Goal: Task Accomplishment & Management: Use online tool/utility

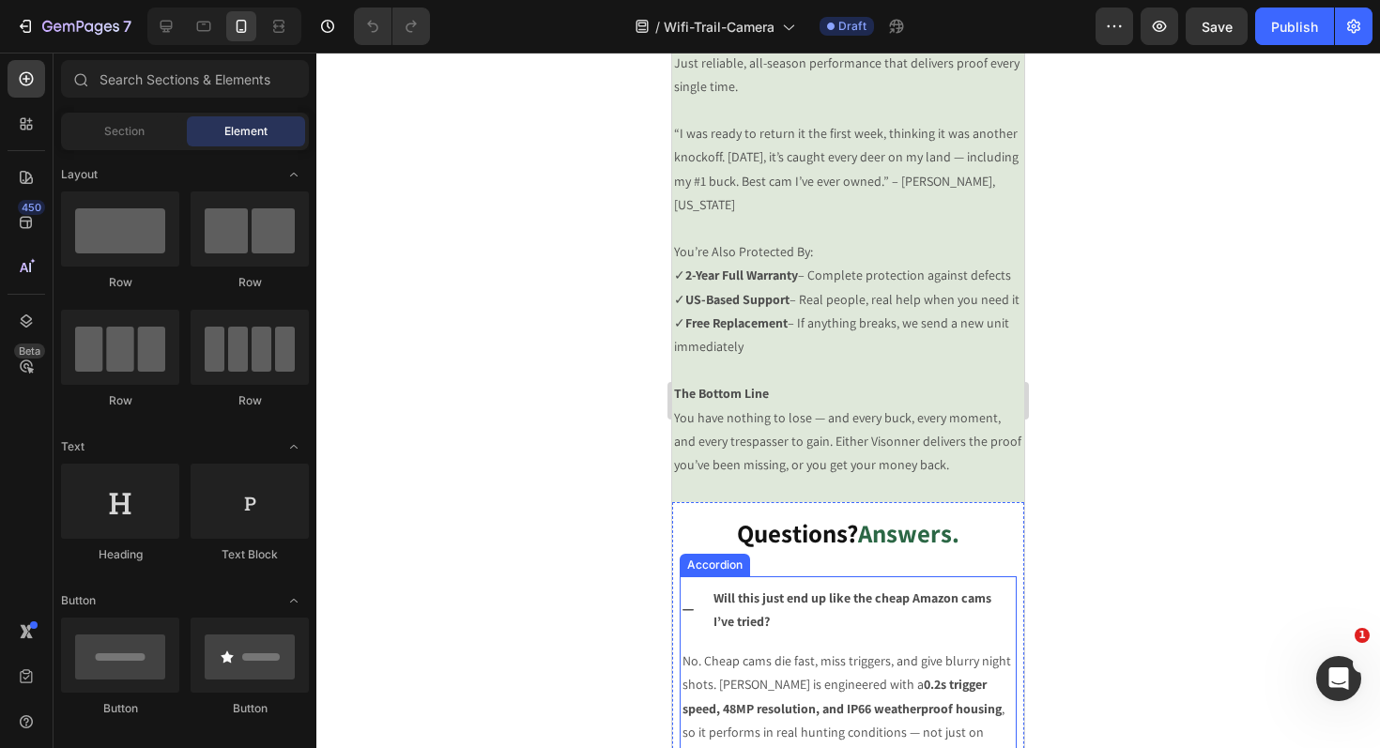
scroll to position [3532, 0]
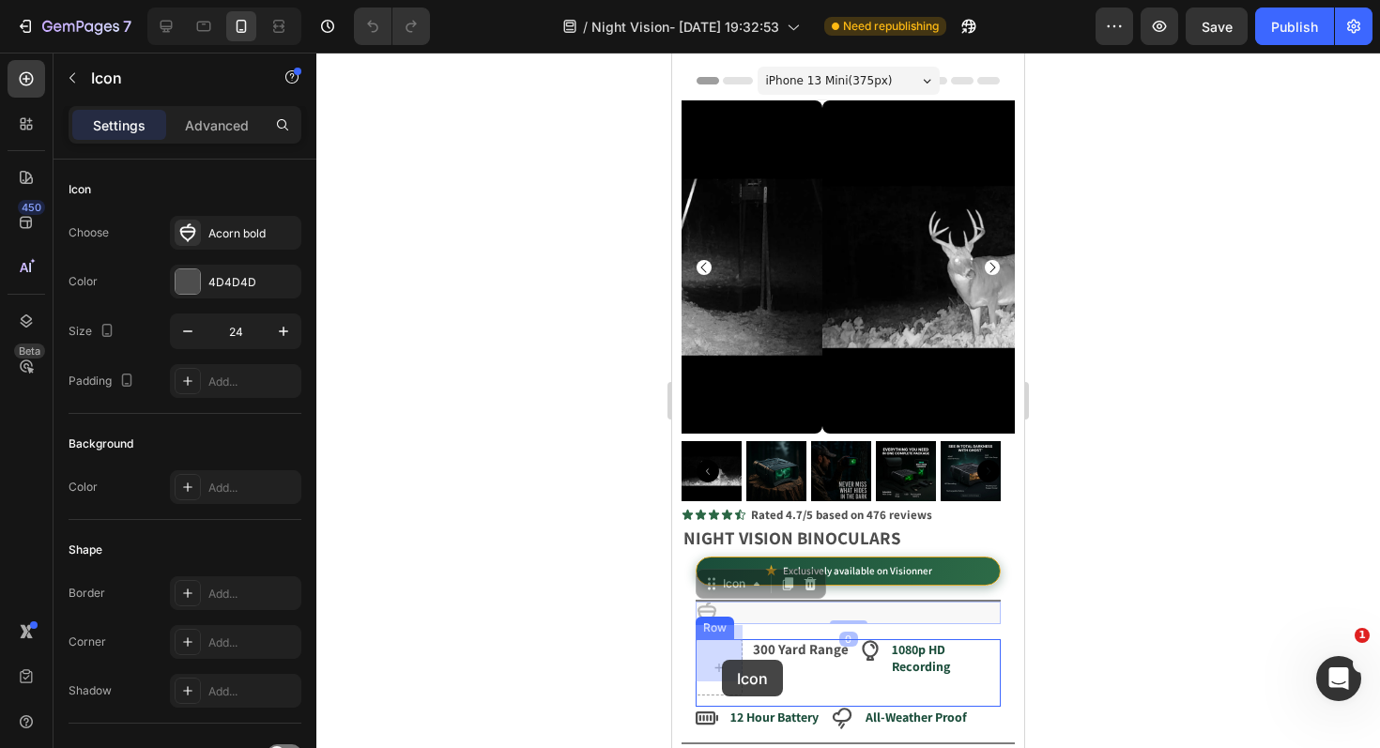
drag, startPoint x: 709, startPoint y: 599, endPoint x: 721, endPoint y: 657, distance: 59.5
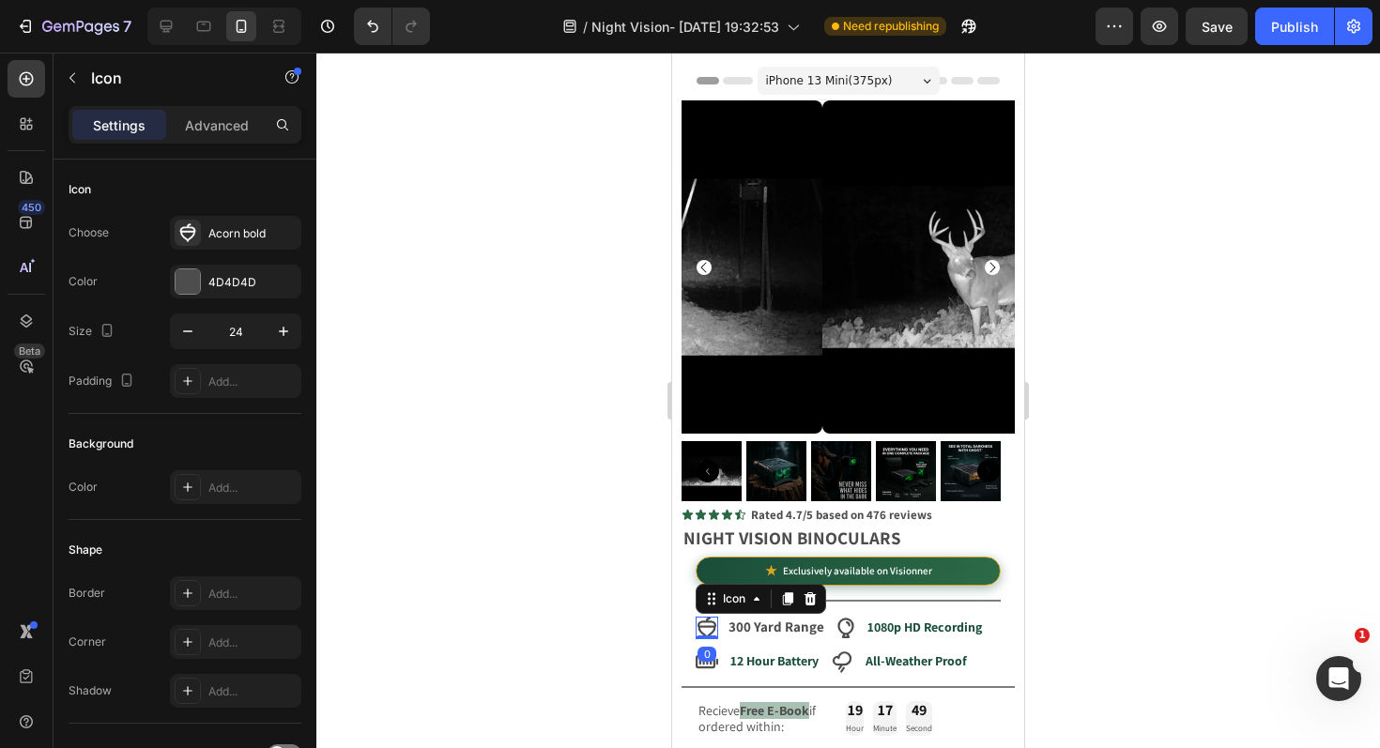
click at [1290, 431] on div at bounding box center [847, 401] width 1063 height 696
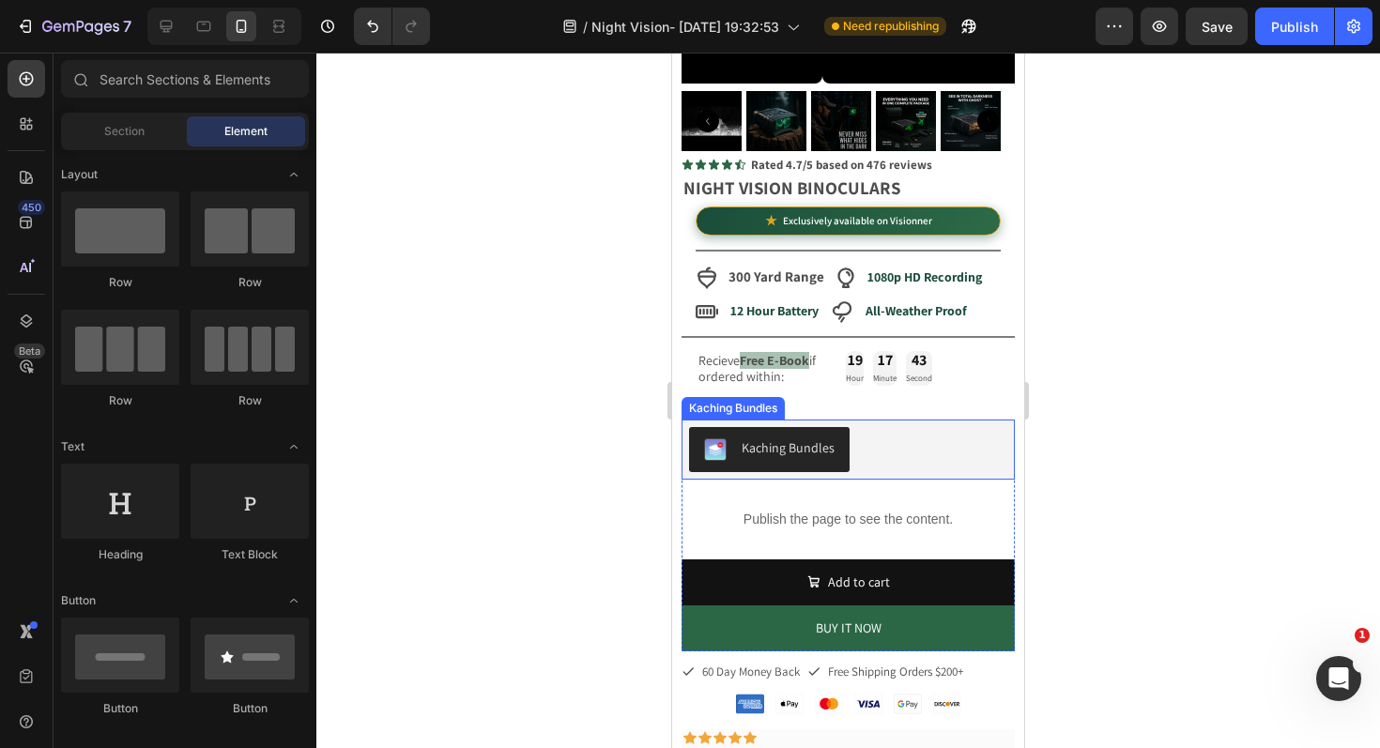
scroll to position [447, 0]
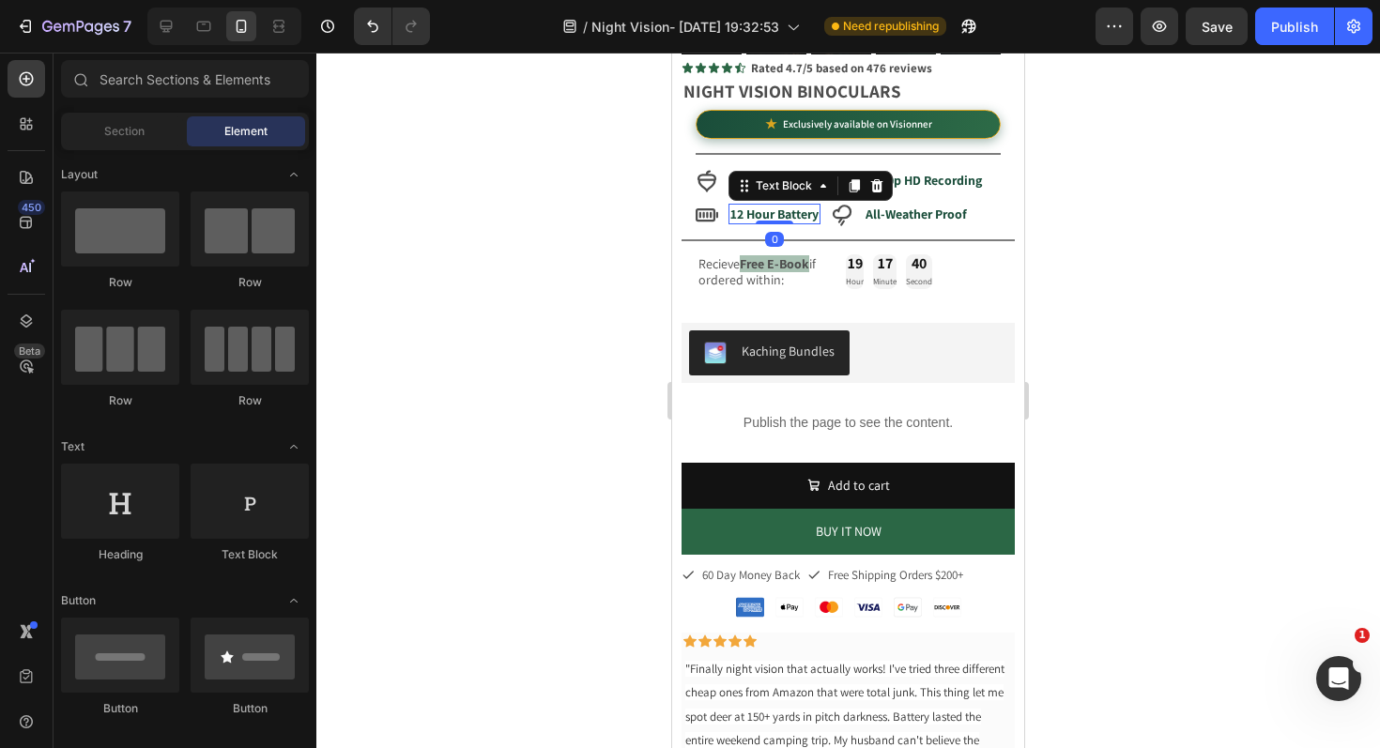
click at [780, 206] on strong "12 Hour Battery" at bounding box center [774, 214] width 88 height 17
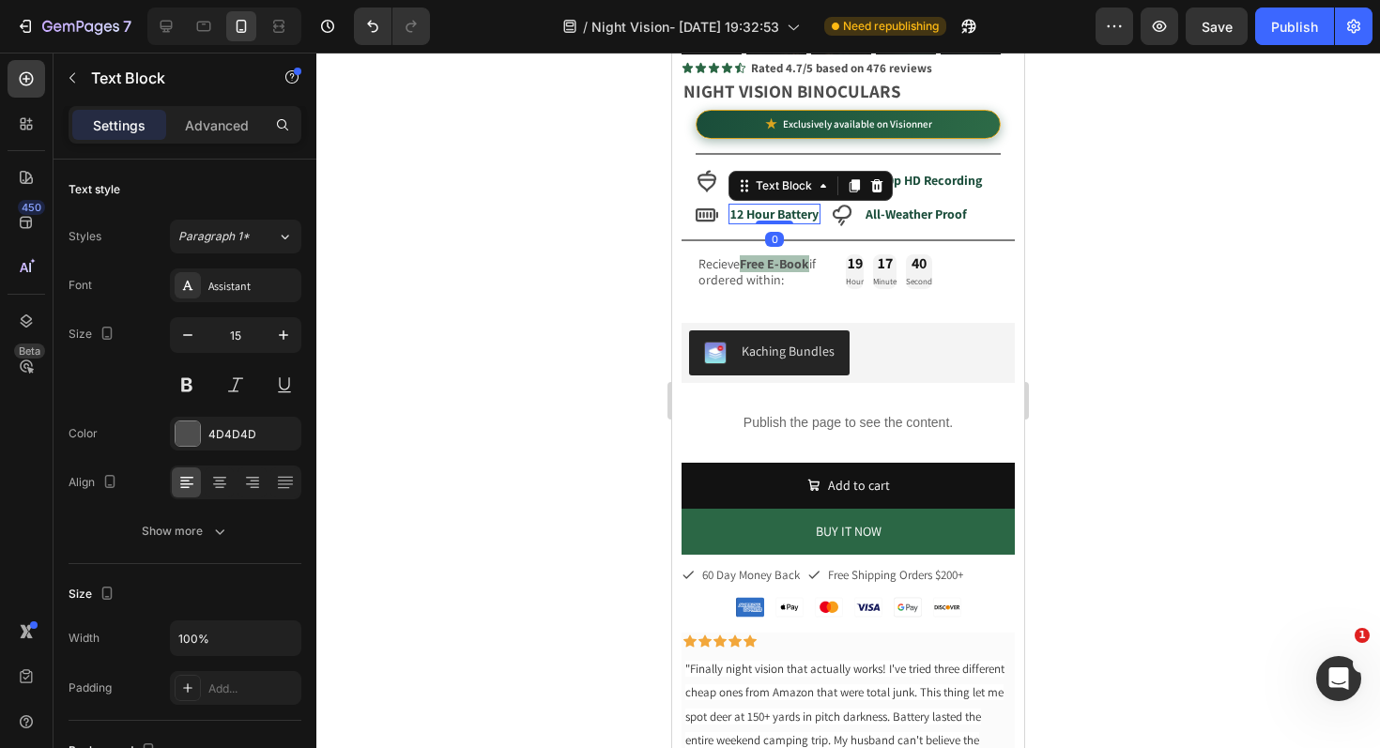
click at [780, 206] on strong "12 Hour Battery" at bounding box center [774, 214] width 88 height 17
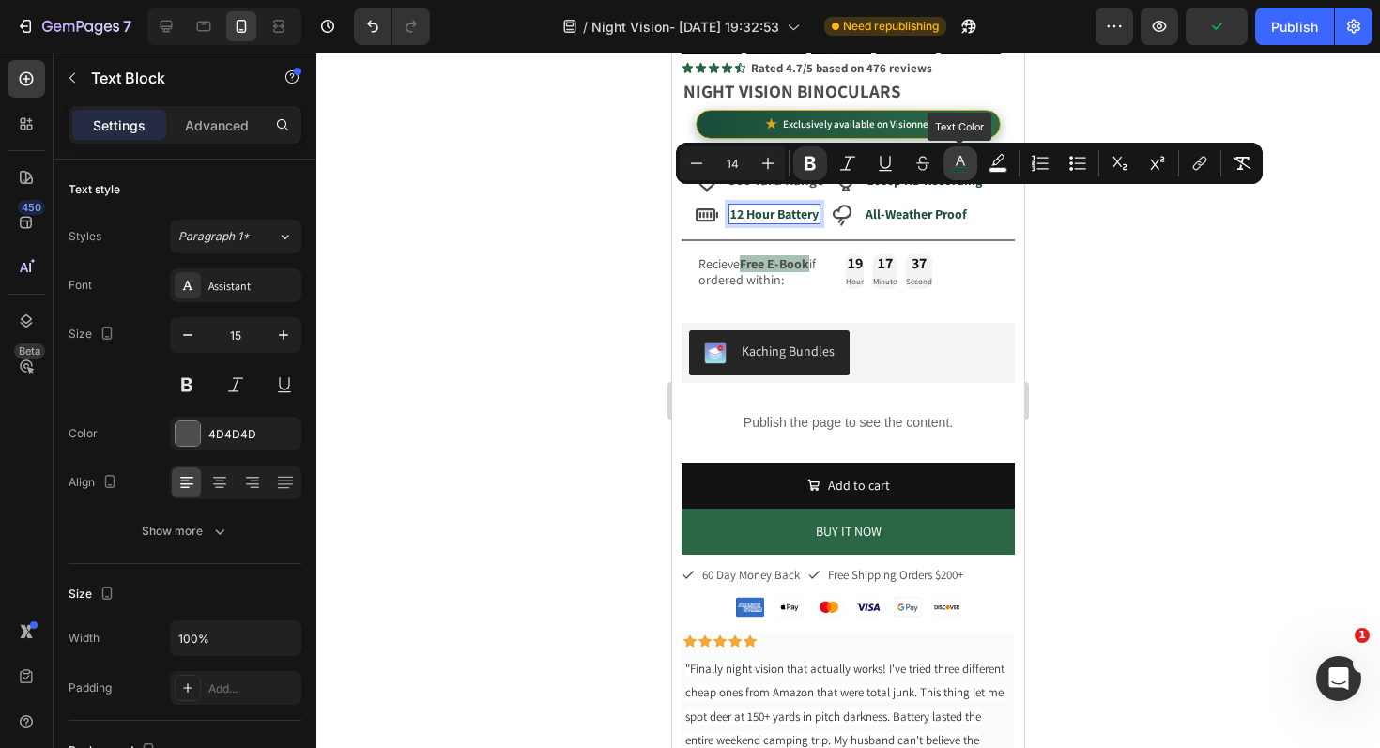
click at [968, 162] on icon "Editor contextual toolbar" at bounding box center [960, 163] width 19 height 19
type input "1A4D3A"
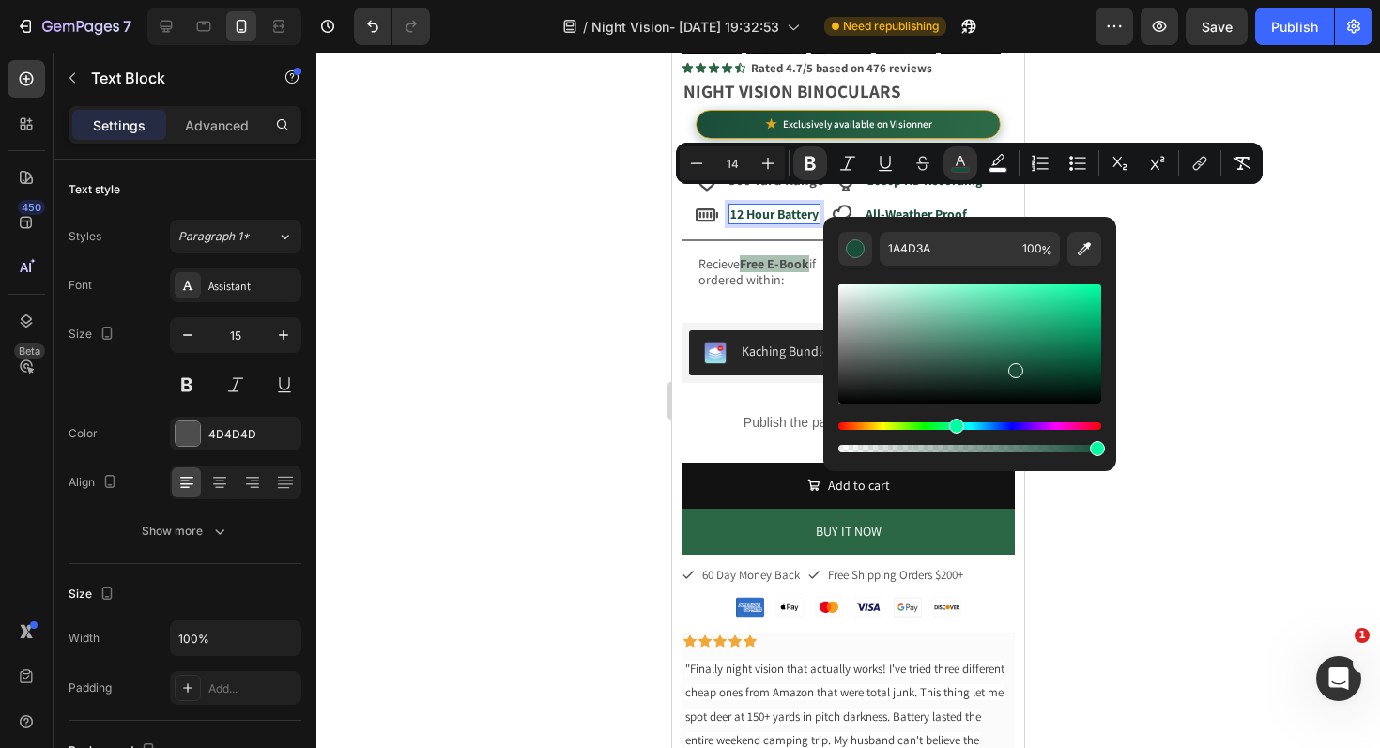
click at [516, 325] on div at bounding box center [847, 401] width 1063 height 696
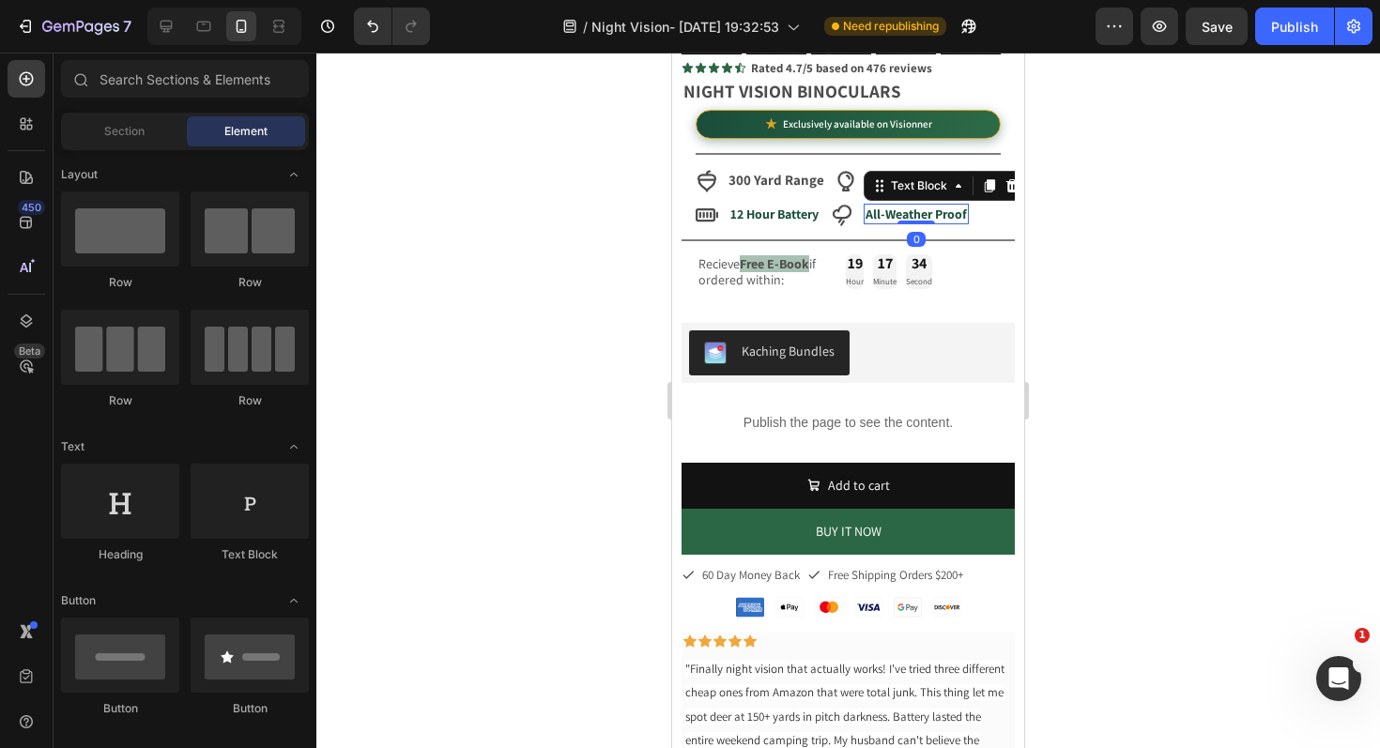
click at [909, 206] on strong "All-Weather Proof" at bounding box center [915, 214] width 101 height 17
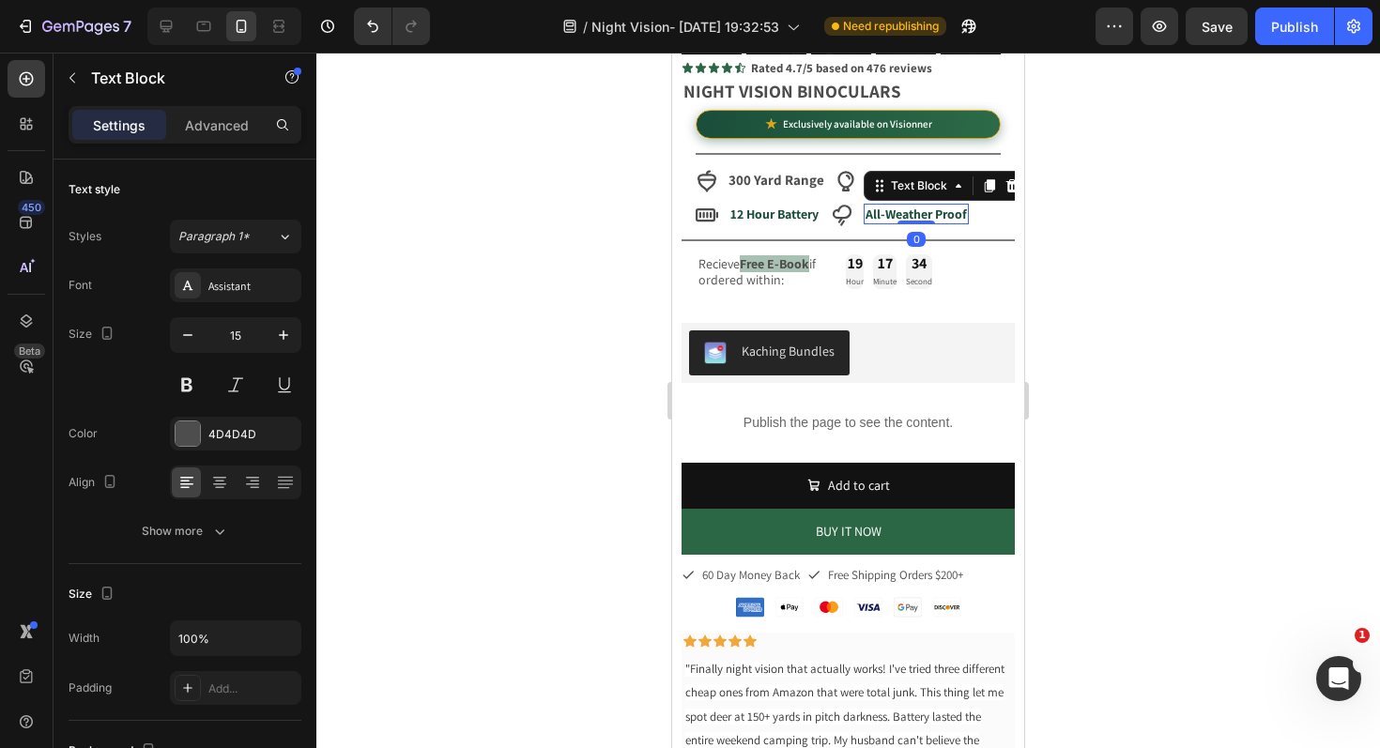
click at [909, 206] on strong "All-Weather Proof" at bounding box center [915, 214] width 101 height 17
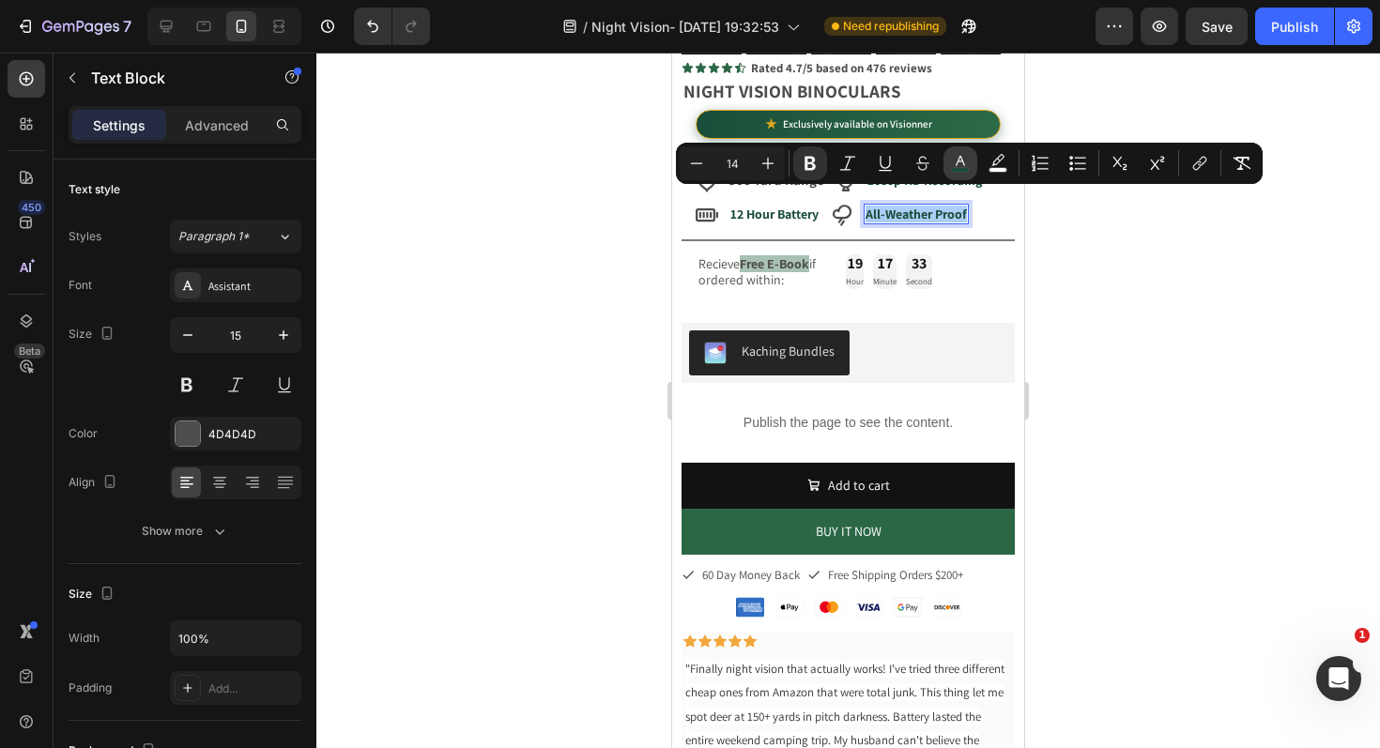
click at [970, 164] on button "color" at bounding box center [960, 163] width 34 height 34
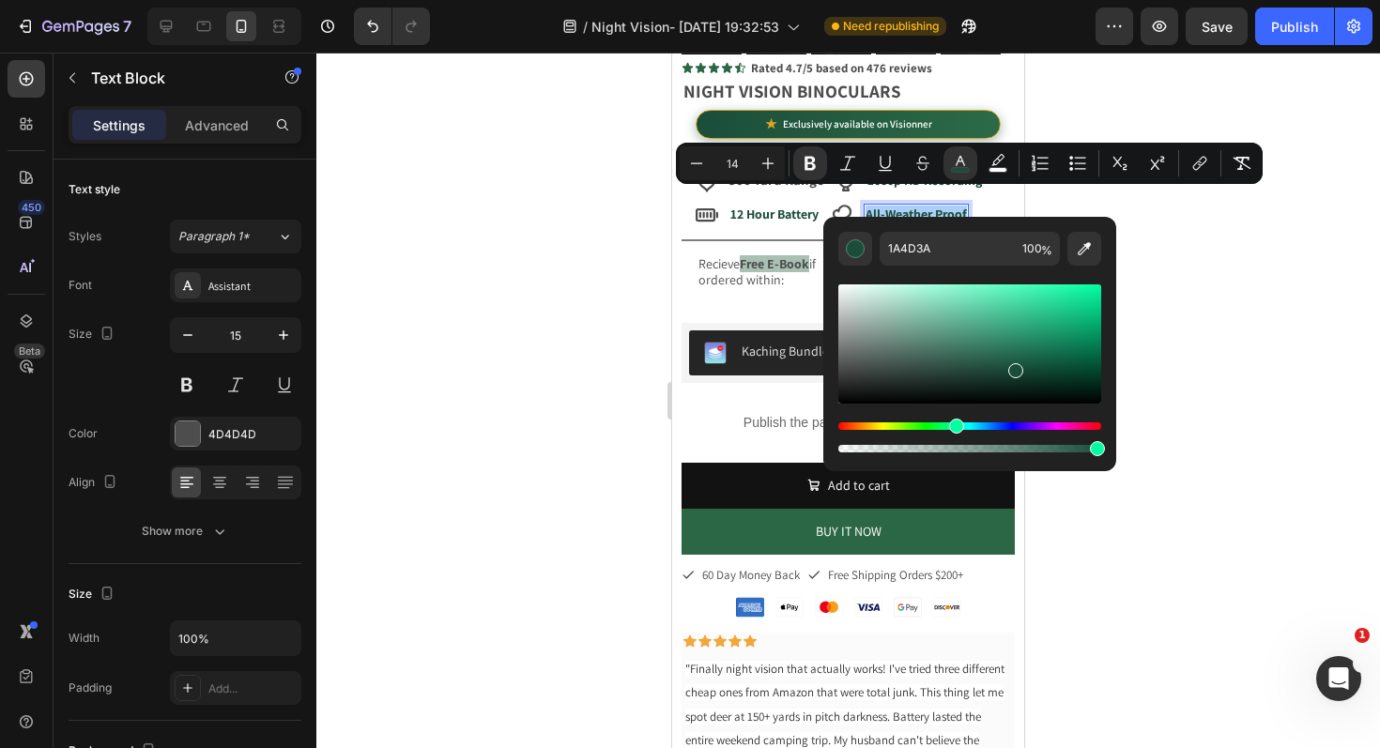
click at [551, 279] on div at bounding box center [847, 401] width 1063 height 696
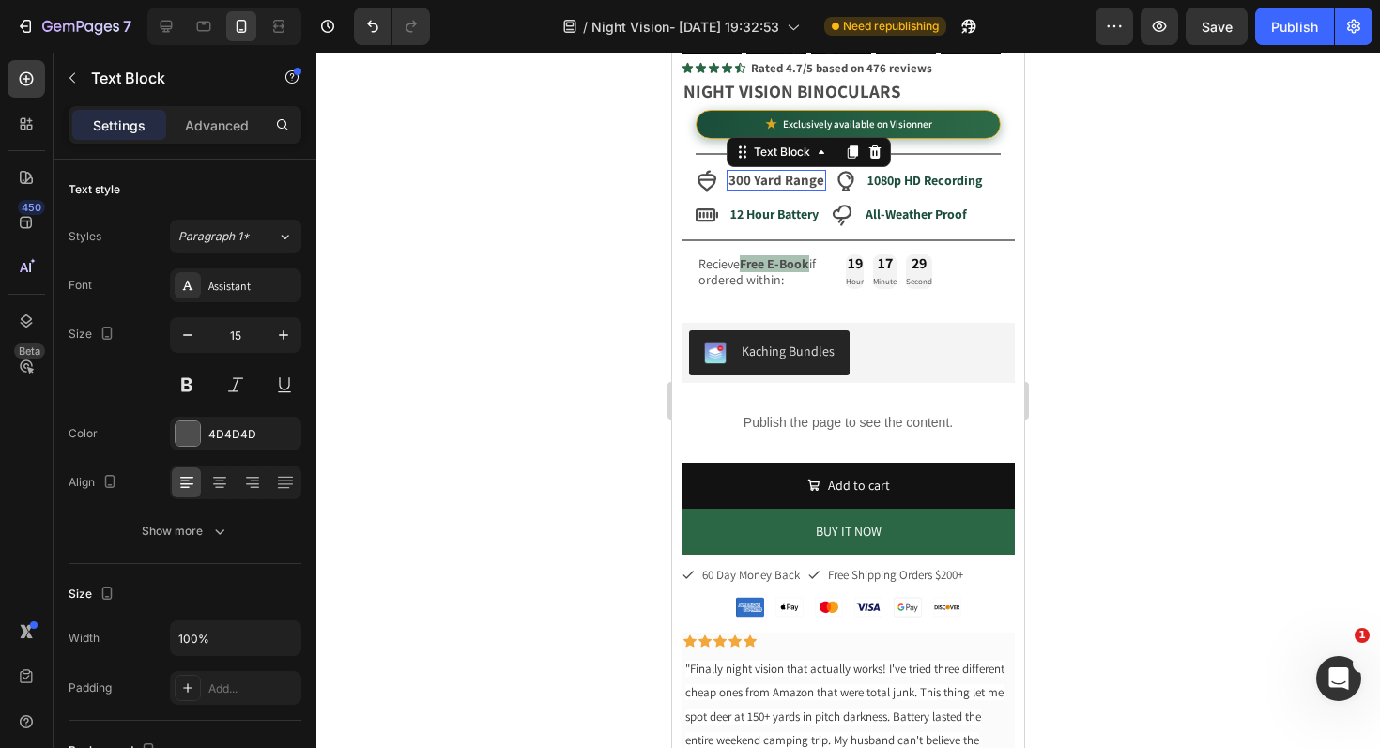
click at [757, 171] on strong "300 Yard Range" at bounding box center [776, 180] width 96 height 18
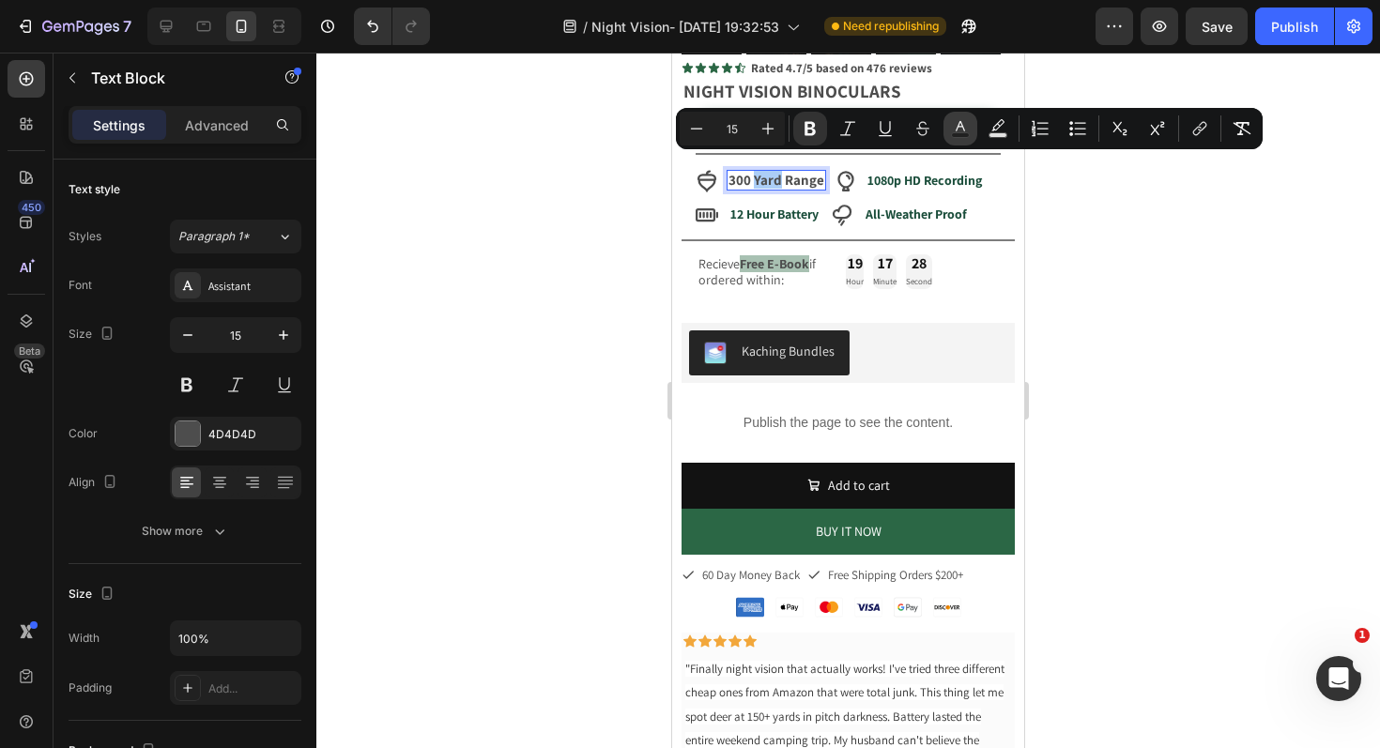
click at [962, 129] on icon "Editor contextual toolbar" at bounding box center [960, 128] width 19 height 19
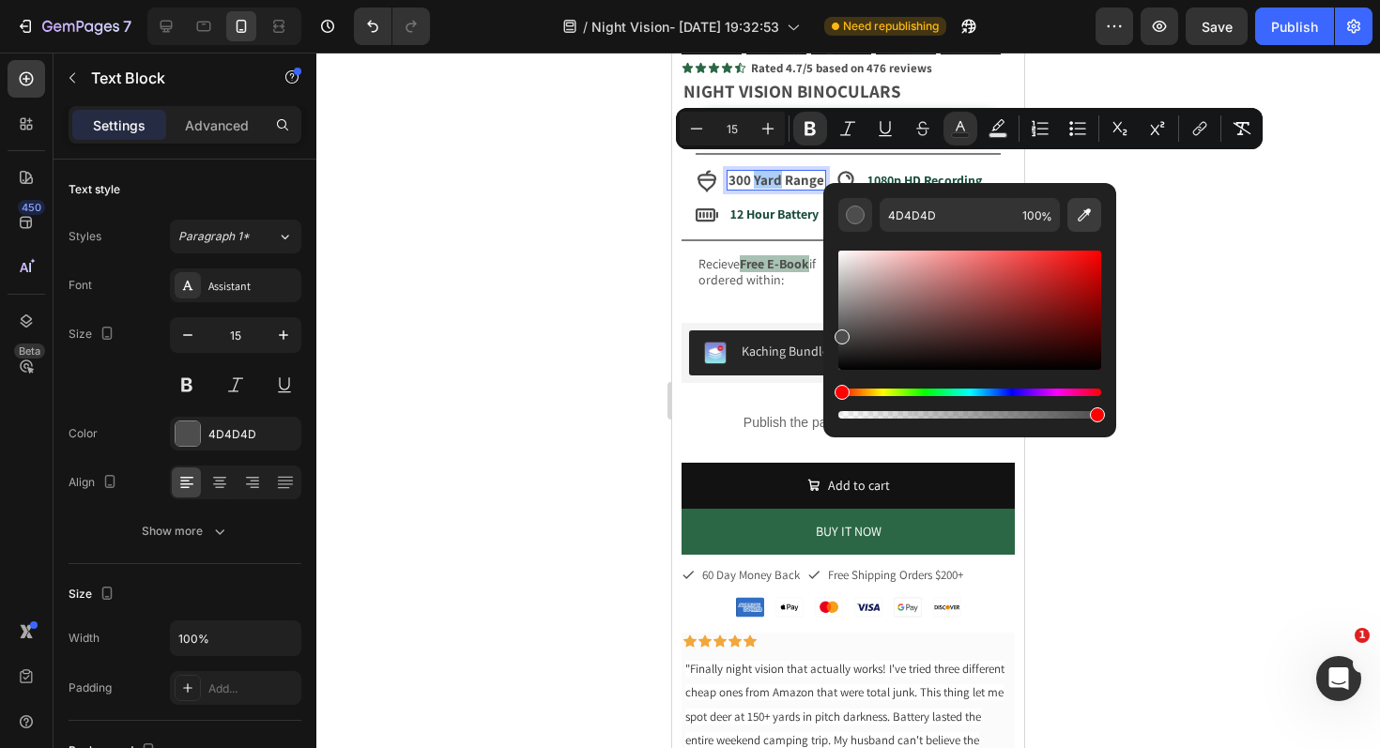
click at [1080, 215] on icon "Editor contextual toolbar" at bounding box center [1084, 215] width 19 height 19
type input "296443"
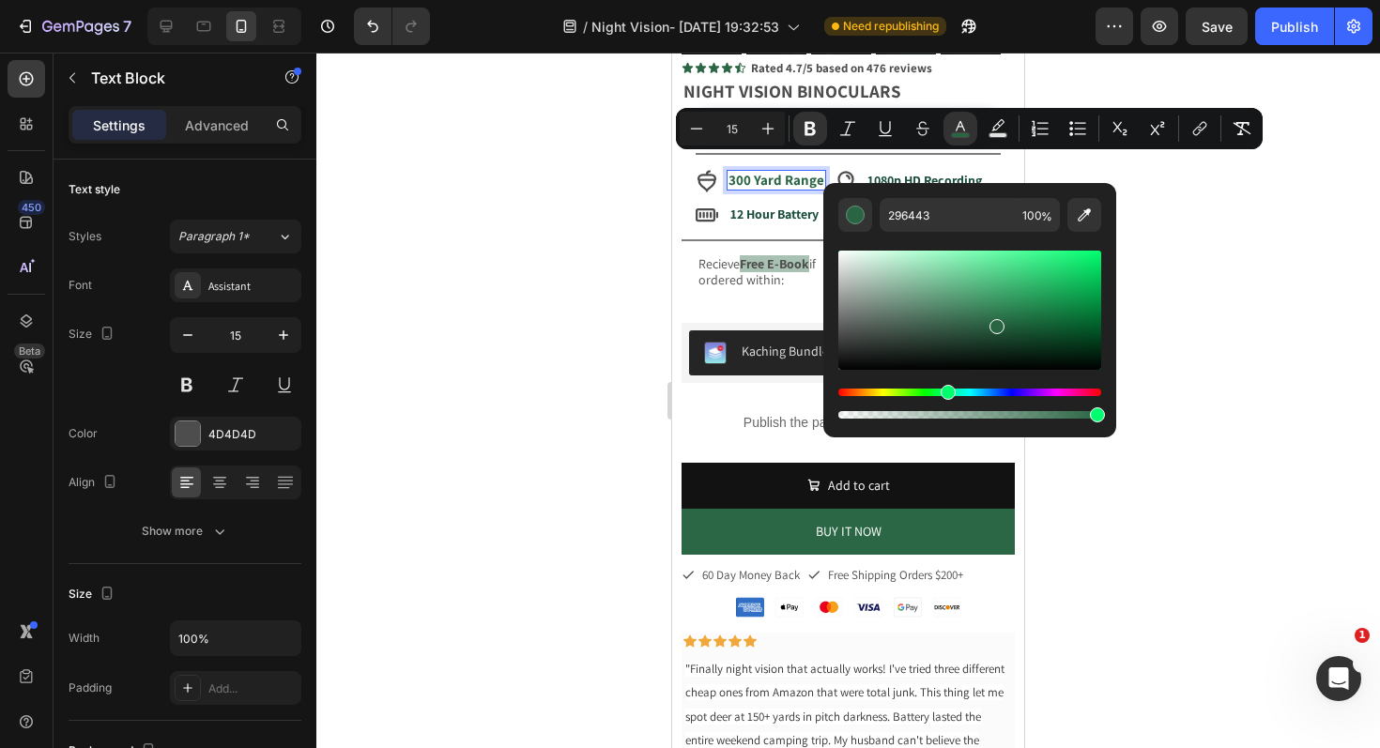
click at [1185, 248] on div at bounding box center [847, 401] width 1063 height 696
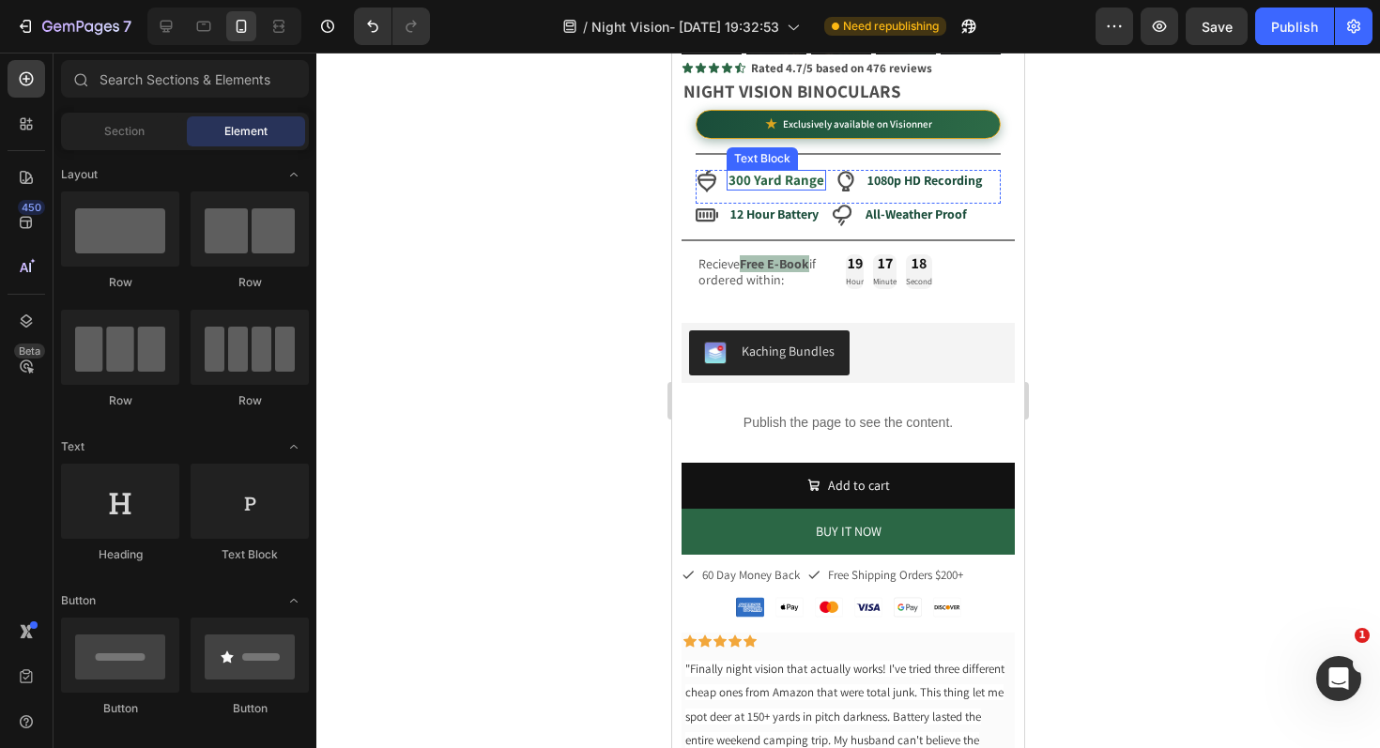
click at [794, 171] on strong "300 Yard Range" at bounding box center [776, 180] width 96 height 18
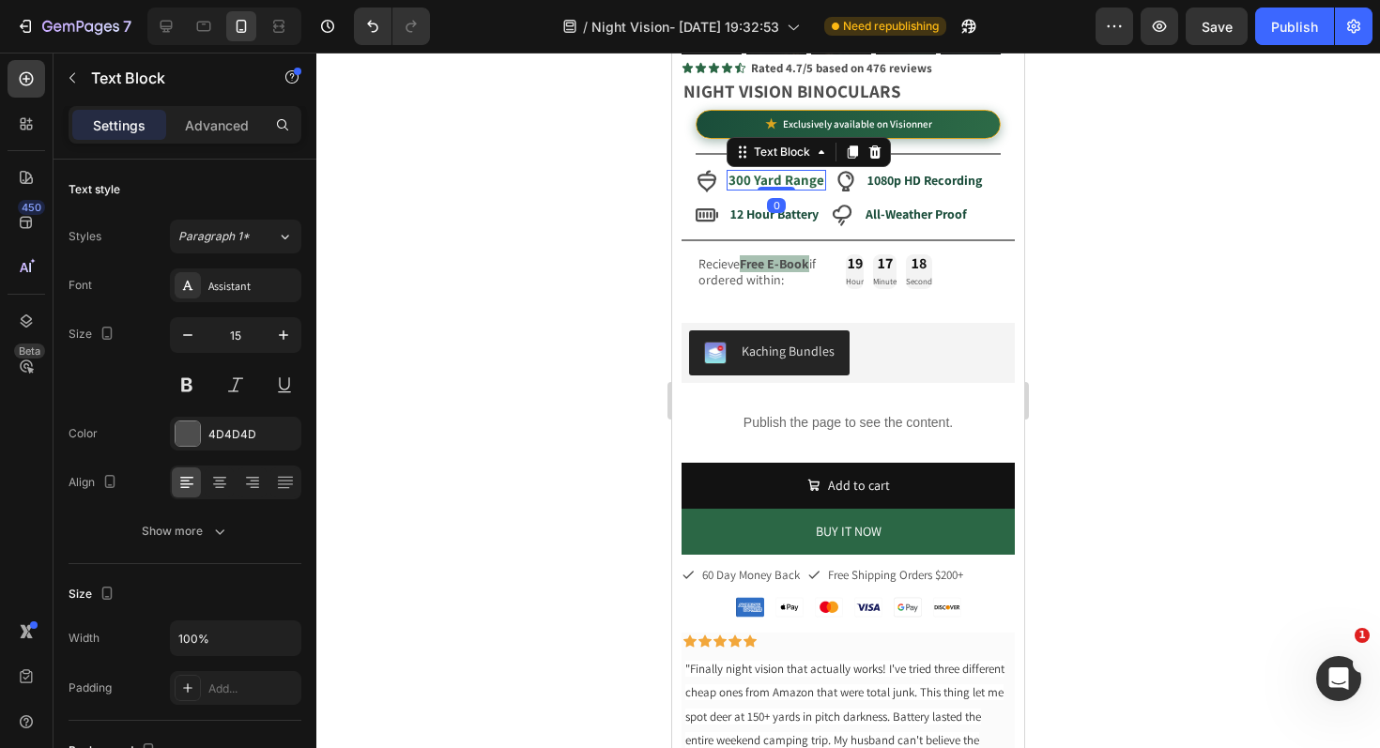
click at [794, 171] on strong "300 Yard Range" at bounding box center [776, 180] width 96 height 18
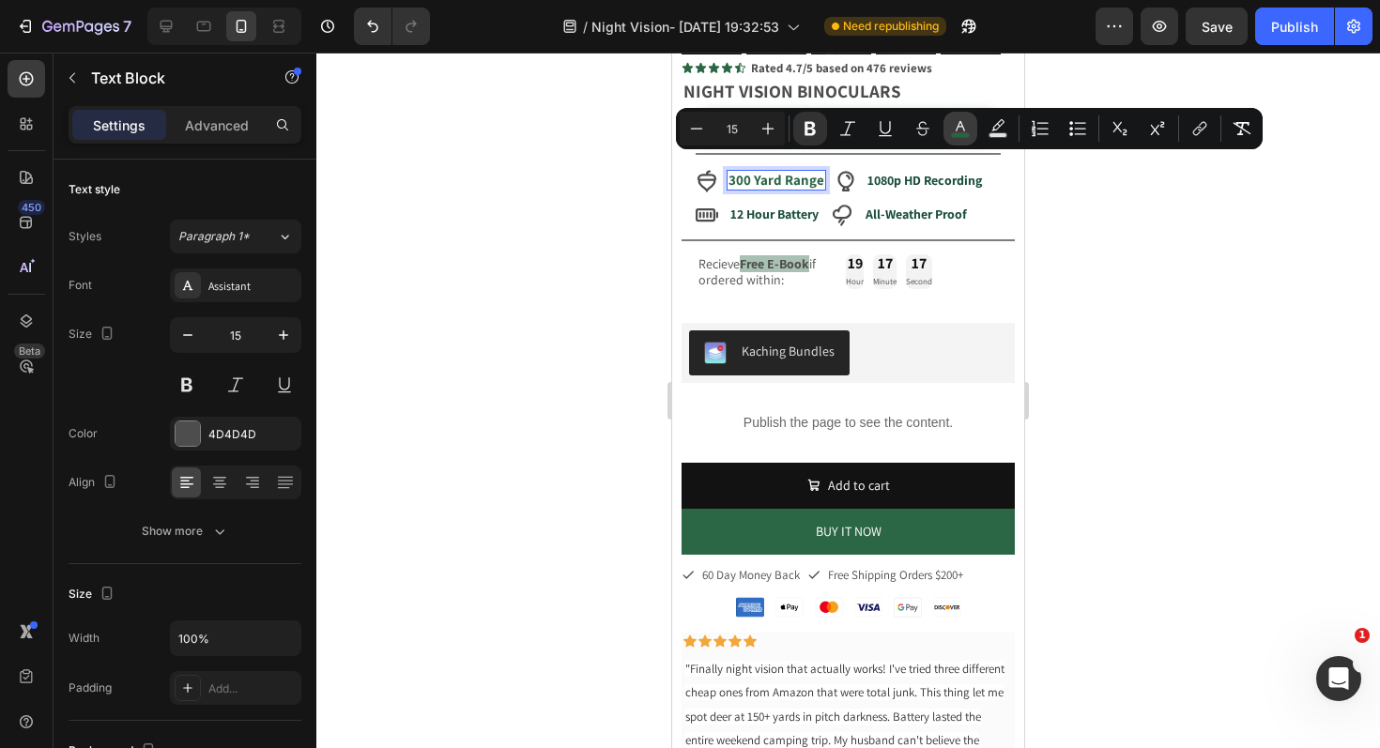
click at [959, 133] on rect "Editor contextual toolbar" at bounding box center [961, 135] width 18 height 5
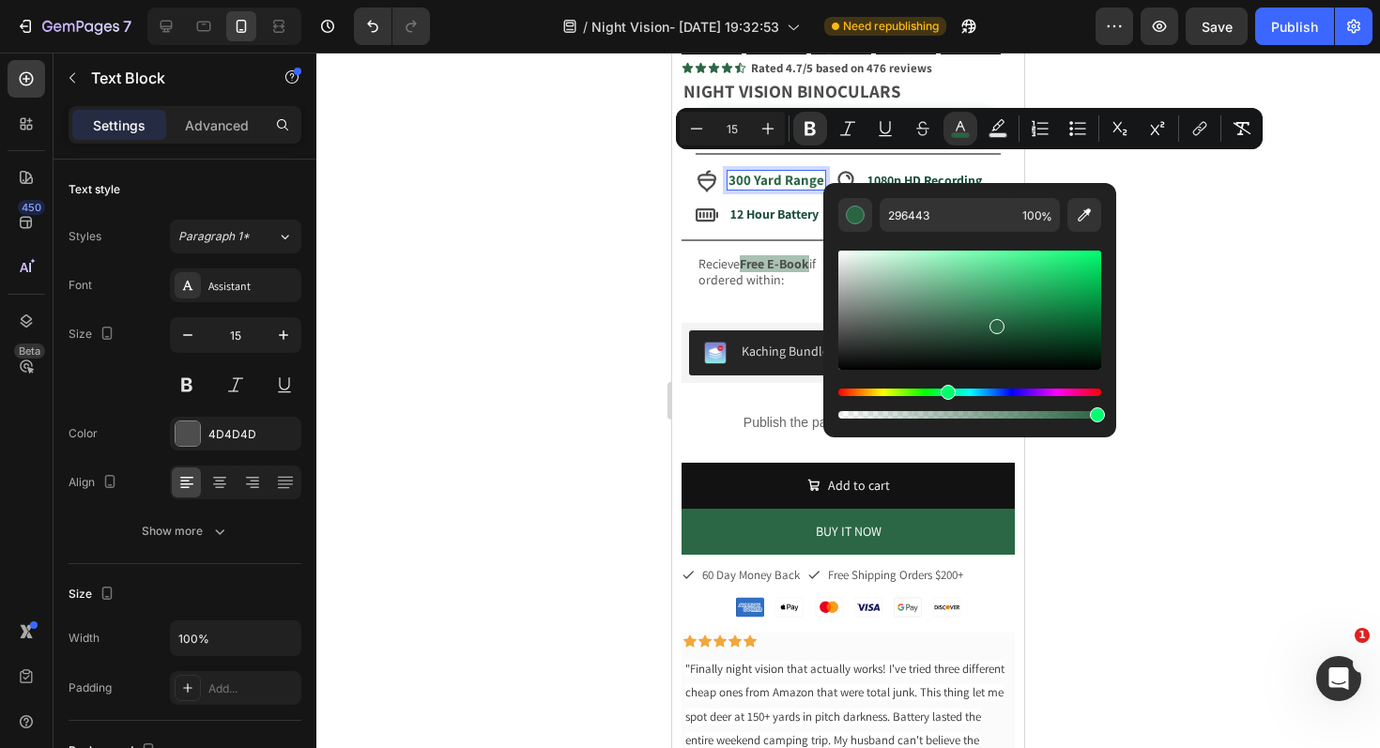
click at [483, 299] on div at bounding box center [847, 401] width 1063 height 696
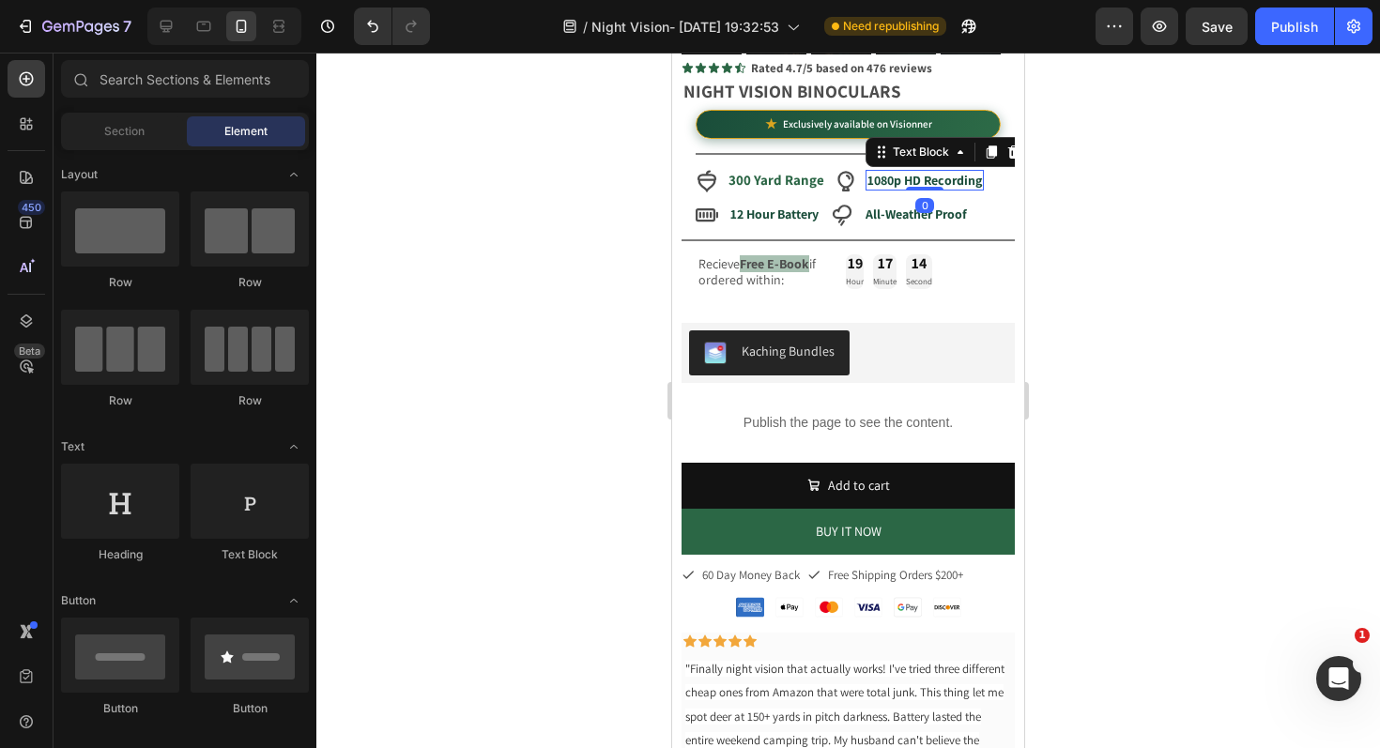
click at [892, 172] on strong "1080p HD Recording" at bounding box center [924, 180] width 115 height 17
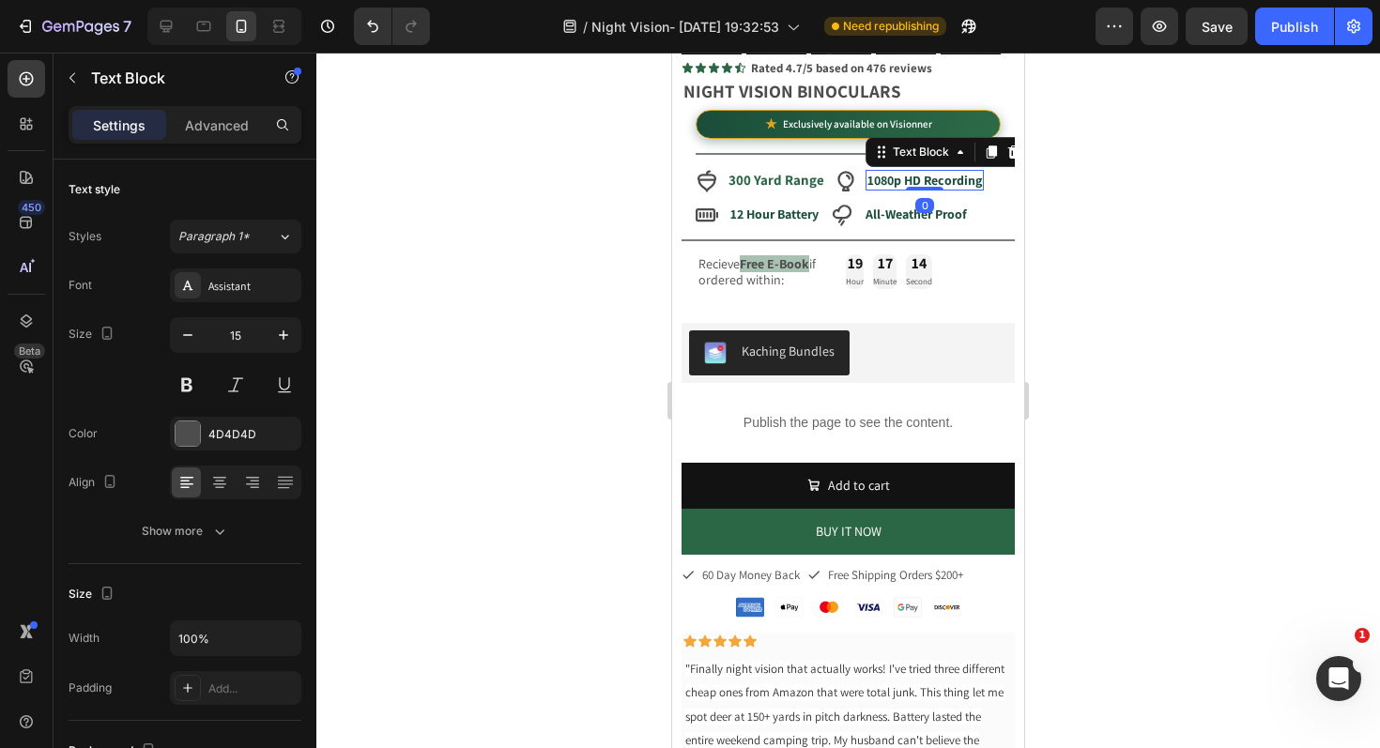
click at [892, 172] on strong "1080p HD Recording" at bounding box center [924, 180] width 115 height 17
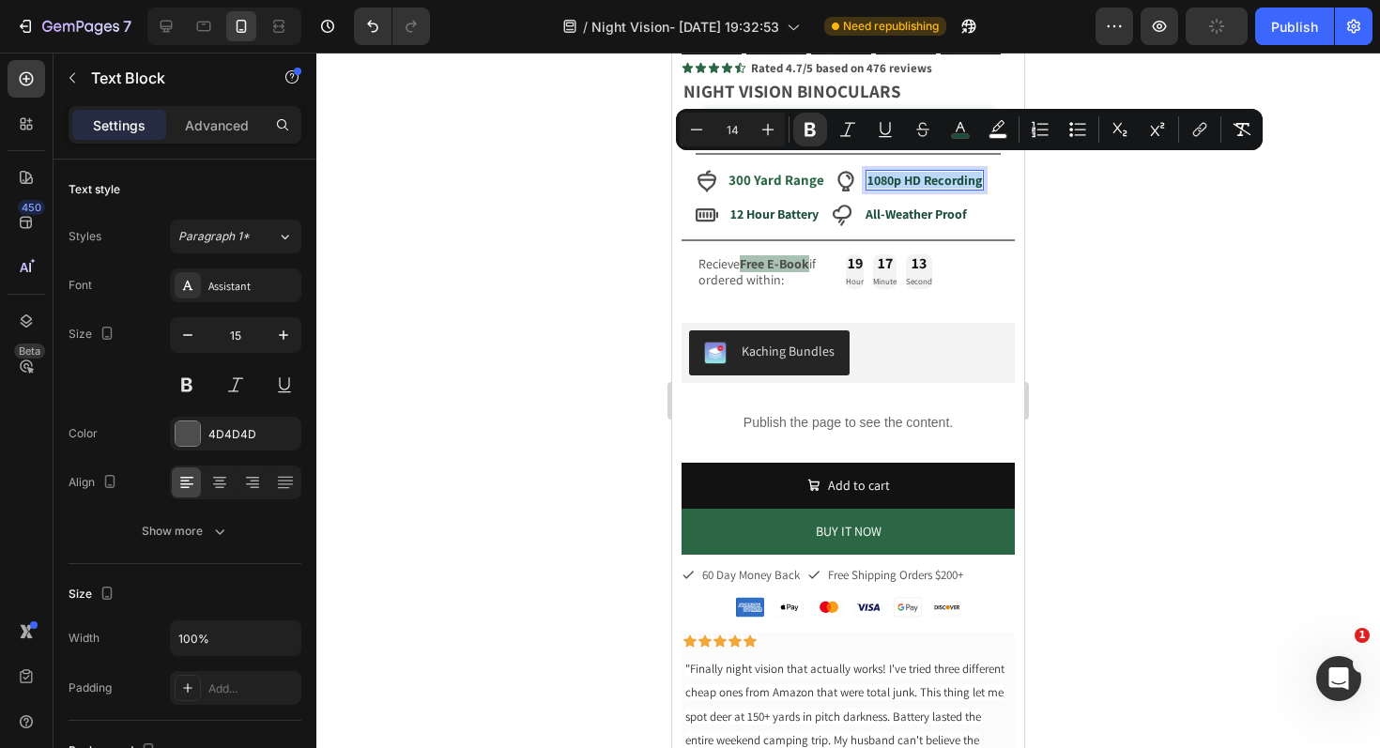
click at [892, 172] on strong "1080p HD Recording" at bounding box center [924, 180] width 115 height 17
click at [1103, 269] on div at bounding box center [847, 401] width 1063 height 696
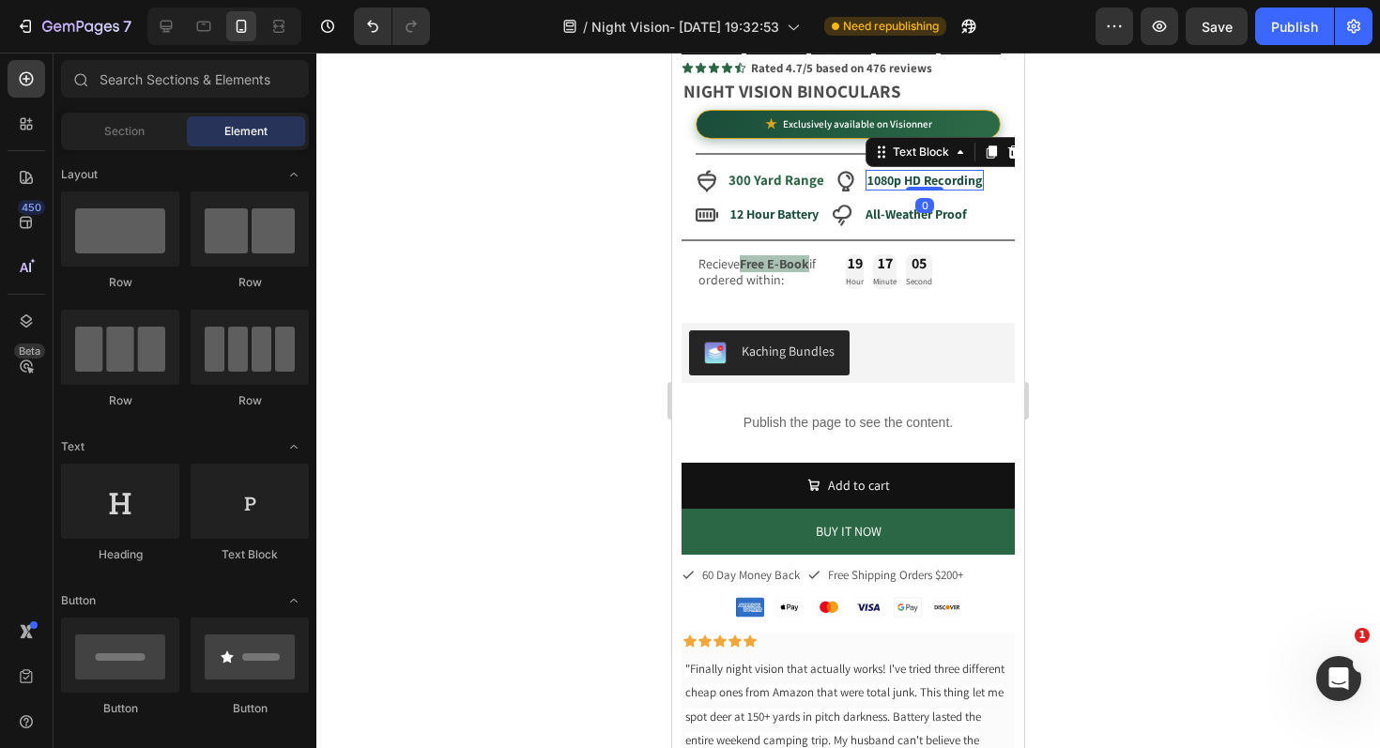
click at [883, 172] on strong "1080p HD Recording" at bounding box center [924, 180] width 115 height 17
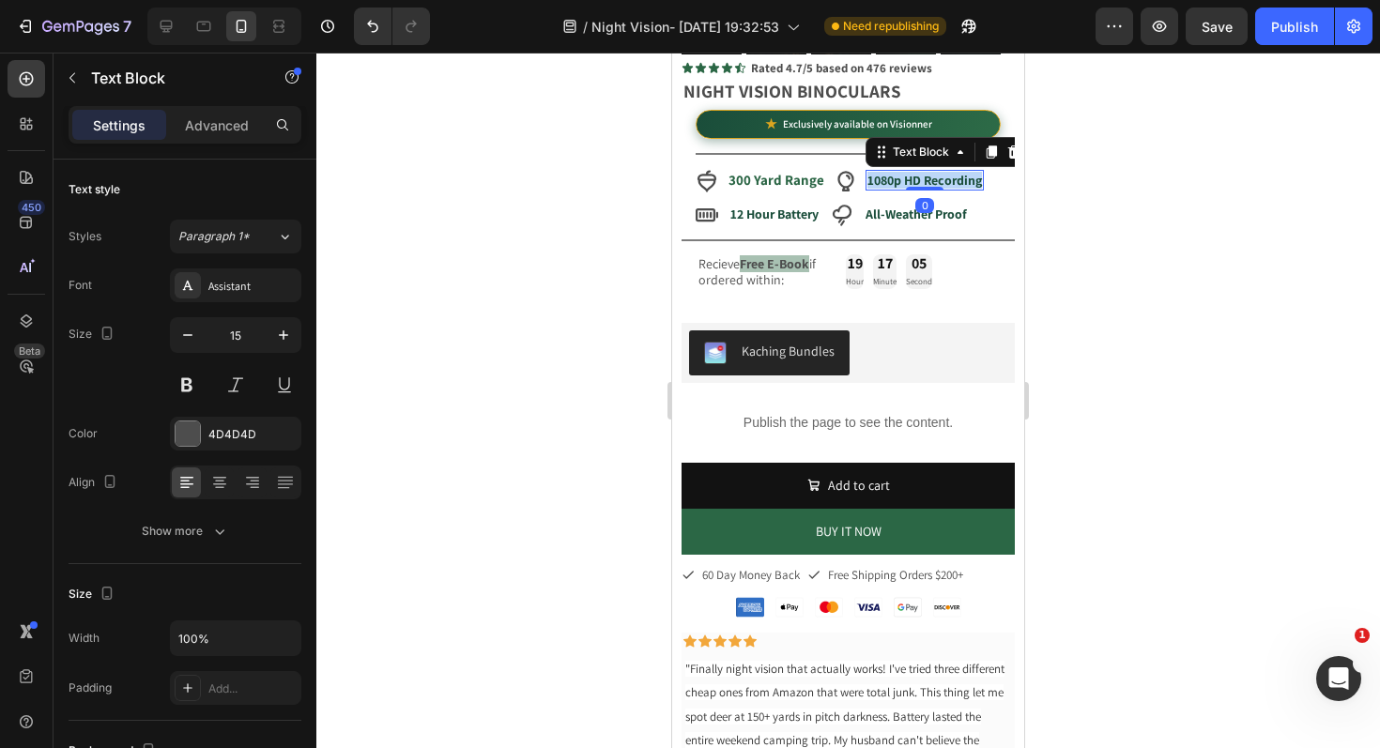
click at [883, 172] on strong "1080p HD Recording" at bounding box center [924, 180] width 115 height 17
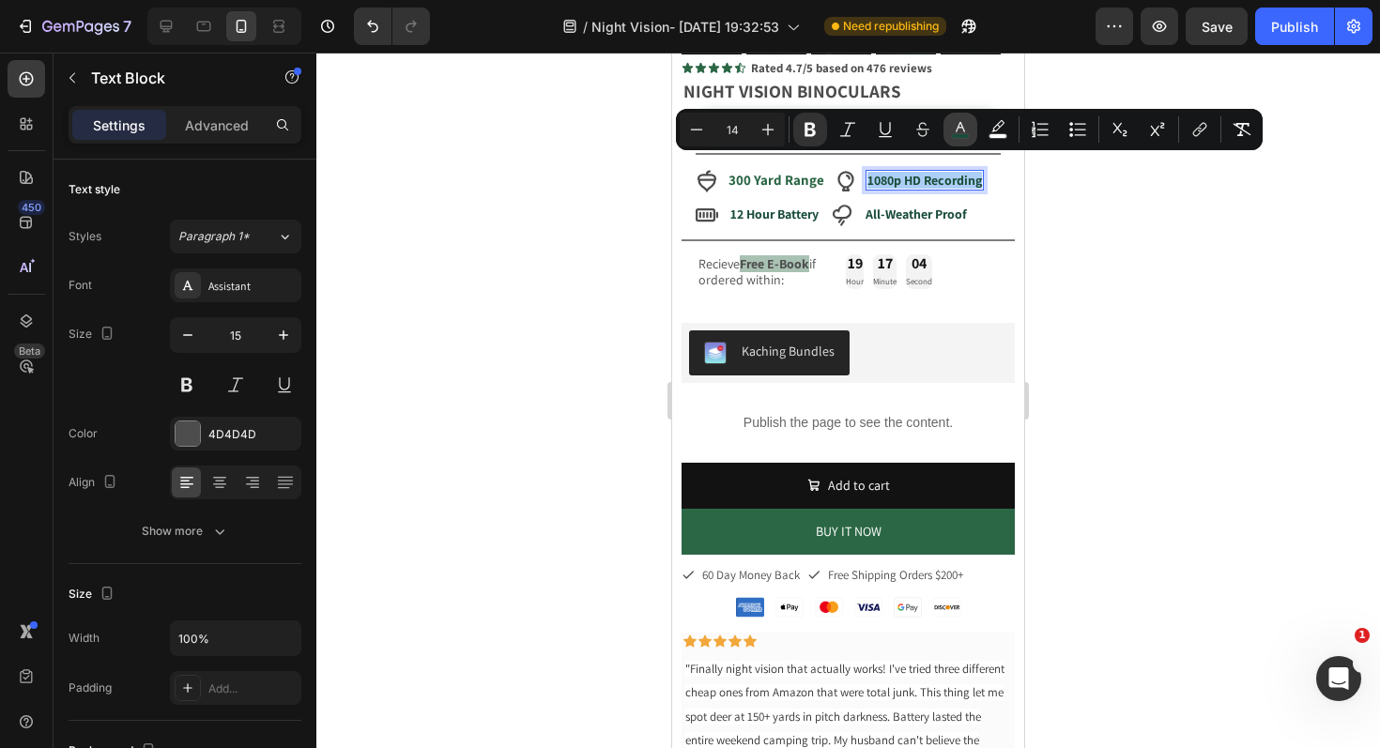
click at [958, 121] on icon "Editor contextual toolbar" at bounding box center [960, 129] width 19 height 19
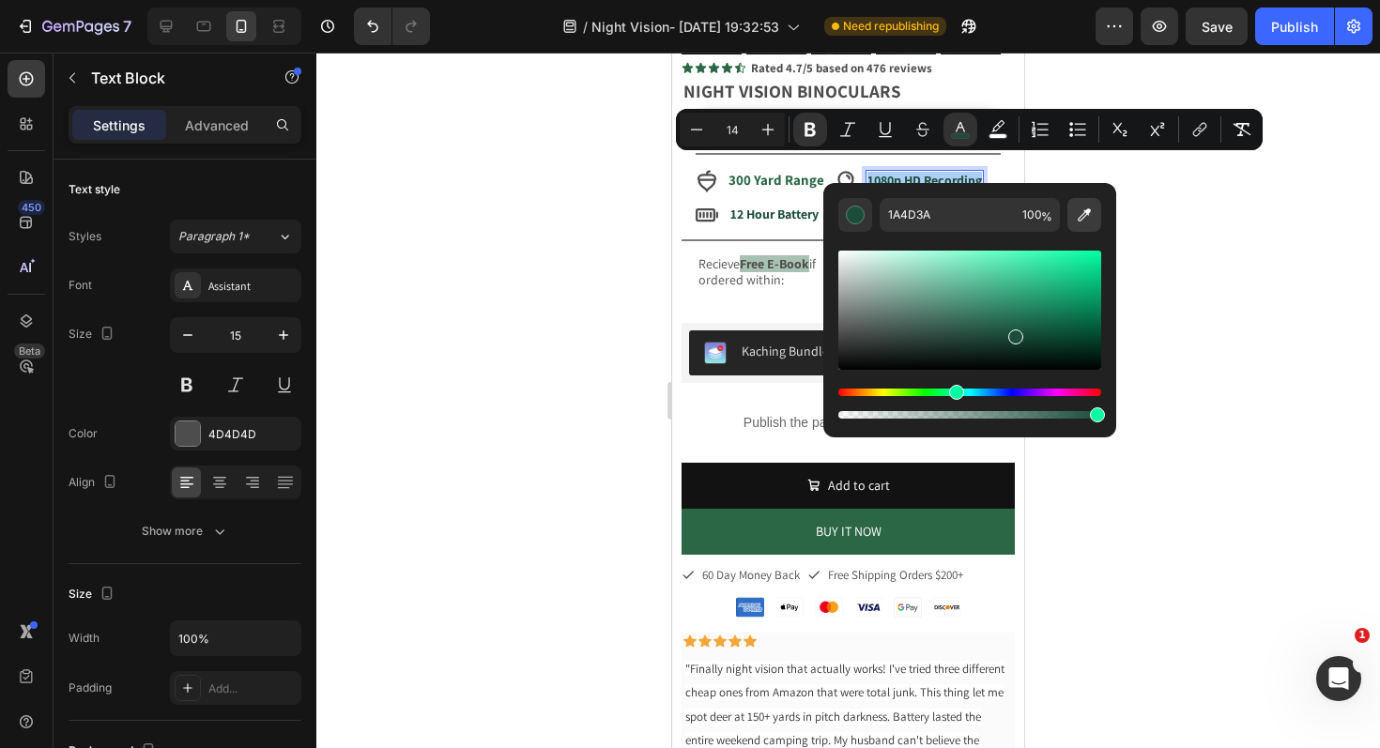
click at [1077, 202] on button "Editor contextual toolbar" at bounding box center [1084, 215] width 34 height 34
type input "1B4F3B"
click at [1315, 198] on div at bounding box center [847, 401] width 1063 height 696
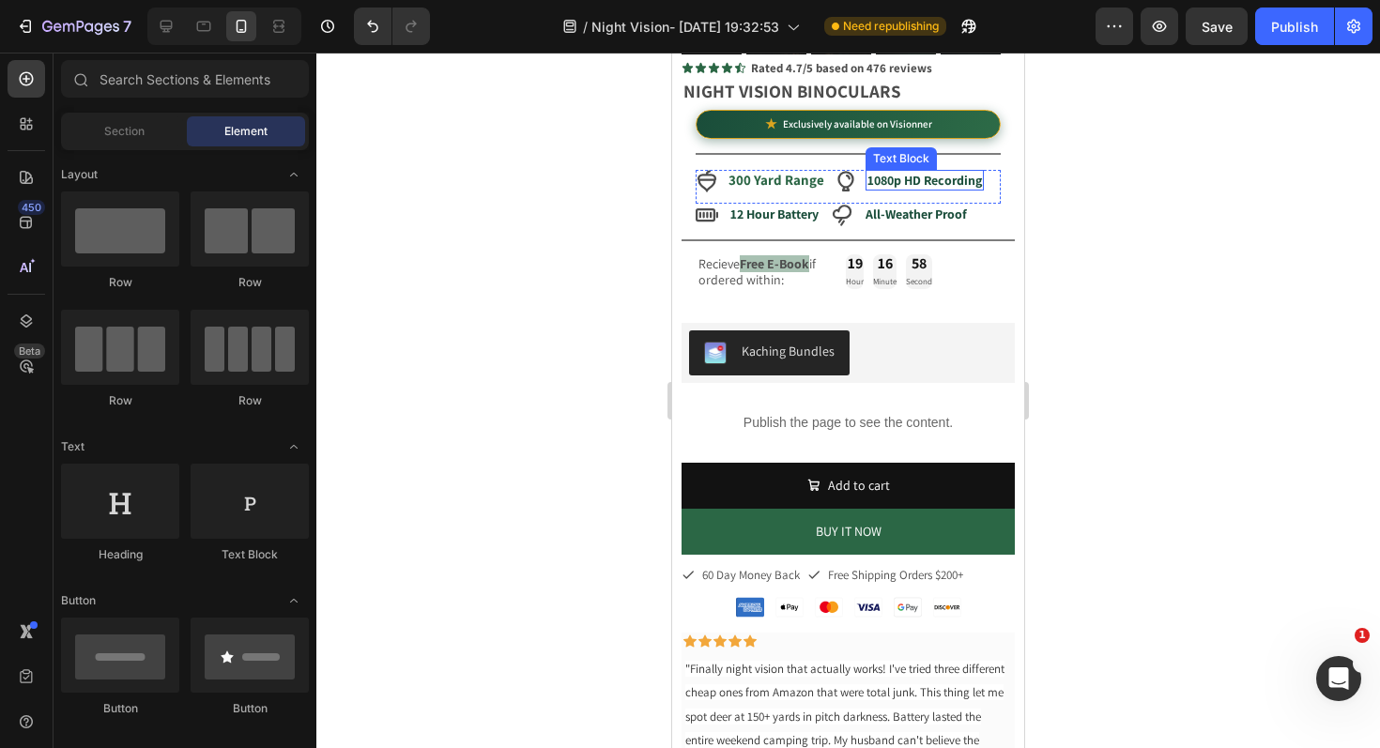
click at [956, 172] on strong "1080p HD Recording" at bounding box center [924, 180] width 115 height 17
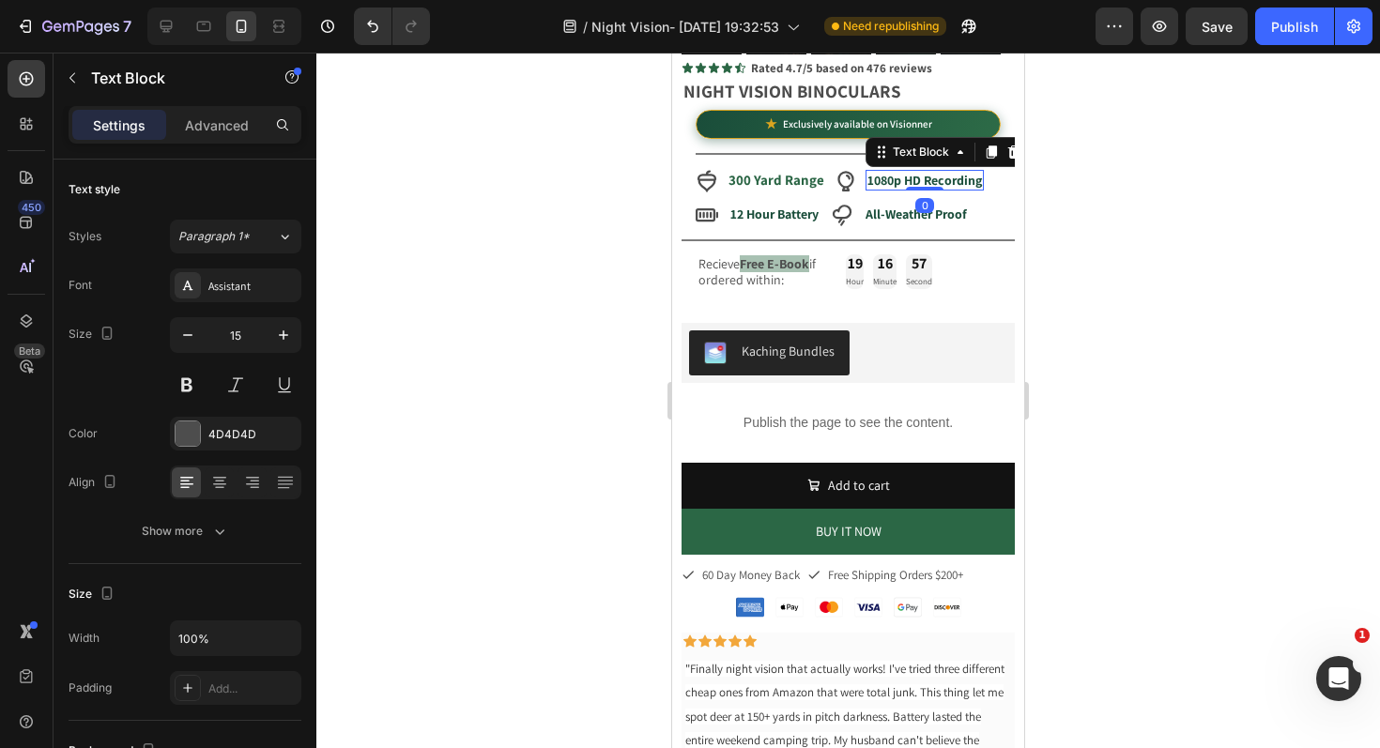
click at [956, 172] on strong "1080p HD Recording" at bounding box center [924, 180] width 115 height 17
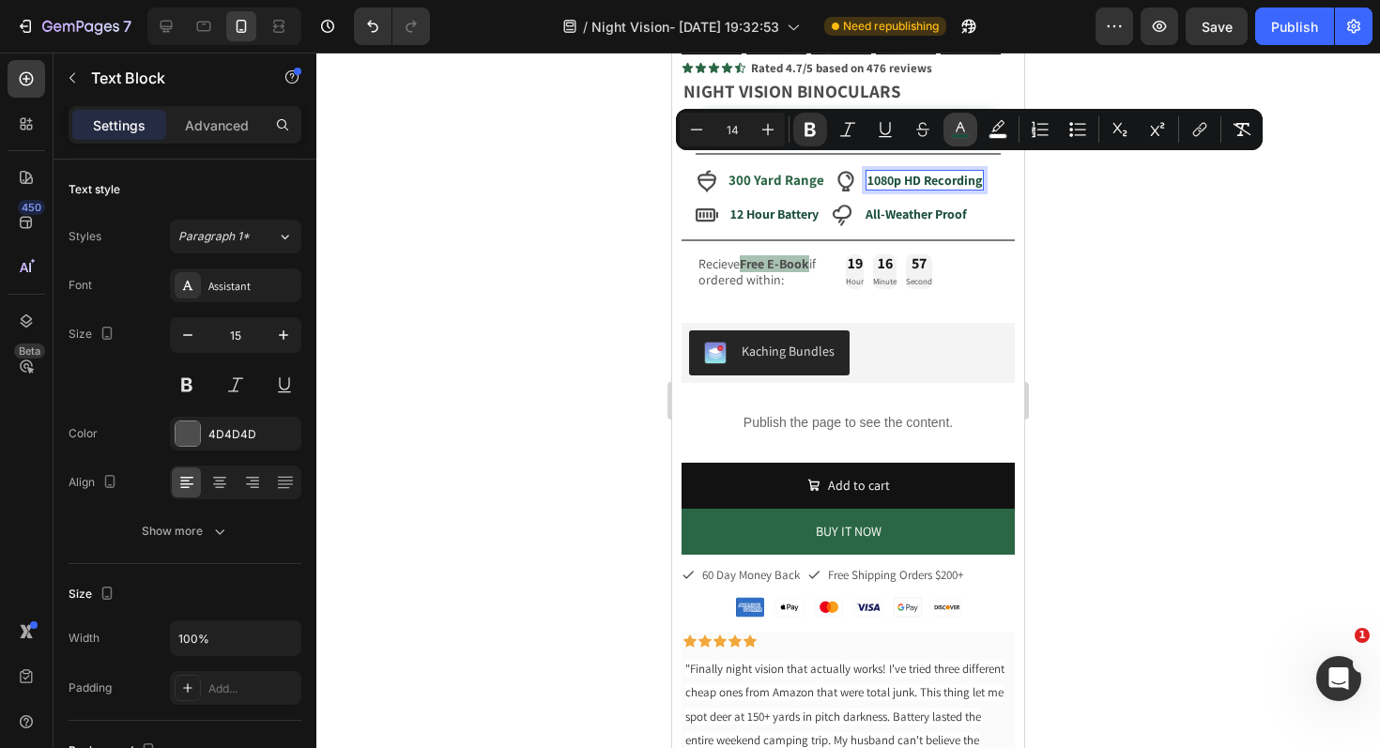
click at [962, 130] on icon "Editor contextual toolbar" at bounding box center [960, 129] width 19 height 19
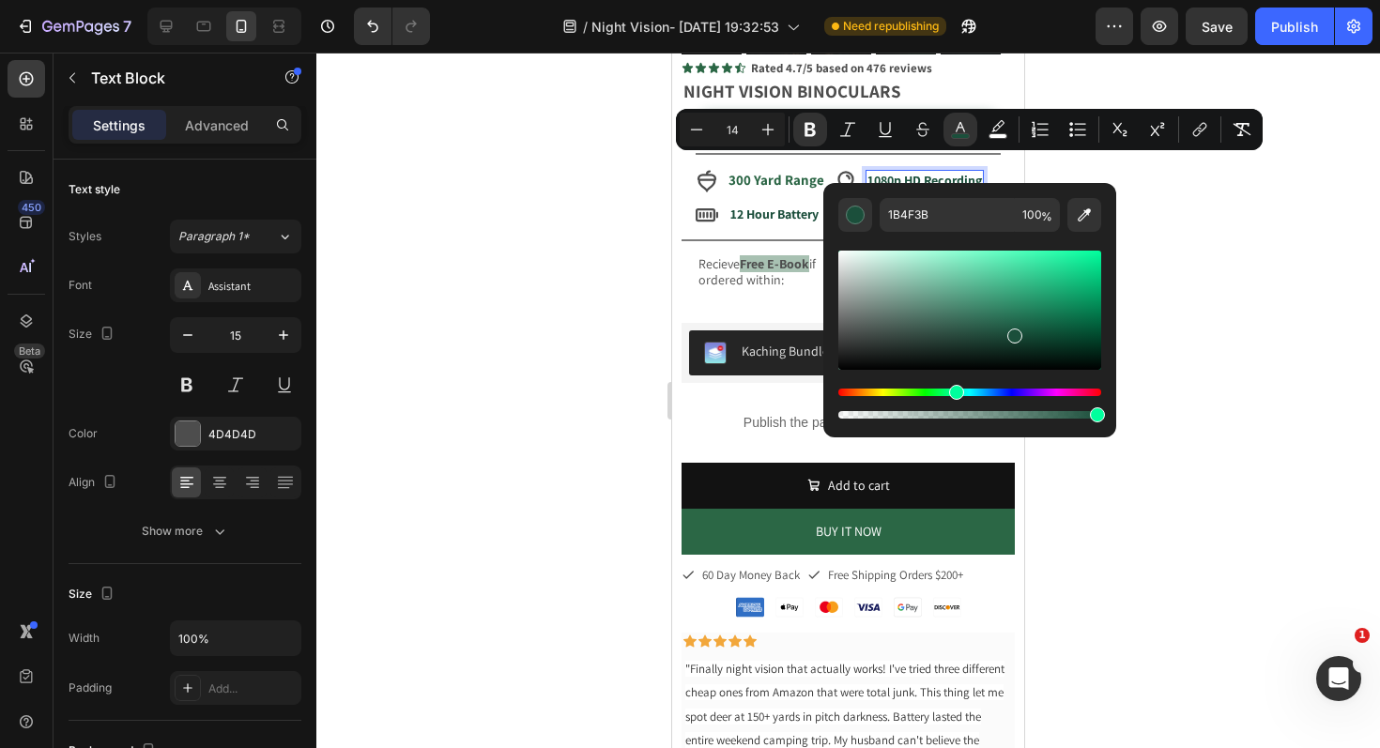
click at [1176, 205] on div at bounding box center [847, 401] width 1063 height 696
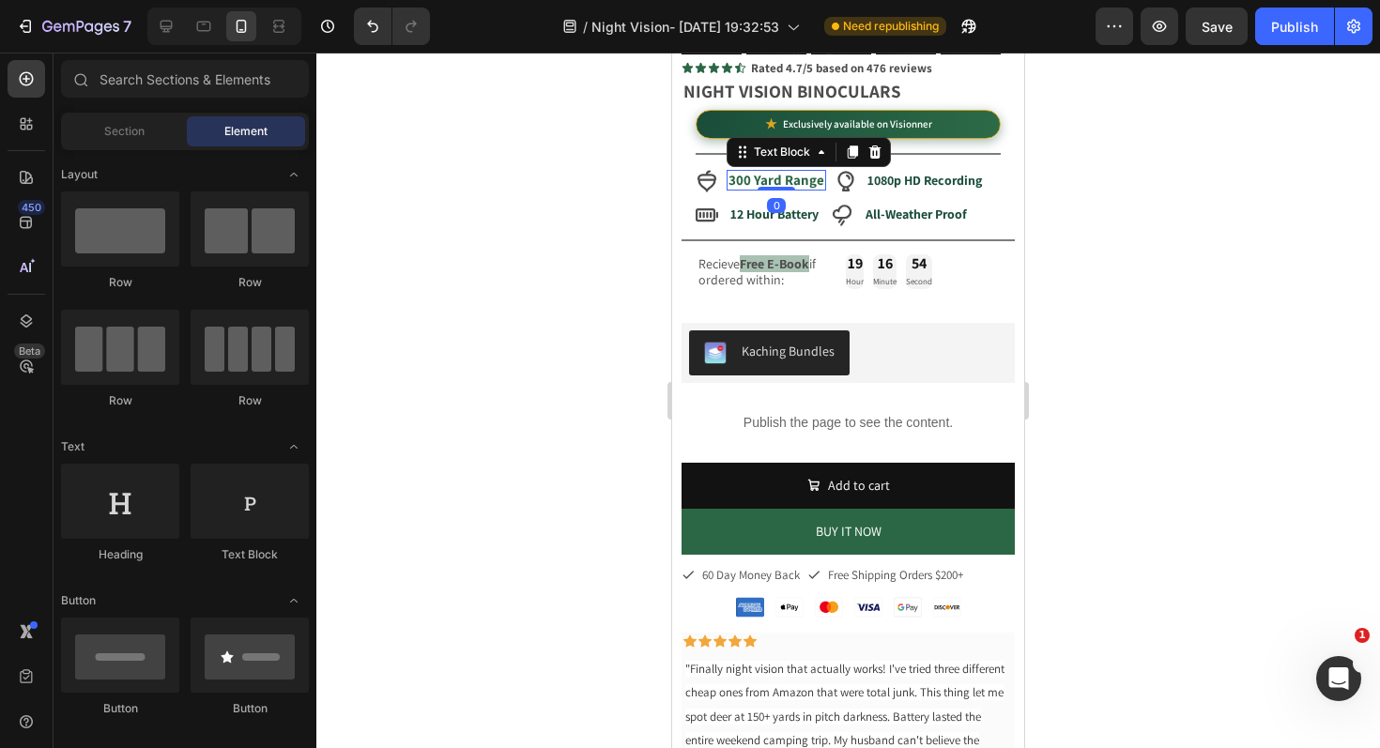
click at [773, 171] on strong "300 Yard Range" at bounding box center [776, 180] width 96 height 18
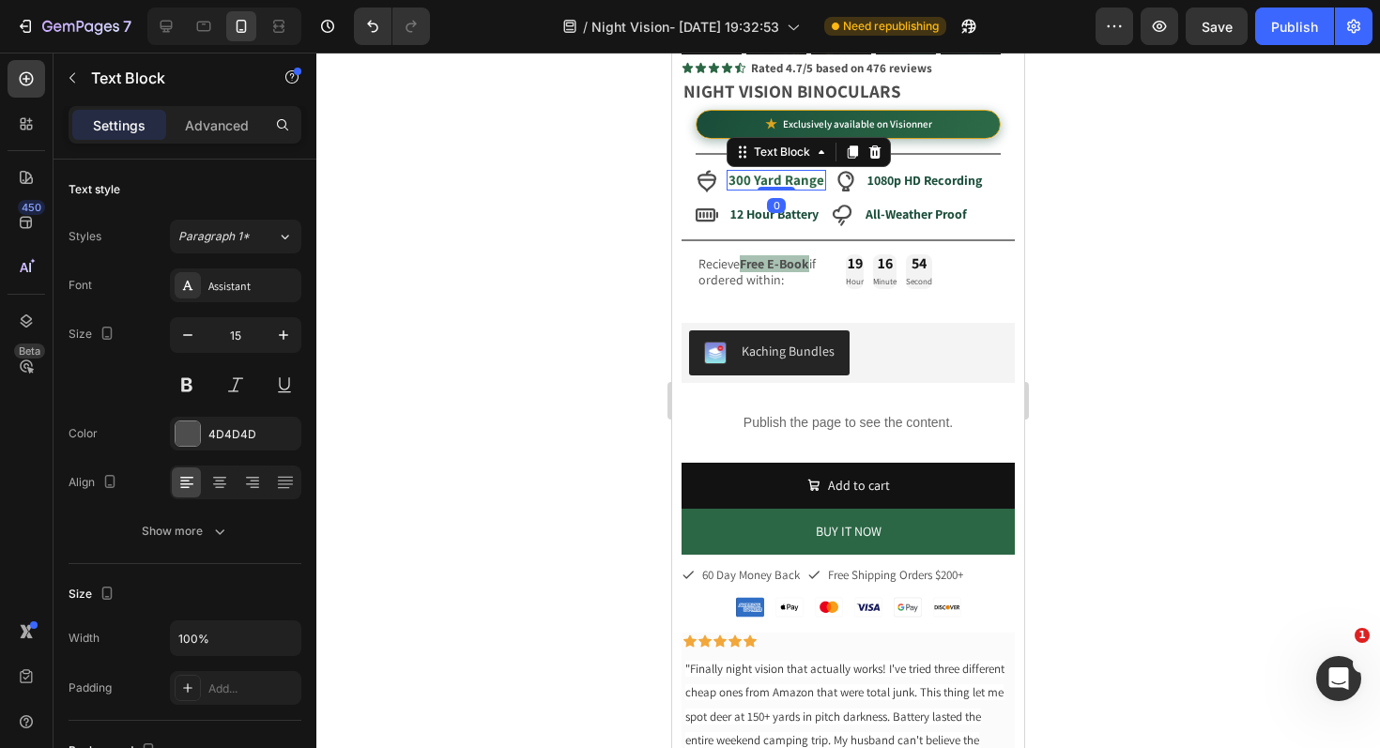
click at [773, 171] on strong "300 Yard Range" at bounding box center [776, 180] width 96 height 18
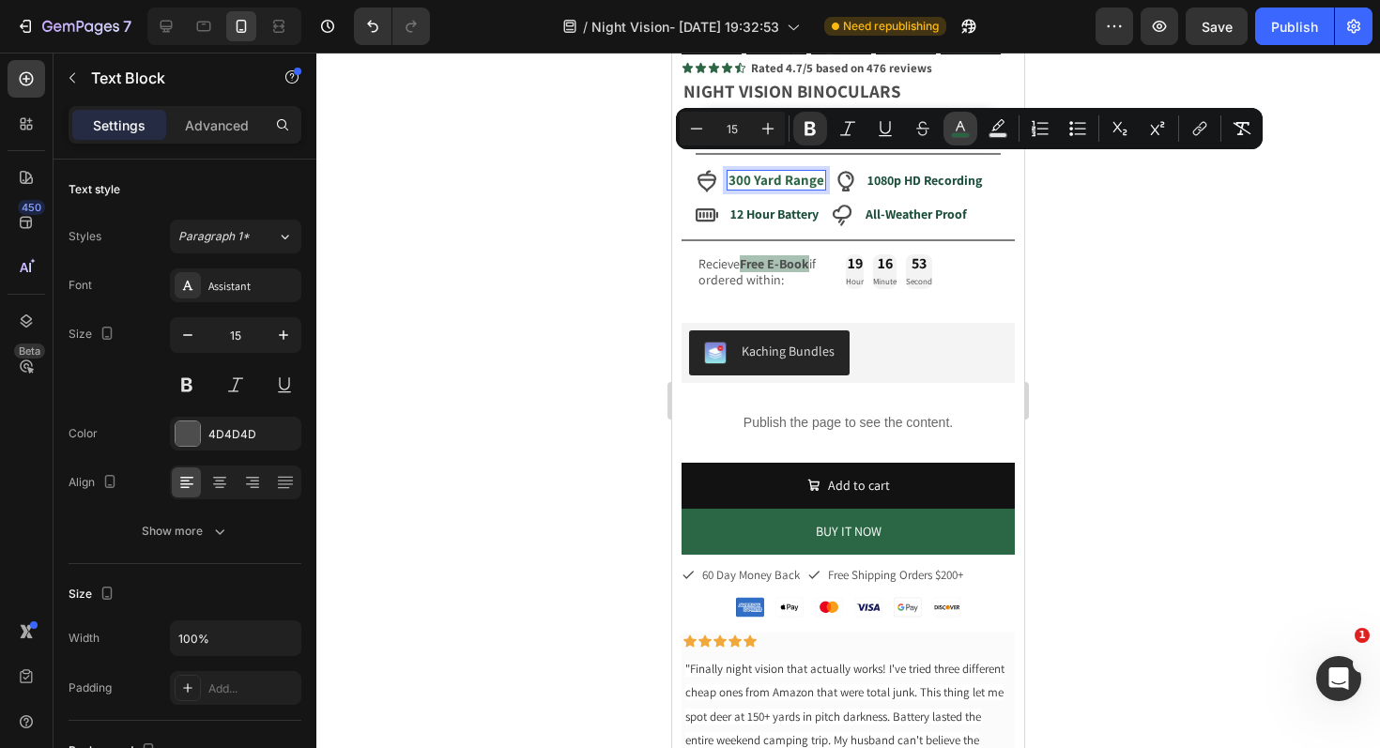
click at [956, 123] on icon "Editor contextual toolbar" at bounding box center [960, 128] width 19 height 19
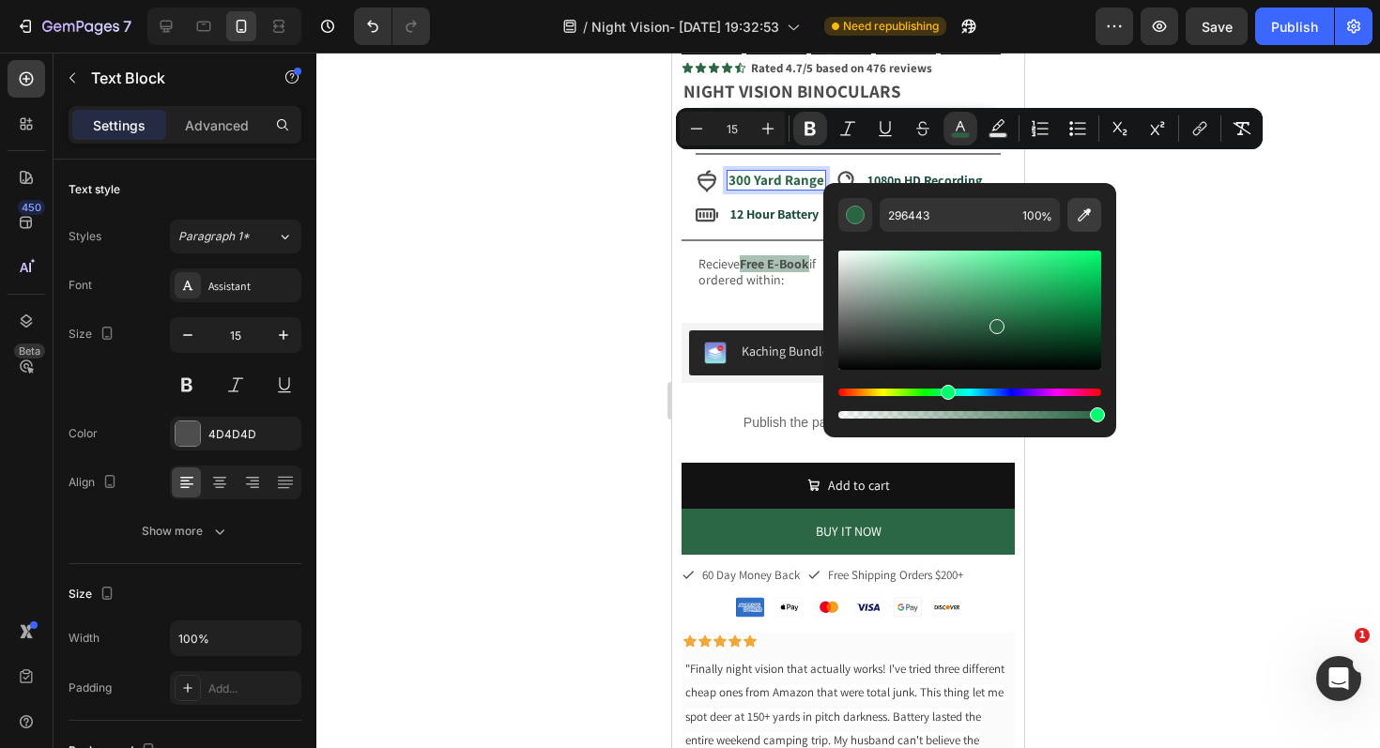
click at [1077, 213] on icon "Editor contextual toolbar" at bounding box center [1084, 215] width 19 height 19
type input "194D3A"
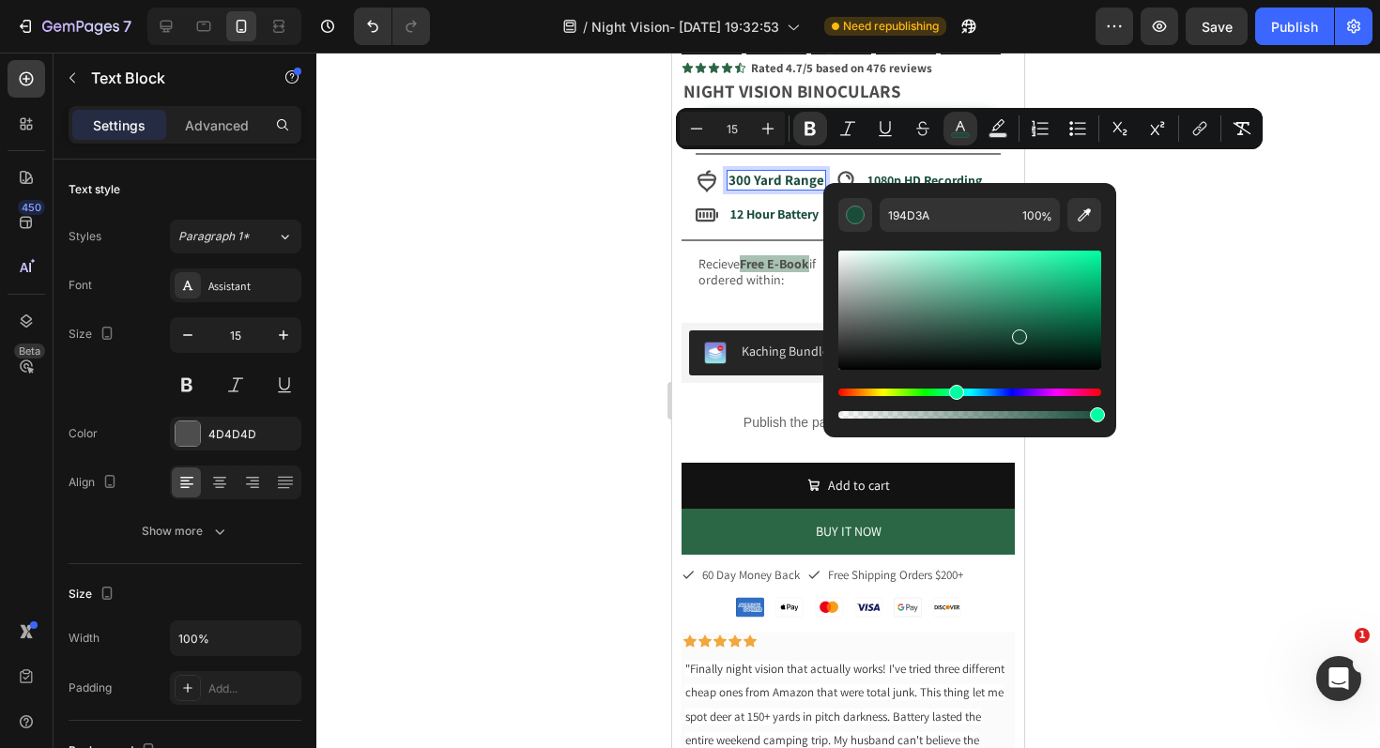
click at [1185, 279] on div at bounding box center [847, 401] width 1063 height 696
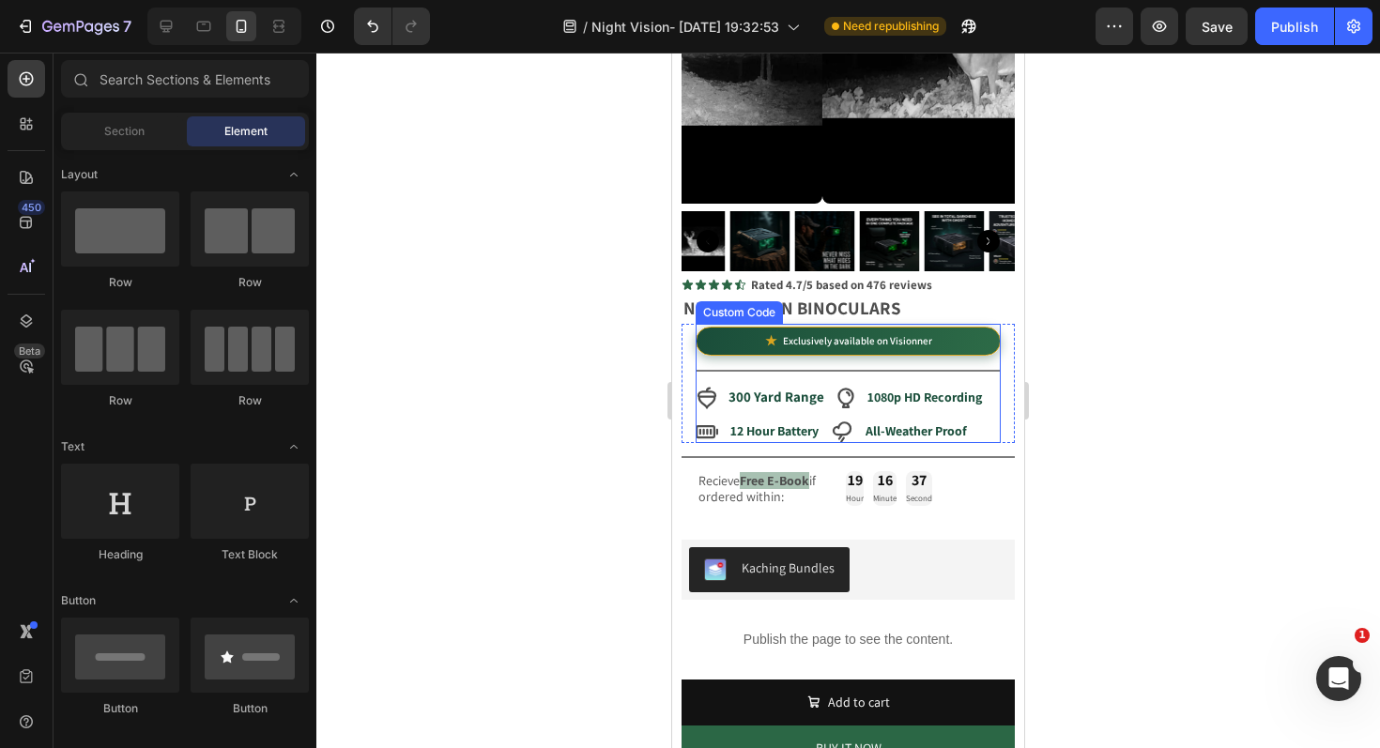
scroll to position [0, 0]
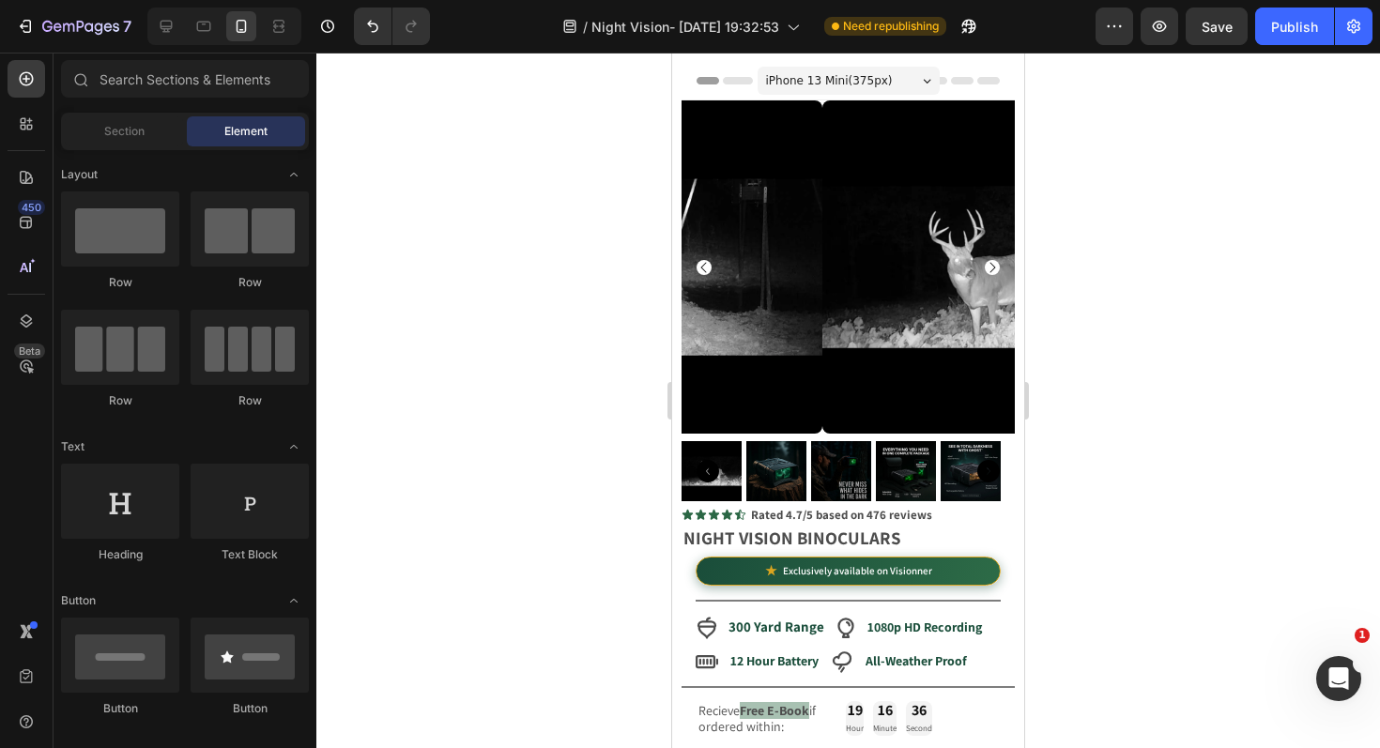
click at [502, 327] on div at bounding box center [847, 401] width 1063 height 696
click at [1289, 14] on button "Publish" at bounding box center [1294, 27] width 79 height 38
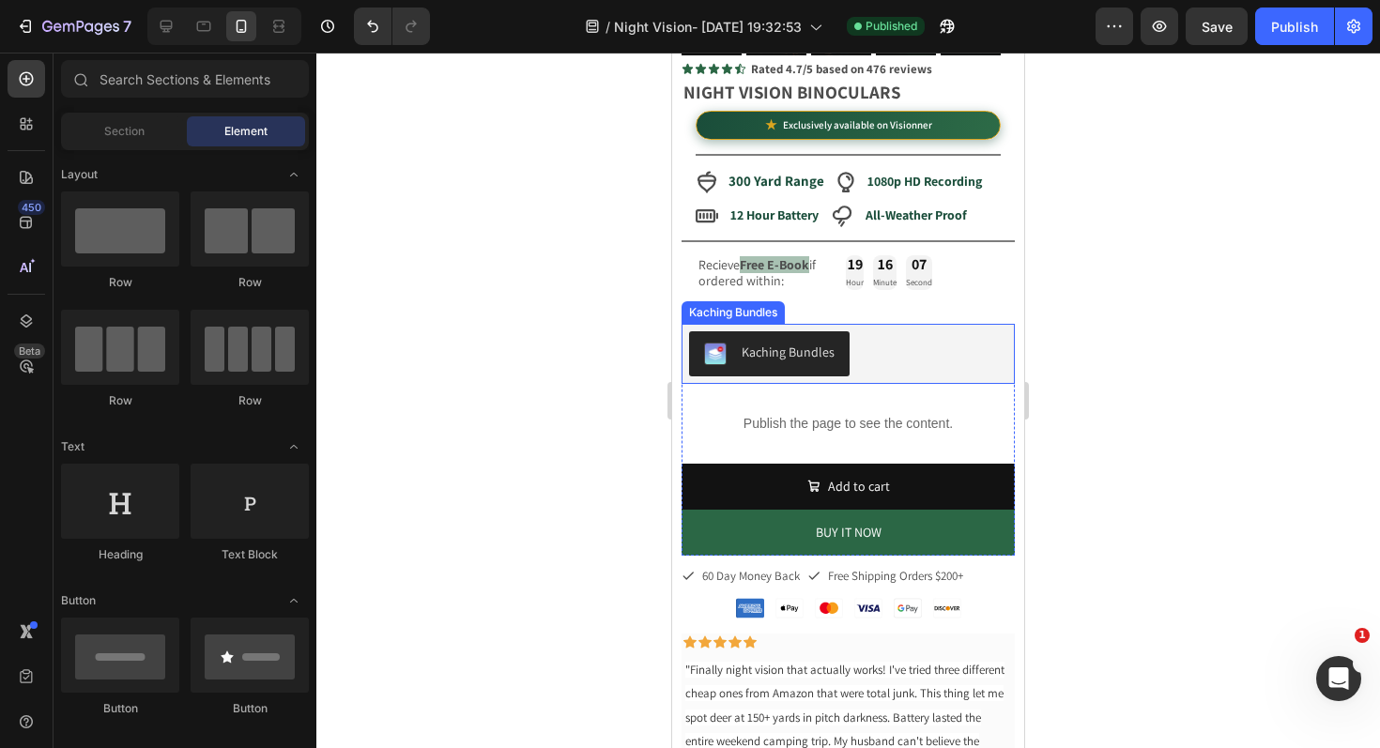
scroll to position [453, 0]
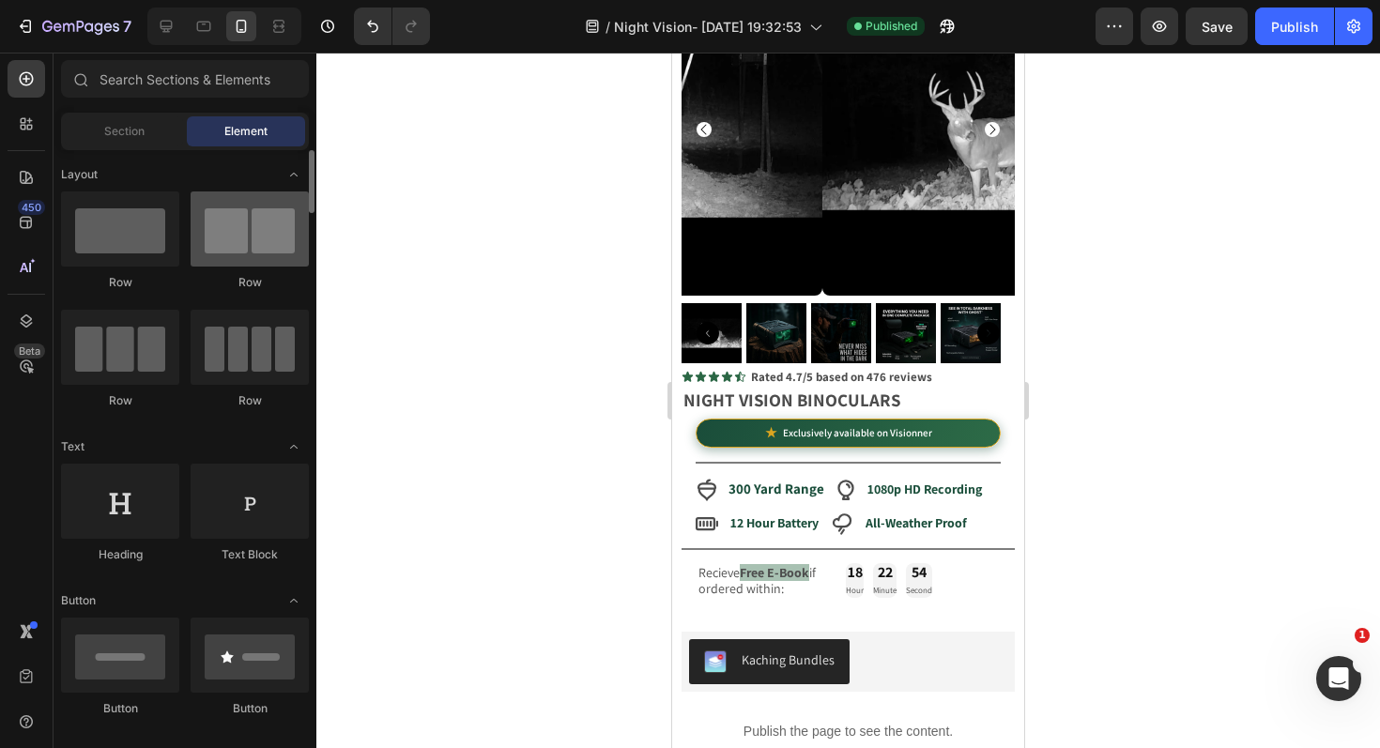
scroll to position [139, 0]
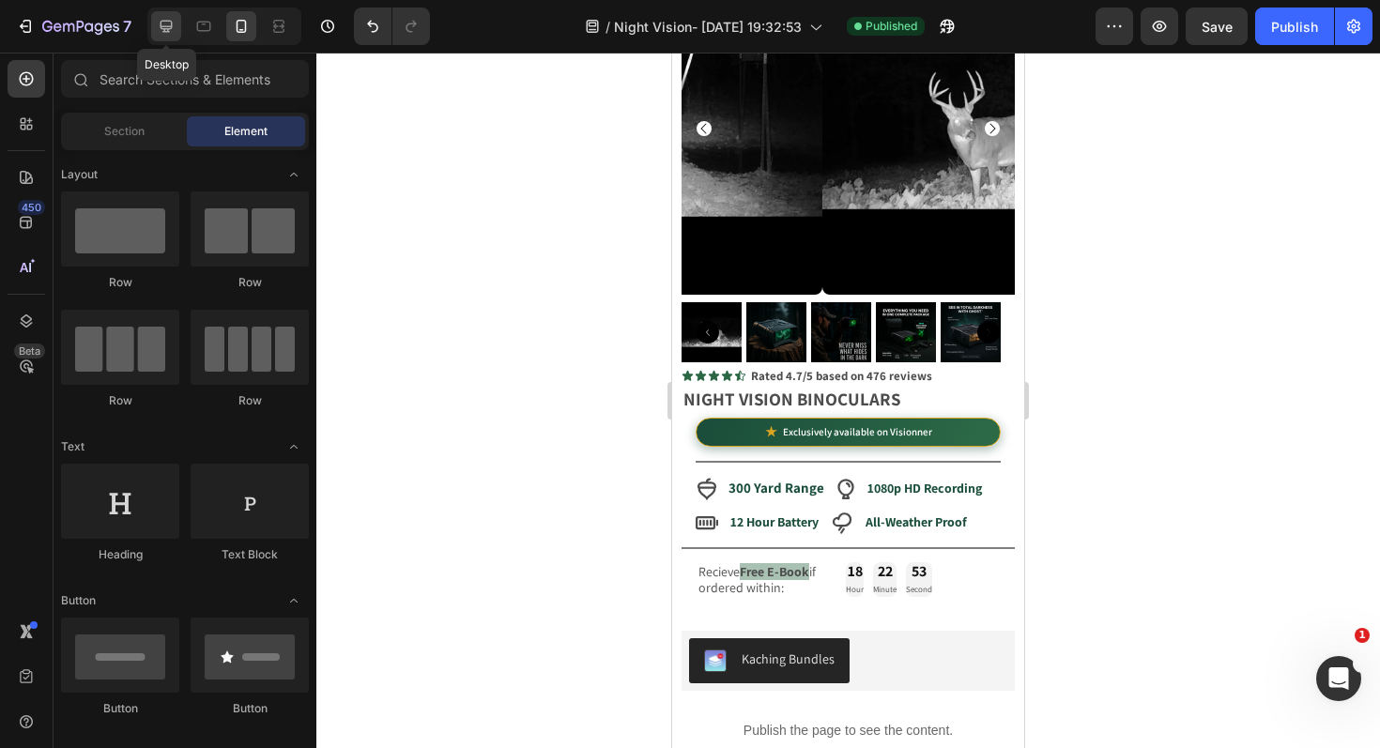
click at [173, 23] on icon at bounding box center [166, 26] width 19 height 19
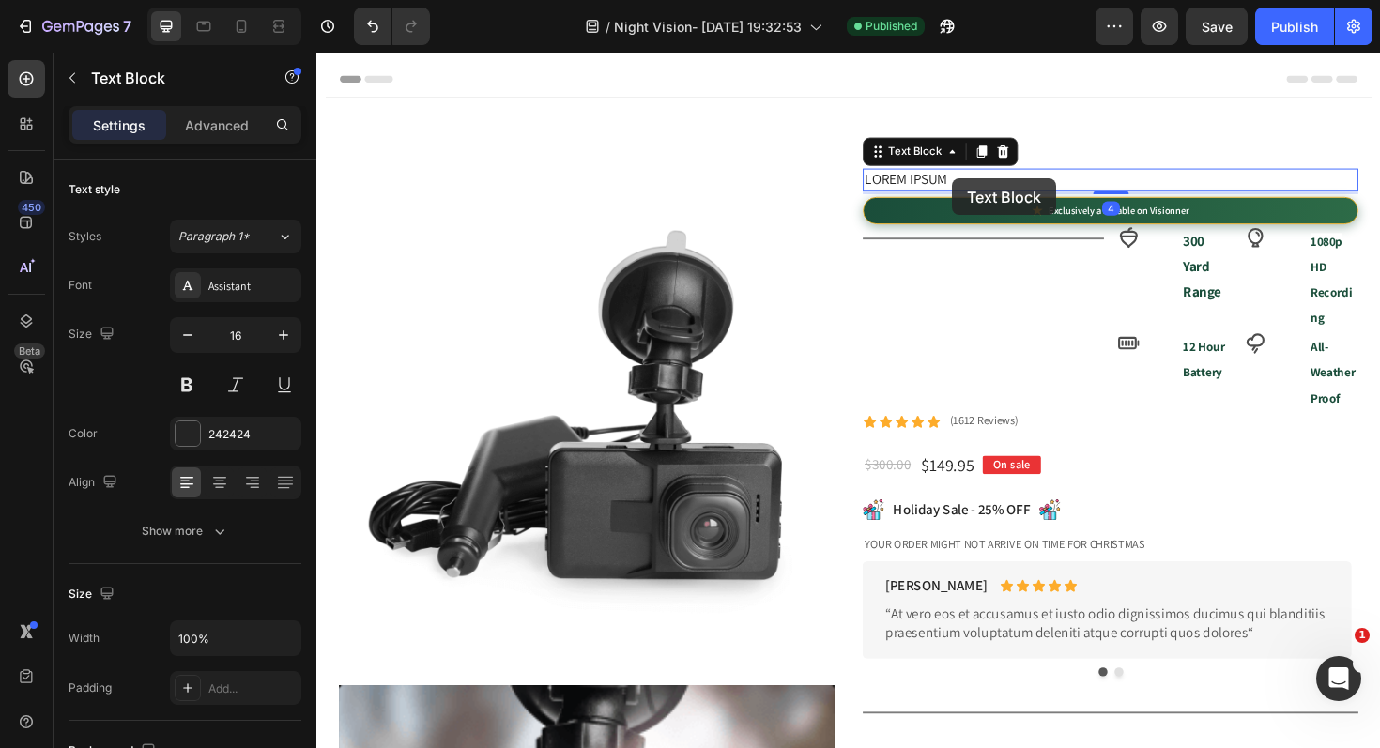
click at [989, 186] on p "Lorem ipsum" at bounding box center [1156, 187] width 521 height 20
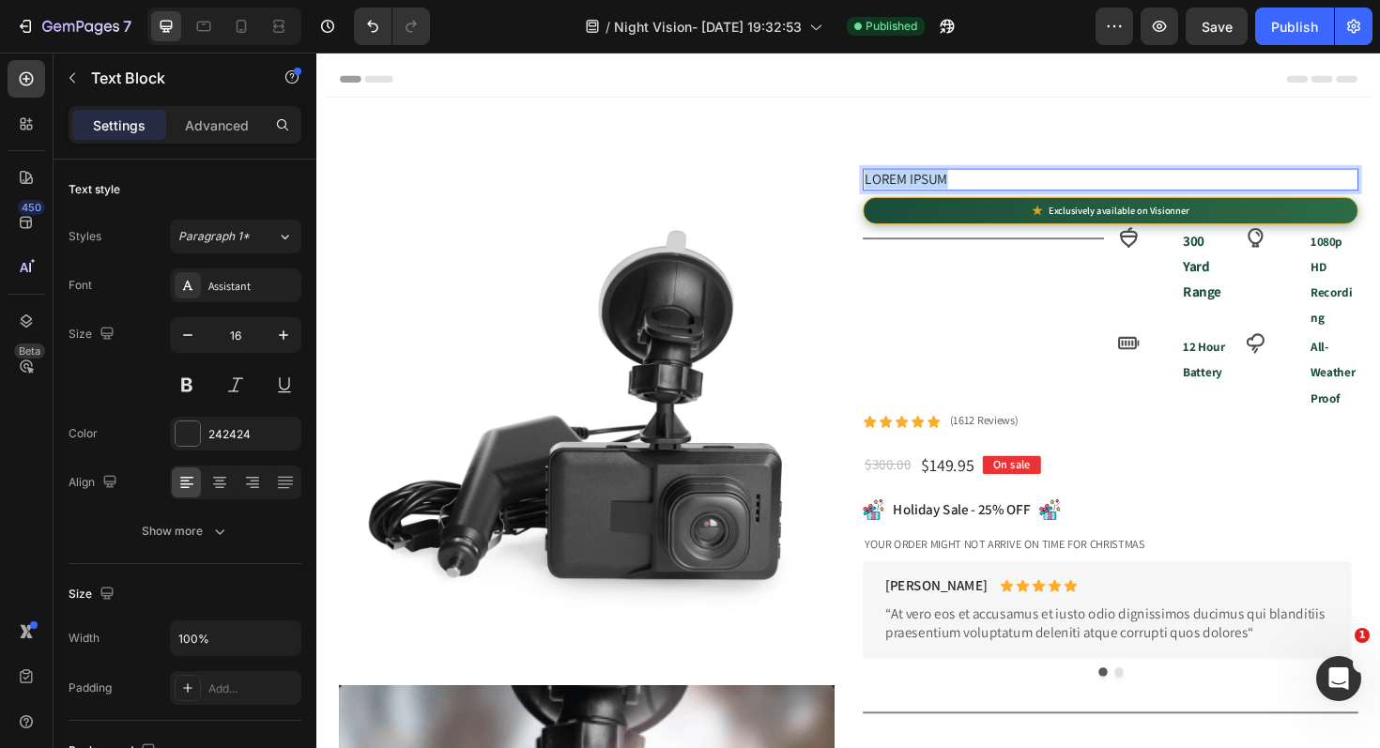
click at [989, 186] on p "Lorem ipsum" at bounding box center [1156, 187] width 521 height 20
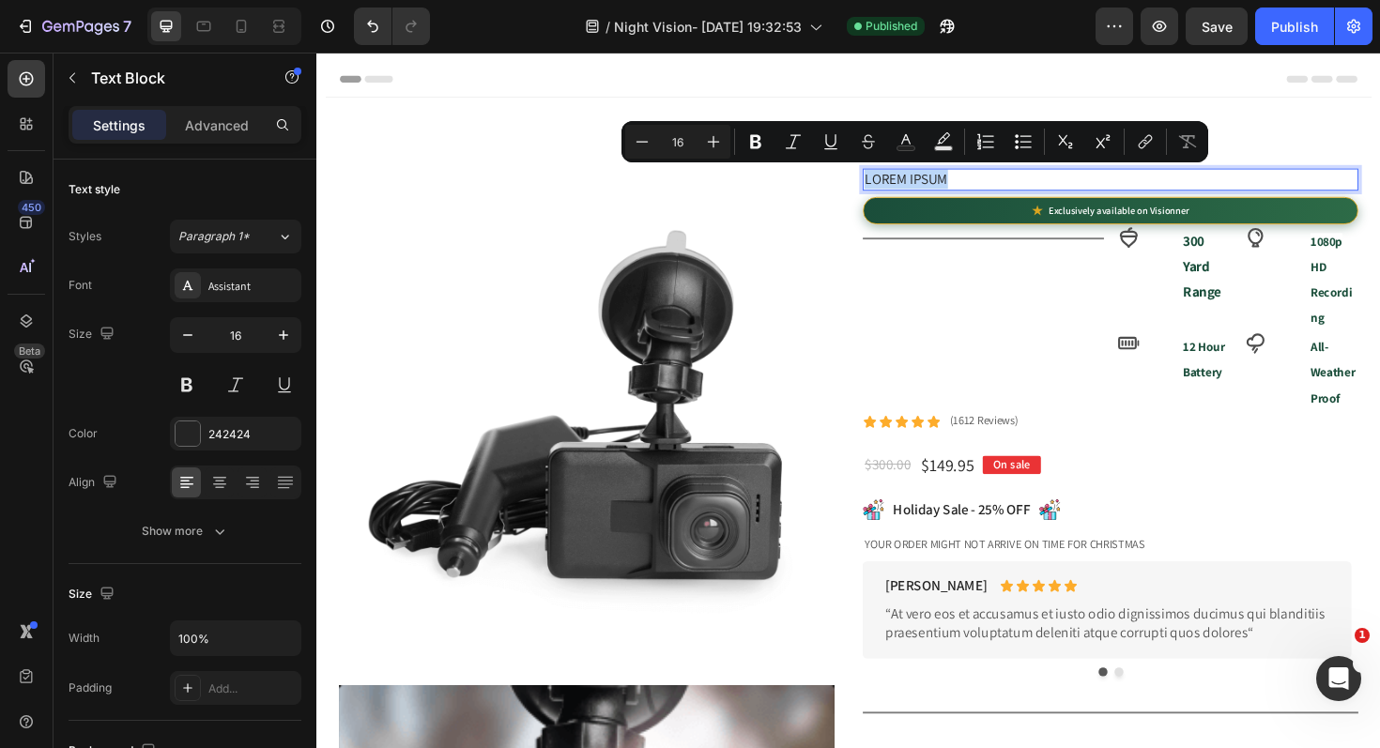
click at [989, 186] on p "Lorem ipsum" at bounding box center [1156, 187] width 521 height 20
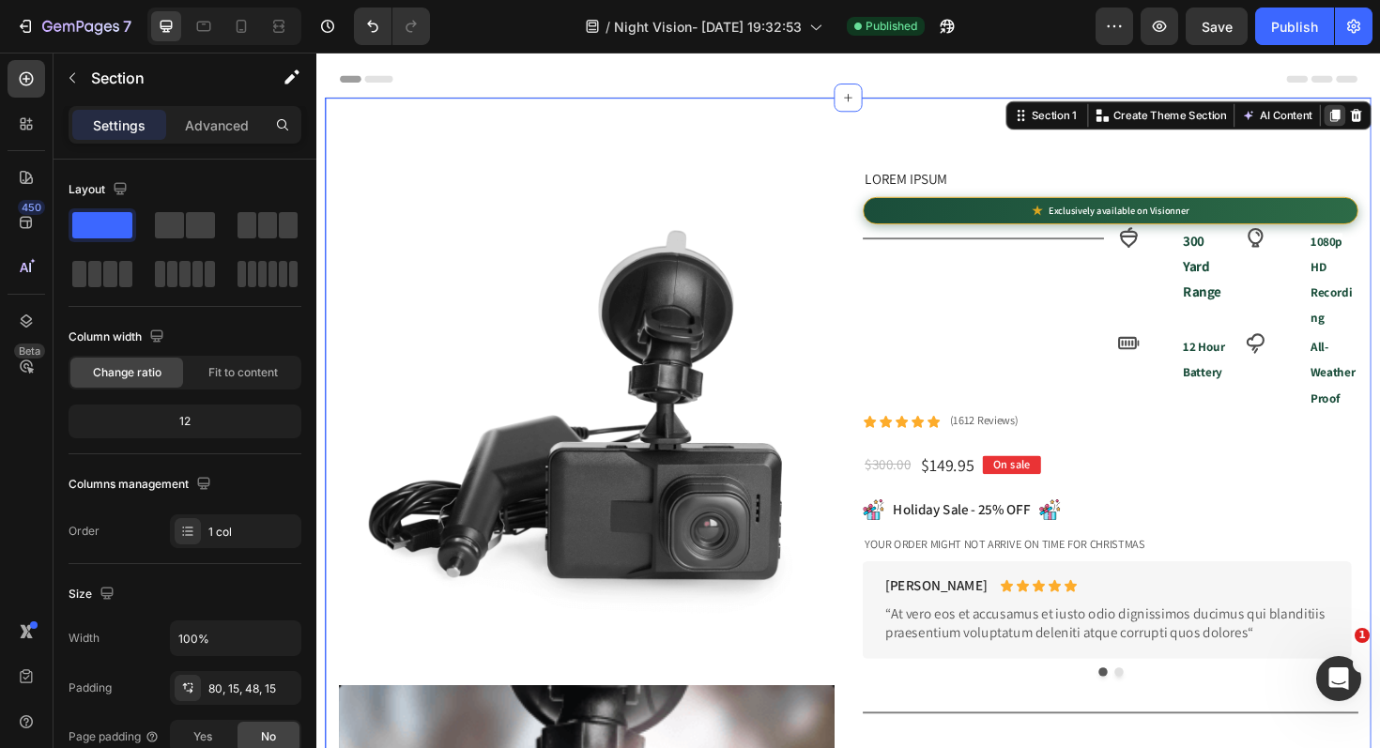
click at [1379, 120] on icon at bounding box center [1395, 119] width 10 height 13
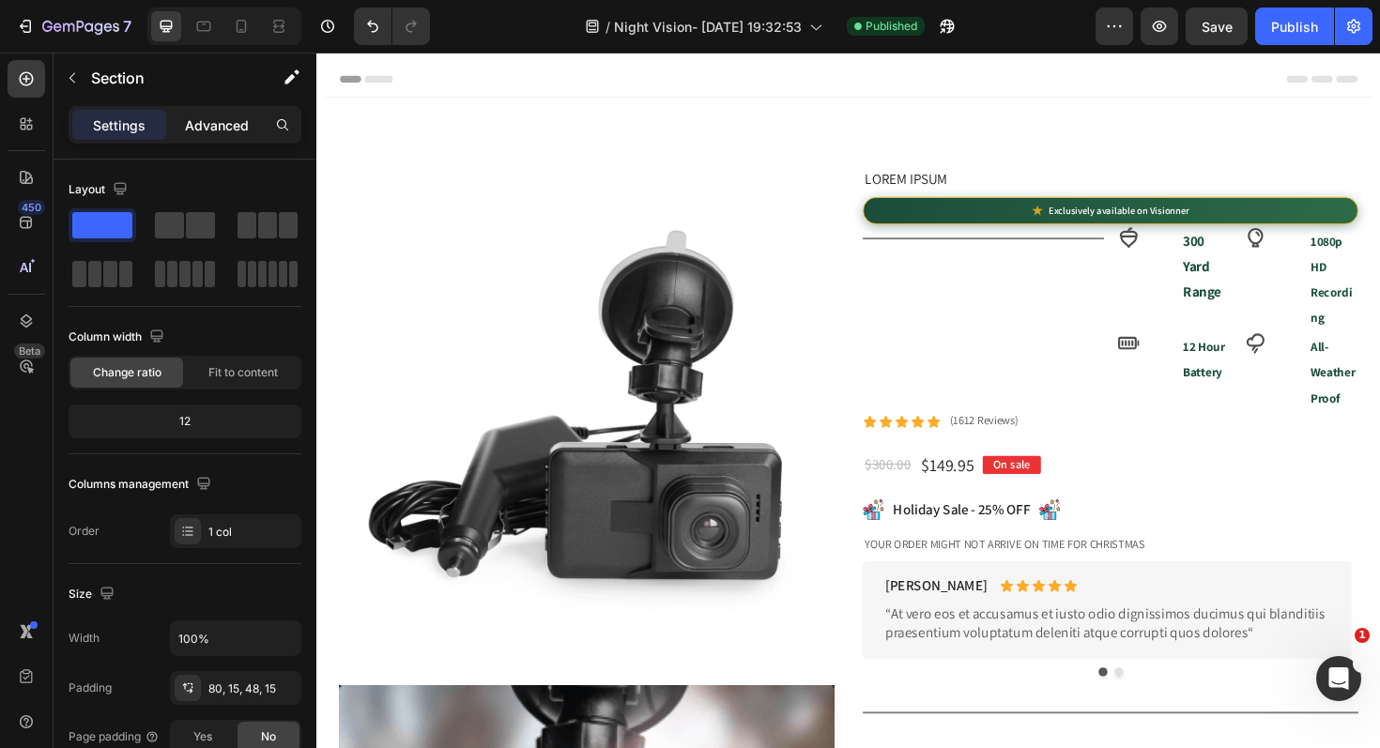
click at [229, 129] on p "Advanced" at bounding box center [217, 125] width 64 height 20
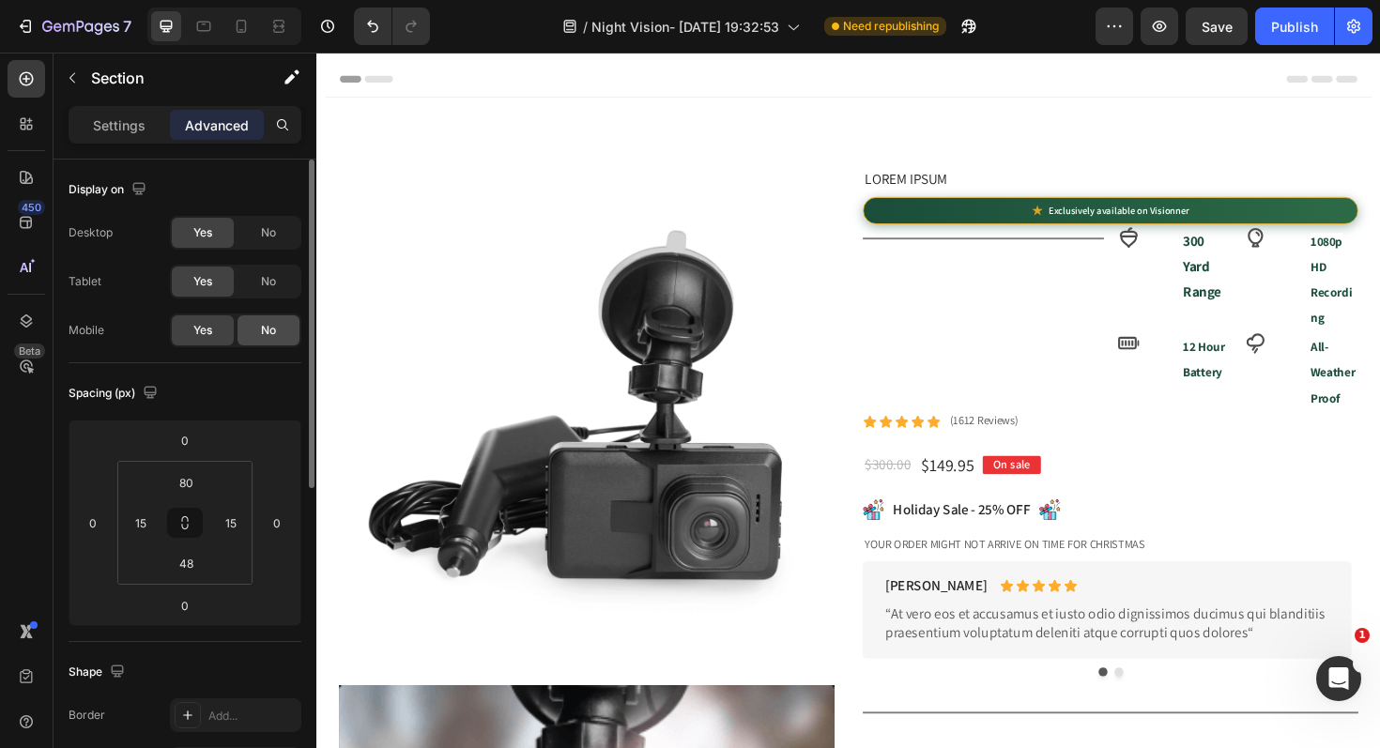
click at [274, 333] on span "No" at bounding box center [268, 330] width 15 height 17
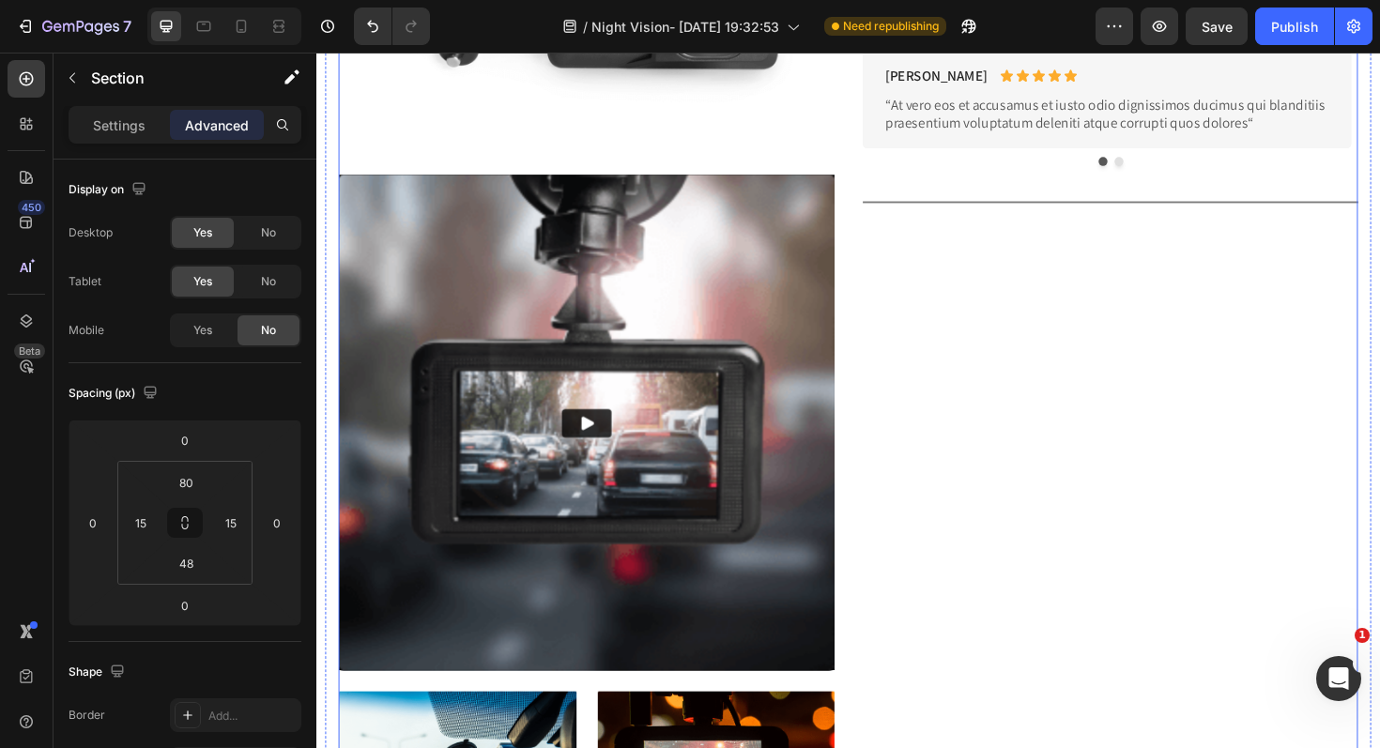
scroll to position [3427, 0]
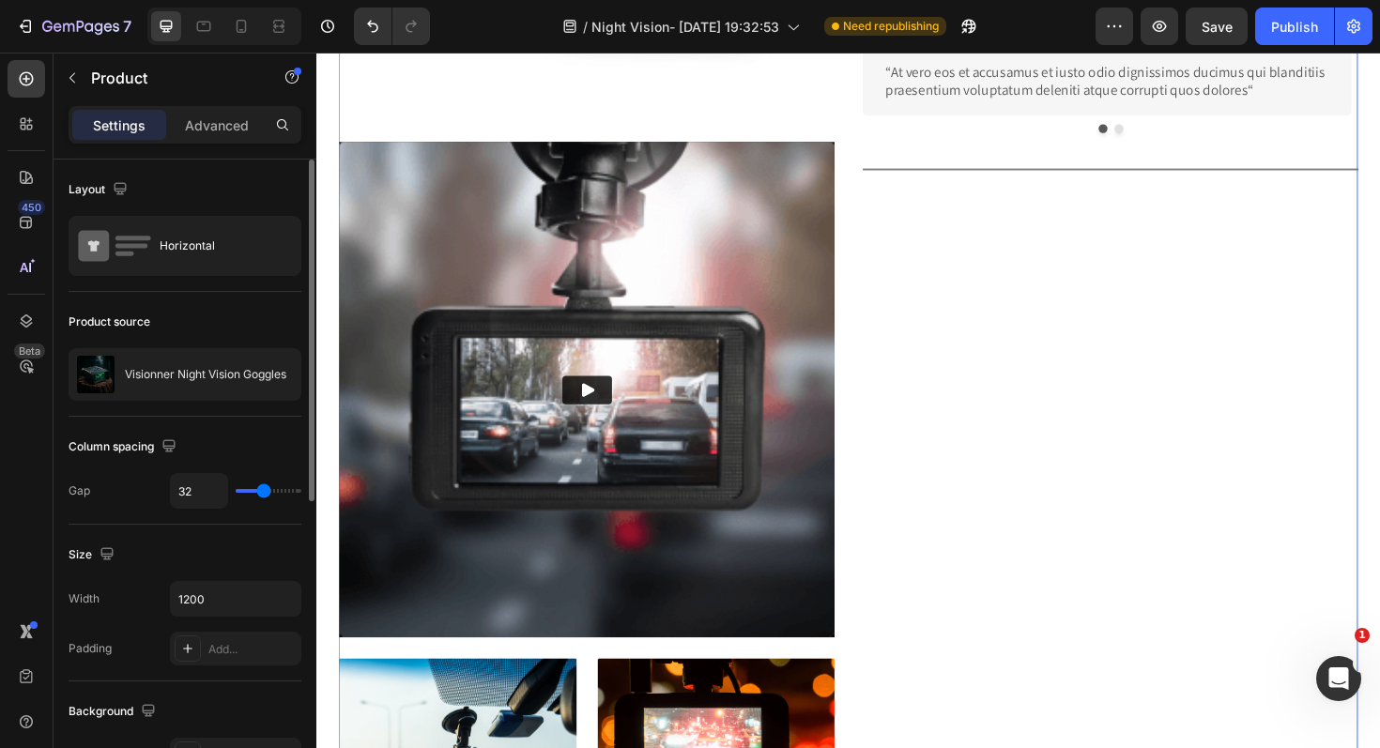
scroll to position [3390, 0]
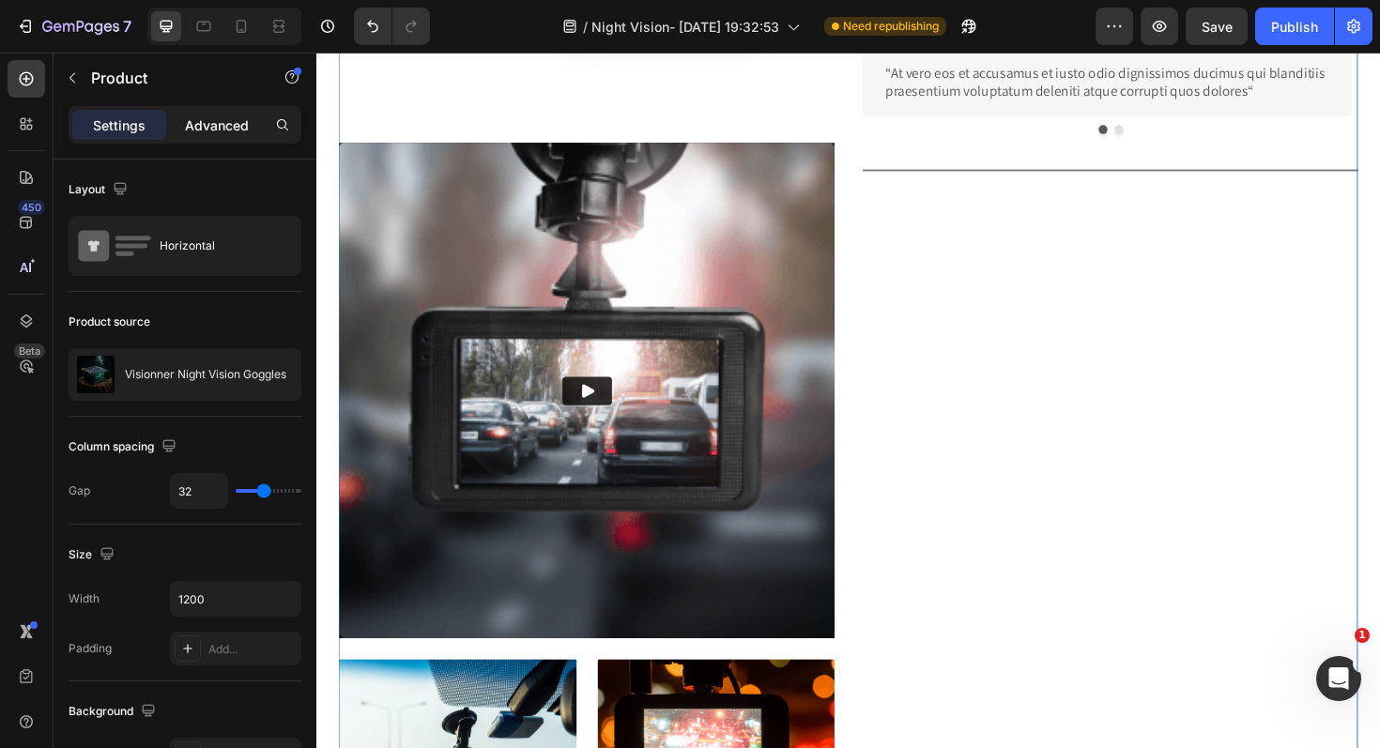
click at [206, 129] on p "Advanced" at bounding box center [217, 125] width 64 height 20
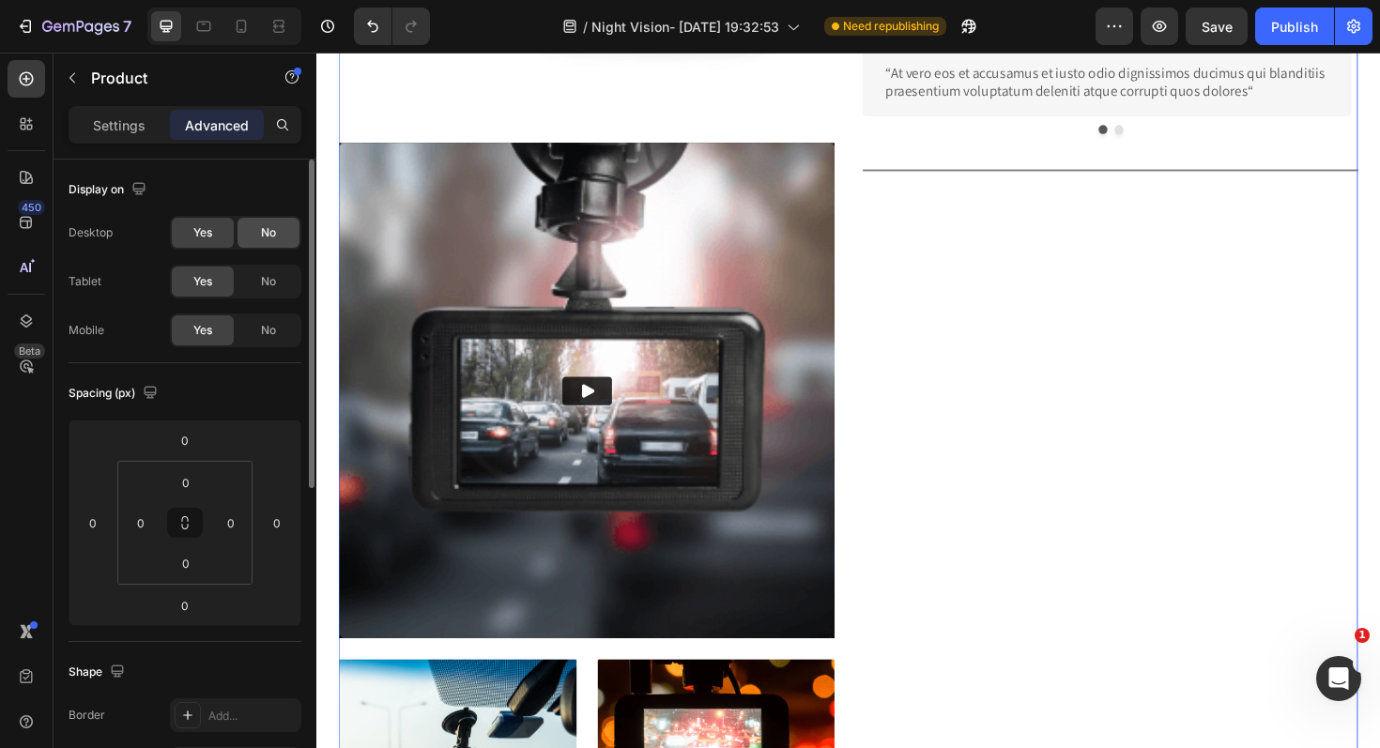
click at [269, 282] on span "No" at bounding box center [268, 281] width 15 height 17
click at [275, 224] on span "No" at bounding box center [268, 232] width 15 height 17
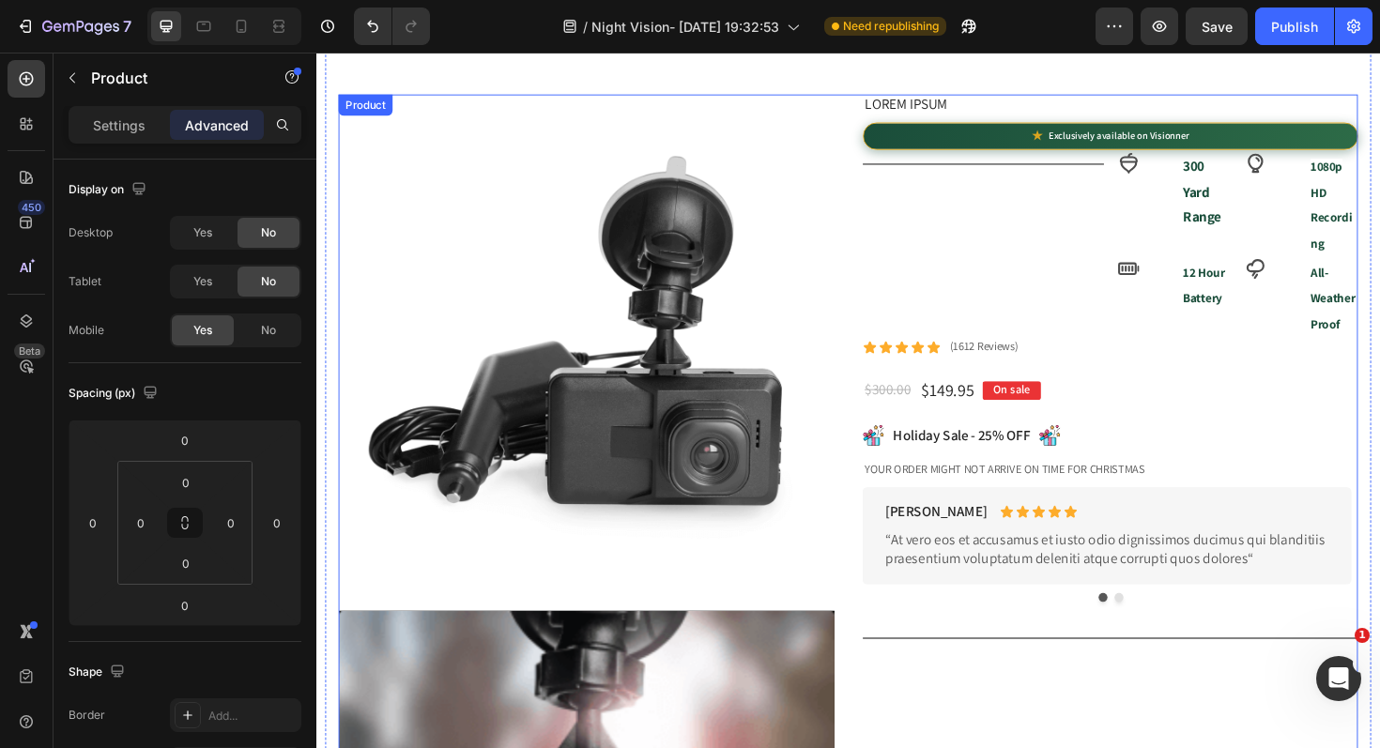
scroll to position [0, 0]
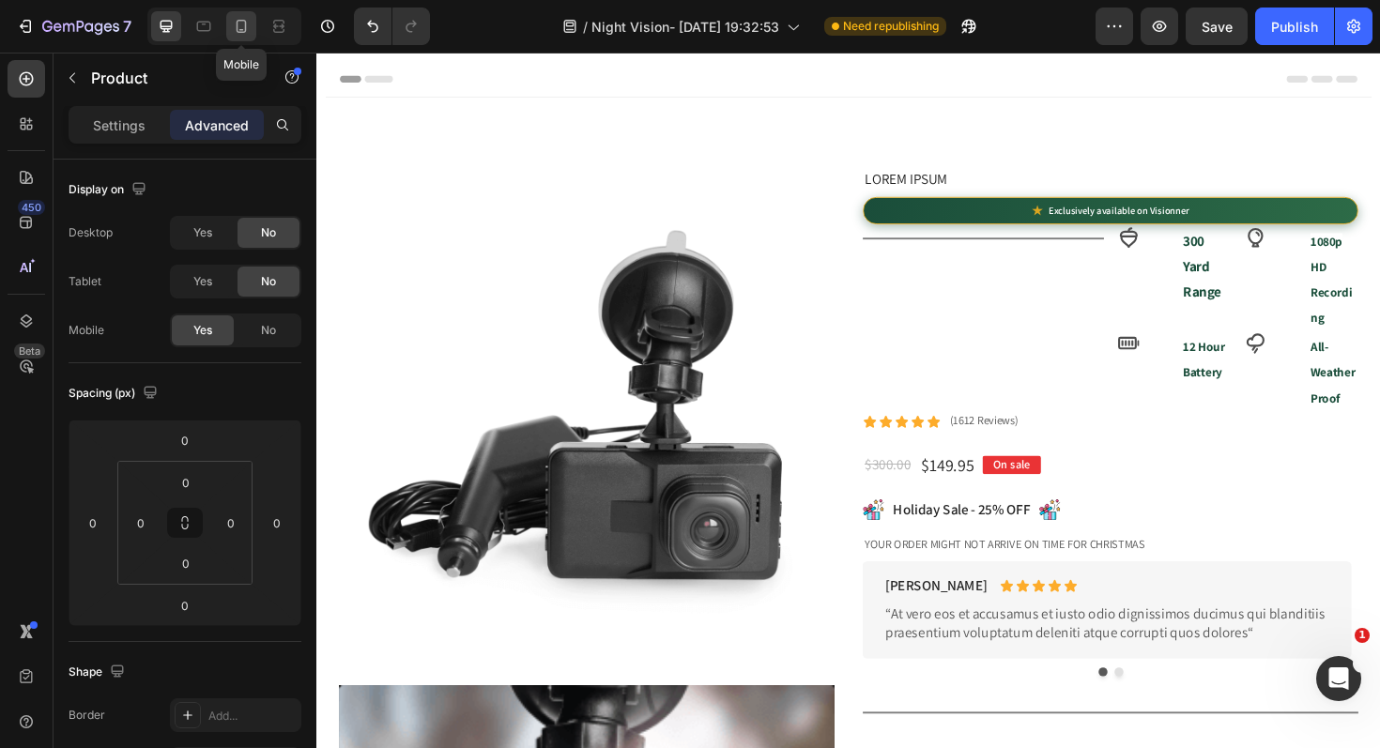
click at [245, 15] on div at bounding box center [241, 26] width 30 height 30
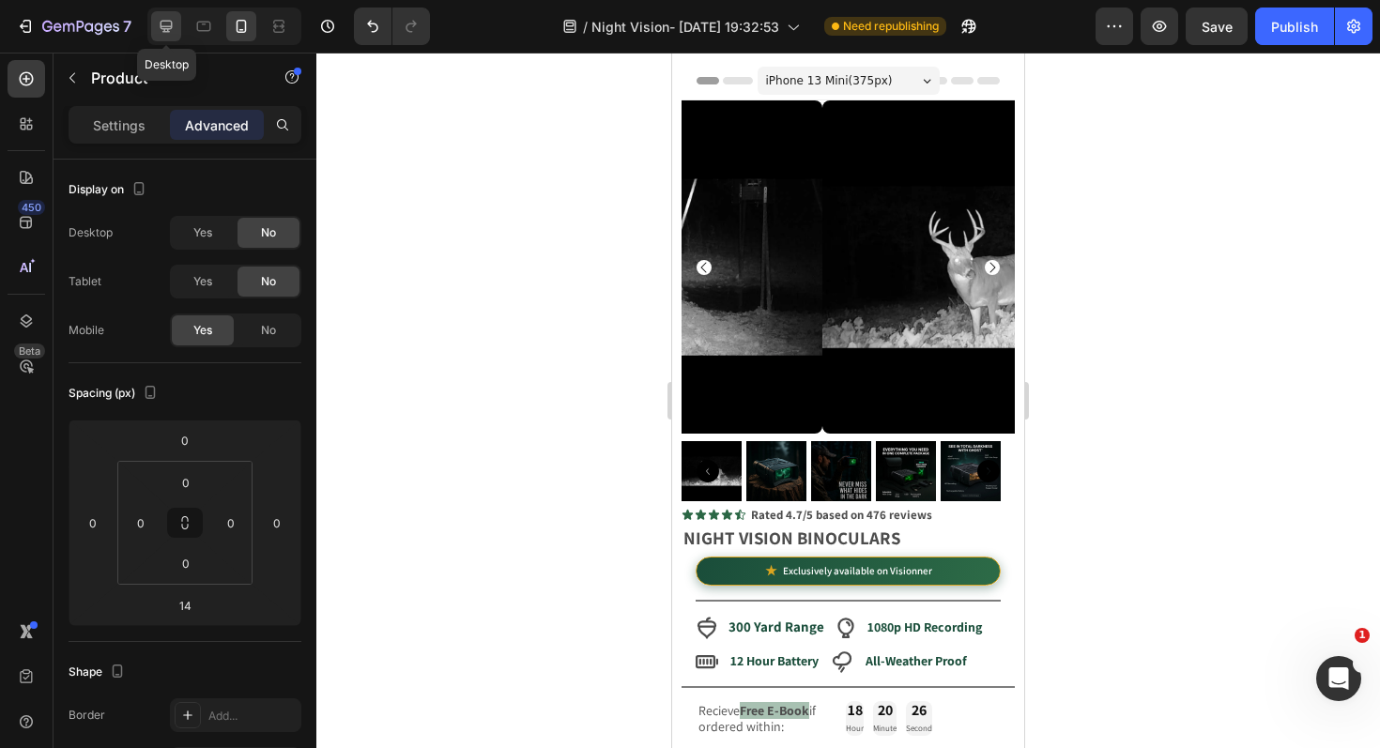
click at [163, 30] on icon at bounding box center [167, 27] width 12 height 12
type input "0"
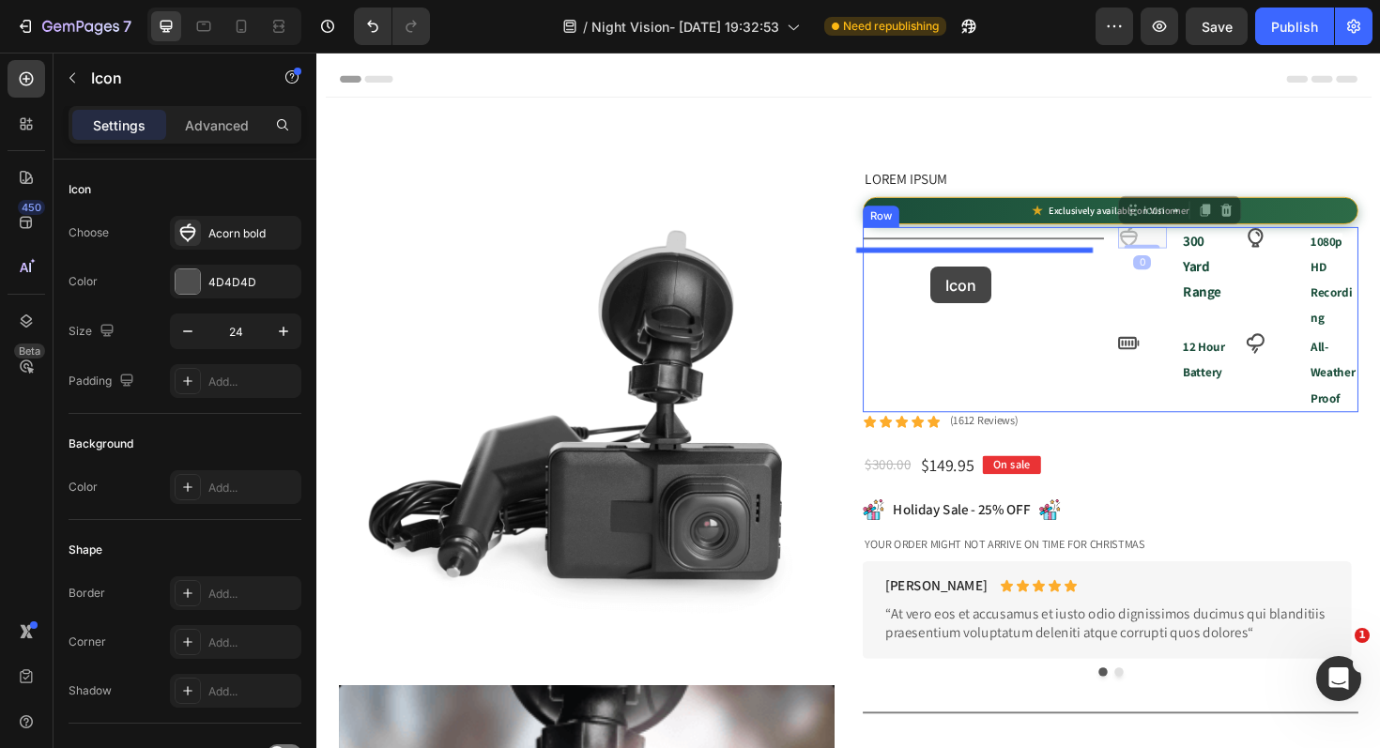
drag, startPoint x: 1179, startPoint y: 249, endPoint x: 960, endPoint y: 277, distance: 220.5
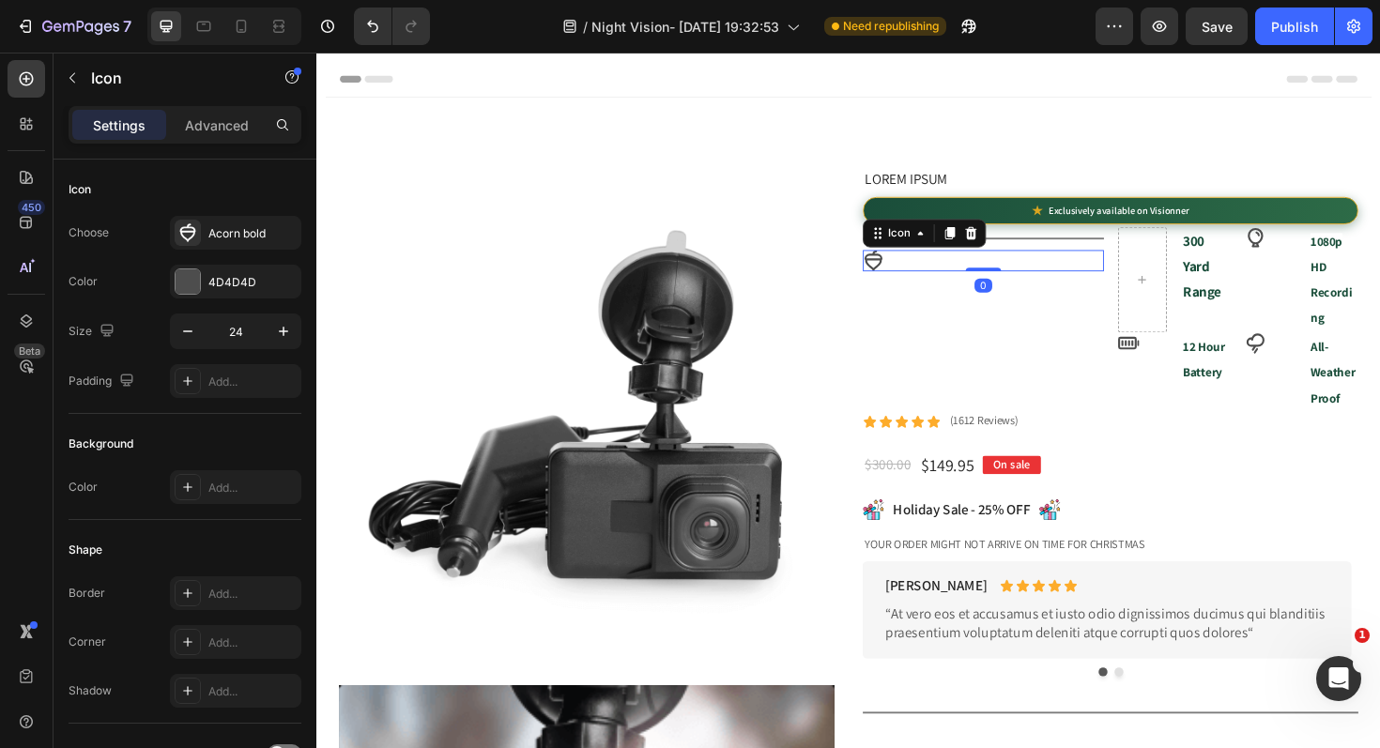
click at [250, 41] on div at bounding box center [224, 27] width 154 height 38
click at [248, 33] on icon at bounding box center [241, 26] width 19 height 19
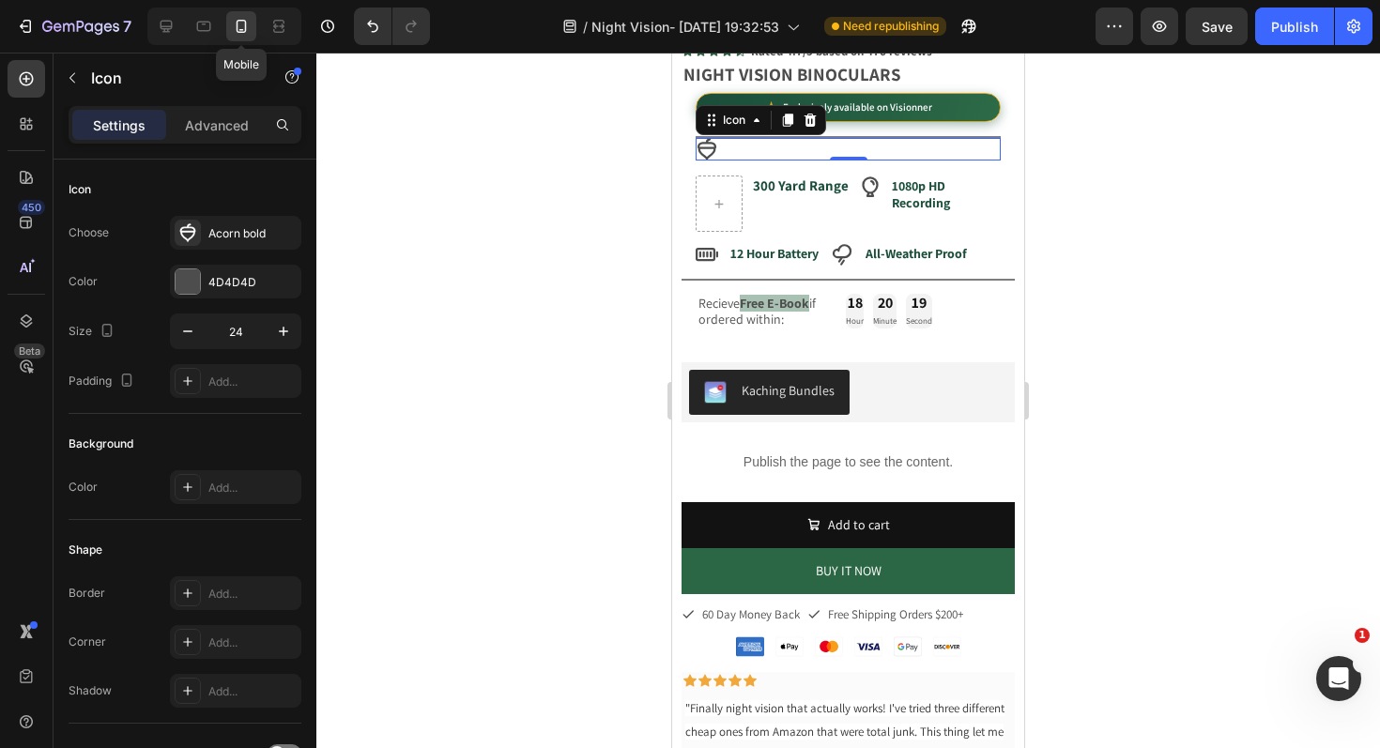
scroll to position [469, 0]
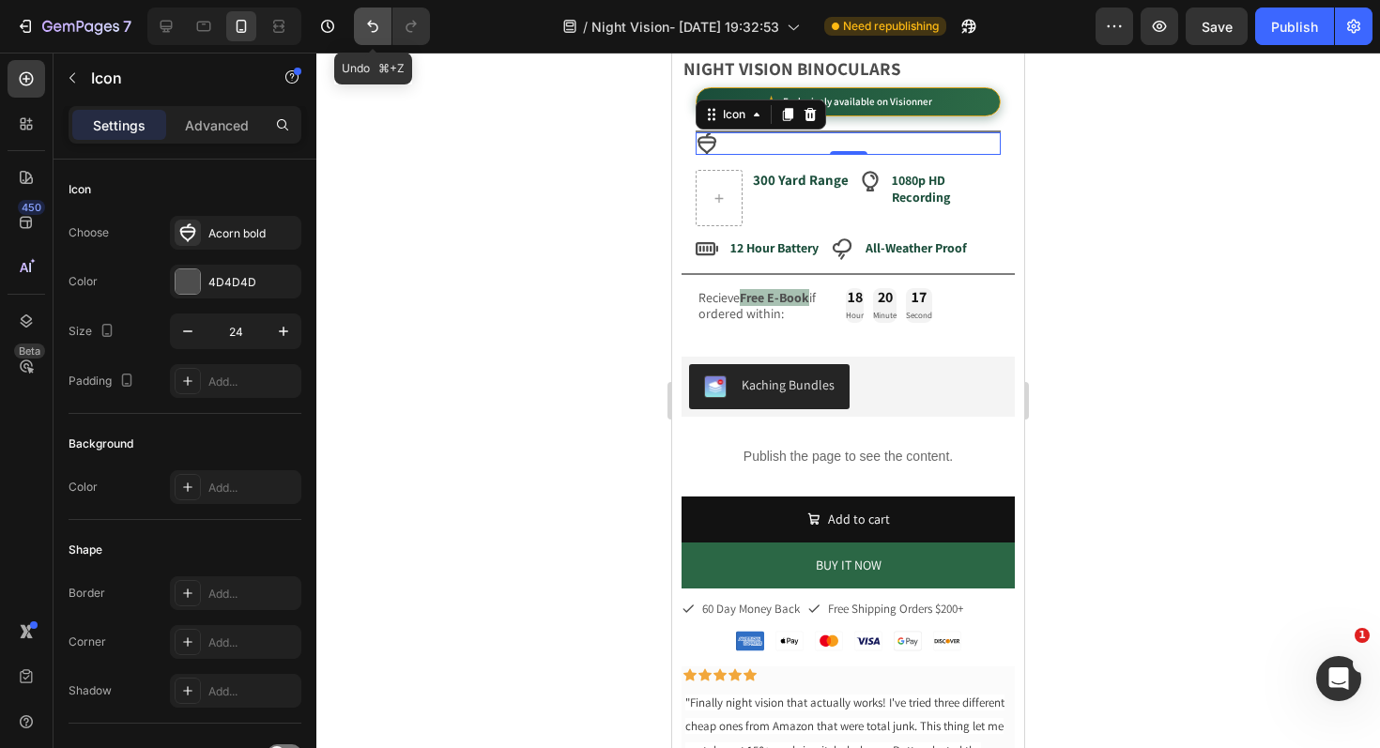
click at [374, 17] on icon "Undo/Redo" at bounding box center [372, 26] width 19 height 19
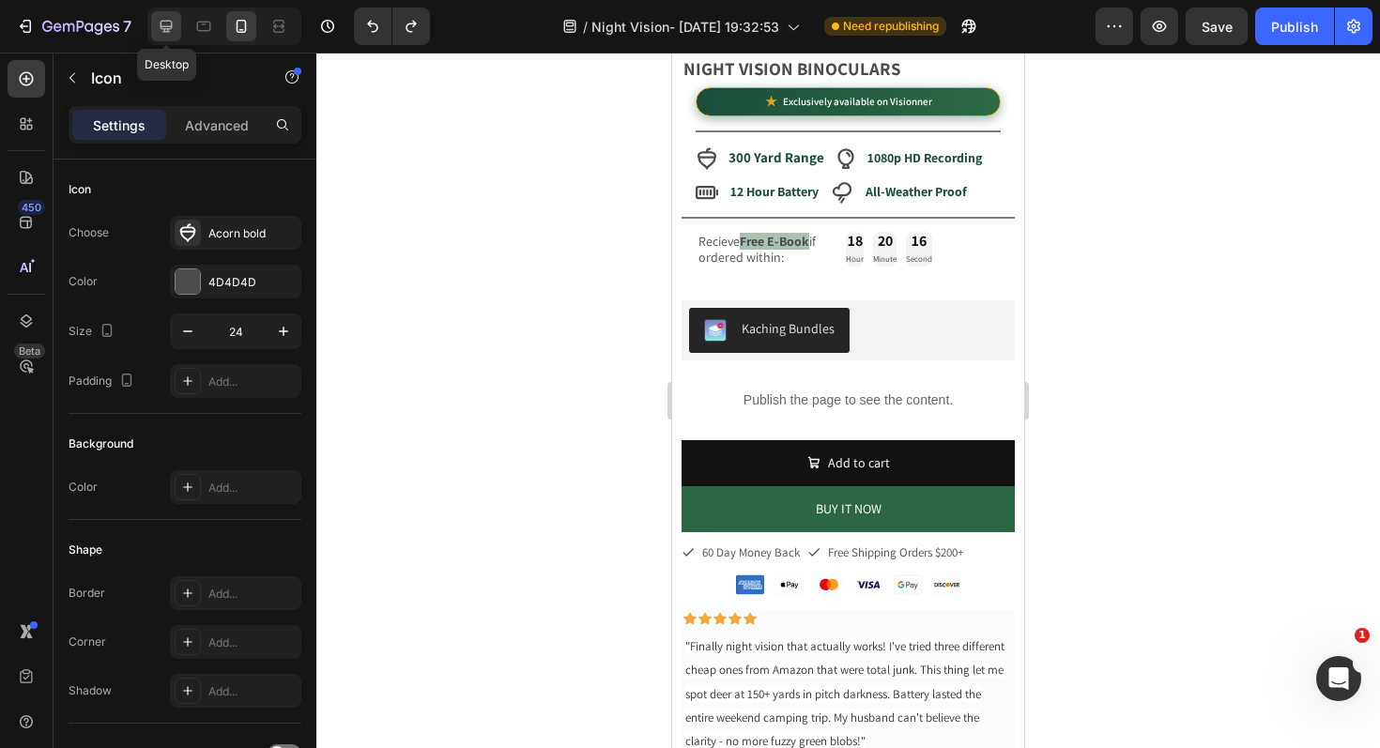
click at [164, 29] on icon at bounding box center [167, 27] width 12 height 12
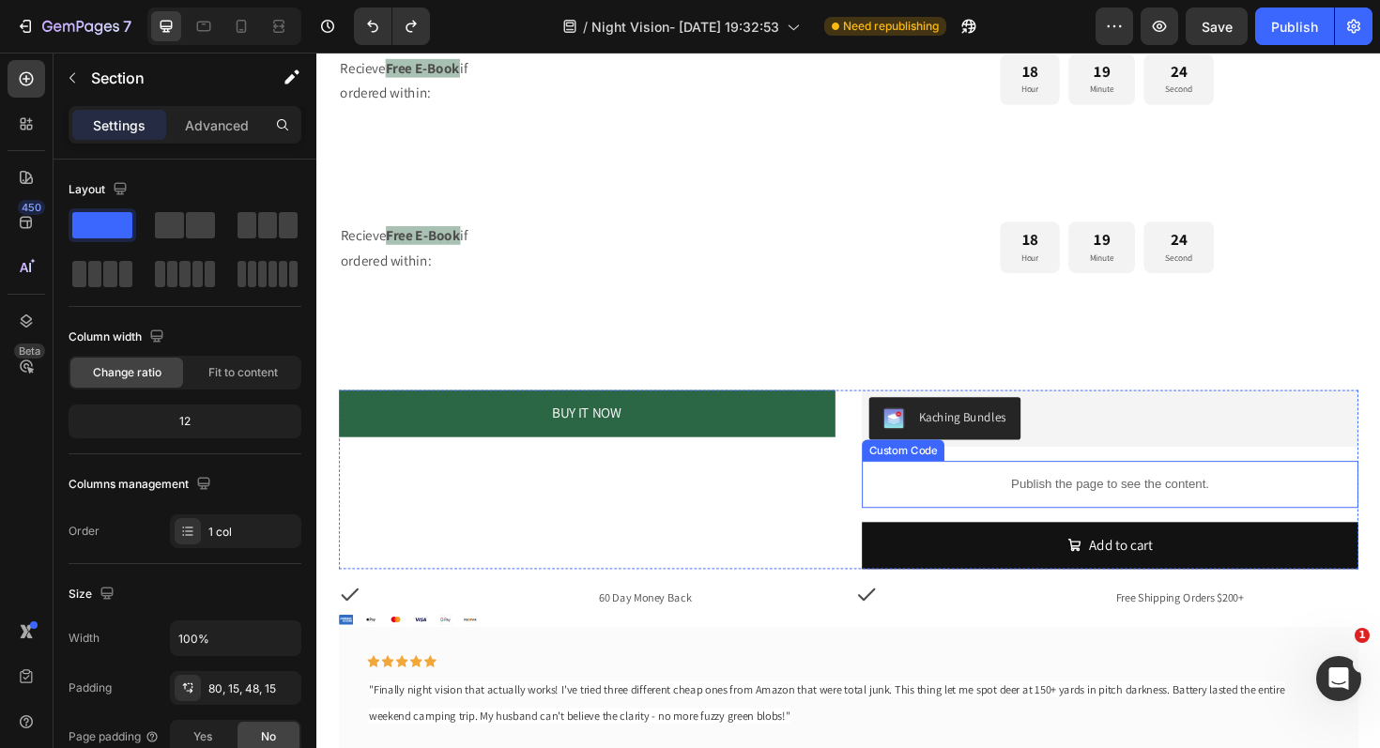
scroll to position [2651, 0]
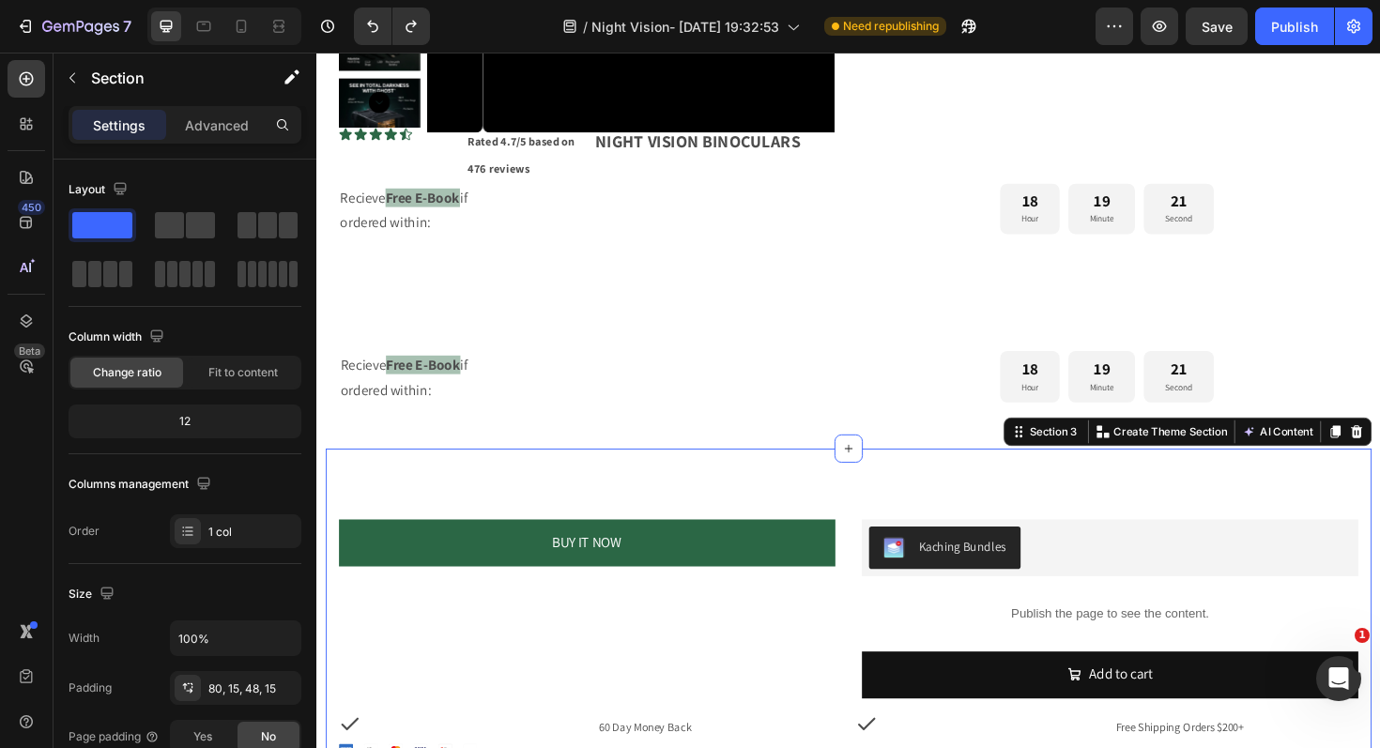
click at [807, 489] on div "BUY IT NOW Dynamic Checkout Kaching Bundles Kaching Bundles Publish the page to…" at bounding box center [880, 746] width 1108 height 549
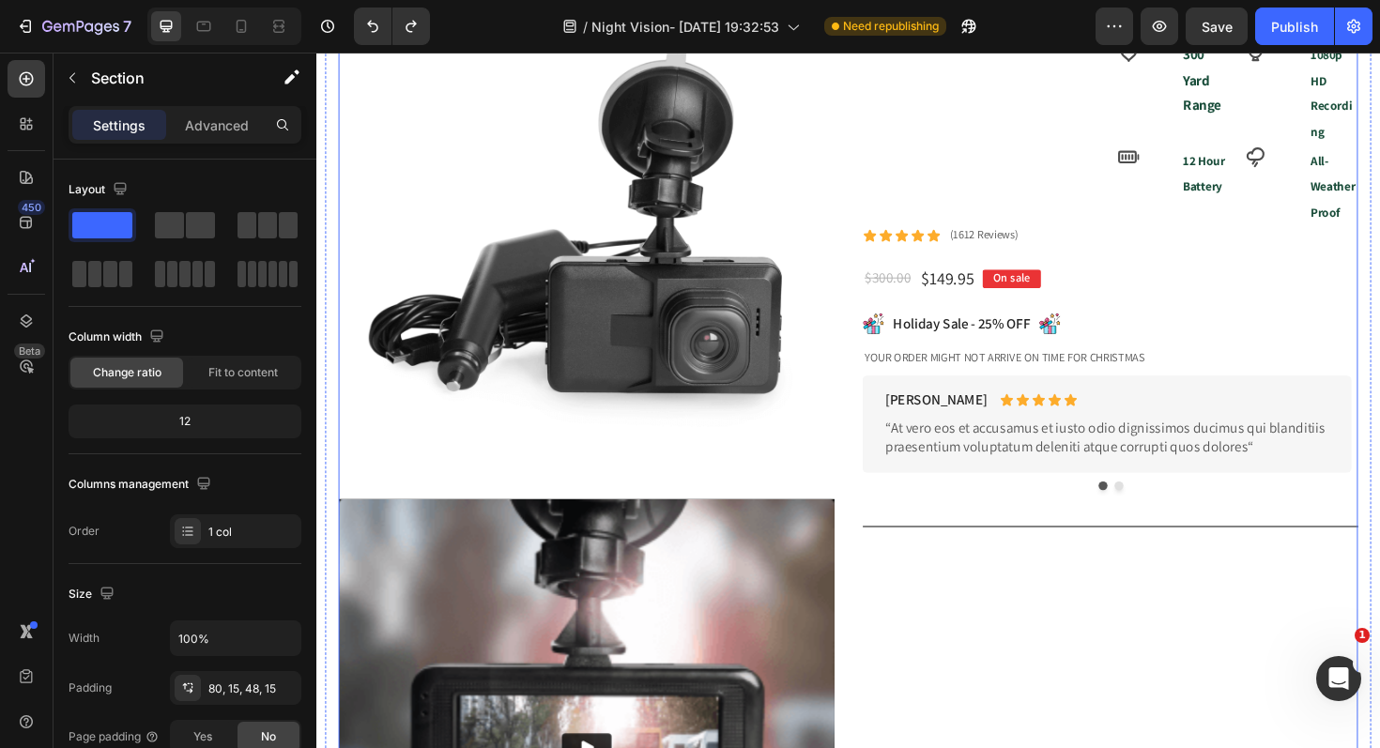
scroll to position [0, 0]
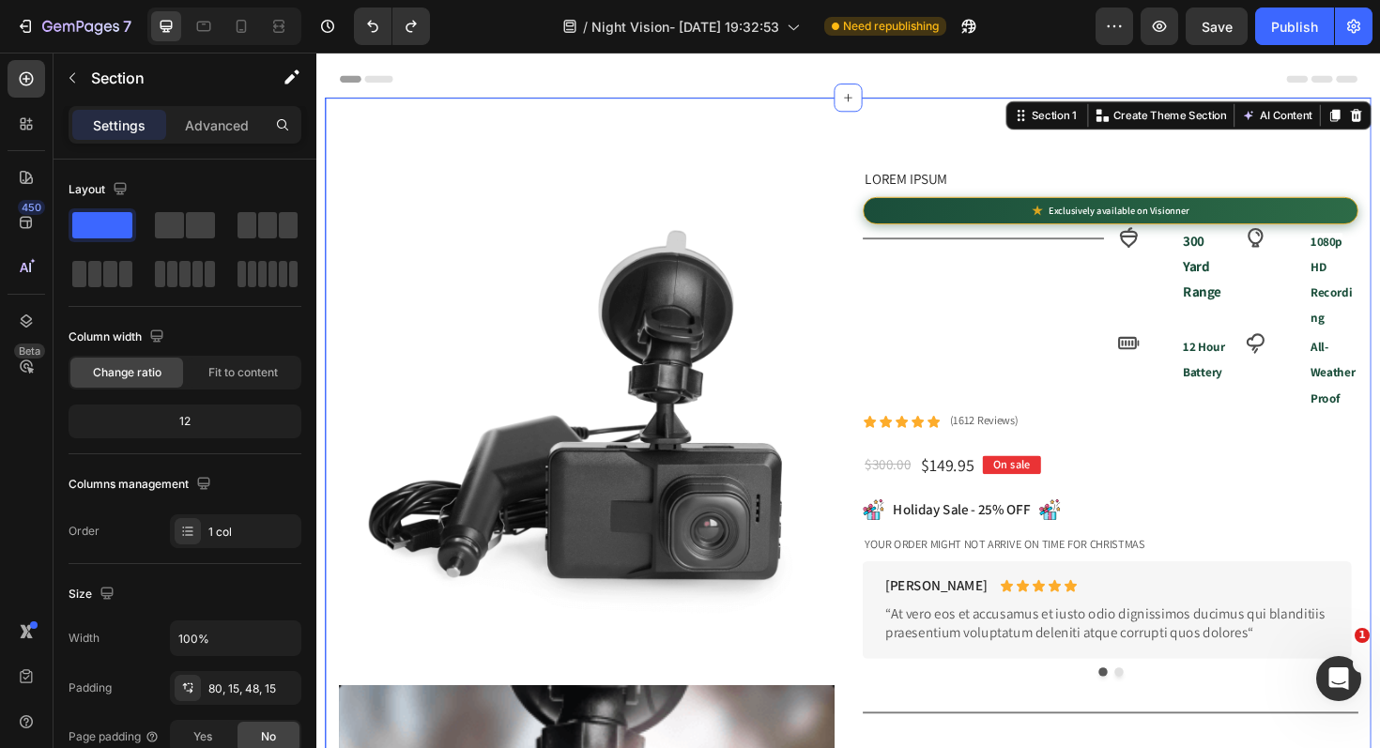
click at [177, 107] on div "Settings Advanced" at bounding box center [185, 125] width 233 height 38
click at [199, 110] on div "Advanced" at bounding box center [217, 125] width 94 height 30
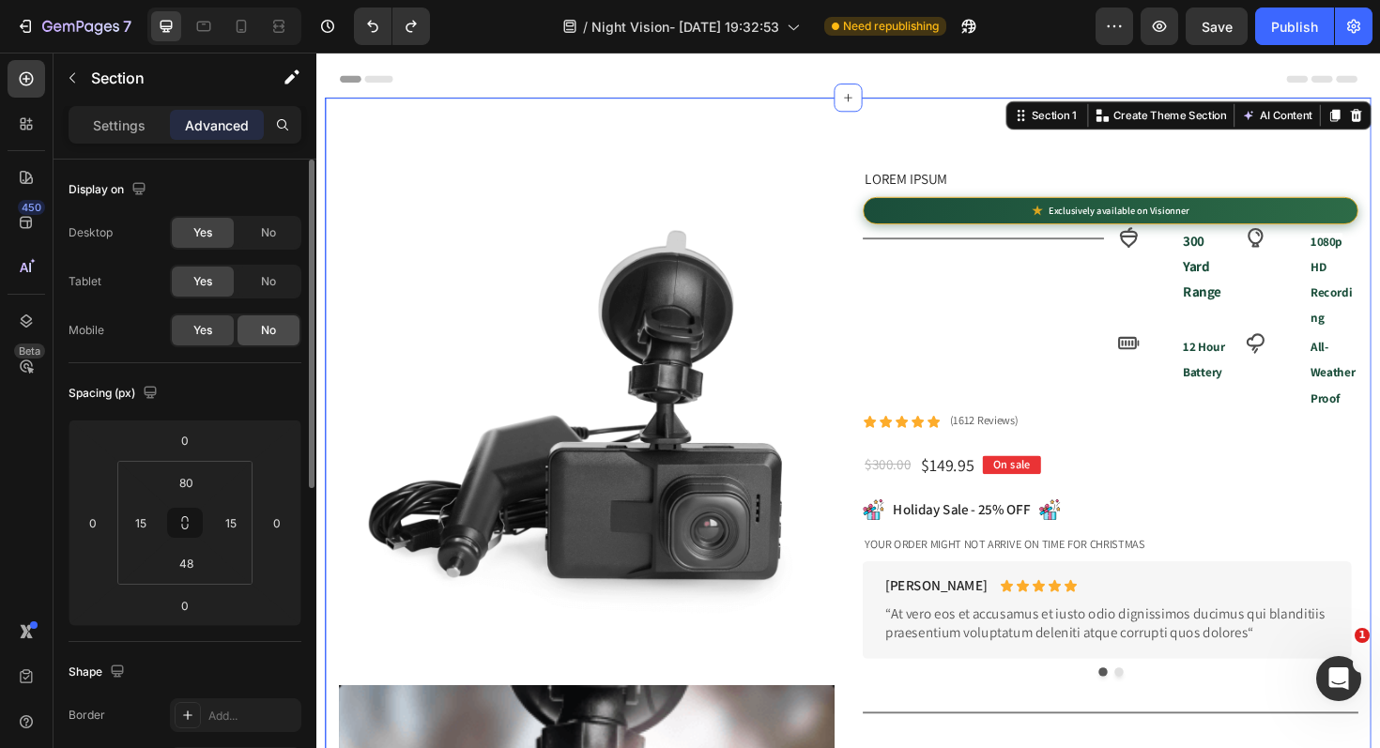
click at [269, 332] on span "No" at bounding box center [268, 330] width 15 height 17
click at [627, 79] on div "Header" at bounding box center [880, 81] width 1078 height 38
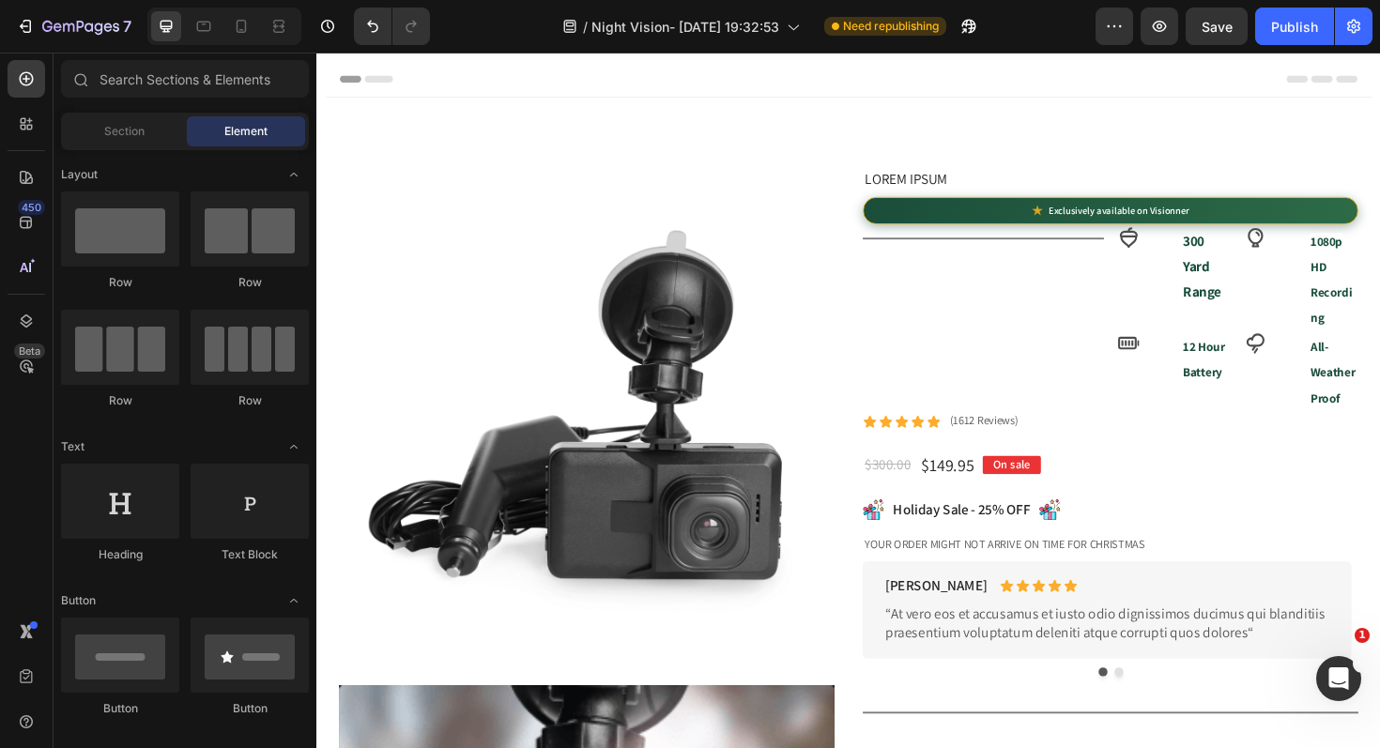
click at [141, 148] on div "Section Element" at bounding box center [185, 132] width 248 height 38
click at [143, 133] on span "Section" at bounding box center [124, 131] width 40 height 17
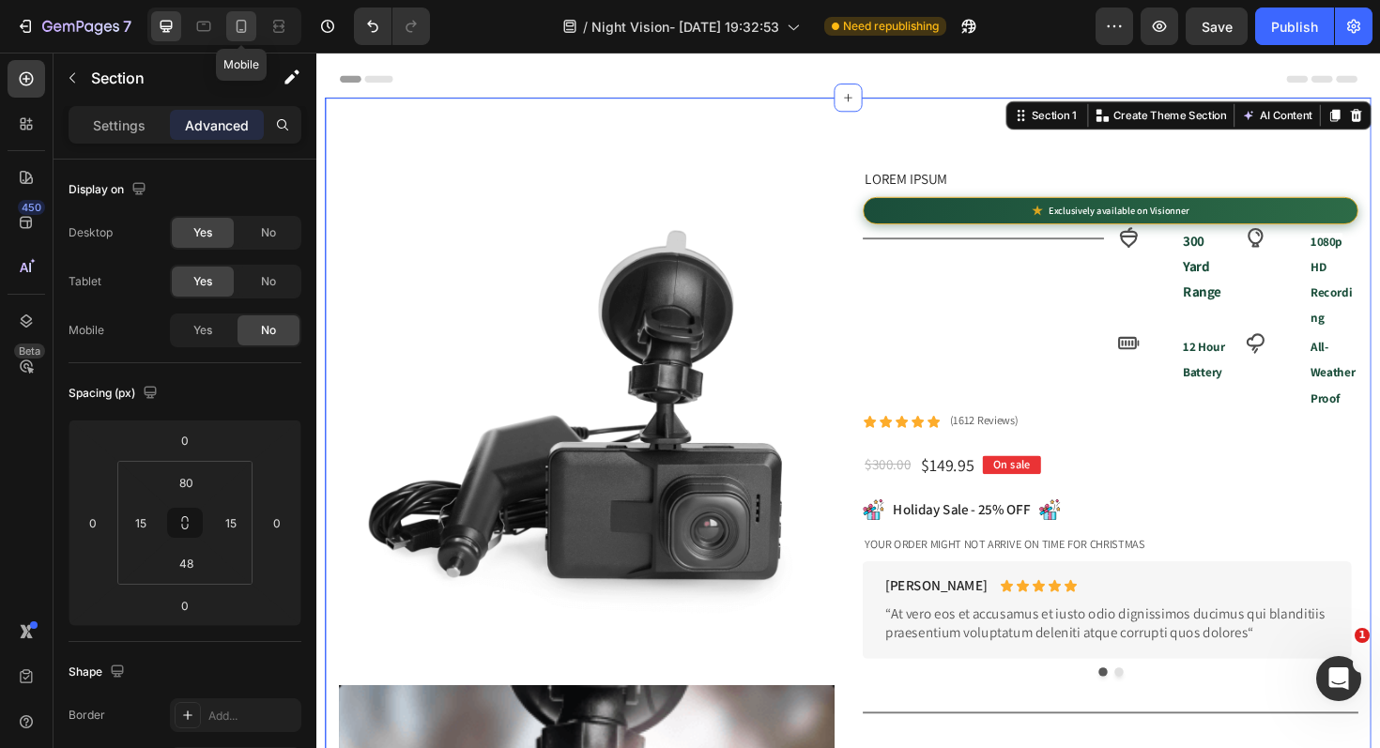
click at [245, 28] on icon at bounding box center [242, 26] width 10 height 13
type input "0"
type input "14"
type input "0"
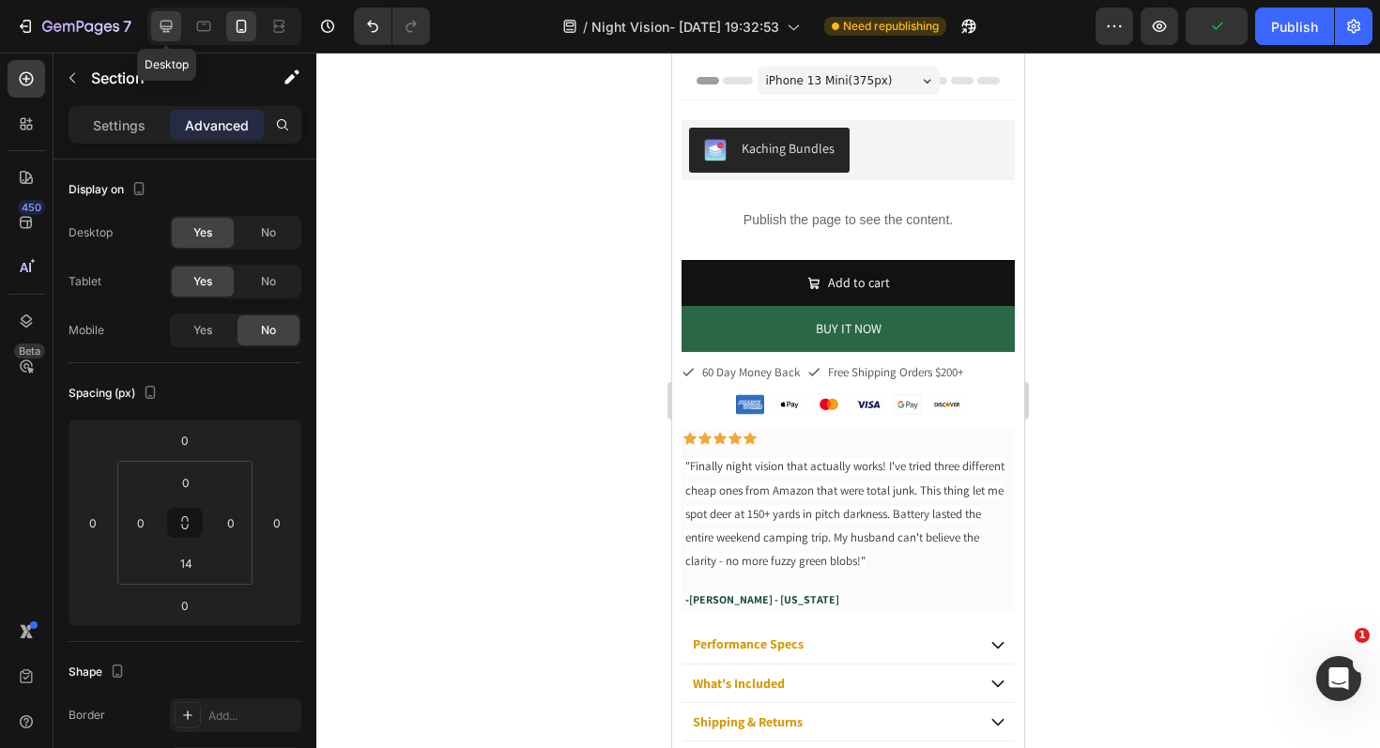
click at [176, 16] on div at bounding box center [166, 26] width 30 height 30
type input "80"
type input "15"
type input "48"
type input "15"
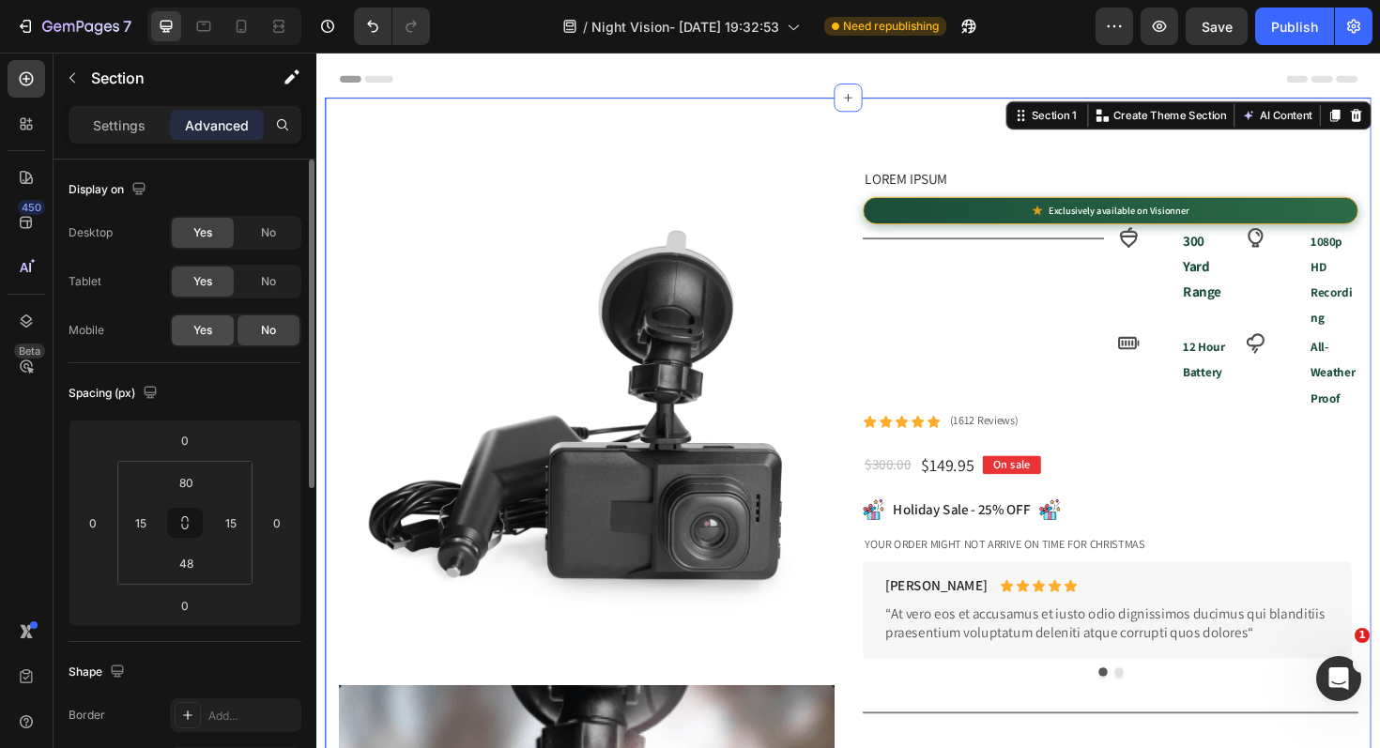
click at [201, 332] on span "Yes" at bounding box center [202, 330] width 19 height 17
click at [234, 32] on icon at bounding box center [241, 26] width 19 height 19
type input "0"
type input "14"
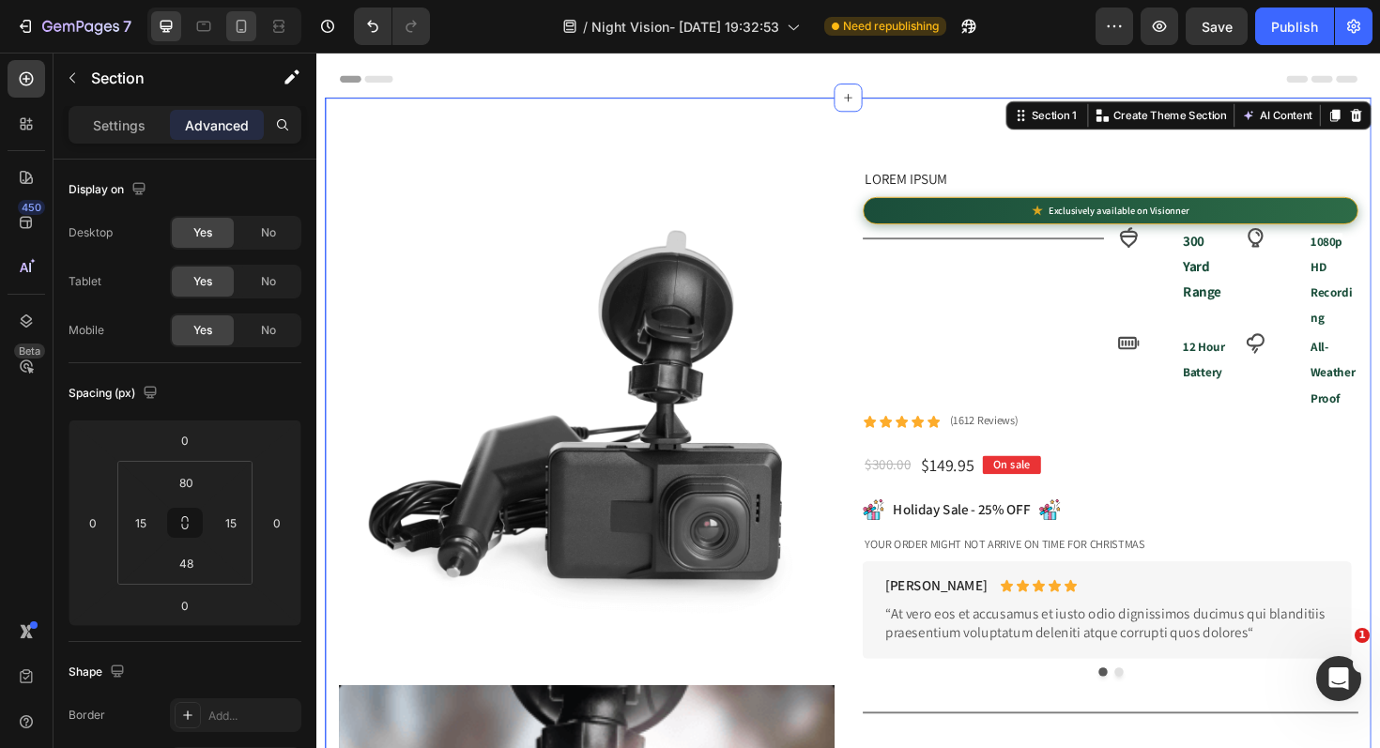
type input "0"
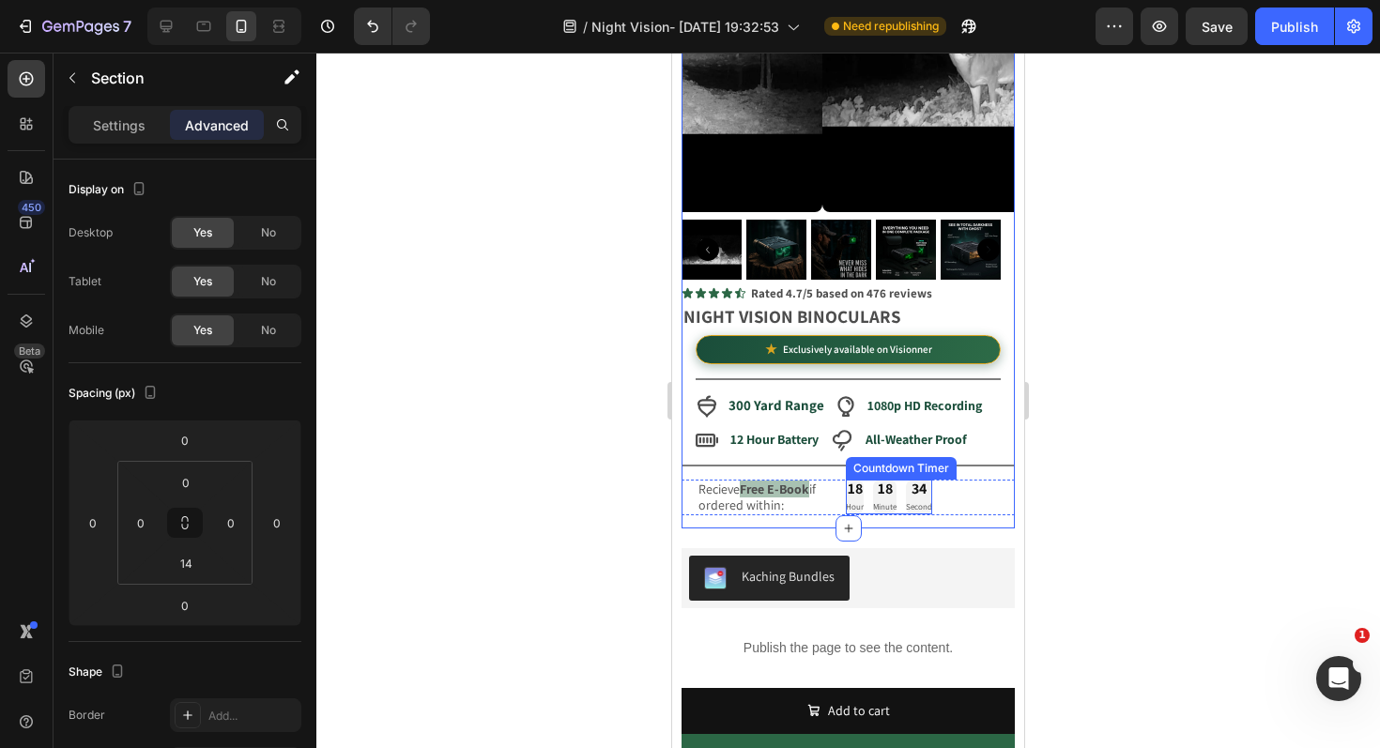
scroll to position [150, 0]
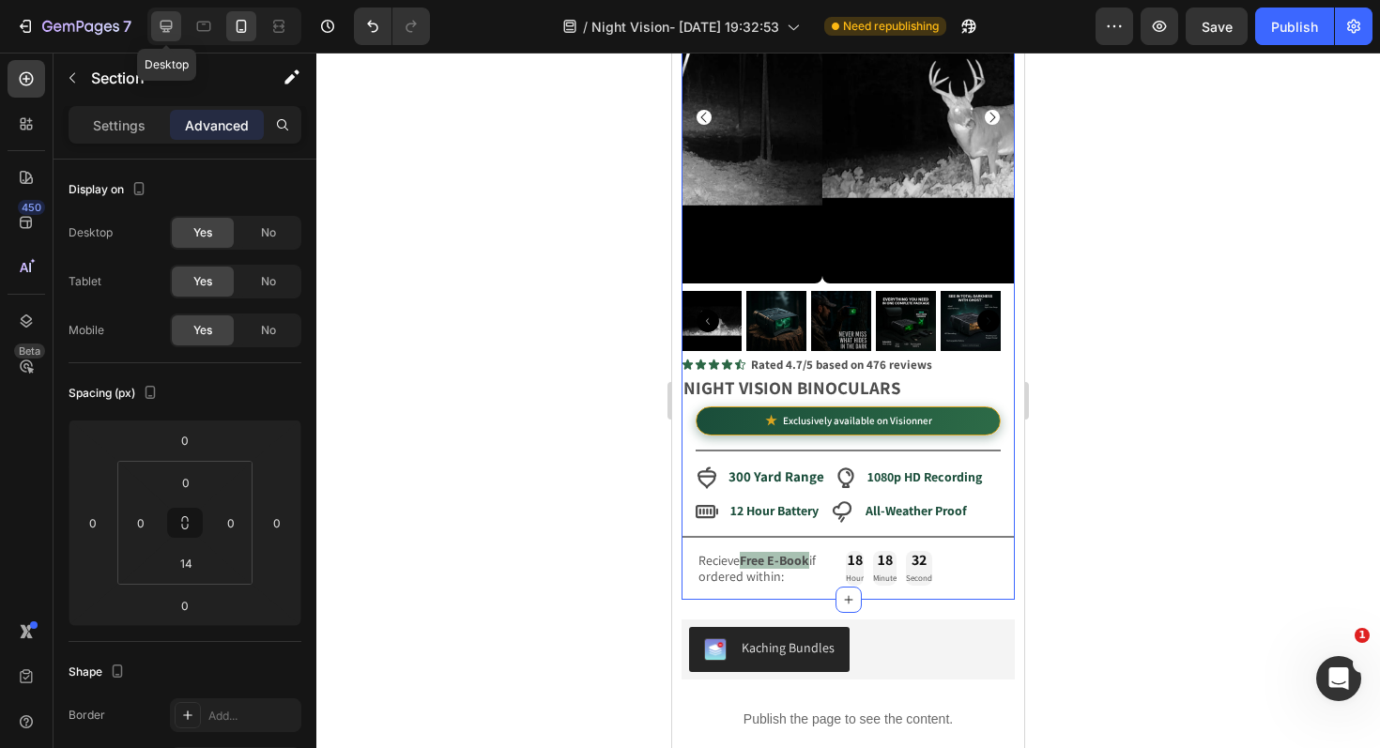
click at [171, 29] on icon at bounding box center [166, 26] width 19 height 19
type input "80"
type input "15"
type input "48"
type input "15"
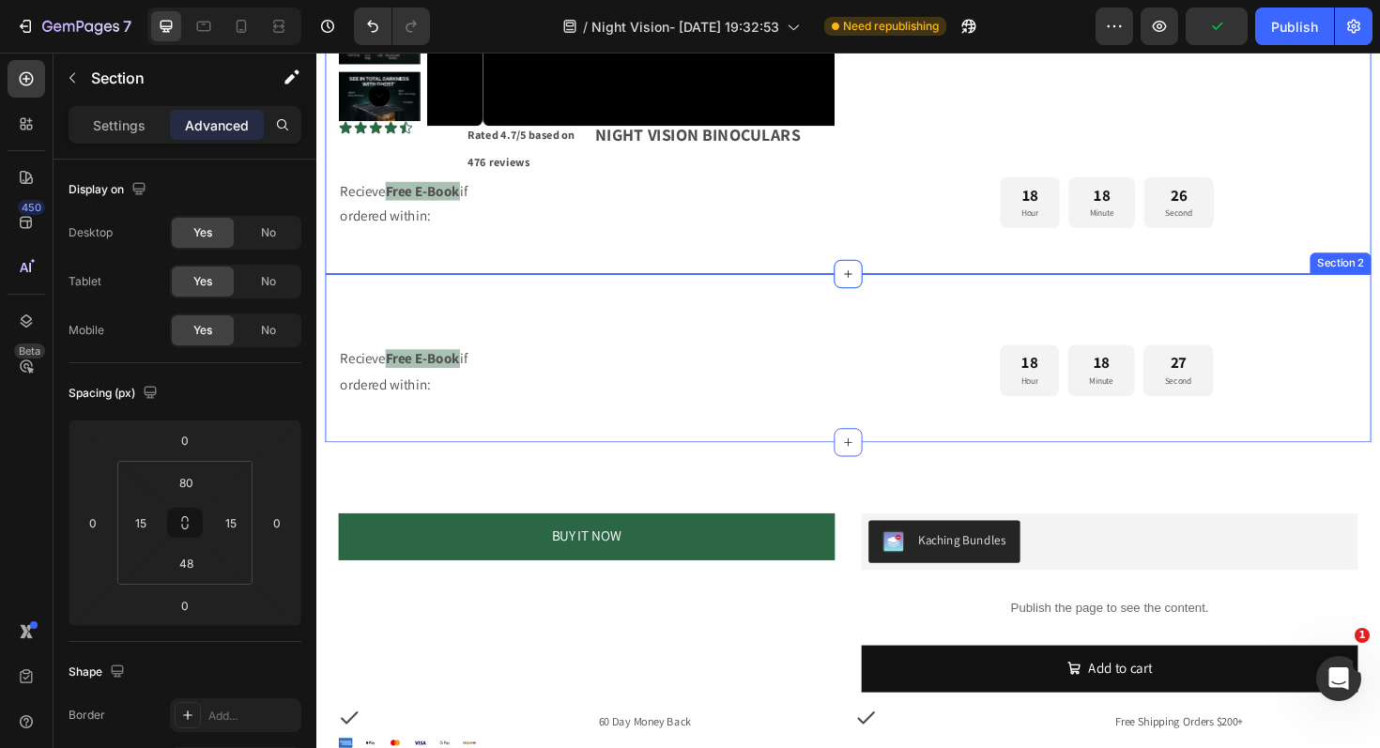
scroll to position [2424, 0]
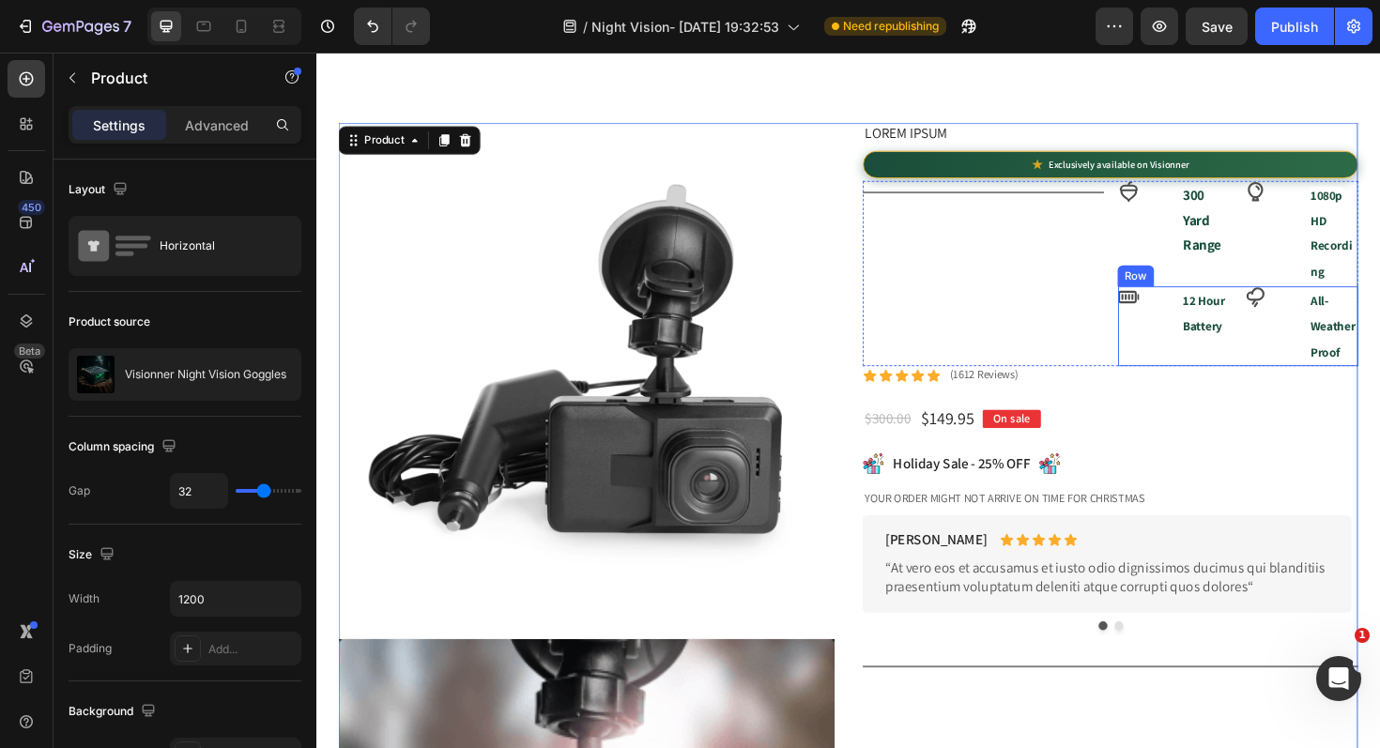
scroll to position [0, 0]
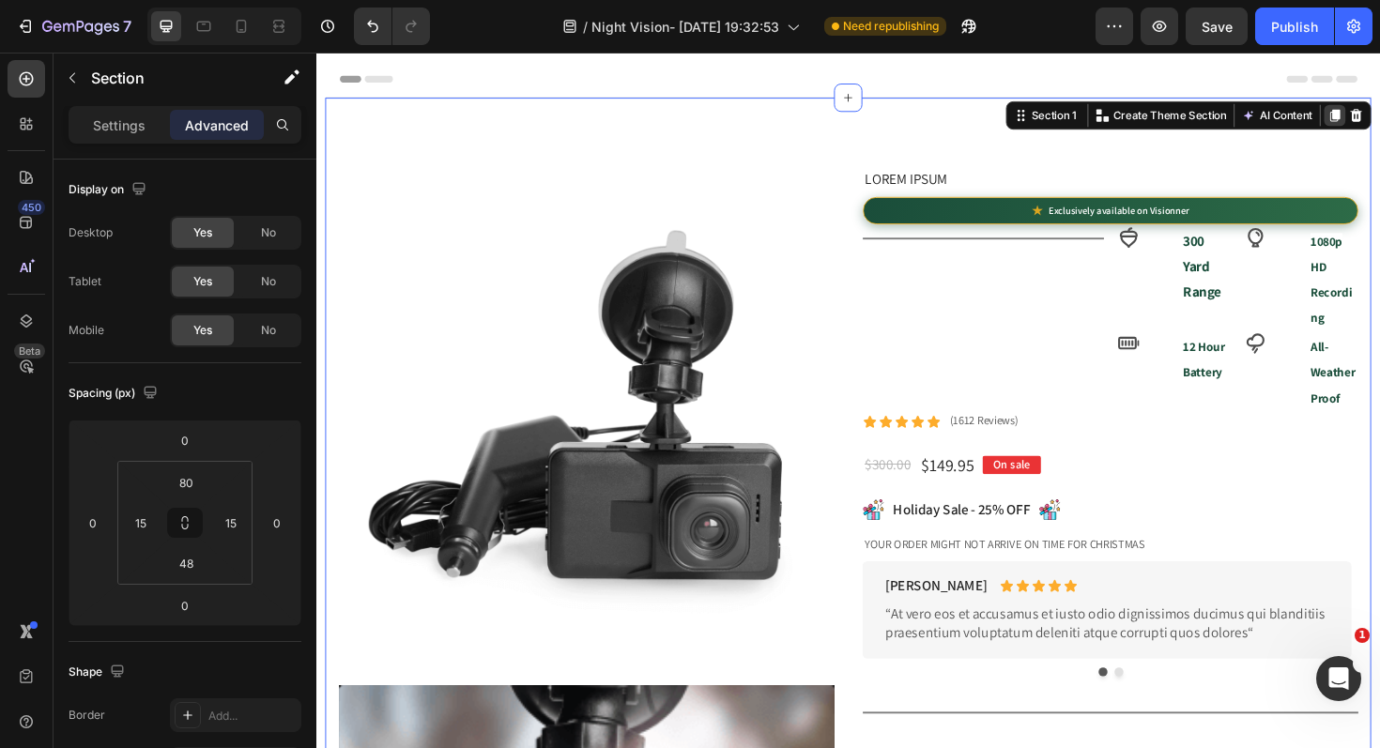
click at [1379, 116] on icon at bounding box center [1395, 119] width 10 height 13
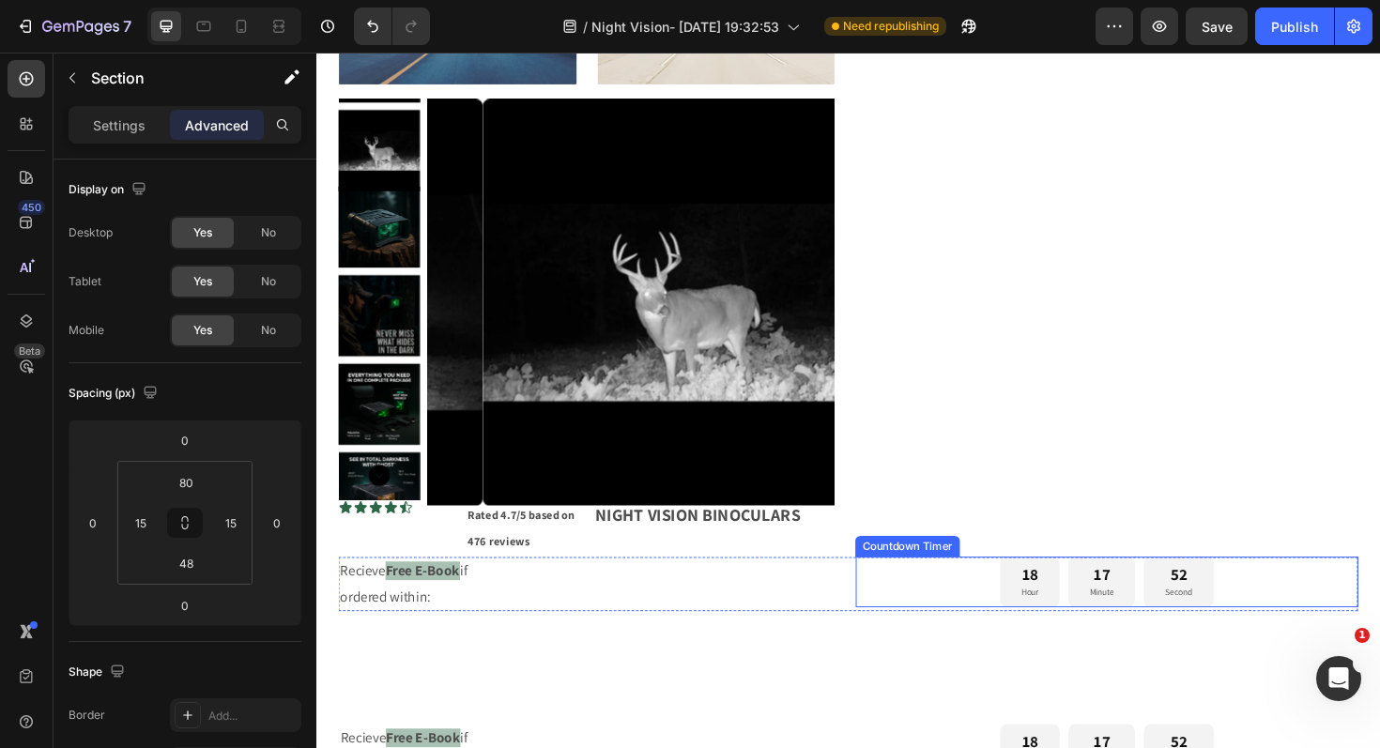
scroll to position [5233, 0]
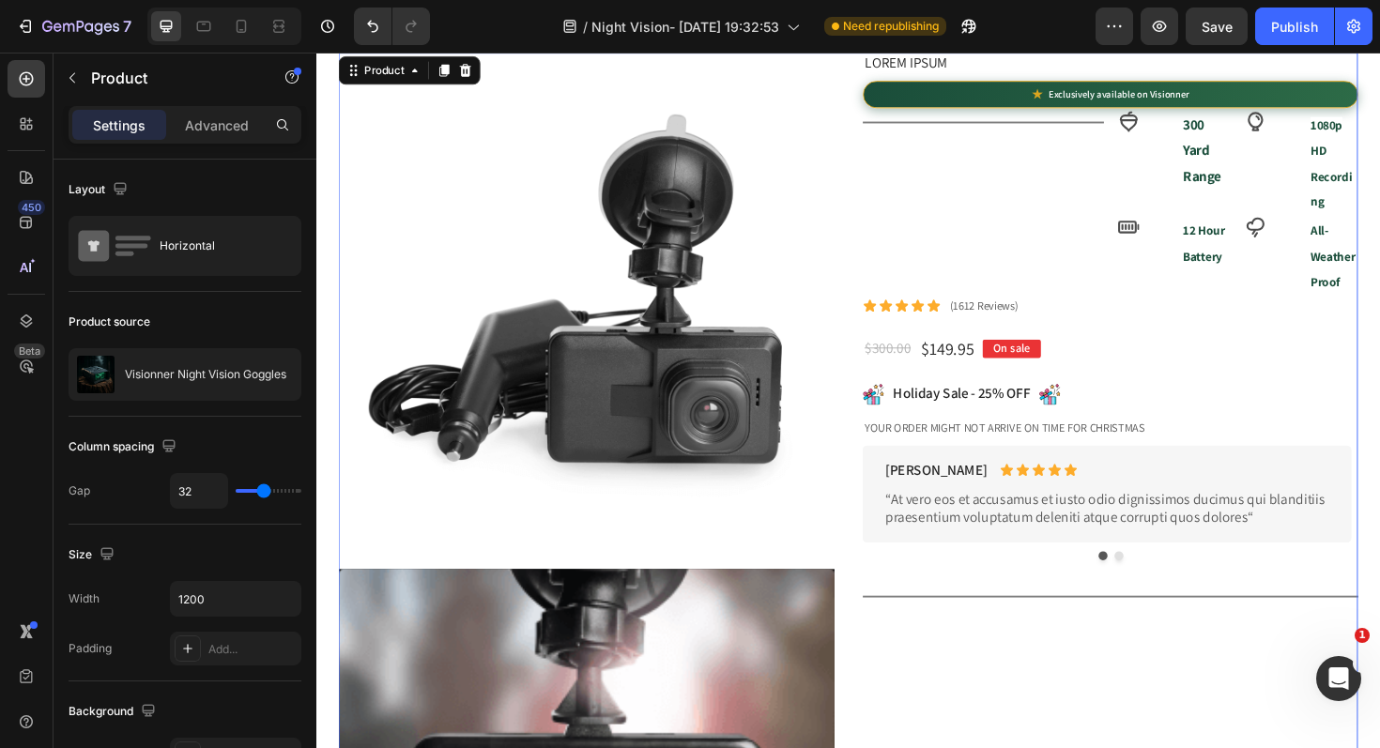
scroll to position [2756, 0]
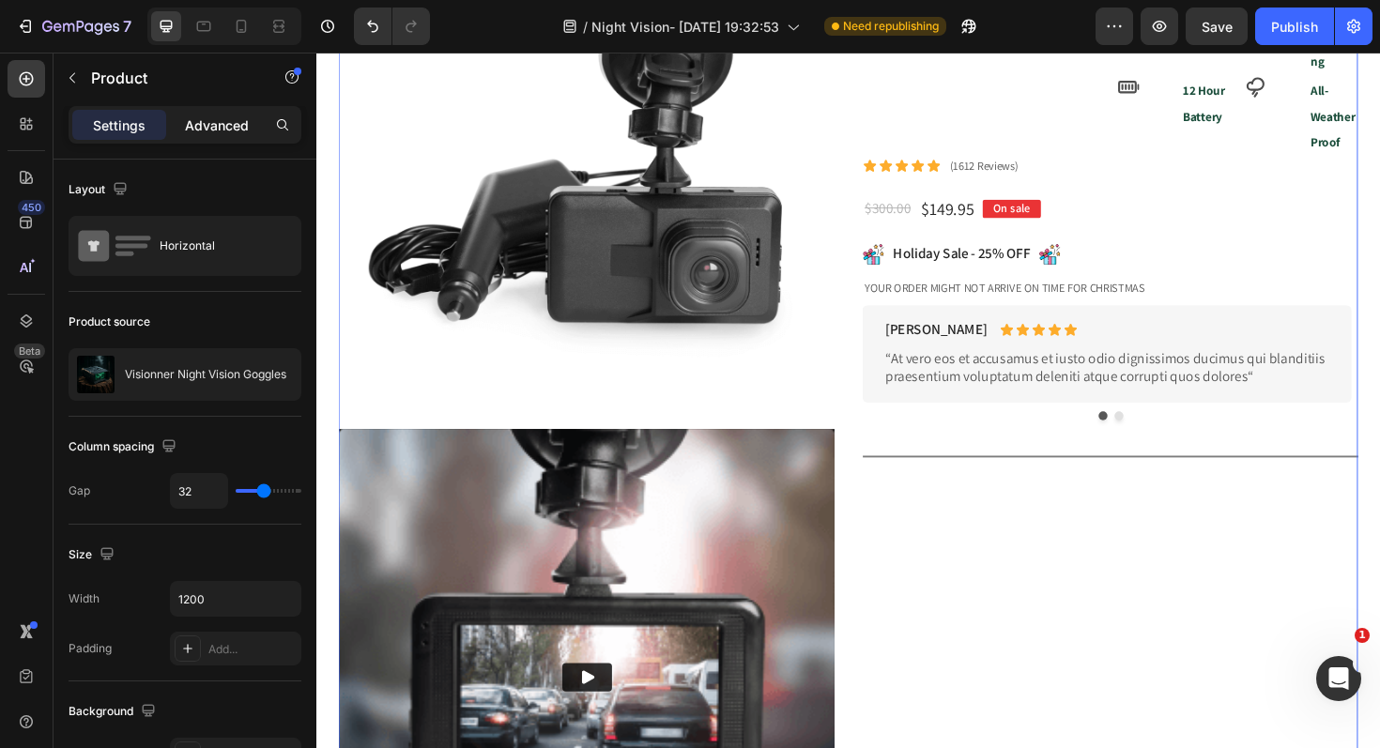
click at [223, 125] on p "Advanced" at bounding box center [217, 125] width 64 height 20
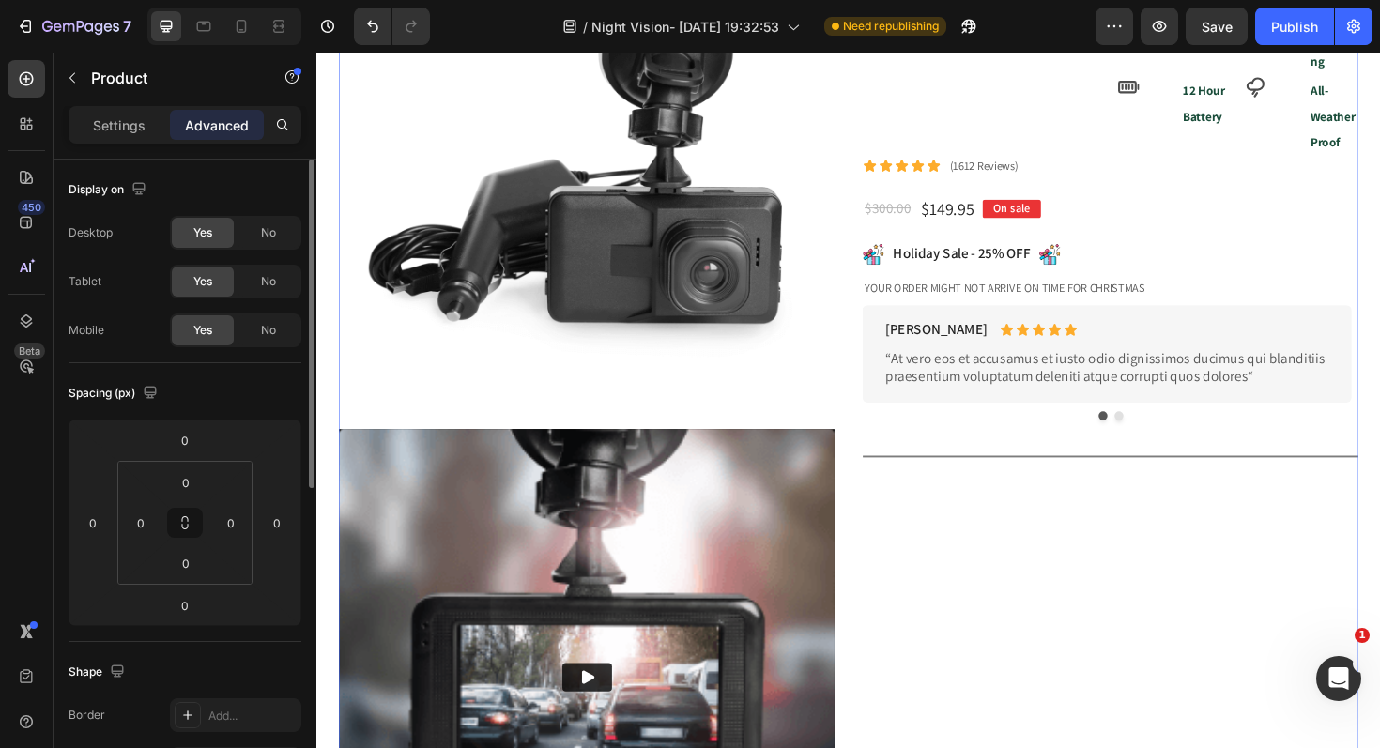
click at [278, 328] on div "No" at bounding box center [268, 330] width 62 height 30
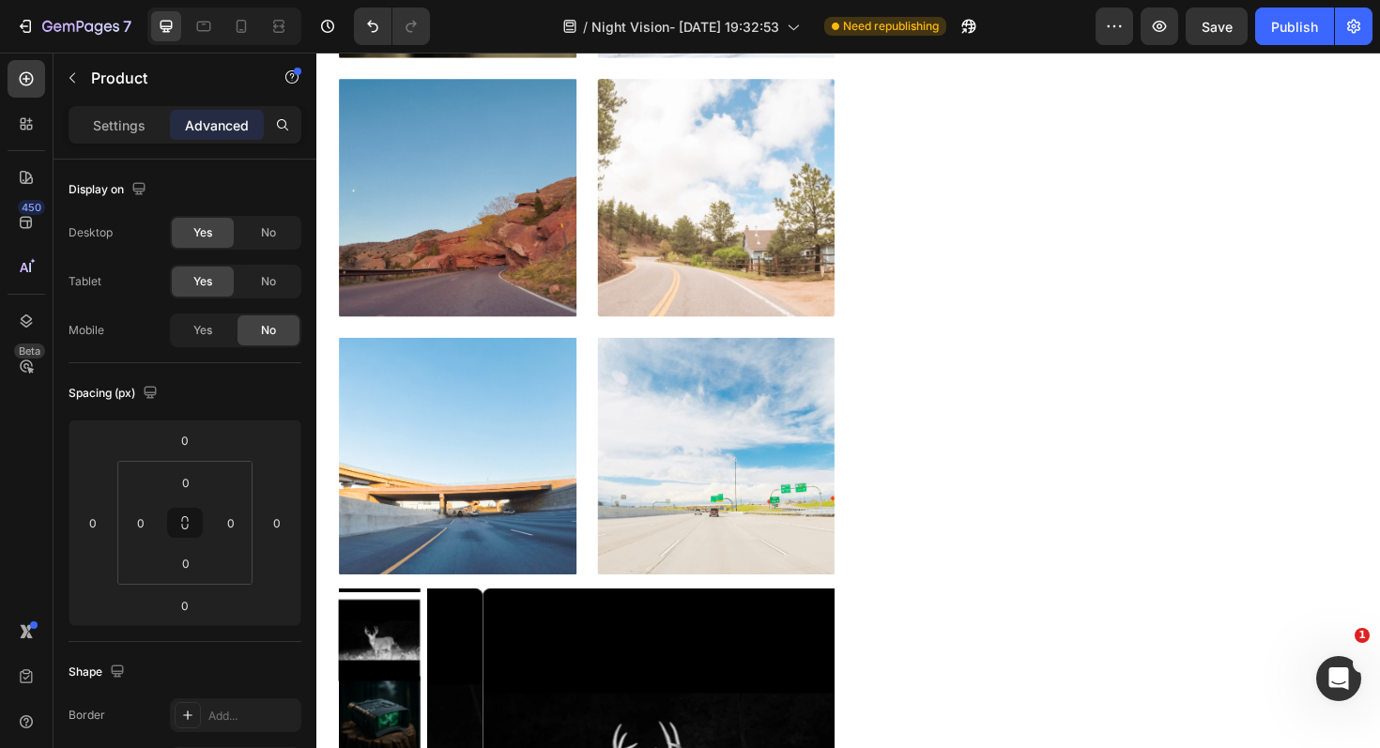
scroll to position [4166, 0]
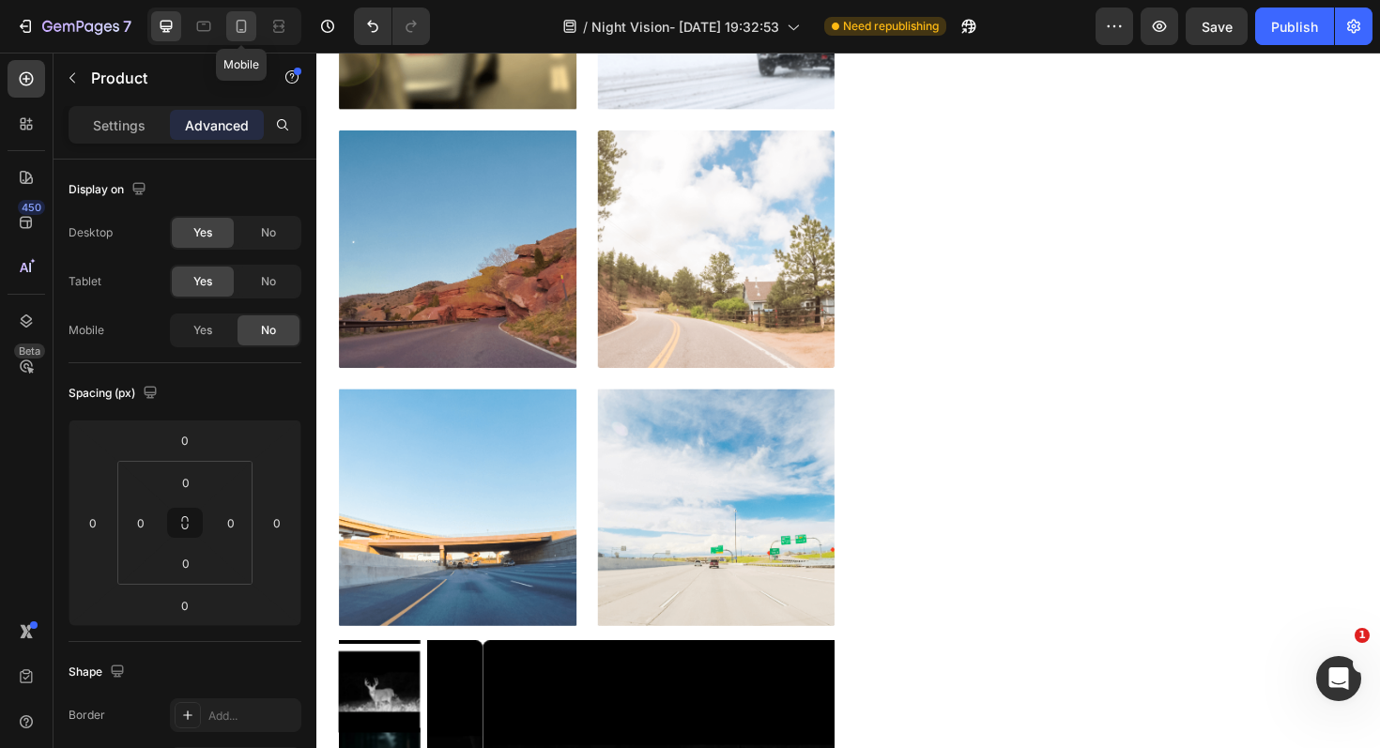
click at [239, 27] on icon at bounding box center [241, 26] width 19 height 19
type input "14"
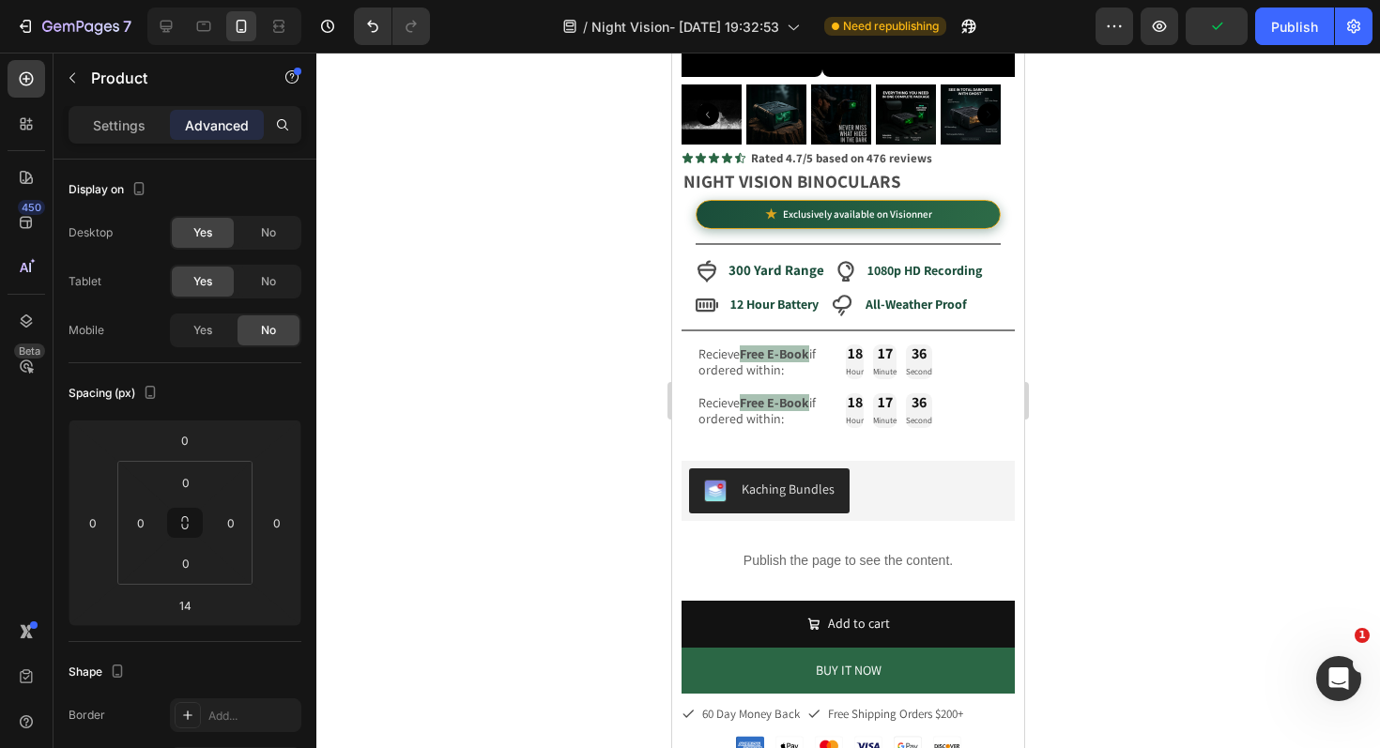
scroll to position [286, 0]
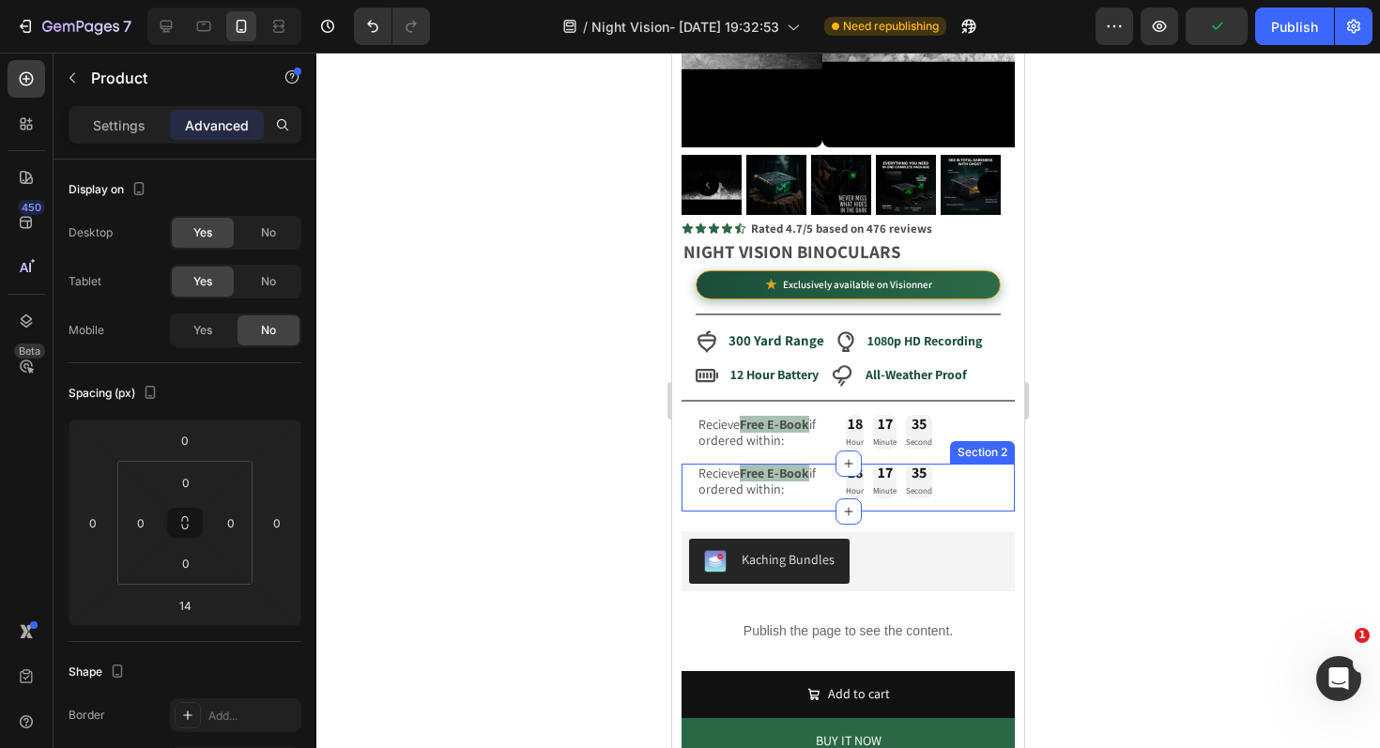
click at [981, 464] on div "Image Video Image Image Row Image Image Row Image Image Row Image Image Row Row…" at bounding box center [847, 488] width 333 height 49
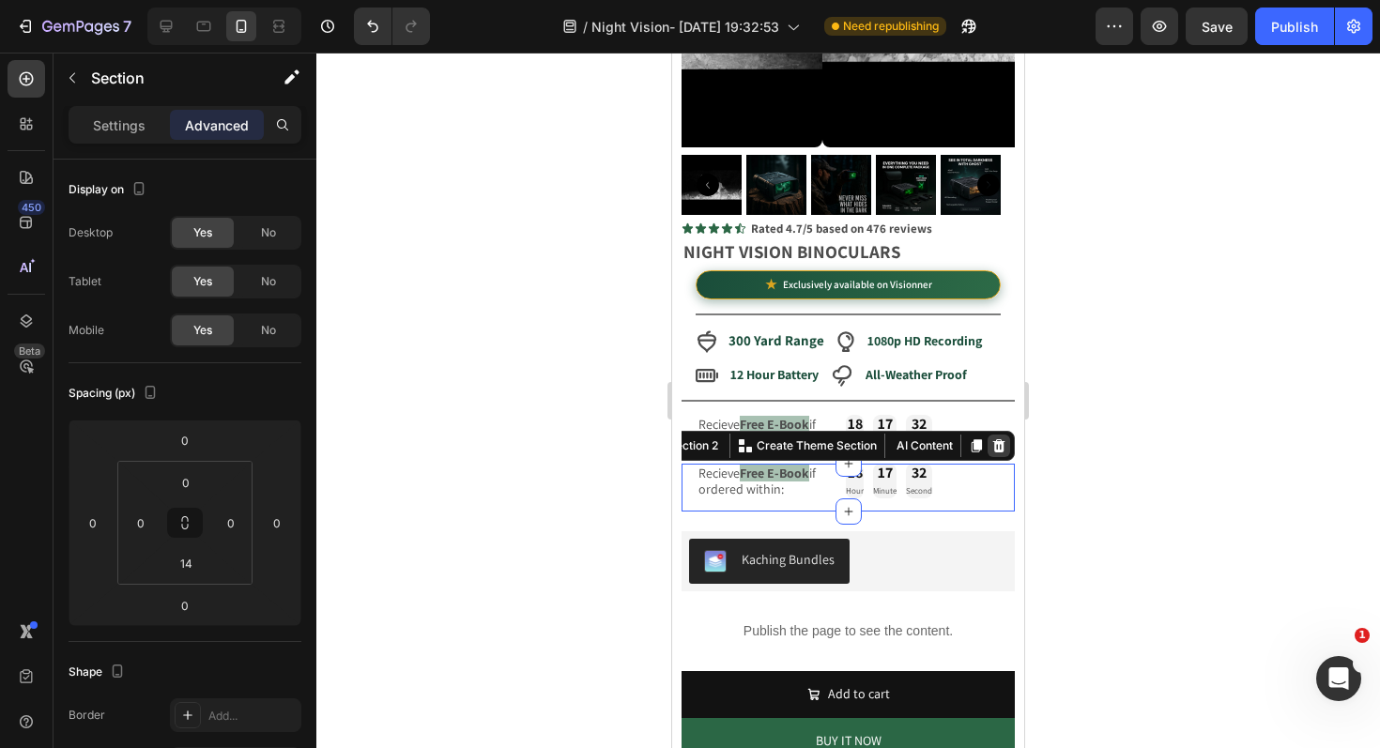
click at [993, 439] on icon at bounding box center [999, 445] width 12 height 13
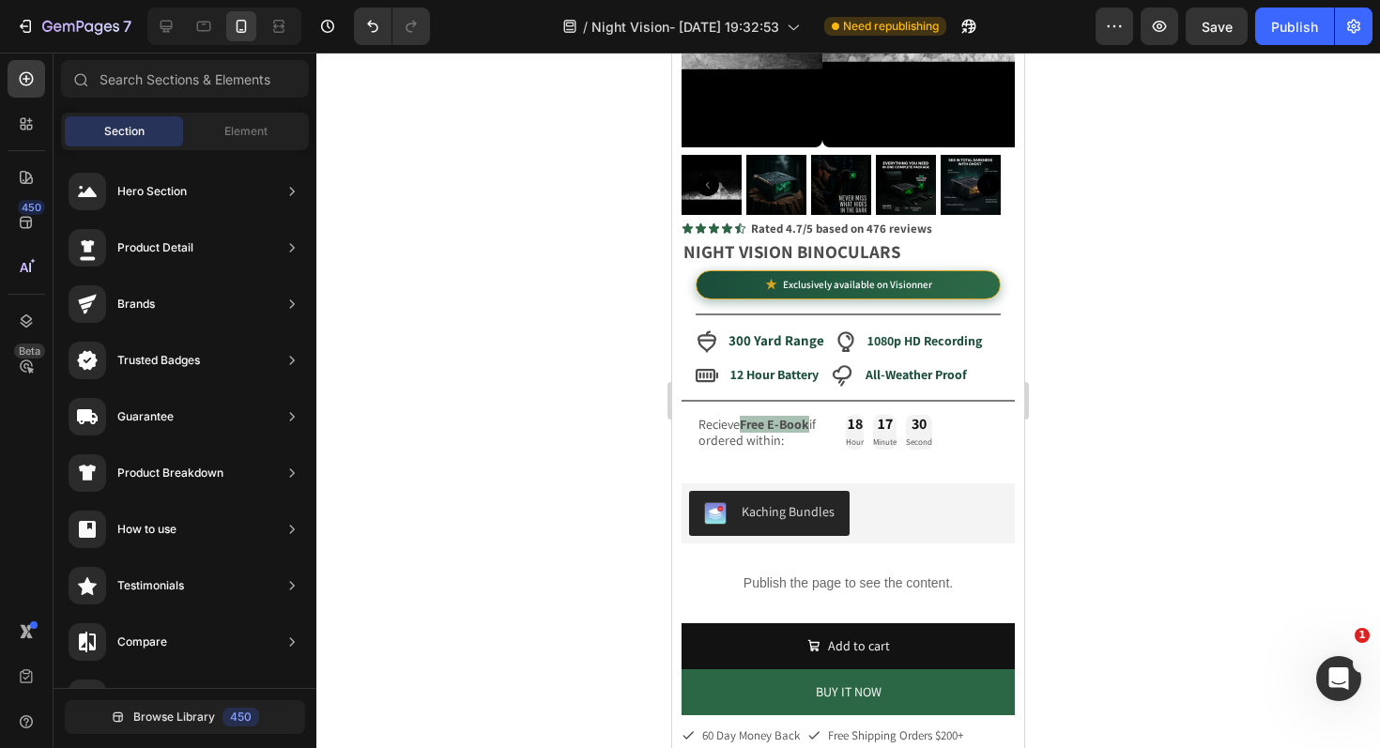
click at [170, 41] on div at bounding box center [224, 27] width 154 height 38
click at [170, 31] on icon at bounding box center [167, 27] width 12 height 12
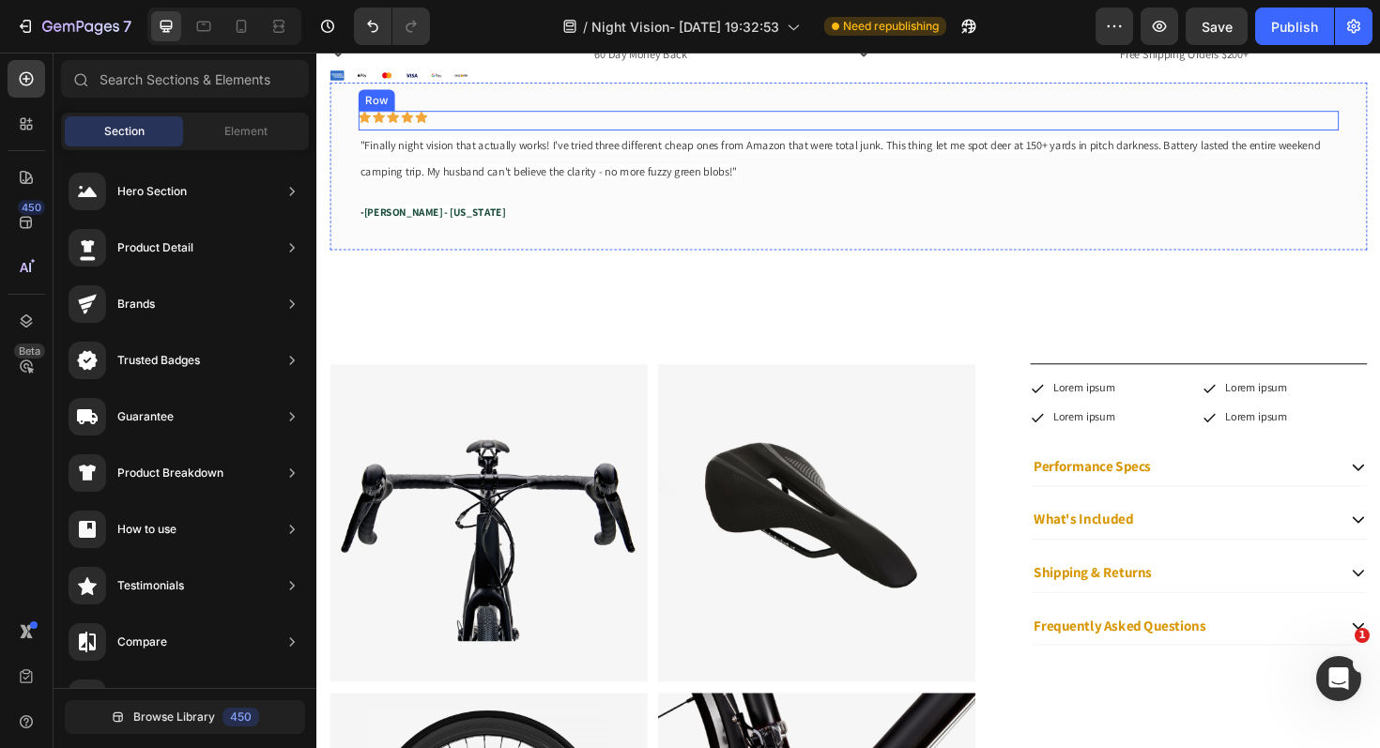
scroll to position [3368, 0]
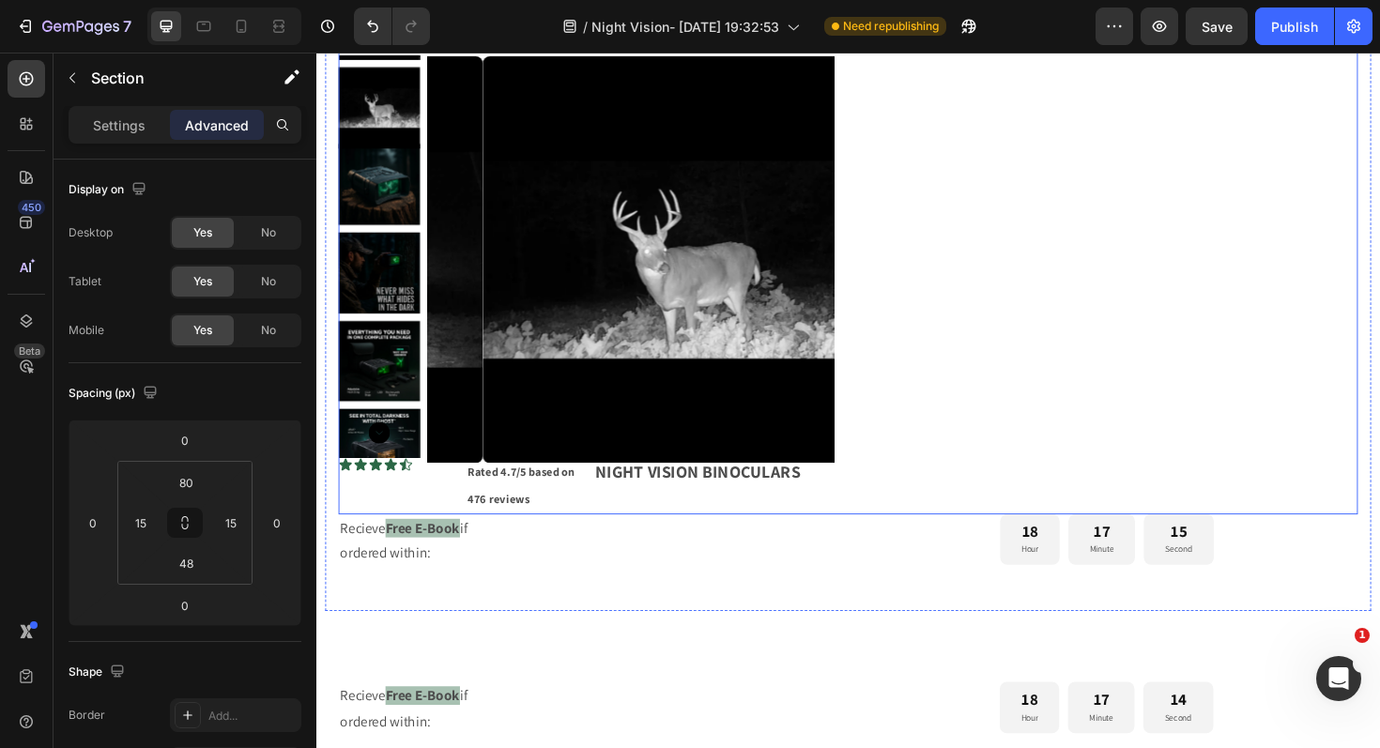
scroll to position [2313, 0]
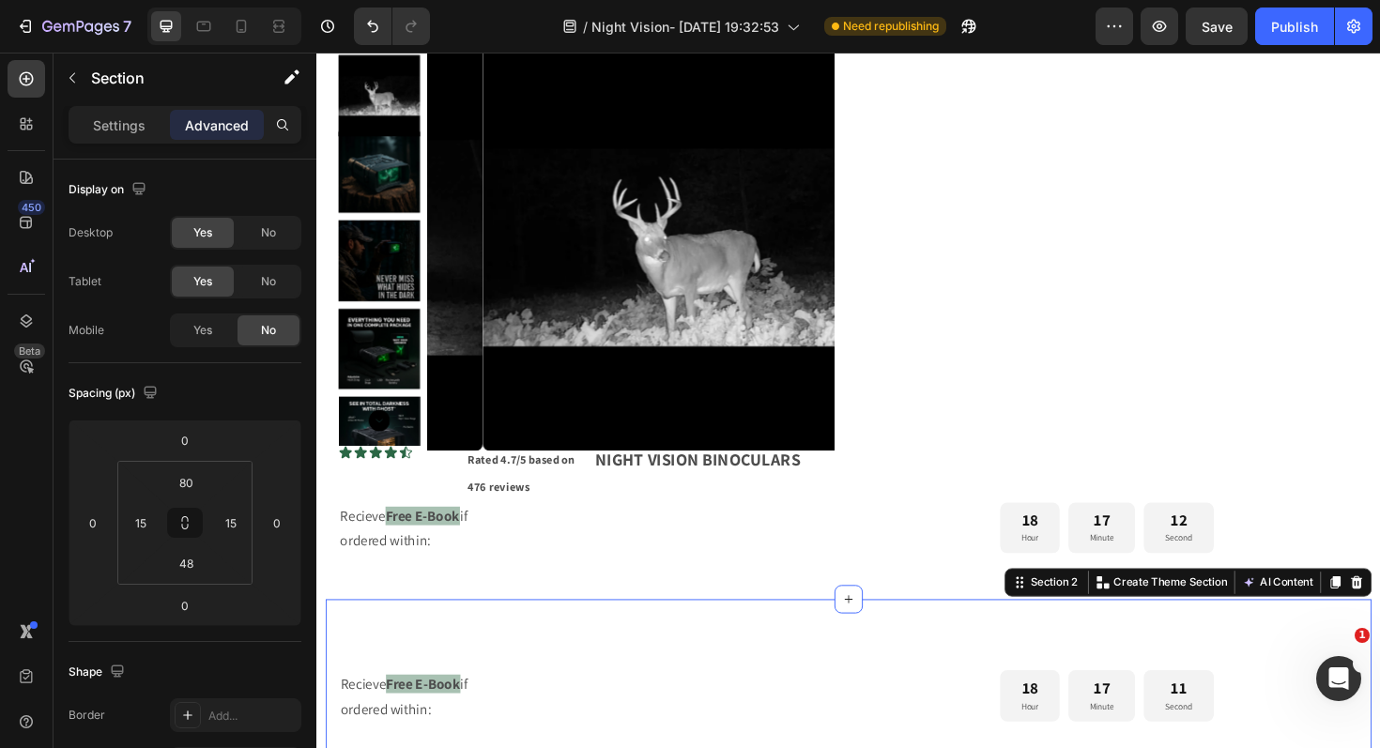
click at [805, 665] on div "Image Video Image Image Row Image Image Row Image Image Row Image Image Row Row…" at bounding box center [880, 721] width 1108 height 178
click at [802, 531] on p "Recieve Free E-Book if" at bounding box center [606, 544] width 528 height 27
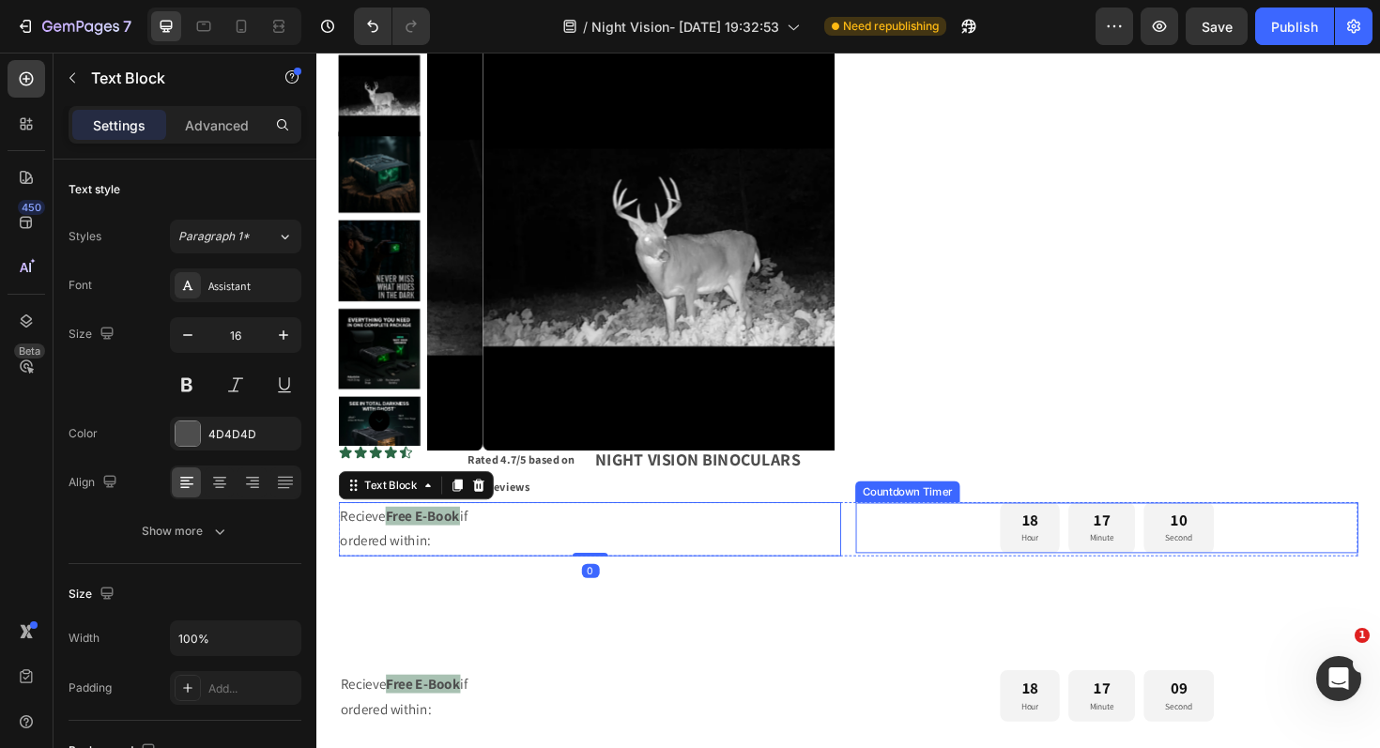
click at [990, 529] on div "18 Hour 17 Minute 10 Second" at bounding box center [1153, 556] width 532 height 54
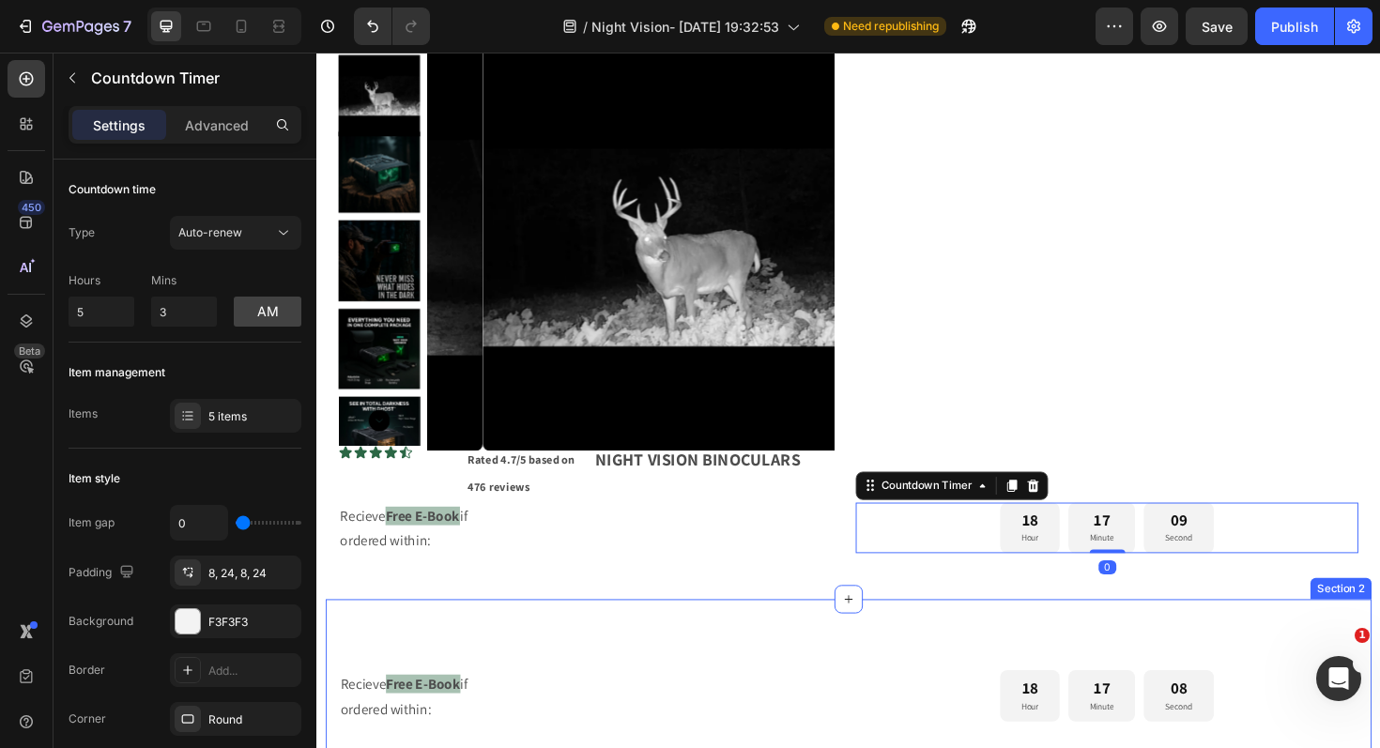
click at [897, 632] on div "Image Video Image Image Row Image Image Row Image Image Row Image Image Row Row…" at bounding box center [880, 721] width 1108 height 178
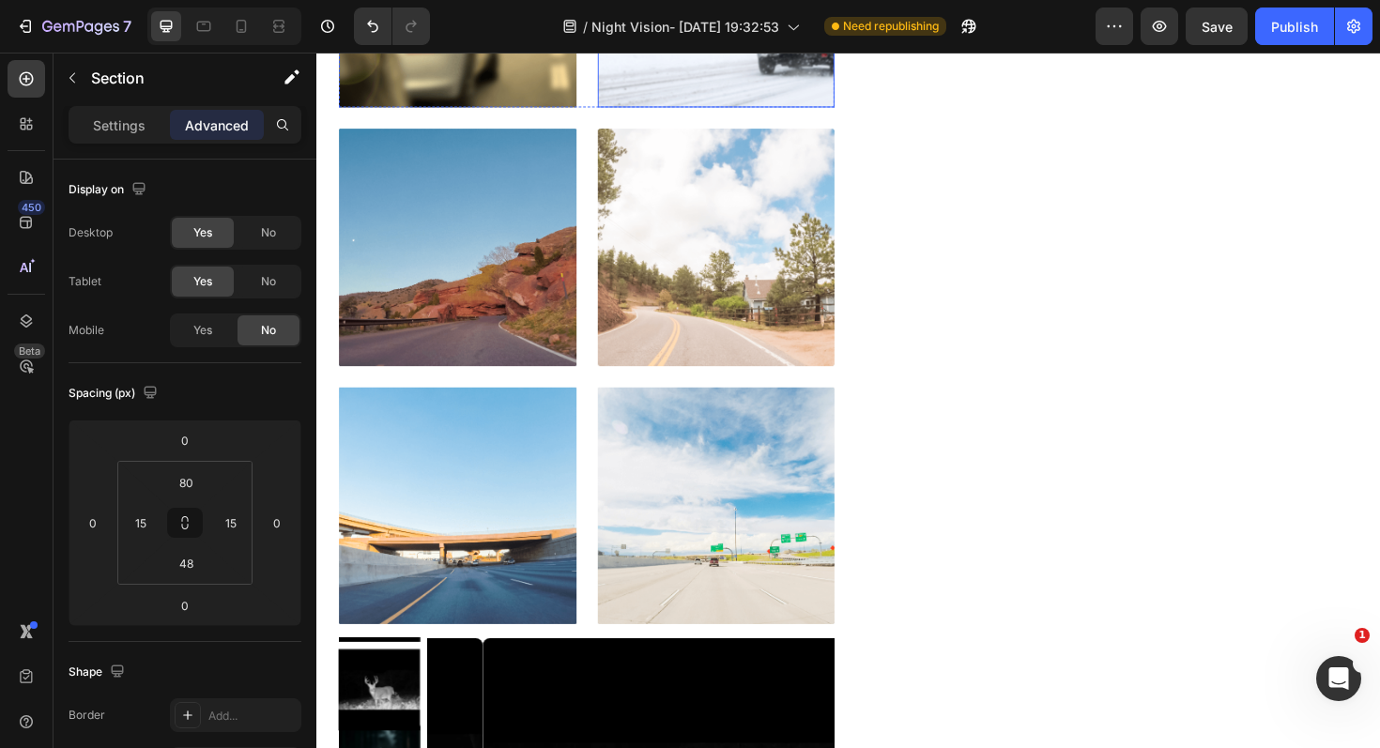
scroll to position [1030, 0]
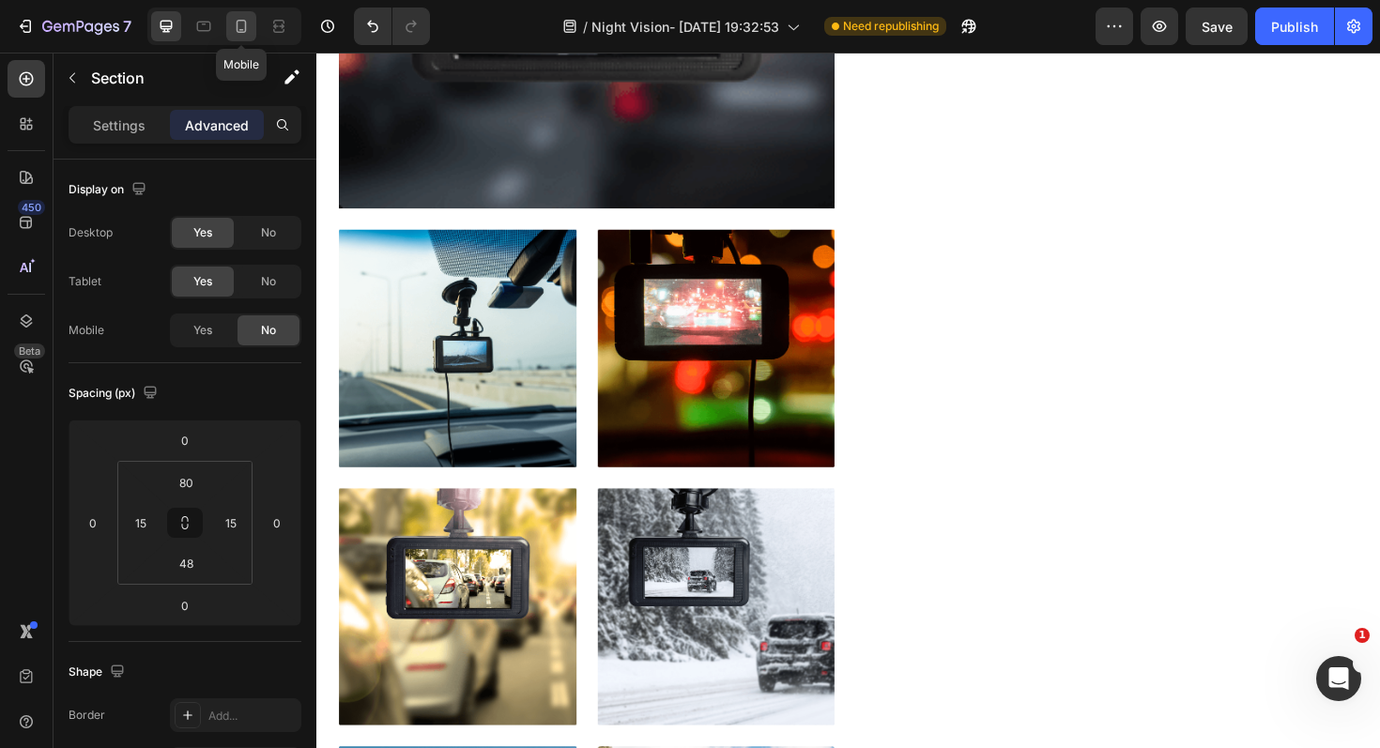
click at [236, 23] on icon at bounding box center [241, 26] width 19 height 19
type input "0"
type input "14"
type input "0"
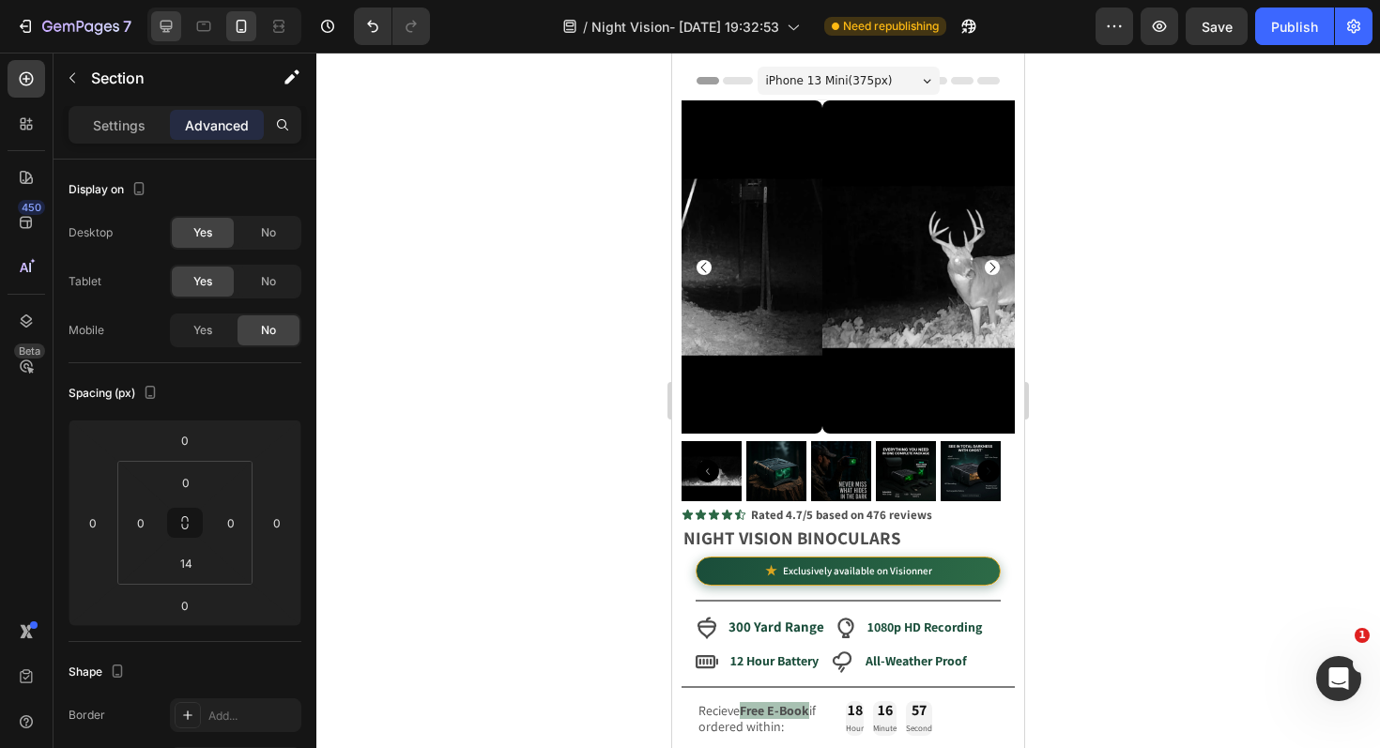
click at [150, 29] on div at bounding box center [224, 27] width 154 height 38
click at [155, 27] on div at bounding box center [166, 26] width 30 height 30
type input "80"
type input "15"
type input "48"
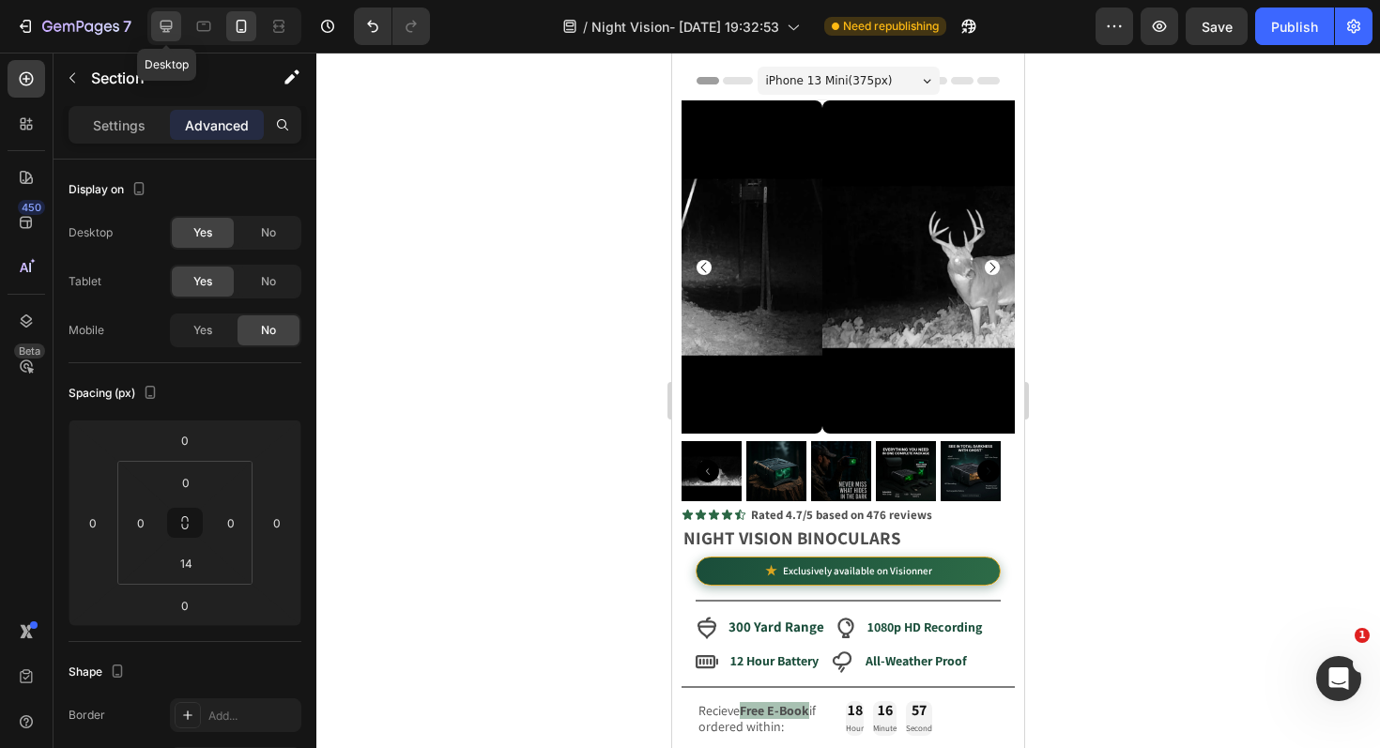
type input "15"
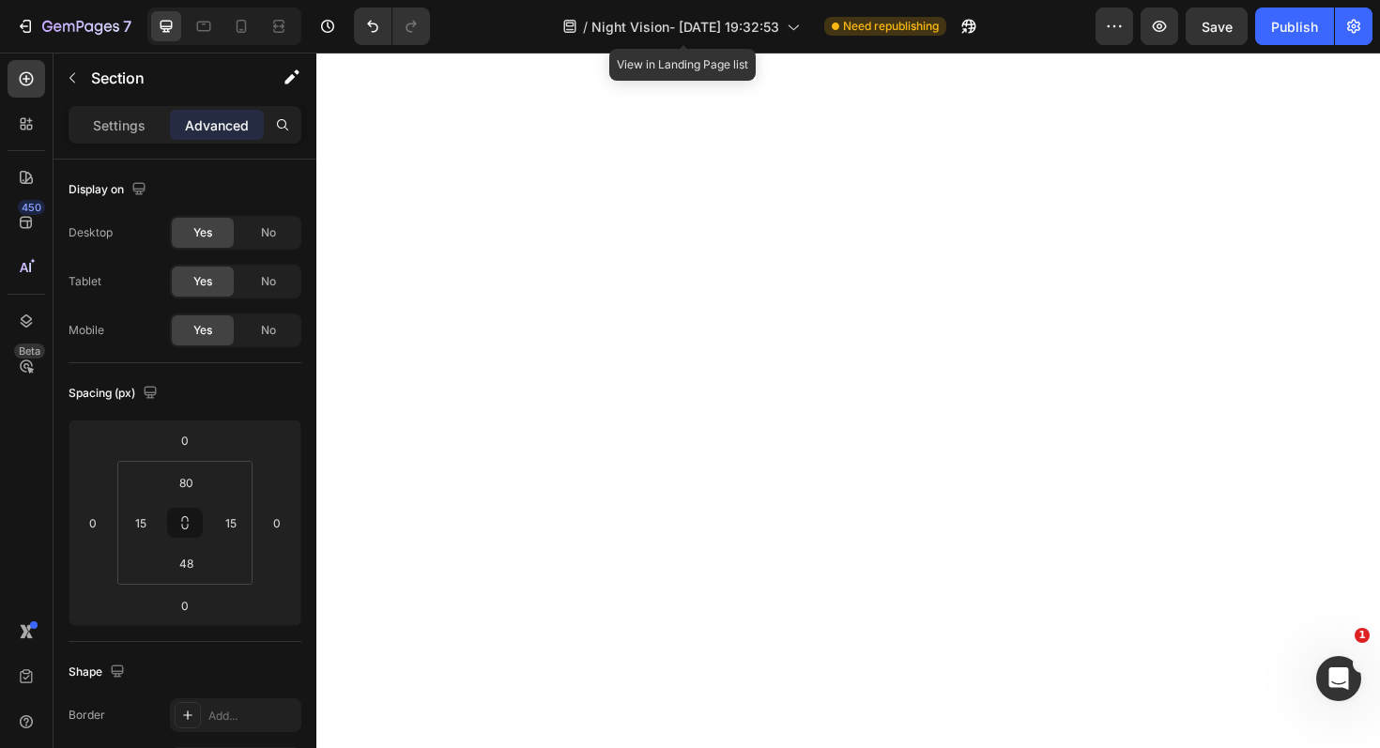
scroll to position [2528, 0]
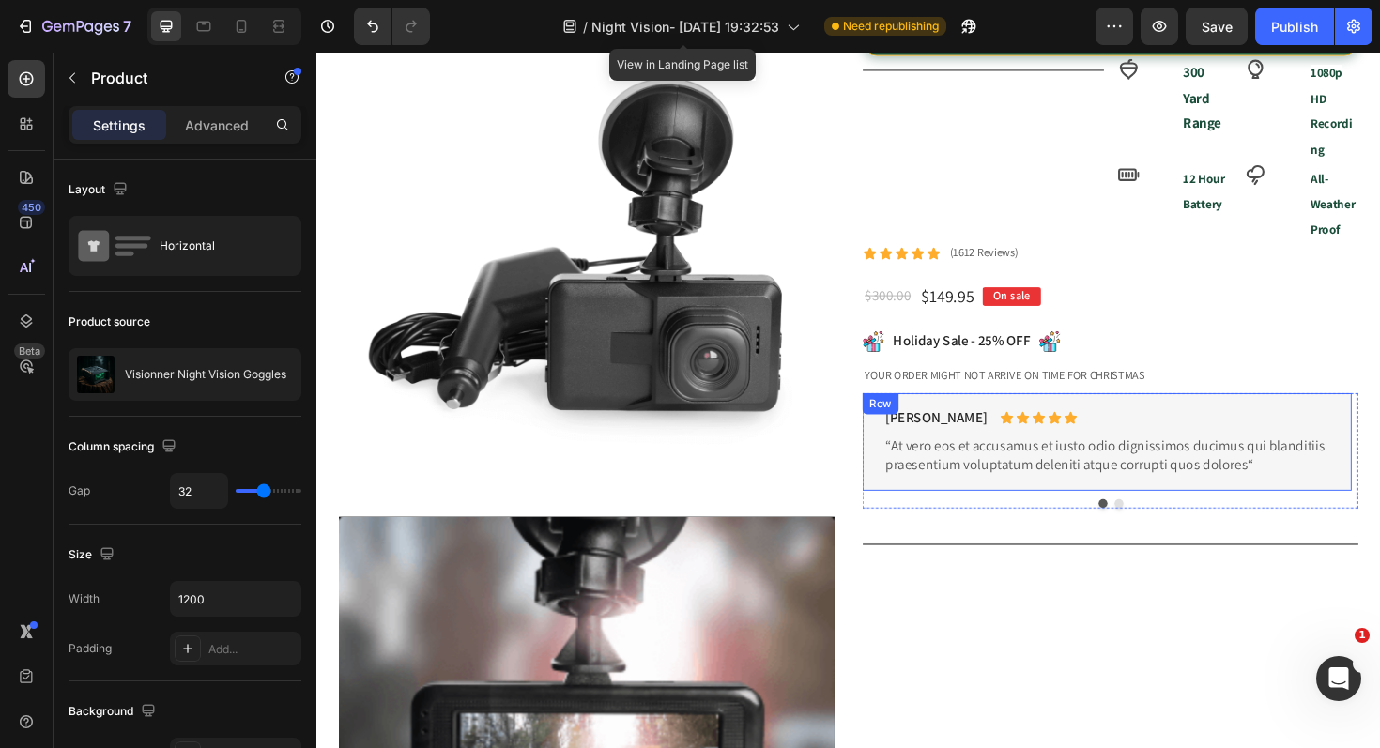
scroll to position [0, 0]
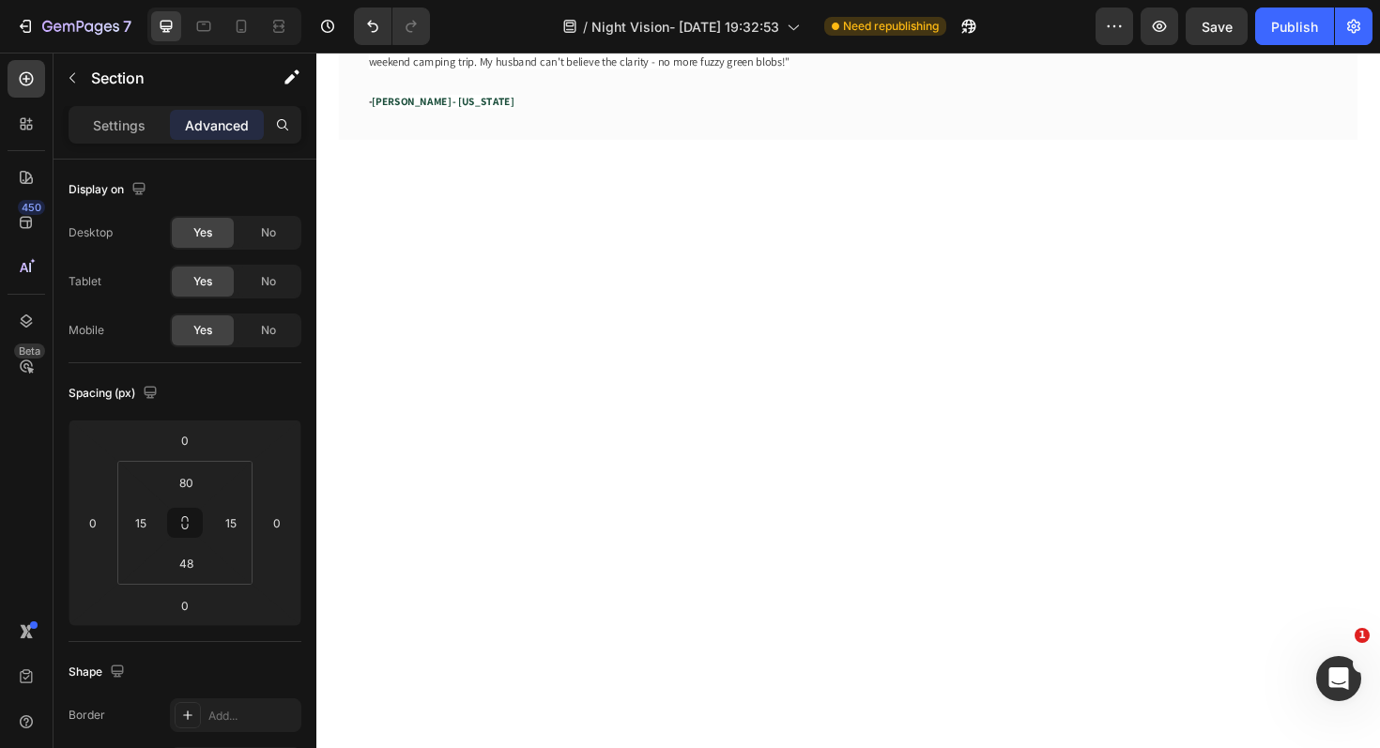
scroll to position [2459, 0]
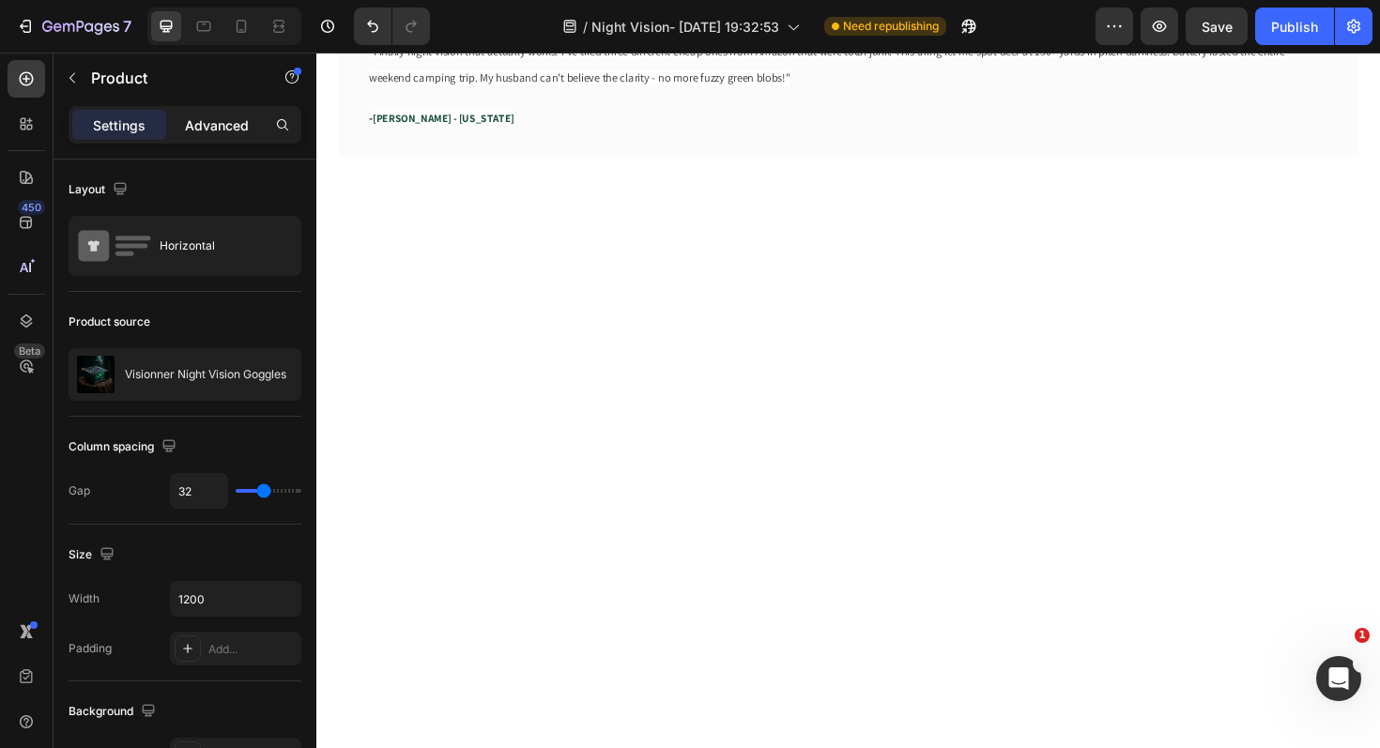
click at [200, 125] on p "Advanced" at bounding box center [217, 125] width 64 height 20
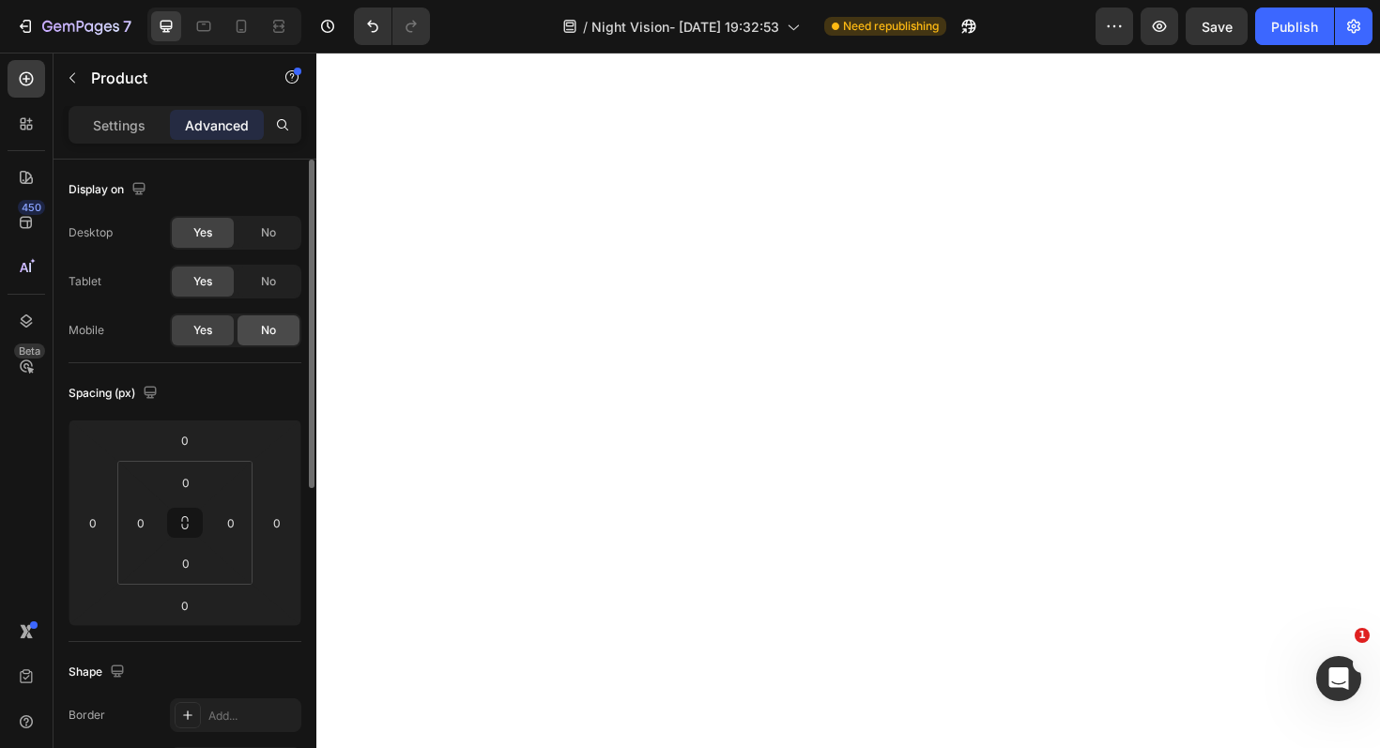
scroll to position [2828, 0]
drag, startPoint x: 269, startPoint y: 237, endPoint x: 270, endPoint y: 249, distance: 12.2
click at [269, 237] on span "No" at bounding box center [268, 232] width 15 height 17
click at [266, 279] on span "No" at bounding box center [268, 281] width 15 height 17
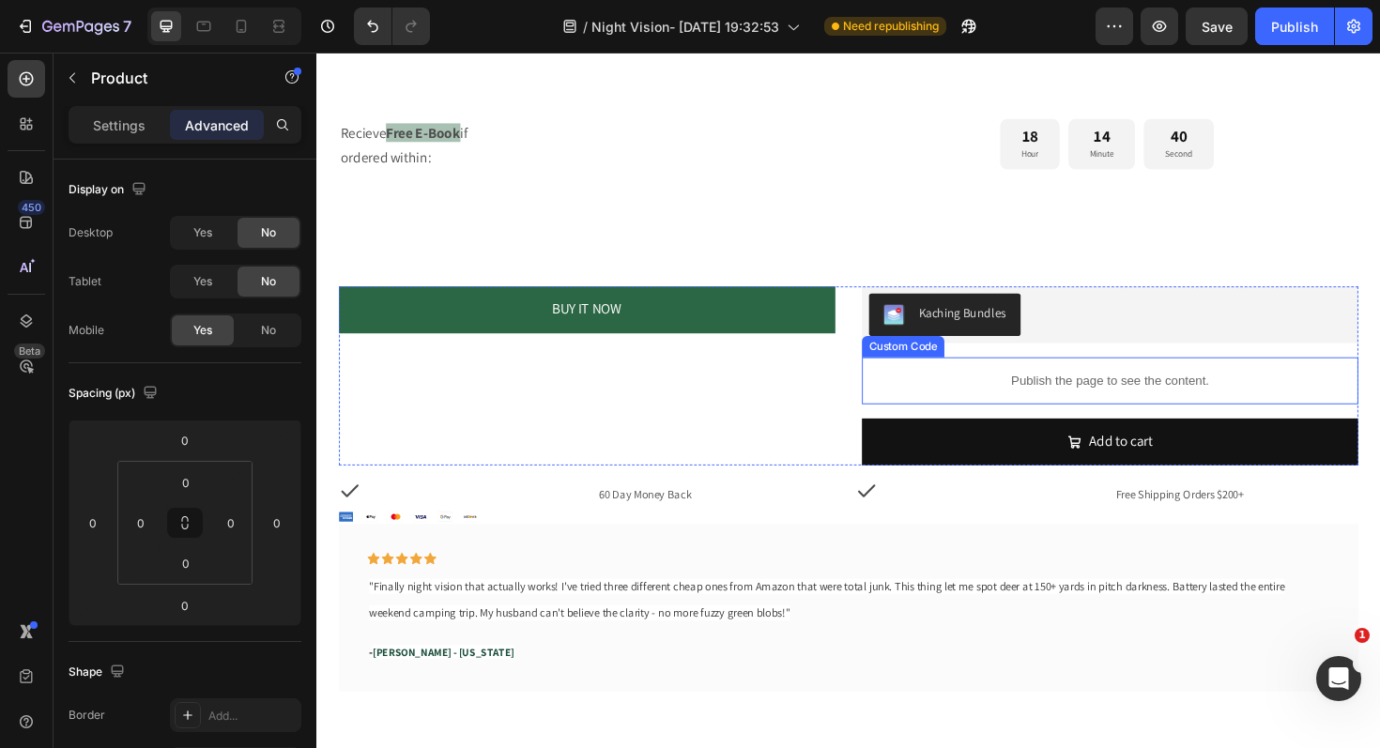
scroll to position [0, 0]
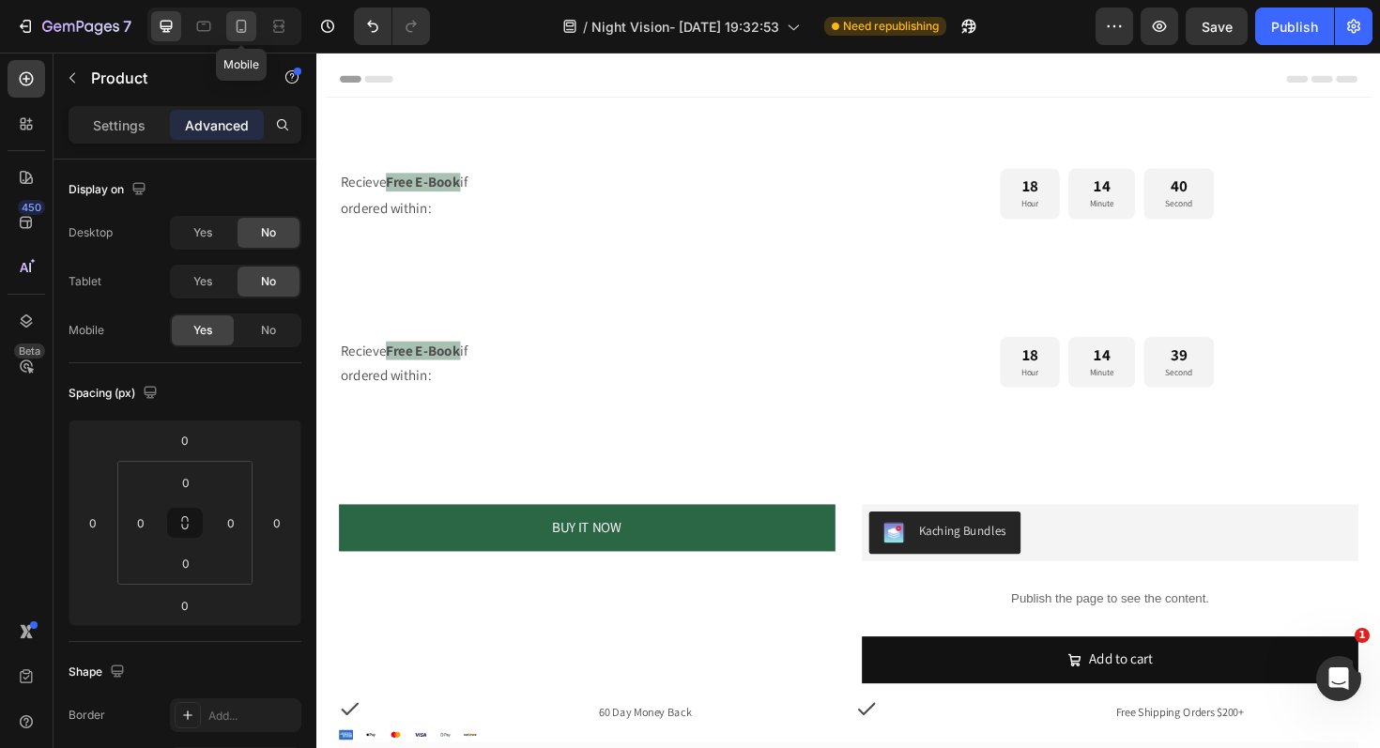
click at [241, 30] on icon at bounding box center [242, 26] width 10 height 13
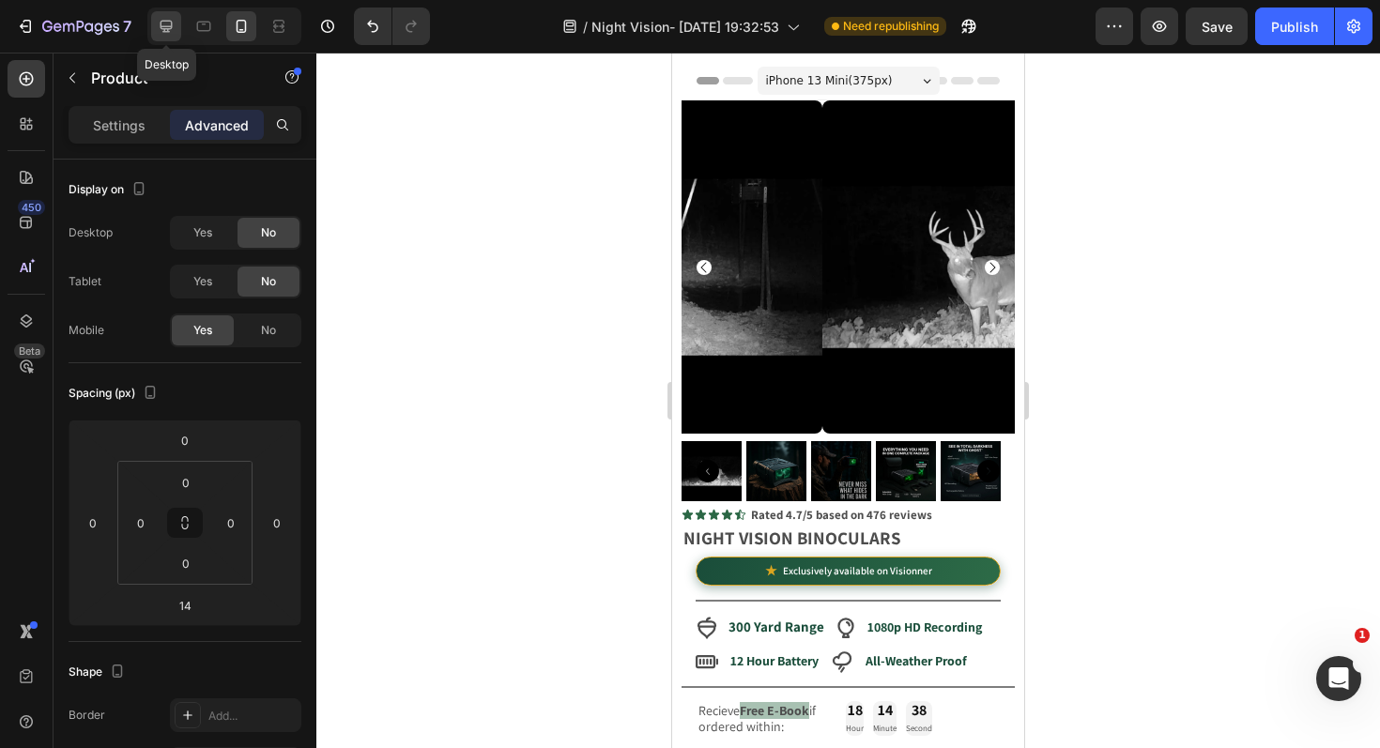
click at [170, 30] on icon at bounding box center [166, 26] width 19 height 19
type input "0"
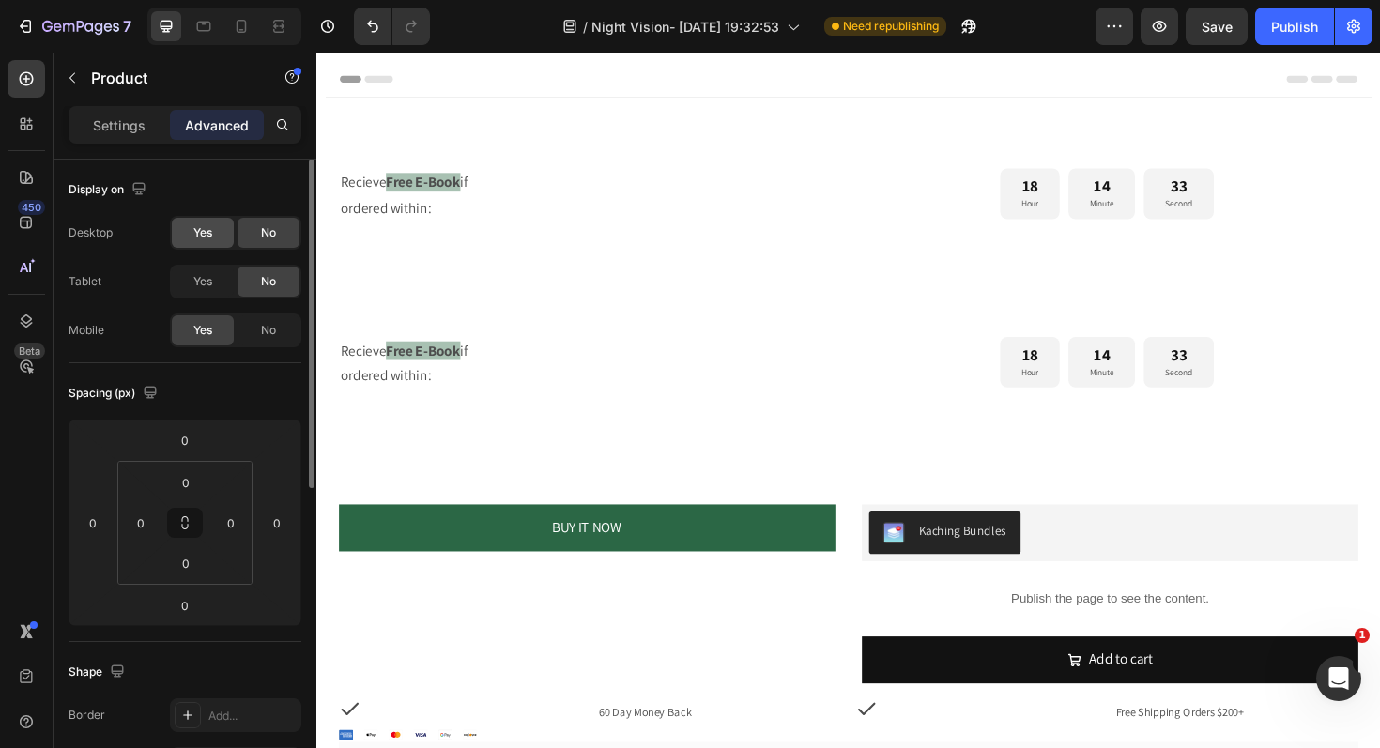
click at [216, 237] on div "Yes" at bounding box center [203, 233] width 62 height 30
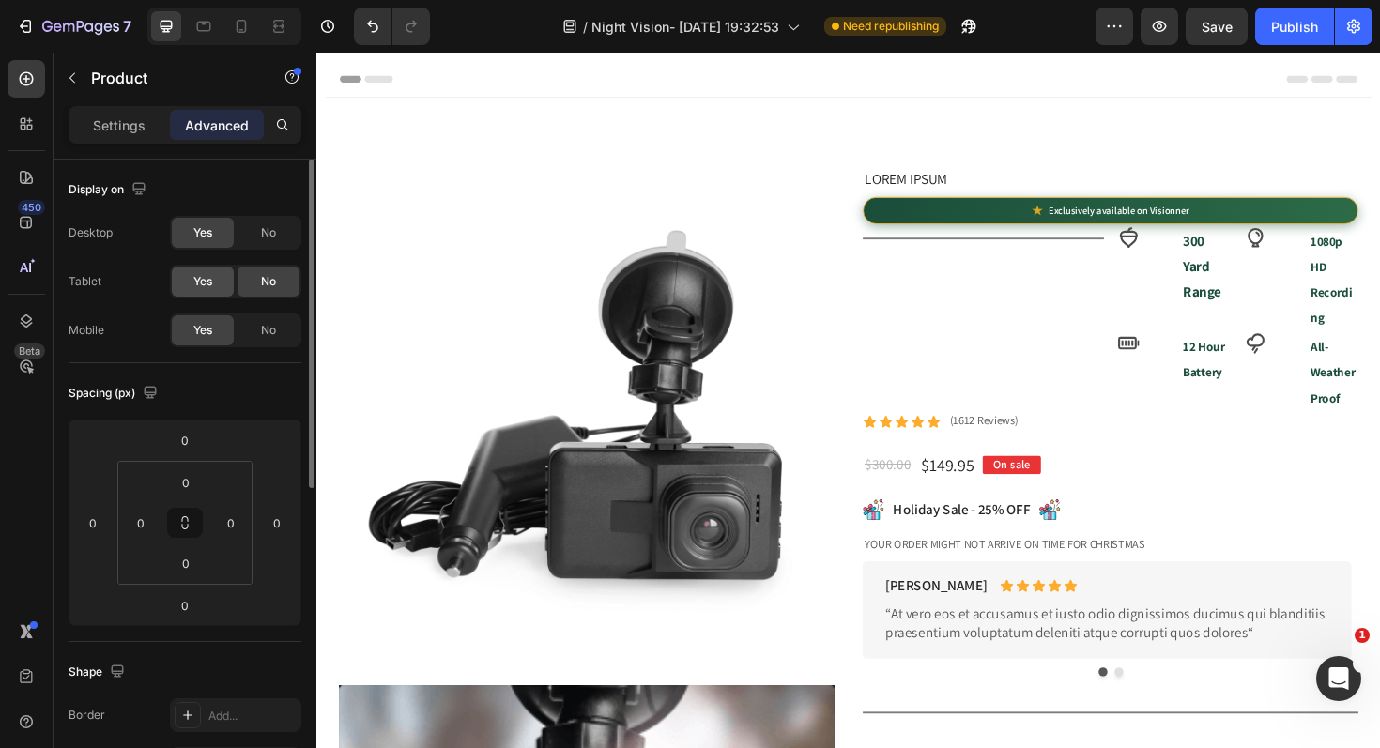
click at [213, 287] on div "Yes" at bounding box center [203, 282] width 62 height 30
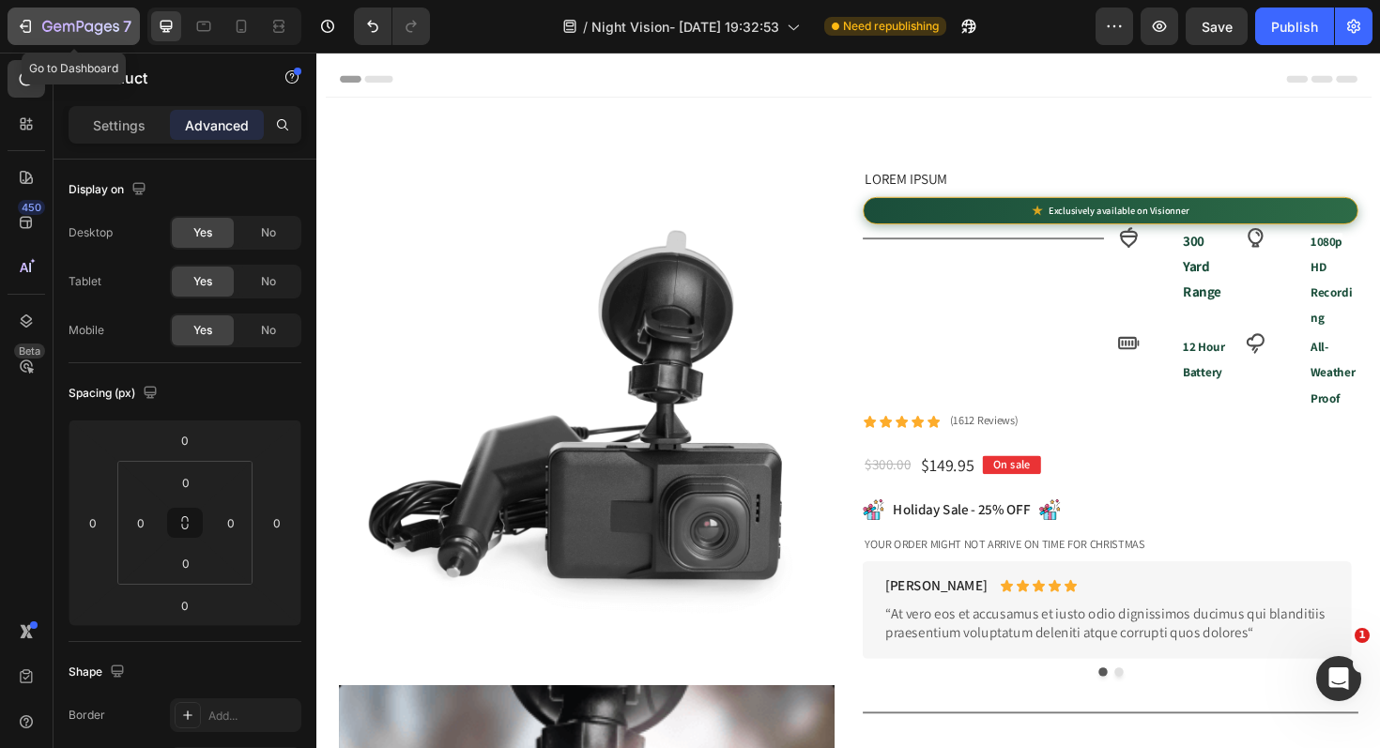
click at [29, 36] on div "7" at bounding box center [73, 26] width 115 height 23
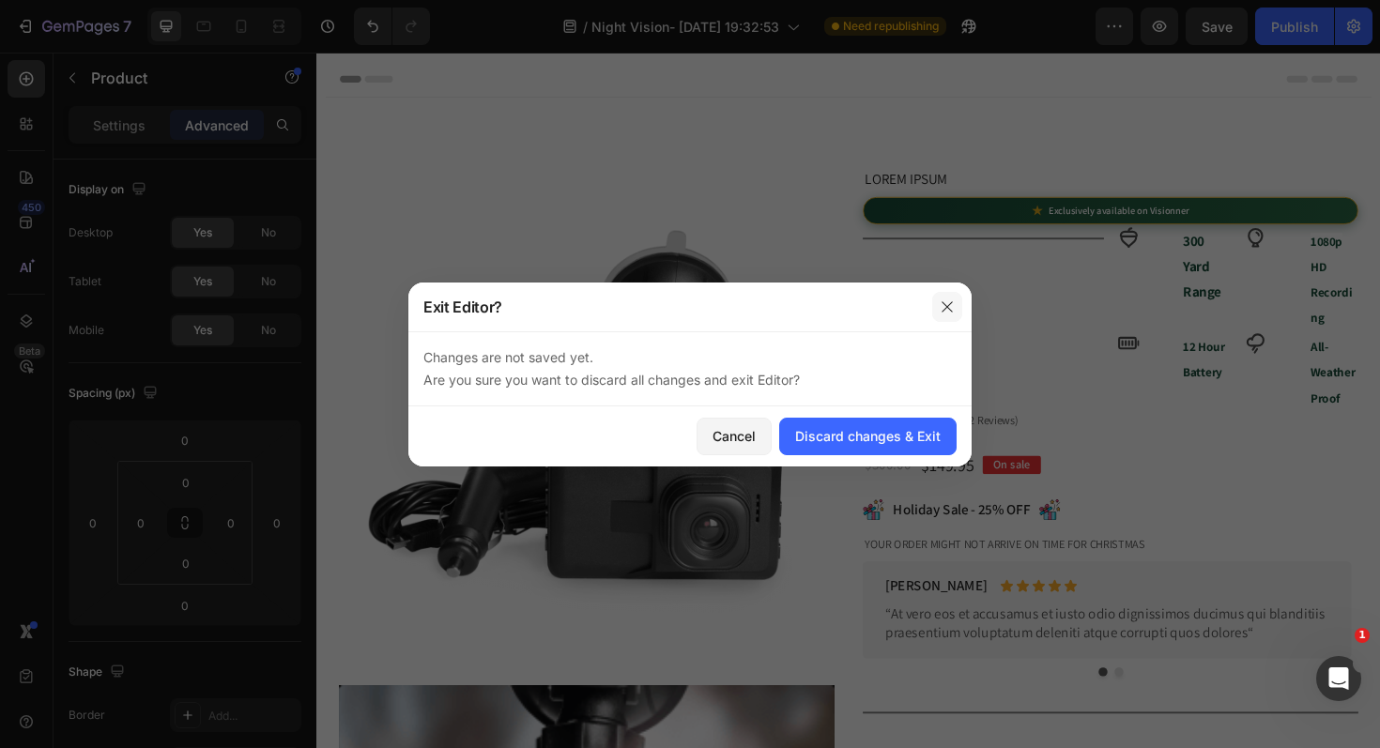
click at [957, 304] on button "button" at bounding box center [947, 307] width 30 height 30
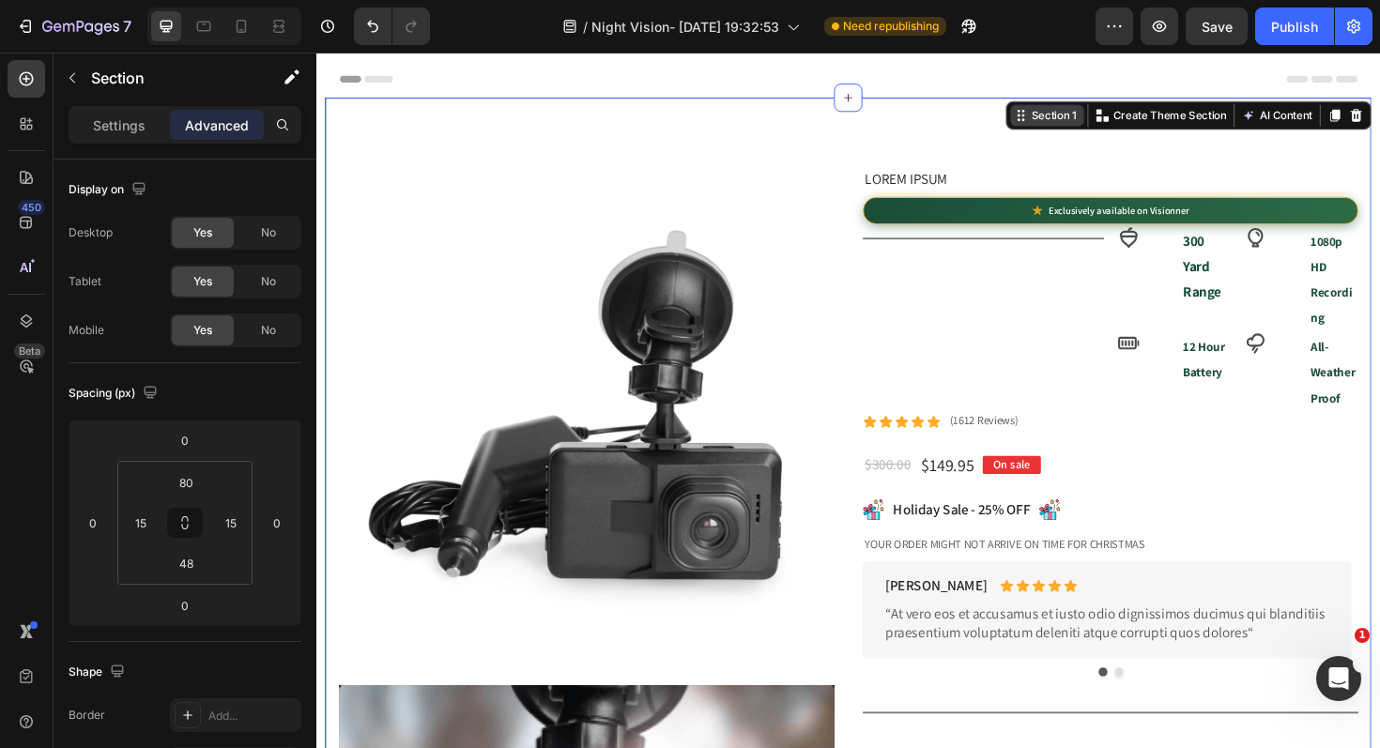
click at [1072, 126] on div "Section 1" at bounding box center [1097, 119] width 55 height 17
click at [1055, 124] on icon at bounding box center [1062, 119] width 15 height 15
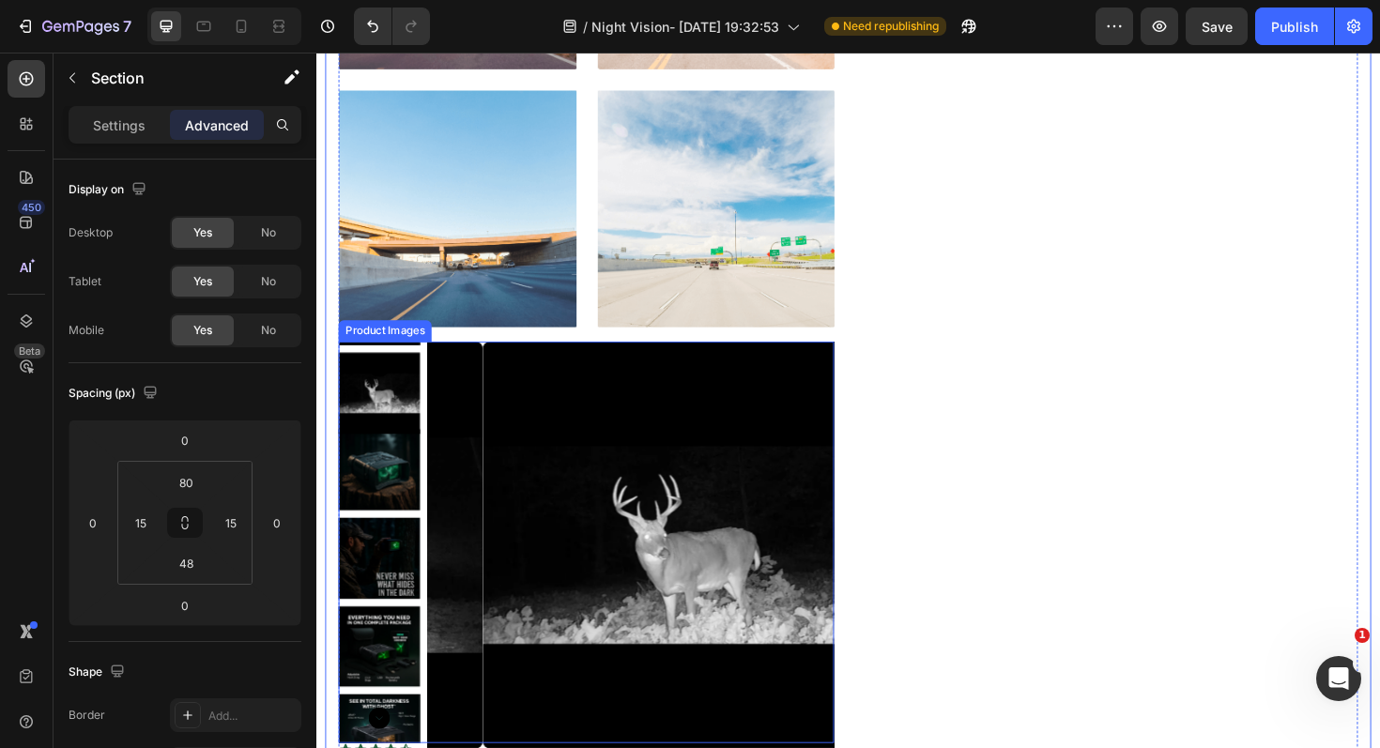
scroll to position [1996, 0]
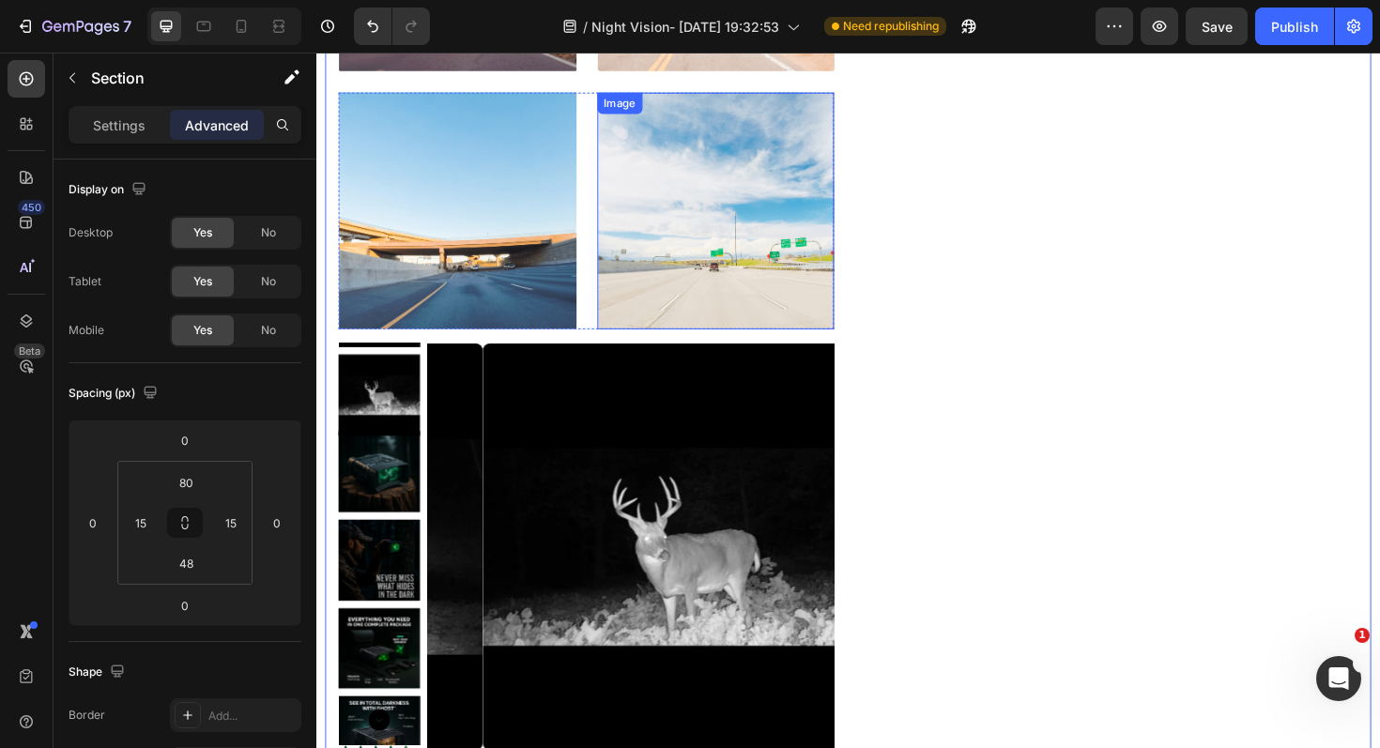
click at [764, 225] on img at bounding box center [740, 221] width 252 height 252
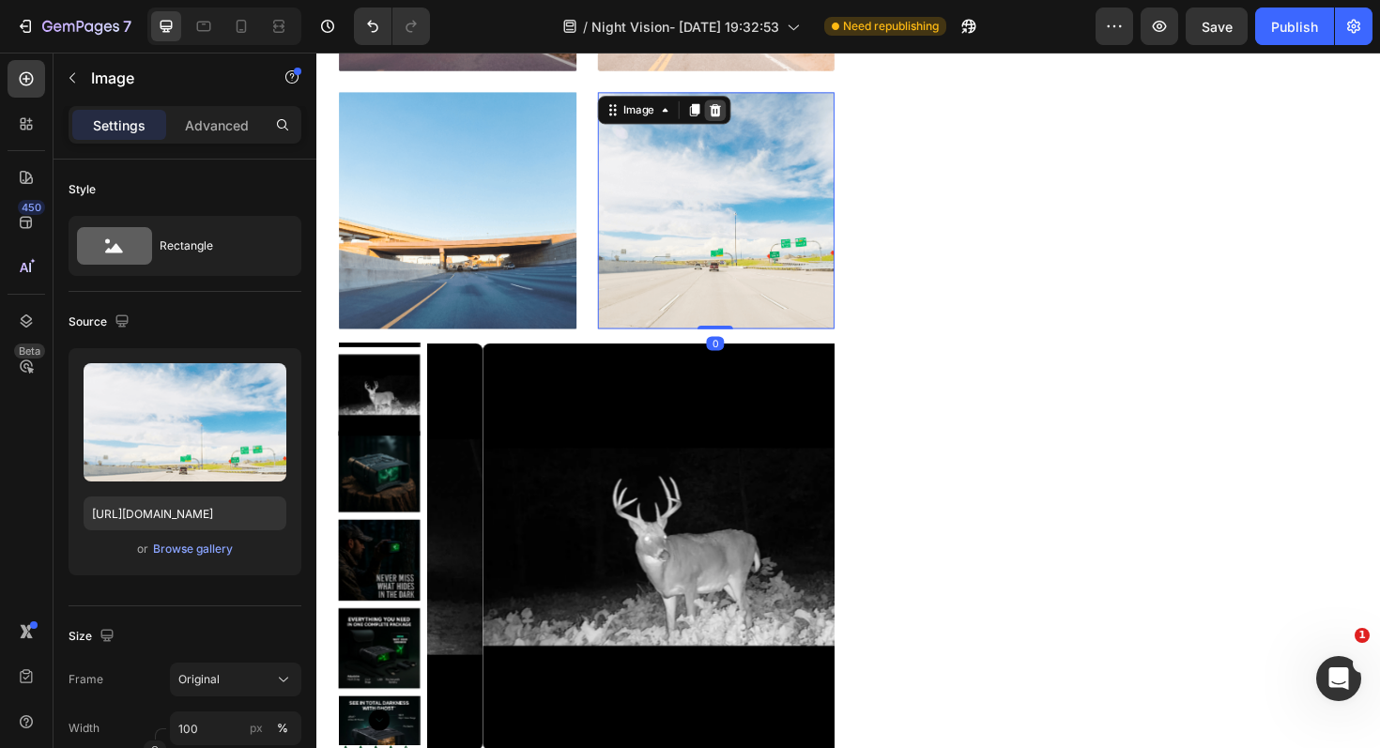
click at [733, 106] on icon at bounding box center [738, 113] width 15 height 15
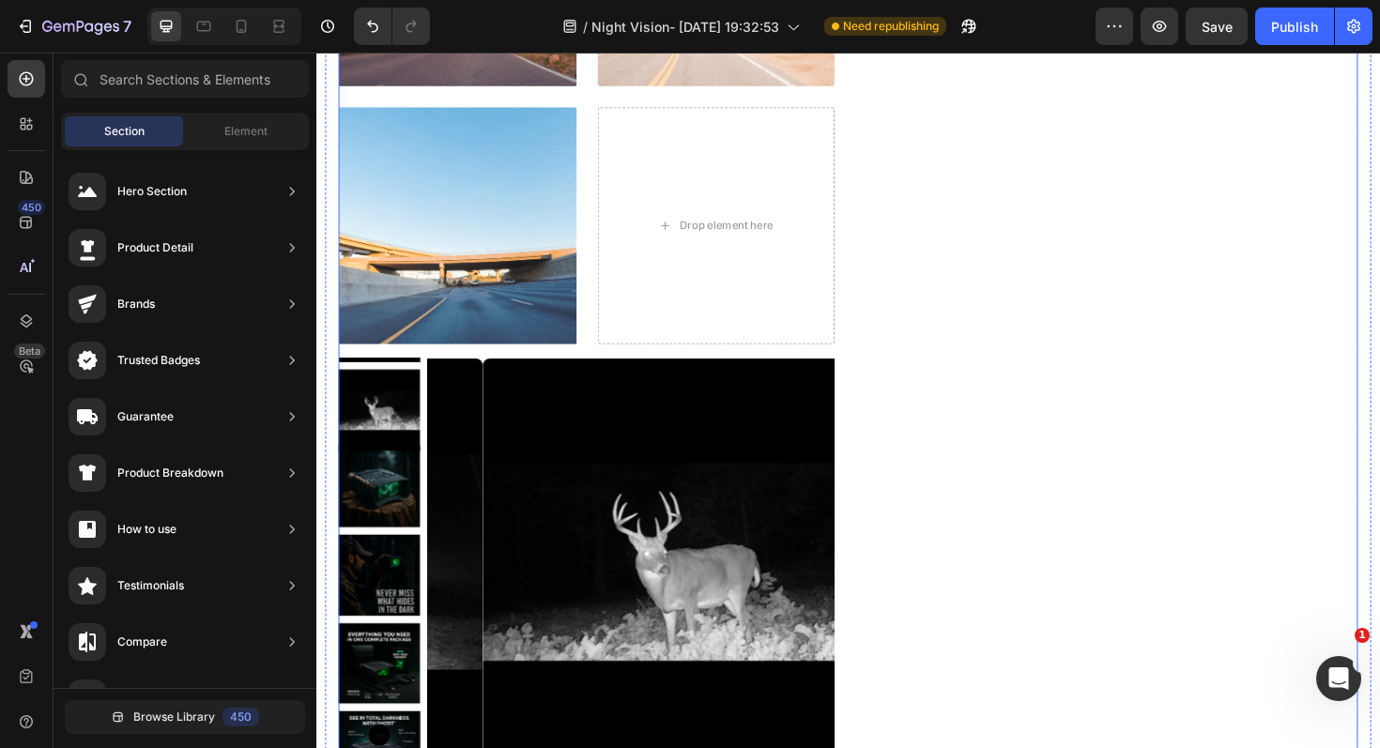
scroll to position [1962, 0]
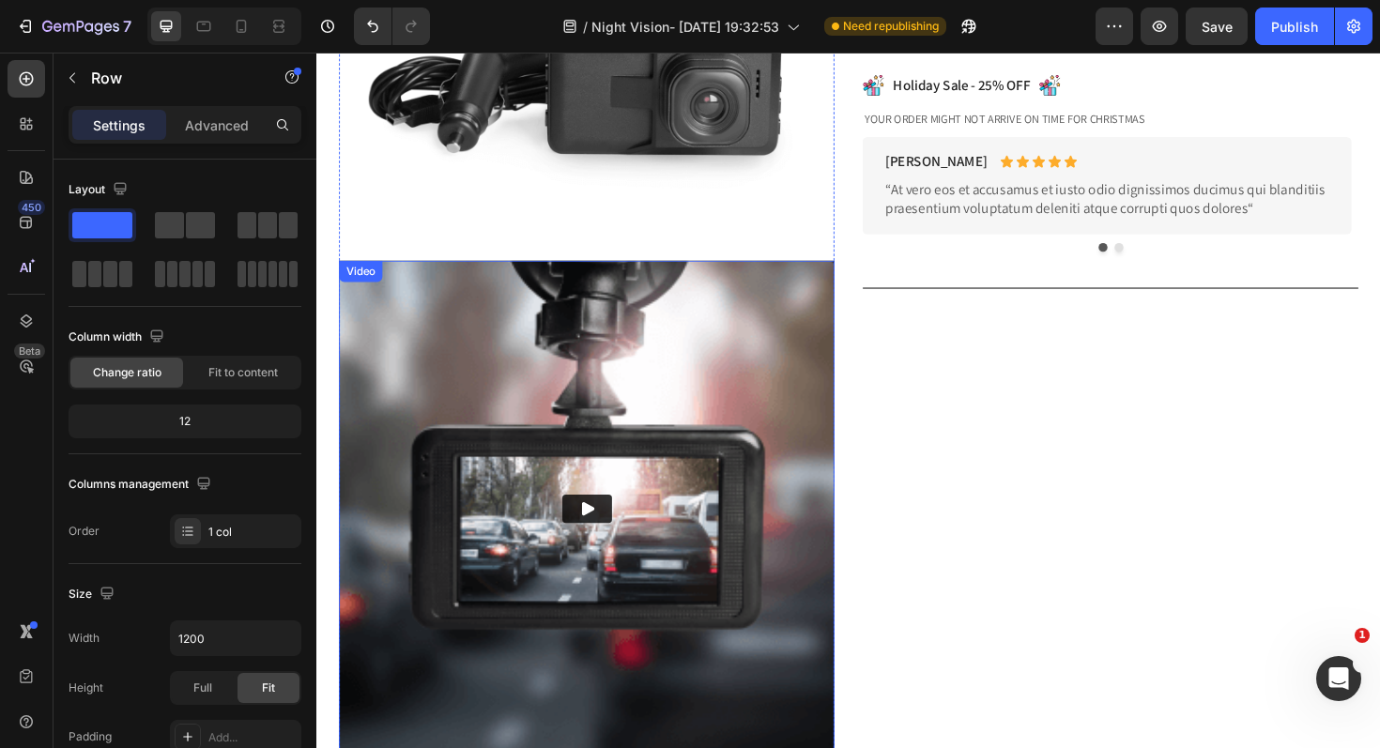
scroll to position [49, 0]
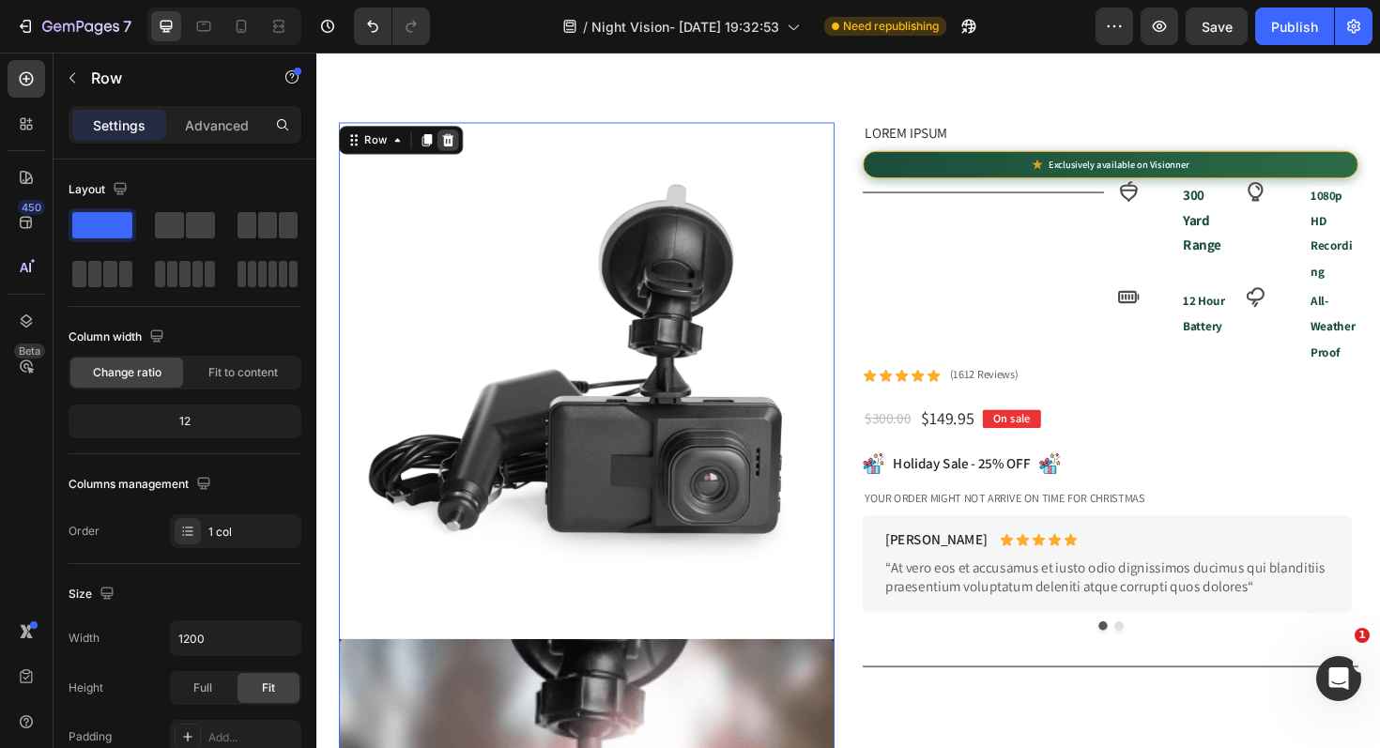
click at [456, 150] on icon at bounding box center [456, 145] width 12 height 13
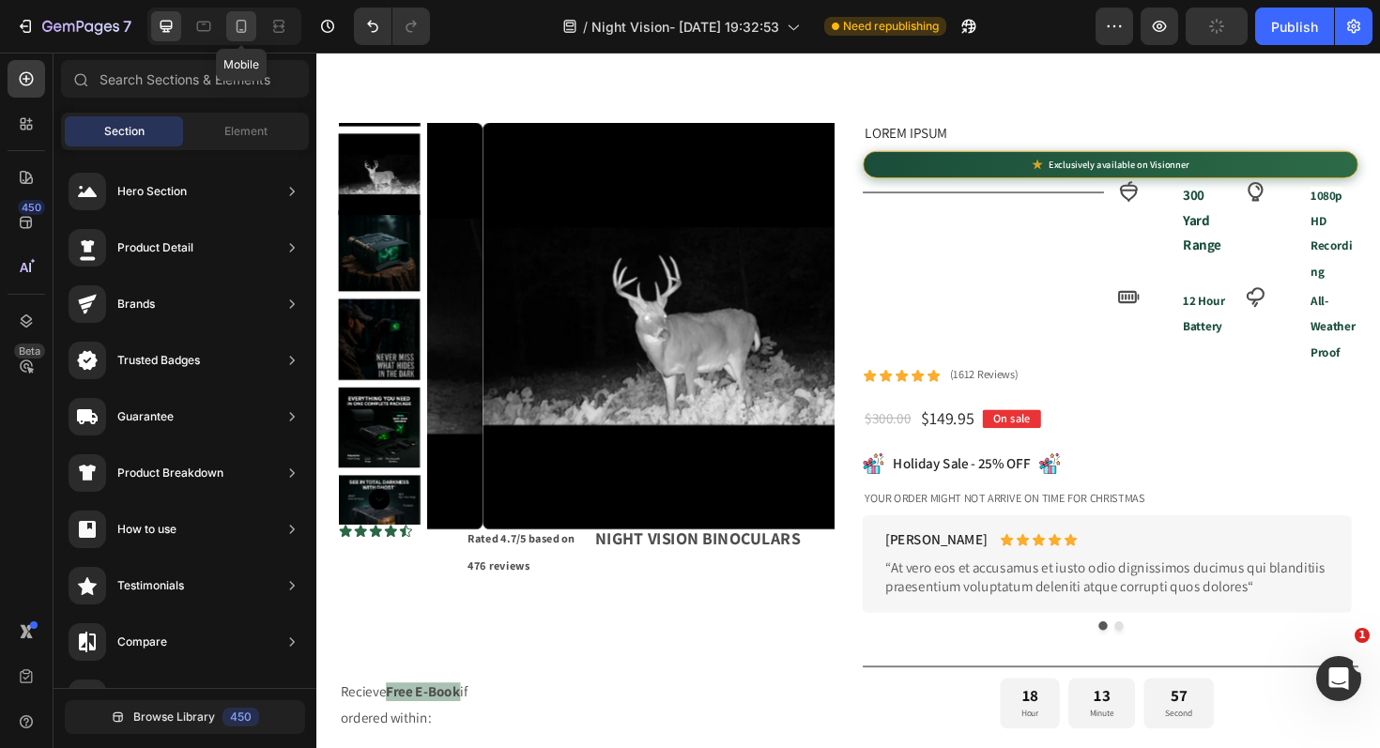
click at [242, 24] on icon at bounding box center [241, 26] width 19 height 19
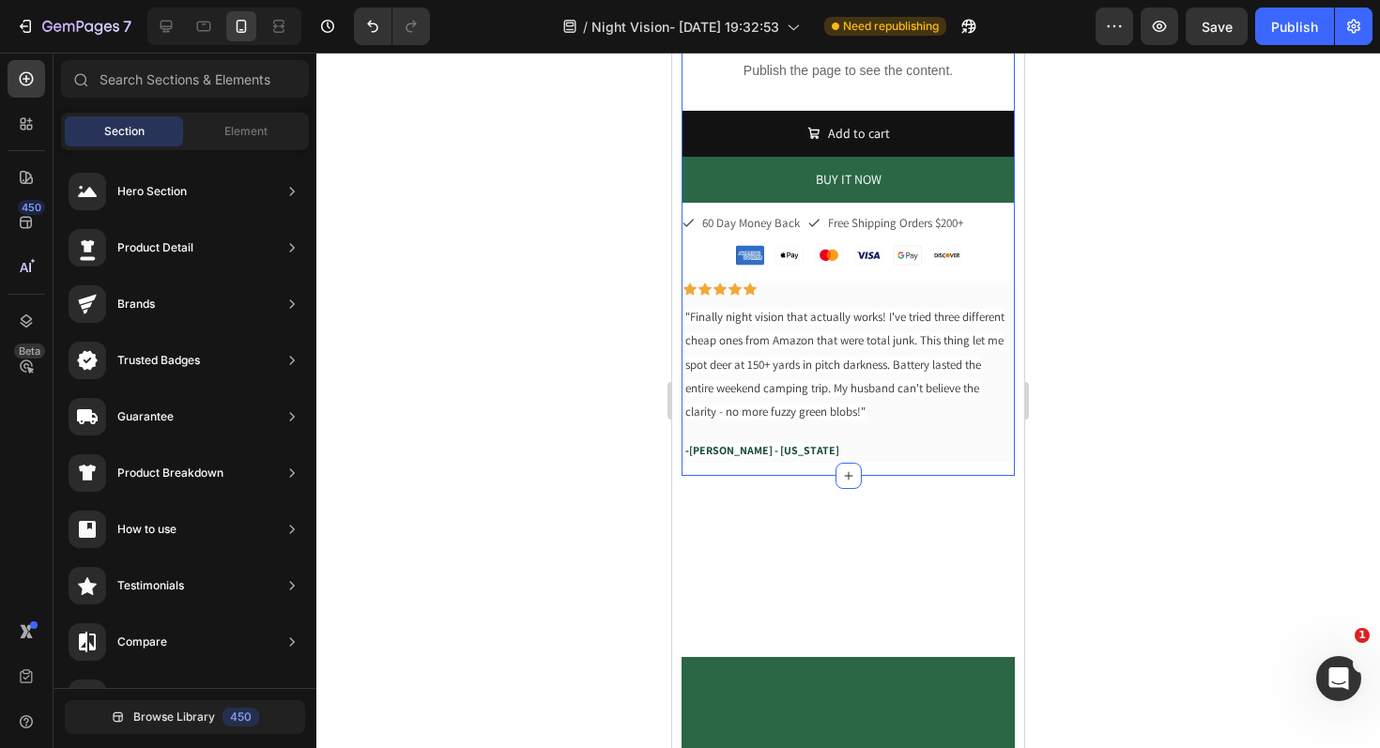
scroll to position [255, 0]
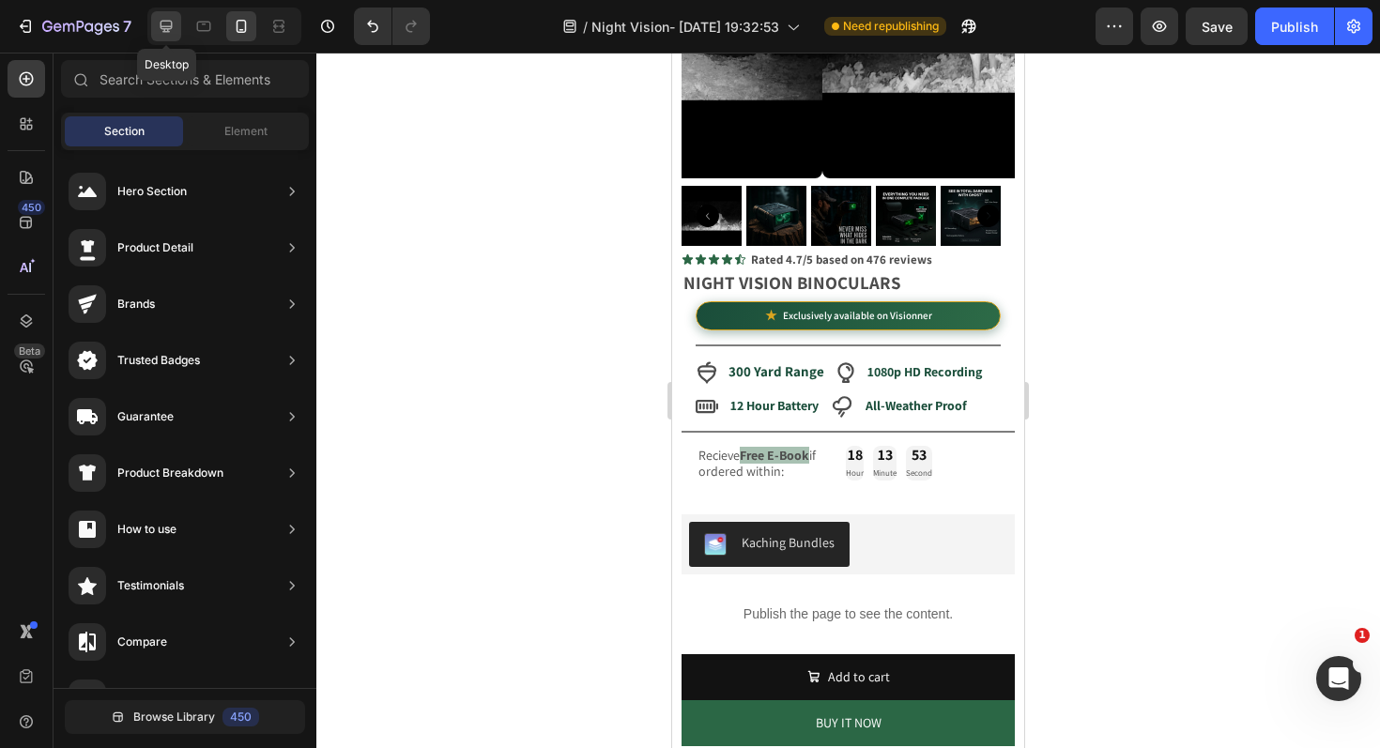
click at [166, 28] on icon at bounding box center [167, 27] width 12 height 12
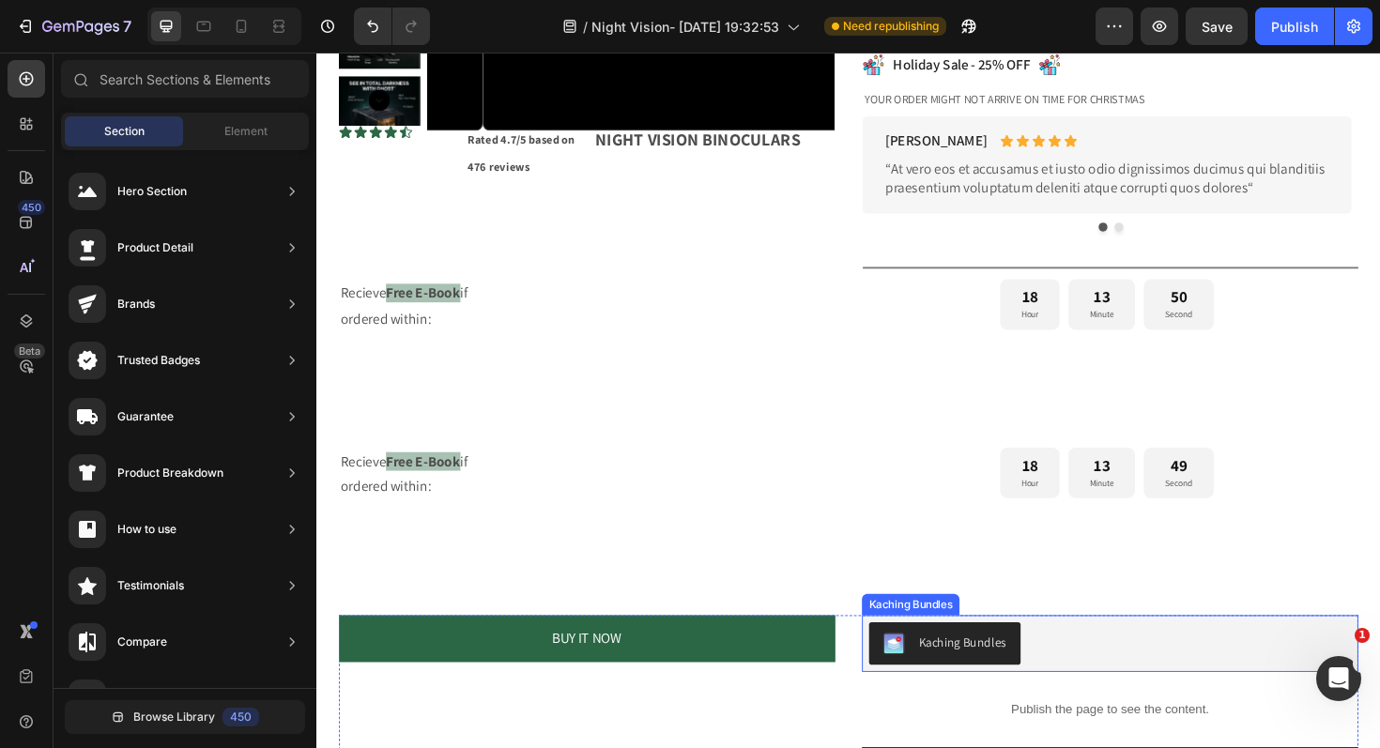
scroll to position [617, 0]
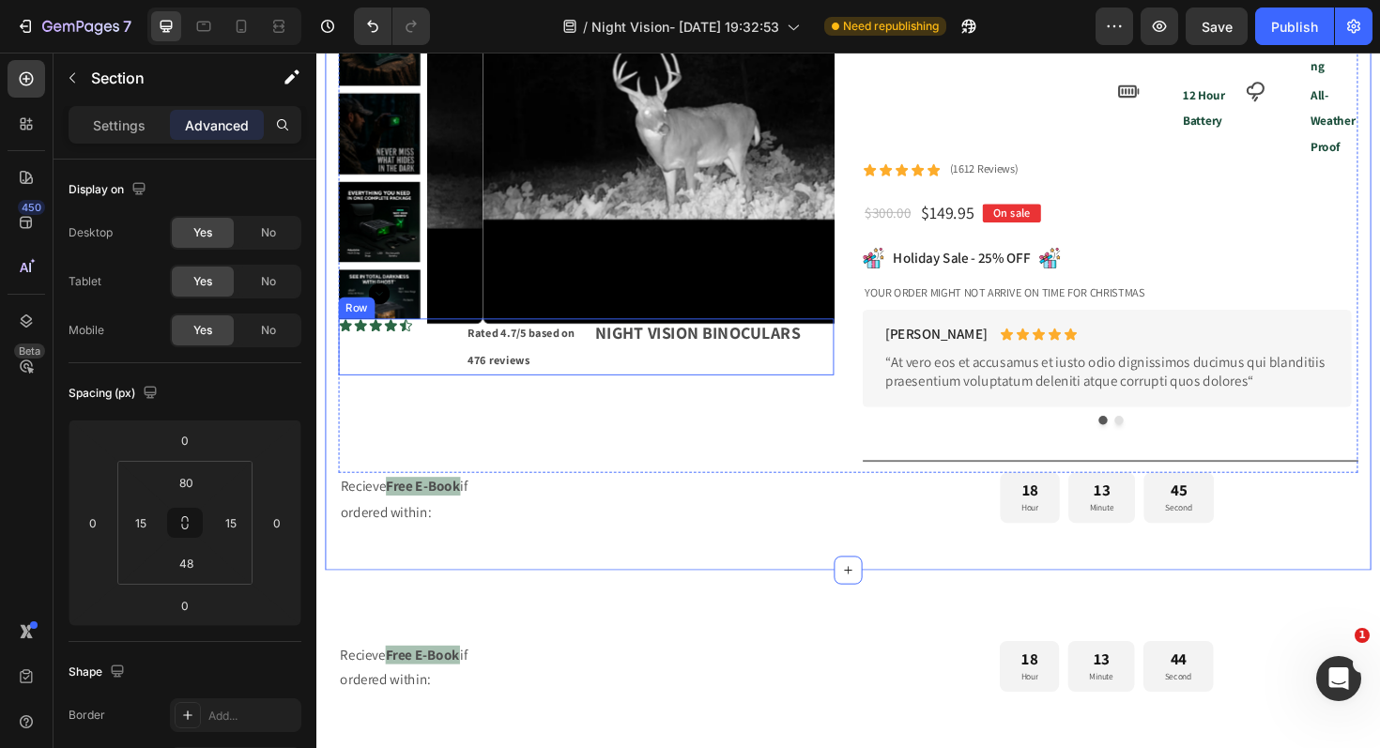
scroll to position [267, 0]
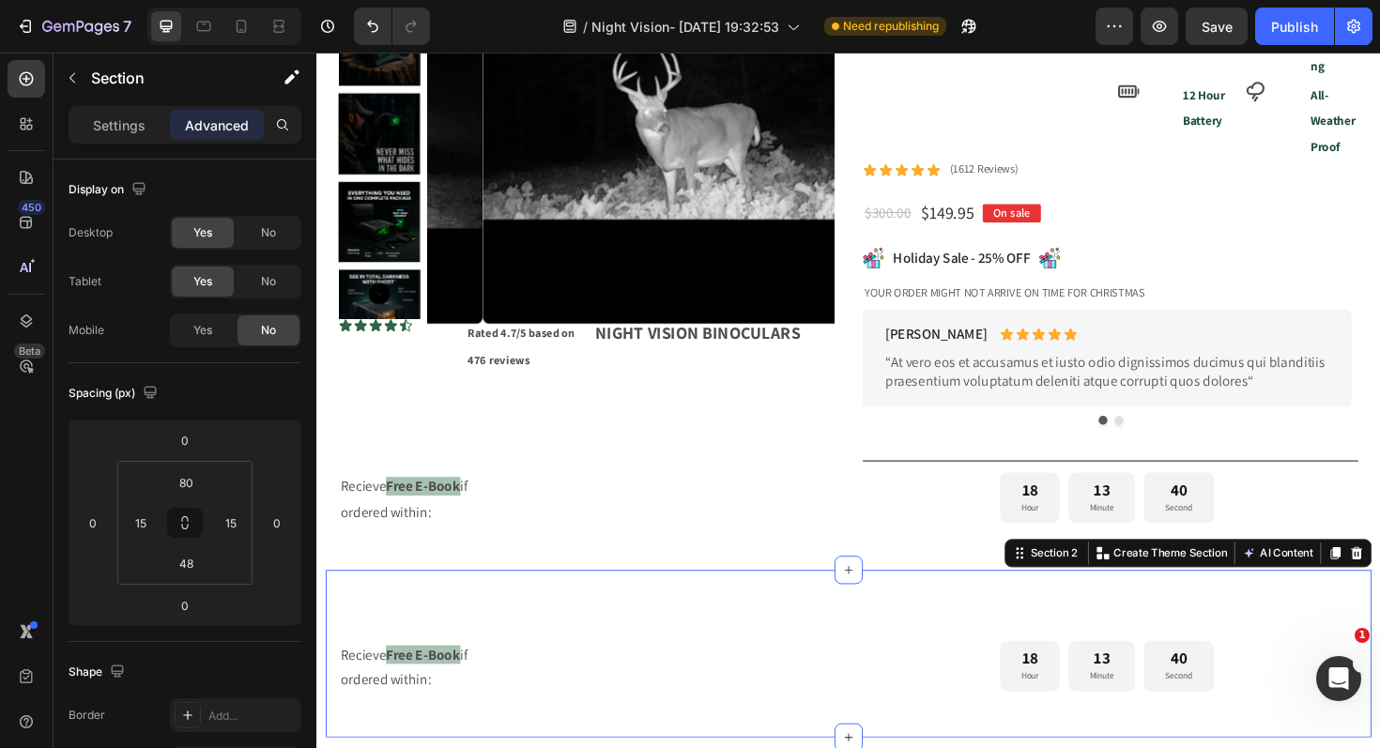
click at [684, 648] on div "Image Video Image Image Row Image Image Row Image Image Row Image Image Row Row…" at bounding box center [880, 690] width 1108 height 178
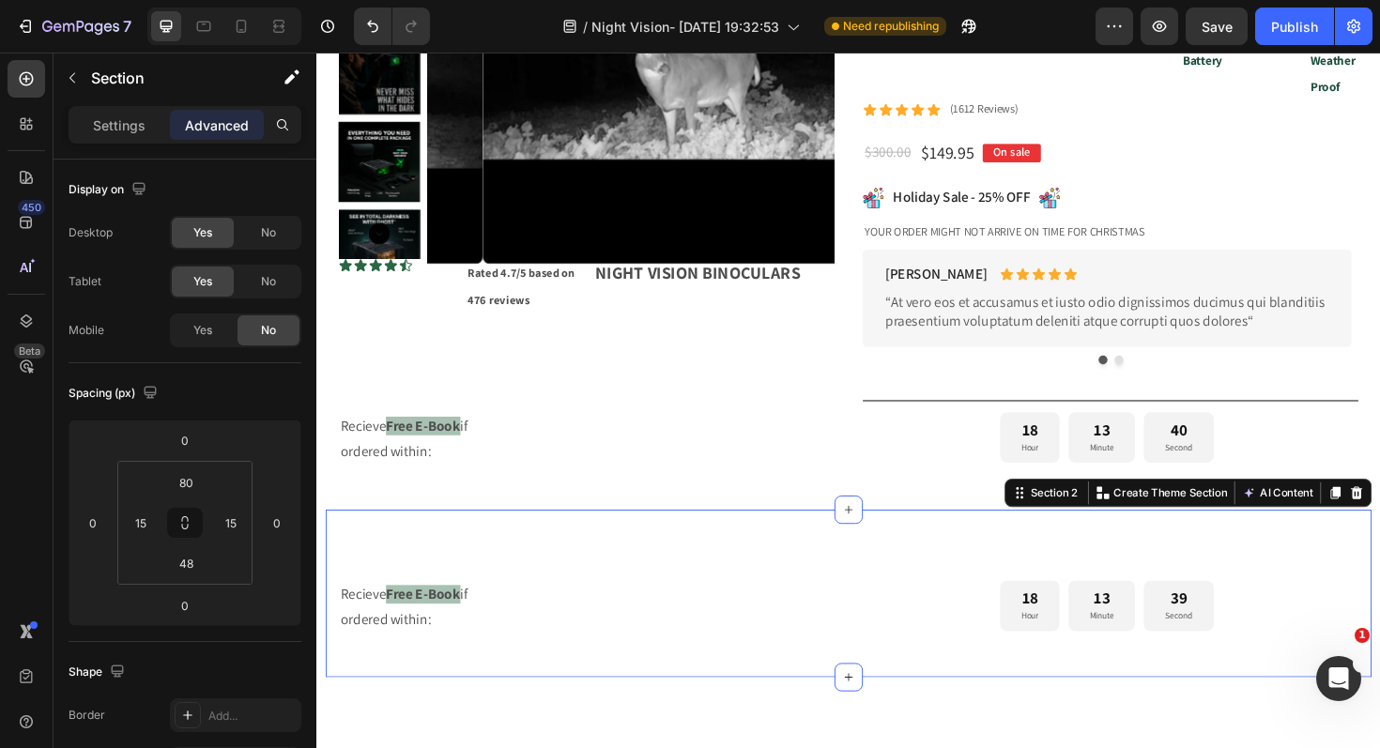
scroll to position [619, 0]
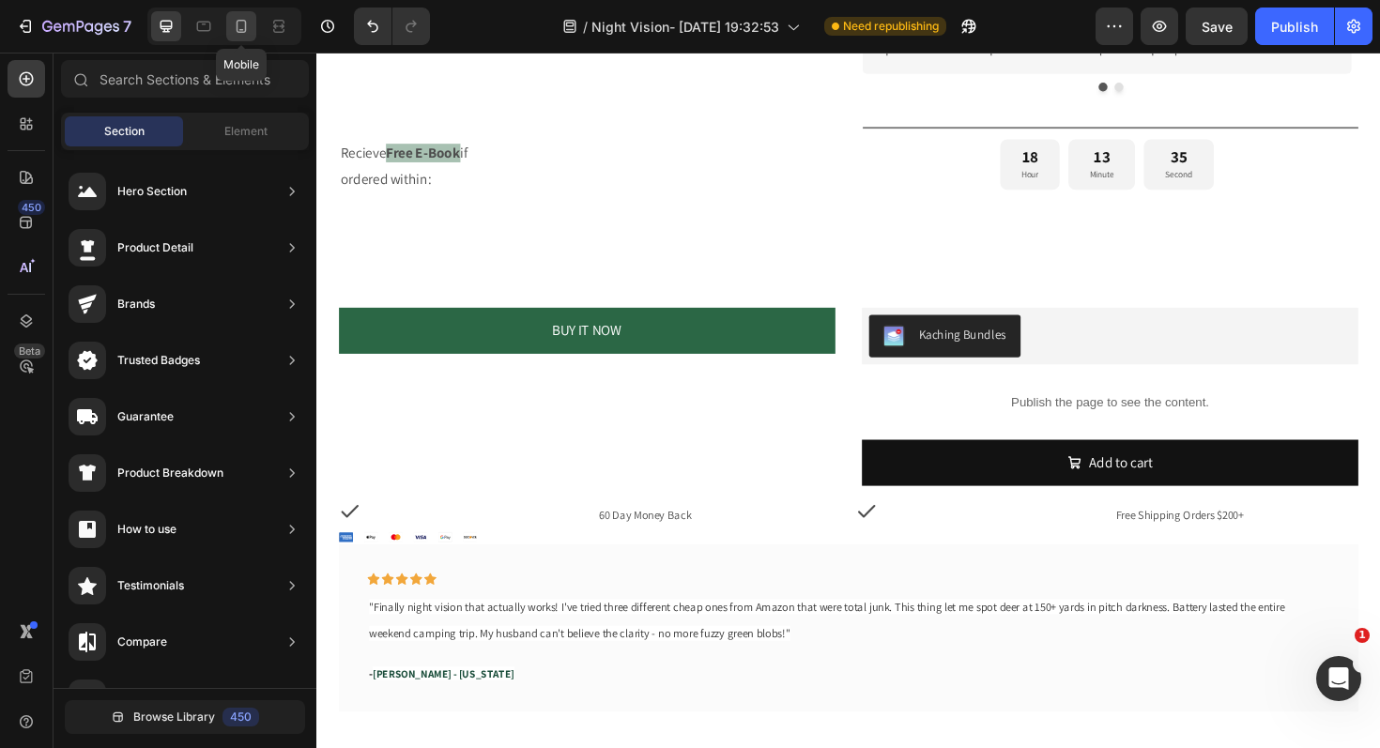
click at [248, 33] on icon at bounding box center [241, 26] width 19 height 19
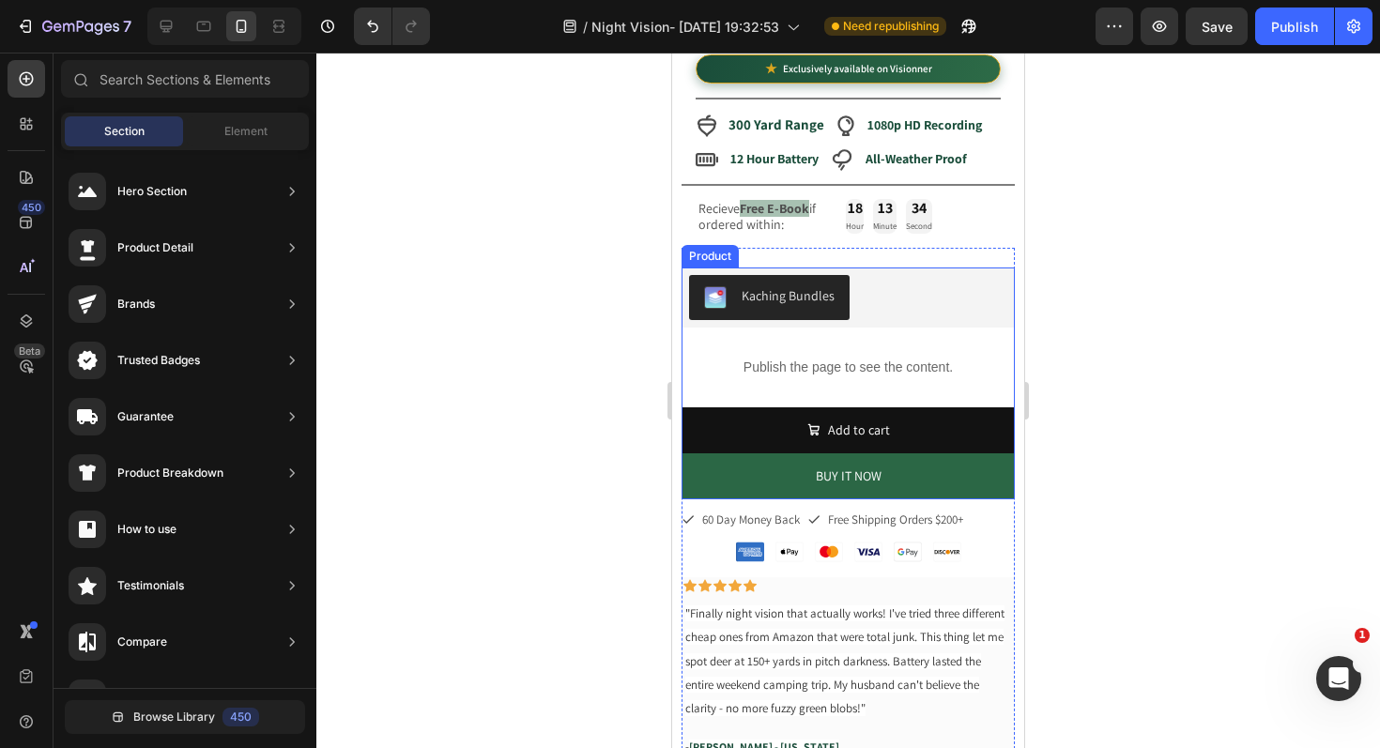
scroll to position [331, 0]
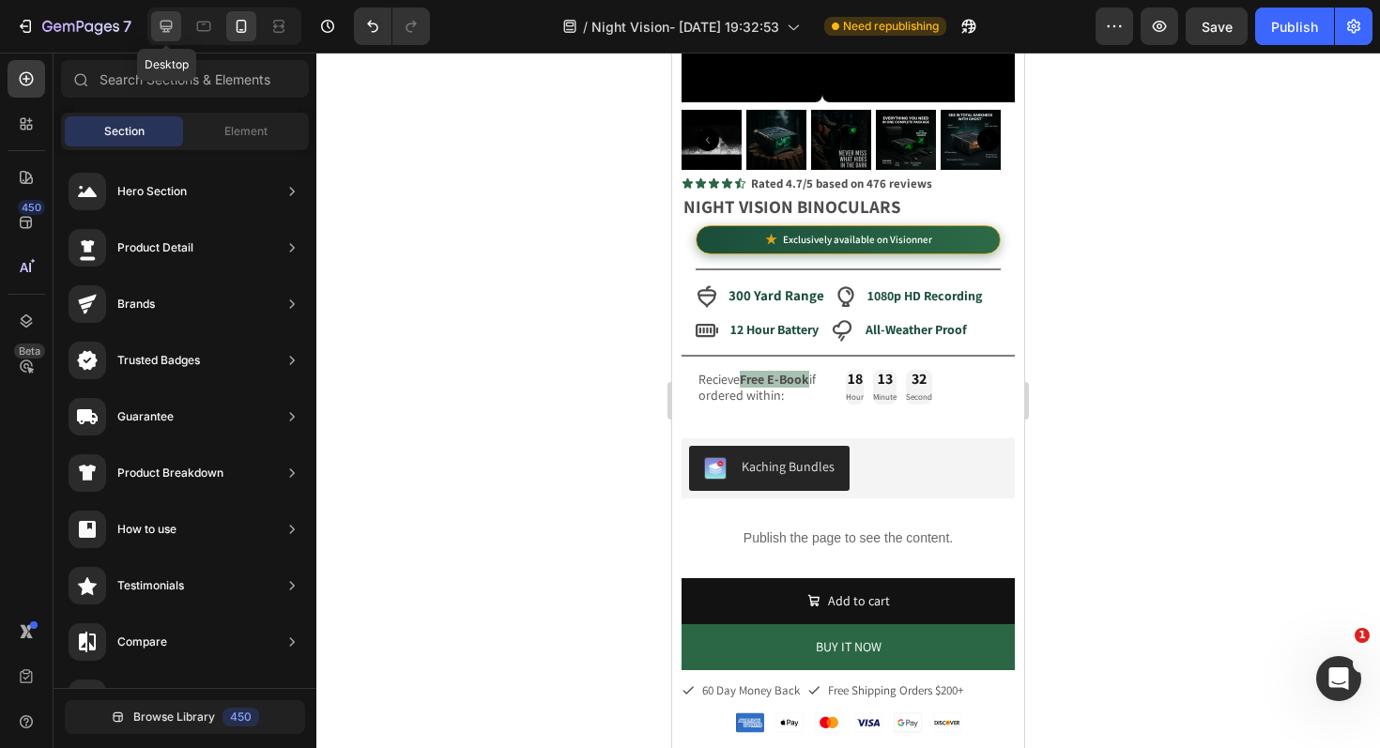
click at [176, 33] on div at bounding box center [166, 26] width 30 height 30
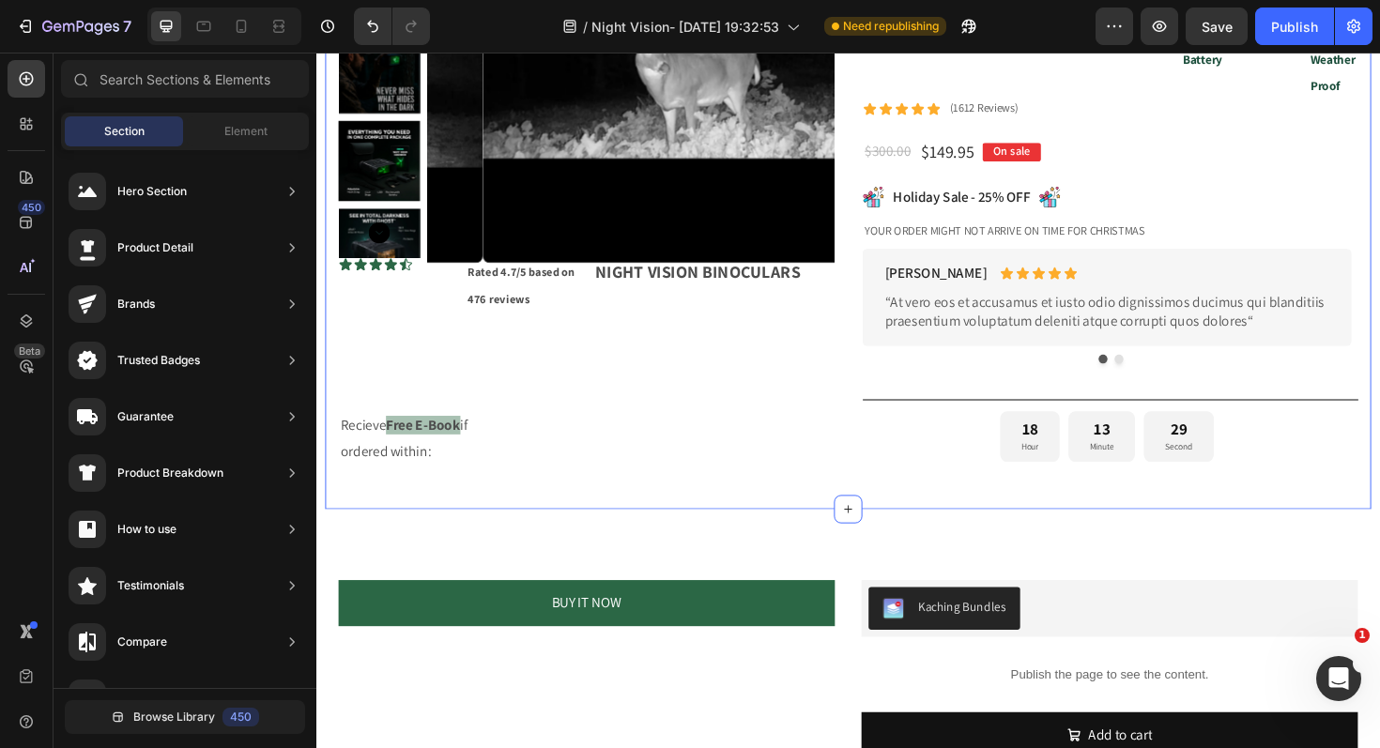
click at [650, 508] on div "Product Images Icon Icon Icon Icon Icon Icon List Rated 4.7/5 based on 476 revi…" at bounding box center [880, 152] width 1108 height 767
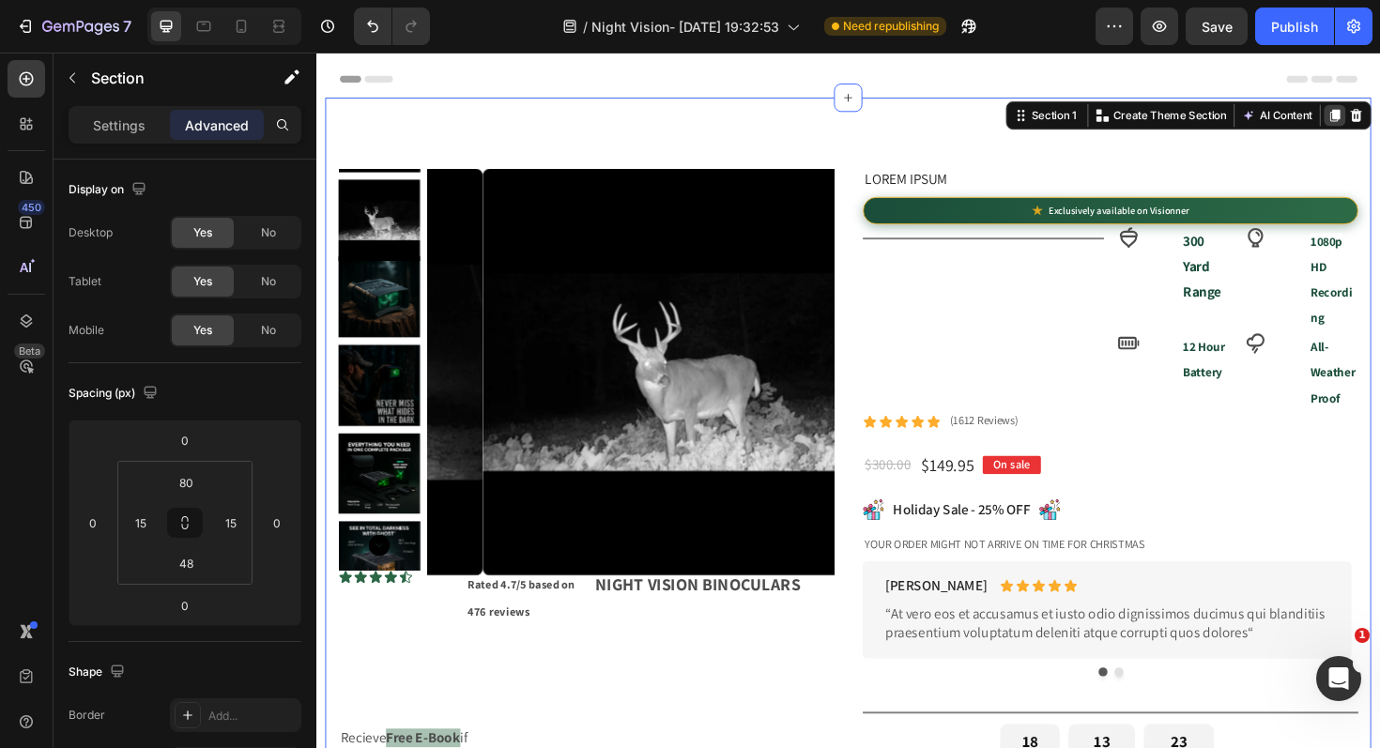
click at [1379, 122] on icon at bounding box center [1395, 119] width 10 height 13
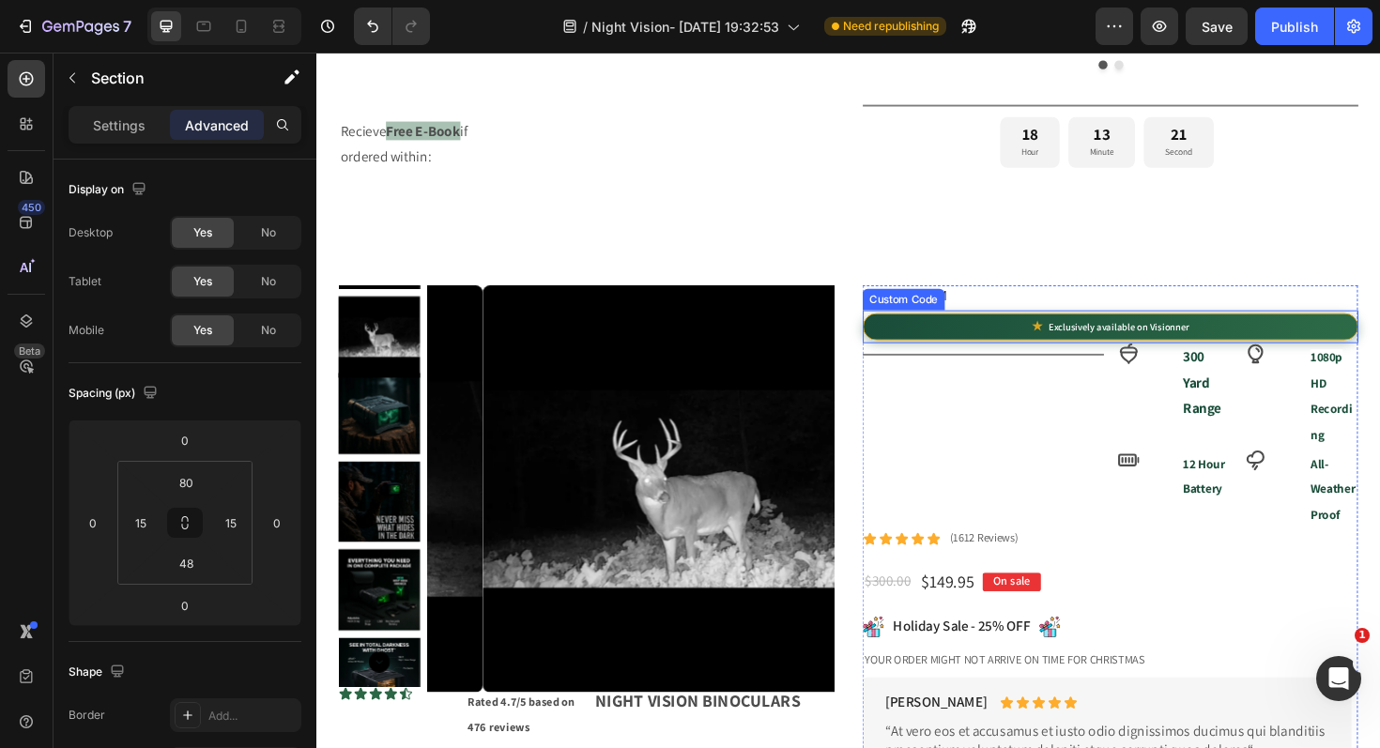
scroll to position [592, 0]
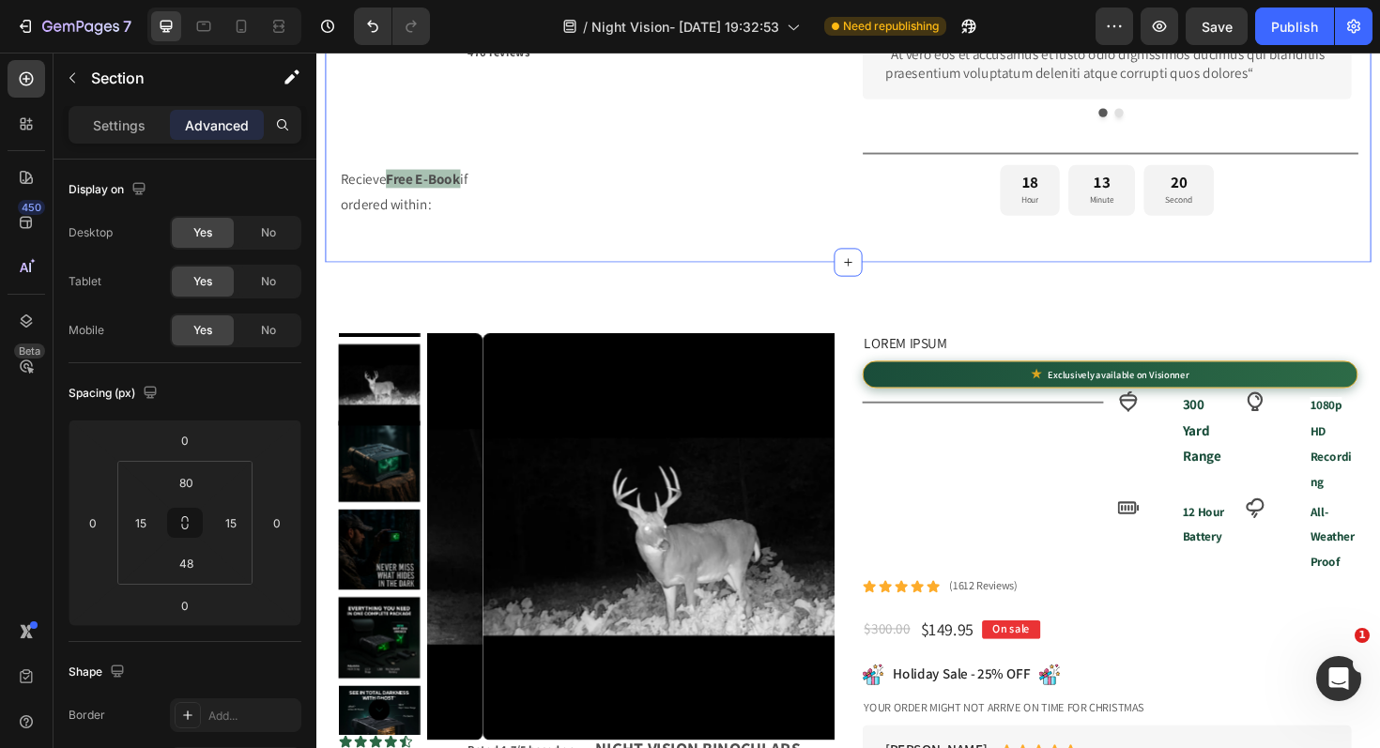
click at [256, 238] on div "No" at bounding box center [268, 233] width 62 height 30
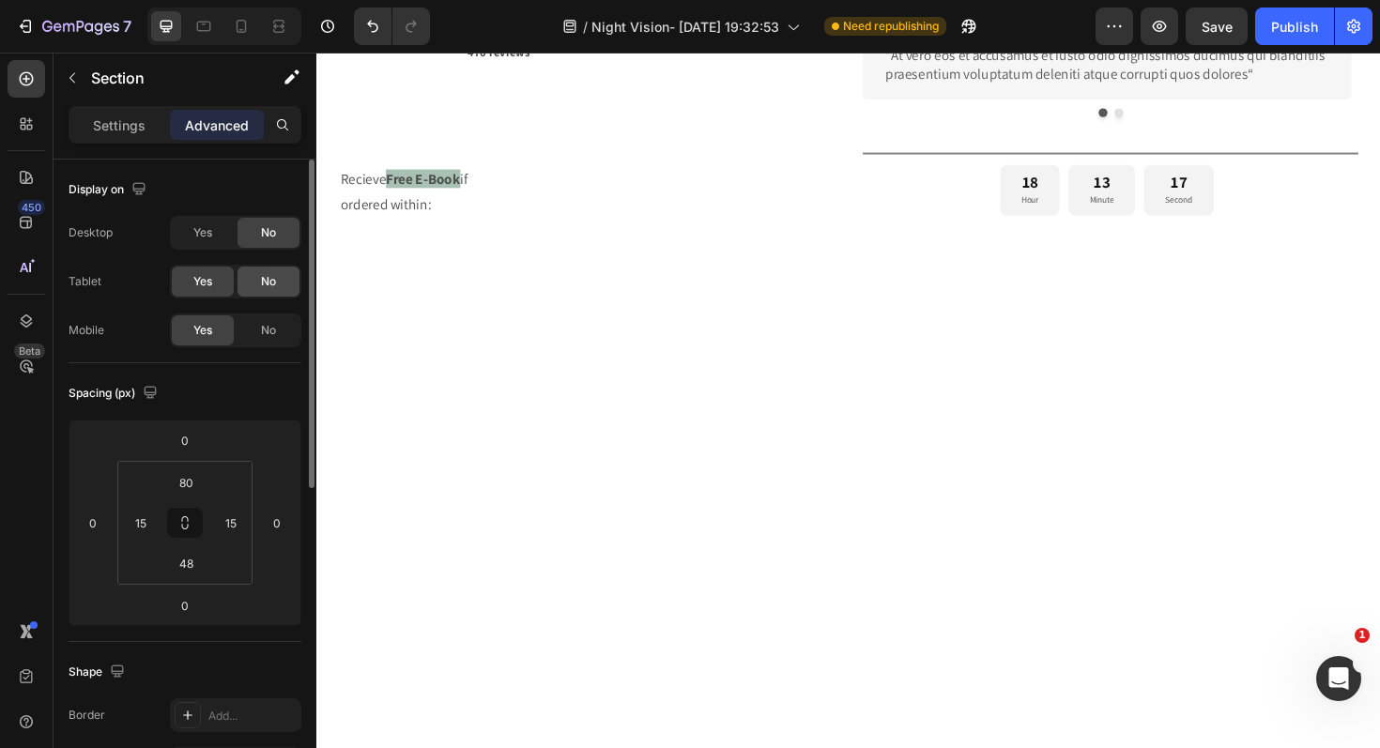
click at [274, 280] on span "No" at bounding box center [268, 281] width 15 height 17
click at [236, 23] on icon at bounding box center [241, 26] width 19 height 19
type input "0"
type input "14"
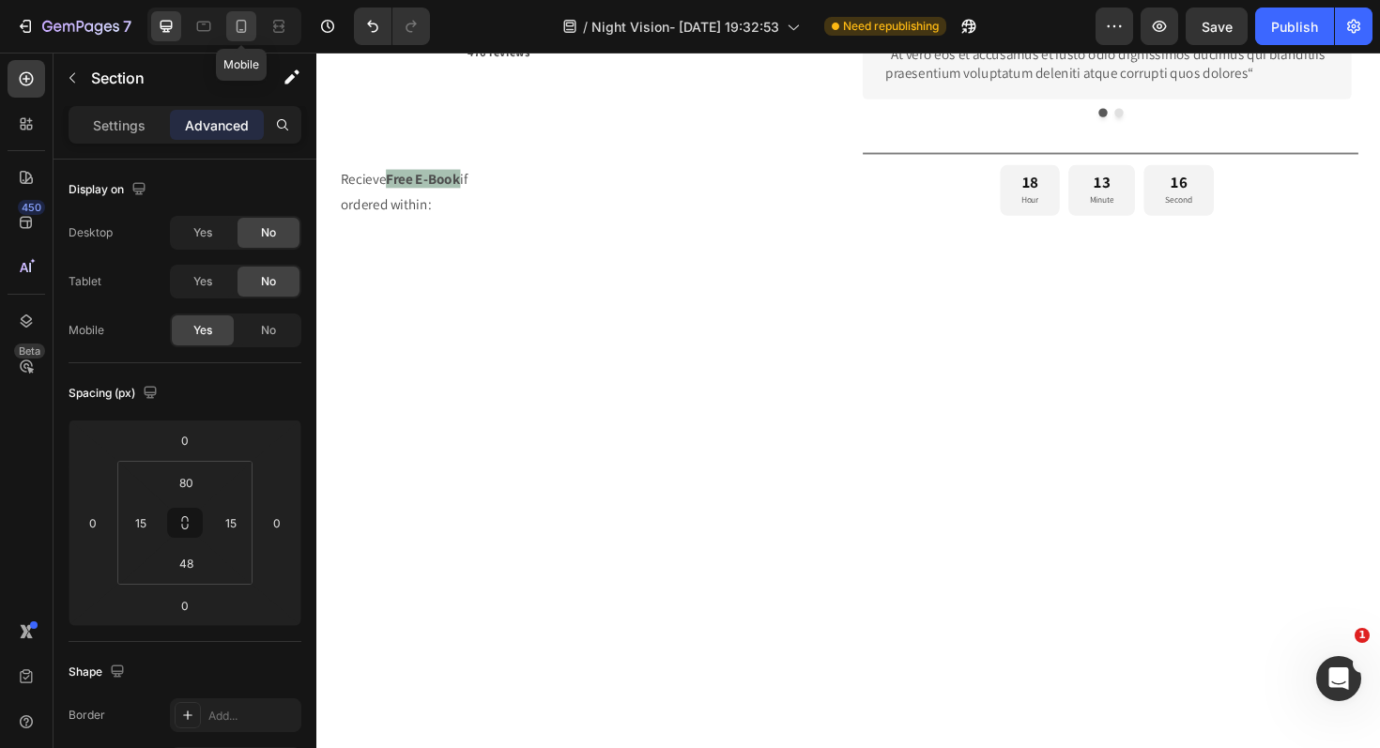
type input "0"
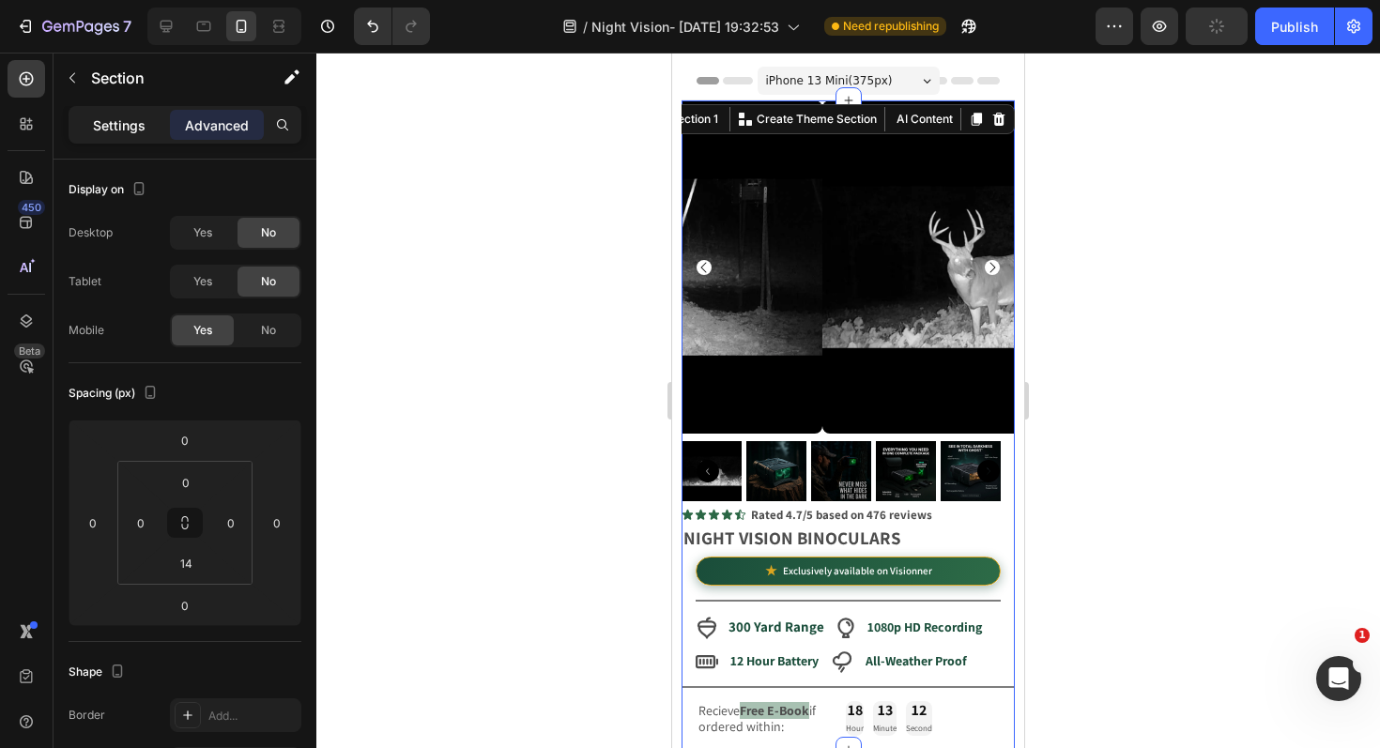
click at [115, 134] on div "Settings" at bounding box center [119, 125] width 94 height 30
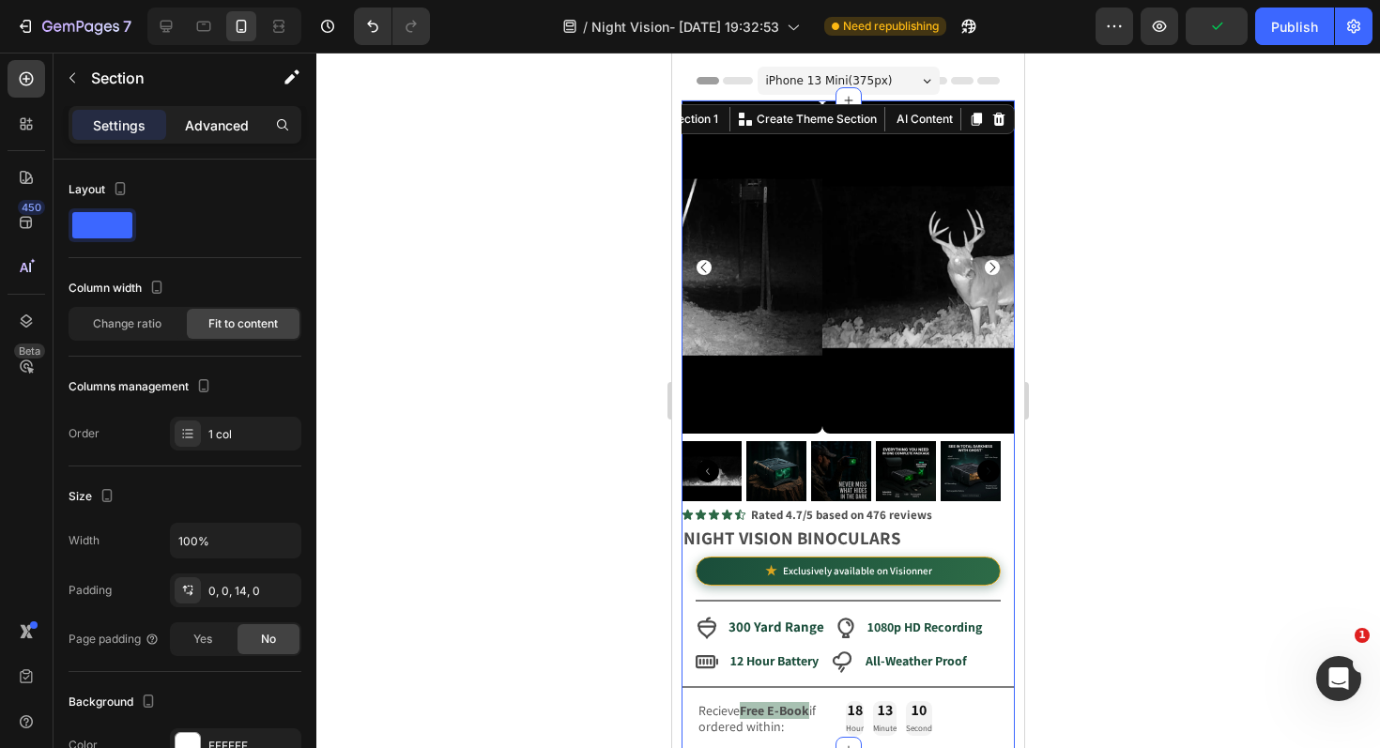
click at [196, 122] on p "Advanced" at bounding box center [217, 125] width 64 height 20
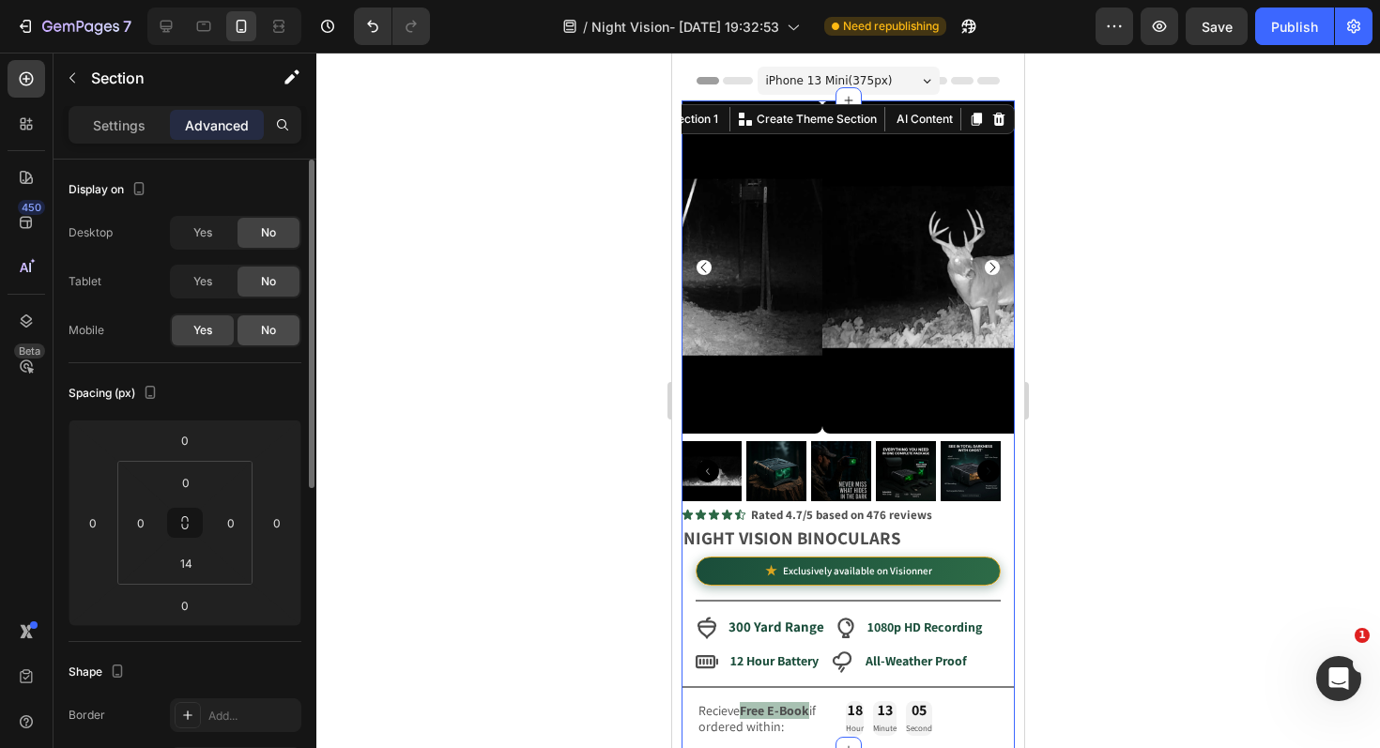
click at [262, 329] on span "No" at bounding box center [268, 330] width 15 height 17
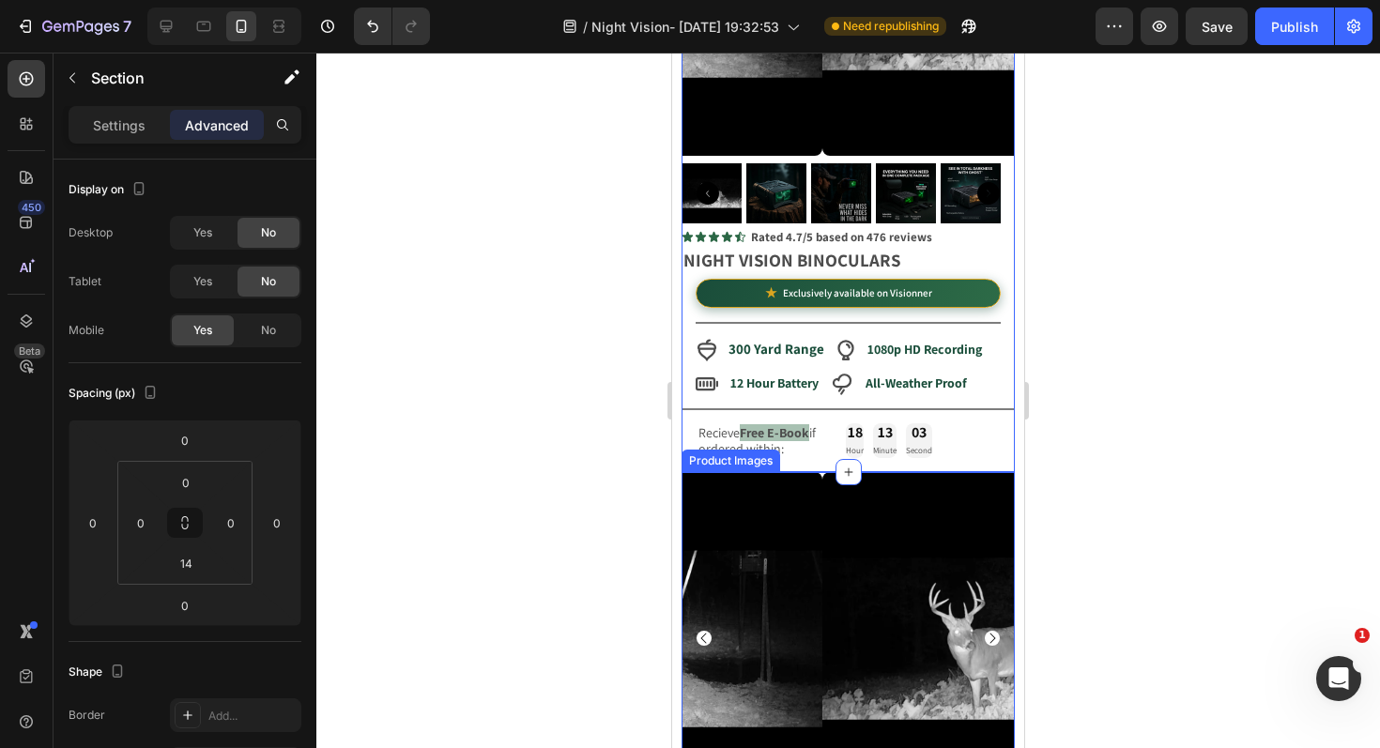
scroll to position [388, 0]
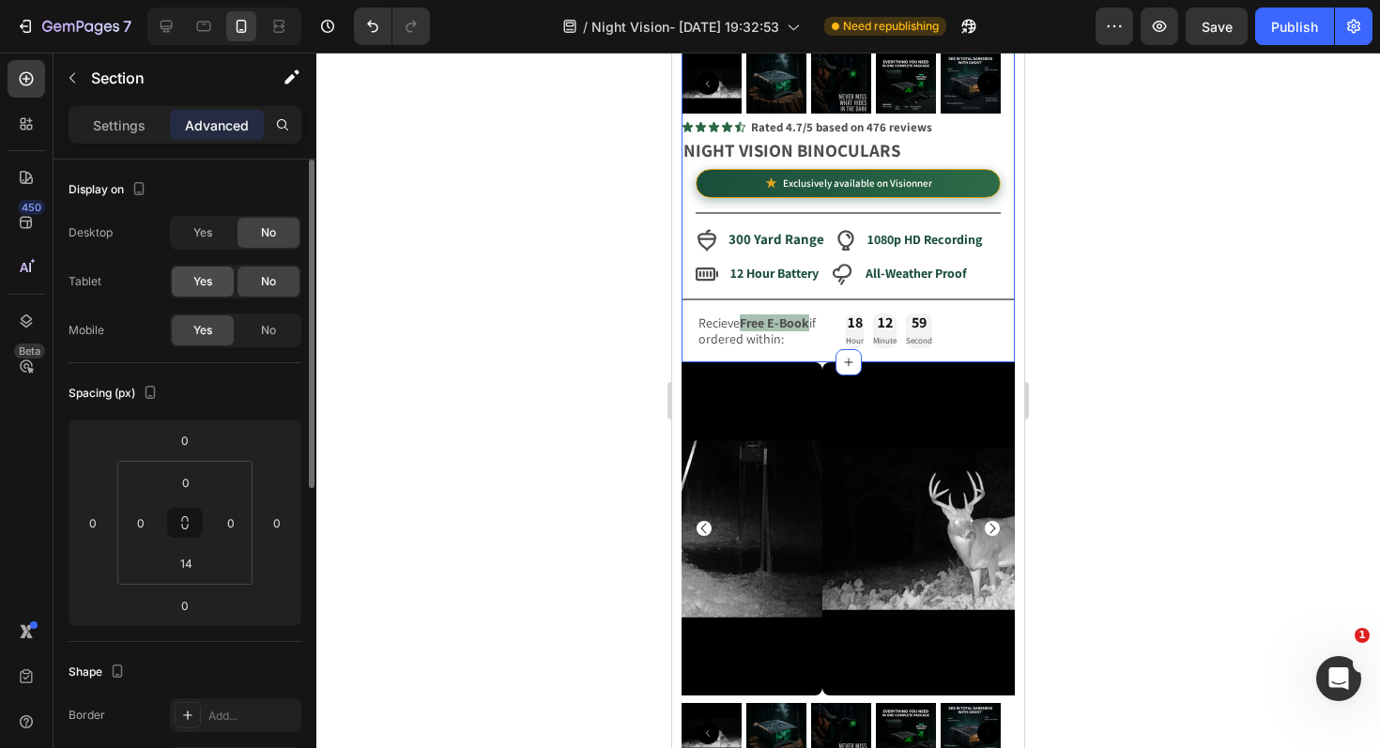
click at [211, 280] on span "Yes" at bounding box center [202, 281] width 19 height 17
click at [214, 226] on div "Yes" at bounding box center [203, 233] width 62 height 30
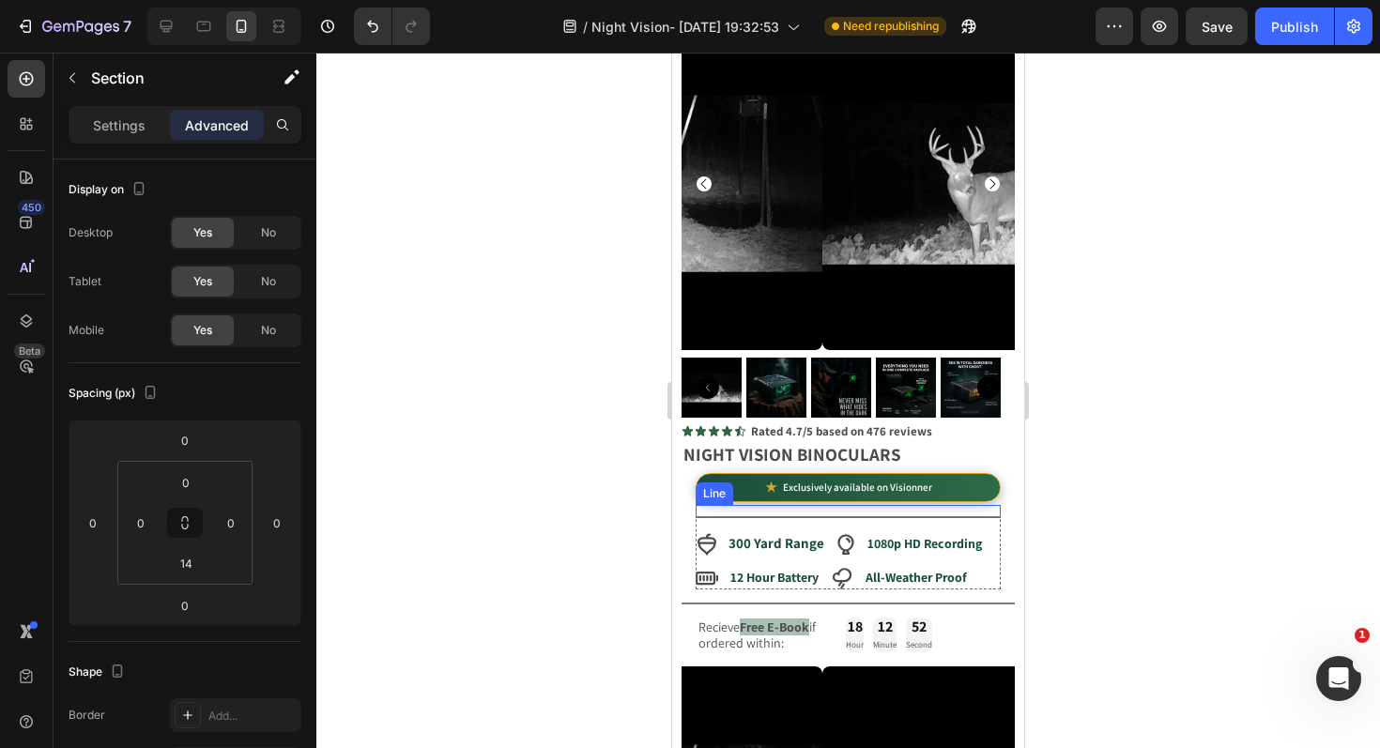
scroll to position [0, 0]
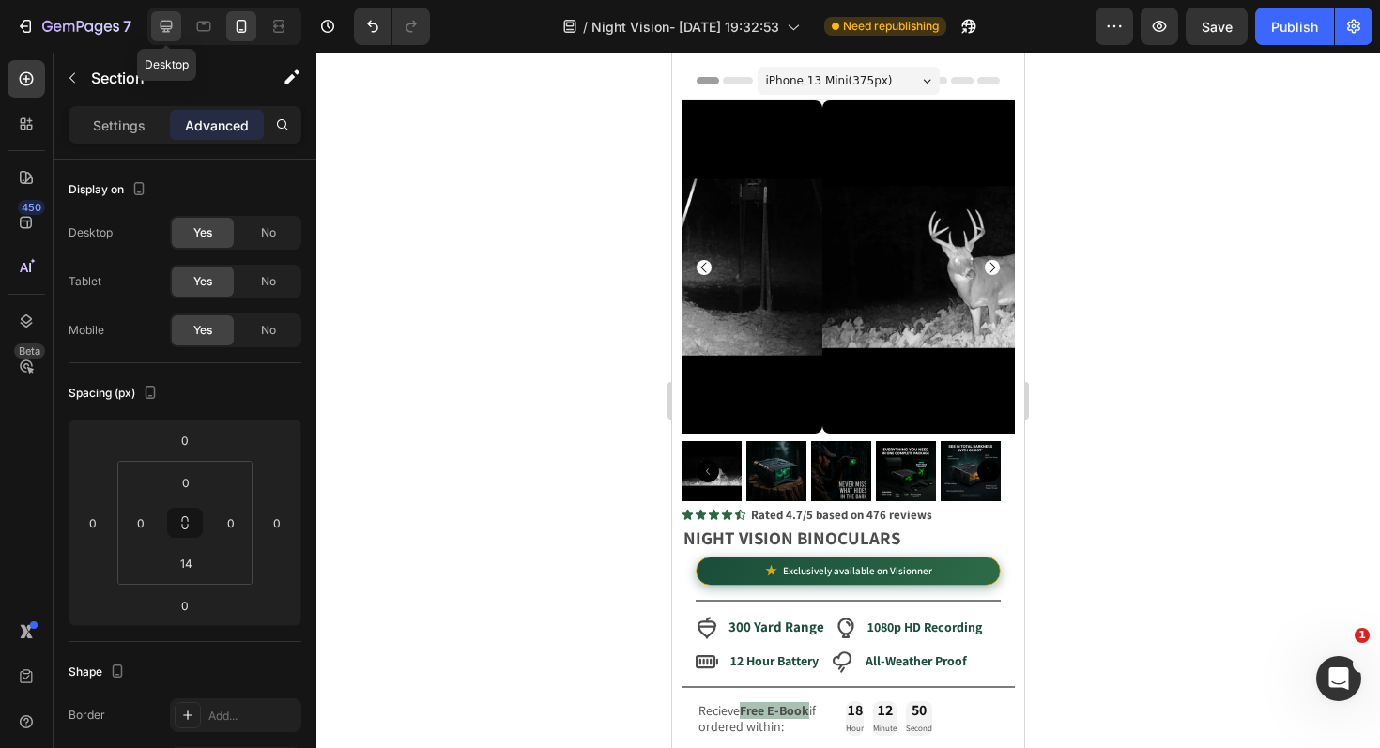
click at [168, 24] on icon at bounding box center [166, 26] width 19 height 19
type input "80"
type input "15"
type input "48"
type input "15"
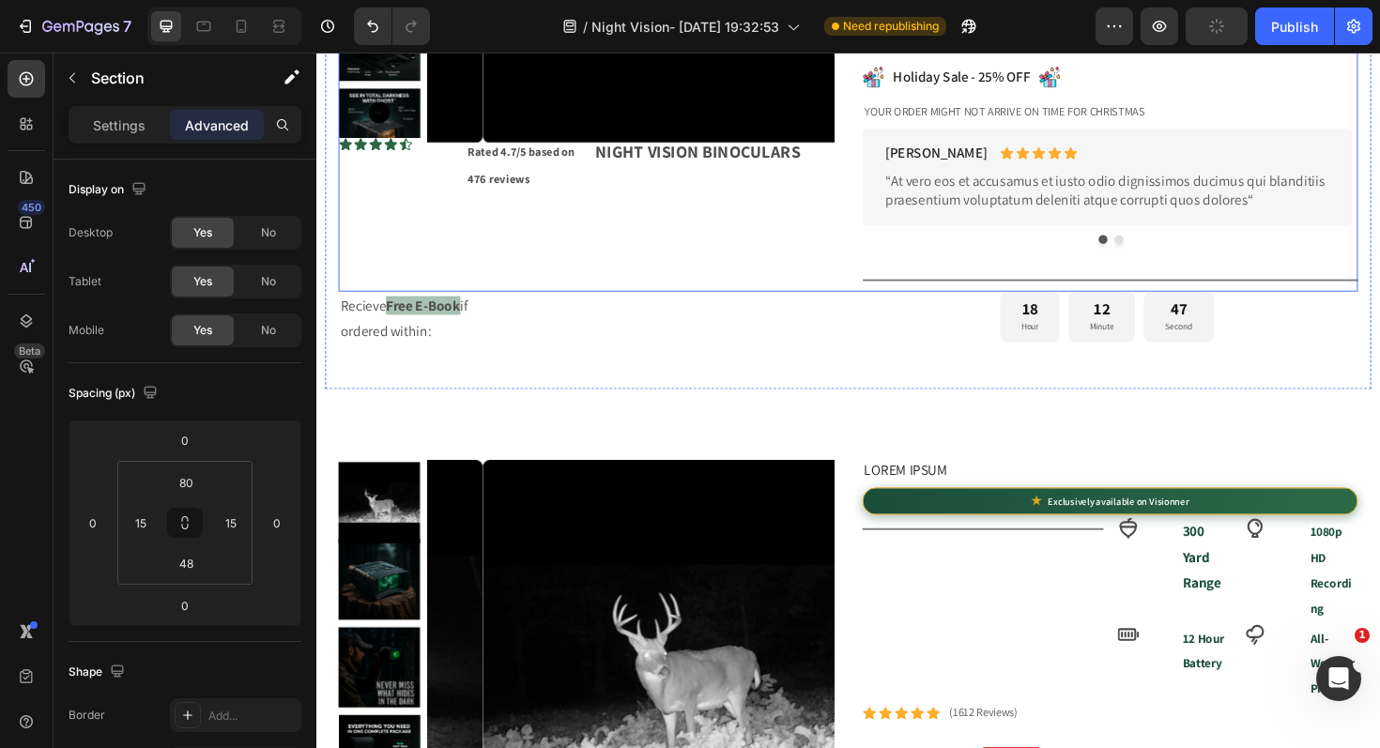
scroll to position [388, 0]
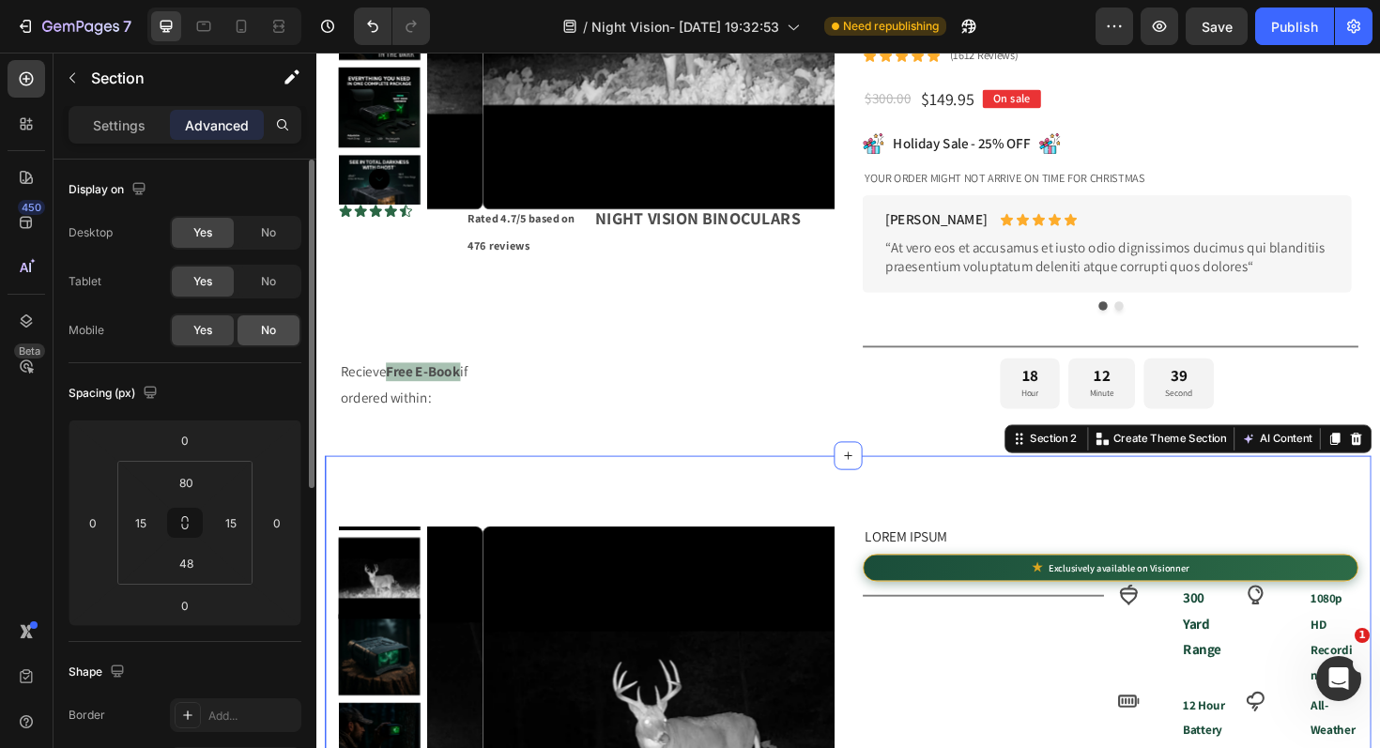
click at [267, 330] on span "No" at bounding box center [268, 330] width 15 height 17
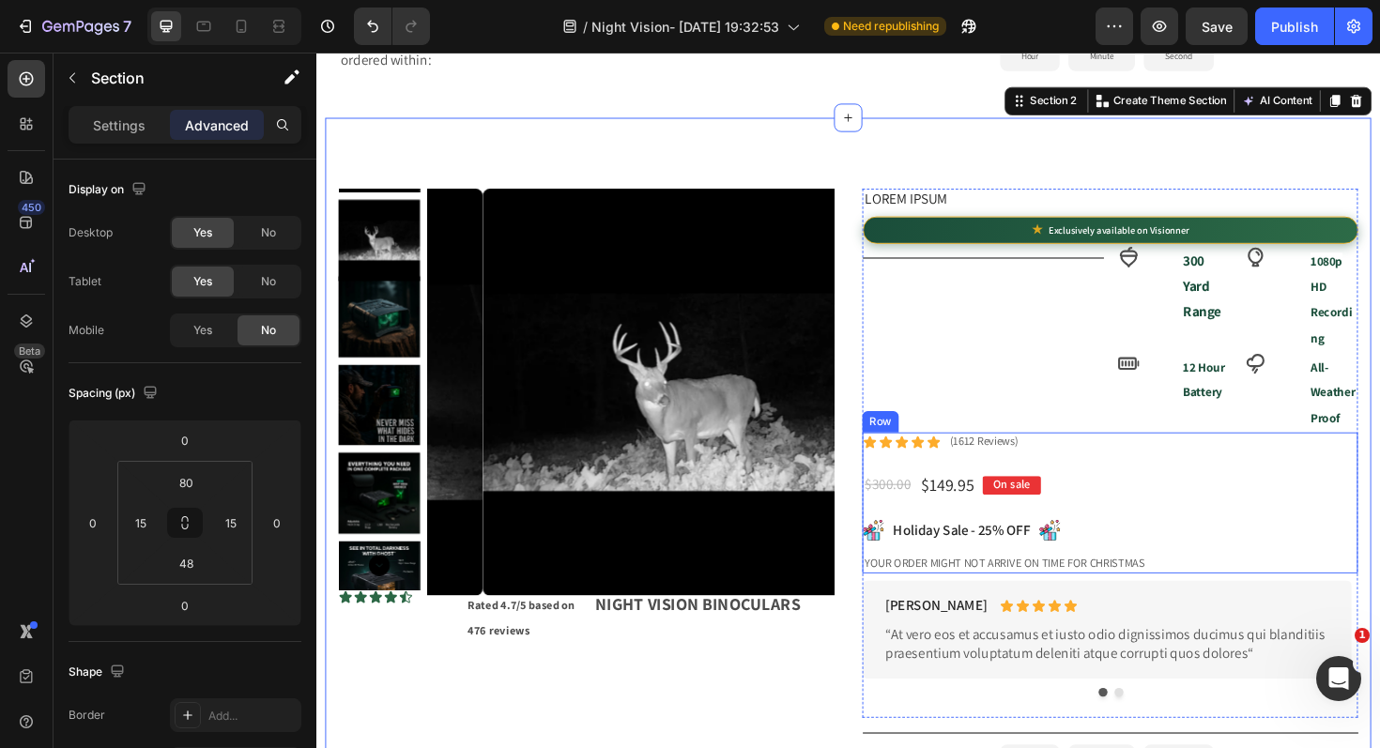
scroll to position [601, 0]
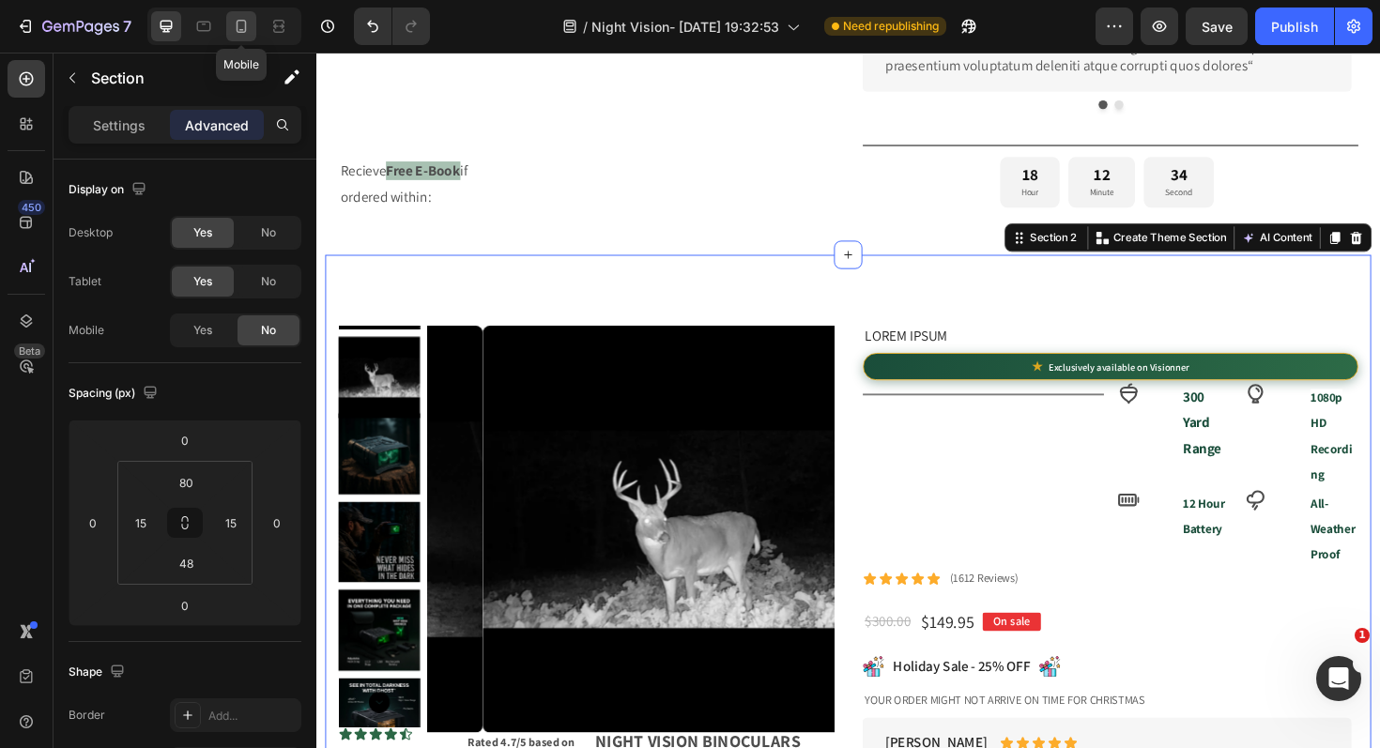
click at [236, 29] on icon at bounding box center [241, 26] width 19 height 19
type input "0"
type input "14"
type input "0"
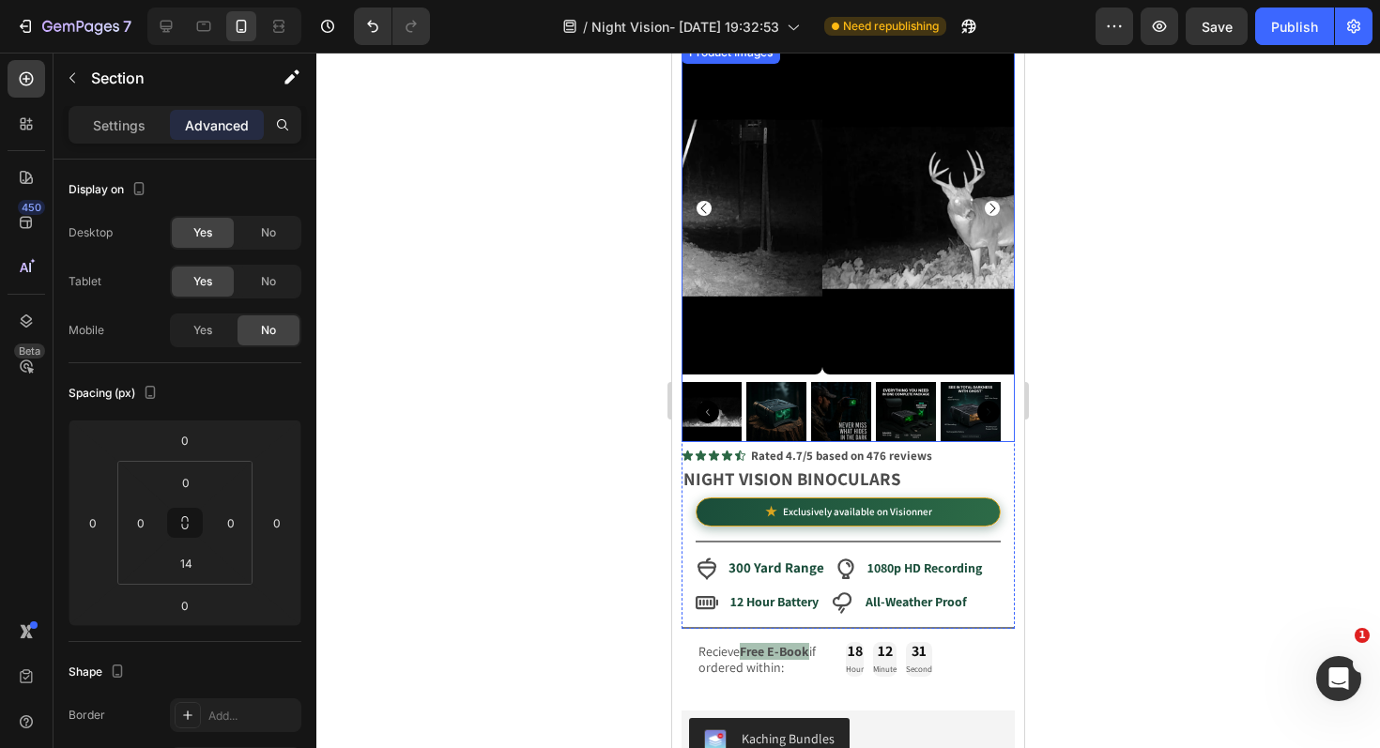
scroll to position [164, 0]
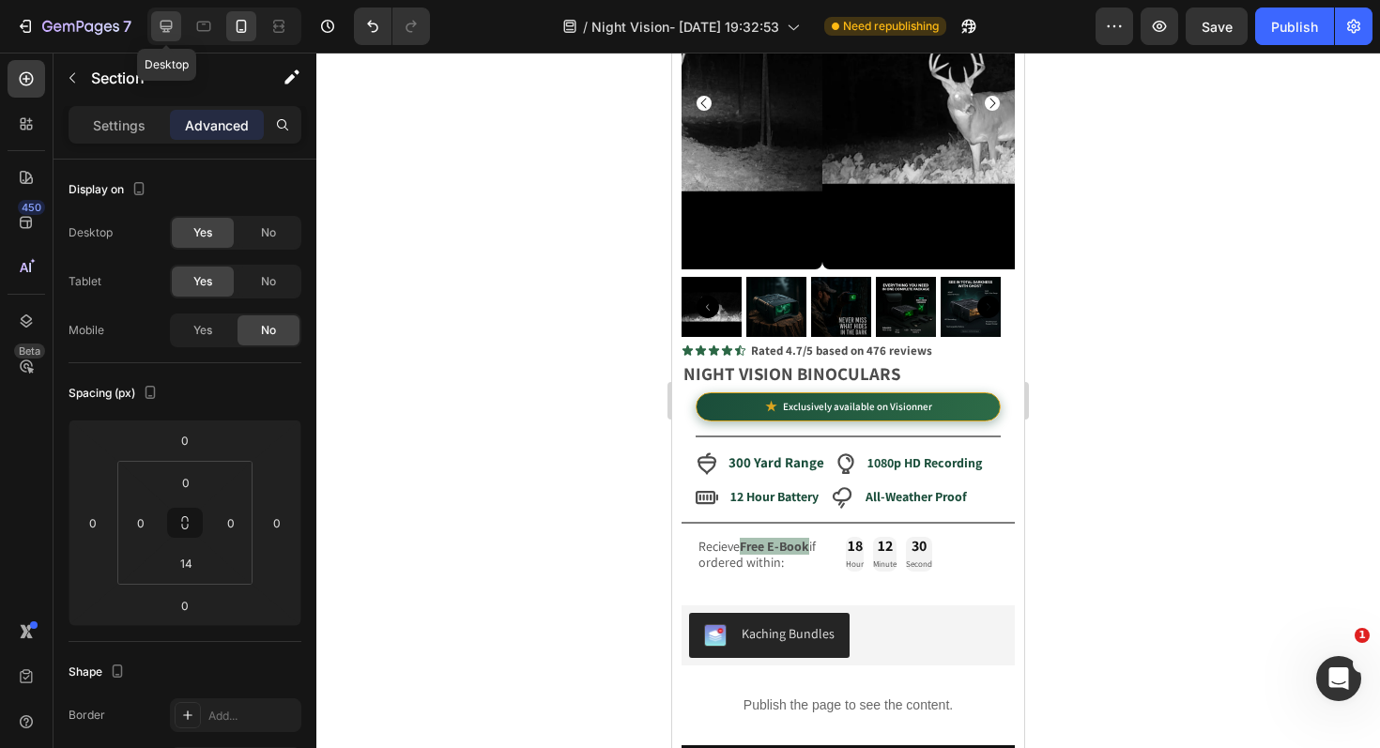
click at [175, 27] on icon at bounding box center [166, 26] width 19 height 19
type input "80"
type input "15"
type input "48"
type input "15"
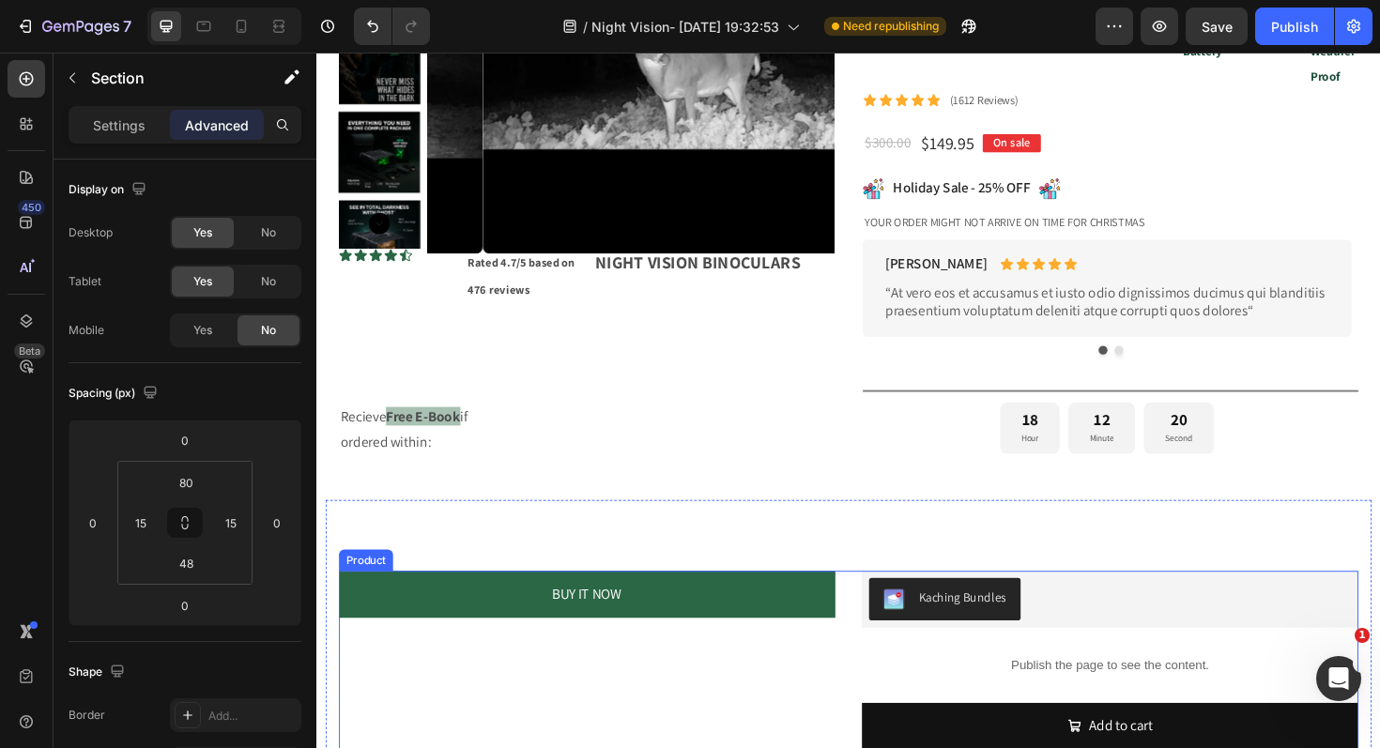
scroll to position [946, 0]
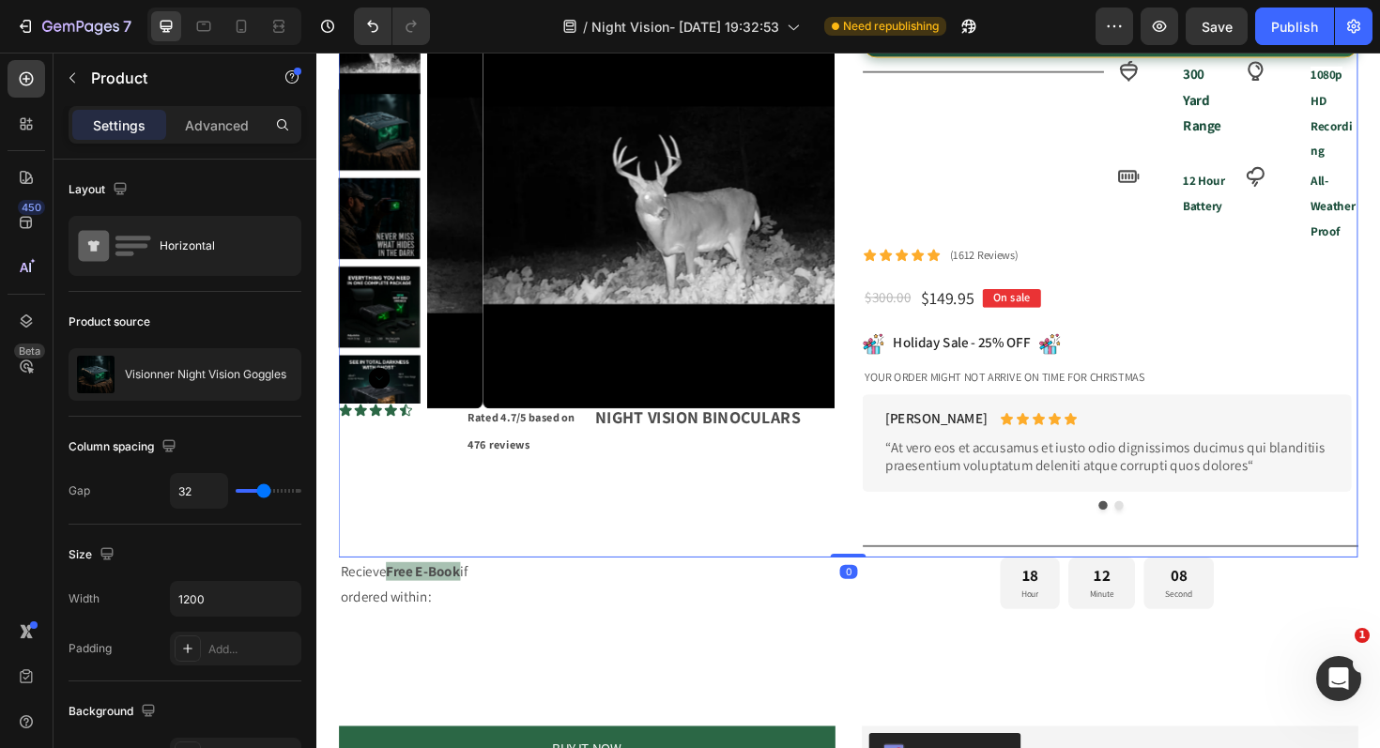
click at [630, 514] on div "Product Images Icon Icon Icon Icon Icon Icon List Rated 4.7/5 based on 476 revi…" at bounding box center [602, 293] width 525 height 589
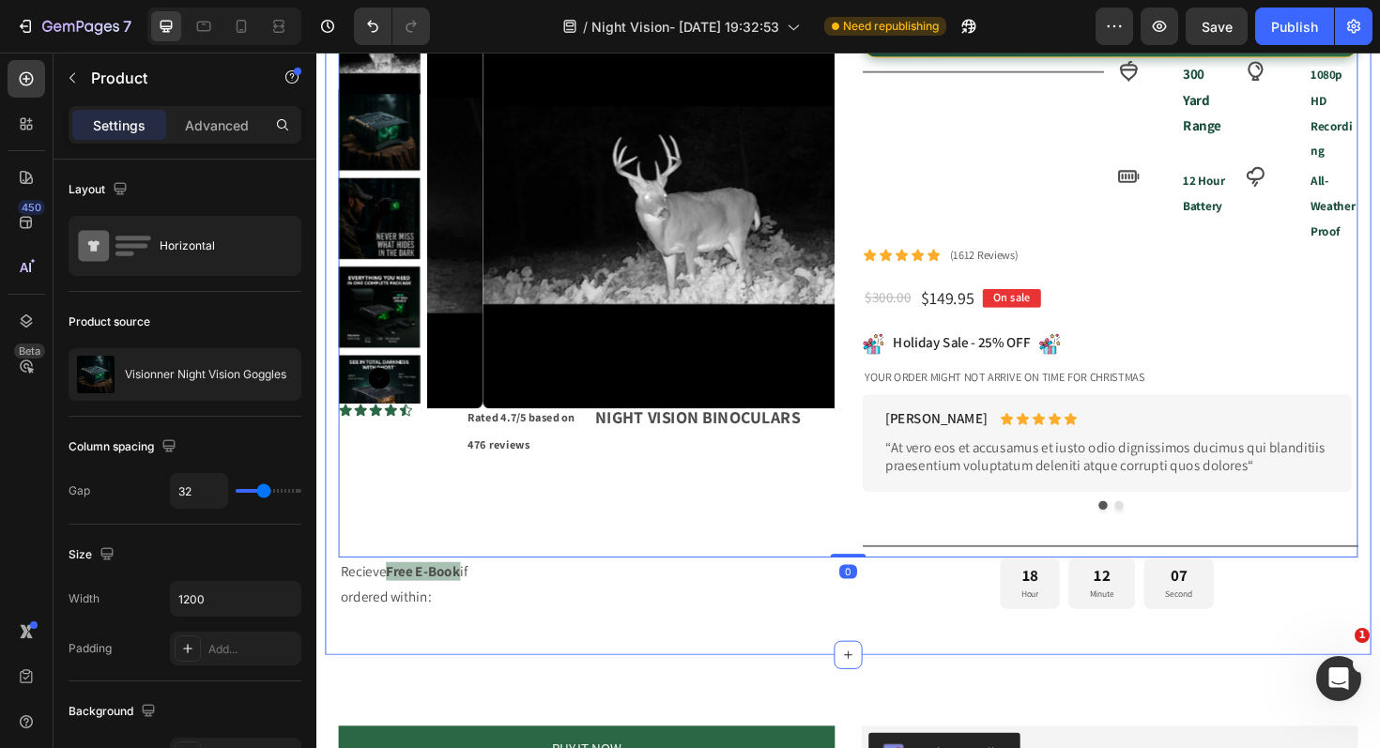
click at [607, 670] on div "Product Images Icon Icon Icon Icon Icon Icon List Rated 4.7/5 based on 476 revi…" at bounding box center [880, 307] width 1108 height 767
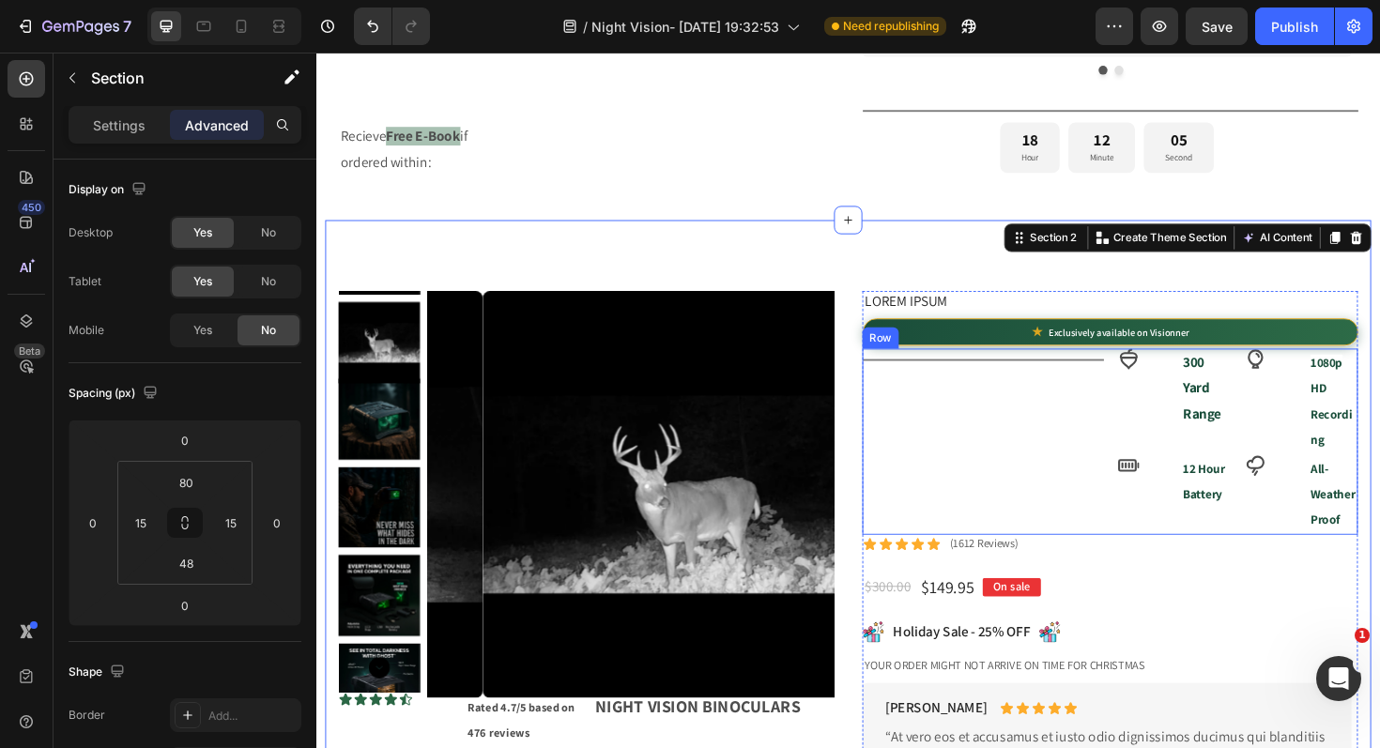
scroll to position [614, 0]
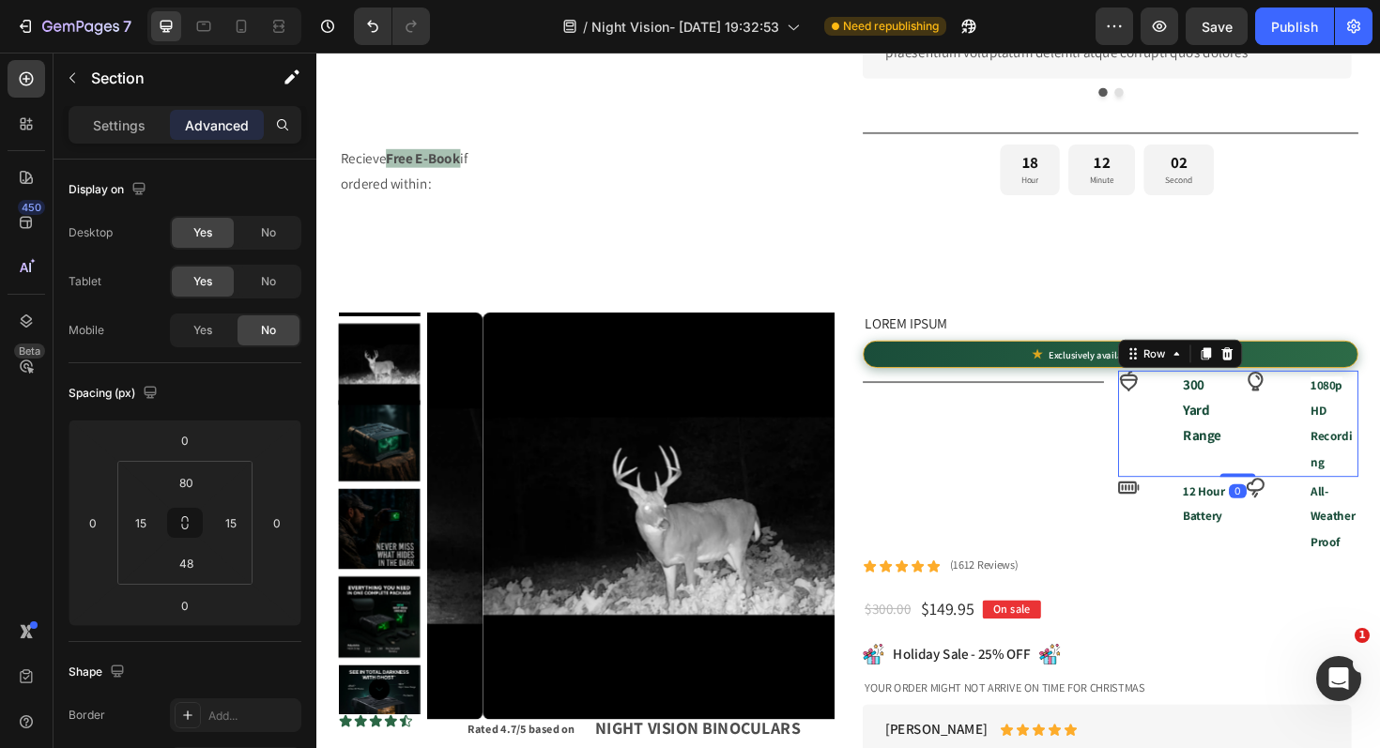
click at [1193, 452] on div "Icon" at bounding box center [1191, 446] width 53 height 112
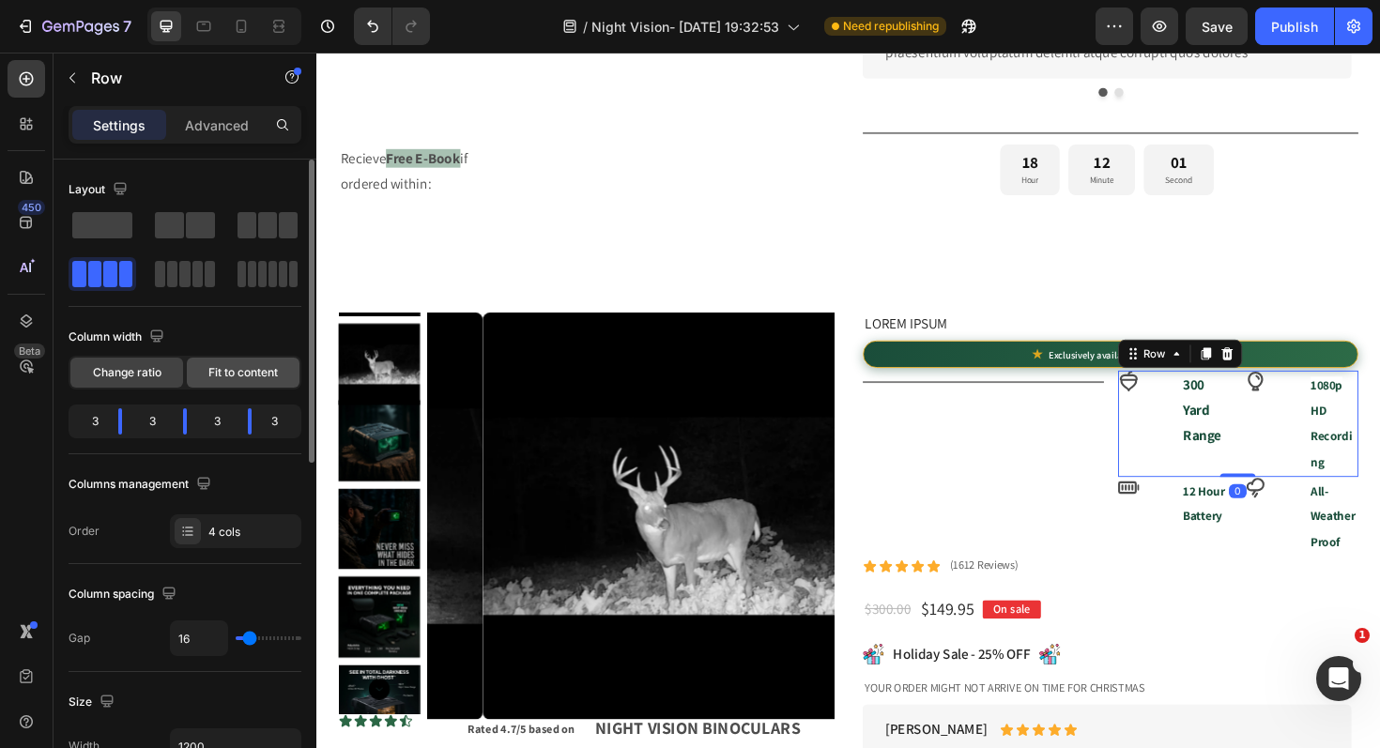
click at [227, 375] on span "Fit to content" at bounding box center [242, 372] width 69 height 17
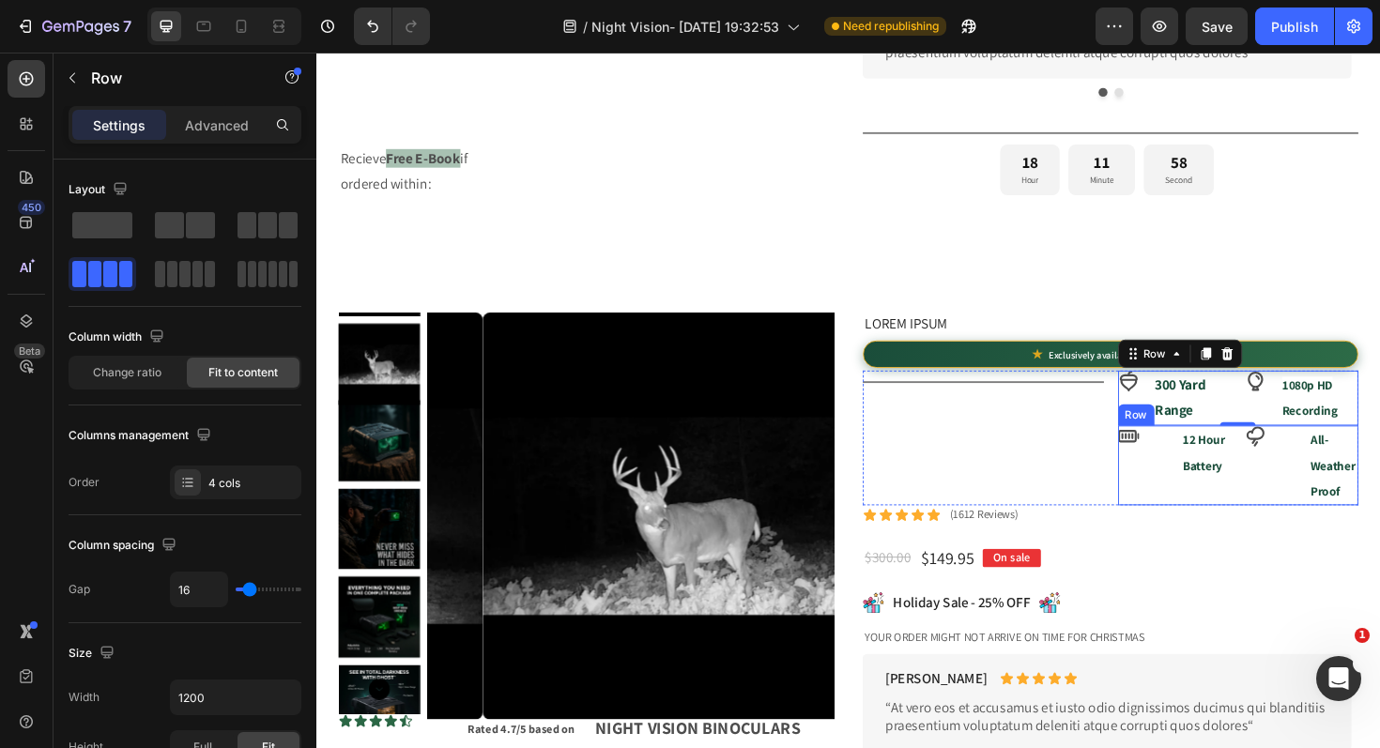
click at [1192, 492] on div "Icon" at bounding box center [1191, 490] width 53 height 84
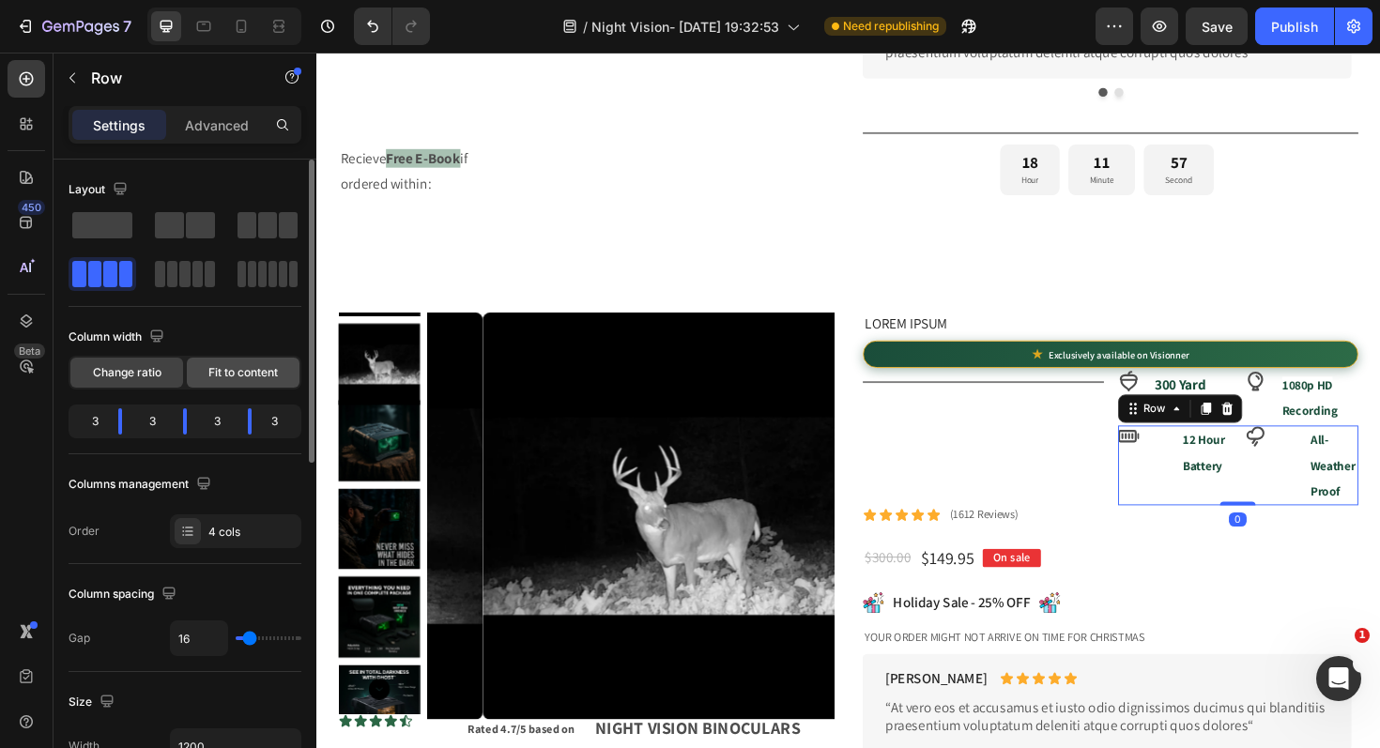
click at [252, 378] on span "Fit to content" at bounding box center [242, 372] width 69 height 17
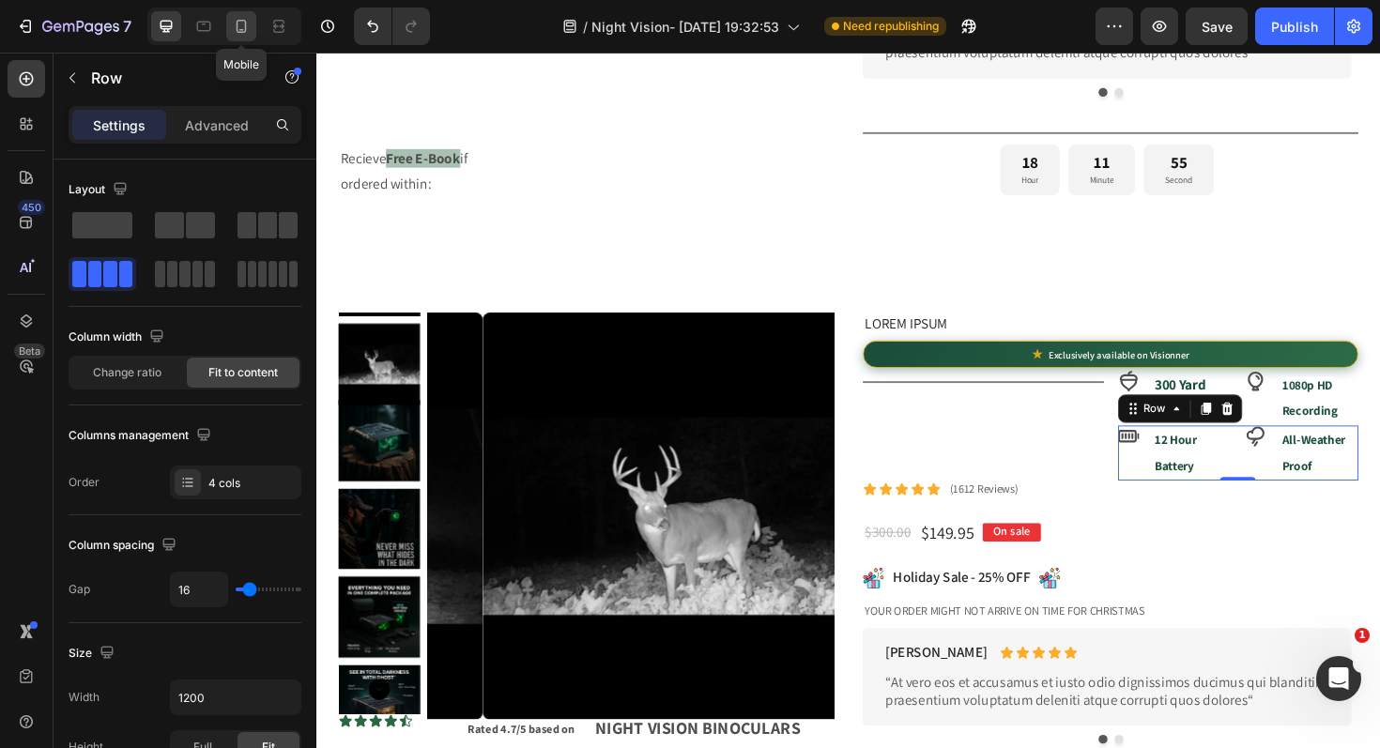
click at [233, 34] on icon at bounding box center [241, 26] width 19 height 19
type input "11"
type input "100%"
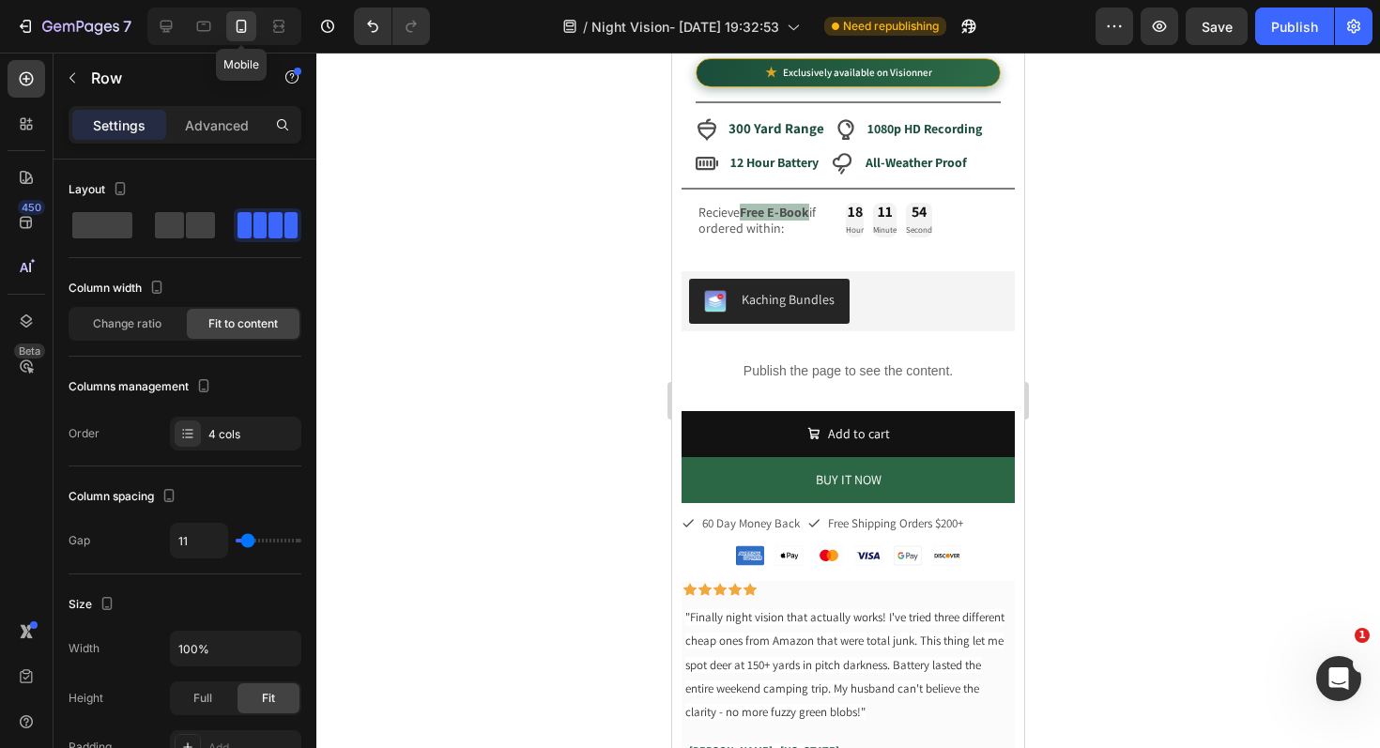
scroll to position [433, 0]
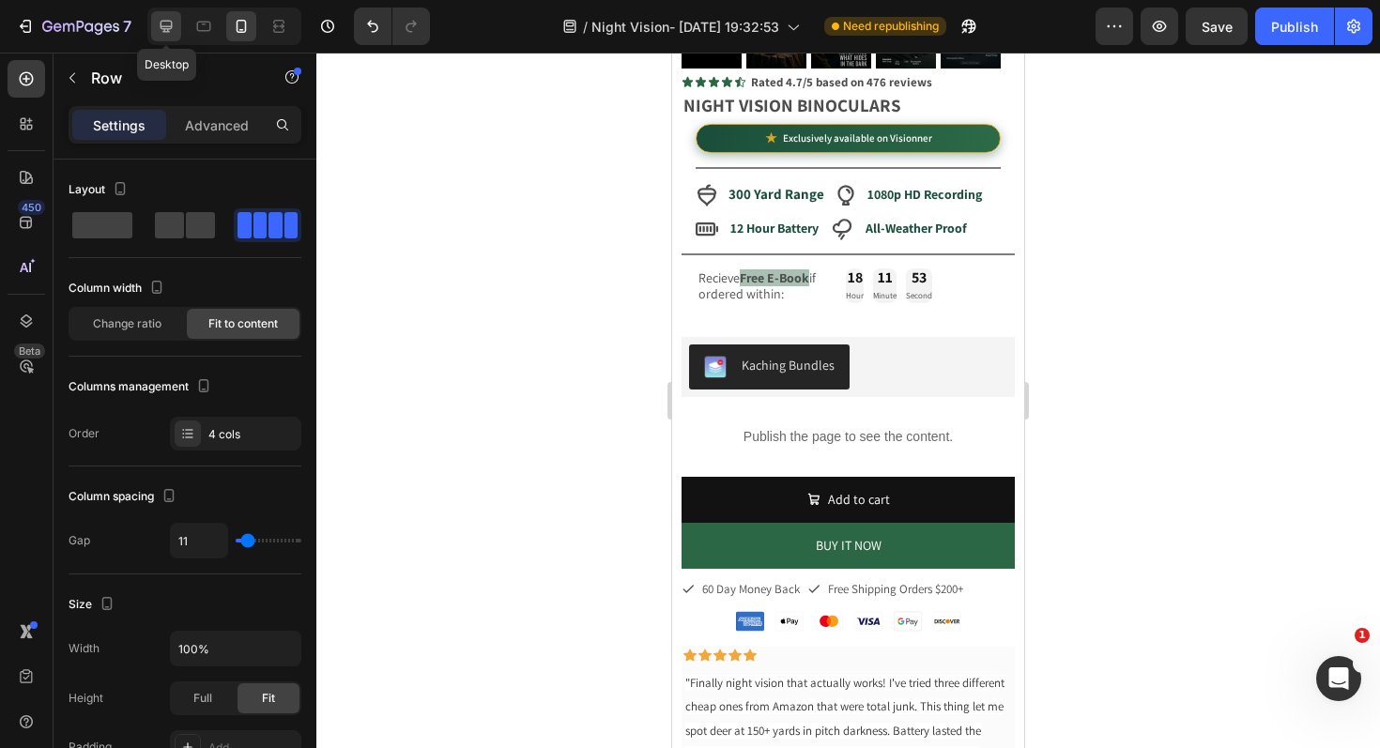
click at [166, 24] on icon at bounding box center [166, 26] width 19 height 19
type input "16"
type input "1200"
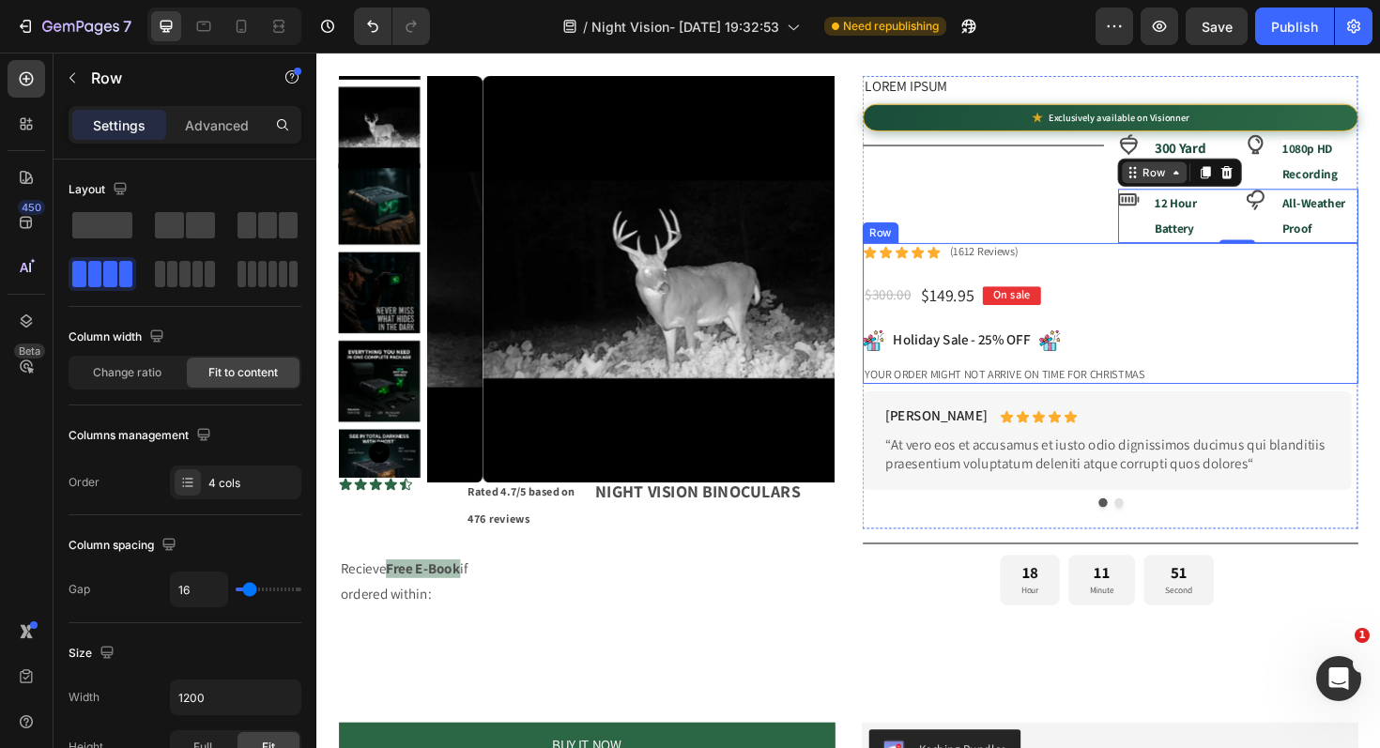
scroll to position [792, 0]
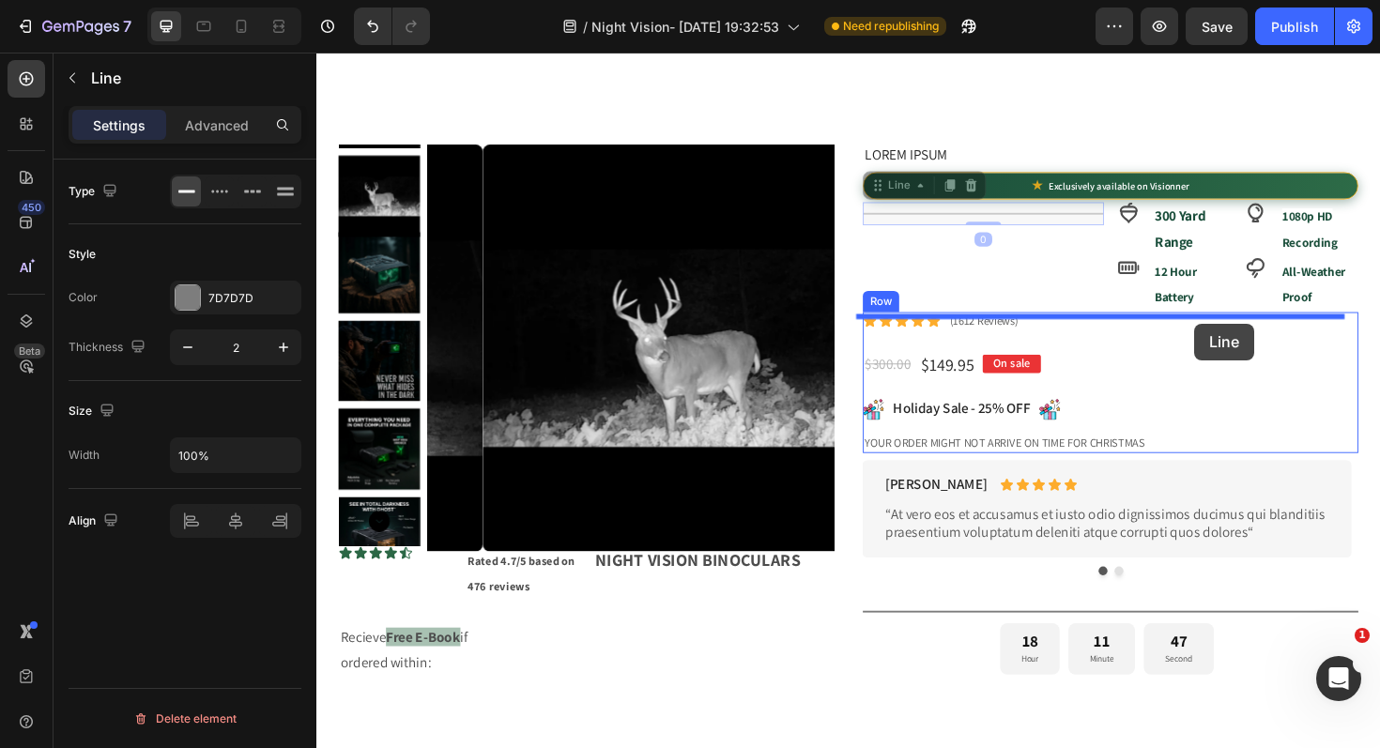
drag, startPoint x: 1024, startPoint y: 232, endPoint x: 1246, endPoint y: 340, distance: 246.4
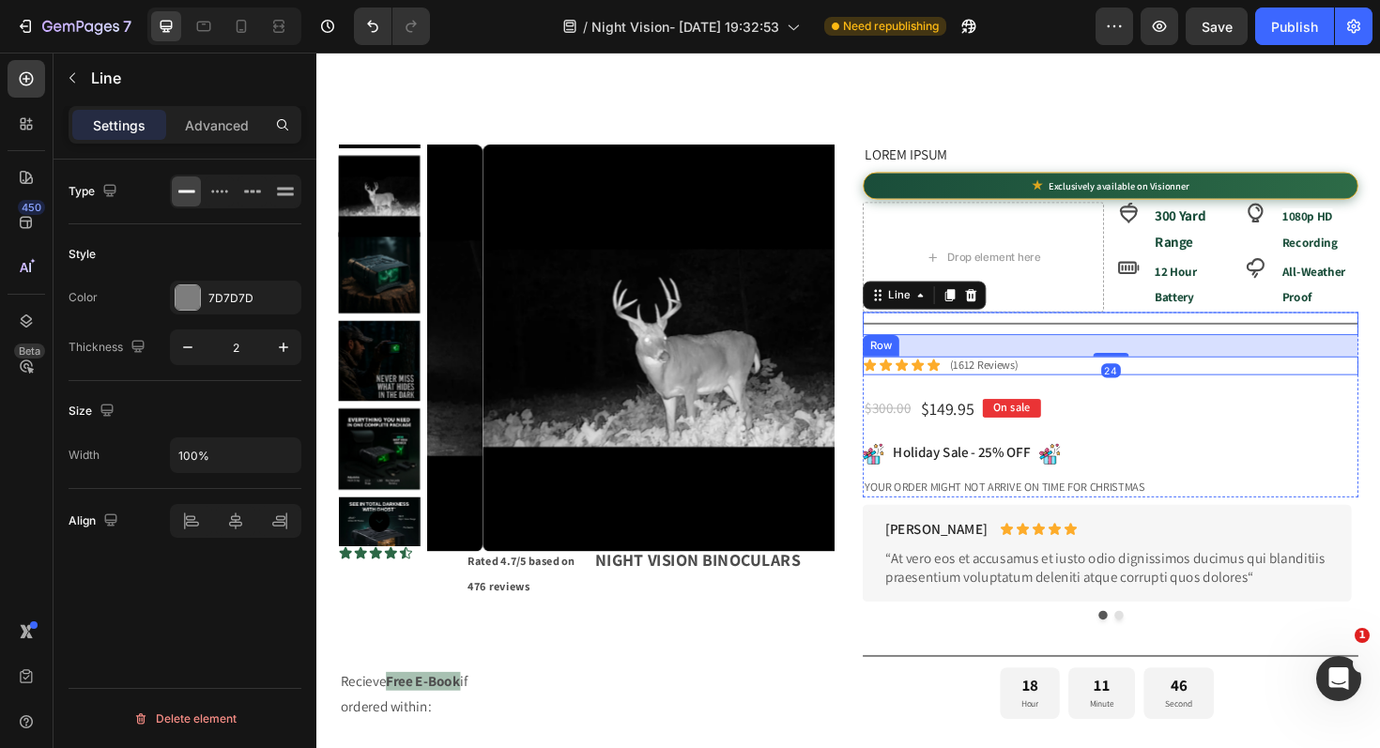
click at [1077, 388] on div "Icon Icon Icon Icon Icon Icon List (1612 Reviews) Text Block Row" at bounding box center [1156, 385] width 525 height 20
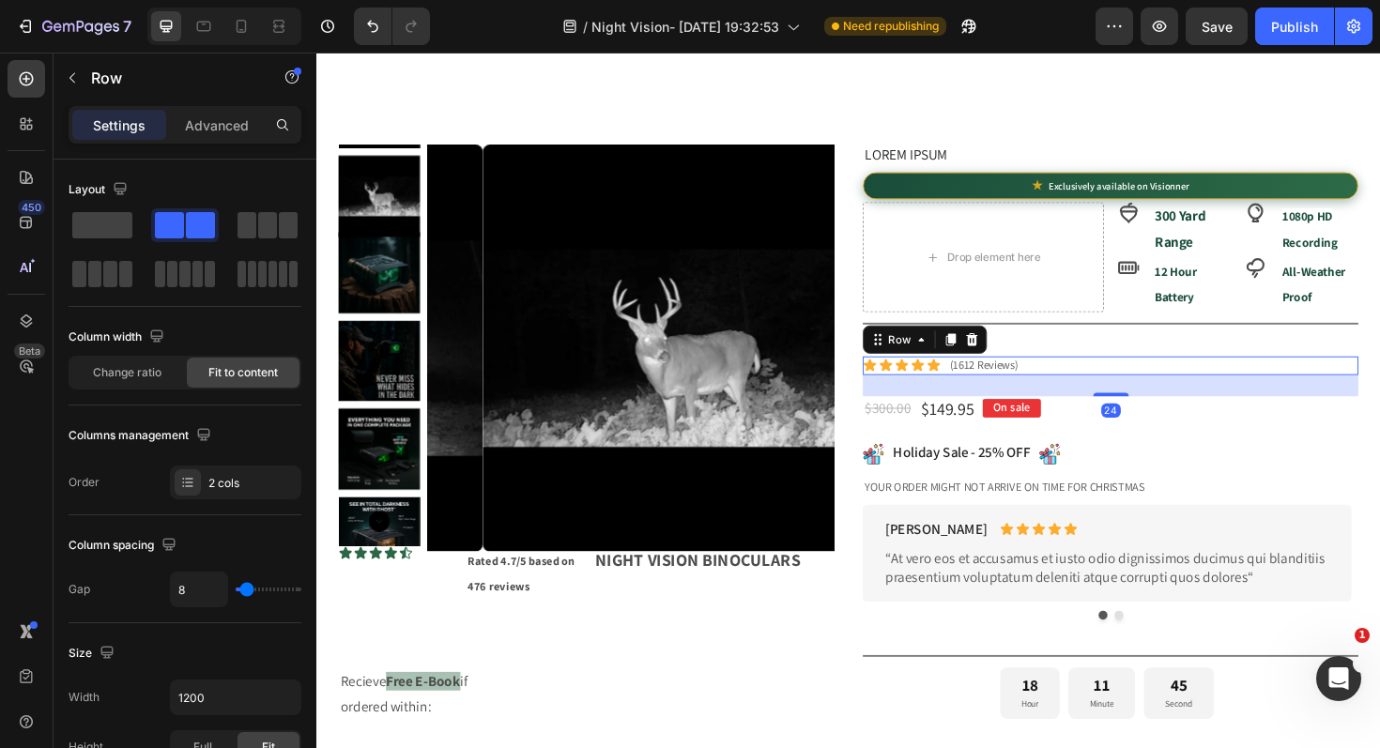
click at [1004, 357] on icon at bounding box center [1010, 356] width 12 height 13
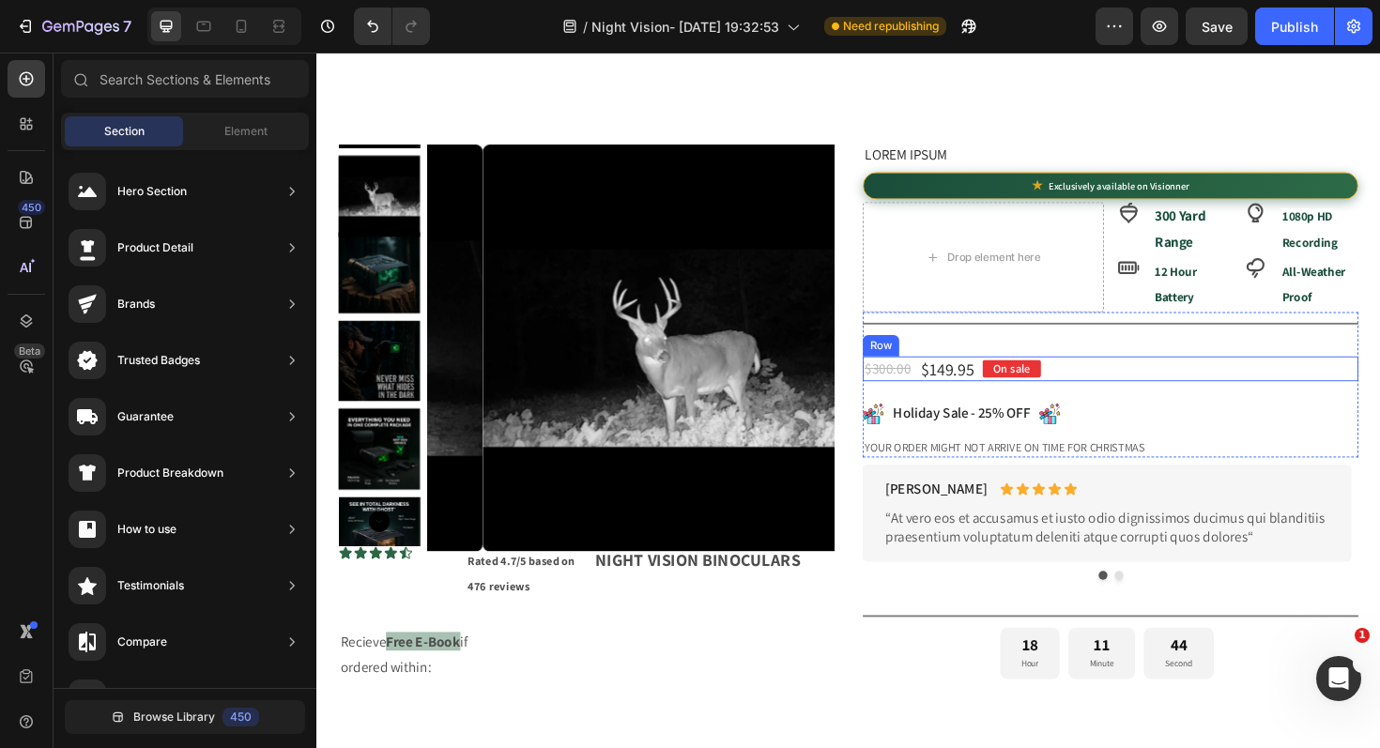
click at [1132, 392] on div "$300.00 Product Price Product Price $149.95 Product Price Product Price On sale…" at bounding box center [1156, 388] width 525 height 27
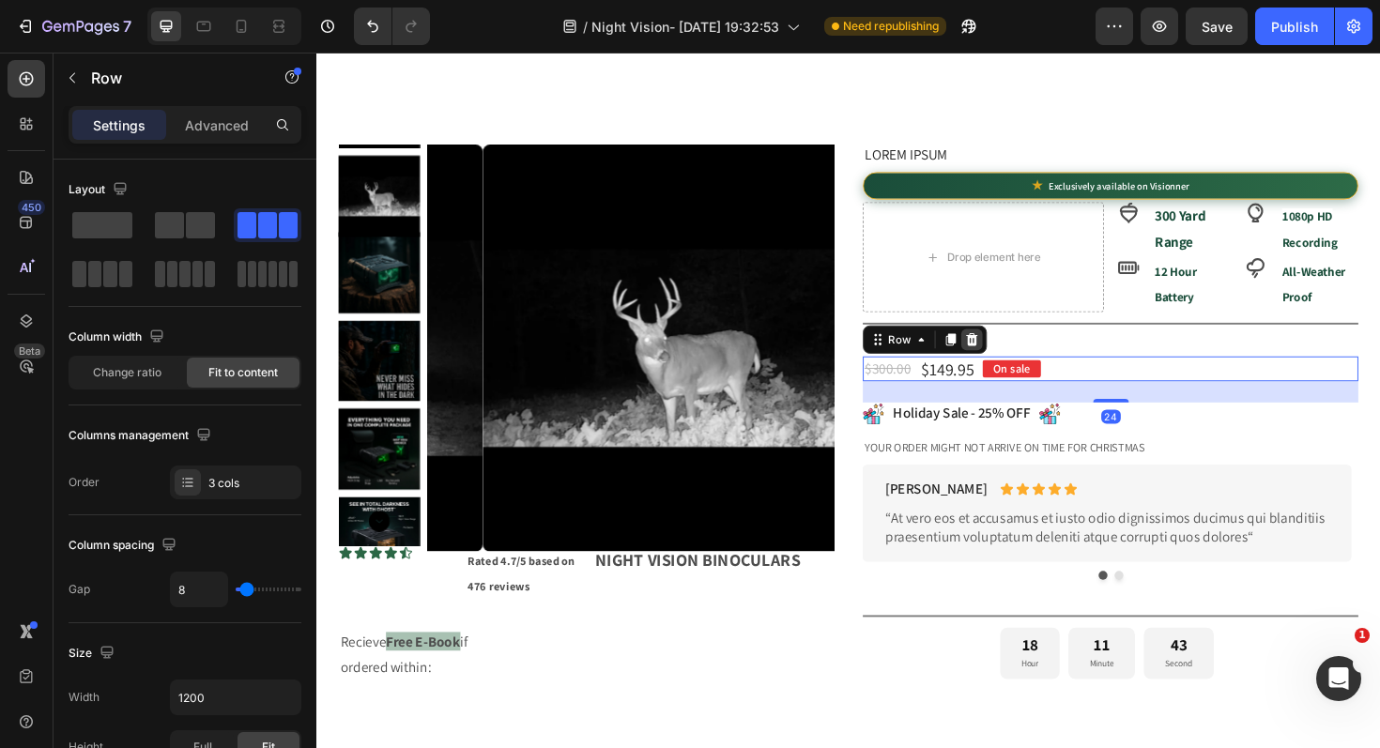
click at [1007, 360] on icon at bounding box center [1010, 356] width 12 height 13
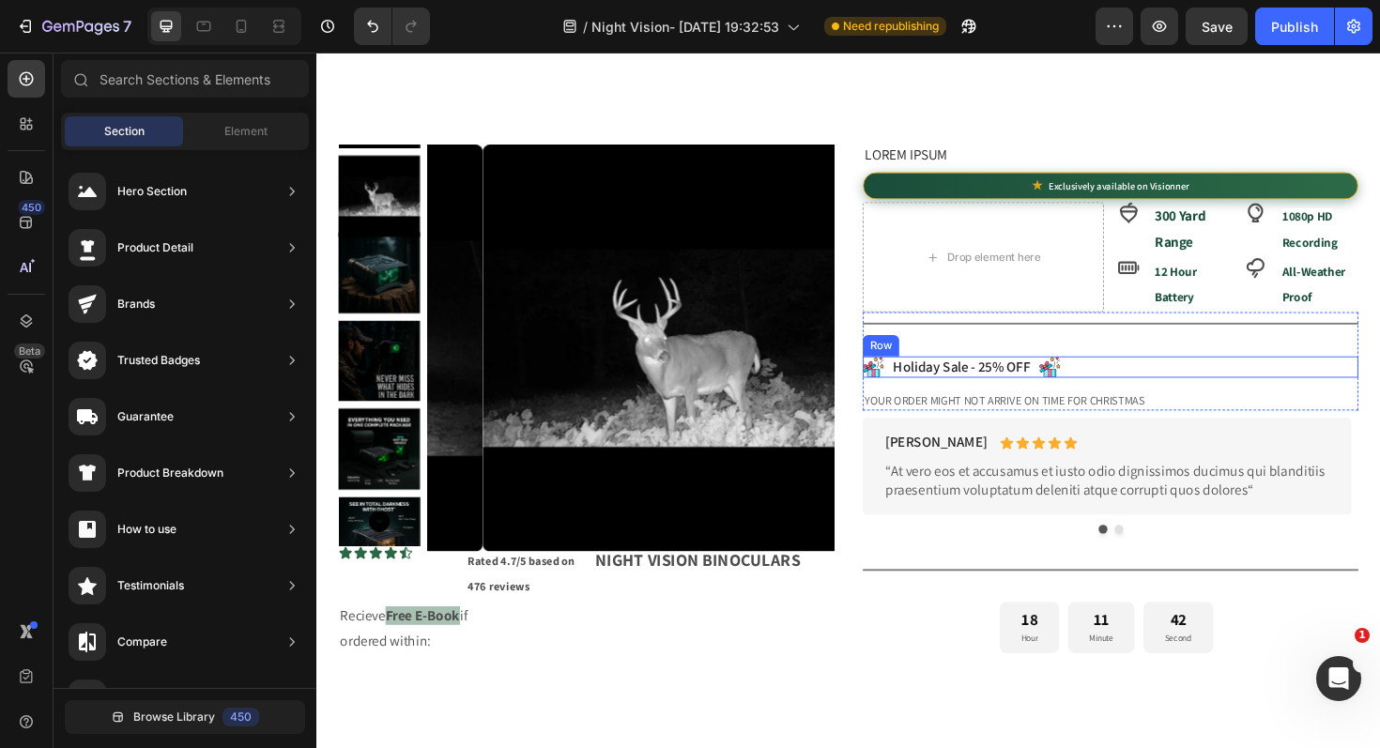
click at [1123, 386] on div "Image Holiday Sale - 25% OFF Text Block Image Row" at bounding box center [1156, 386] width 525 height 23
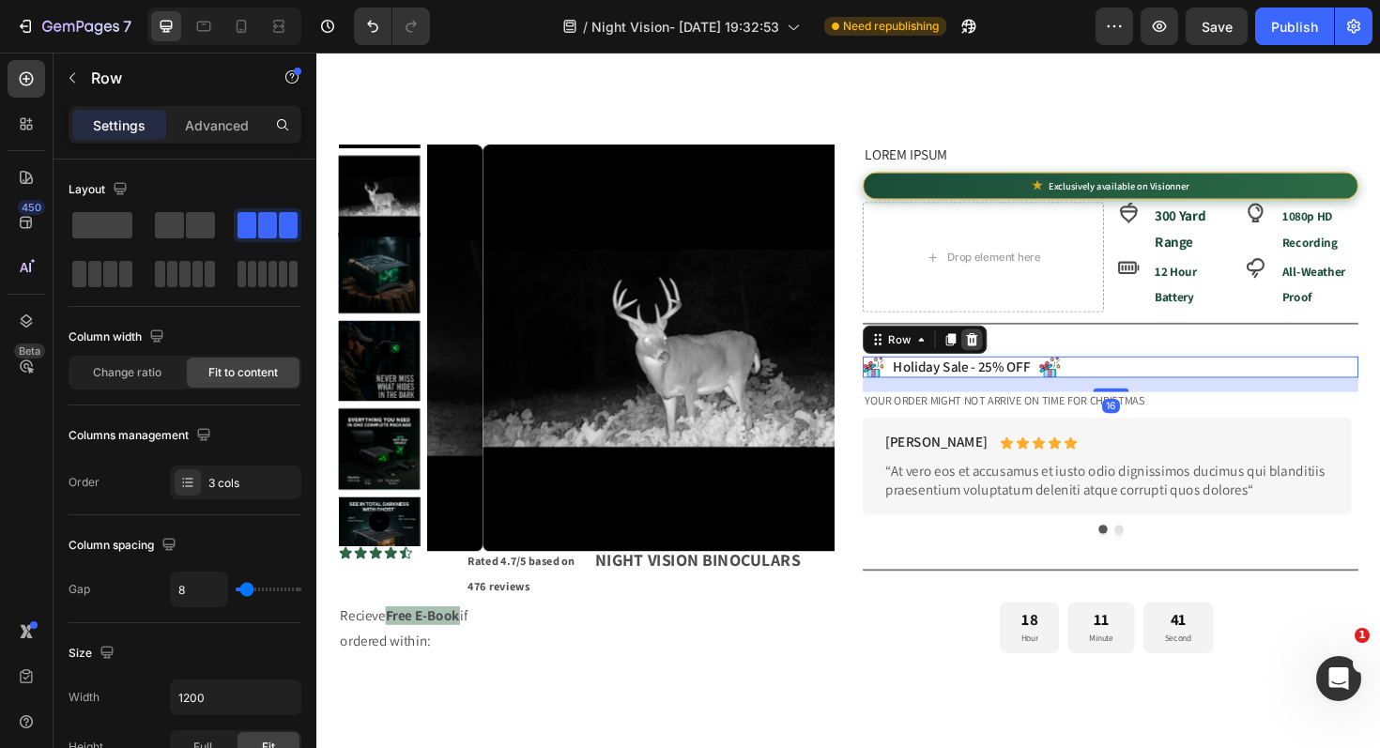
click at [1006, 358] on icon at bounding box center [1010, 356] width 12 height 13
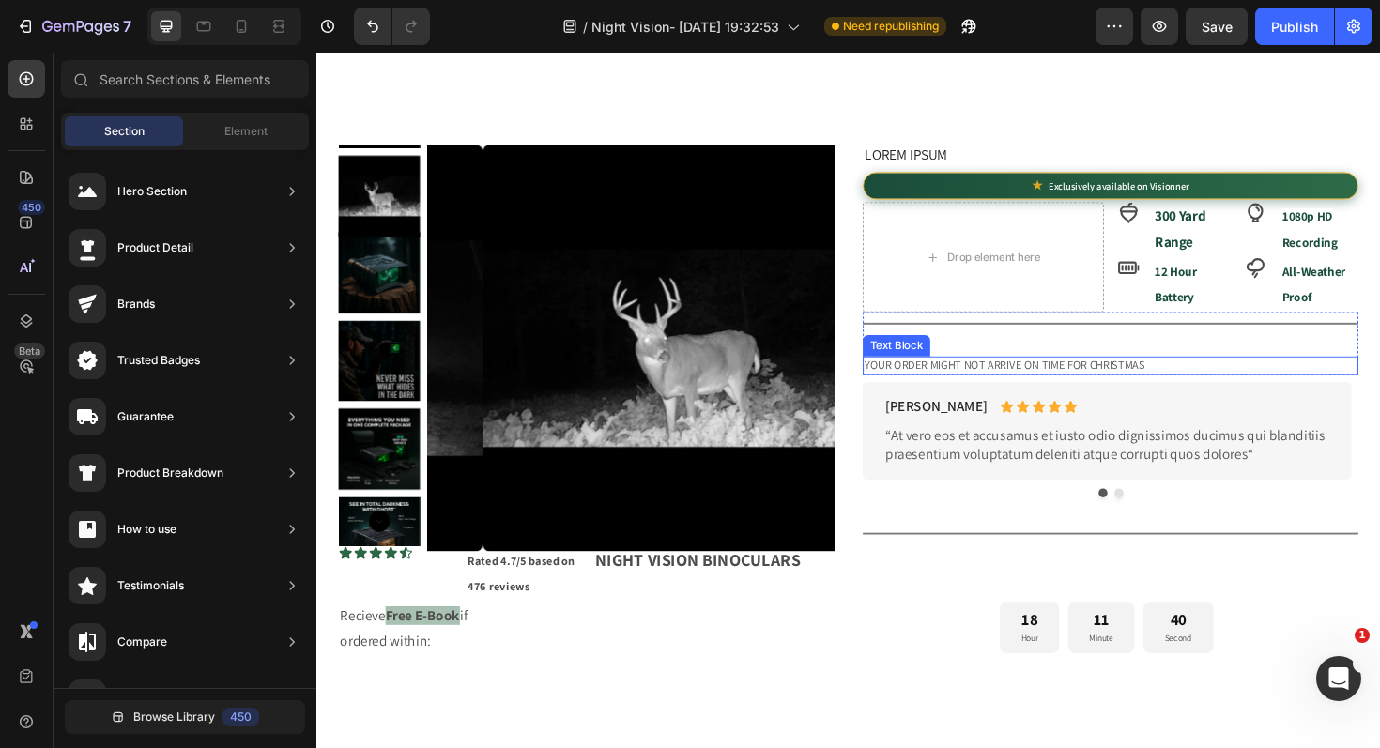
click at [1197, 389] on p "Your order might not arrive on time for Christmas" at bounding box center [1156, 384] width 521 height 16
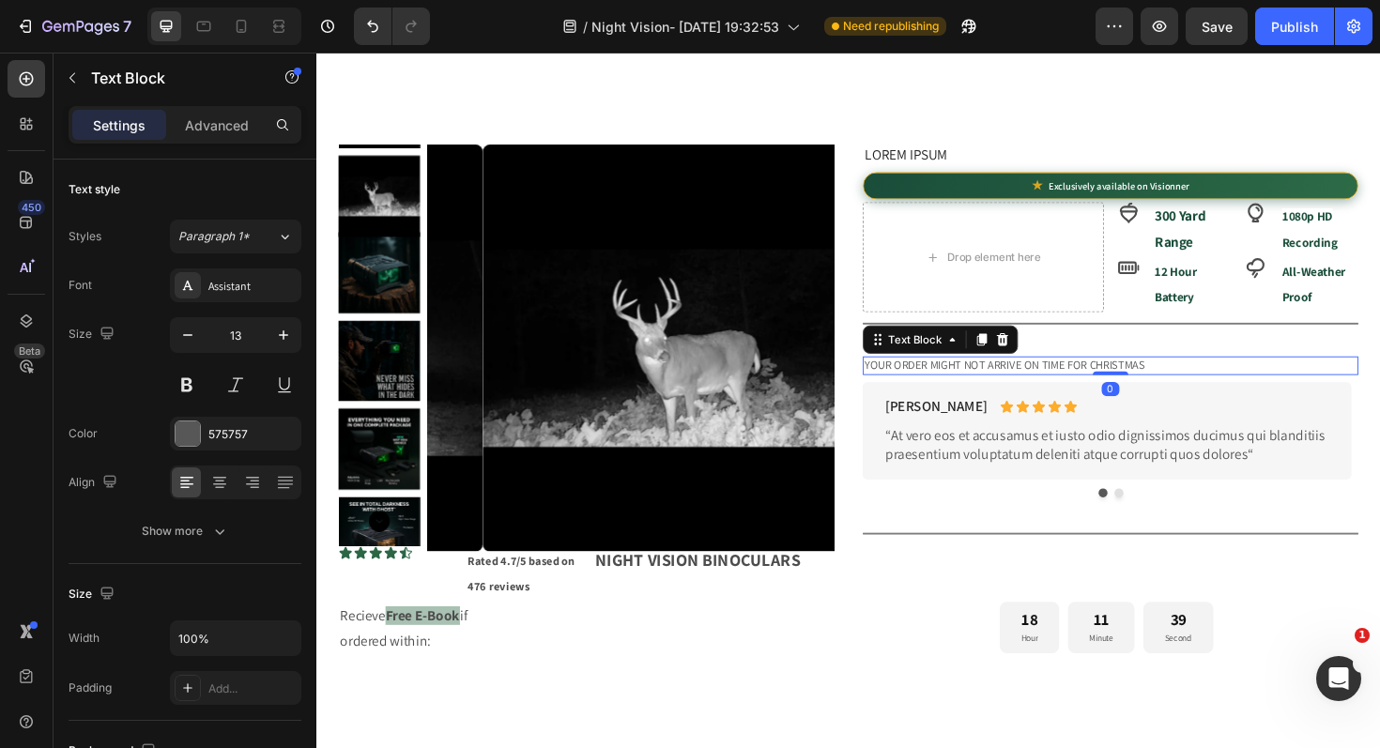
click at [1037, 359] on icon at bounding box center [1043, 356] width 12 height 13
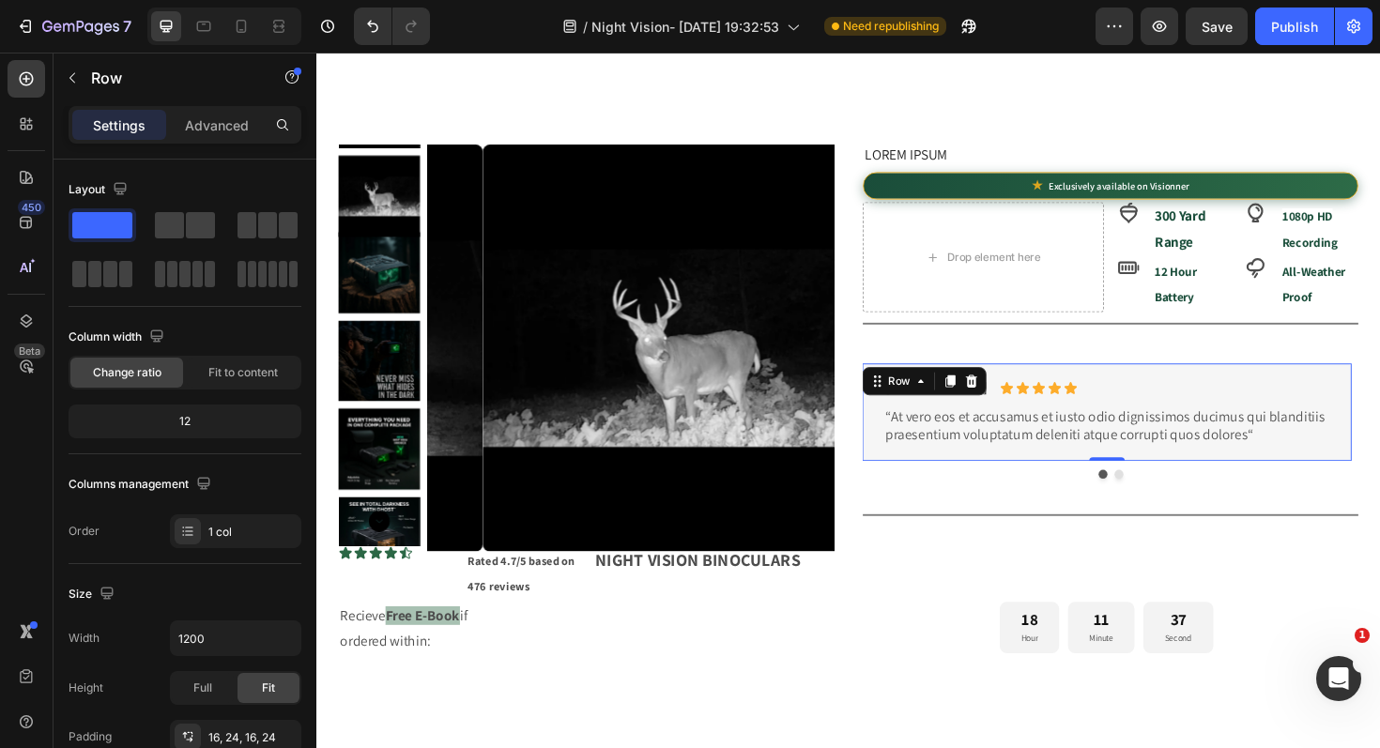
click at [896, 418] on div "Briana M. Text Block Icon Icon Icon Icon Icon Icon List Row “At vero eos et acc…" at bounding box center [1153, 433] width 518 height 103
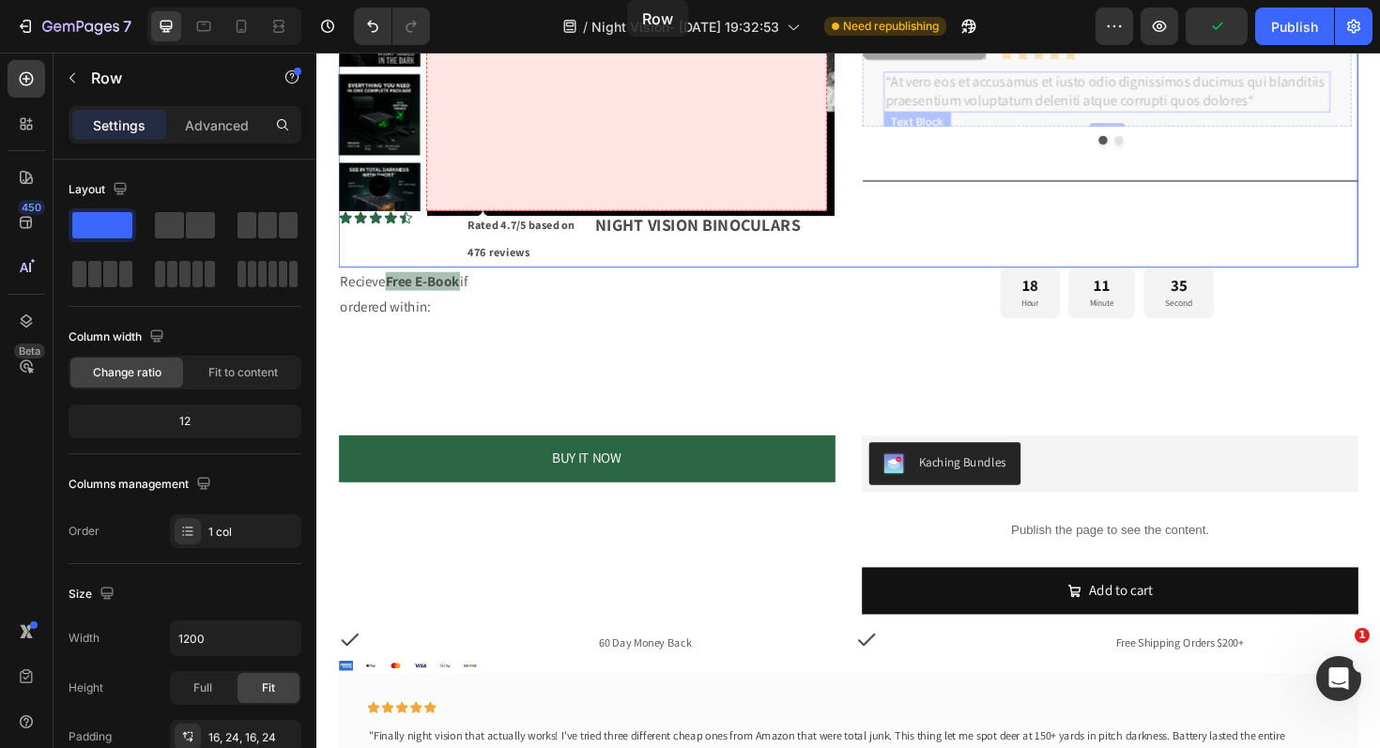
scroll to position [847, 0]
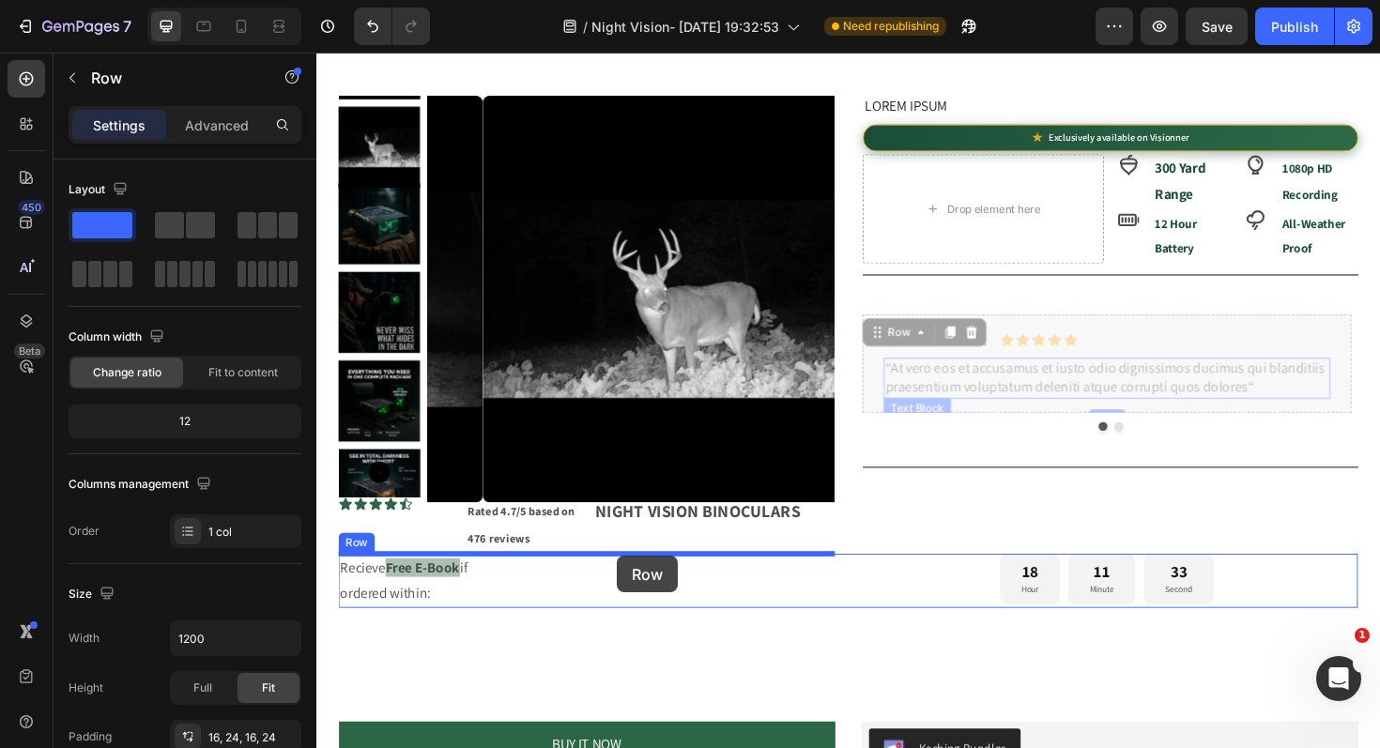
drag, startPoint x: 901, startPoint y: 407, endPoint x: 641, endPoint y: 557, distance: 299.8
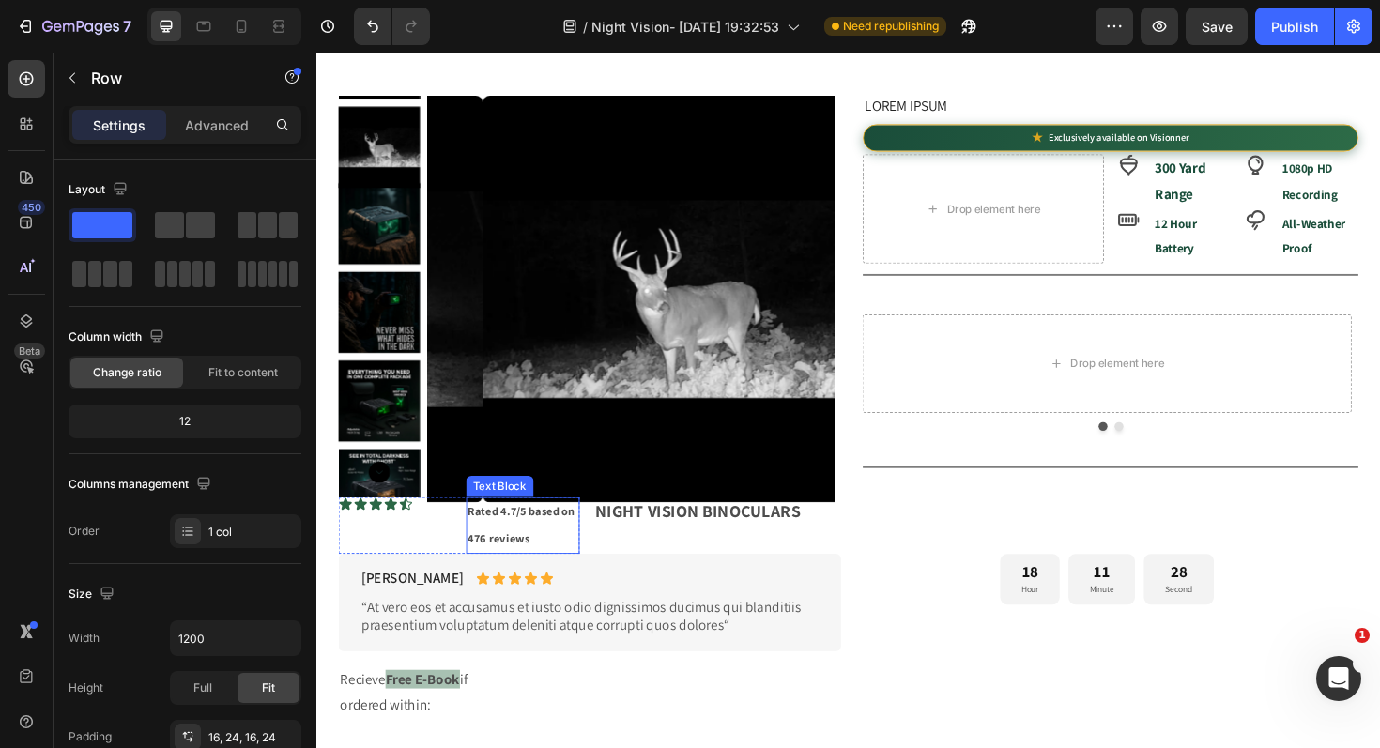
click at [556, 565] on p "Rated 4.7/5 based on 476 reviews" at bounding box center [535, 554] width 116 height 56
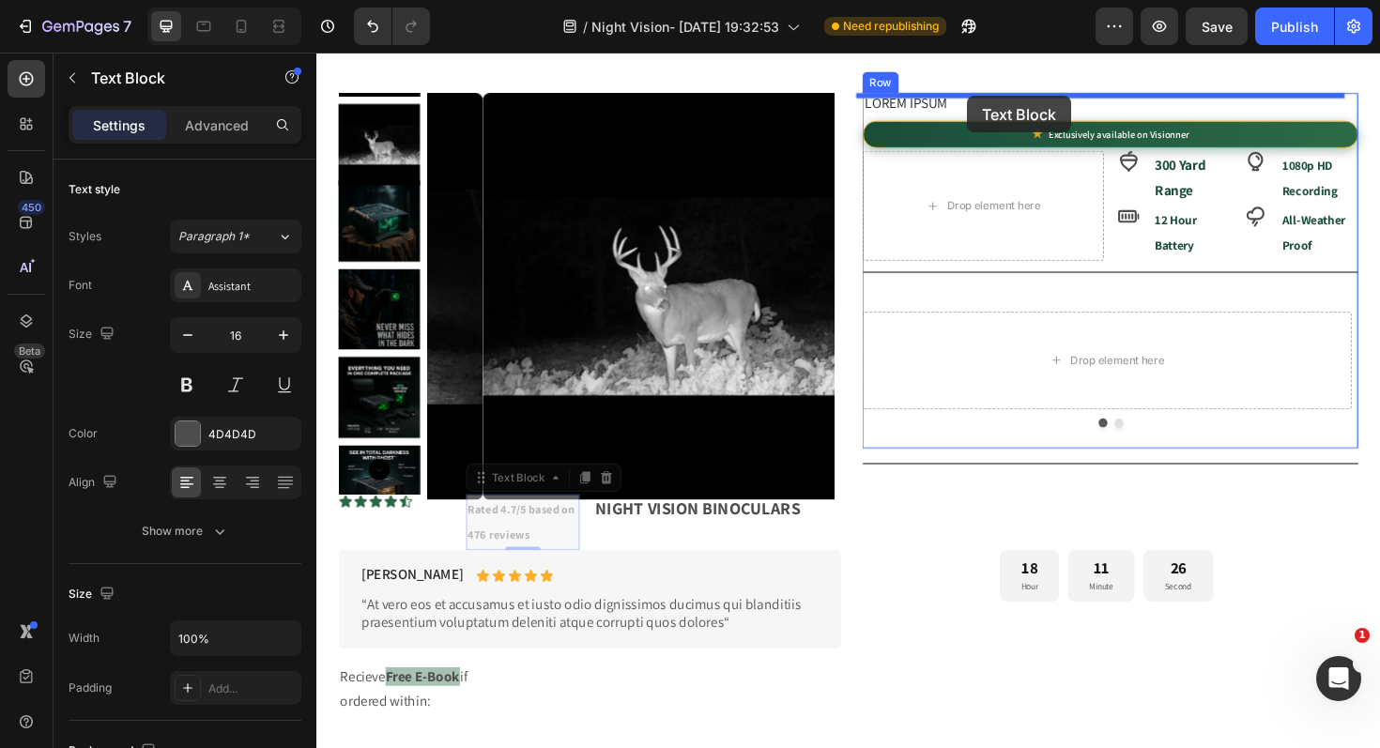
scroll to position [707, 0]
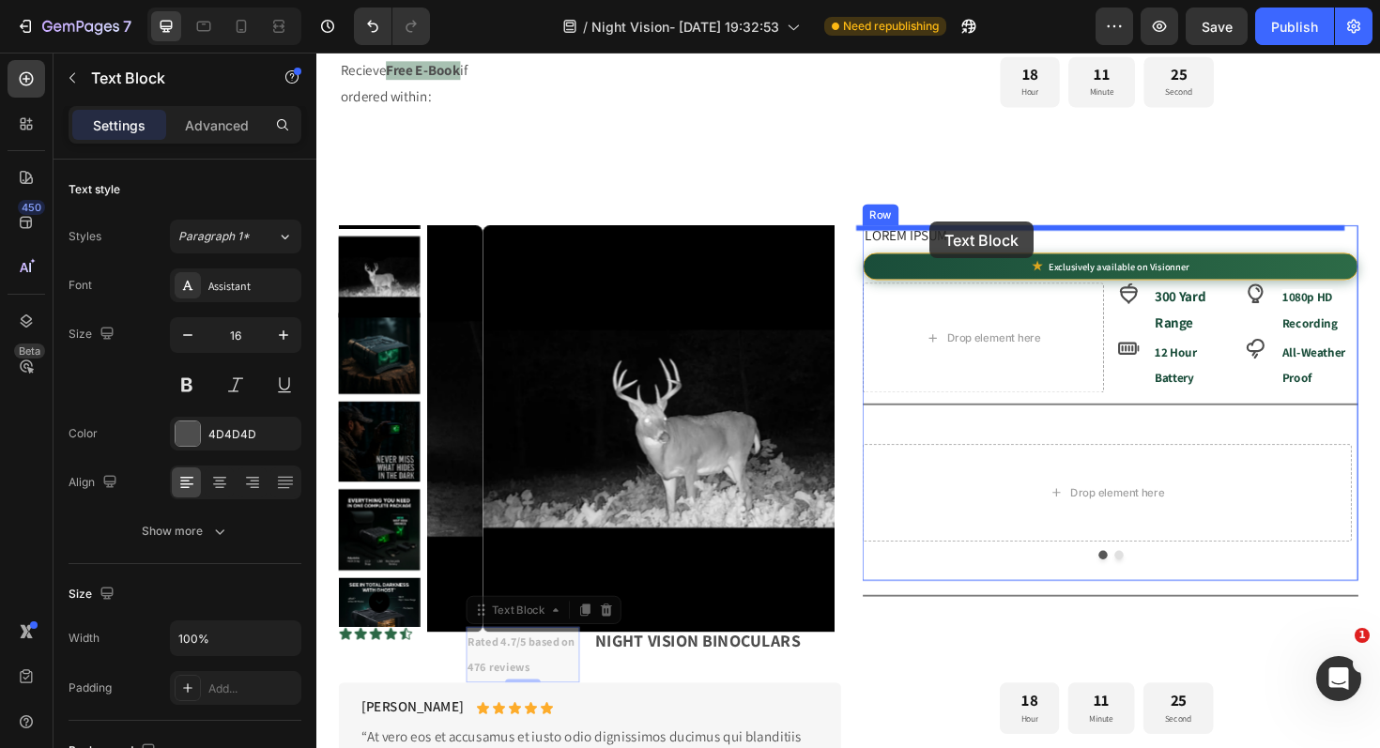
drag, startPoint x: 486, startPoint y: 509, endPoint x: 966, endPoint y: 232, distance: 553.8
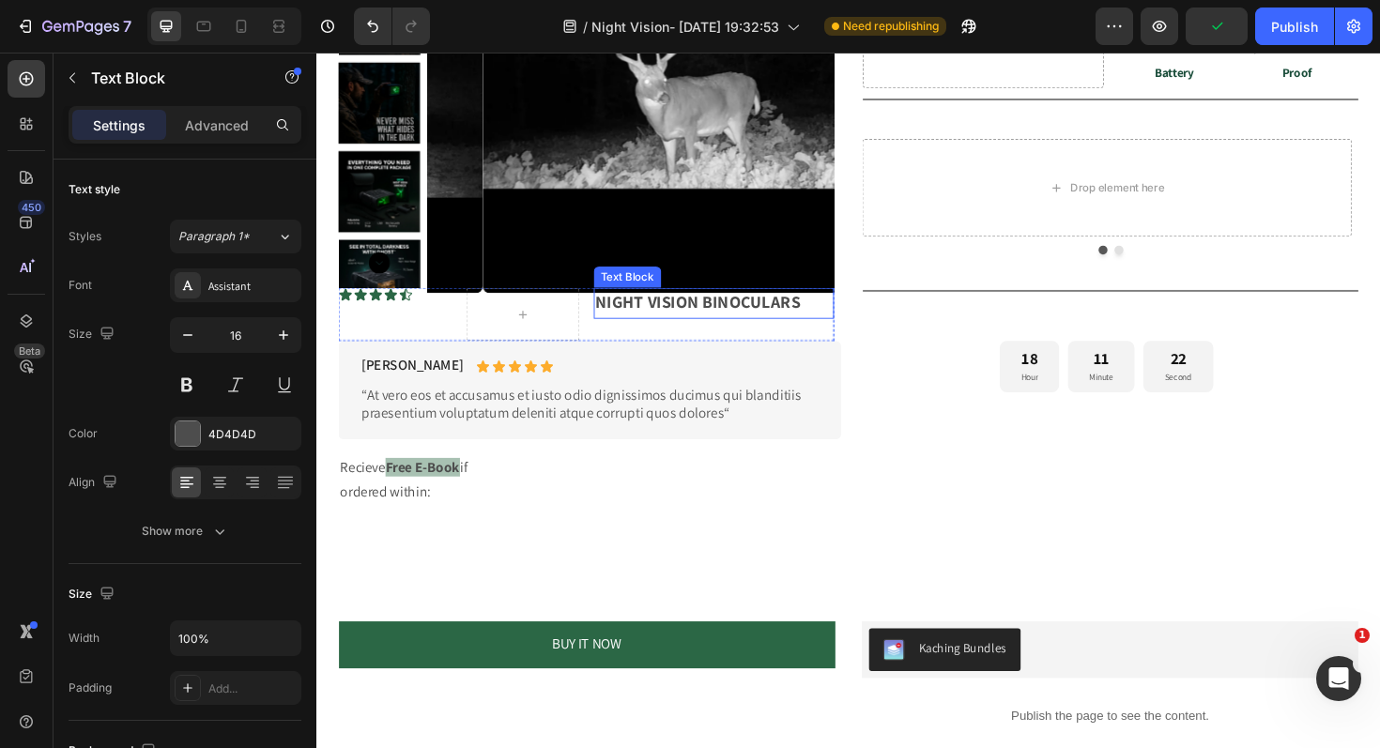
scroll to position [1064, 0]
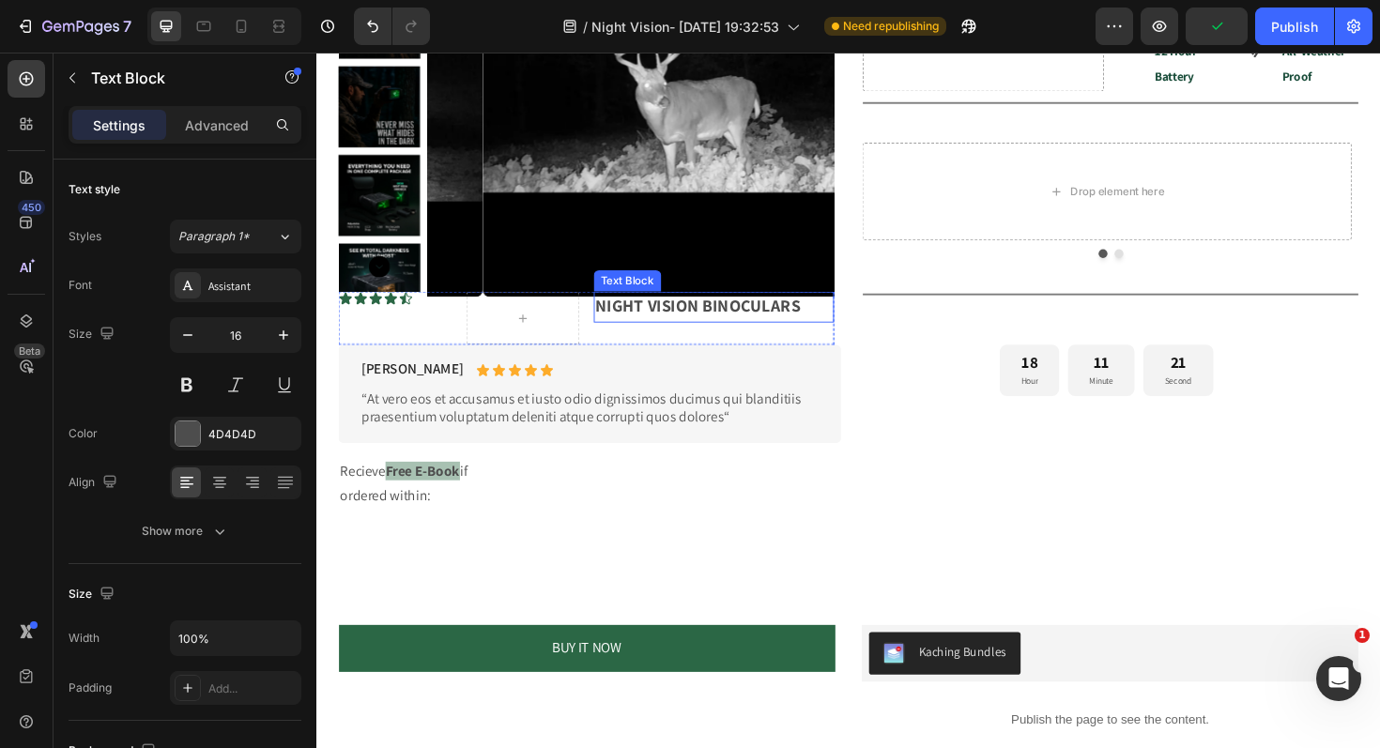
click at [682, 323] on strong "NIGHT VISION BINOCULARS" at bounding box center [720, 321] width 217 height 23
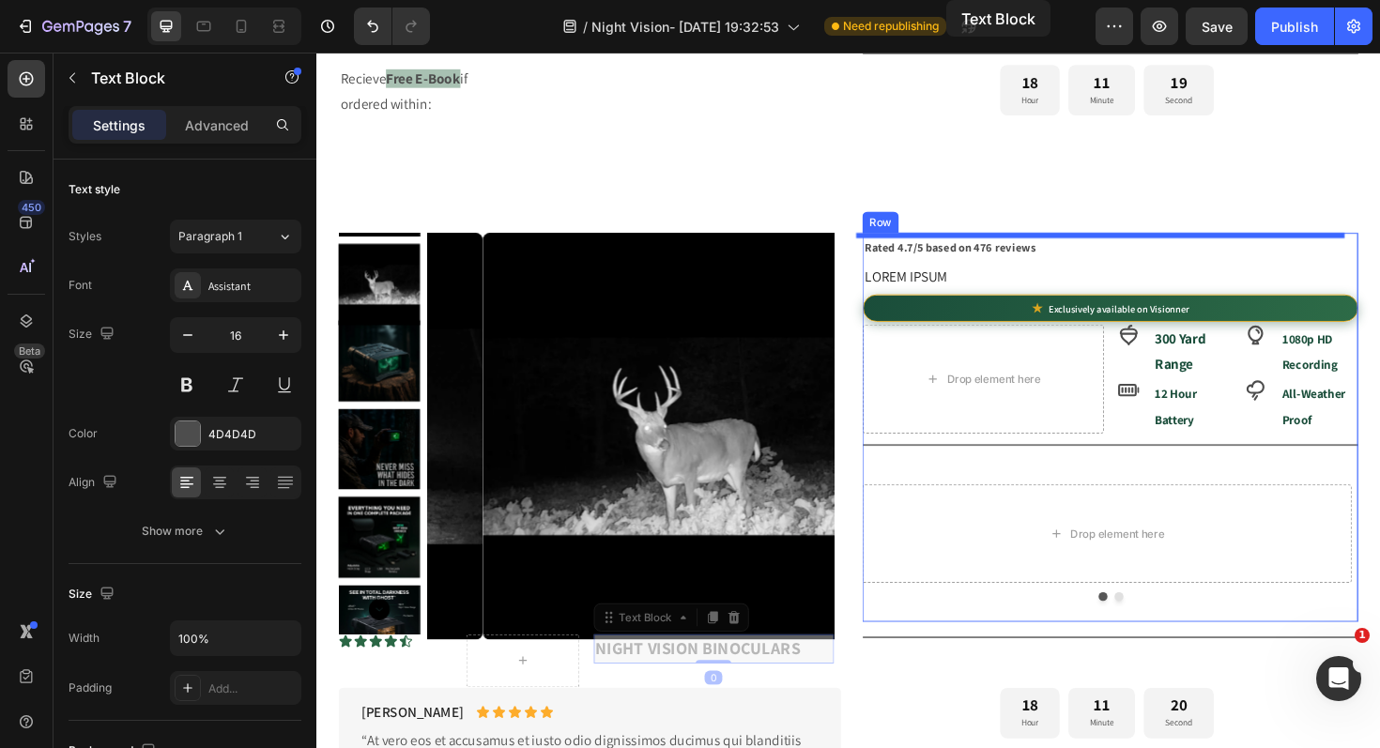
scroll to position [587, 0]
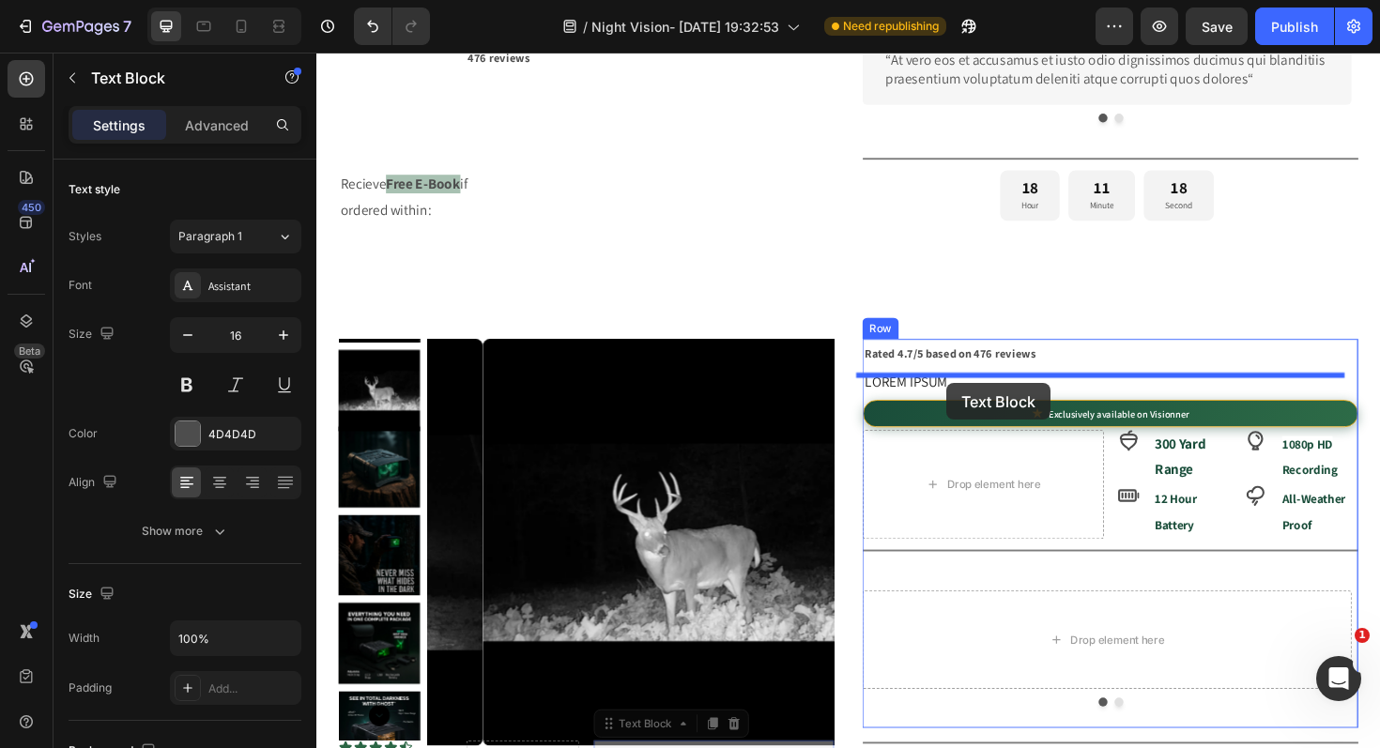
drag, startPoint x: 619, startPoint y: 290, endPoint x: 984, endPoint y: 403, distance: 382.1
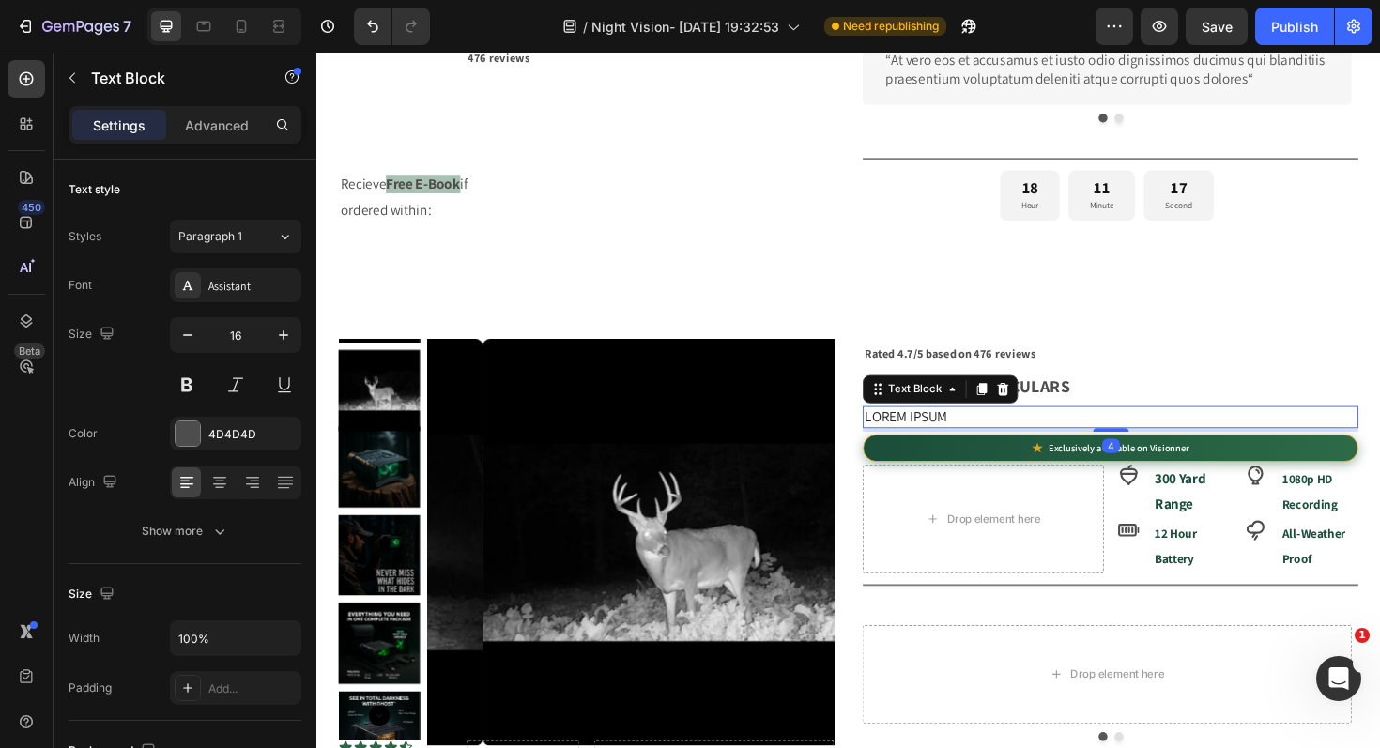
click at [1003, 449] on p "Lorem ipsum" at bounding box center [1156, 439] width 521 height 20
click at [1035, 407] on icon at bounding box center [1042, 409] width 15 height 15
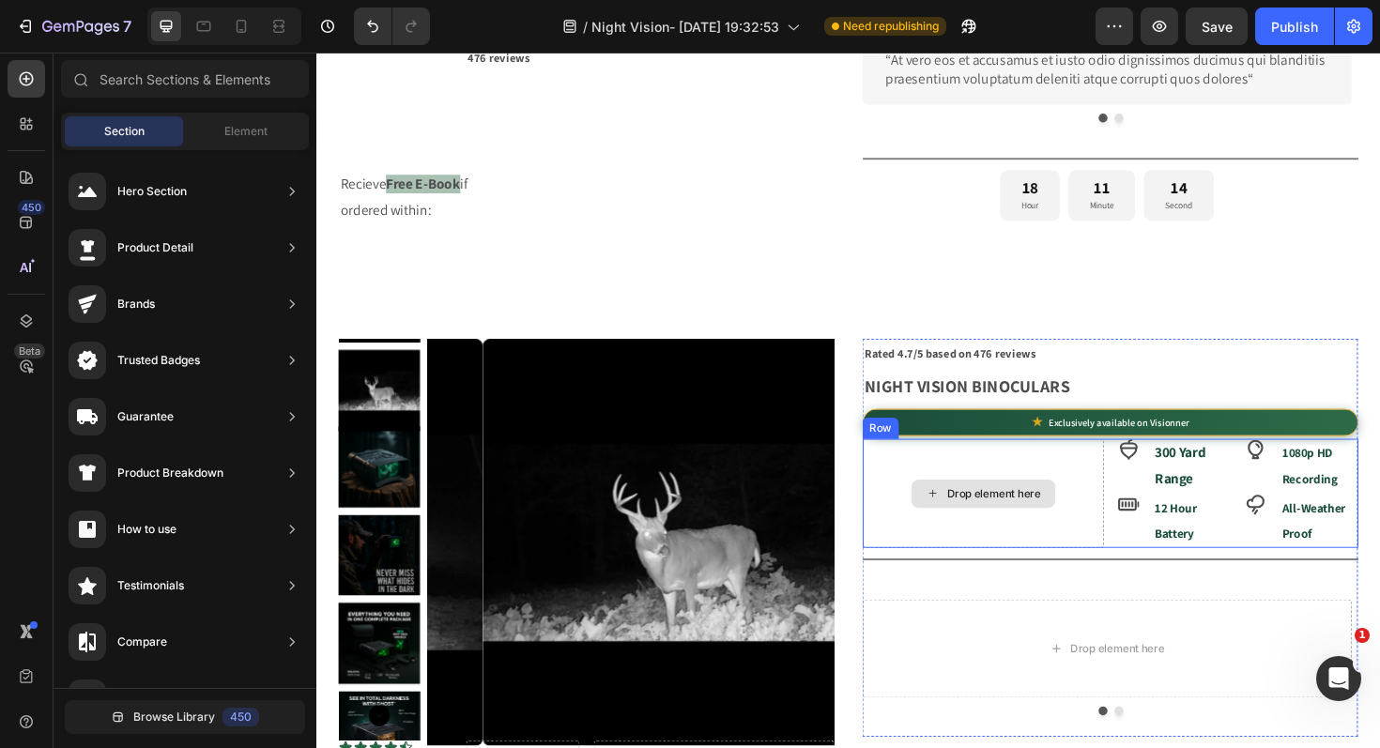
click at [1083, 507] on div "Drop element here" at bounding box center [1021, 519] width 255 height 115
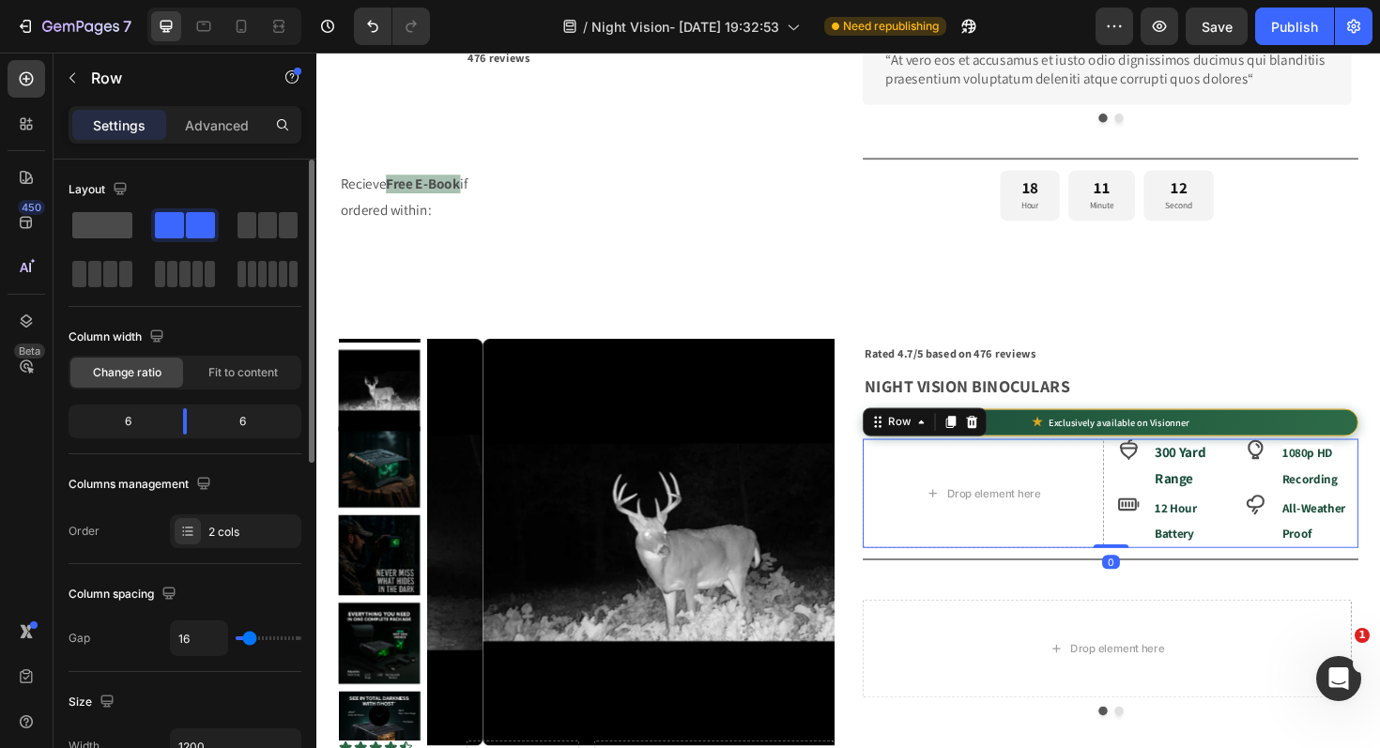
click at [105, 223] on span at bounding box center [102, 225] width 60 height 26
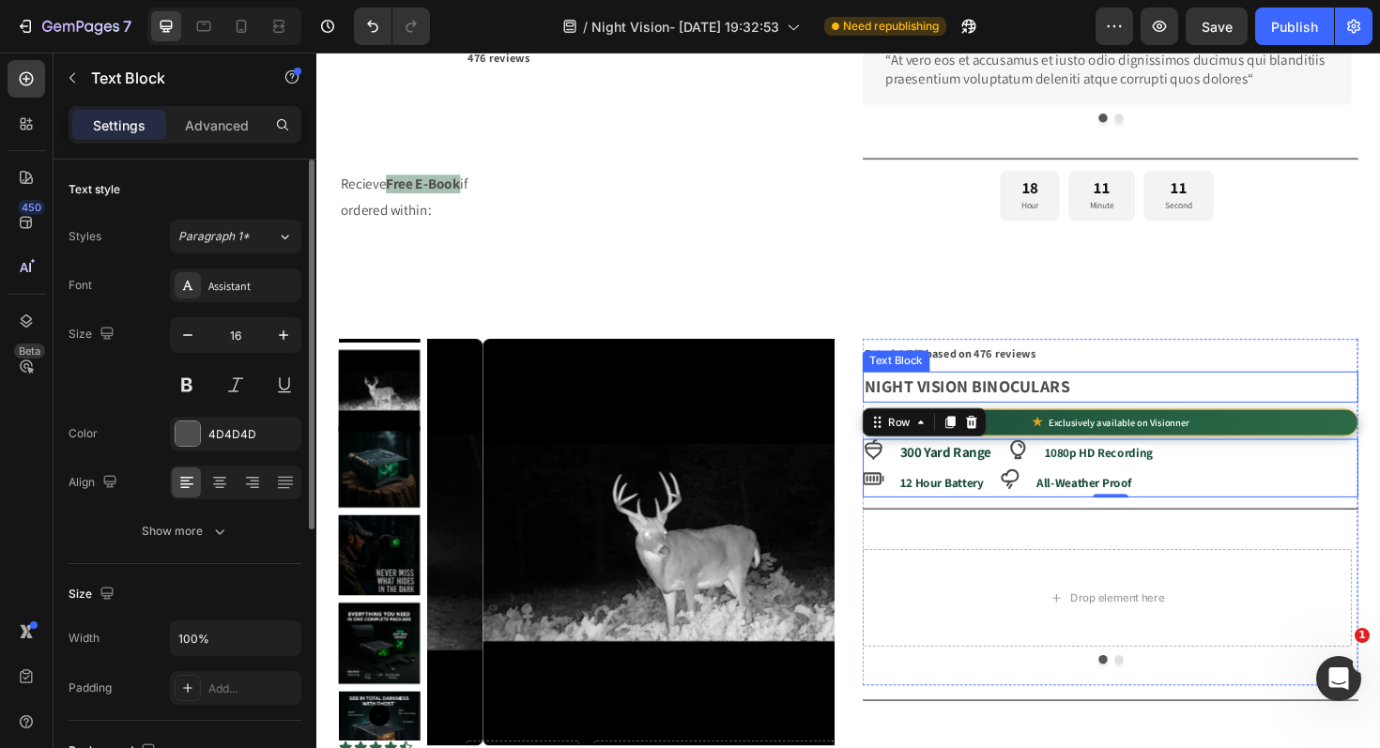
click at [1318, 375] on p "Rated 4.7/5 based on 476 reviews" at bounding box center [1156, 372] width 521 height 28
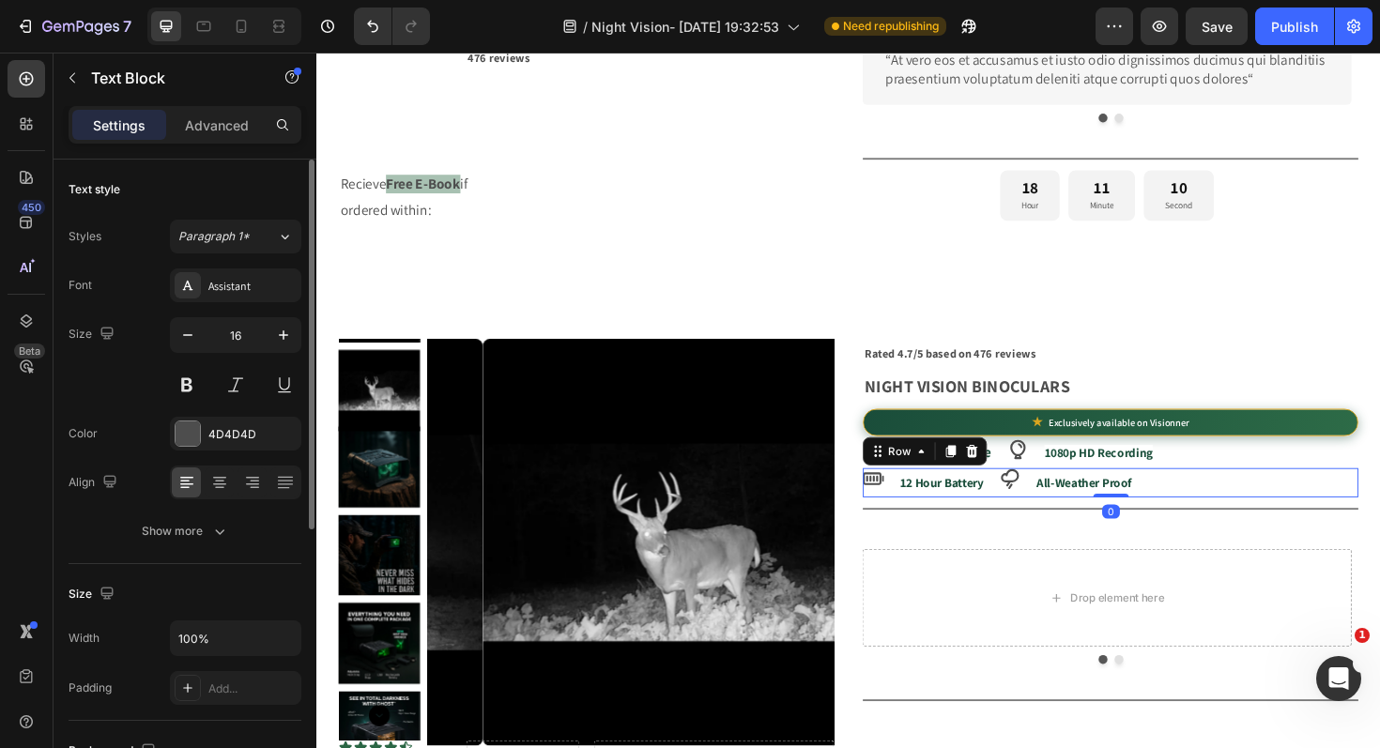
click at [1294, 508] on div "Icon 12 Hour Battery Text Block Icon All-Weather Proof Text Block Row 0" at bounding box center [1156, 508] width 525 height 31
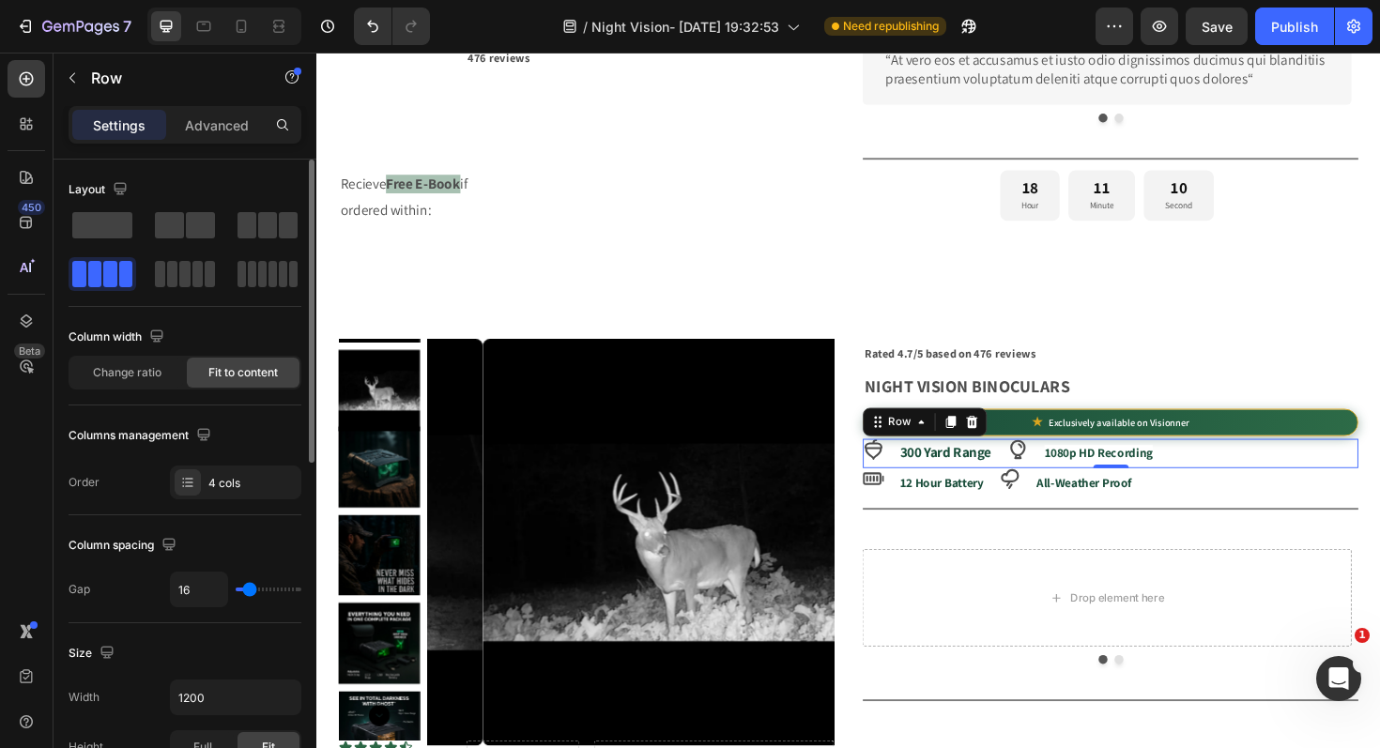
click at [1295, 480] on div "Icon 300 Yard Range Text Block Icon 1080p HD Recording Text Block Row 0" at bounding box center [1156, 477] width 525 height 31
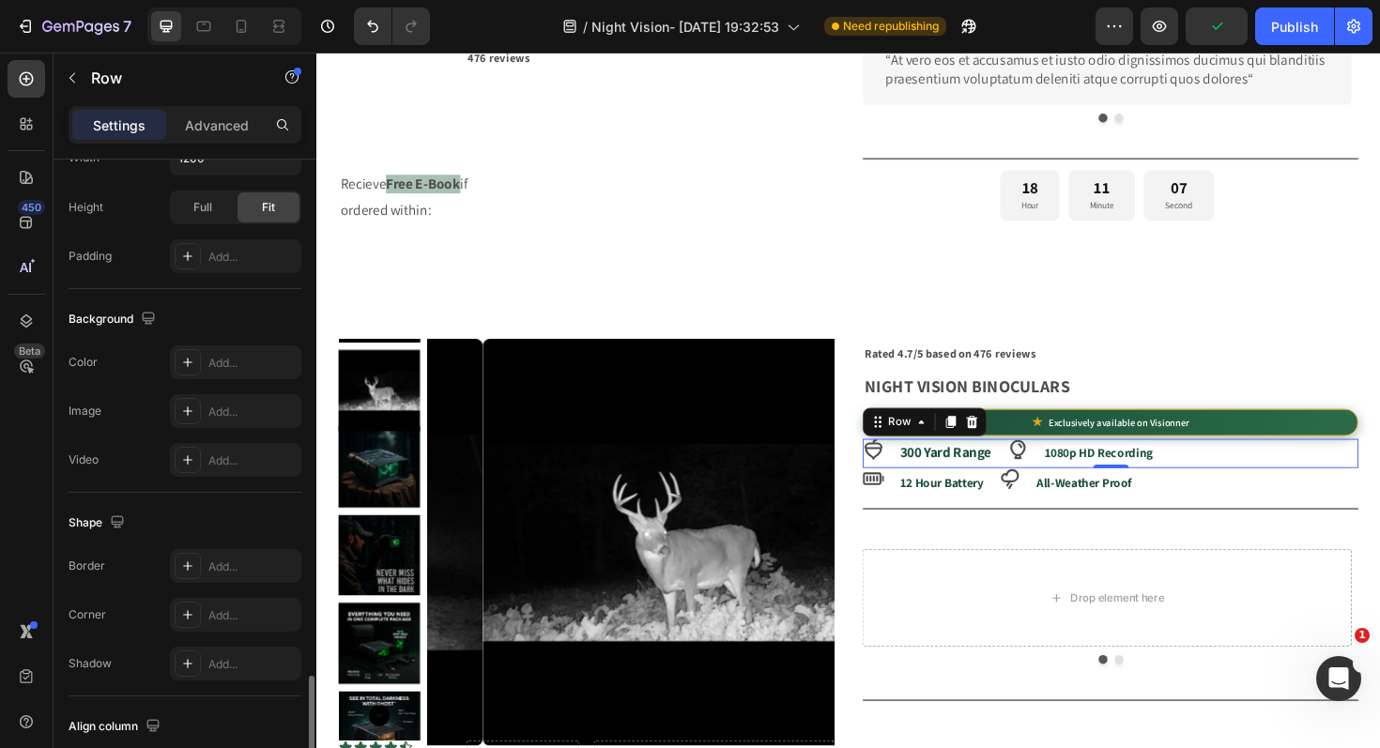
scroll to position [717, 0]
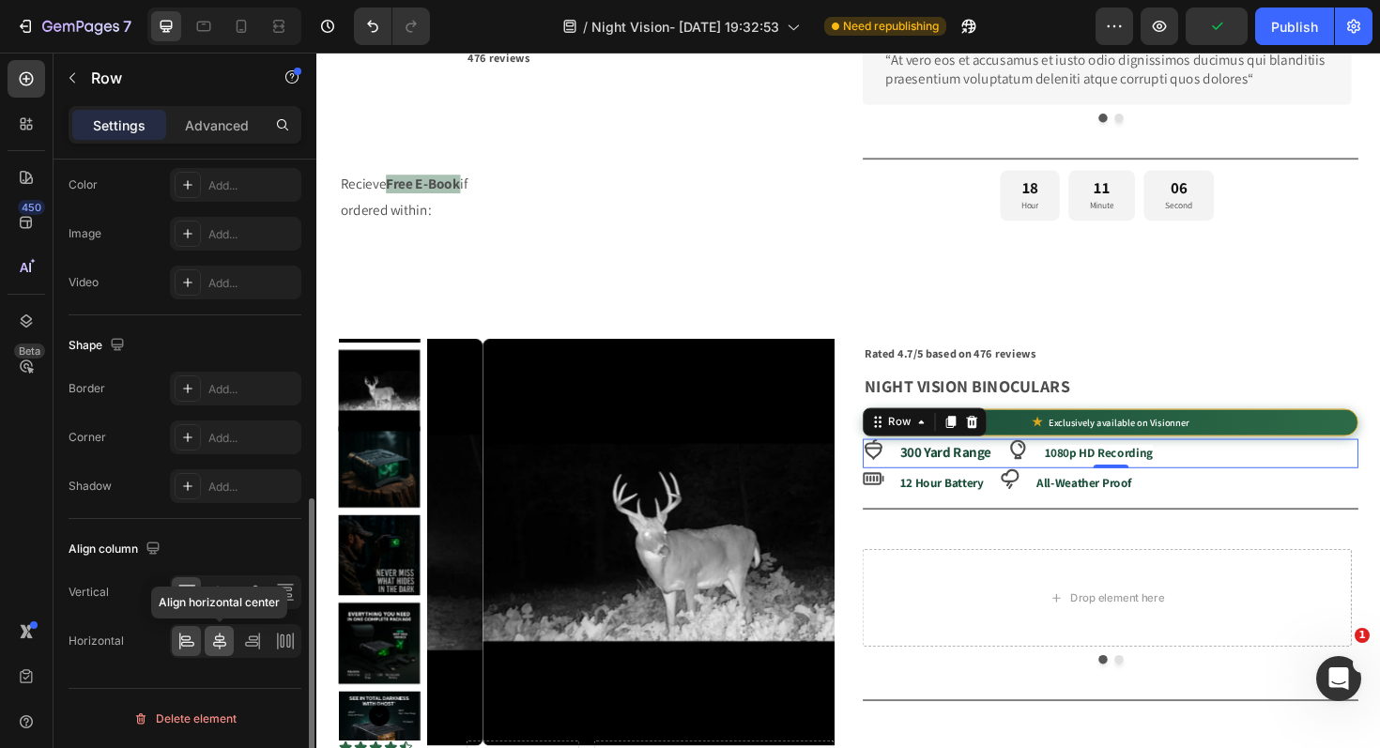
click at [224, 642] on icon at bounding box center [219, 641] width 13 height 17
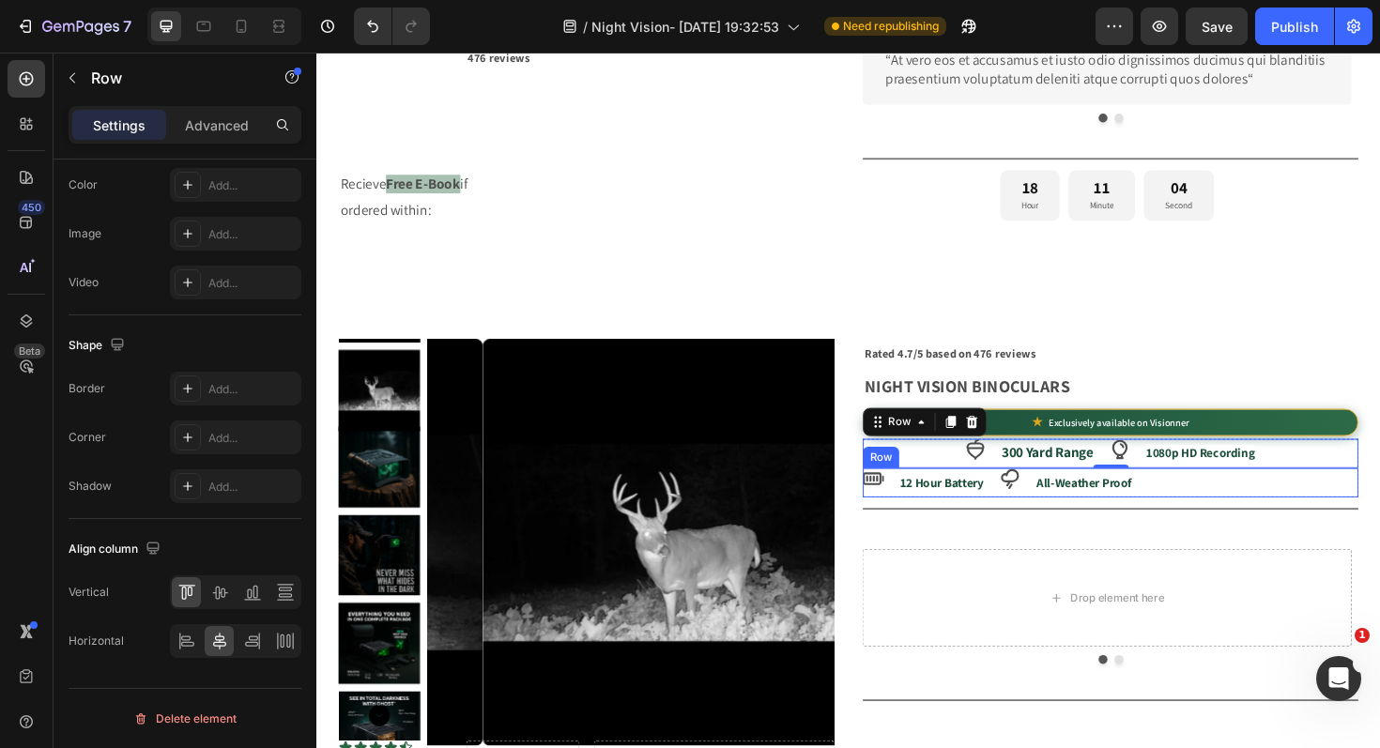
click at [1288, 520] on div "Icon 12 Hour Battery Text Block Icon All-Weather Proof Text Block Row" at bounding box center [1156, 508] width 525 height 31
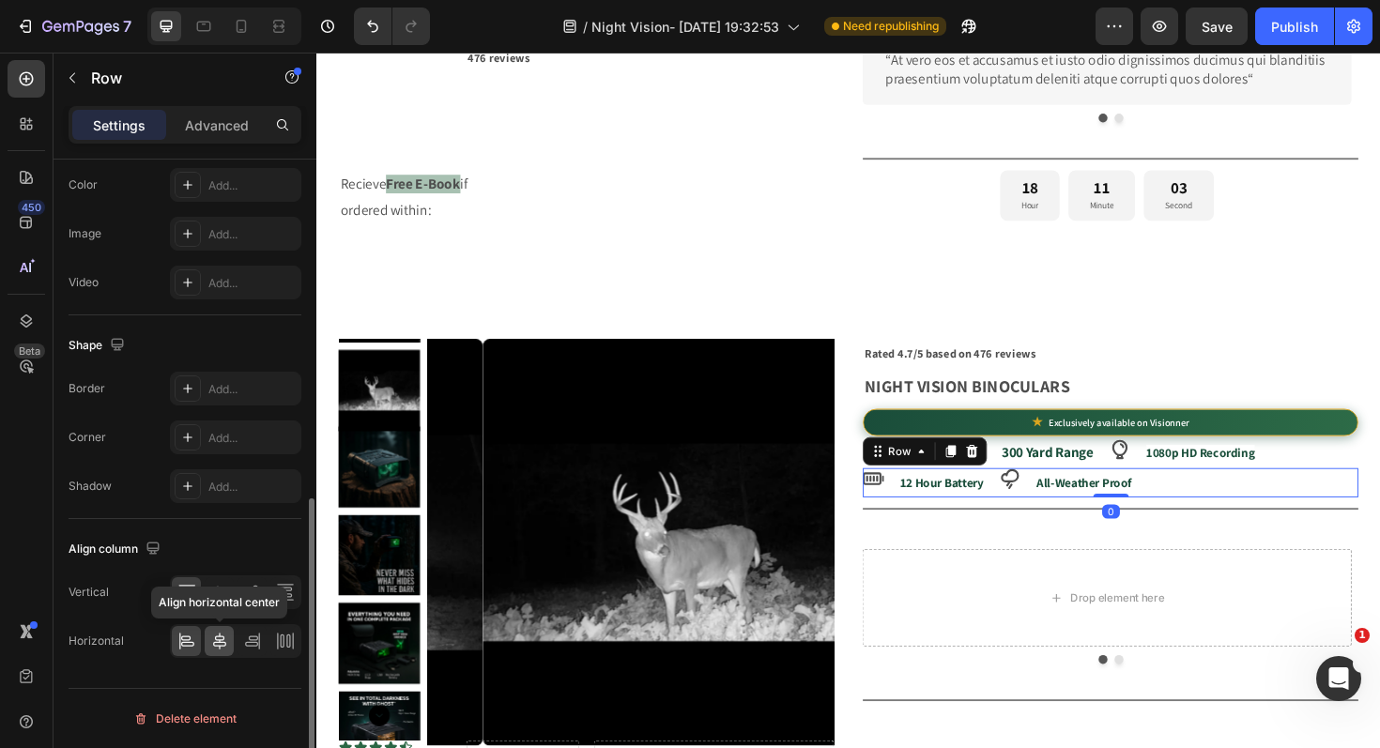
click at [222, 652] on div at bounding box center [219, 641] width 29 height 30
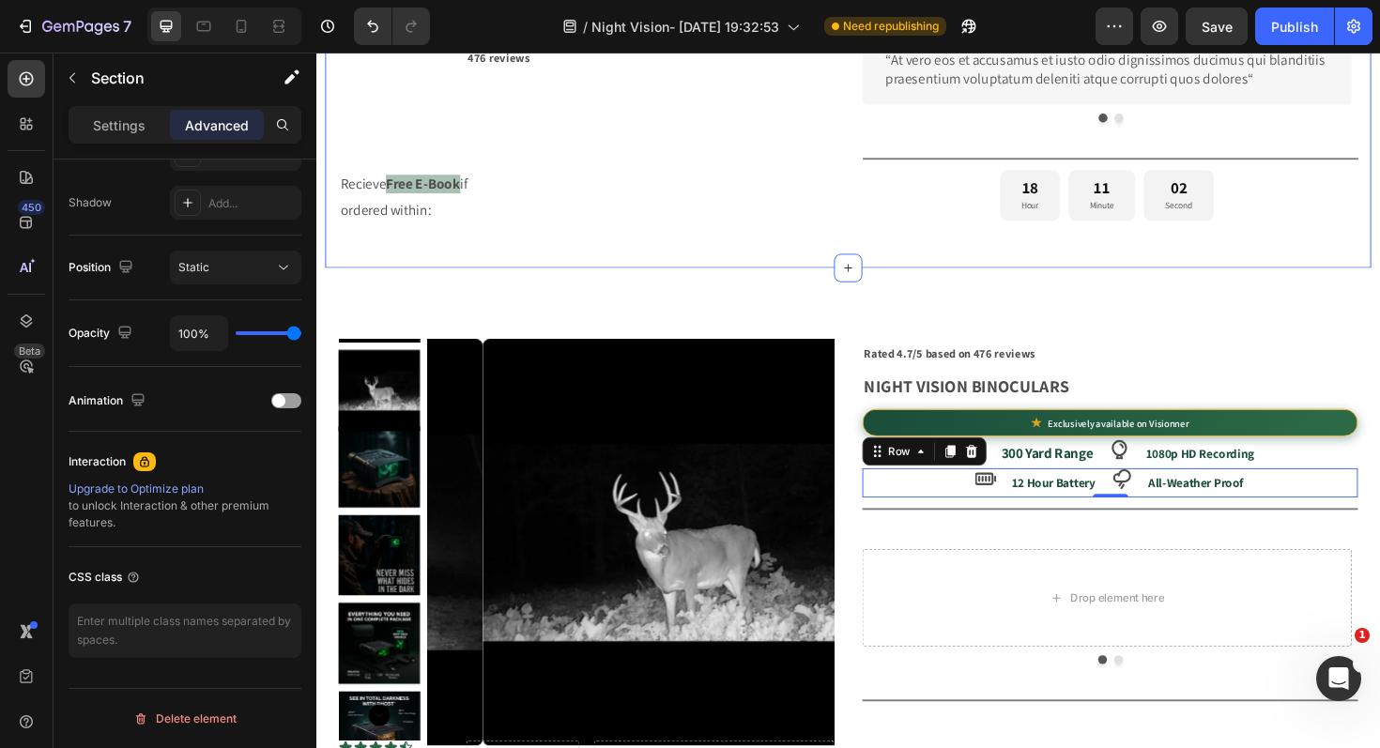
scroll to position [0, 0]
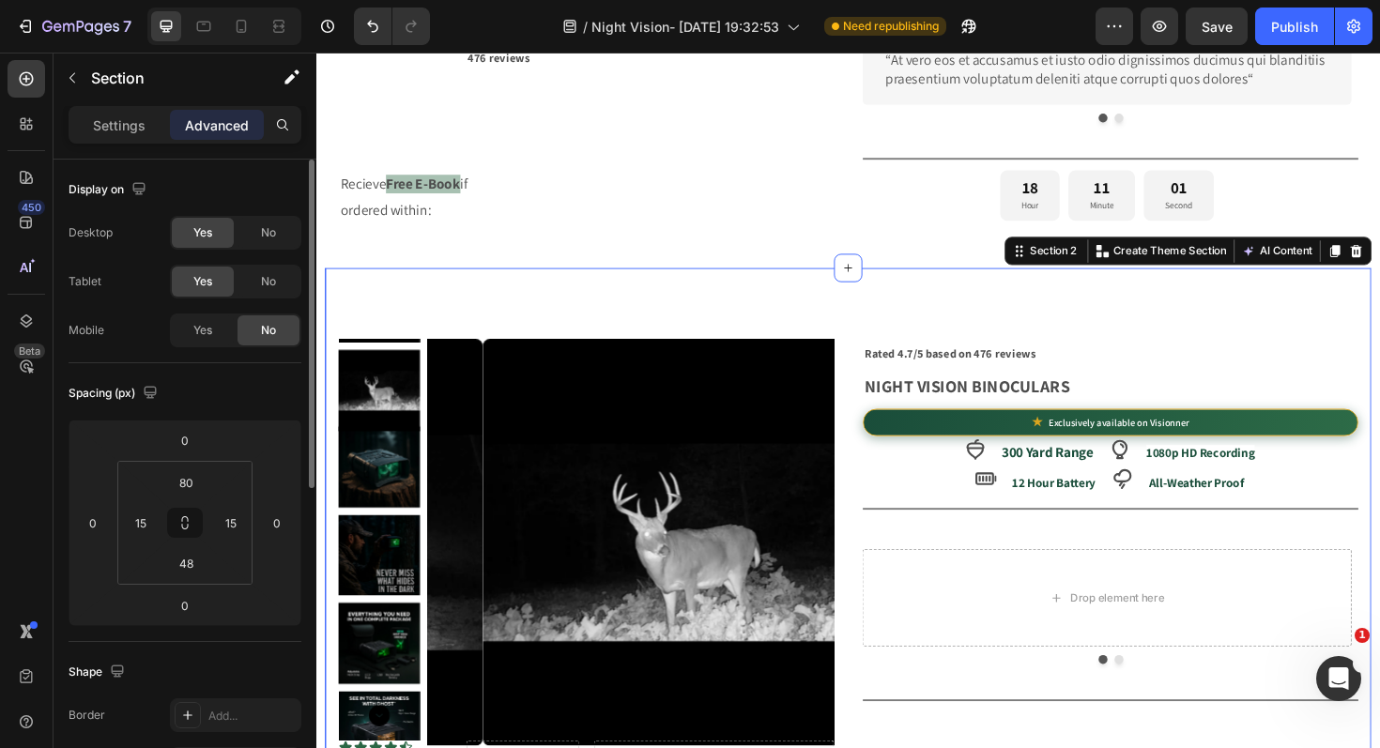
click at [1202, 338] on div "Product Images Icon Icon Icon Icon Icon Icon List Row Drop element here Row Rat…" at bounding box center [880, 670] width 1108 height 778
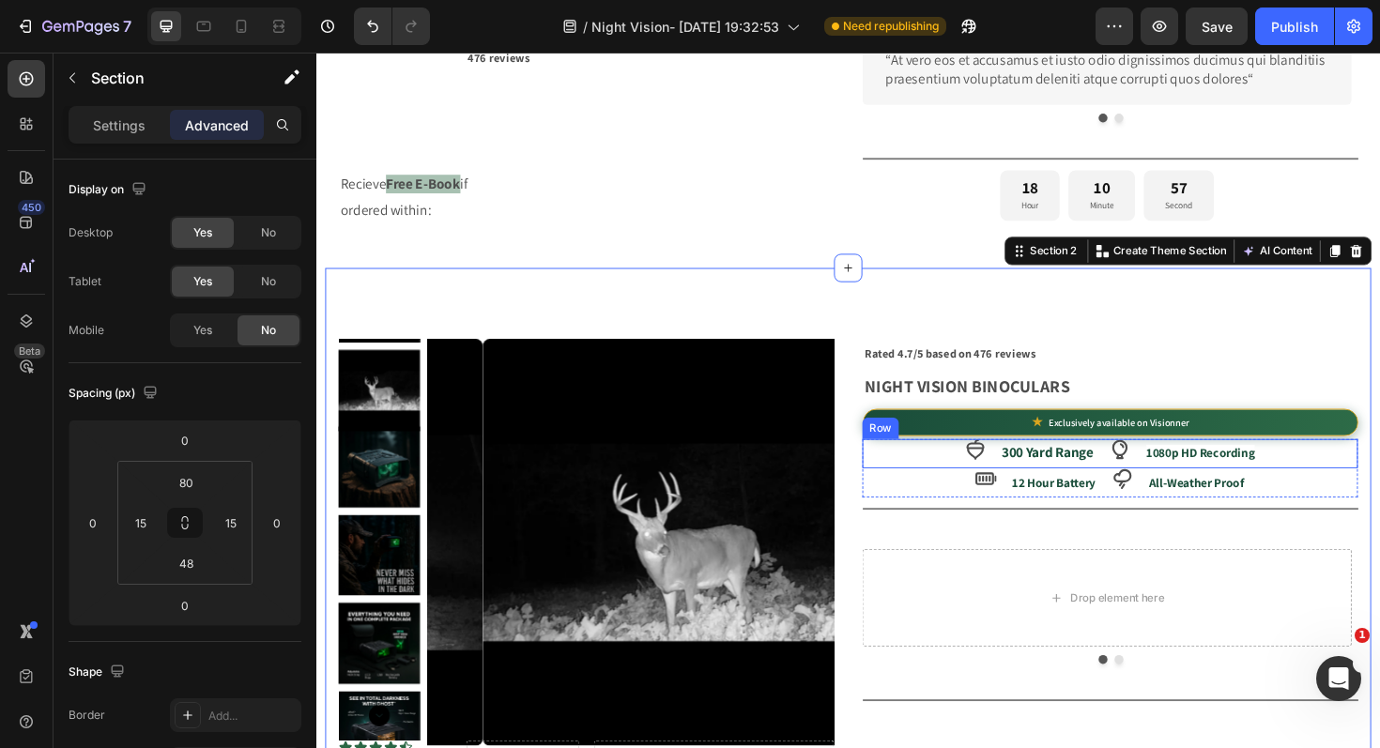
click at [1368, 477] on div "Icon 300 Yard Range Text Block Icon 1080p HD Recording Text Block Row" at bounding box center [1156, 477] width 525 height 31
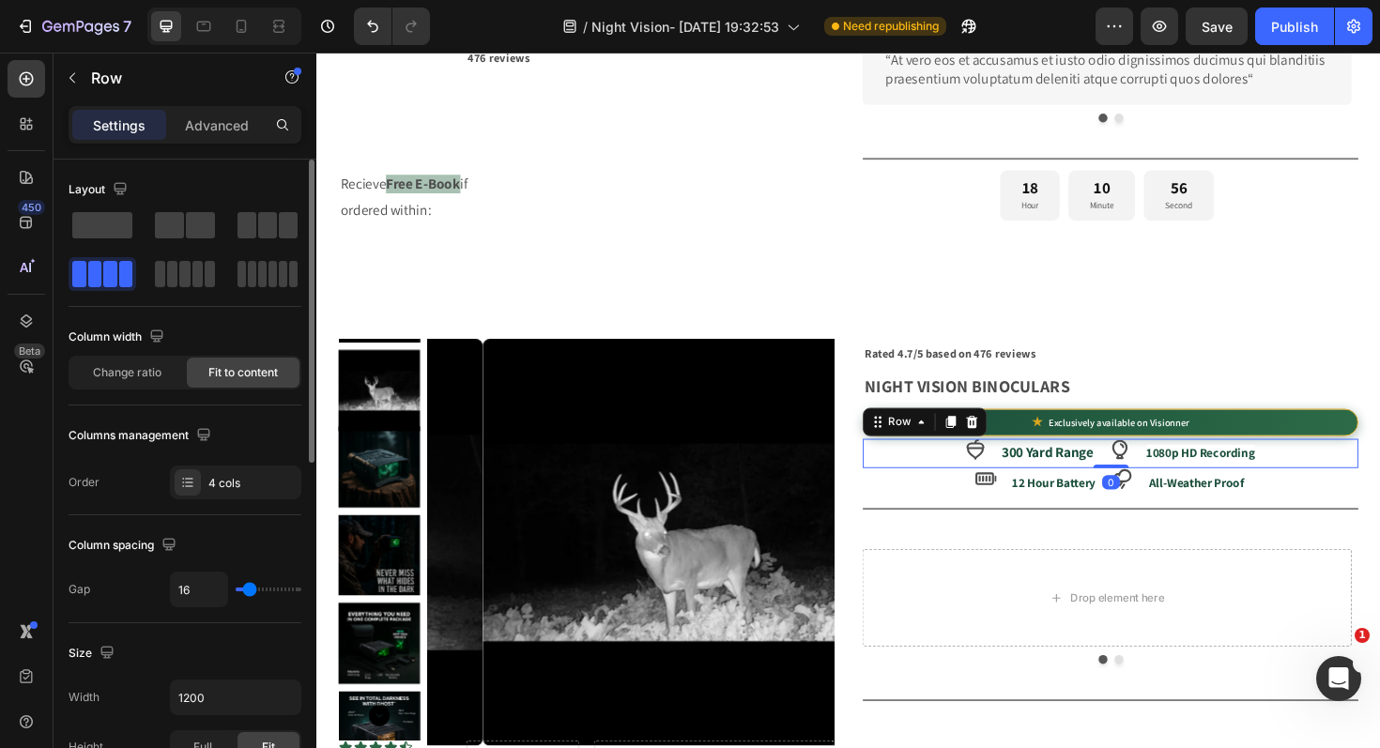
type input "32"
type input "37"
type input "41"
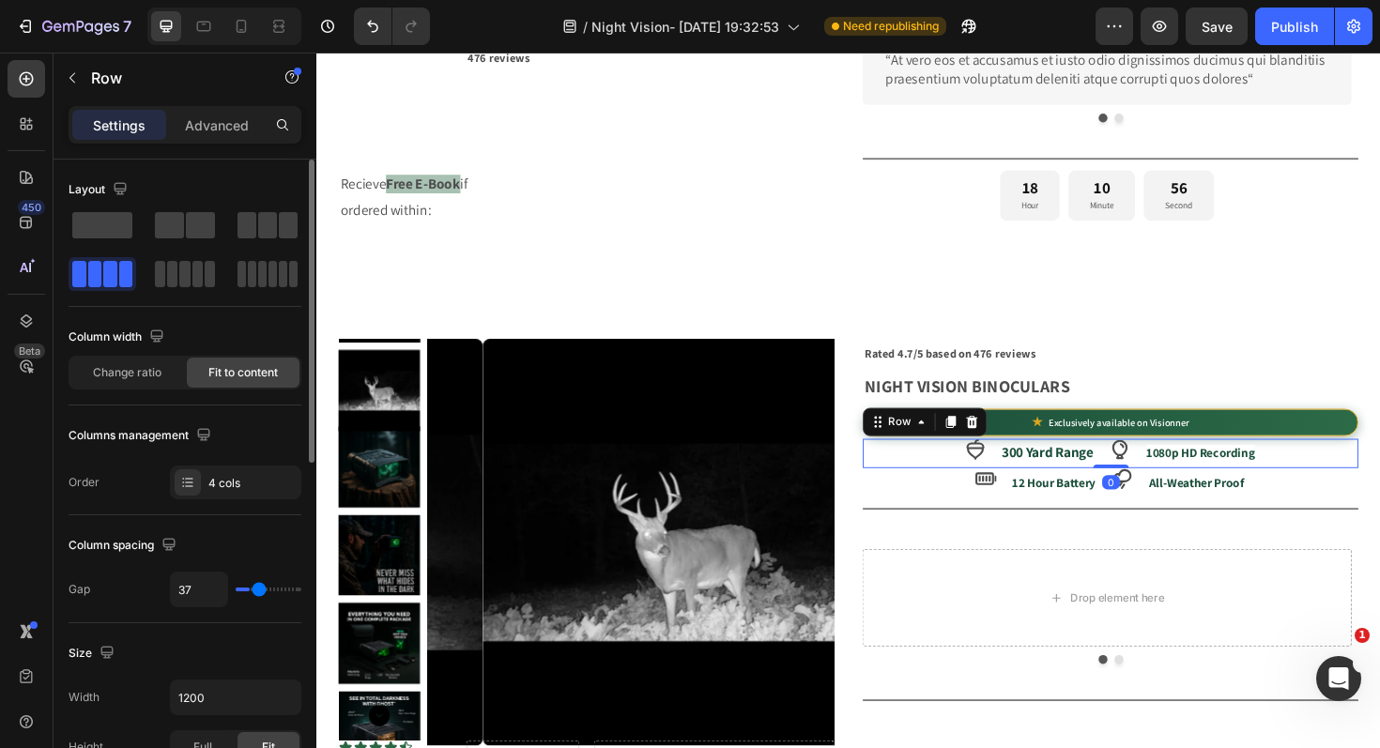
type input "41"
type input "48"
type input "54"
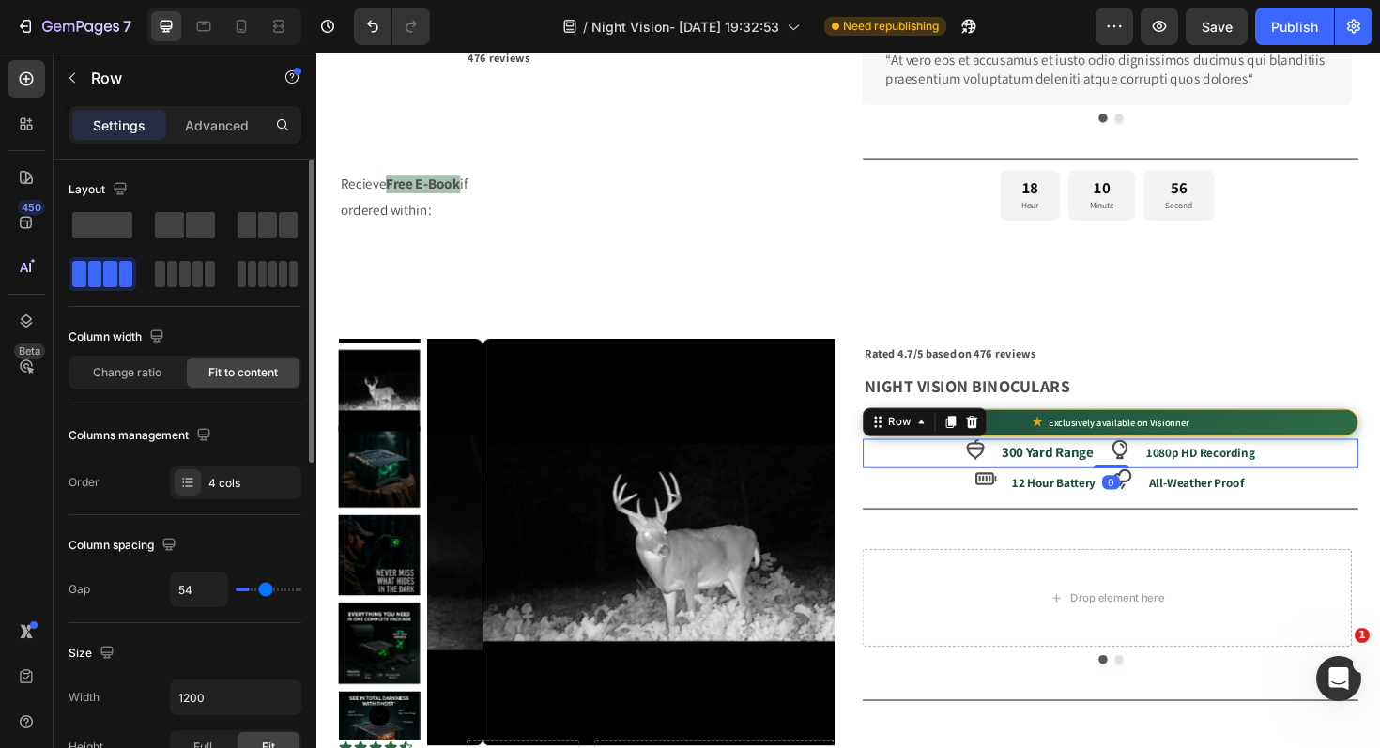
type input "56"
type input "57"
type input "55"
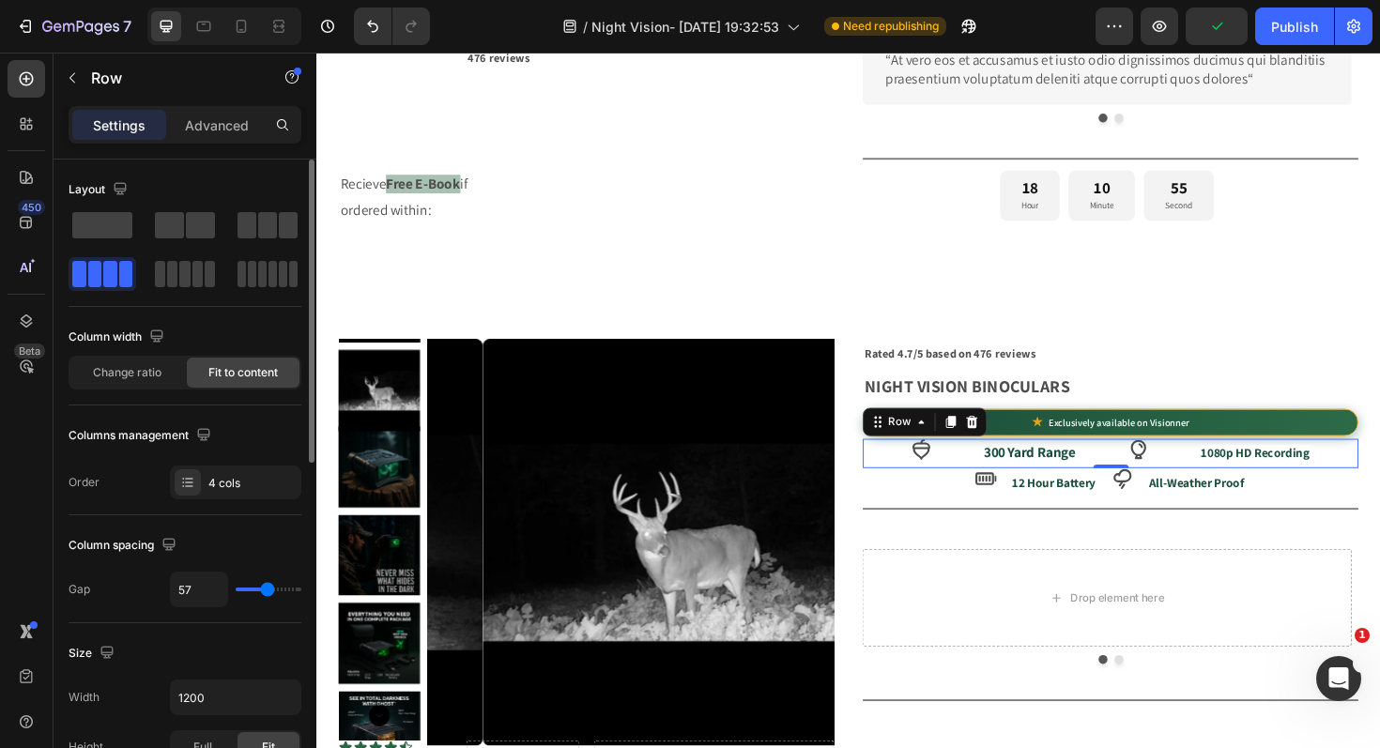
type input "55"
type input "53"
type input "52"
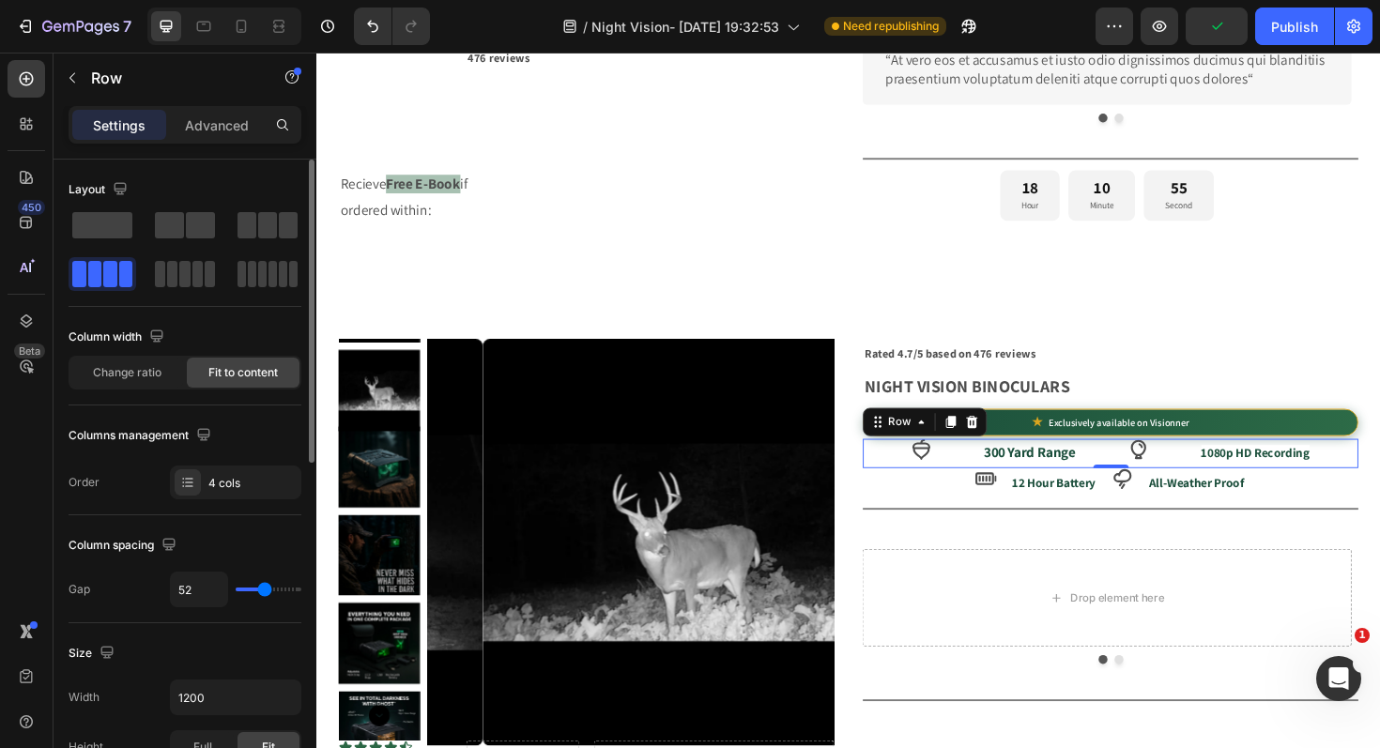
type input "50"
type input "47"
type input "44"
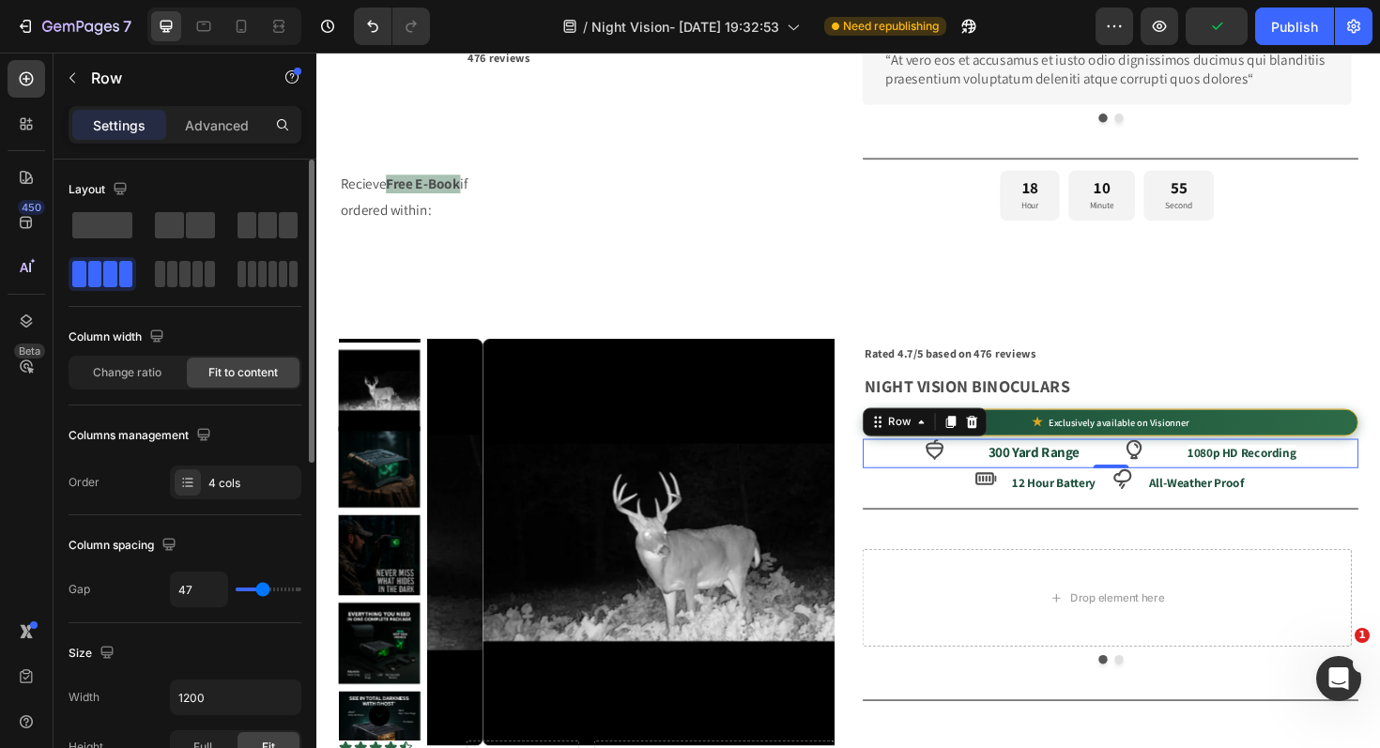
type input "44"
type input "42"
type input "40"
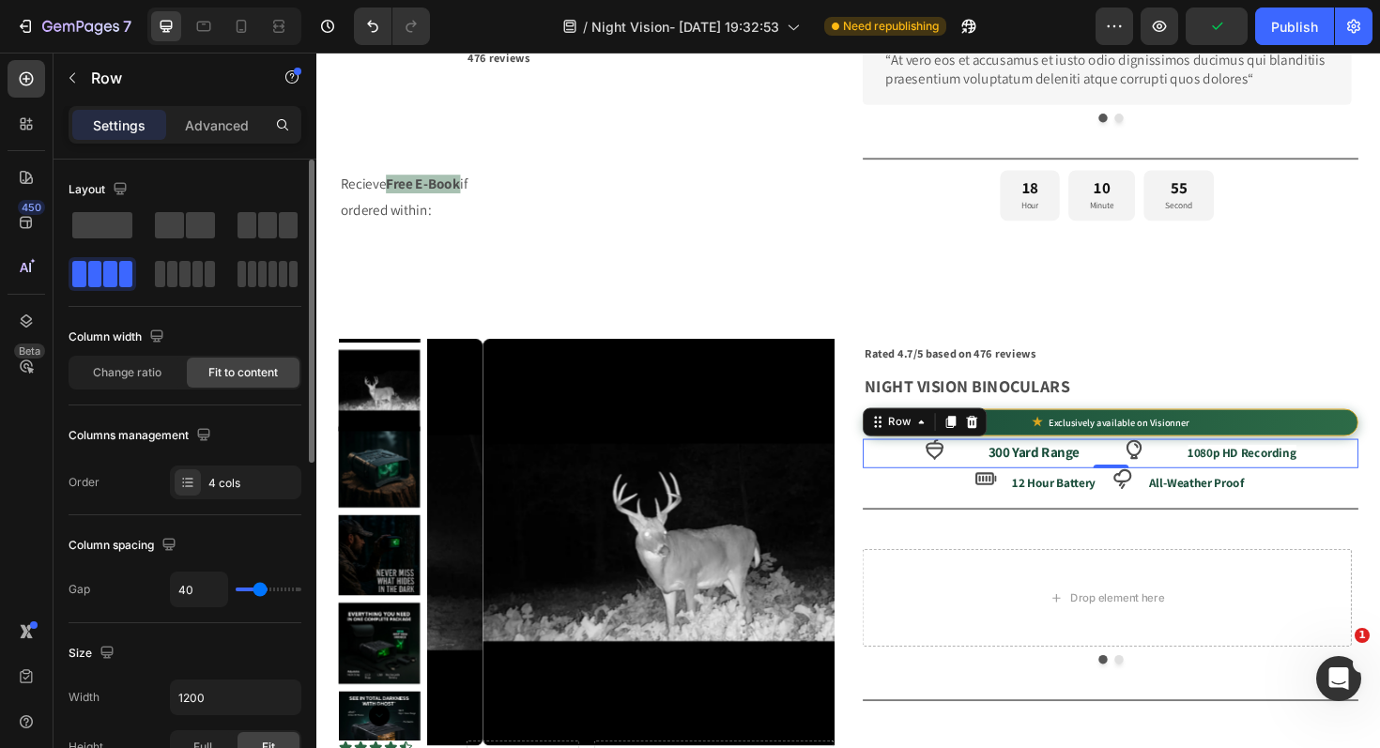
type input "37"
type input "33"
type input "31"
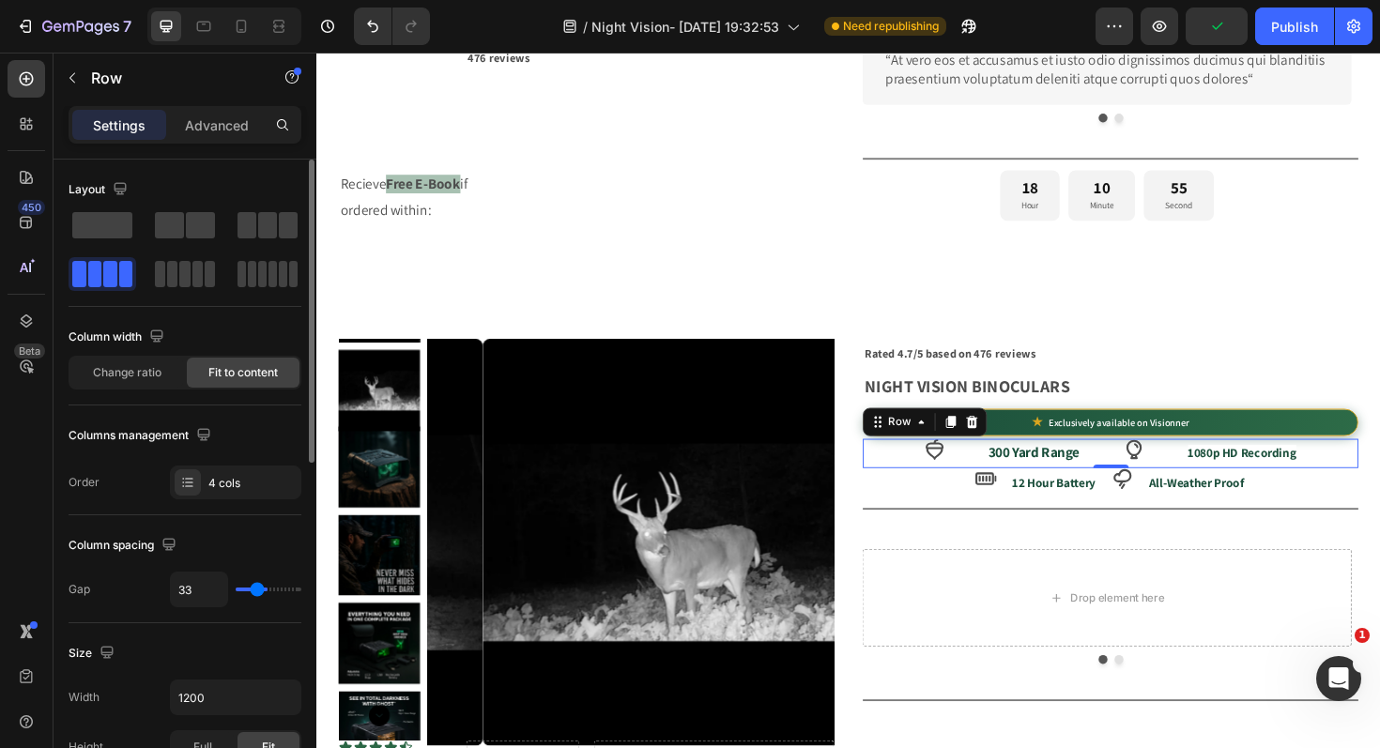
type input "31"
type input "30"
click at [255, 591] on input "range" at bounding box center [269, 590] width 66 height 4
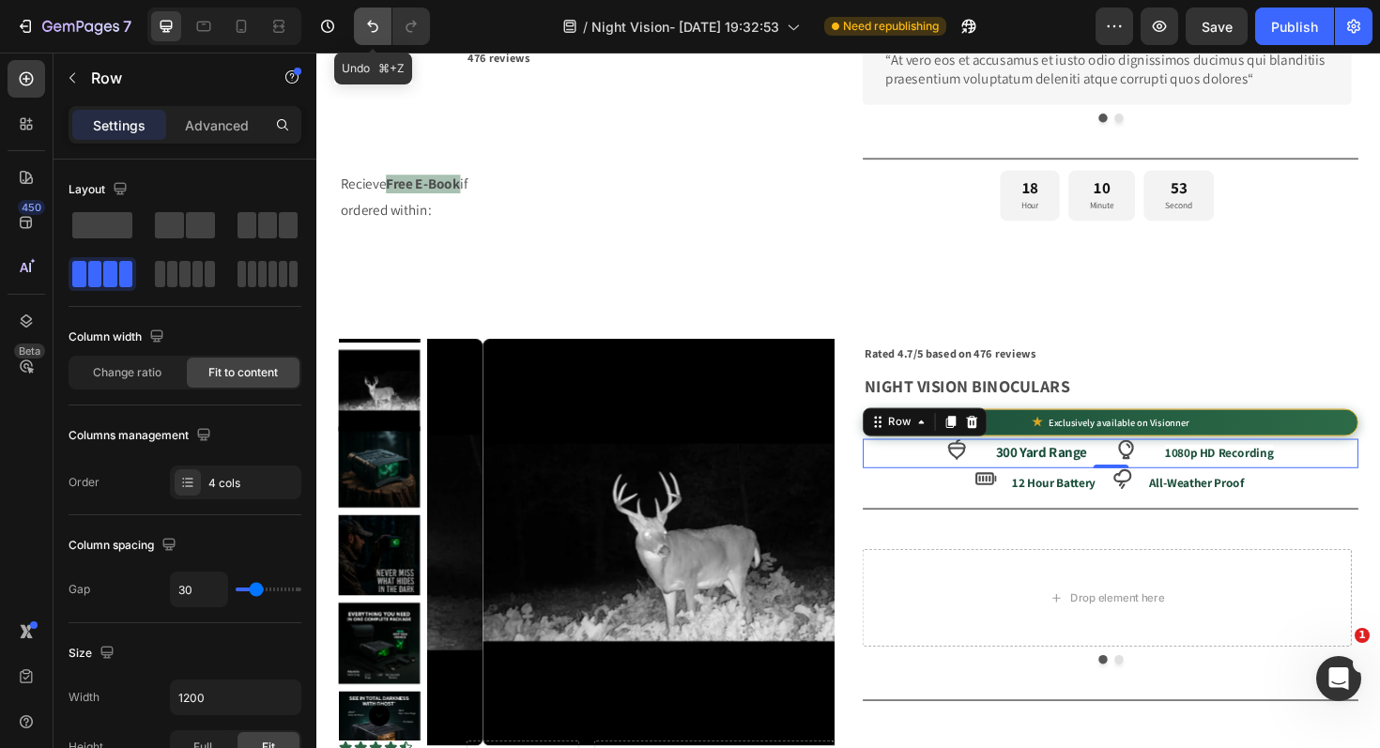
click at [379, 27] on icon "Undo/Redo" at bounding box center [372, 26] width 19 height 19
type input "16"
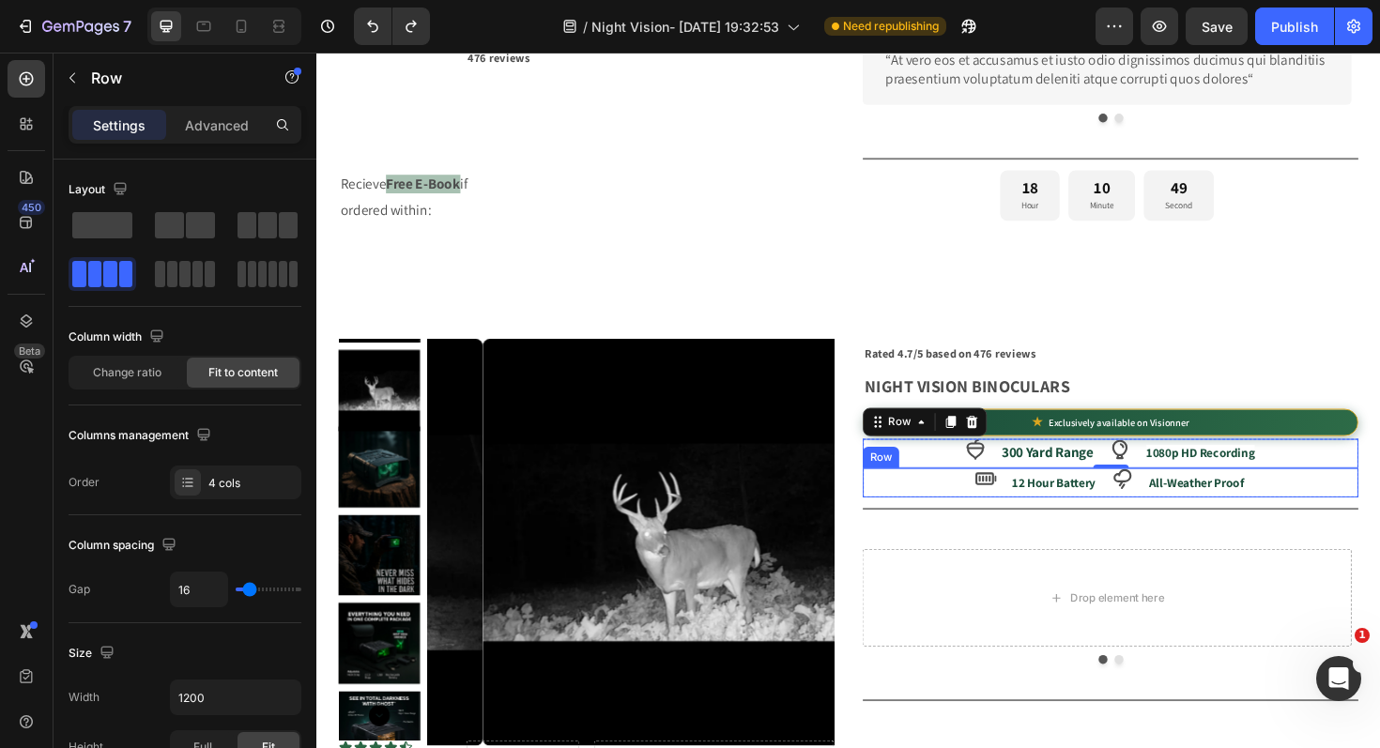
click at [974, 514] on div "Icon 12 Hour Battery Text Block Icon All-Weather Proof Text Block Row" at bounding box center [1156, 508] width 525 height 31
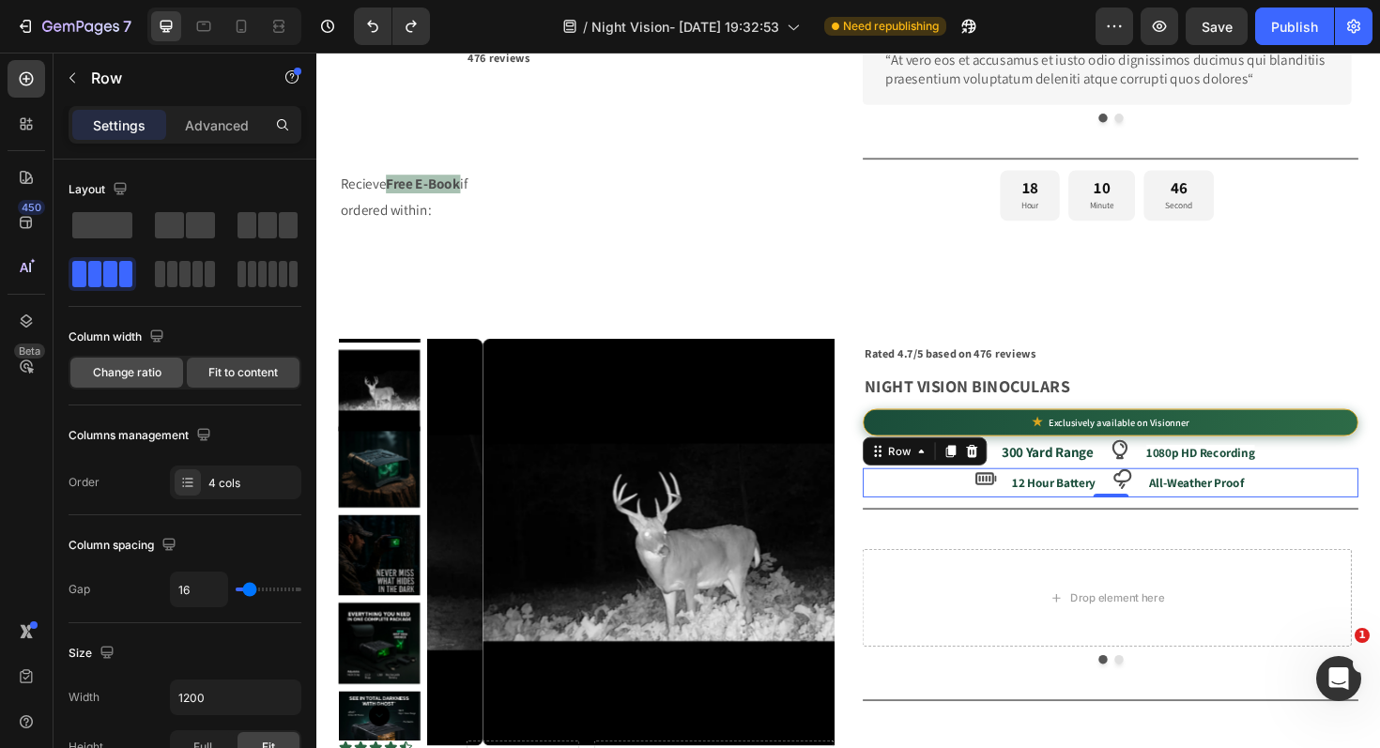
click at [130, 375] on span "Change ratio" at bounding box center [127, 372] width 69 height 17
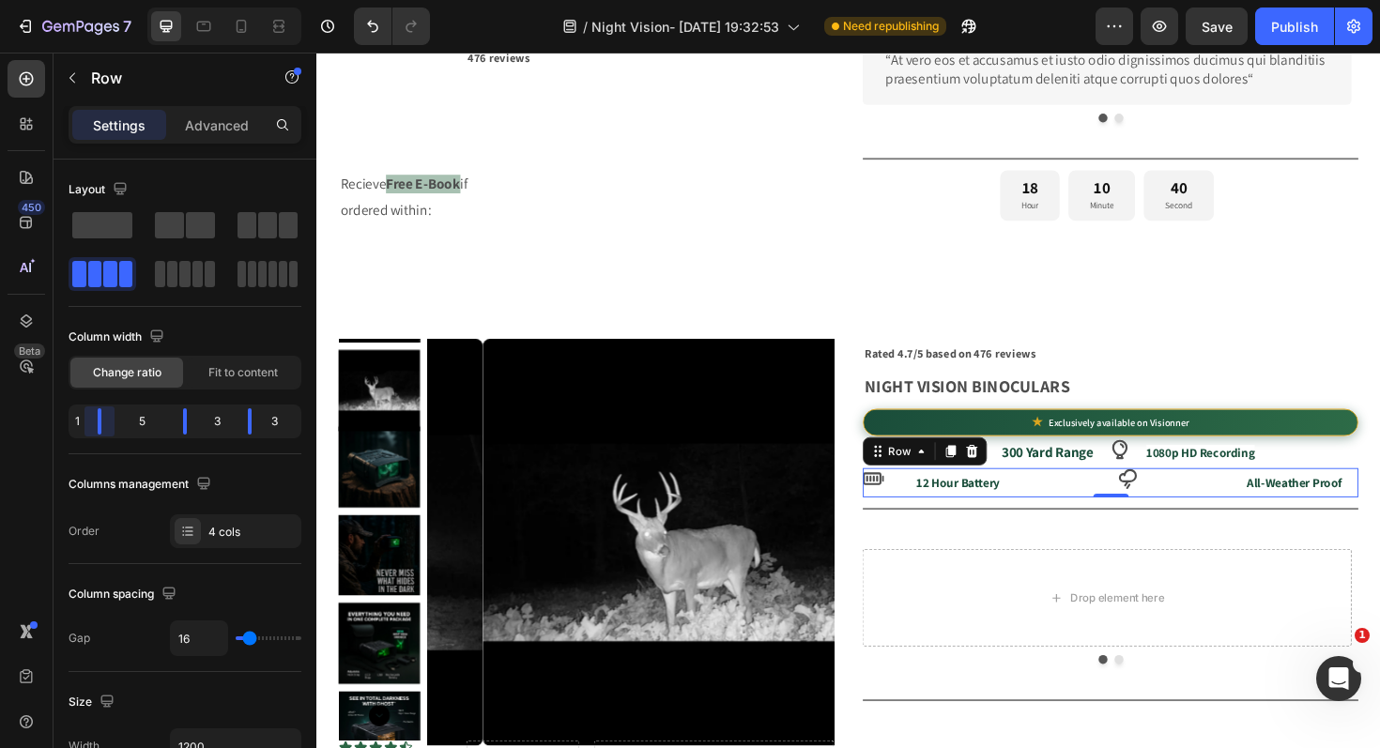
drag, startPoint x: 120, startPoint y: 426, endPoint x: 70, endPoint y: 440, distance: 51.7
click at [70, 0] on body "7 Version history / Night Vision- Aug 23, 19:32:53 Need republishing Preview Sa…" at bounding box center [690, 0] width 1380 height 0
click at [182, 0] on body "7 Version history / Night Vision- Aug 23, 19:32:53 Need republishing Preview Sa…" at bounding box center [690, 0] width 1380 height 0
drag, startPoint x: 247, startPoint y: 431, endPoint x: 183, endPoint y: 430, distance: 63.8
click at [183, 0] on body "7 Version history / Night Vision- Aug 23, 19:32:53 Need republishing Preview Pu…" at bounding box center [690, 0] width 1380 height 0
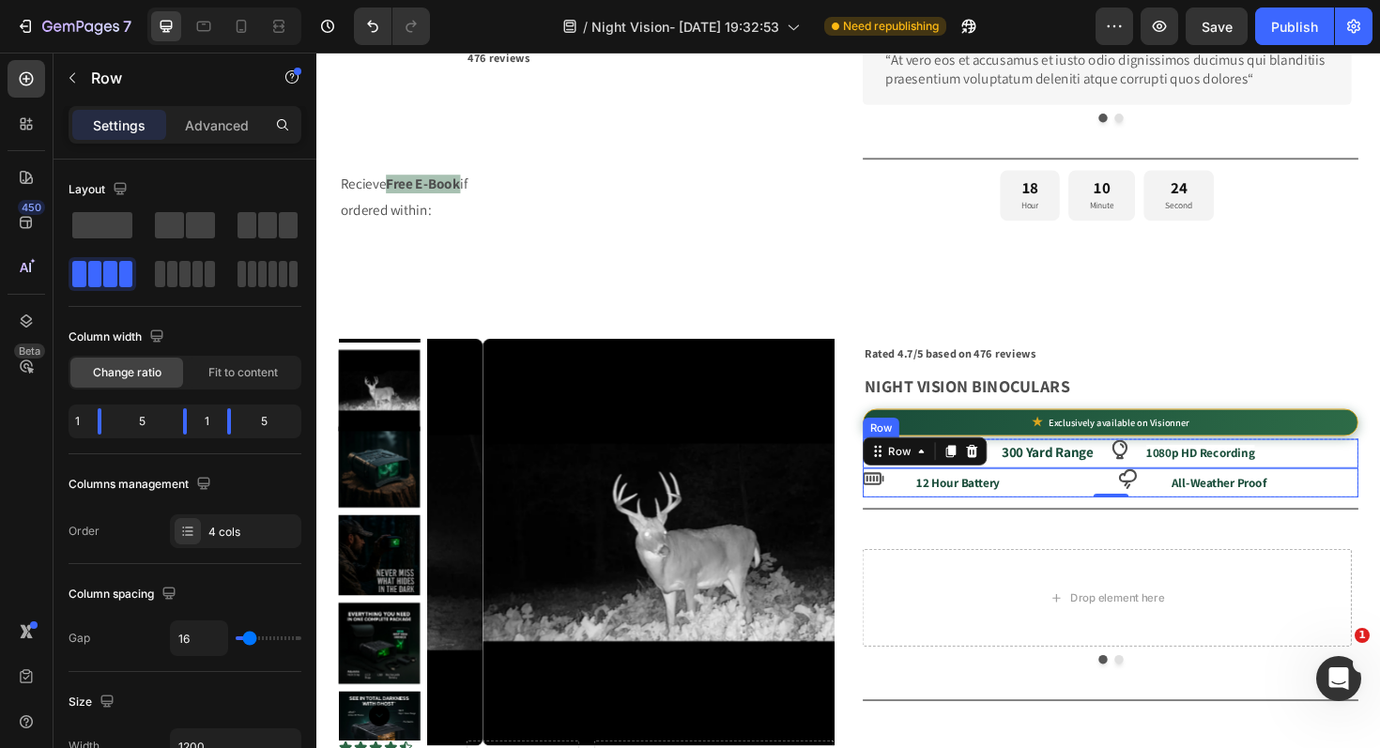
click at [1371, 479] on div "Icon 300 Yard Range Text Block Icon 1080p HD Recording Text Block Row" at bounding box center [1156, 477] width 525 height 31
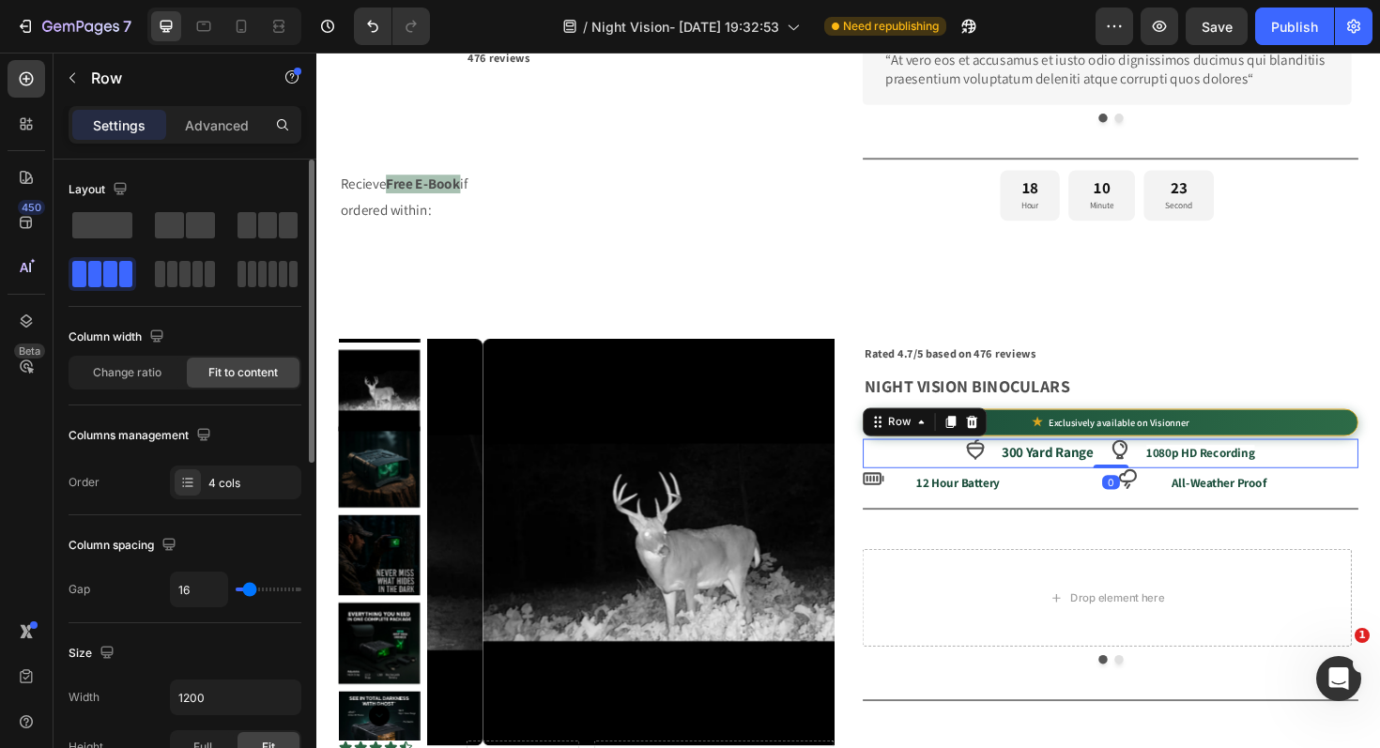
click at [164, 380] on div "Change ratio" at bounding box center [126, 373] width 113 height 30
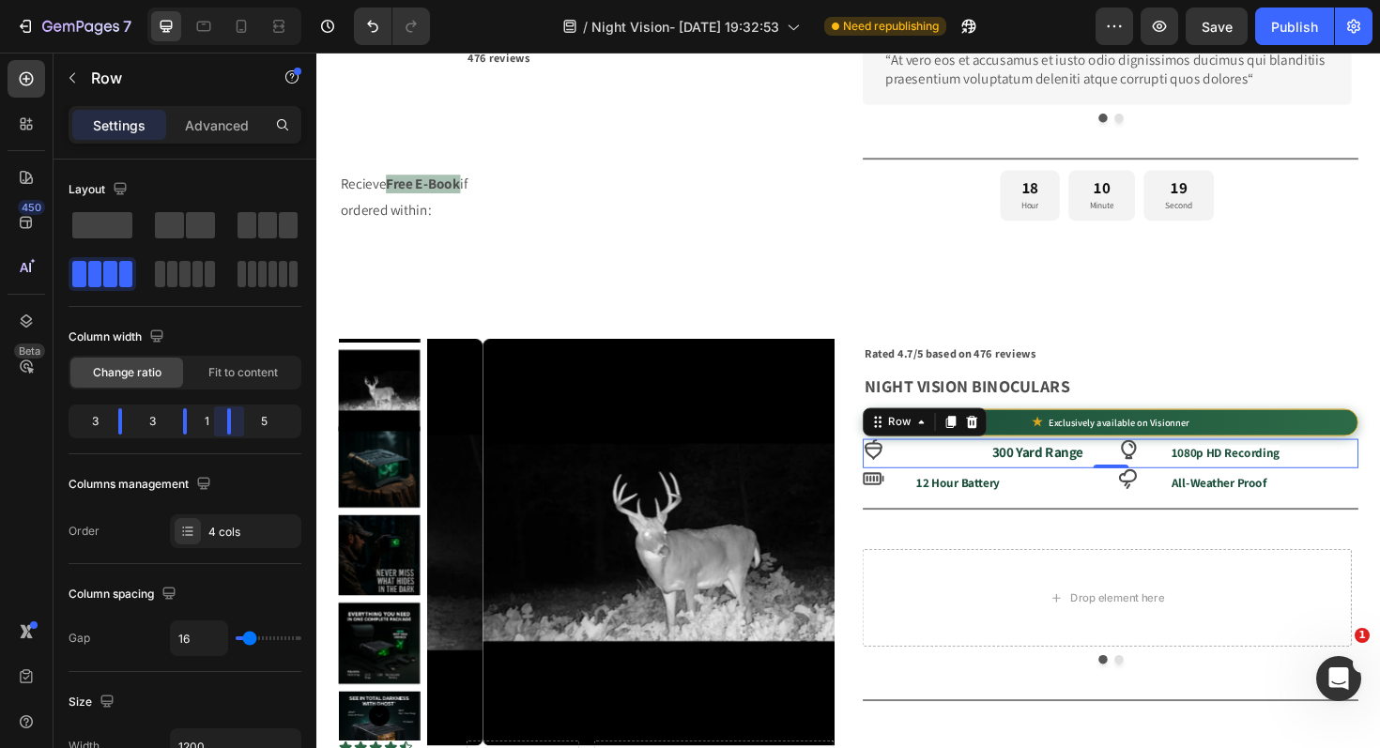
drag, startPoint x: 250, startPoint y: 430, endPoint x: 207, endPoint y: 428, distance: 42.3
click at [207, 0] on body "7 Version history / Night Vision- Aug 23, 19:32:53 Need republishing Preview Sa…" at bounding box center [690, 0] width 1380 height 0
drag, startPoint x: 120, startPoint y: 426, endPoint x: 81, endPoint y: 427, distance: 39.4
click at [81, 0] on body "7 Version history / Night Vision- Aug 23, 19:32:53 Need republishing Preview Sa…" at bounding box center [690, 0] width 1380 height 0
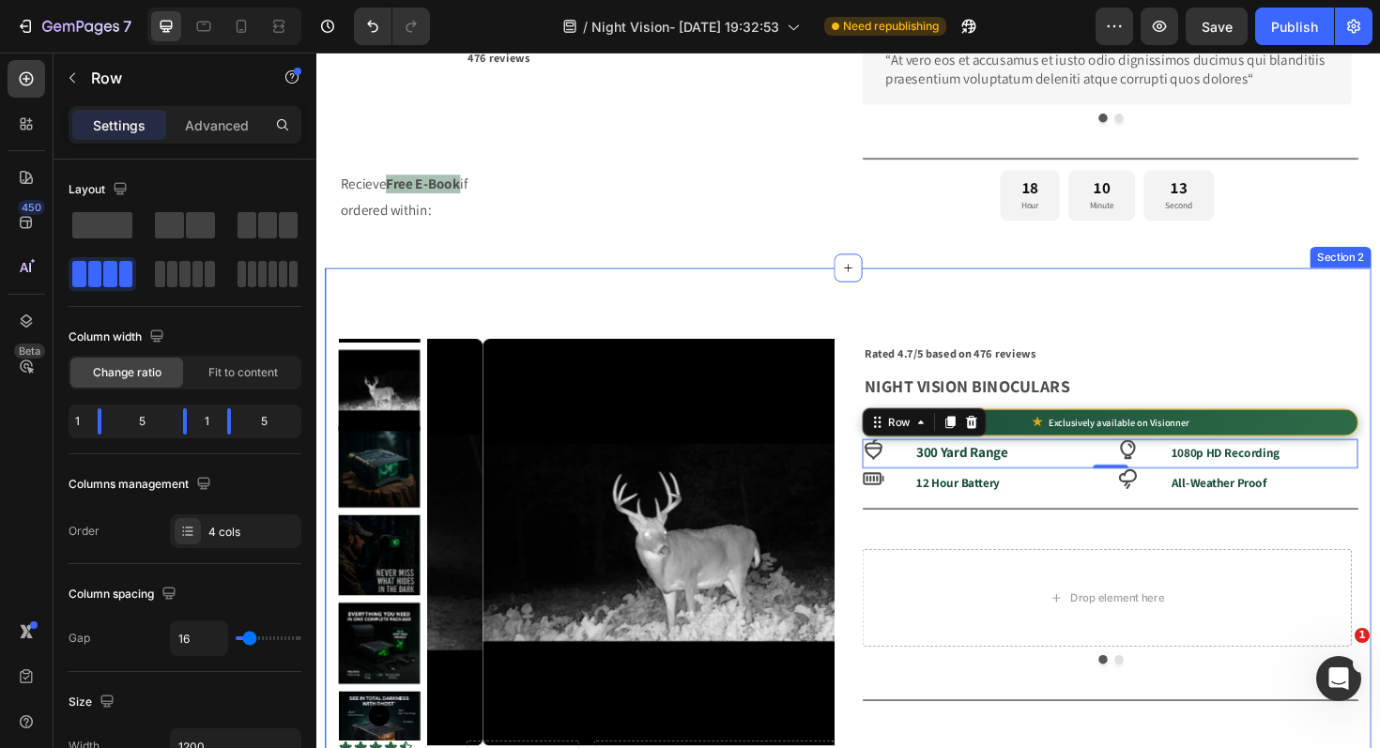
click at [1119, 302] on div "Product Images Icon Icon Icon Icon Icon Icon List Row Drop element here Row Rat…" at bounding box center [880, 670] width 1108 height 778
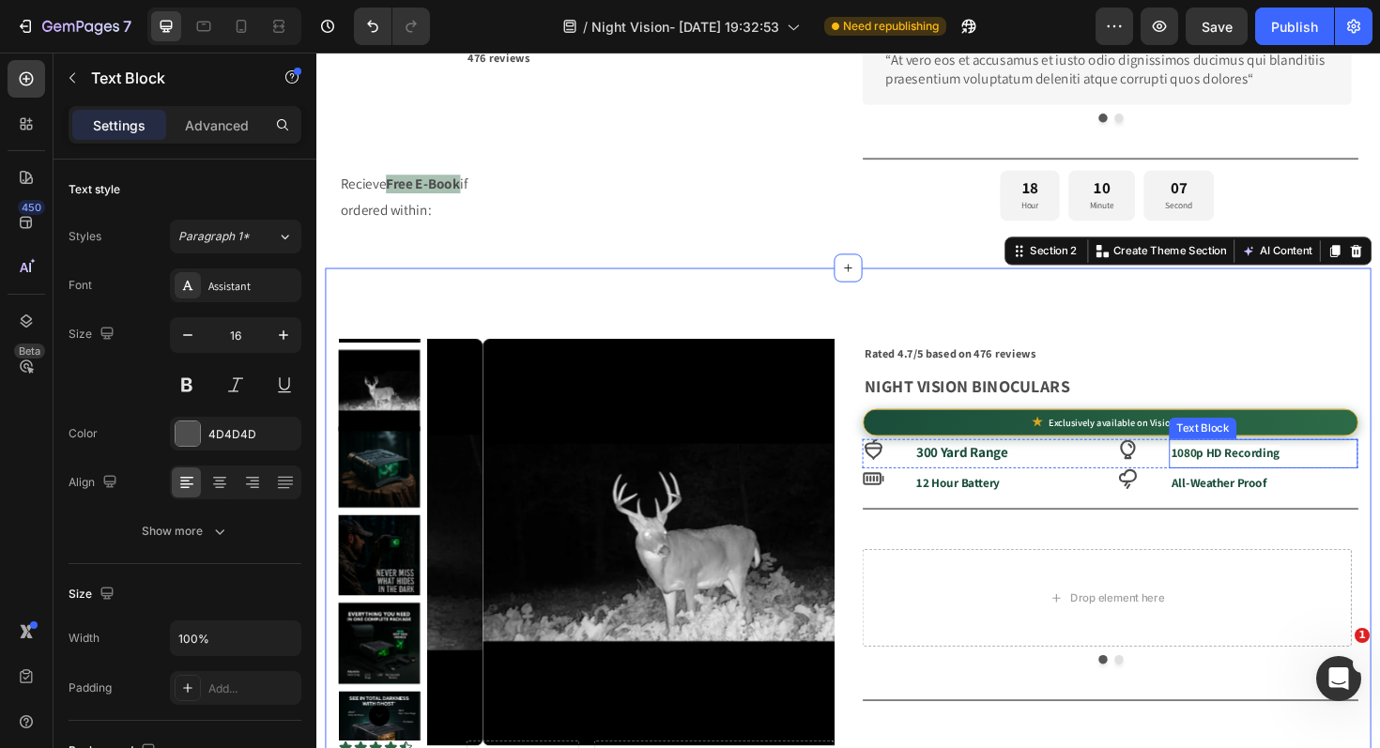
click at [1379, 478] on p "1080p HD Recording" at bounding box center [1319, 477] width 196 height 27
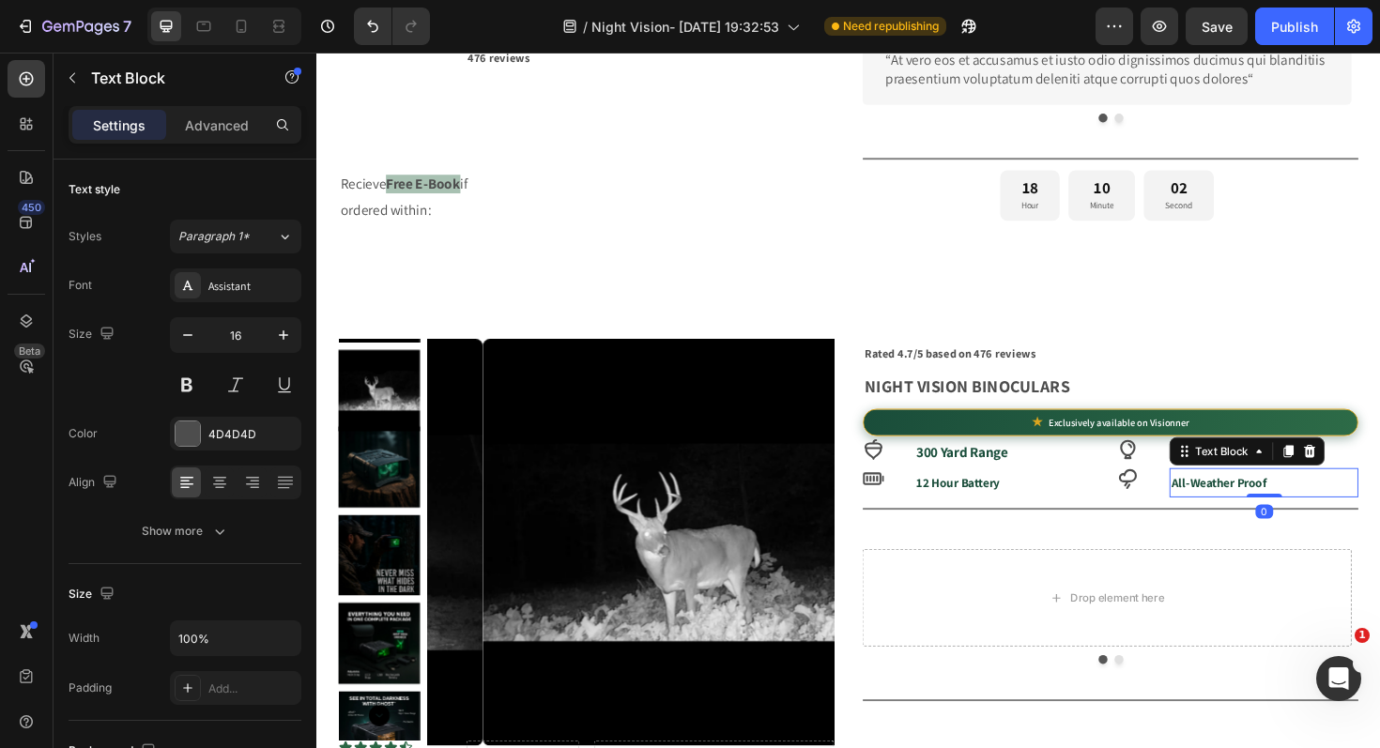
click at [1379, 515] on p "All-Weather Proof" at bounding box center [1319, 508] width 196 height 27
click at [1144, 519] on div "Icon 12 Hour Battery Text Block Icon All-Weather Proof Text Block 0 Row" at bounding box center [1156, 508] width 525 height 31
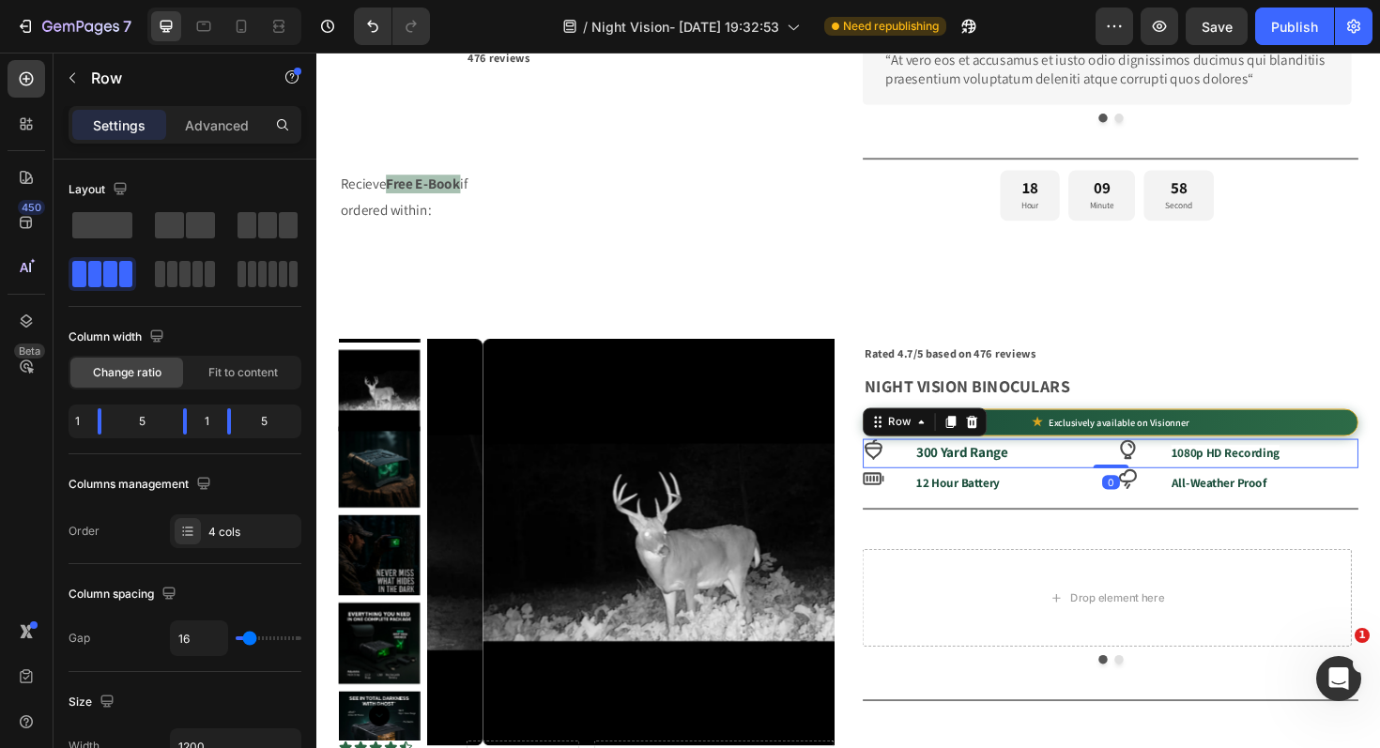
click at [1153, 489] on div "Icon 300 Yard Range Text Block Icon 1080p HD Recording Text Block Row 0" at bounding box center [1156, 477] width 525 height 31
click at [222, 110] on div "Advanced" at bounding box center [217, 125] width 94 height 30
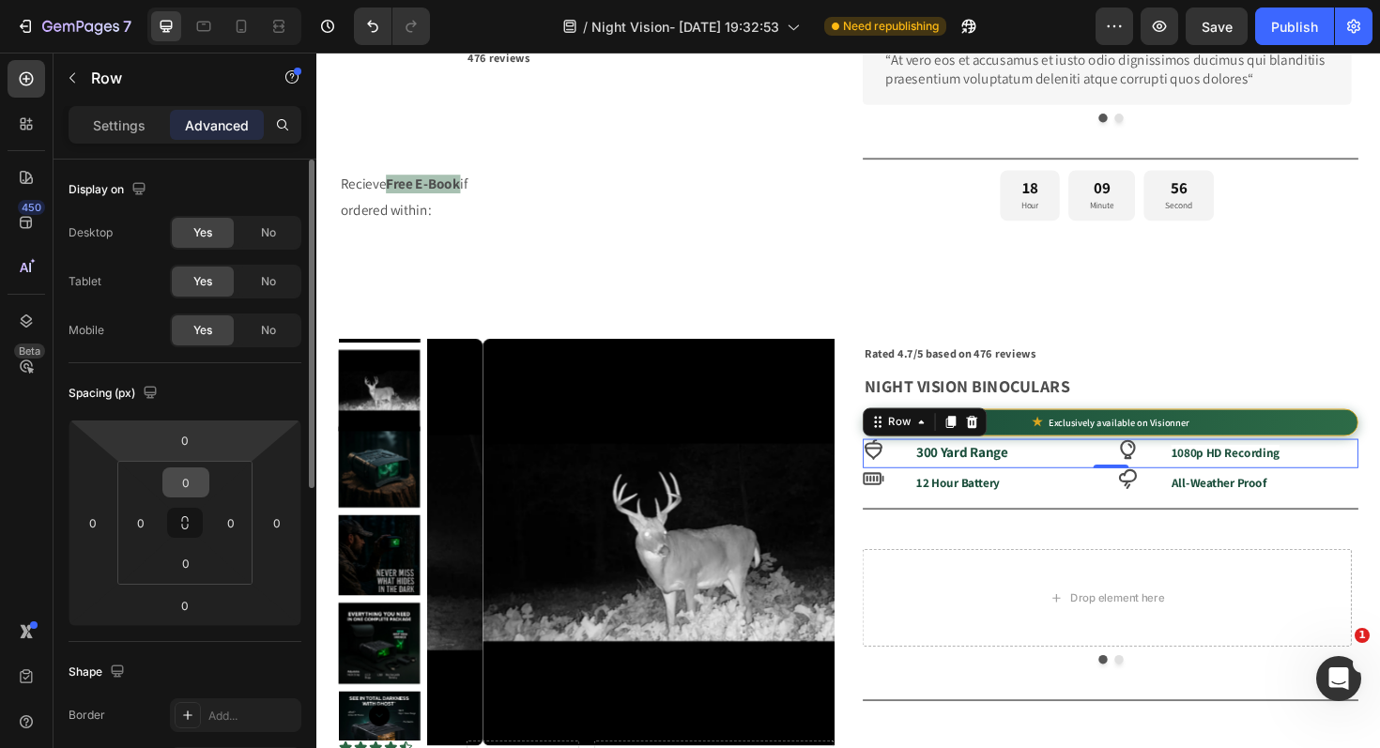
click at [187, 479] on input "0" at bounding box center [186, 482] width 38 height 28
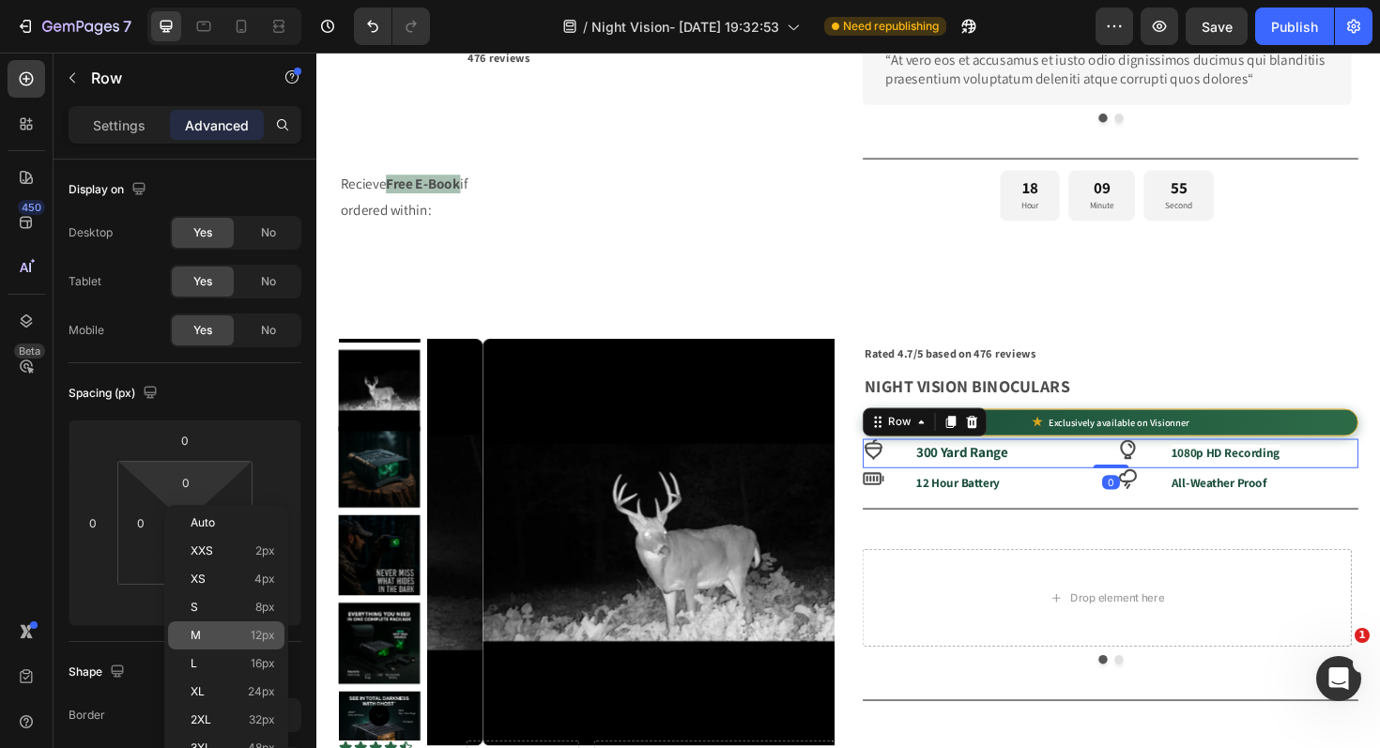
click at [218, 642] on div "M 12px" at bounding box center [226, 635] width 116 height 28
type input "12"
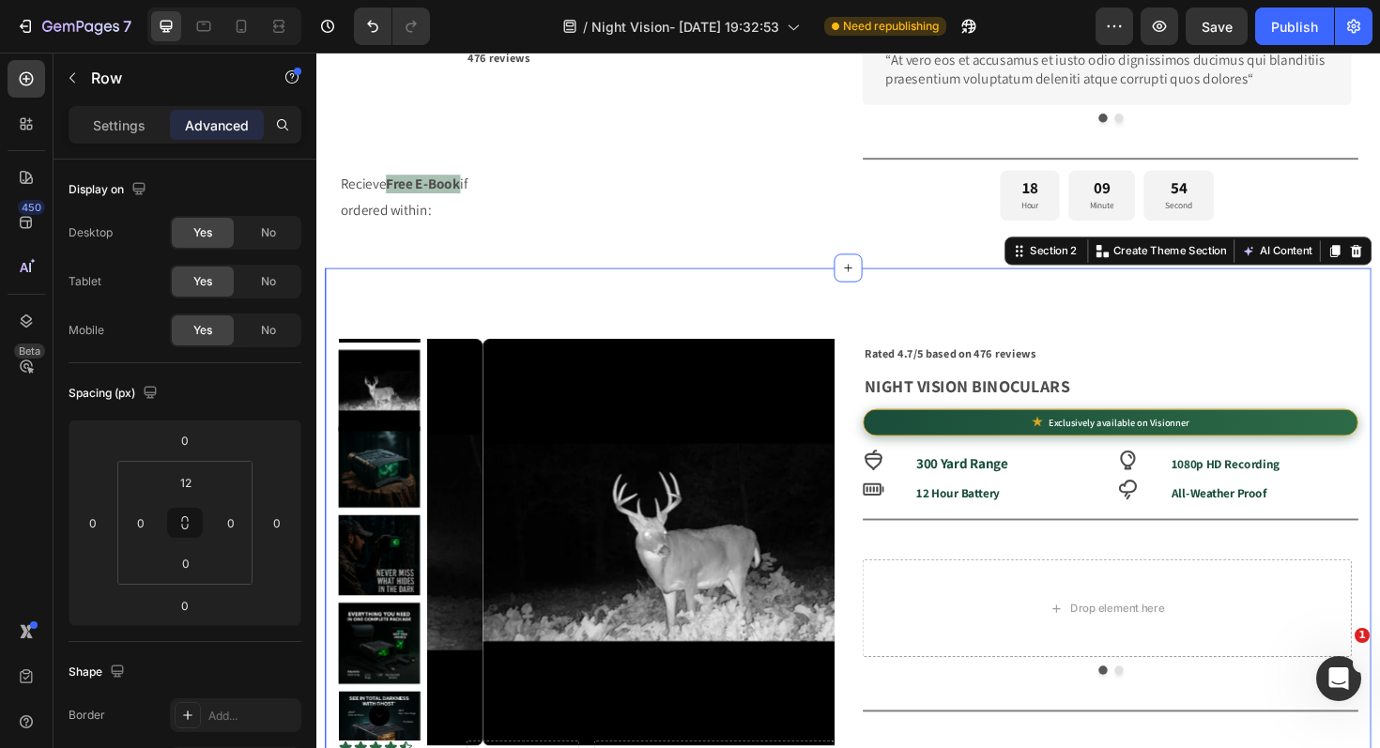
click at [1224, 344] on div "Product Images Icon Icon Icon Icon Icon Icon List Row Drop element here Row Rat…" at bounding box center [880, 670] width 1108 height 778
click at [1161, 417] on p "NIGHT VISION BINOCULARS" at bounding box center [1156, 406] width 521 height 29
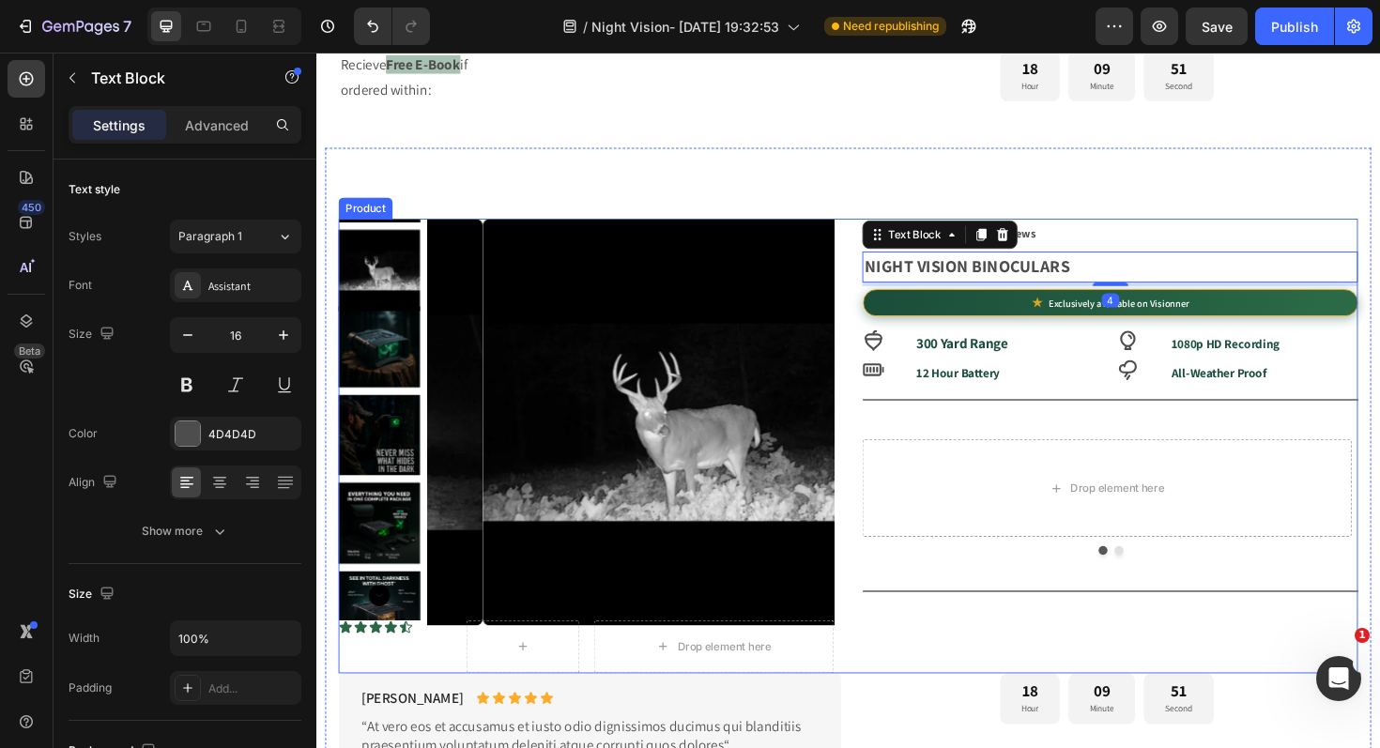
scroll to position [964, 0]
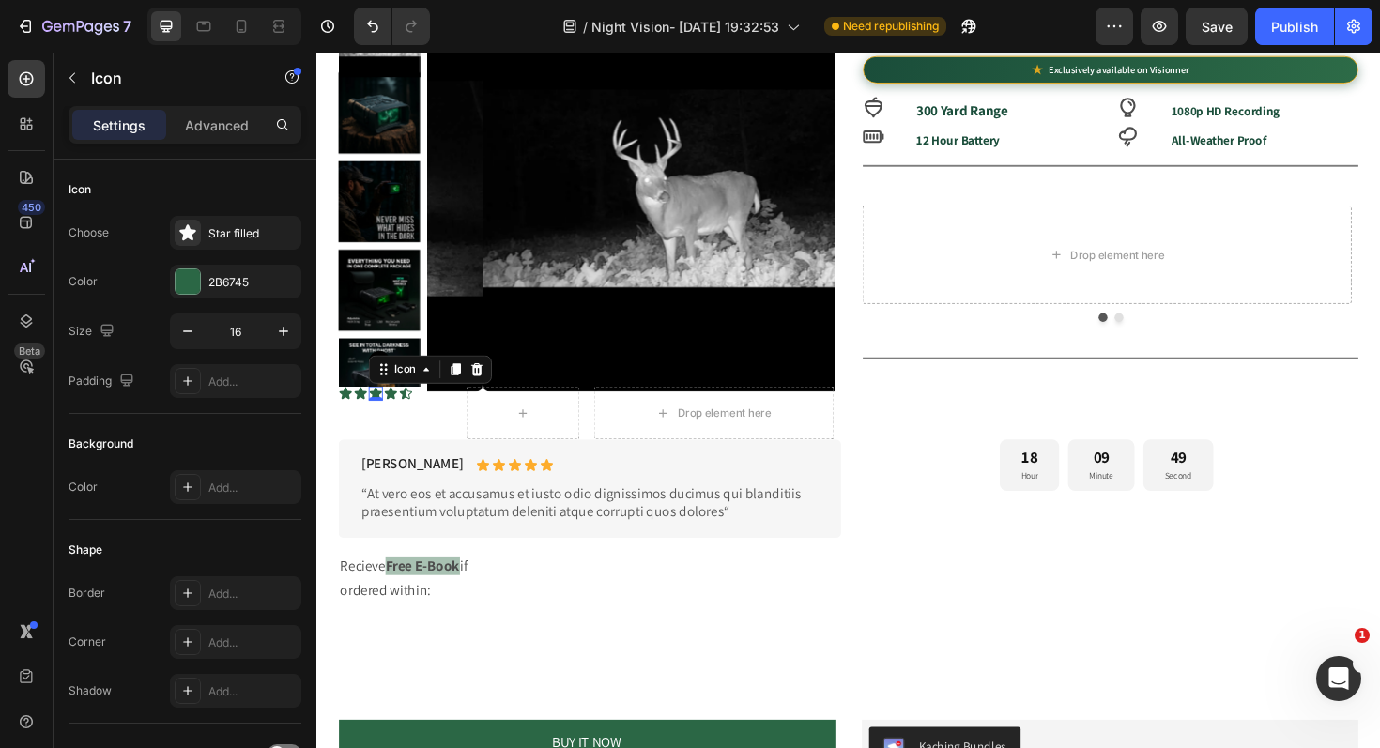
click at [386, 417] on div "Icon 0" at bounding box center [379, 413] width 15 height 15
click at [429, 420] on div "Icon Icon Icon 0 Icon Icon" at bounding box center [400, 413] width 120 height 15
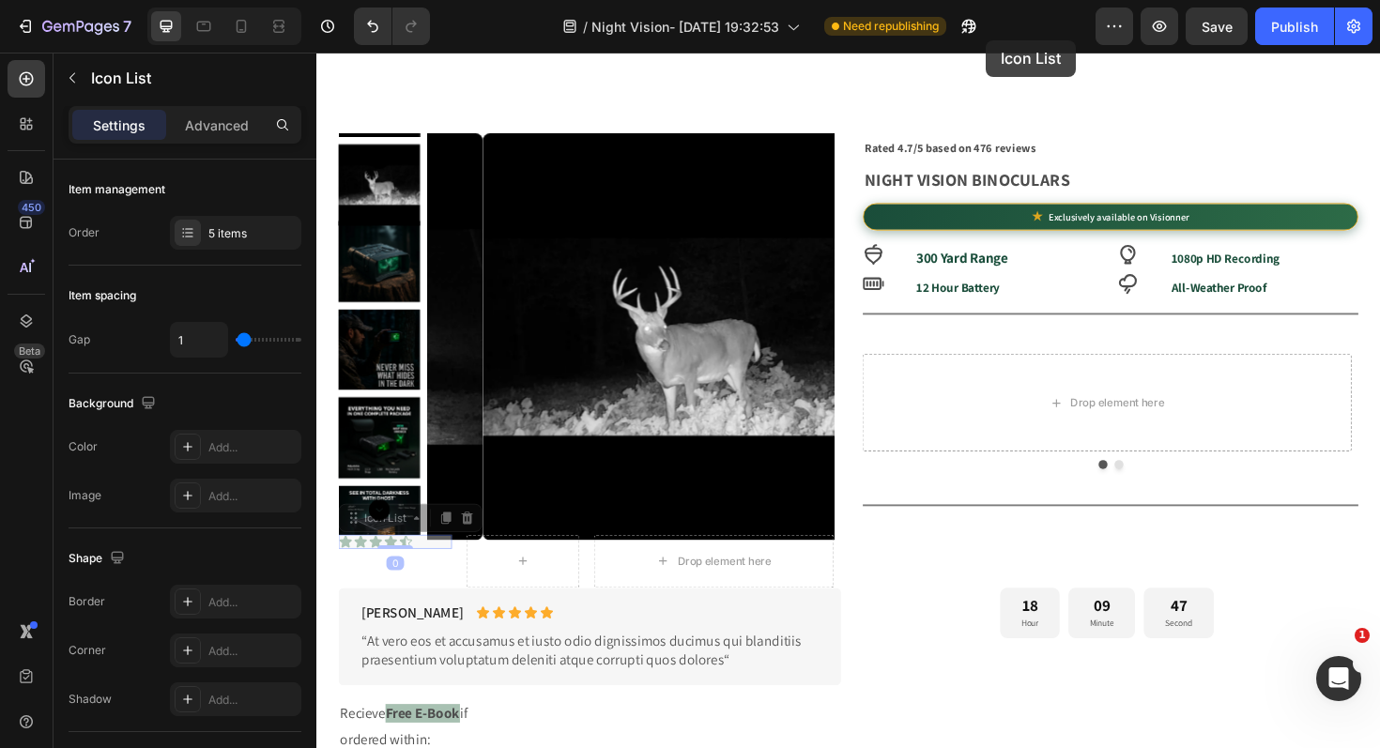
scroll to position [633, 0]
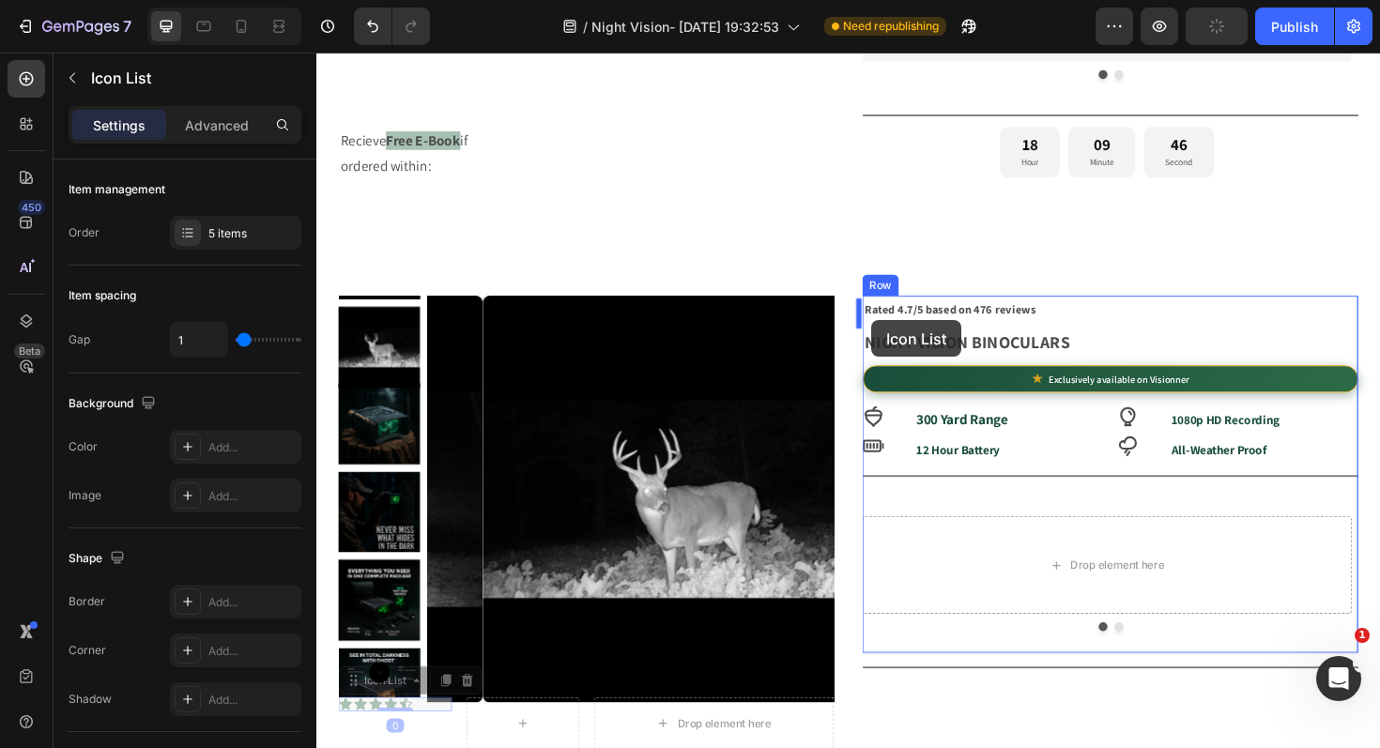
drag, startPoint x: 344, startPoint y: 391, endPoint x: 904, endPoint y: 335, distance: 562.2
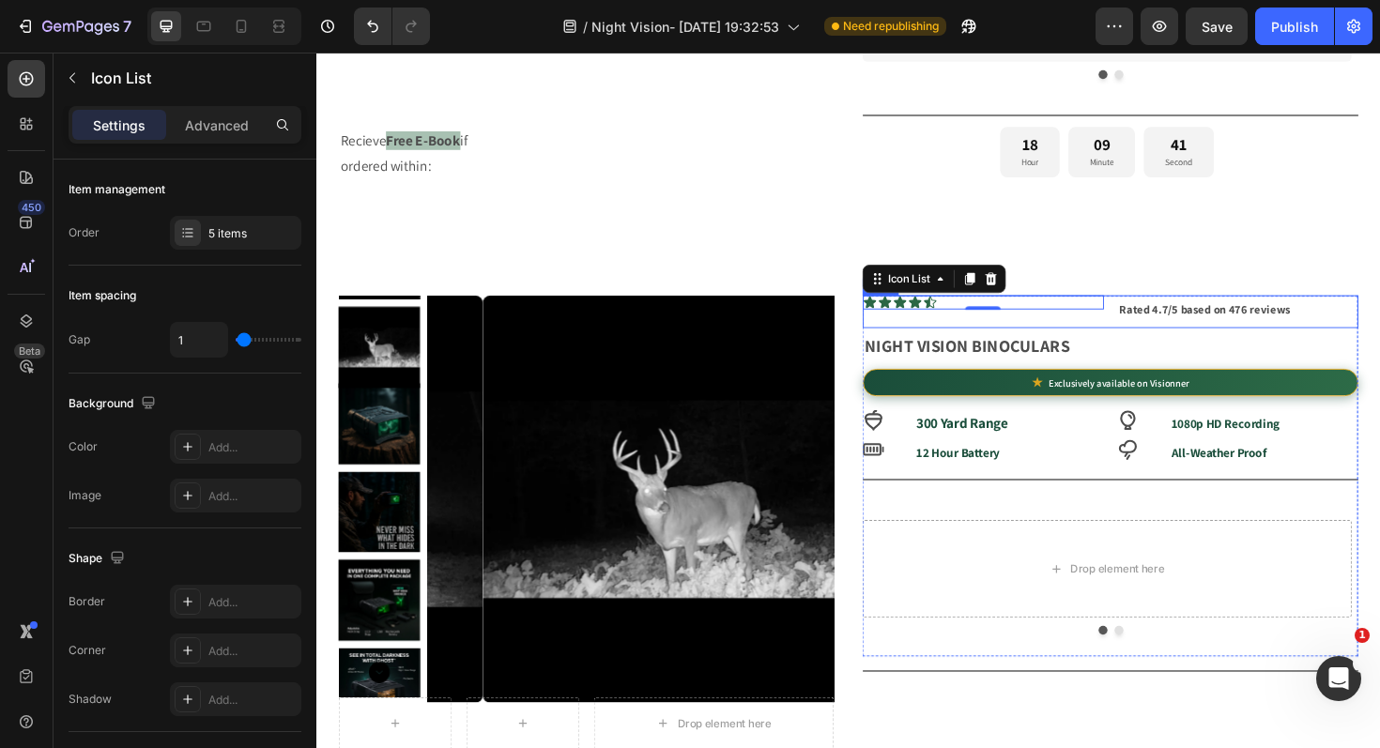
click at [1130, 332] on div "Icon Icon Icon Icon Icon Icon List 0" at bounding box center [1021, 328] width 255 height 36
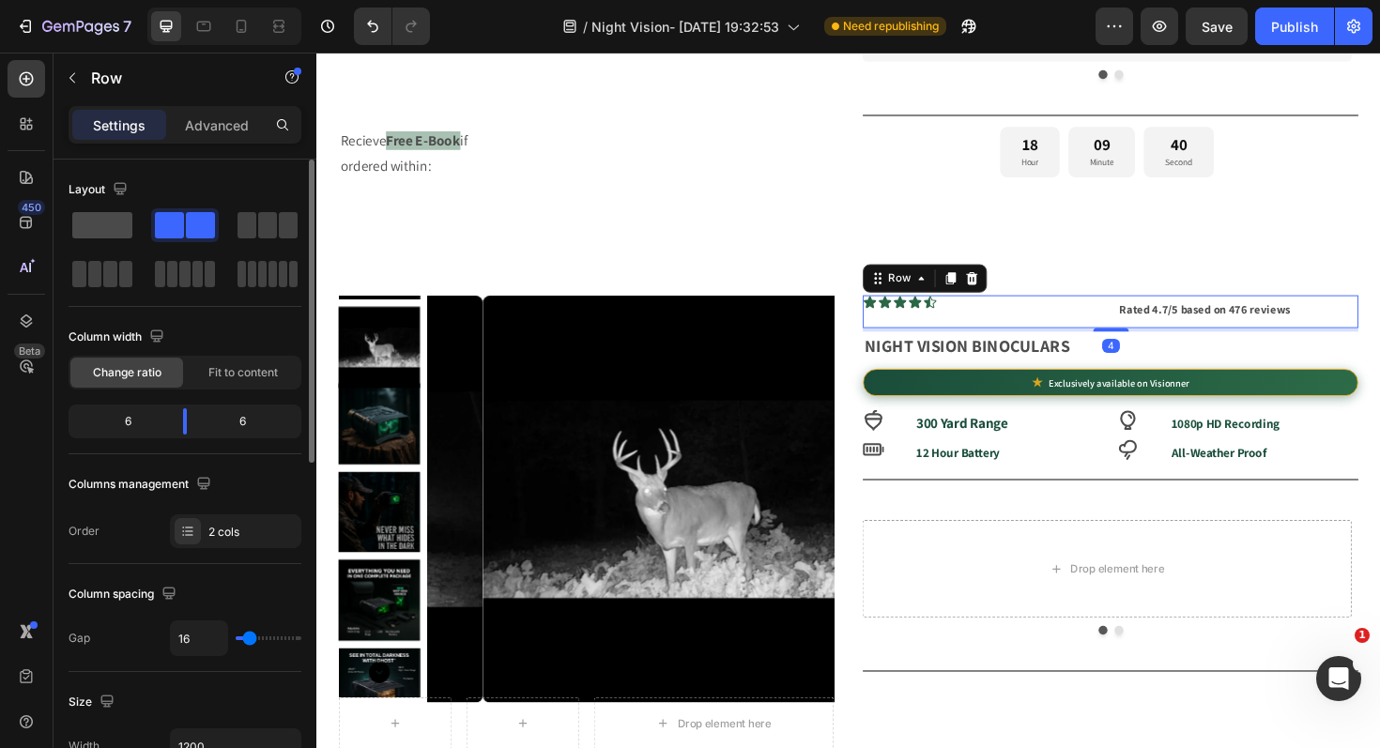
click at [116, 234] on span at bounding box center [102, 225] width 60 height 26
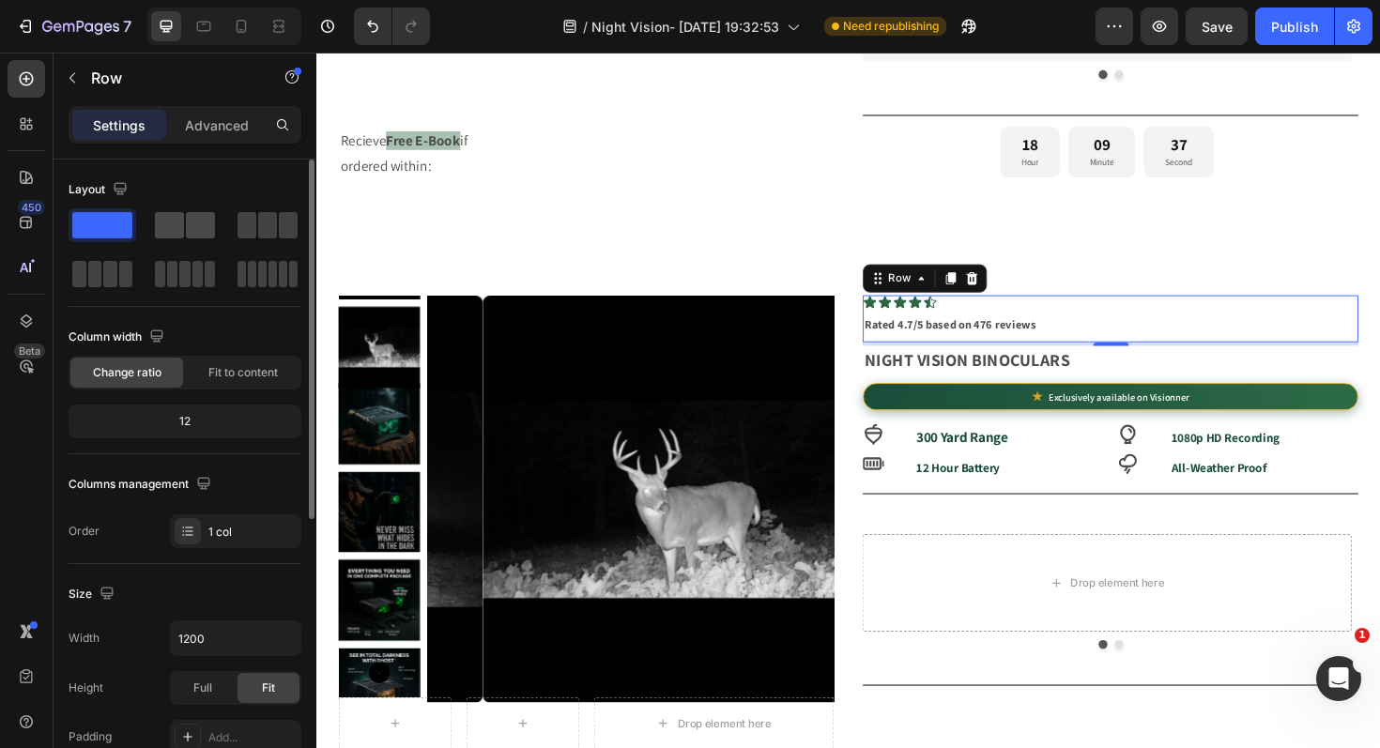
click at [234, 210] on div at bounding box center [268, 225] width 68 height 34
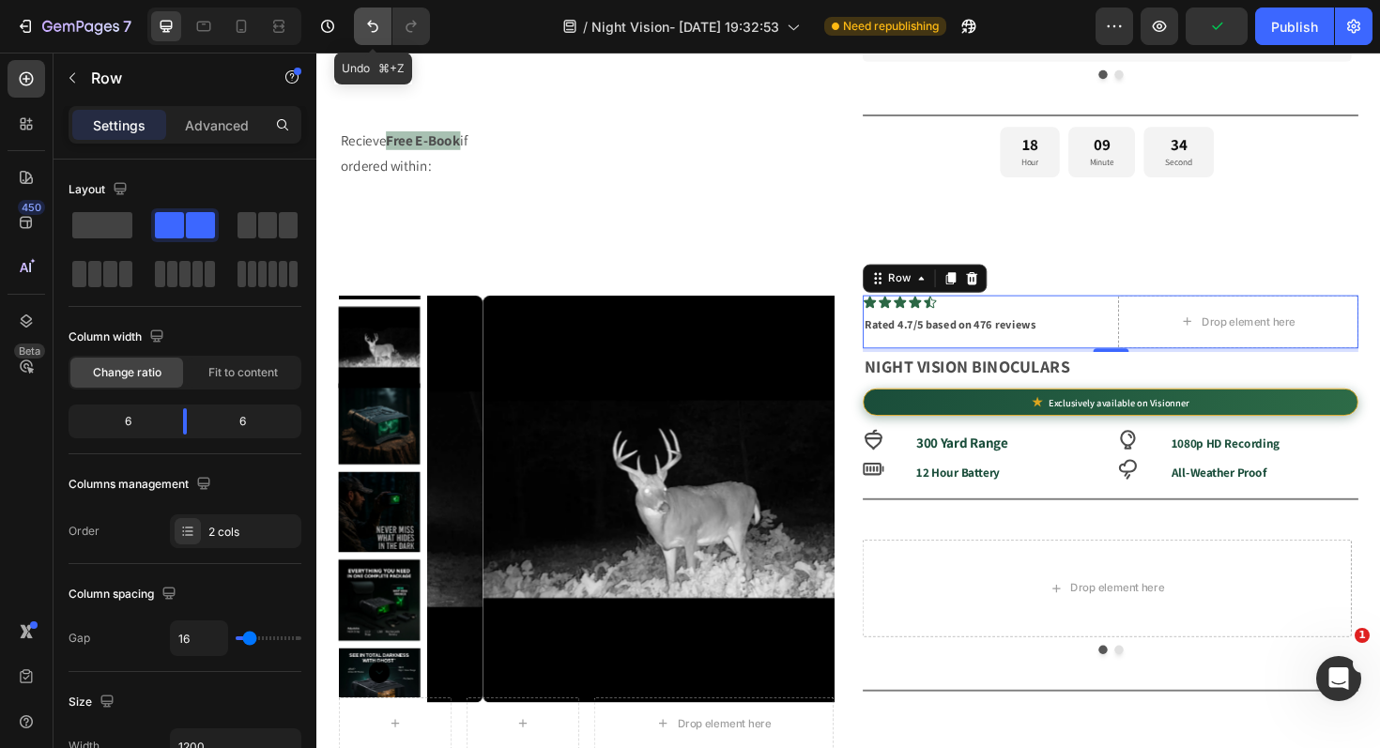
click at [375, 38] on button "Undo/Redo" at bounding box center [373, 27] width 38 height 38
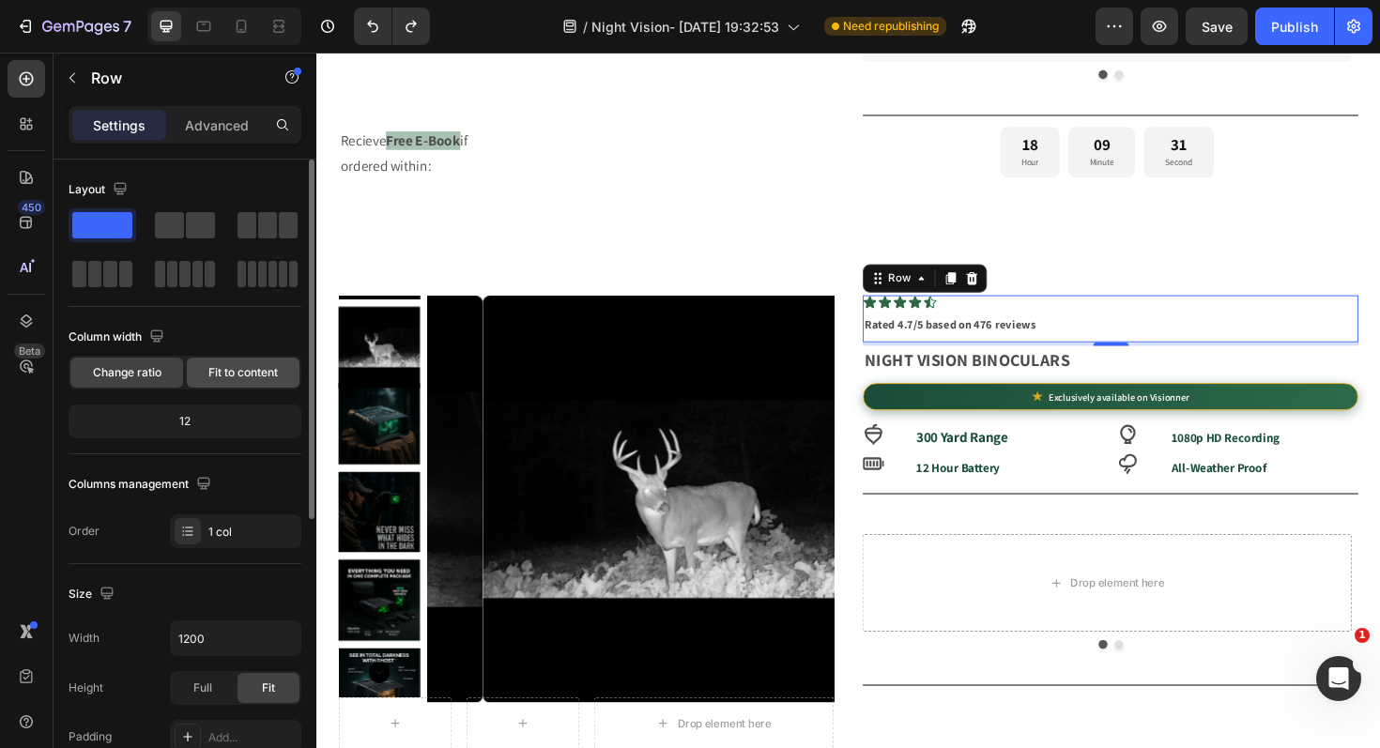
click at [245, 383] on div "Fit to content" at bounding box center [243, 373] width 113 height 30
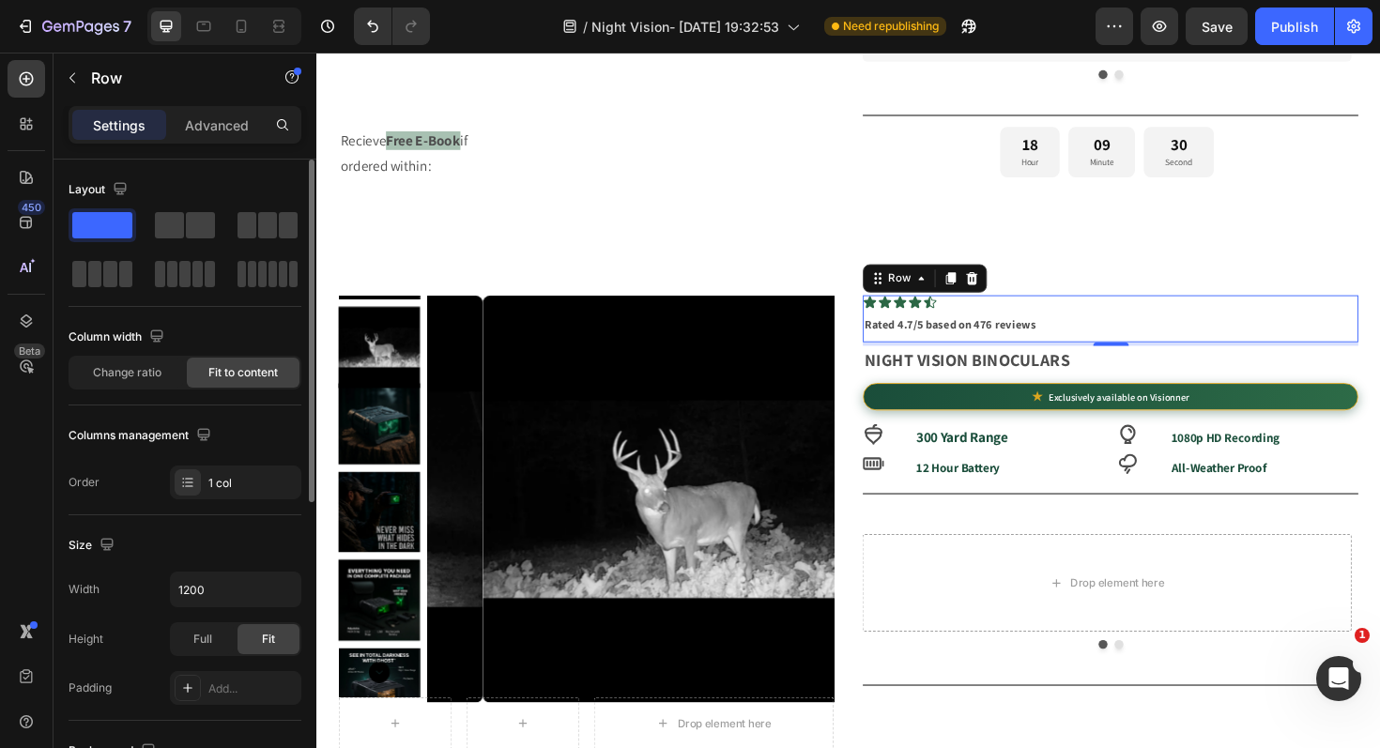
click at [87, 351] on div "Column width" at bounding box center [185, 337] width 233 height 30
click at [109, 366] on span "Change ratio" at bounding box center [127, 372] width 69 height 17
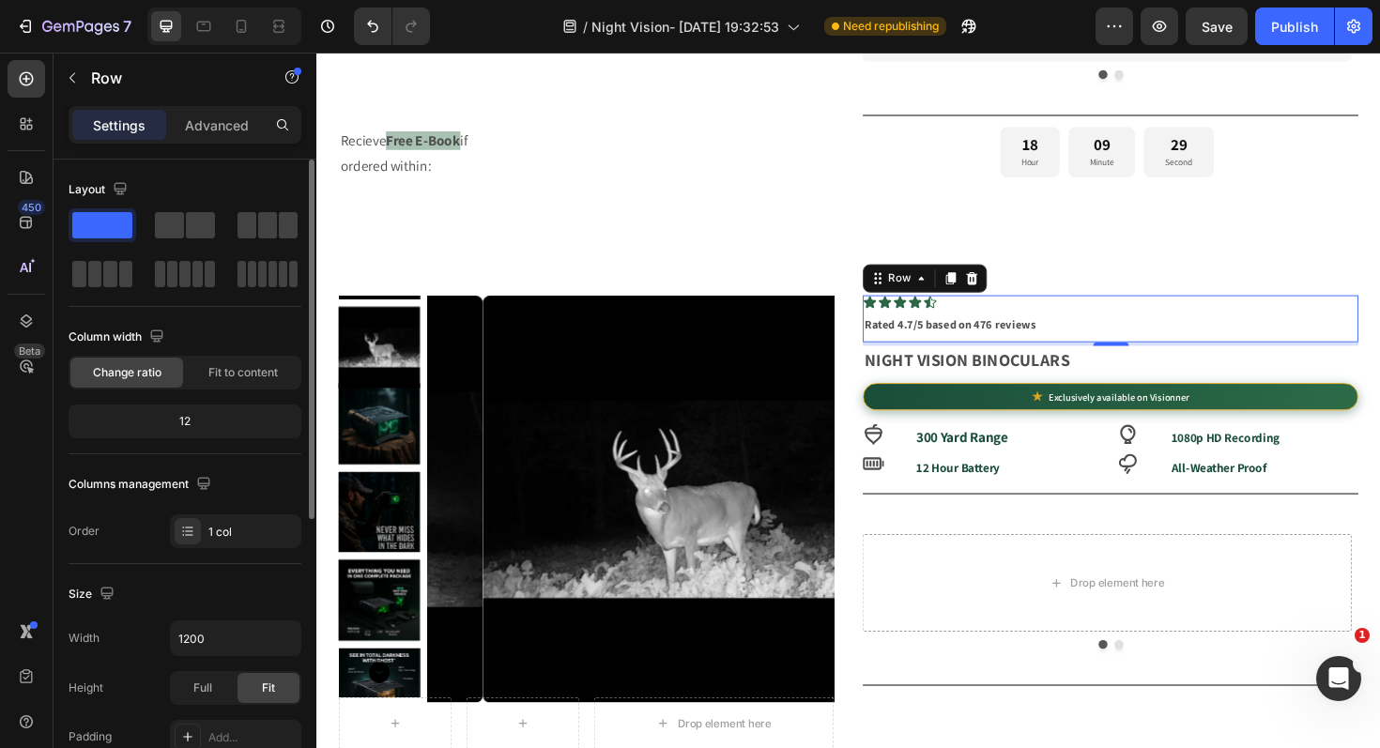
click at [199, 205] on div "Layout" at bounding box center [185, 233] width 233 height 116
click at [196, 227] on span at bounding box center [200, 225] width 29 height 26
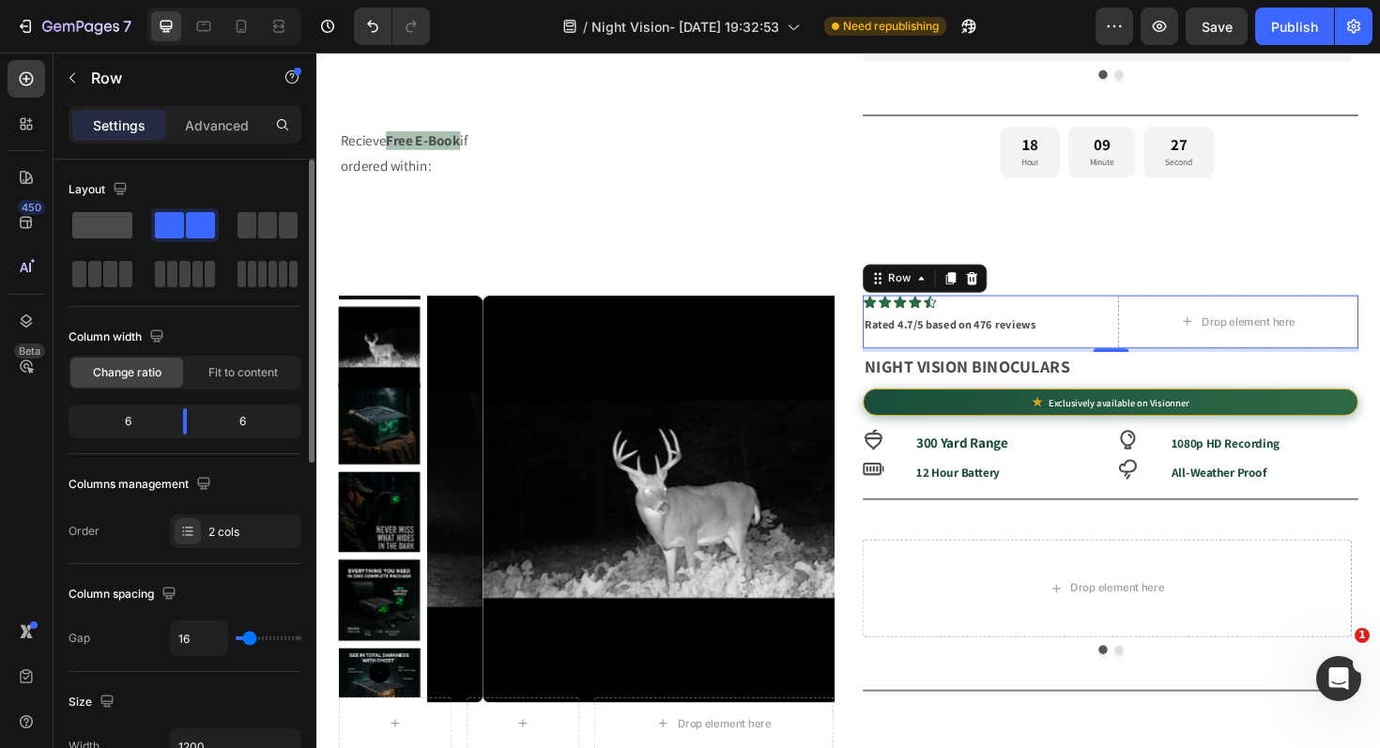
click at [96, 230] on span at bounding box center [102, 225] width 60 height 26
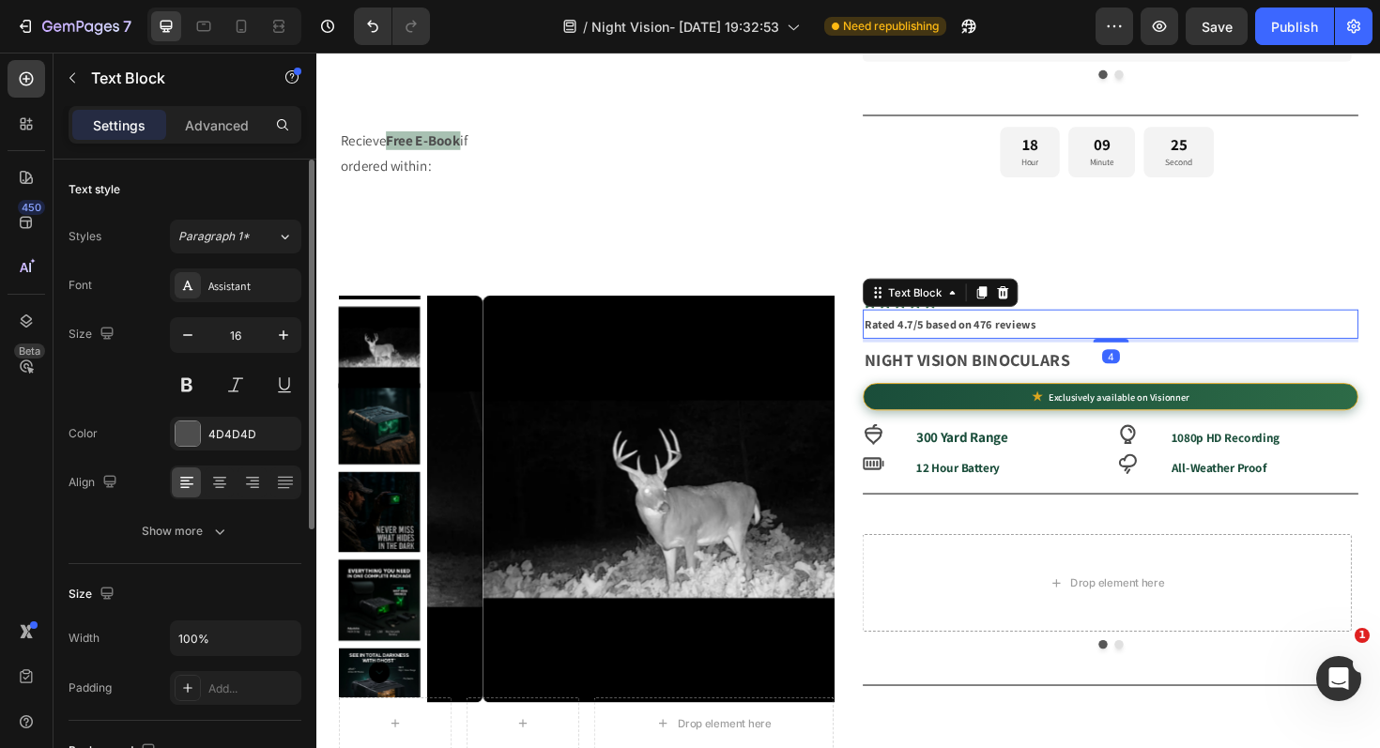
click at [896, 347] on strong "Rated 4.7/5 based on 476 reviews" at bounding box center [986, 340] width 181 height 16
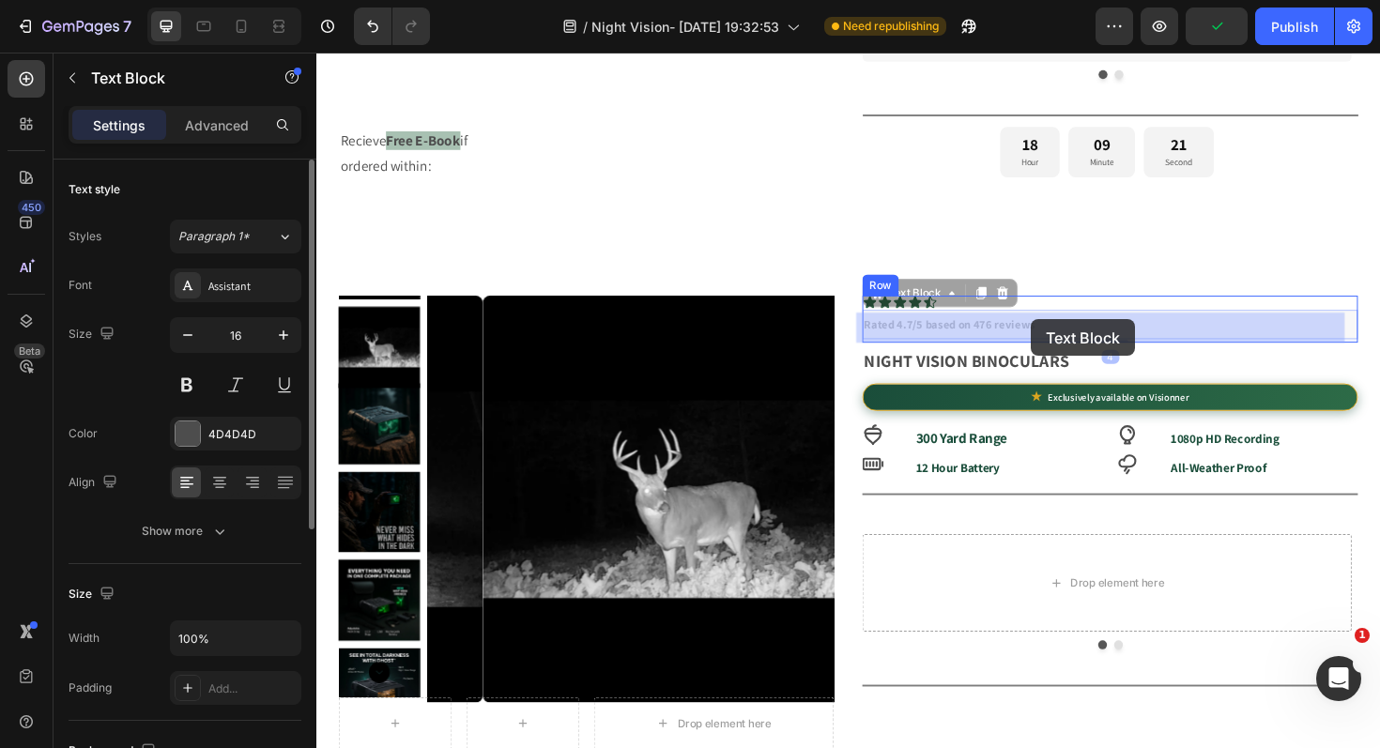
drag, startPoint x: 901, startPoint y: 313, endPoint x: 1073, endPoint y: 335, distance: 173.2
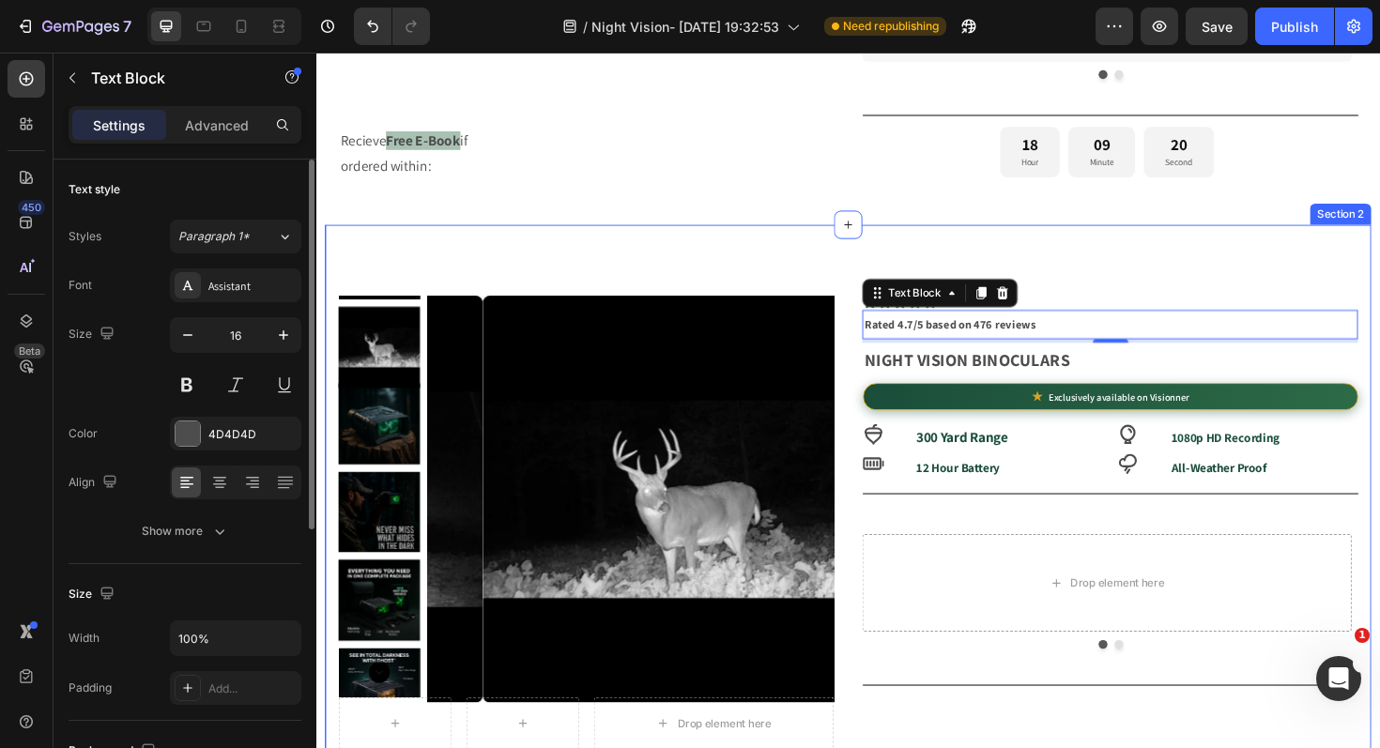
click at [852, 256] on div "Product Images Row Drop element here Row Icon Icon Icon Icon Icon Icon List Rat…" at bounding box center [880, 624] width 1108 height 778
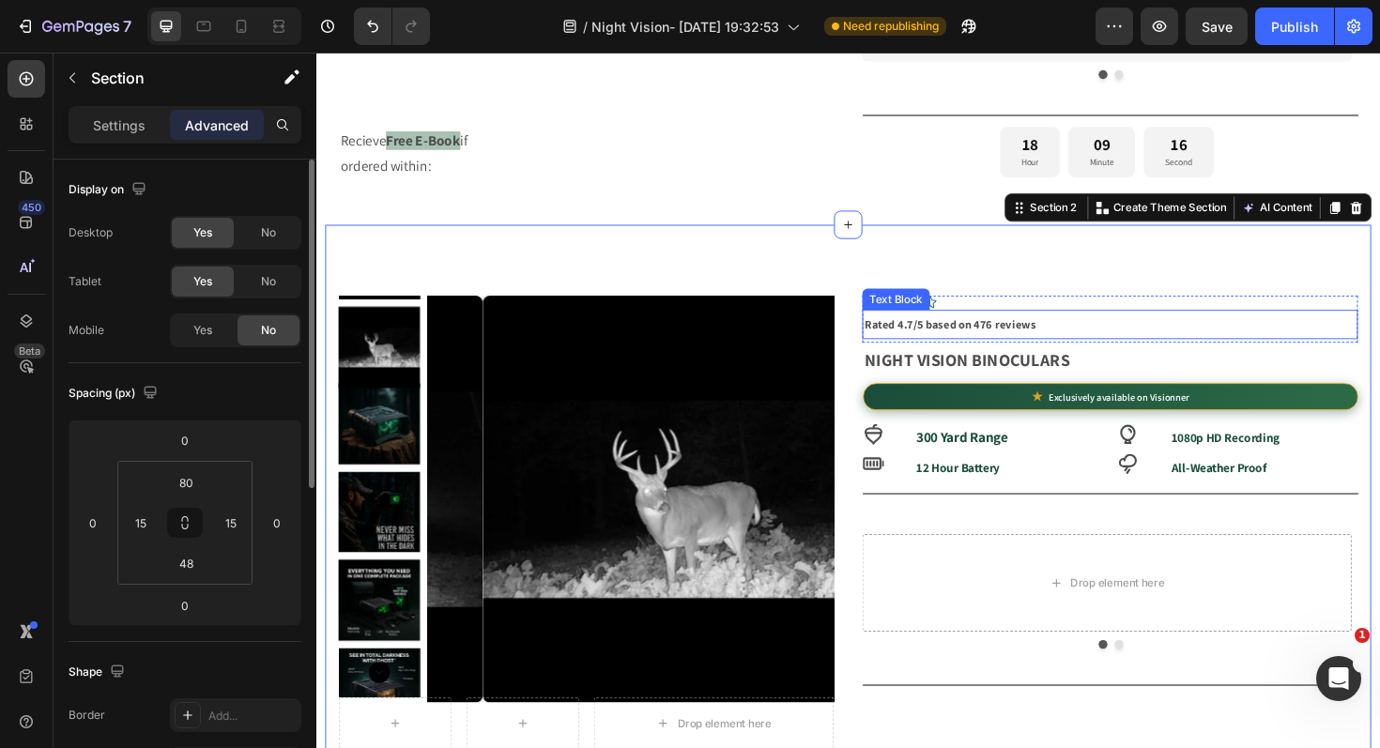
click at [1115, 348] on p "Rated 4.7/5 based on 476 reviews" at bounding box center [1156, 341] width 521 height 28
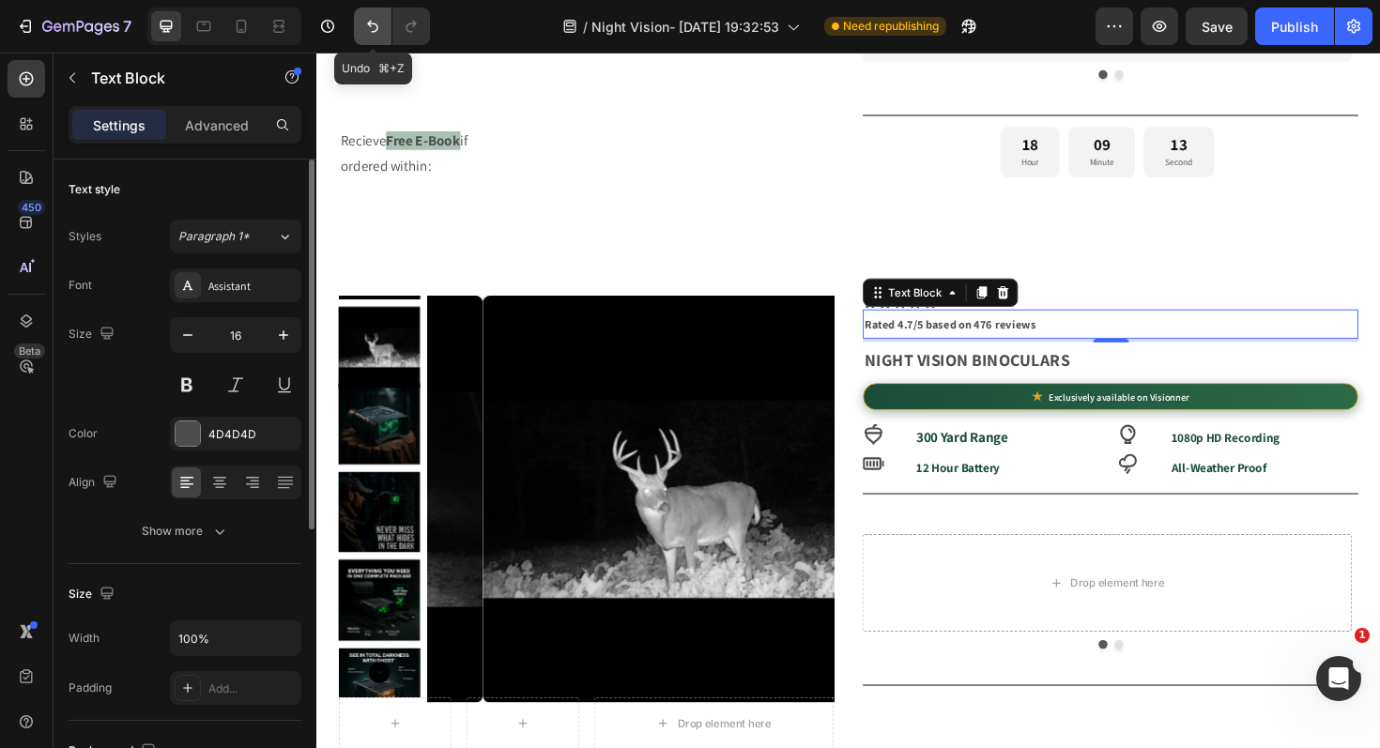
click at [371, 33] on icon "Undo/Redo" at bounding box center [372, 26] width 19 height 19
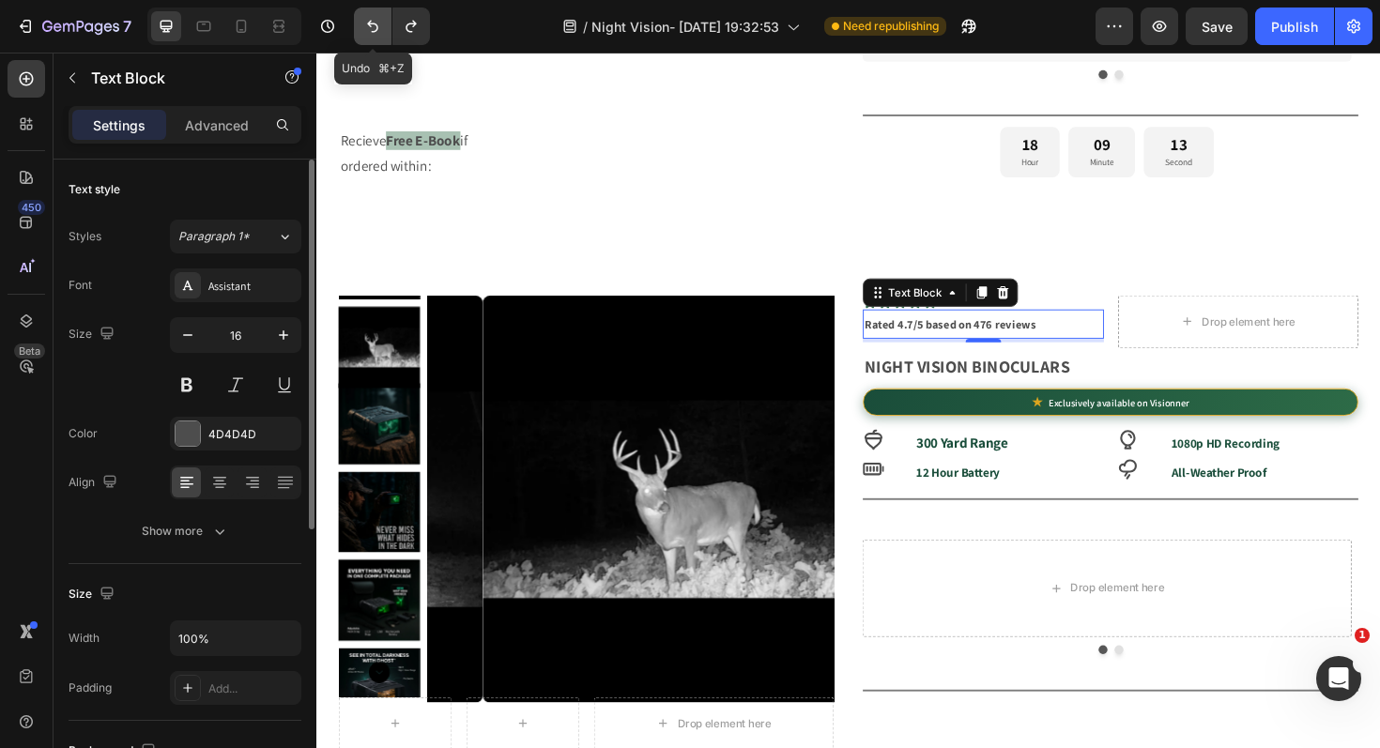
click at [371, 33] on icon "Undo/Redo" at bounding box center [372, 26] width 19 height 19
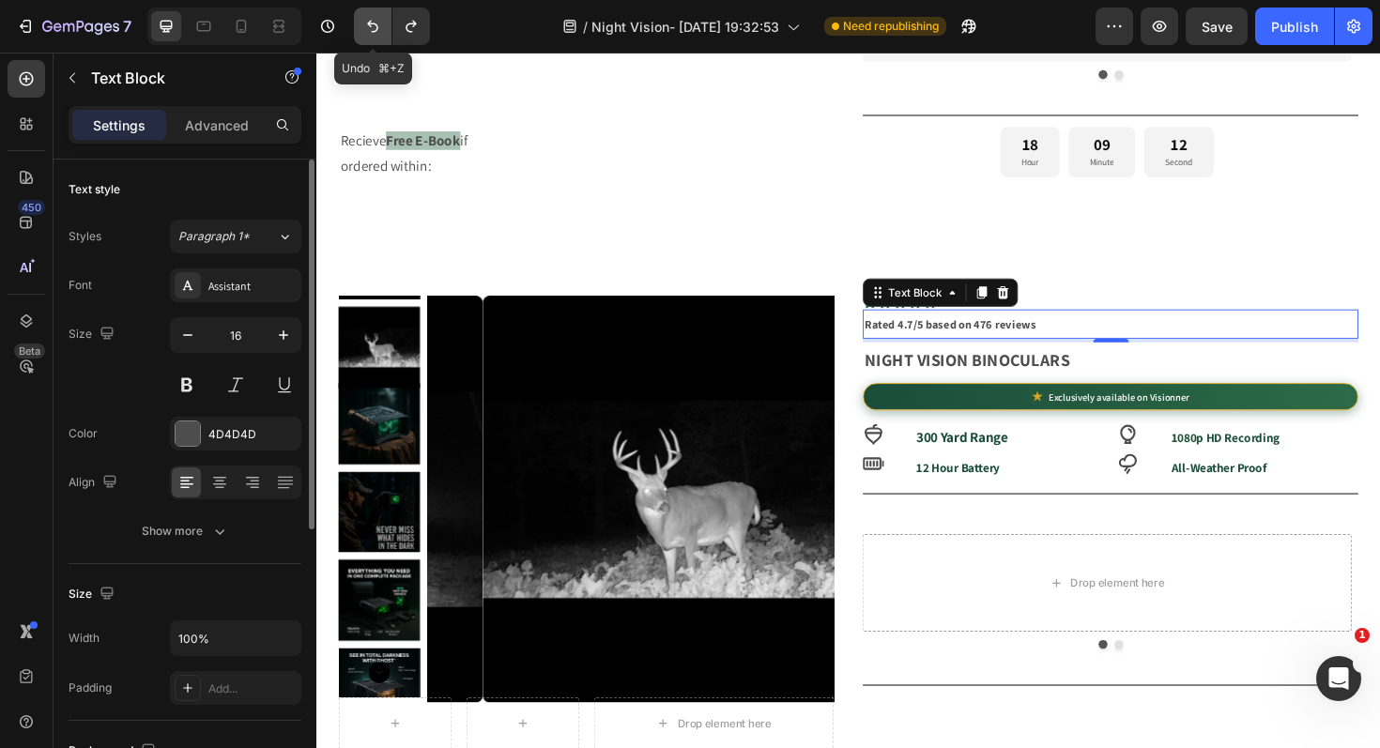
click at [371, 33] on icon "Undo/Redo" at bounding box center [372, 26] width 19 height 19
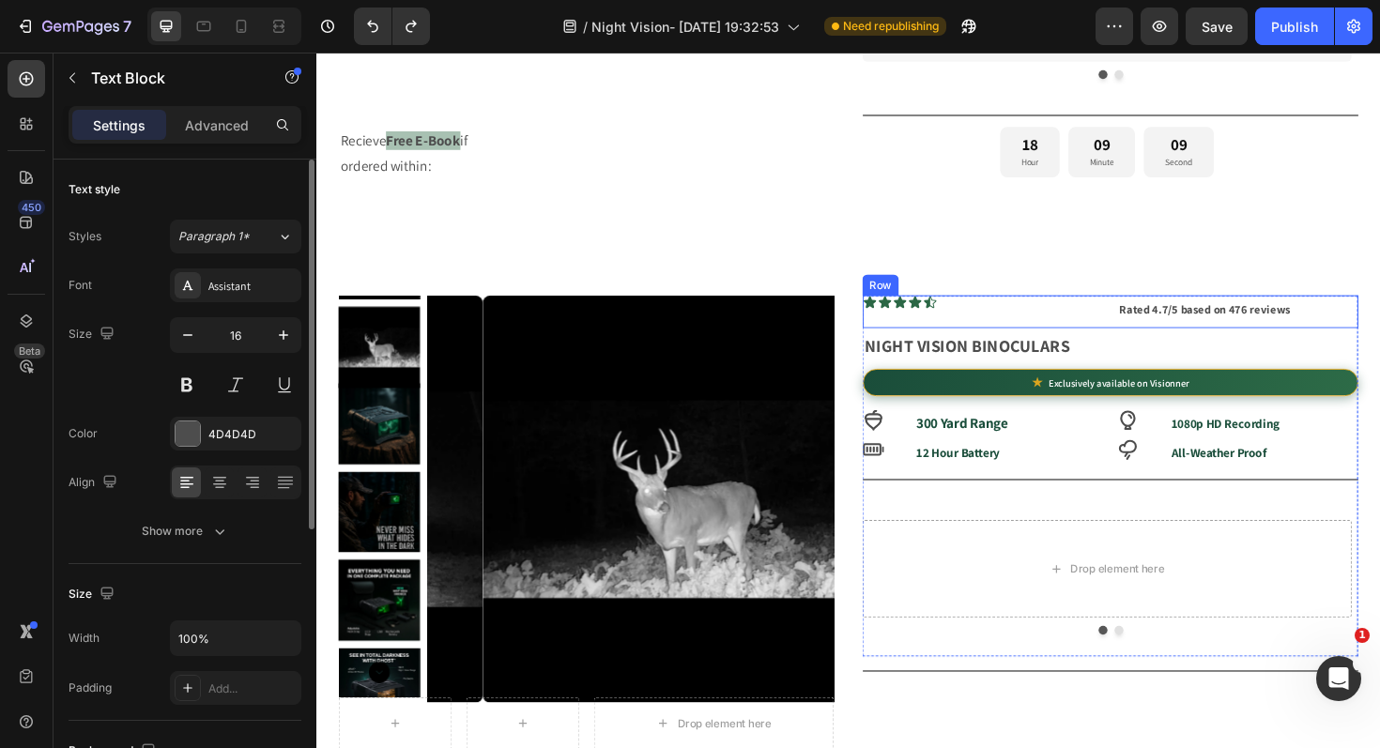
click at [1144, 331] on div "Icon Icon Icon Icon Icon Icon List Rated 4.7/5 based on 476 reviews Text Block …" at bounding box center [1156, 328] width 525 height 36
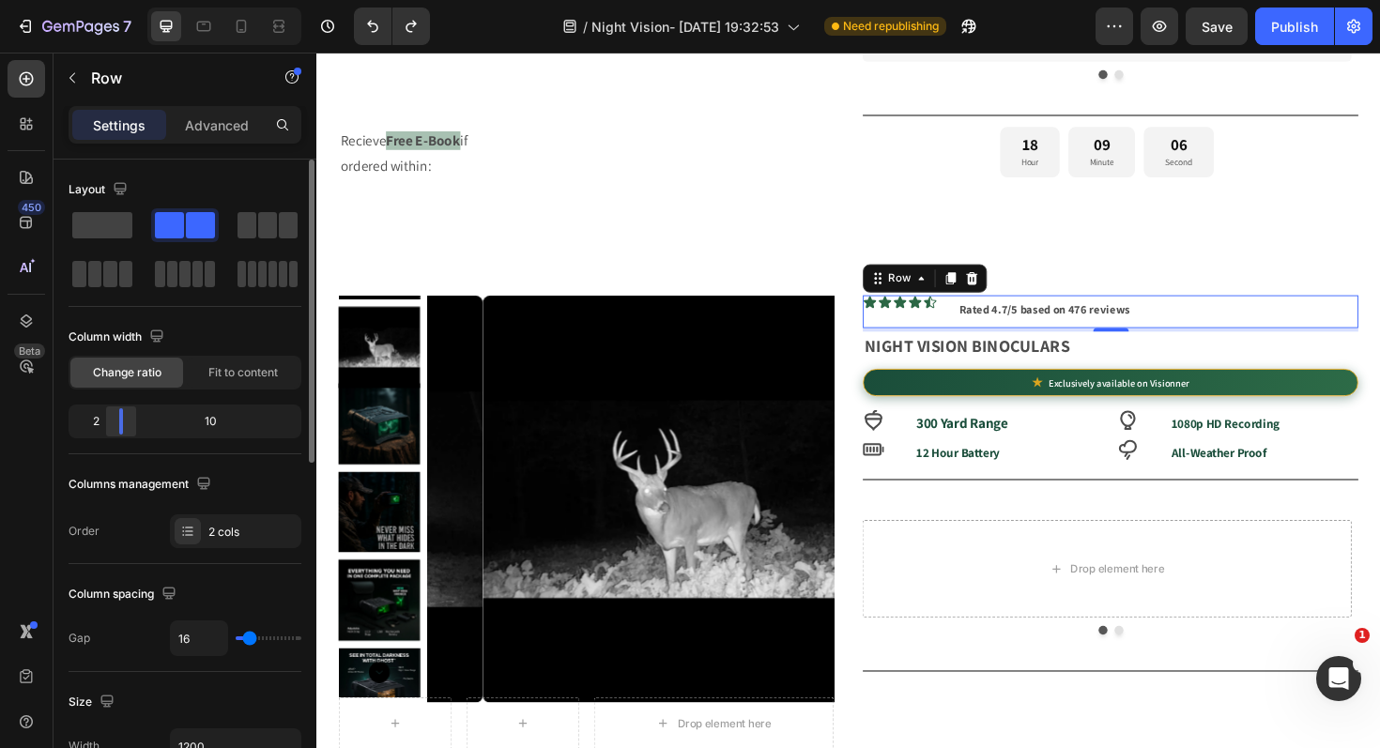
drag, startPoint x: 185, startPoint y: 425, endPoint x: 111, endPoint y: 421, distance: 74.2
click at [105, 0] on body "7 Version history / Night Vision- Aug 23, 19:32:53 Need republishing Preview Sa…" at bounding box center [690, 0] width 1380 height 0
click at [240, 378] on span "Fit to content" at bounding box center [242, 372] width 69 height 17
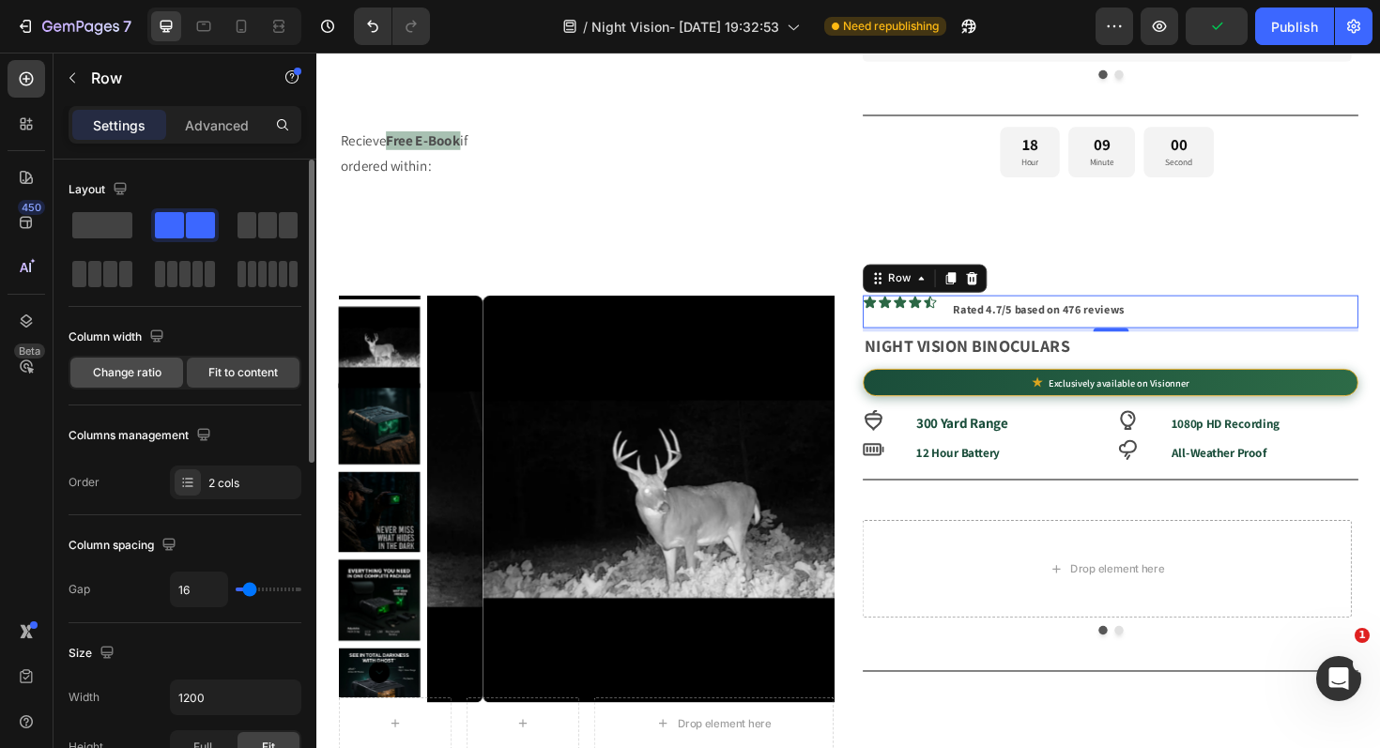
click at [154, 380] on span "Change ratio" at bounding box center [127, 372] width 69 height 17
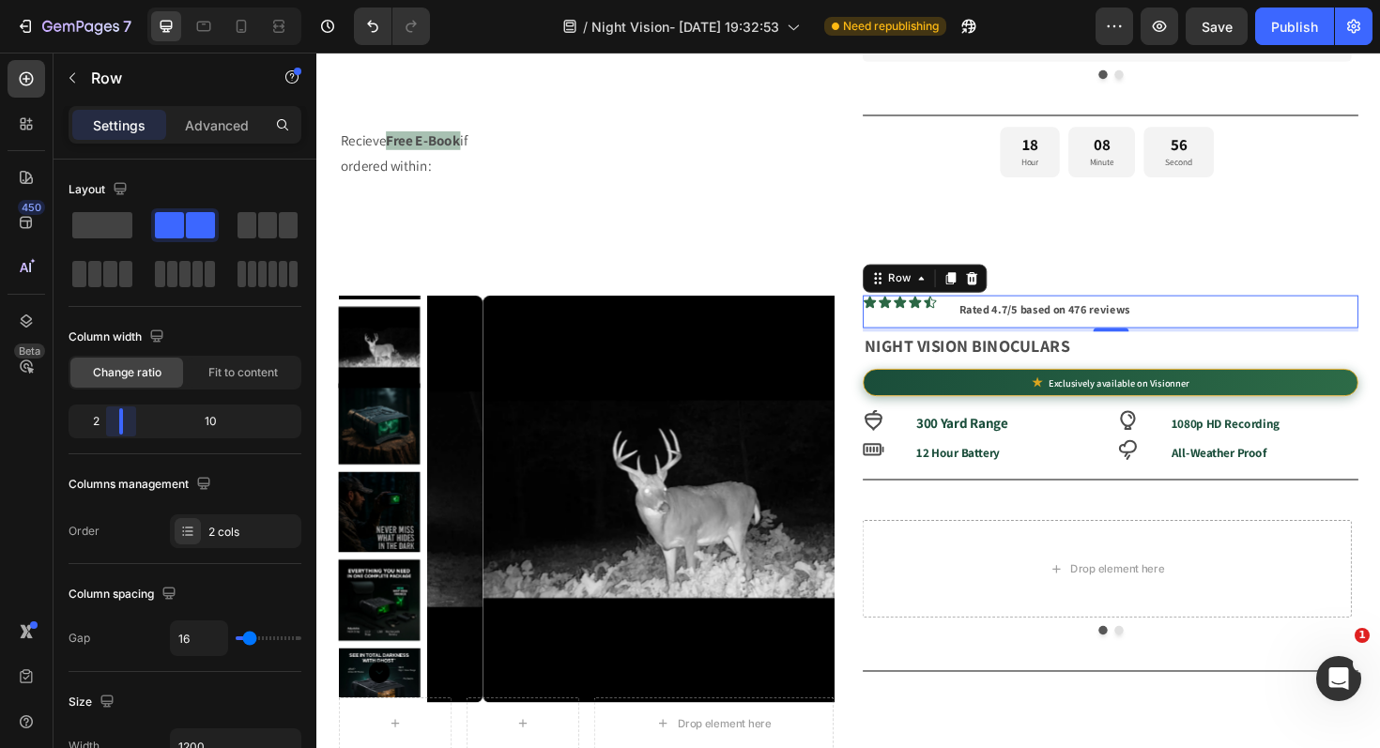
drag, startPoint x: 123, startPoint y: 431, endPoint x: 110, endPoint y: 430, distance: 13.2
click at [110, 0] on body "7 Version history / Night Vision- Aug 23, 19:32:53 Need republishing Preview Sa…" at bounding box center [690, 0] width 1380 height 0
click at [1015, 329] on strong "Rated 4.7/5 based on 476 reviews" at bounding box center [1087, 325] width 181 height 16
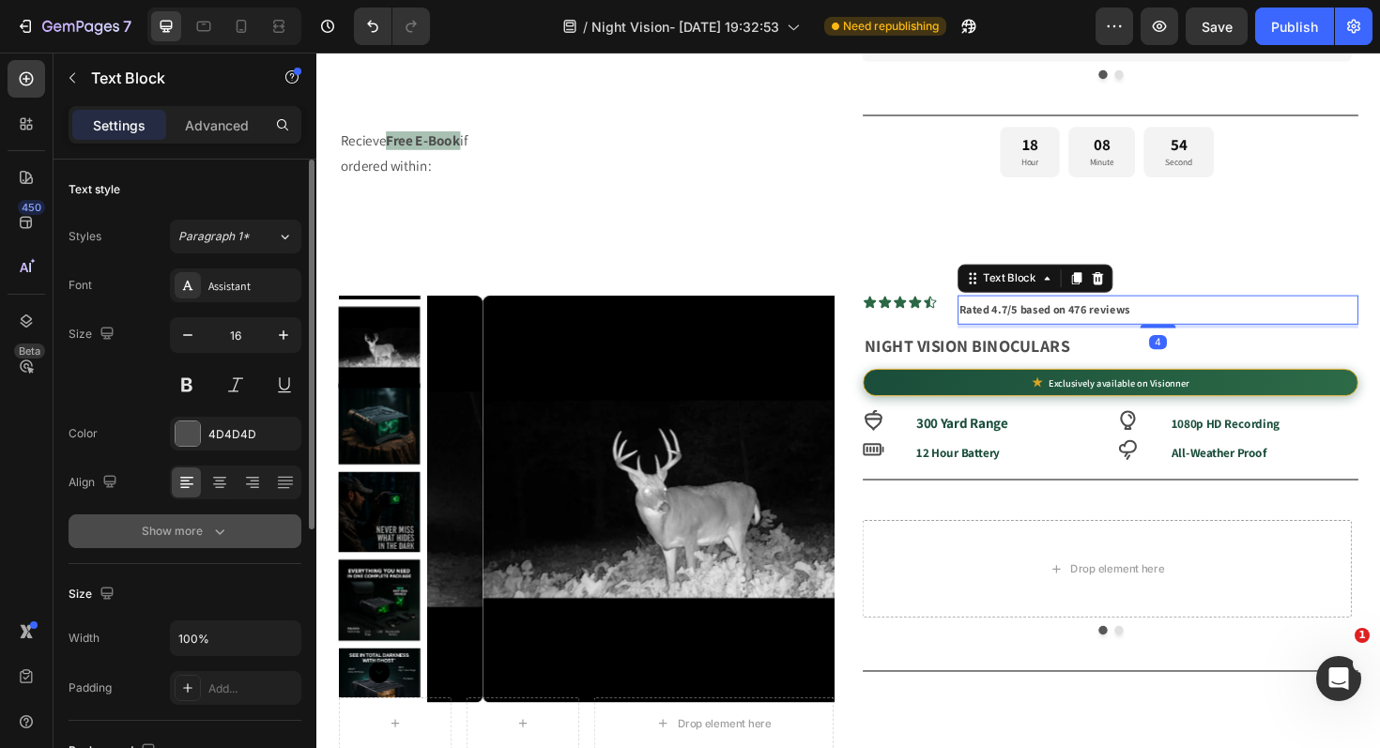
click at [193, 531] on div "Show more" at bounding box center [185, 531] width 87 height 19
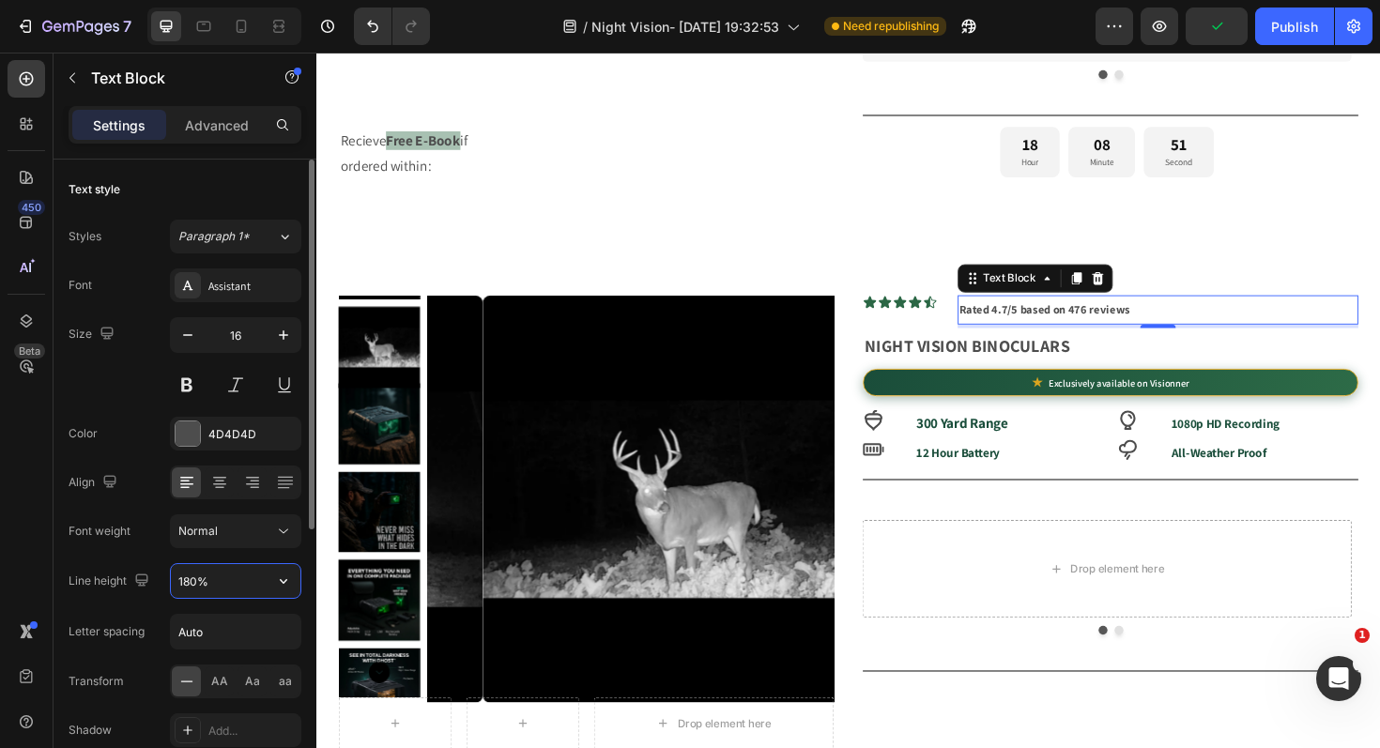
click at [244, 570] on input "180%" at bounding box center [236, 581] width 130 height 34
click at [285, 579] on icon "button" at bounding box center [284, 581] width 8 height 5
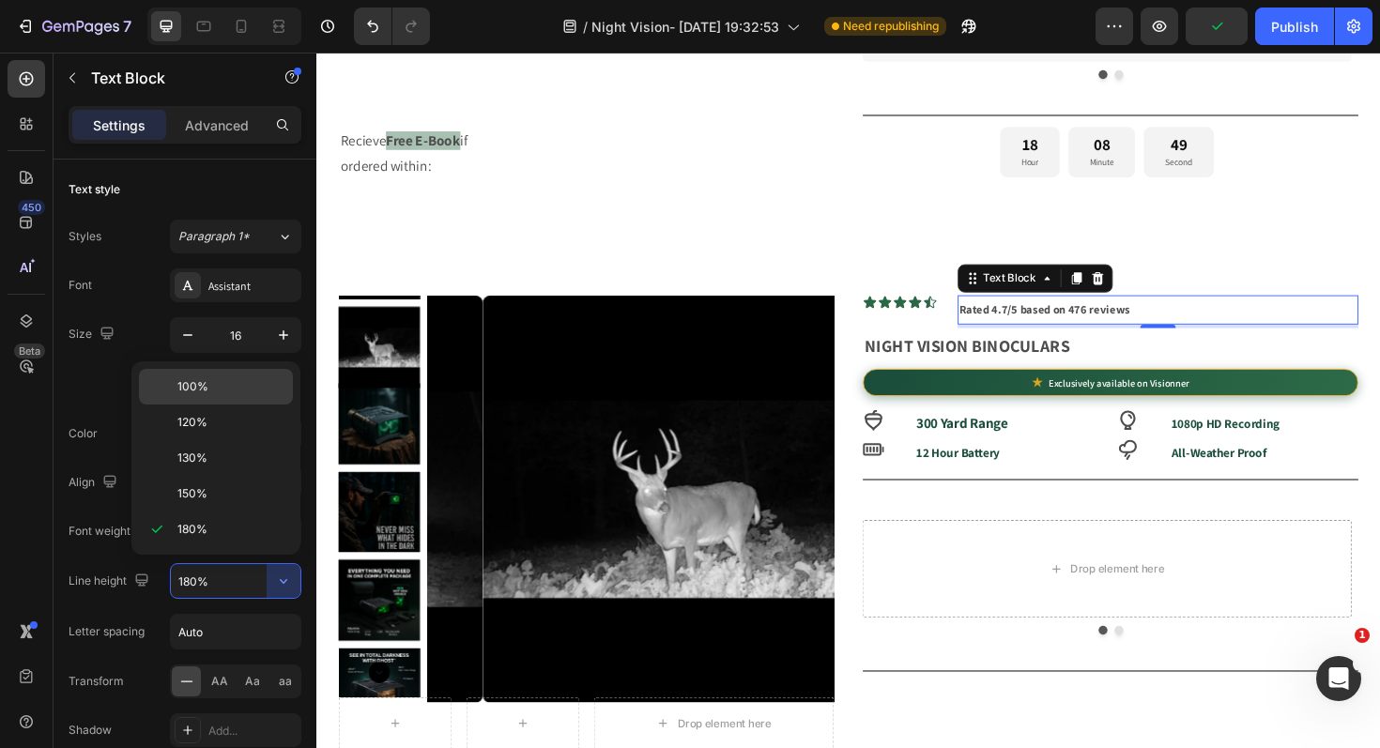
click at [262, 405] on div "100%" at bounding box center [216, 423] width 154 height 36
type input "100%"
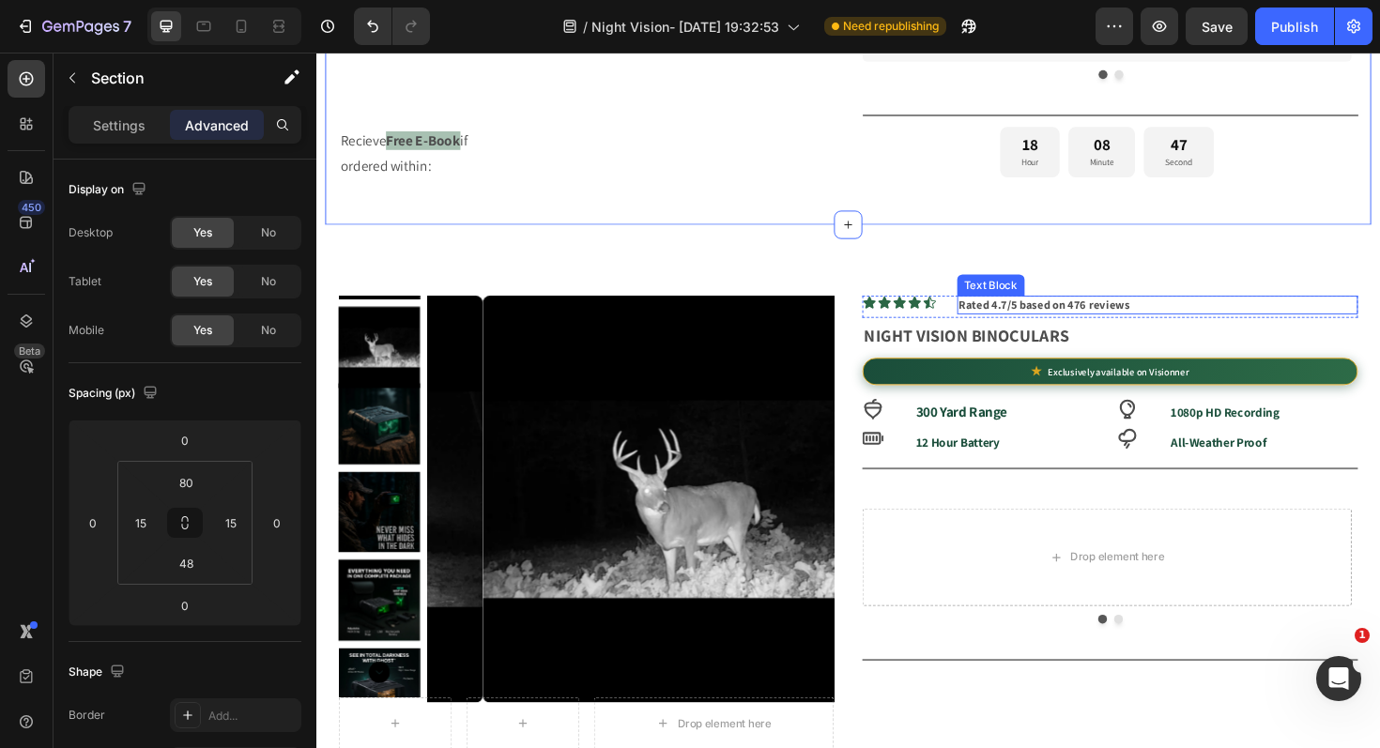
click at [1030, 328] on strong "Rated 4.7/5 based on 476 reviews" at bounding box center [1087, 320] width 181 height 16
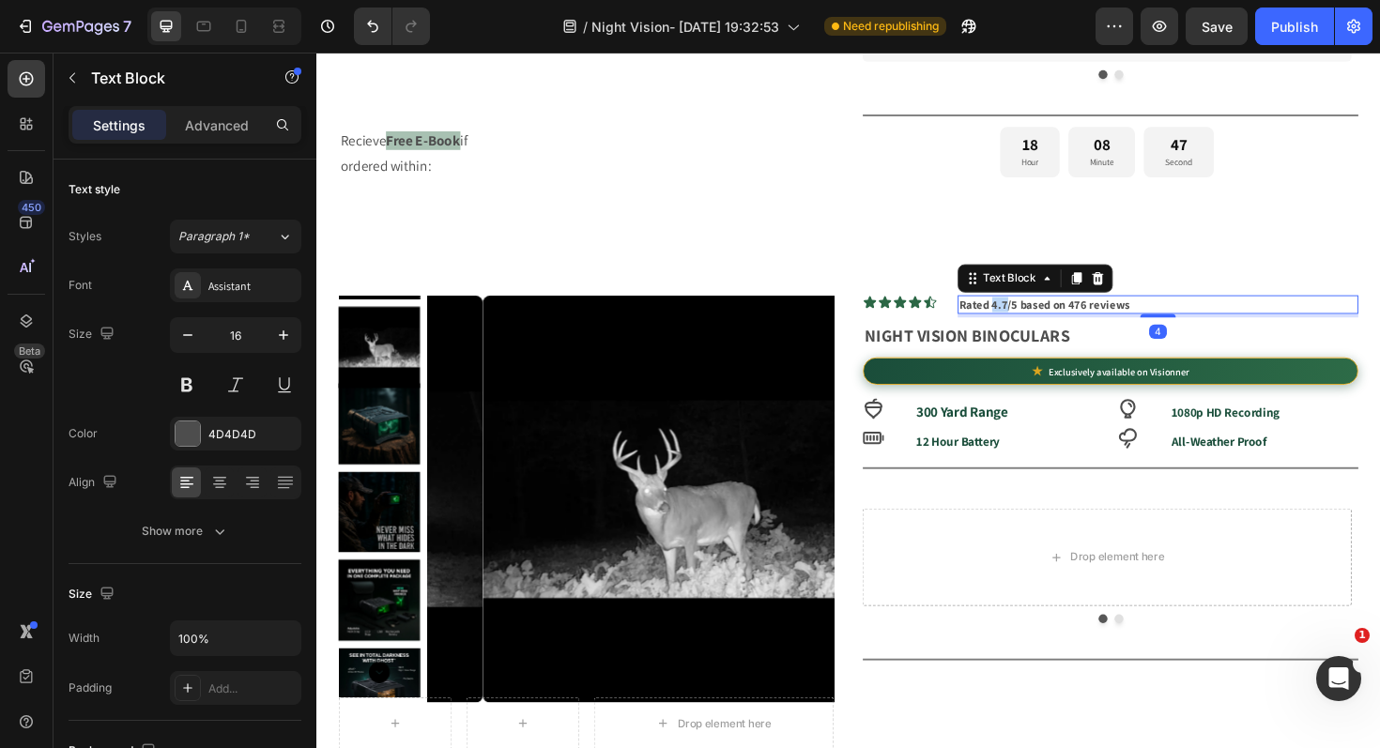
click at [1030, 328] on strong "Rated 4.7/5 based on 476 reviews" at bounding box center [1087, 320] width 181 height 16
click at [1030, 327] on strong "Rated 4.7/5 based on 476 reviews" at bounding box center [1087, 320] width 181 height 16
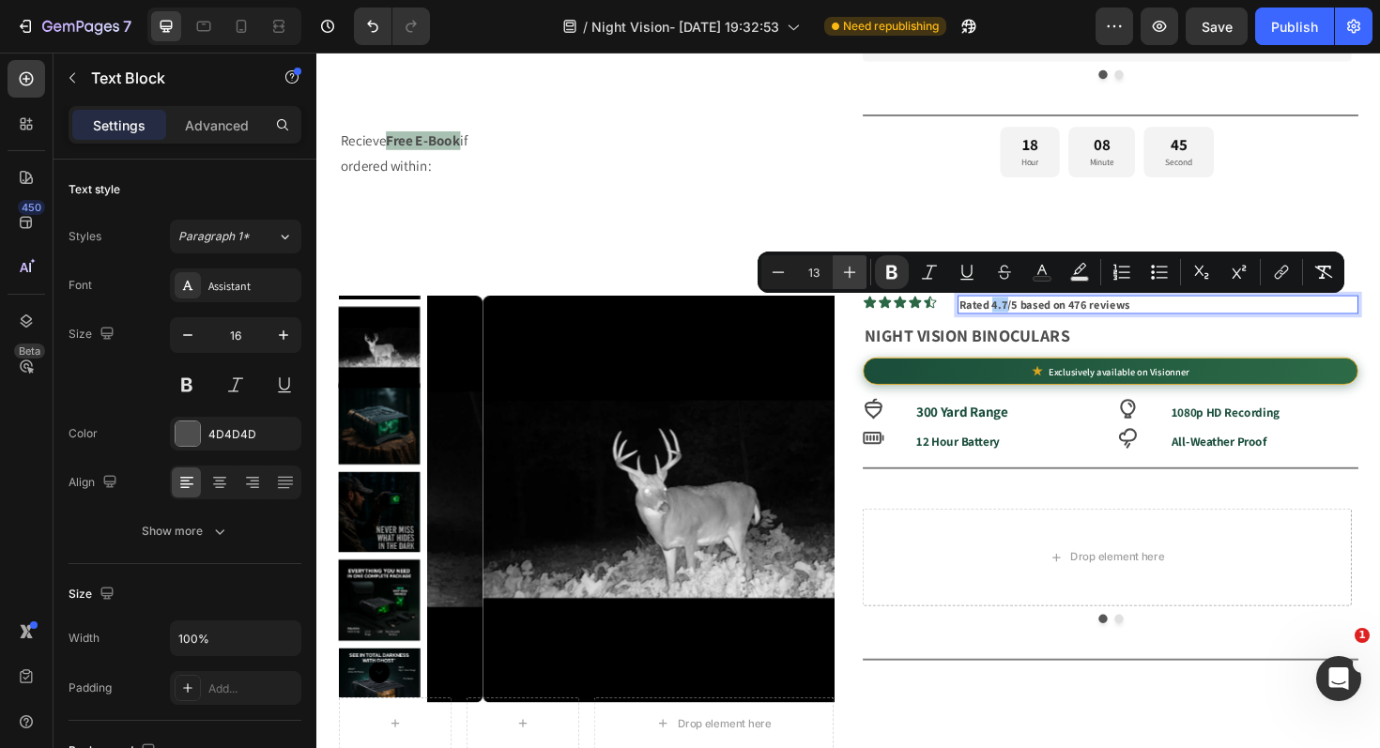
click at [850, 275] on icon "Editor contextual toolbar" at bounding box center [849, 272] width 19 height 19
type input "14"
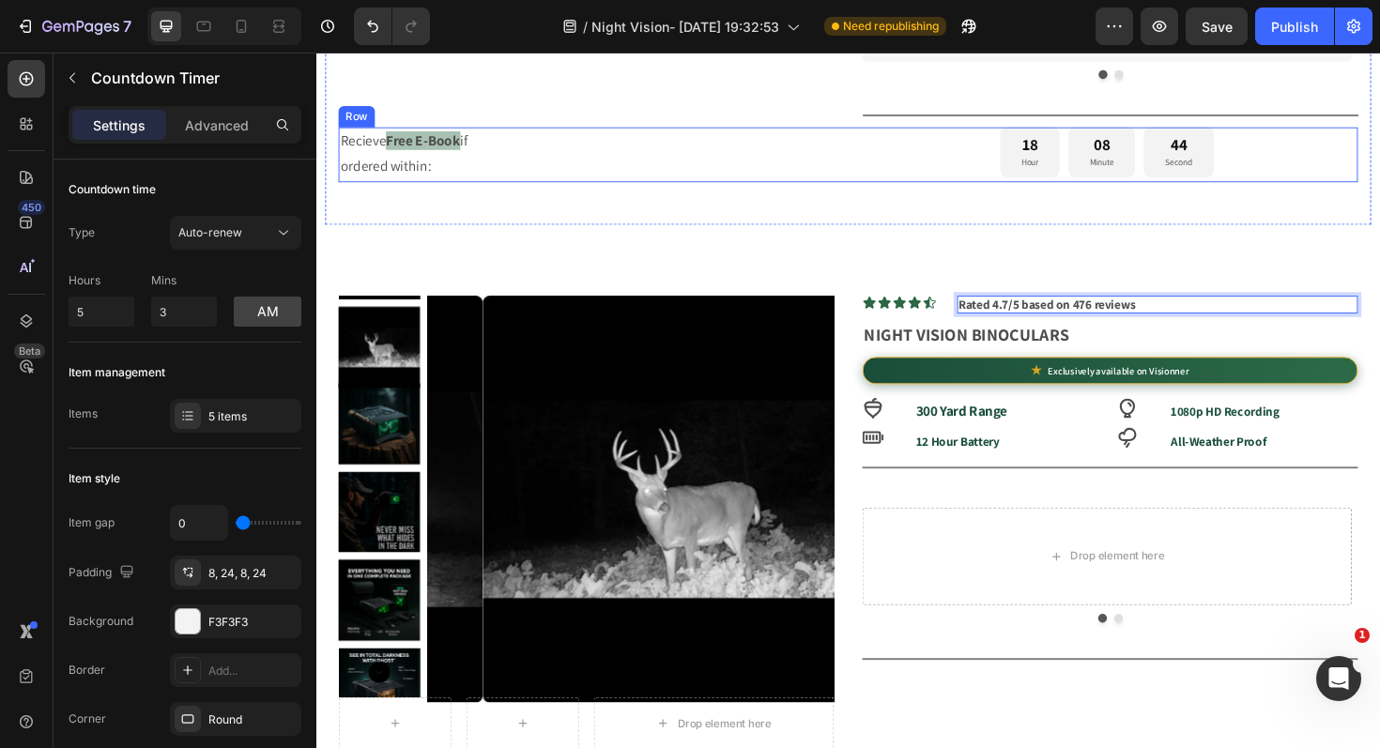
click at [898, 185] on div "18 Hour 08 Minute 44 Second" at bounding box center [1153, 158] width 532 height 54
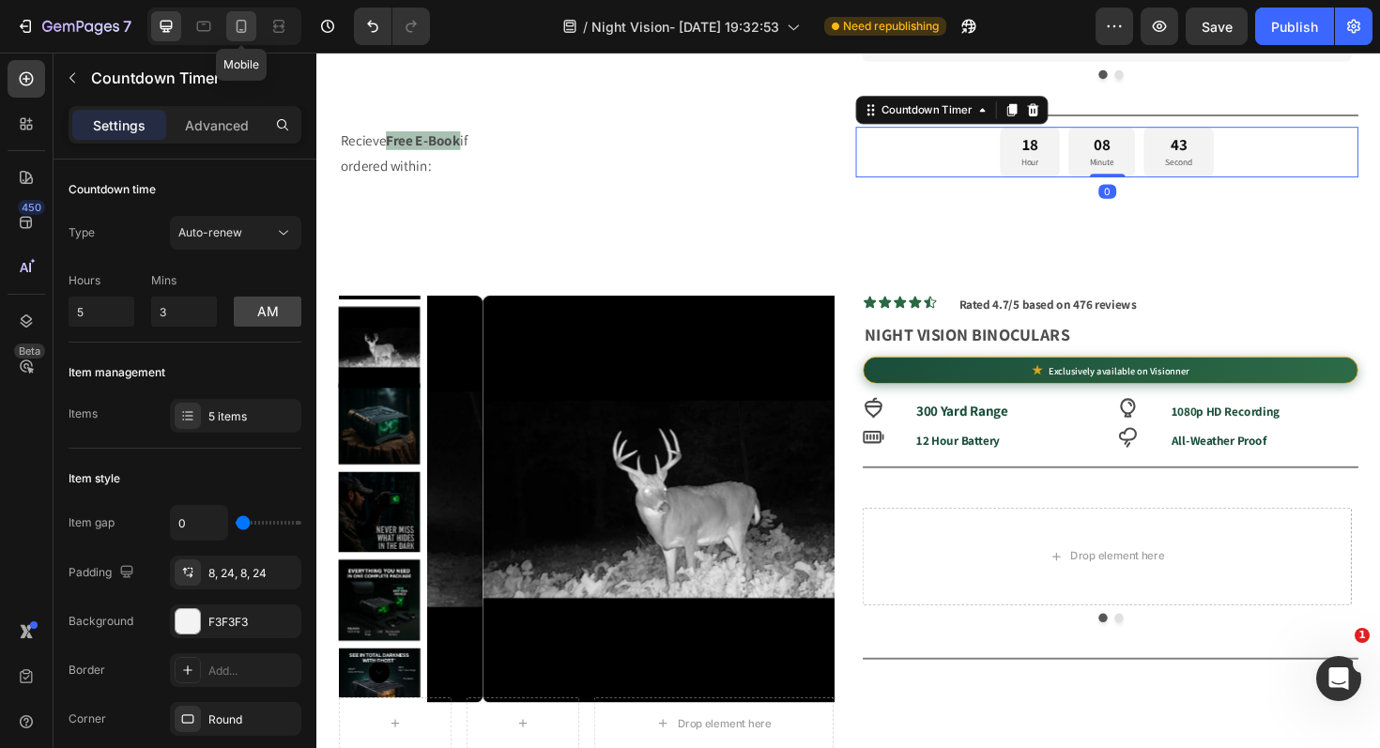
click at [229, 26] on div at bounding box center [241, 26] width 30 height 30
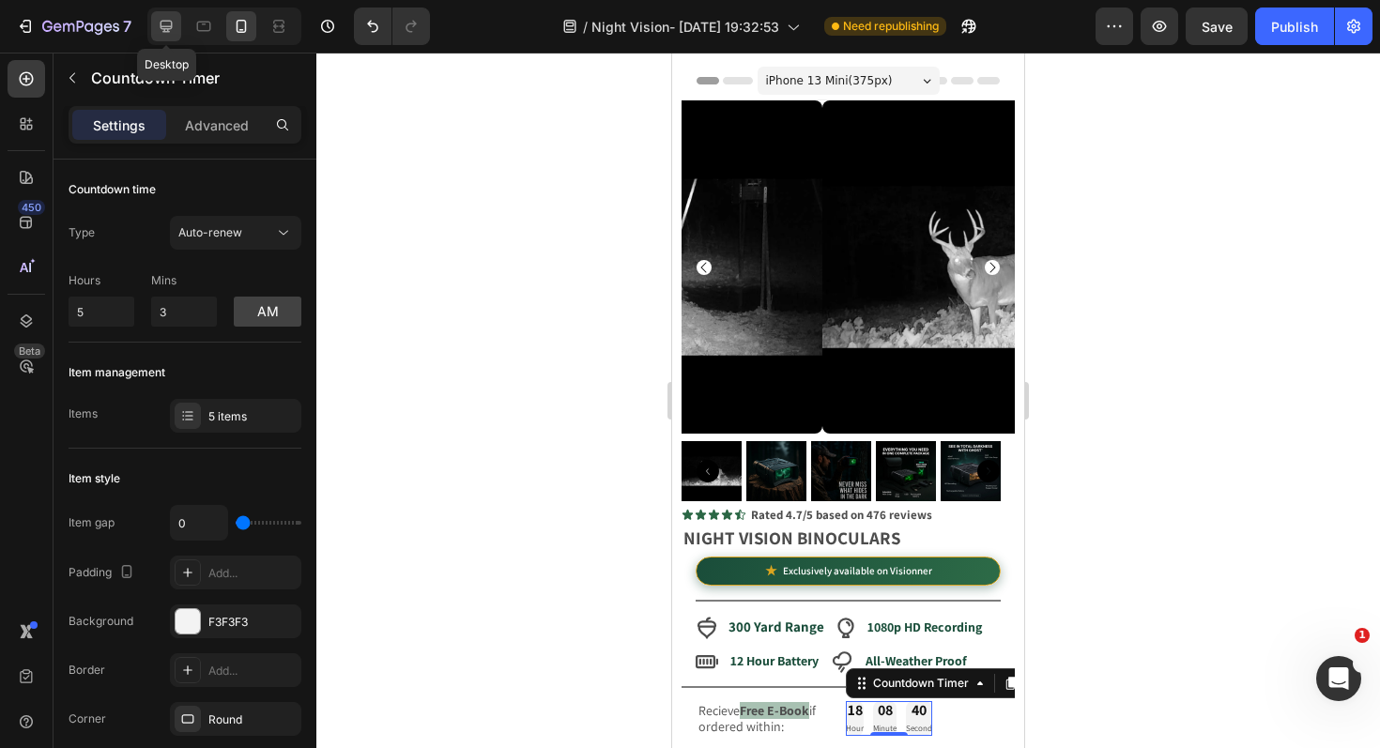
click at [171, 23] on icon at bounding box center [166, 26] width 19 height 19
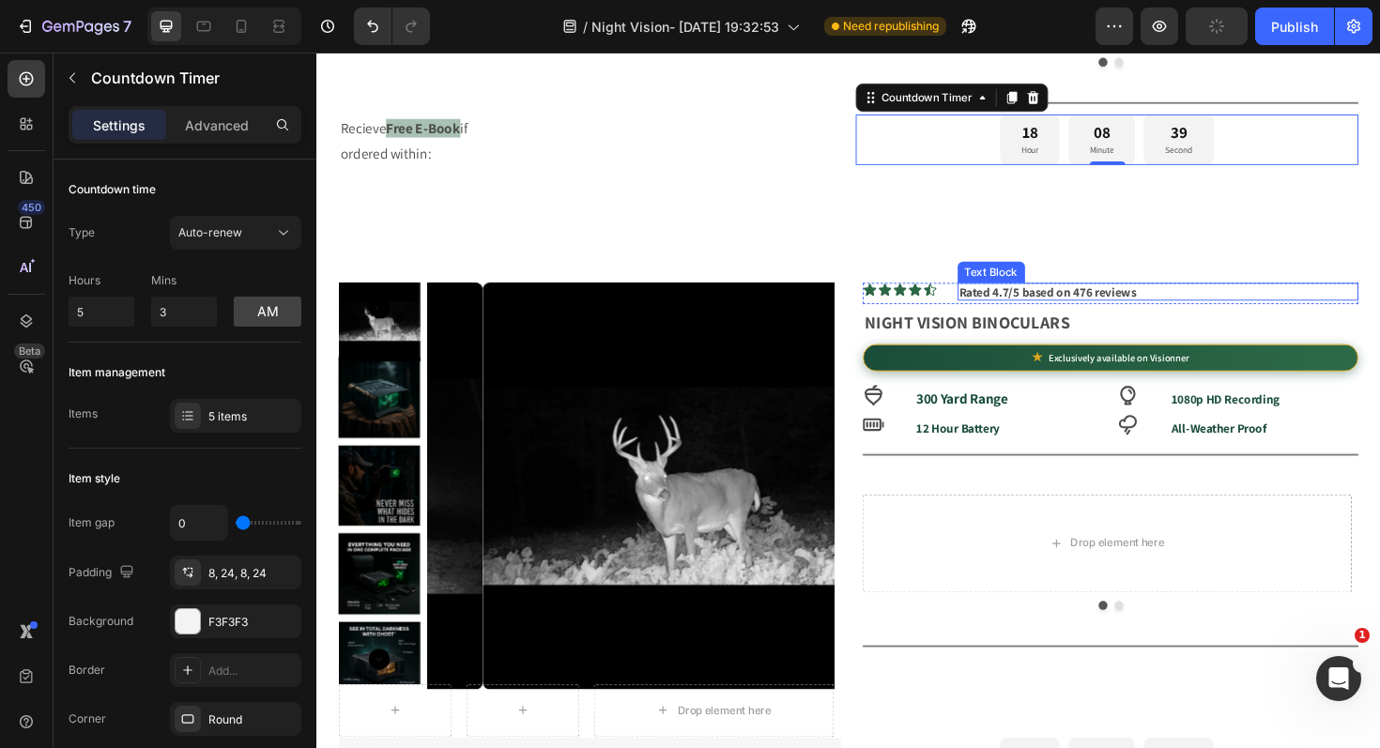
scroll to position [649, 0]
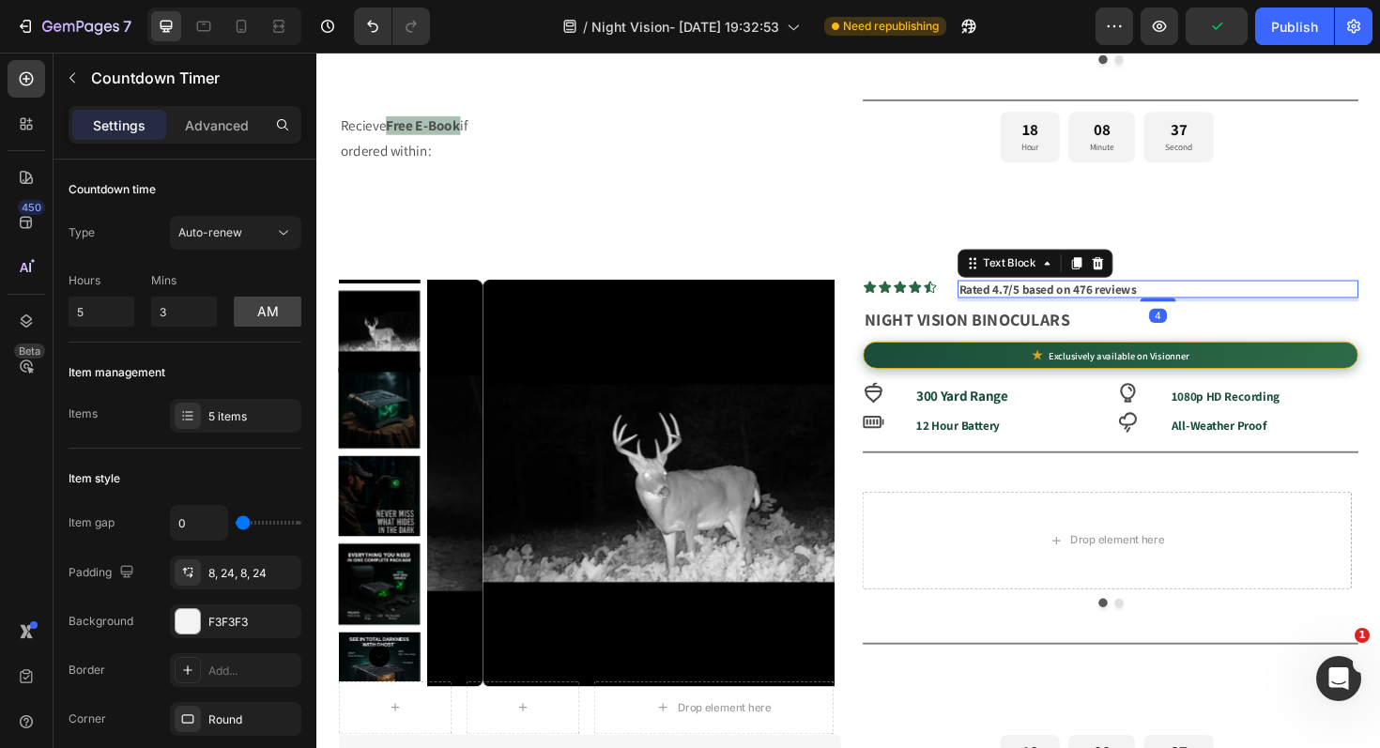
click at [1215, 307] on p "Rated 4.7/5 based on 476 reviews" at bounding box center [1207, 303] width 421 height 15
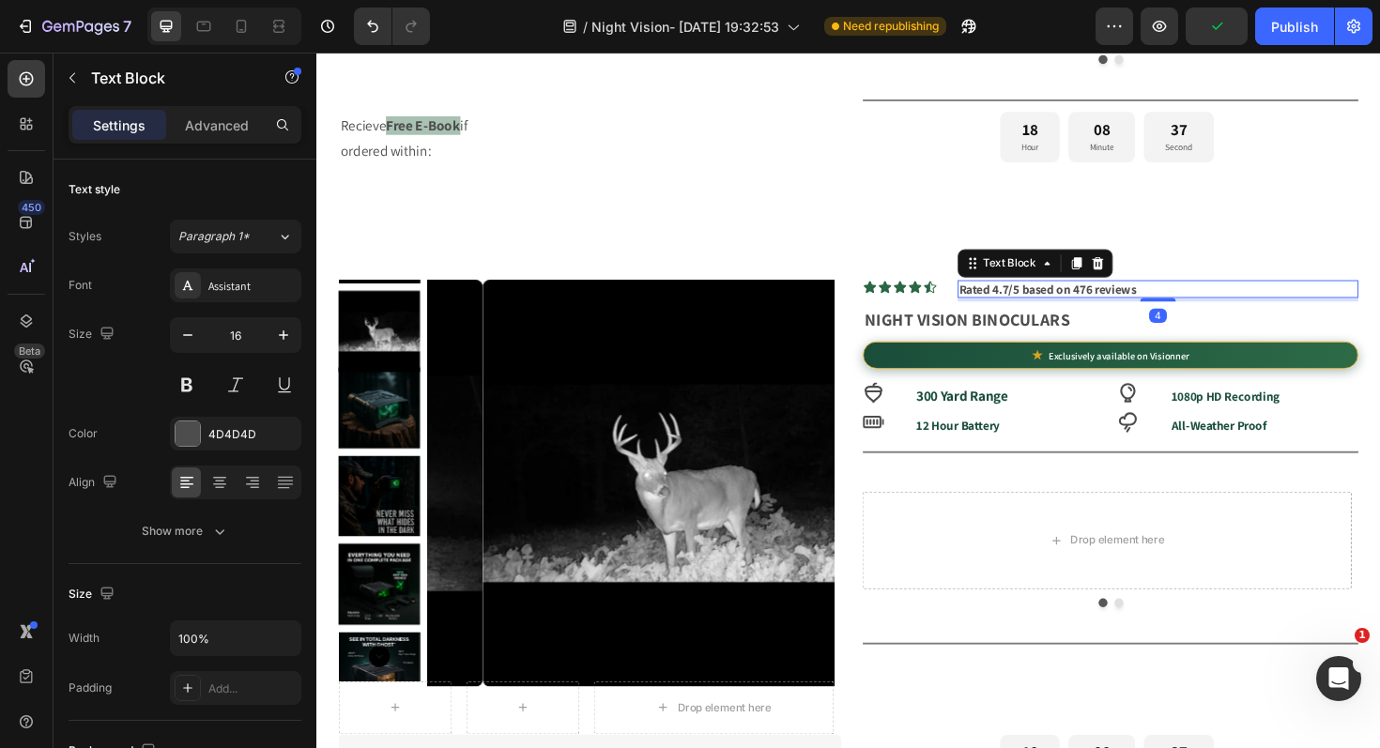
click at [1215, 307] on p "Rated 4.7/5 based on 476 reviews" at bounding box center [1207, 303] width 421 height 15
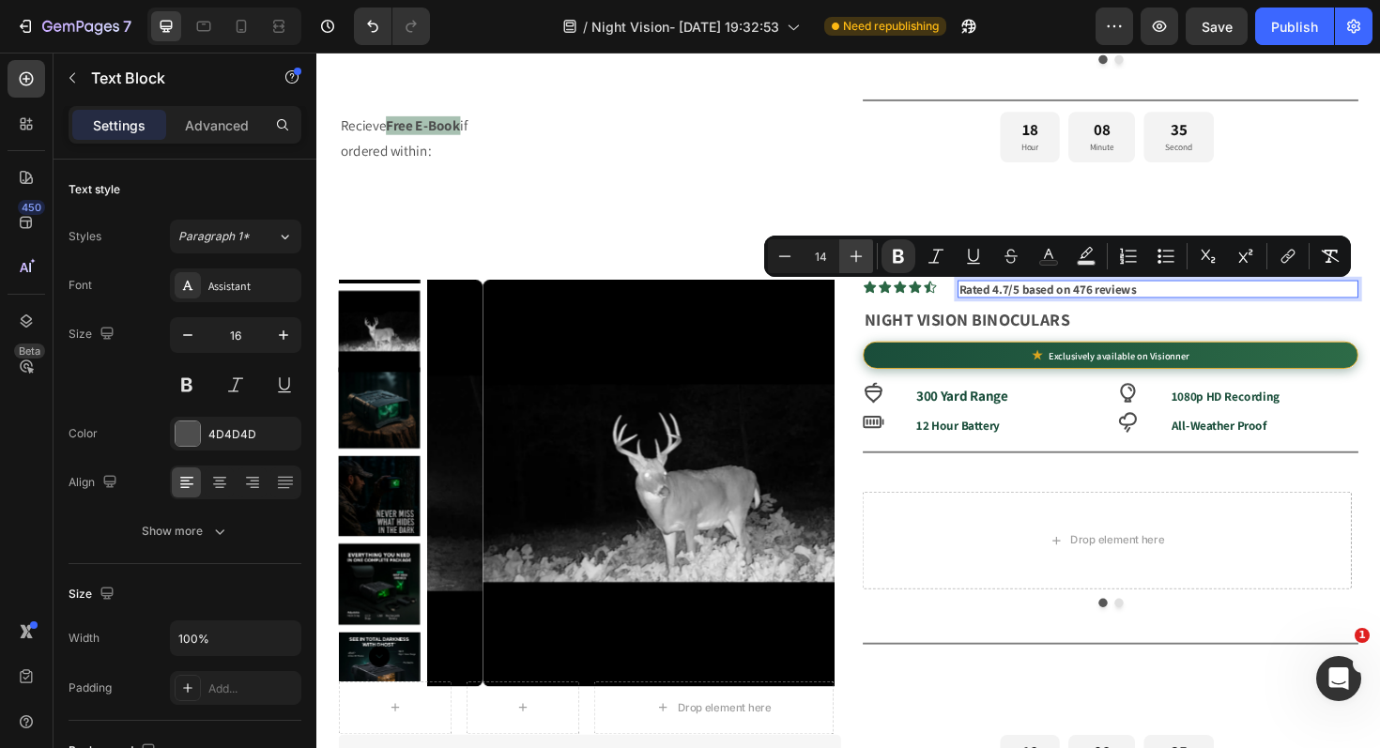
click at [850, 260] on icon "Editor contextual toolbar" at bounding box center [856, 256] width 19 height 19
type input "15"
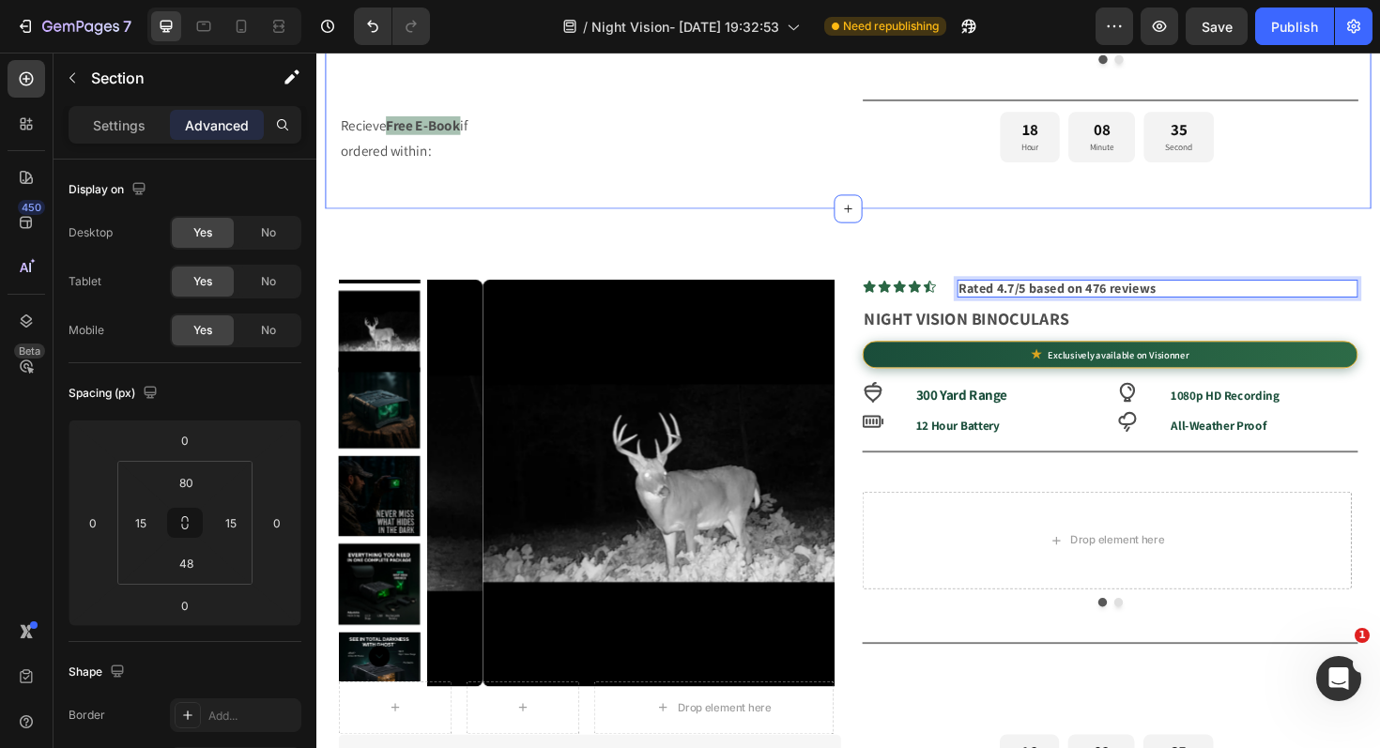
click at [1148, 296] on div "Rated 4.7/5 based on 476 reviews" at bounding box center [1207, 303] width 425 height 19
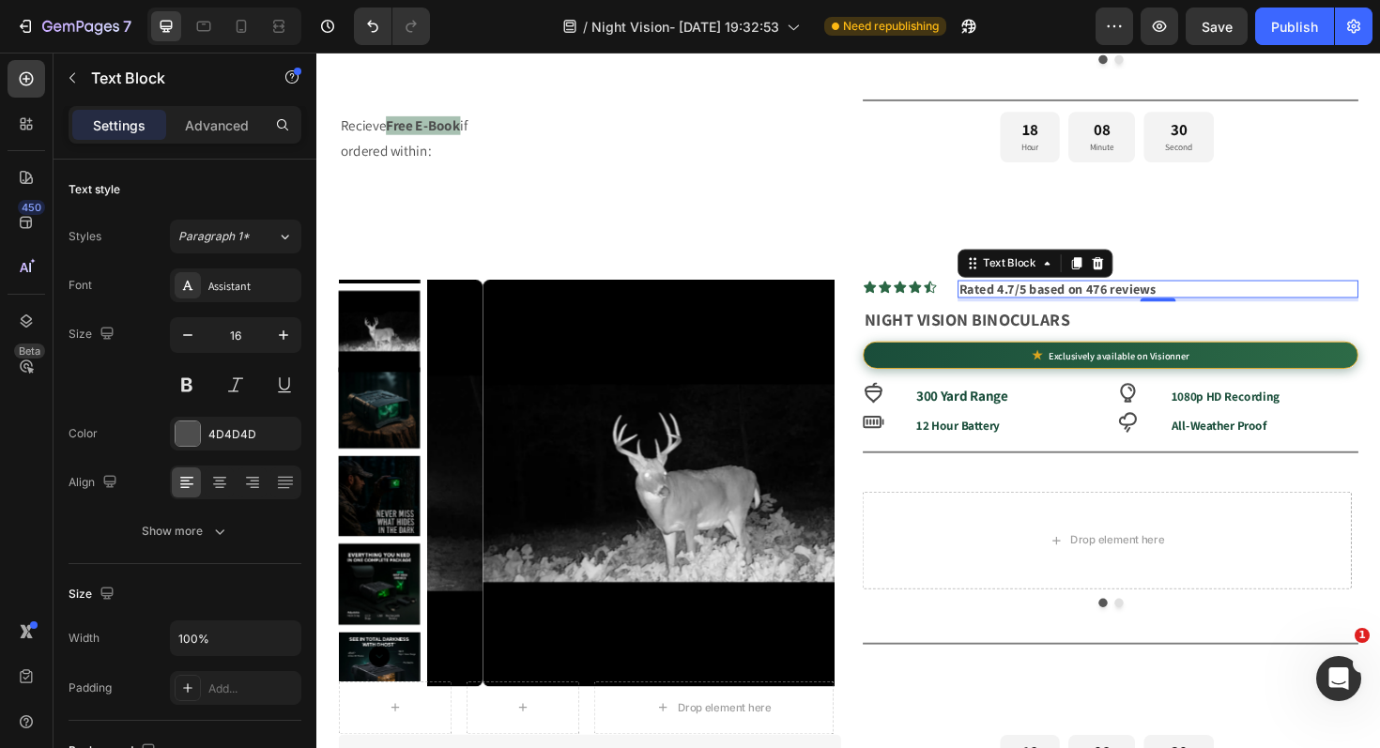
click at [1249, 267] on div "Product Images Row Drop element here Row Icon Icon Icon Icon Icon Icon List Rat…" at bounding box center [880, 608] width 1108 height 778
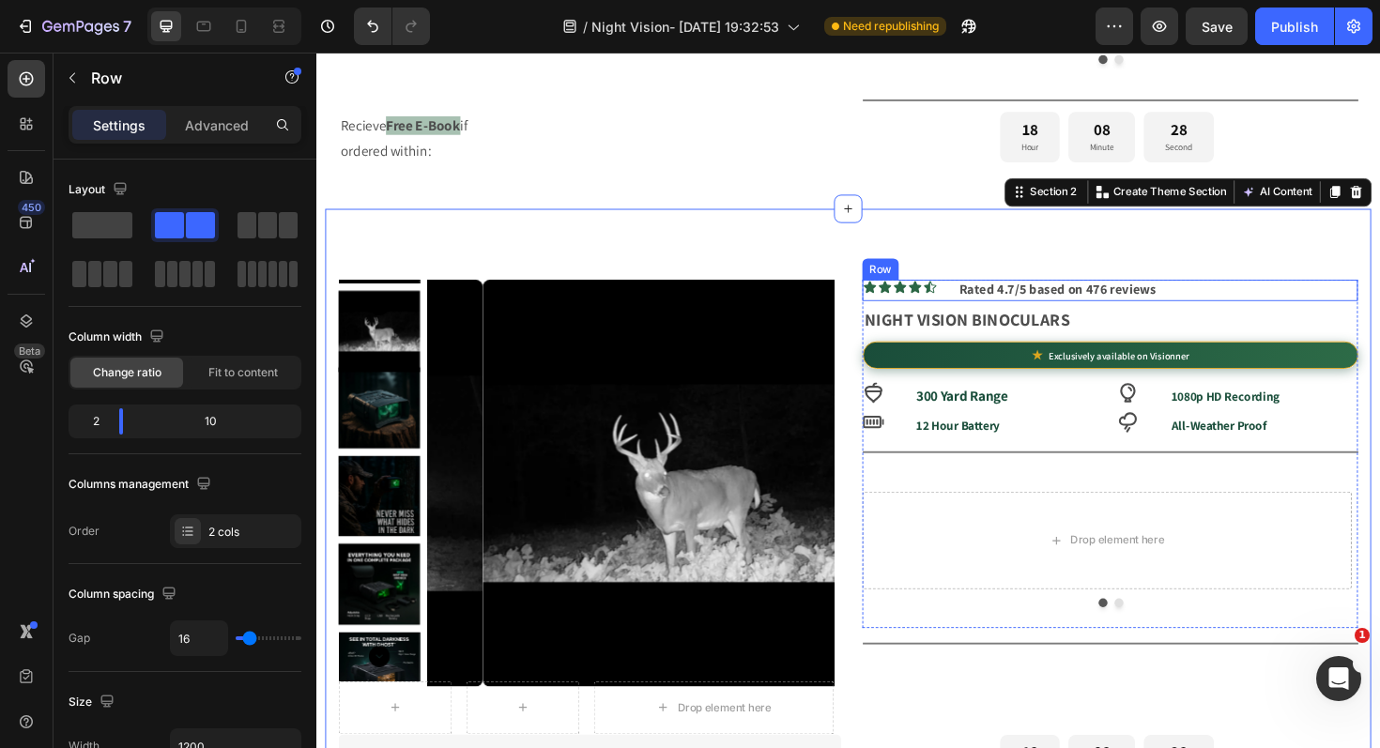
click at [974, 309] on div "Icon Icon Icon Icon Icon Icon List Rated 4.7/5 based on 476 reviews Text Block …" at bounding box center [1156, 305] width 525 height 23
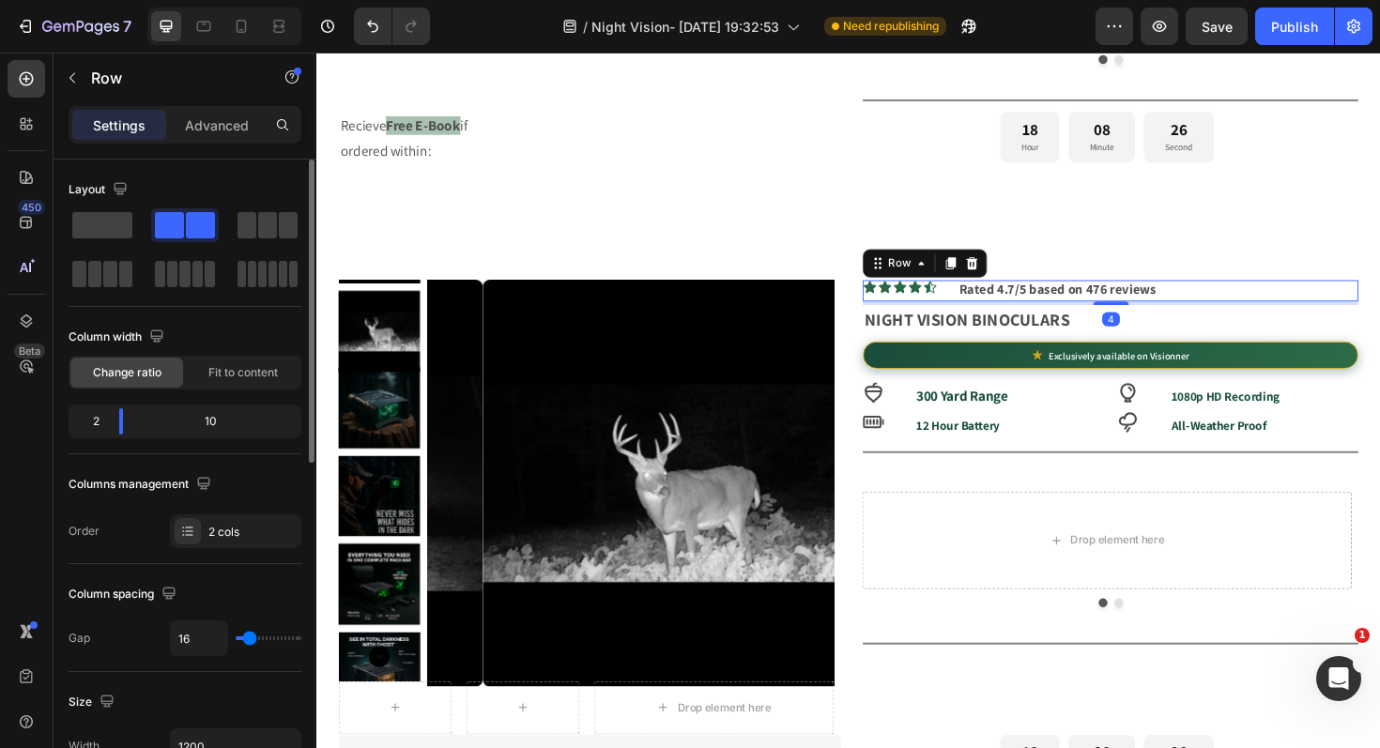
type input "5"
type input "4"
type input "3"
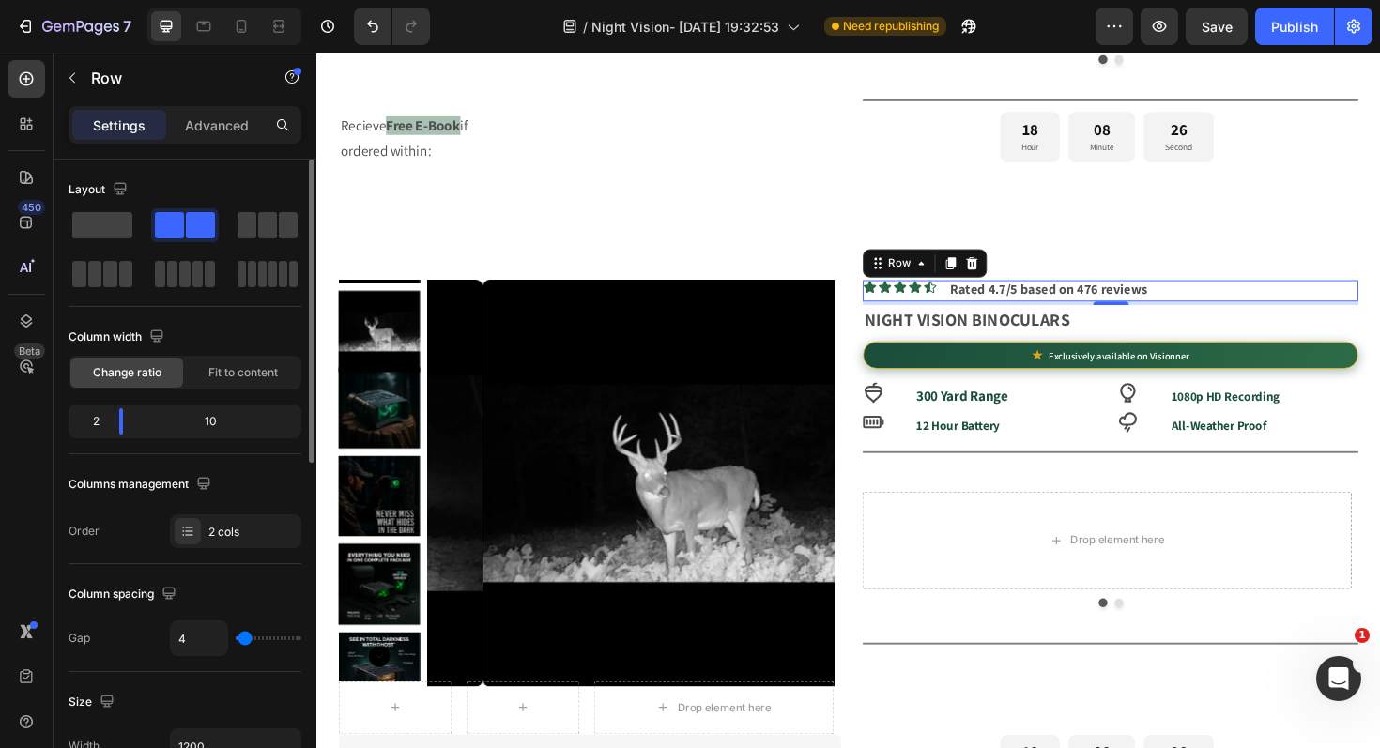
type input "3"
type input "2"
type input "1"
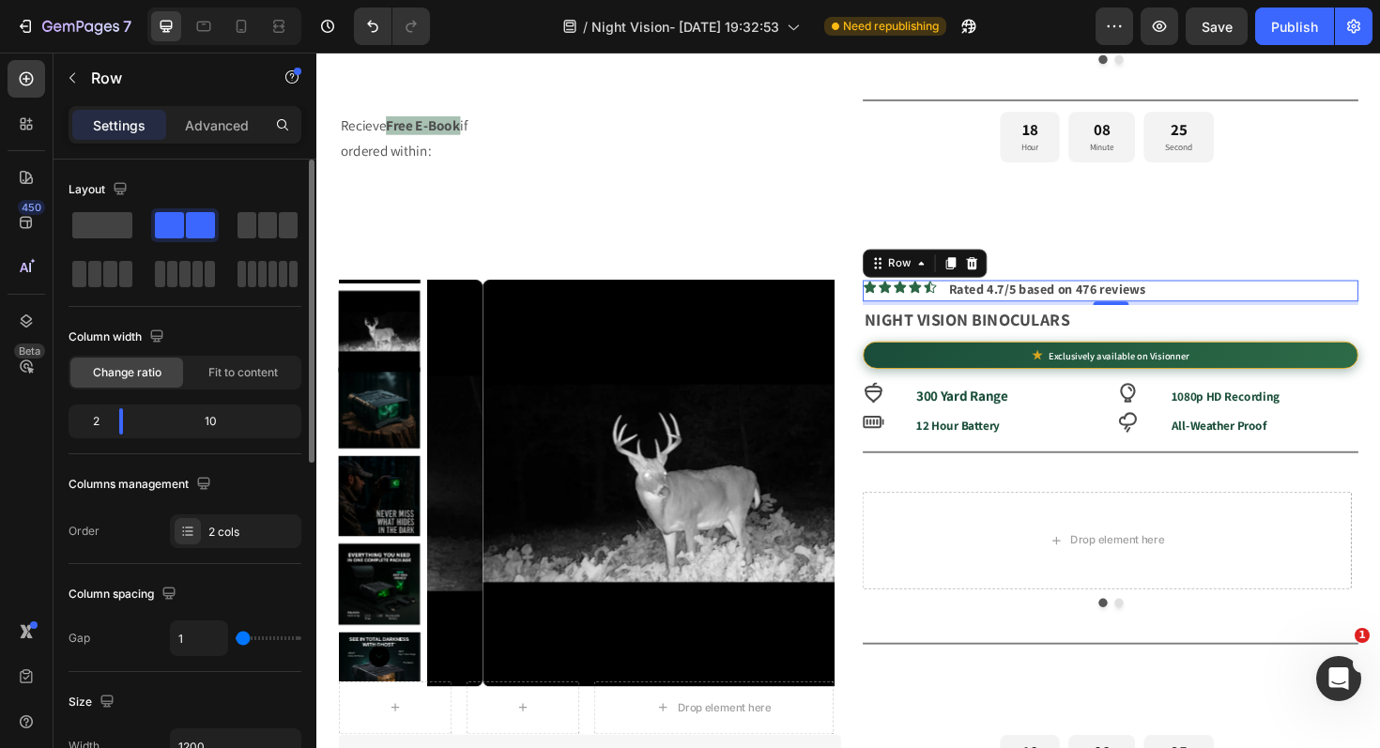
type input "0"
drag, startPoint x: 245, startPoint y: 638, endPoint x: 234, endPoint y: 642, distance: 11.9
type input "0"
click at [236, 640] on input "range" at bounding box center [269, 638] width 66 height 4
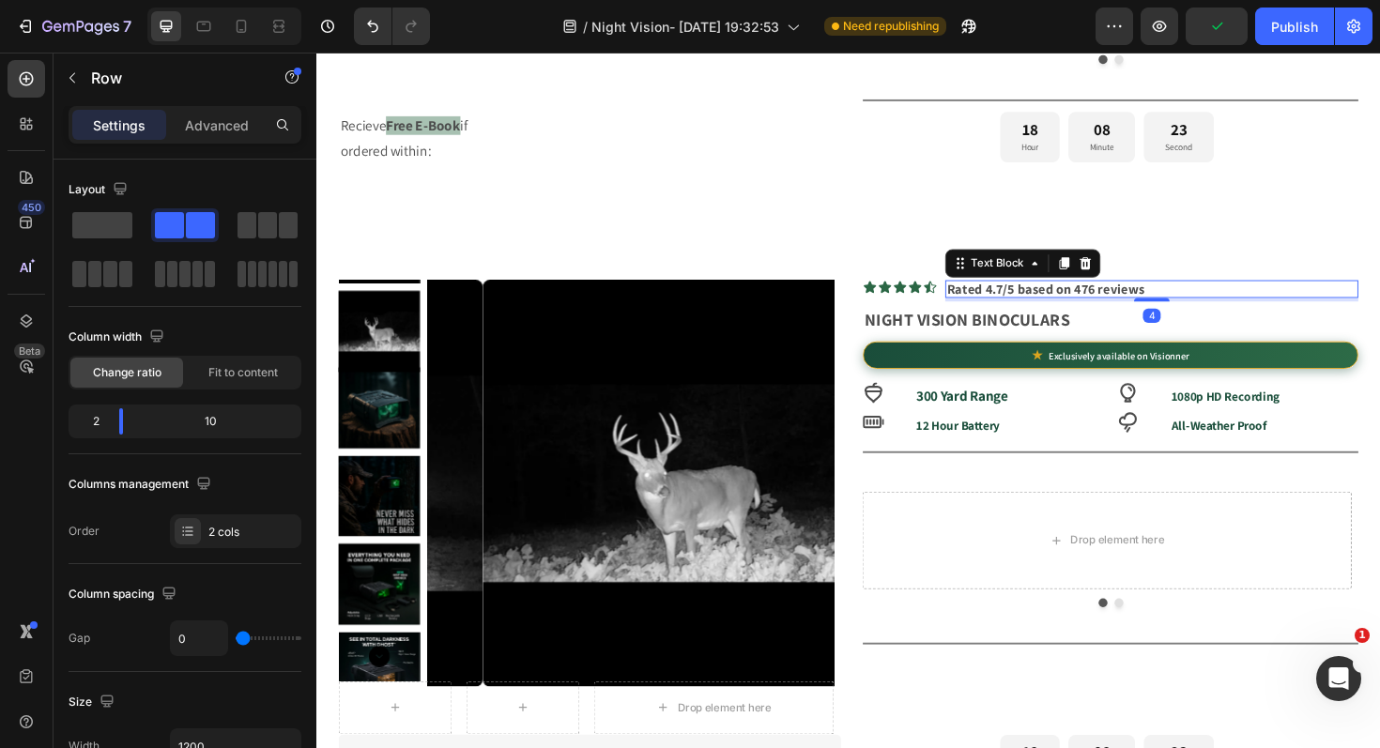
click at [1088, 310] on strong "Rated 4.7/5 based on 476 reviews" at bounding box center [1088, 303] width 209 height 18
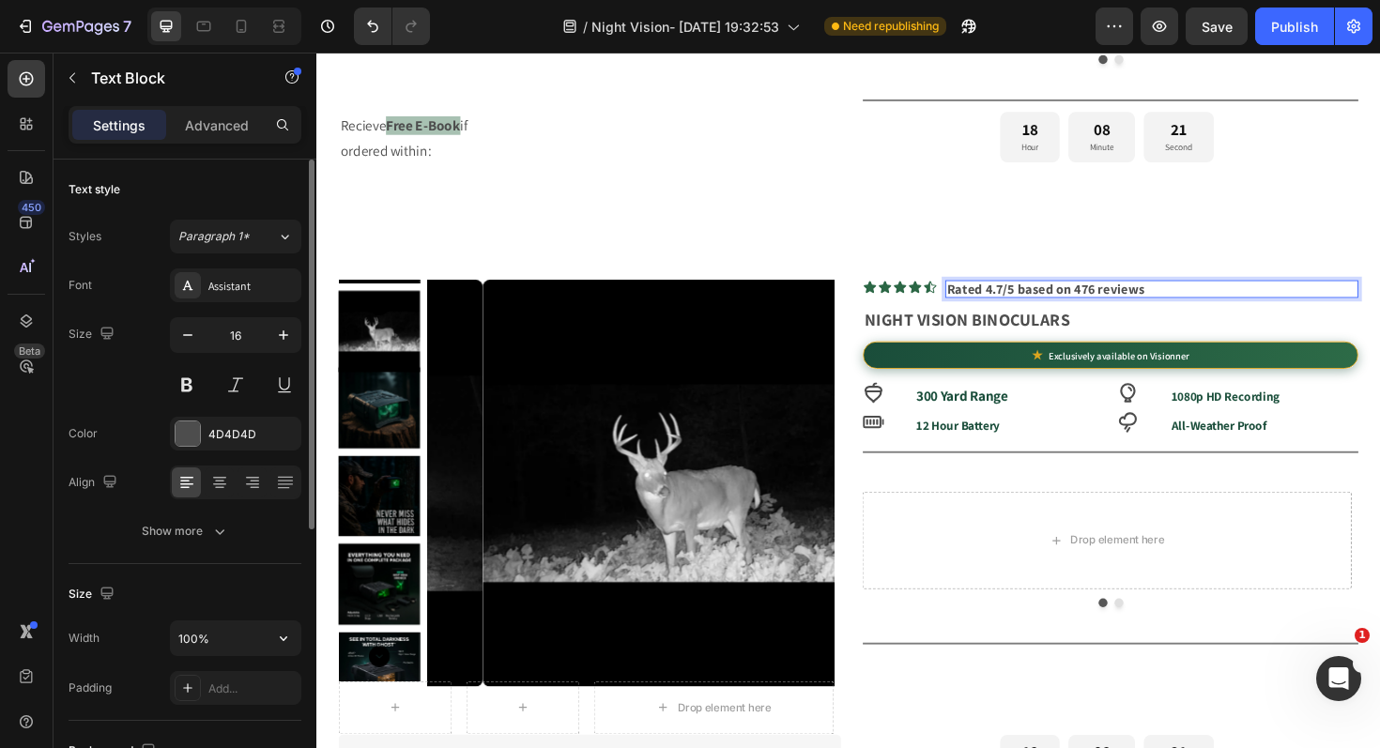
scroll to position [167, 0]
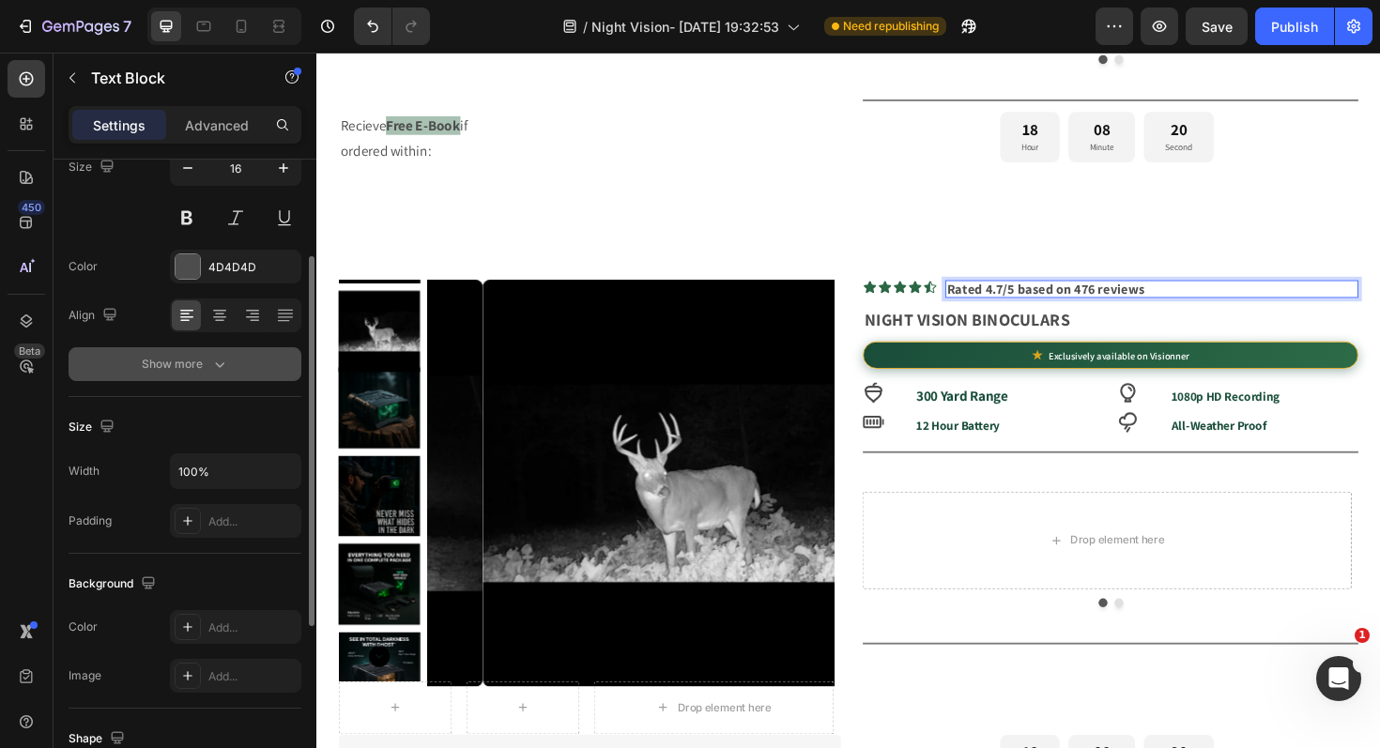
click at [212, 349] on button "Show more" at bounding box center [185, 364] width 233 height 34
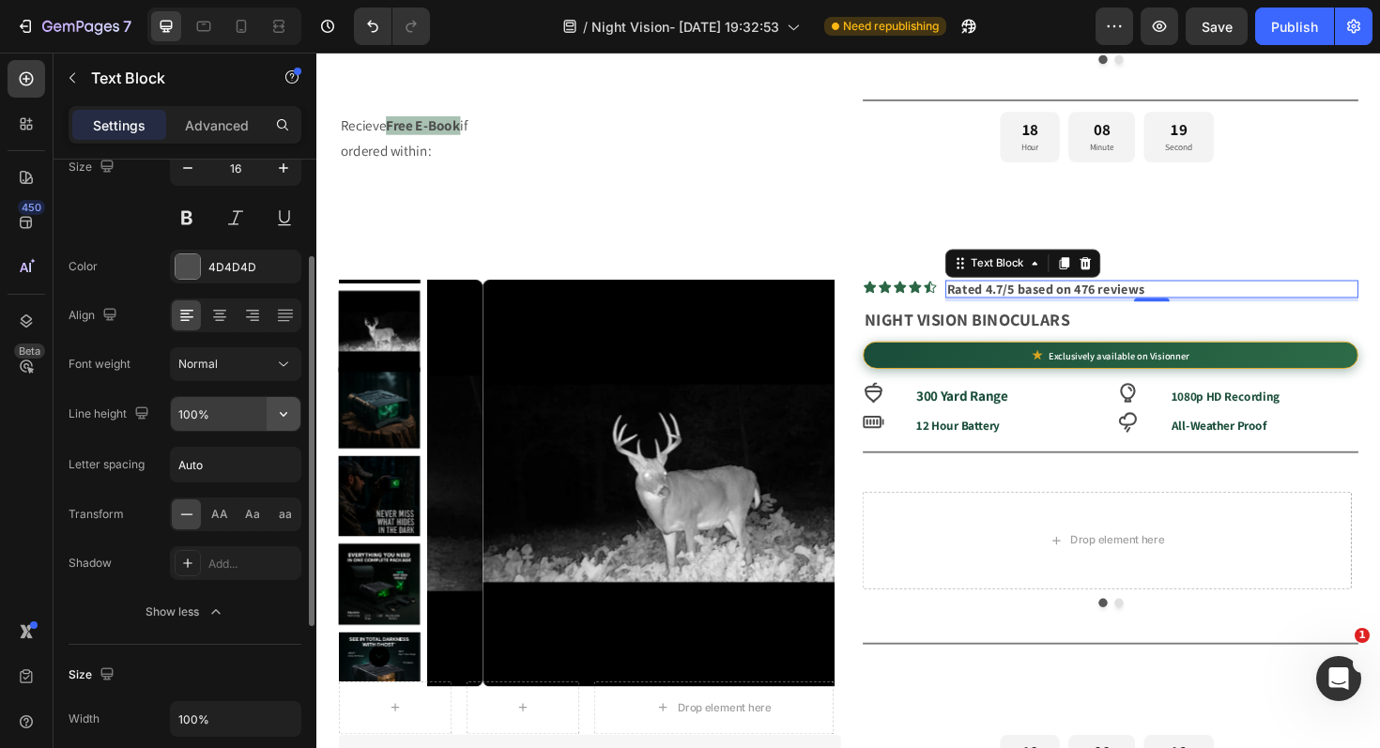
click at [276, 417] on icon "button" at bounding box center [283, 414] width 19 height 19
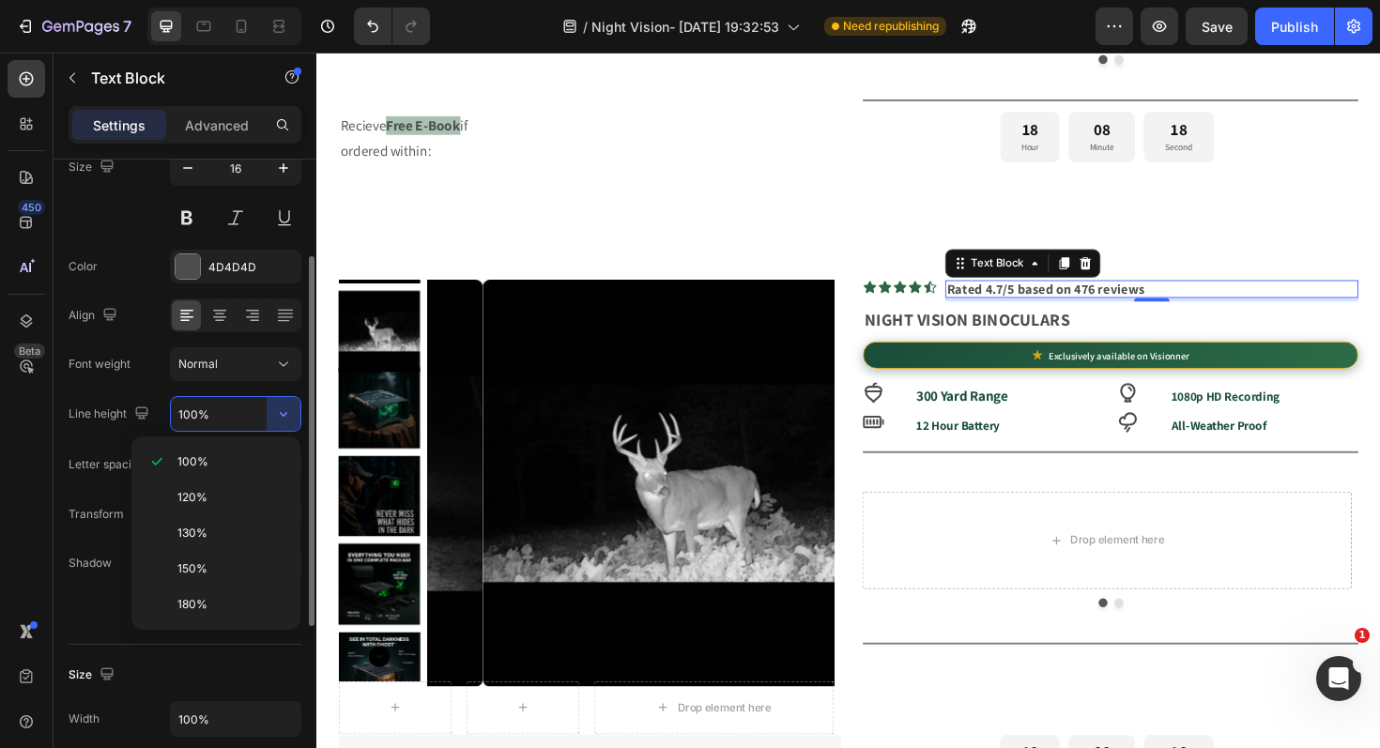
click at [226, 404] on input "100%" at bounding box center [236, 414] width 130 height 34
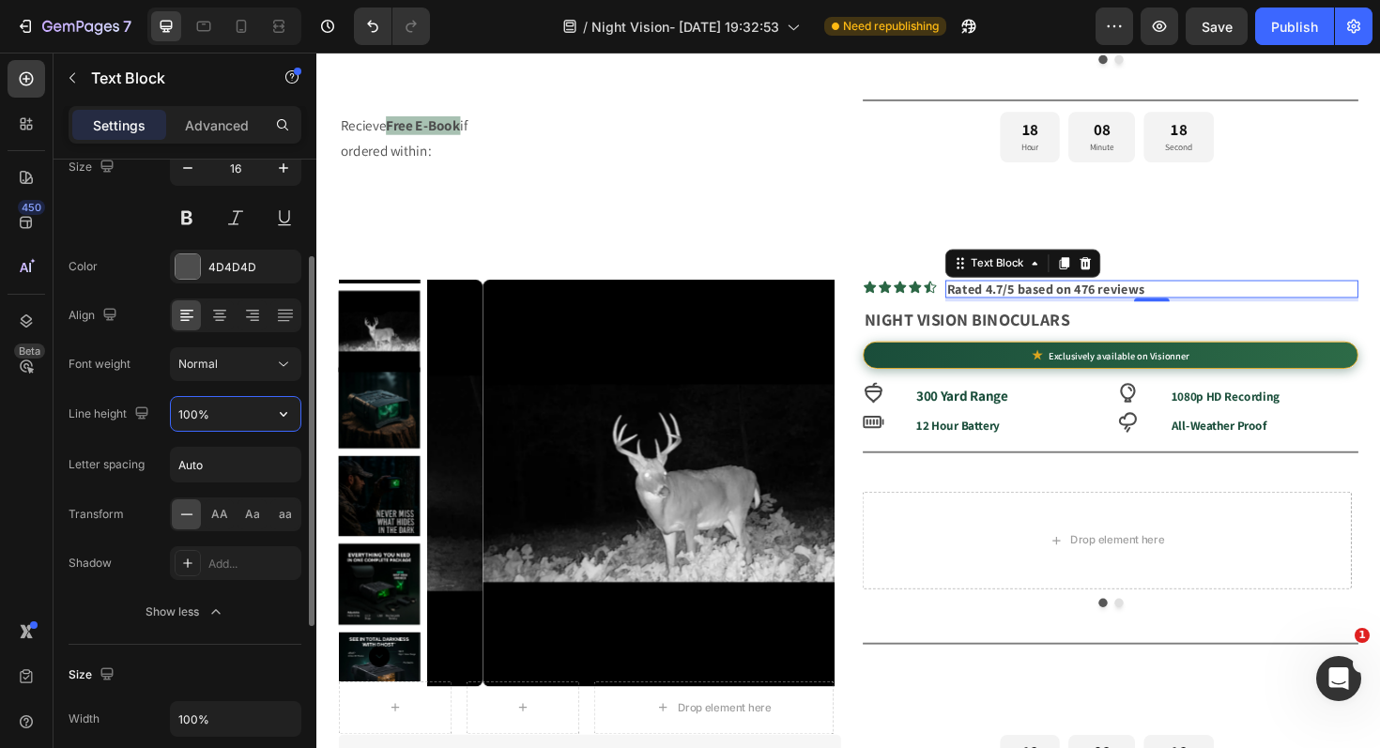
click at [226, 404] on input "100%" at bounding box center [236, 414] width 130 height 34
type input "99%"
click at [961, 233] on div "Product Images Row Drop element here Row Icon Icon Icon Icon Icon Icon List Rat…" at bounding box center [880, 608] width 1108 height 778
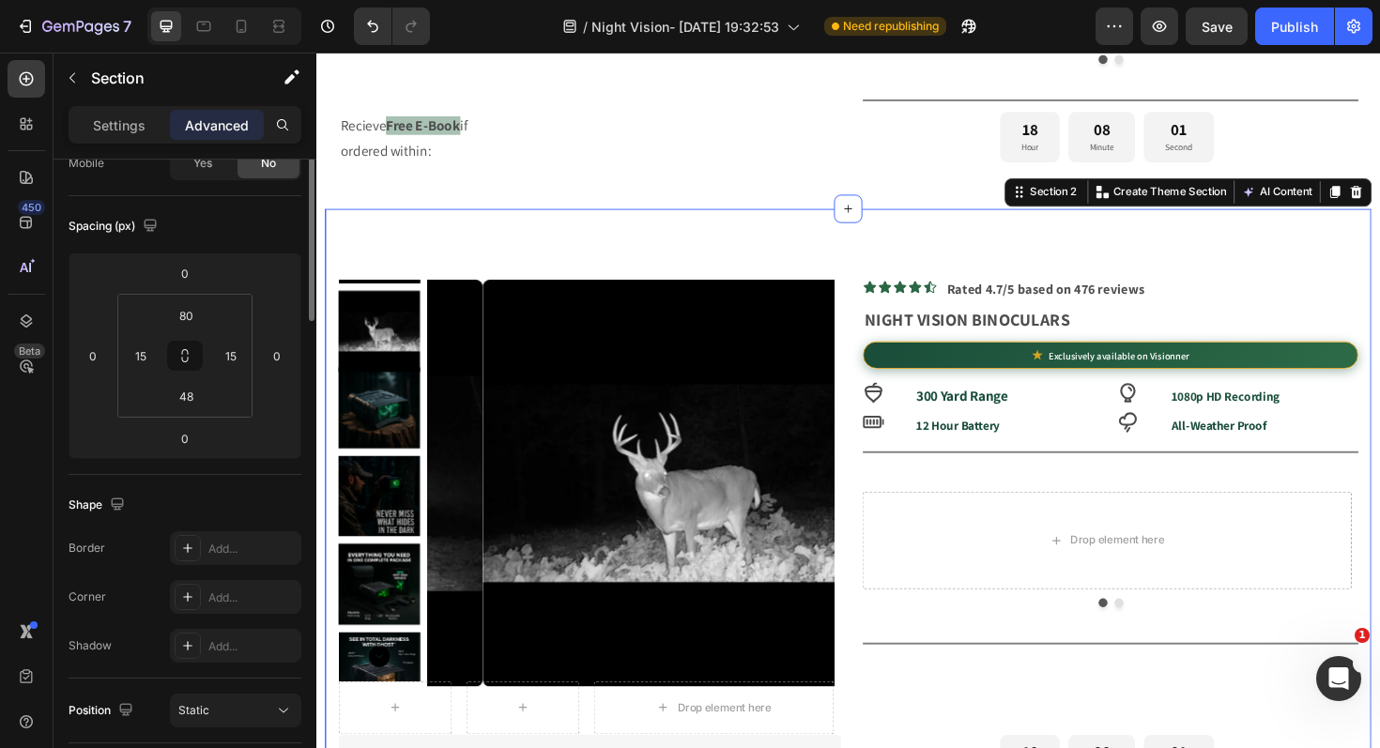
scroll to position [0, 0]
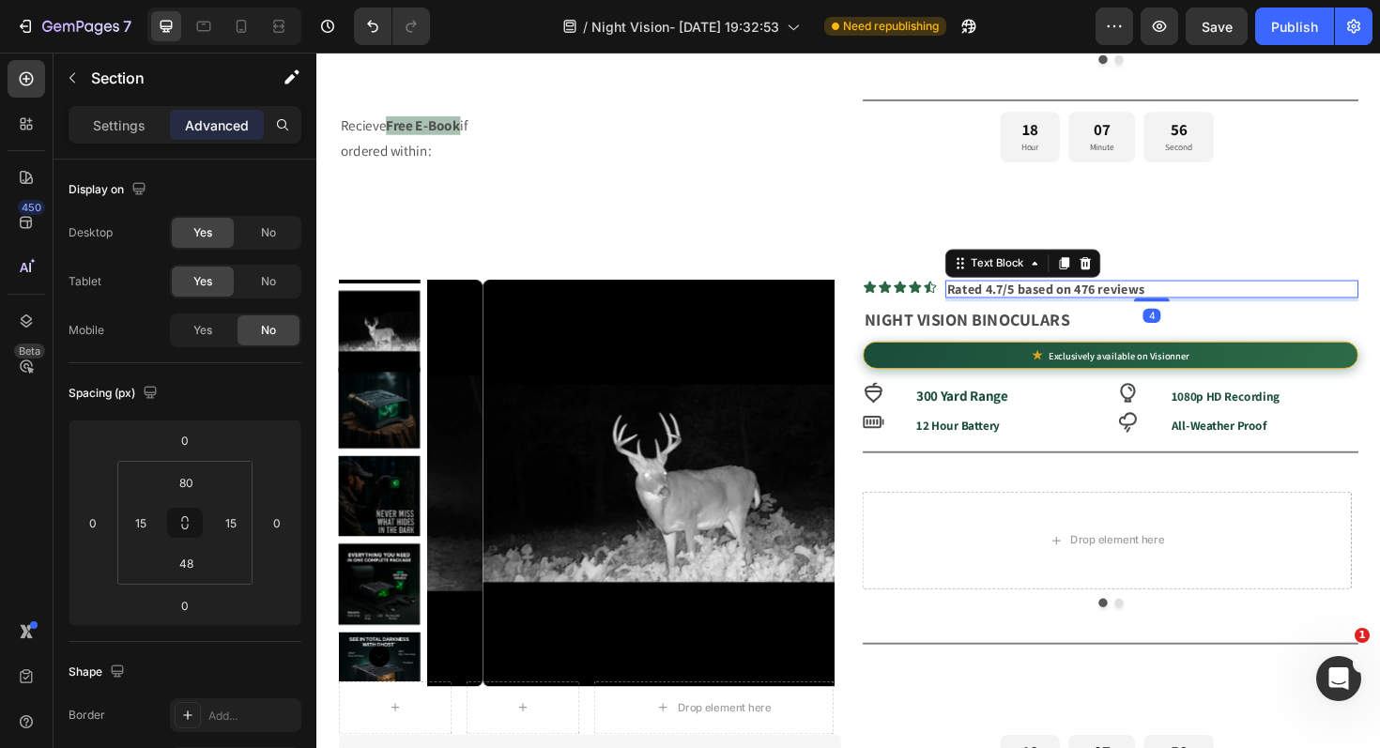
click at [1256, 300] on p "Rated 4.7/5 based on 476 reviews" at bounding box center [1201, 303] width 434 height 15
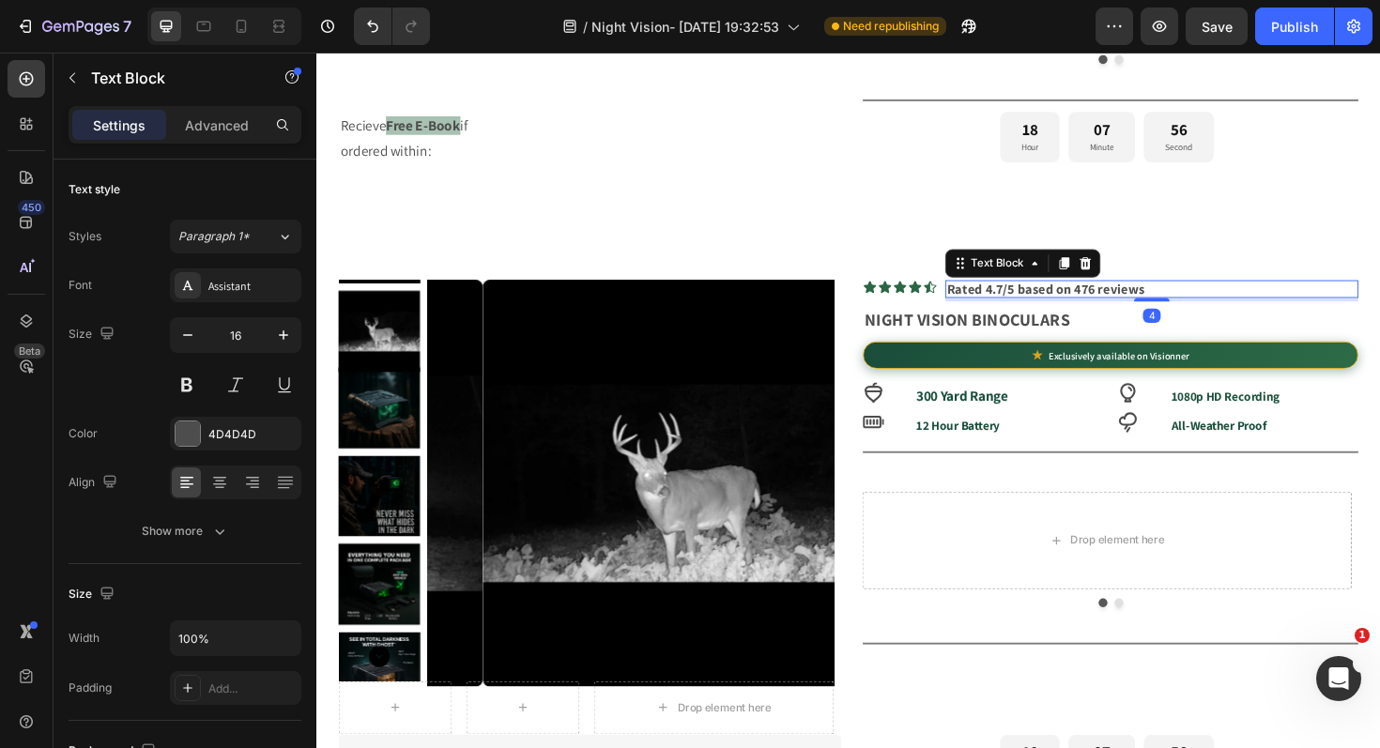
click at [1256, 299] on p "Rated 4.7/5 based on 476 reviews" at bounding box center [1201, 303] width 434 height 15
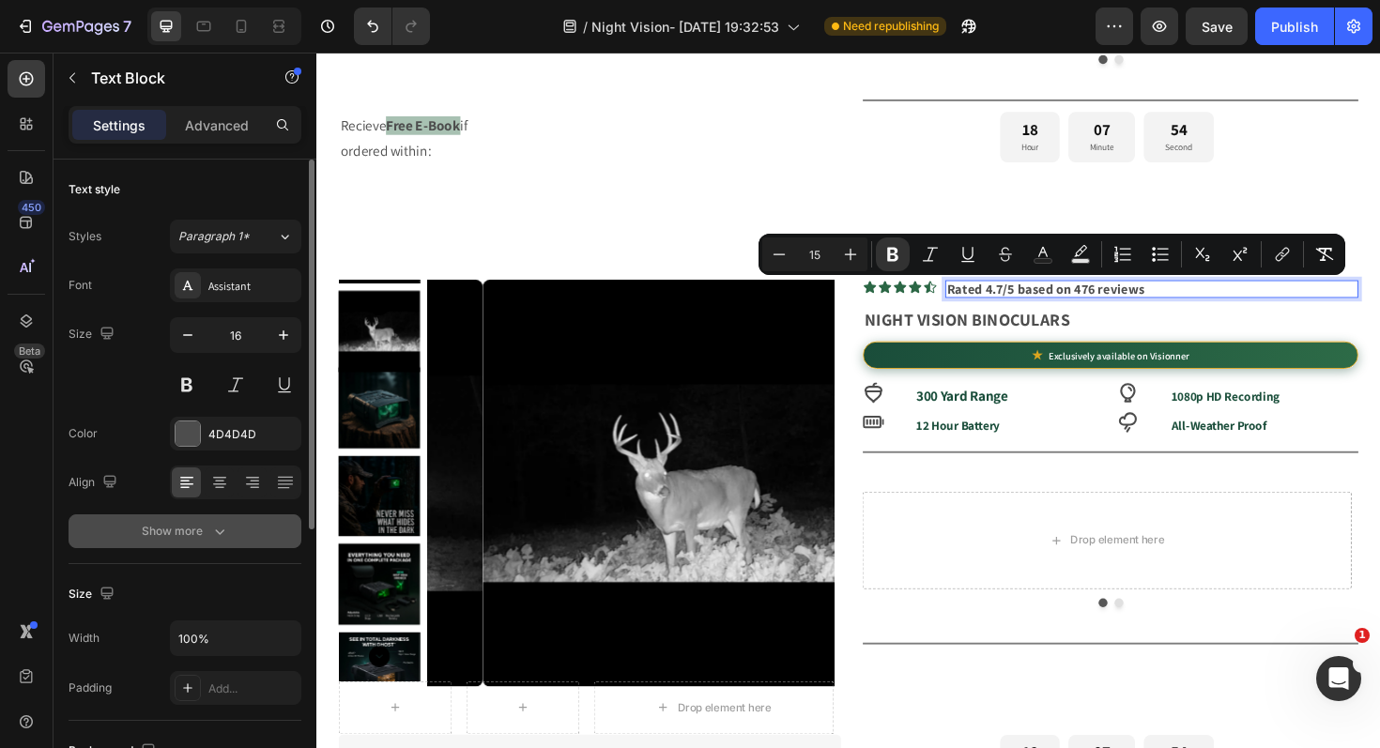
click at [218, 542] on button "Show more" at bounding box center [185, 531] width 233 height 34
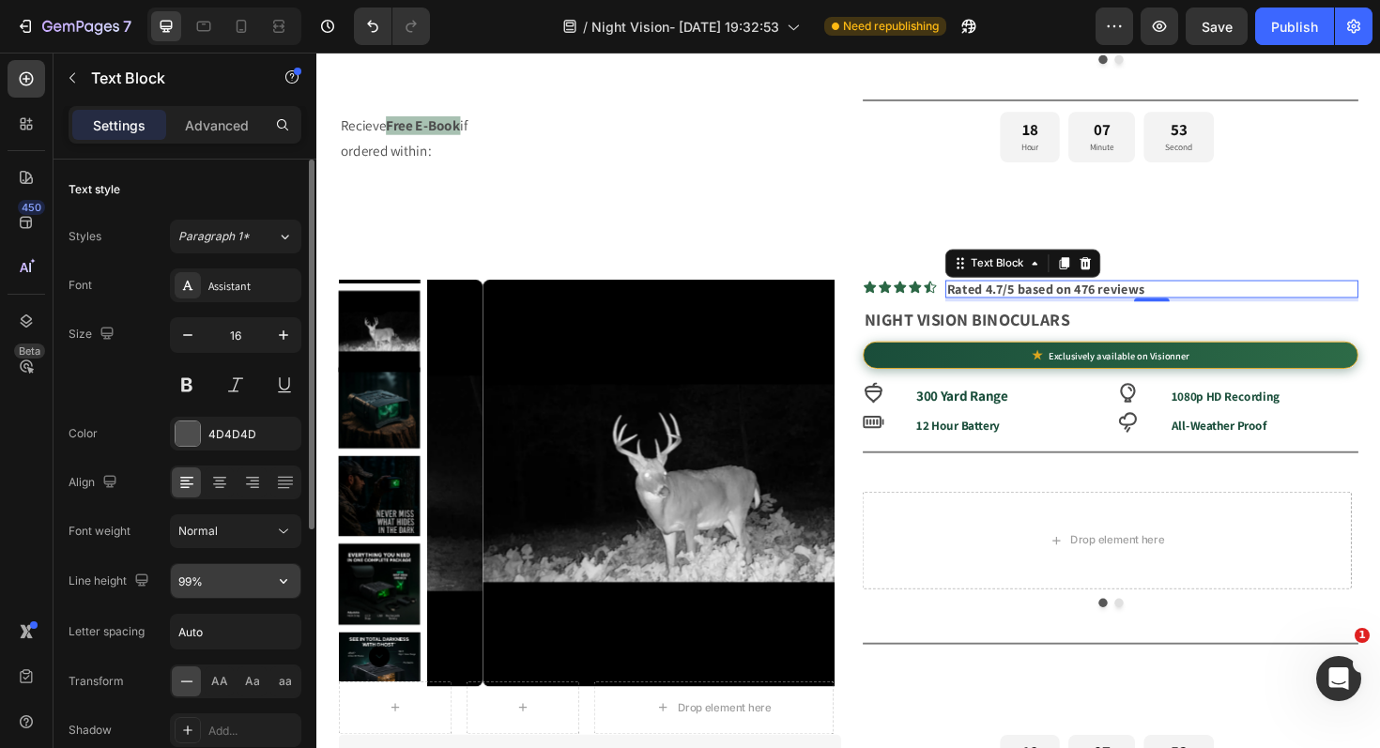
click at [243, 580] on input "99%" at bounding box center [236, 581] width 130 height 34
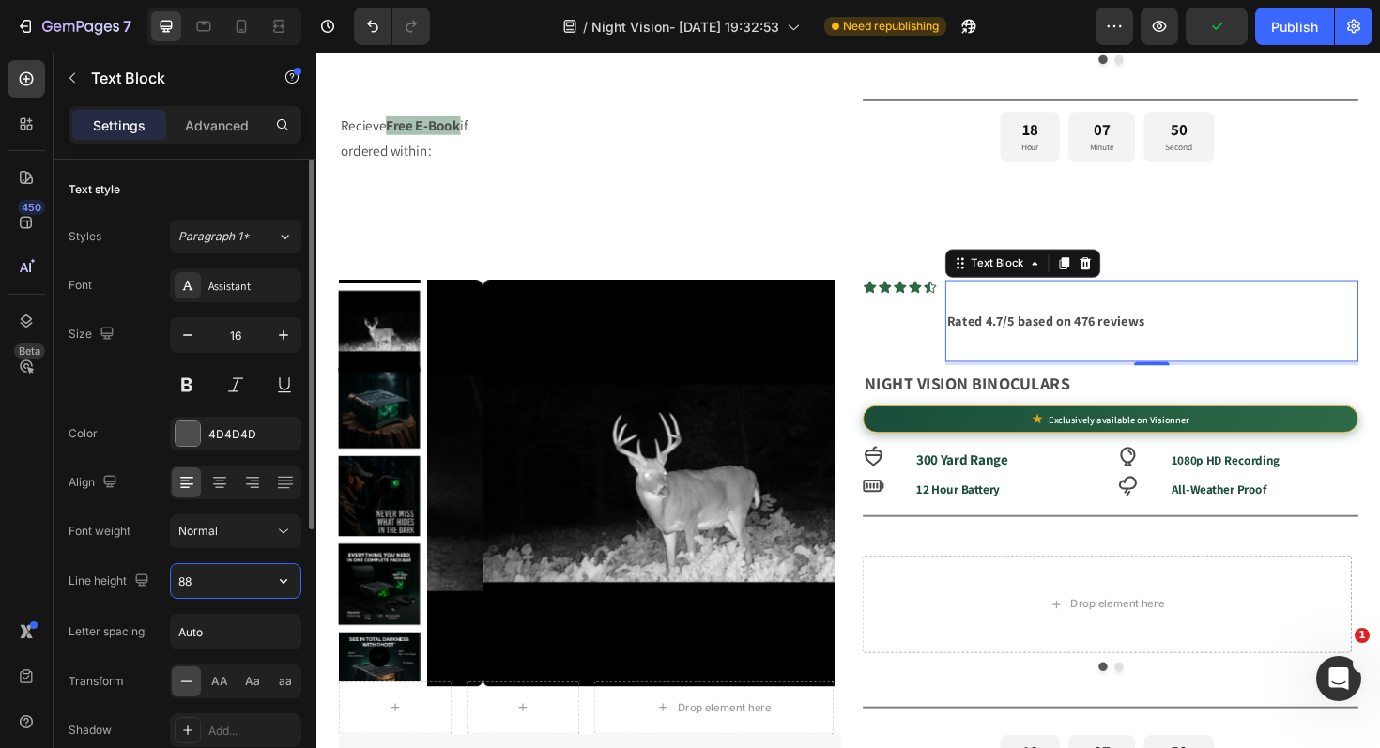
type input "8"
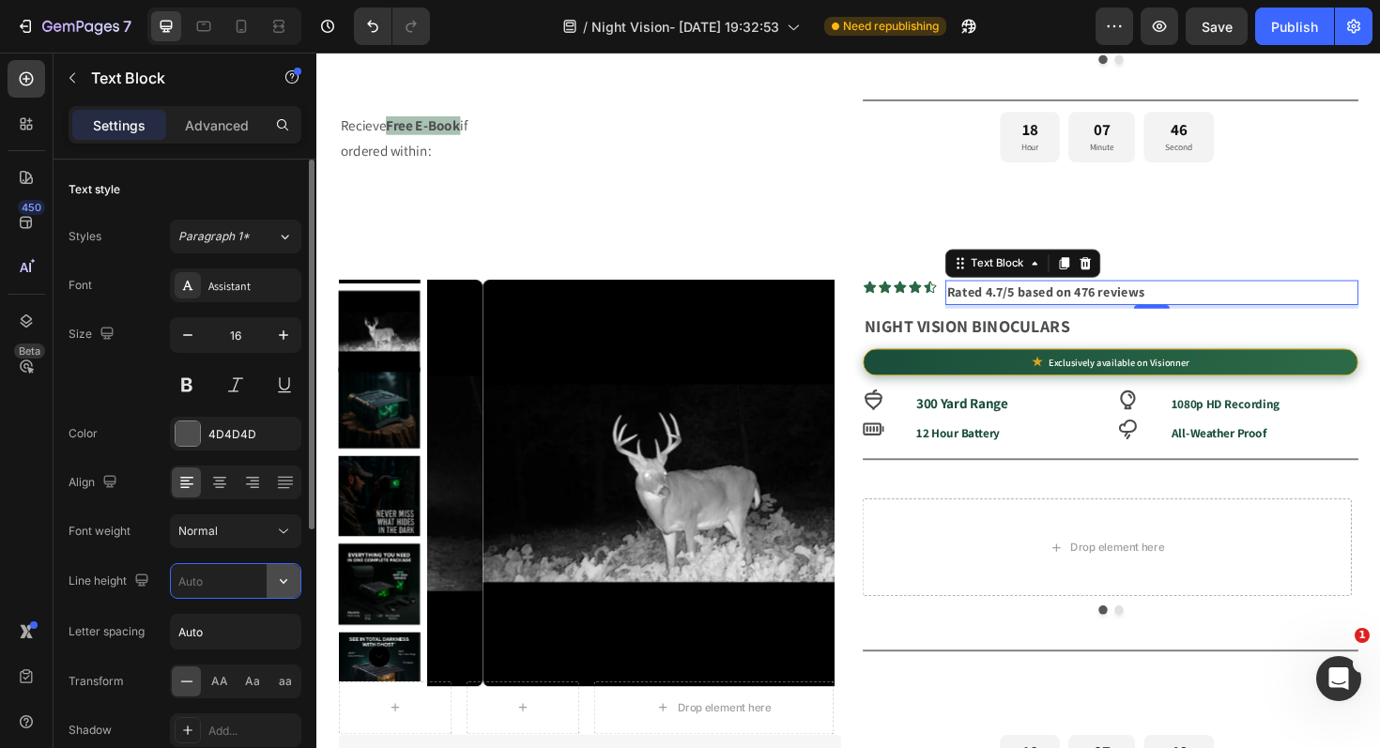
type input "2"
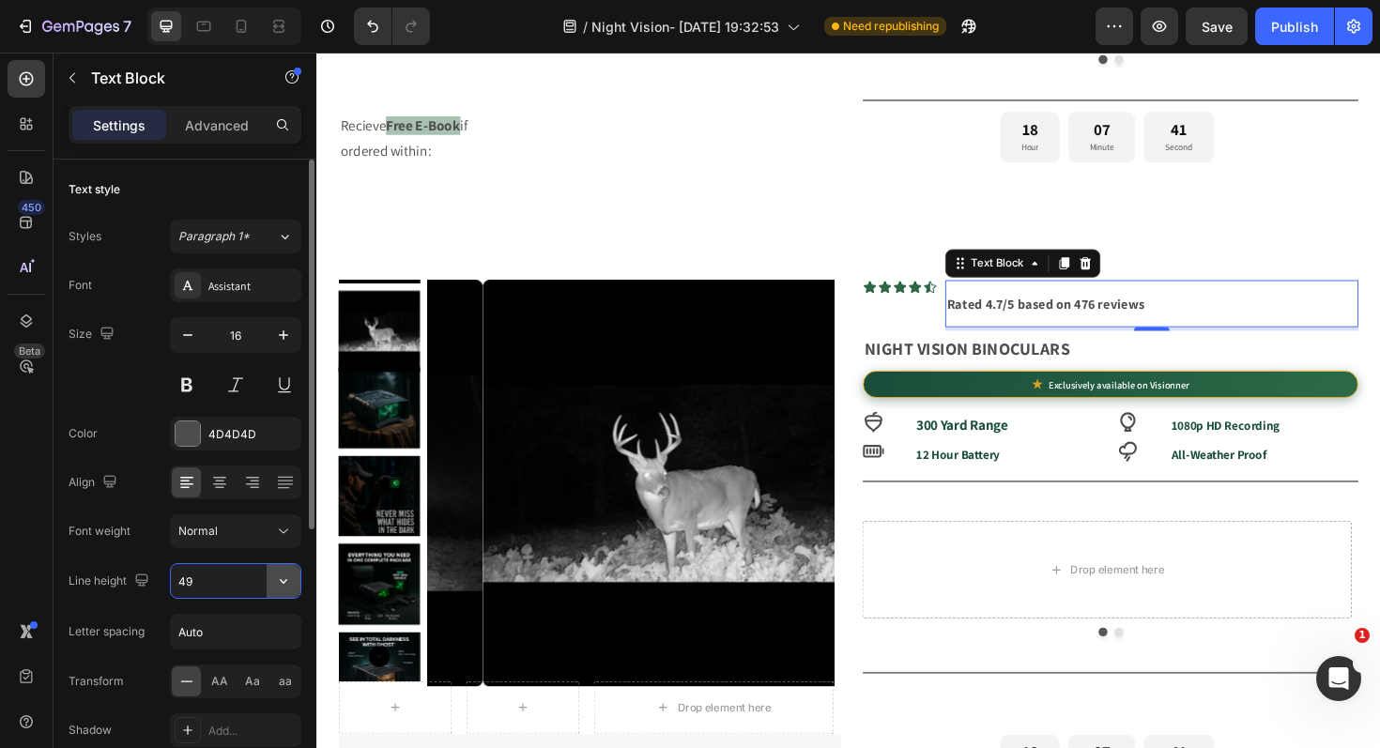
type input "4"
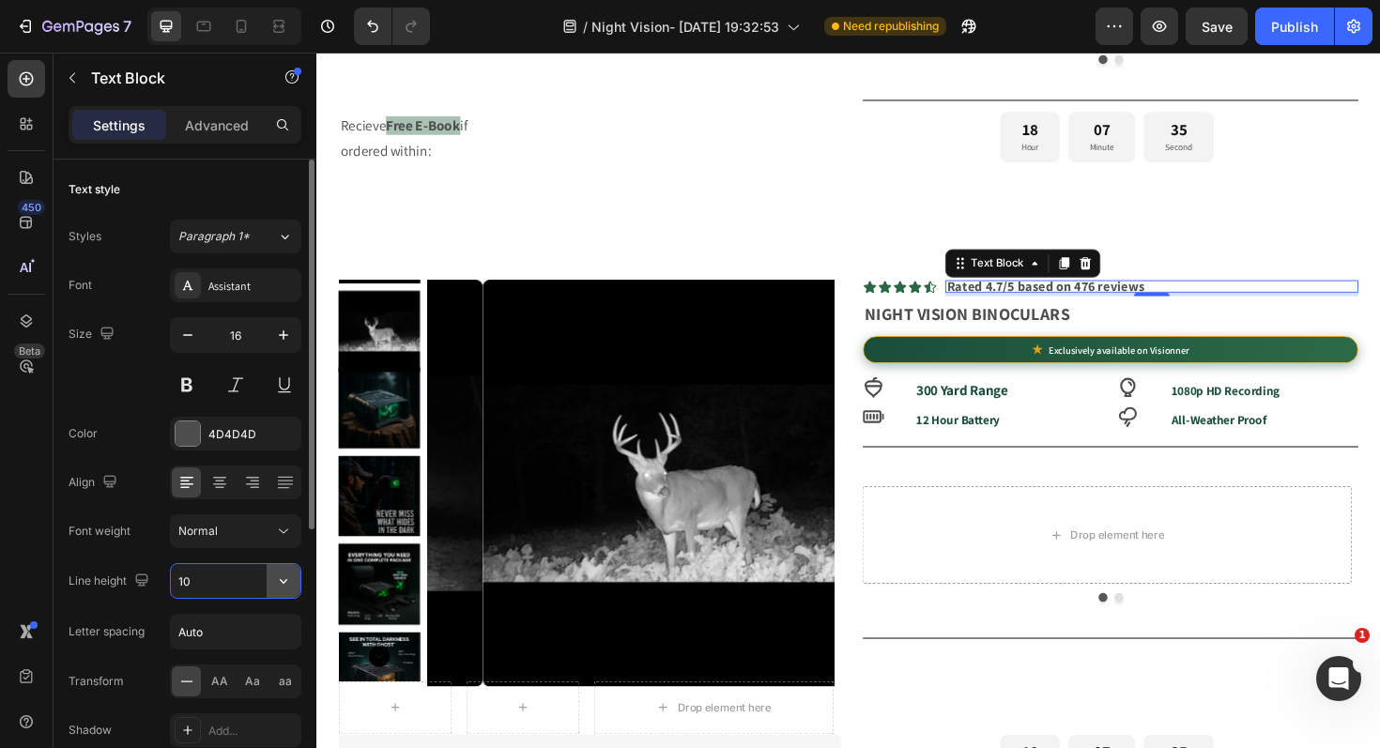
type input "1"
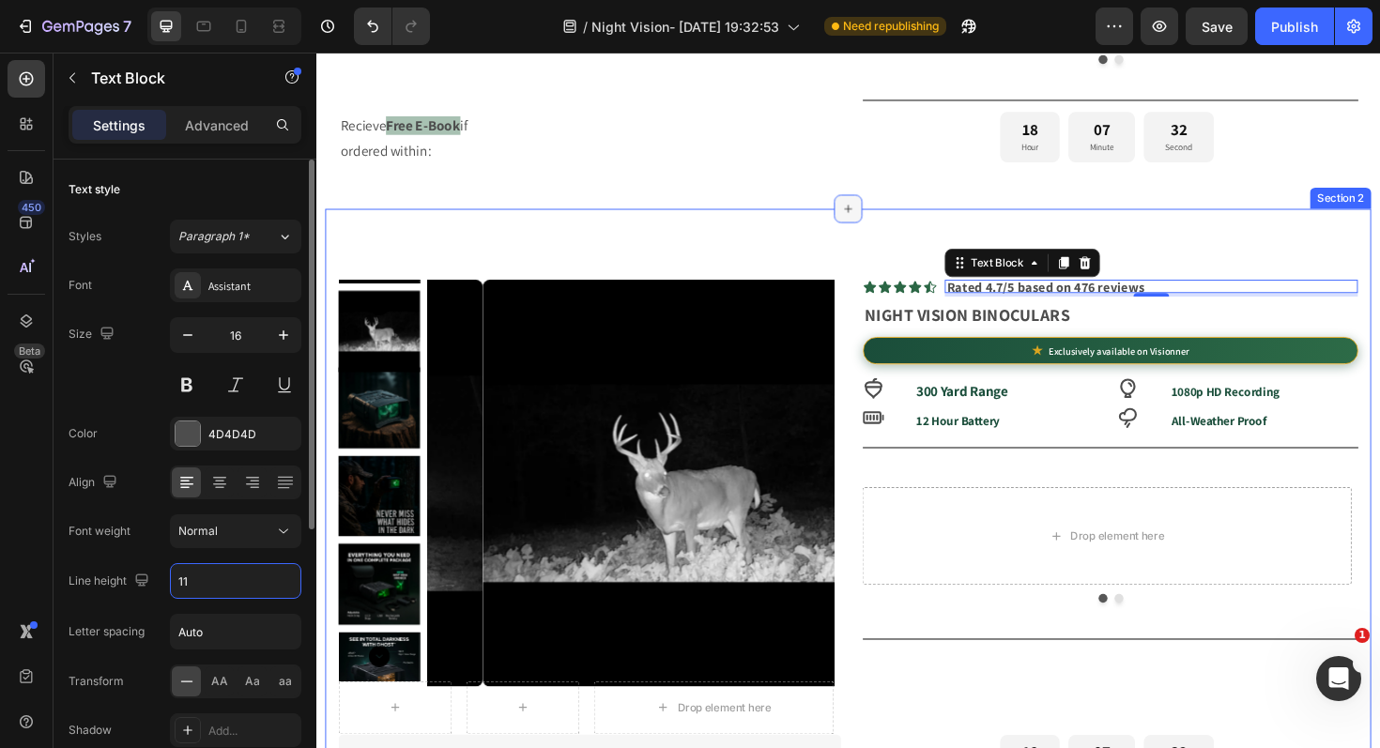
type input "11"
click at [876, 230] on div at bounding box center [879, 219] width 30 height 30
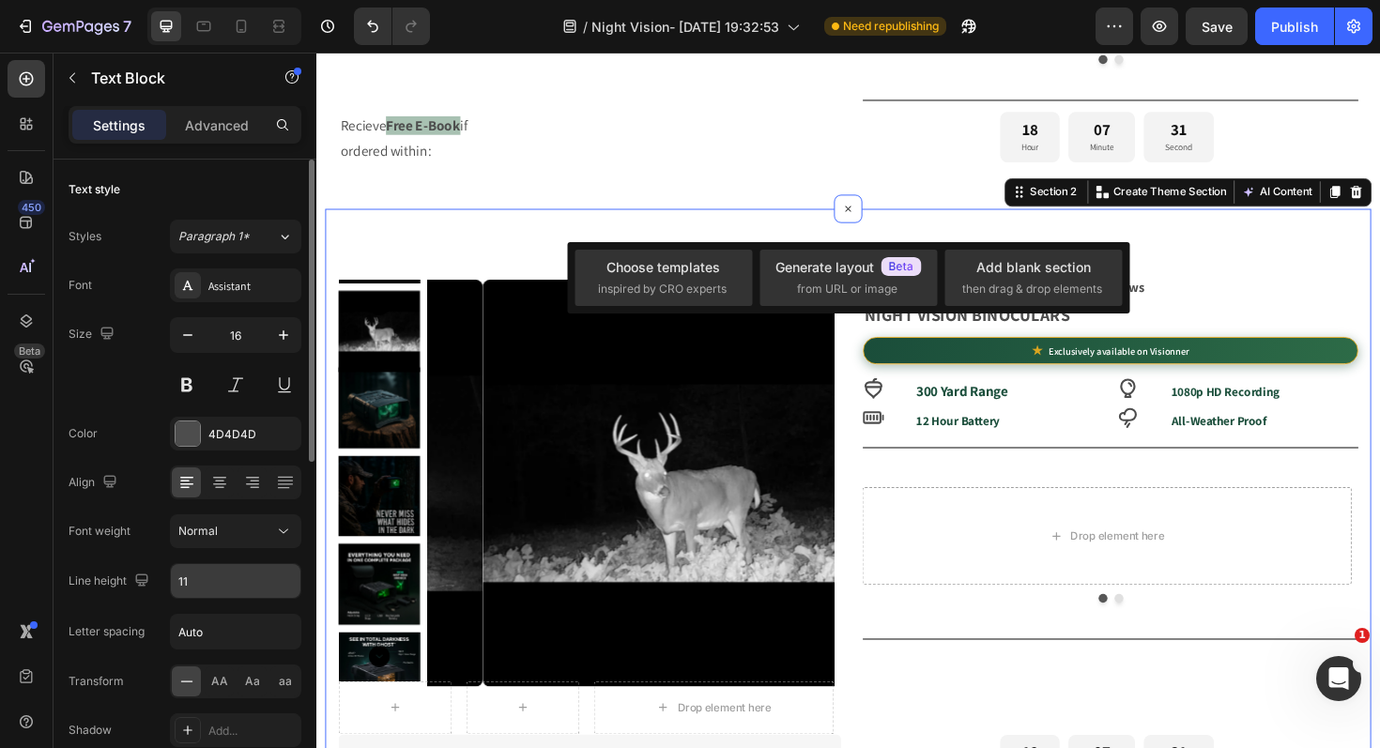
click at [1295, 267] on div "Product Images Row Drop element here Row Icon Icon Icon Icon Icon Icon List Rat…" at bounding box center [880, 608] width 1108 height 778
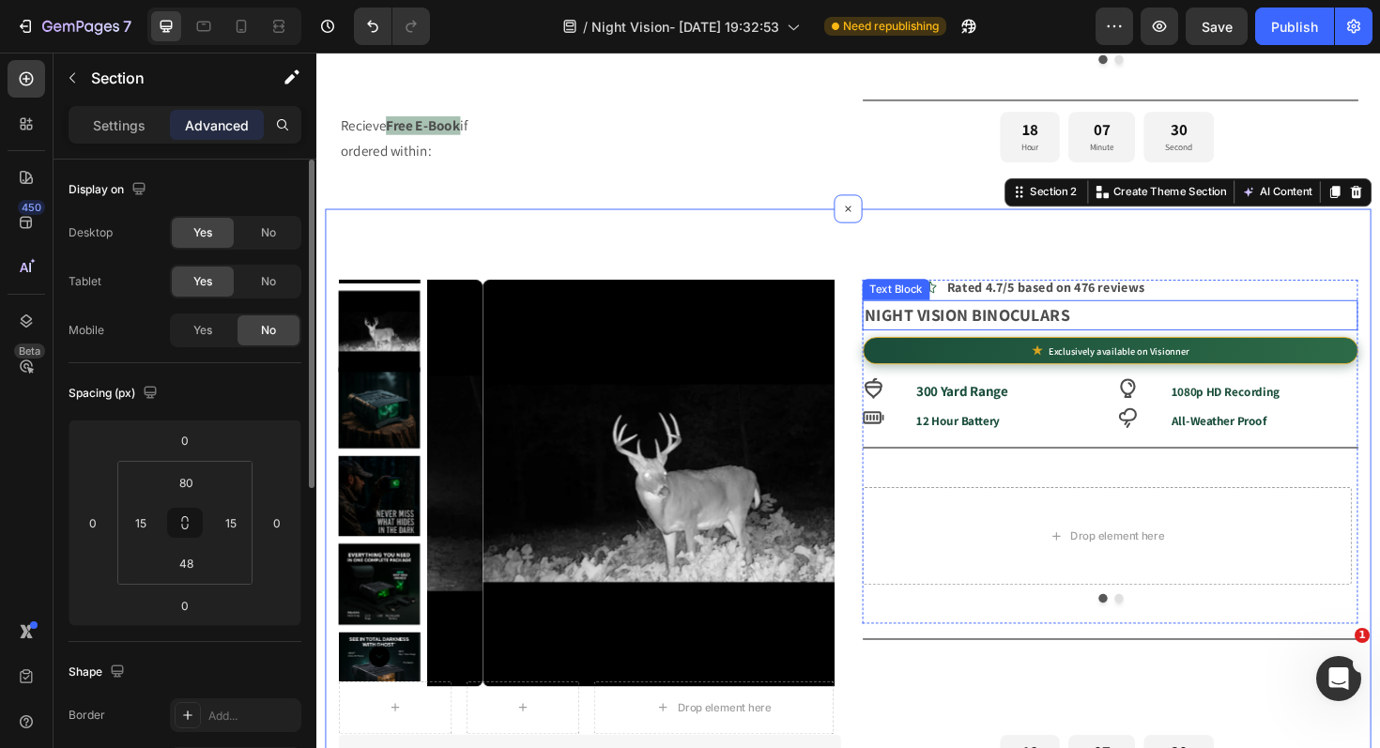
click at [1280, 290] on div "Product Images Row Drop element here Row Icon Icon Icon Icon Icon Icon List Rat…" at bounding box center [880, 608] width 1108 height 778
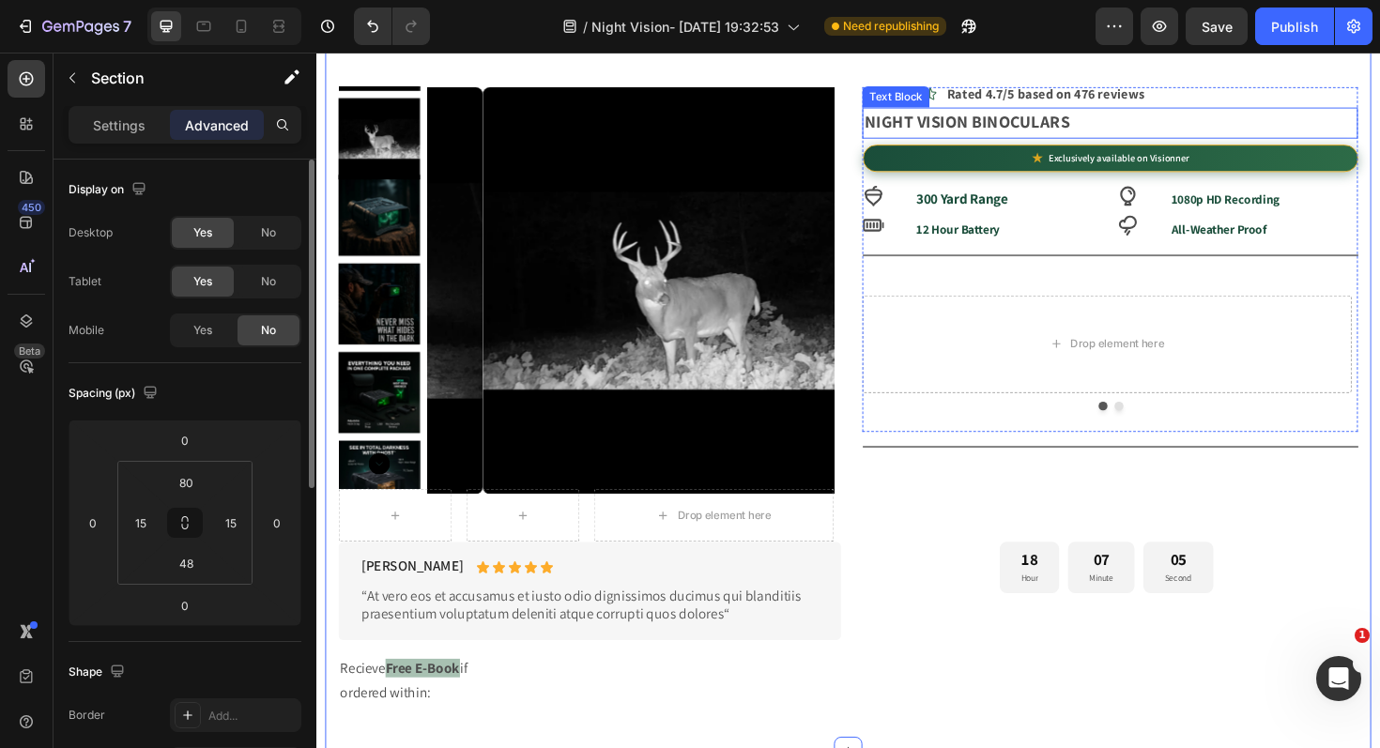
scroll to position [920, 0]
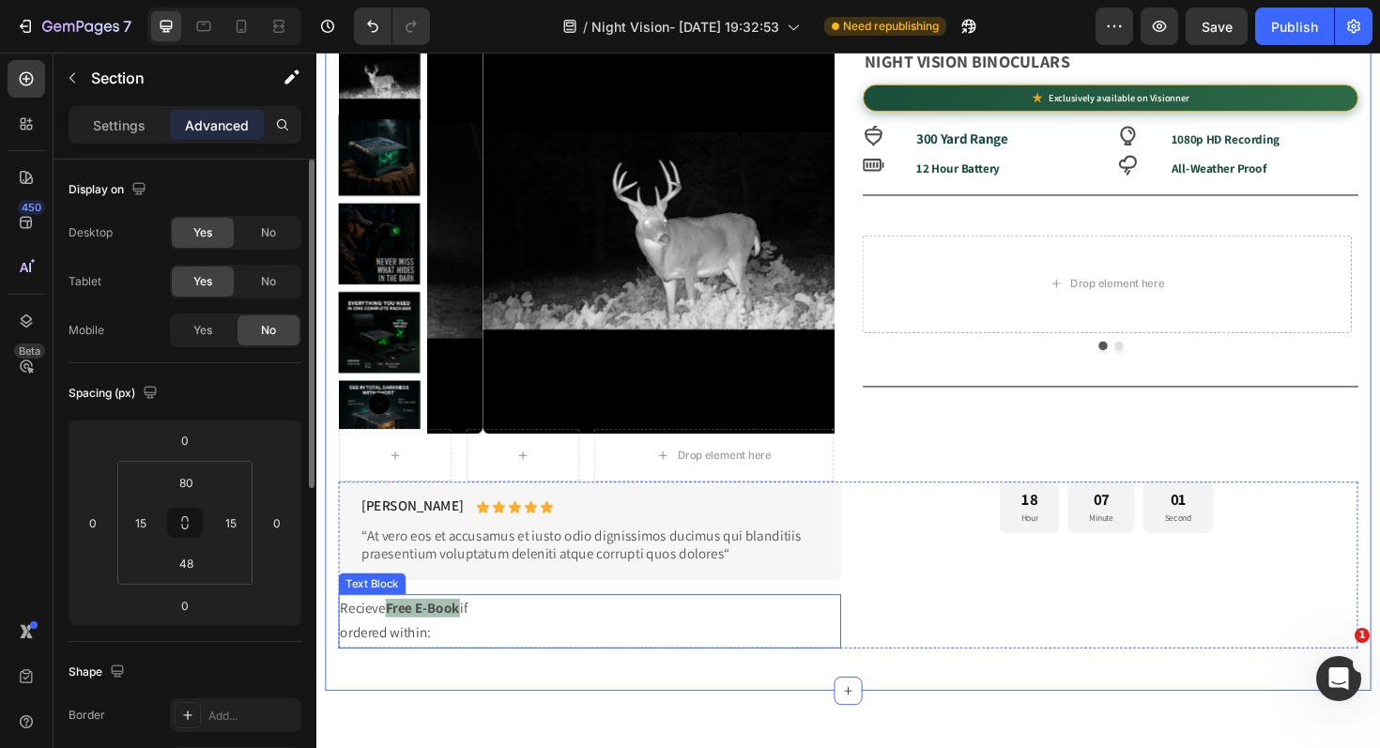
click at [515, 657] on p "ordered within:" at bounding box center [606, 667] width 528 height 27
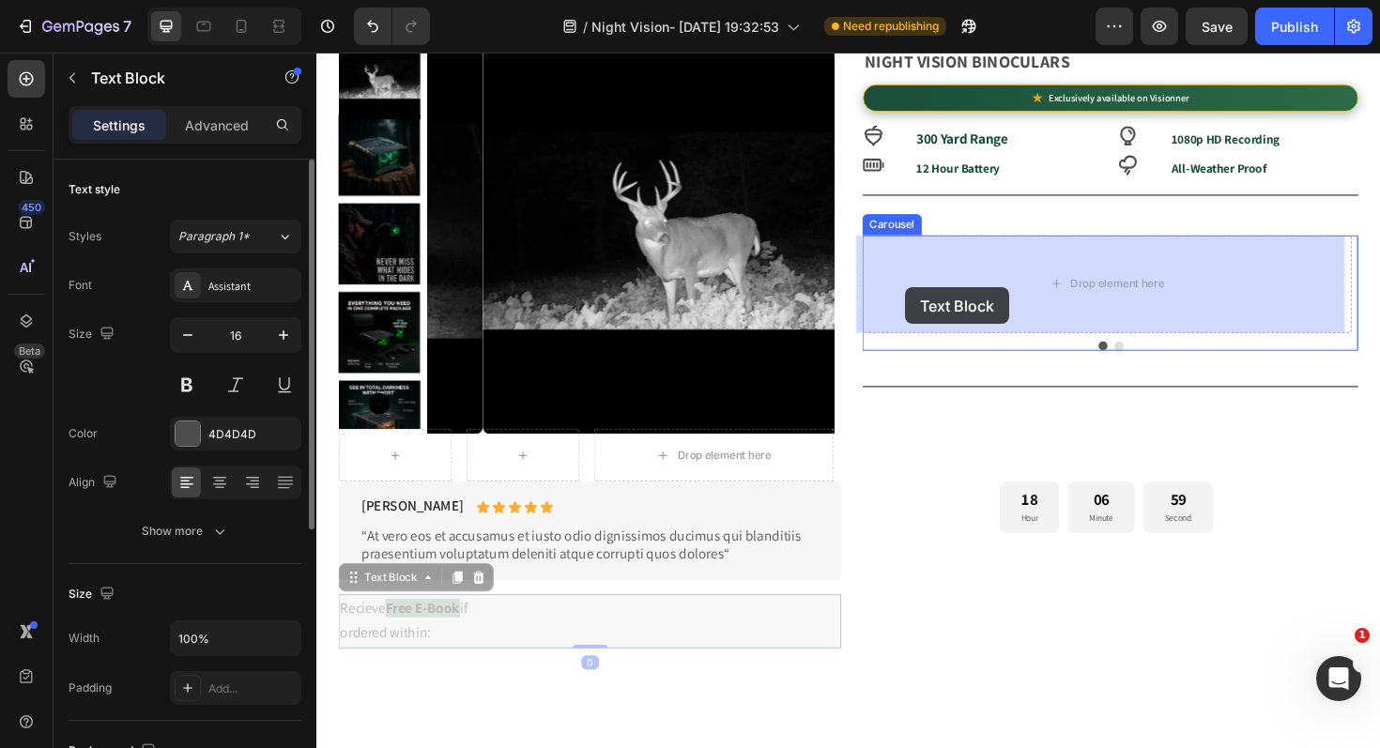
drag, startPoint x: 353, startPoint y: 619, endPoint x: 946, endPoint y: 297, distance: 674.9
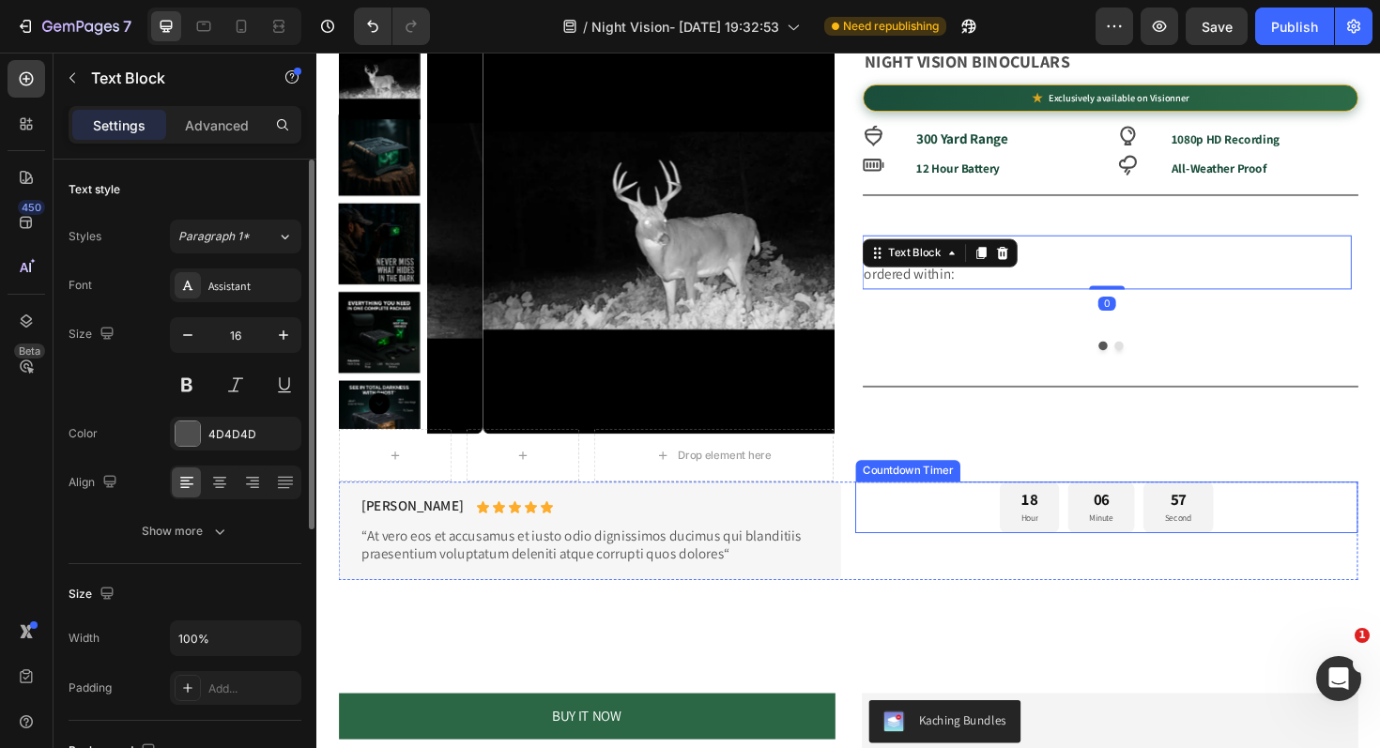
click at [968, 528] on div "18 Hour 06 Minute 57 Second" at bounding box center [1153, 534] width 532 height 54
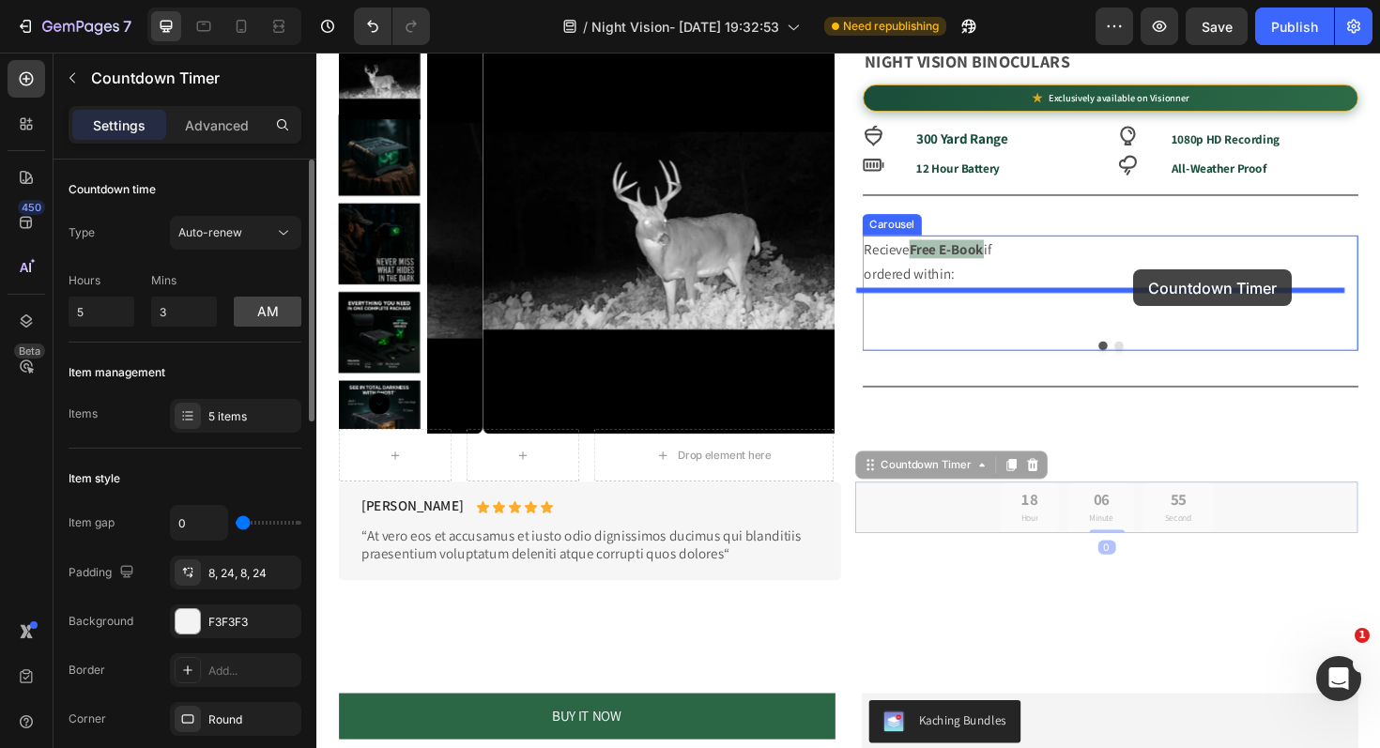
drag, startPoint x: 890, startPoint y: 483, endPoint x: 1181, endPoint y: 283, distance: 353.6
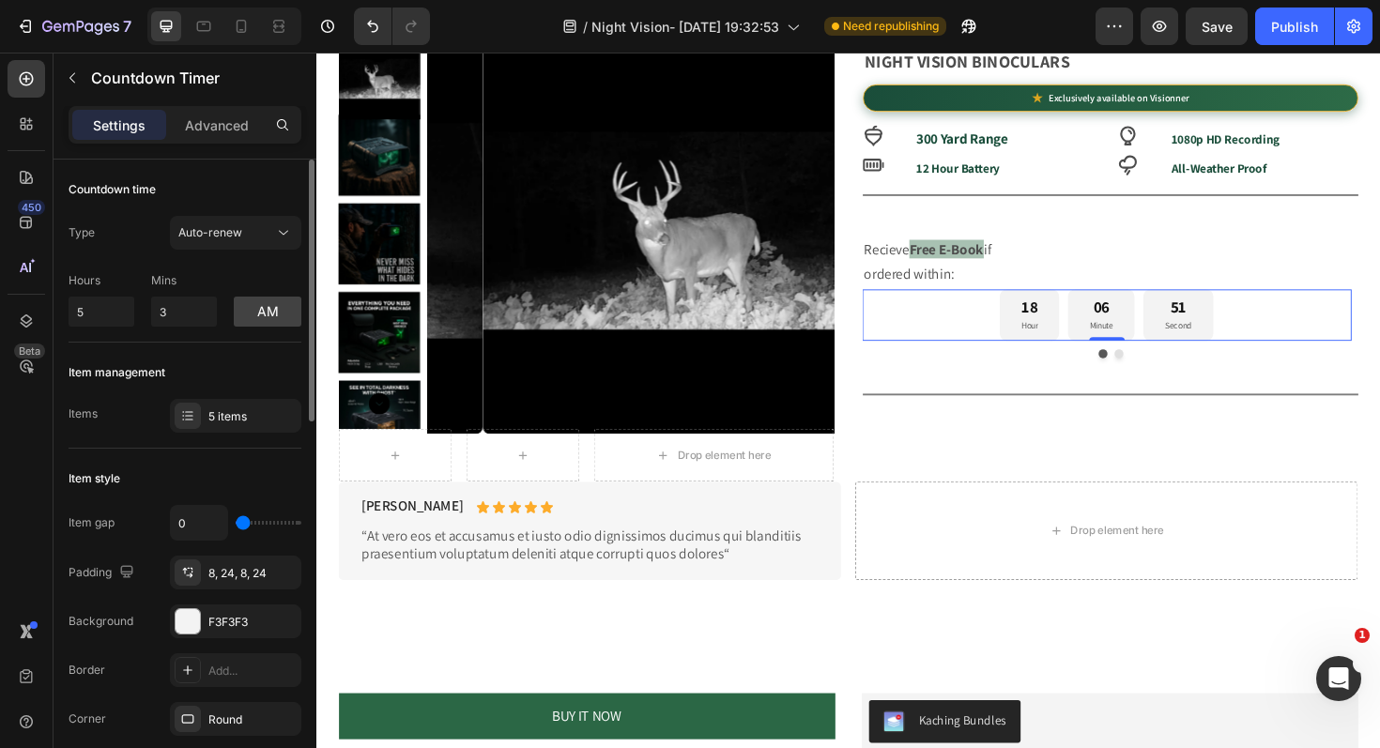
click at [912, 319] on div "18 Hour 06 Minute 51 Second" at bounding box center [1153, 330] width 518 height 54
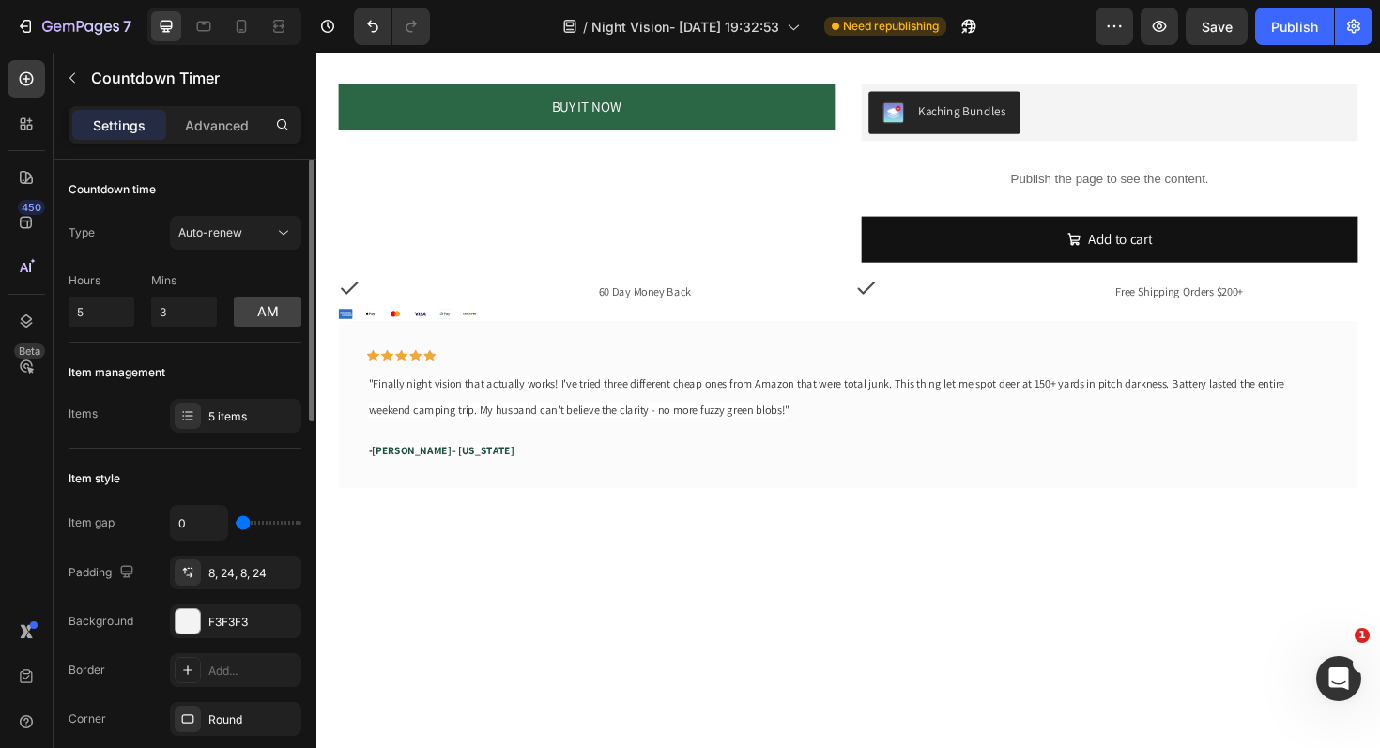
scroll to position [910, 0]
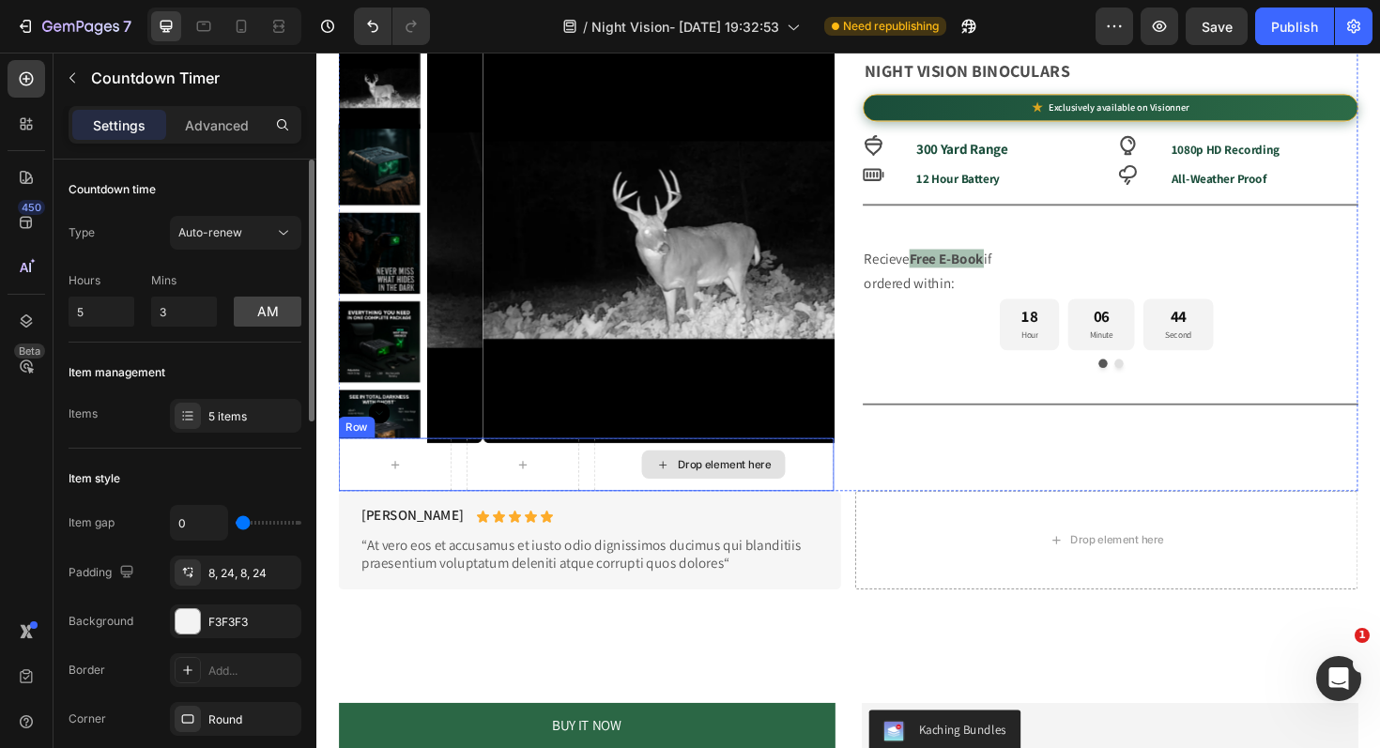
click at [855, 489] on div "Drop element here" at bounding box center [737, 489] width 255 height 56
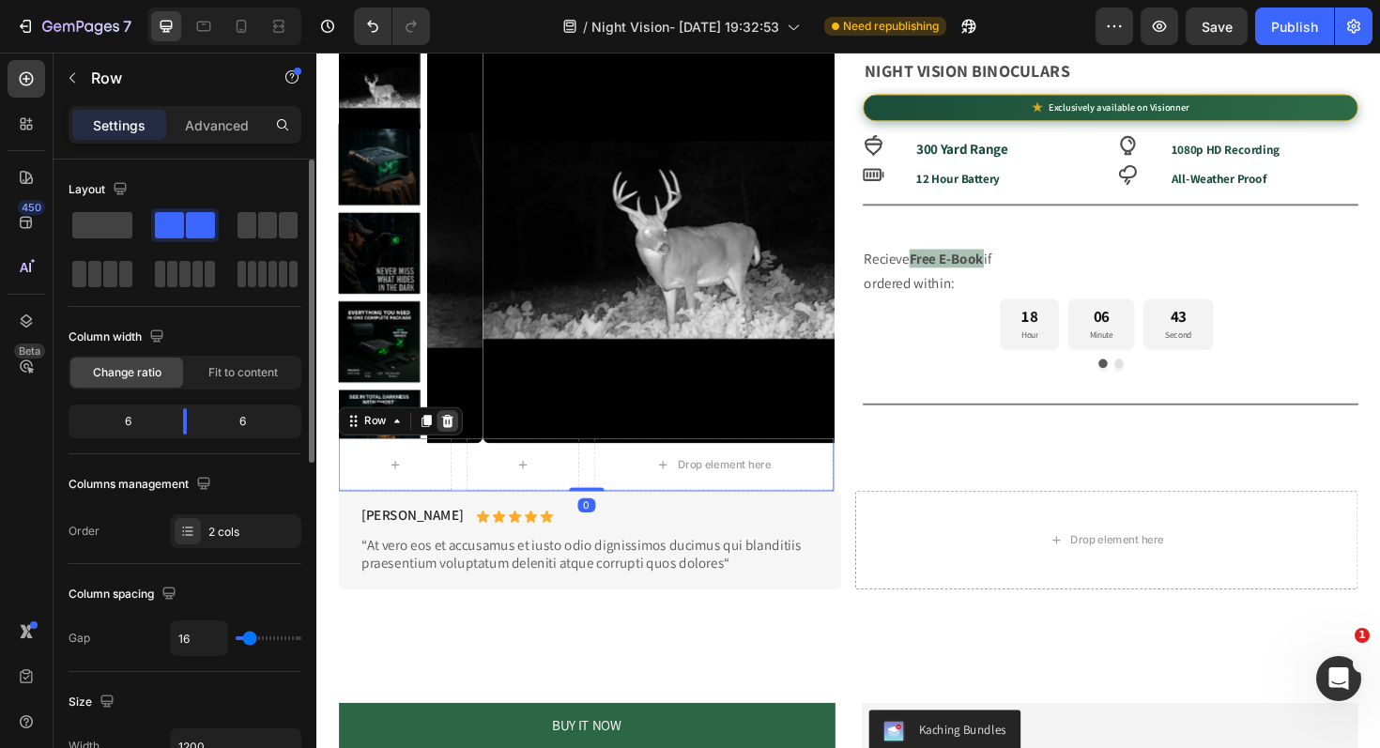
click at [457, 443] on icon at bounding box center [456, 442] width 12 height 13
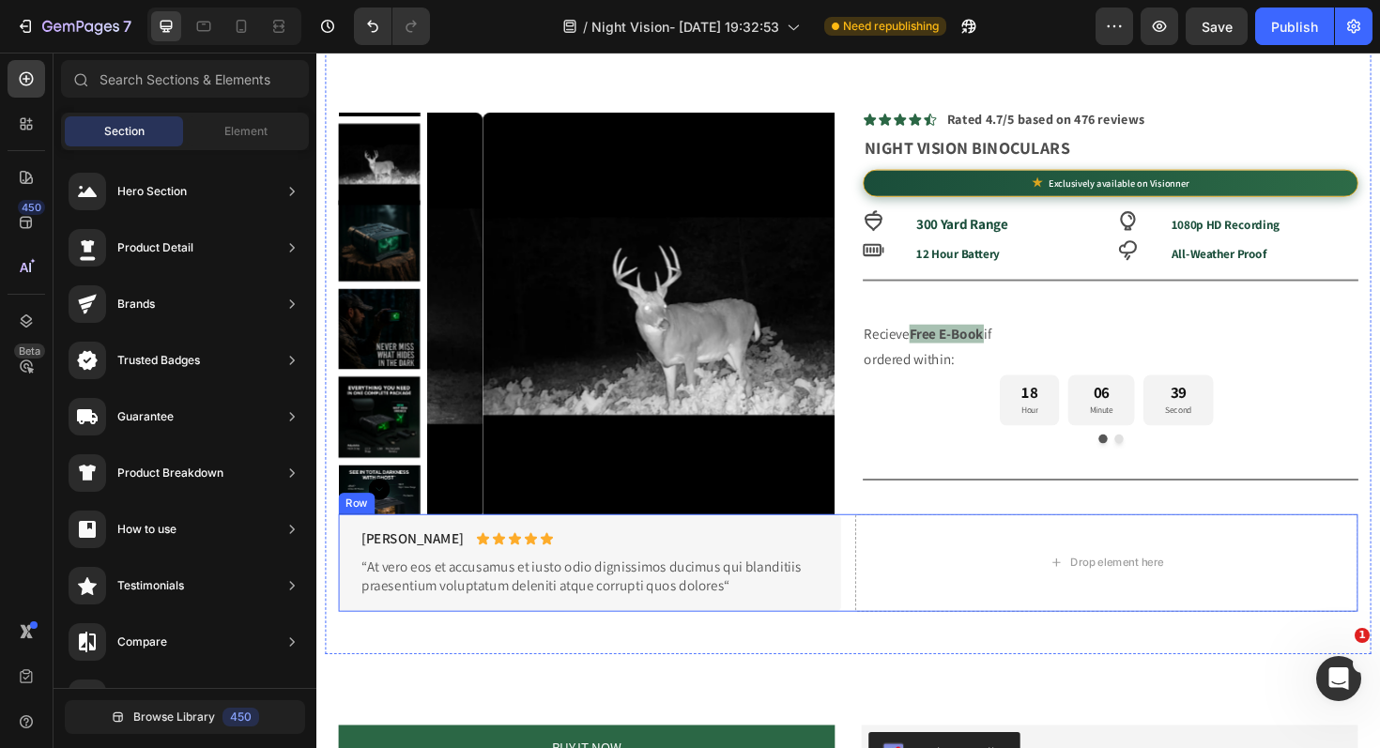
scroll to position [763, 0]
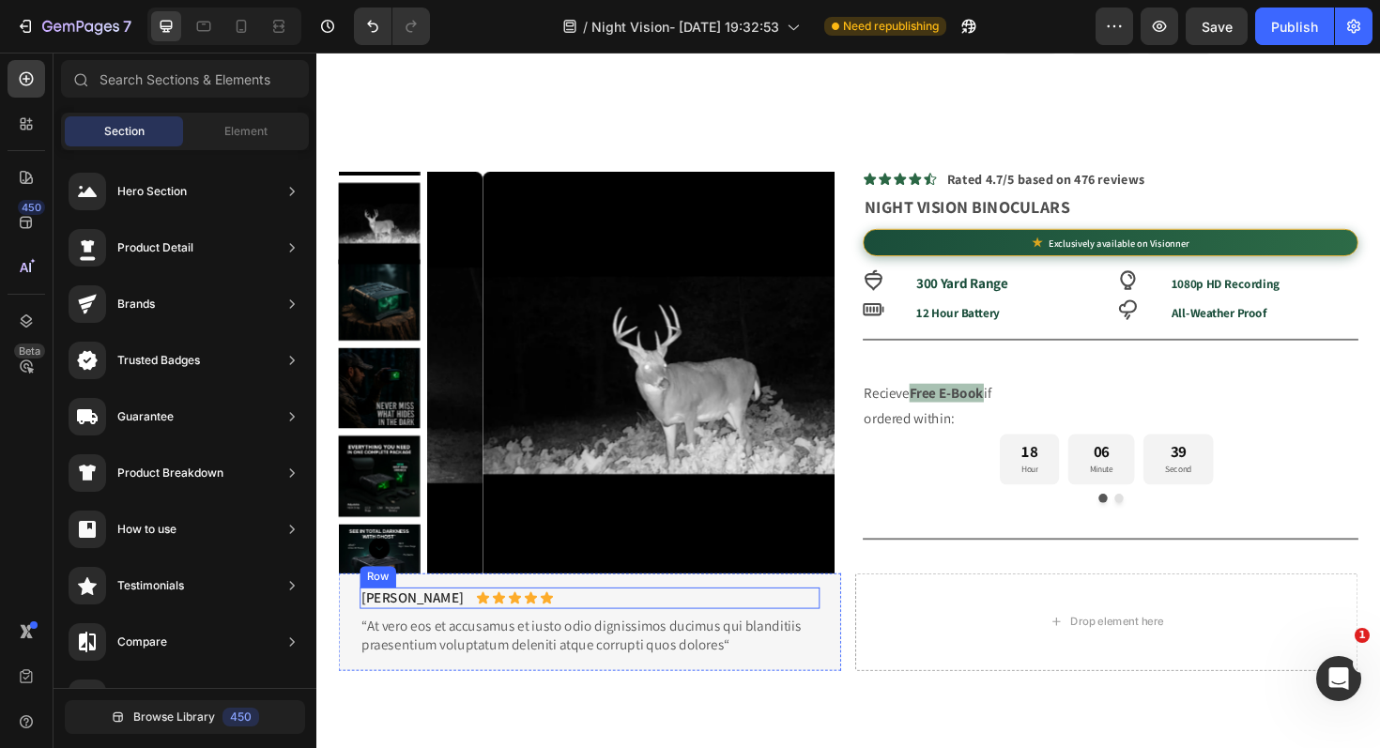
click at [664, 628] on div "Briana M. Text Block Icon Icon Icon Icon Icon Icon List Row" at bounding box center [605, 630] width 487 height 23
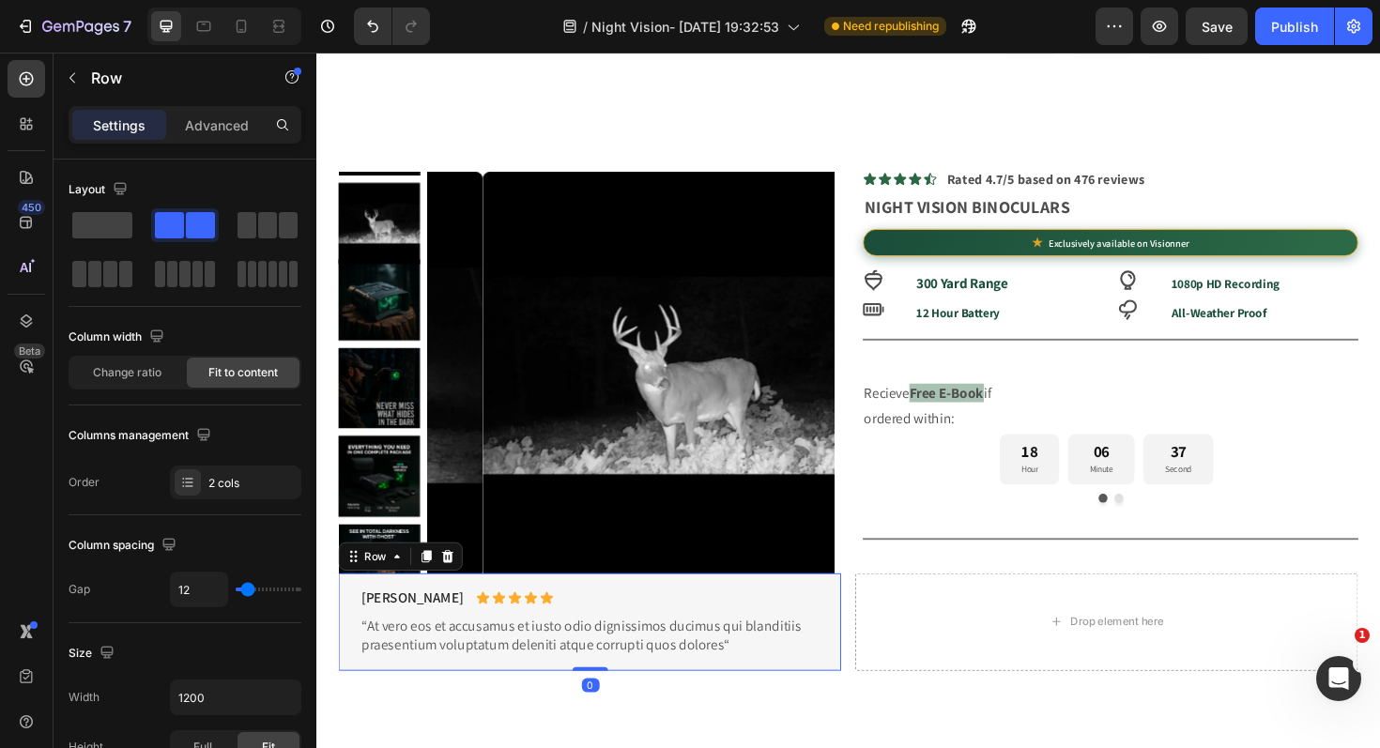
click at [849, 690] on div "Briana M. Text Block Icon Icon Icon Icon Icon Icon List Row “At vero eos et acc…" at bounding box center [606, 655] width 532 height 103
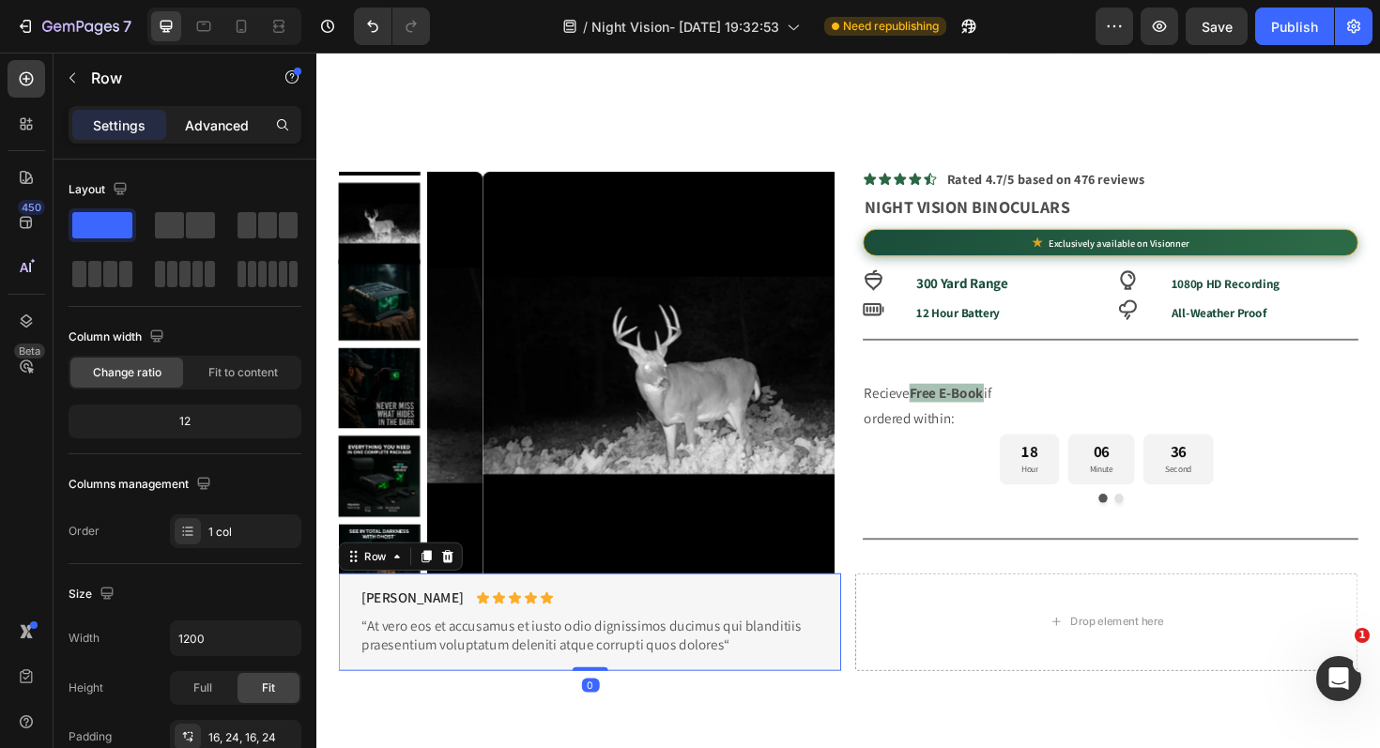
click at [217, 128] on p "Advanced" at bounding box center [217, 125] width 64 height 20
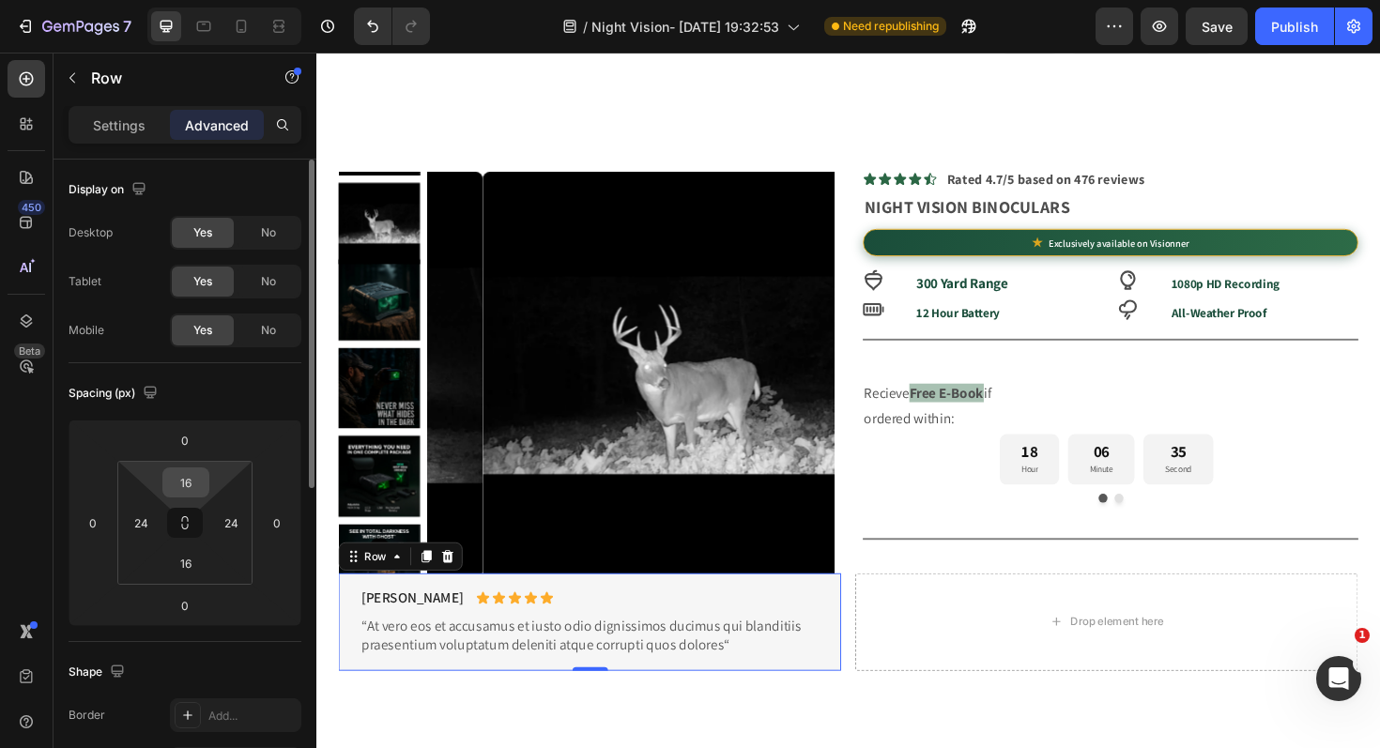
click at [188, 481] on input "16" at bounding box center [186, 482] width 38 height 28
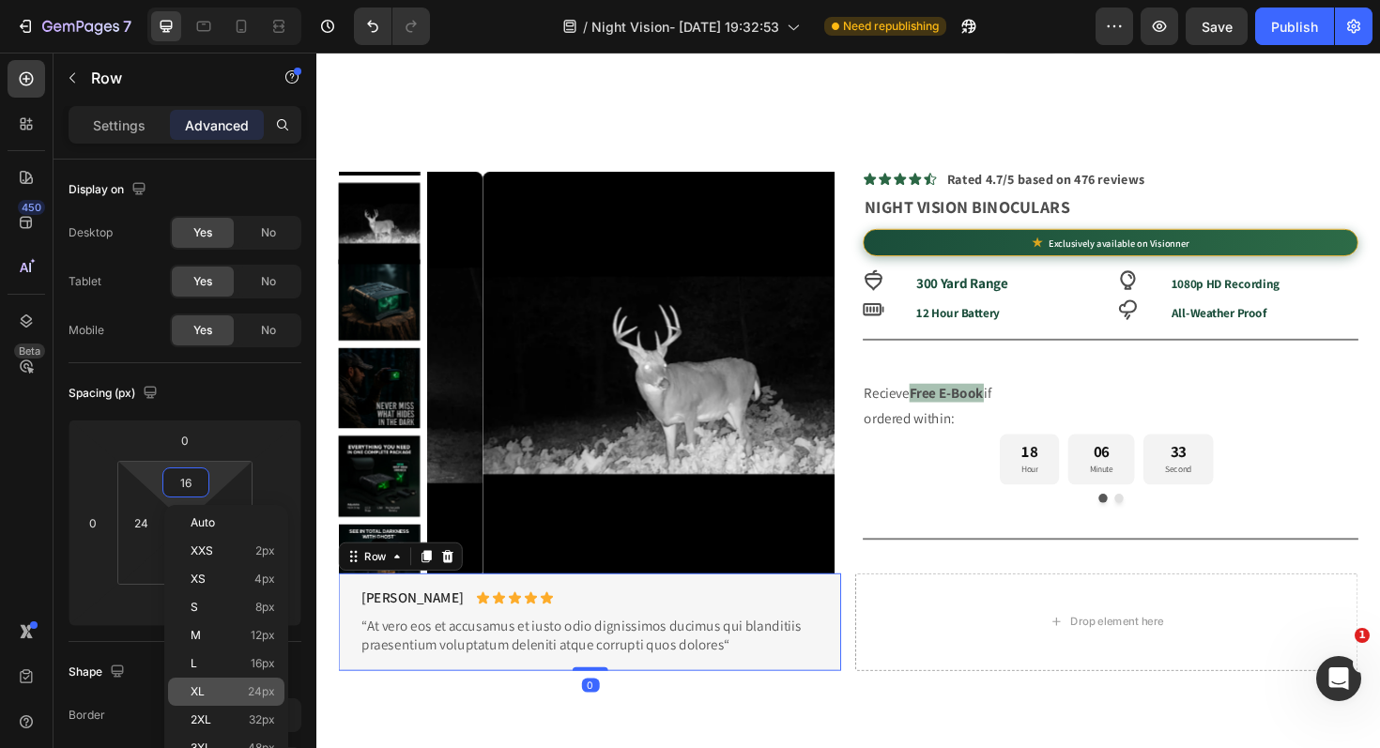
click at [230, 686] on p "XL 24px" at bounding box center [233, 691] width 84 height 13
type input "24"
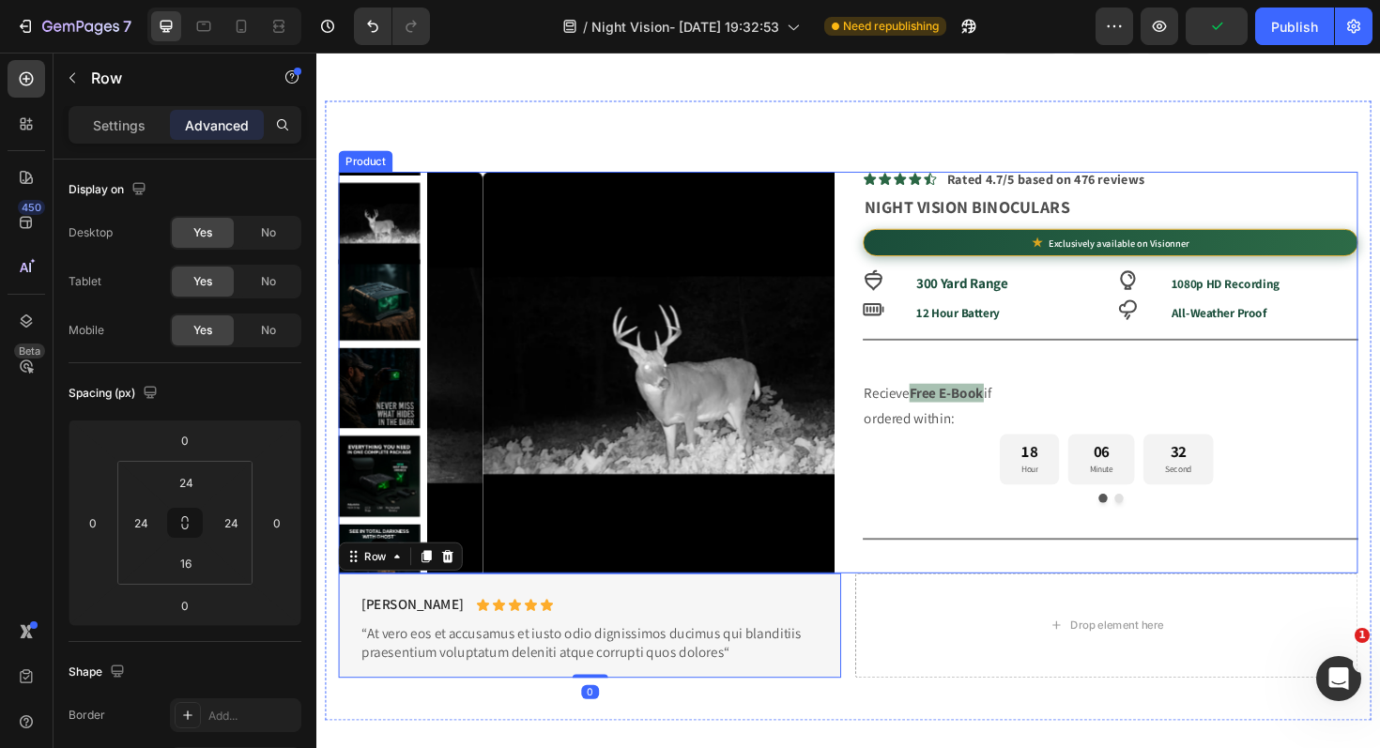
click at [986, 590] on div "Icon Icon Icon Icon Icon Icon List Rated 4.7/5 based on 476 reviews Text Block …" at bounding box center [1156, 391] width 525 height 425
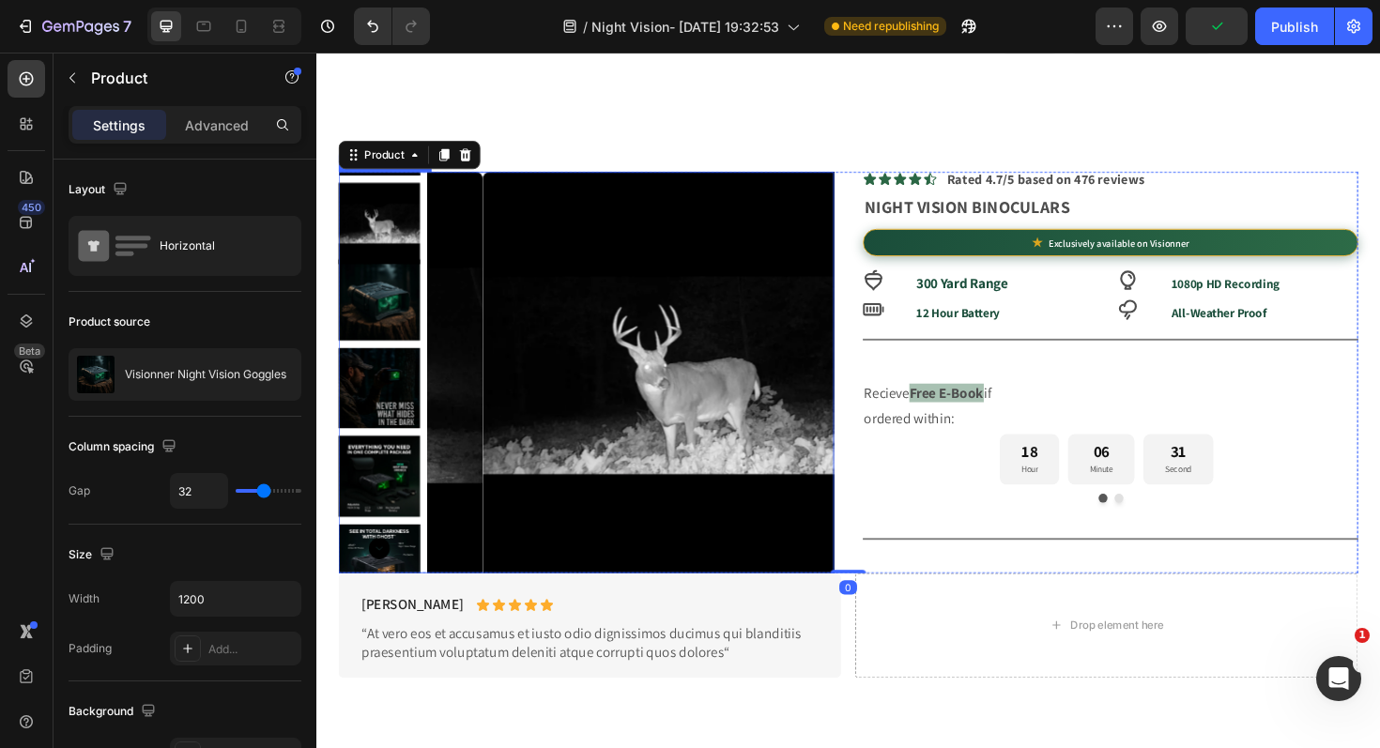
click at [734, 578] on img at bounding box center [707, 394] width 431 height 431
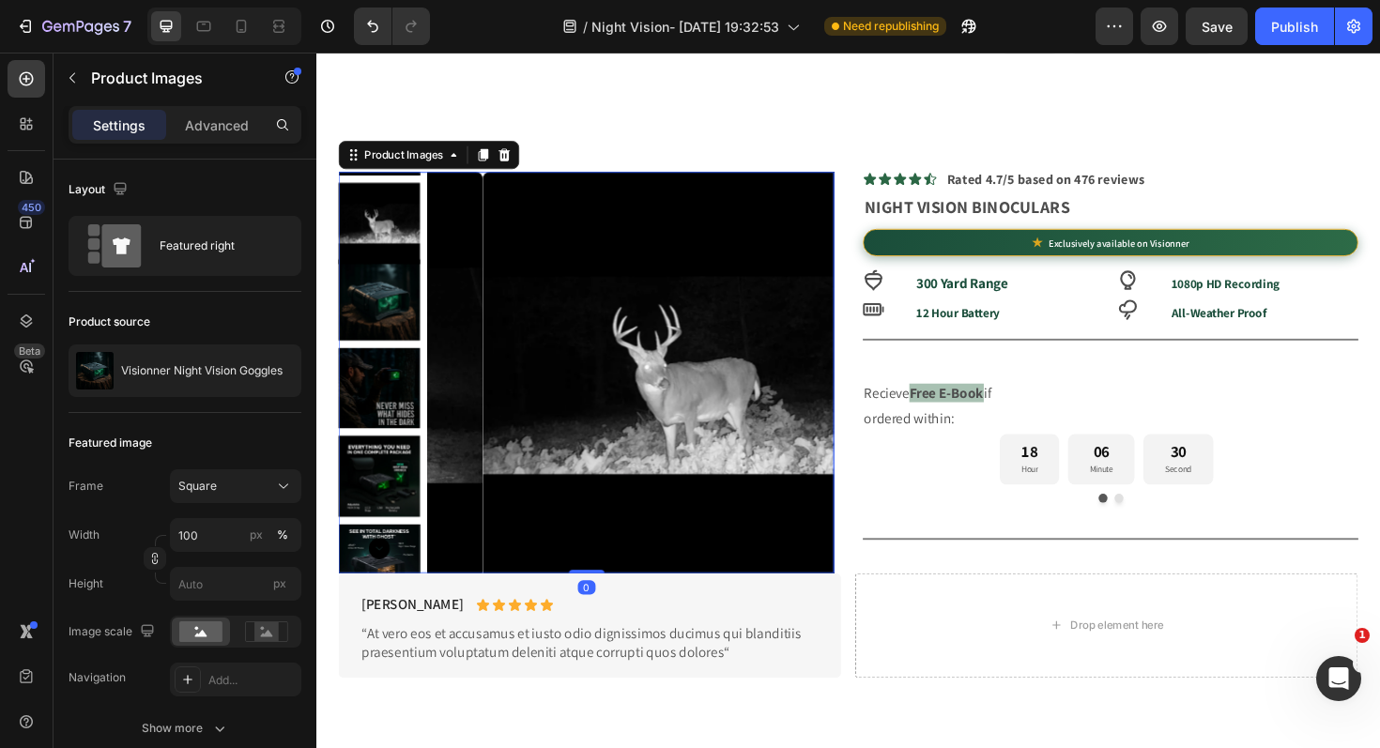
click at [267, 130] on div "Settings Advanced" at bounding box center [185, 125] width 233 height 38
click at [247, 131] on p "Advanced" at bounding box center [217, 125] width 64 height 20
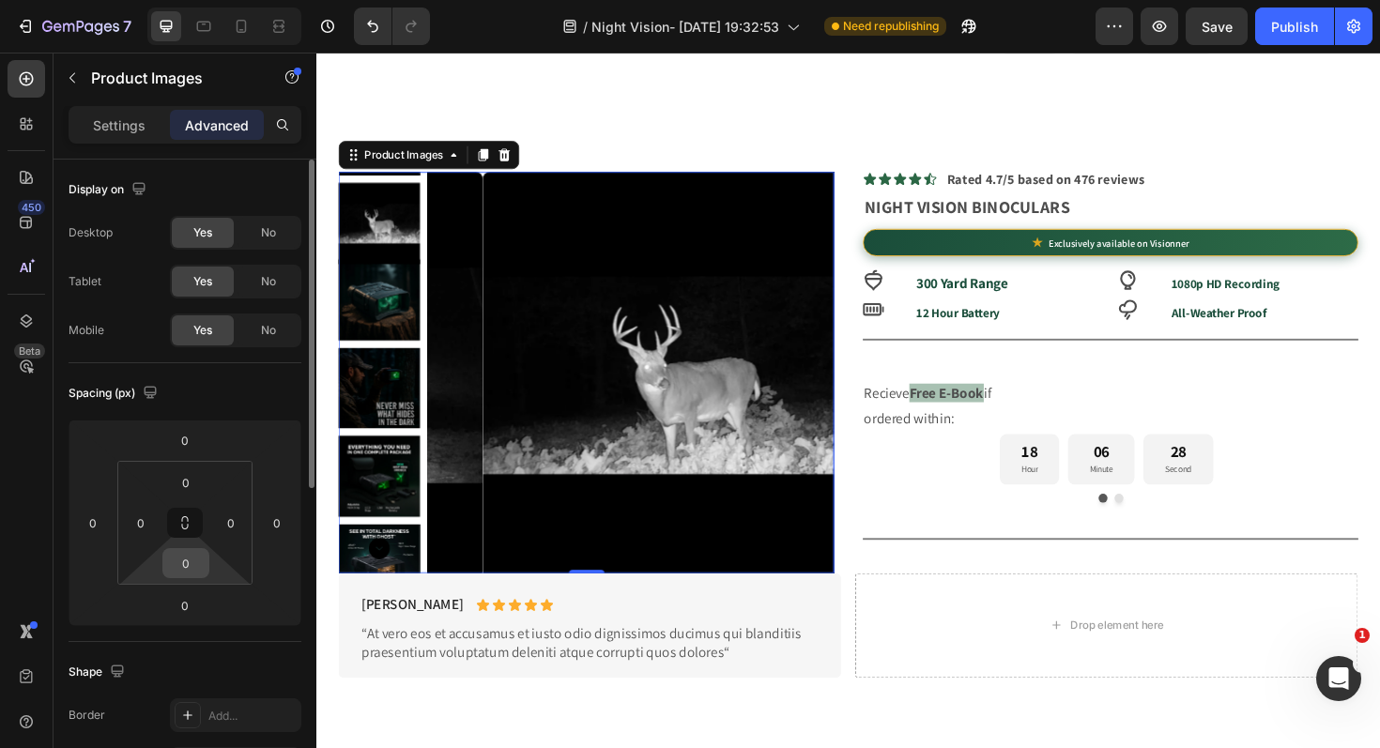
click at [188, 565] on input "0" at bounding box center [186, 563] width 38 height 28
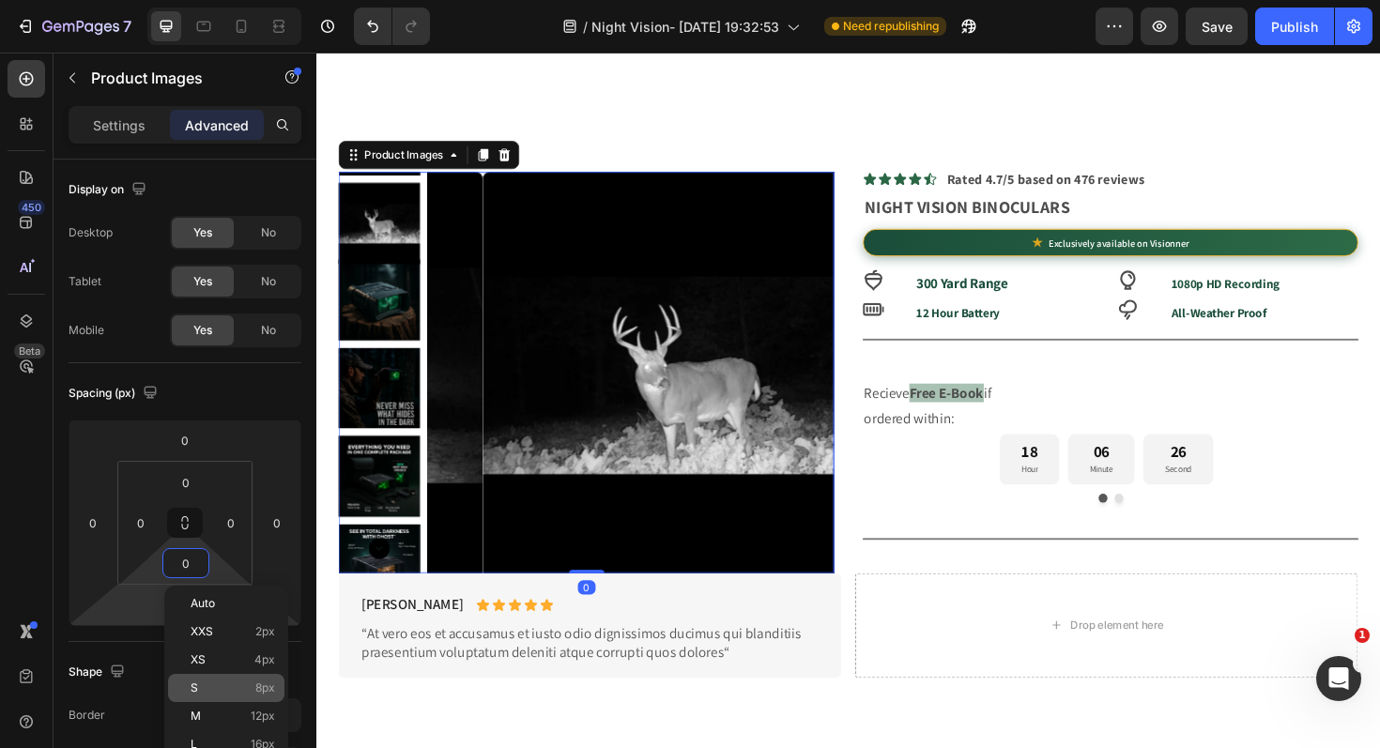
click at [214, 692] on p "S 8px" at bounding box center [233, 687] width 84 height 13
type input "8"
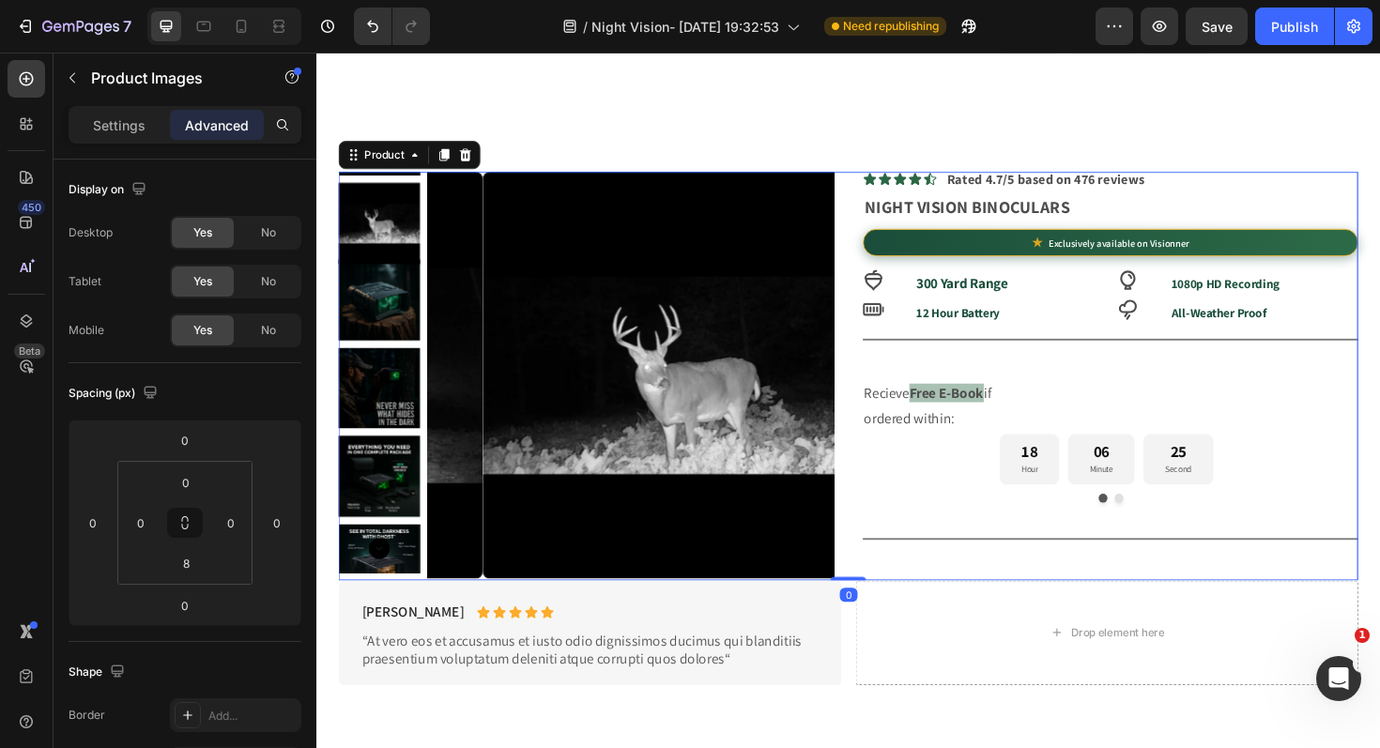
click at [1010, 602] on div "Icon Icon Icon Icon Icon Icon List Rated 4.7/5 based on 476 reviews Text Block …" at bounding box center [1156, 395] width 525 height 433
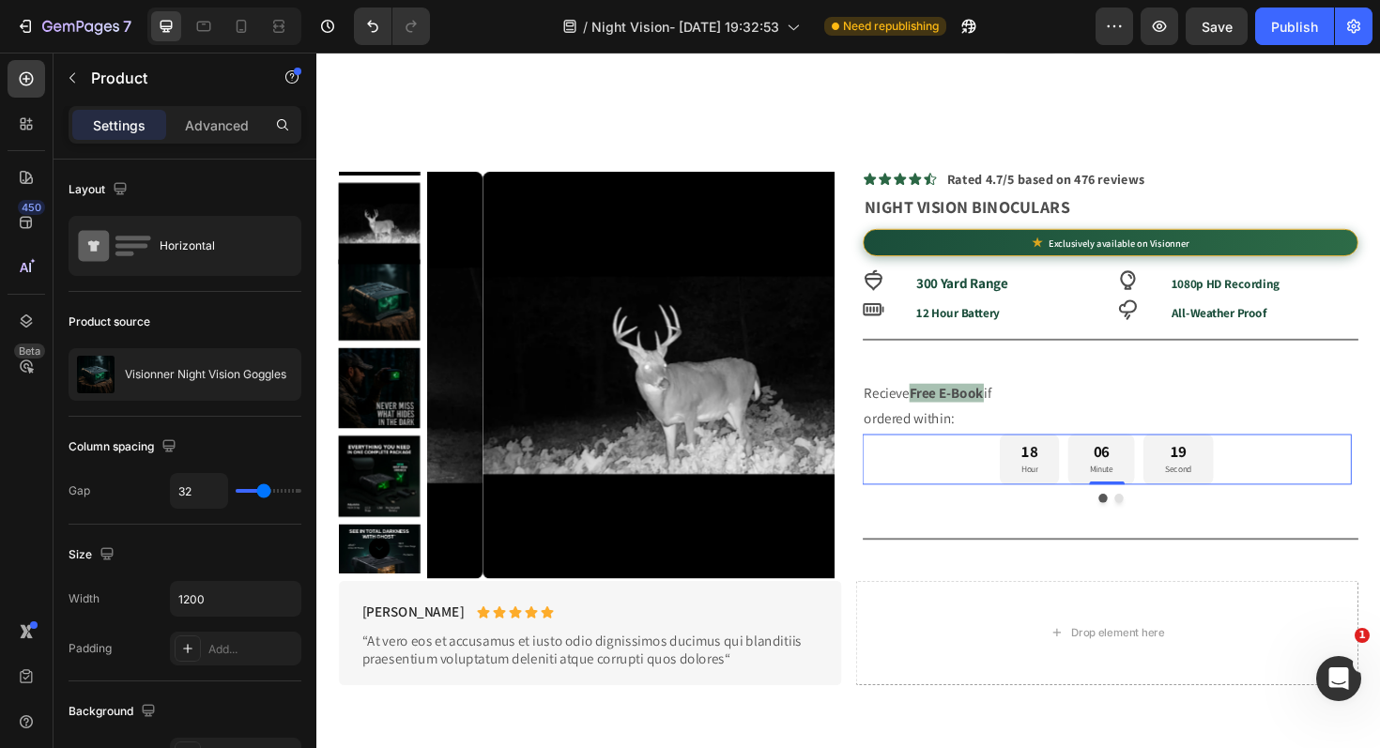
click at [954, 489] on div "18 Hour 06 Minute 19 Second" at bounding box center [1153, 484] width 518 height 54
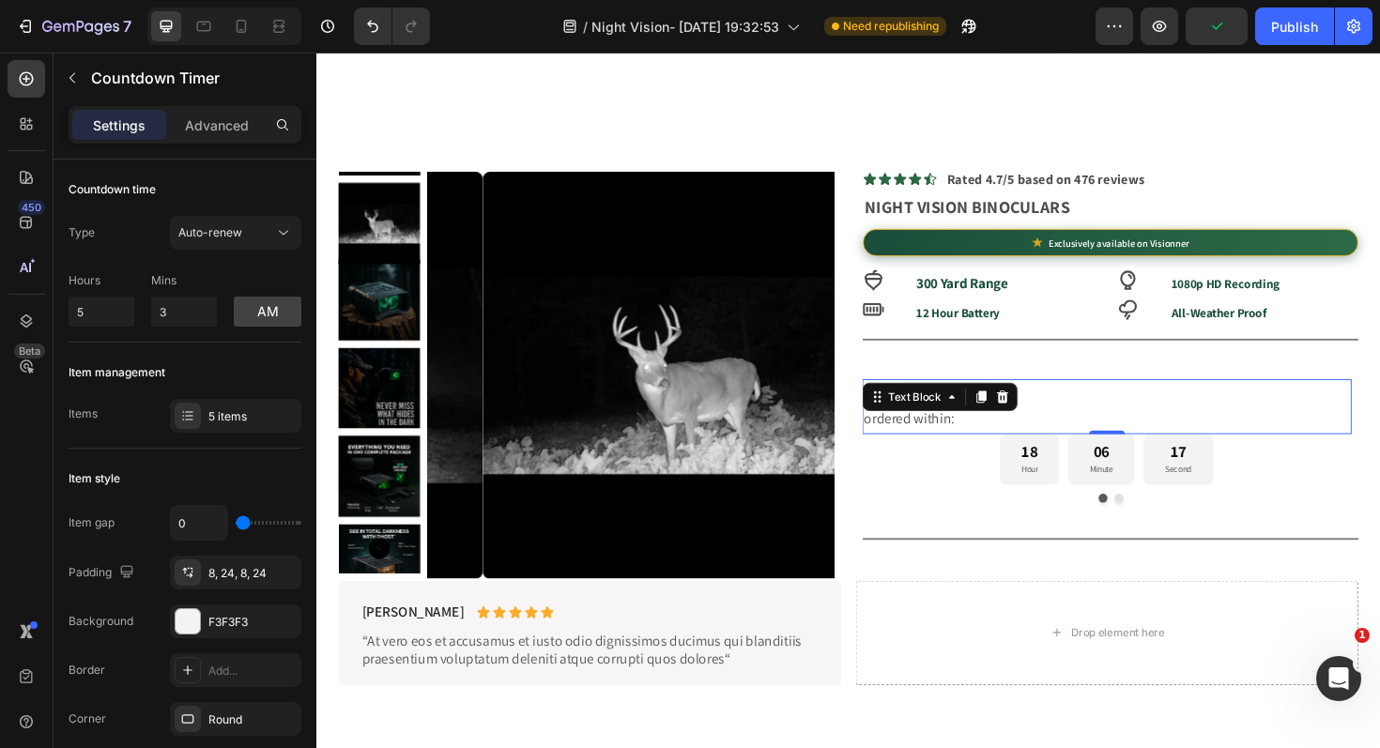
click at [1111, 420] on p "Recieve Free E-Book if" at bounding box center [1153, 414] width 514 height 27
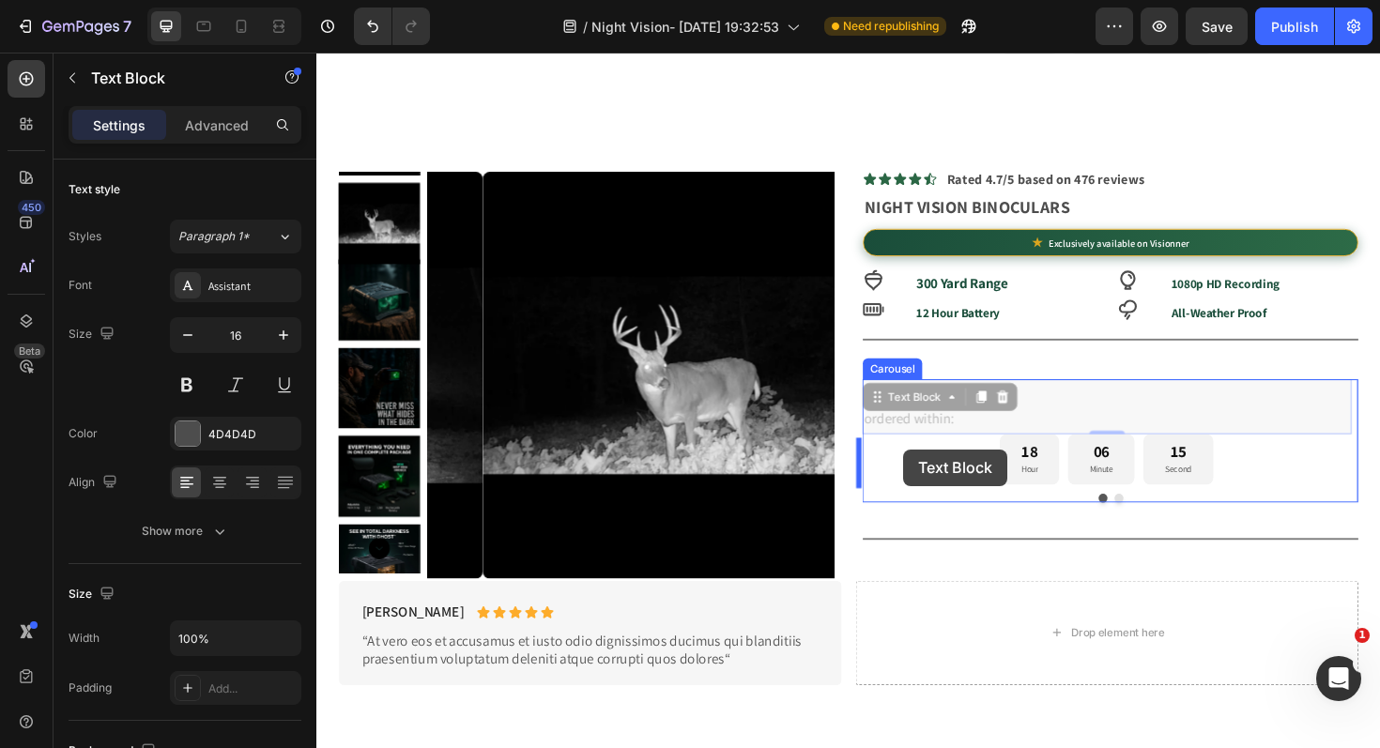
drag, startPoint x: 898, startPoint y: 426, endPoint x: 936, endPoint y: 473, distance: 60.1
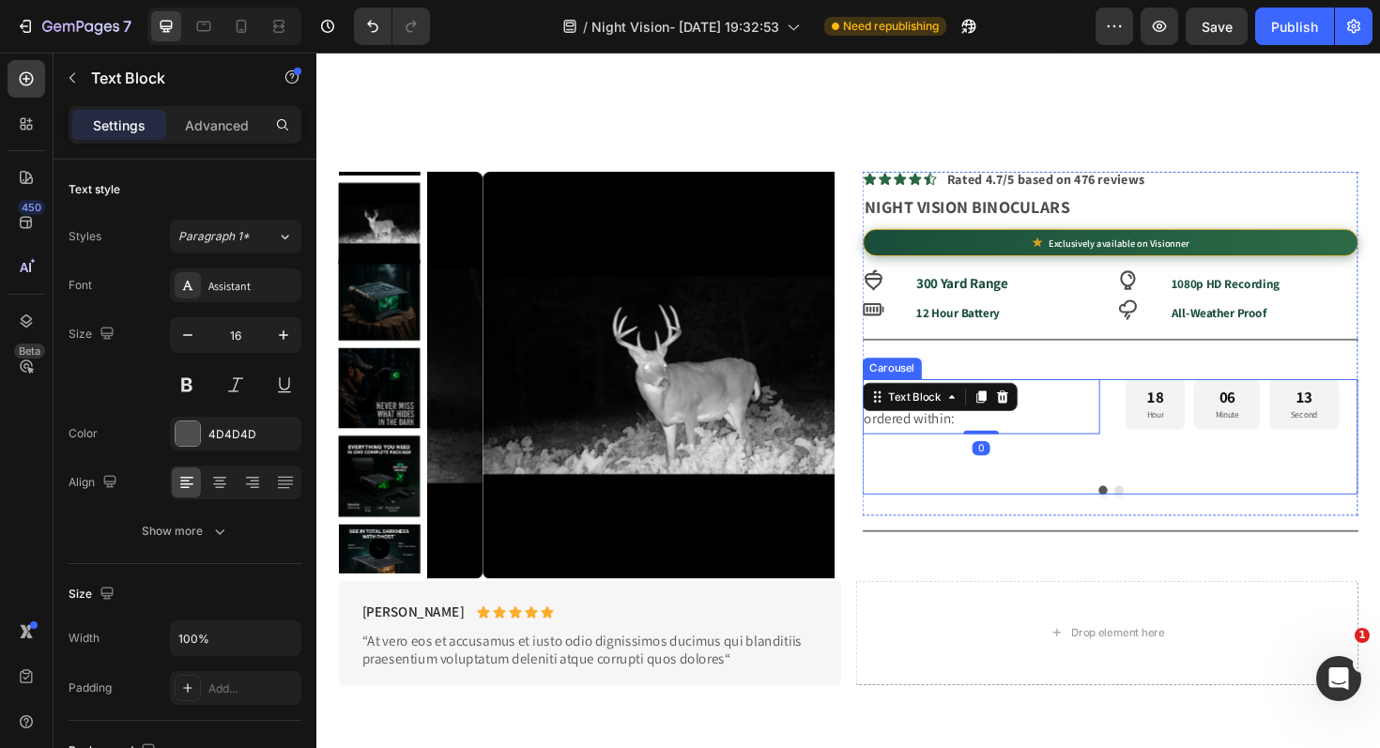
click at [1229, 499] on div "Recieve Free E-Book if ordered within: Text Block 0 18 Hour 06 Minute 13 Second…" at bounding box center [1153, 450] width 518 height 103
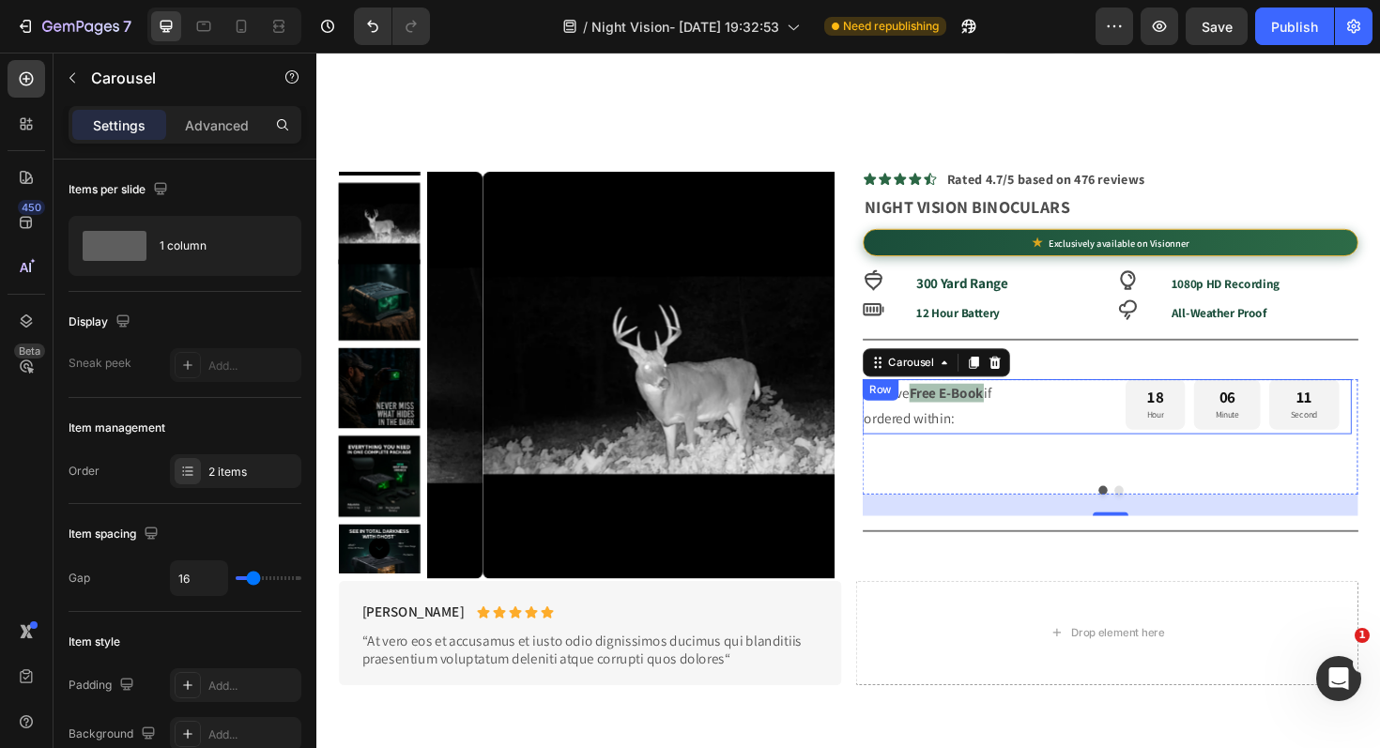
click at [1146, 440] on div "Recieve Free E-Book if ordered within: Text Block 18 Hour 06 Minute 11 Second C…" at bounding box center [1153, 428] width 518 height 58
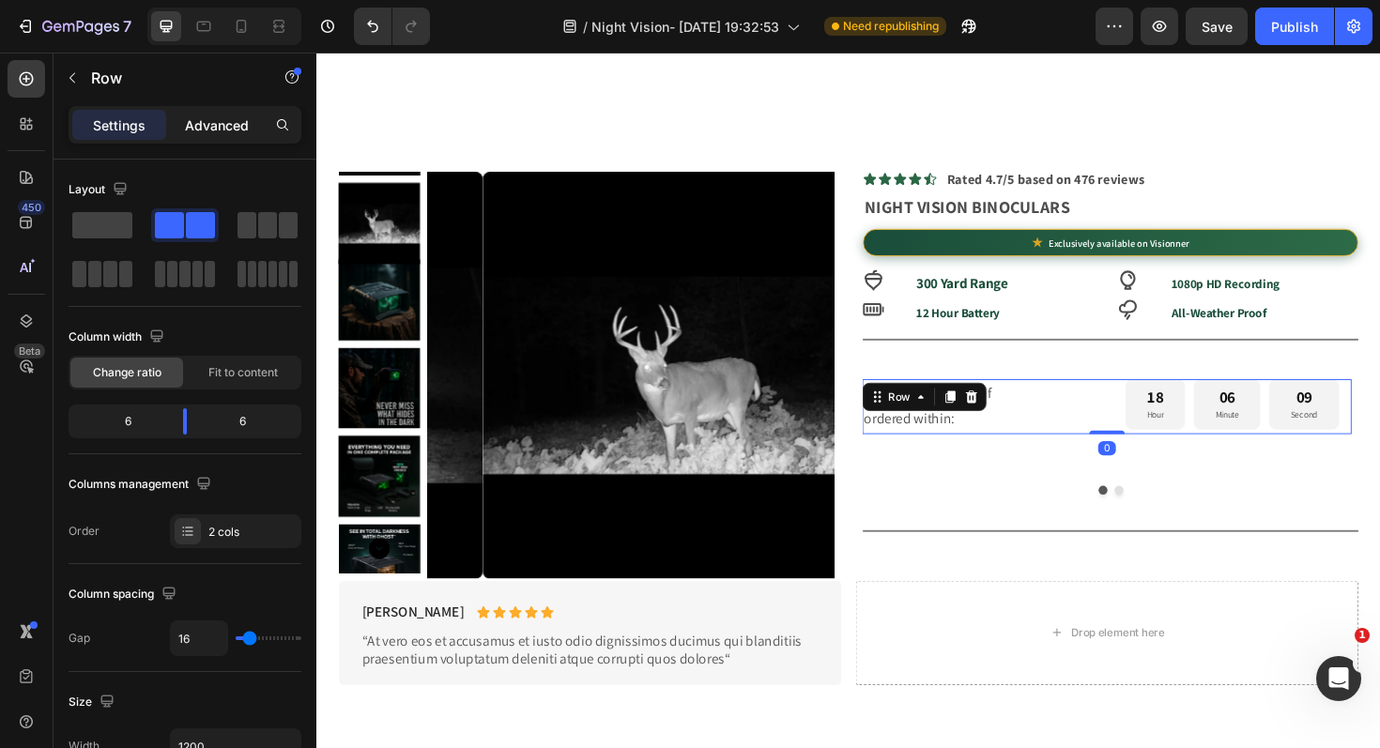
click at [212, 126] on p "Advanced" at bounding box center [217, 125] width 64 height 20
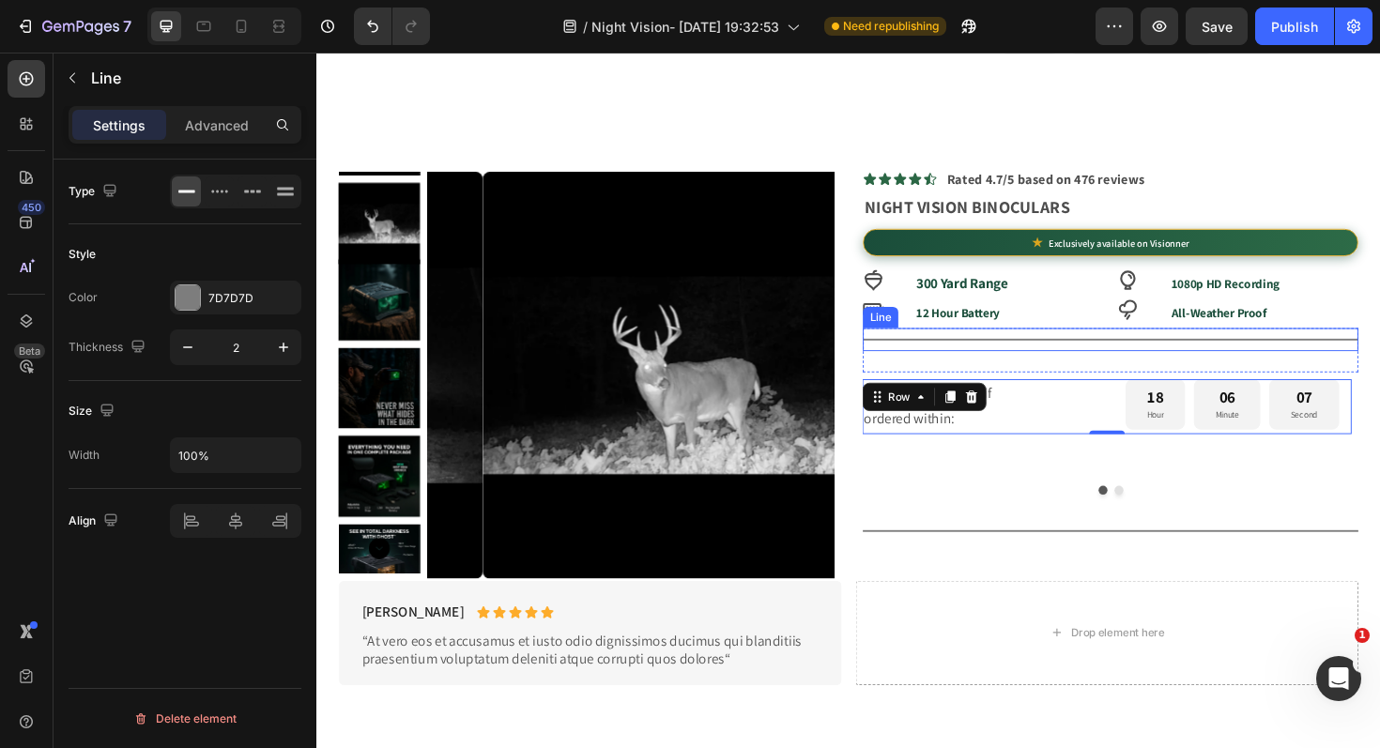
click at [1134, 364] on div "Title Line" at bounding box center [1156, 356] width 525 height 24
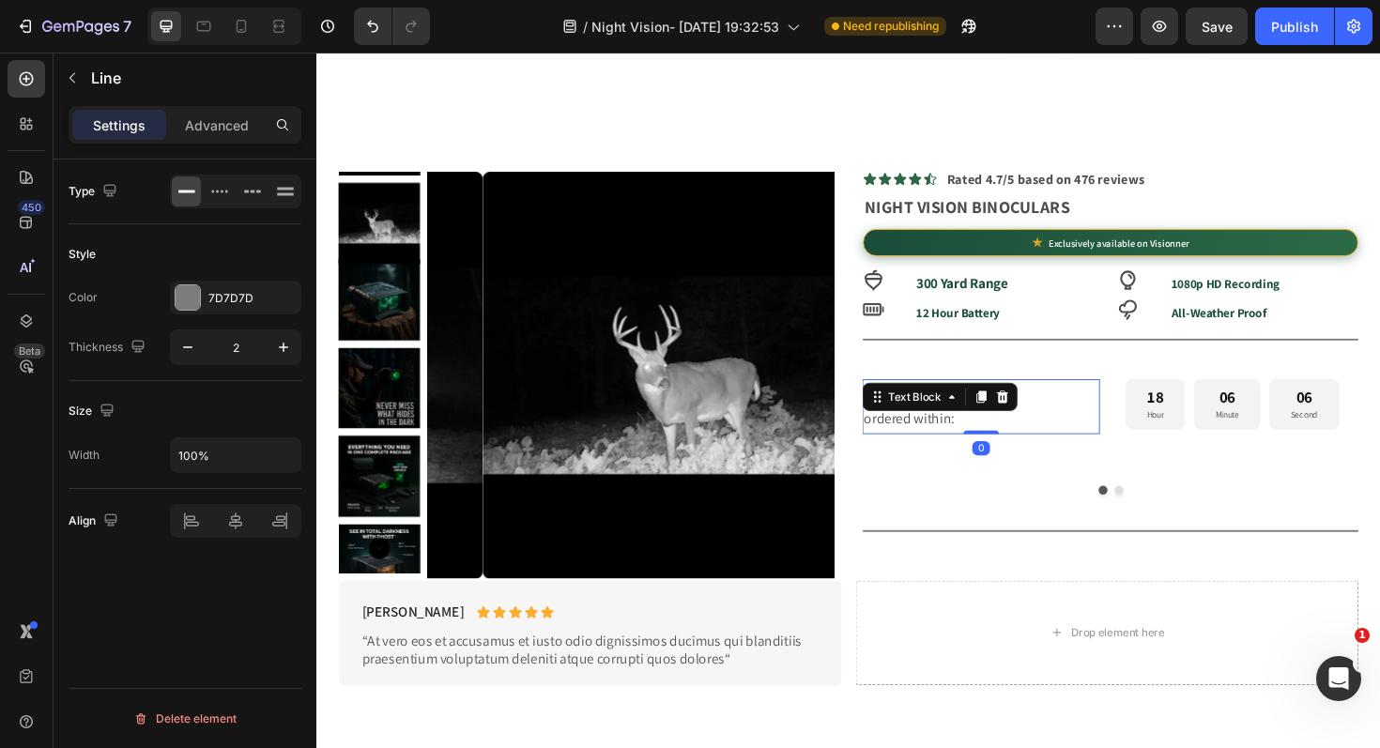
click at [1121, 428] on p "Recieve Free E-Book if" at bounding box center [1020, 414] width 248 height 27
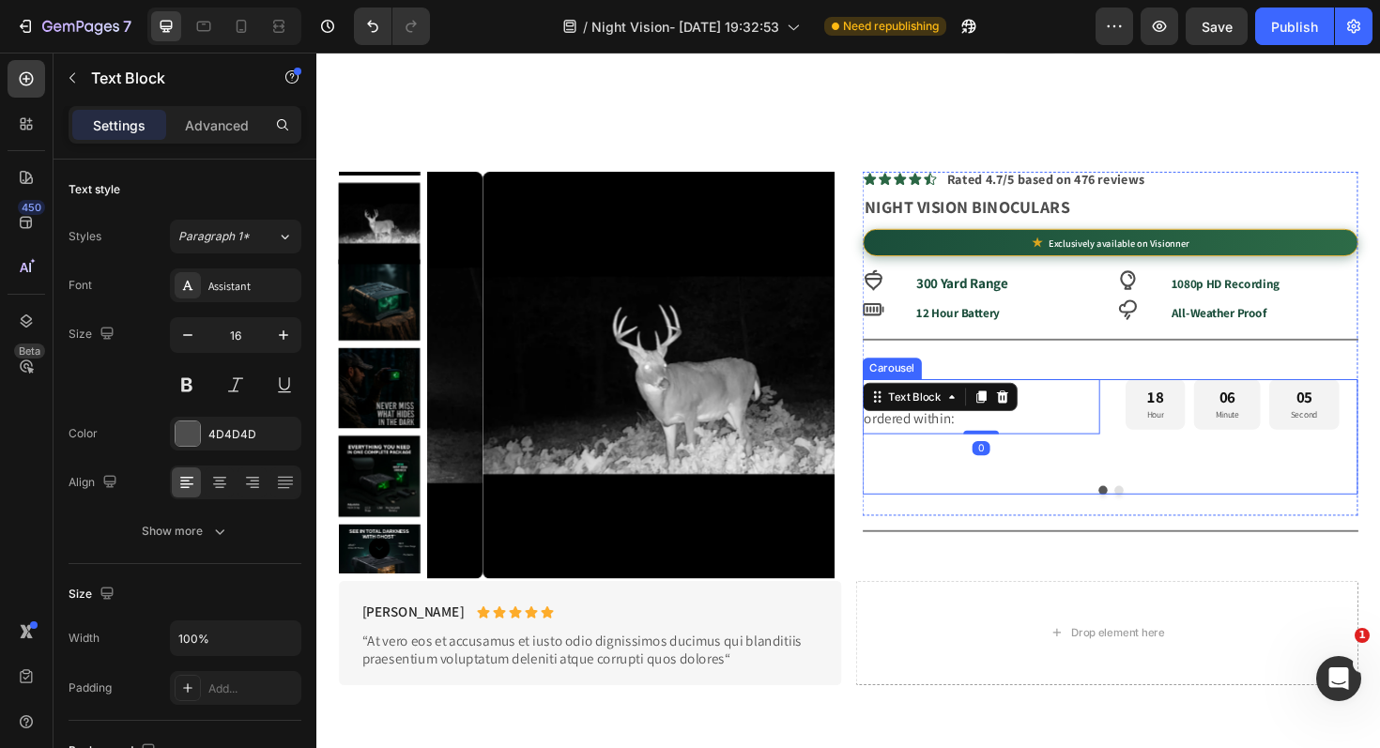
click at [1126, 494] on div "Recieve Free E-Book if ordered within: Text Block 0 18 Hour 06 Minute 05 Second…" at bounding box center [1153, 450] width 518 height 103
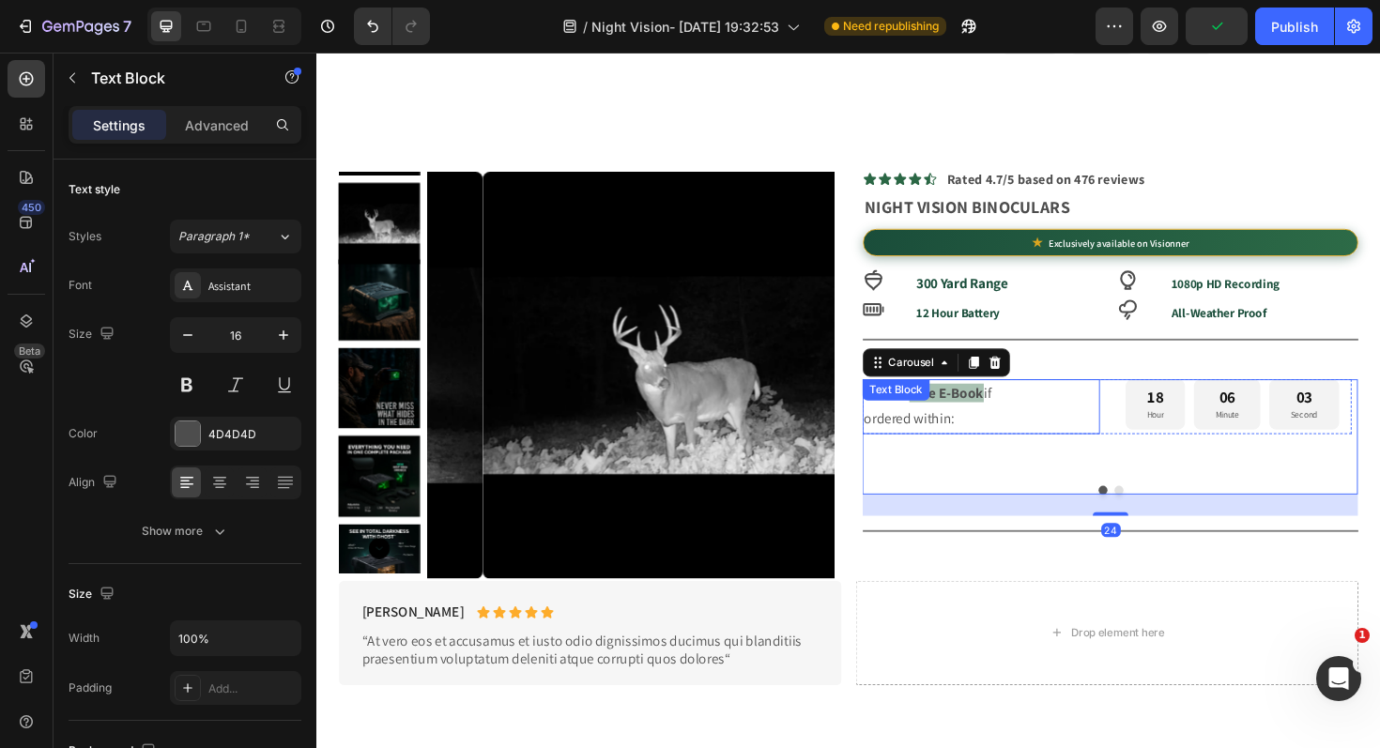
click at [1103, 448] on p "ordered within:" at bounding box center [1020, 441] width 248 height 27
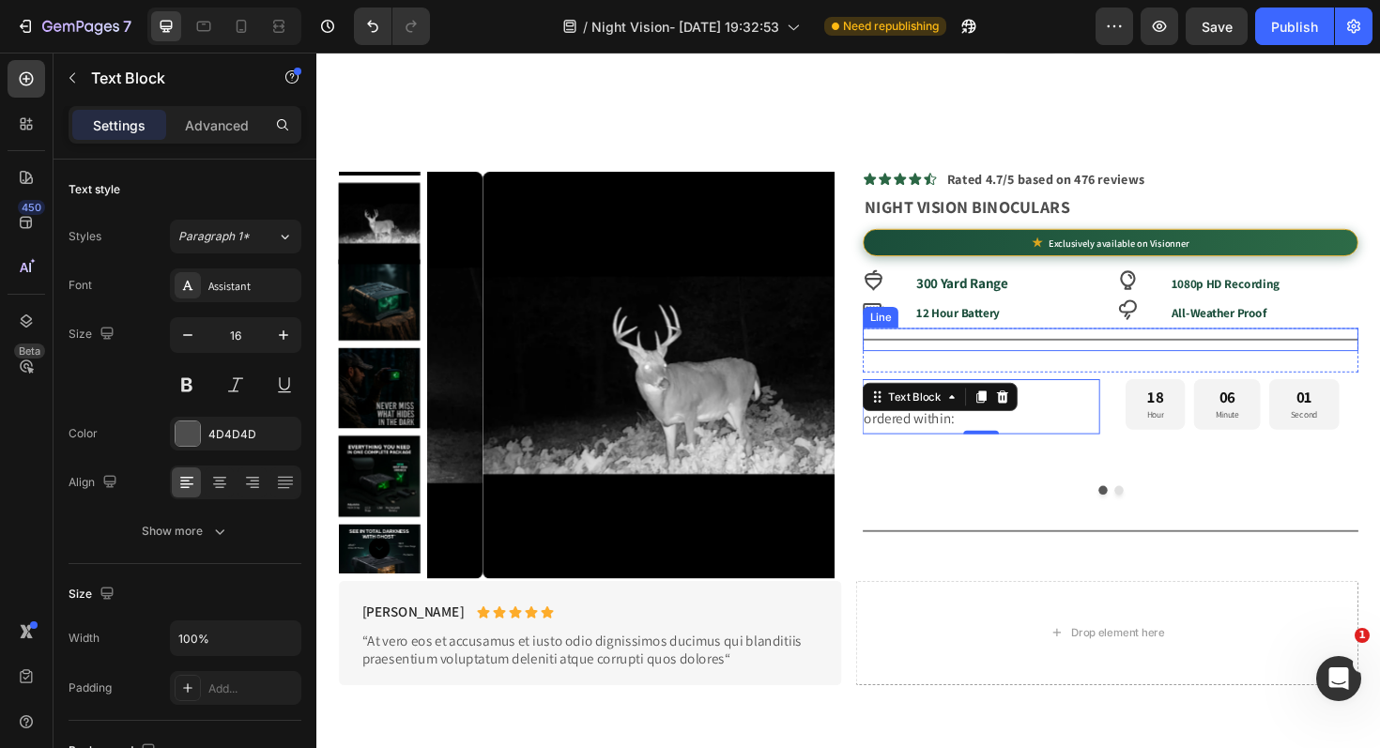
click at [1185, 360] on div "Title Line" at bounding box center [1156, 356] width 525 height 24
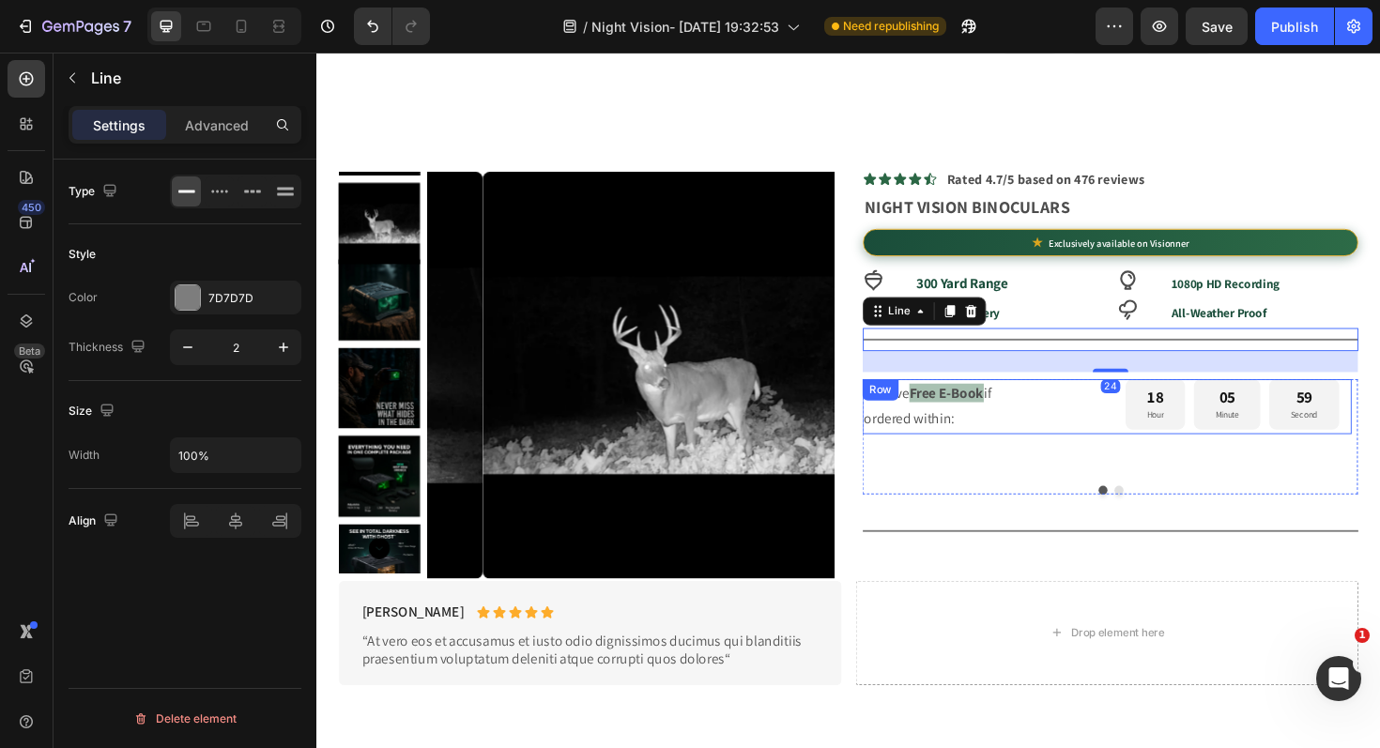
click at [1147, 454] on div "Recieve Free E-Book if ordered within: Text Block 18 Hour 05 Minute 59 Second C…" at bounding box center [1153, 428] width 518 height 58
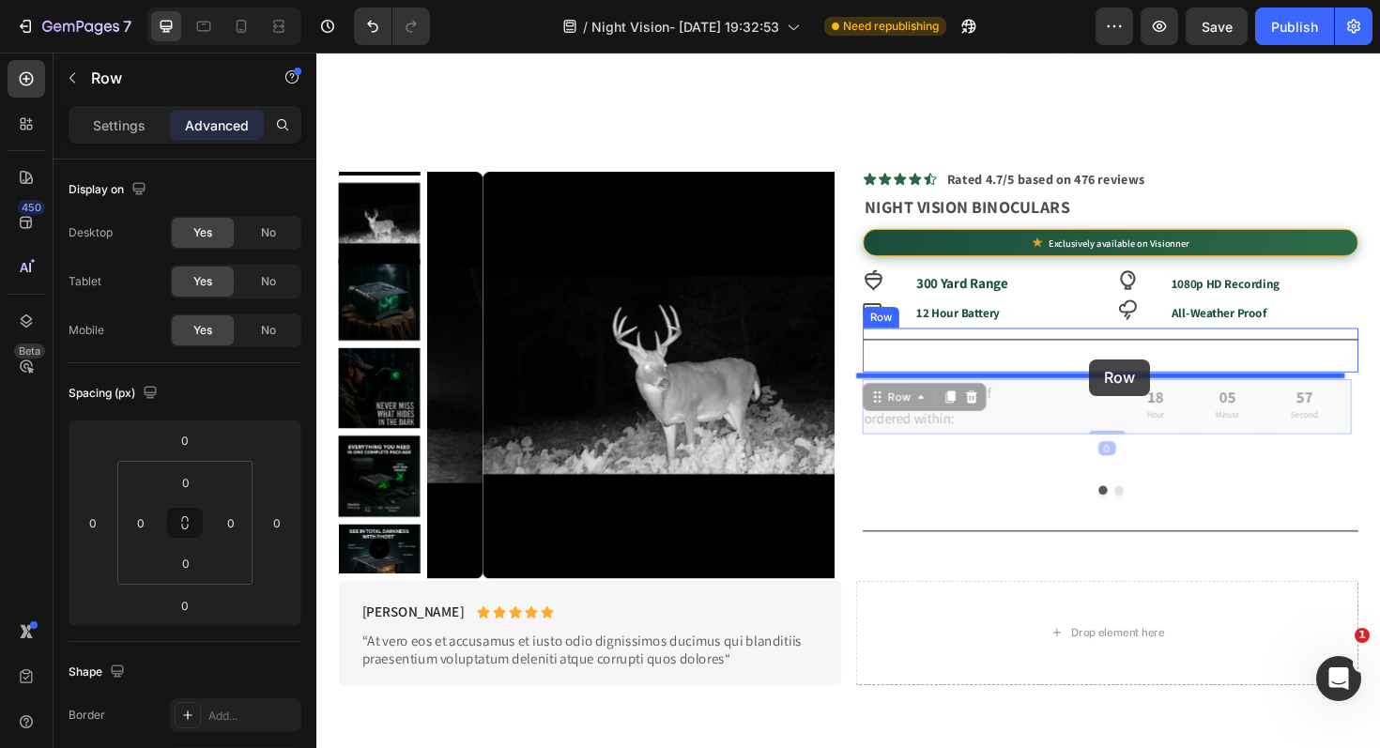
drag, startPoint x: 901, startPoint y: 426, endPoint x: 1135, endPoint y: 377, distance: 238.8
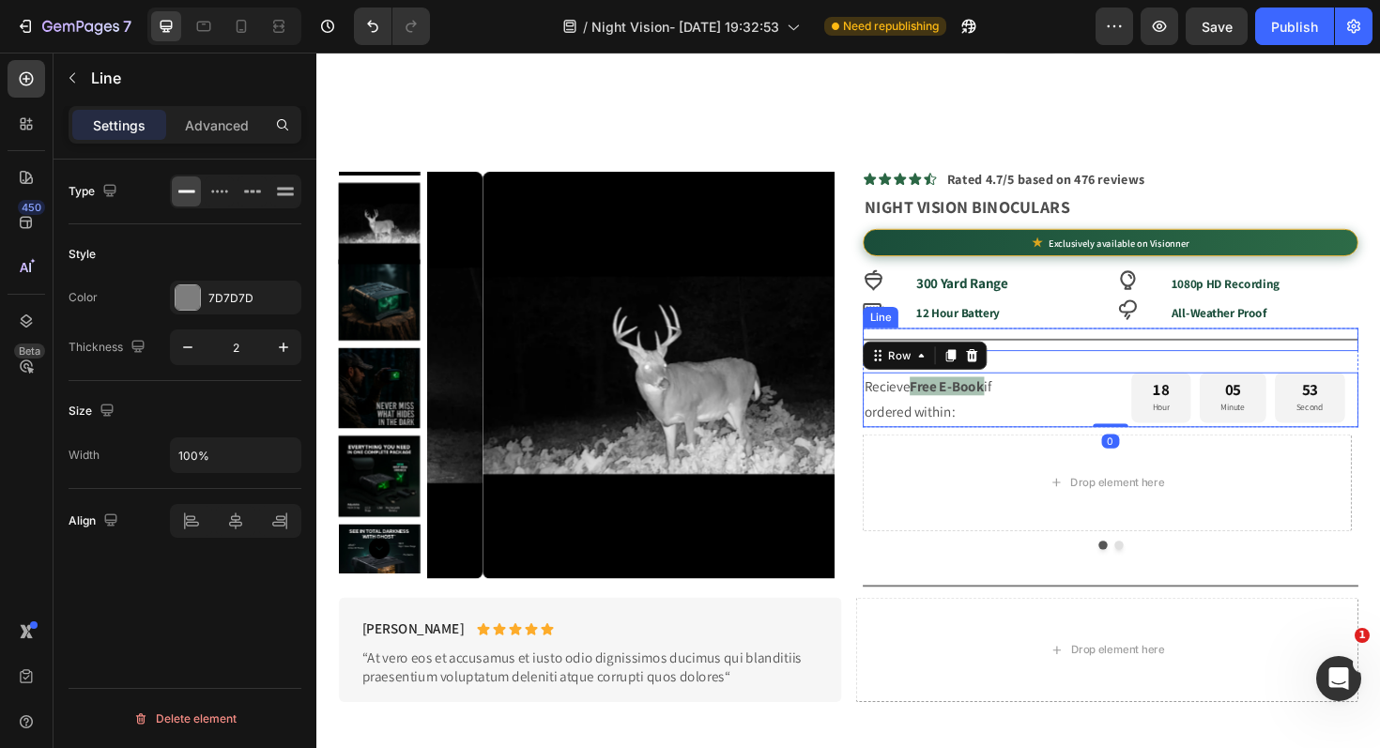
click at [1160, 362] on div "Title Line" at bounding box center [1156, 356] width 525 height 24
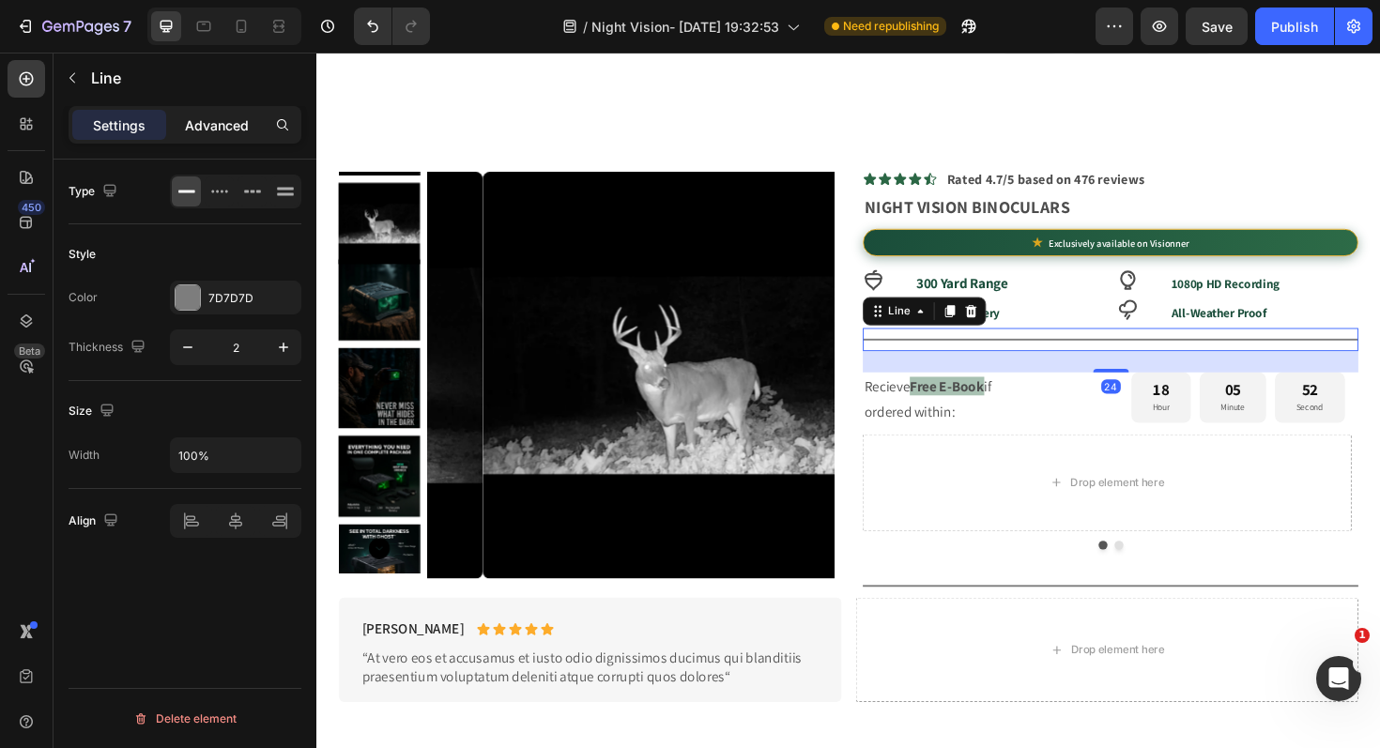
click at [212, 127] on p "Advanced" at bounding box center [217, 125] width 64 height 20
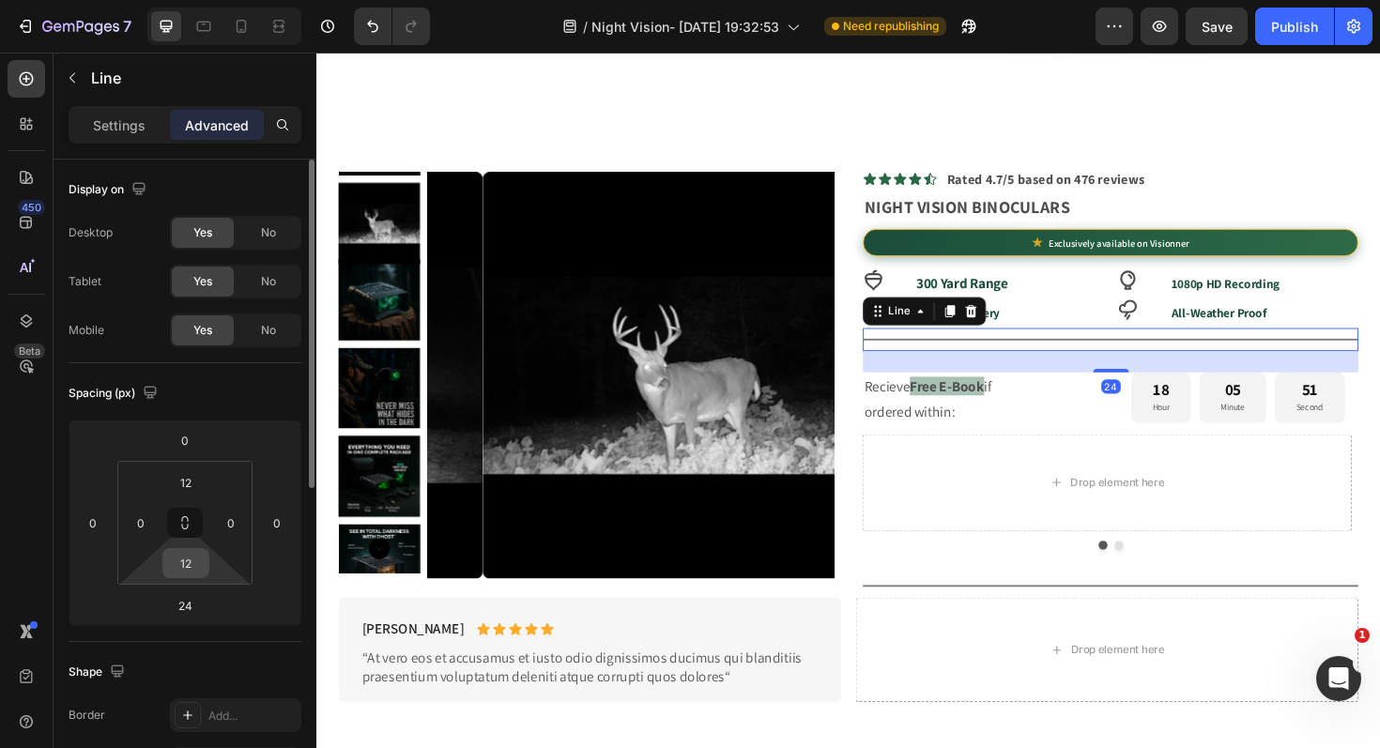
click at [191, 561] on input "12" at bounding box center [186, 563] width 38 height 28
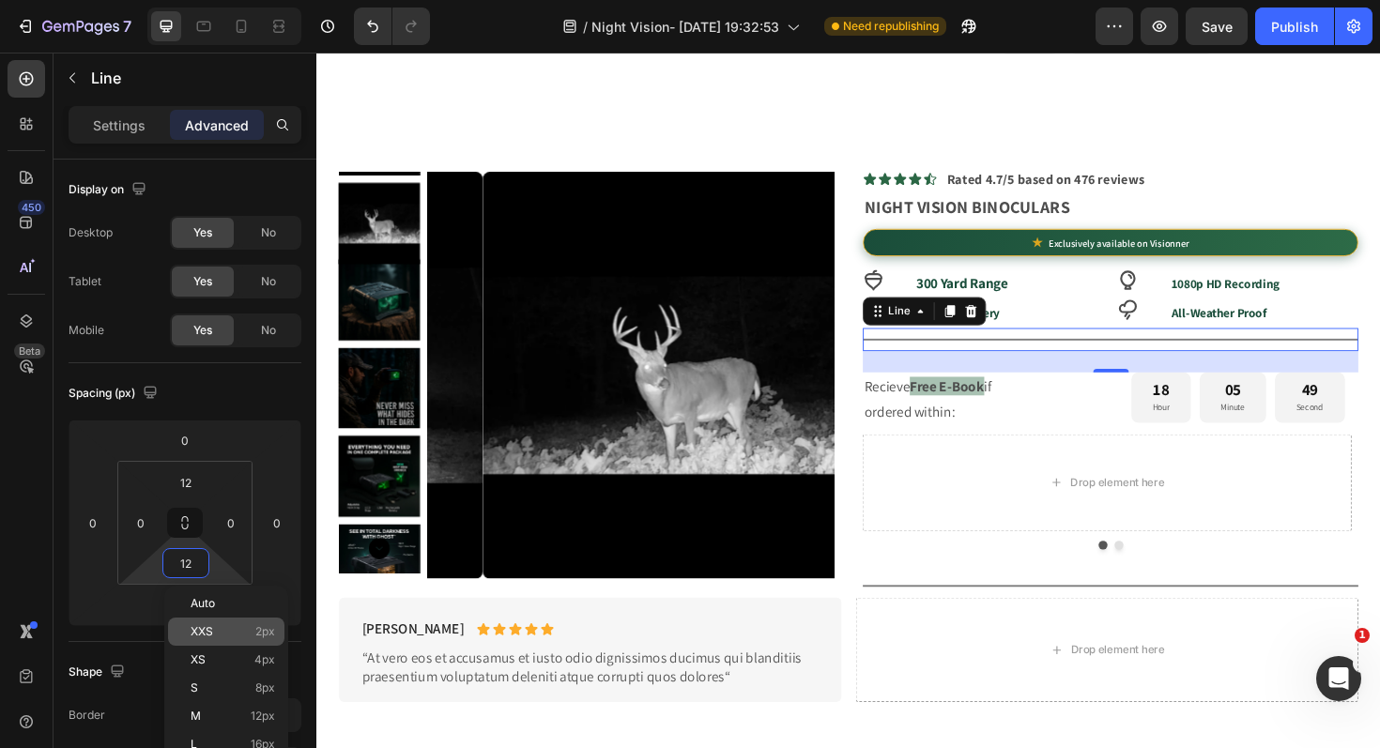
click at [219, 634] on p "XXS 2px" at bounding box center [233, 631] width 84 height 13
type input "2"
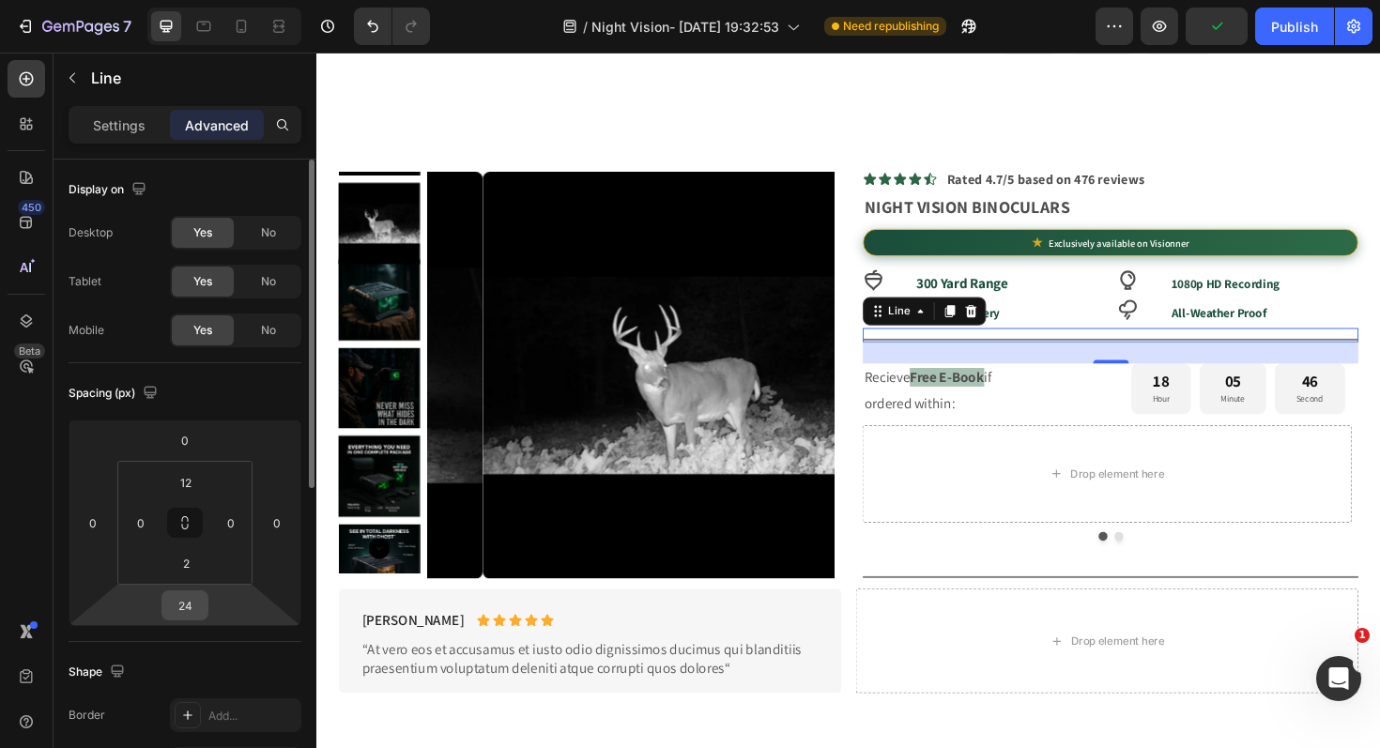
click at [195, 614] on input "24" at bounding box center [185, 605] width 38 height 28
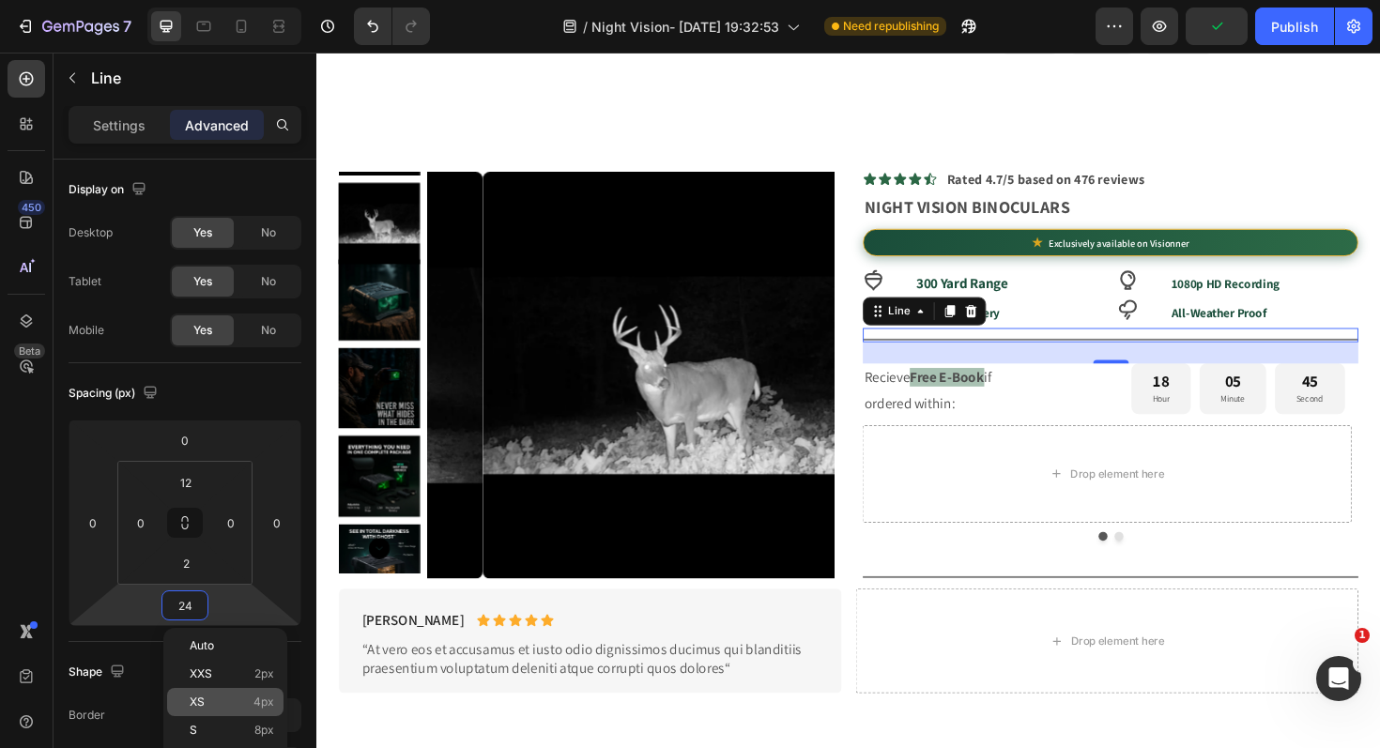
click at [222, 702] on p "XS 4px" at bounding box center [232, 702] width 84 height 13
type input "4"
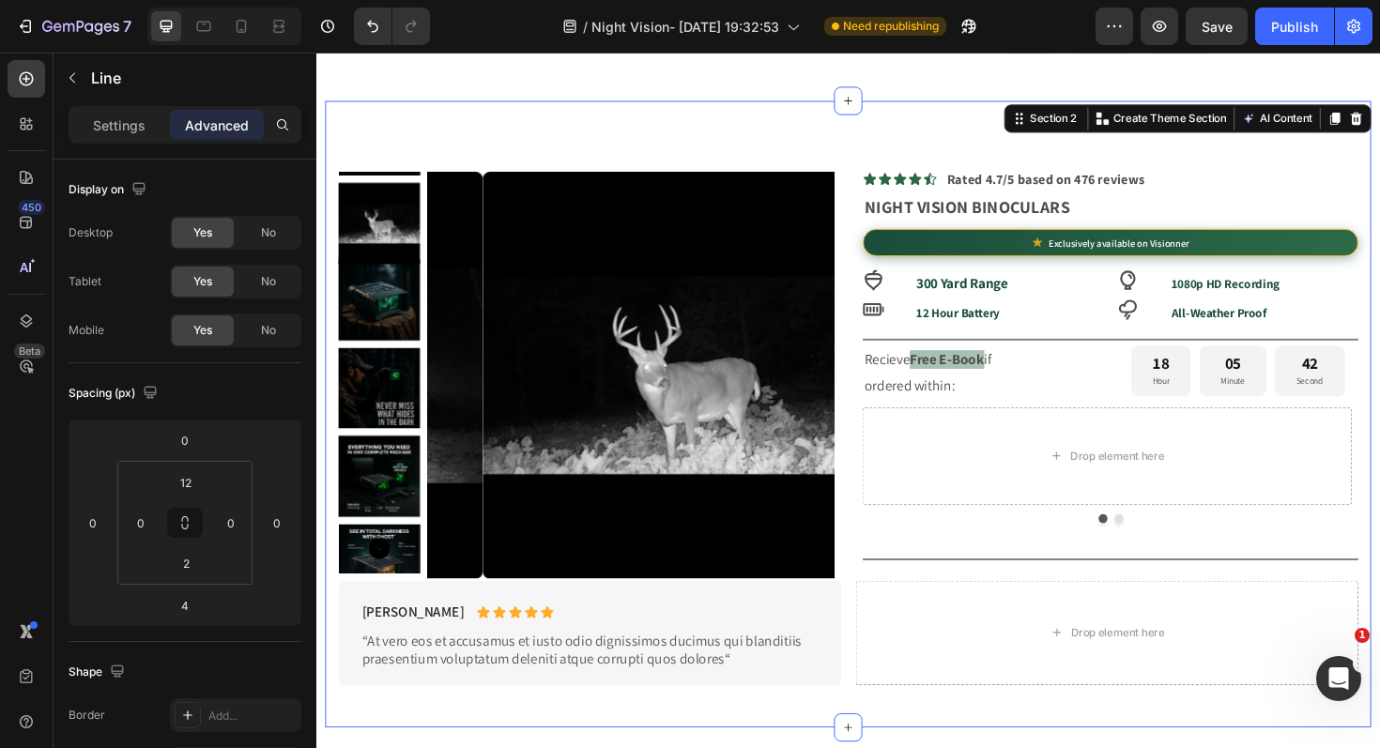
click at [820, 134] on div "Product Images Icon Icon Icon Icon Icon Icon List Rated 4.7/5 based on 476 revi…" at bounding box center [880, 436] width 1108 height 664
click at [1149, 417] on div "Recieve Free E-Book if ordered within: Text Block 18 Hour 05 Minute 37 Second C…" at bounding box center [1156, 392] width 525 height 58
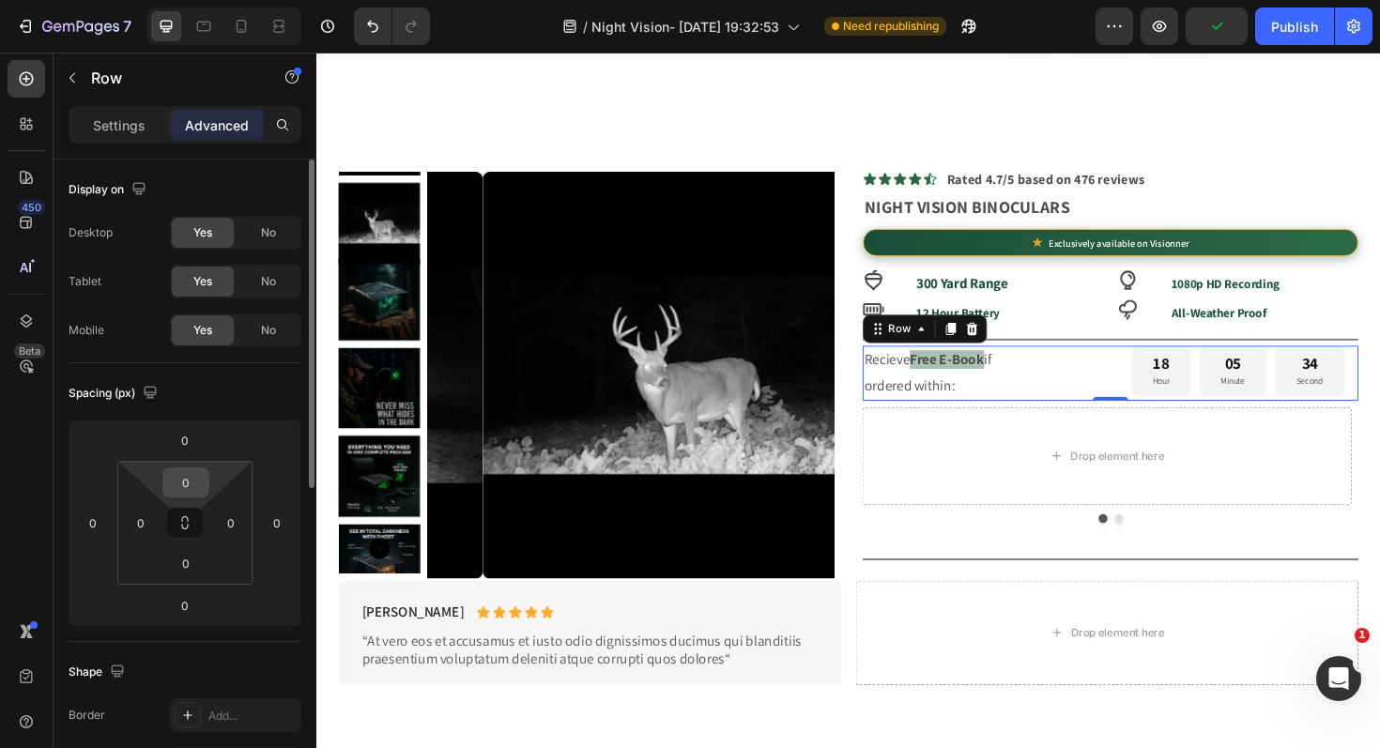
click at [186, 480] on input "0" at bounding box center [186, 482] width 38 height 28
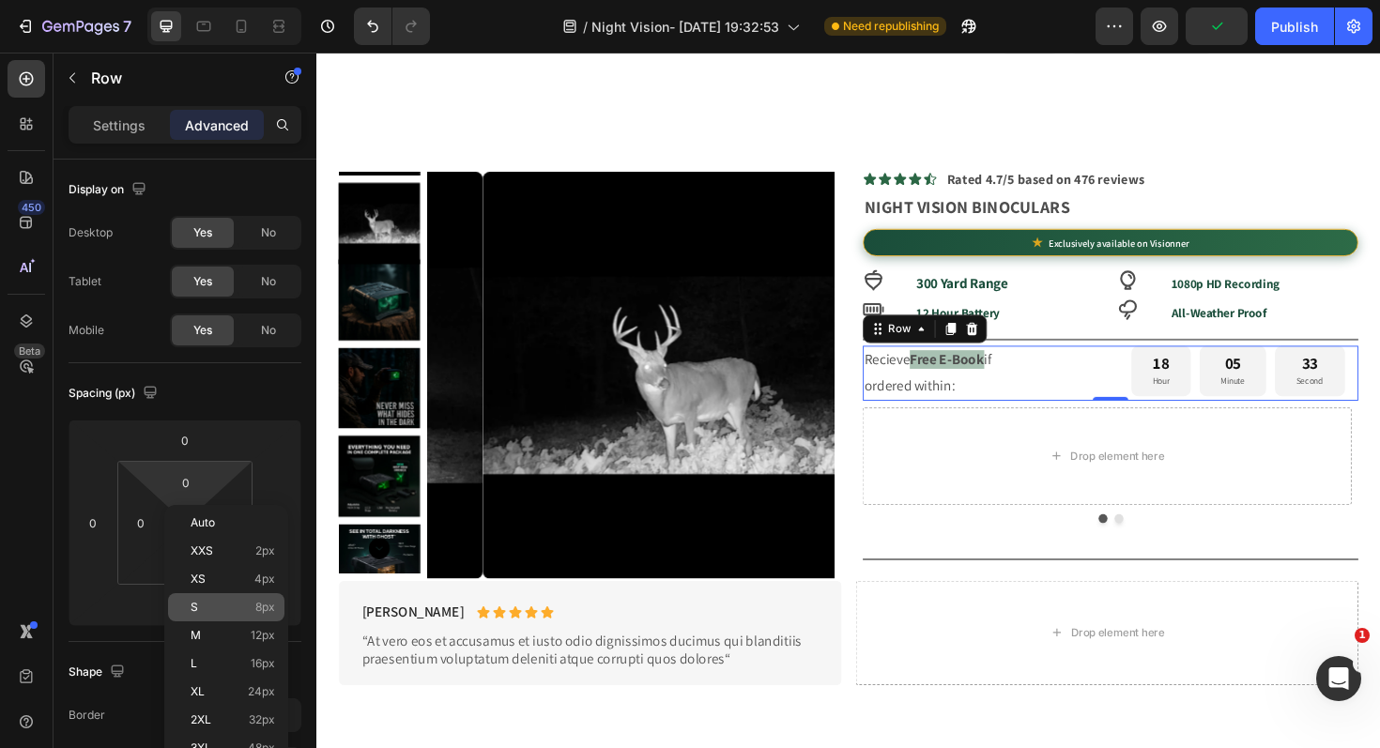
click at [214, 603] on p "S 8px" at bounding box center [233, 607] width 84 height 13
type input "8"
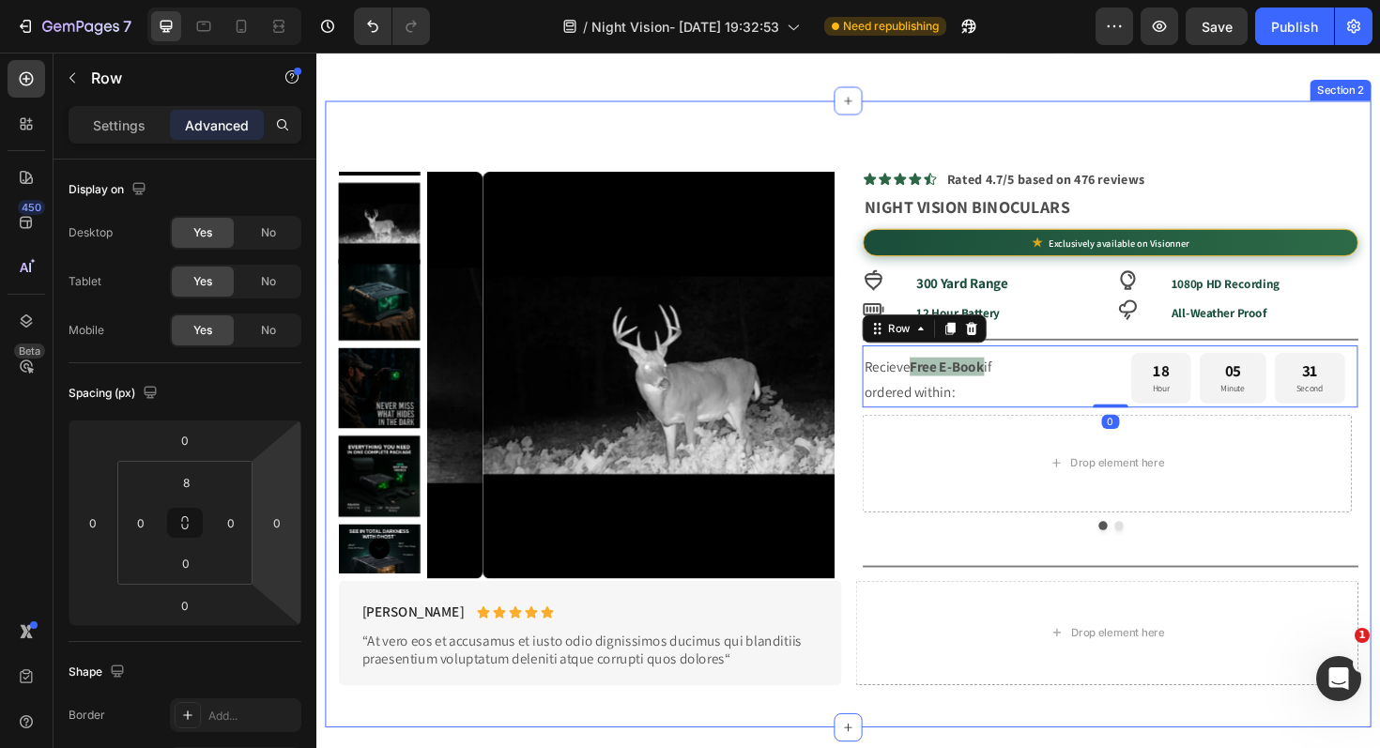
click at [748, 108] on div "Product Images Icon Icon Icon Icon Icon Icon List Rated 4.7/5 based on 476 revi…" at bounding box center [880, 436] width 1108 height 664
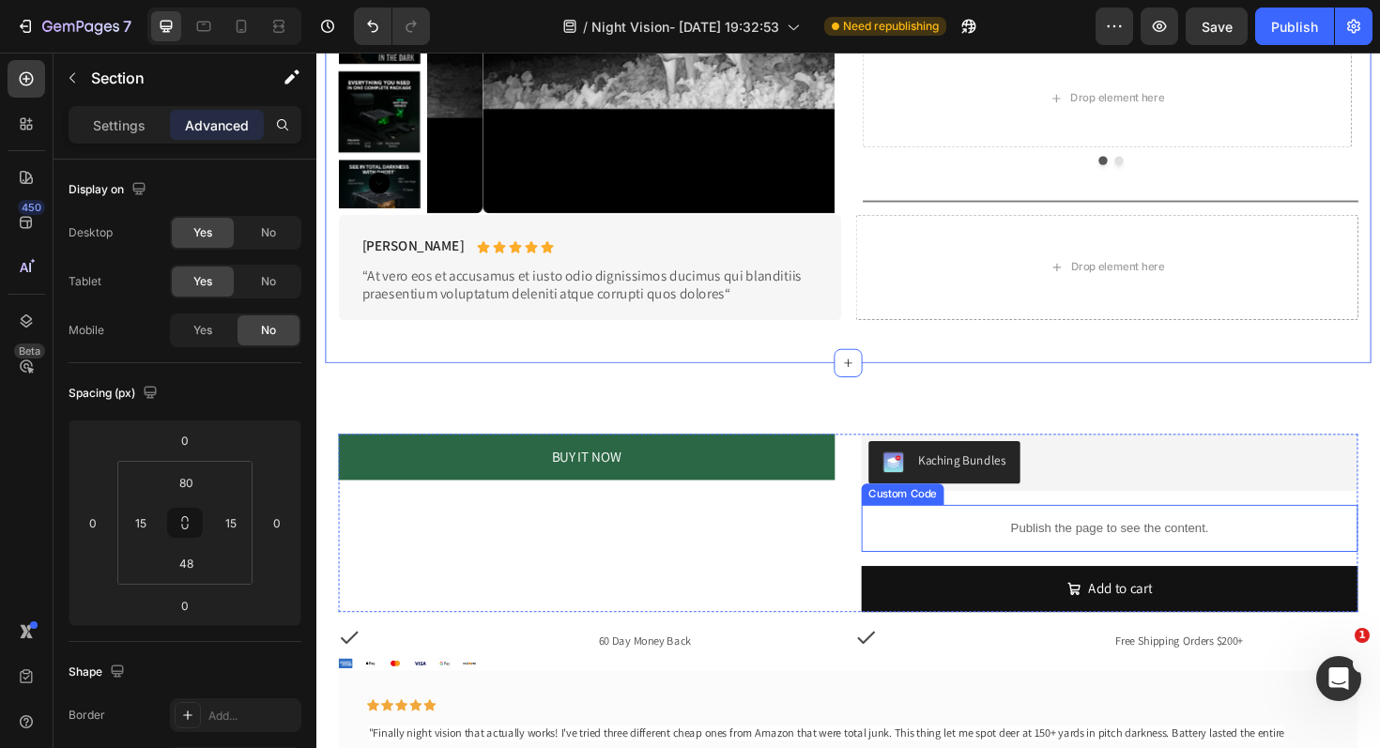
scroll to position [1171, 0]
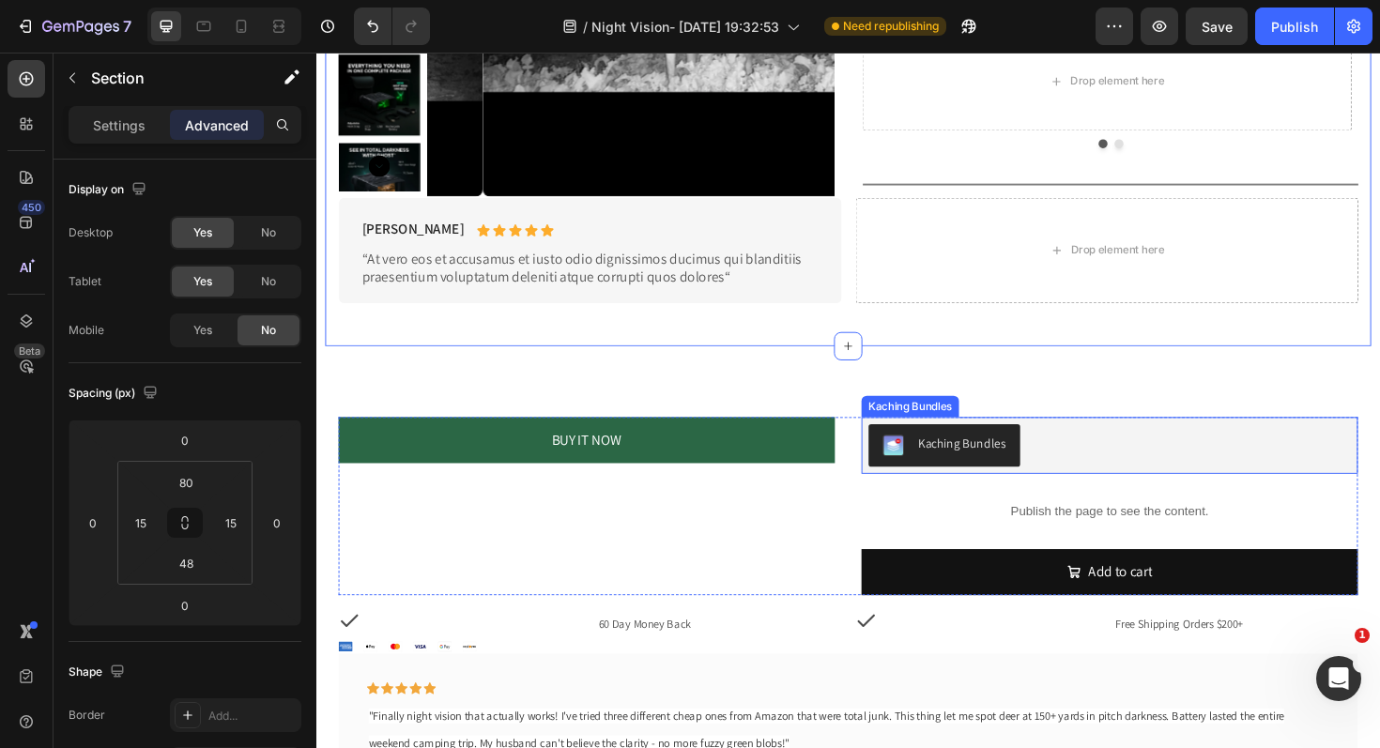
click at [1072, 447] on div "Kaching Bundles" at bounding box center [1156, 468] width 511 height 45
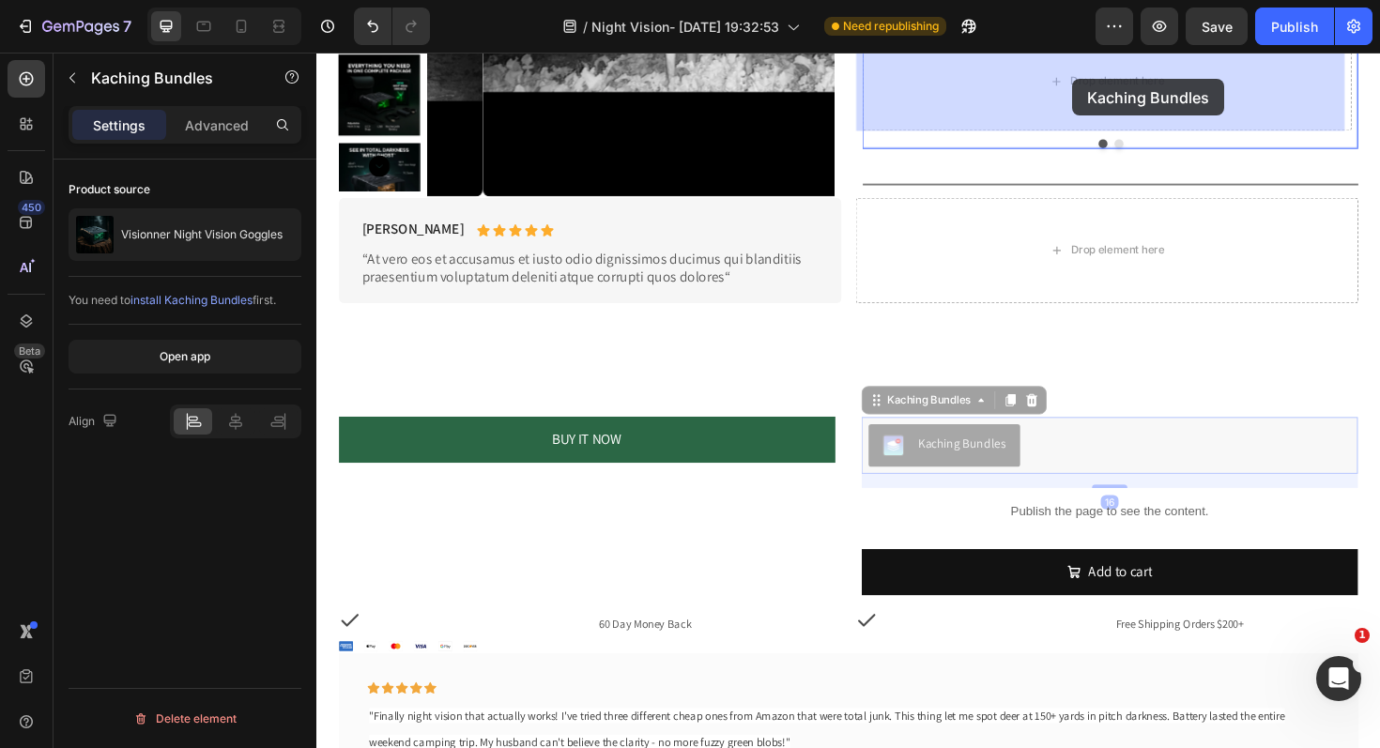
drag, startPoint x: 899, startPoint y: 423, endPoint x: 1116, endPoint y: 81, distance: 405.4
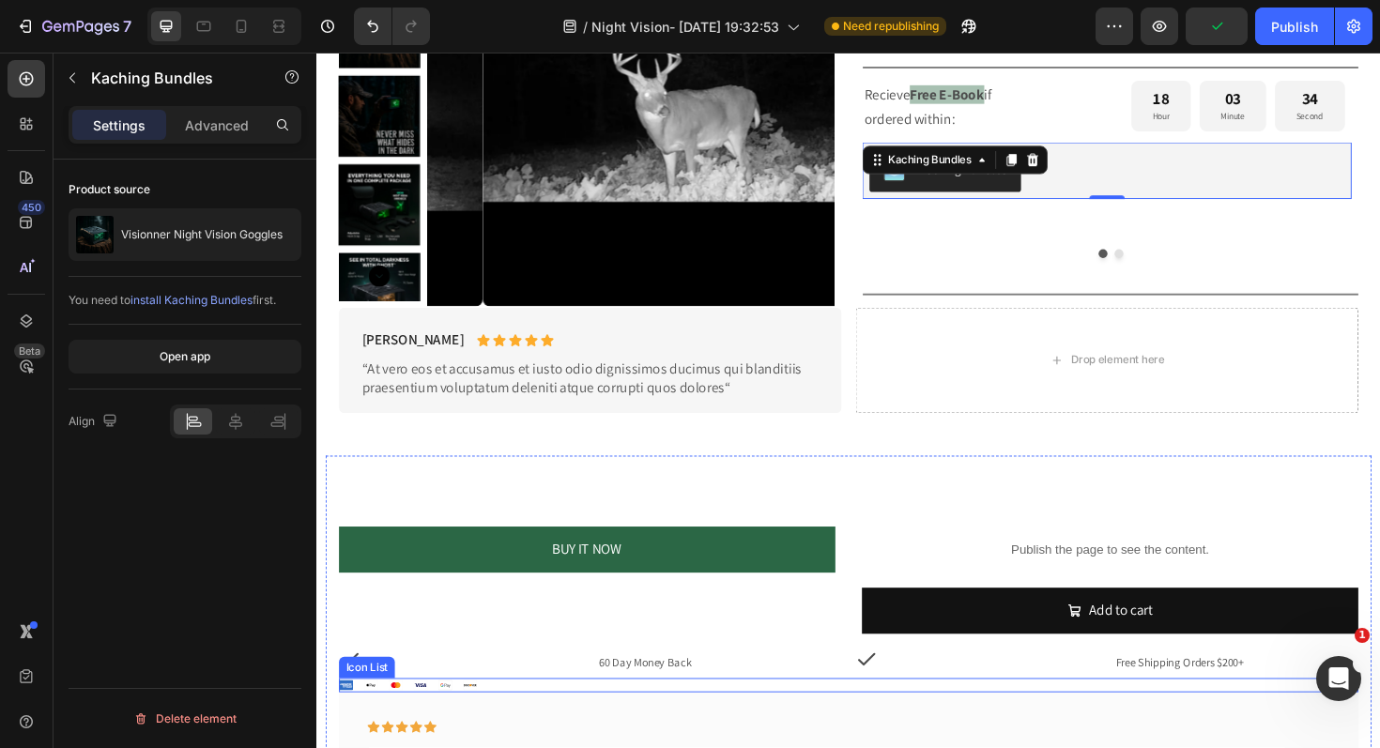
scroll to position [1122, 0]
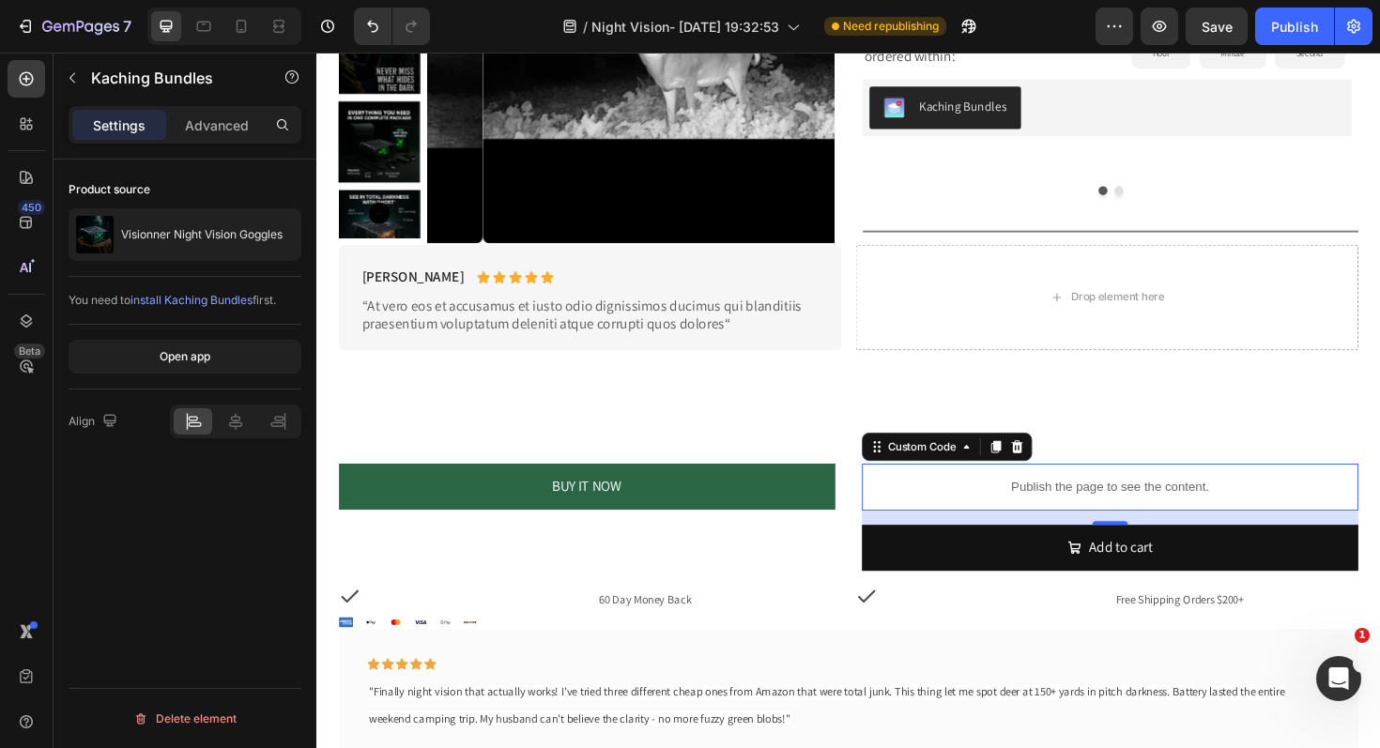
click at [1016, 518] on p "Publish the page to see the content." at bounding box center [1157, 513] width 526 height 20
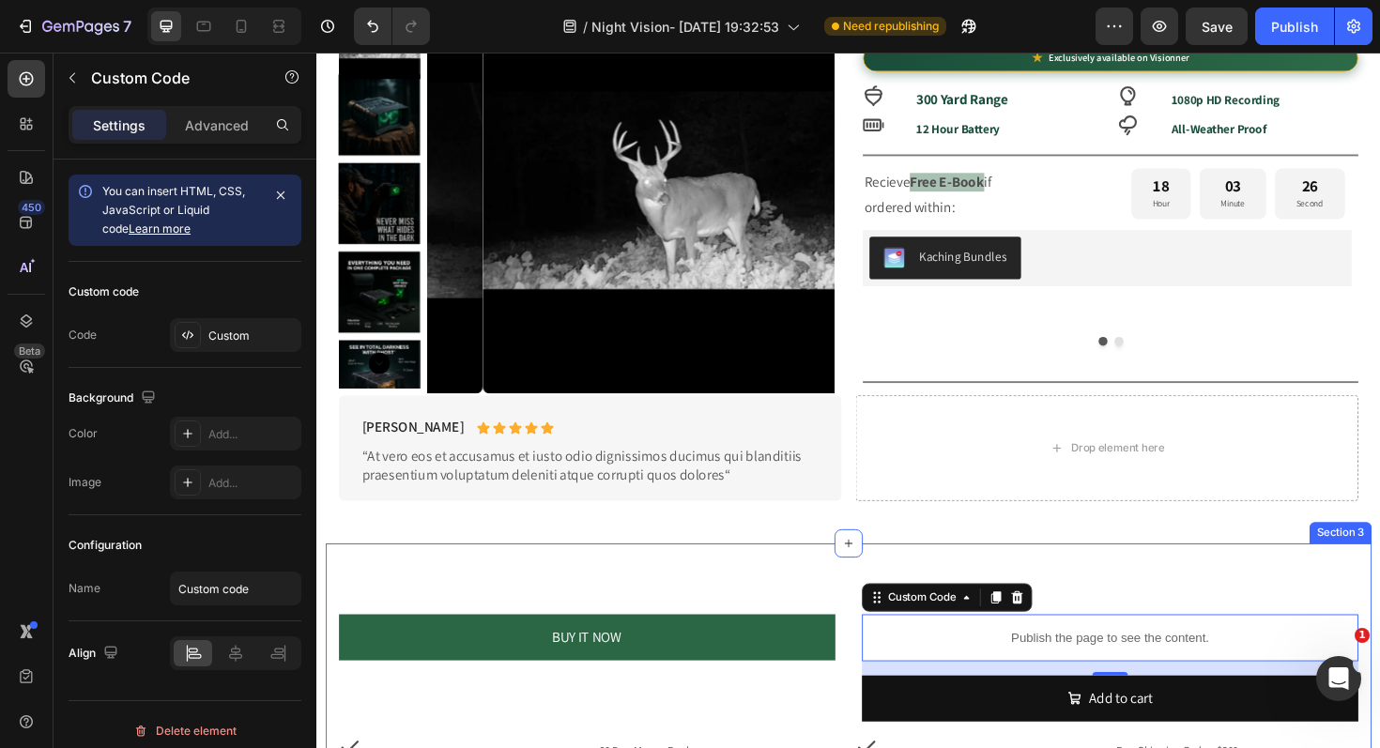
scroll to position [1041, 0]
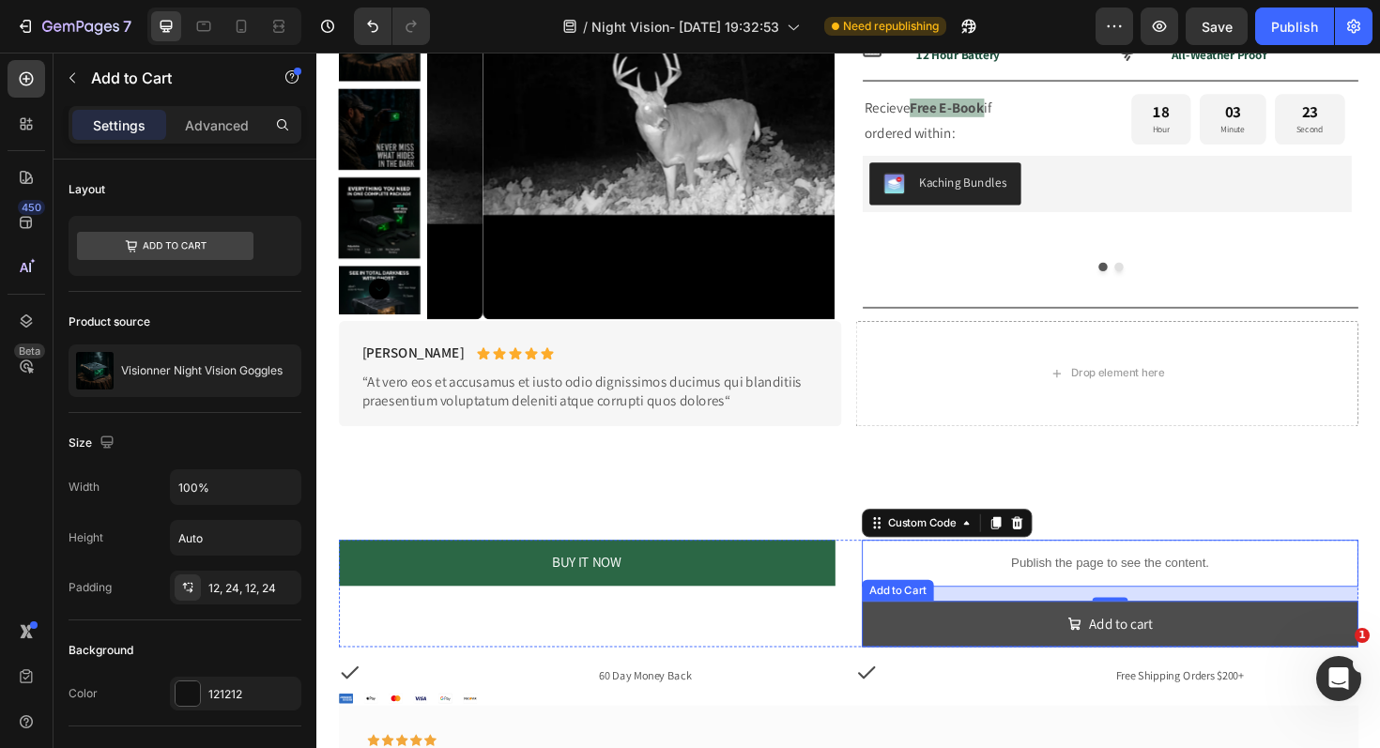
click at [959, 666] on button "Add to cart" at bounding box center [1157, 659] width 526 height 50
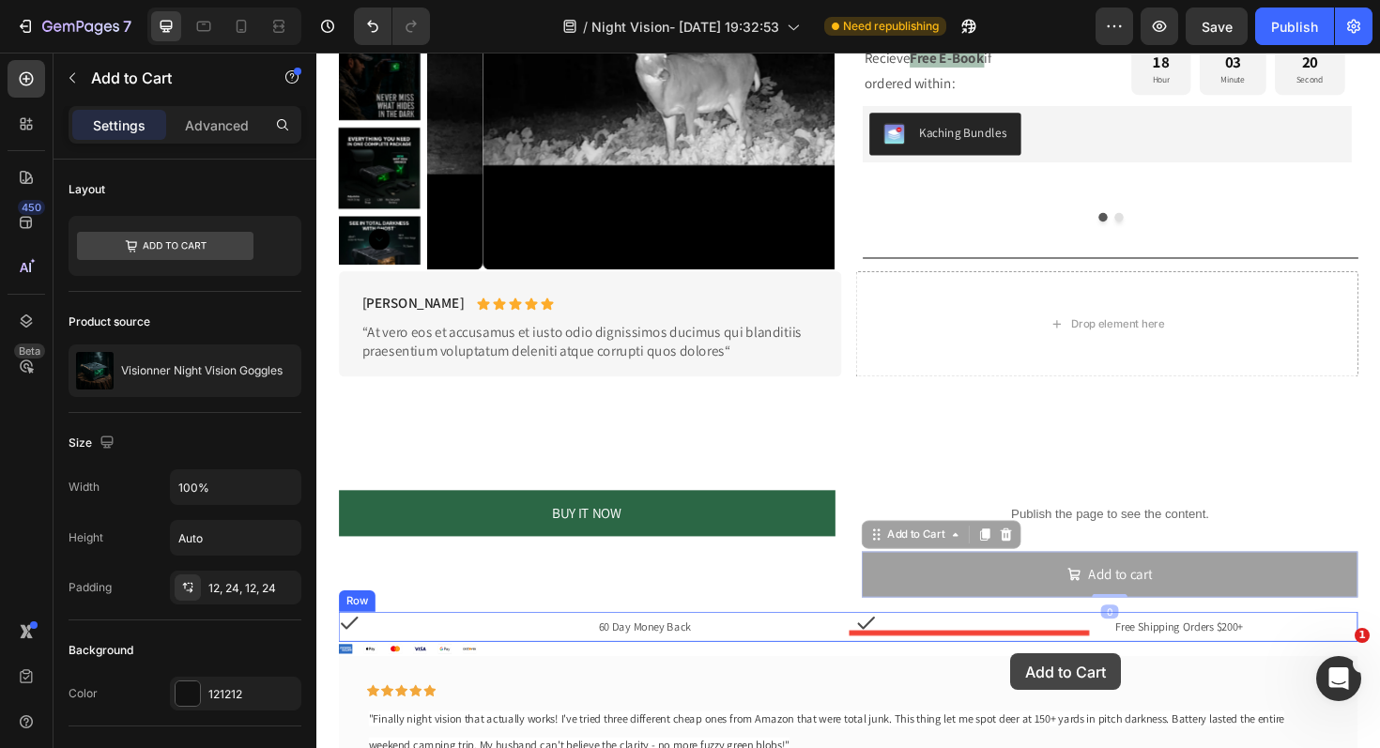
scroll to position [1104, 0]
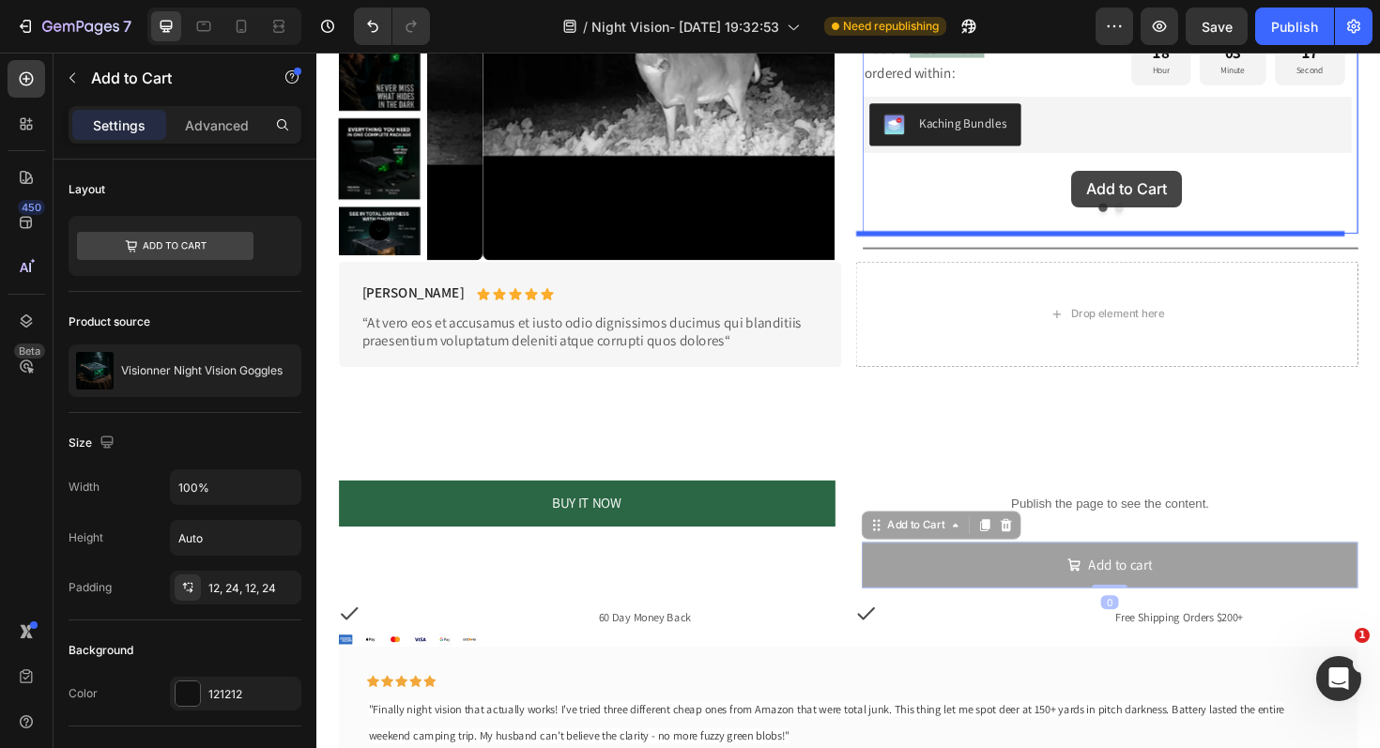
drag, startPoint x: 904, startPoint y: 622, endPoint x: 1116, endPoint y: 177, distance: 492.9
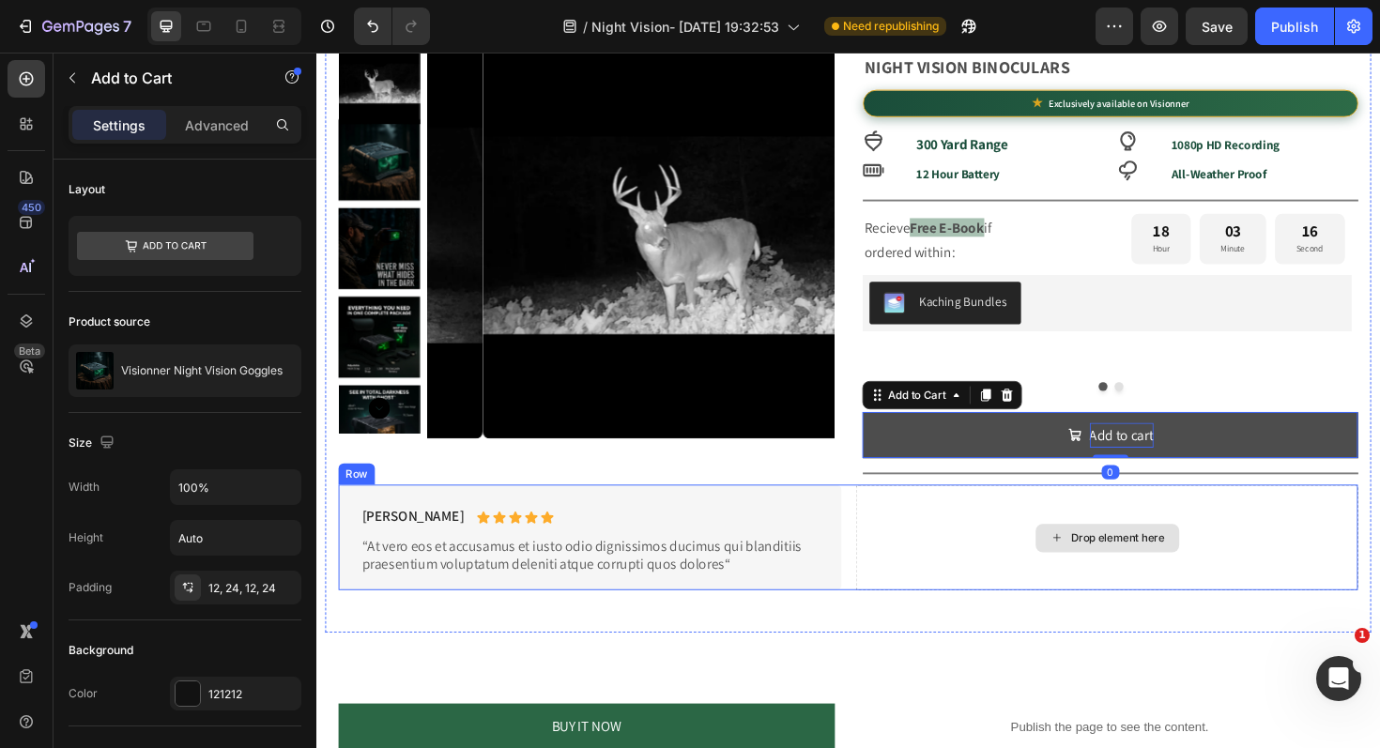
scroll to position [913, 0]
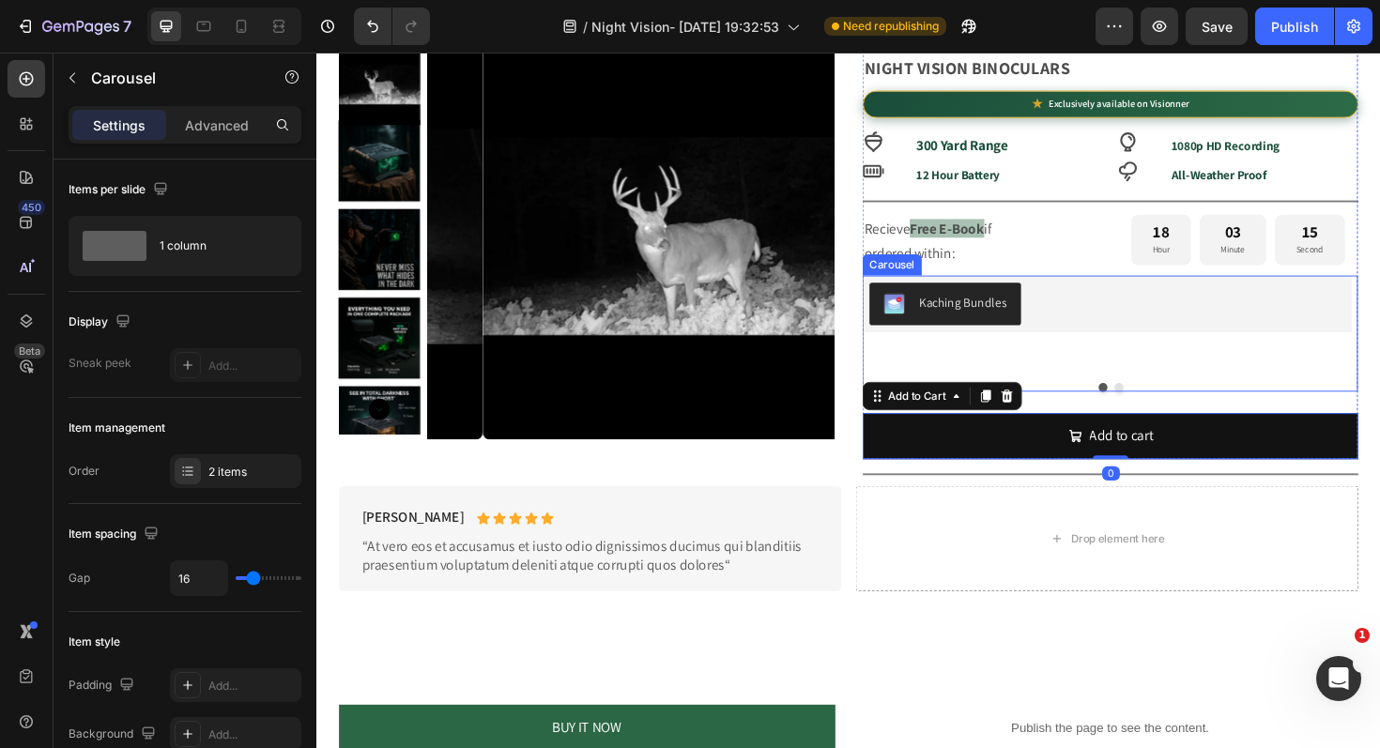
click at [1161, 406] on button "Dot" at bounding box center [1165, 407] width 9 height 9
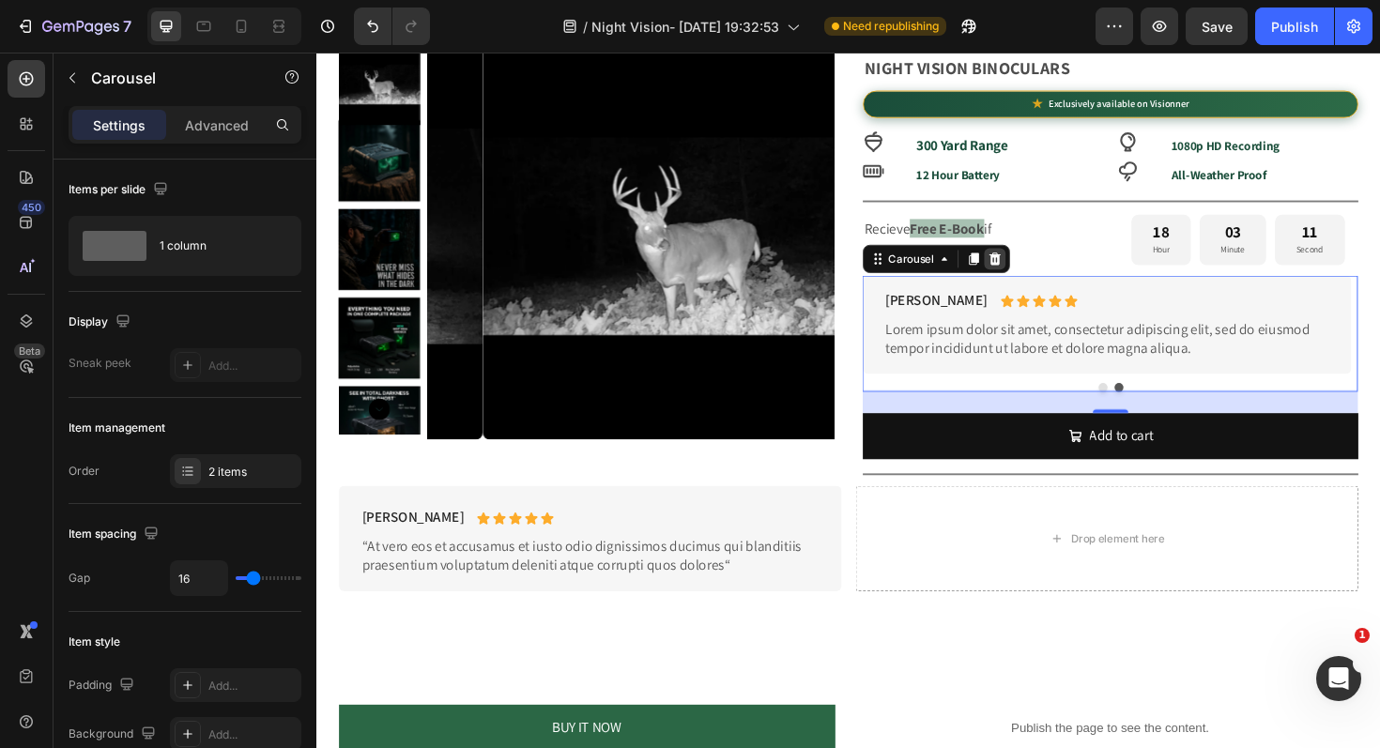
click at [1032, 275] on icon at bounding box center [1035, 271] width 12 height 13
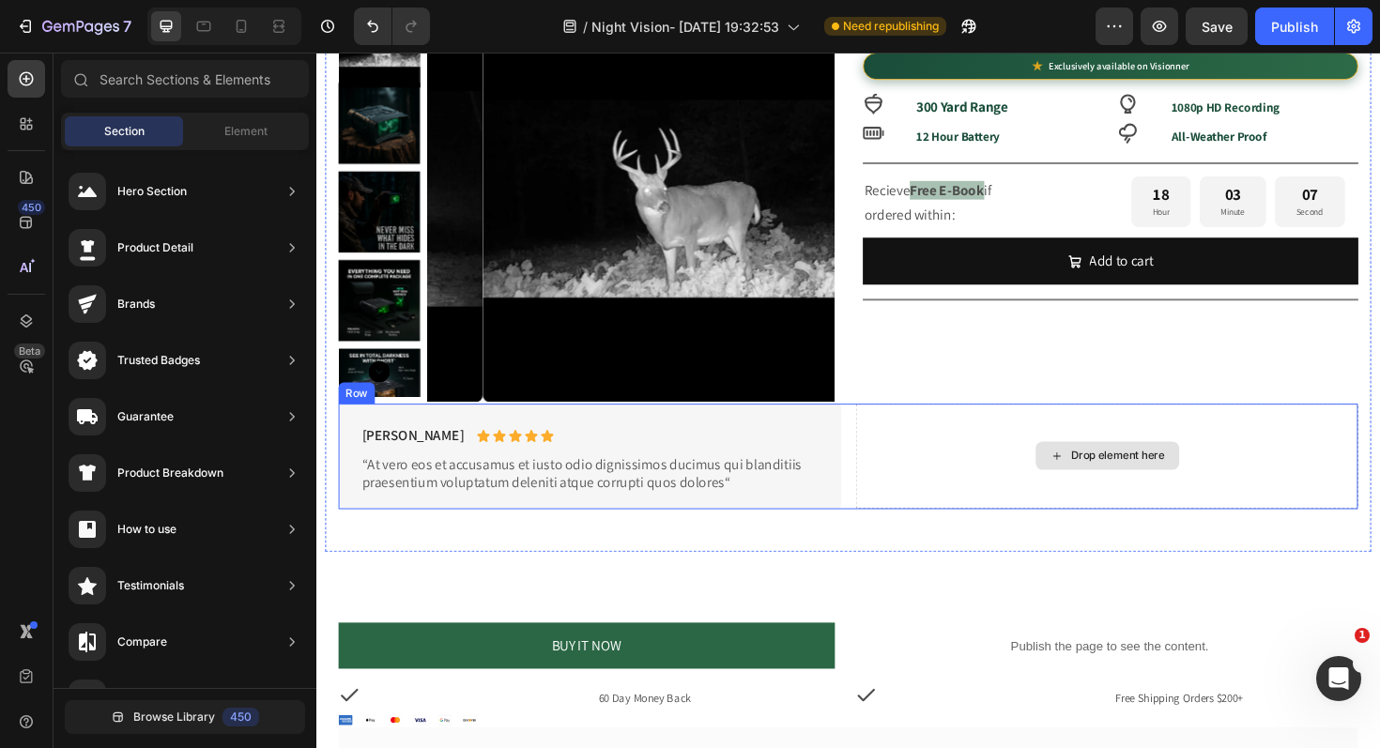
scroll to position [855, 0]
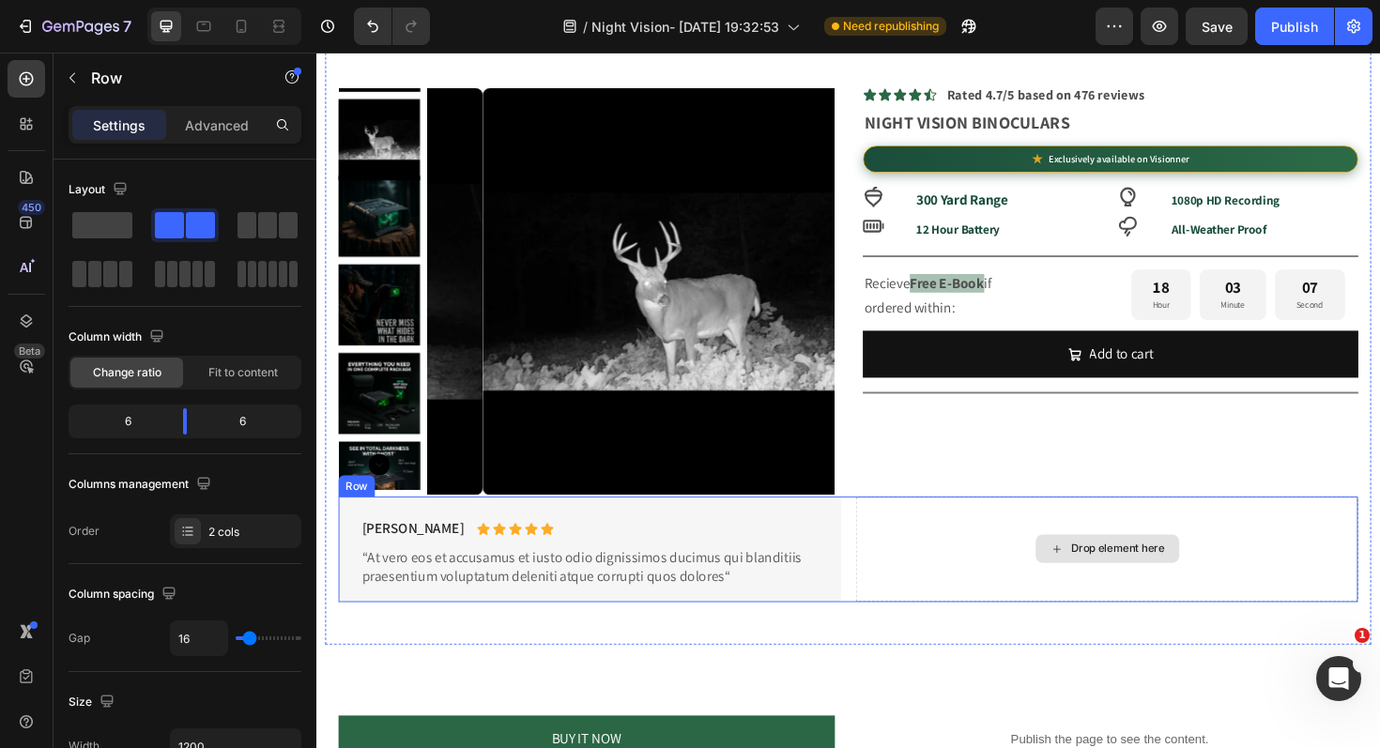
click at [998, 582] on div "Drop element here" at bounding box center [1153, 578] width 532 height 111
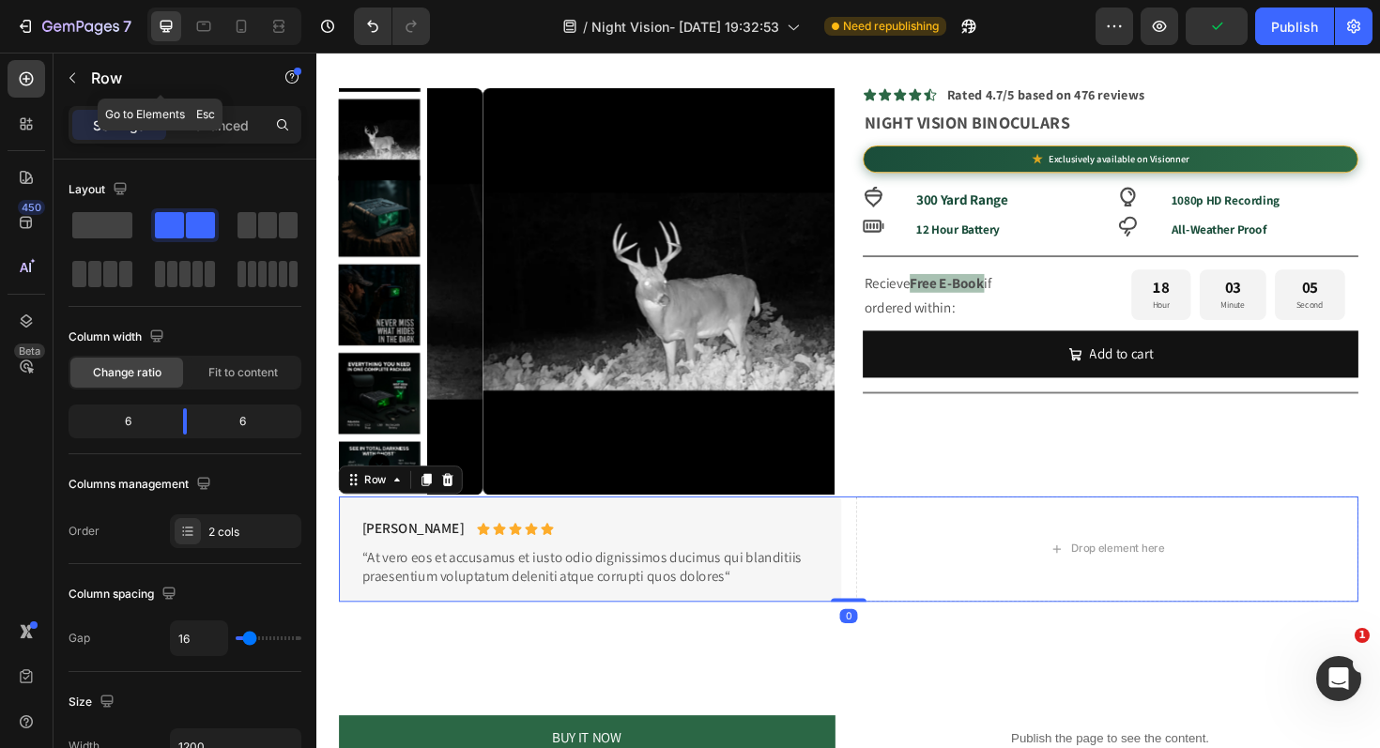
click at [71, 74] on icon "button" at bounding box center [72, 77] width 15 height 15
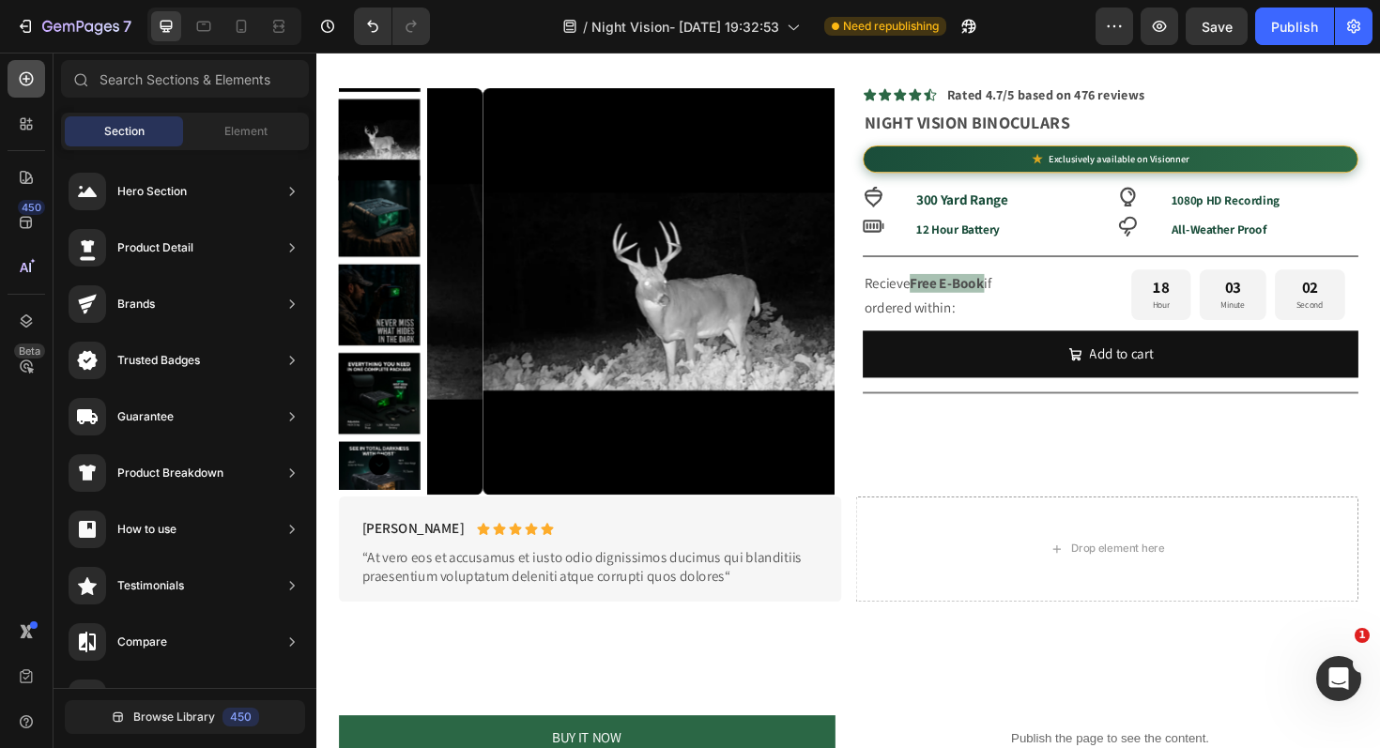
click at [26, 83] on icon at bounding box center [26, 78] width 19 height 19
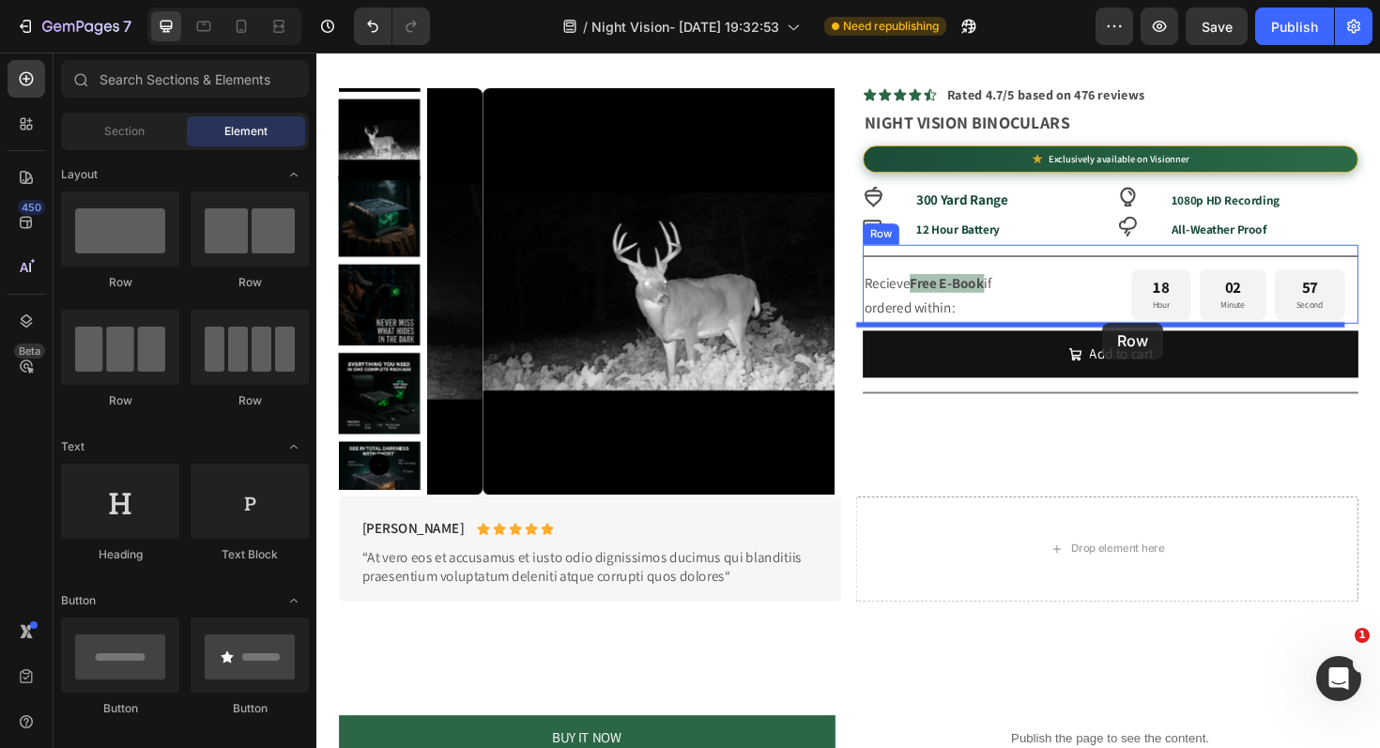
drag, startPoint x: 471, startPoint y: 312, endPoint x: 1147, endPoint y: 339, distance: 676.3
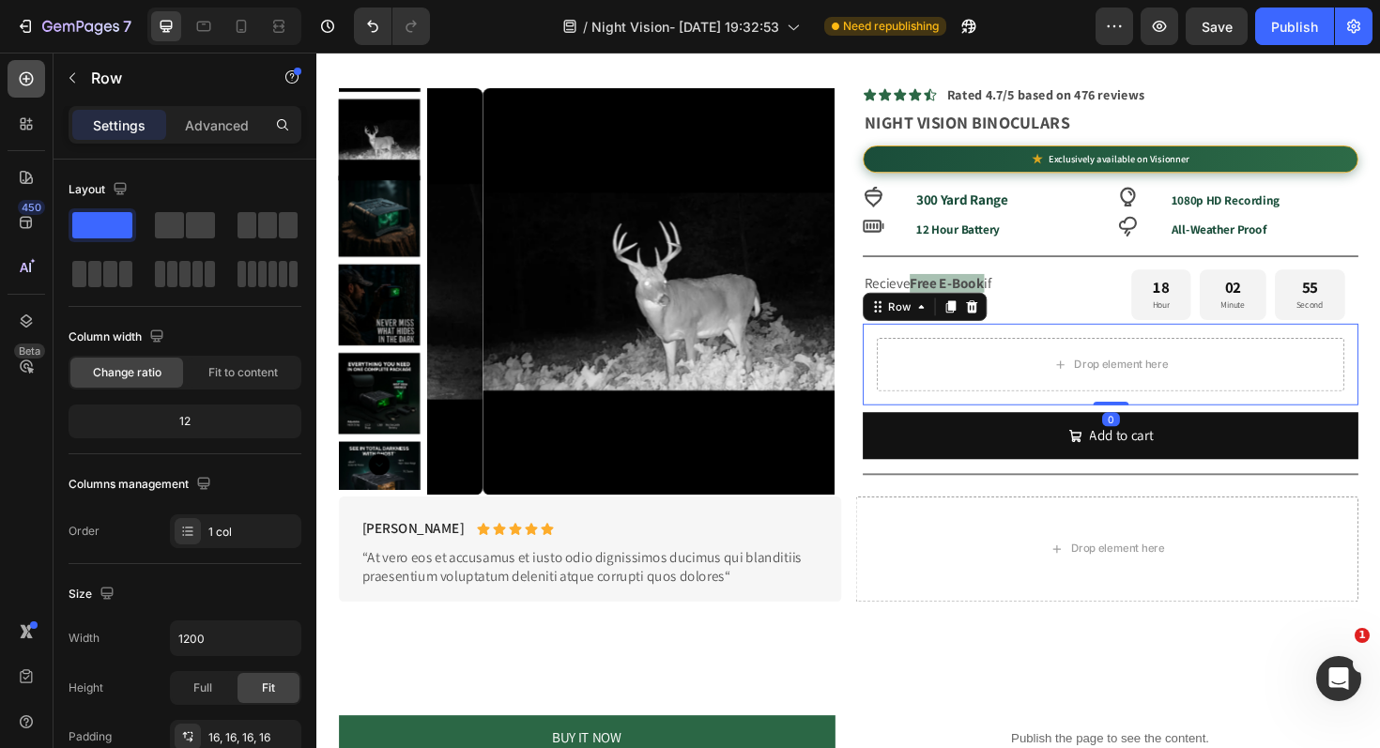
click at [25, 84] on icon at bounding box center [26, 78] width 19 height 19
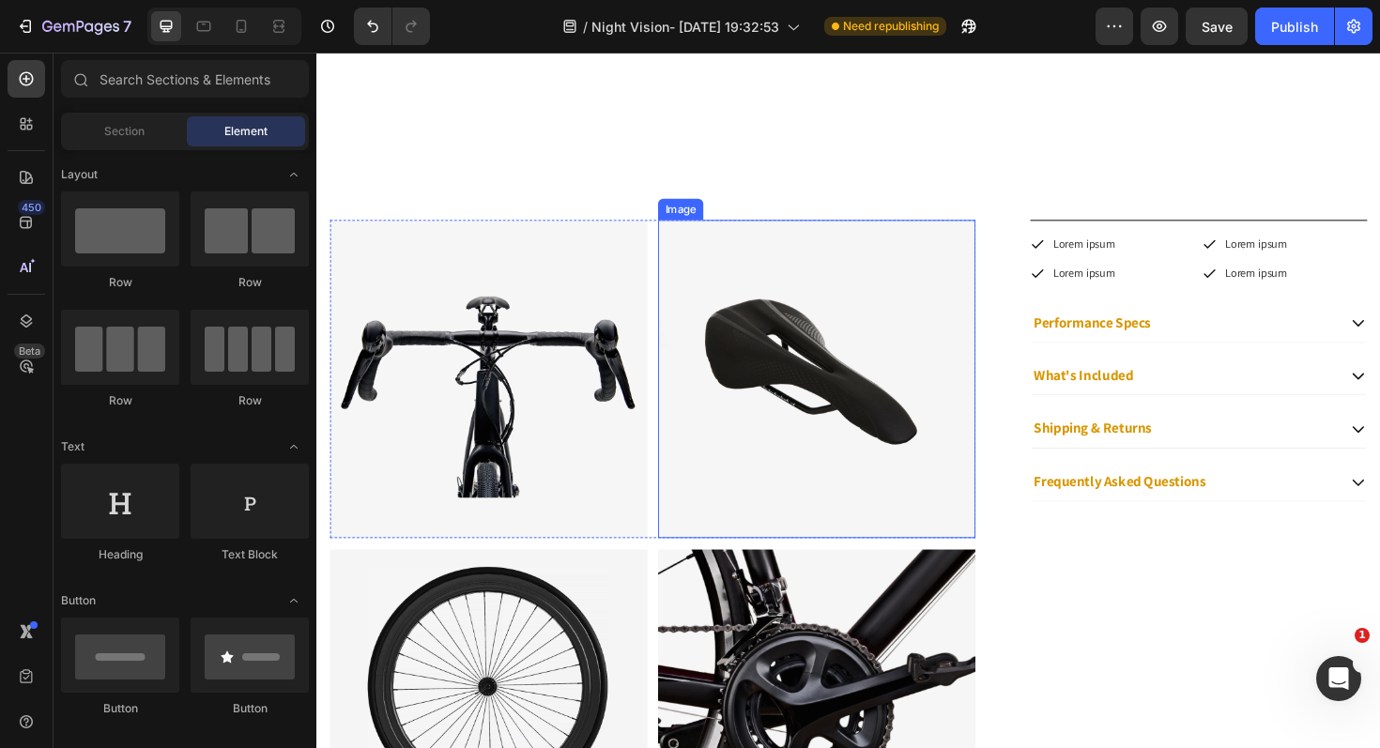
scroll to position [1438, 0]
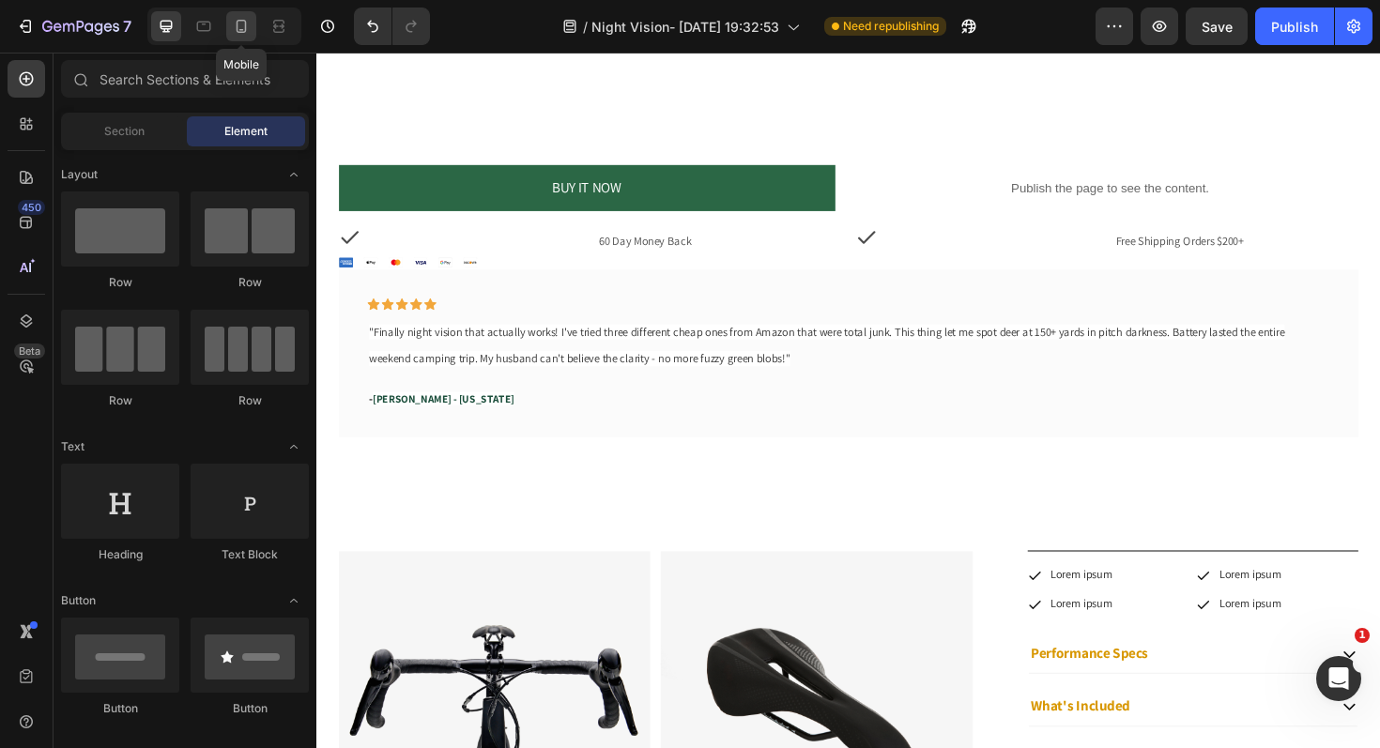
click at [246, 23] on icon at bounding box center [241, 26] width 19 height 19
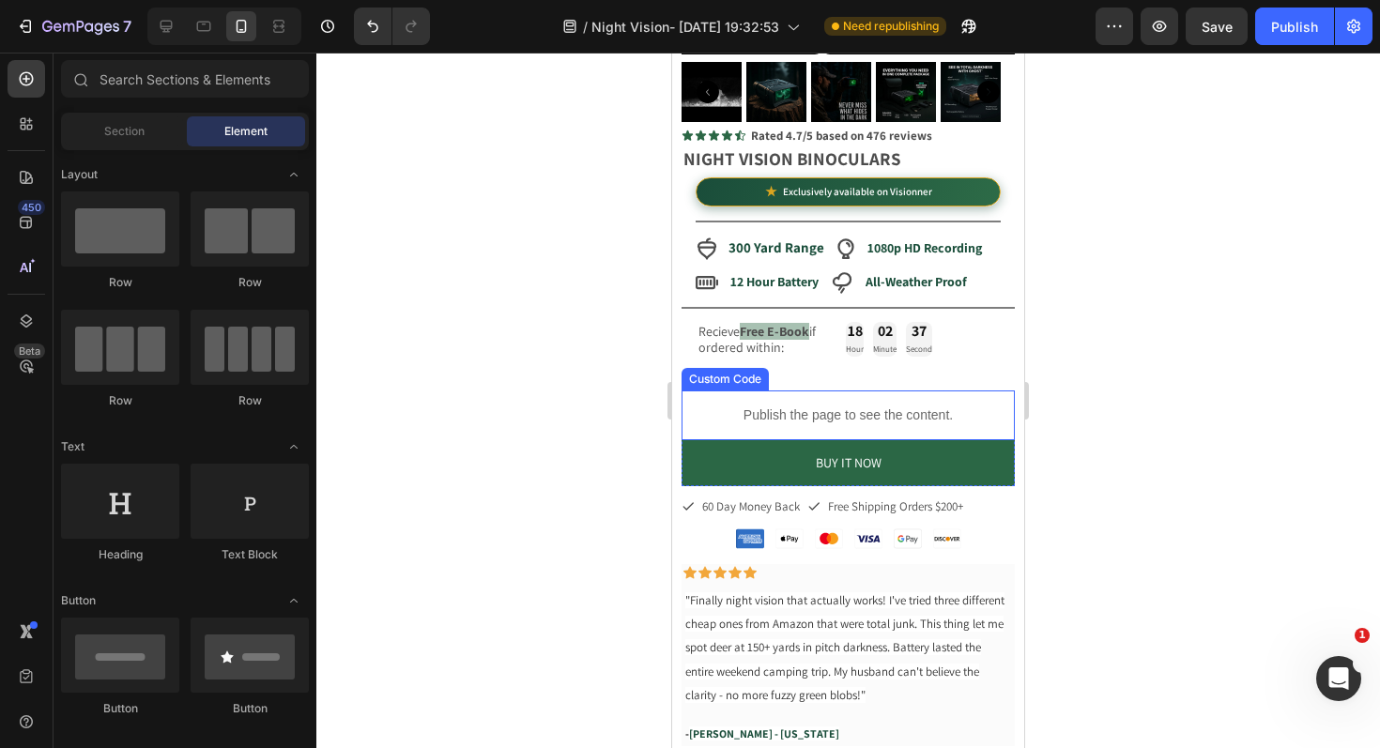
scroll to position [375, 0]
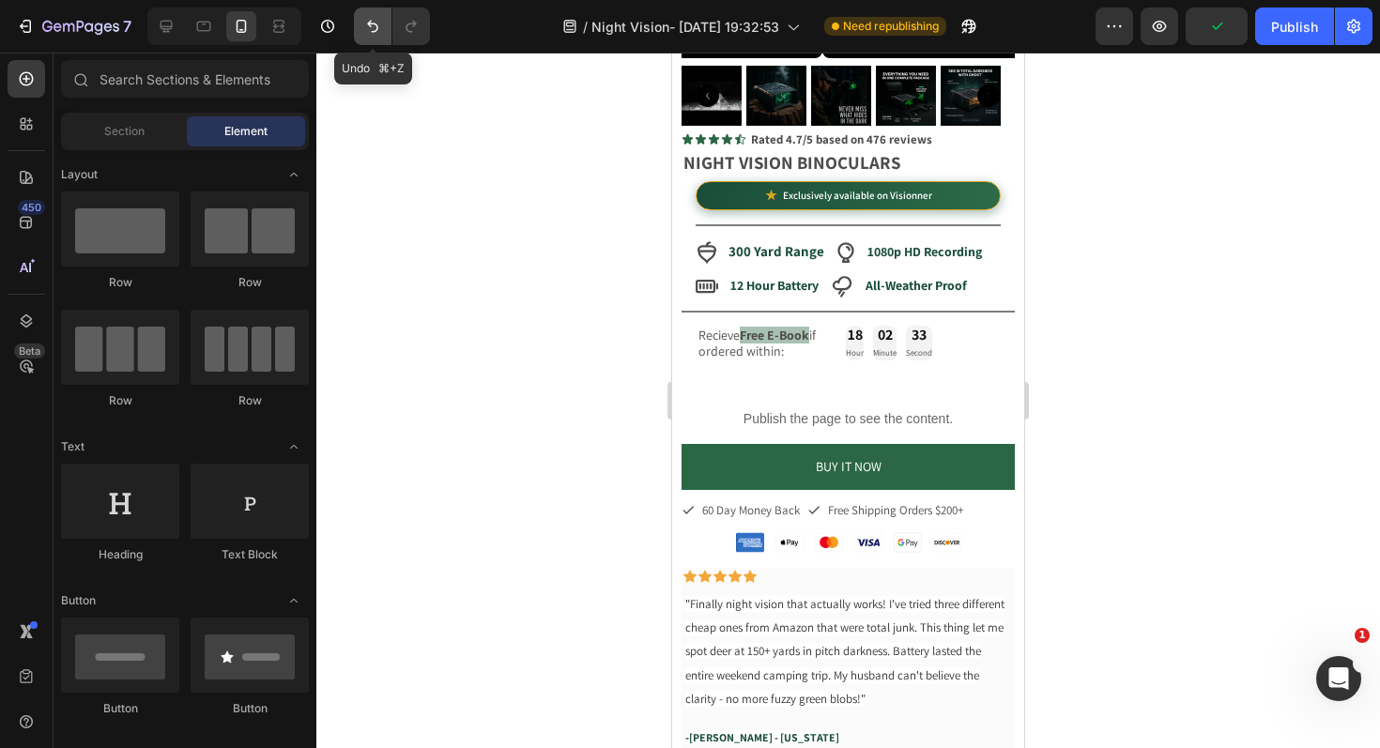
click at [371, 24] on icon "Undo/Redo" at bounding box center [372, 26] width 19 height 19
click at [380, 27] on icon "Undo/Redo" at bounding box center [372, 26] width 19 height 19
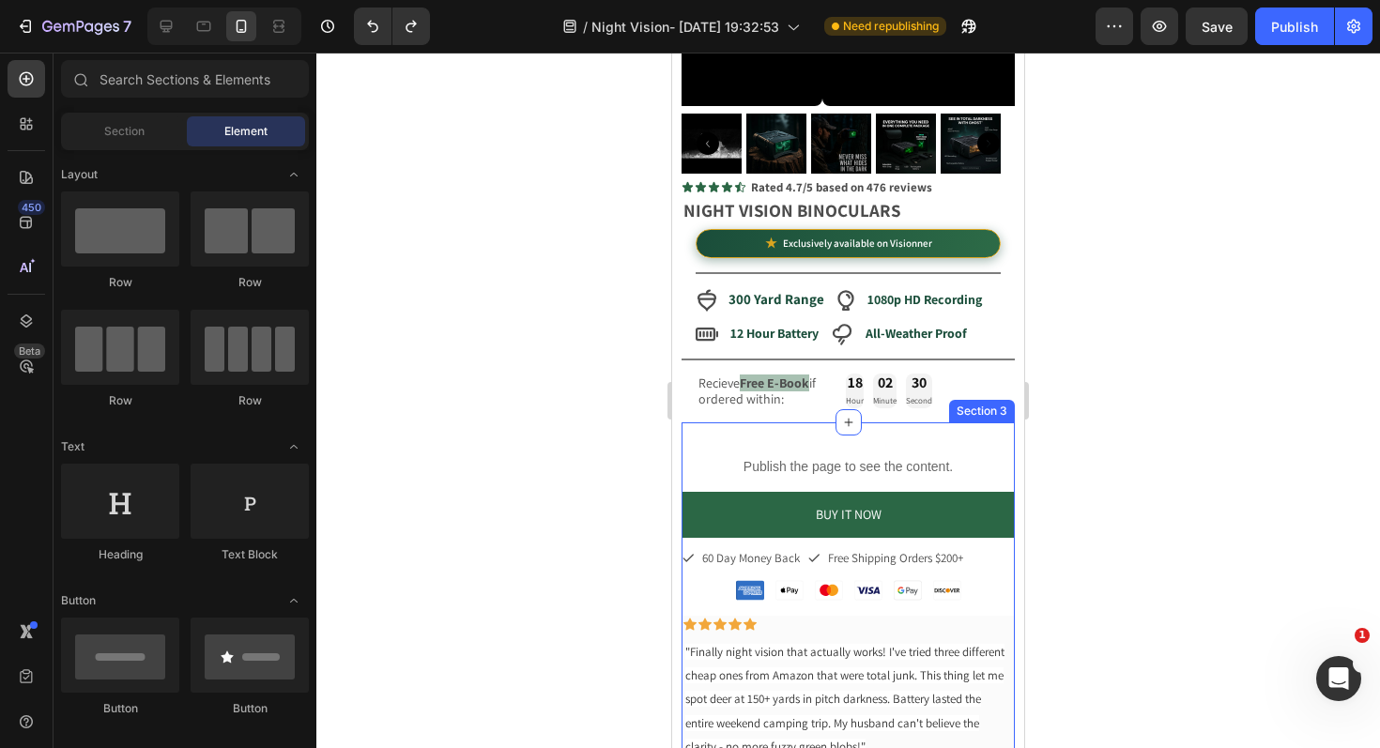
scroll to position [310, 0]
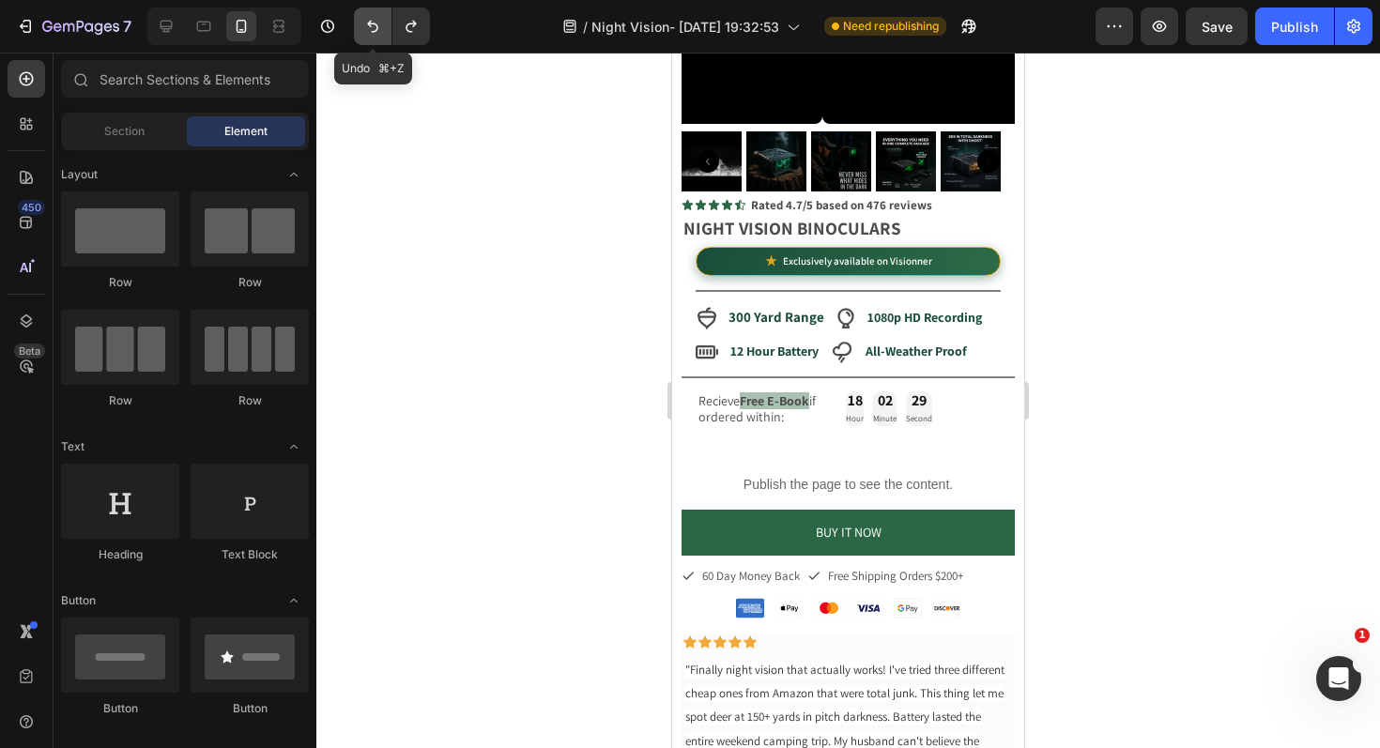
click at [367, 37] on button "Undo/Redo" at bounding box center [373, 27] width 38 height 38
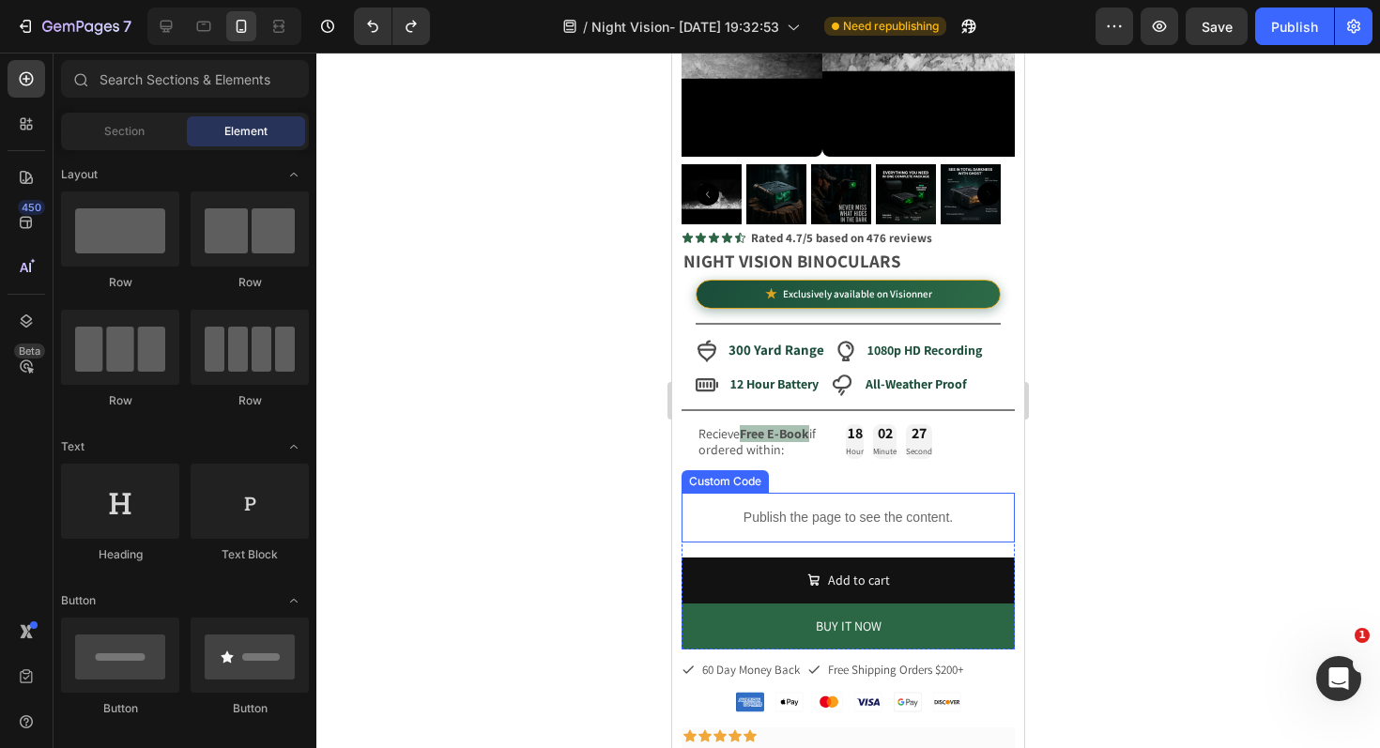
scroll to position [275, 0]
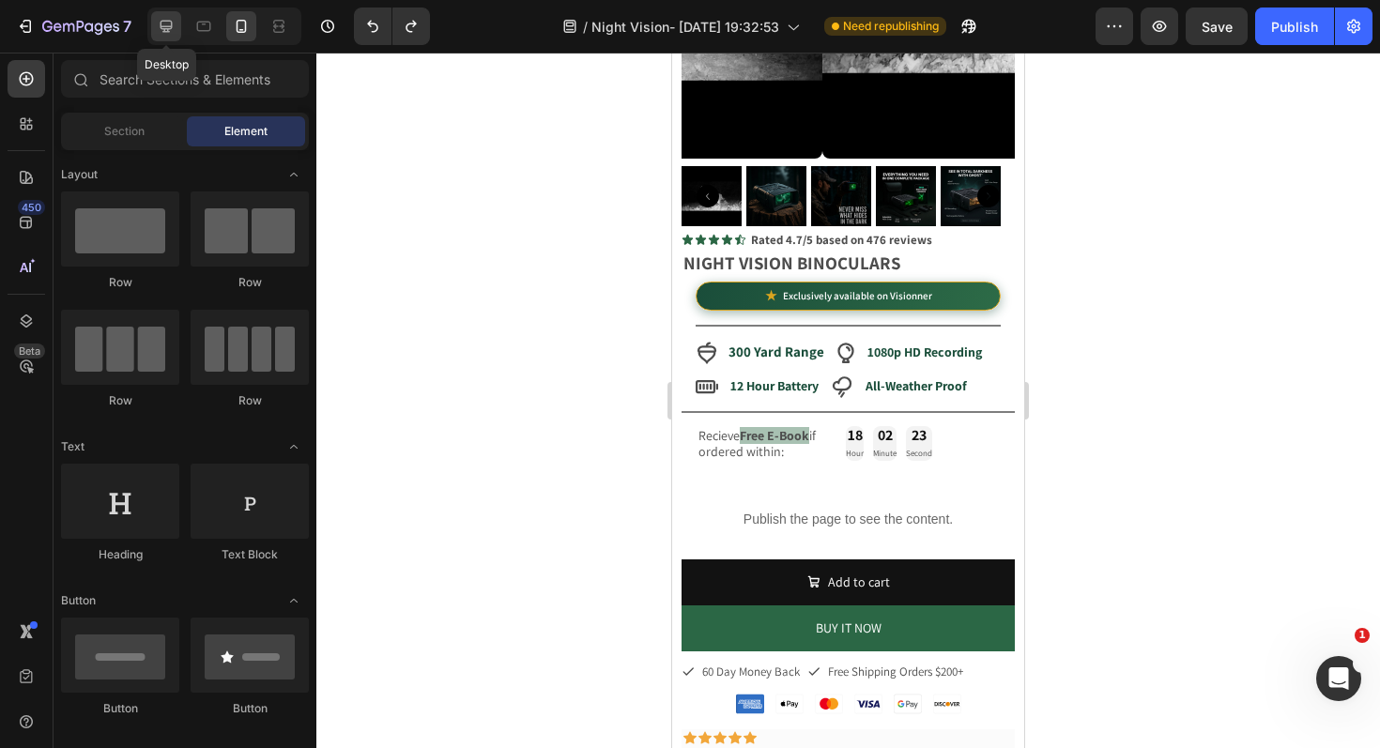
click at [165, 23] on icon at bounding box center [166, 26] width 19 height 19
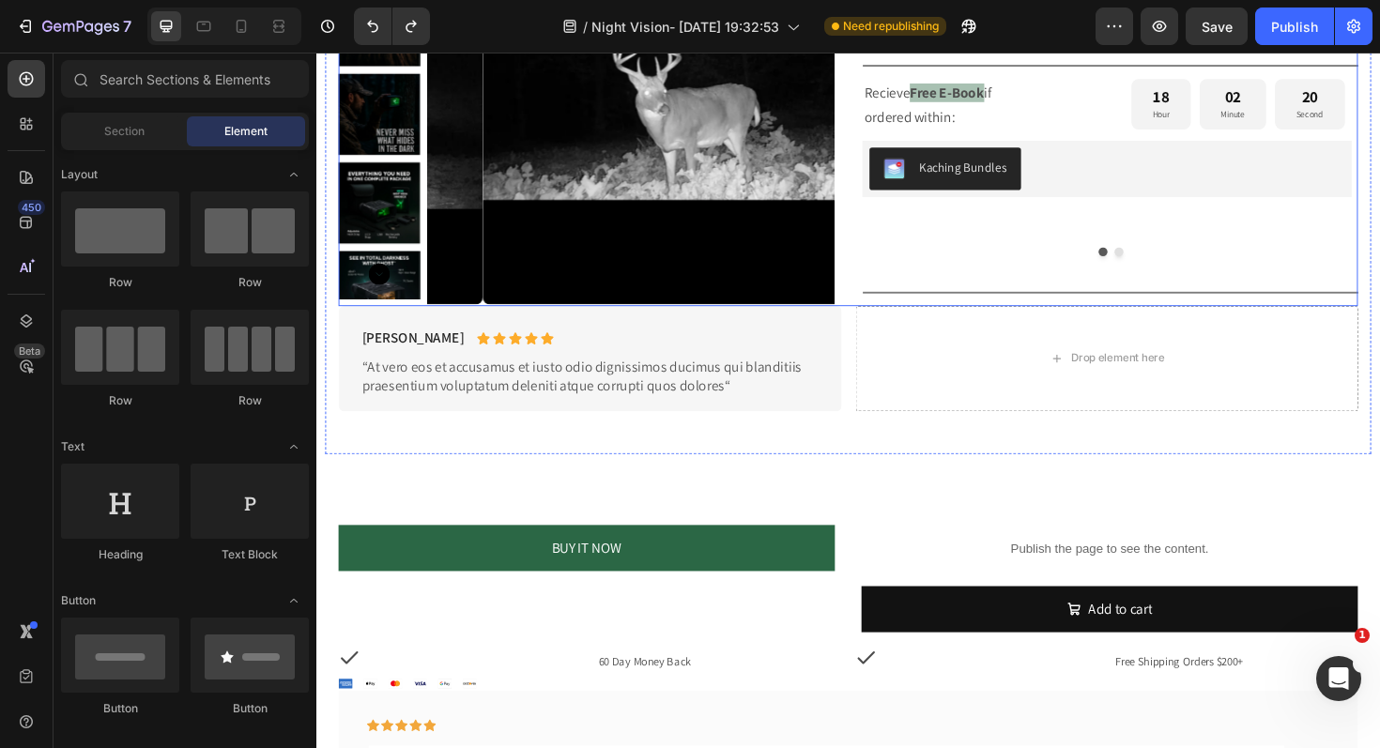
scroll to position [1138, 0]
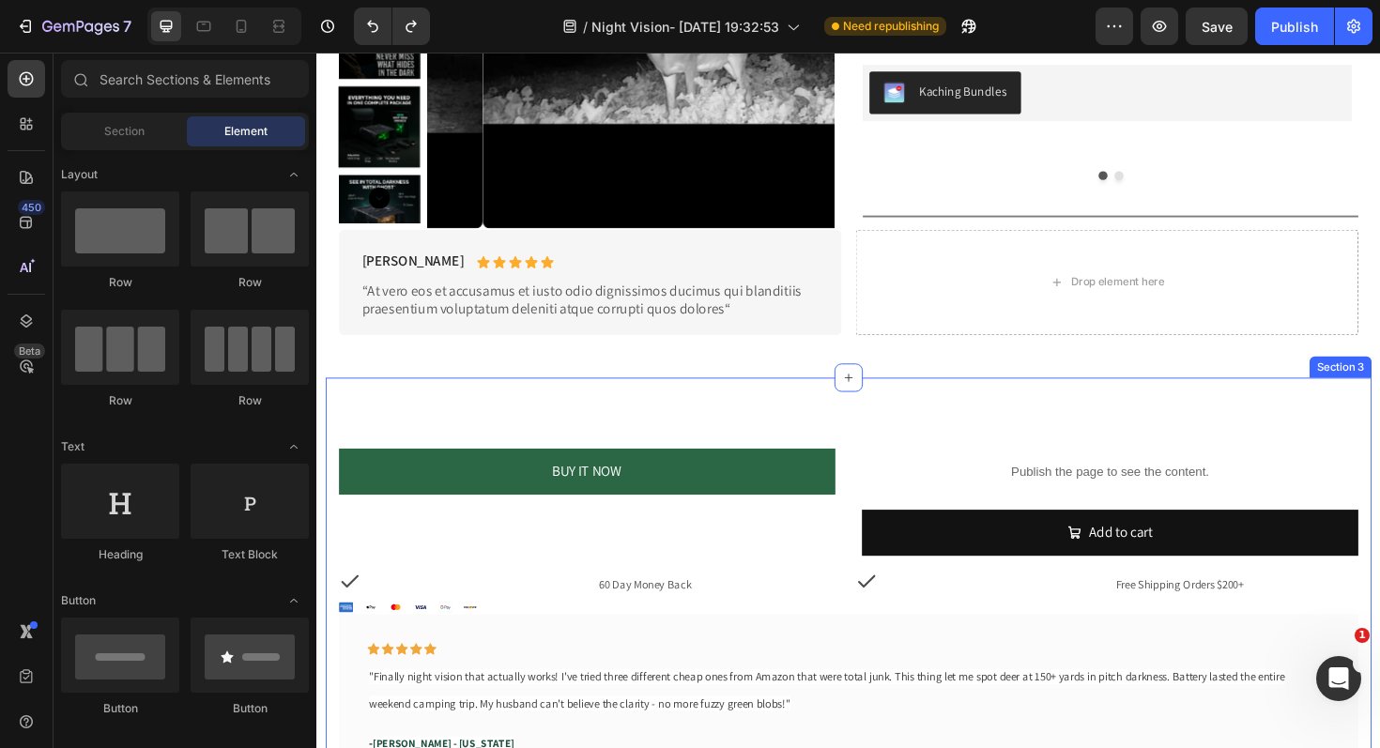
click at [964, 441] on div "BUY IT NOW Dynamic Checkout Publish the page to see the content. Custom Code Ad…" at bounding box center [880, 634] width 1108 height 474
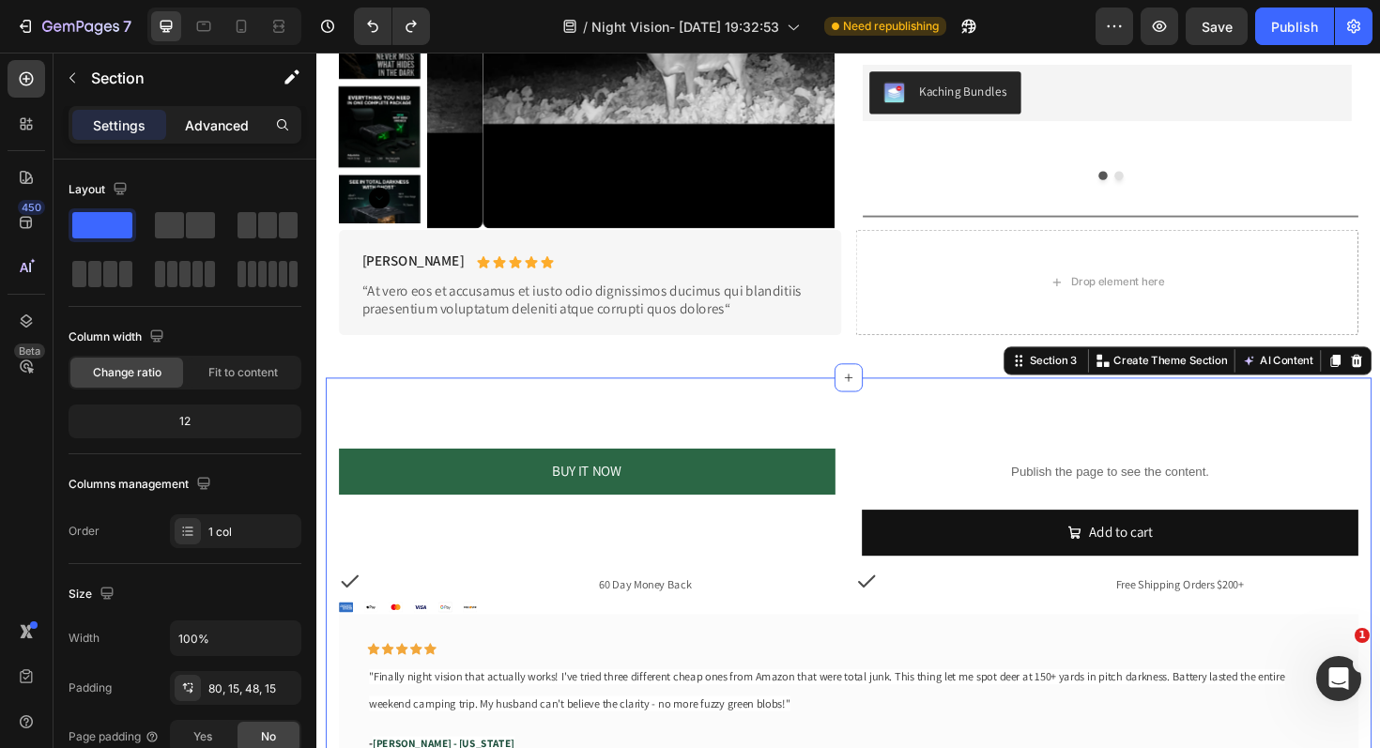
click at [185, 121] on p "Advanced" at bounding box center [217, 125] width 64 height 20
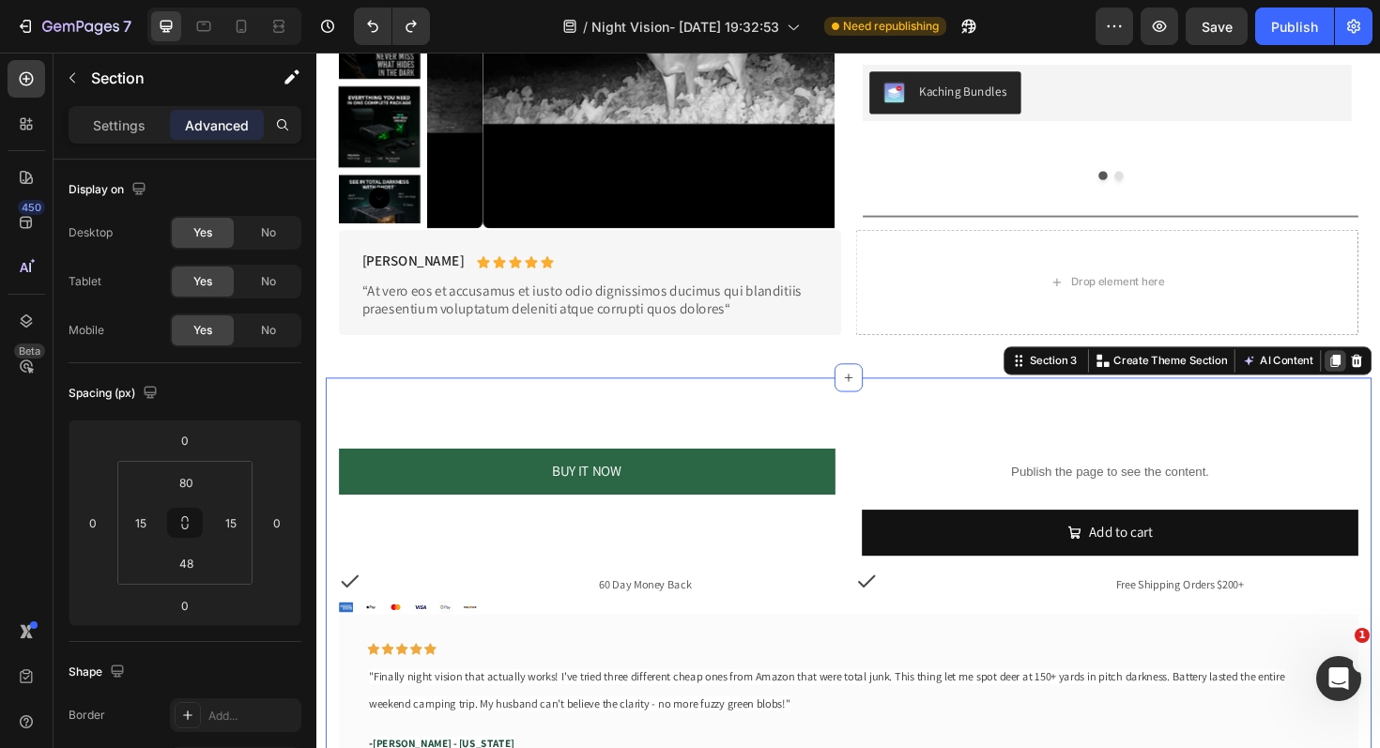
click at [1379, 373] on icon at bounding box center [1394, 379] width 15 height 15
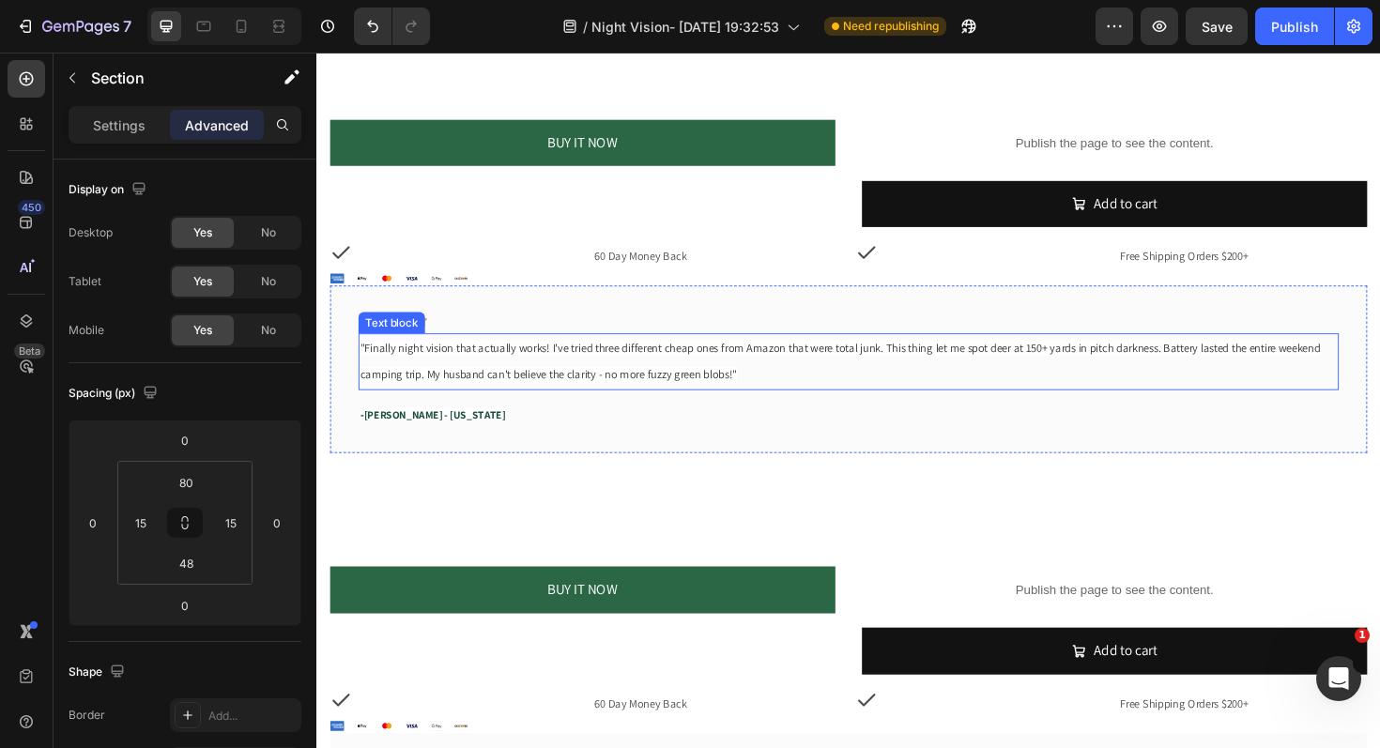
scroll to position [1475, 0]
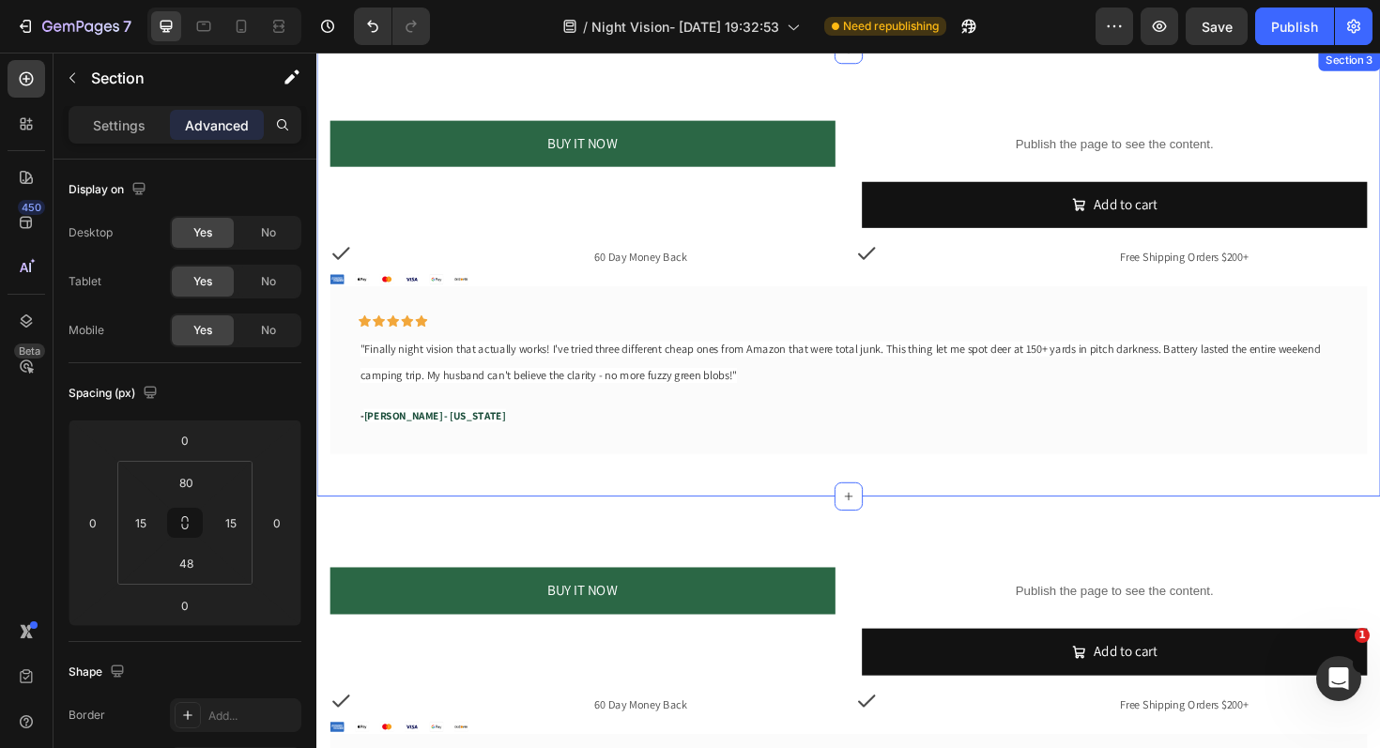
click at [682, 495] on div "BUY IT NOW Dynamic Checkout Publish the page to see the content. Custom Code Ad…" at bounding box center [879, 287] width 1126 height 474
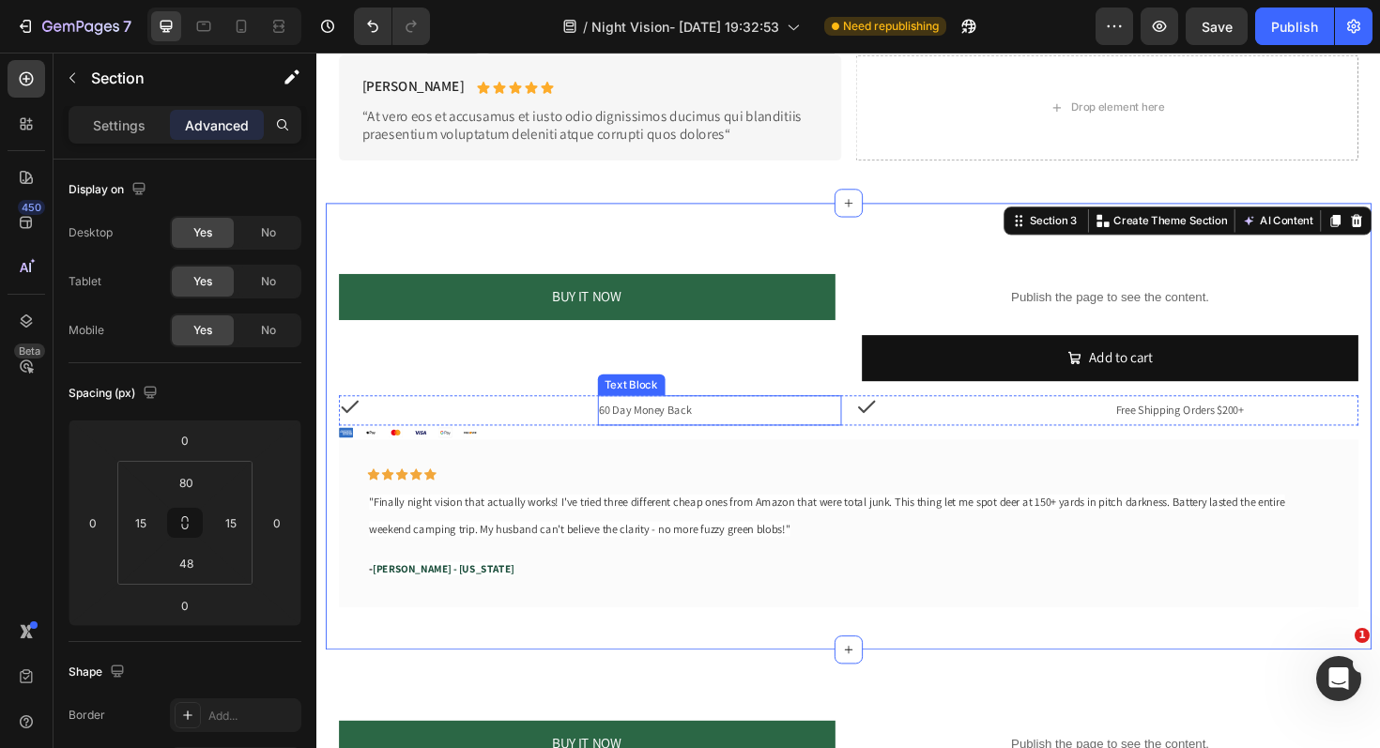
scroll to position [1317, 0]
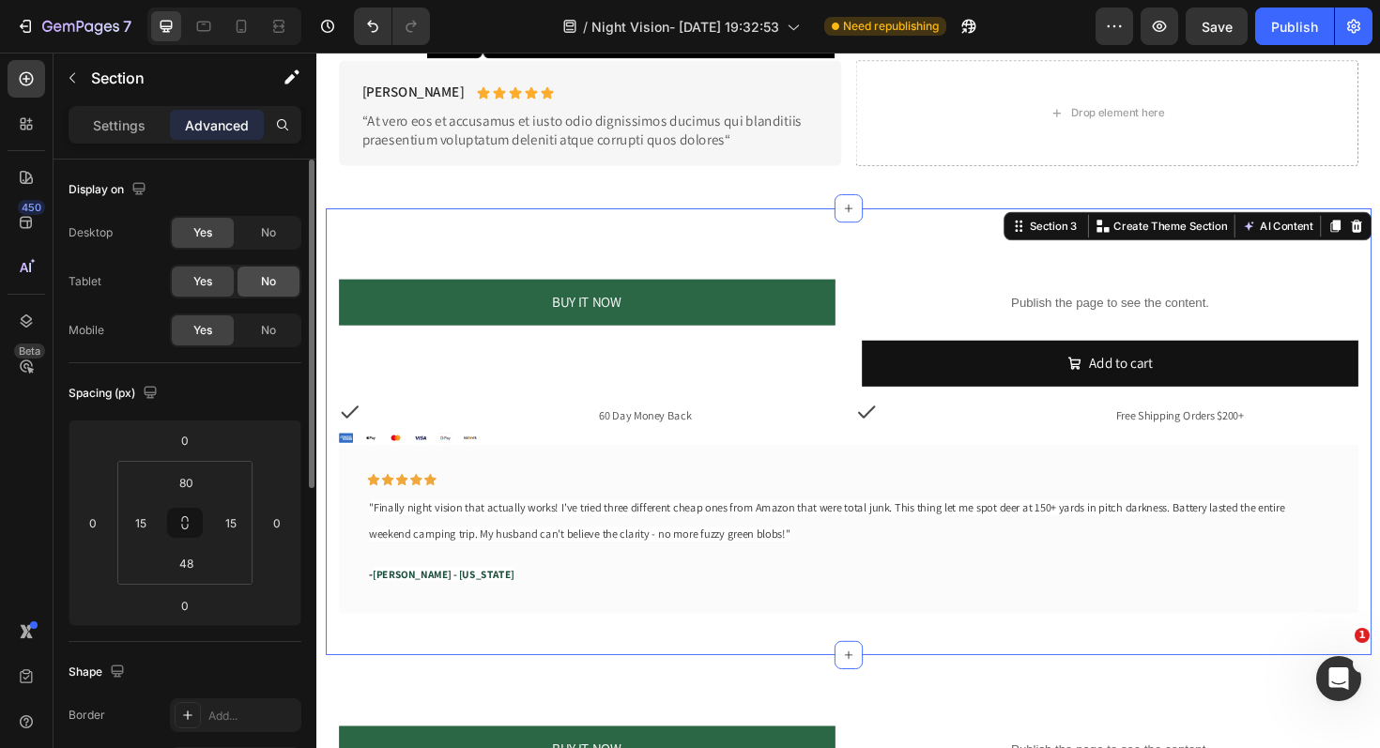
click at [280, 282] on div "No" at bounding box center [268, 282] width 62 height 30
click at [272, 221] on div "No" at bounding box center [268, 233] width 62 height 30
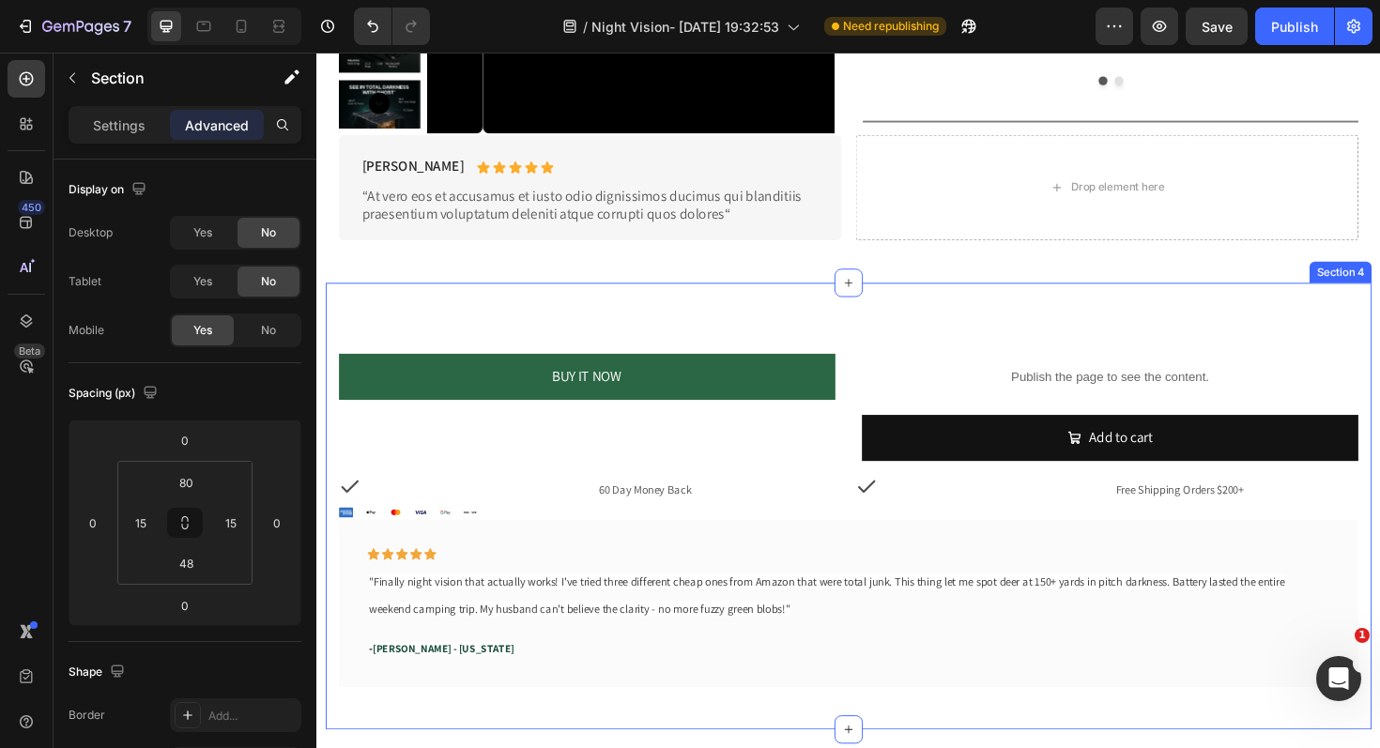
scroll to position [1223, 0]
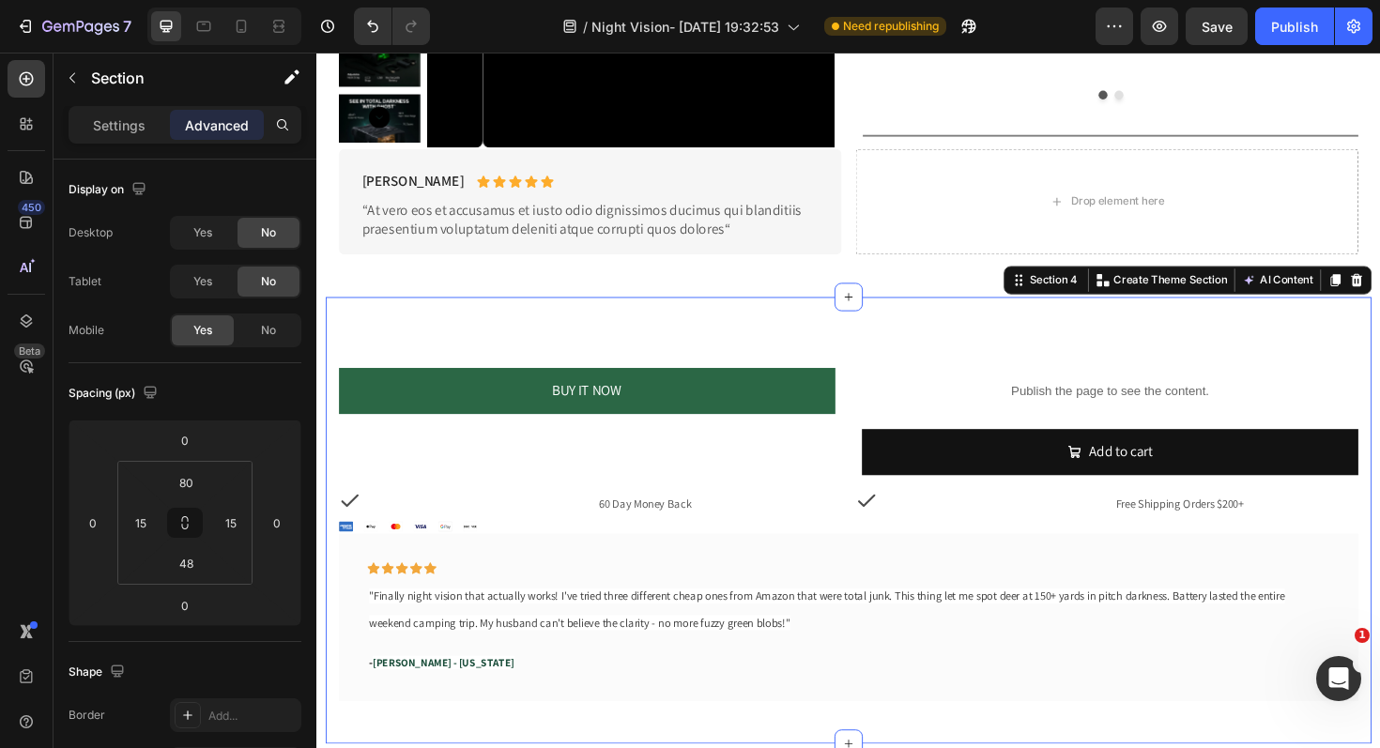
click at [802, 340] on div "BUY IT NOW Dynamic Checkout Publish the page to see the content. Custom Code Ad…" at bounding box center [880, 549] width 1108 height 474
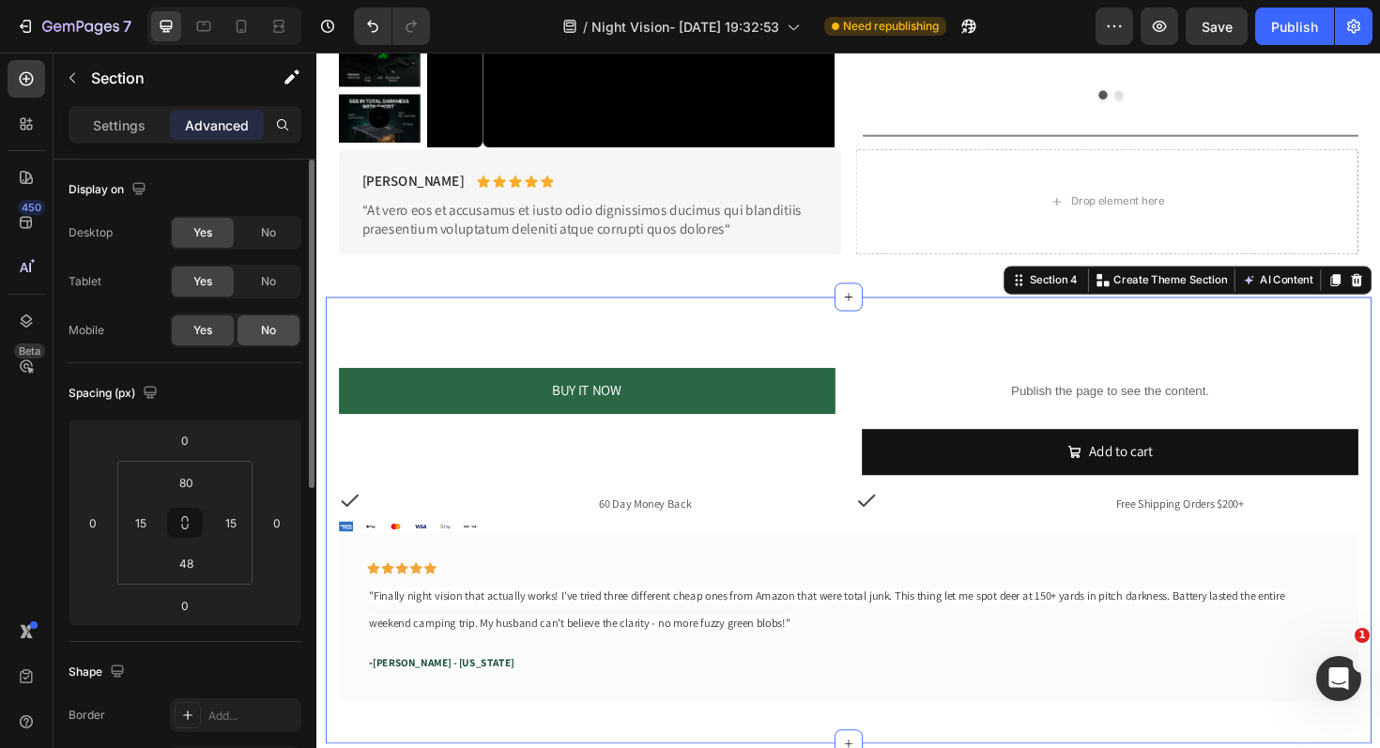
click at [261, 334] on span "No" at bounding box center [268, 330] width 15 height 17
click at [237, 38] on div at bounding box center [241, 26] width 30 height 30
type input "21"
type input "0"
type input "14"
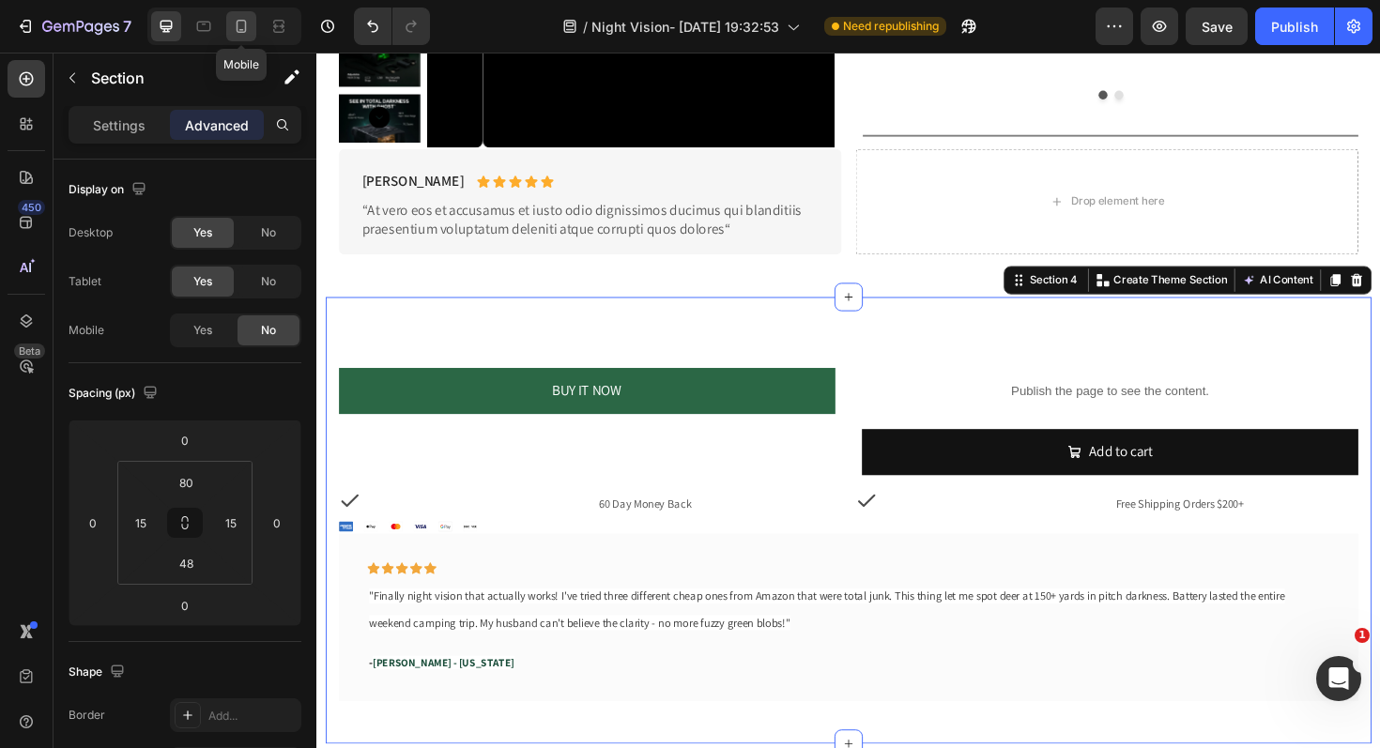
type input "0"
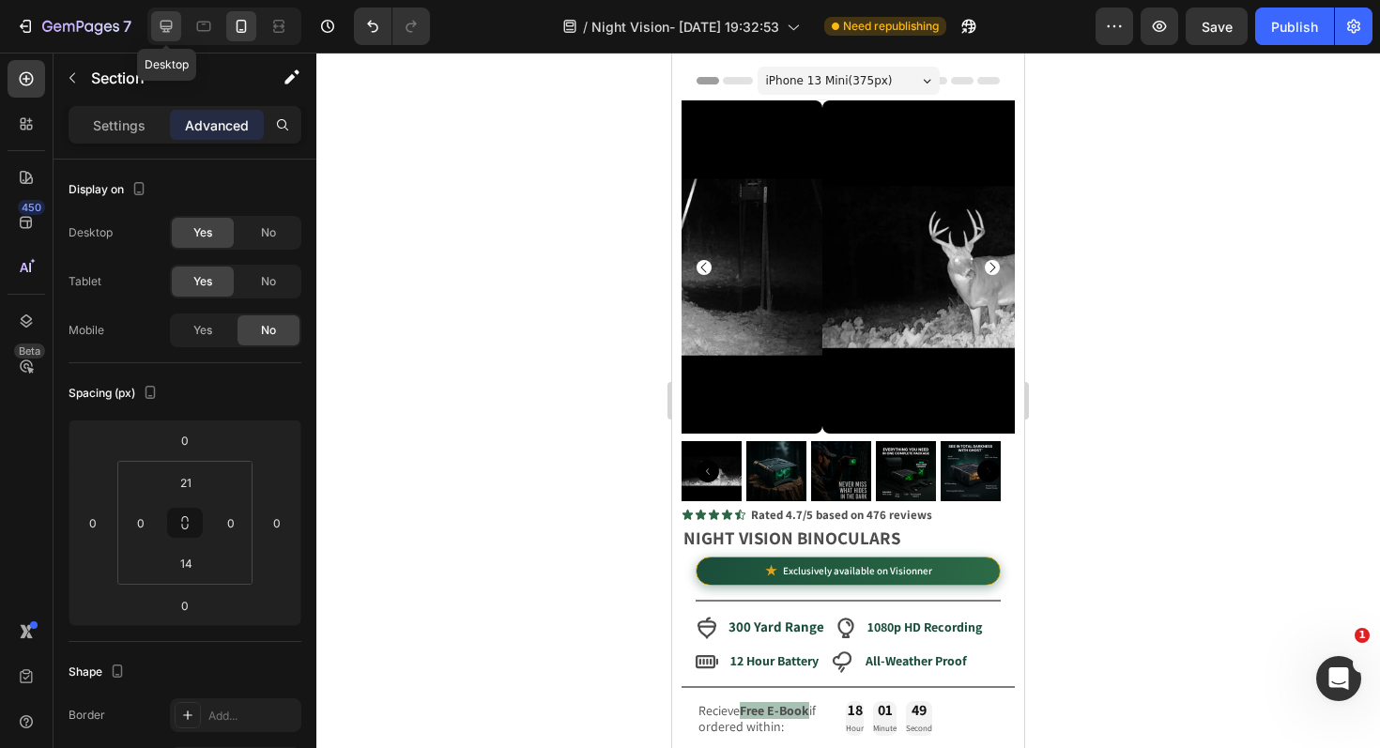
click at [166, 32] on icon at bounding box center [167, 27] width 12 height 12
type input "80"
type input "15"
type input "48"
type input "15"
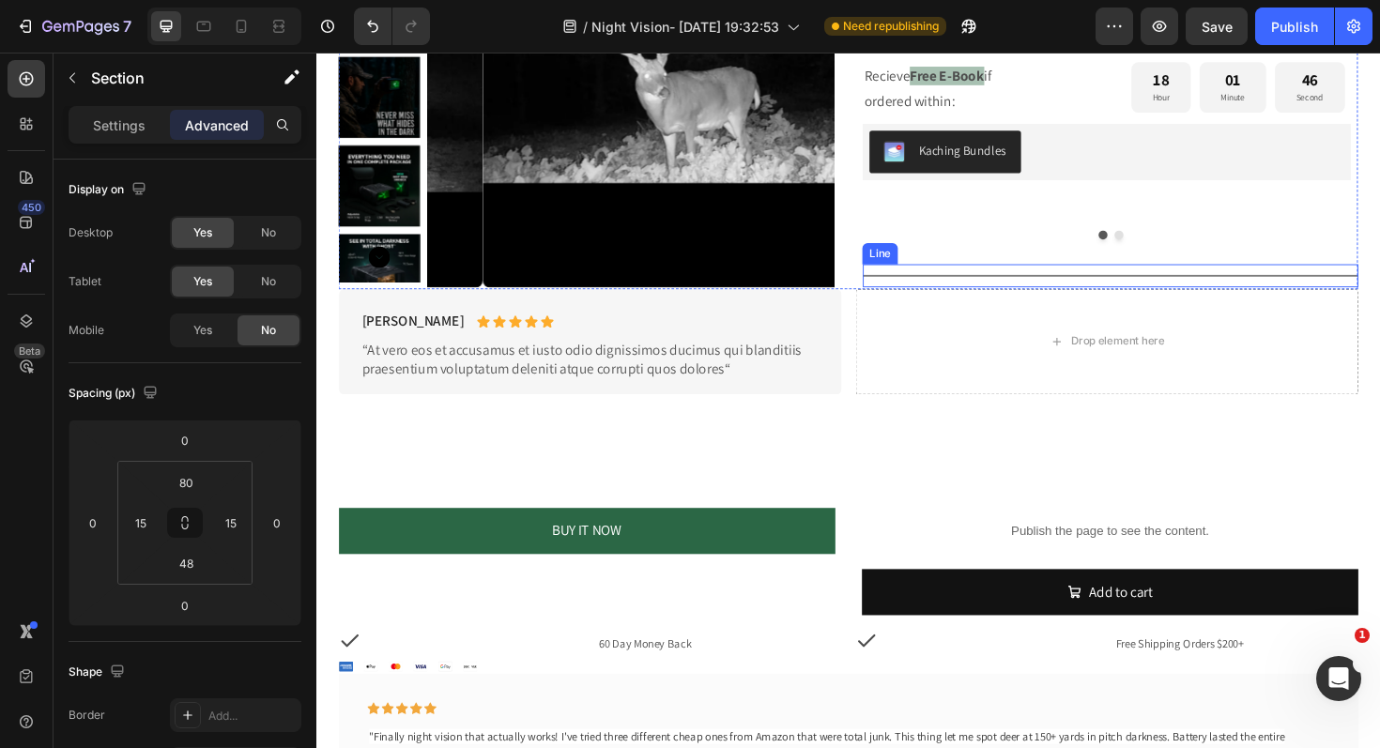
scroll to position [1011, 0]
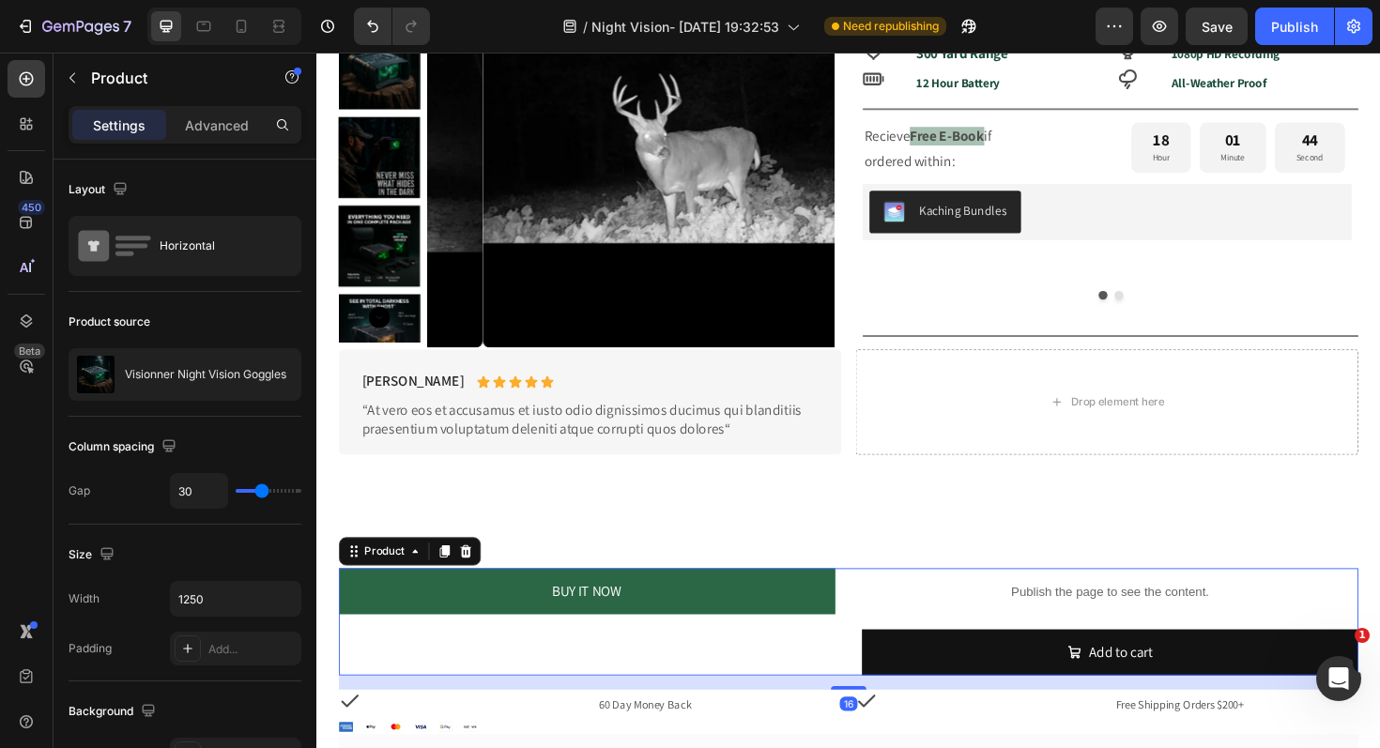
click at [849, 685] on div "BUY IT NOW Dynamic Checkout" at bounding box center [603, 656] width 526 height 115
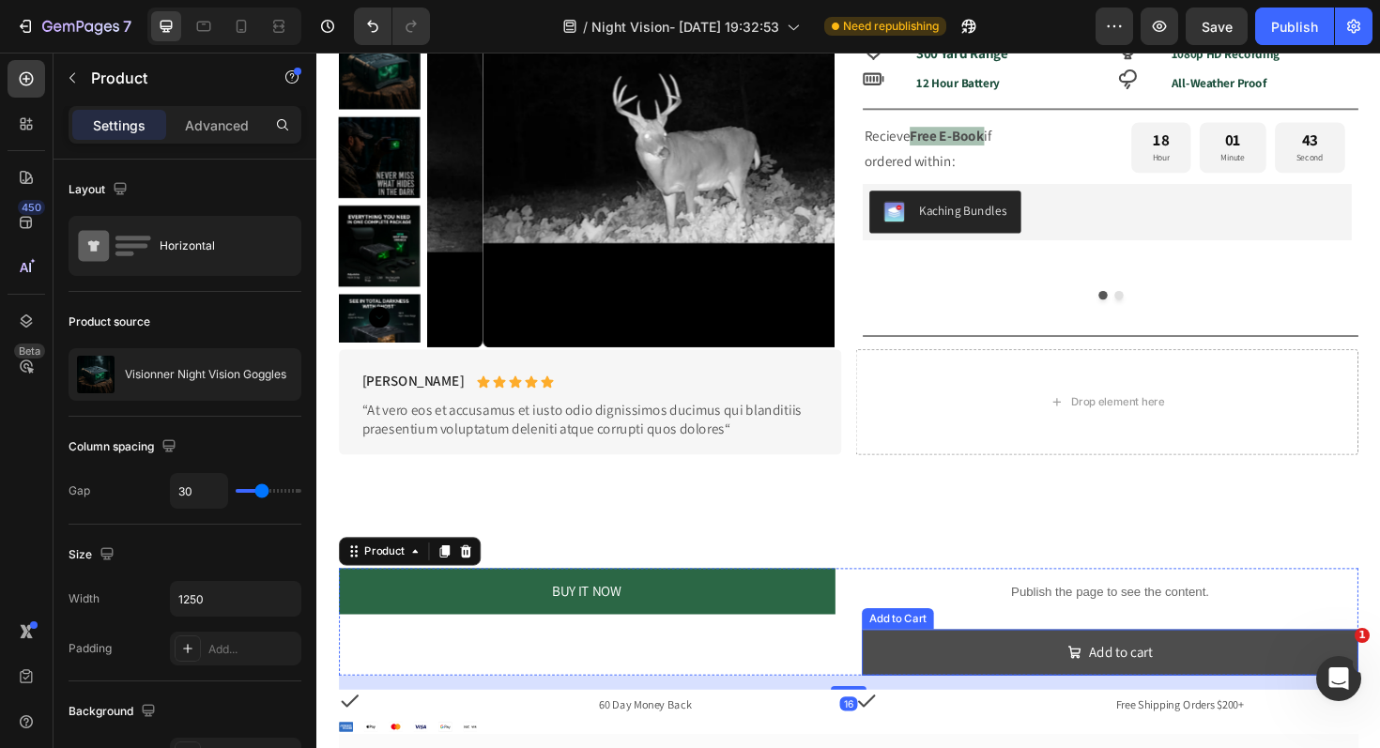
click at [947, 680] on button "Add to cart" at bounding box center [1157, 689] width 526 height 50
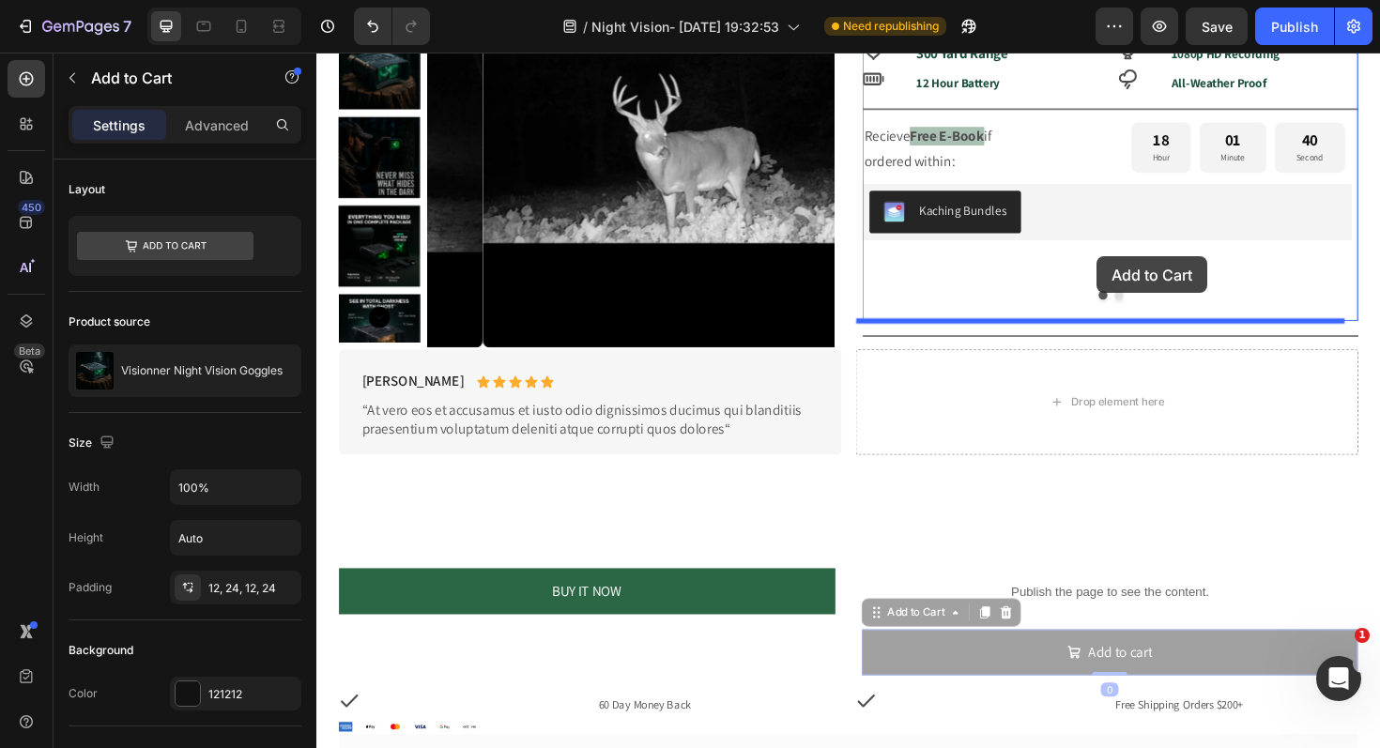
drag, startPoint x: 905, startPoint y: 652, endPoint x: 1142, endPoint y: 268, distance: 451.4
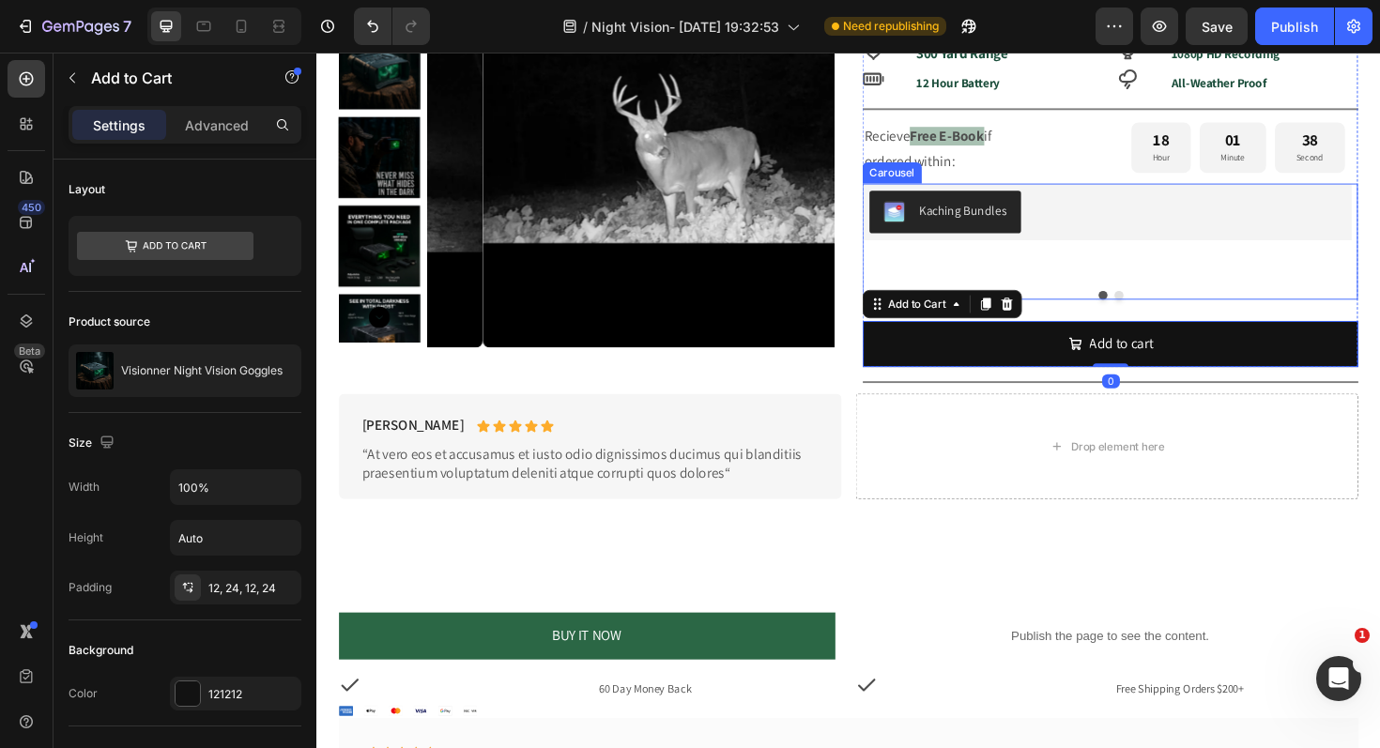
click at [1215, 258] on div "Kaching Bundles Kaching Bundles" at bounding box center [1153, 242] width 518 height 103
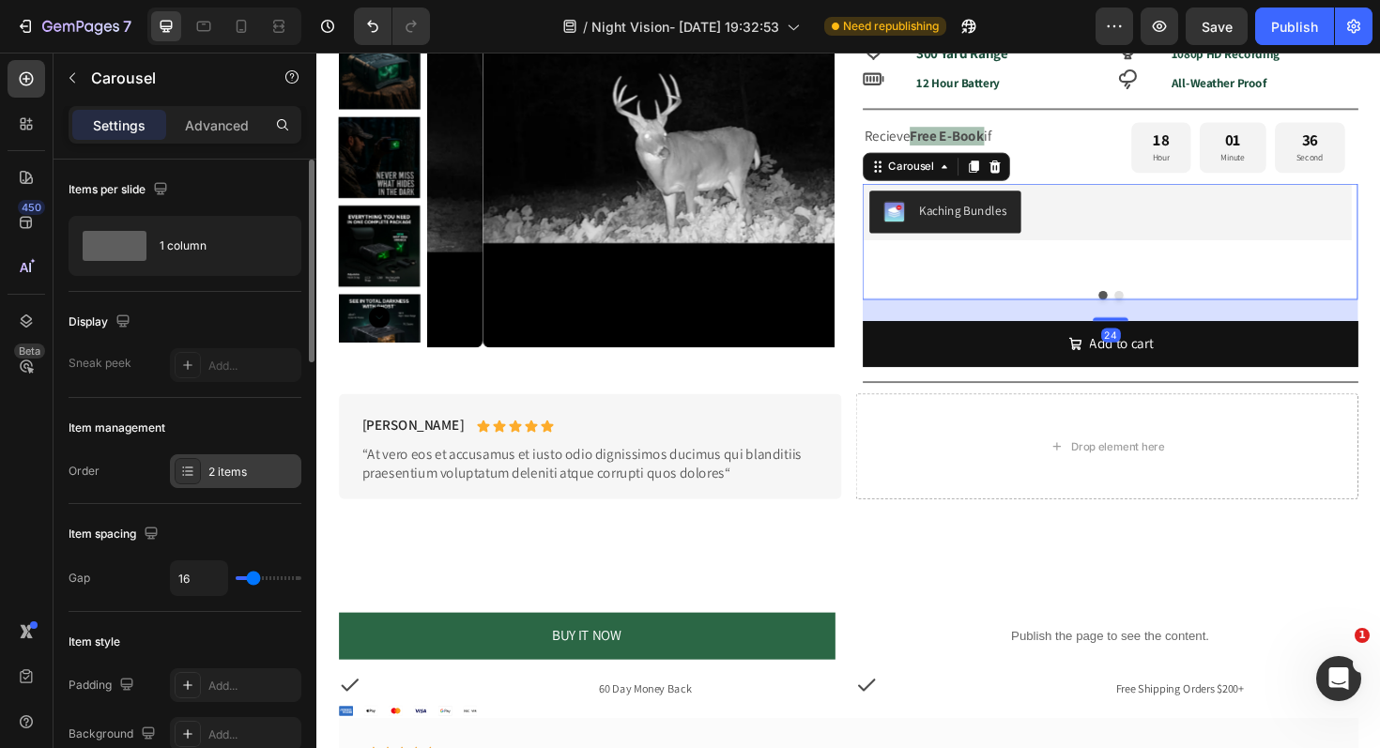
click at [232, 466] on div "2 items" at bounding box center [252, 472] width 88 height 17
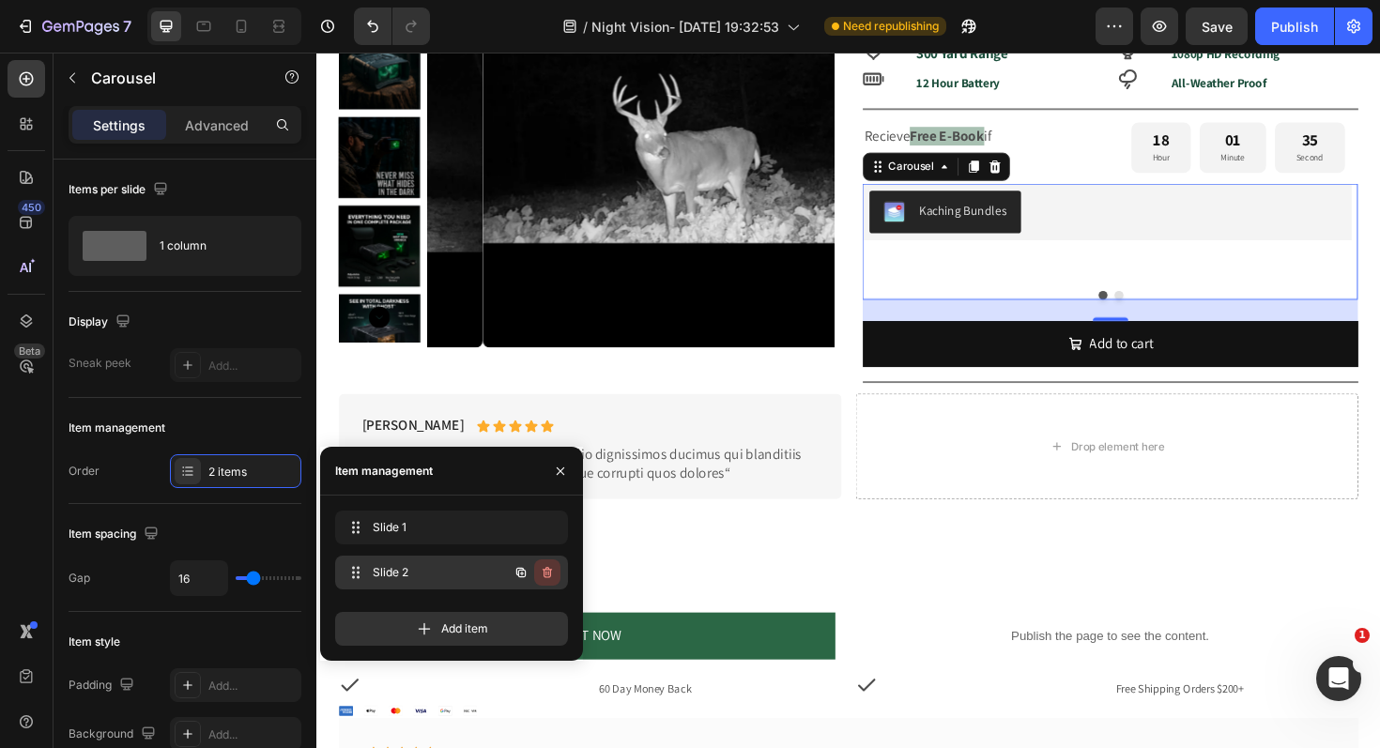
click at [551, 571] on icon "button" at bounding box center [547, 572] width 15 height 15
click at [540, 583] on button "Delete" at bounding box center [535, 572] width 52 height 26
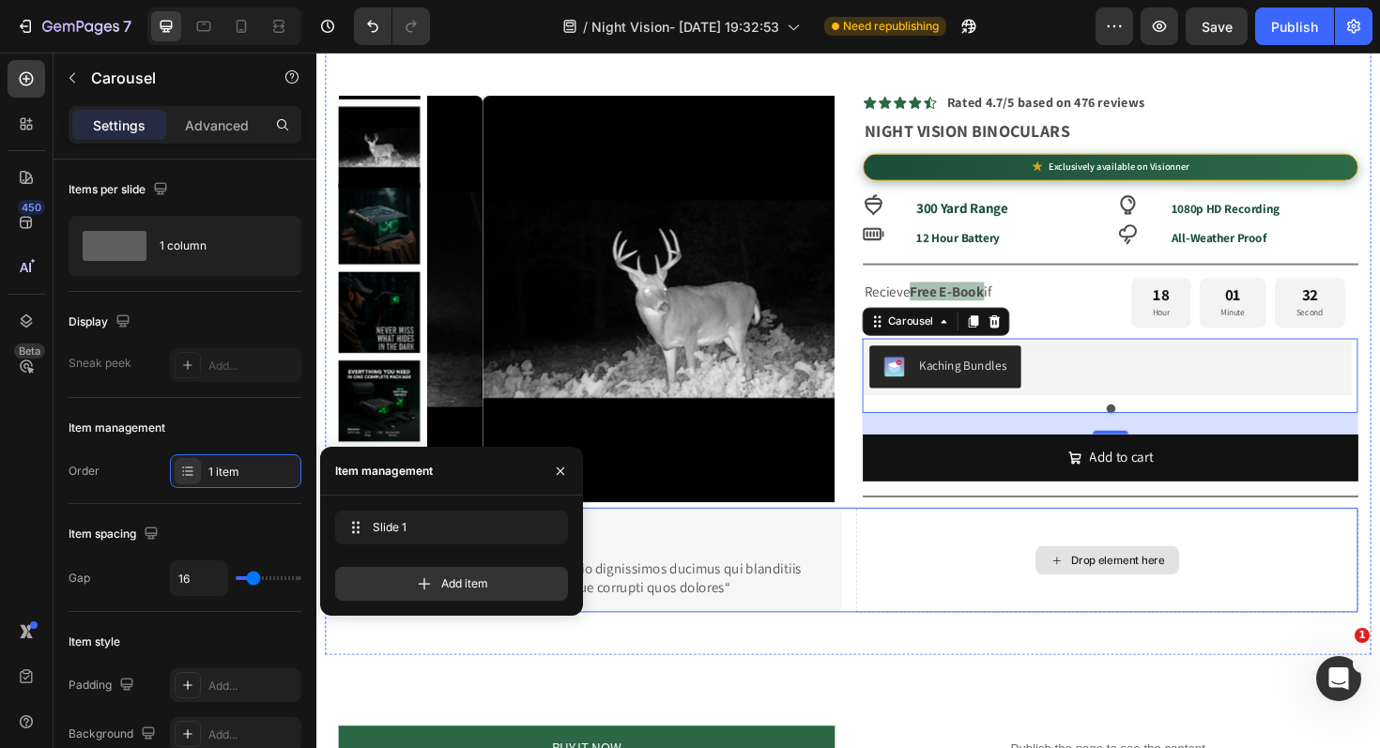
scroll to position [833, 0]
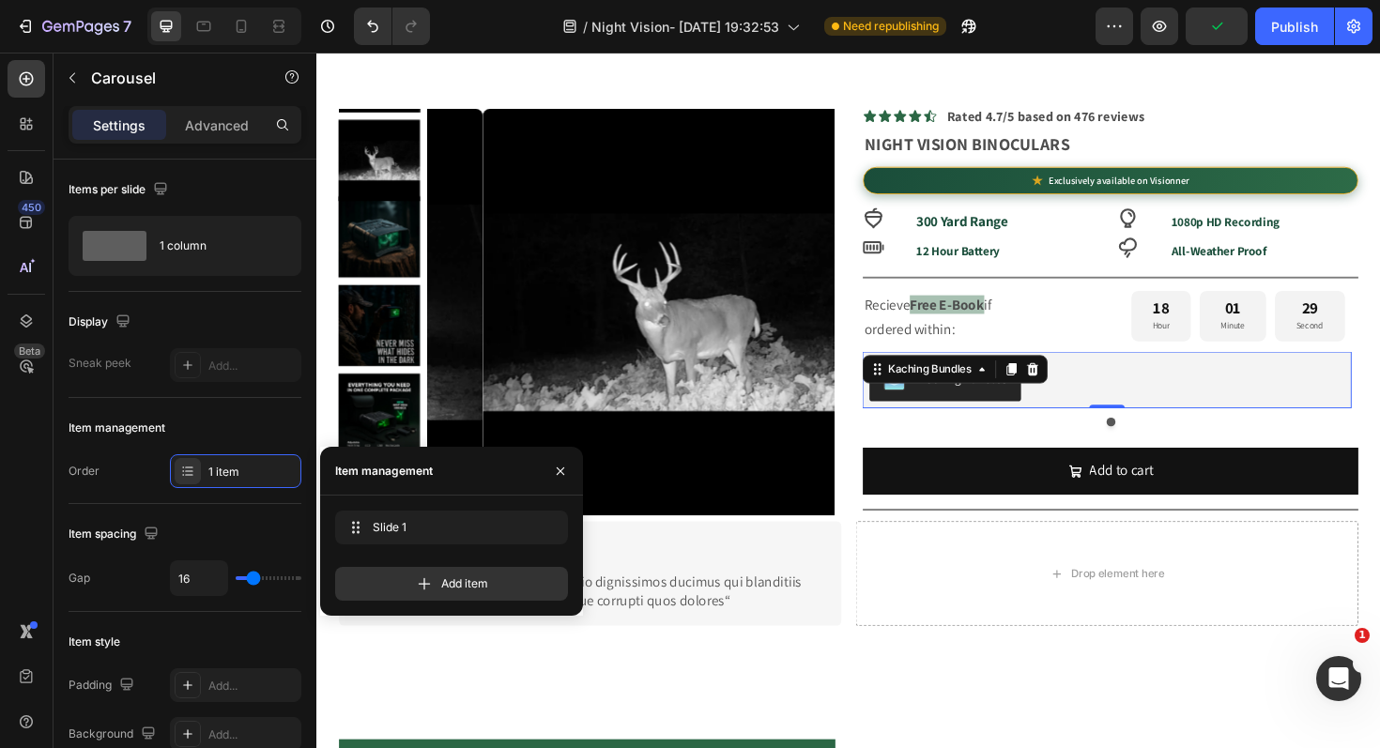
click at [1230, 411] on div "Kaching Bundles" at bounding box center [1153, 399] width 503 height 45
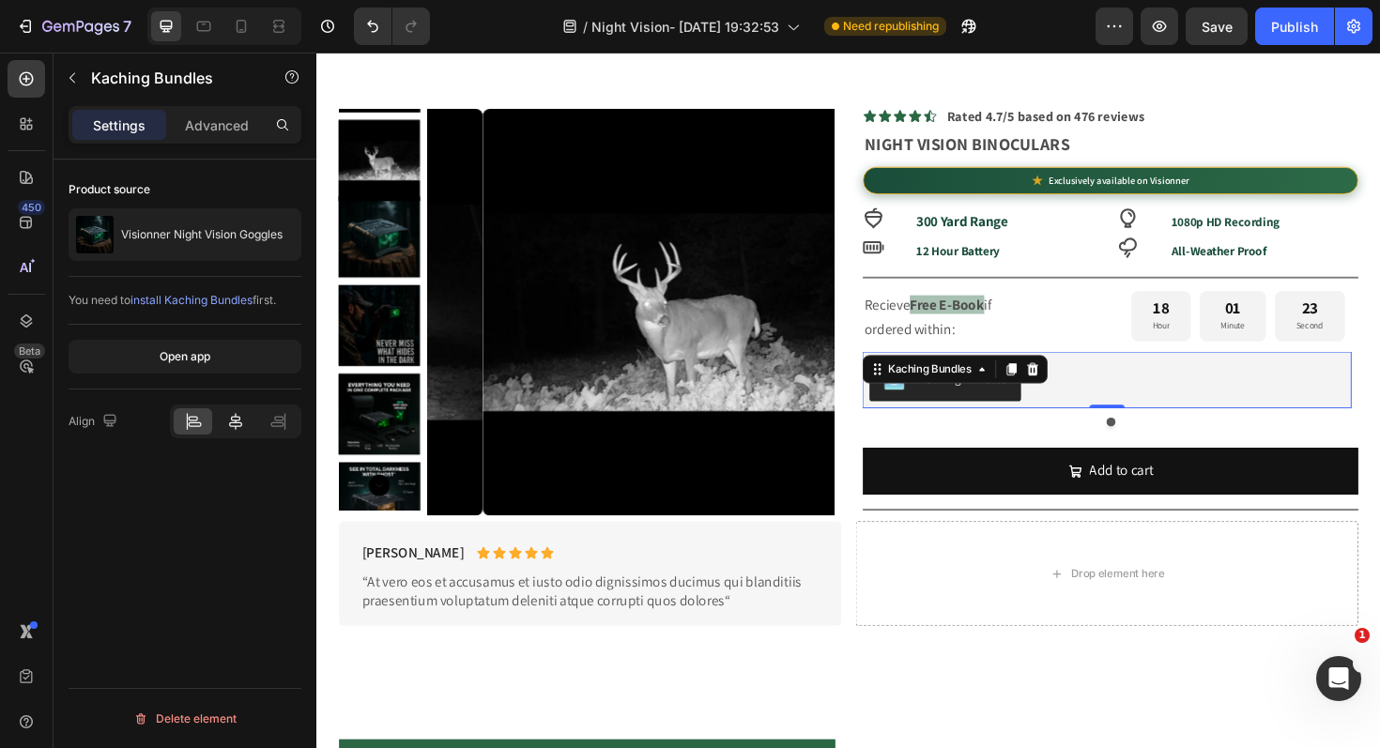
click at [227, 417] on icon at bounding box center [235, 421] width 19 height 19
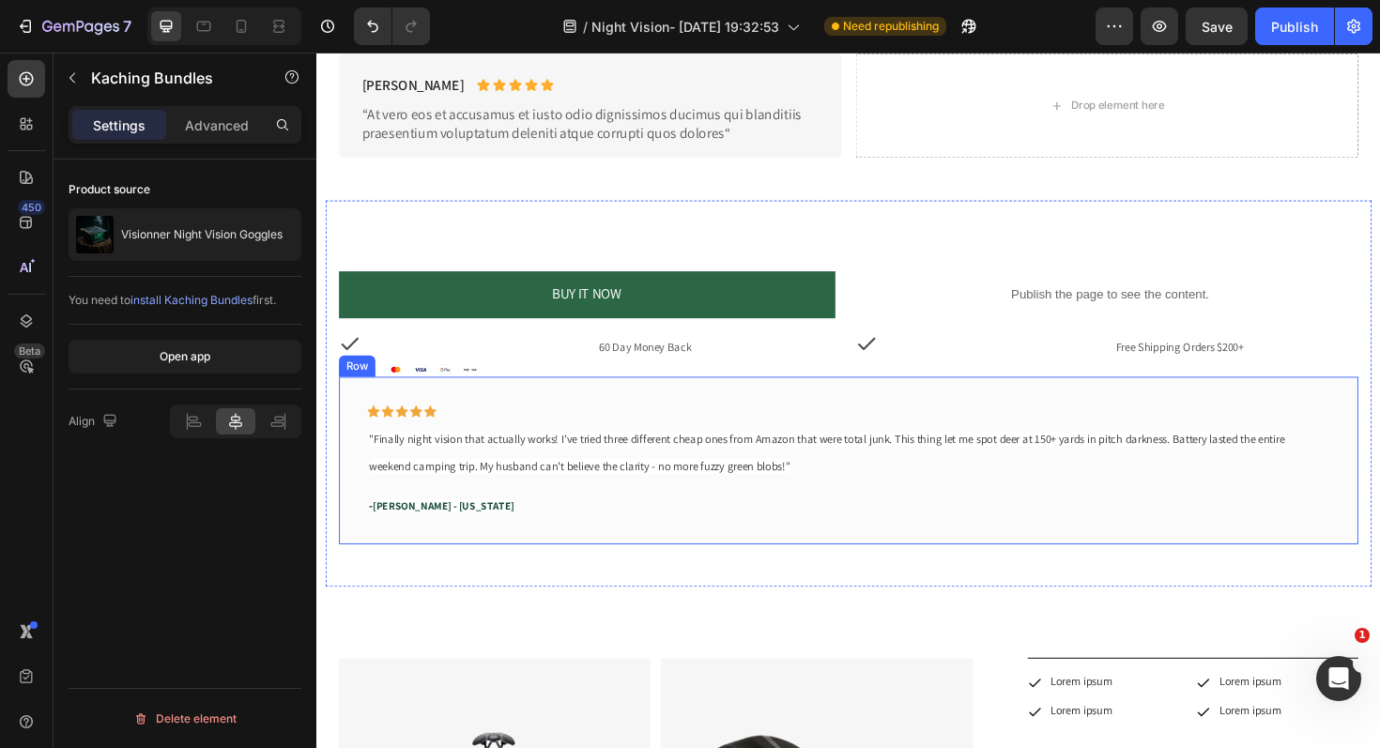
scroll to position [1307, 0]
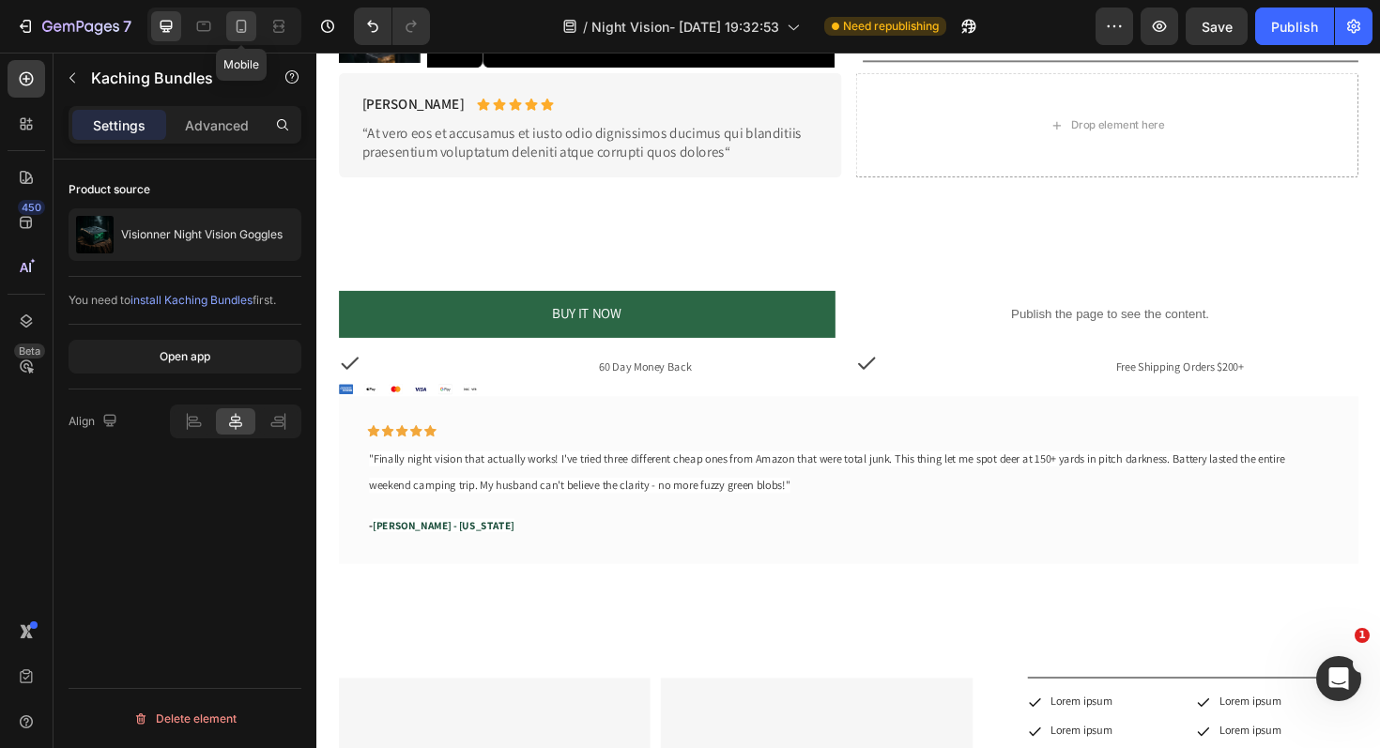
click at [240, 32] on icon at bounding box center [242, 26] width 10 height 13
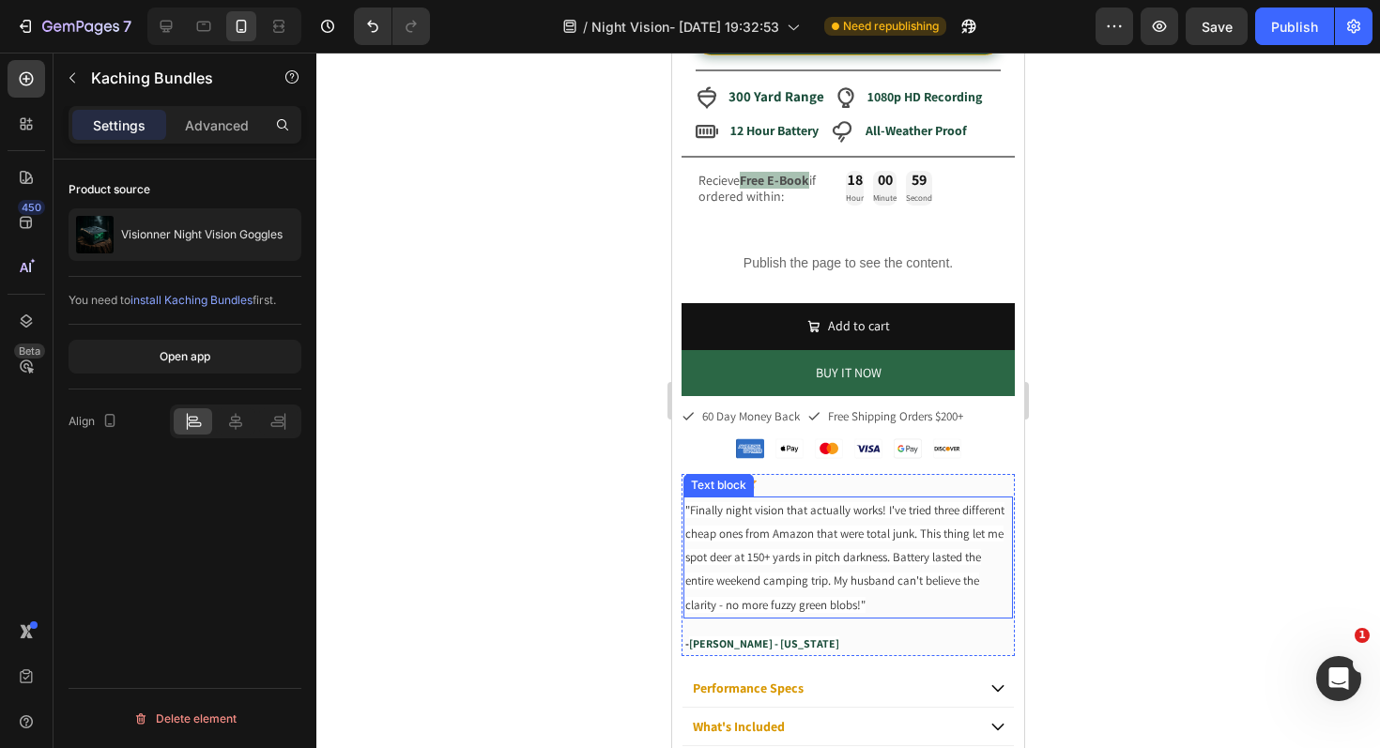
scroll to position [404, 0]
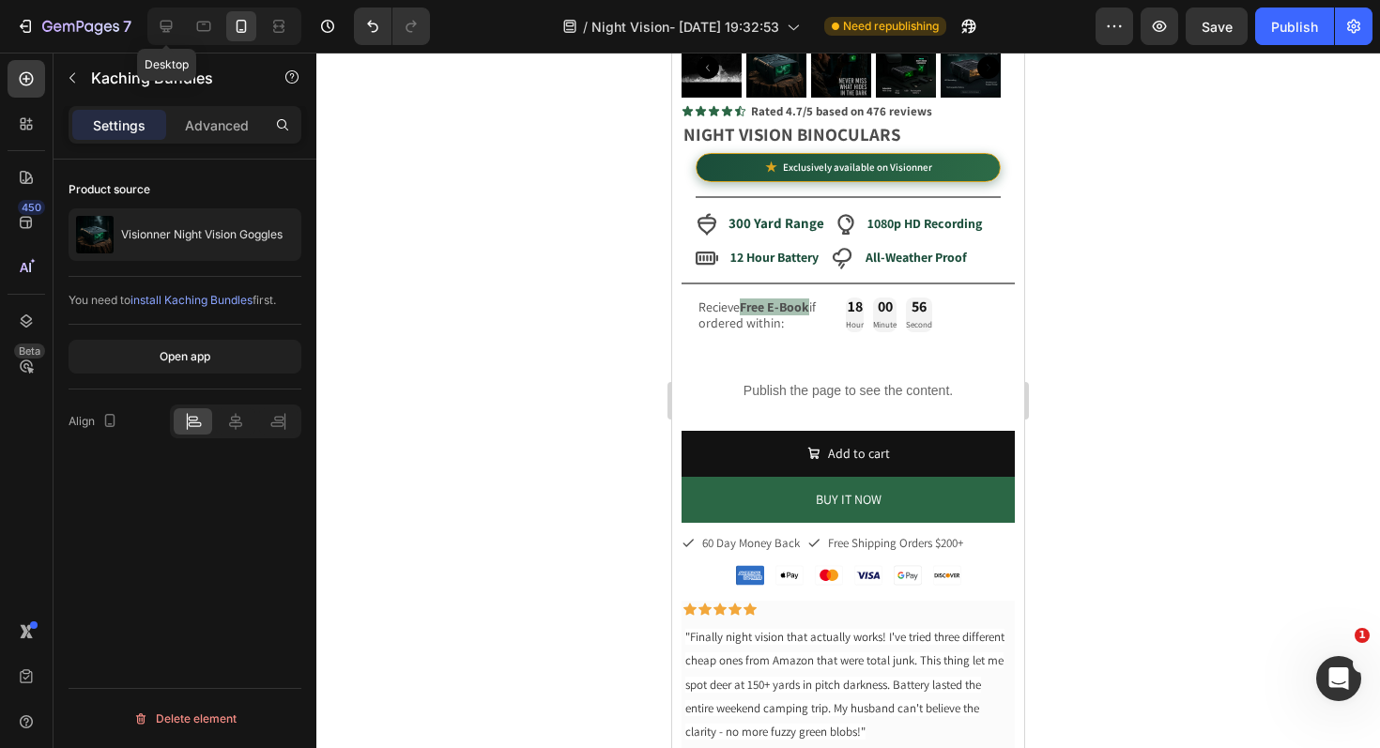
drag, startPoint x: 161, startPoint y: 32, endPoint x: 454, endPoint y: 161, distance: 320.7
click at [161, 32] on icon at bounding box center [166, 26] width 19 height 19
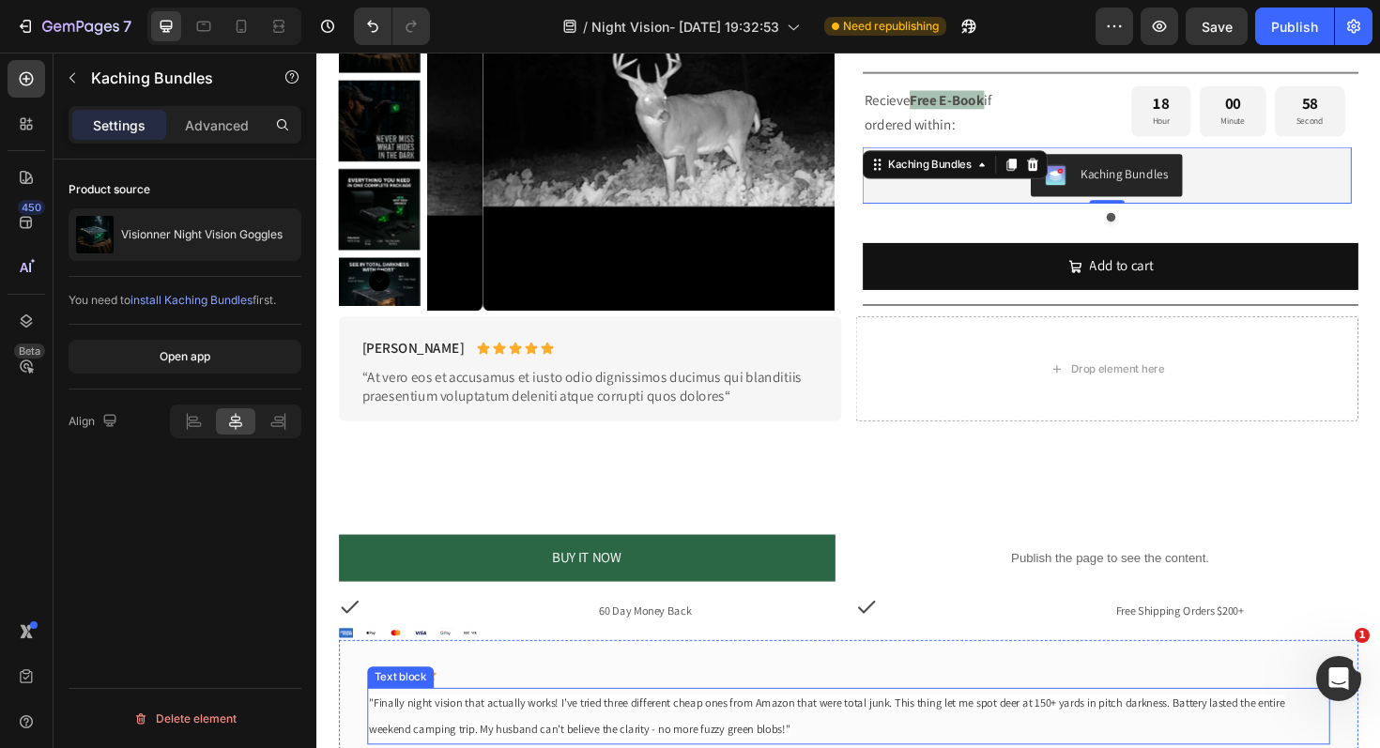
scroll to position [1048, 0]
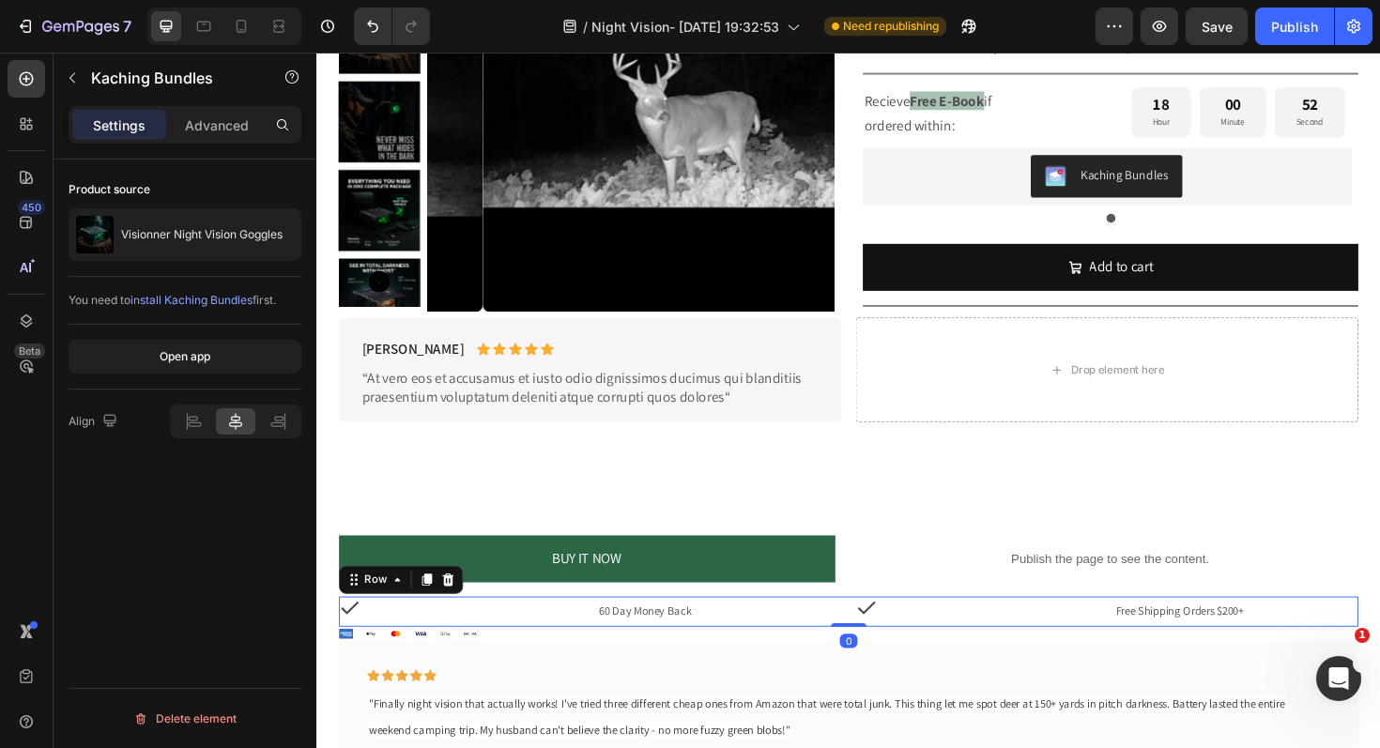
click at [1037, 651] on div "Icon" at bounding box center [1016, 645] width 259 height 32
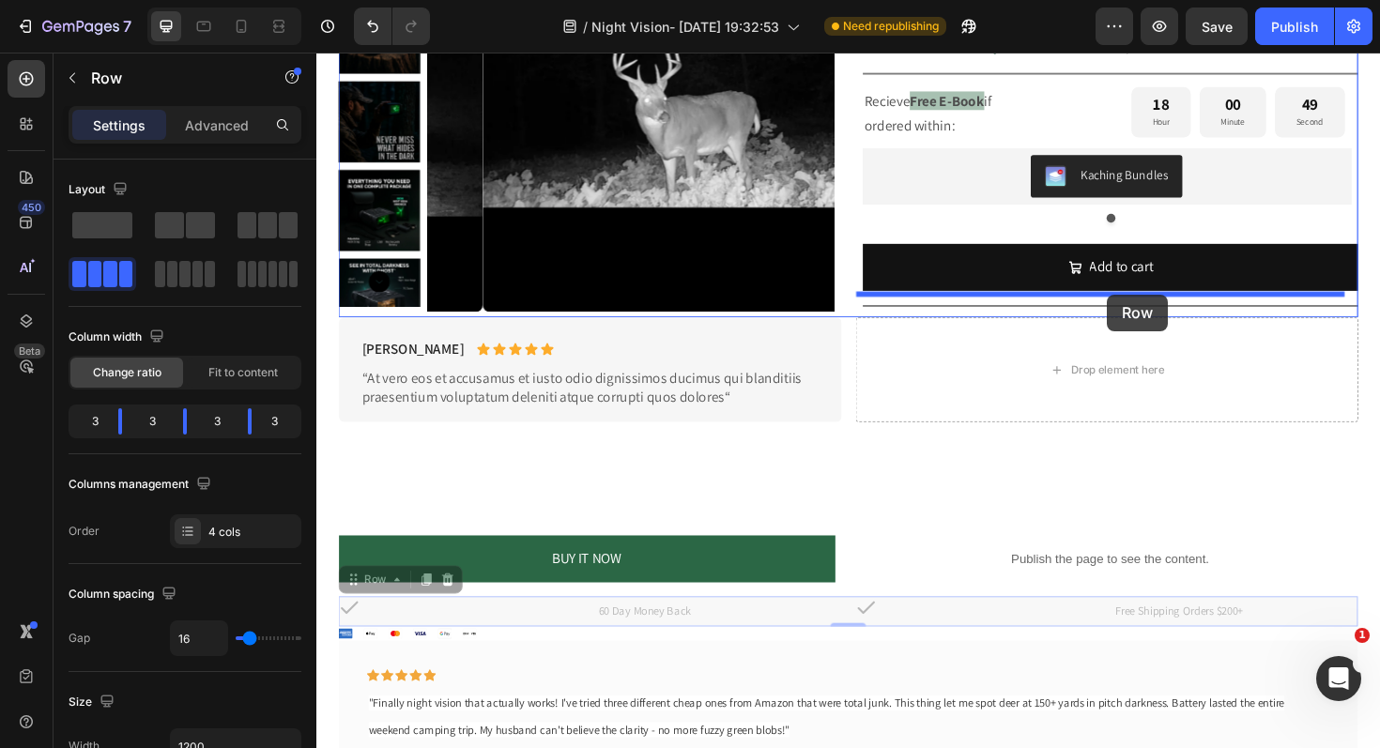
drag, startPoint x: 441, startPoint y: 575, endPoint x: 1154, endPoint y: 309, distance: 760.6
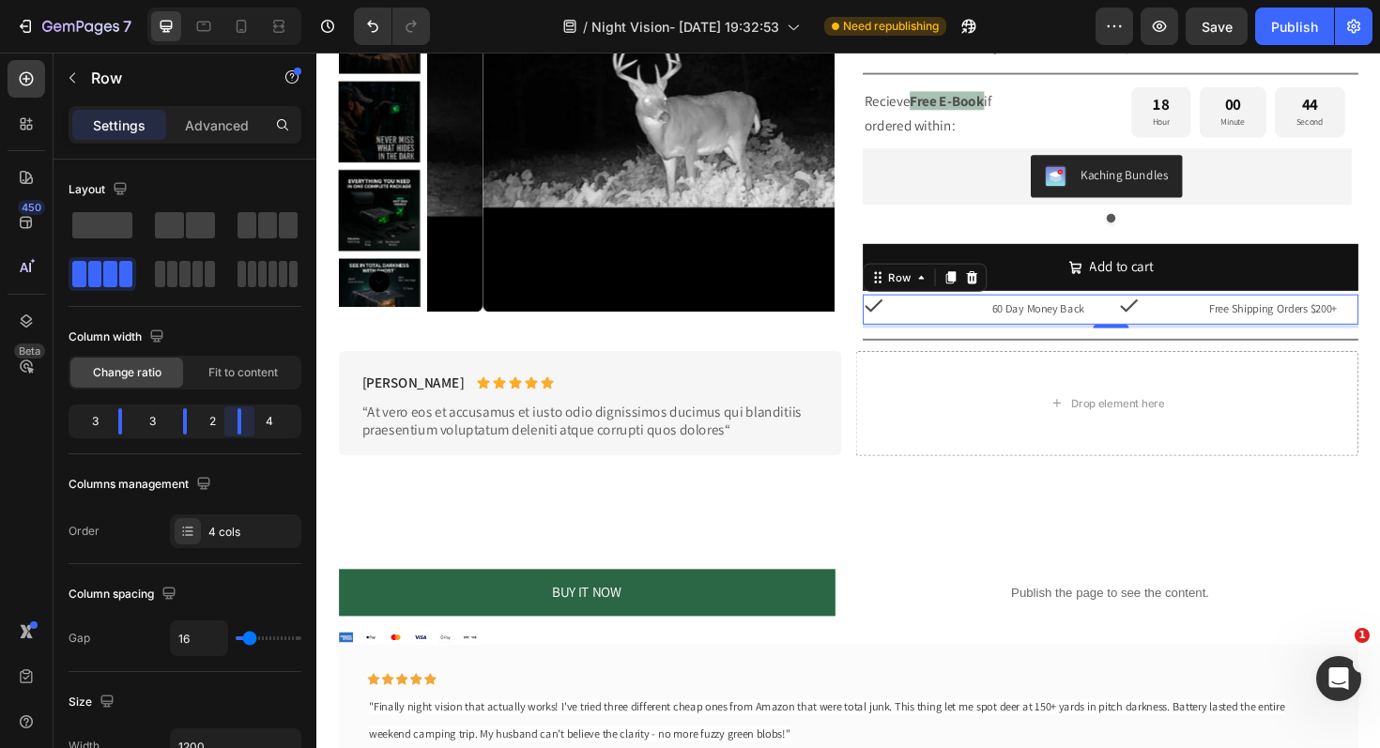
drag, startPoint x: 251, startPoint y: 424, endPoint x: 226, endPoint y: 431, distance: 25.3
click at [226, 0] on body "7 Version history / Night Vision- Aug 23, 19:32:53 Need republishing Preview Sa…" at bounding box center [690, 0] width 1380 height 0
drag, startPoint x: 119, startPoint y: 427, endPoint x: 87, endPoint y: 432, distance: 32.3
click at [87, 0] on body "7 Version history / Night Vision- Aug 23, 19:32:53 Need republishing Preview Pu…" at bounding box center [690, 0] width 1380 height 0
drag, startPoint x: 236, startPoint y: 426, endPoint x: 208, endPoint y: 432, distance: 27.8
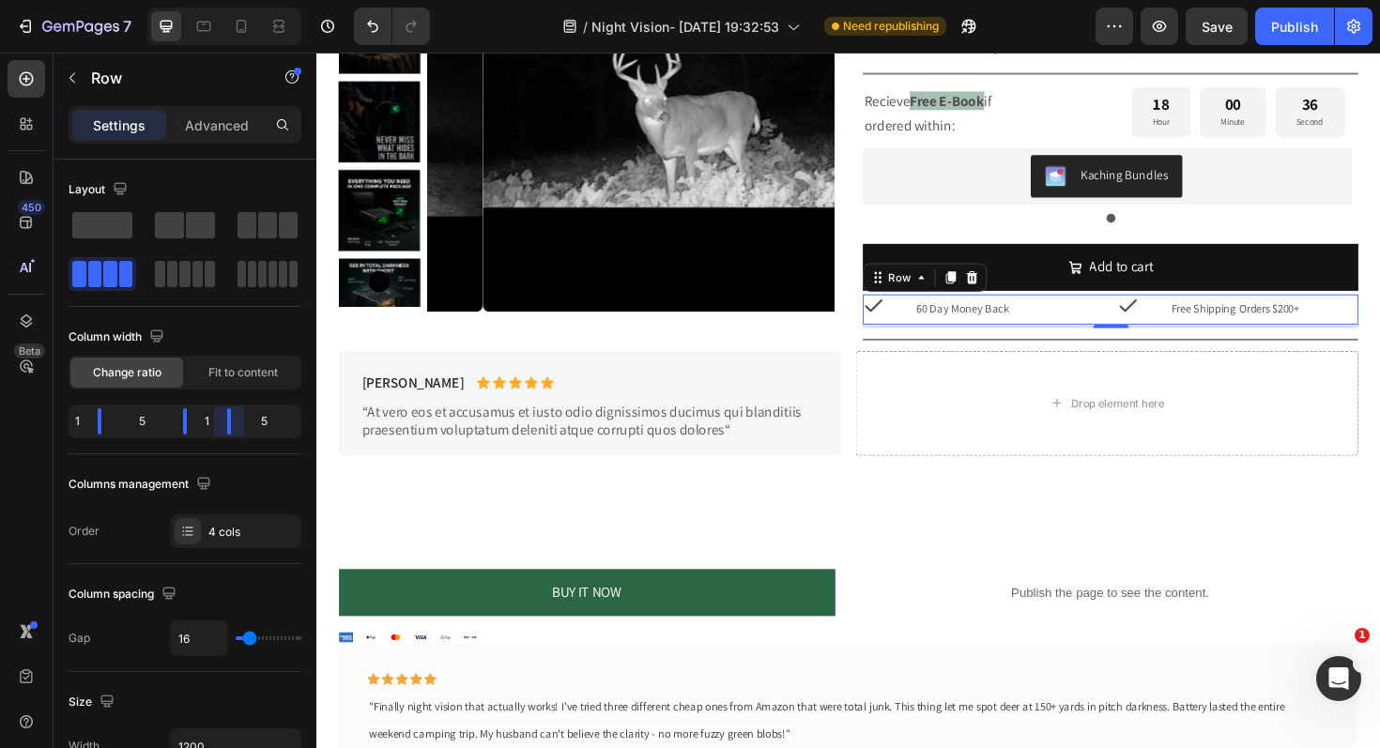
click at [208, 0] on body "7 Version history / Night Vision- Aug 23, 19:32:53 Need republishing Preview Sa…" at bounding box center [690, 0] width 1380 height 0
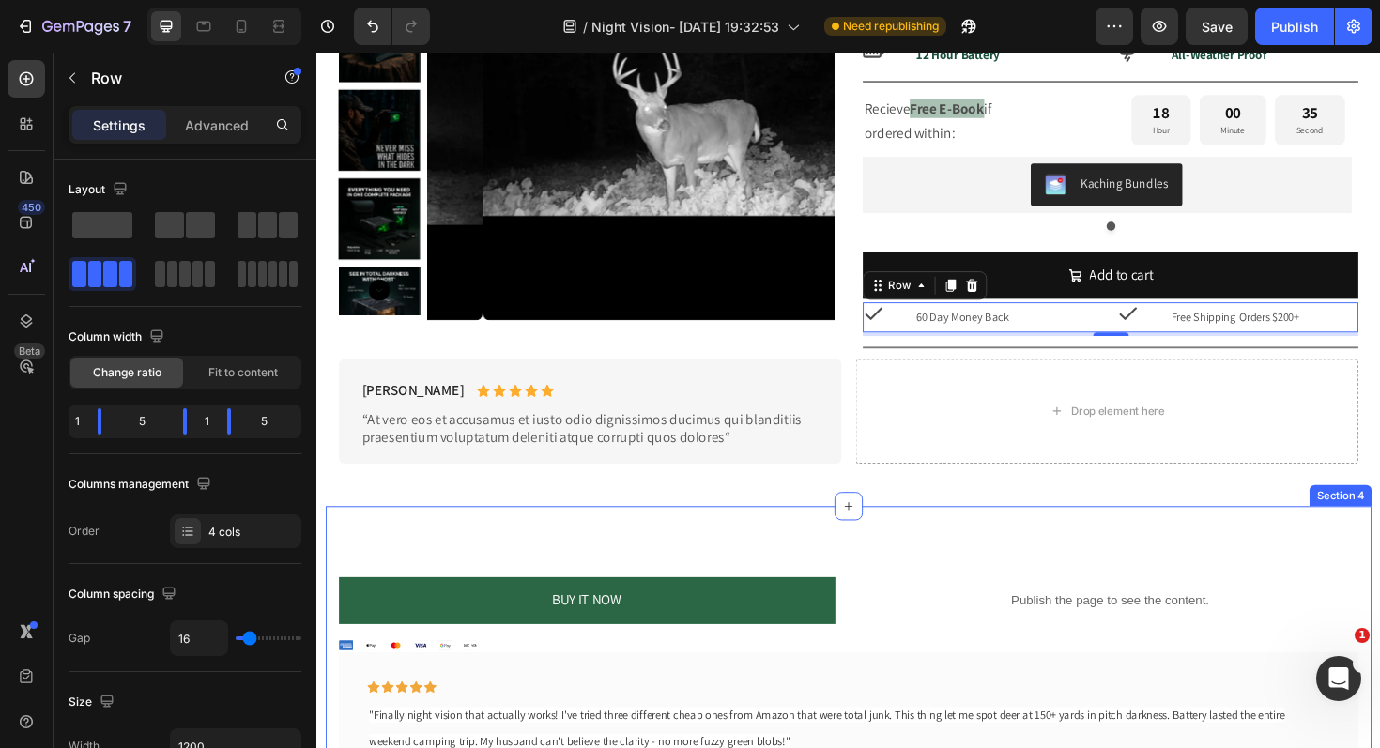
scroll to position [1027, 0]
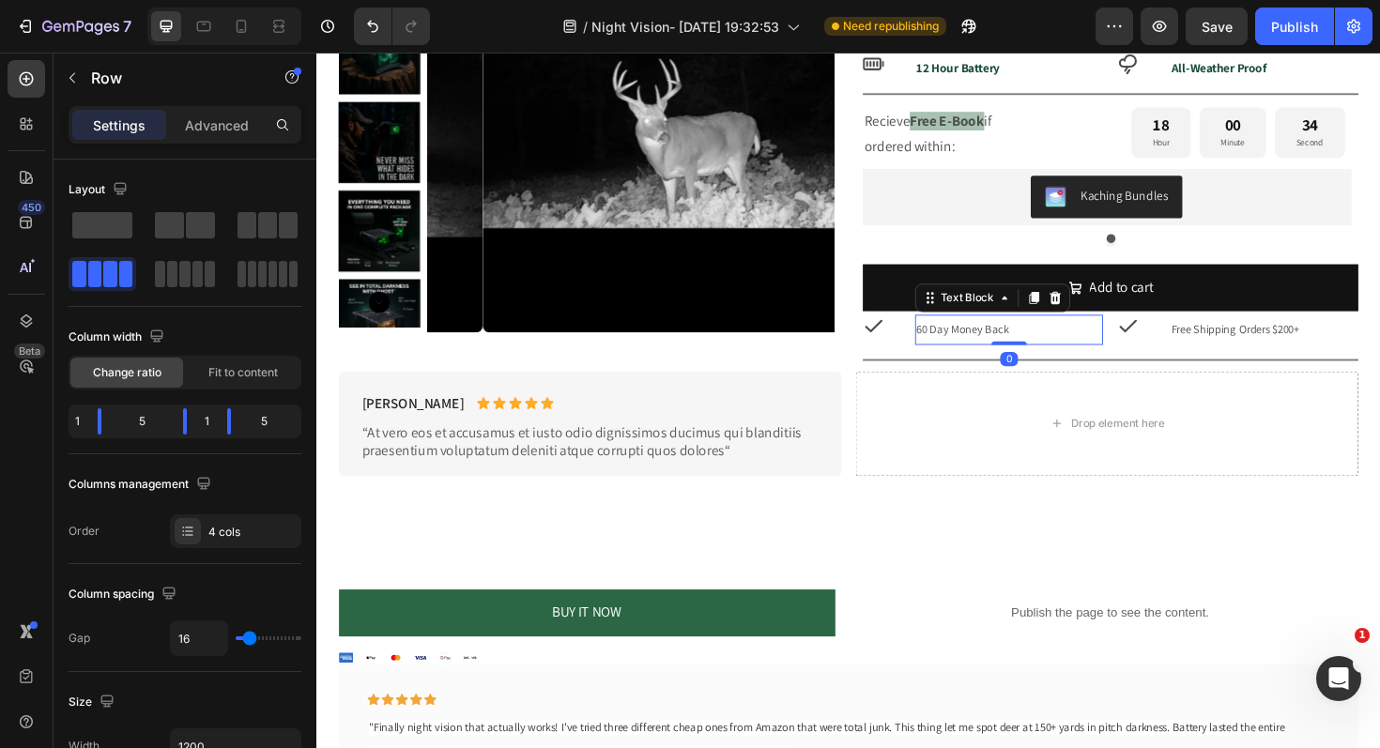
click at [988, 345] on span "60 Day Money Back" at bounding box center [1001, 346] width 98 height 16
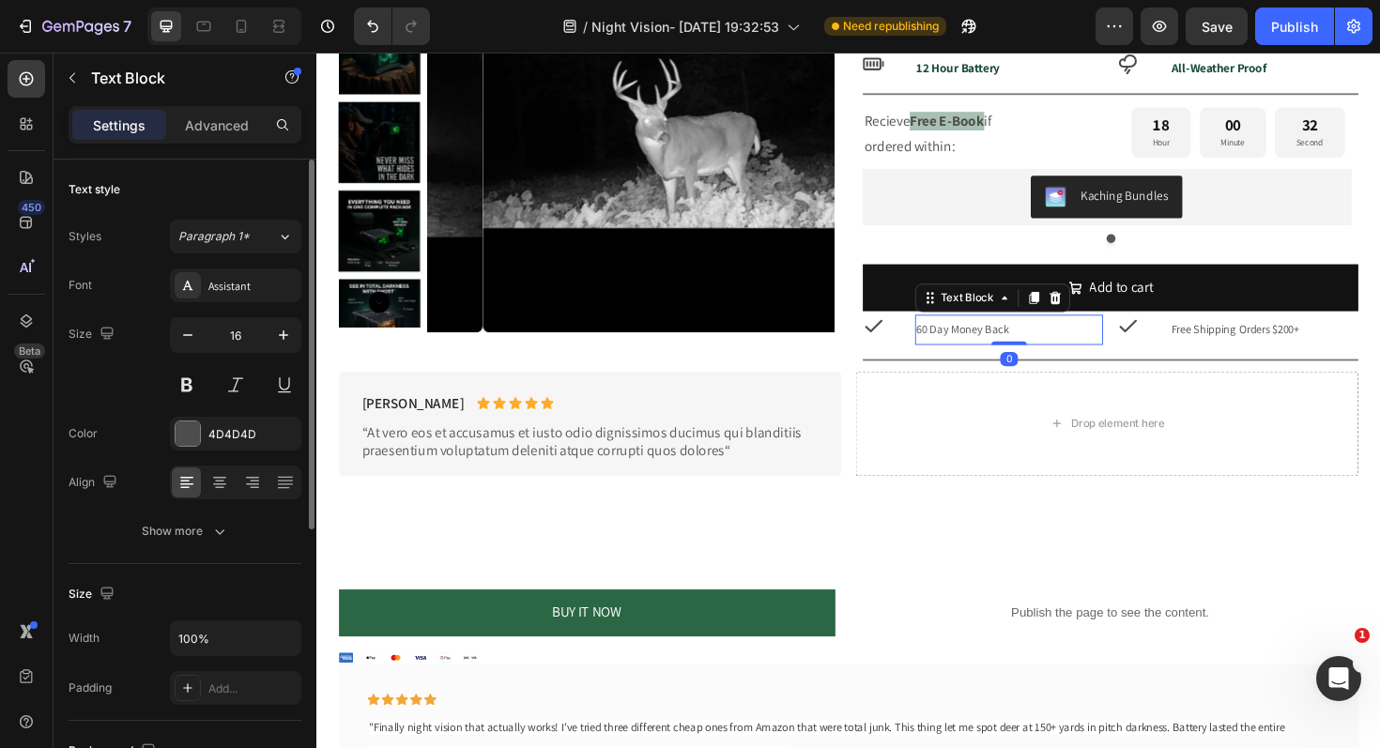
click at [209, 502] on div "Font Assistant Size 16 Color 4D4D4D Align Show more" at bounding box center [185, 408] width 233 height 280
click at [212, 520] on button "Show more" at bounding box center [185, 531] width 233 height 34
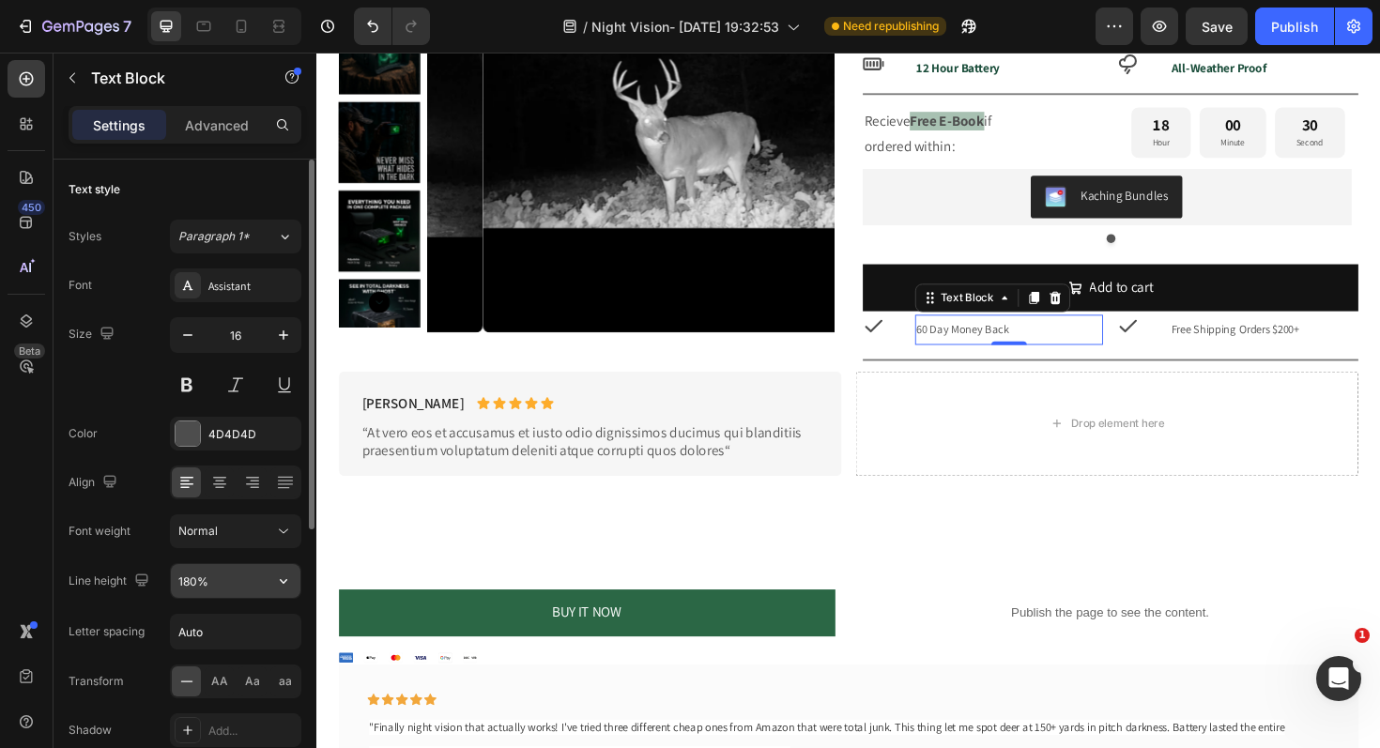
click at [257, 587] on input "180%" at bounding box center [236, 581] width 130 height 34
click at [295, 586] on button "button" at bounding box center [284, 581] width 34 height 34
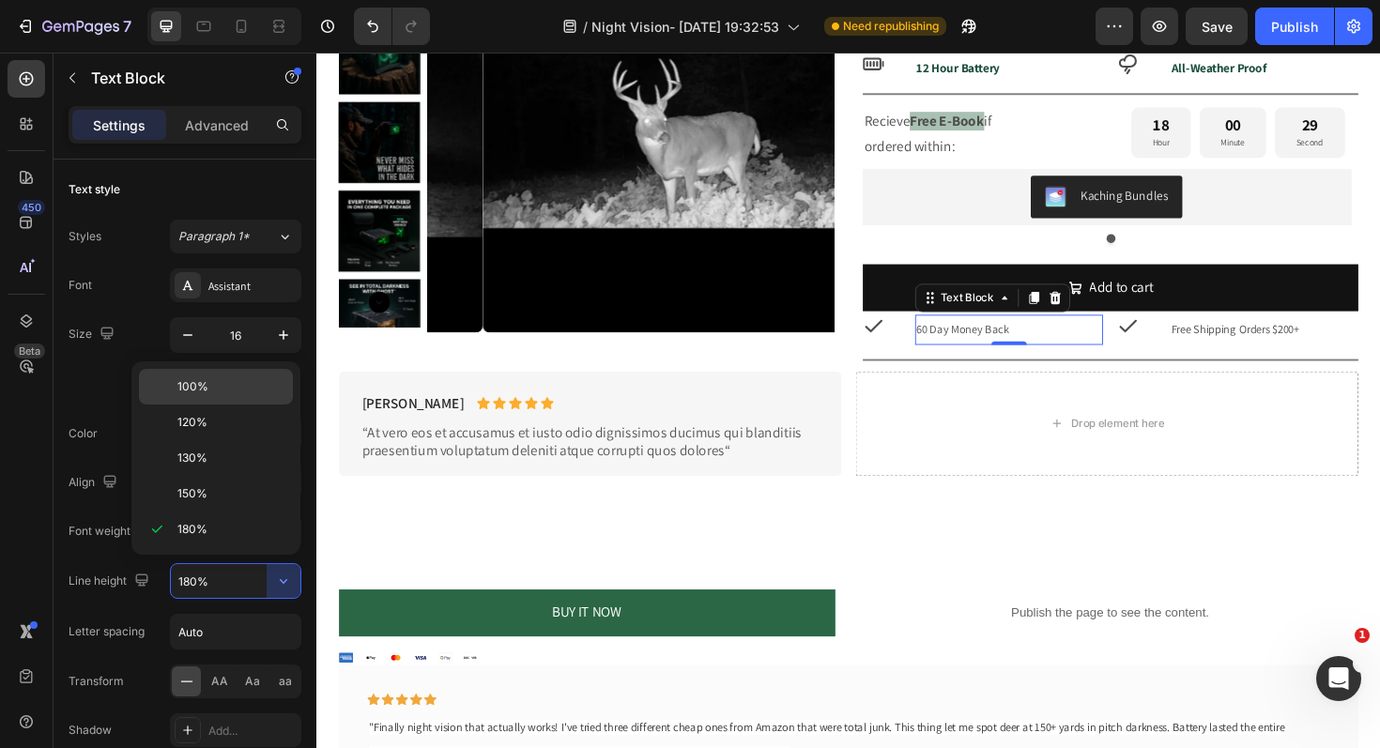
click at [207, 394] on p "100%" at bounding box center [230, 386] width 107 height 17
type input "100%"
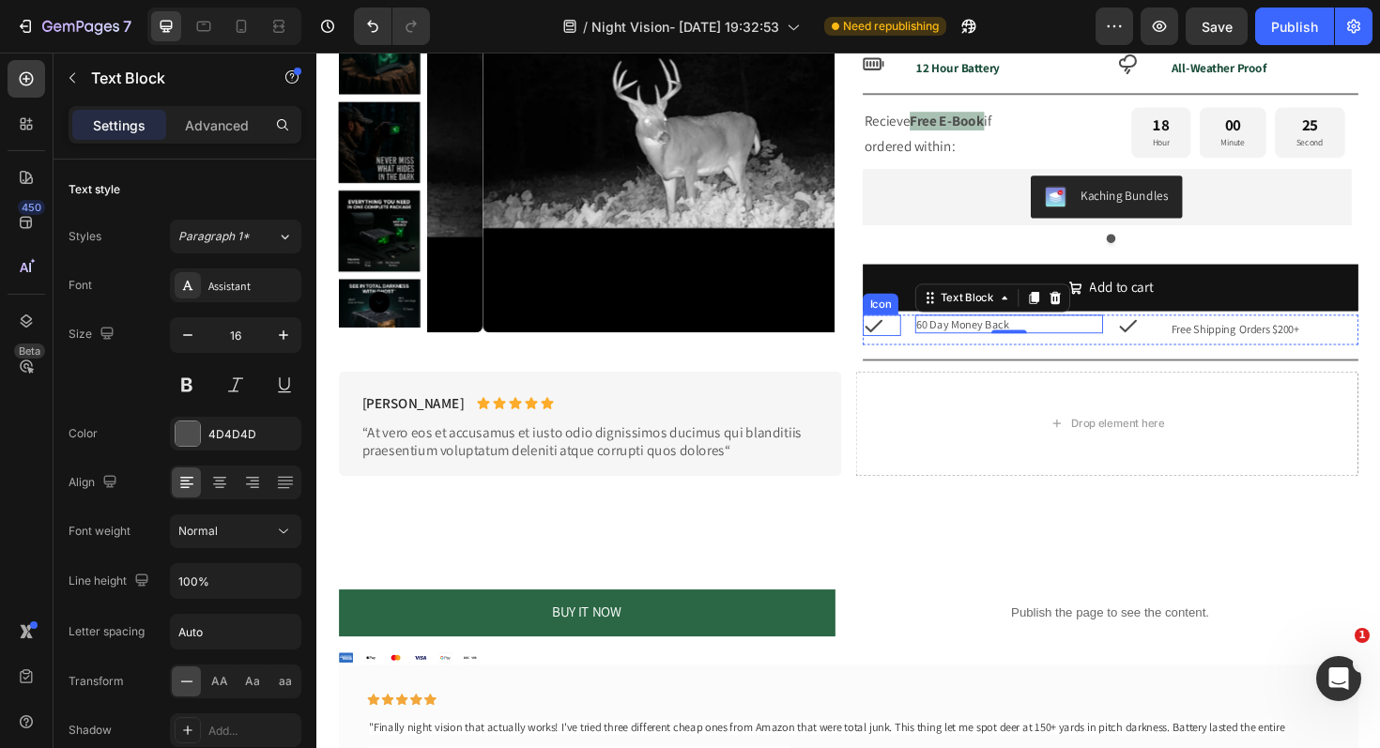
click at [896, 343] on icon at bounding box center [905, 341] width 23 height 23
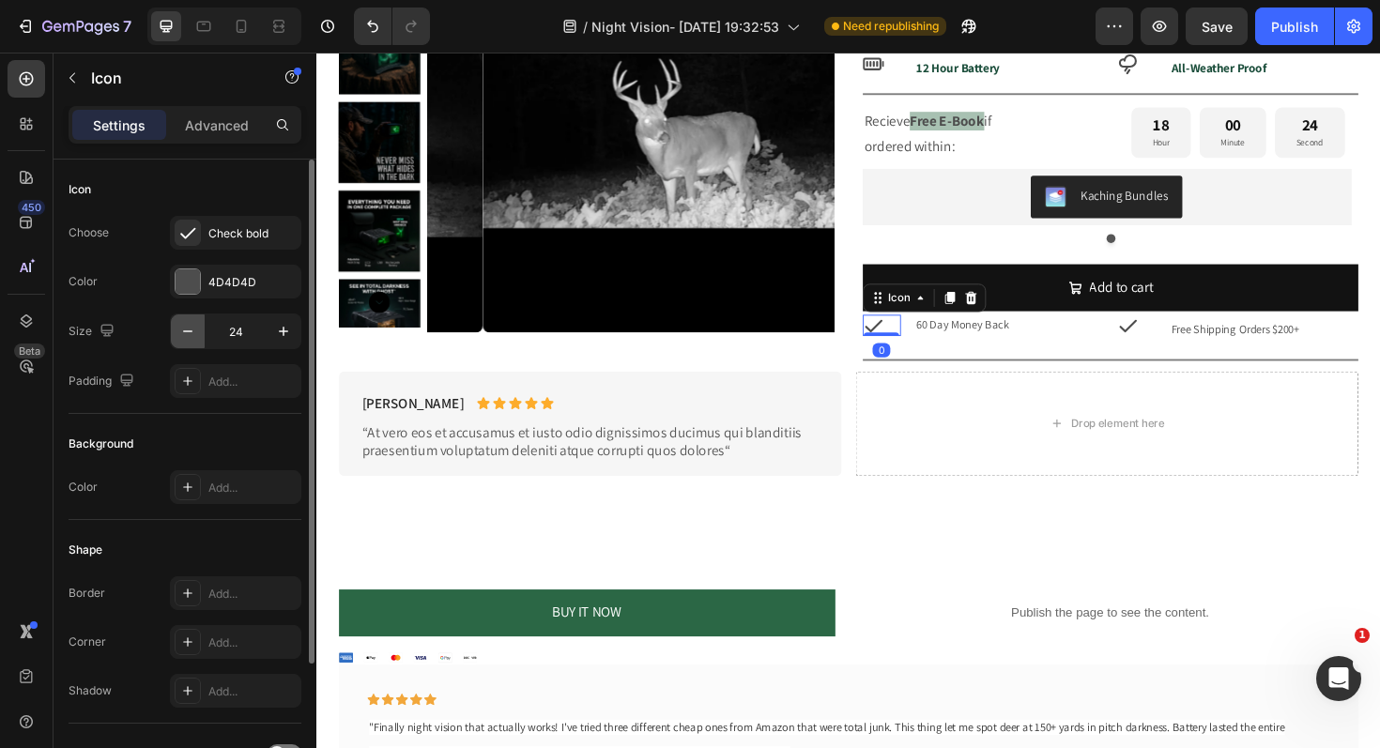
click at [197, 342] on button "button" at bounding box center [188, 331] width 34 height 34
click at [195, 340] on icon "button" at bounding box center [187, 331] width 19 height 19
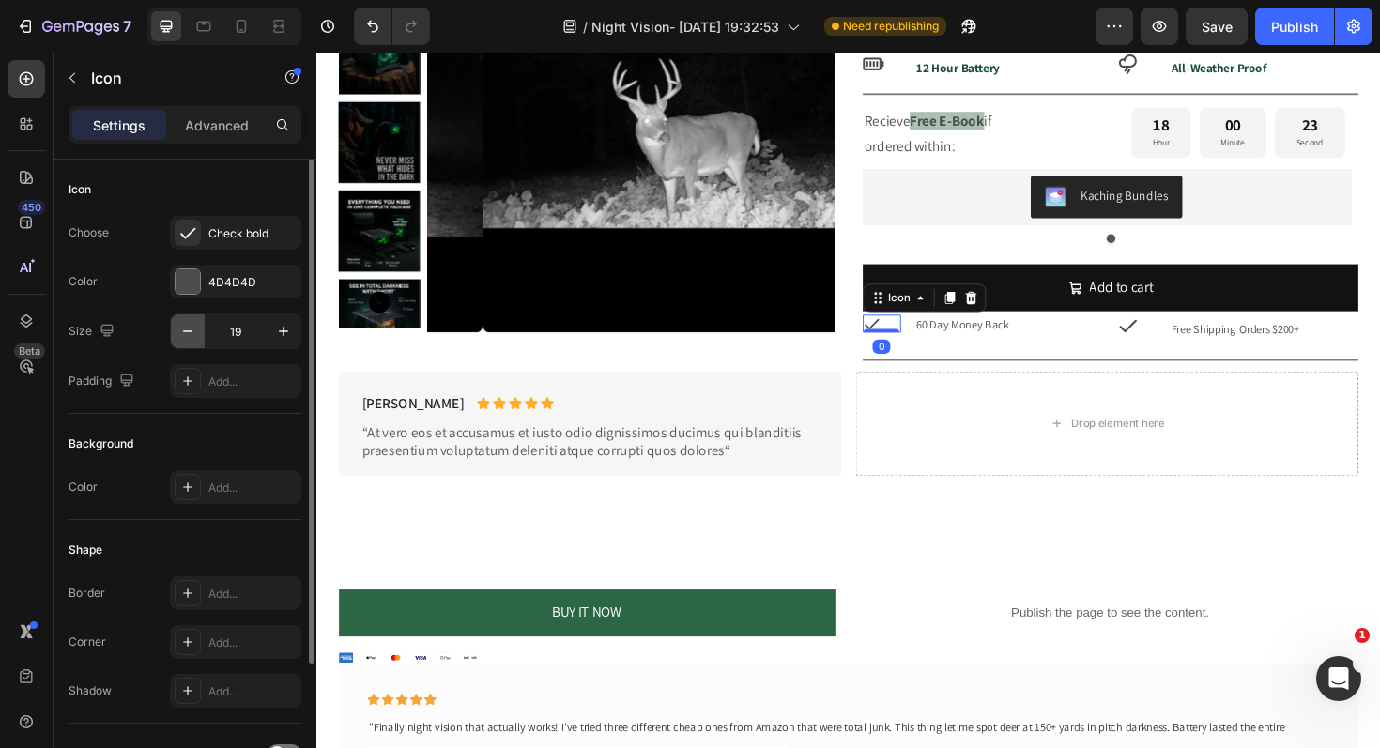
click at [195, 340] on icon "button" at bounding box center [187, 331] width 19 height 19
type input "18"
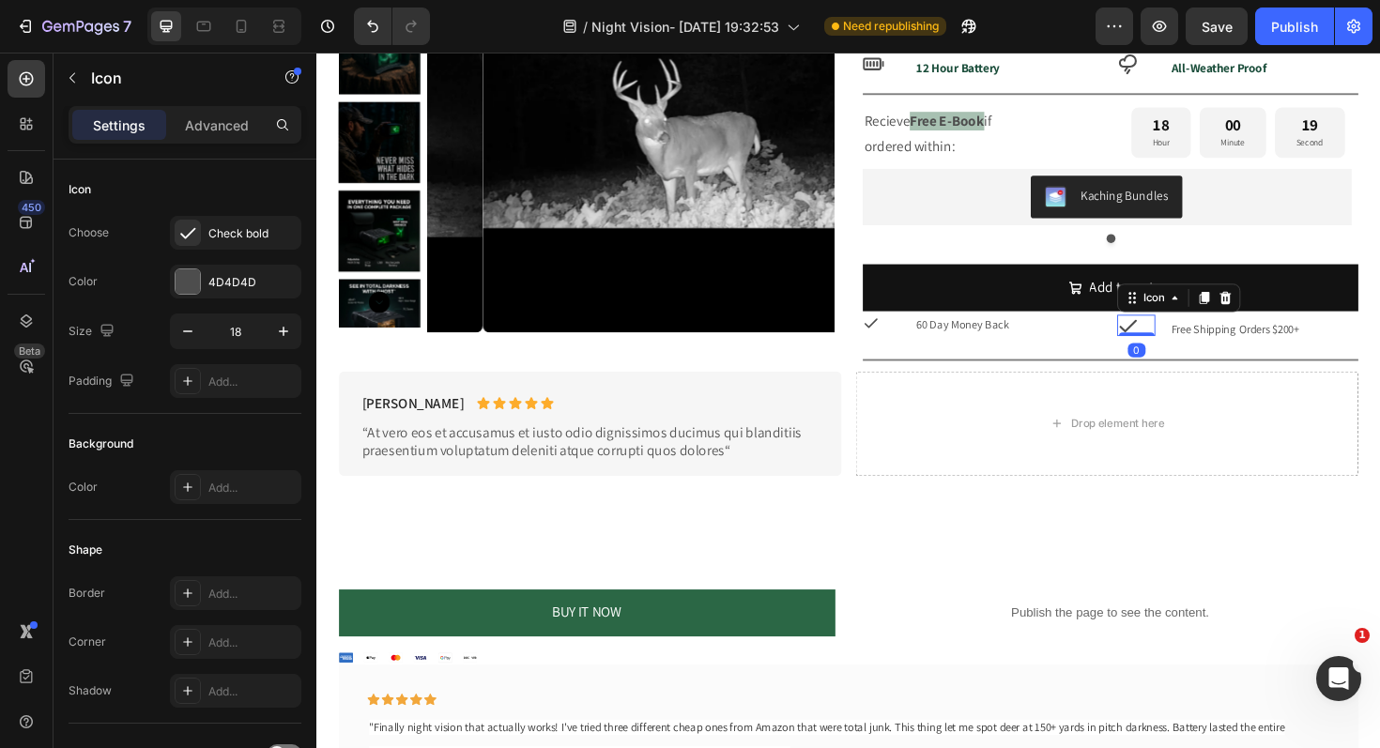
click at [1172, 344] on icon at bounding box center [1175, 341] width 23 height 23
click at [191, 337] on icon "button" at bounding box center [187, 331] width 19 height 19
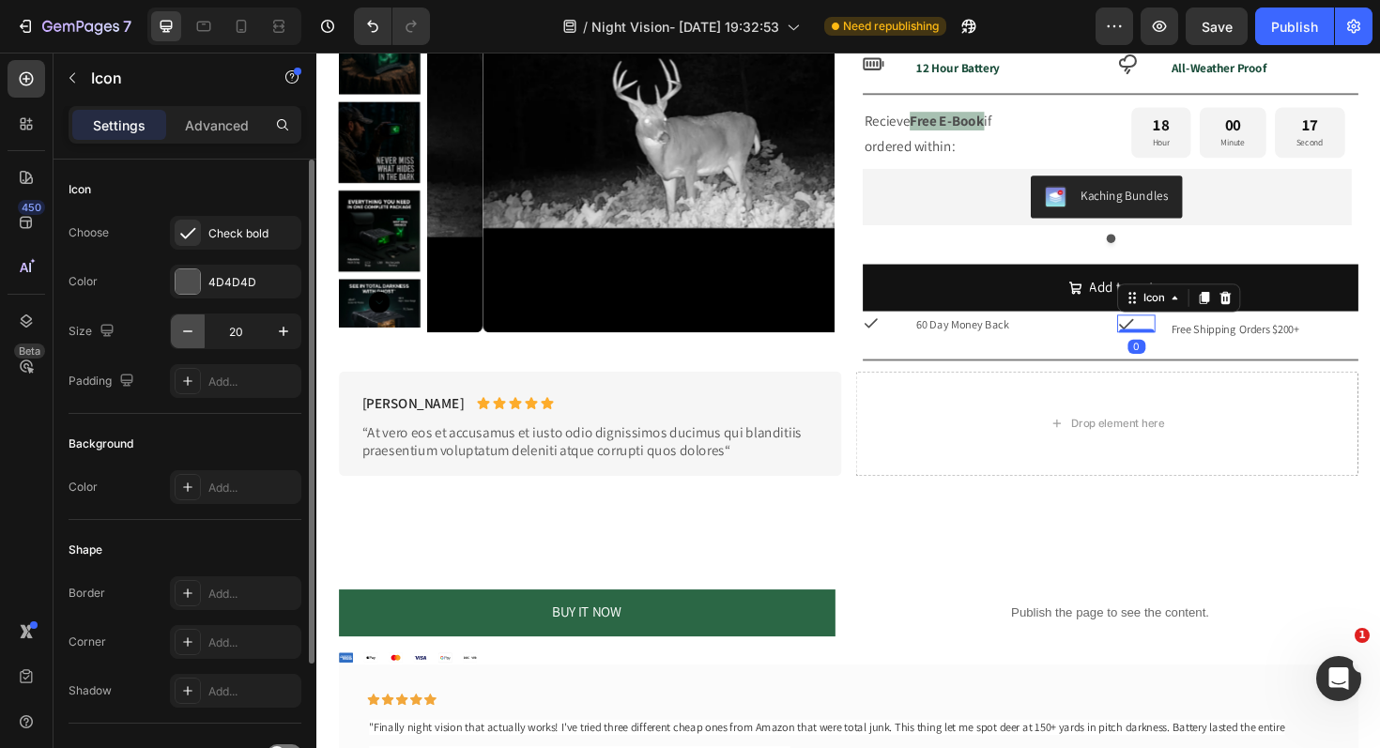
click at [191, 336] on icon "button" at bounding box center [187, 331] width 19 height 19
type input "19"
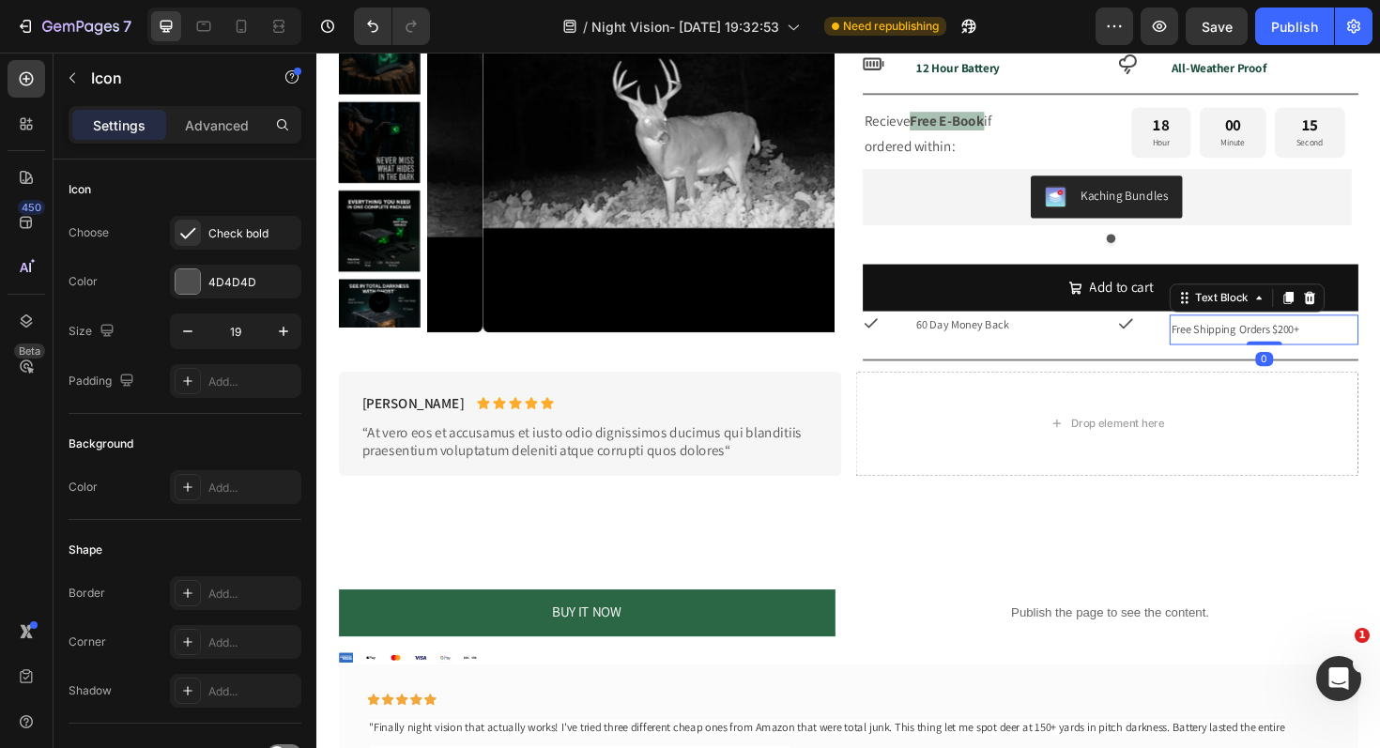
click at [1347, 344] on span "Free Shipping Orders $200+" at bounding box center [1288, 346] width 135 height 16
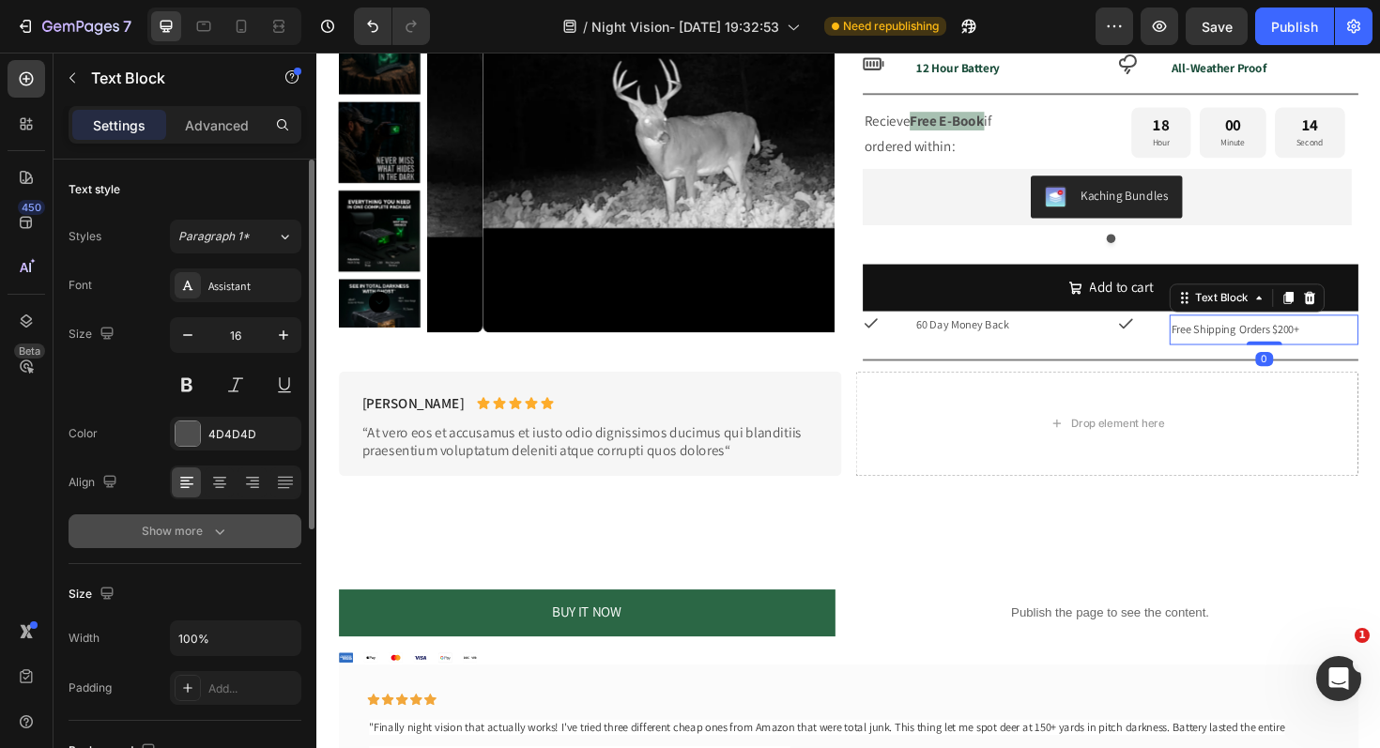
click at [205, 533] on div "Show more" at bounding box center [185, 531] width 87 height 19
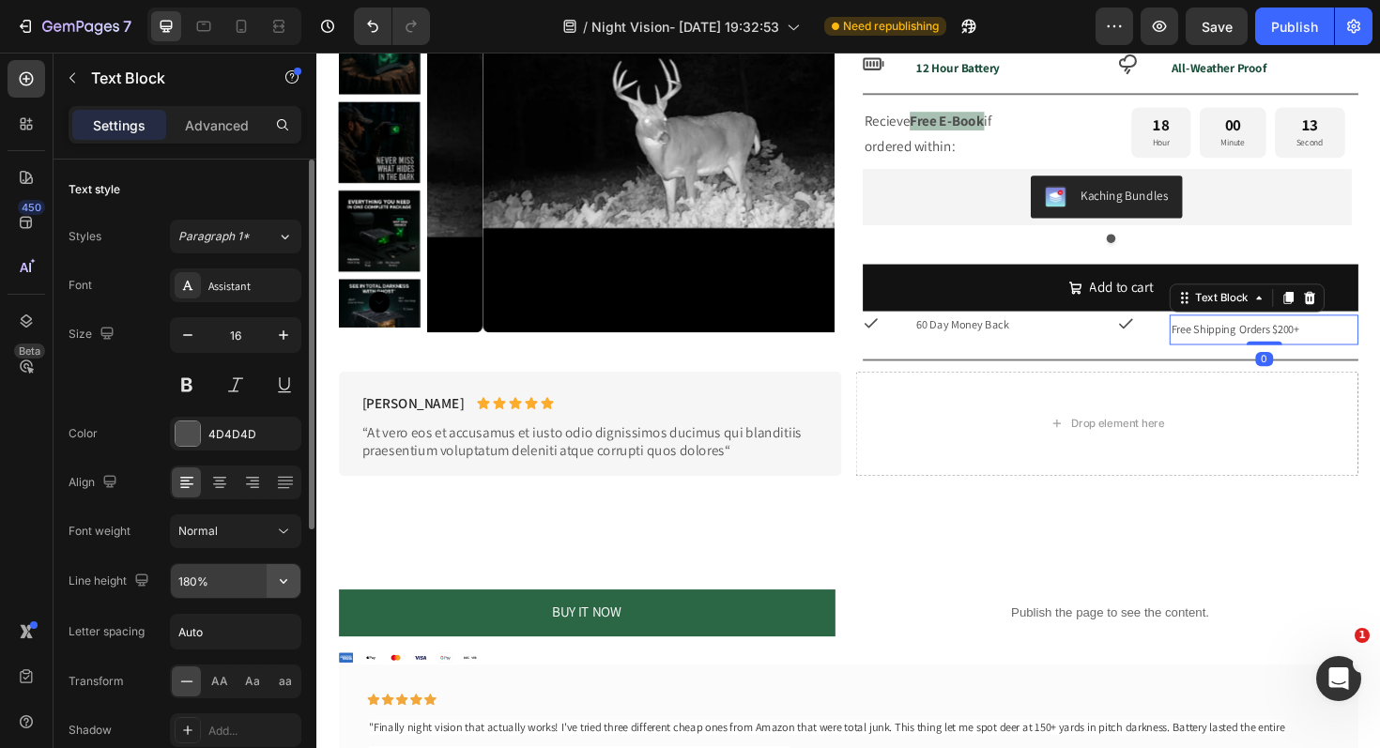
click at [268, 584] on button "button" at bounding box center [284, 581] width 34 height 34
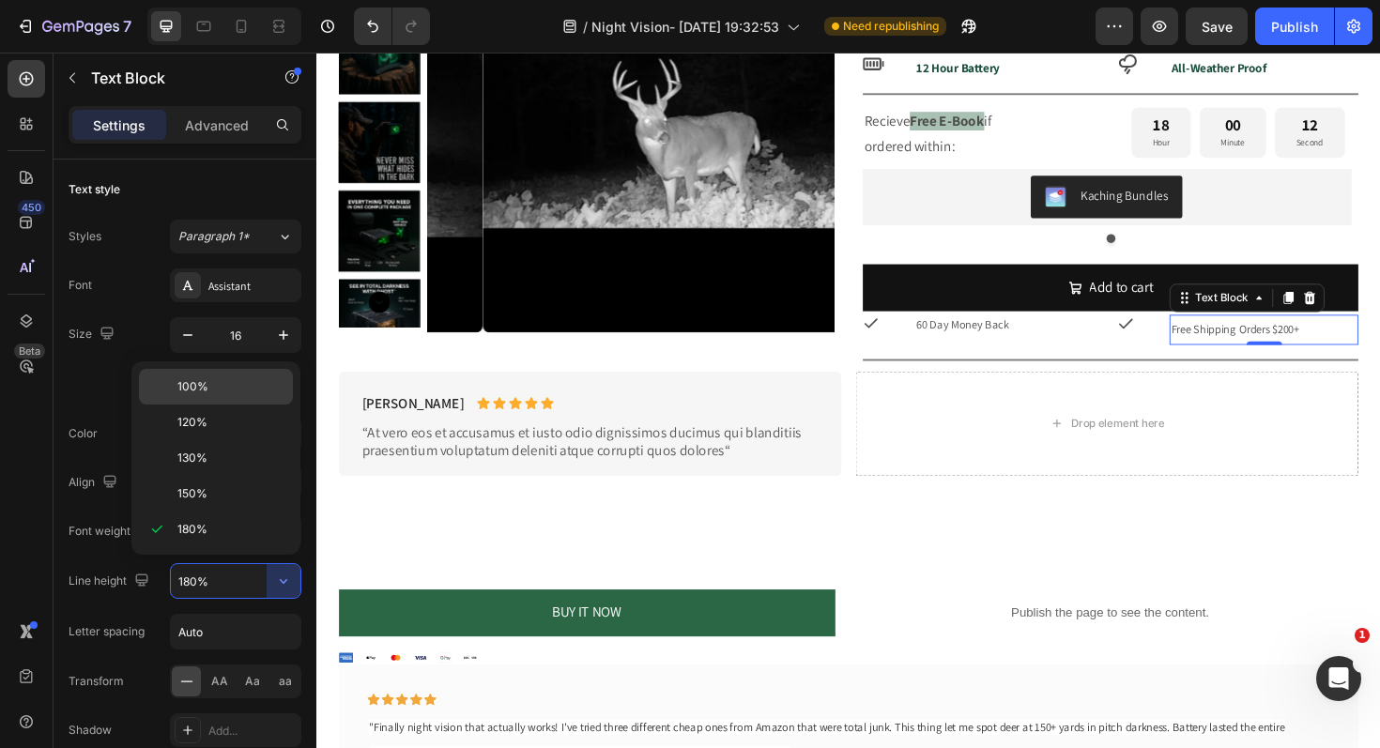
click at [185, 405] on div "100%" at bounding box center [216, 423] width 154 height 36
type input "100%"
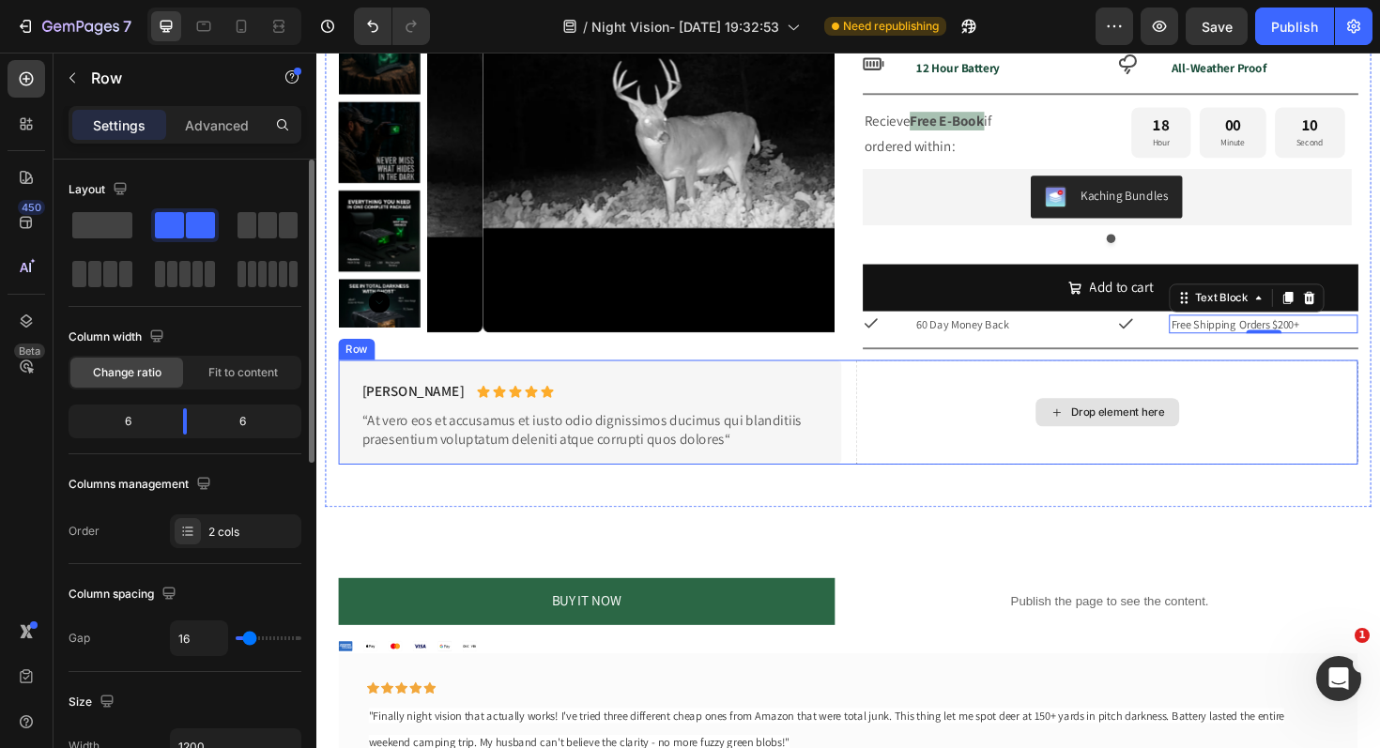
click at [1338, 421] on div "Drop element here" at bounding box center [1153, 433] width 532 height 111
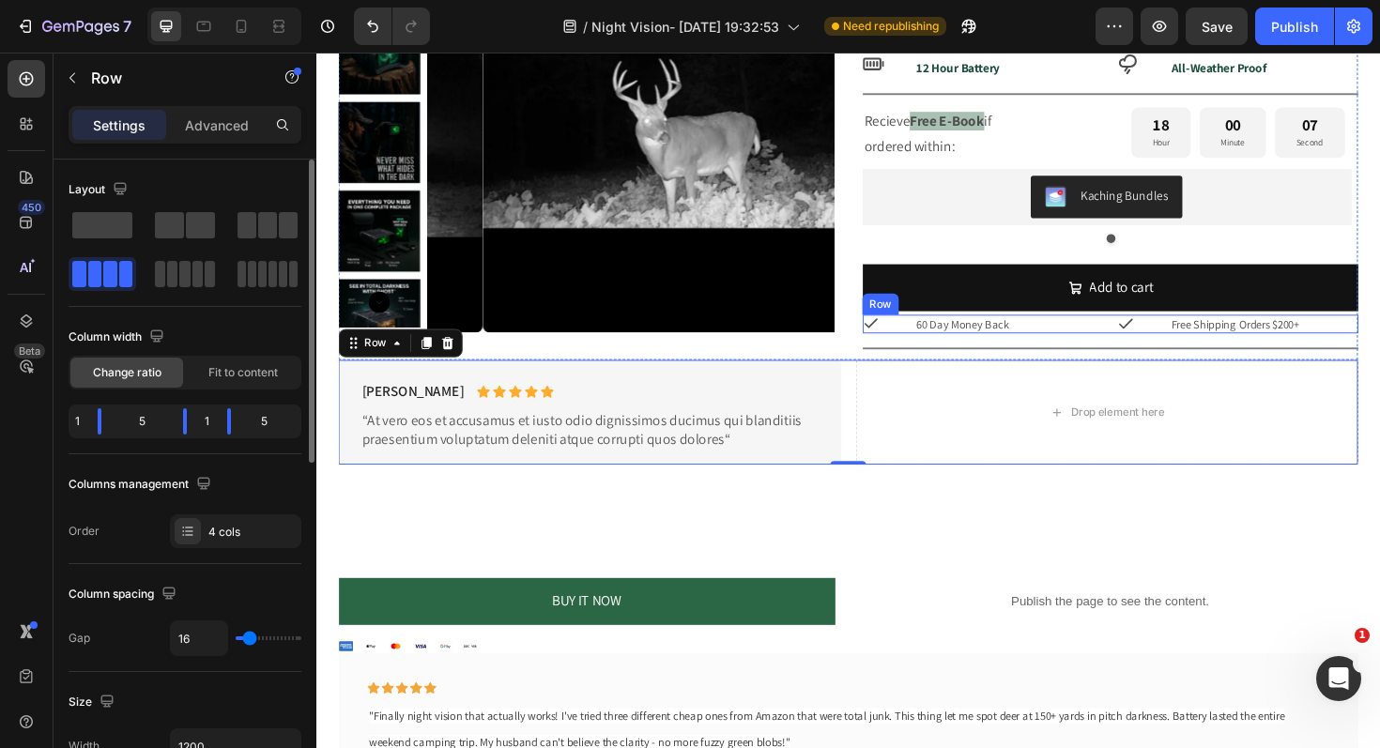
click at [1196, 342] on div "Icon 60 Day Money Back Text Block Icon Free Shipping Orders $200+ Text Block Row" at bounding box center [1156, 340] width 525 height 20
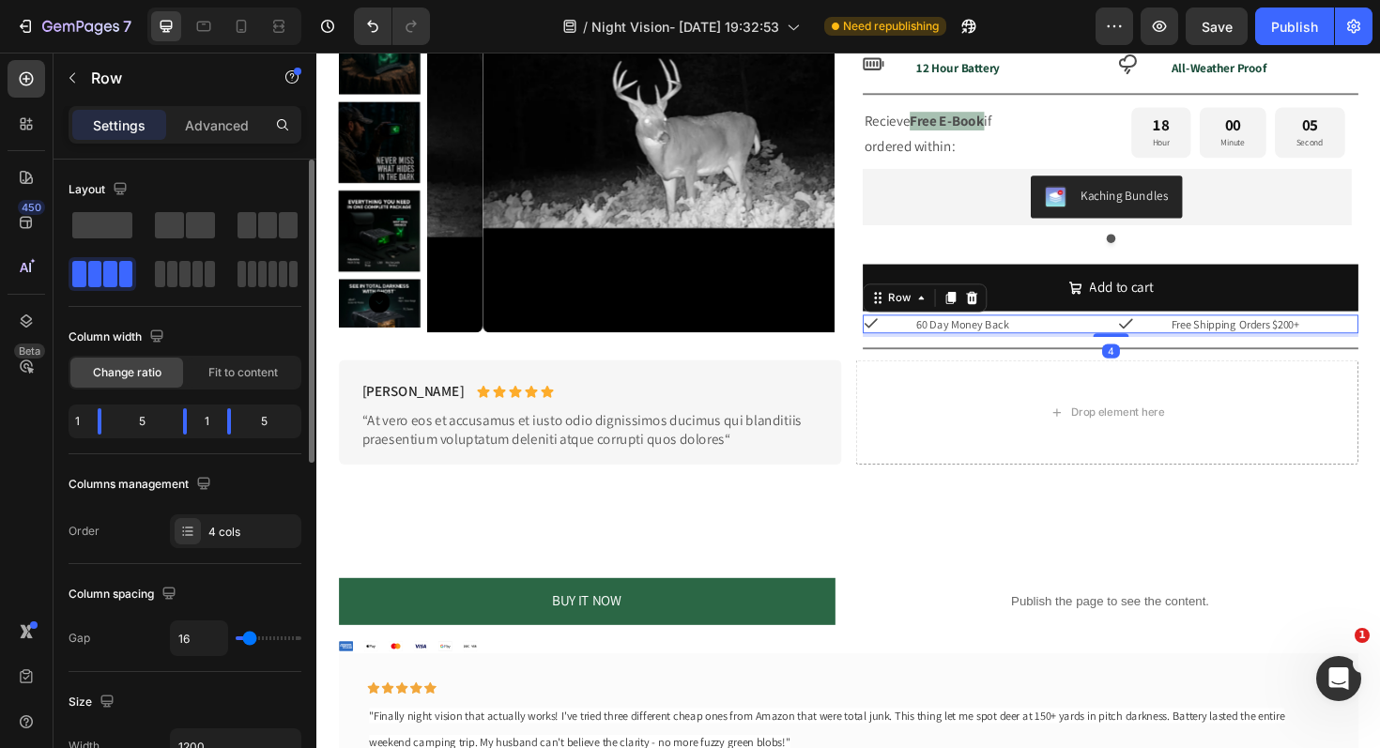
type input "28"
type input "27"
type input "25"
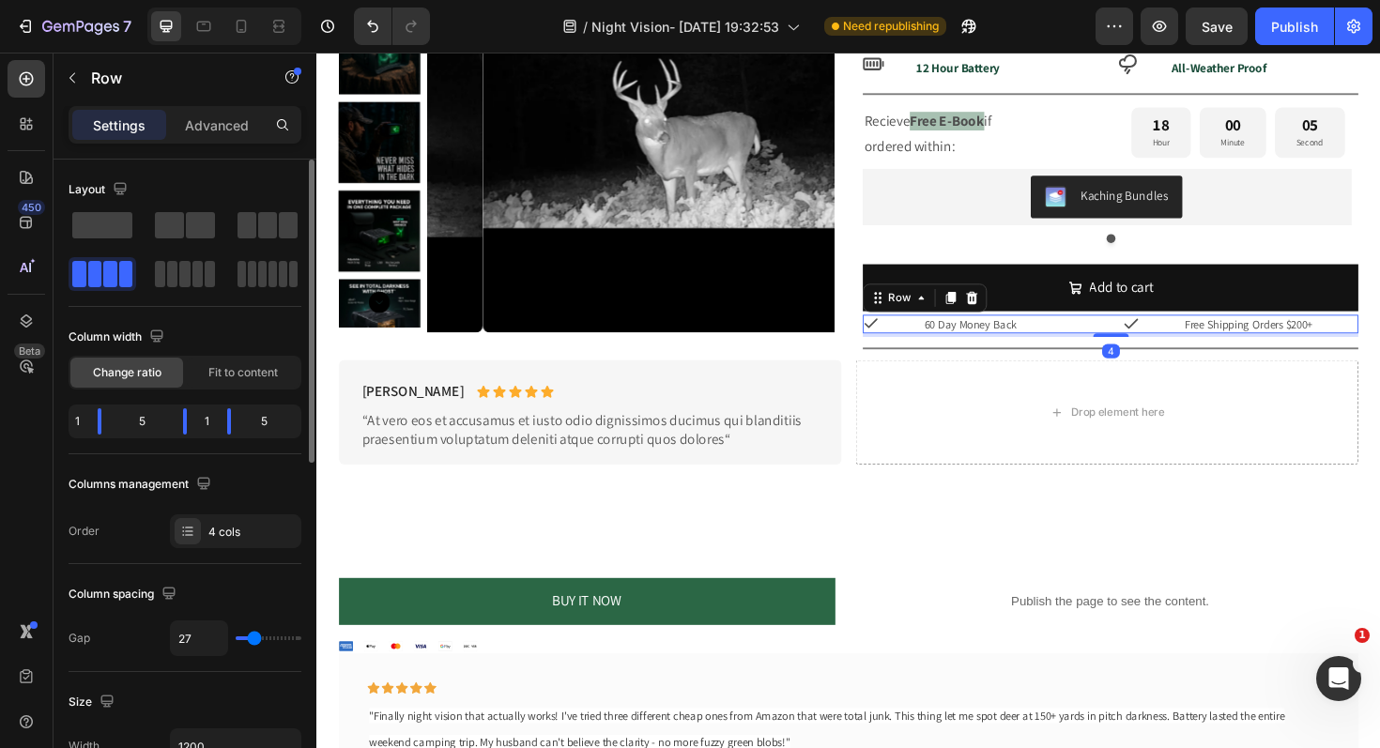
type input "25"
type input "24"
type input "23"
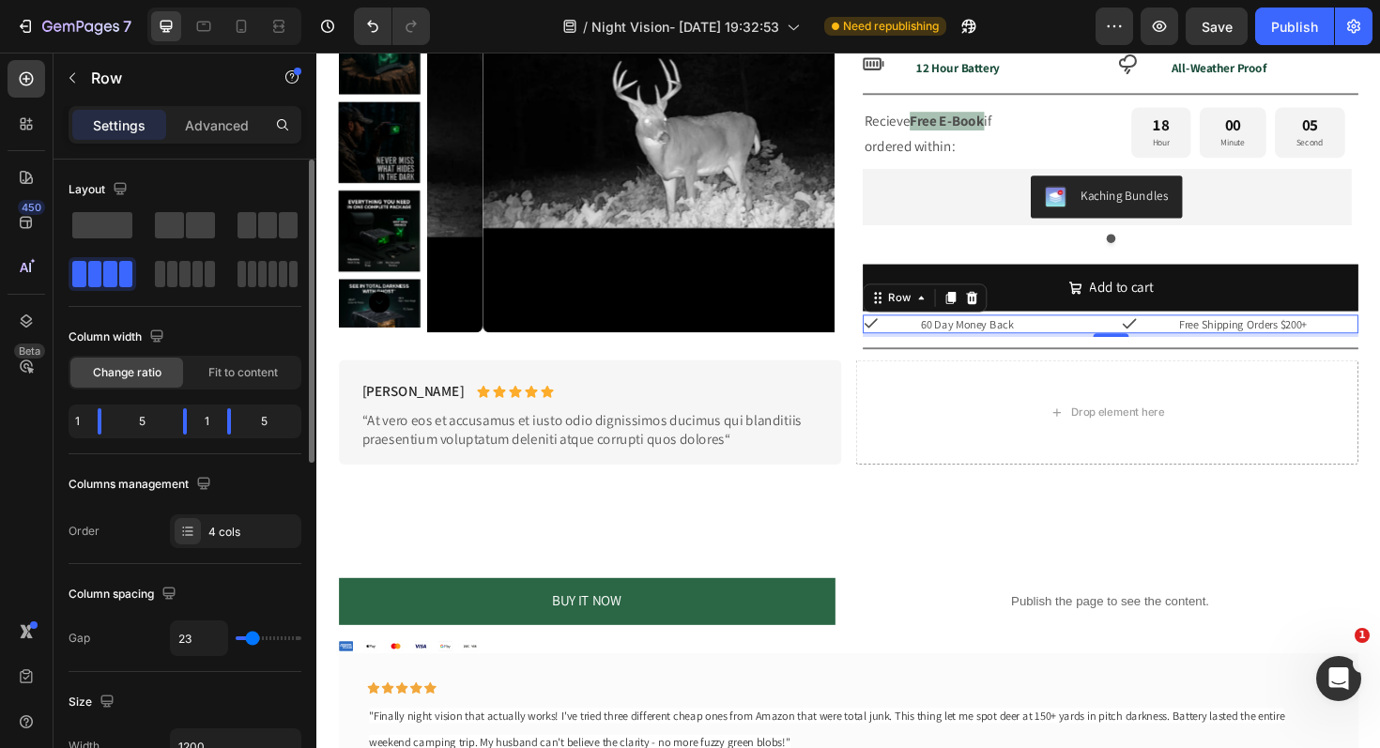
type input "9"
type input "4"
type input "0"
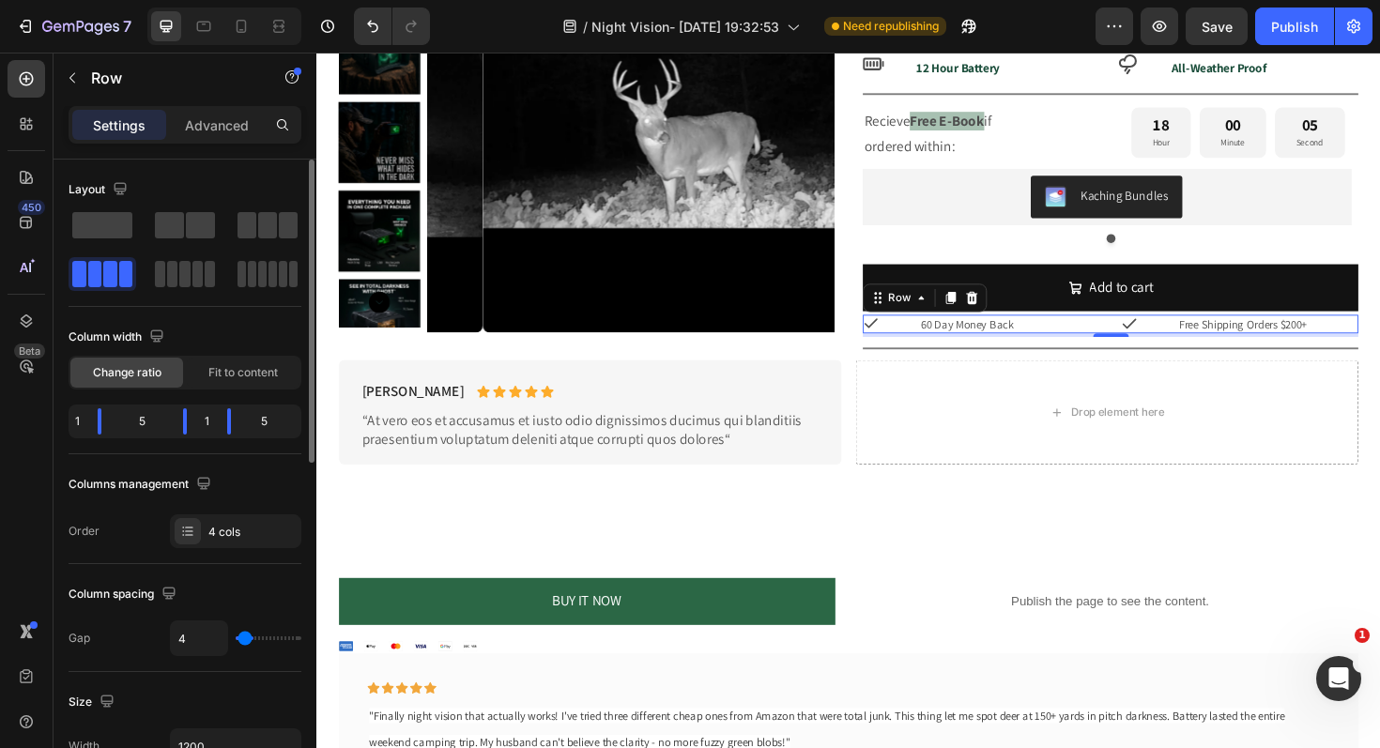
type input "0"
type input "13"
type input "21"
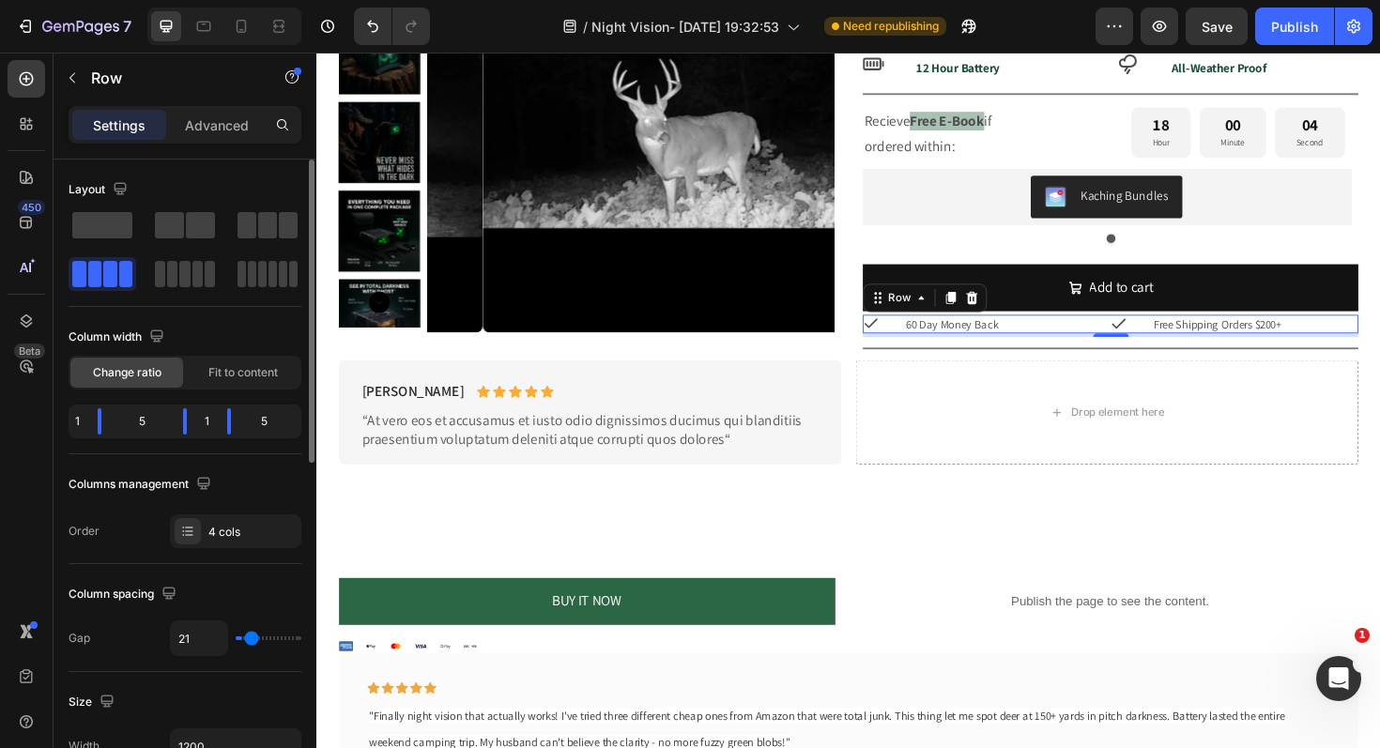
type input "29"
type input "34"
type input "37"
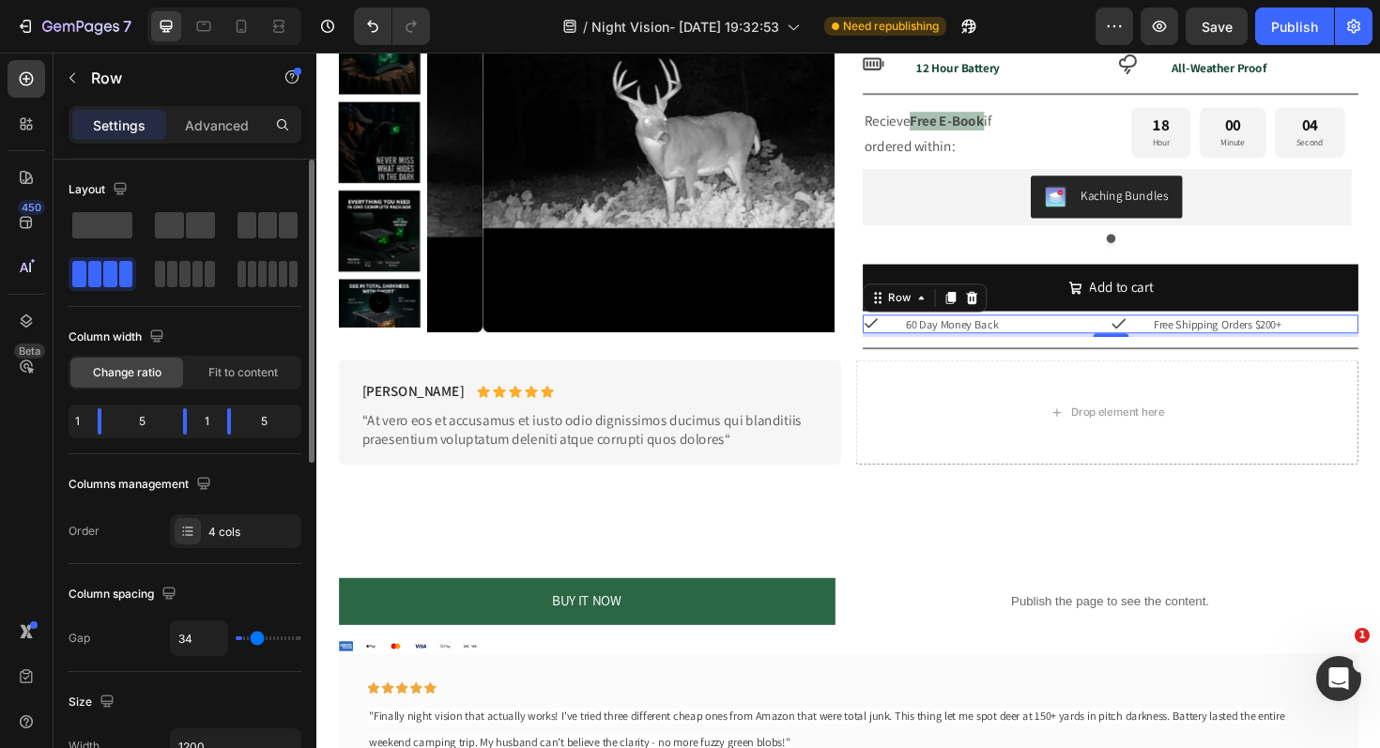
type input "37"
type input "39"
type input "40"
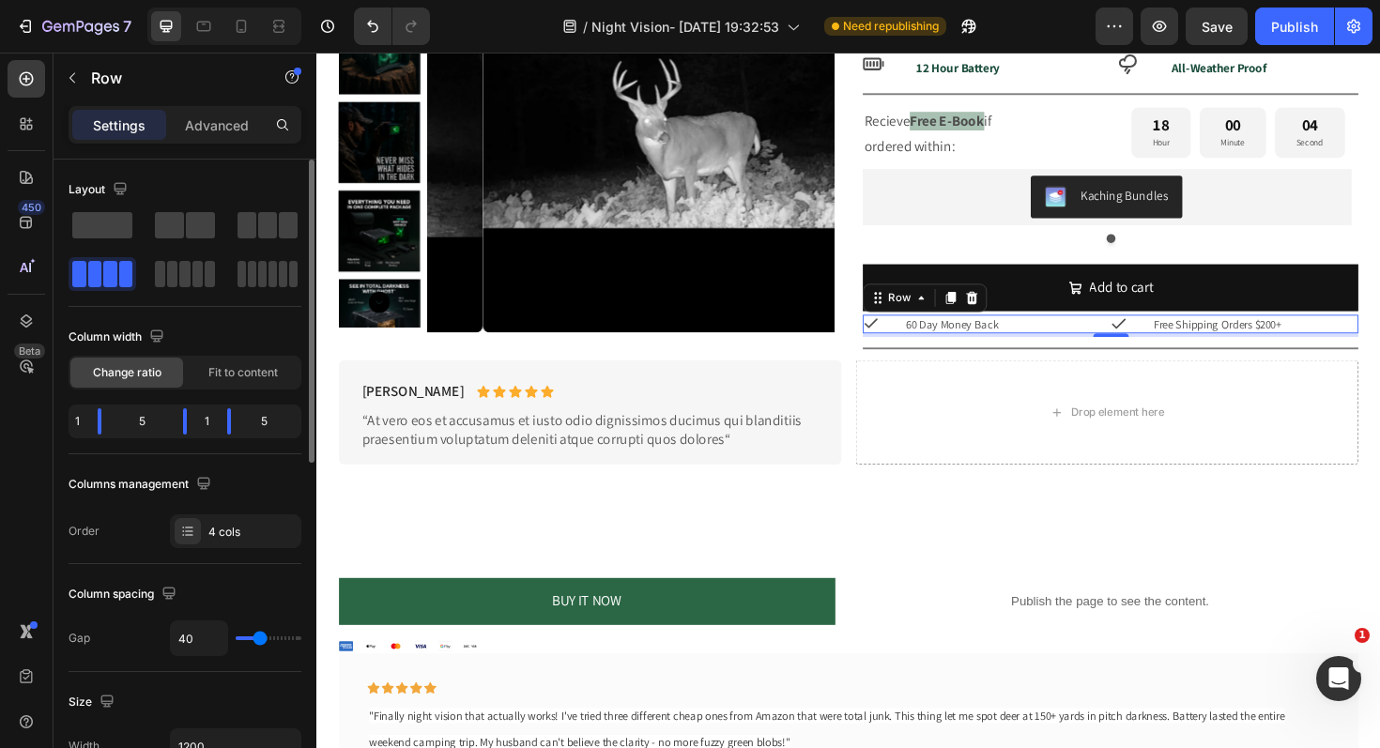
type input "42"
type input "44"
type input "52"
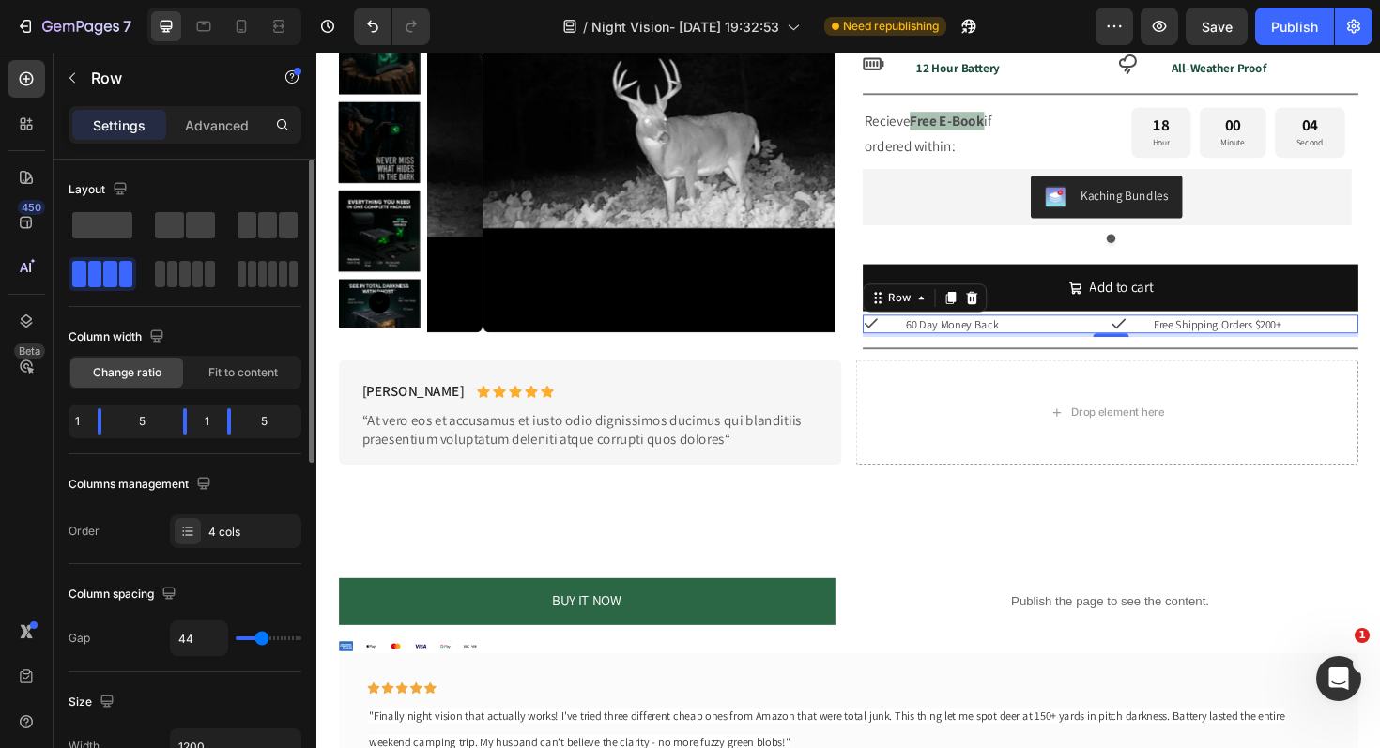
type input "52"
type input "58"
type input "65"
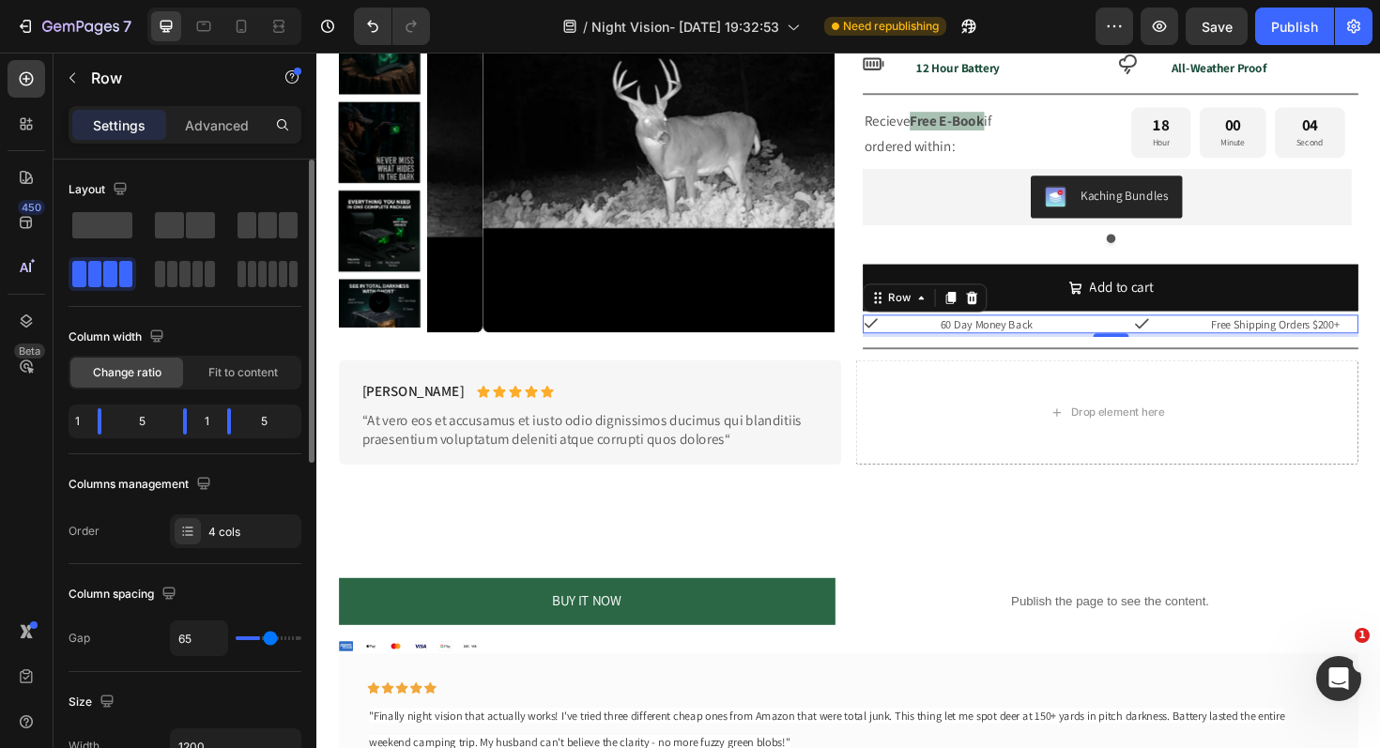
type input "68"
type input "70"
type input "69"
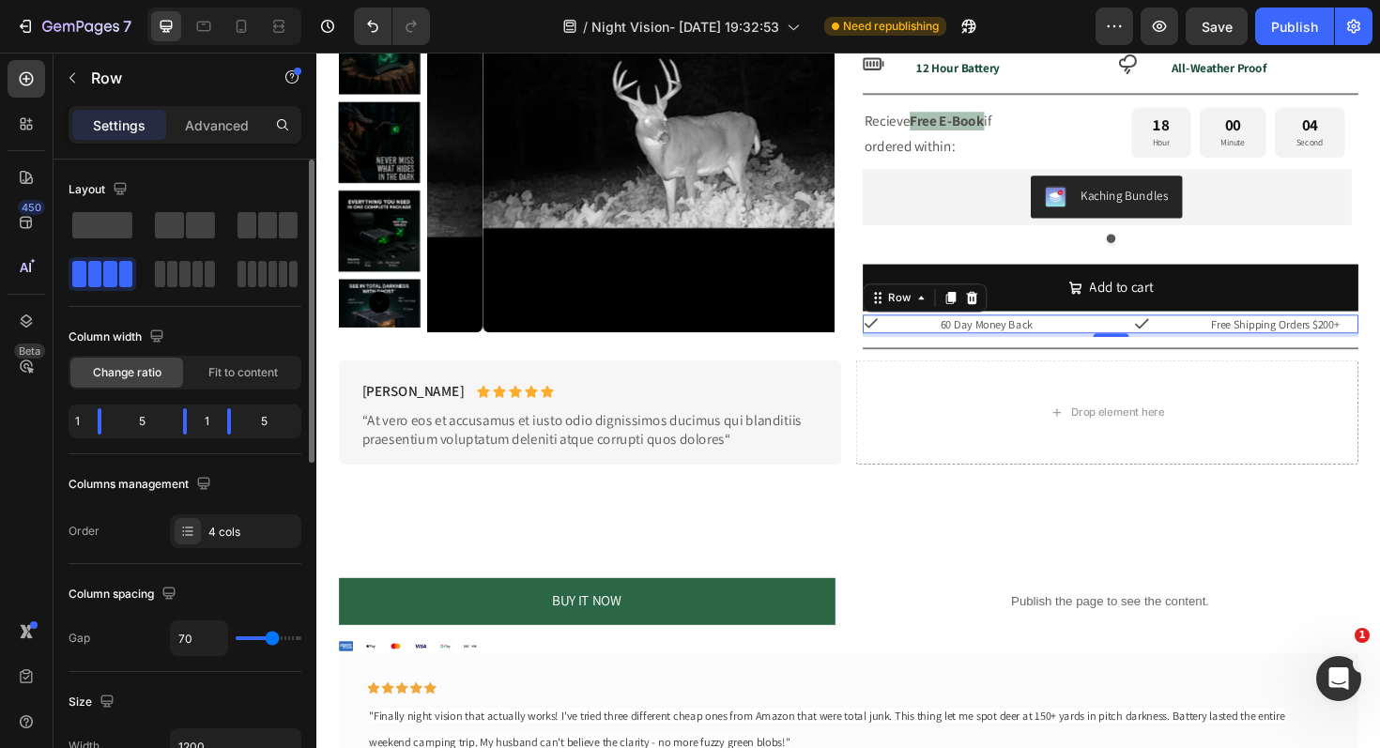
type input "69"
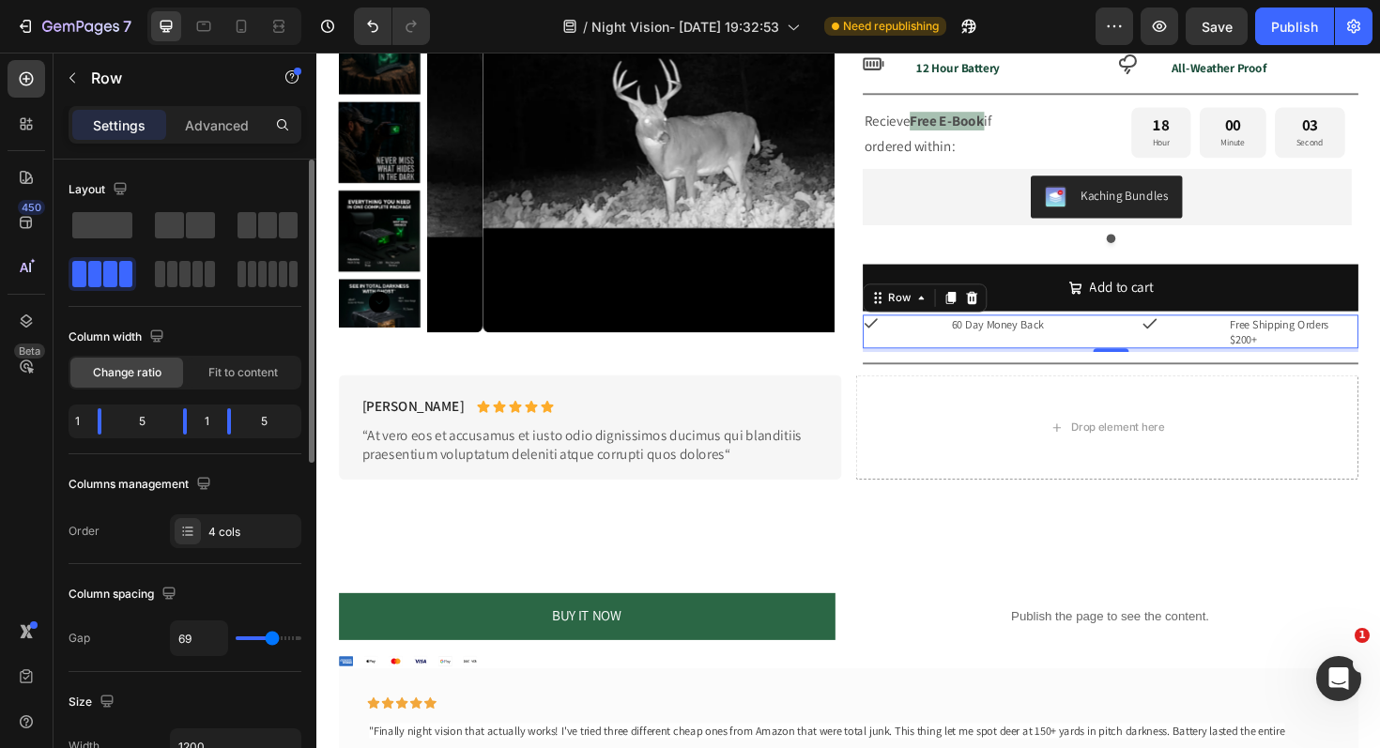
type input "67"
type input "64"
type input "62"
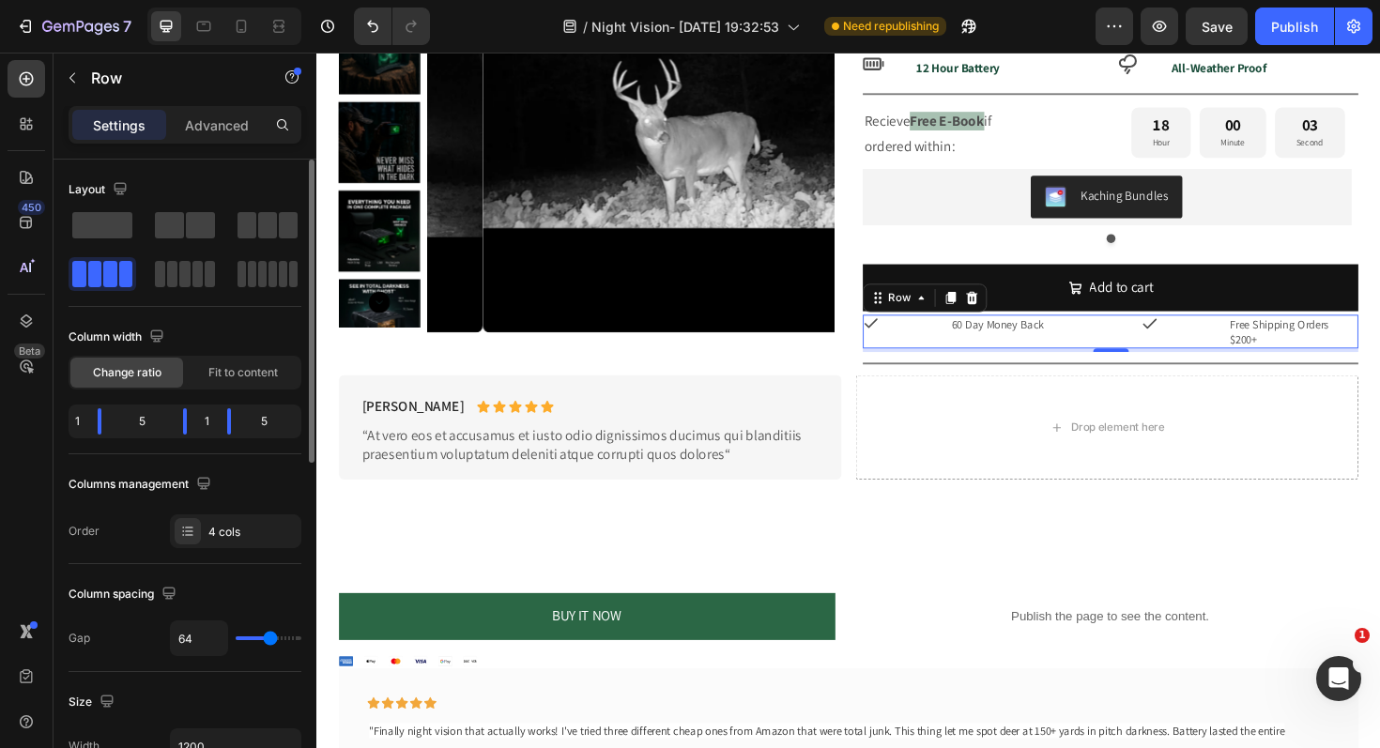
type input "62"
type input "59"
type input "55"
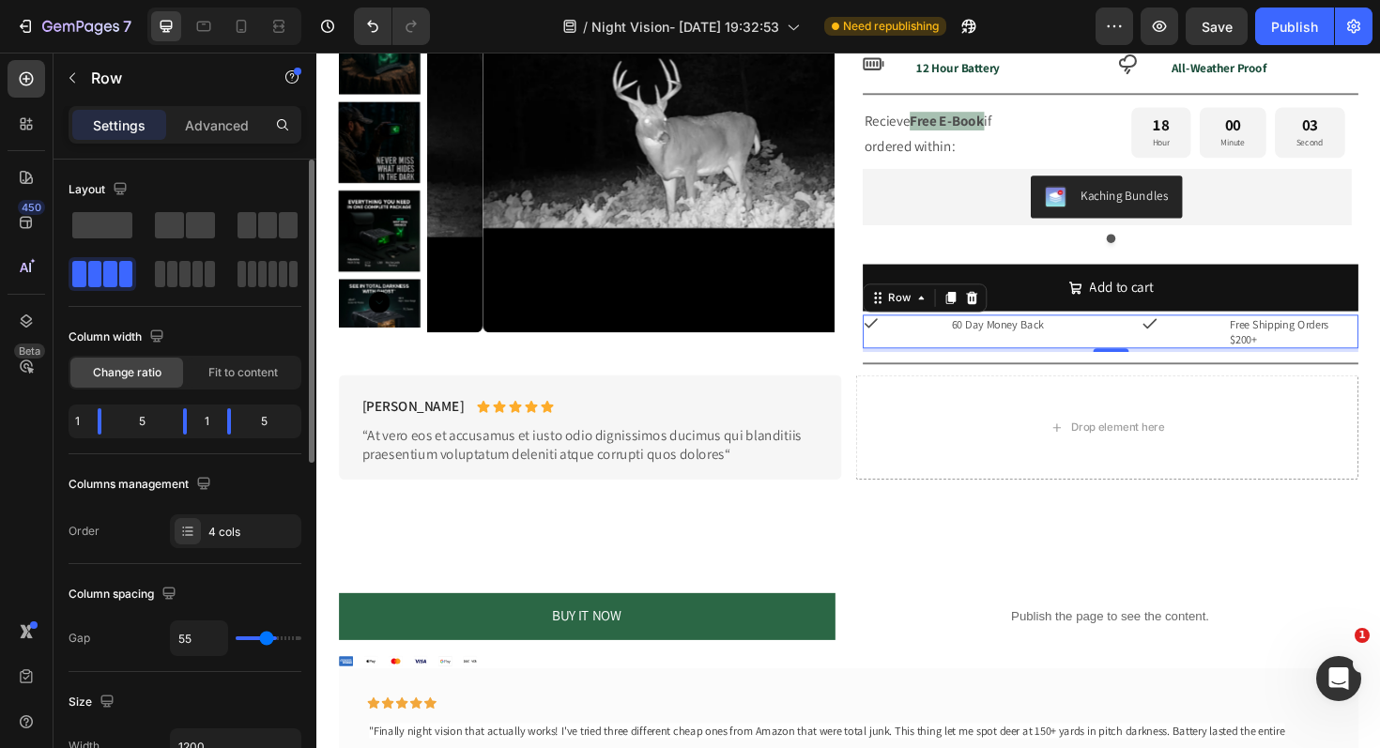
type input "52"
type input "51"
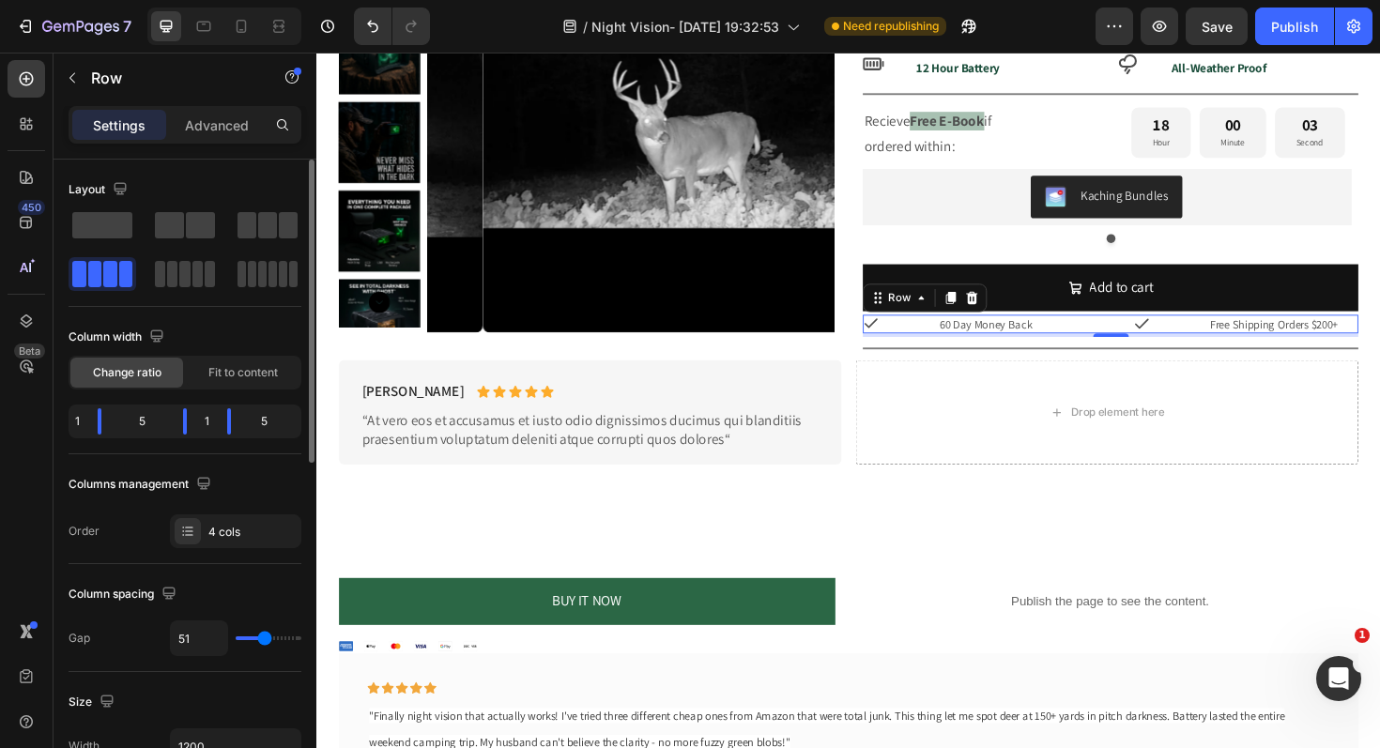
type input "40"
type input "38"
type input "36"
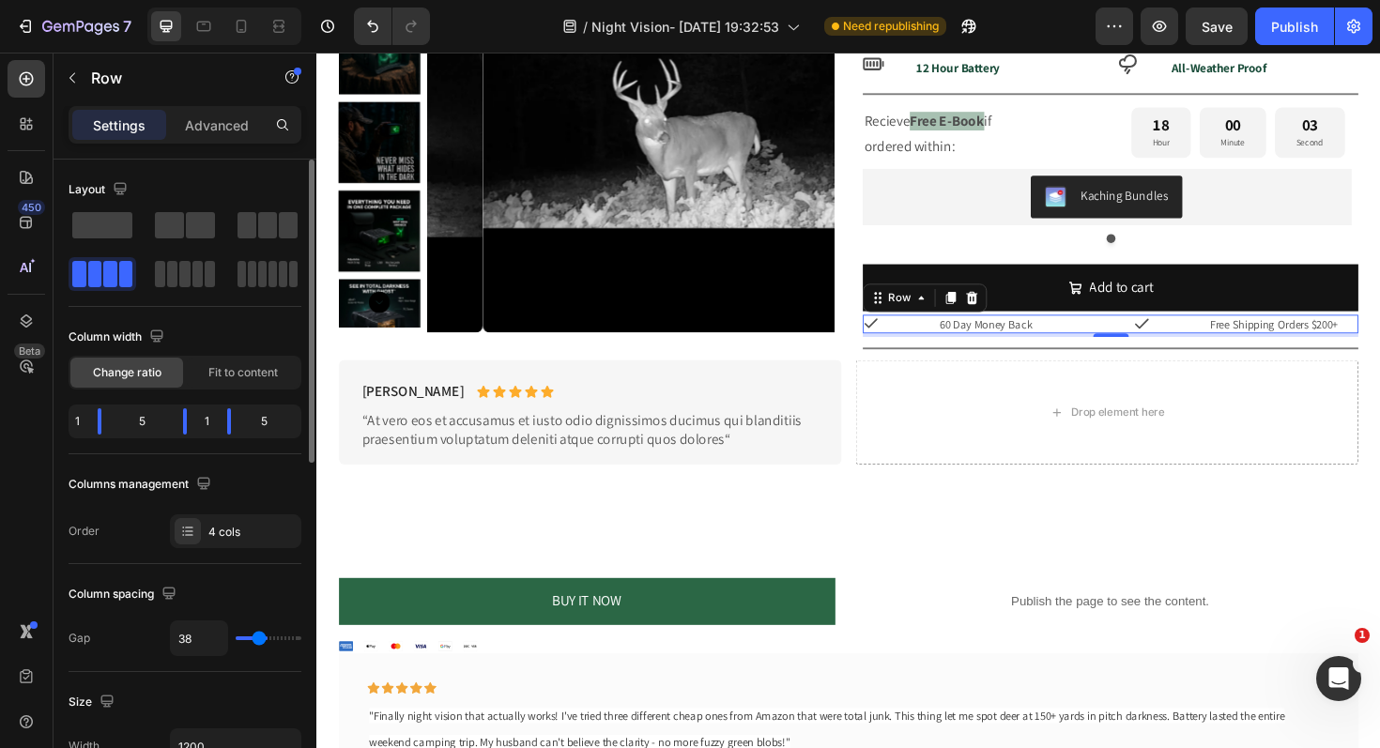
type input "36"
type input "34"
type input "33"
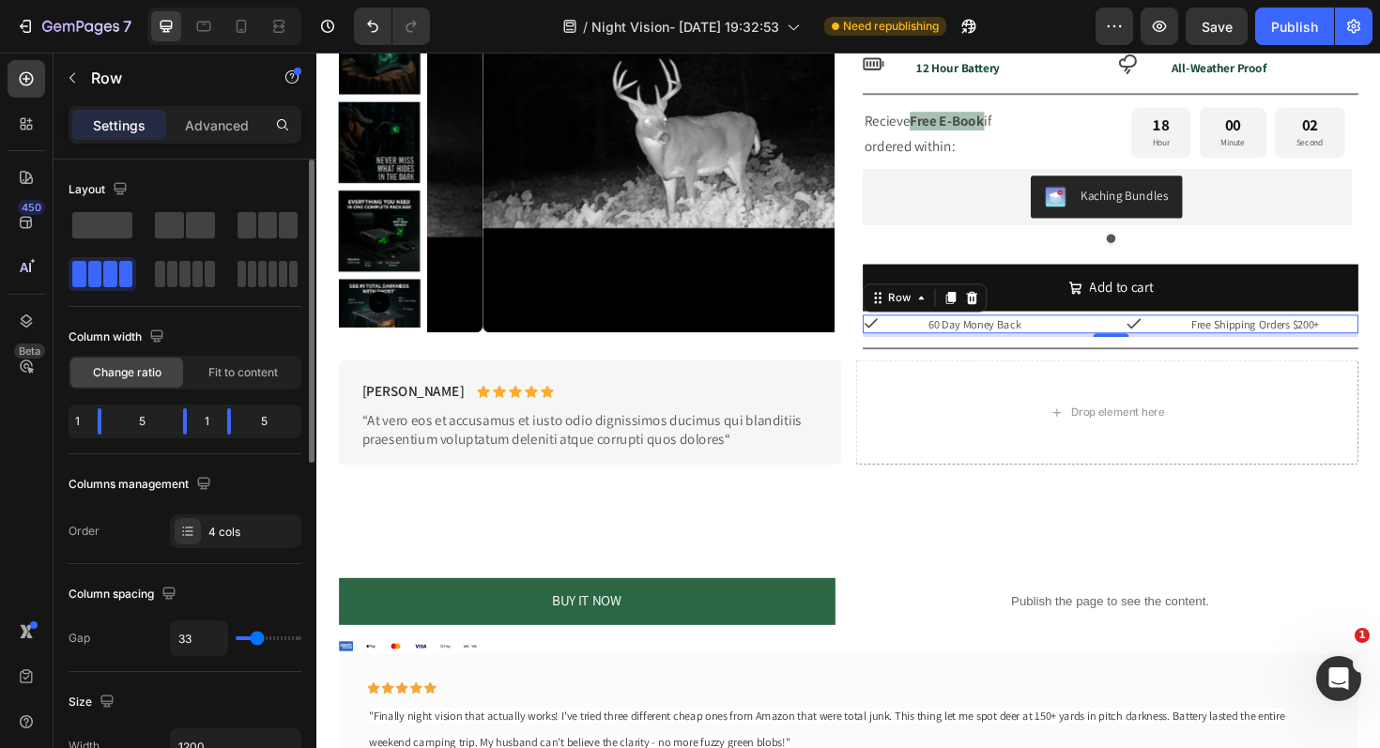
type input "30"
type input "29"
click at [255, 640] on input "range" at bounding box center [269, 638] width 66 height 4
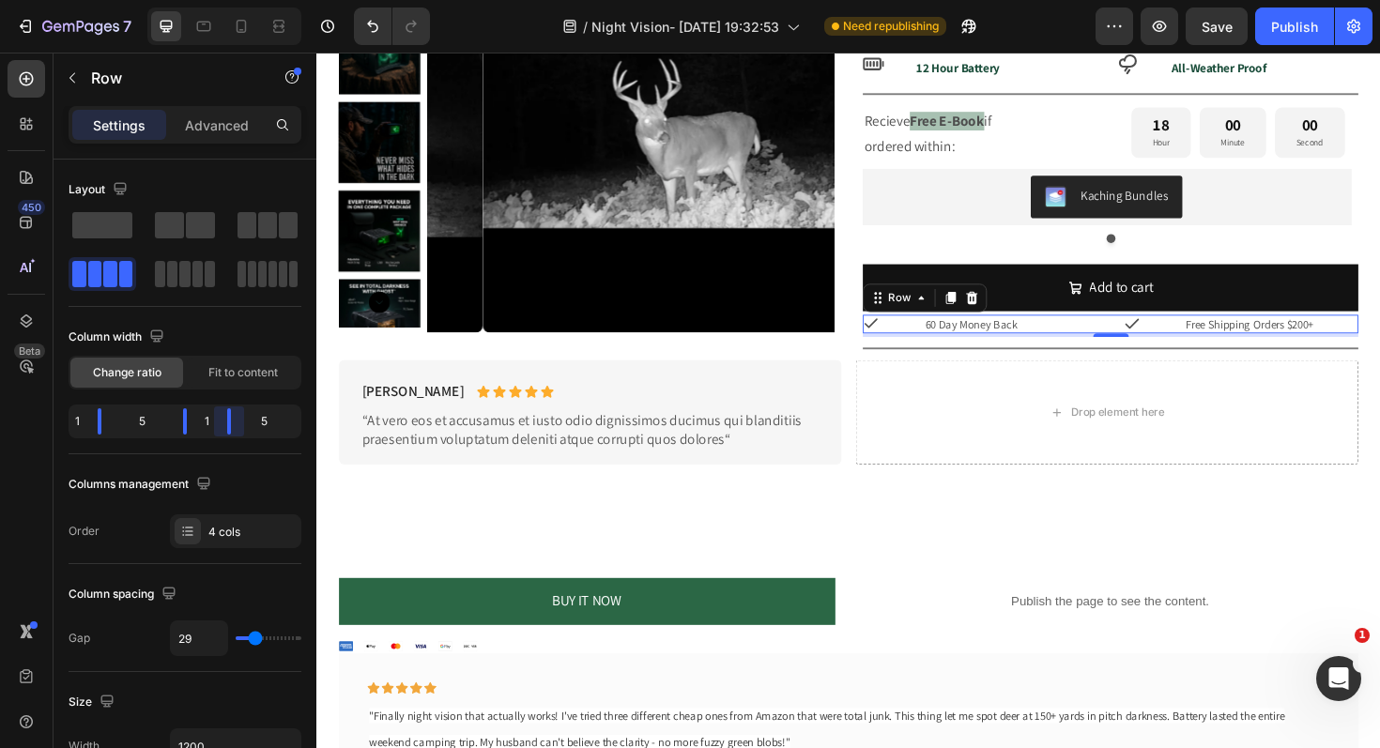
drag, startPoint x: 226, startPoint y: 430, endPoint x: 165, endPoint y: 431, distance: 61.0
click at [197, 0] on body "7 Version history / Night Vision- Aug 23, 19:32:53 Need republishing Preview Sa…" at bounding box center [690, 0] width 1380 height 0
drag, startPoint x: 92, startPoint y: 426, endPoint x: 73, endPoint y: 428, distance: 18.9
click at [73, 0] on body "7 Version history / Night Vision- Aug 23, 19:32:53 Need republishing Preview Sa…" at bounding box center [690, 0] width 1380 height 0
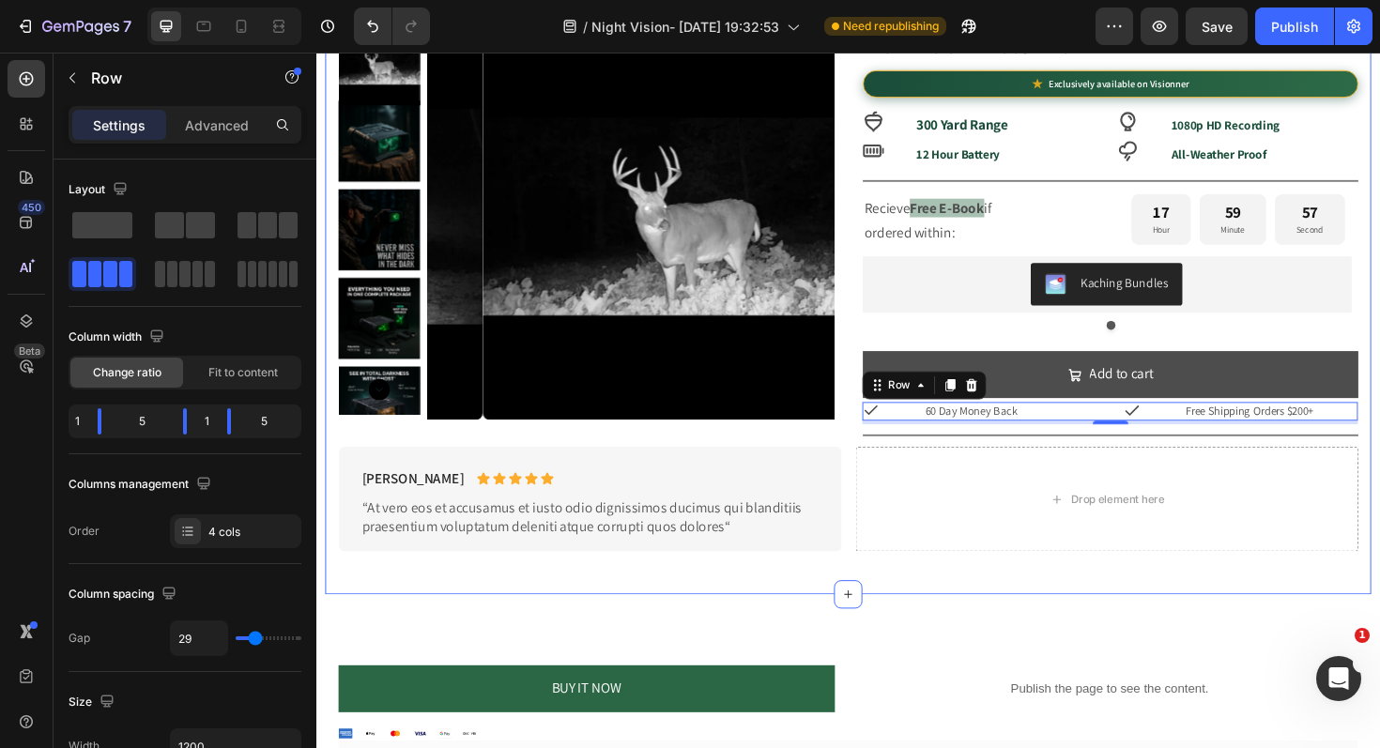
scroll to position [711, 0]
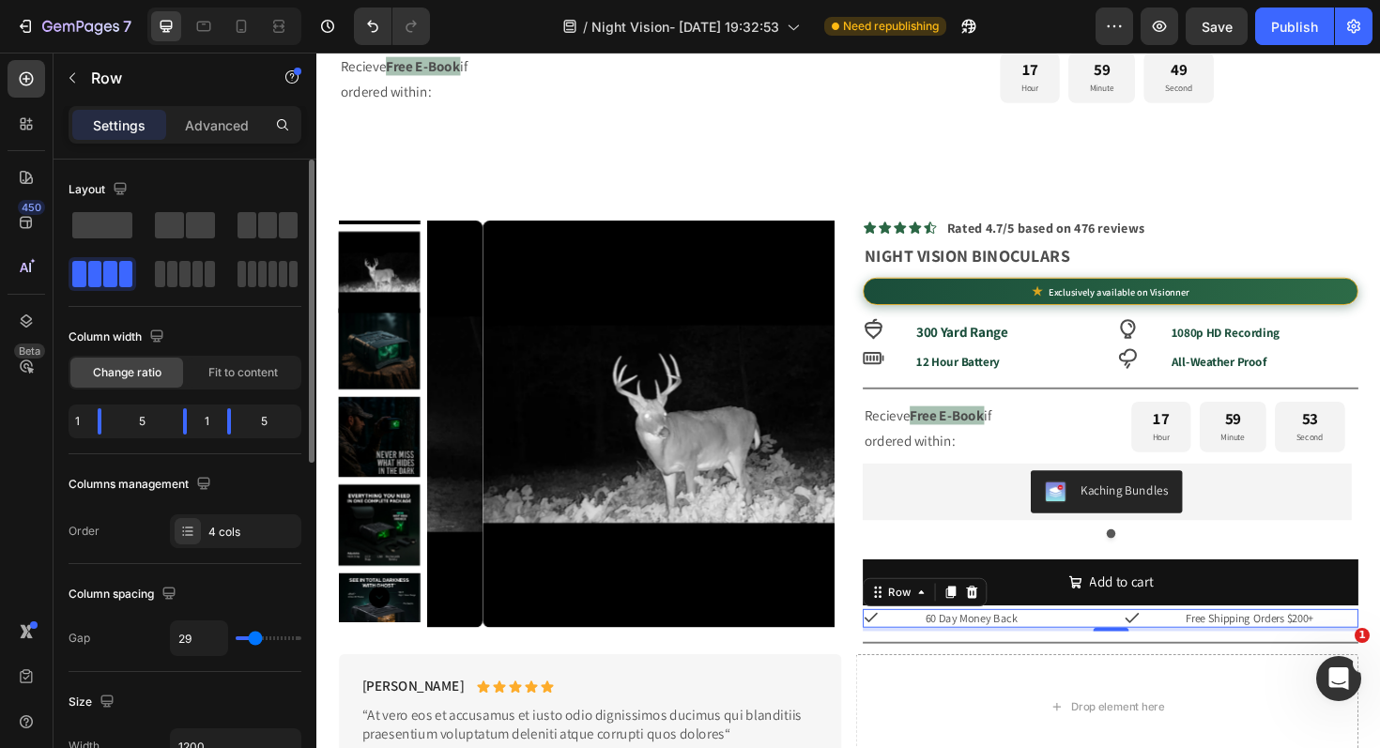
type input "25"
type input "23"
type input "19"
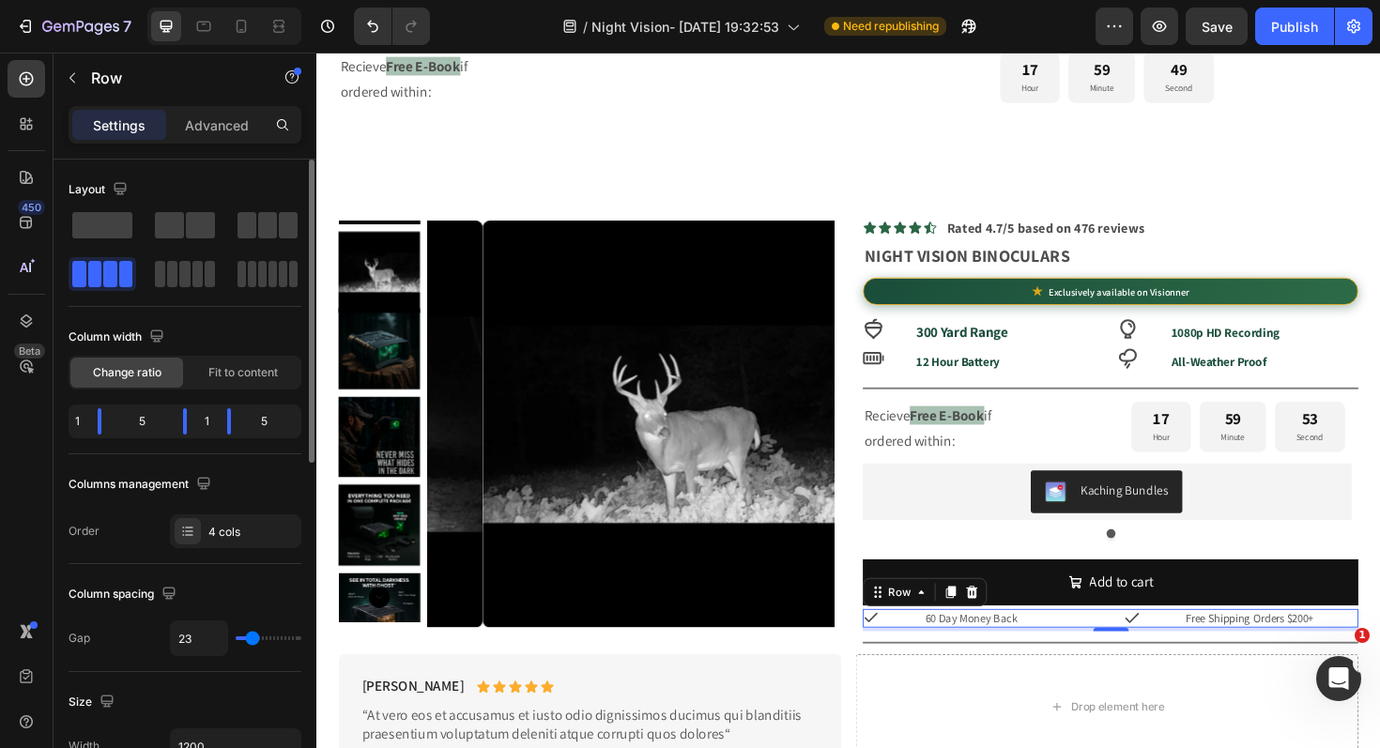
type input "19"
type input "15"
type input "12"
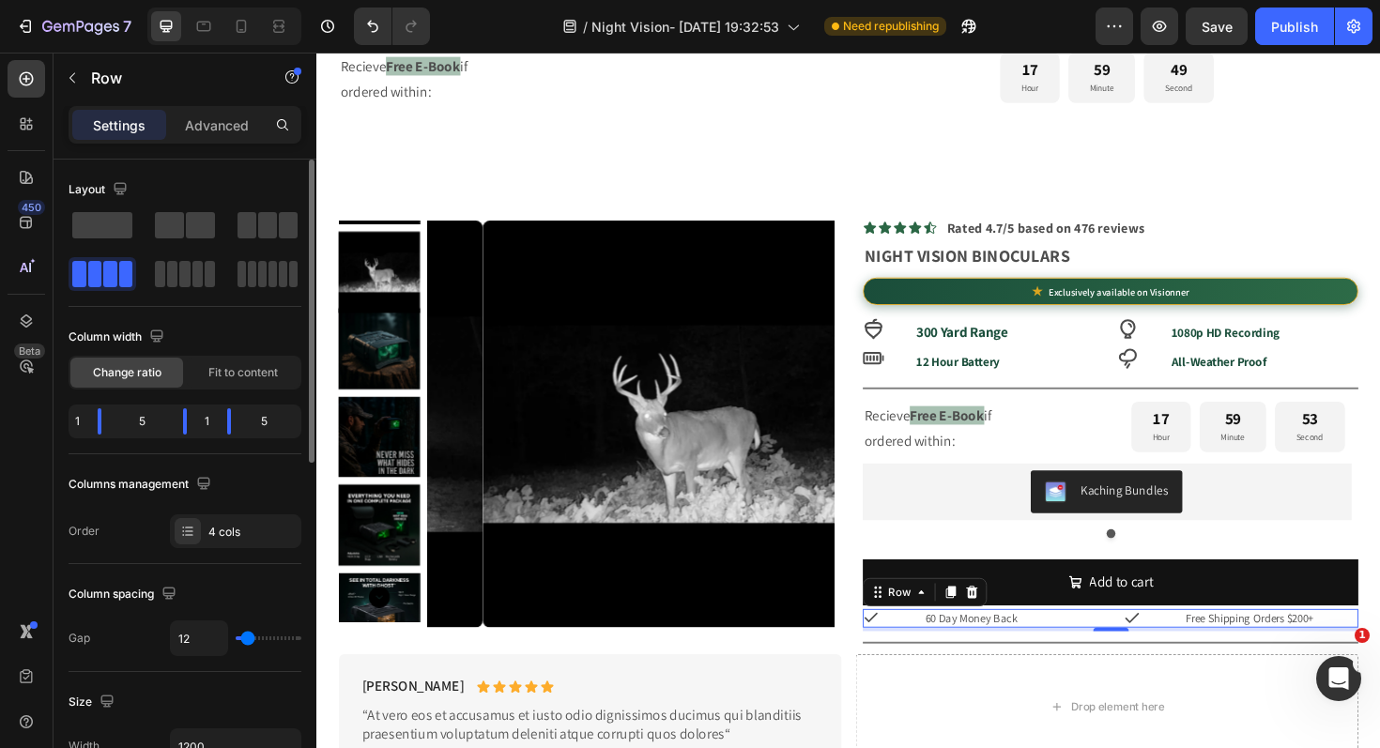
type input "10"
type input "0"
type input "31"
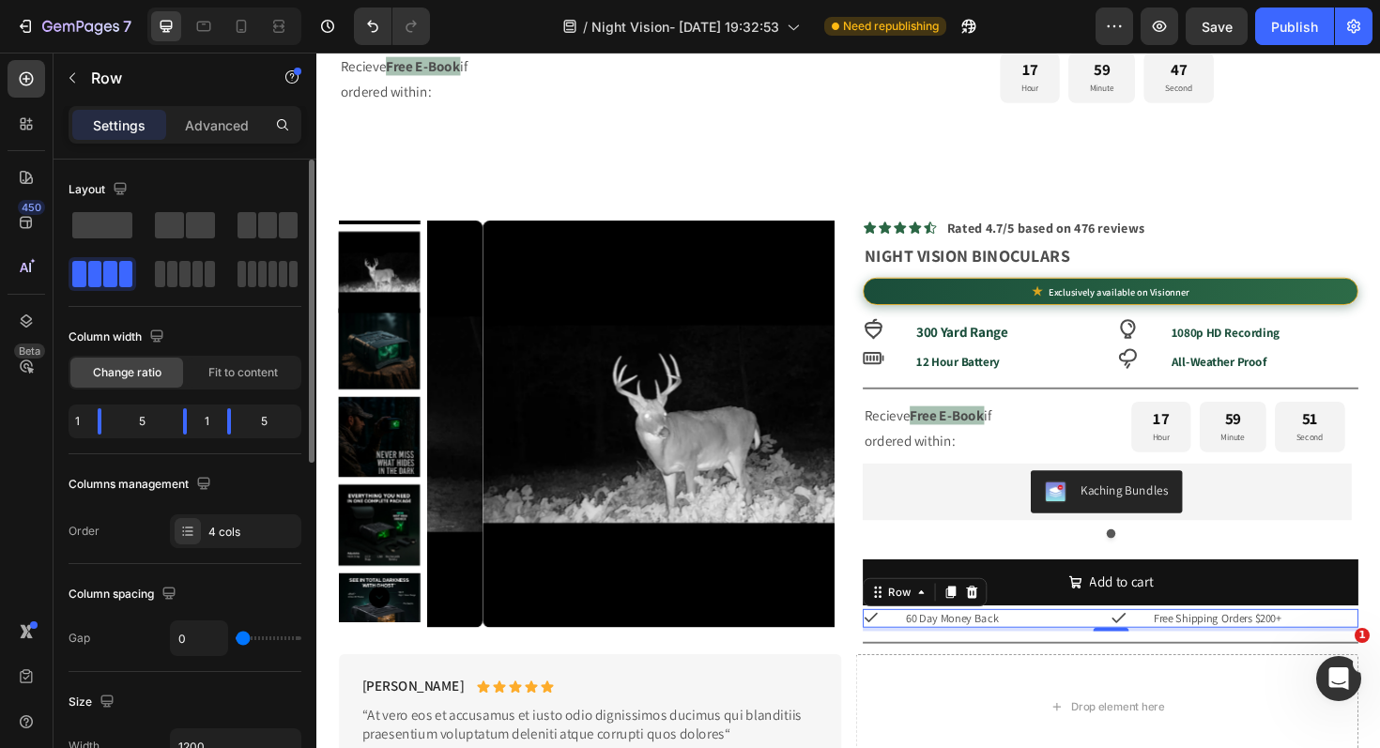
type input "31"
type input "30"
type input "29"
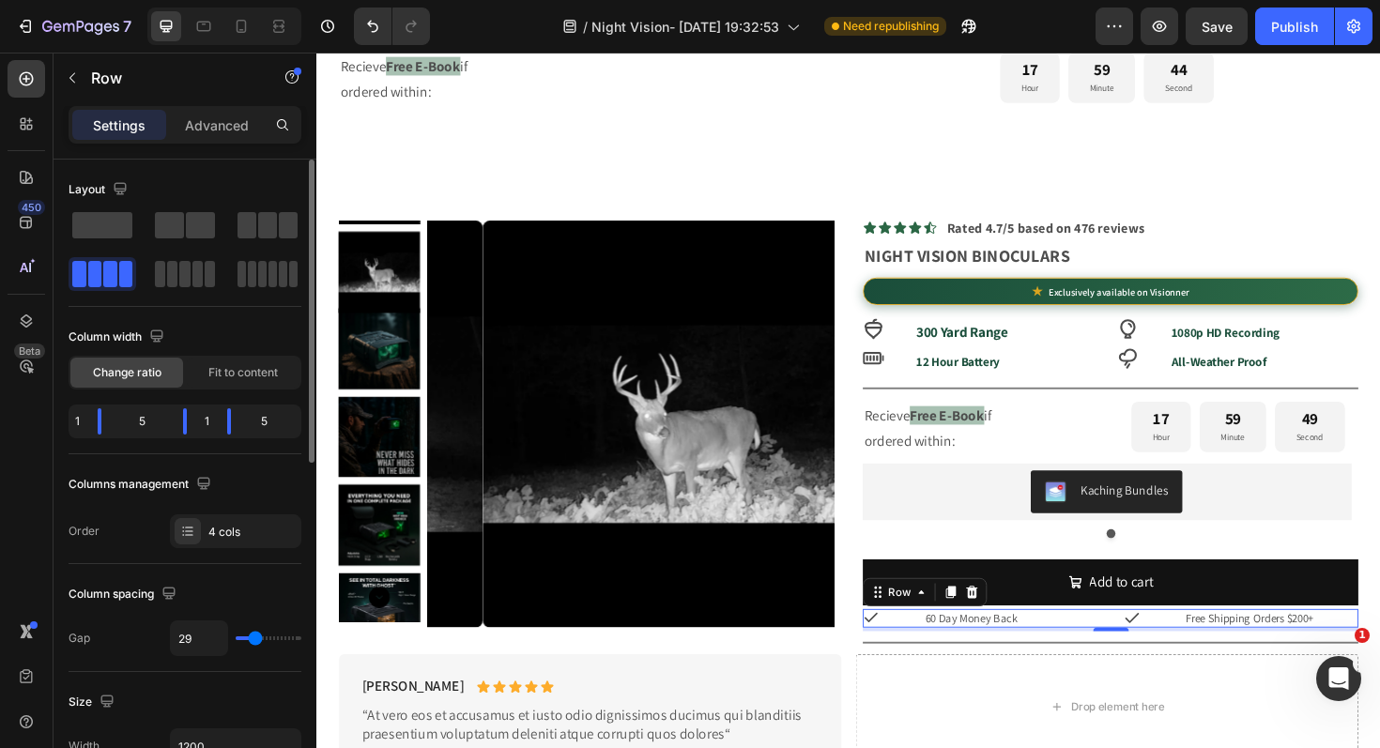
drag, startPoint x: 248, startPoint y: 645, endPoint x: 254, endPoint y: 657, distance: 13.9
click at [254, 640] on input "range" at bounding box center [269, 638] width 66 height 4
click at [226, 368] on span "Fit to content" at bounding box center [242, 372] width 69 height 17
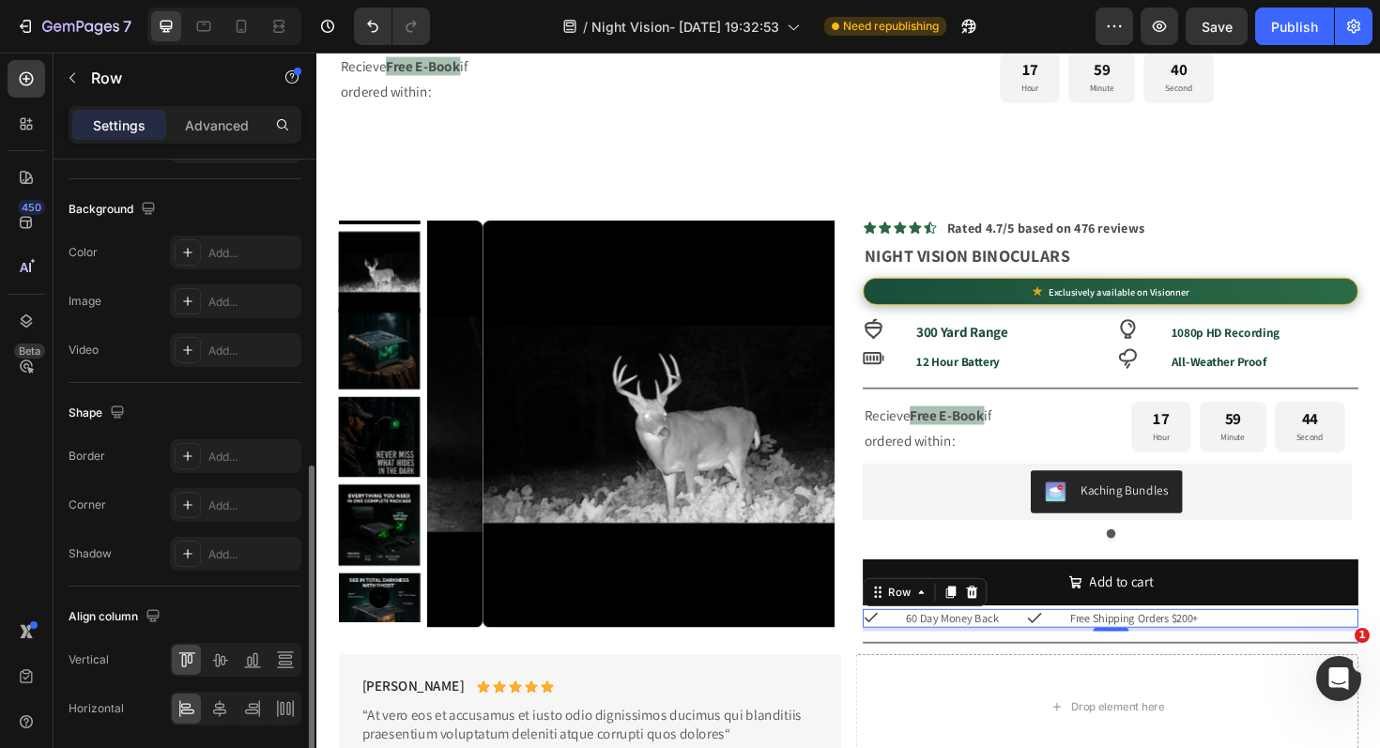
scroll to position [717, 0]
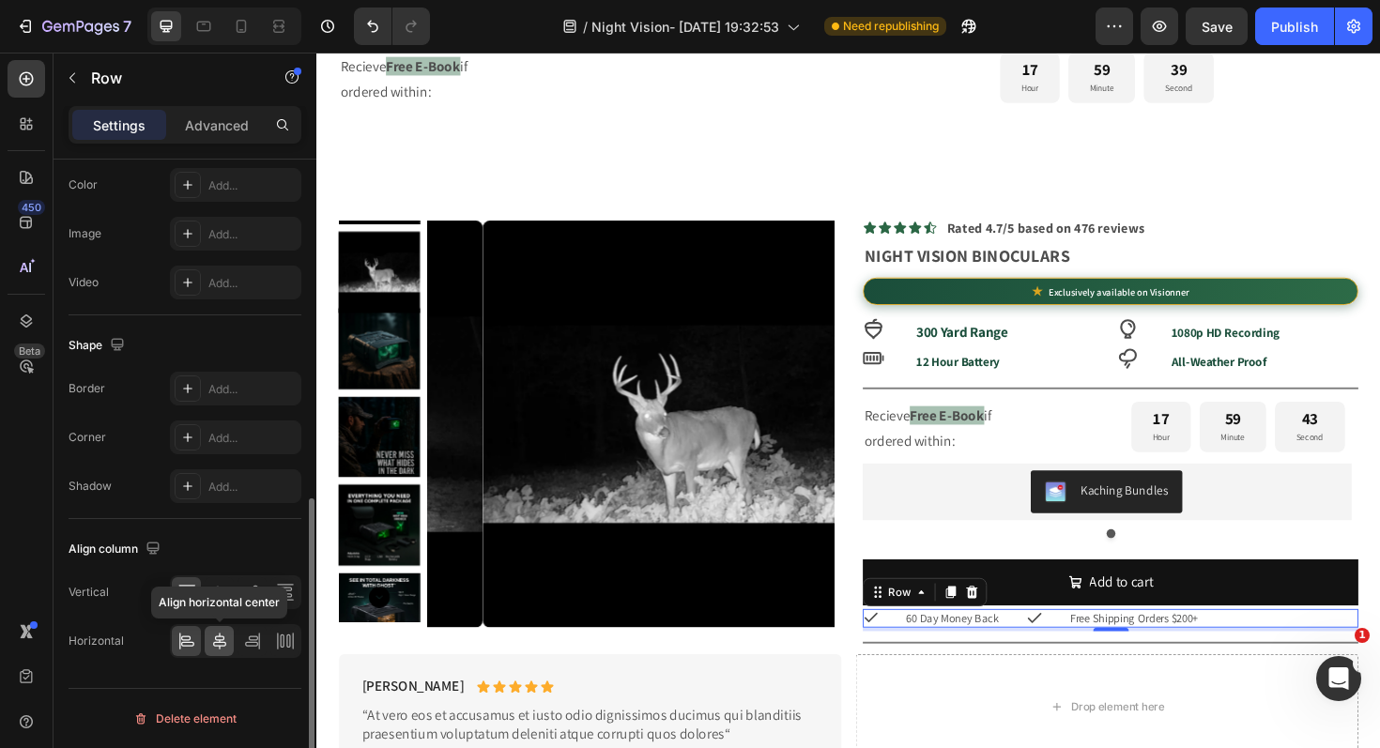
click at [221, 638] on icon at bounding box center [219, 641] width 19 height 19
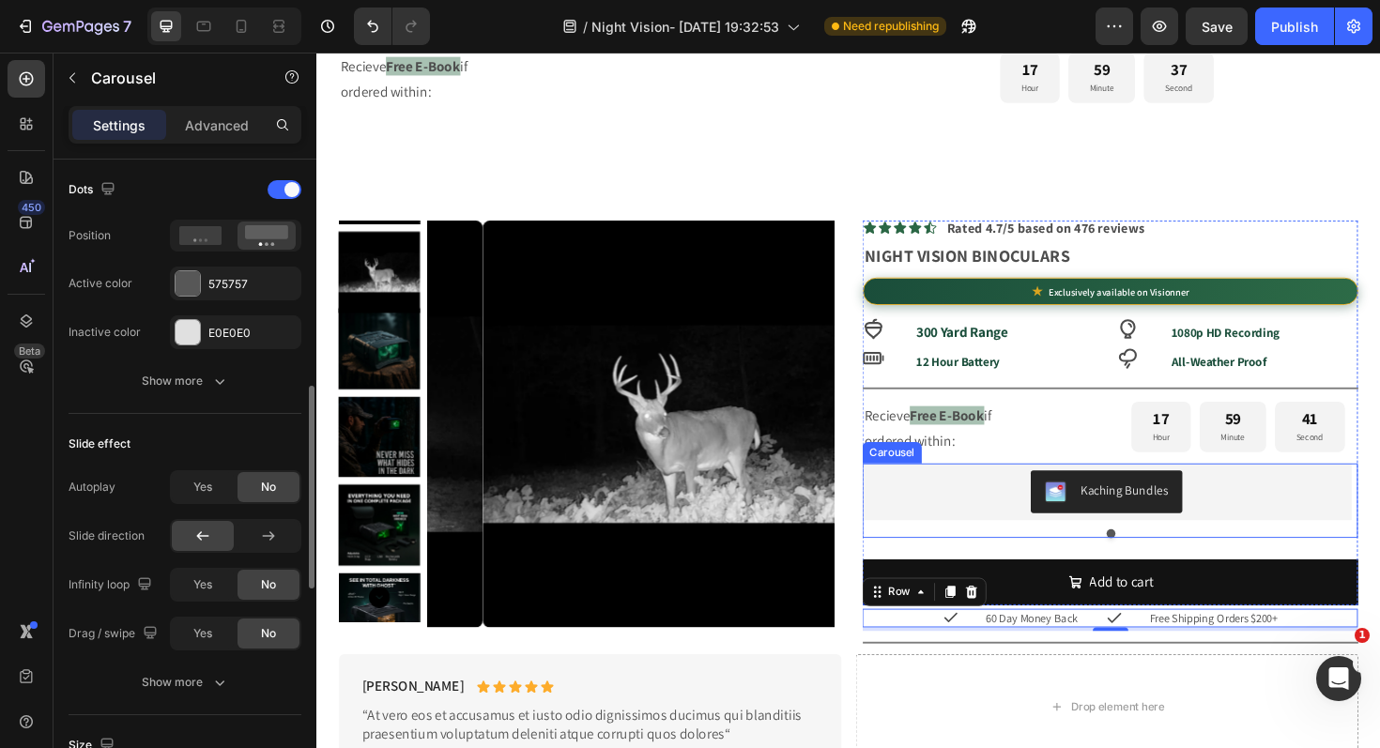
click at [983, 560] on div at bounding box center [1156, 562] width 525 height 9
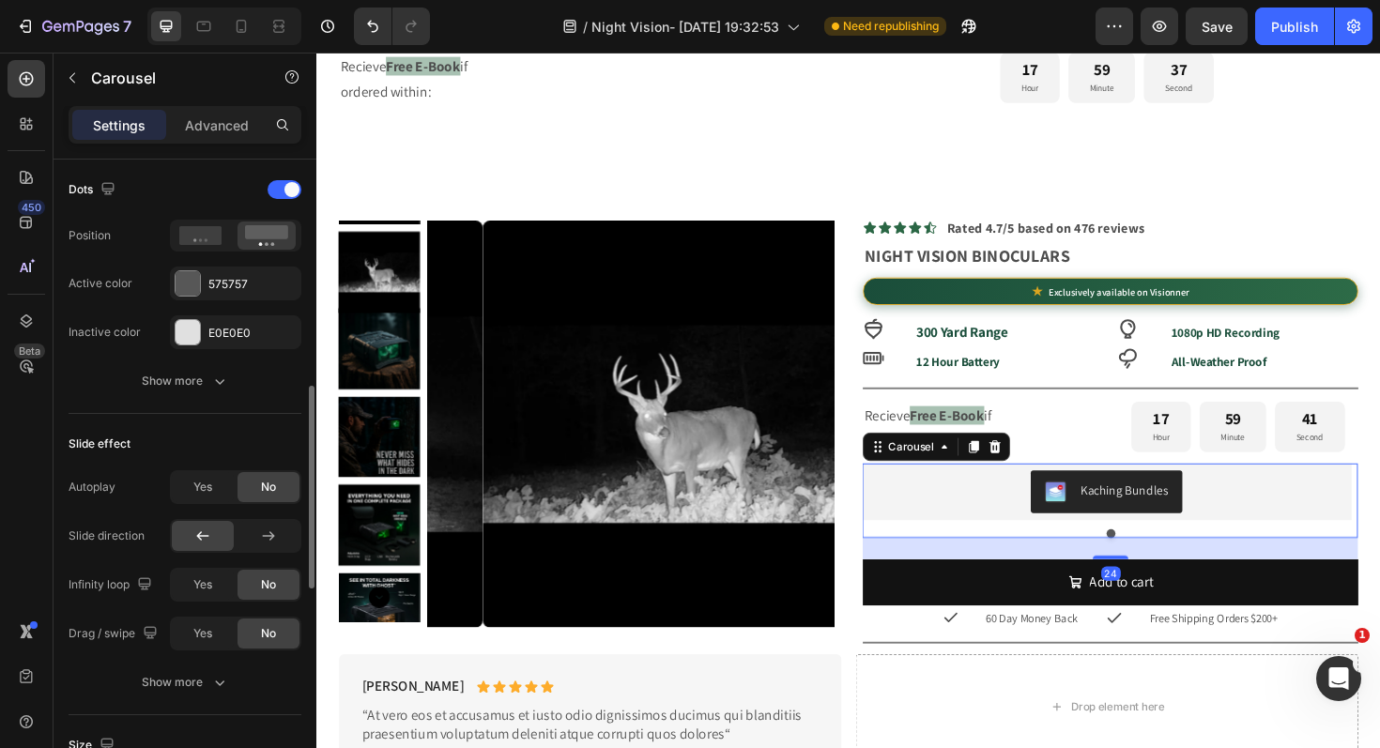
scroll to position [0, 0]
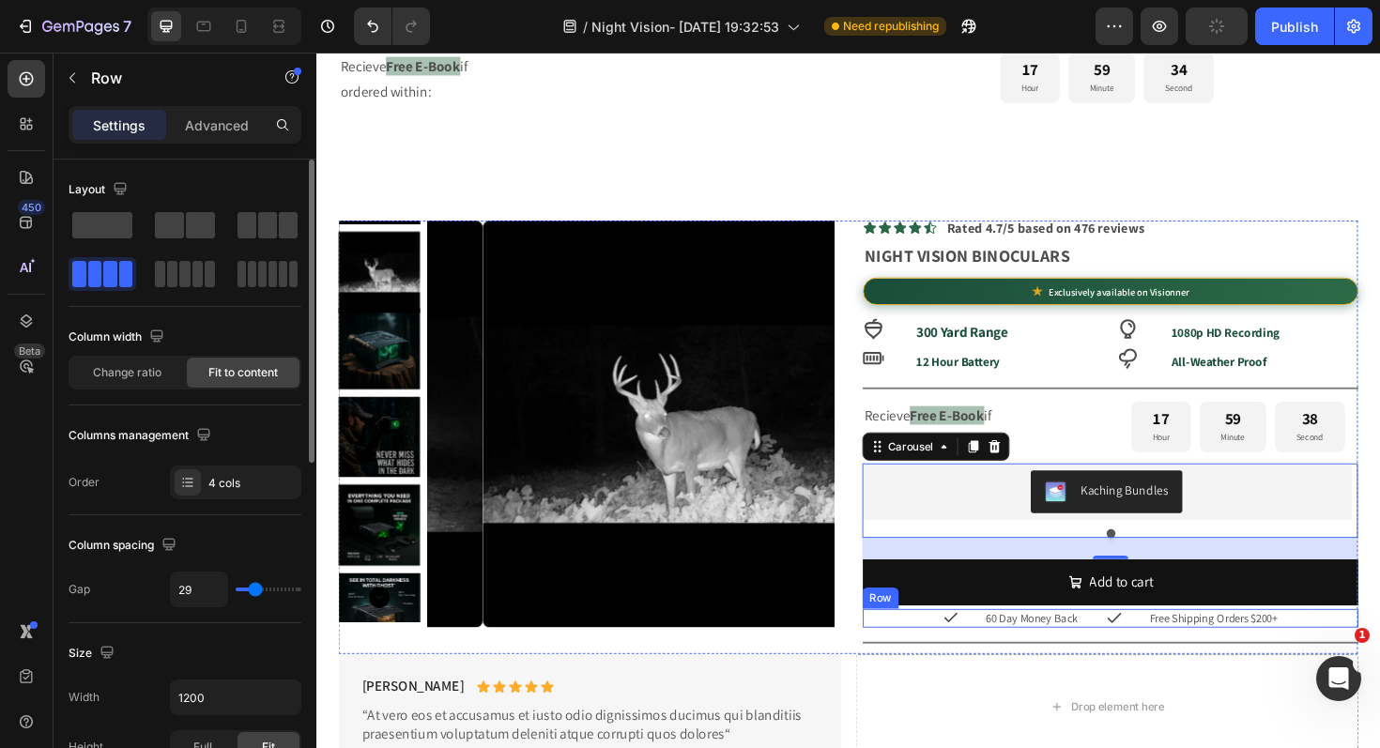
click at [1174, 659] on div "Icon 60 Day Money Back Text Block Icon Free Shipping Orders $200+ Text Block Row" at bounding box center [1156, 652] width 525 height 20
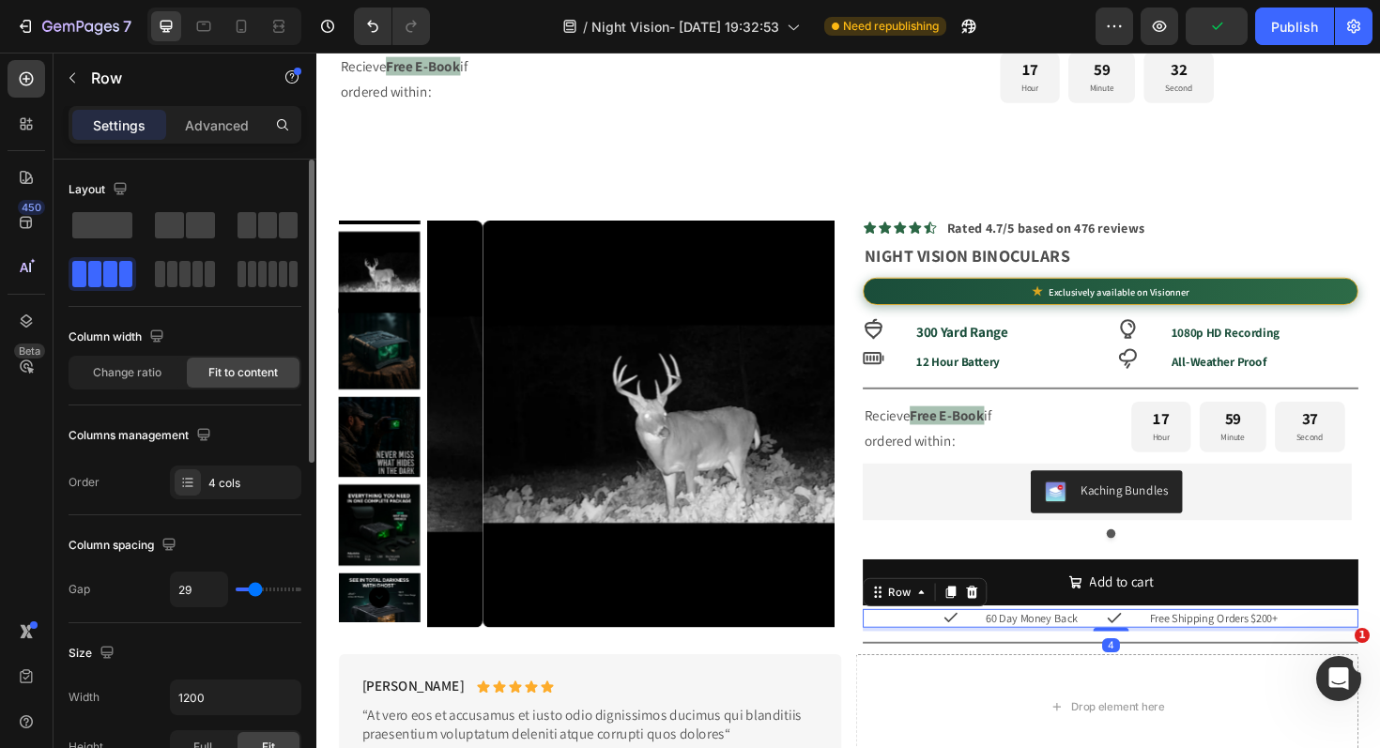
type input "37"
type input "41"
type input "43"
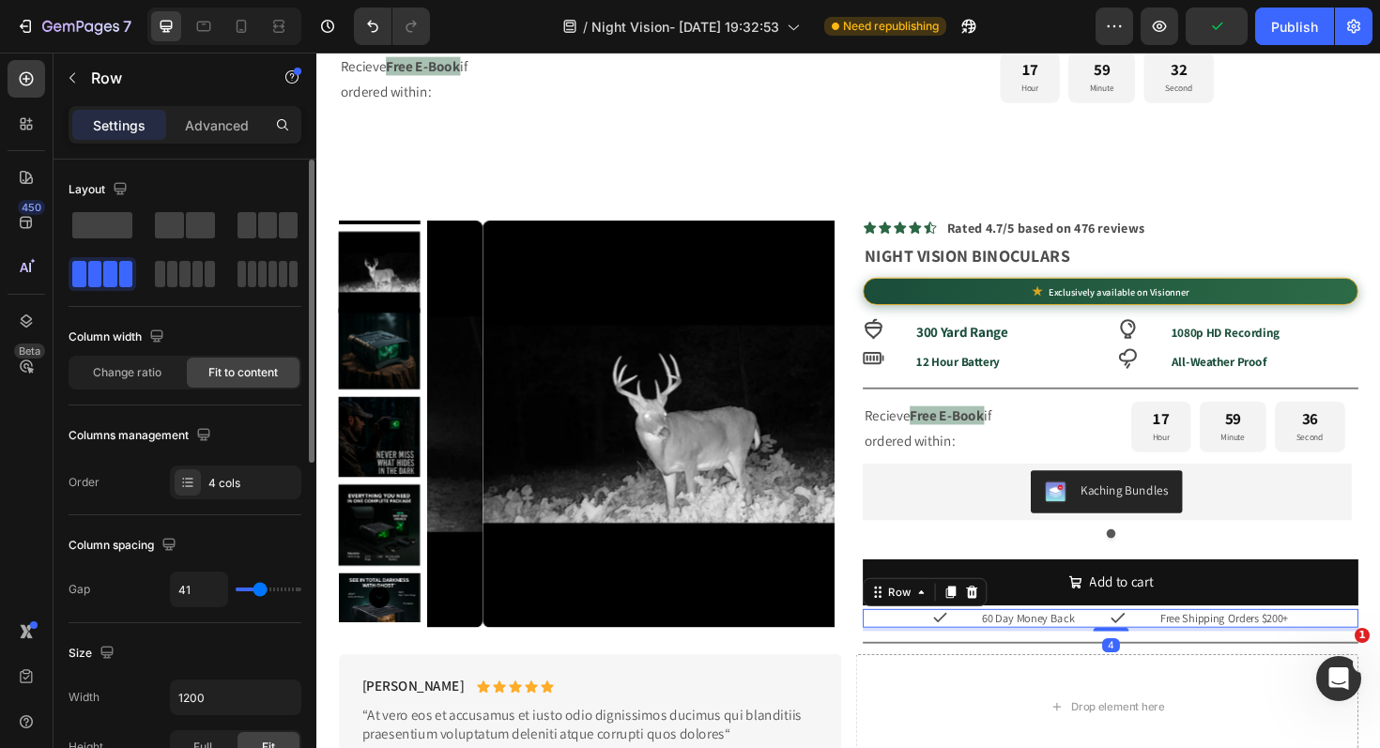
type input "43"
type input "45"
type input "46"
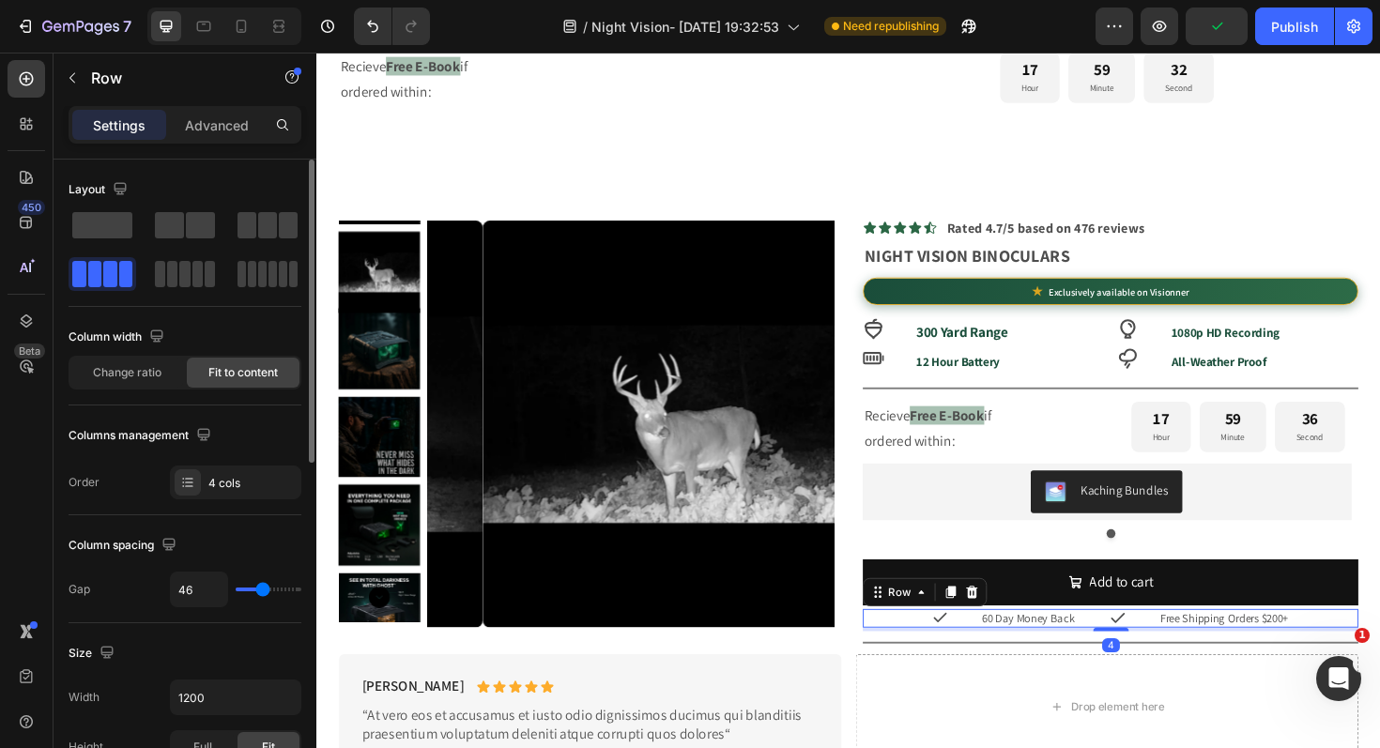
type input "47"
type input "46"
type input "45"
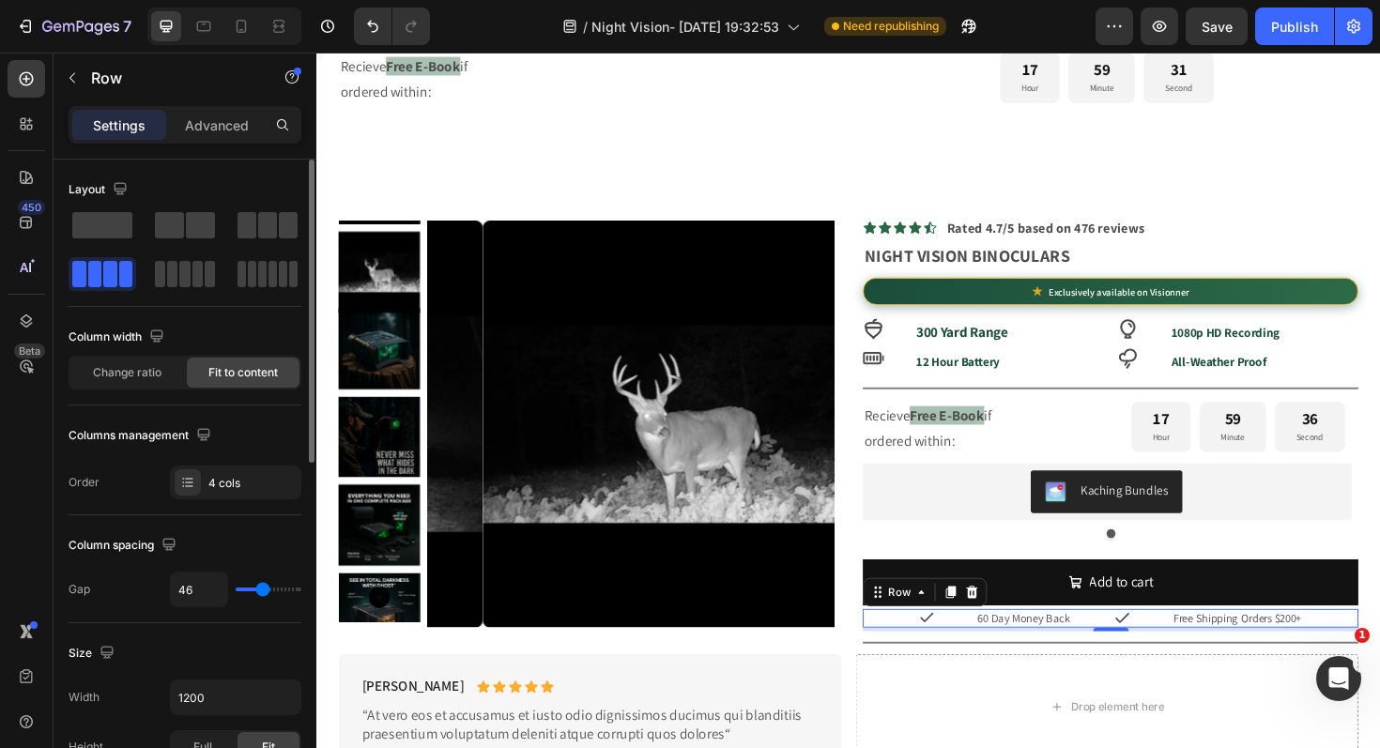
type input "45"
type input "44"
type input "43"
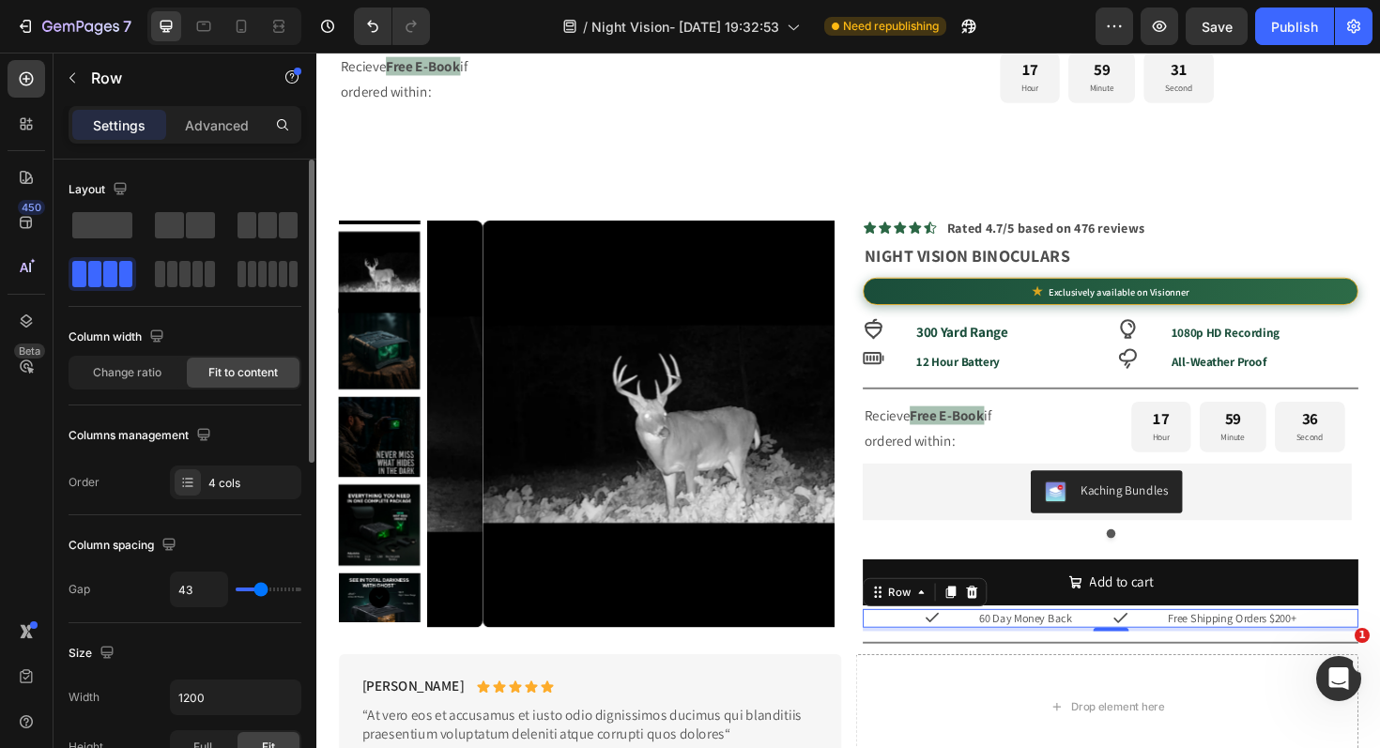
type input "42"
type input "41"
type input "40"
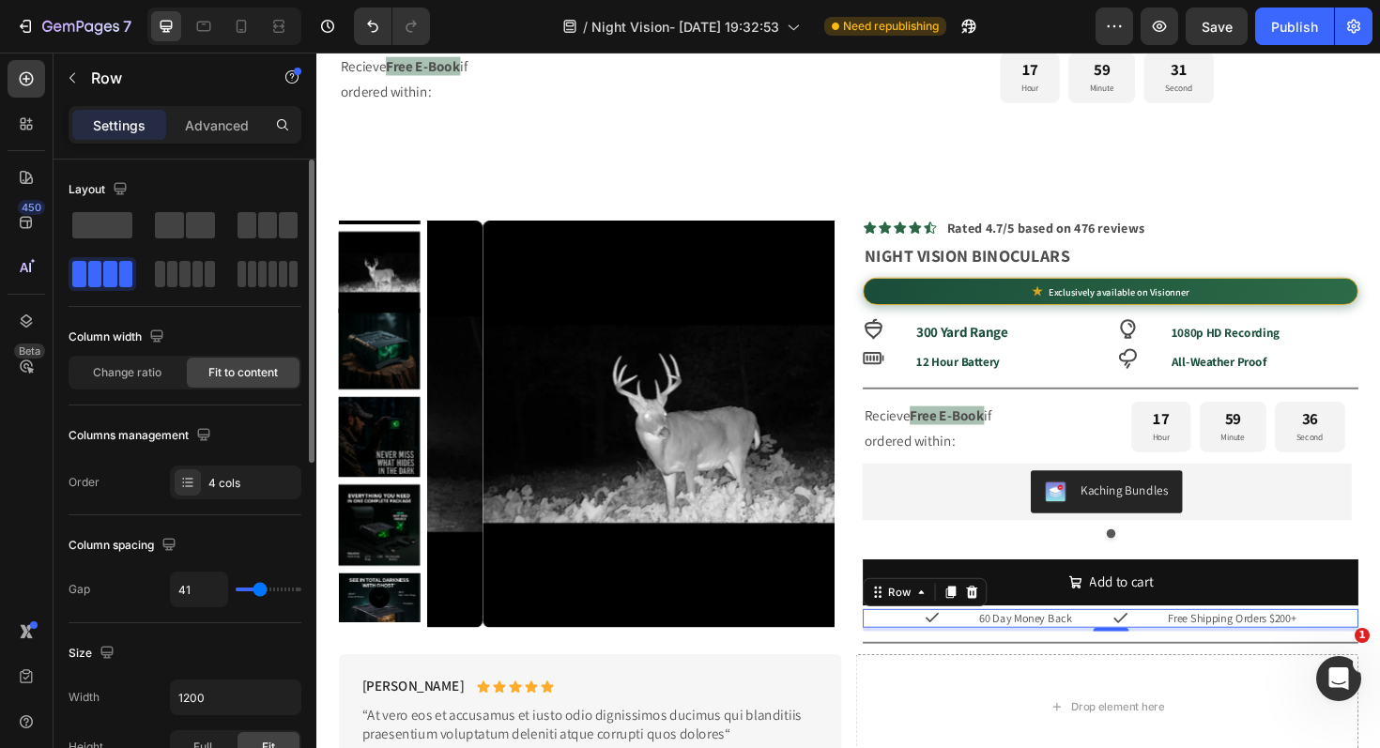
type input "40"
type input "39"
type input "38"
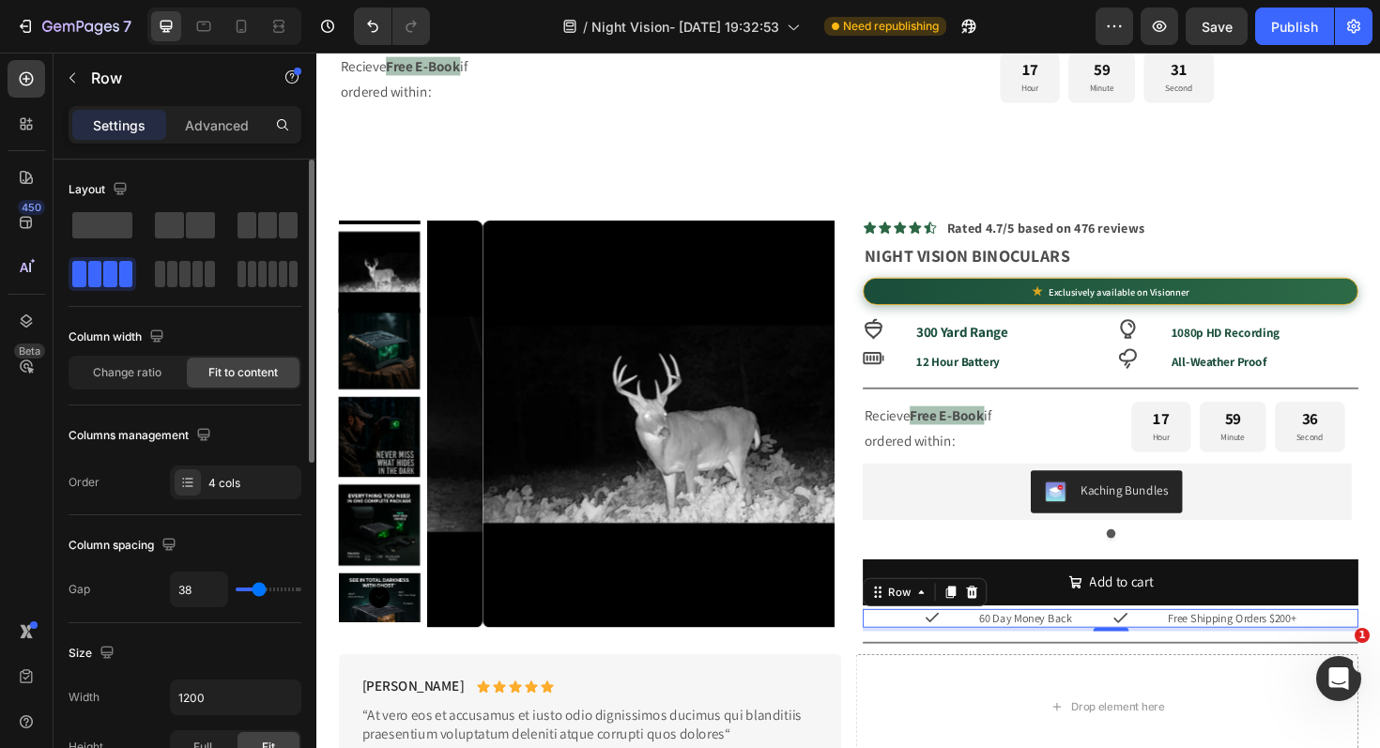
type input "36"
type input "34"
type input "33"
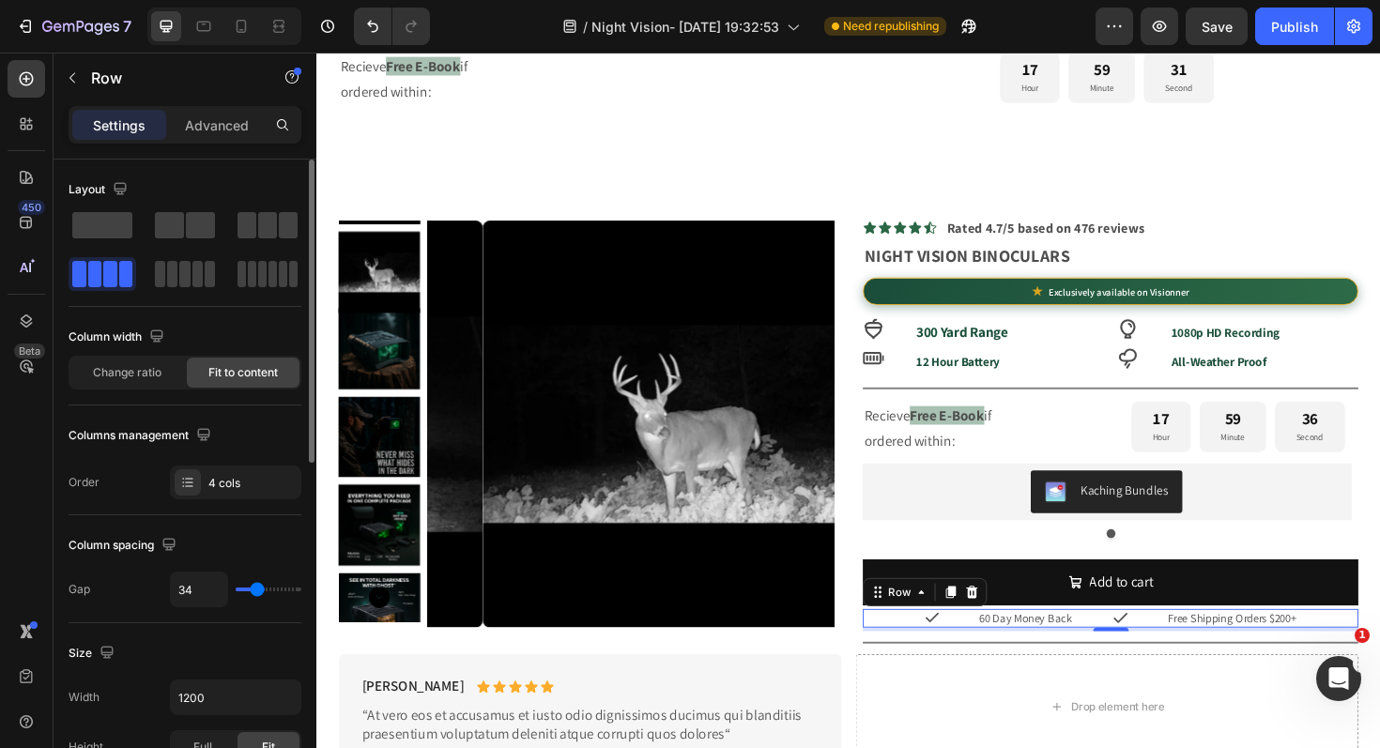
type input "33"
type input "32"
type input "31"
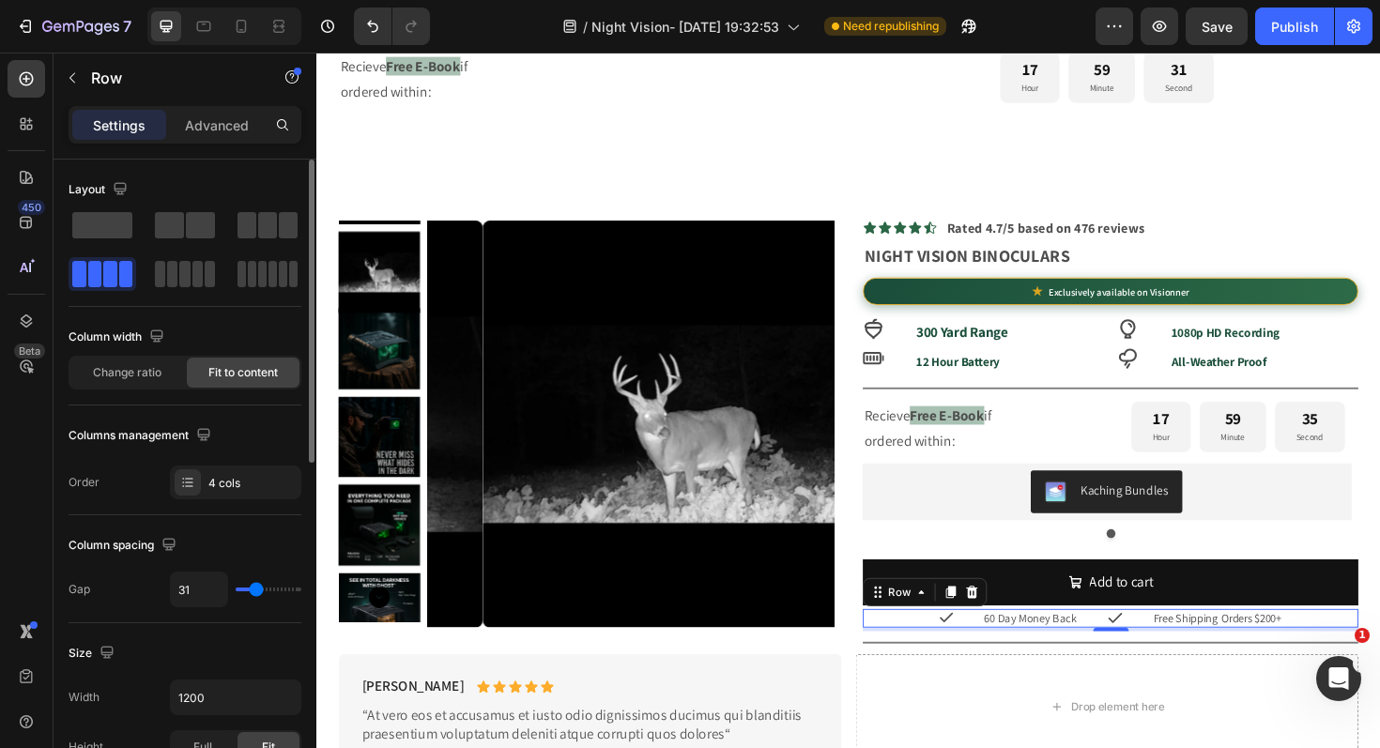
type input "30"
type input "28"
type input "25"
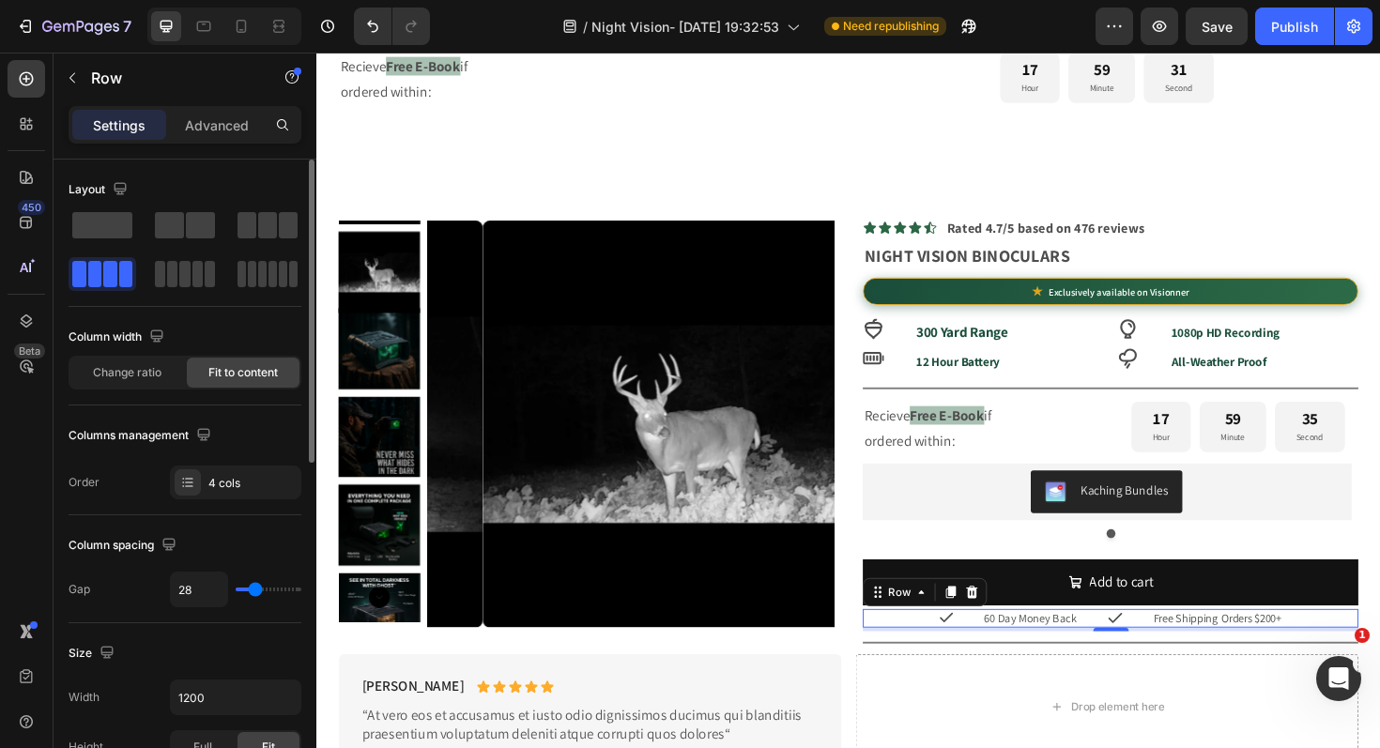
type input "25"
type input "24"
type input "23"
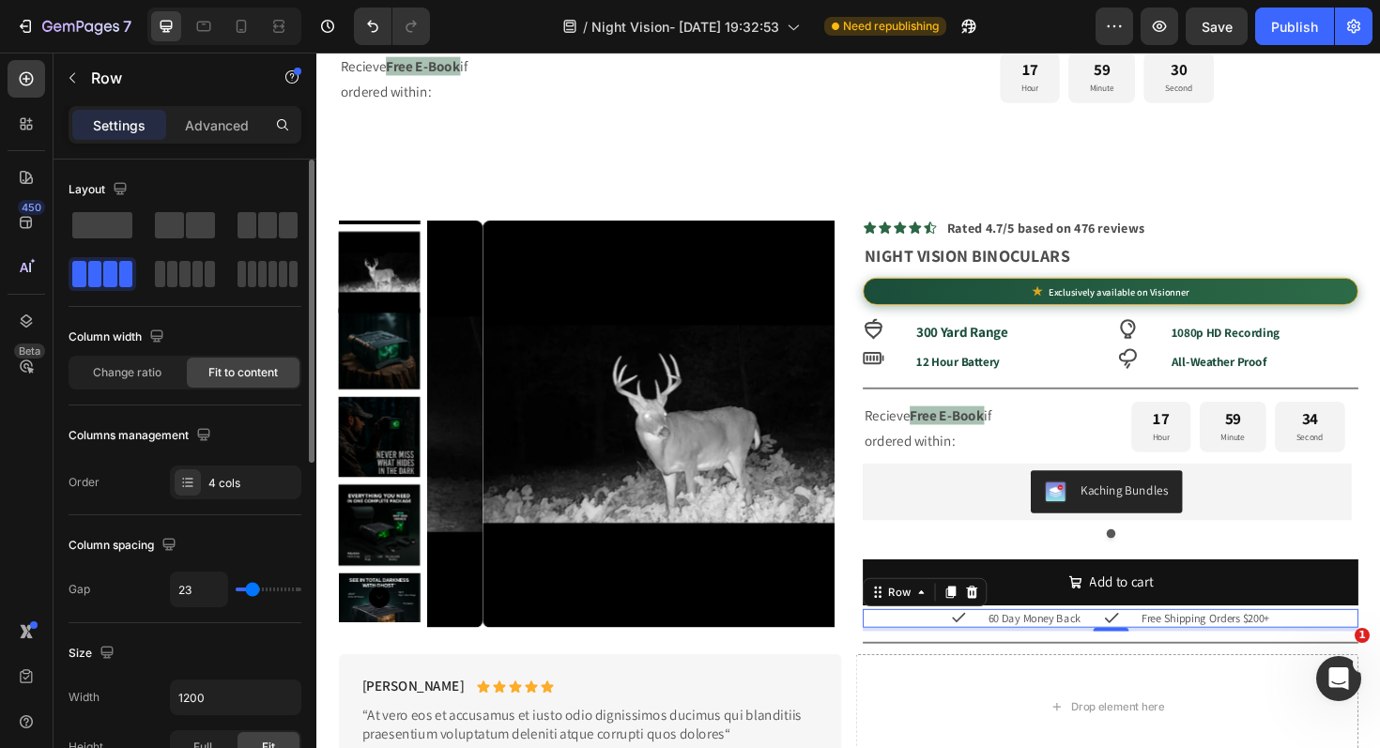
click at [252, 591] on input "range" at bounding box center [269, 590] width 66 height 4
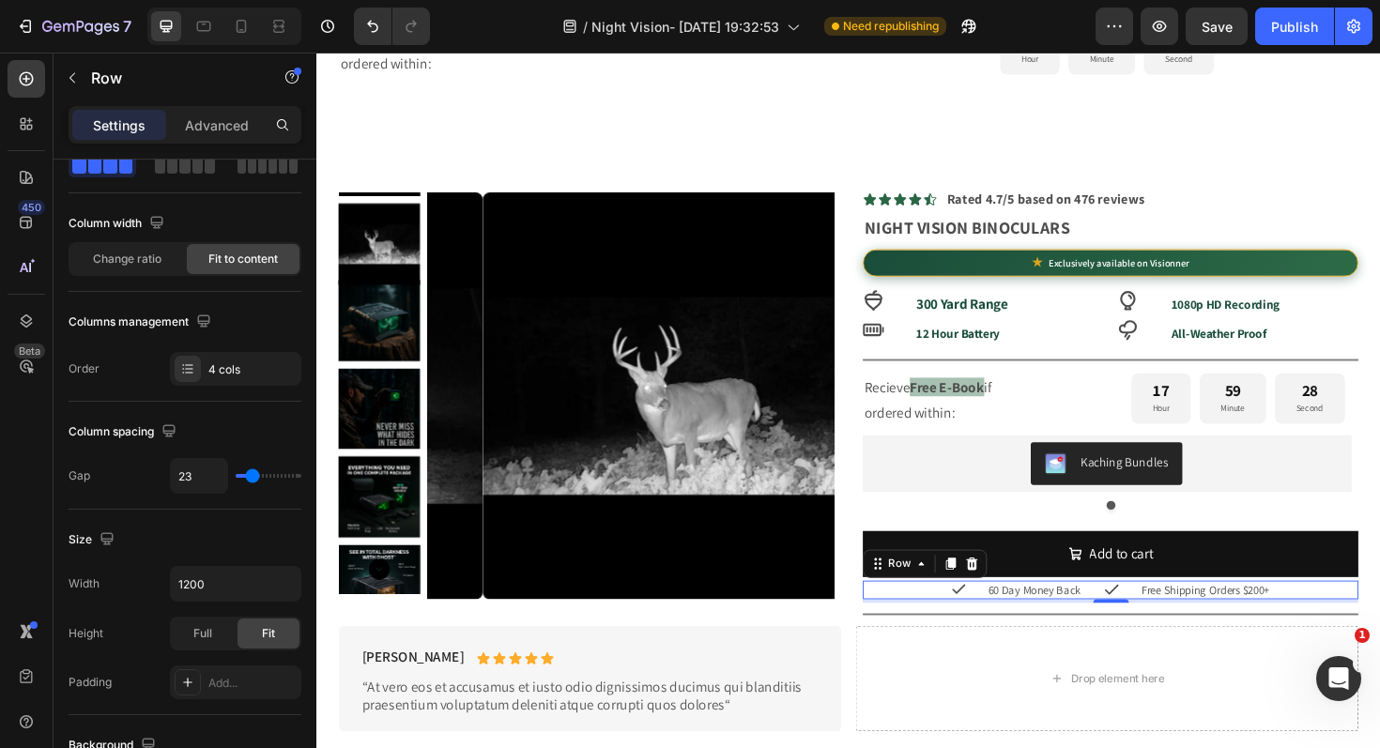
scroll to position [743, 0]
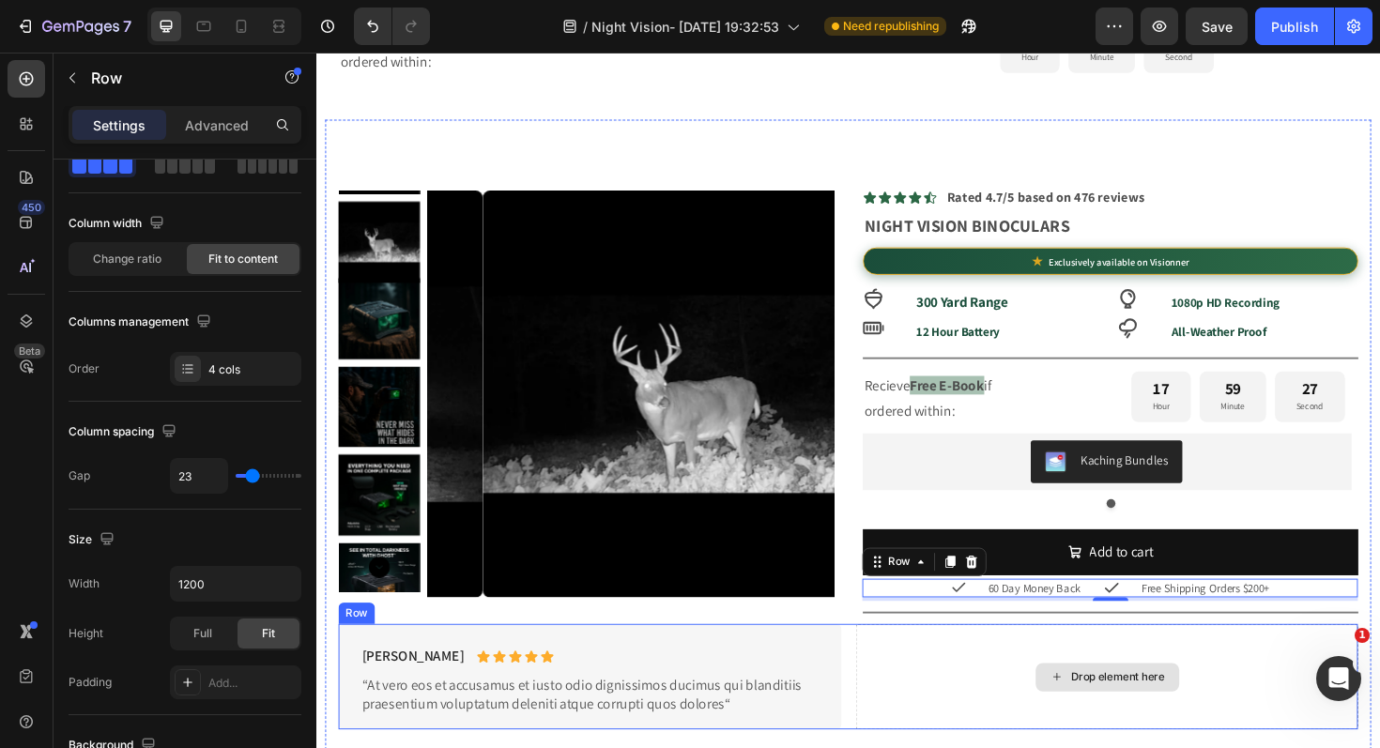
click at [1158, 703] on div "Drop element here" at bounding box center [1154, 714] width 152 height 30
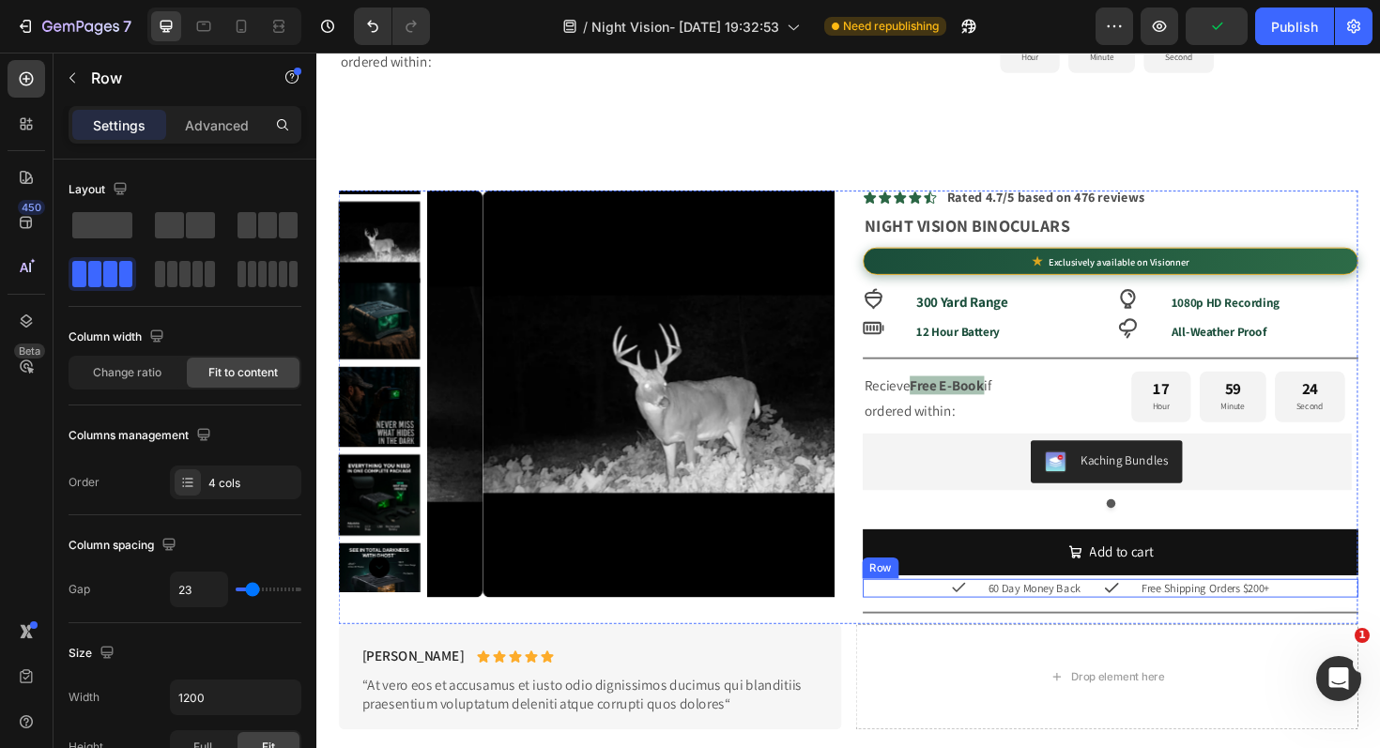
click at [1171, 623] on div "Icon 60 Day Money Back Text Block Icon Free Shipping Orders $200+ Text Block Row" at bounding box center [1156, 620] width 525 height 20
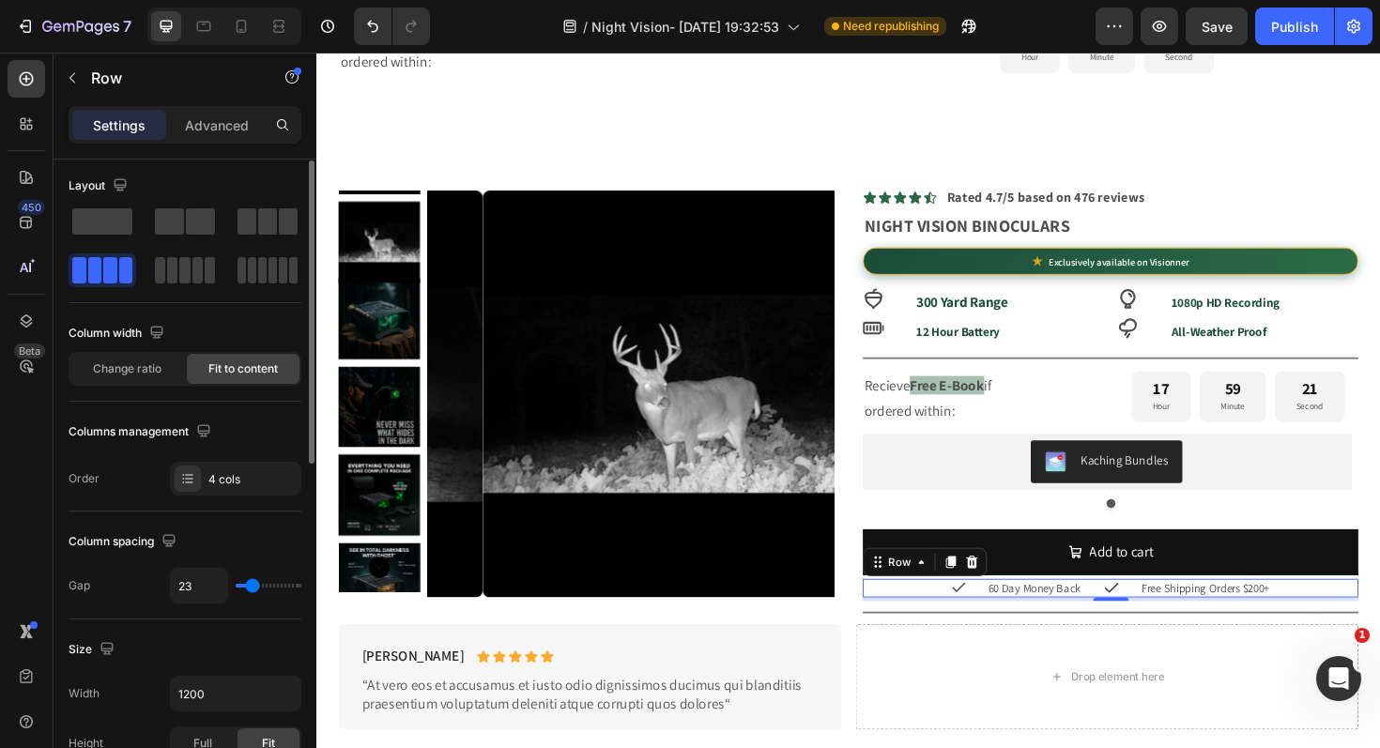
type input "16"
type input "14"
type input "13"
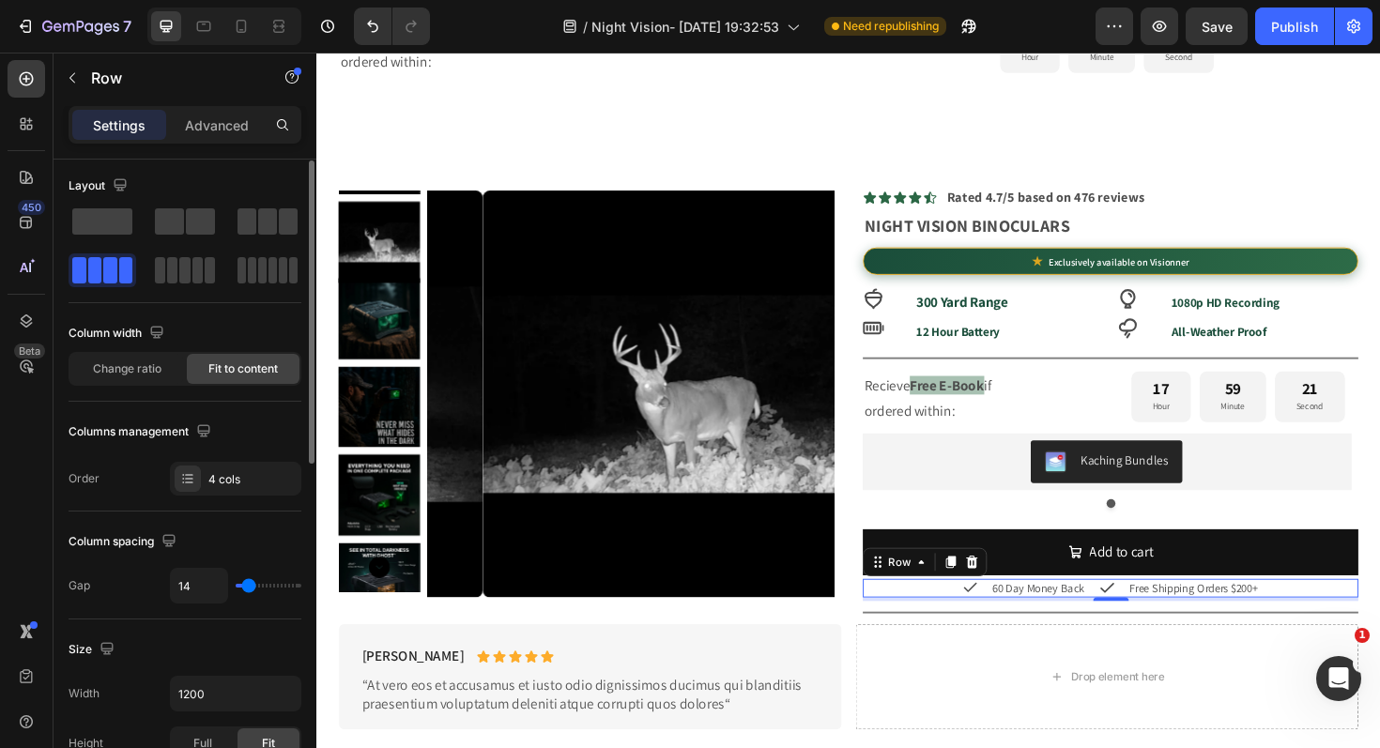
type input "13"
type input "11"
type input "10"
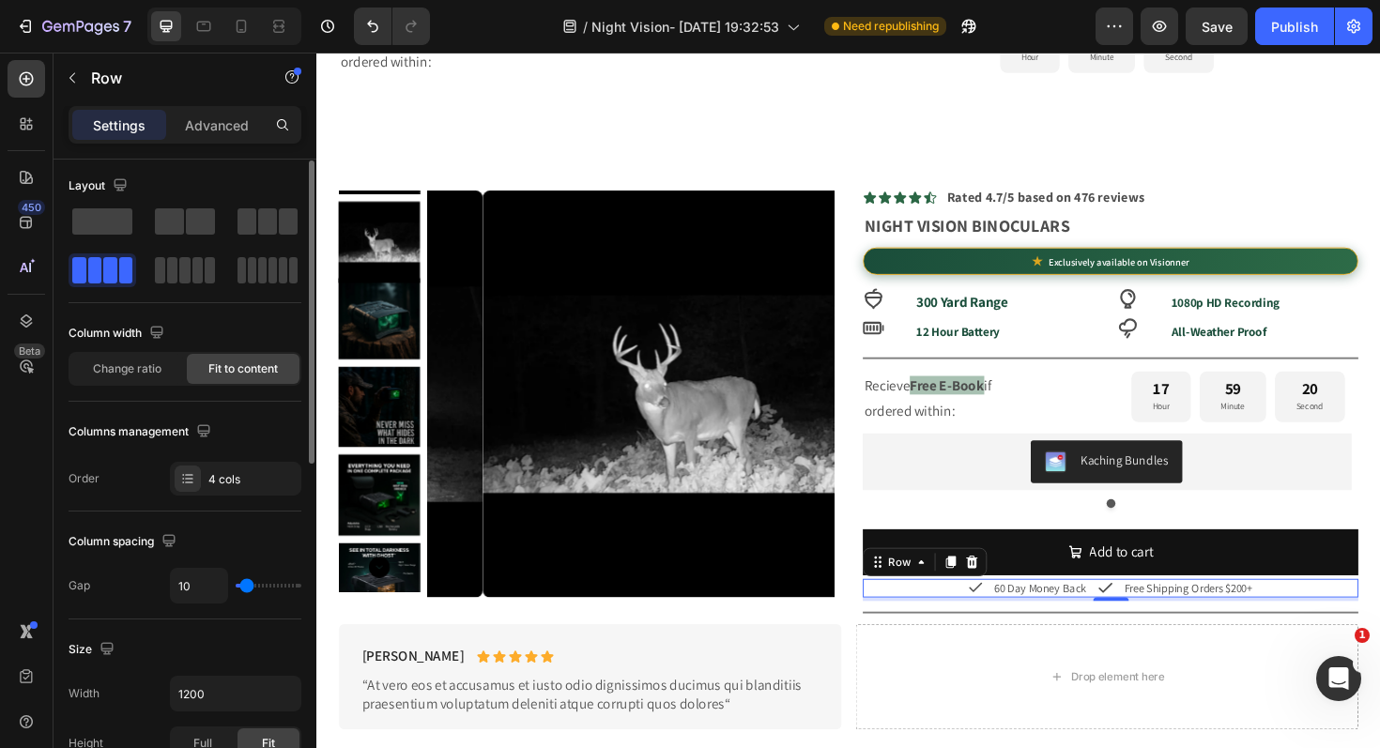
type input "13"
type input "14"
type input "15"
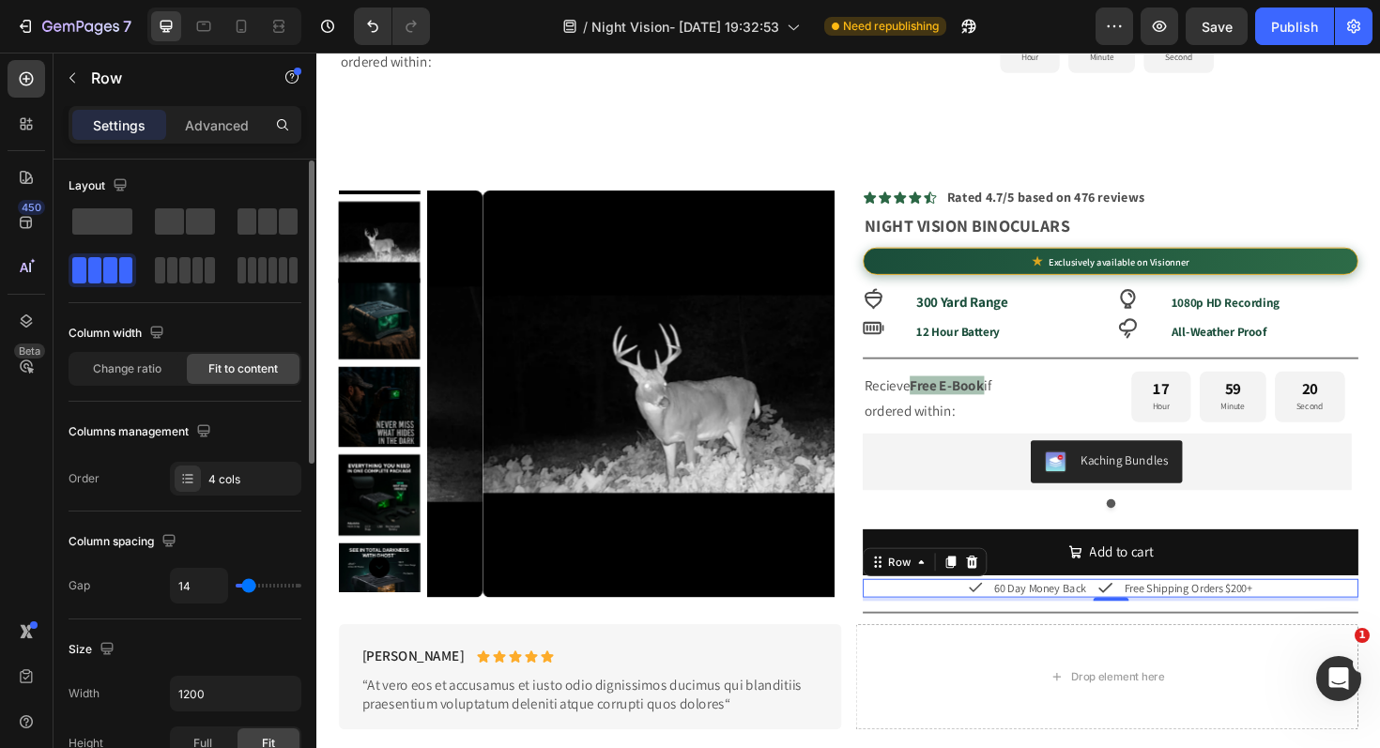
type input "15"
type input "13"
click at [247, 588] on input "range" at bounding box center [269, 586] width 66 height 4
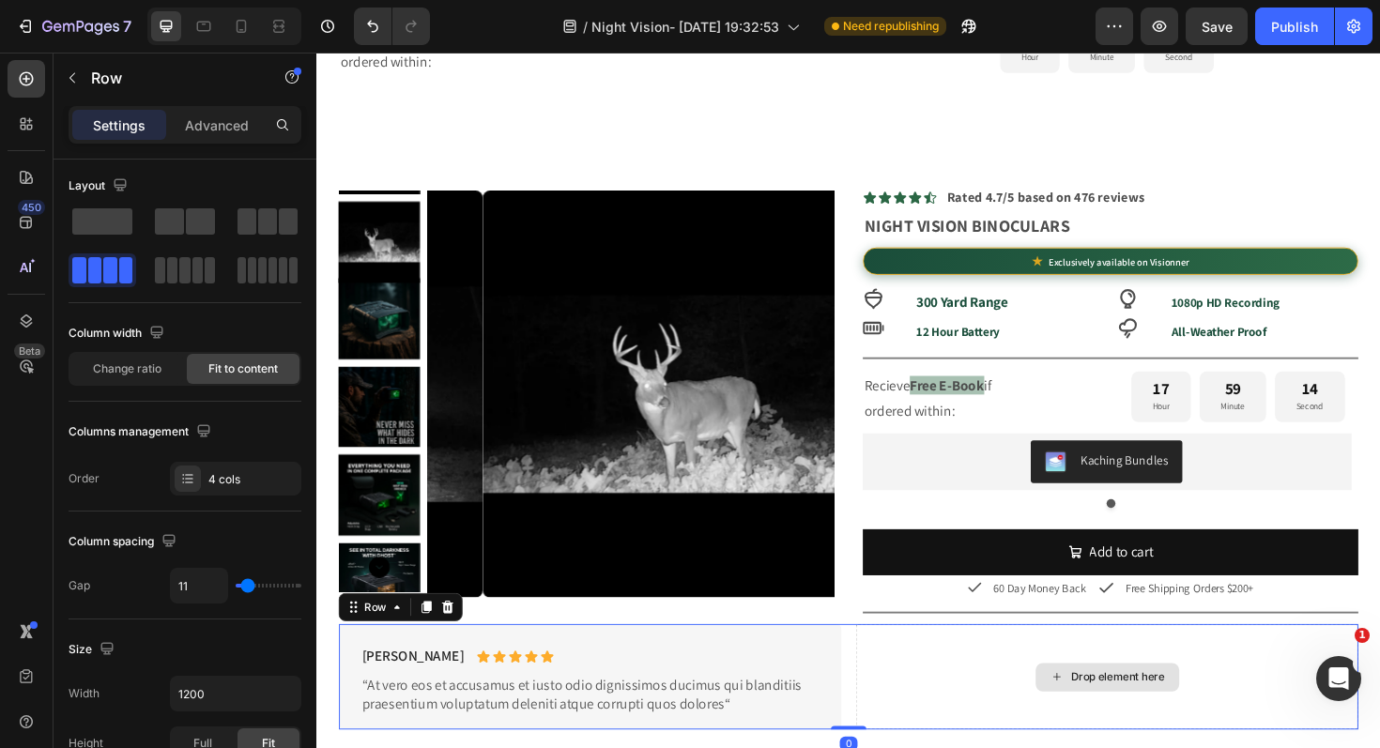
click at [1347, 690] on div "Drop element here" at bounding box center [1153, 713] width 532 height 111
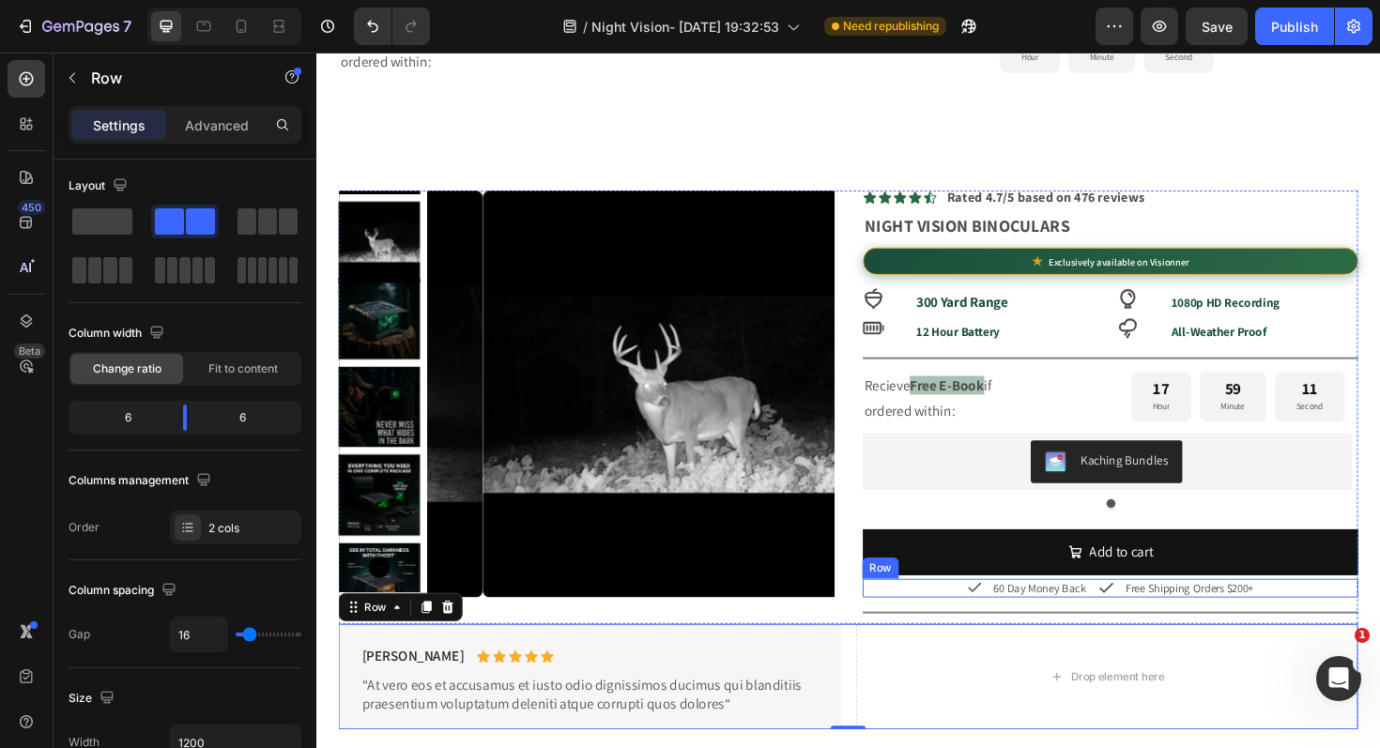
click at [1323, 627] on div "Icon 60 Day Money Back Text Block Icon Free Shipping Orders $200+ Text Block Row" at bounding box center [1156, 620] width 525 height 20
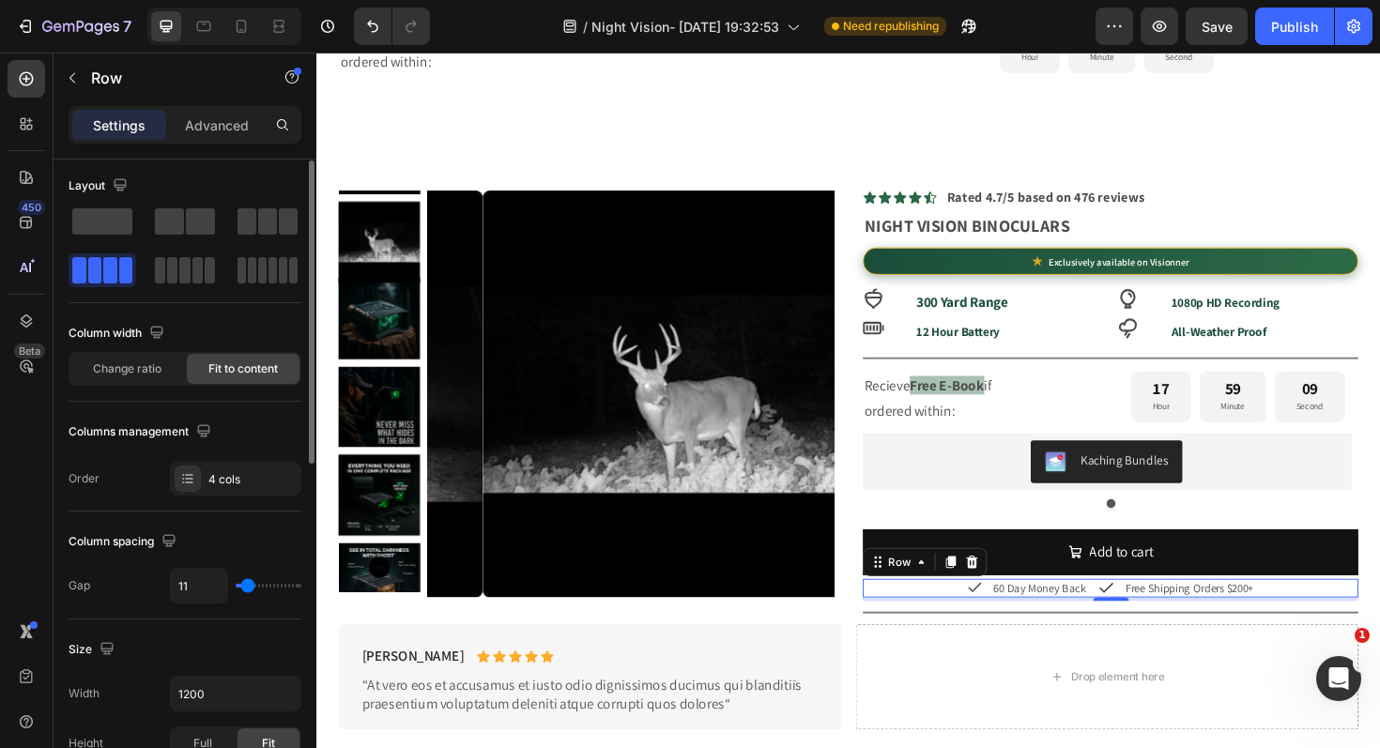
drag, startPoint x: 255, startPoint y: 591, endPoint x: 269, endPoint y: 589, distance: 14.2
click at [269, 589] on div "11" at bounding box center [235, 586] width 131 height 36
drag, startPoint x: 252, startPoint y: 580, endPoint x: 264, endPoint y: 587, distance: 13.0
click at [264, 587] on input "range" at bounding box center [269, 586] width 66 height 4
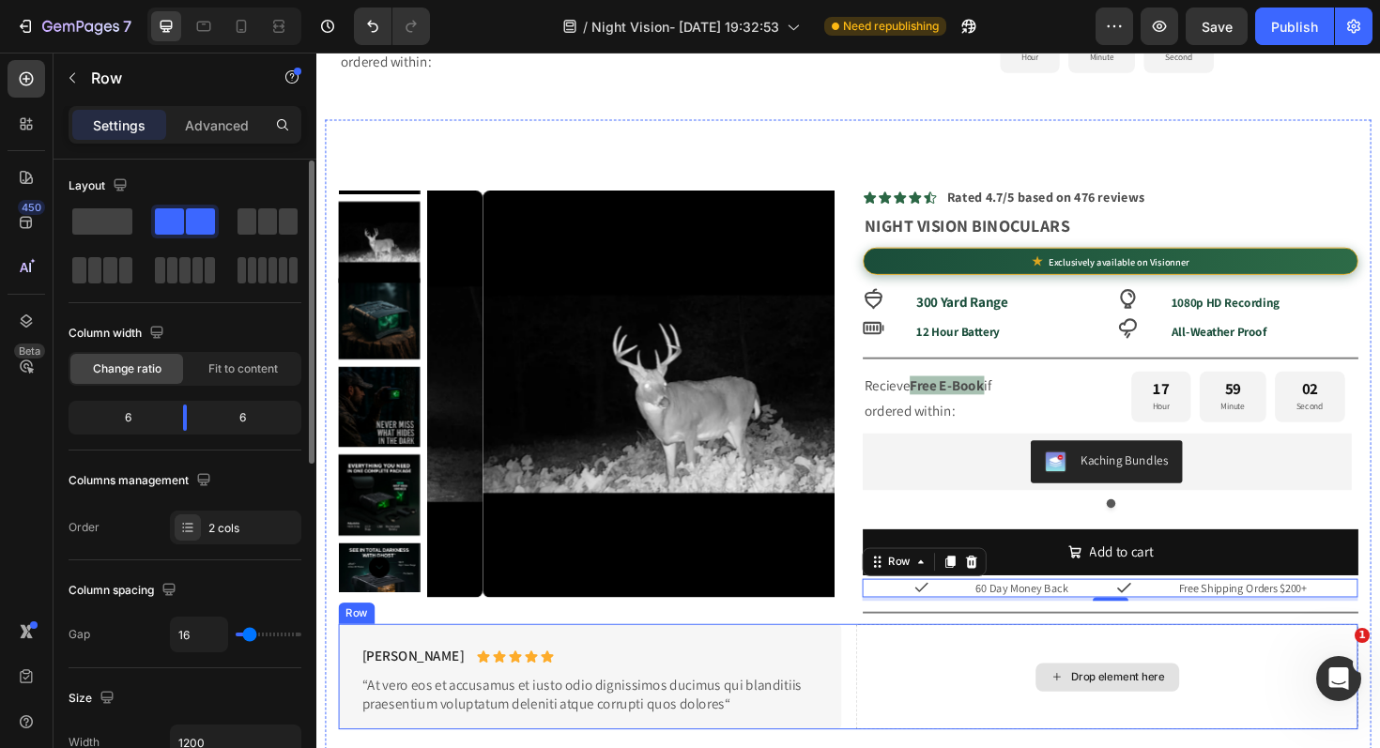
click at [1272, 690] on div "Drop element here" at bounding box center [1153, 713] width 532 height 111
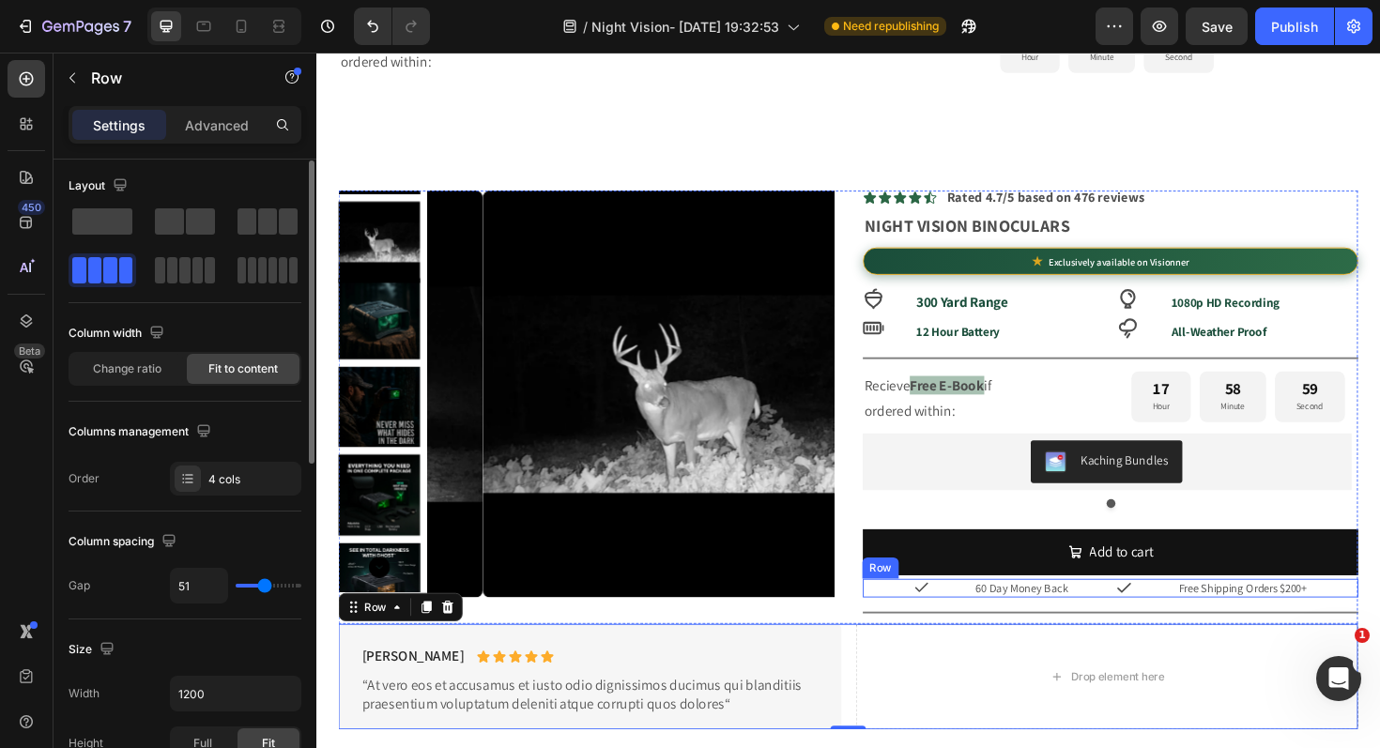
click at [1203, 624] on div "Icon 60 Day Money Back Text Block Icon Free Shipping Orders $200+ Text Block Row" at bounding box center [1156, 620] width 525 height 20
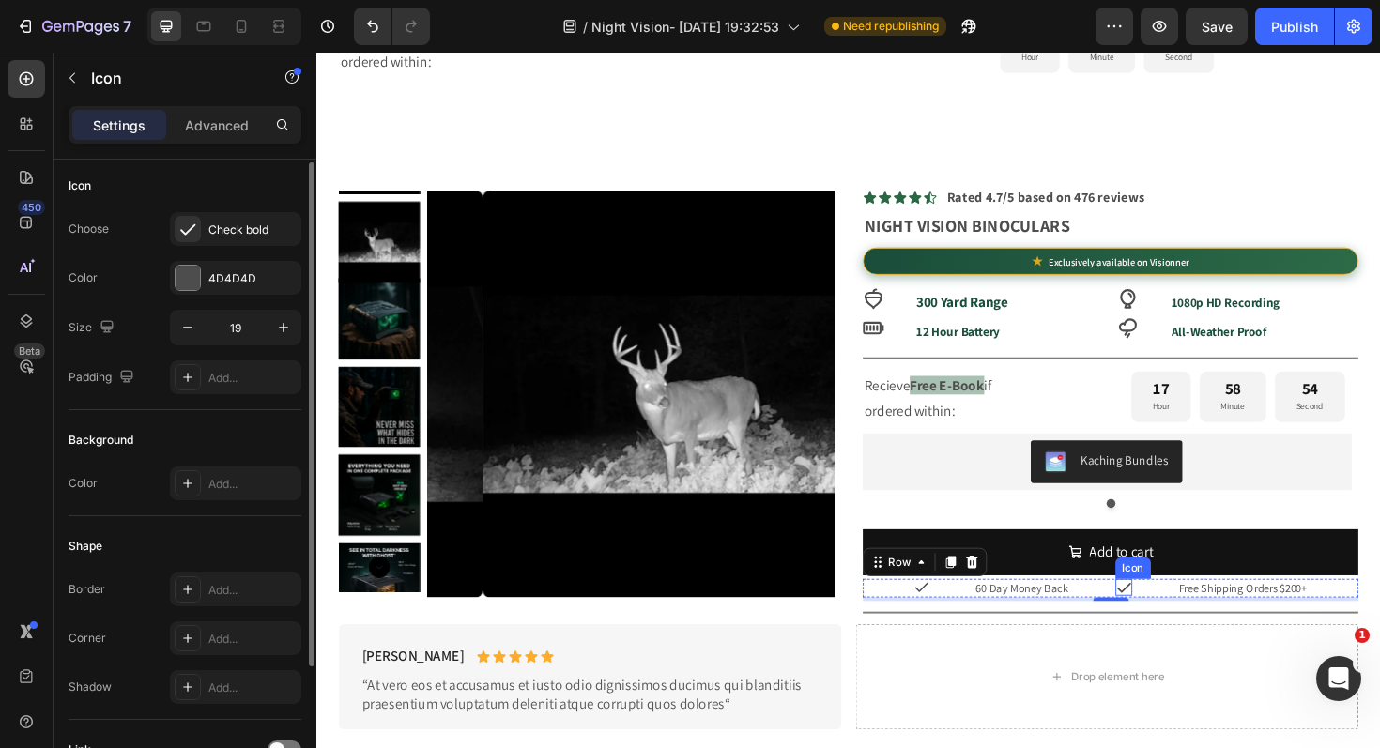
click at [1164, 625] on icon at bounding box center [1171, 620] width 14 height 10
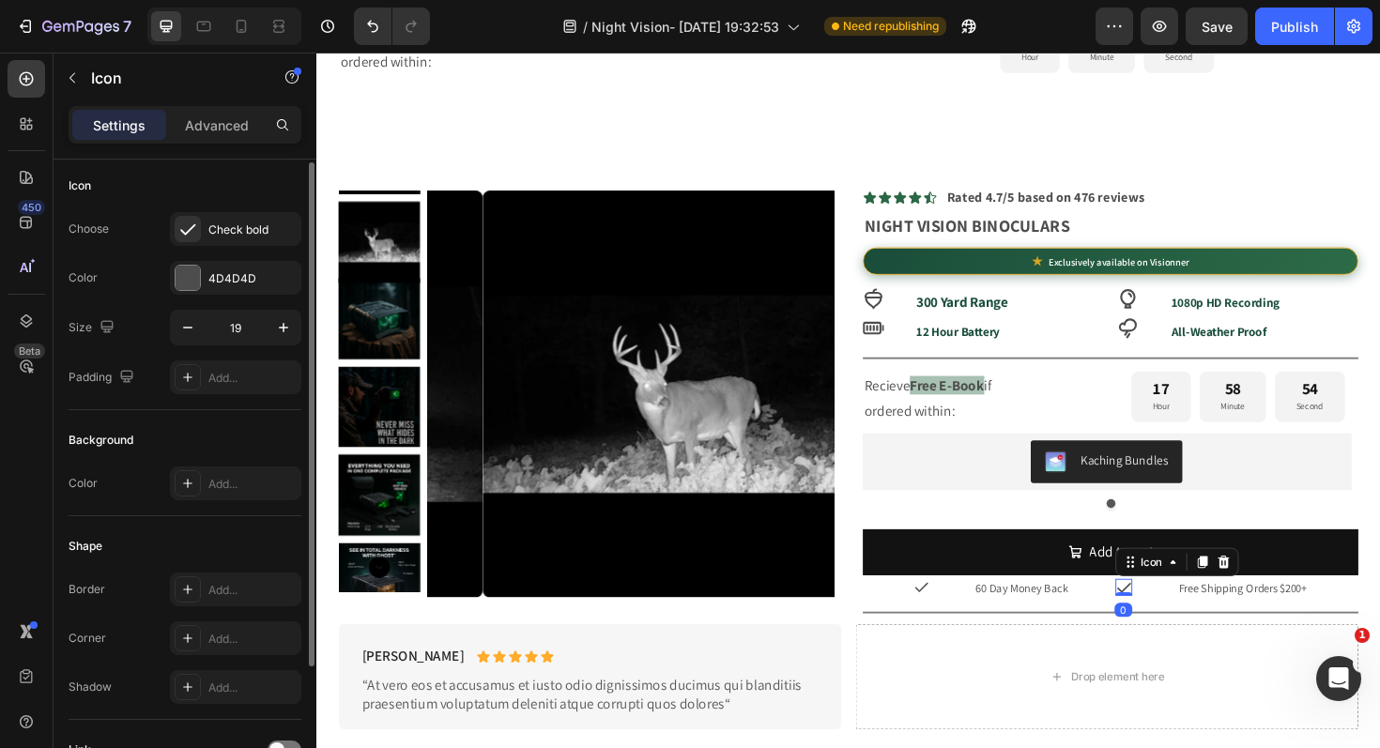
scroll to position [0, 0]
click at [206, 141] on div "Settings Advanced" at bounding box center [185, 125] width 233 height 38
click at [215, 128] on p "Advanced" at bounding box center [217, 125] width 64 height 20
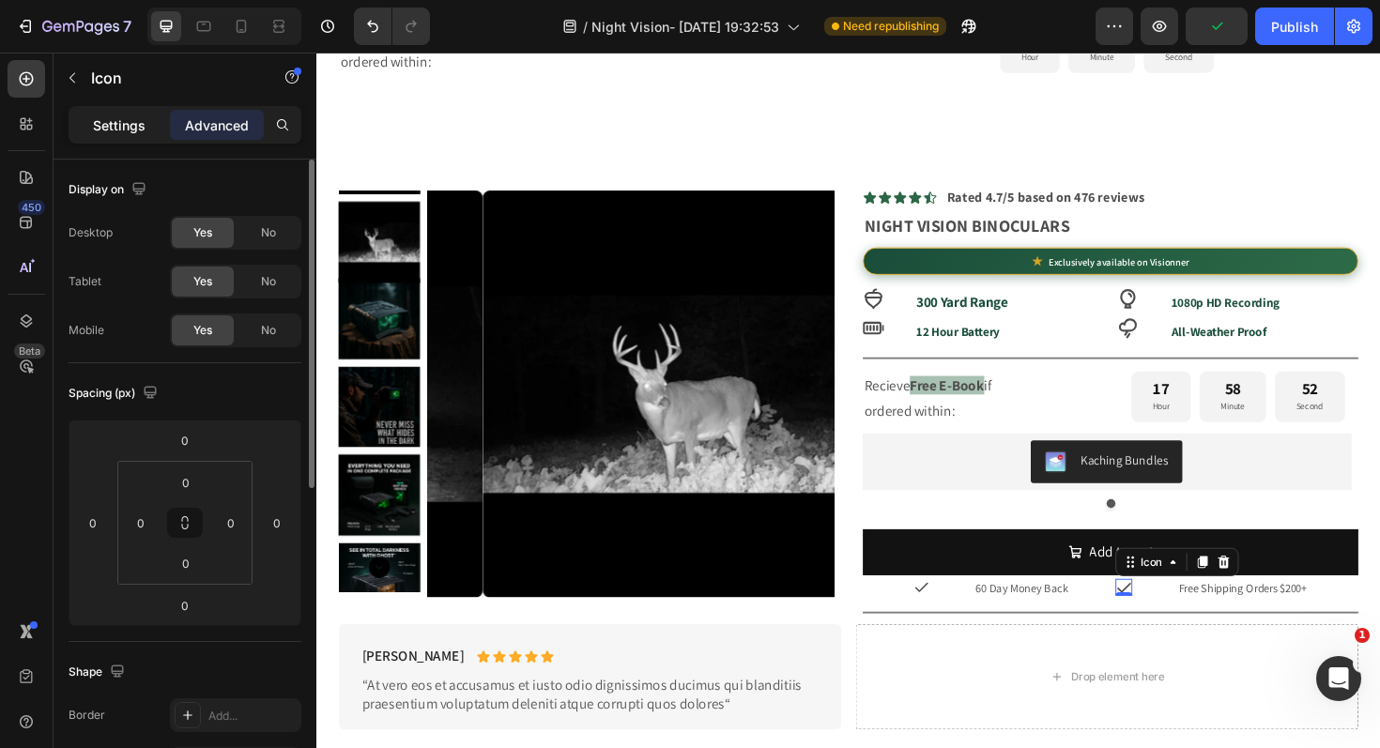
click at [127, 125] on p "Settings" at bounding box center [119, 125] width 53 height 20
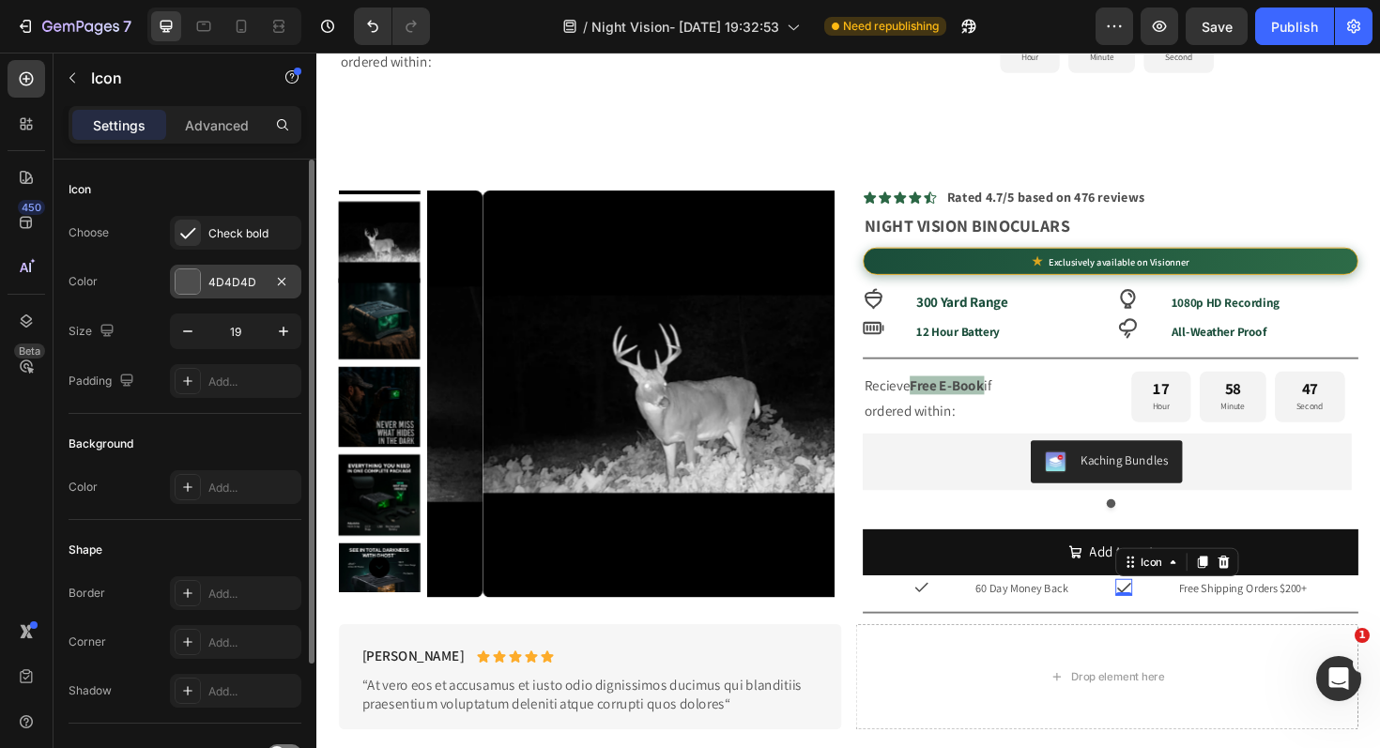
click at [209, 298] on div "4D4D4D" at bounding box center [235, 282] width 131 height 34
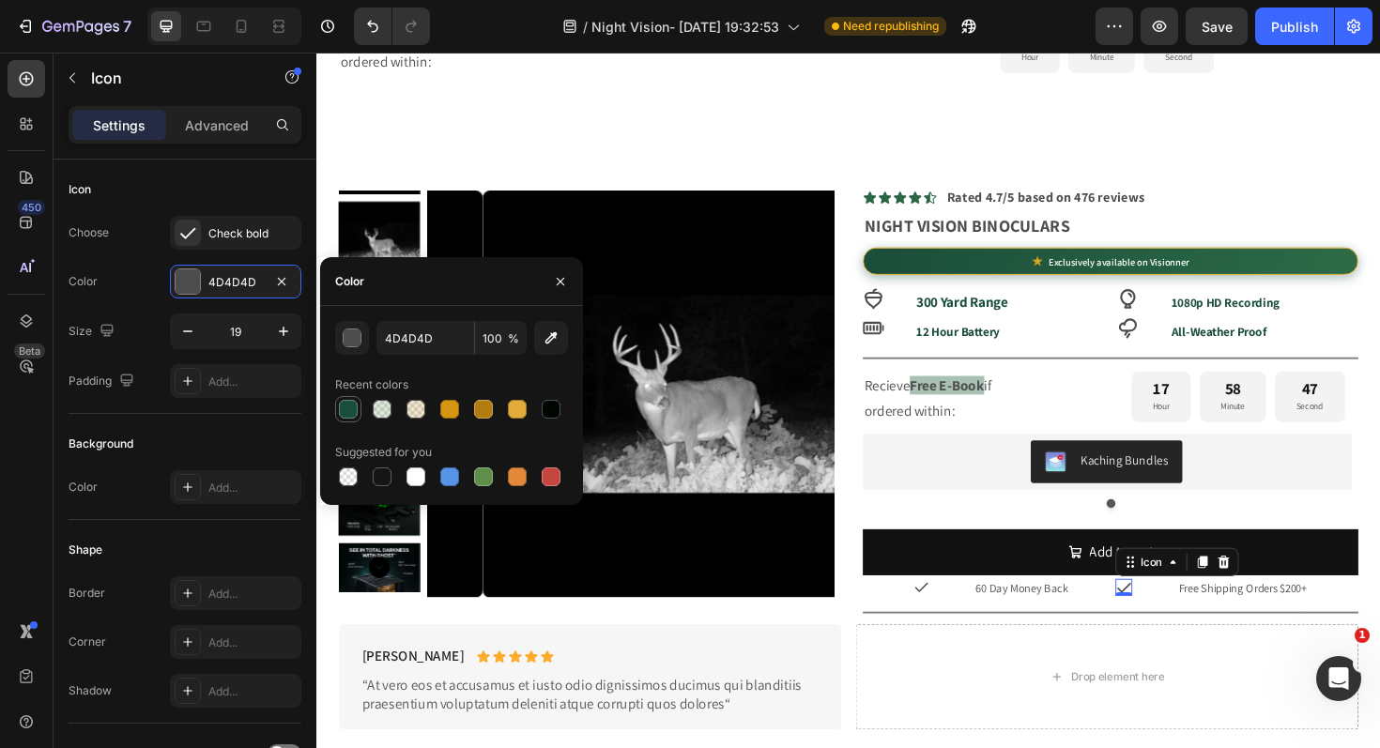
click at [347, 411] on div at bounding box center [348, 409] width 19 height 19
click at [948, 620] on icon at bounding box center [956, 618] width 17 height 17
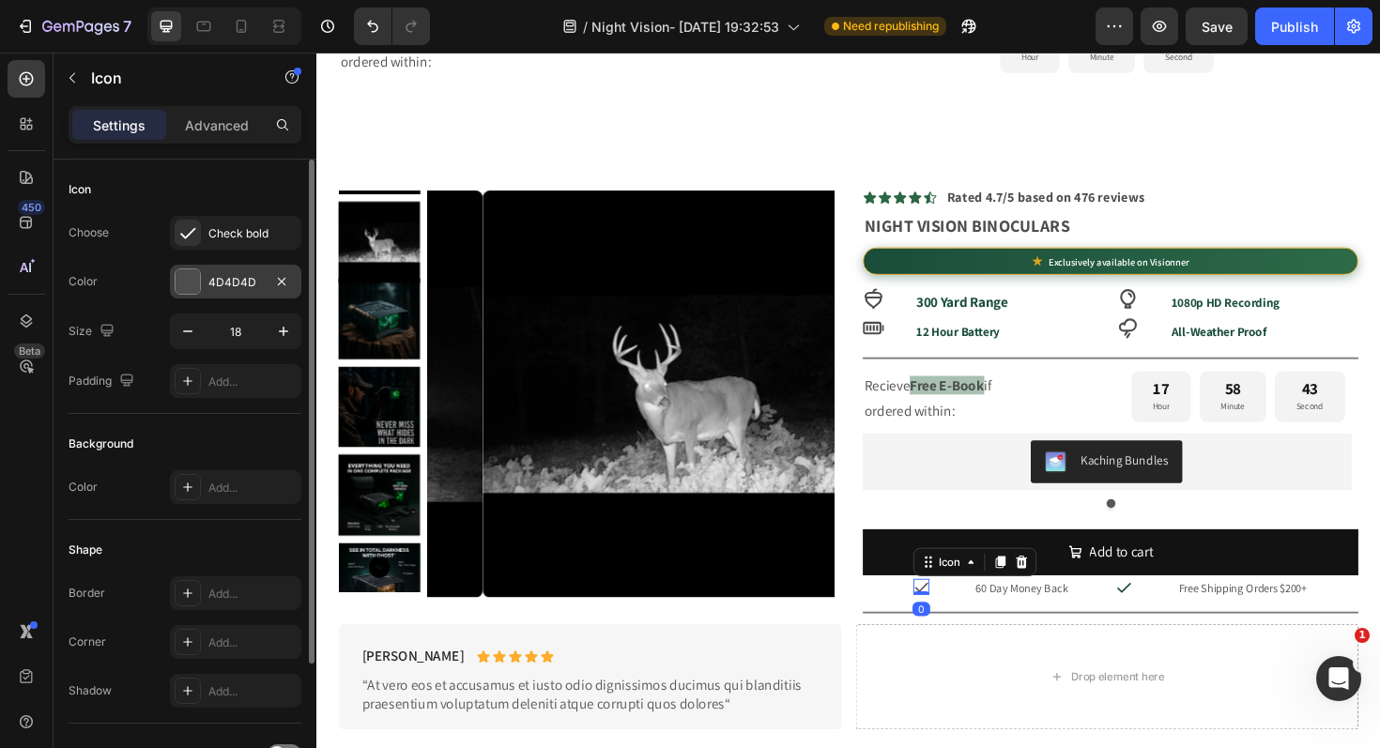
drag, startPoint x: 173, startPoint y: 276, endPoint x: 193, endPoint y: 298, distance: 29.9
click at [173, 276] on div "4D4D4D" at bounding box center [235, 282] width 131 height 34
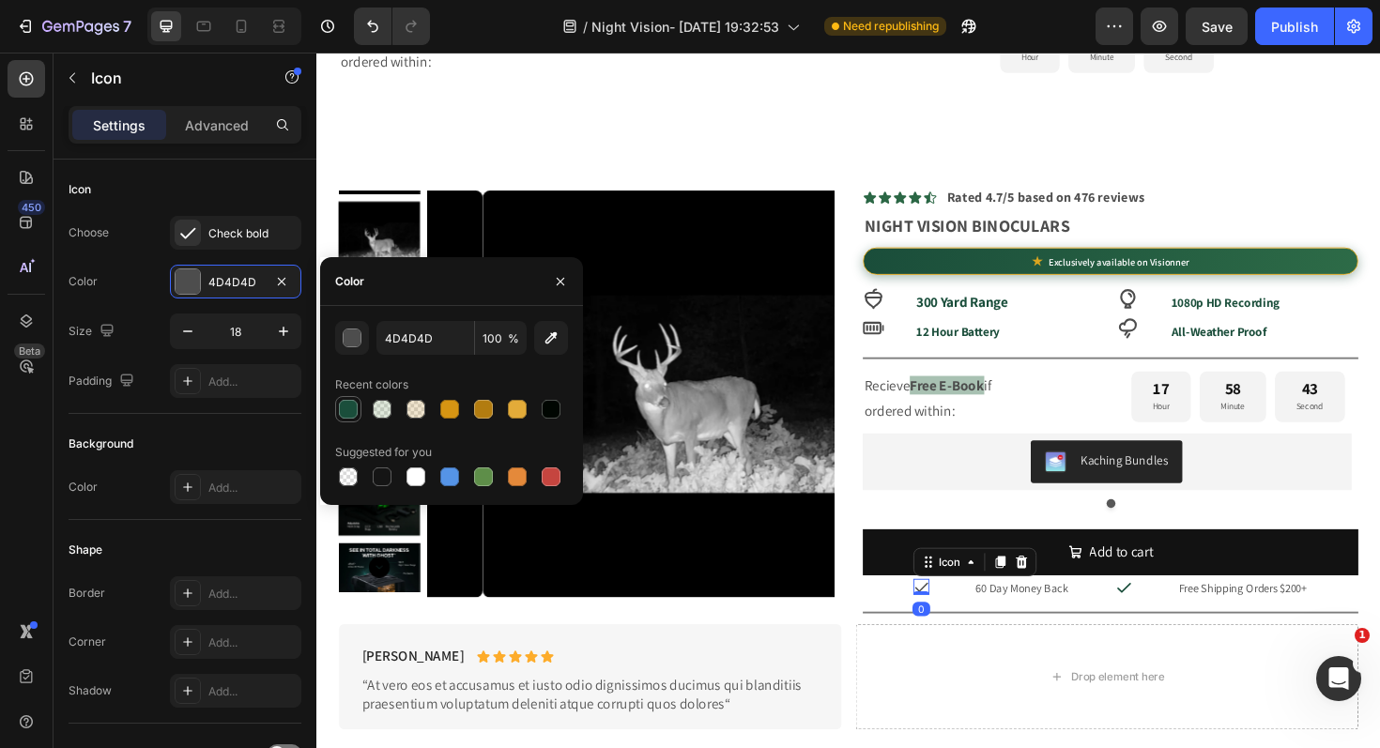
click at [342, 405] on div at bounding box center [348, 409] width 19 height 19
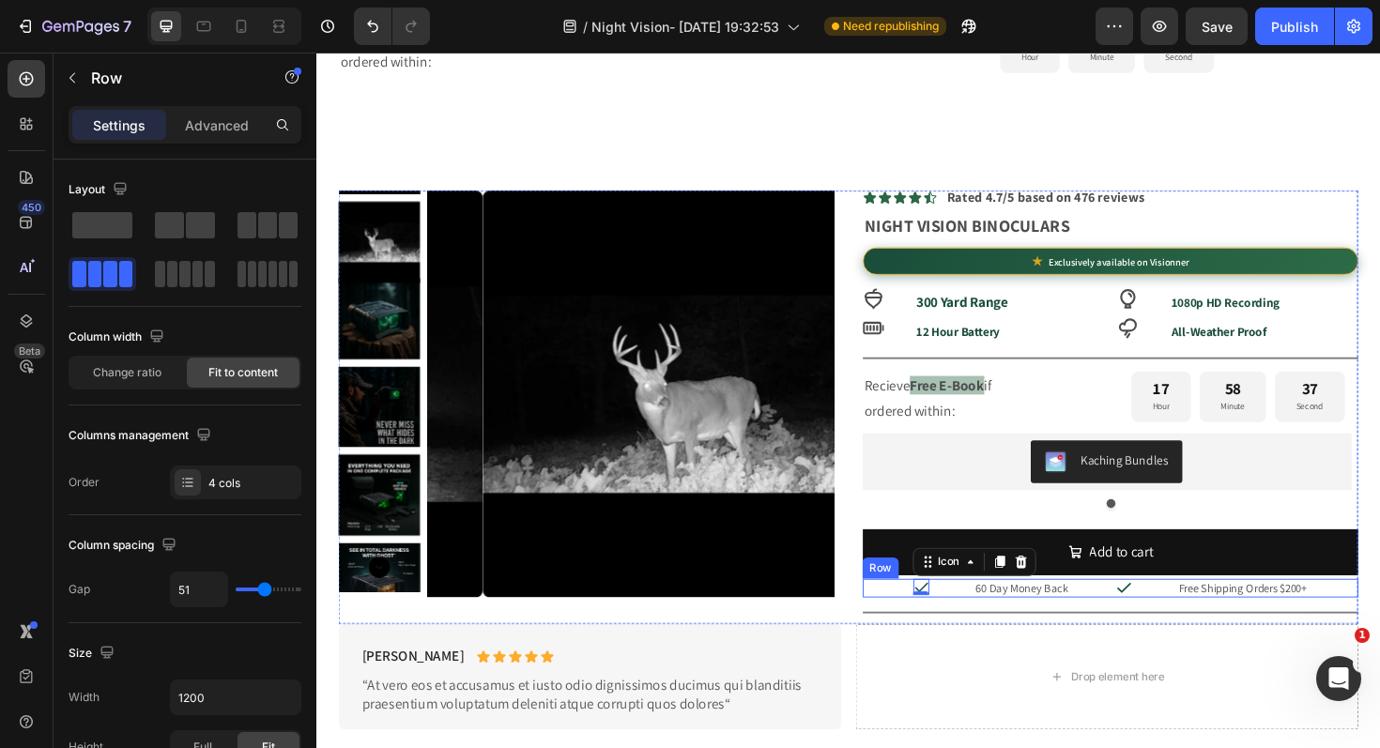
click at [1375, 625] on div "Icon 0 60 Day Money Back Text Block Icon Free Shipping Orders $200+ Text Block …" at bounding box center [1156, 620] width 525 height 20
click at [256, 591] on input "range" at bounding box center [269, 590] width 66 height 4
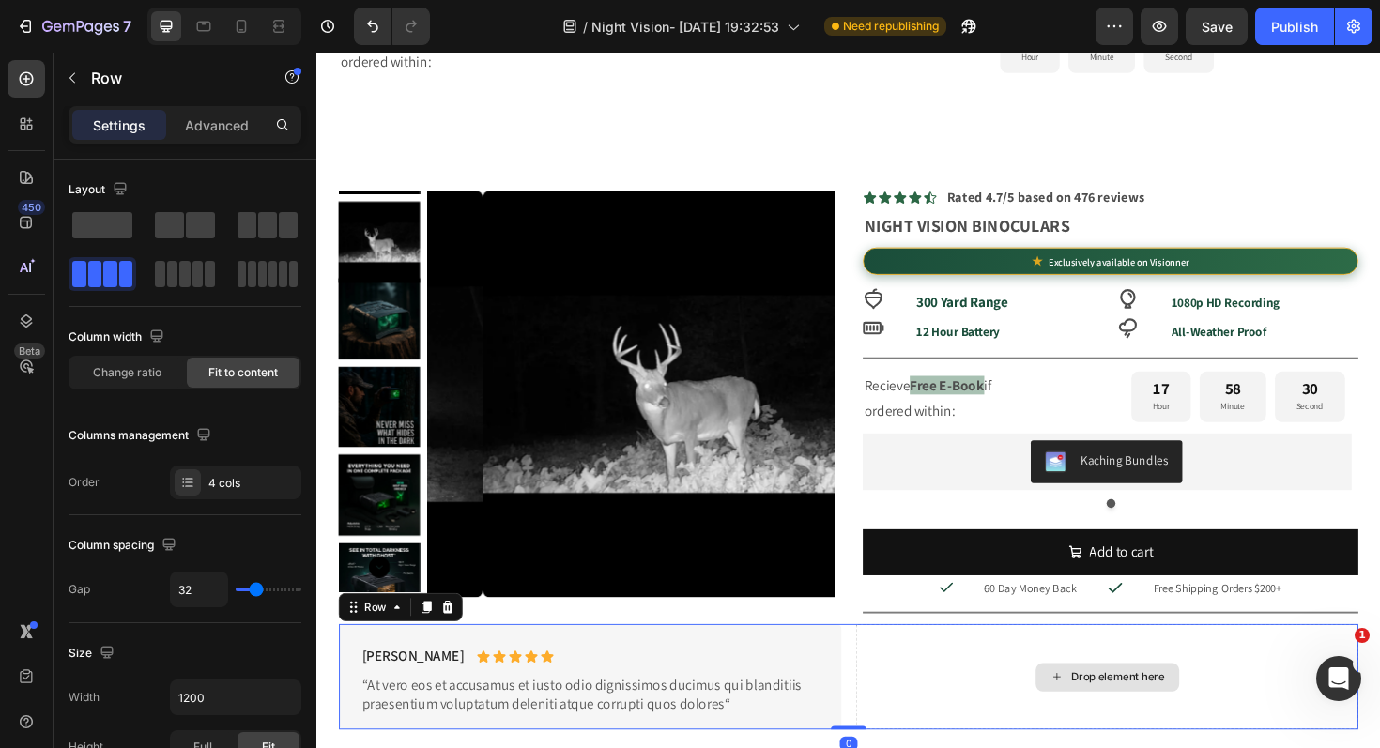
click at [1296, 722] on div "Drop element here" at bounding box center [1153, 713] width 532 height 111
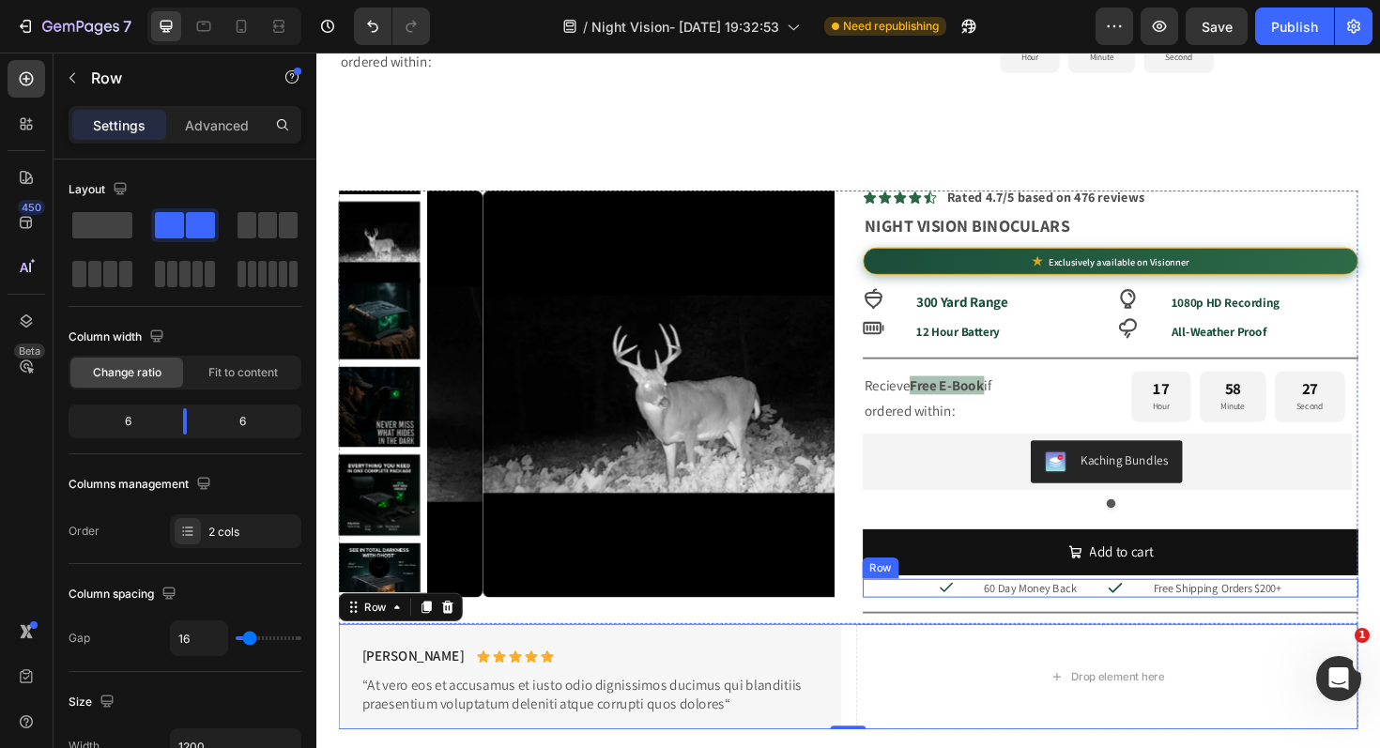
click at [1176, 626] on div "Icon 60 Day Money Back Text Block Icon Free Shipping Orders $200+ Text Block Row" at bounding box center [1156, 620] width 525 height 20
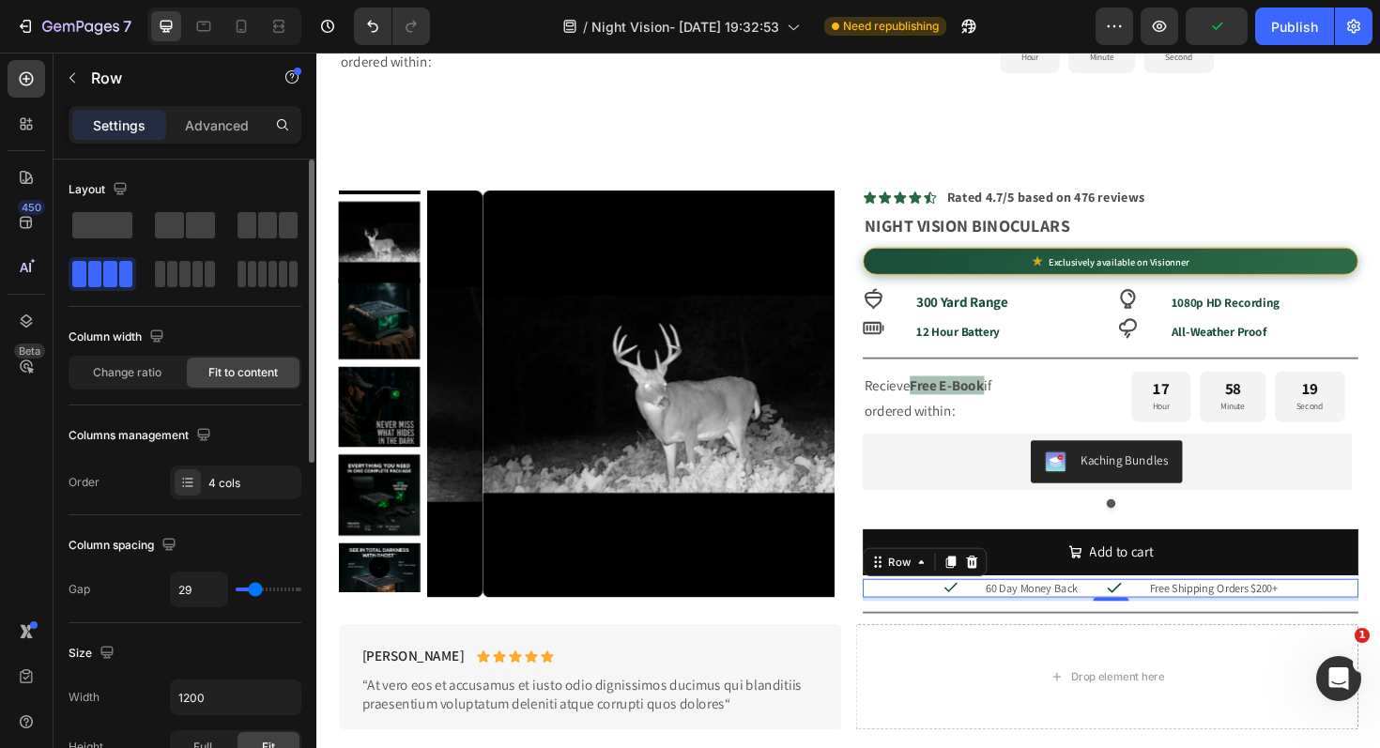
click at [255, 591] on input "range" at bounding box center [269, 590] width 66 height 4
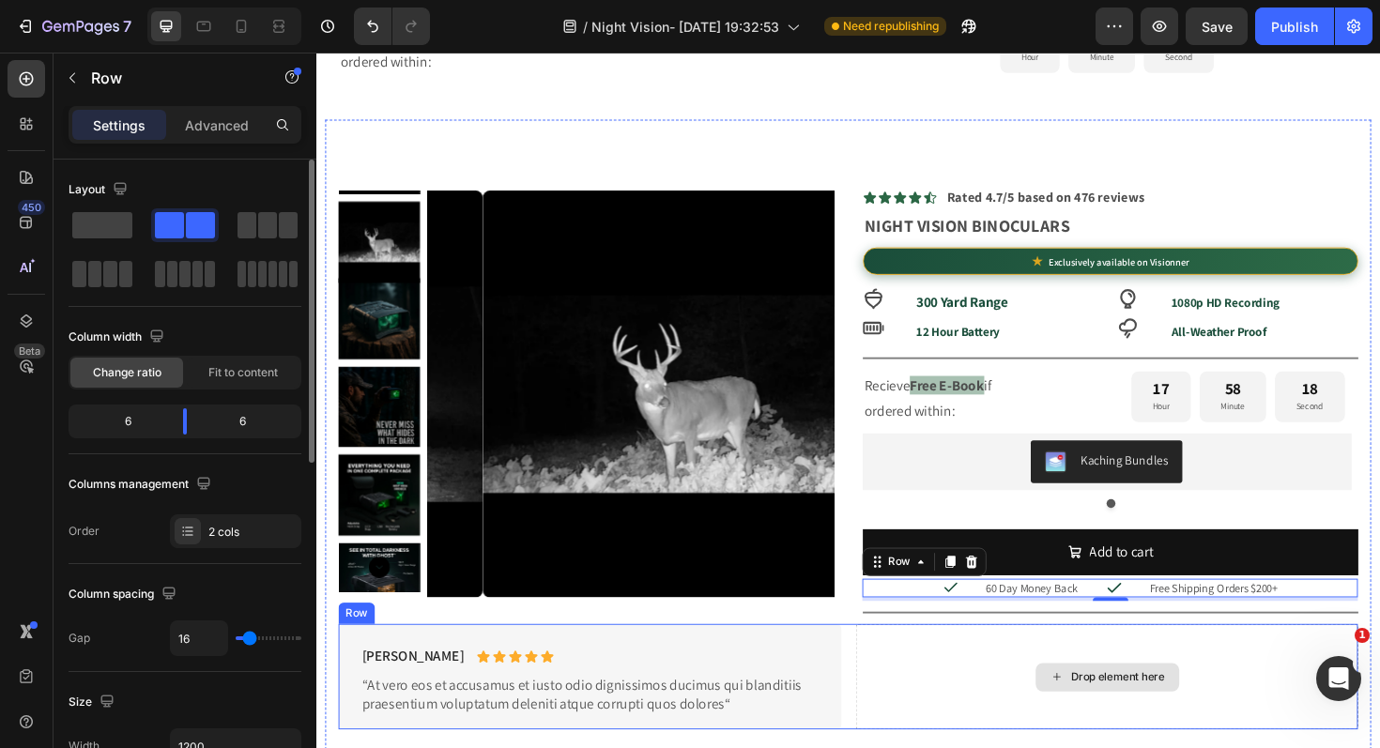
click at [1272, 681] on div "Drop element here" at bounding box center [1153, 713] width 532 height 111
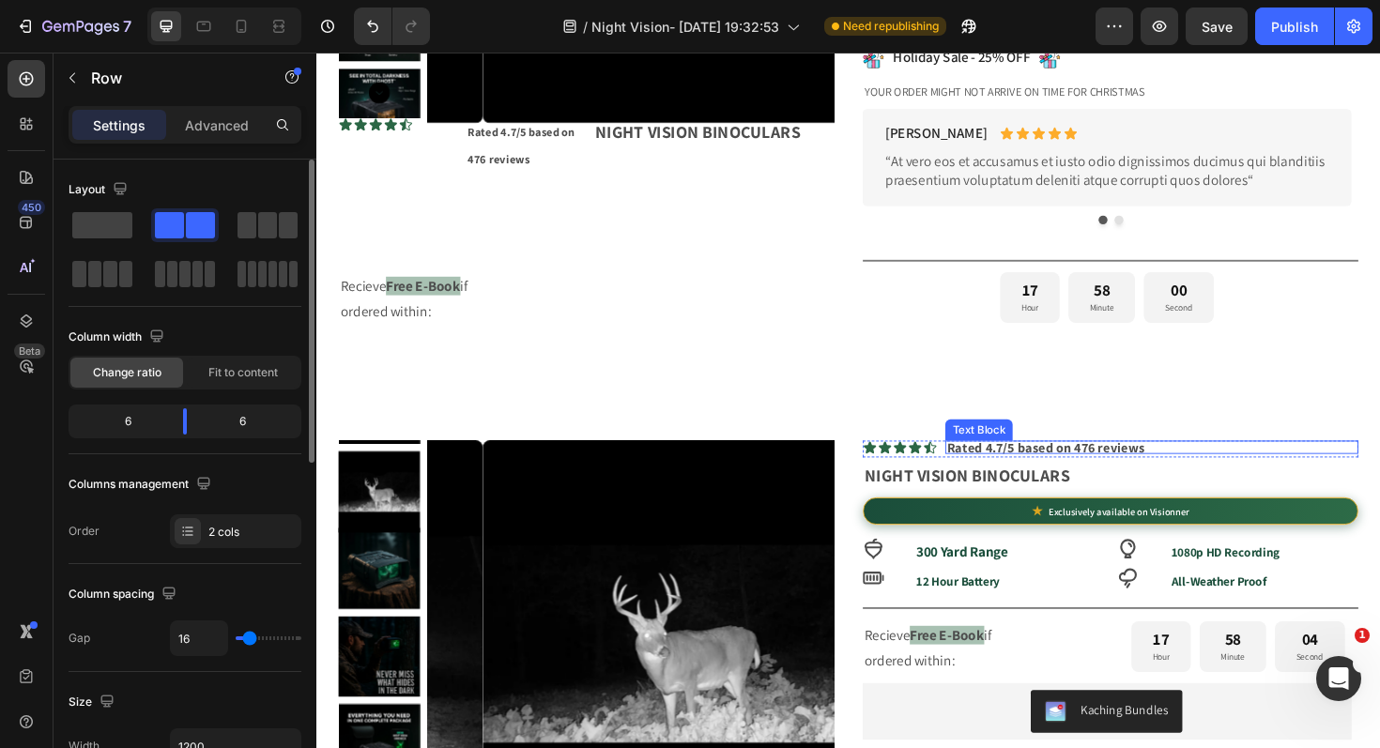
scroll to position [482, 0]
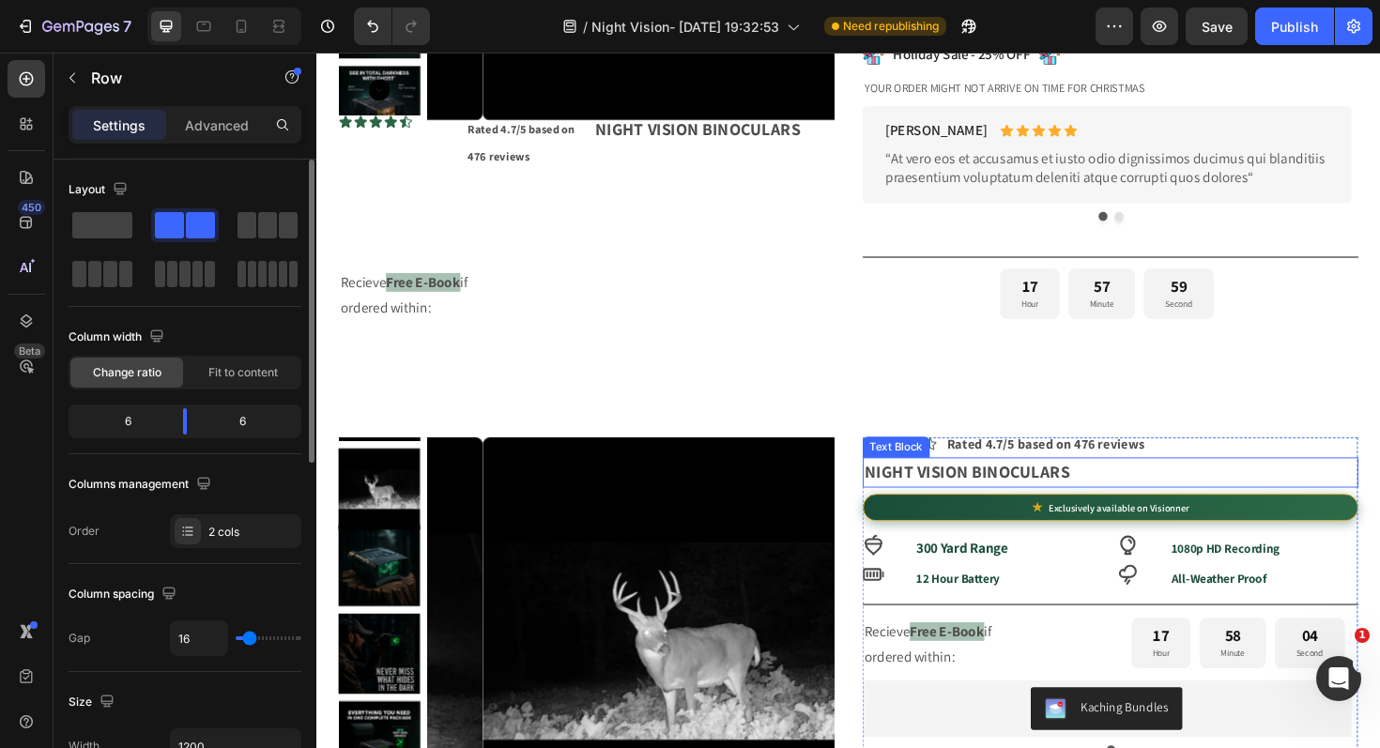
click at [1125, 501] on p "NIGHT VISION BINOCULARS" at bounding box center [1156, 497] width 521 height 29
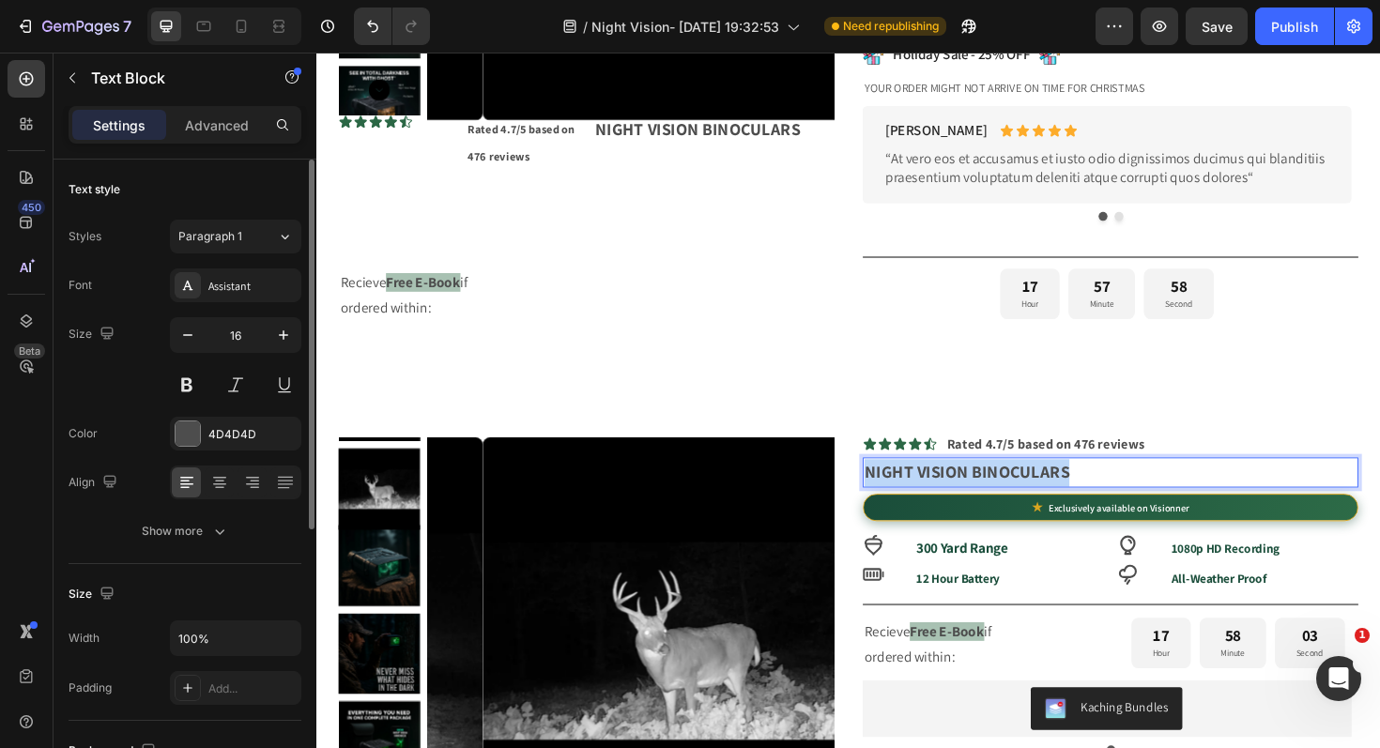
click at [1125, 502] on p "NIGHT VISION BINOCULARS" at bounding box center [1156, 497] width 521 height 29
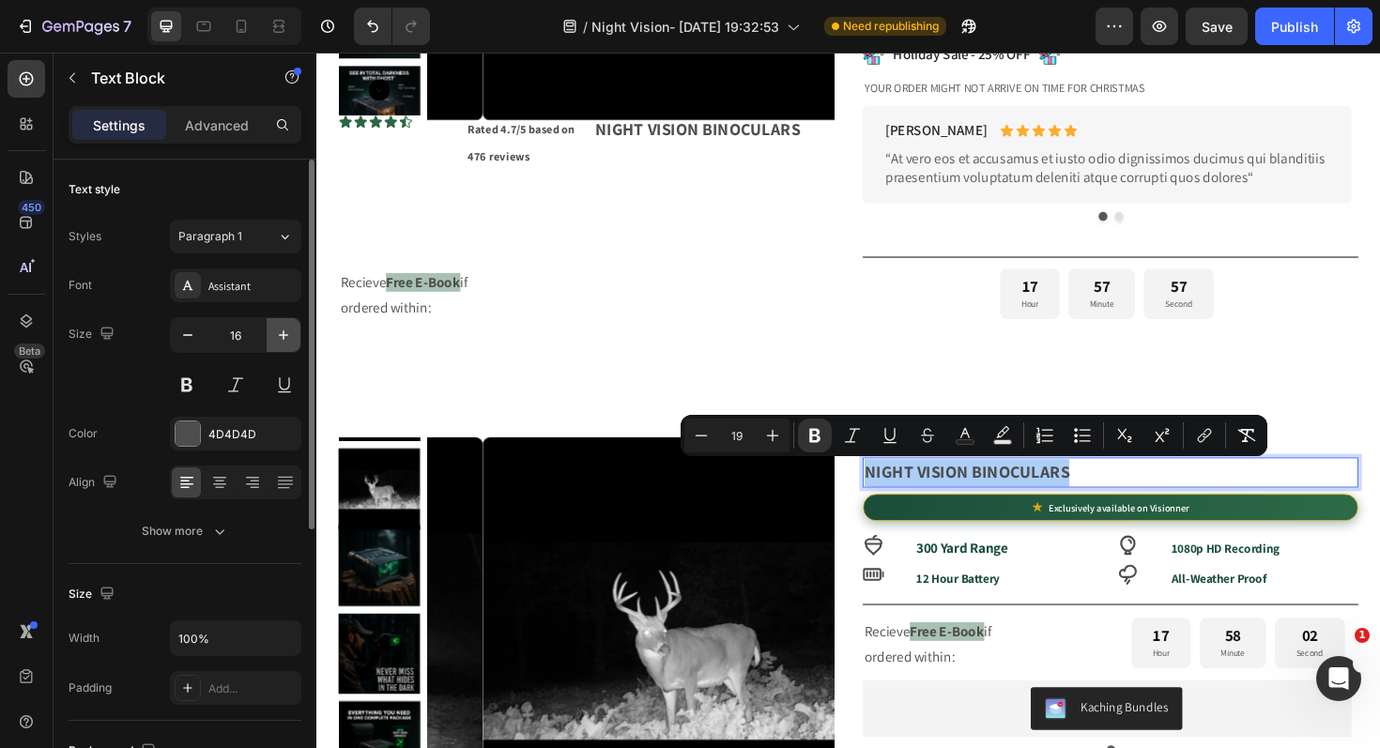
click at [283, 325] on button "button" at bounding box center [284, 335] width 34 height 34
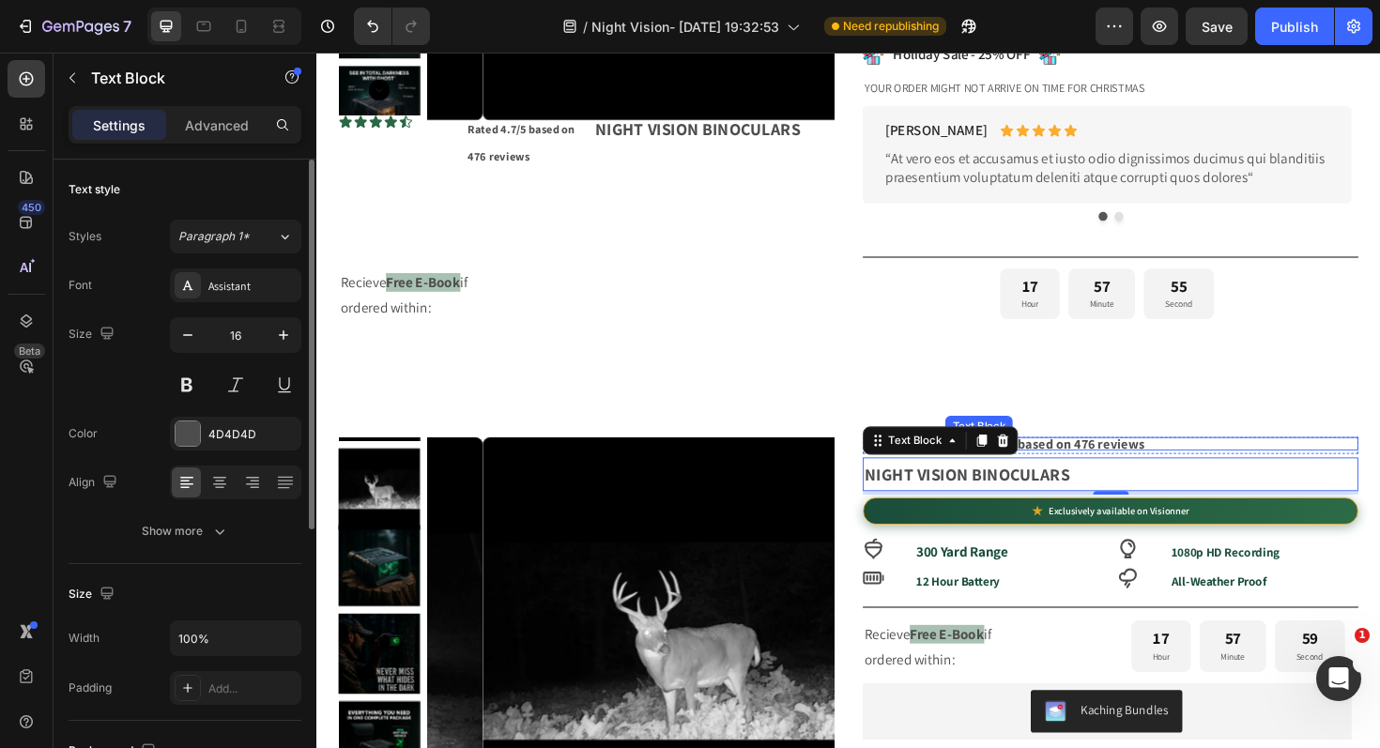
click at [1275, 465] on p "Rated 4.7/5 based on 476 reviews" at bounding box center [1201, 467] width 434 height 10
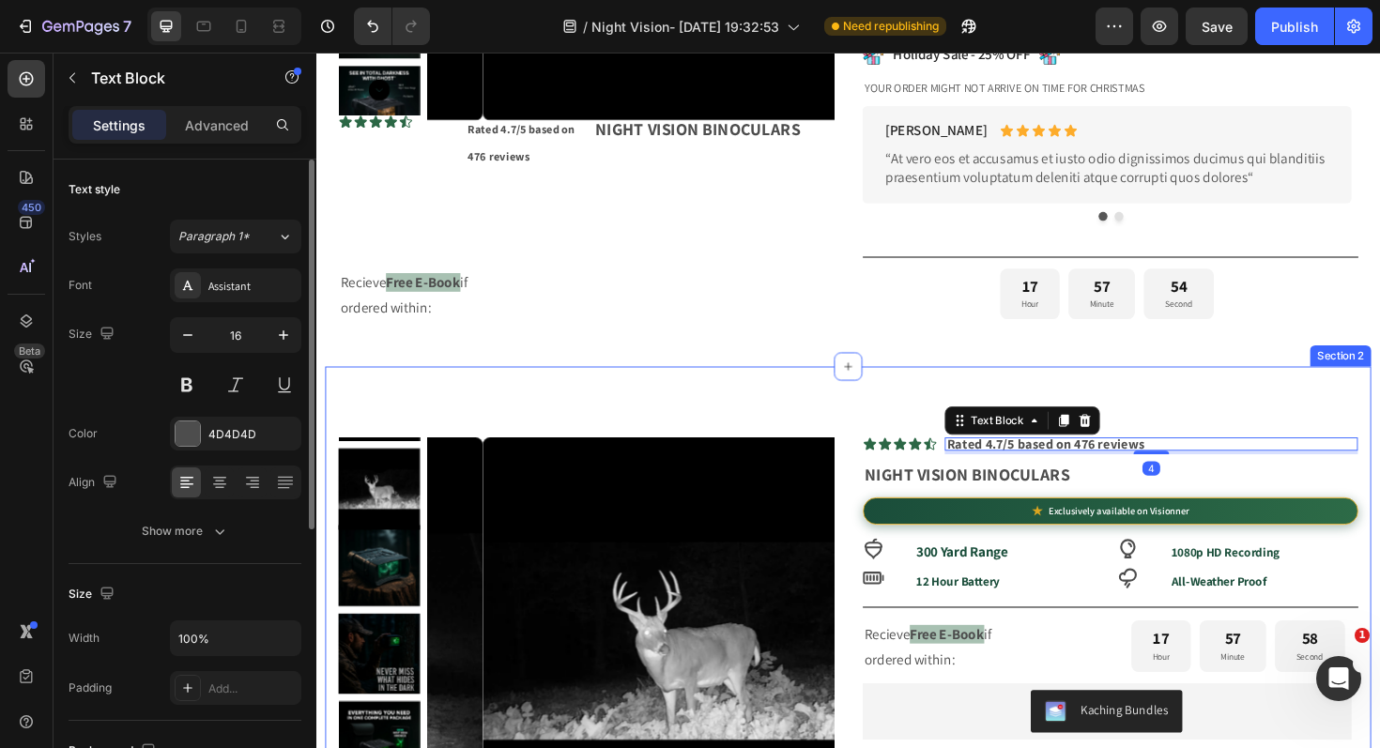
click at [1285, 420] on div "Product Images Icon Icon Icon Icon Icon Icon List Rated 4.7/5 based on 476 revi…" at bounding box center [880, 732] width 1108 height 695
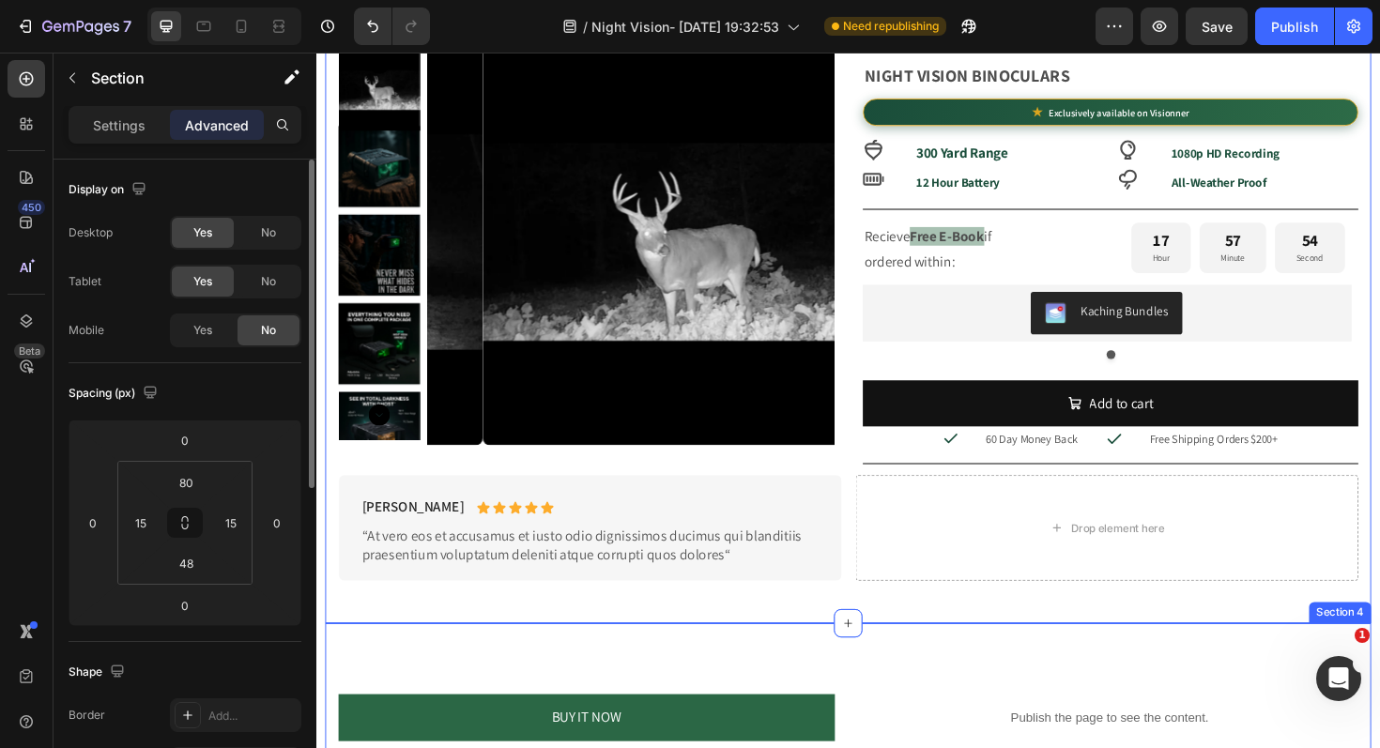
scroll to position [980, 0]
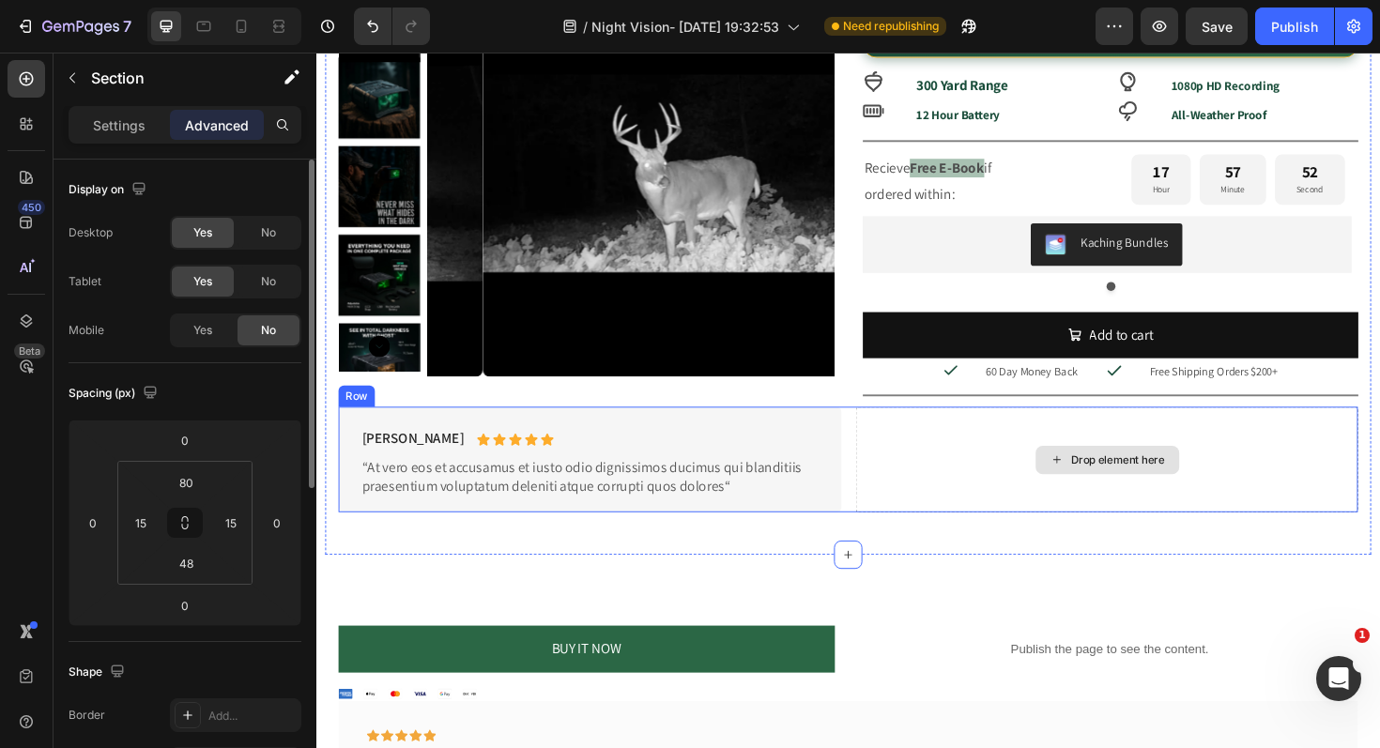
click at [1339, 519] on div "Drop element here" at bounding box center [1153, 483] width 532 height 111
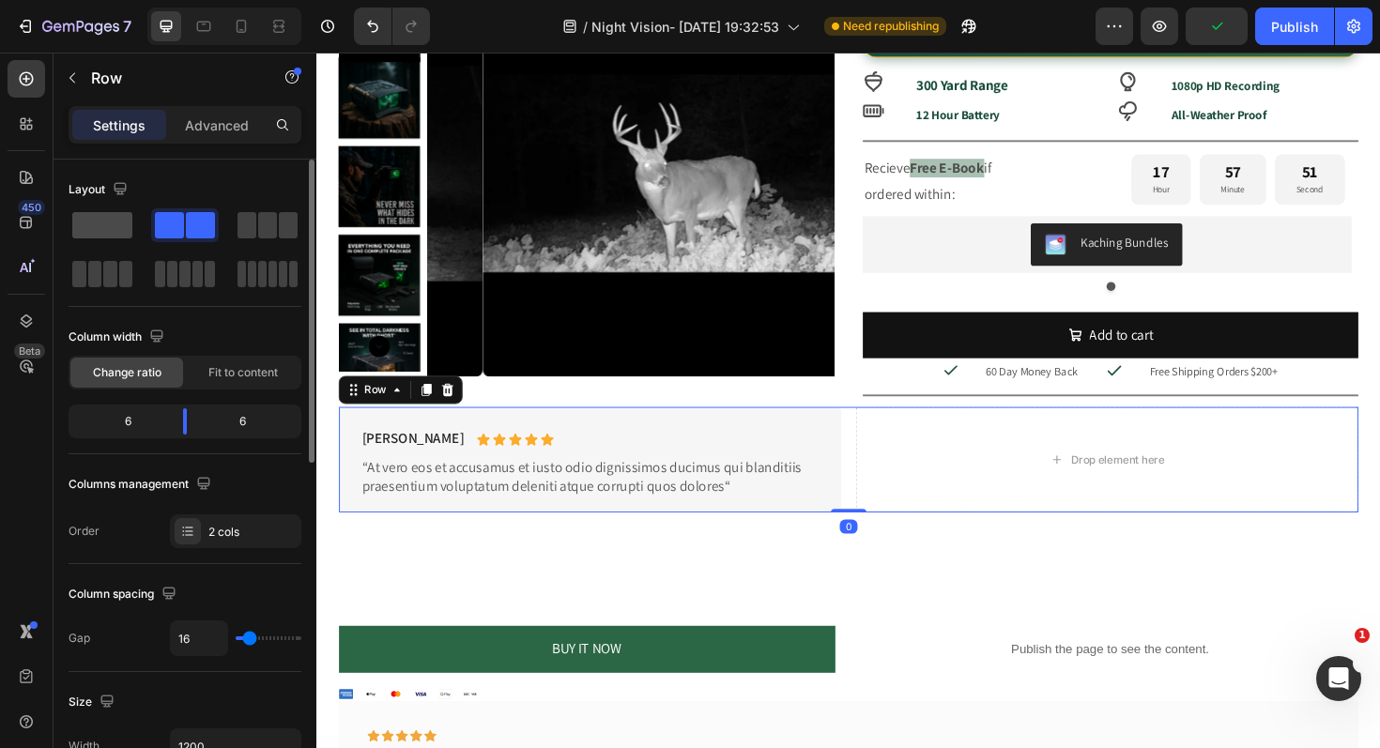
click at [109, 221] on span at bounding box center [102, 225] width 60 height 26
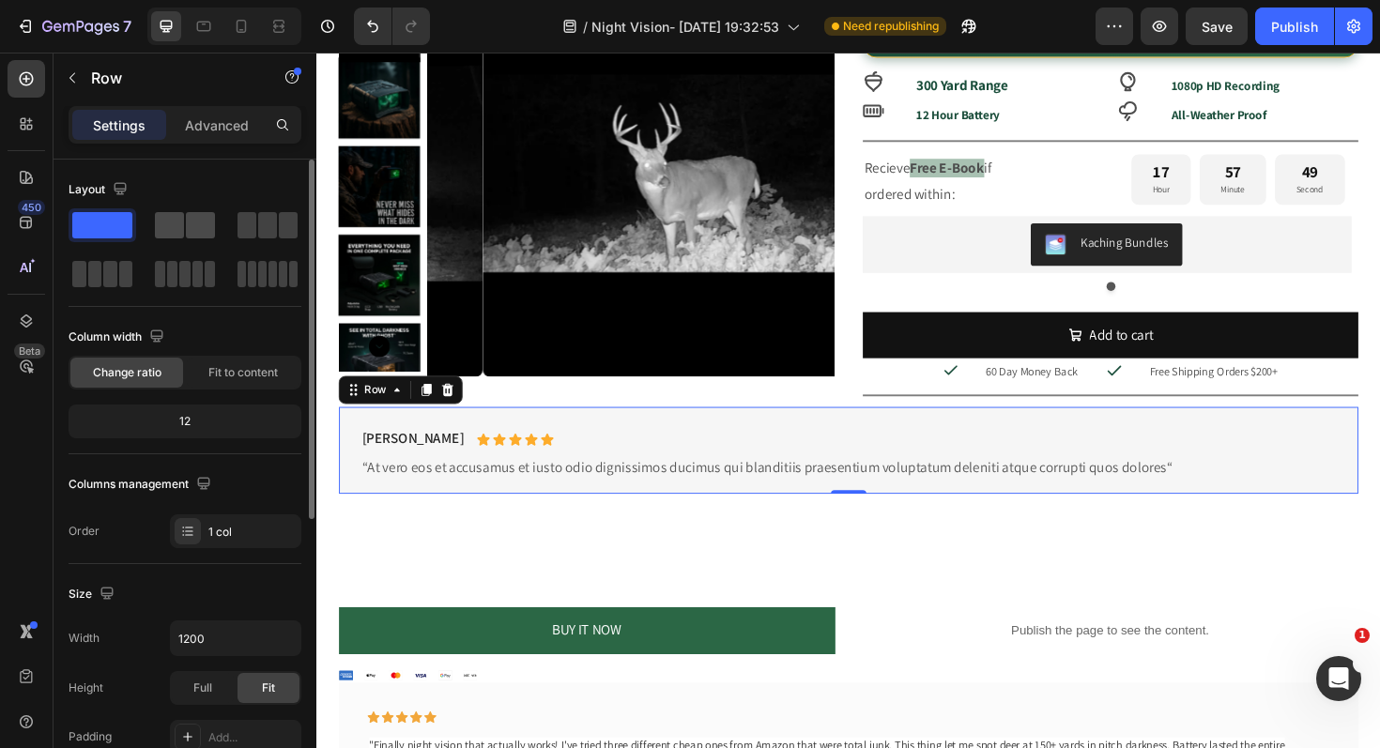
click at [180, 229] on span at bounding box center [169, 225] width 29 height 26
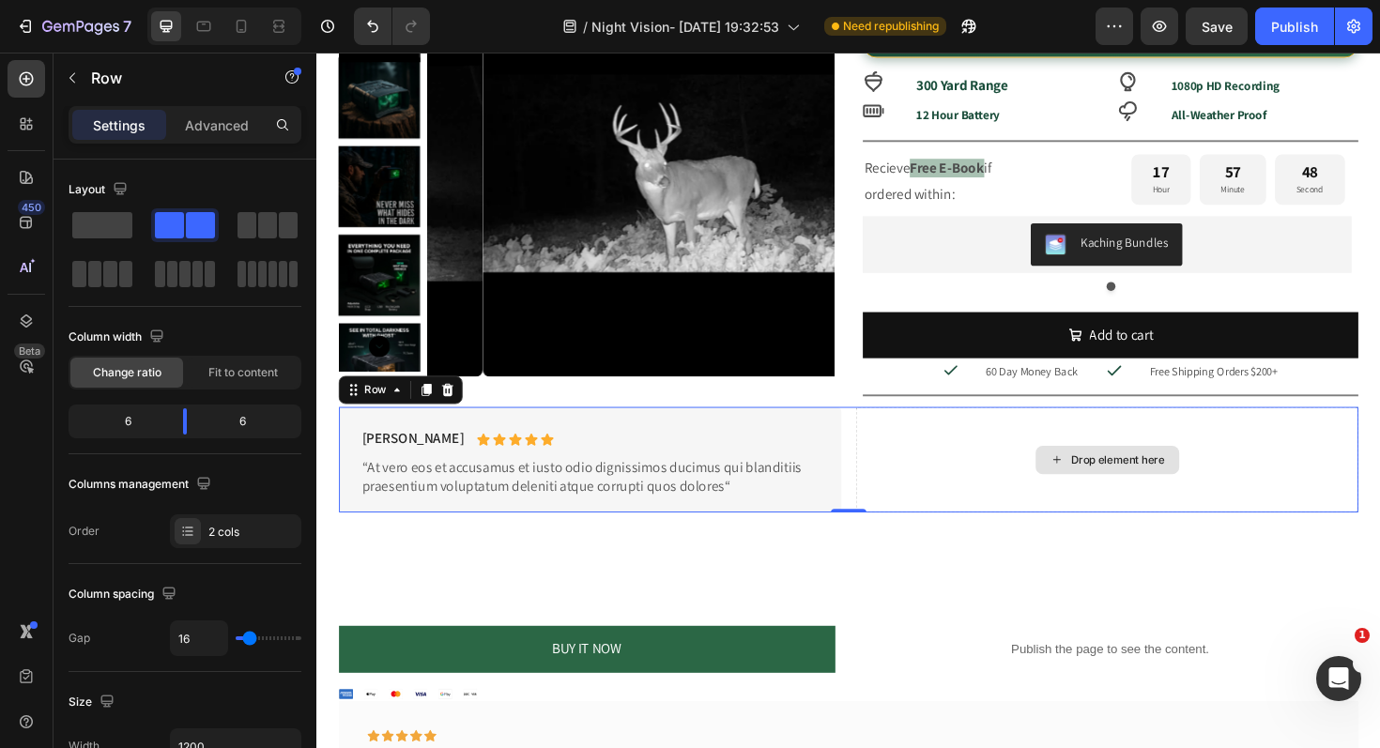
click at [1018, 488] on div "Drop element here" at bounding box center [1153, 483] width 532 height 111
click at [253, 520] on div "2 cols" at bounding box center [235, 531] width 131 height 34
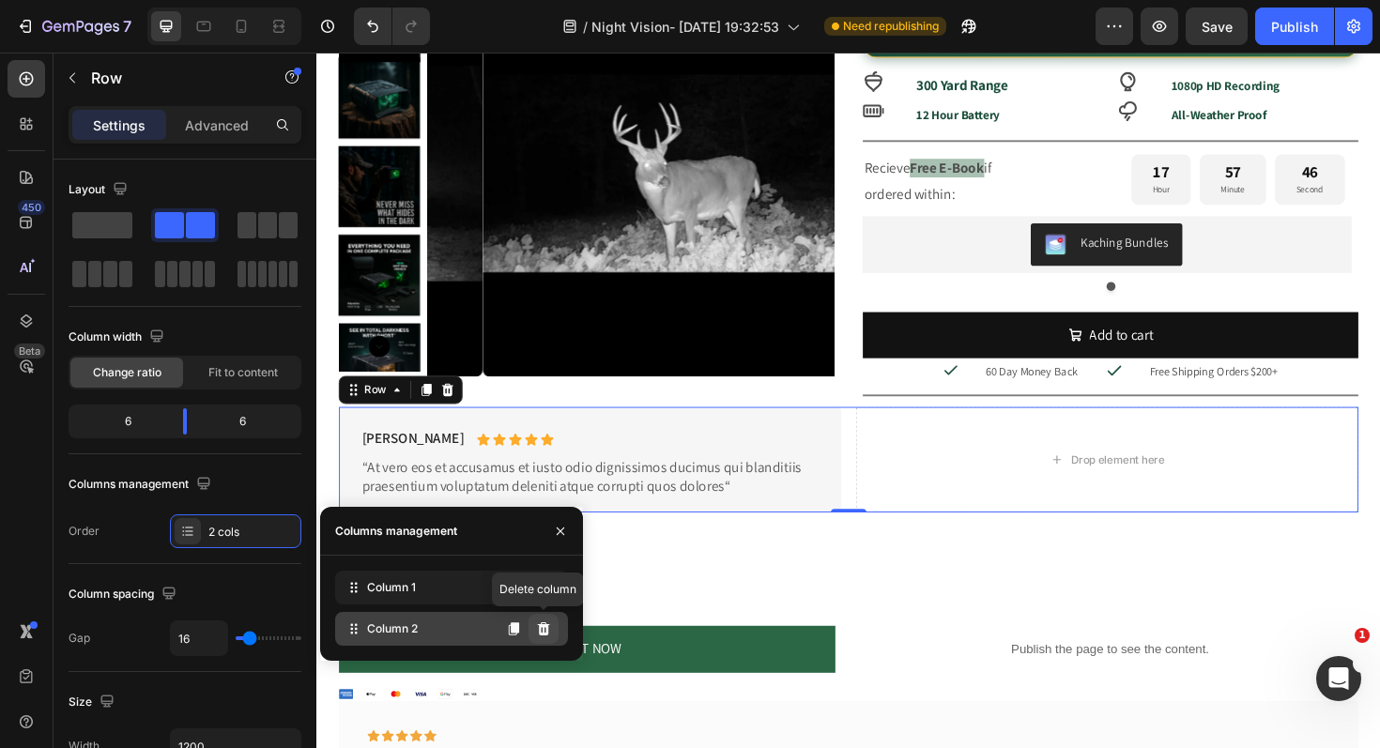
drag, startPoint x: 546, startPoint y: 633, endPoint x: 243, endPoint y: 615, distance: 303.7
click at [546, 633] on icon at bounding box center [544, 628] width 12 height 13
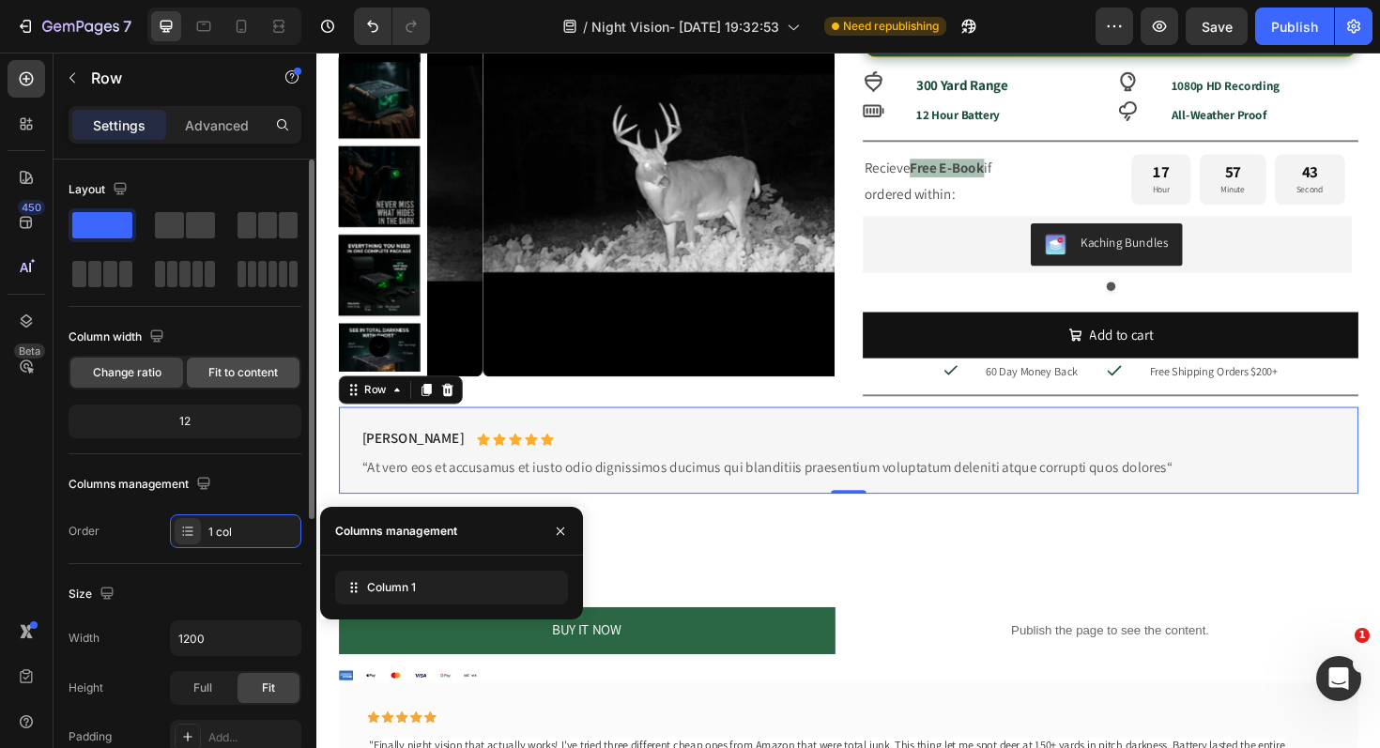
click at [273, 373] on span "Fit to content" at bounding box center [242, 372] width 69 height 17
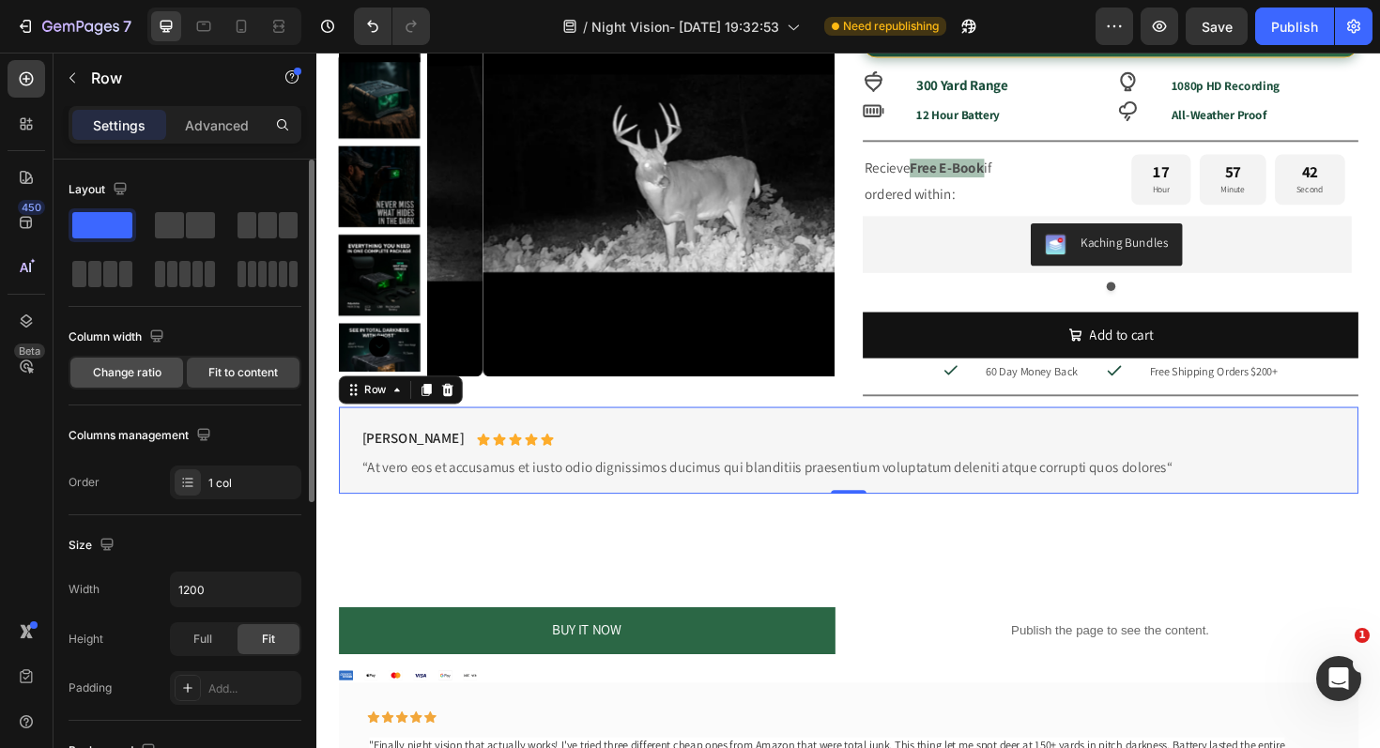
click at [162, 371] on div "Change ratio" at bounding box center [126, 373] width 113 height 30
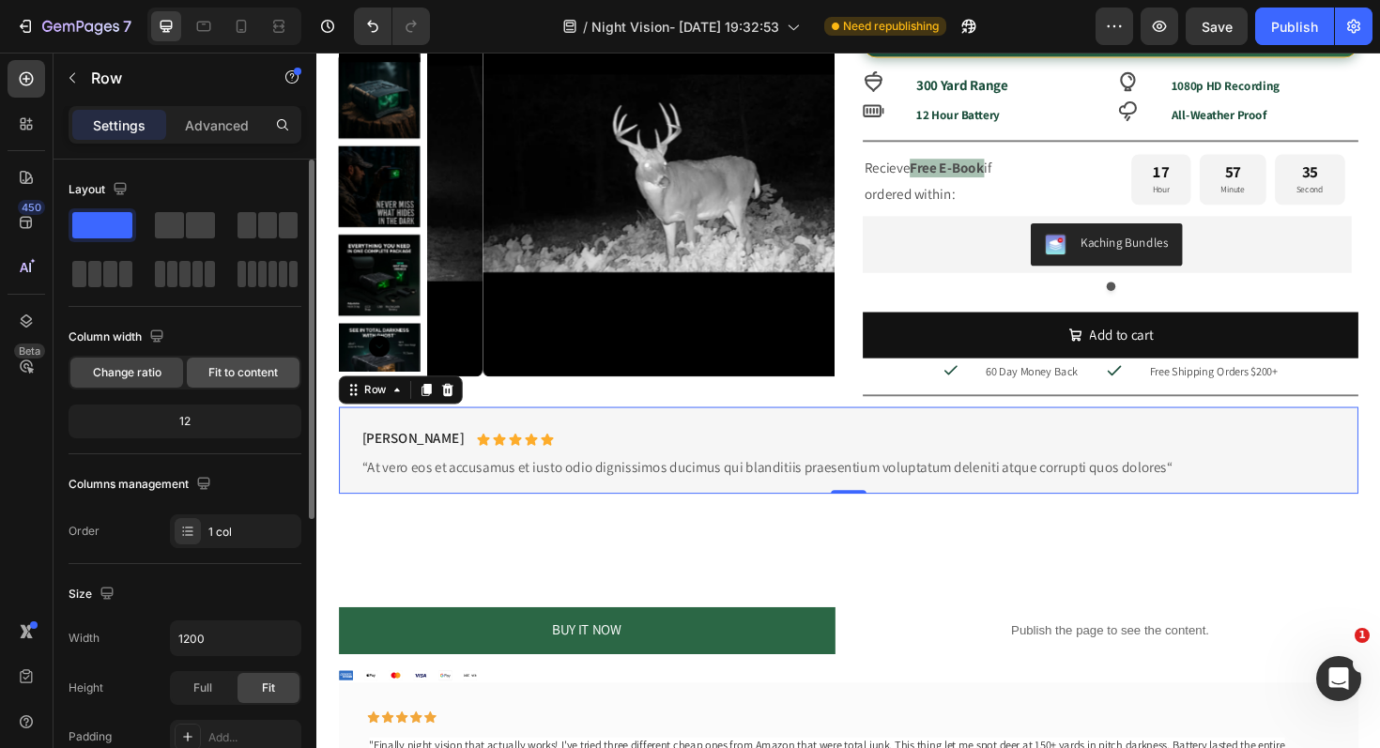
click at [255, 364] on span "Fit to content" at bounding box center [242, 372] width 69 height 17
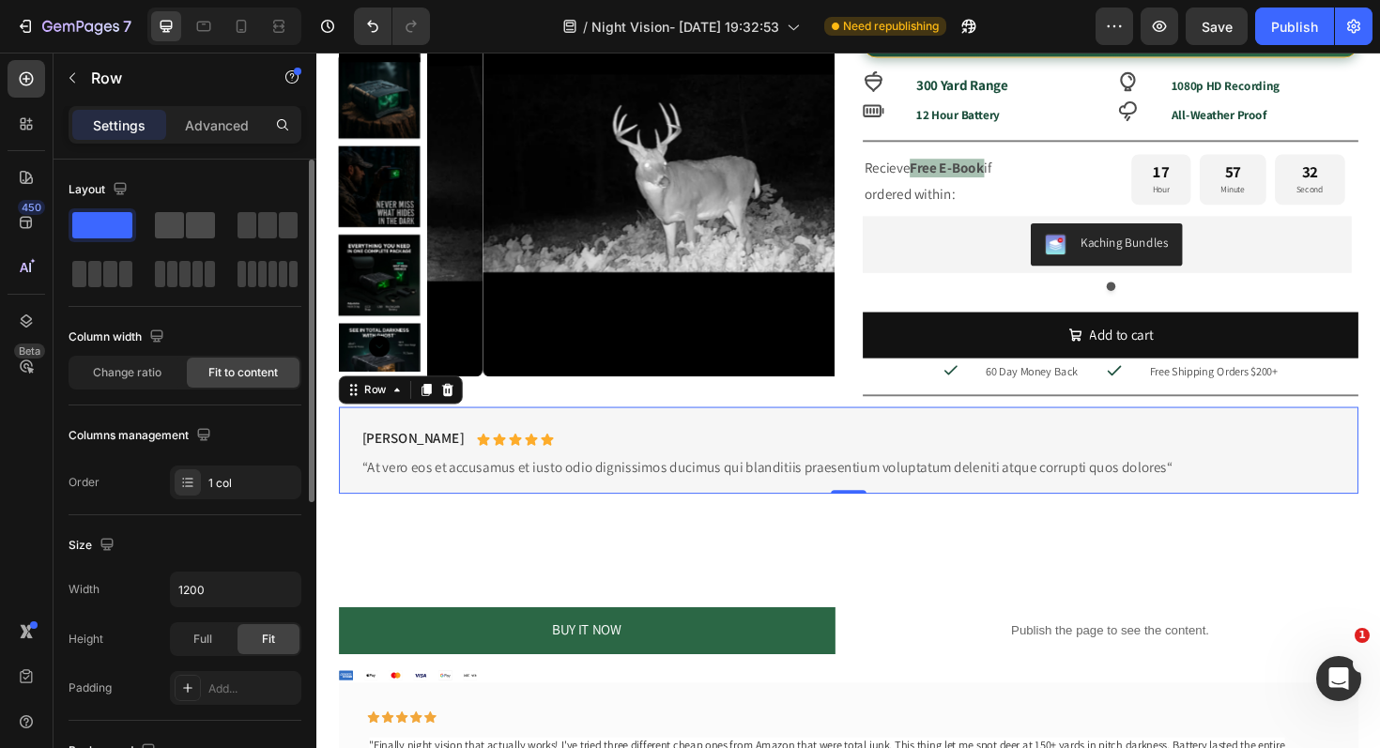
click at [199, 231] on span at bounding box center [200, 225] width 29 height 26
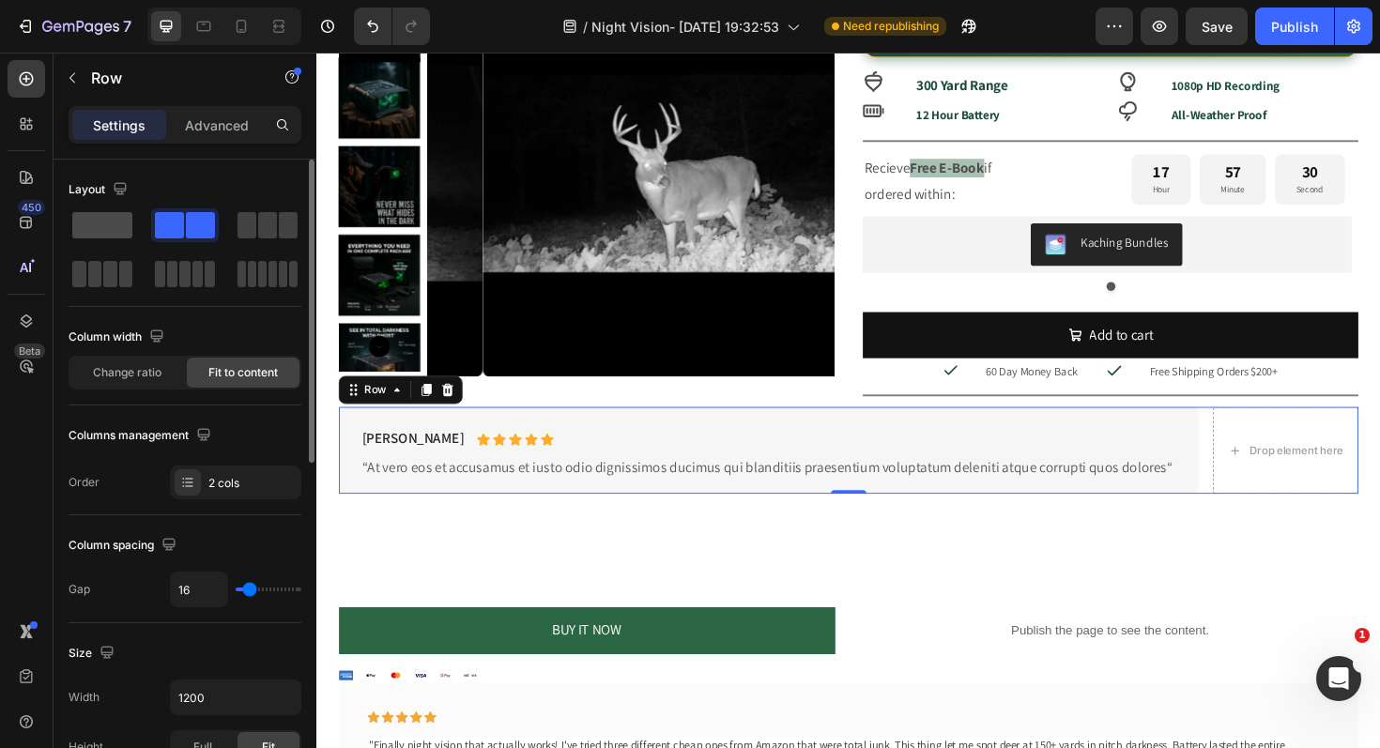
click at [109, 232] on span at bounding box center [102, 225] width 60 height 26
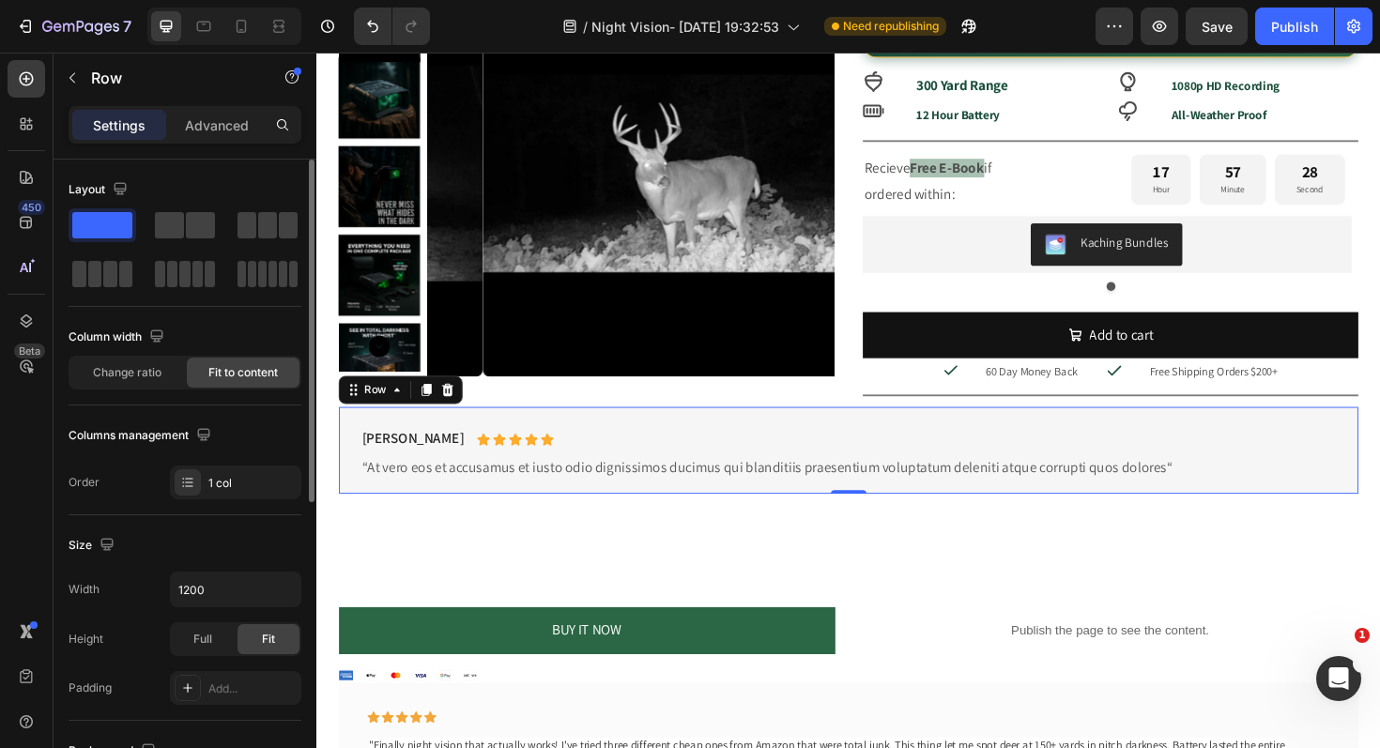
click at [137, 390] on div "Column width Change ratio Fit to content" at bounding box center [185, 364] width 233 height 84
click at [135, 375] on span "Change ratio" at bounding box center [127, 372] width 69 height 17
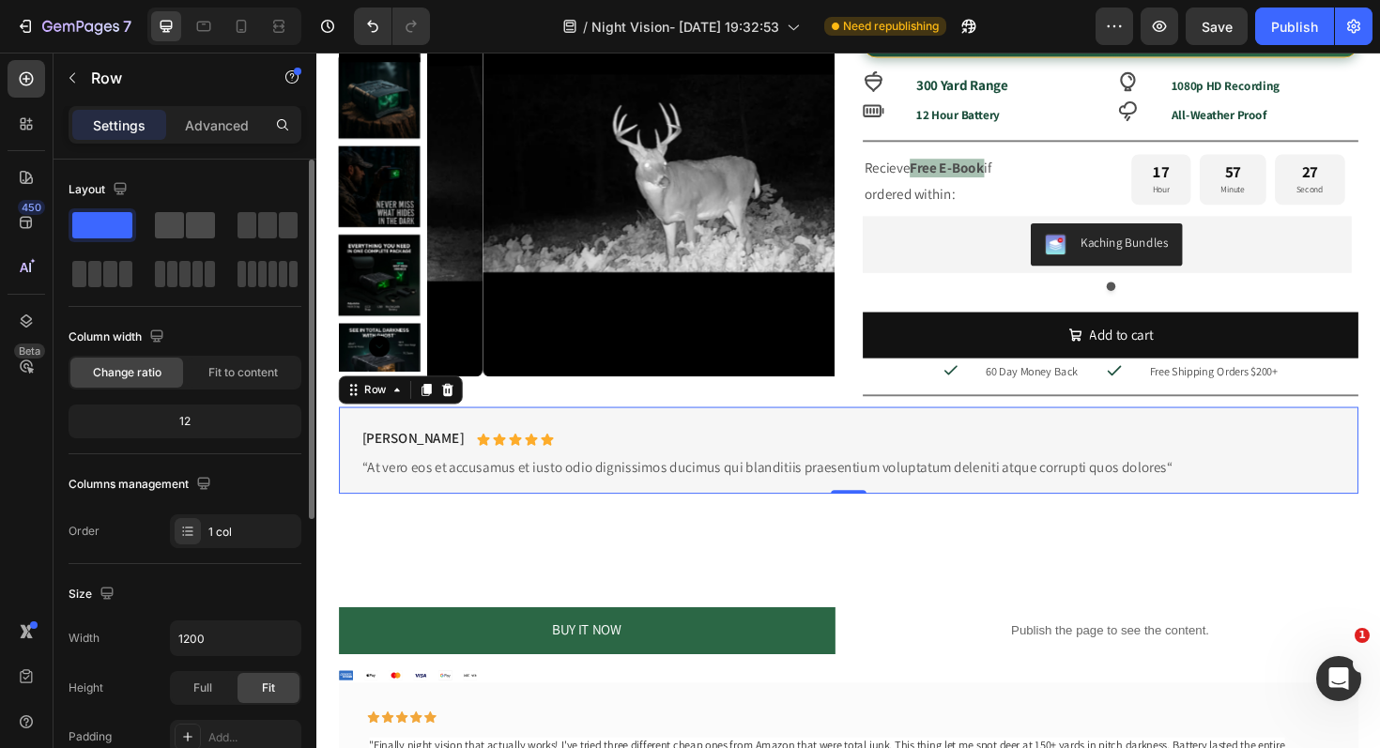
click at [203, 232] on span at bounding box center [200, 225] width 29 height 26
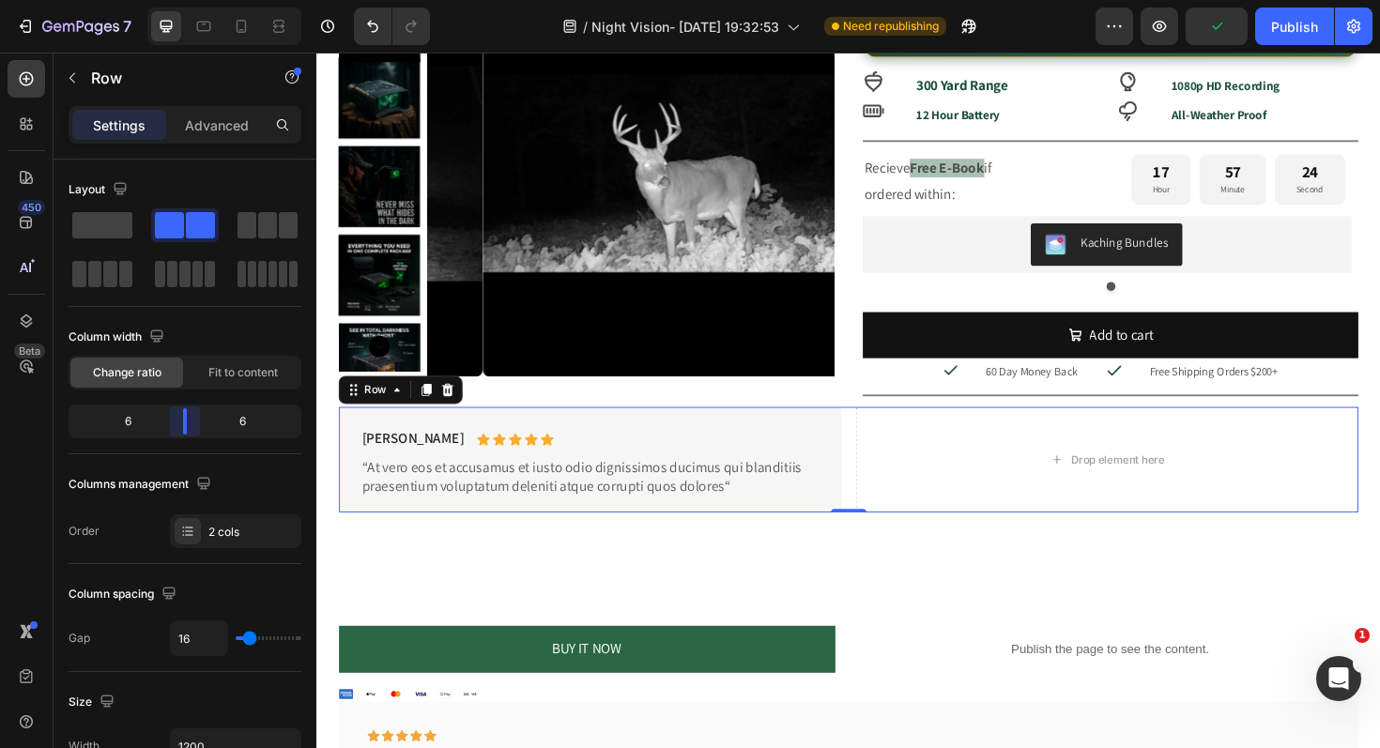
click at [187, 0] on body "7 Version history / Night Vision- Aug 23, 19:32:53 Need republishing Preview Pu…" at bounding box center [690, 0] width 1380 height 0
click at [956, 482] on div "Drop element here" at bounding box center [1153, 483] width 532 height 111
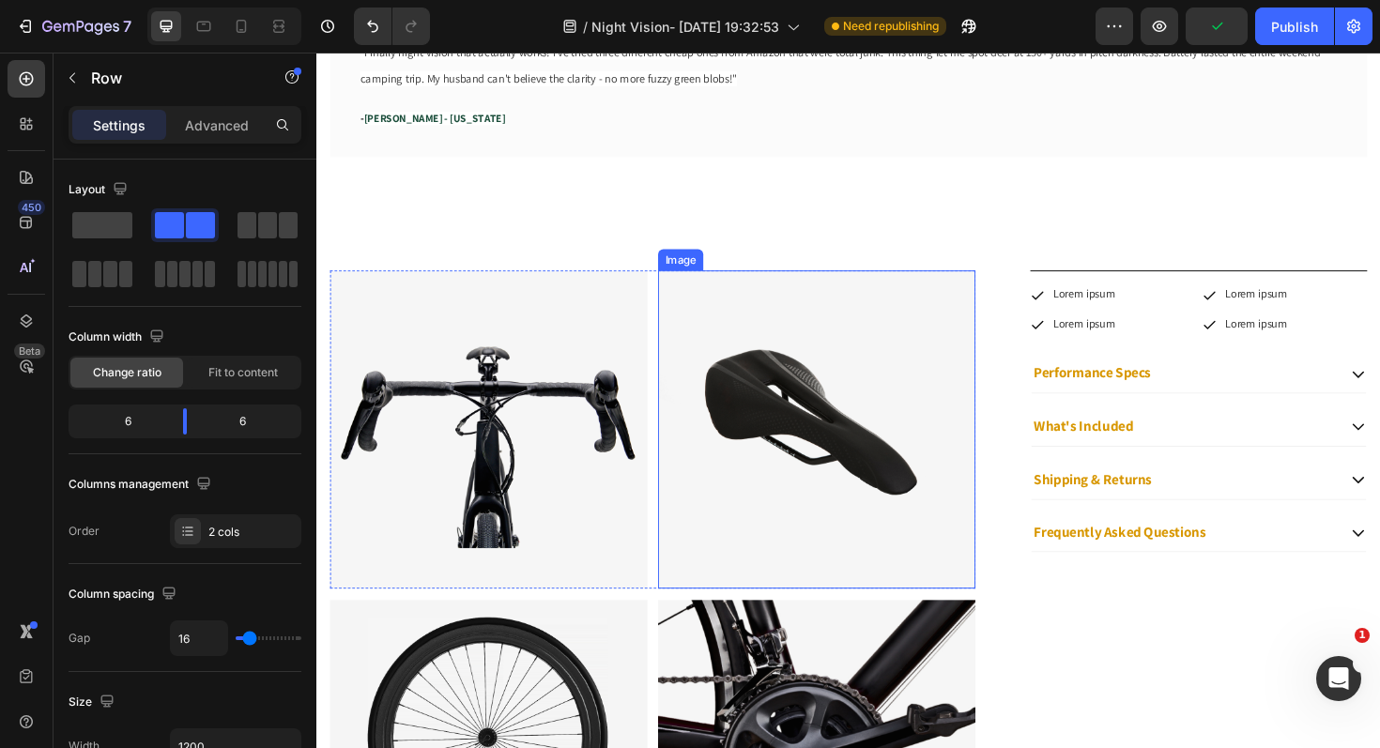
scroll to position [1495, 0]
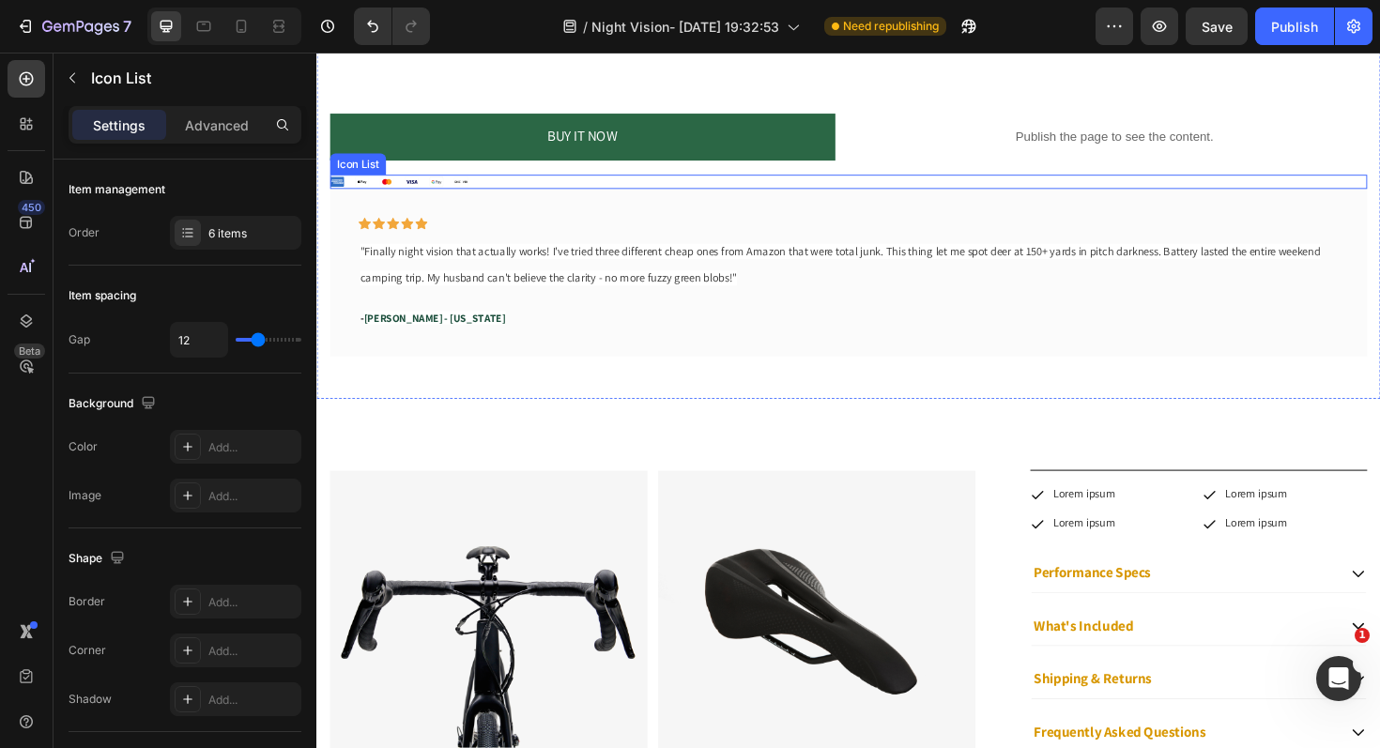
click at [486, 182] on div "Icon Icon Icon Icon Icon Icon" at bounding box center [879, 189] width 1098 height 15
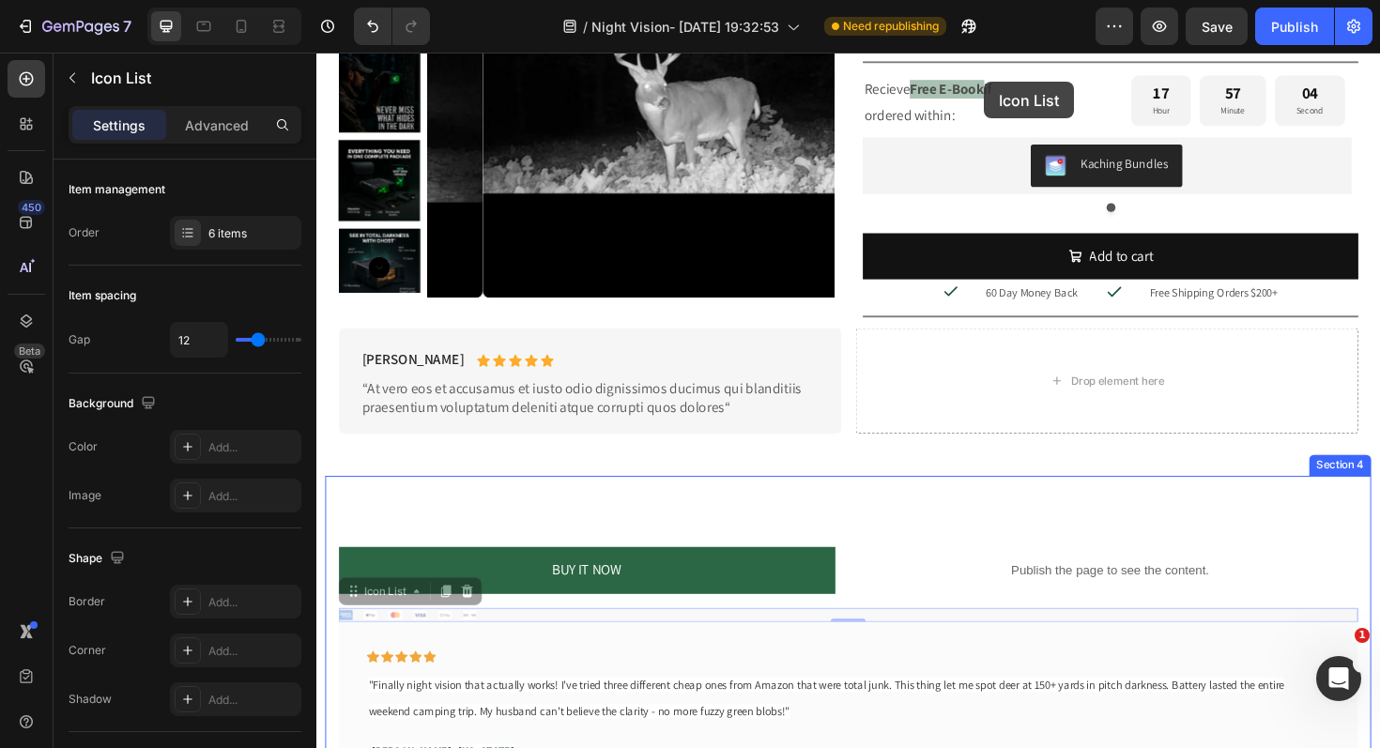
scroll to position [1050, 0]
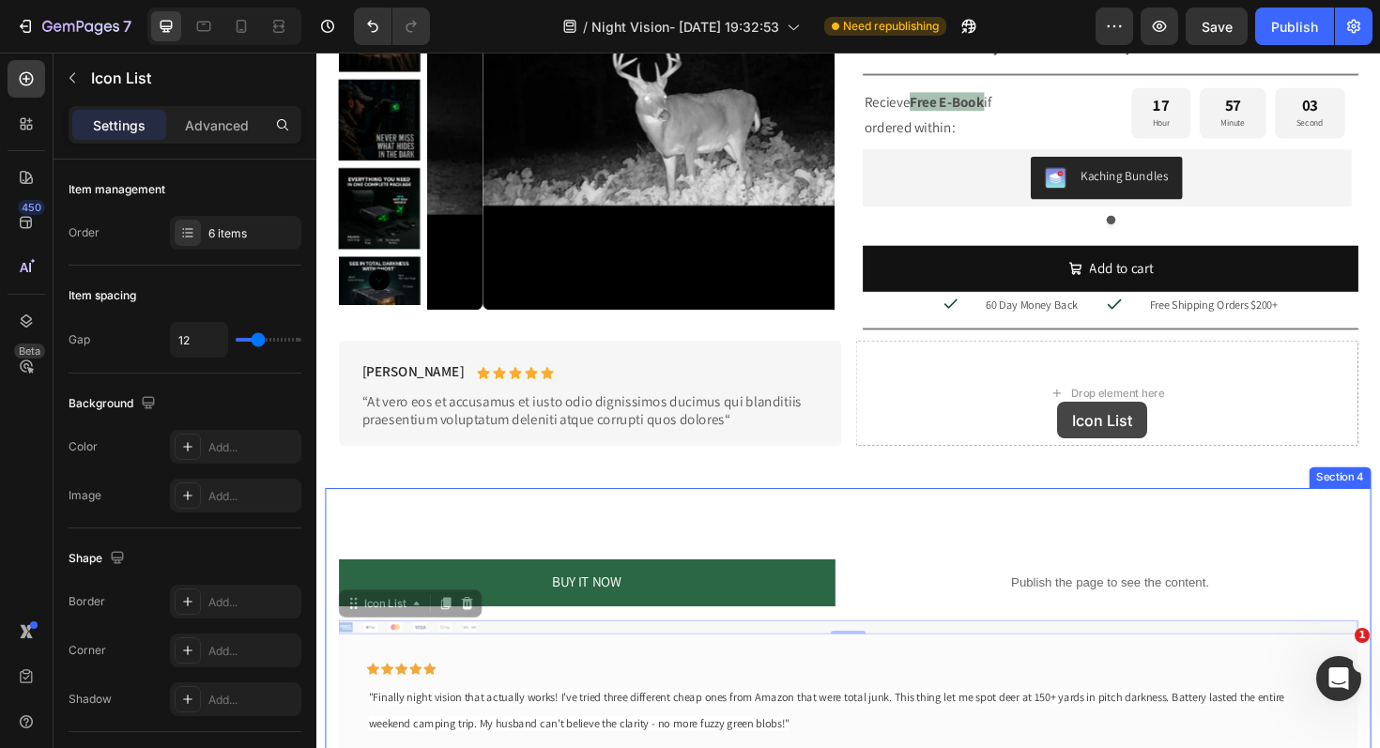
drag, startPoint x: 435, startPoint y: 161, endPoint x: 1102, endPoint y: 420, distance: 715.9
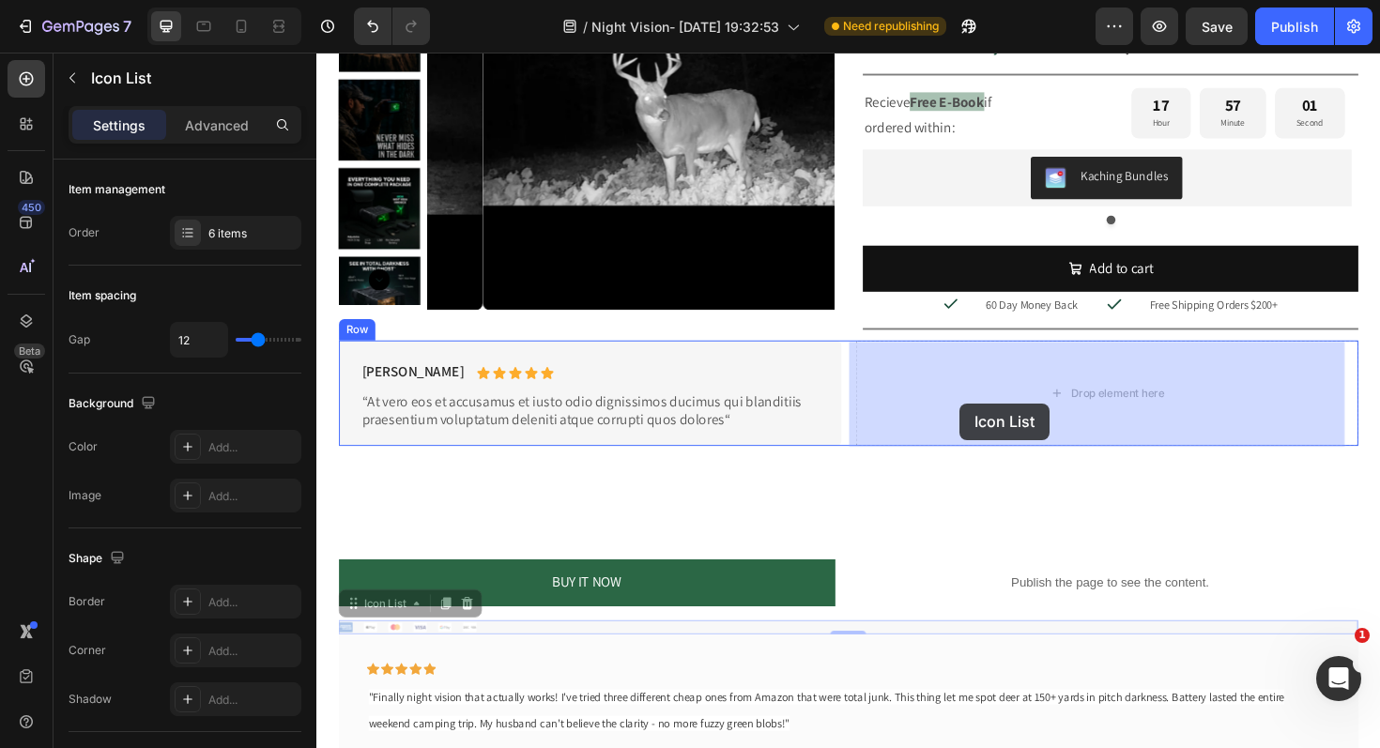
drag, startPoint x: 356, startPoint y: 635, endPoint x: 998, endPoint y: 424, distance: 675.9
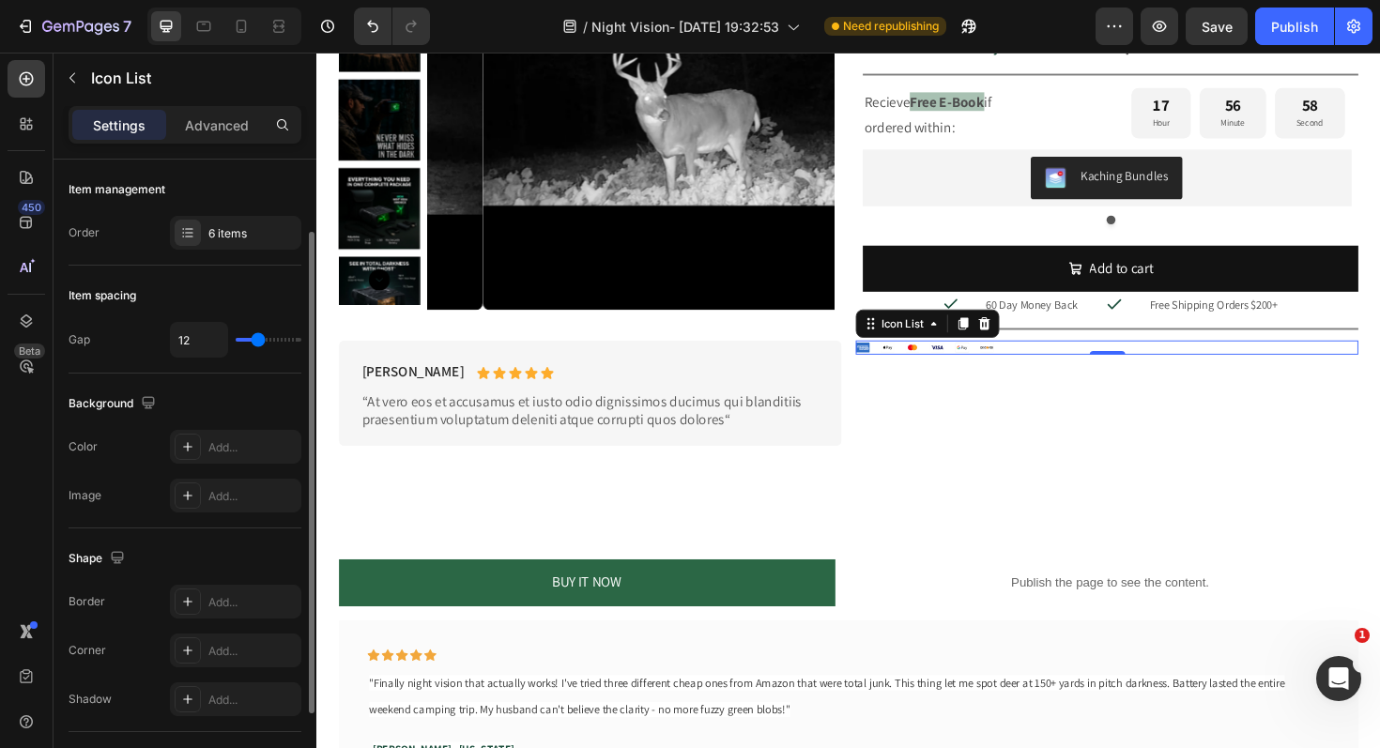
scroll to position [213, 0]
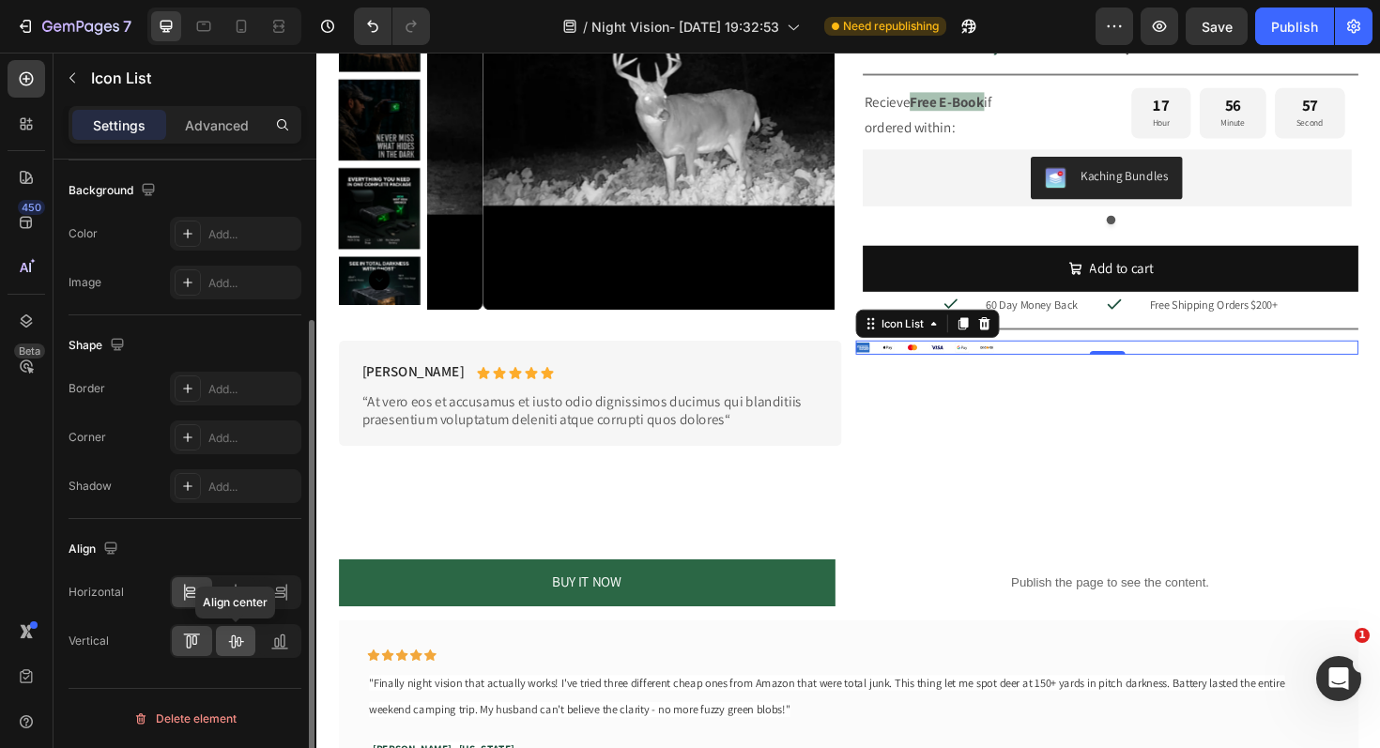
click at [235, 644] on icon at bounding box center [236, 641] width 15 height 13
click at [232, 600] on icon at bounding box center [235, 592] width 19 height 19
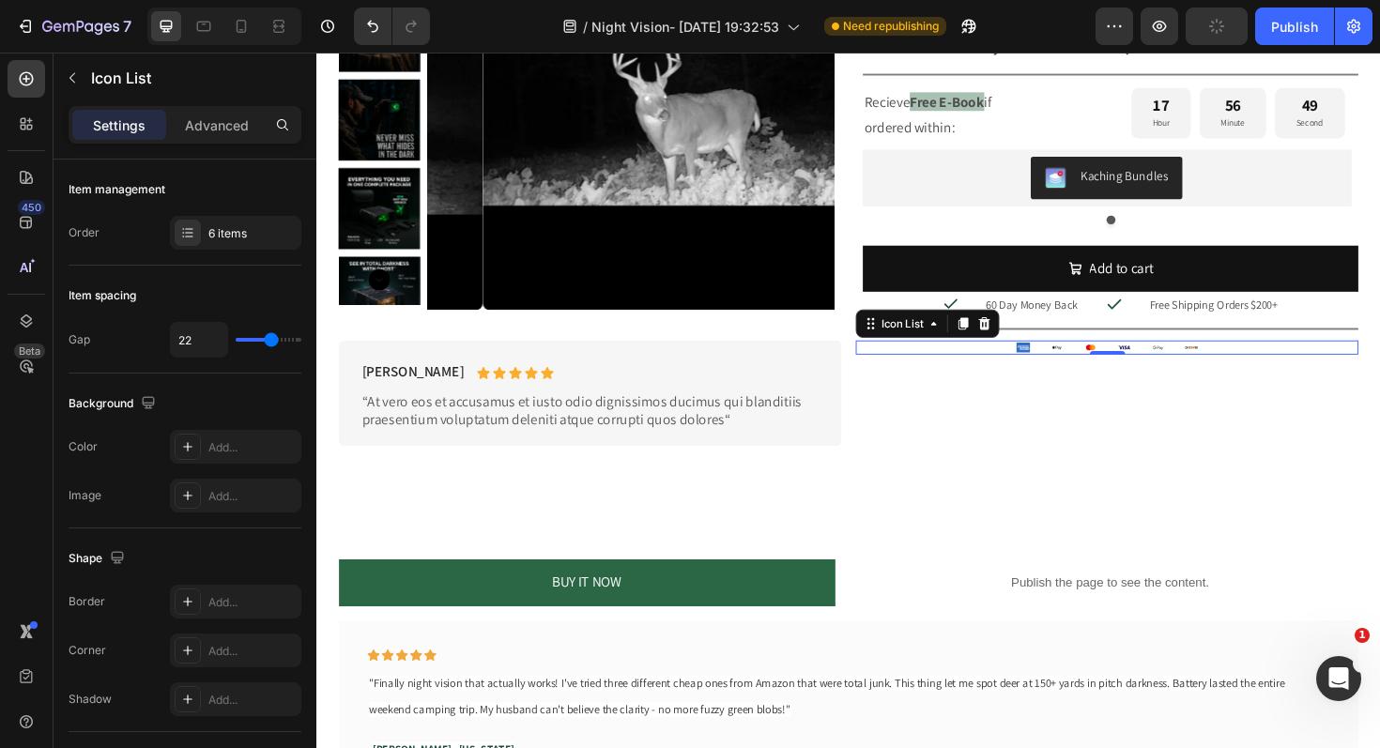
drag, startPoint x: 259, startPoint y: 341, endPoint x: 270, endPoint y: 342, distance: 11.3
click at [270, 342] on input "range" at bounding box center [269, 340] width 66 height 4
click at [1285, 362] on div "Icon Icon Icon Icon Icon Icon" at bounding box center [1153, 365] width 532 height 15
click at [228, 126] on p "Advanced" at bounding box center [217, 125] width 64 height 20
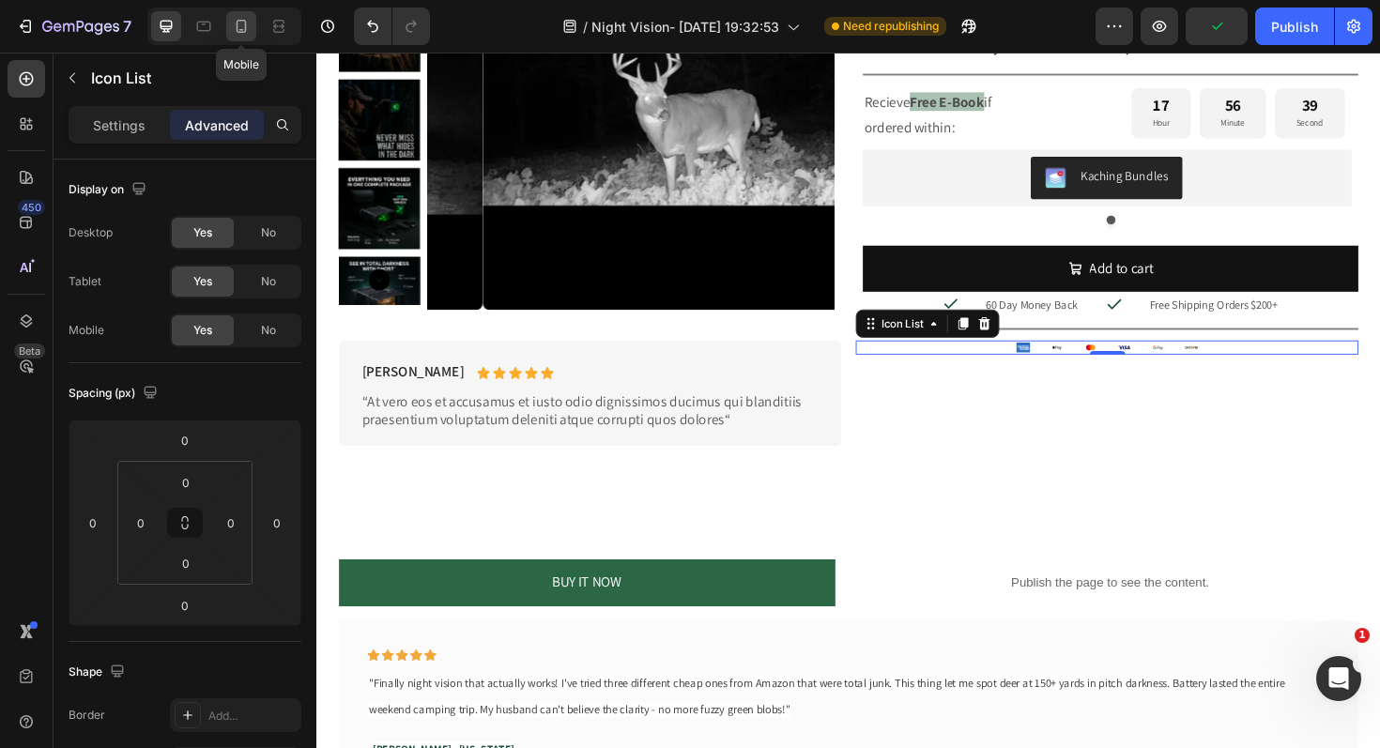
click at [248, 23] on icon at bounding box center [241, 26] width 19 height 19
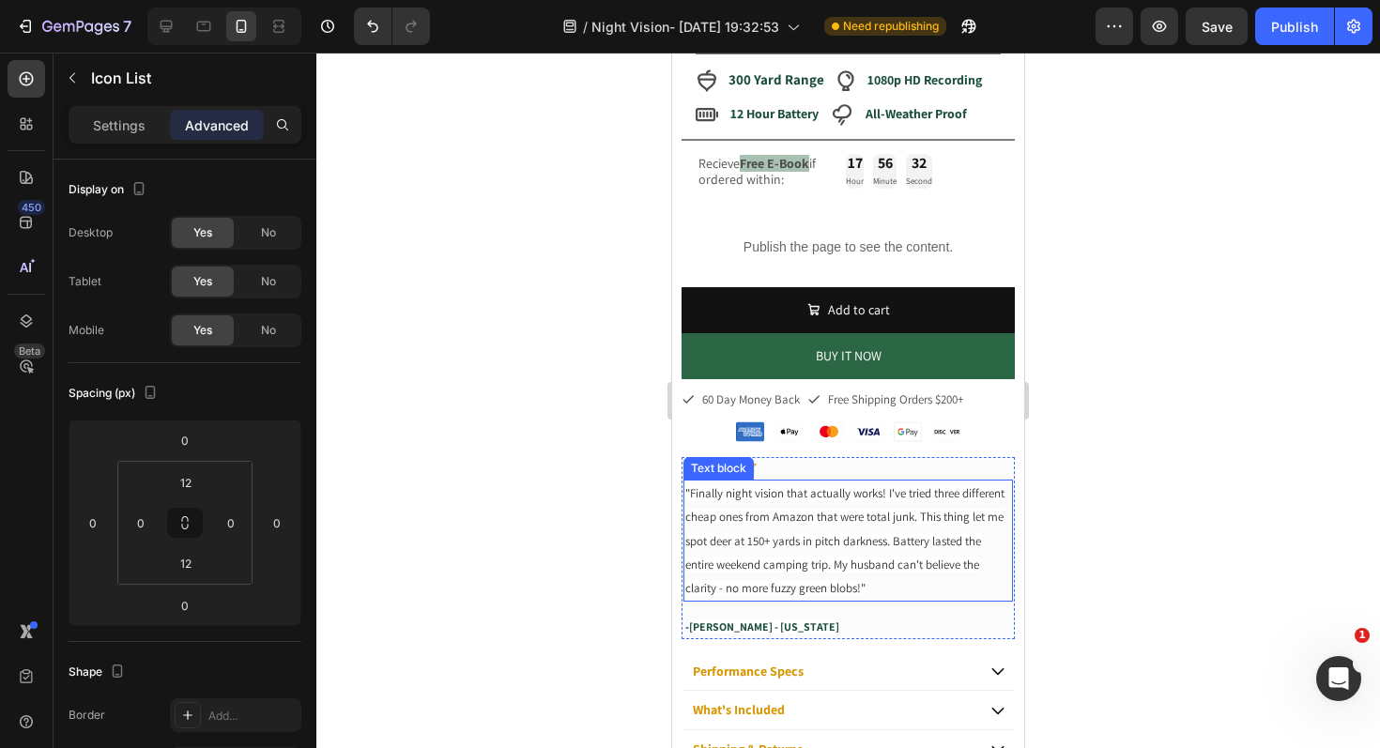
scroll to position [474, 0]
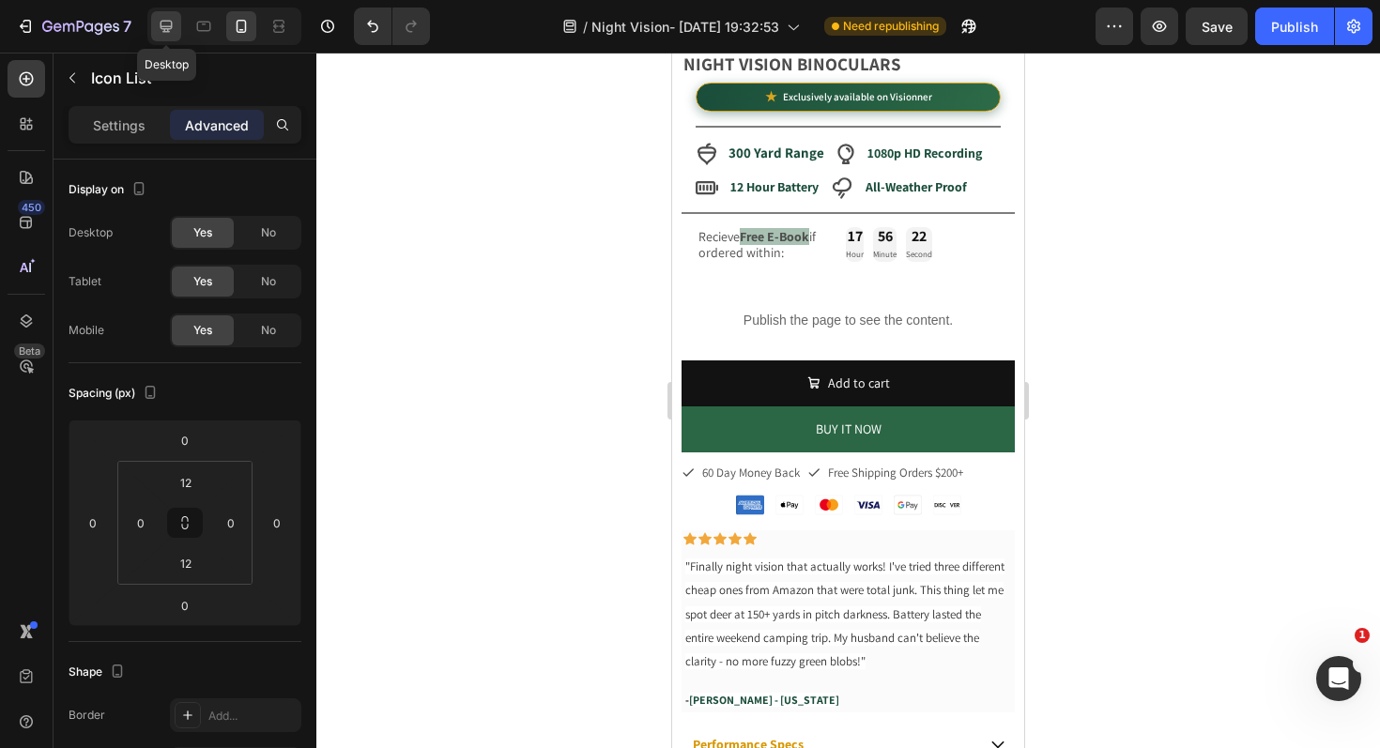
click at [174, 29] on icon at bounding box center [166, 26] width 19 height 19
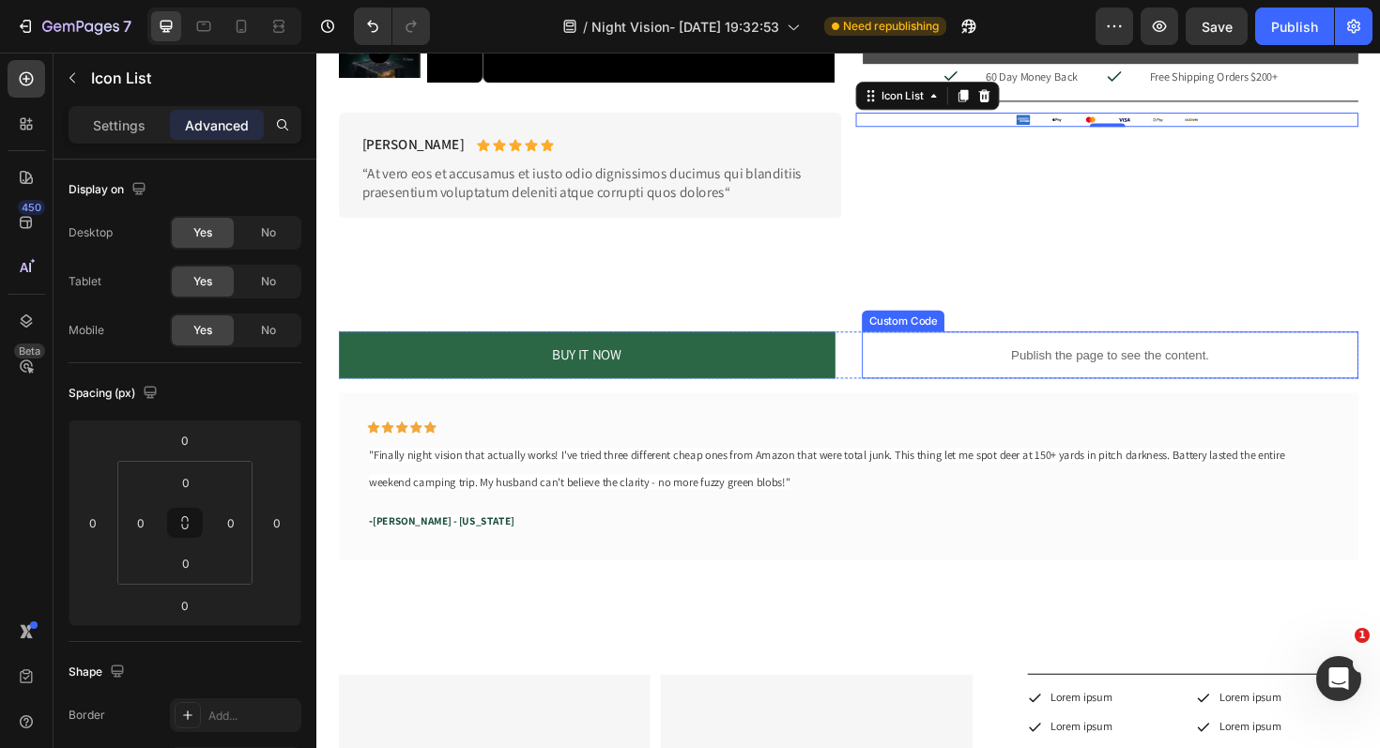
scroll to position [910, 0]
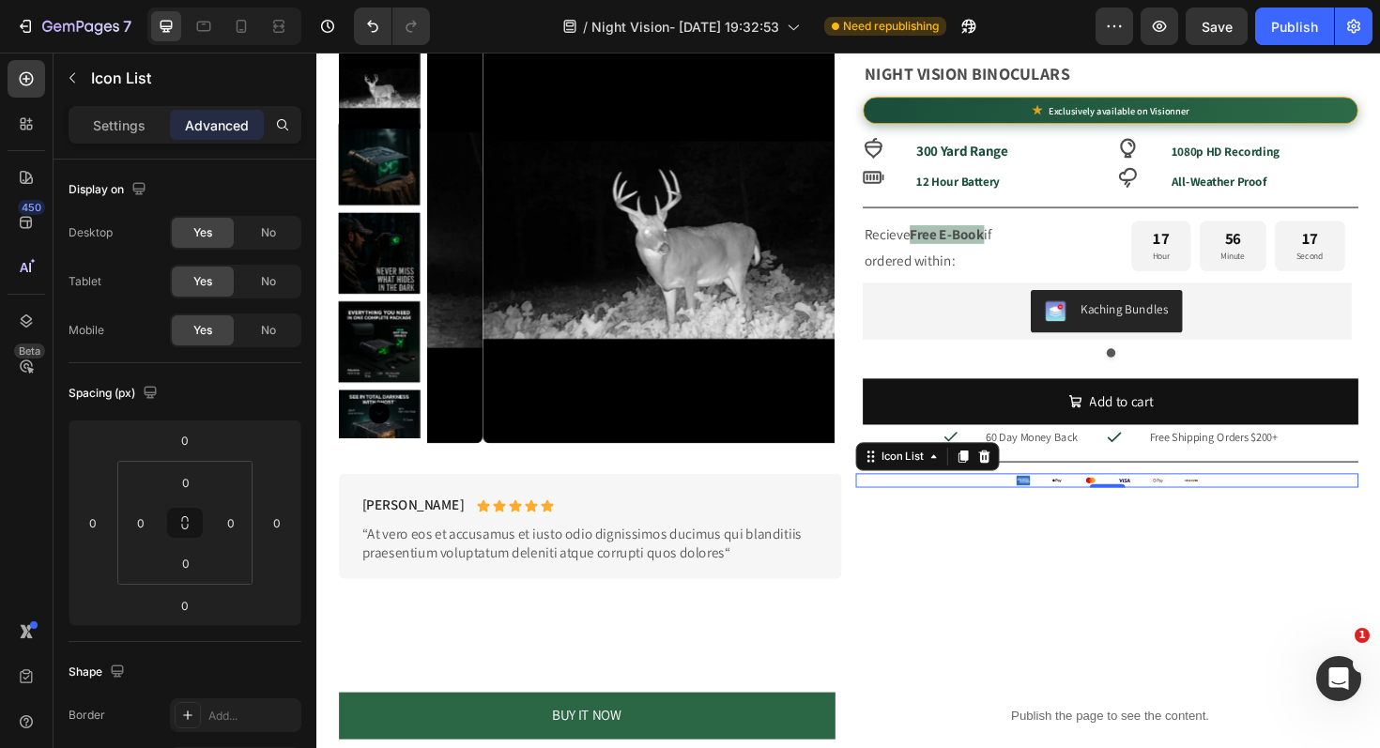
click at [1016, 506] on div "Icon Icon Icon Icon Icon Icon" at bounding box center [1153, 505] width 532 height 15
click at [95, 119] on p "Settings" at bounding box center [119, 125] width 53 height 20
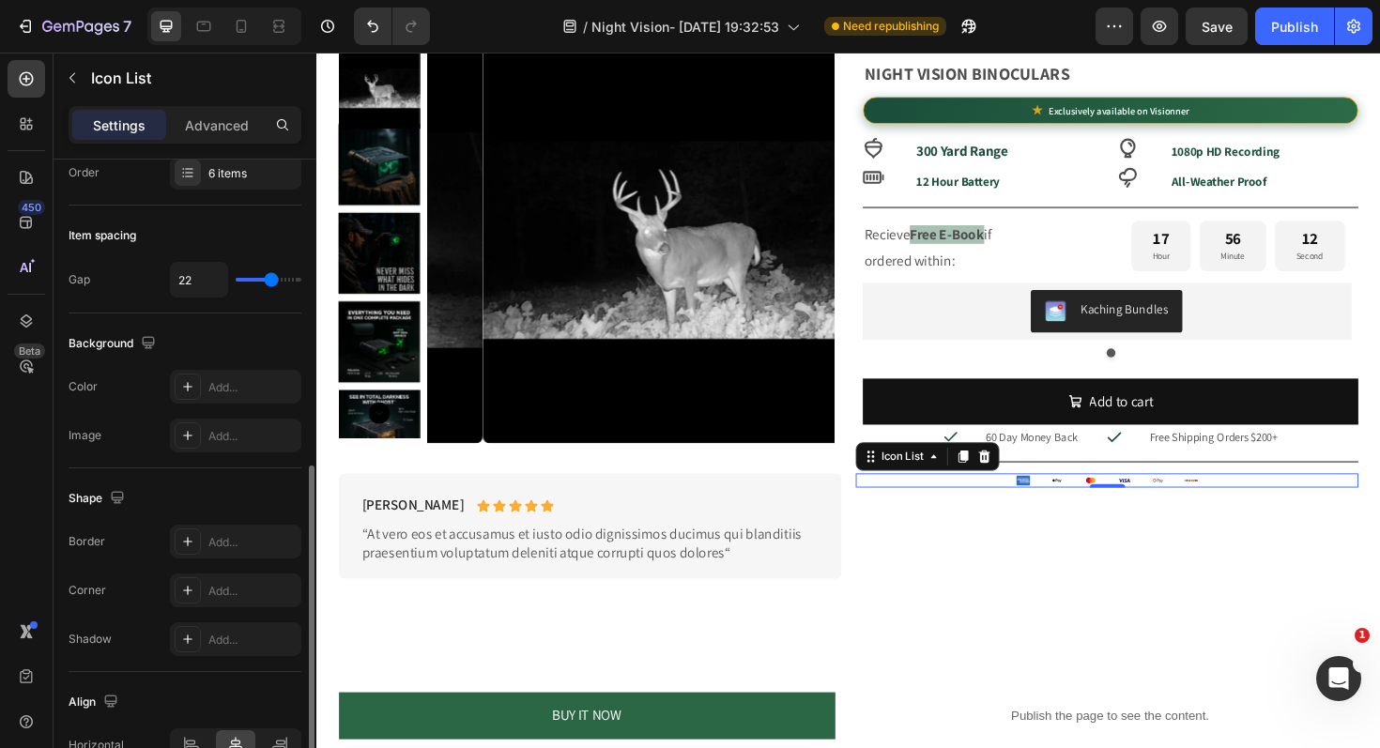
scroll to position [0, 0]
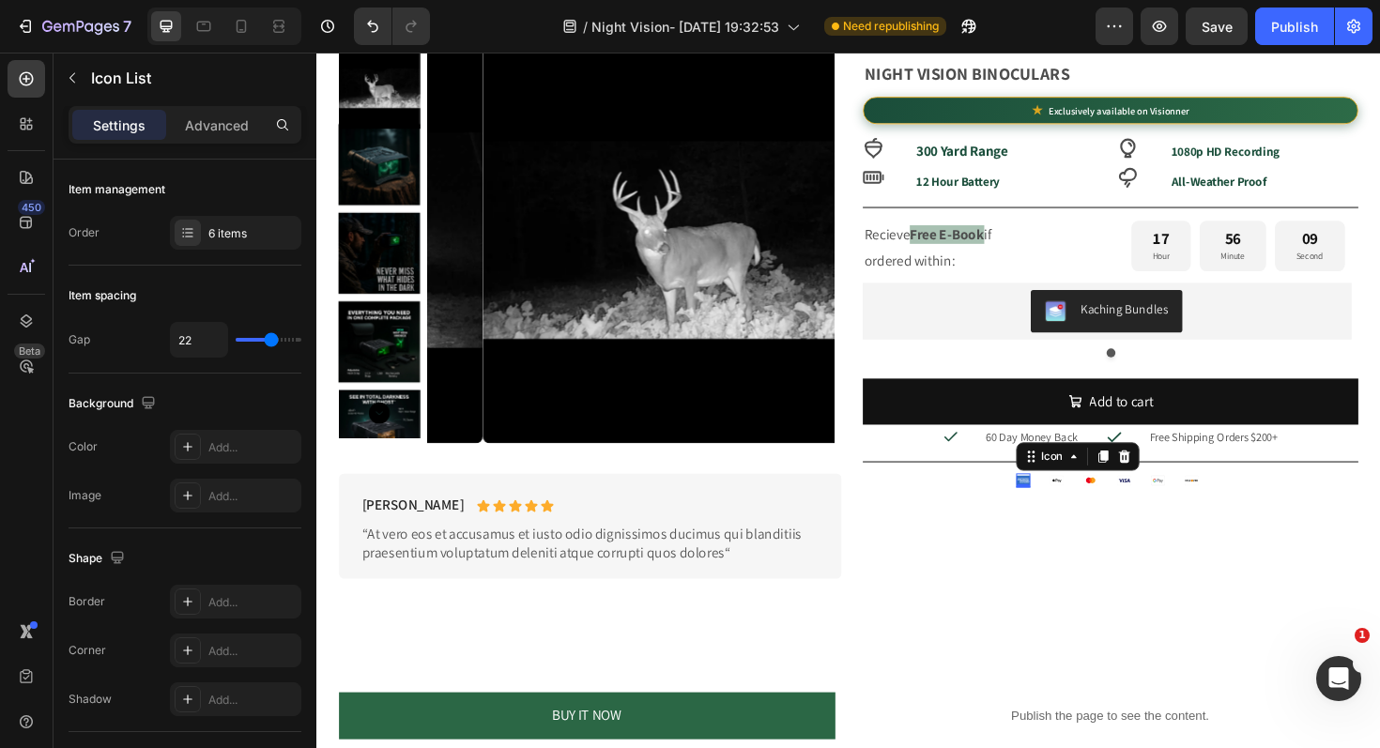
click at [1059, 502] on icon at bounding box center [1064, 506] width 15 height 10
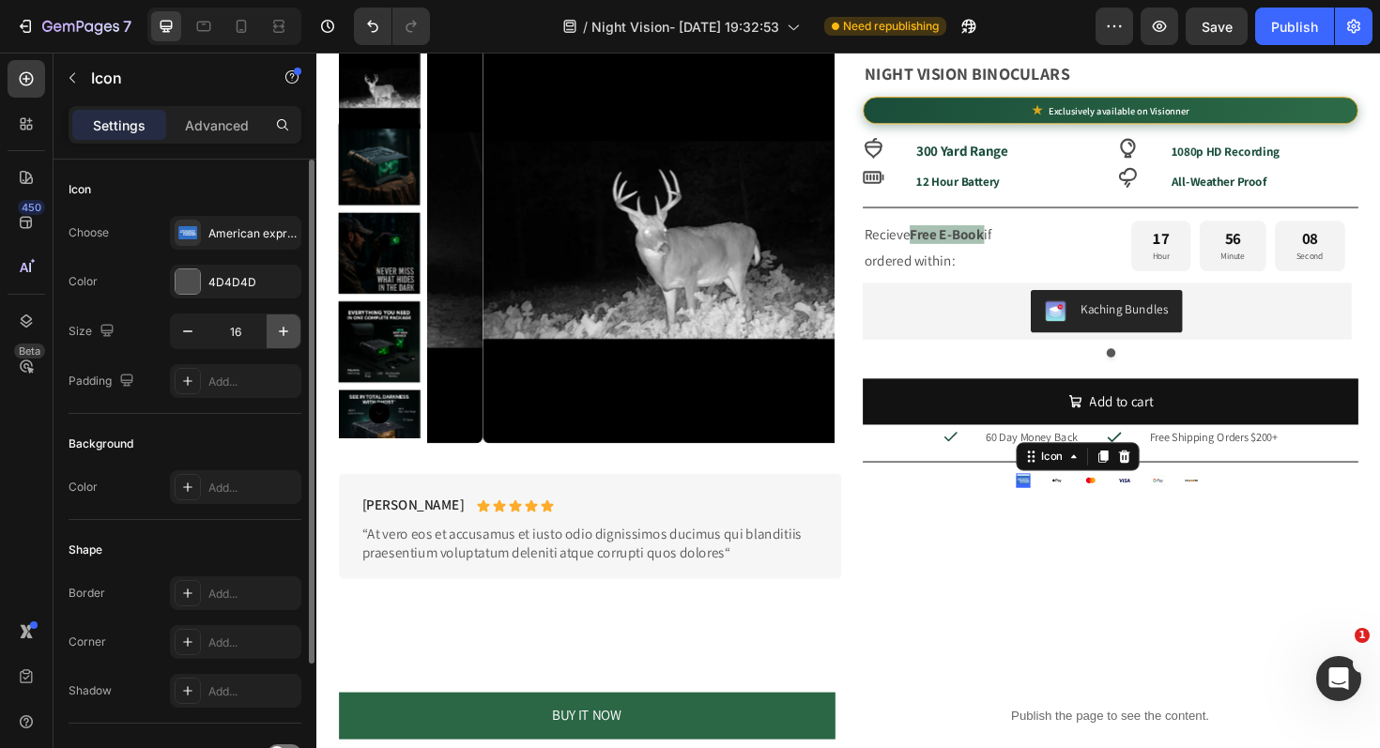
click at [283, 322] on icon "button" at bounding box center [283, 331] width 19 height 19
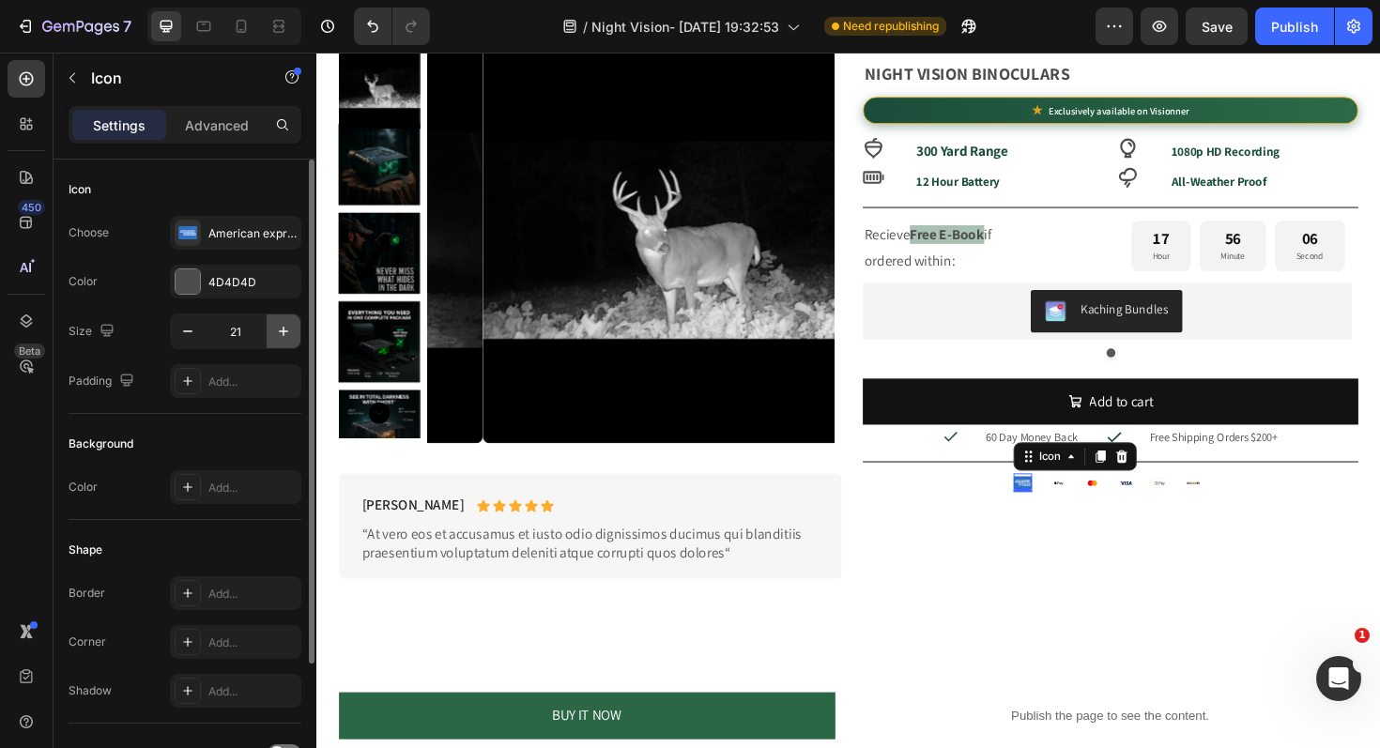
click at [283, 322] on icon "button" at bounding box center [283, 331] width 19 height 19
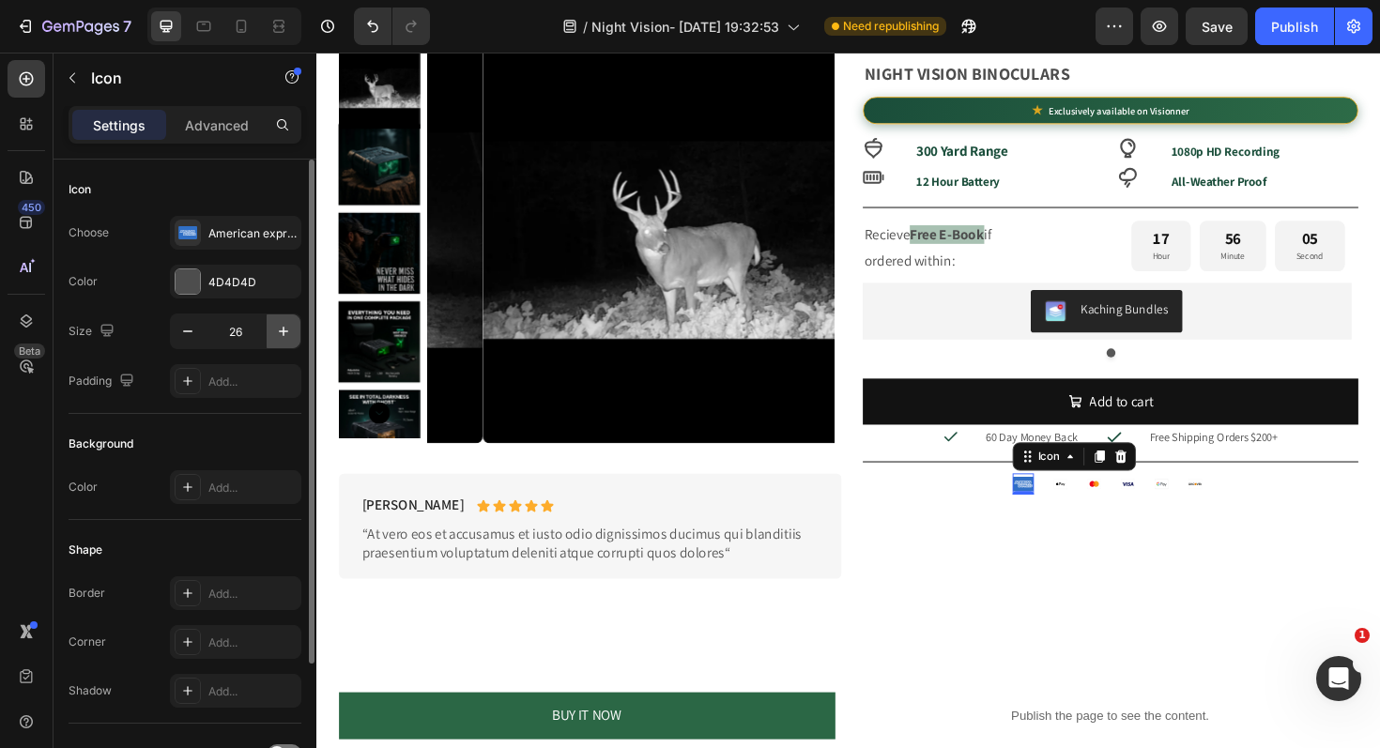
click at [283, 322] on icon "button" at bounding box center [283, 331] width 19 height 19
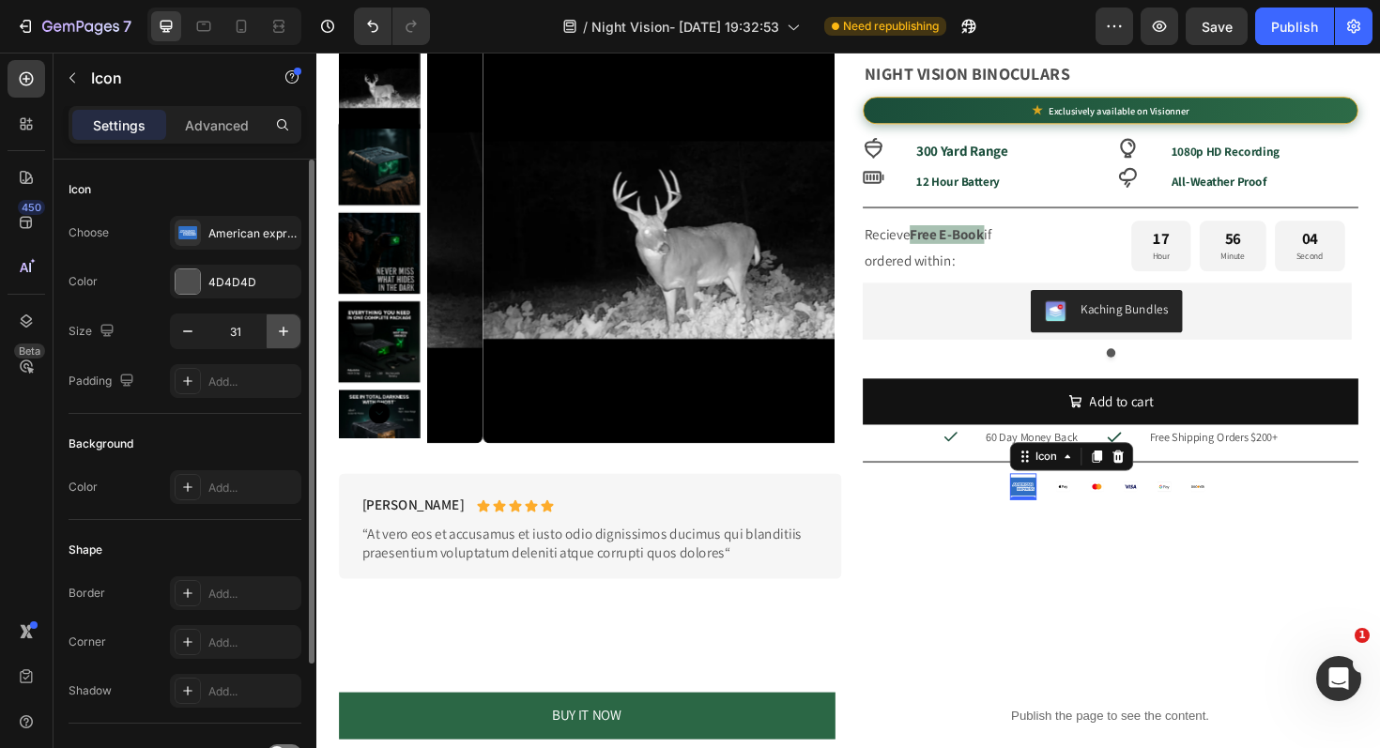
click at [283, 322] on icon "button" at bounding box center [283, 331] width 19 height 19
click at [1100, 512] on rect at bounding box center [1107, 514] width 15 height 10
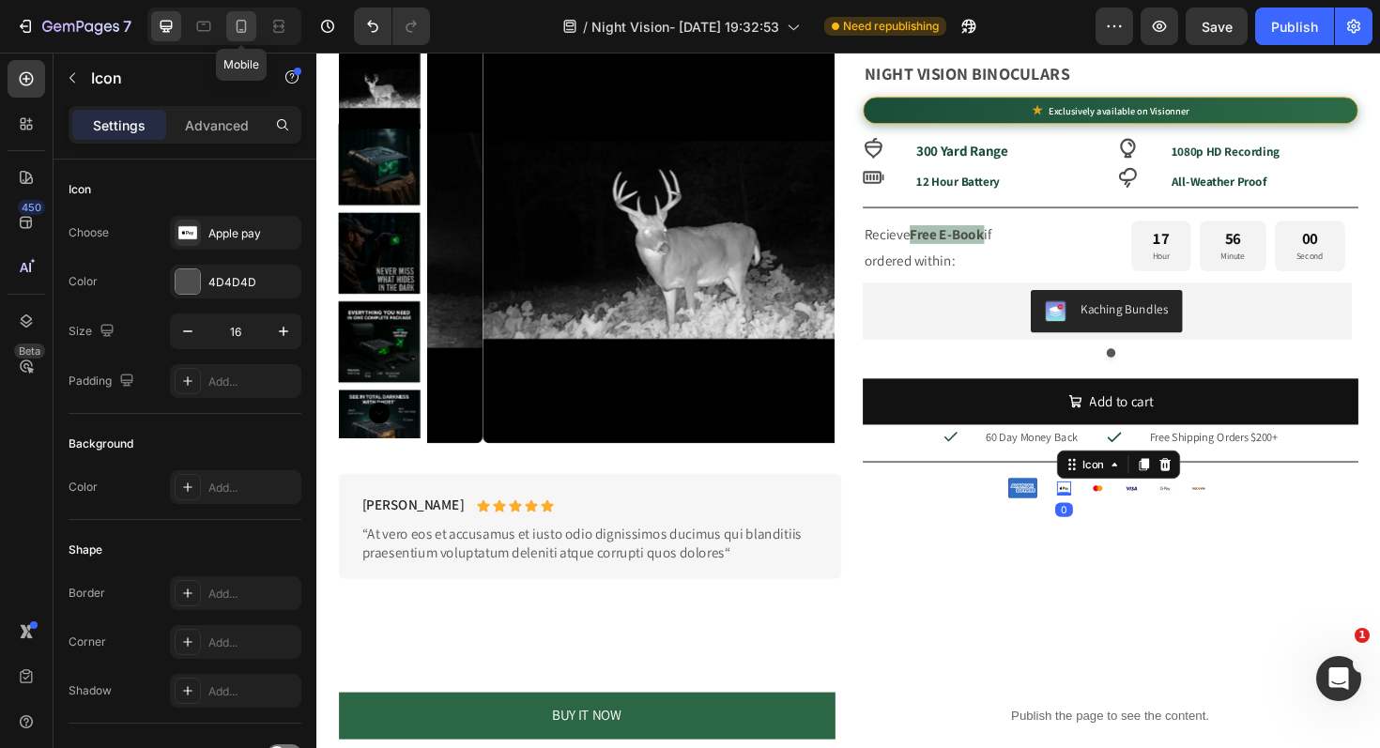
click at [243, 33] on icon at bounding box center [241, 26] width 19 height 19
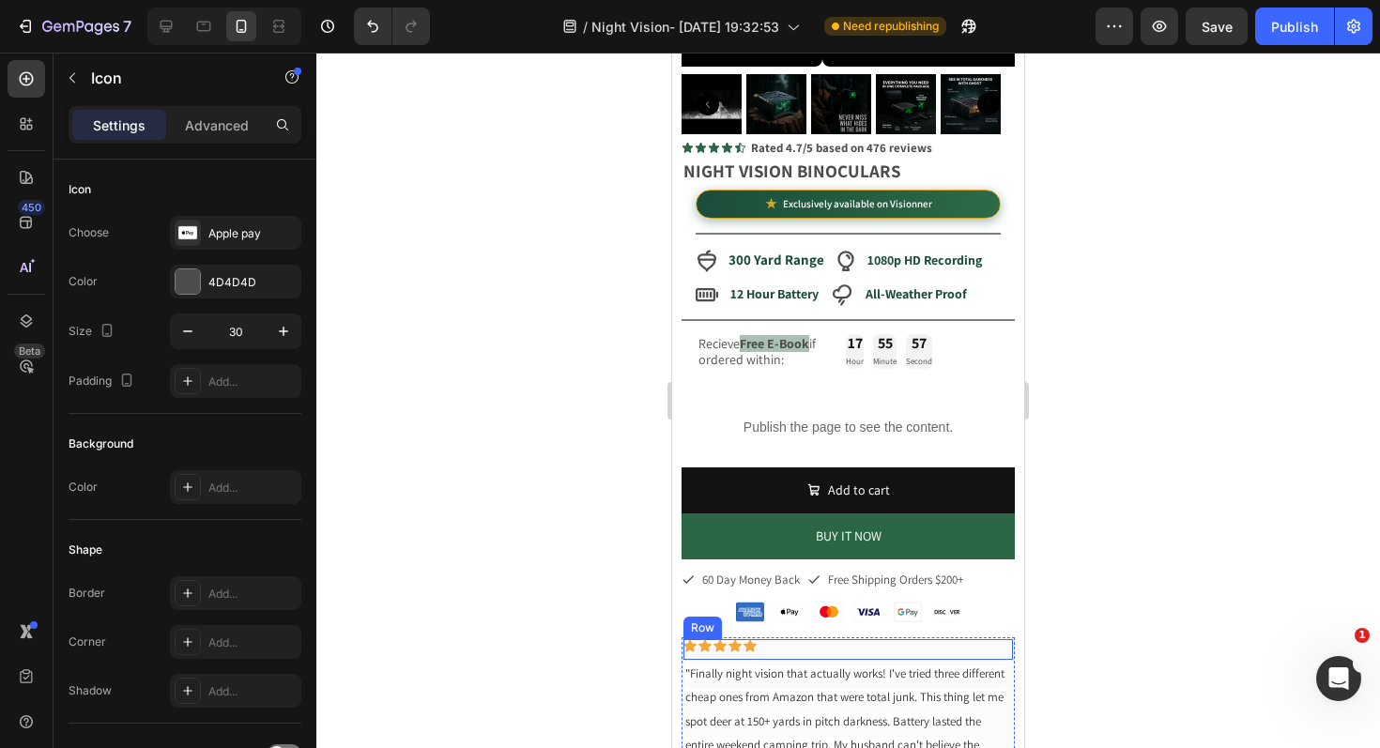
scroll to position [539, 0]
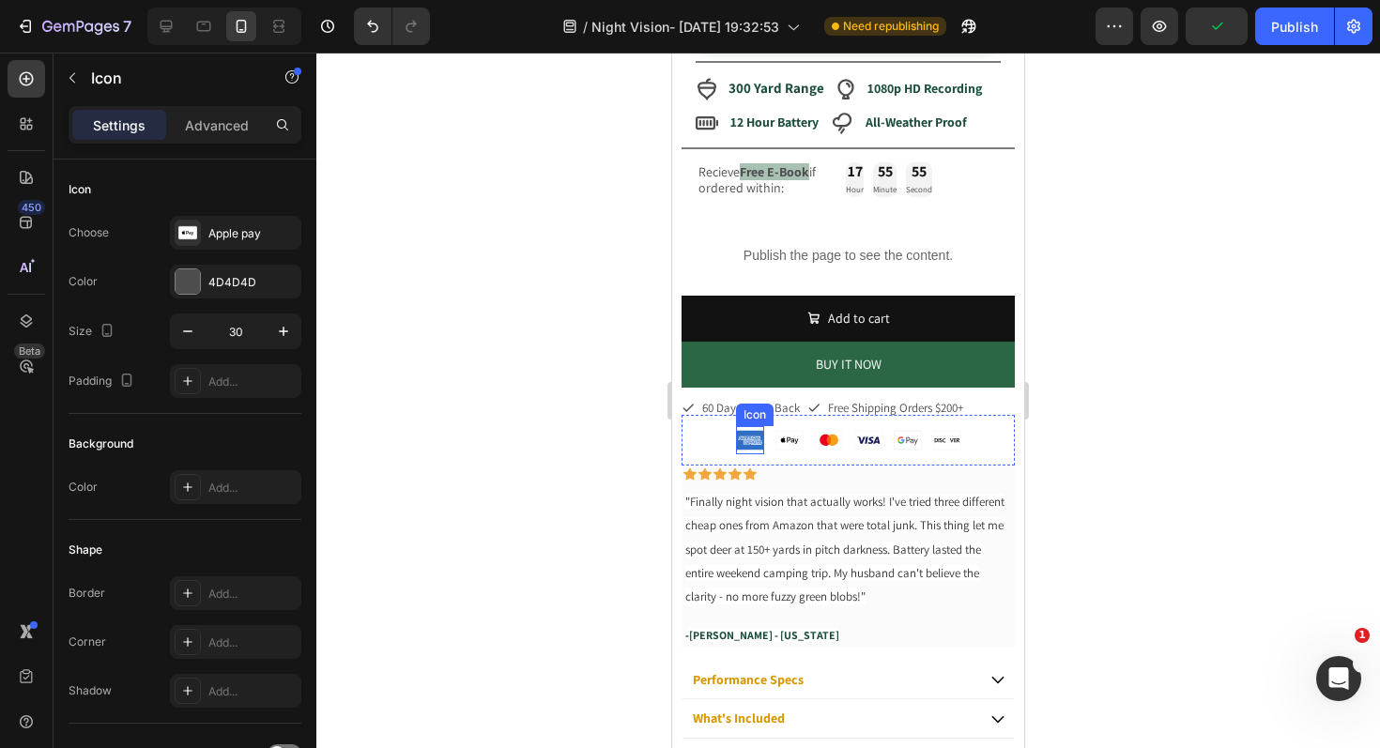
click at [746, 431] on icon at bounding box center [750, 441] width 28 height 20
click at [782, 431] on rect at bounding box center [788, 440] width 27 height 19
click at [829, 435] on icon at bounding box center [833, 440] width 9 height 11
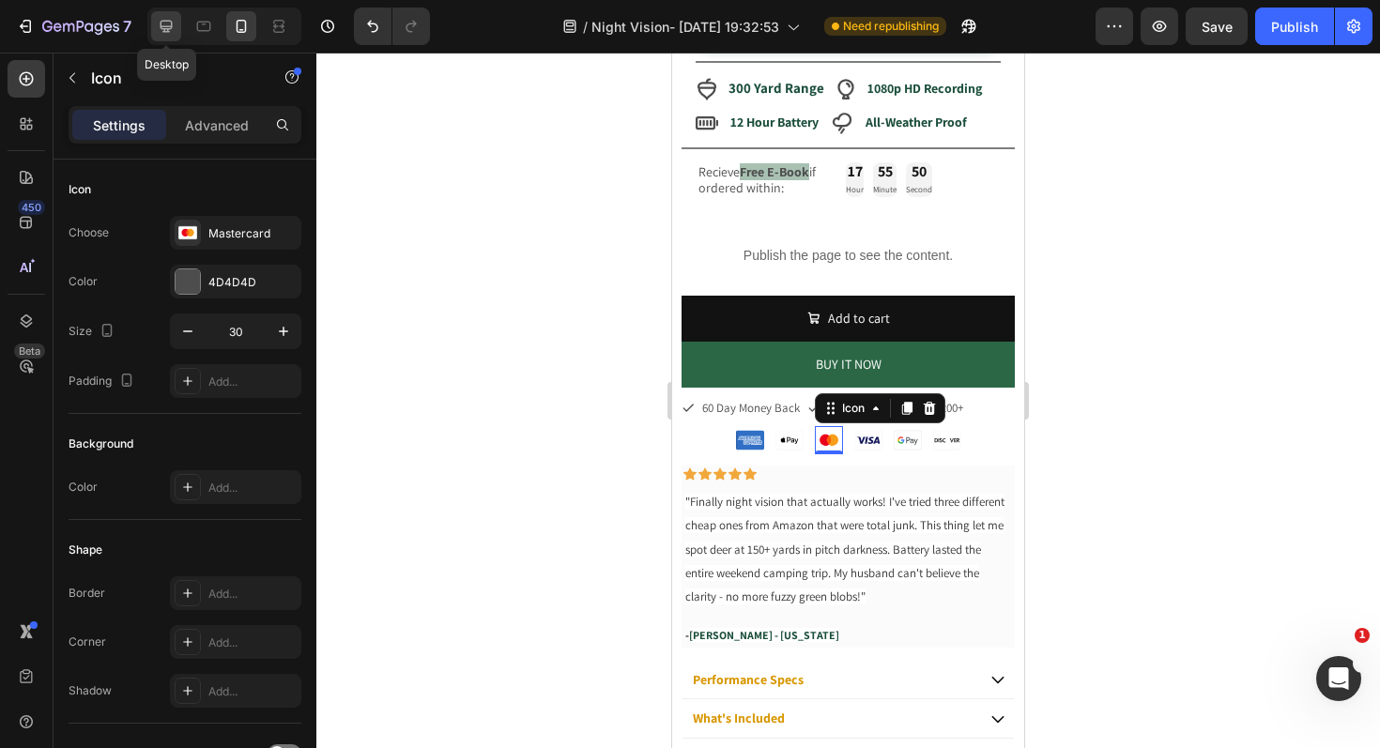
click at [175, 20] on icon at bounding box center [166, 26] width 19 height 19
type input "16"
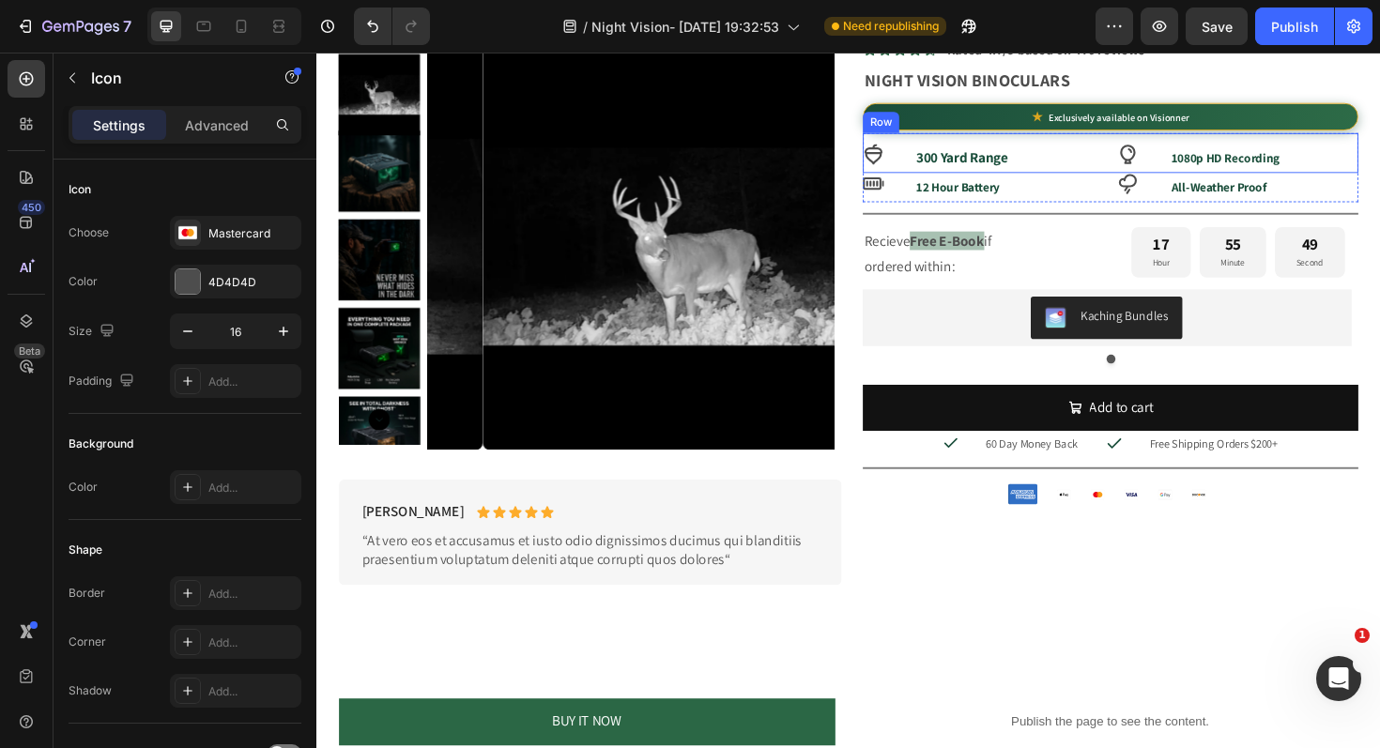
scroll to position [1013, 0]
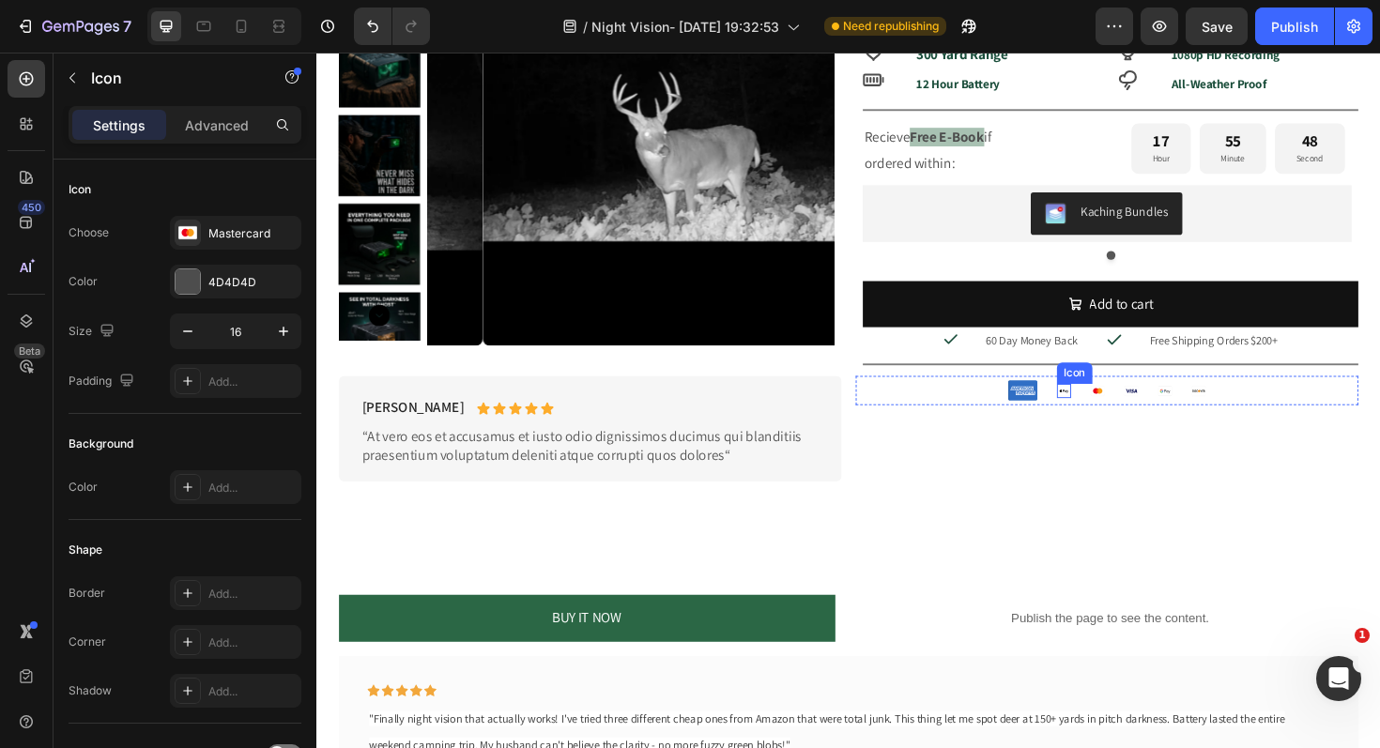
click at [1100, 410] on rect at bounding box center [1107, 410] width 15 height 10
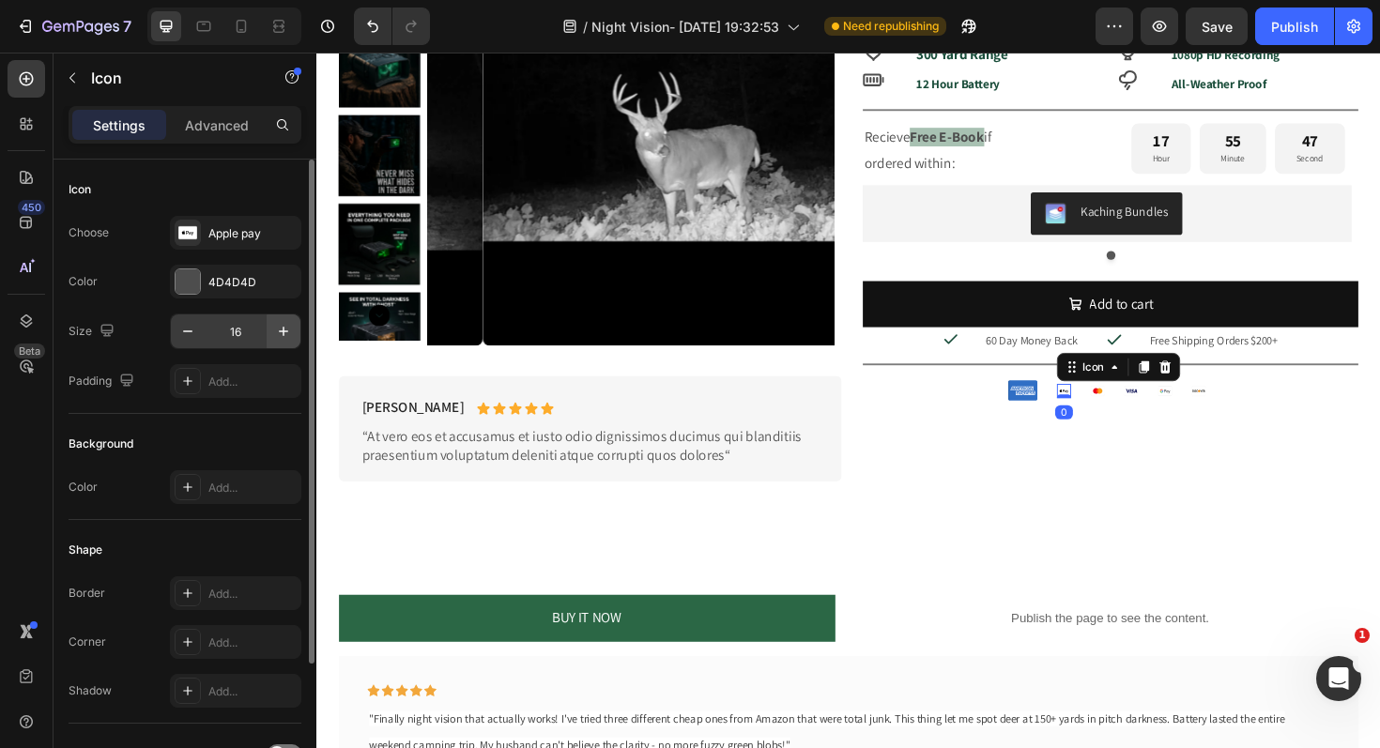
click at [282, 331] on icon "button" at bounding box center [283, 331] width 9 height 9
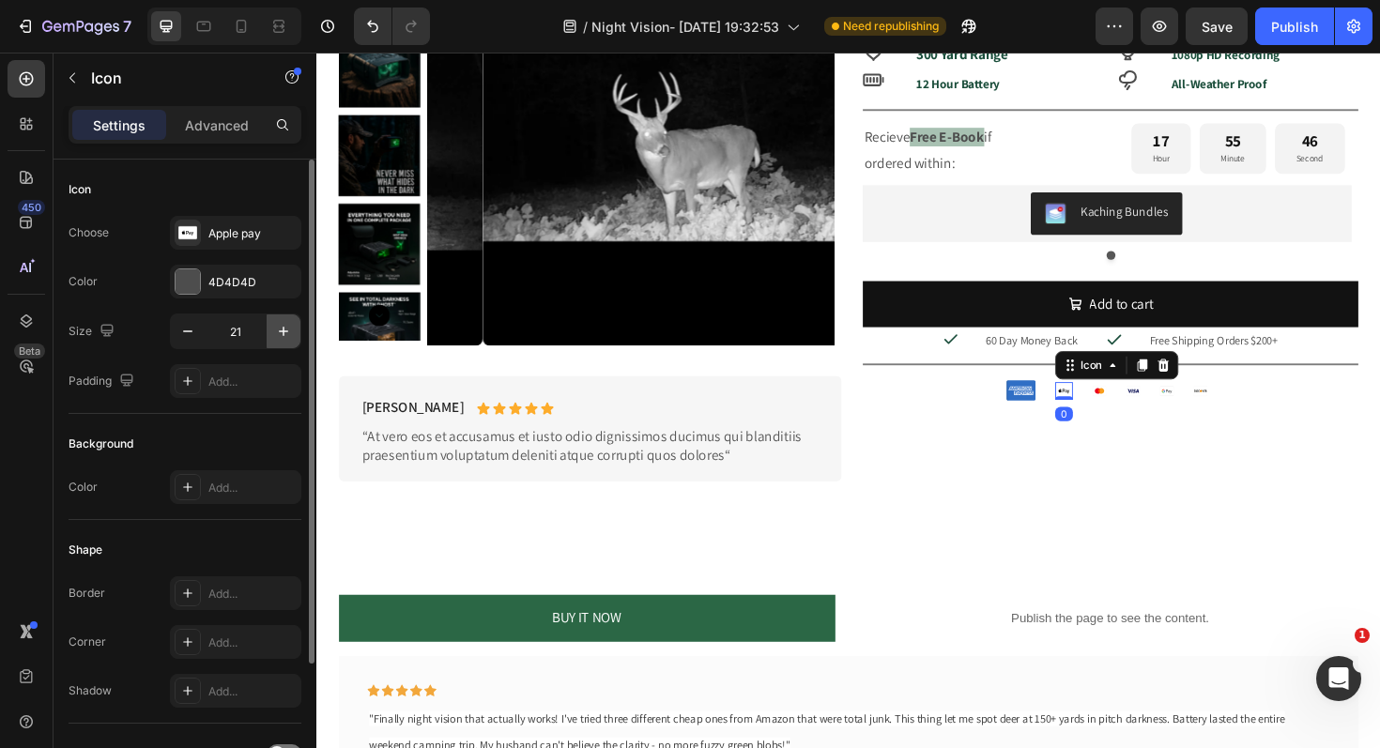
click at [282, 331] on icon "button" at bounding box center [283, 331] width 9 height 9
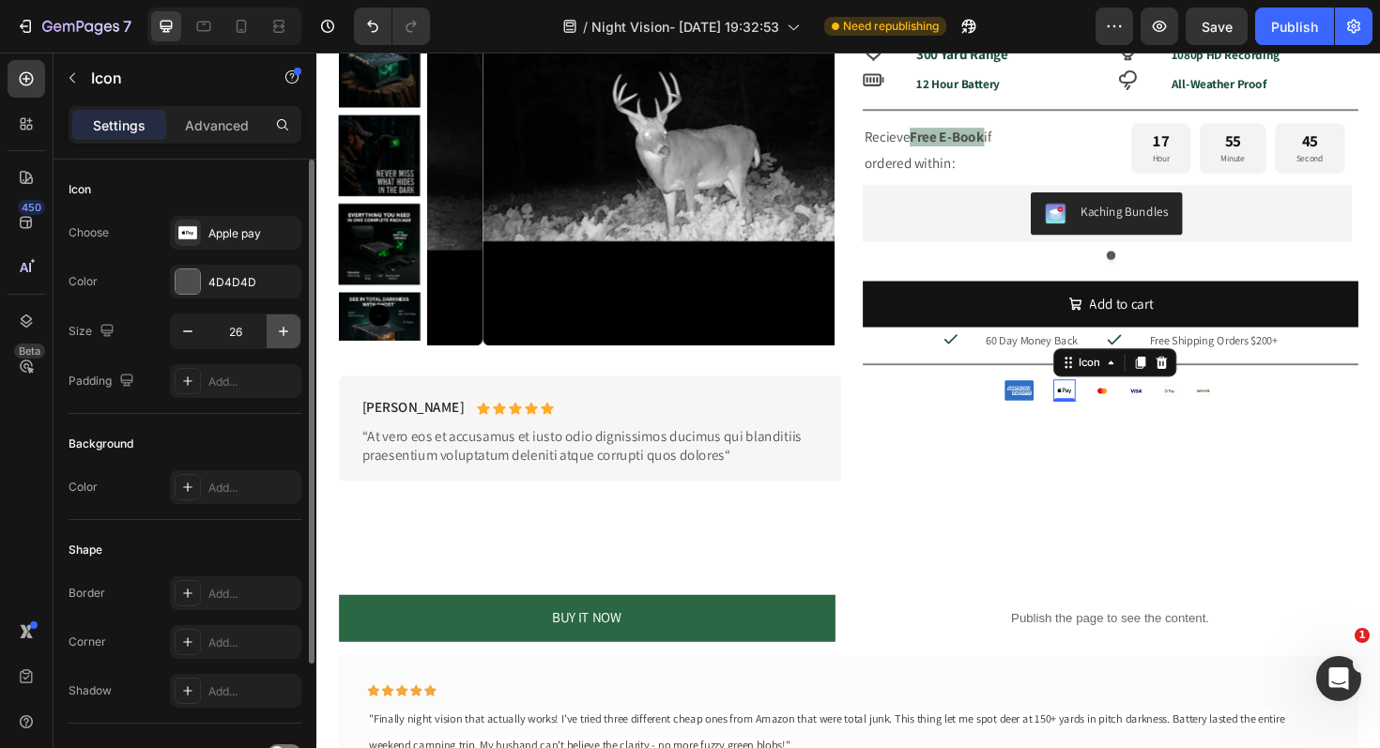
click at [282, 331] on icon "button" at bounding box center [283, 331] width 9 height 9
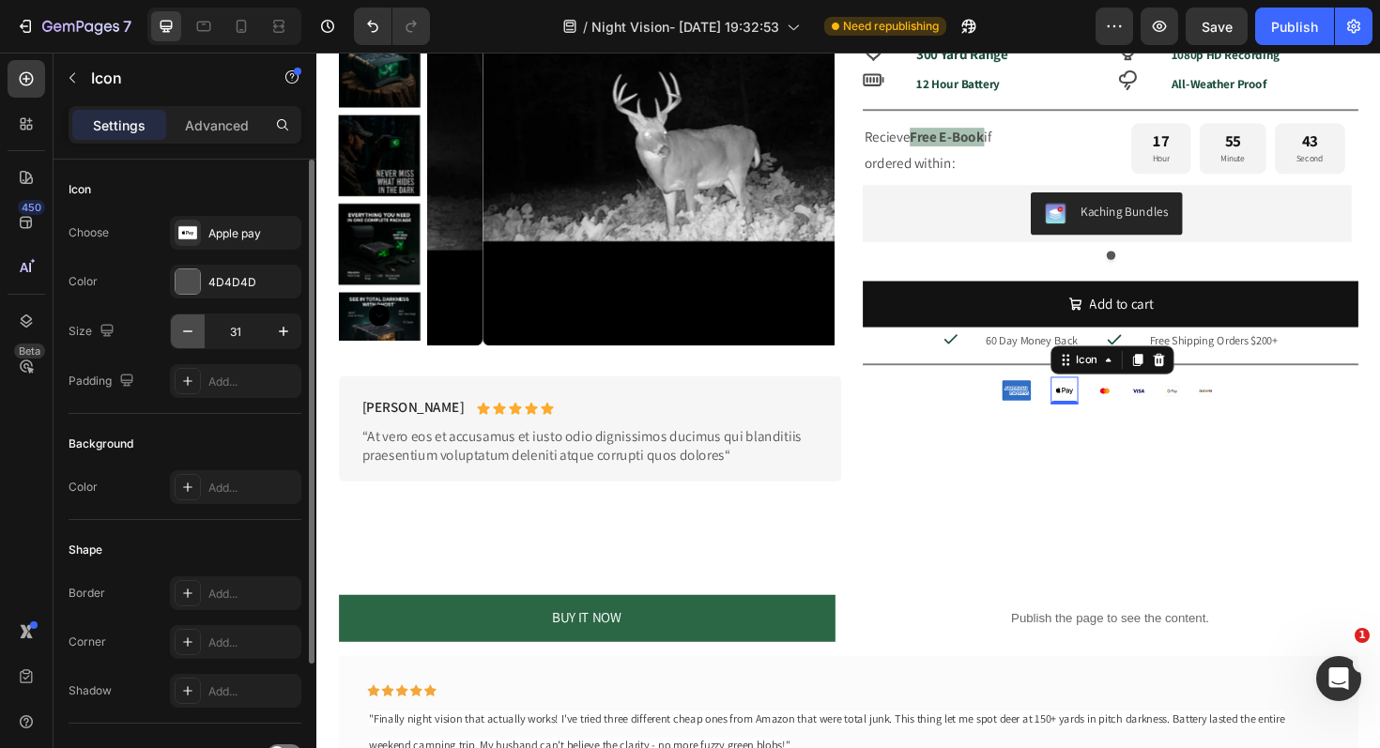
click at [191, 327] on icon "button" at bounding box center [187, 331] width 19 height 19
type input "30"
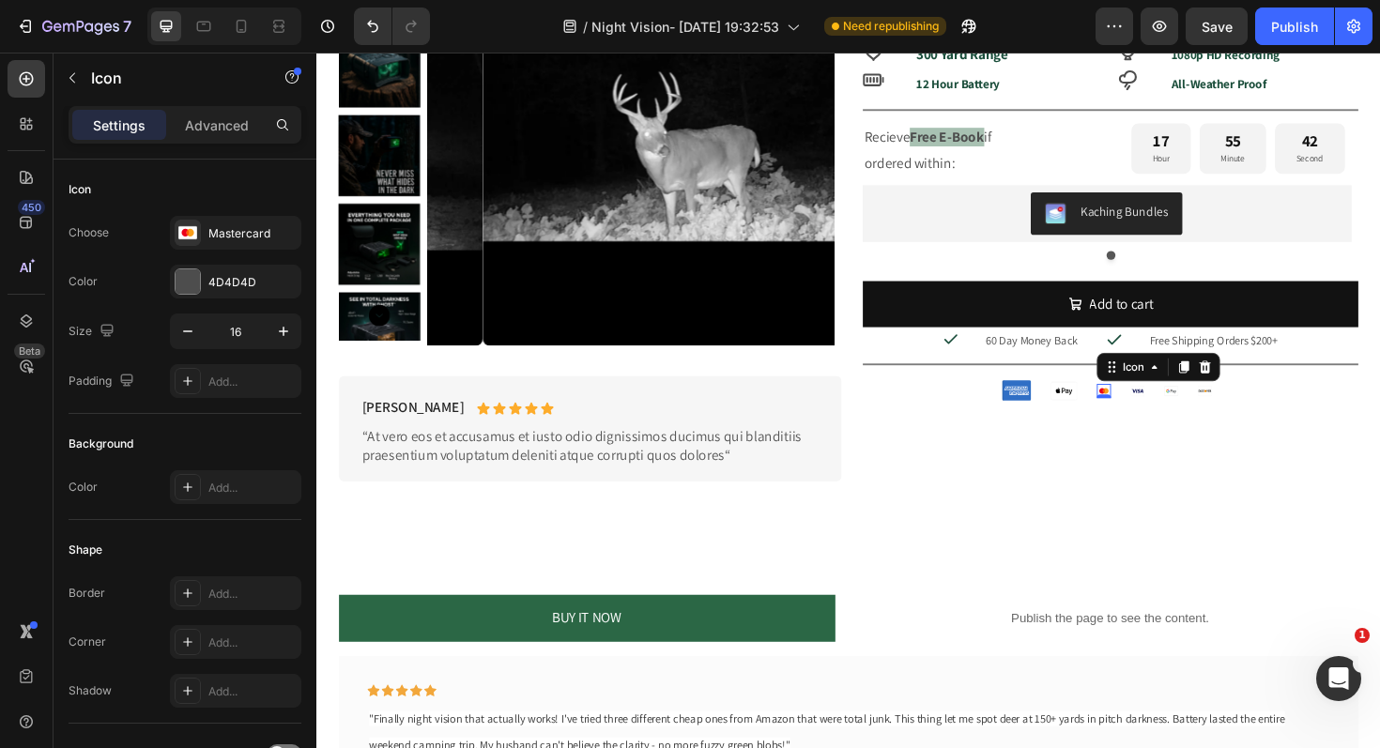
click at [1145, 410] on icon at bounding box center [1147, 411] width 5 height 6
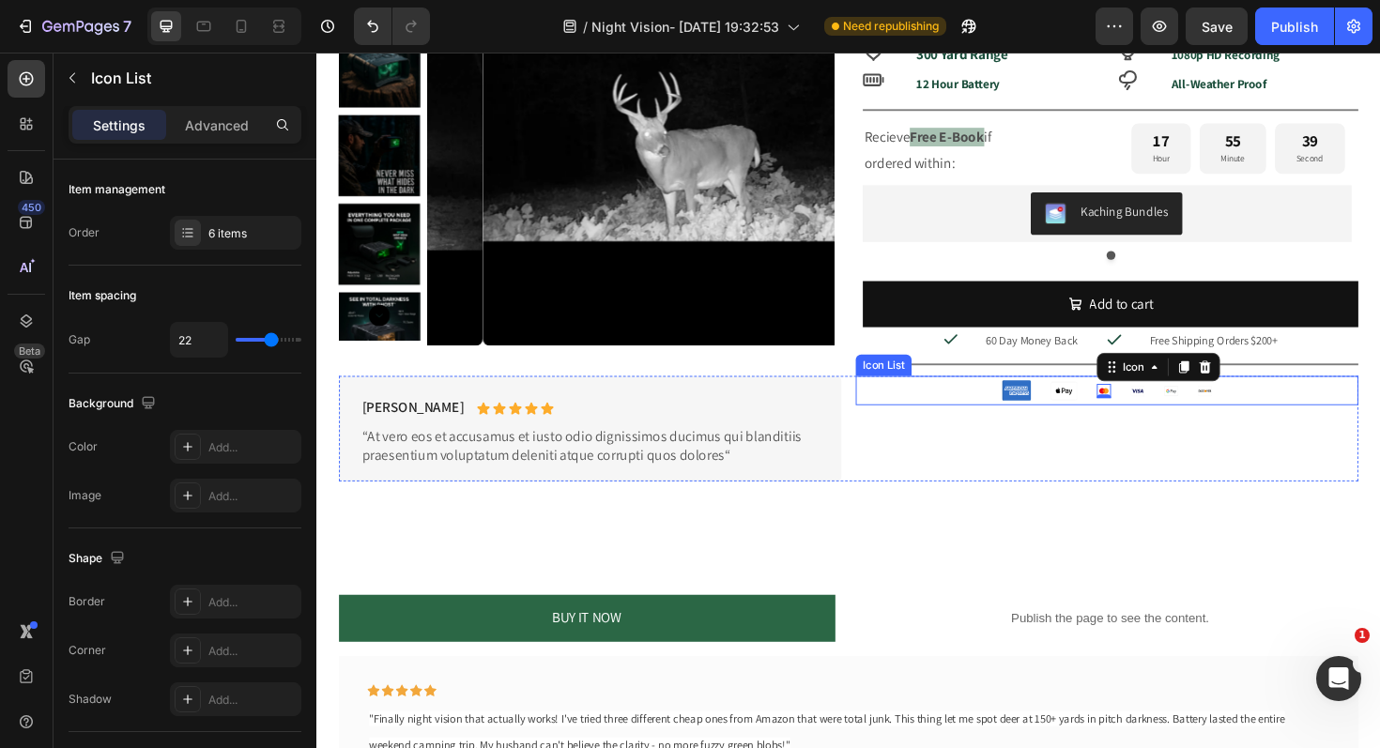
click at [1296, 415] on div "Icon Icon Icon 0 Icon Icon Icon" at bounding box center [1153, 410] width 532 height 31
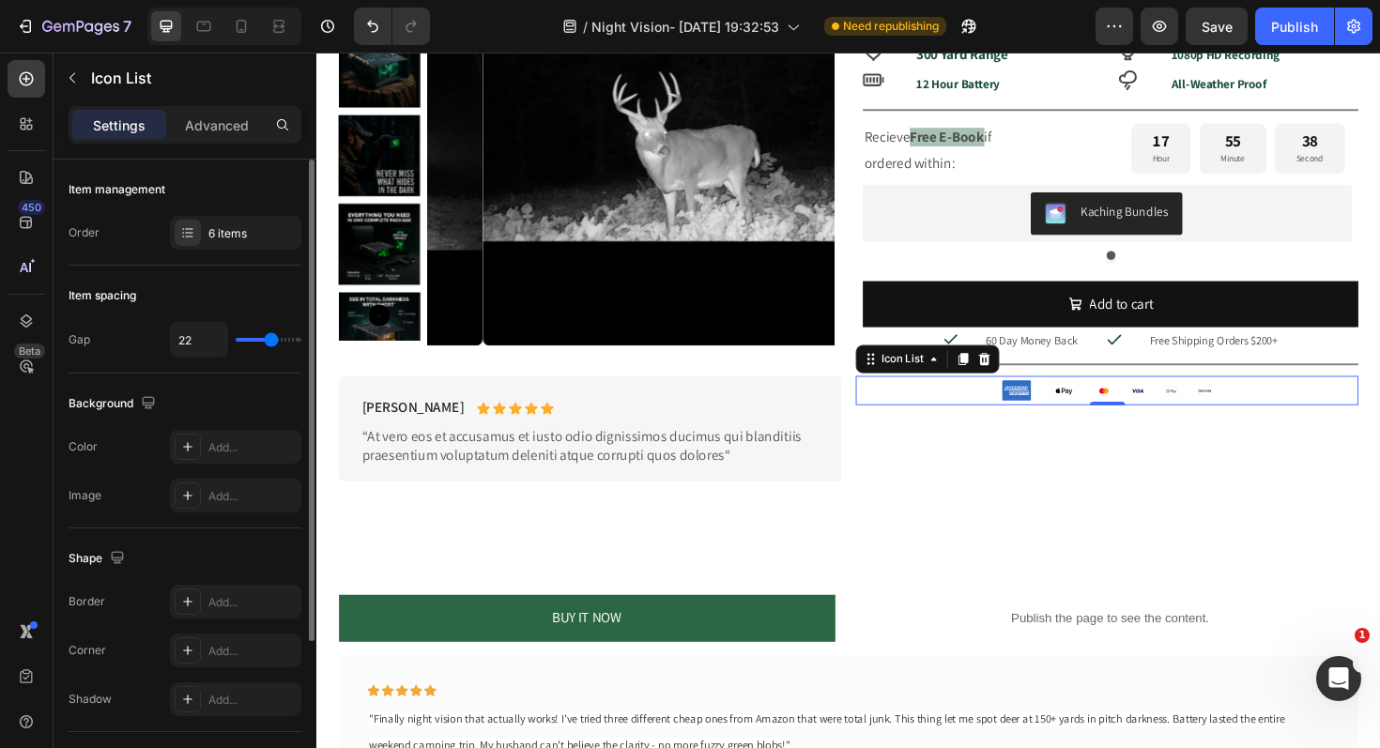
type input "20"
type input "22"
type input "23"
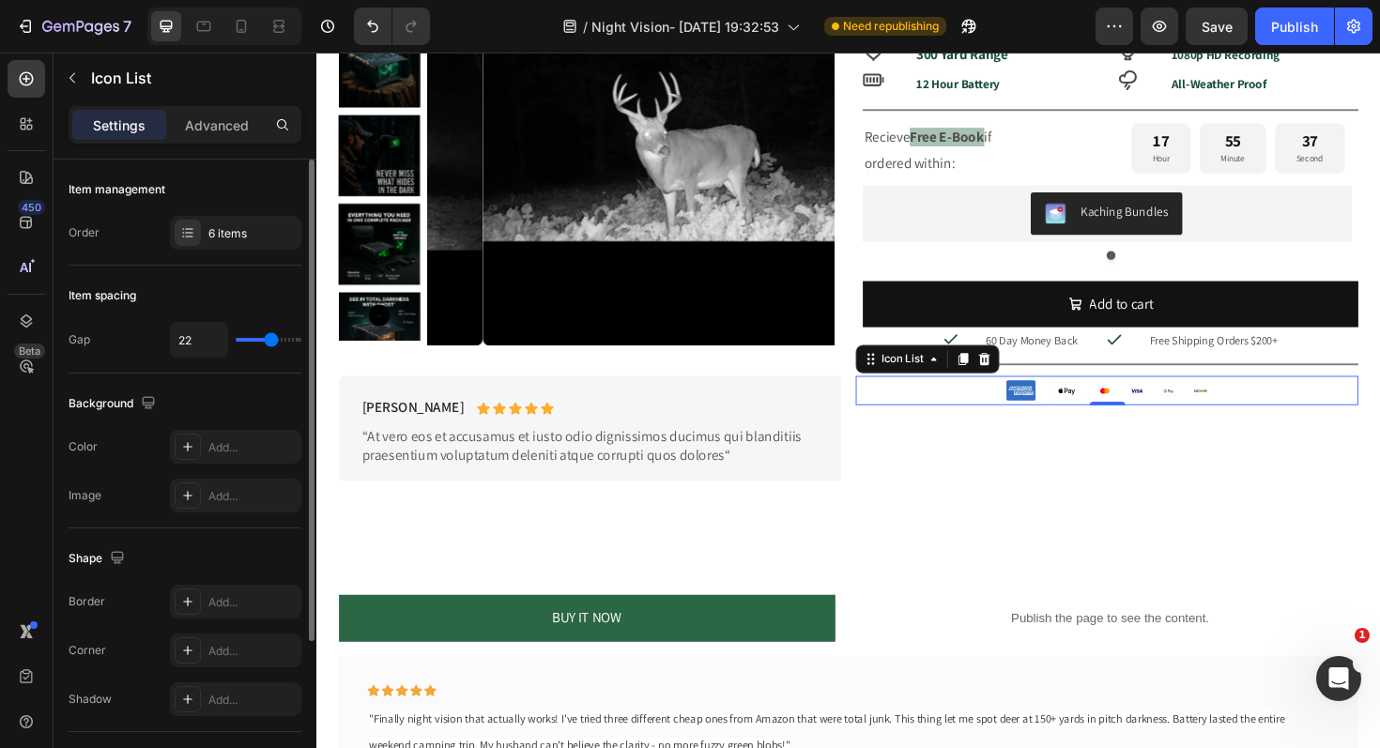
type input "23"
type input "24"
type input "25"
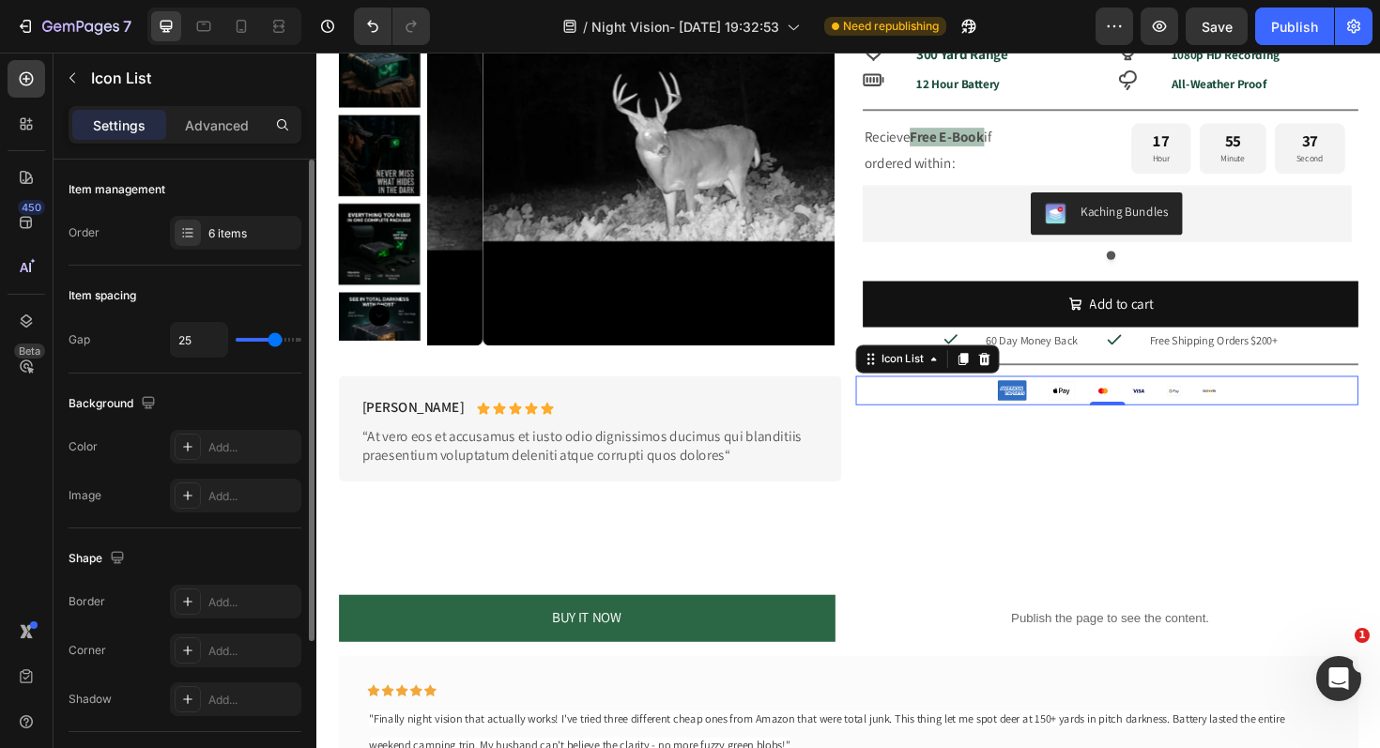
type input "27"
type input "29"
type input "30"
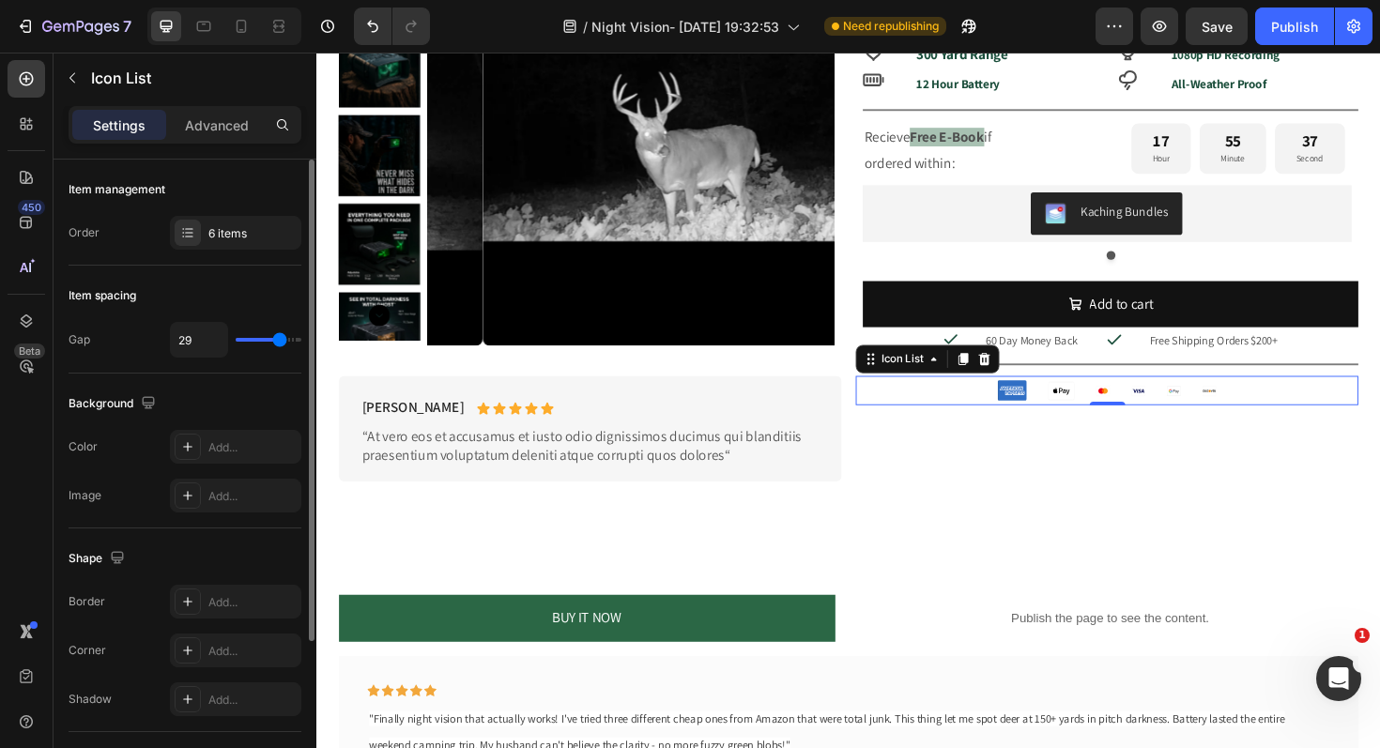
type input "30"
type input "32"
type input "33"
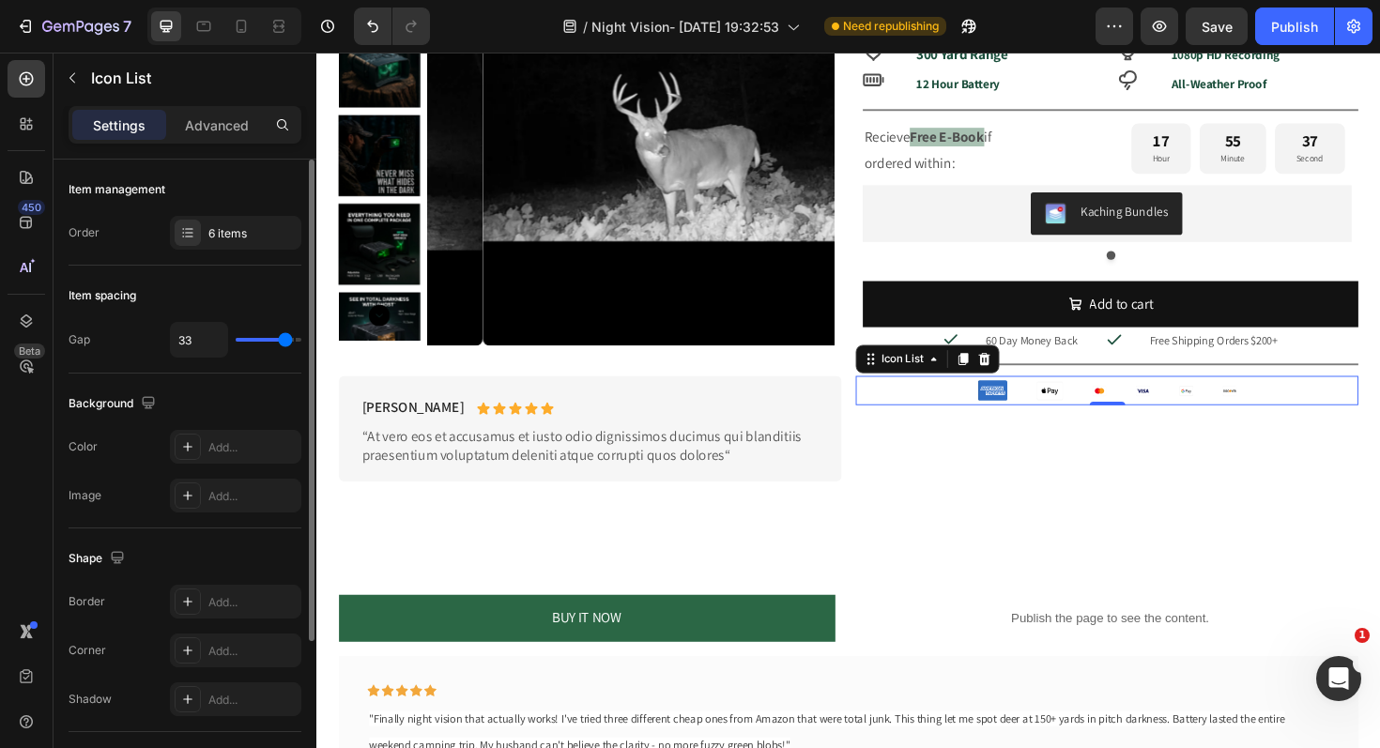
type input "34"
type input "35"
type input "36"
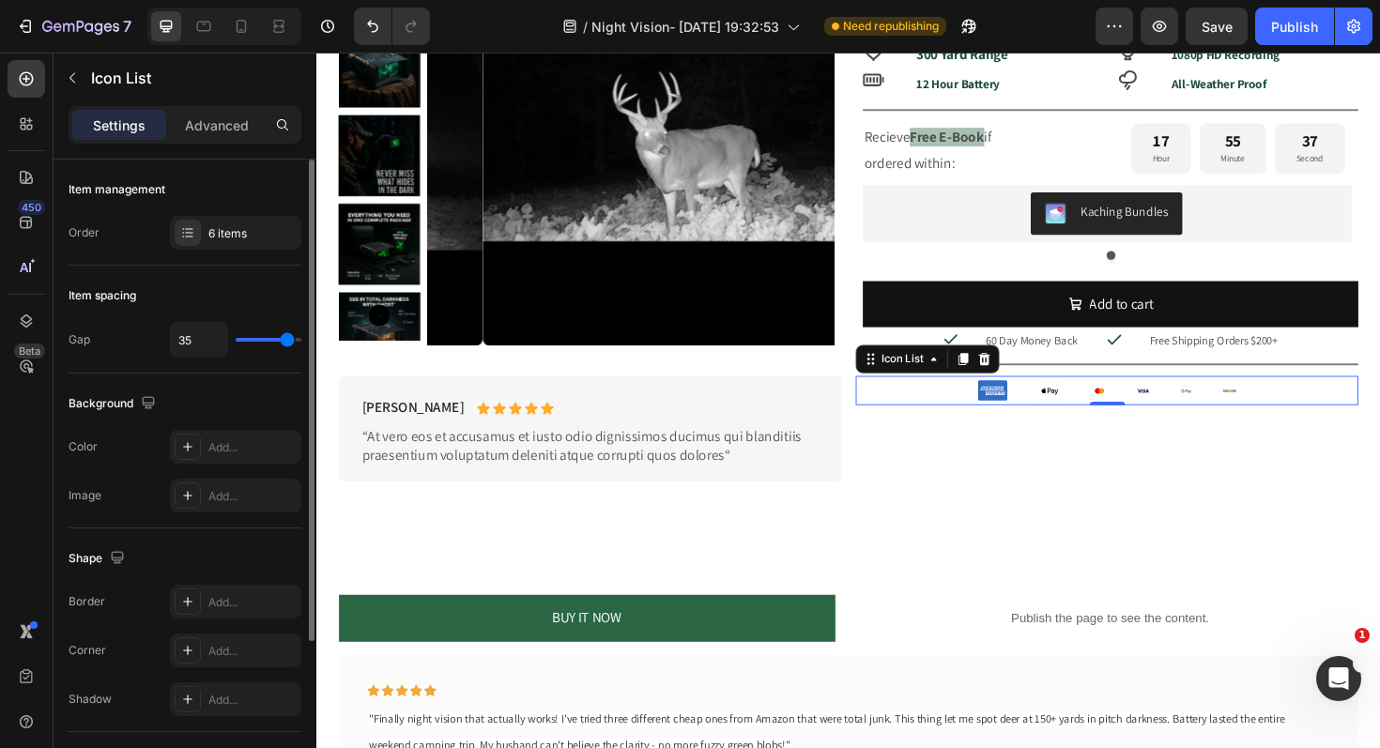
type input "36"
type input "37"
type input "38"
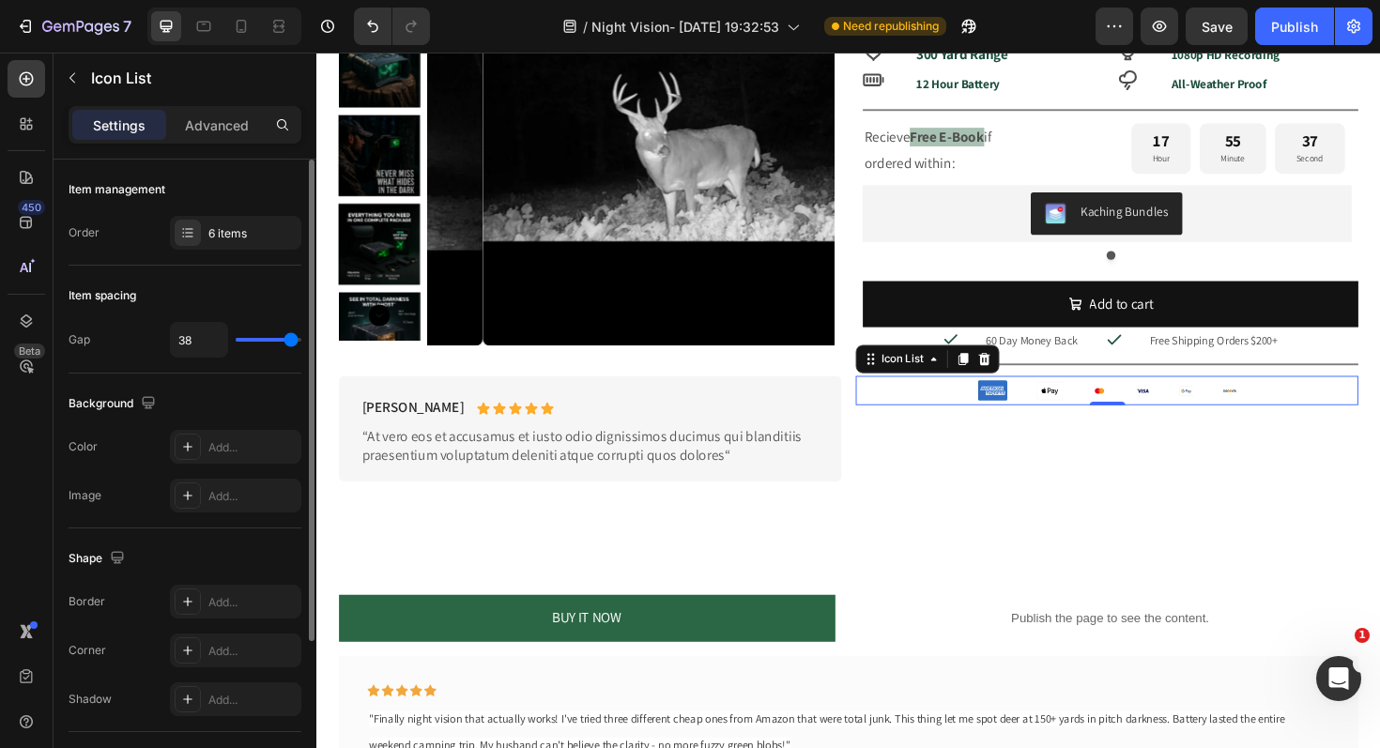
type input "39"
type input "40"
drag, startPoint x: 268, startPoint y: 340, endPoint x: 344, endPoint y: 342, distance: 75.1
type input "40"
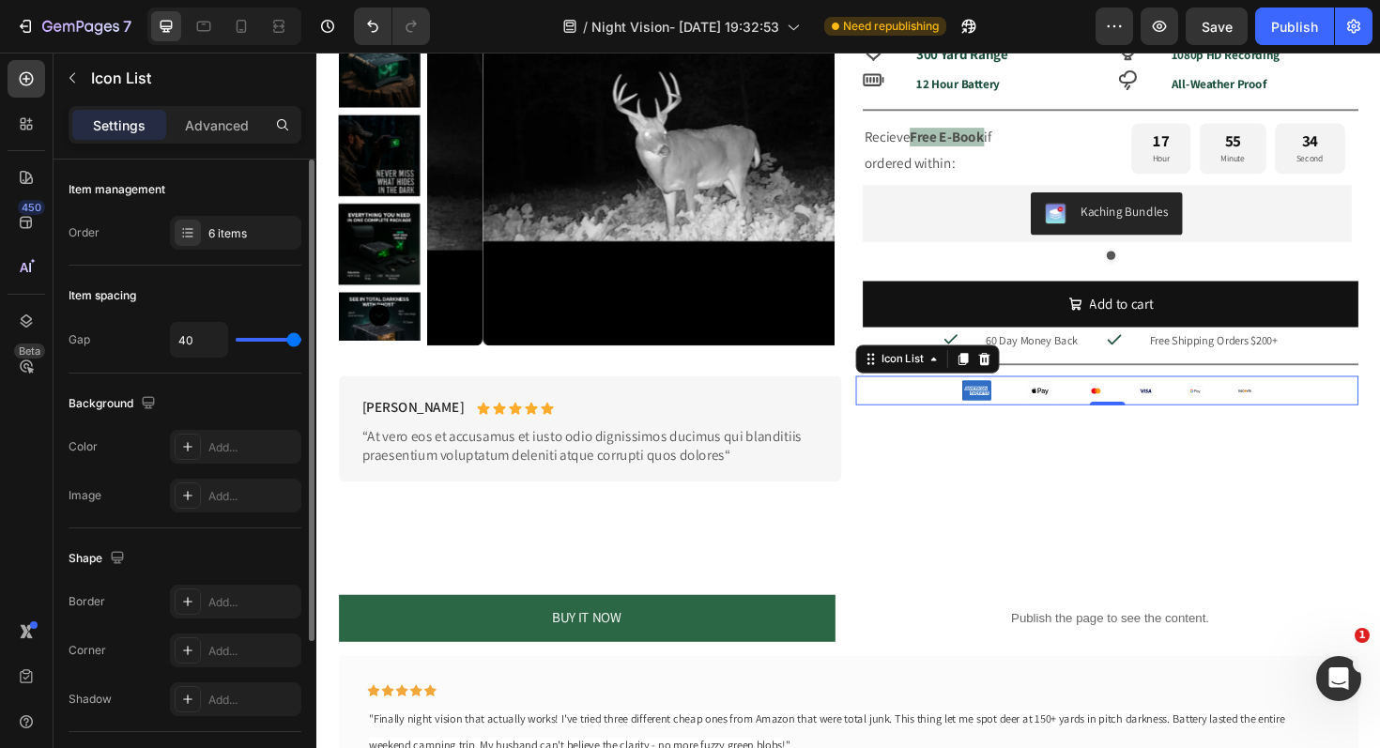
click at [301, 342] on input "range" at bounding box center [269, 340] width 66 height 4
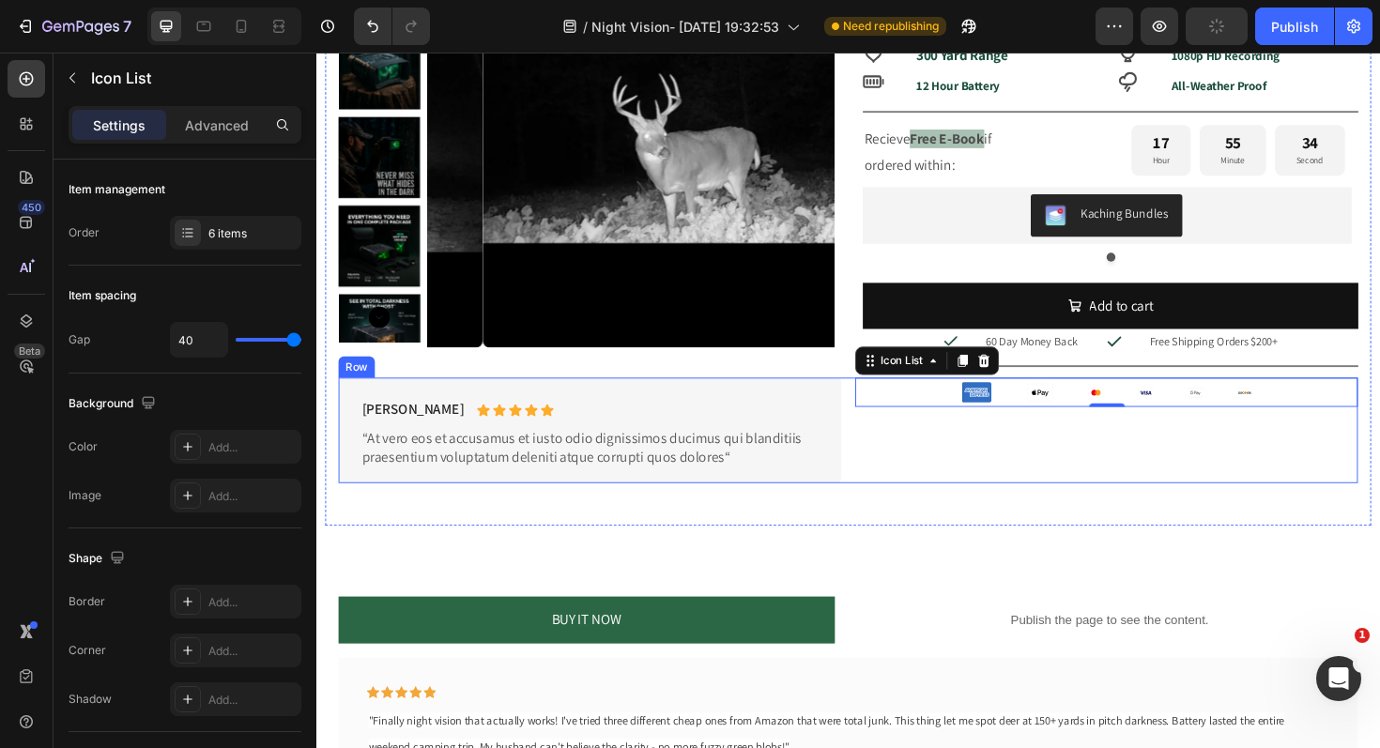
scroll to position [873, 0]
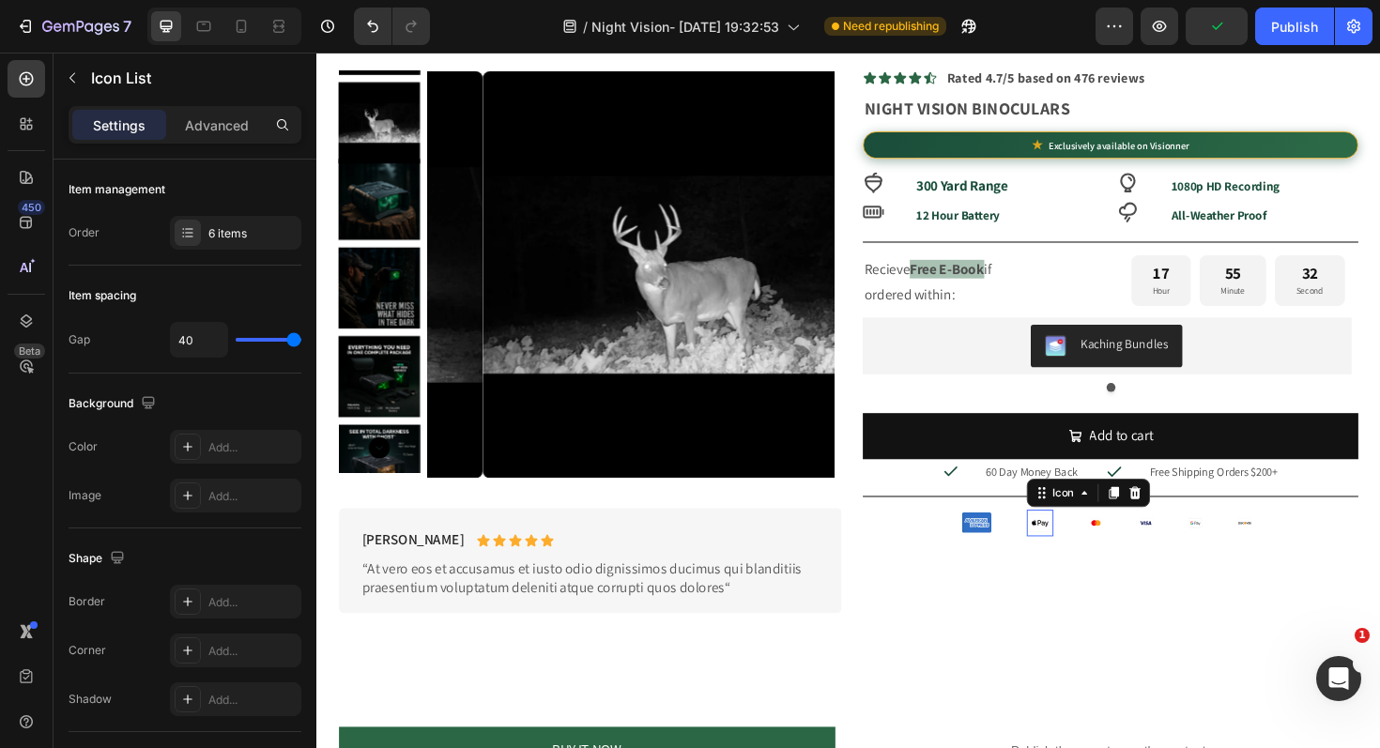
click at [1073, 553] on icon at bounding box center [1082, 551] width 28 height 28
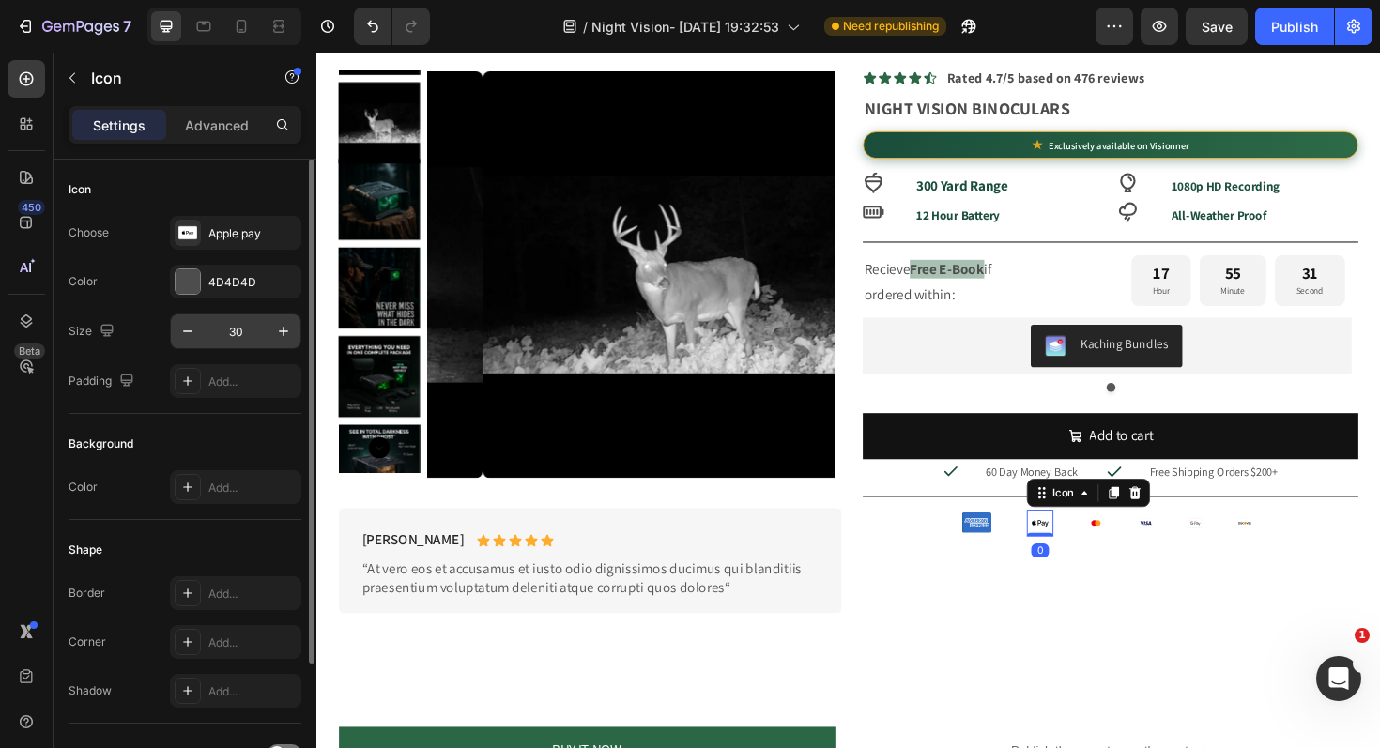
click at [238, 332] on input "30" at bounding box center [236, 331] width 62 height 34
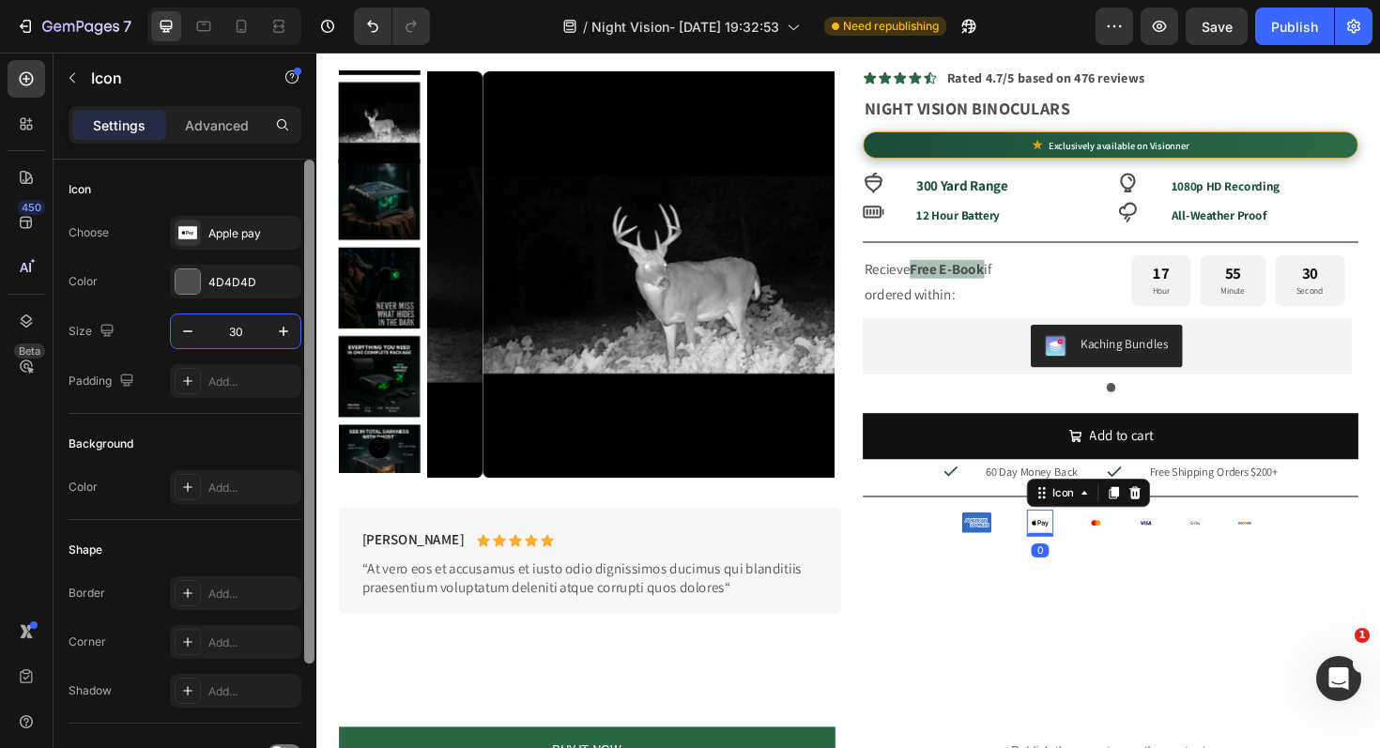
type input "50"
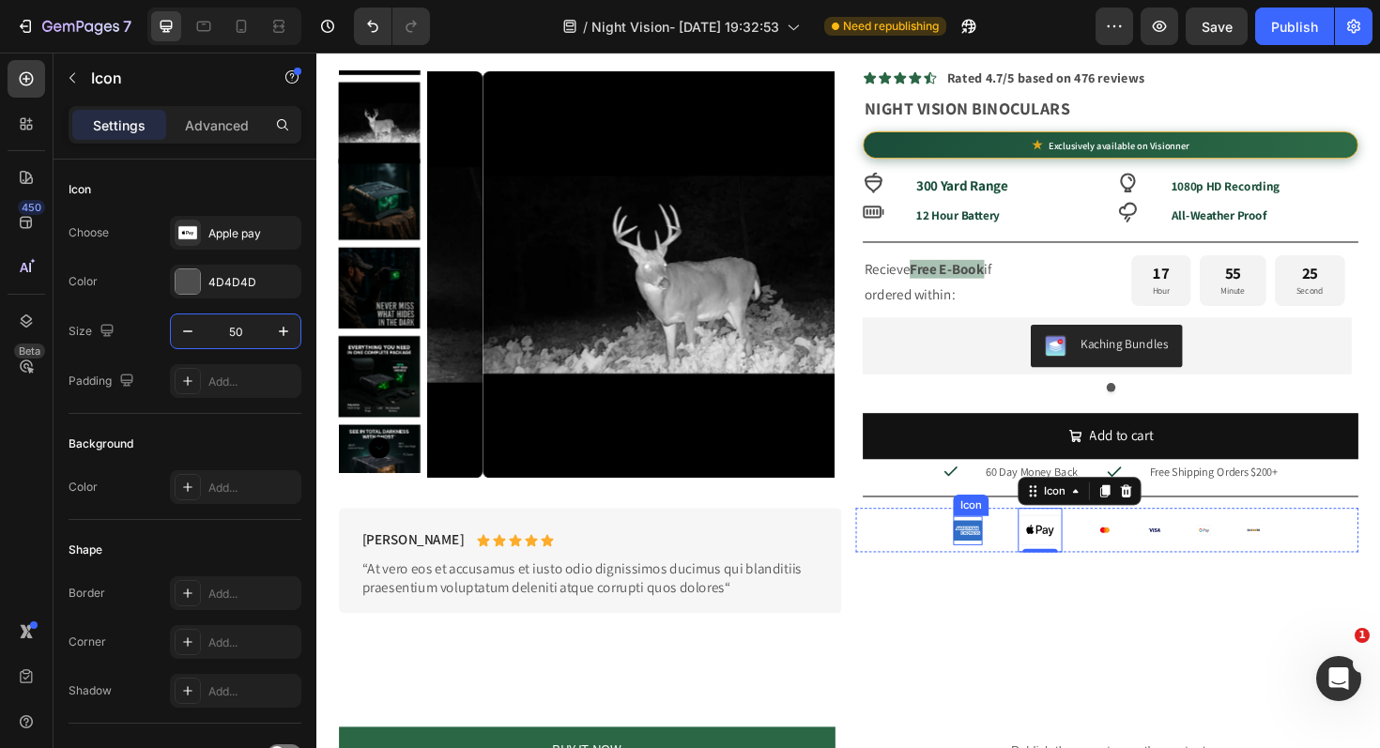
click at [1005, 566] on icon at bounding box center [1005, 559] width 31 height 22
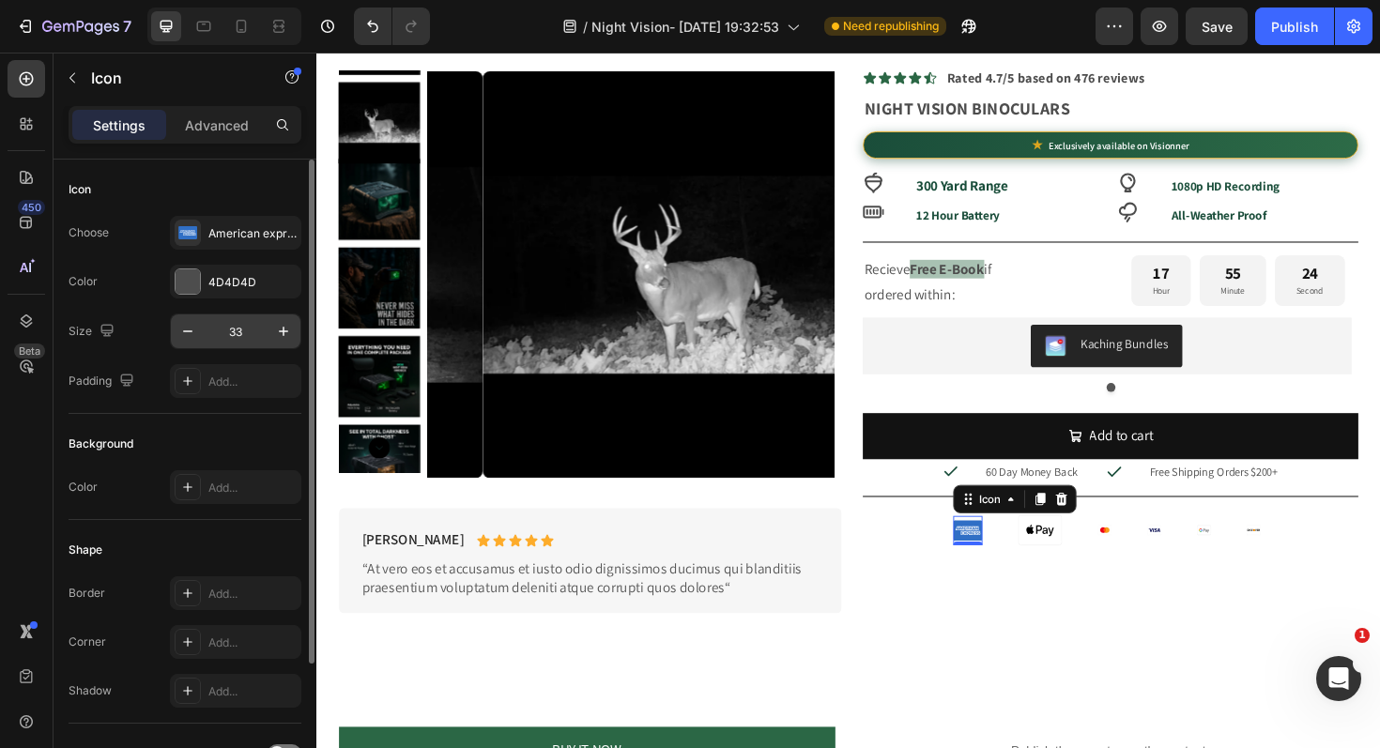
click at [259, 344] on input "33" at bounding box center [236, 331] width 62 height 34
click at [259, 343] on input "33" at bounding box center [236, 331] width 62 height 34
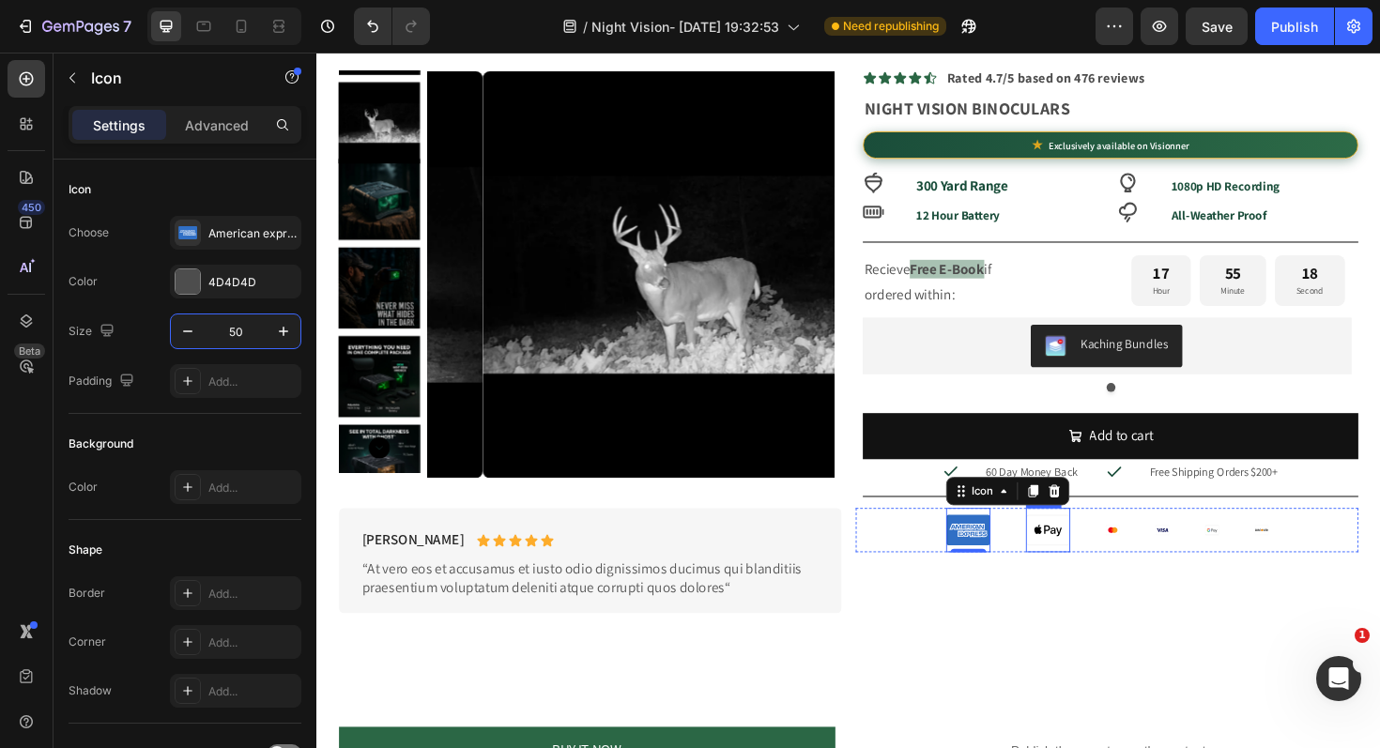
type input "5"
type input "40"
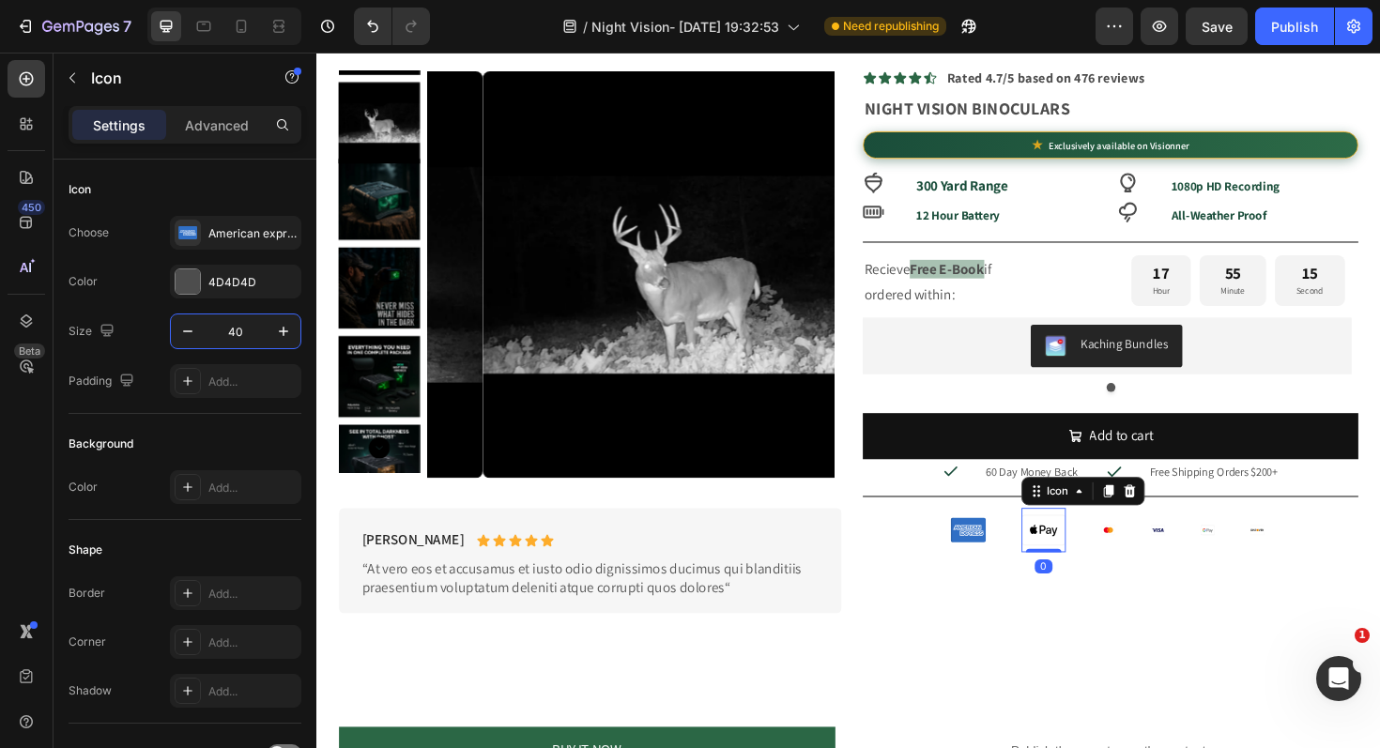
click at [1072, 565] on rect at bounding box center [1086, 559] width 46 height 32
click at [247, 343] on input "50" at bounding box center [236, 331] width 62 height 34
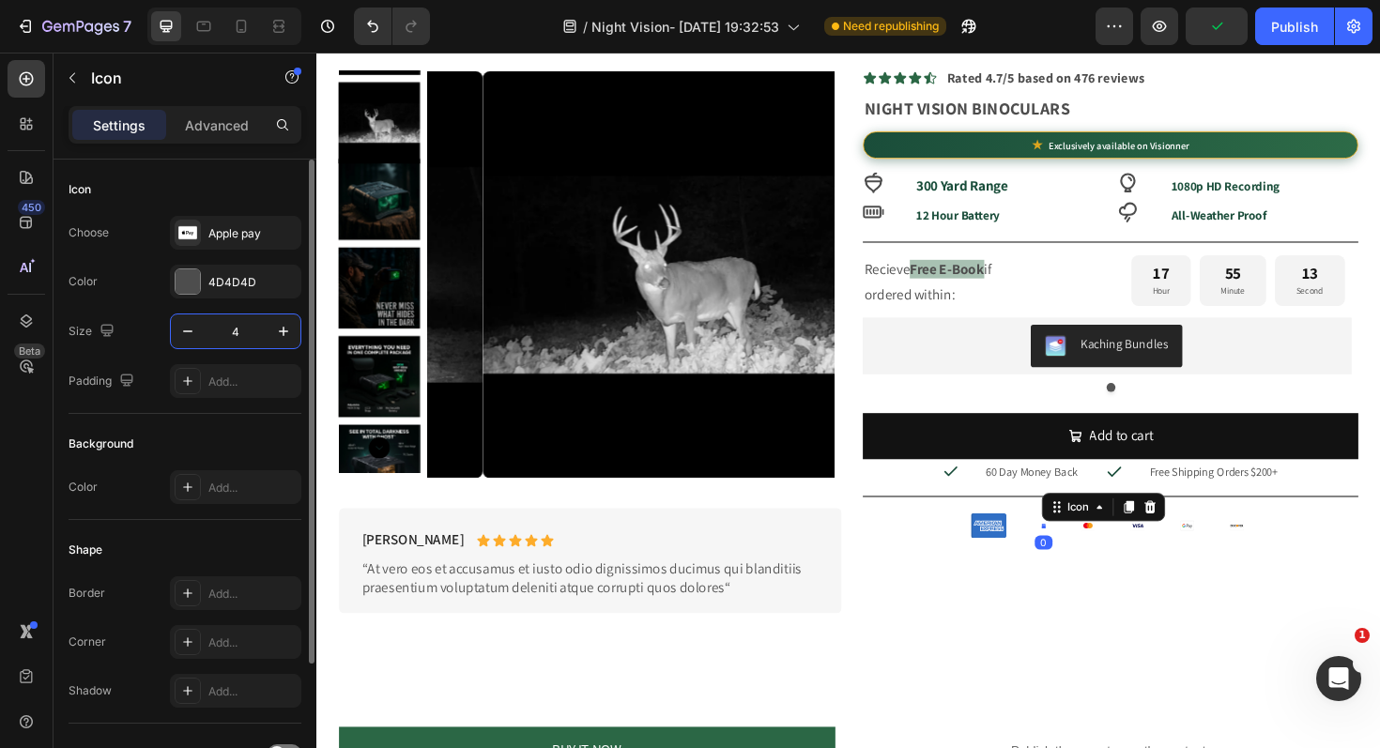
type input "40"
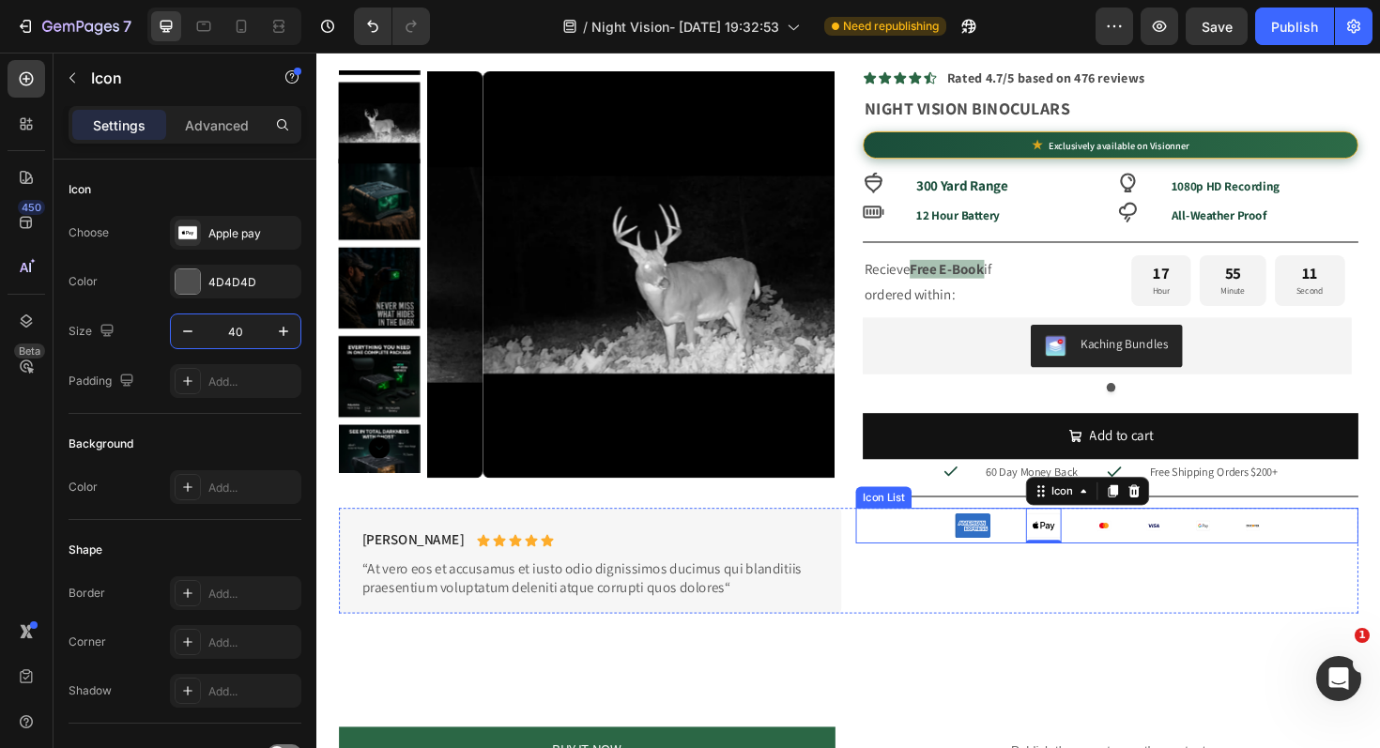
click at [1142, 549] on rect at bounding box center [1149, 554] width 15 height 10
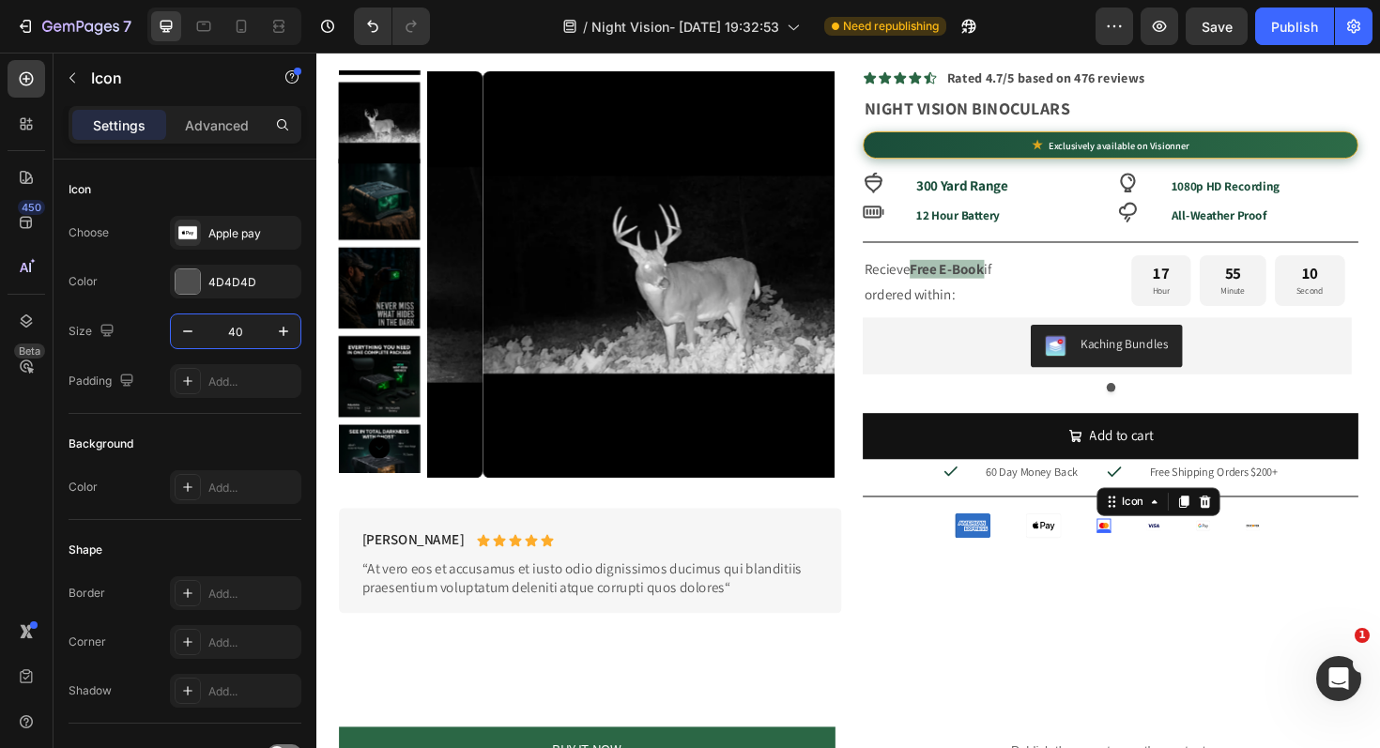
click at [1142, 549] on icon at bounding box center [1149, 553] width 15 height 15
click at [253, 333] on input "16" at bounding box center [236, 331] width 62 height 34
type input "40"
click at [1201, 544] on div "Icon Icon Icon Icon 0 Icon Icon" at bounding box center [1153, 554] width 532 height 38
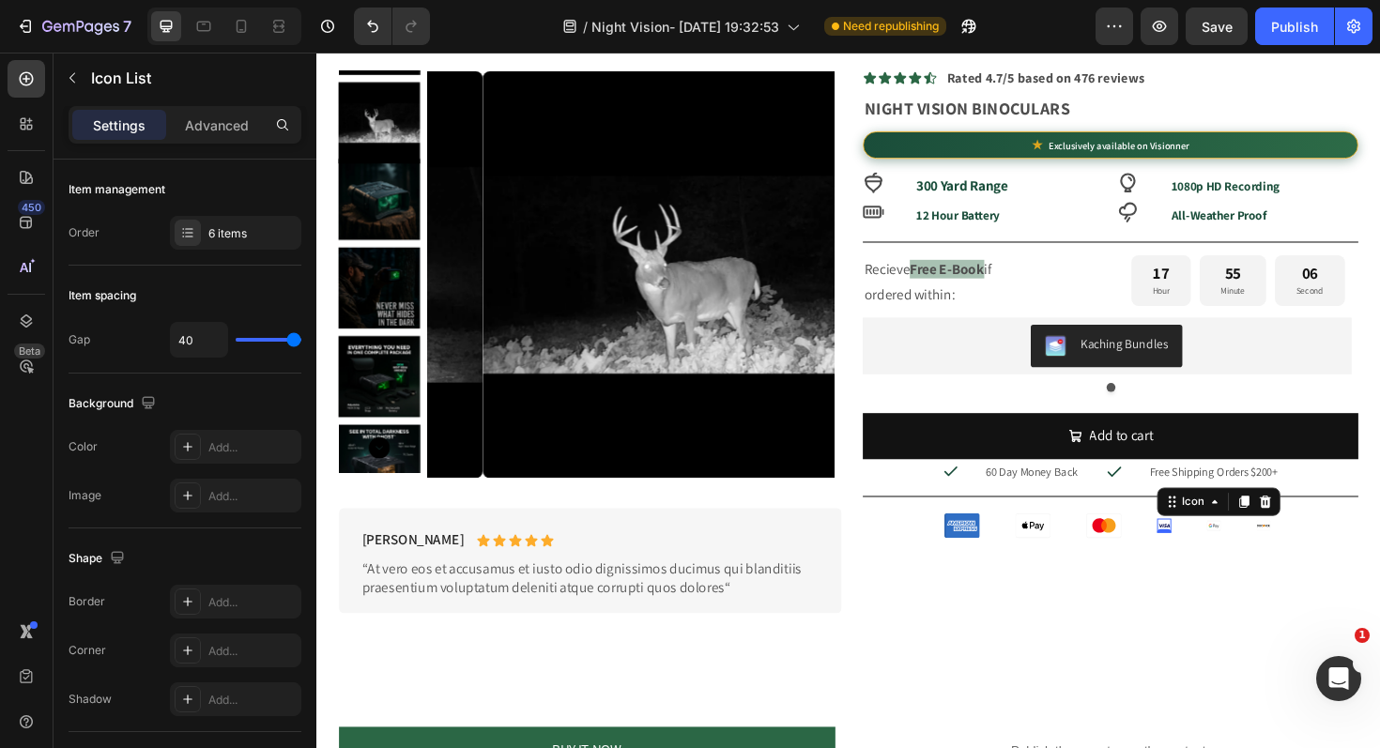
click at [1201, 544] on div "Icon Icon Icon Icon 0 Icon Icon" at bounding box center [1153, 554] width 532 height 38
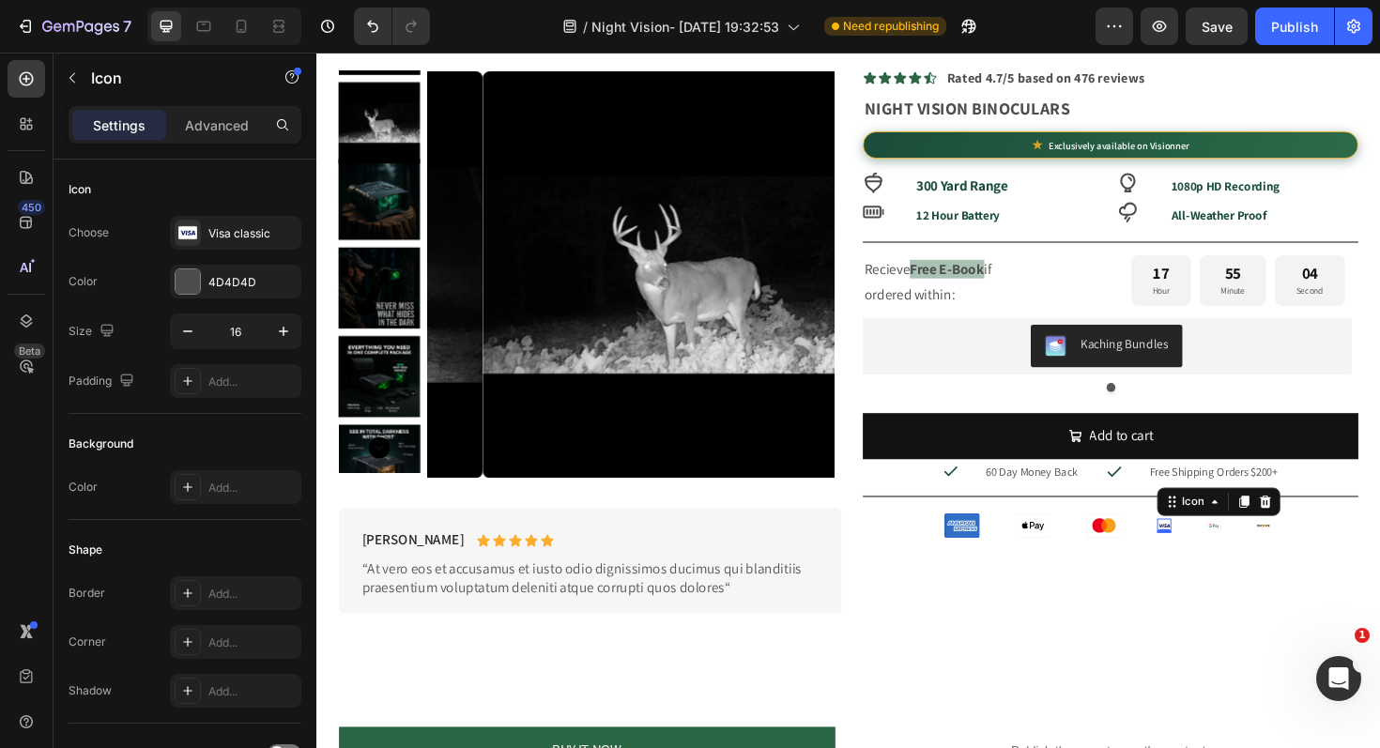
click at [1206, 552] on rect at bounding box center [1213, 554] width 15 height 10
click at [251, 334] on input "16" at bounding box center [236, 331] width 62 height 34
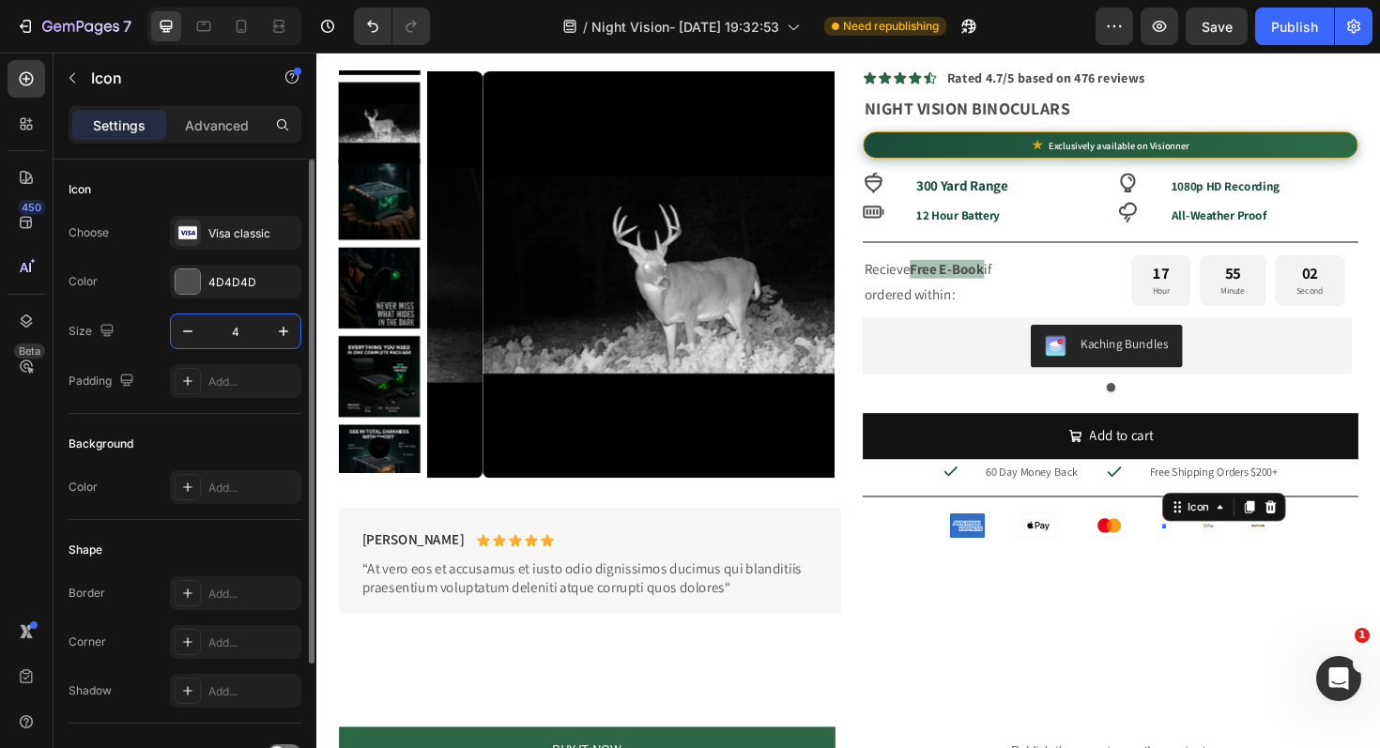
type input "40"
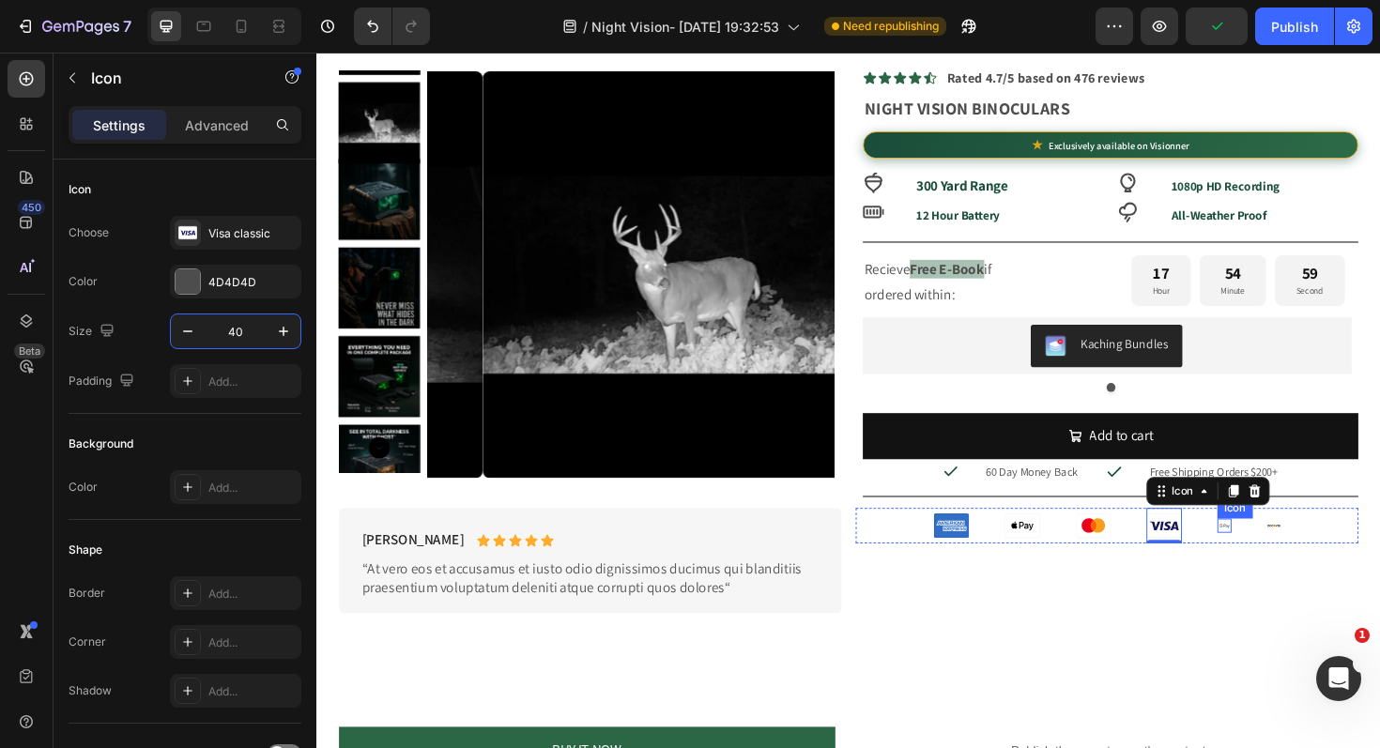
click at [1270, 549] on icon at bounding box center [1277, 553] width 15 height 15
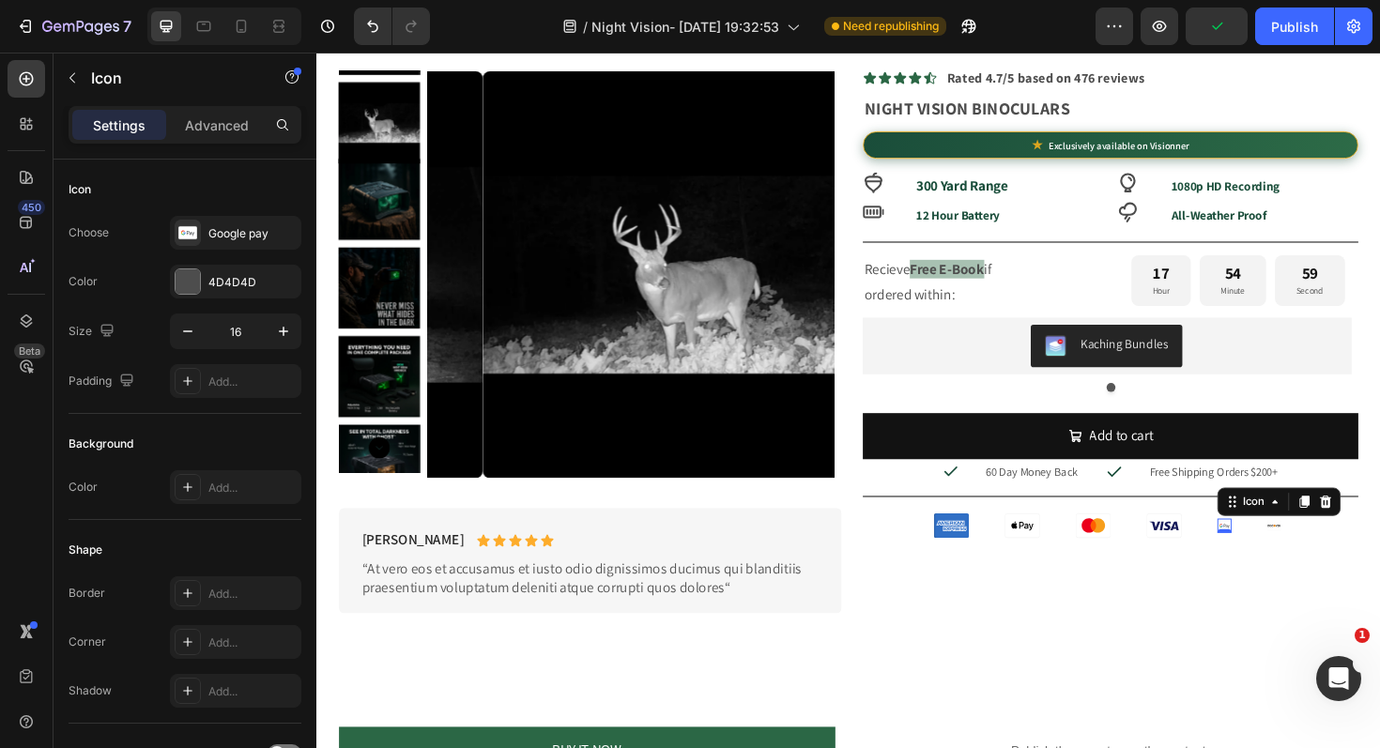
click at [1270, 549] on icon at bounding box center [1277, 553] width 15 height 15
click at [239, 317] on input "16" at bounding box center [236, 331] width 62 height 34
click at [241, 319] on input "16" at bounding box center [236, 331] width 62 height 34
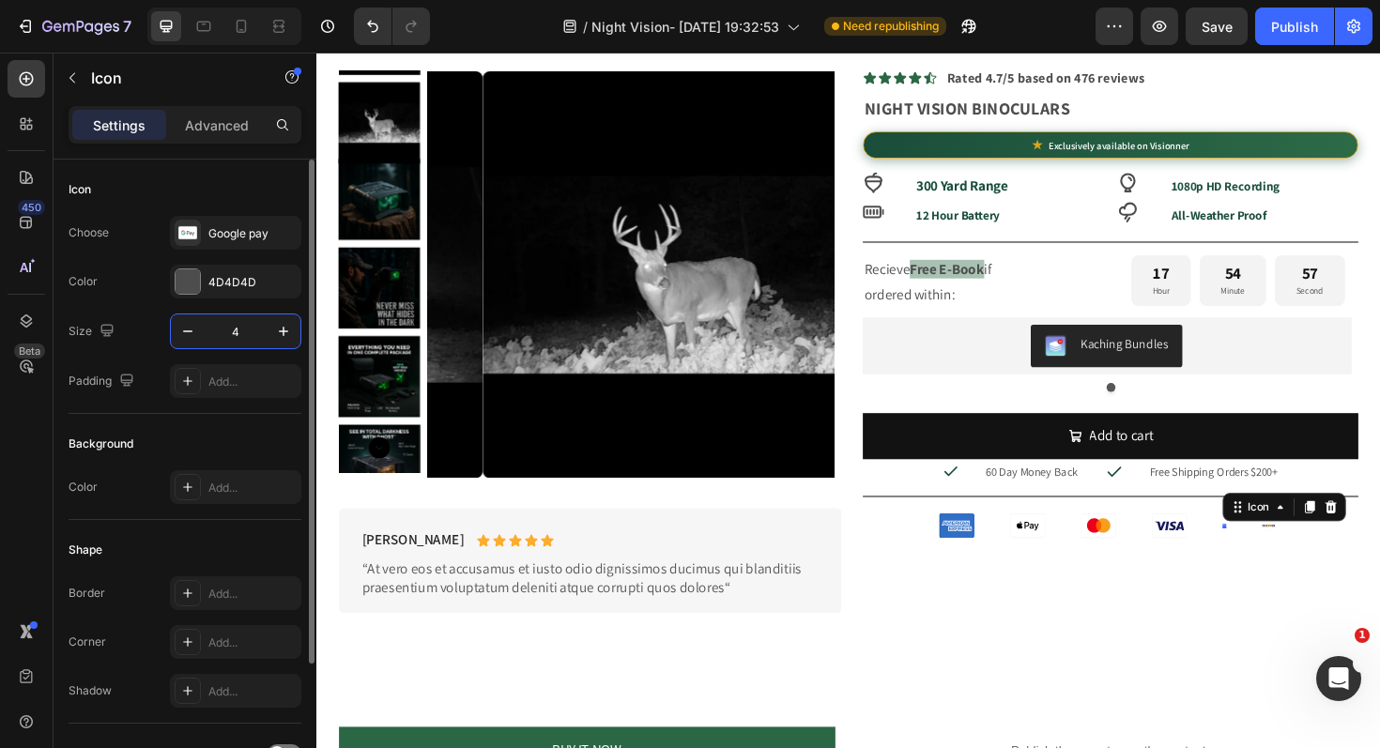
type input "40"
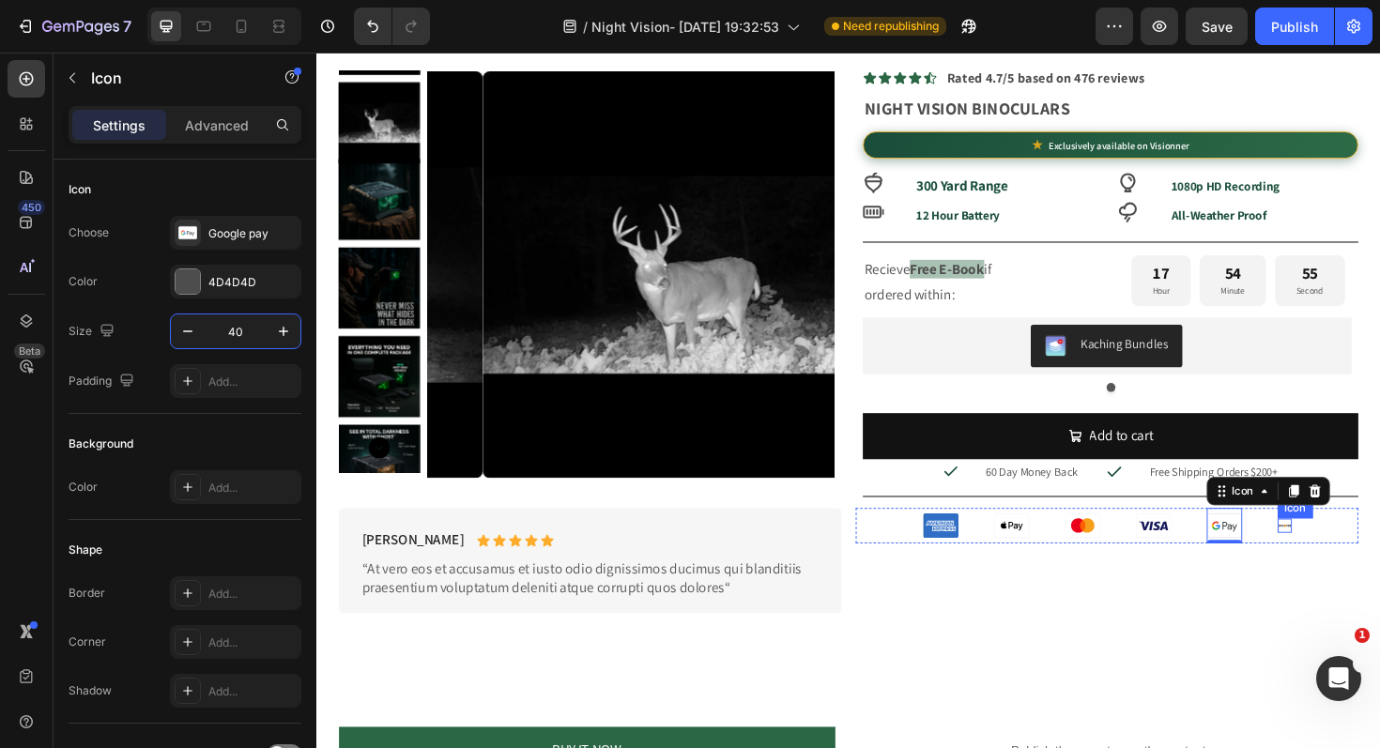
click at [1340, 554] on icon at bounding box center [1341, 554] width 2 height 2
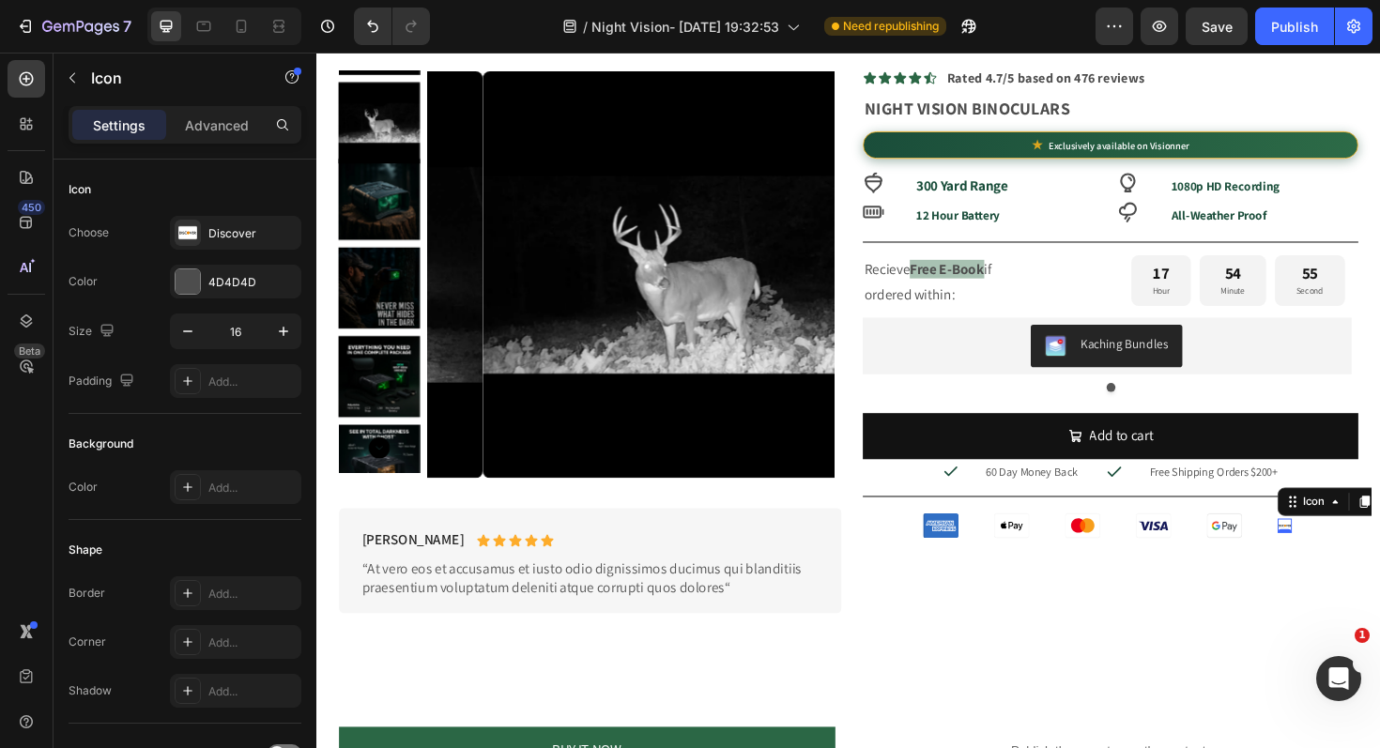
click at [1334, 553] on icon at bounding box center [1341, 553] width 15 height 15
click at [241, 337] on input "16" at bounding box center [236, 331] width 62 height 34
click at [241, 336] on input "16" at bounding box center [236, 331] width 62 height 34
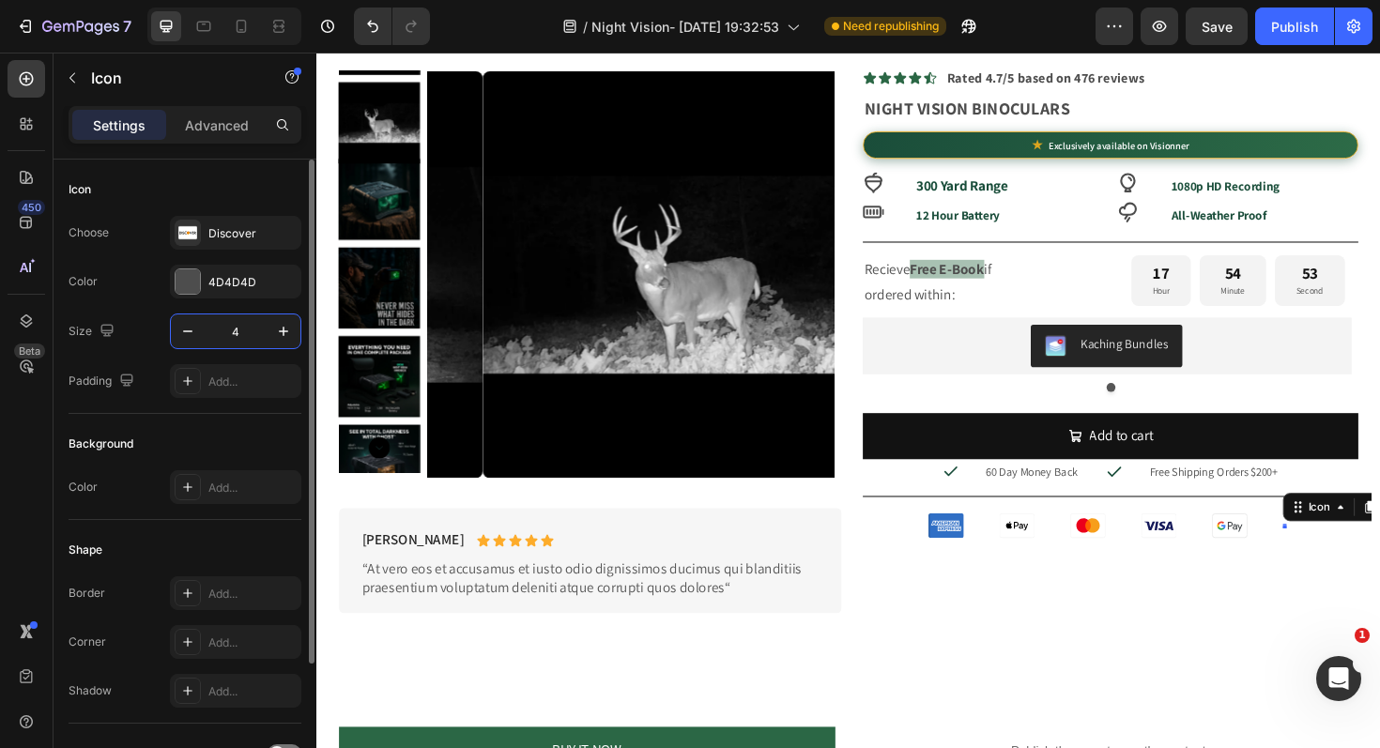
type input "40"
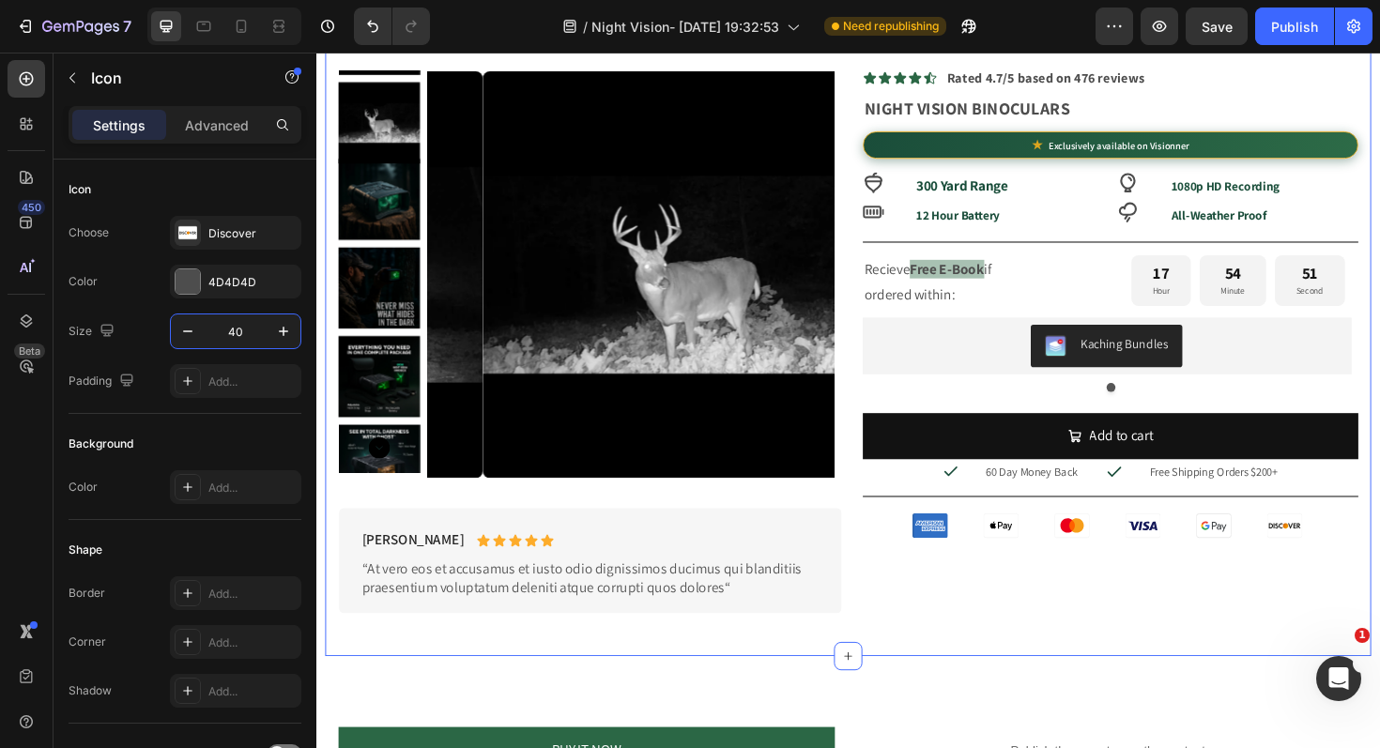
click at [1256, 661] on div "Product Images Icon Icon Icon Icon Icon Icon List Rated 4.7/5 based on 476 revi…" at bounding box center [880, 344] width 1108 height 695
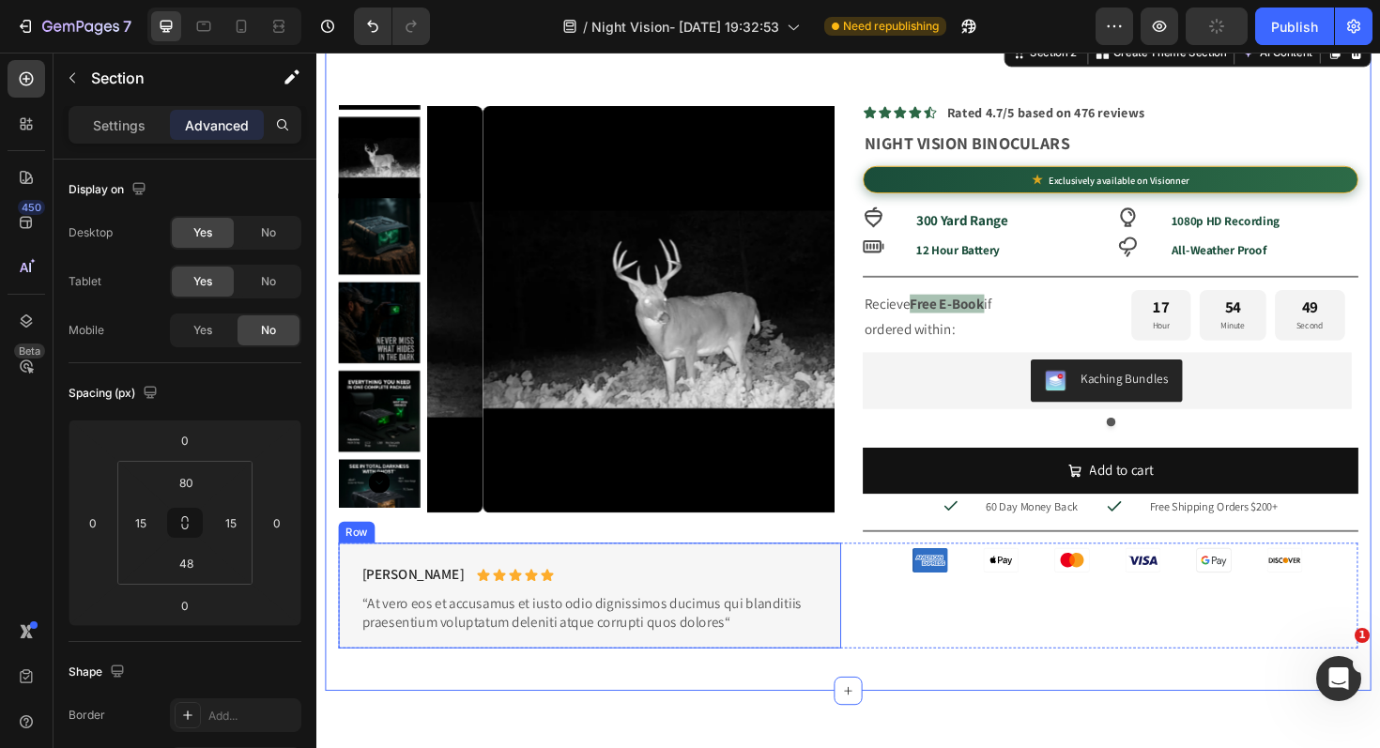
scroll to position [821, 0]
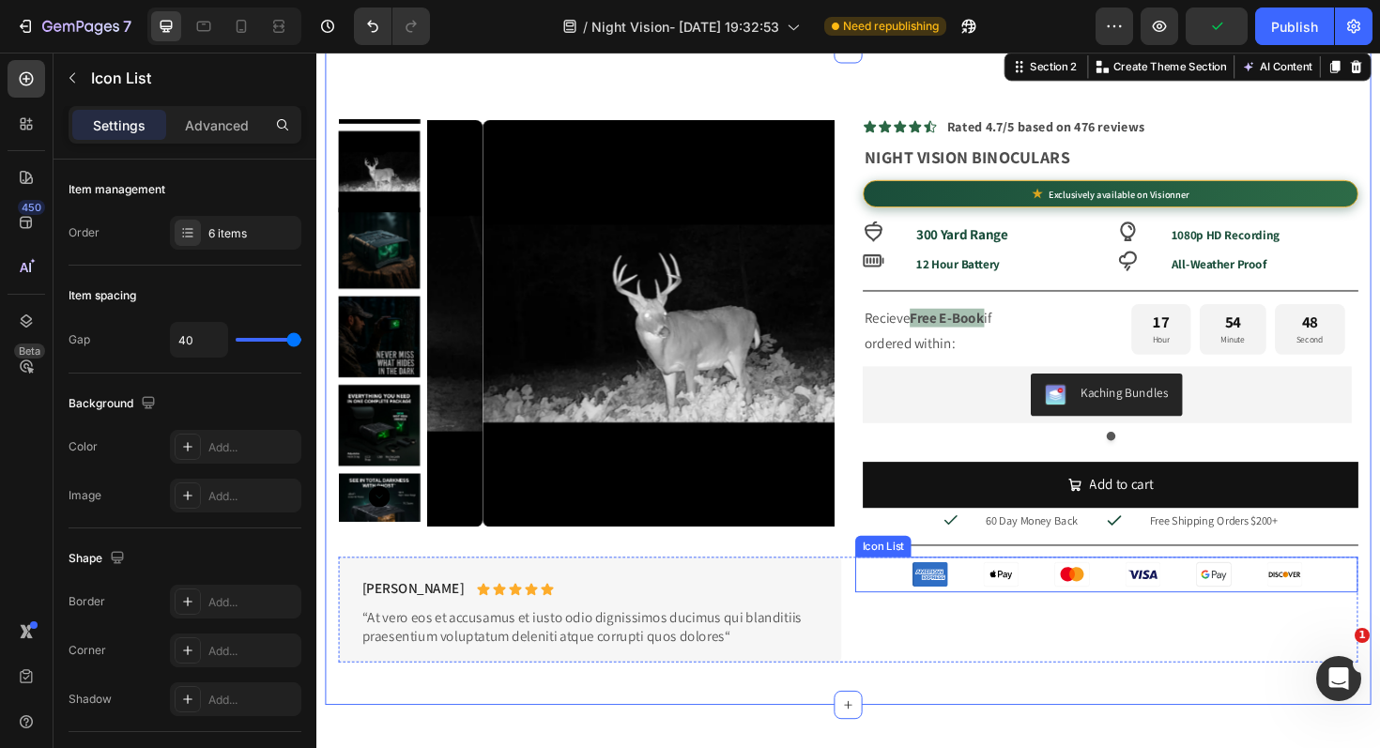
click at [1373, 593] on div "Icon Icon Icon Icon Icon Icon" at bounding box center [1153, 606] width 532 height 38
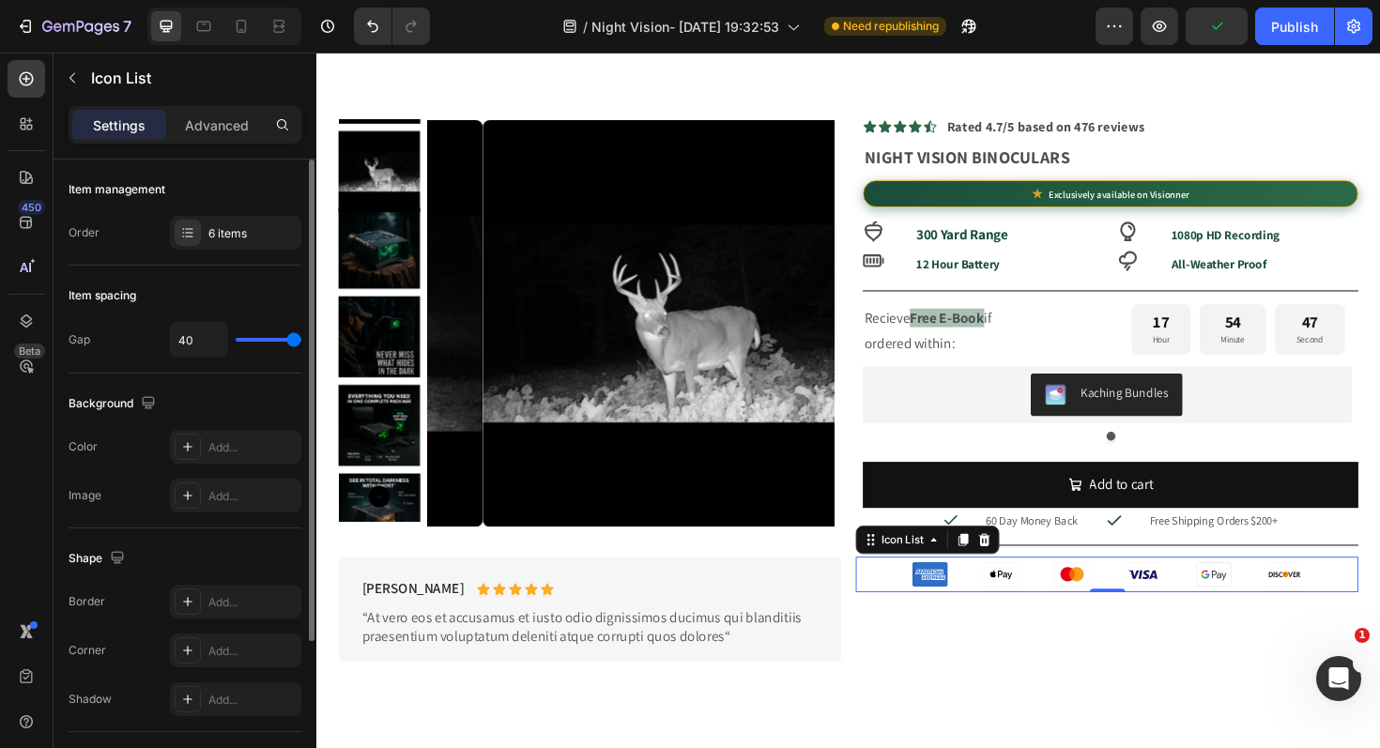
type input "36"
type input "35"
type input "33"
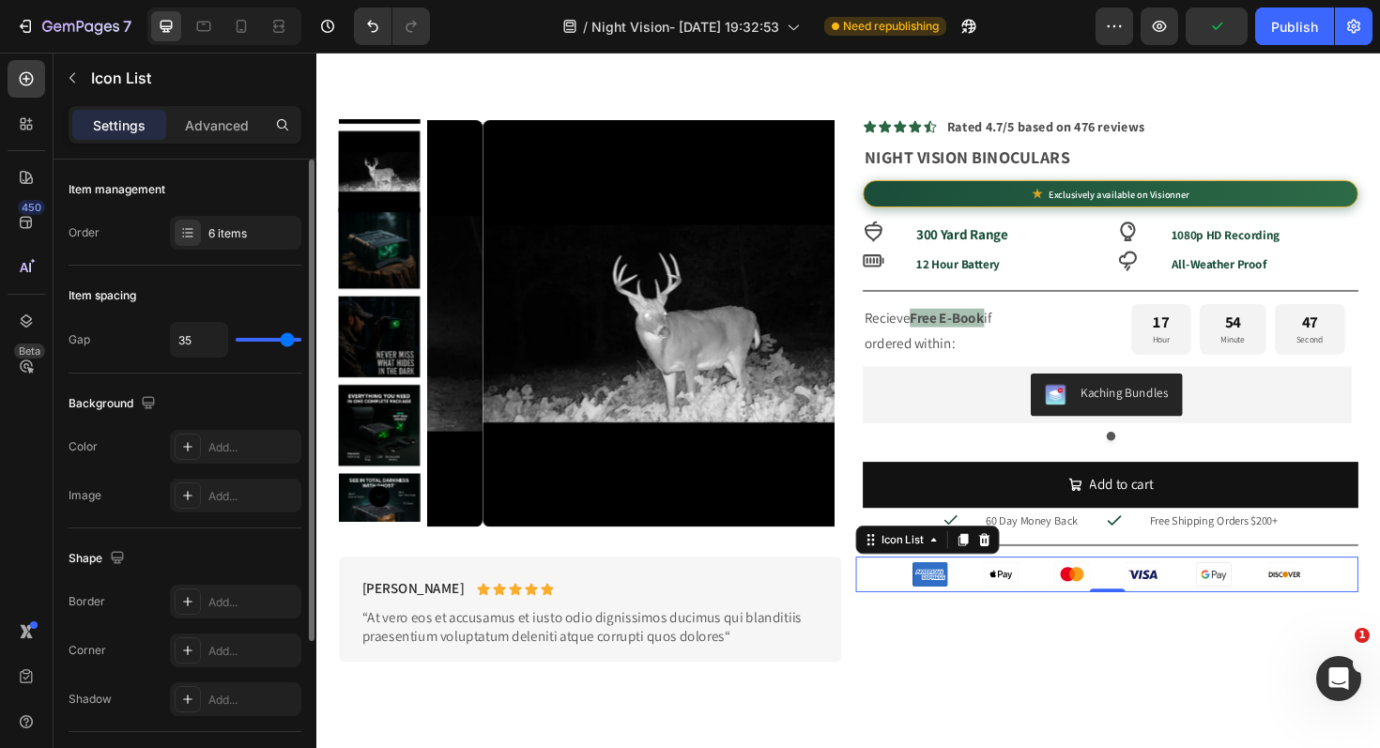
type input "33"
type input "31"
type input "28"
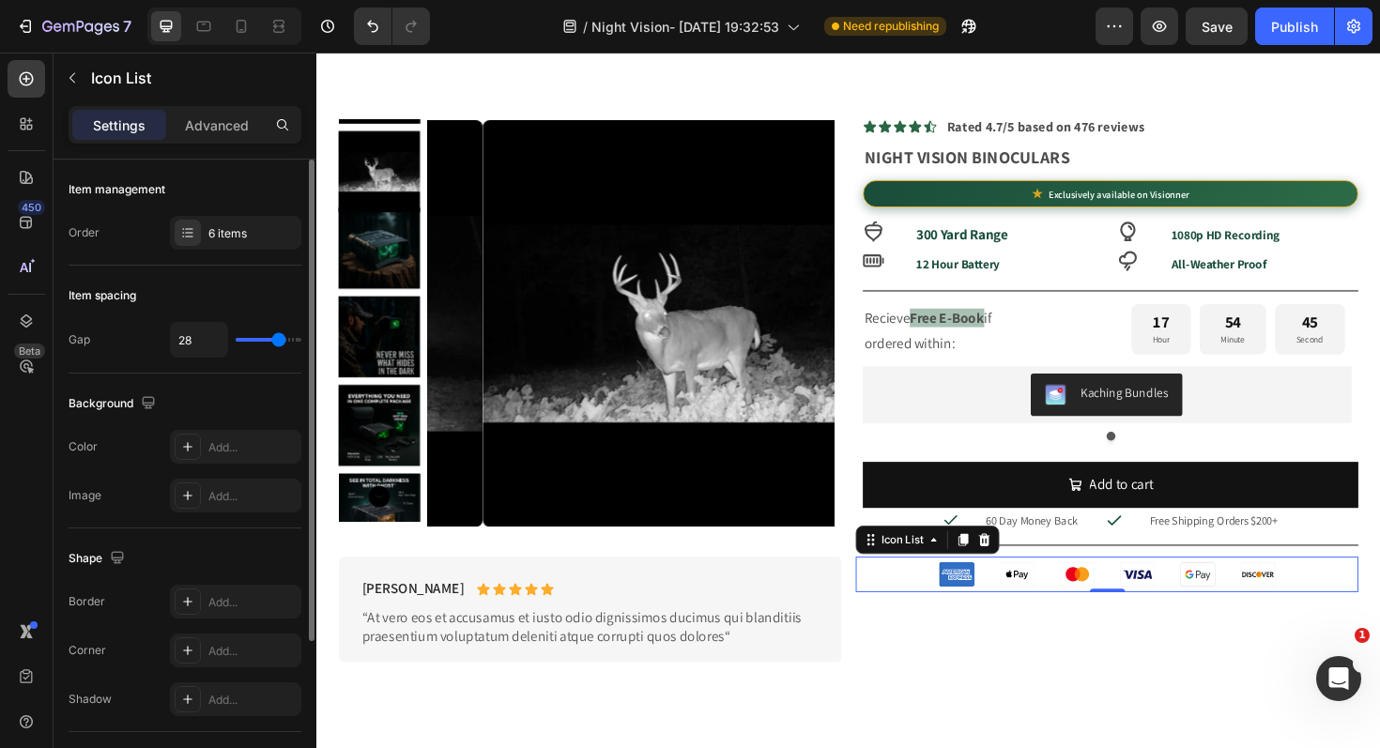
type input "25"
type input "24"
type input "23"
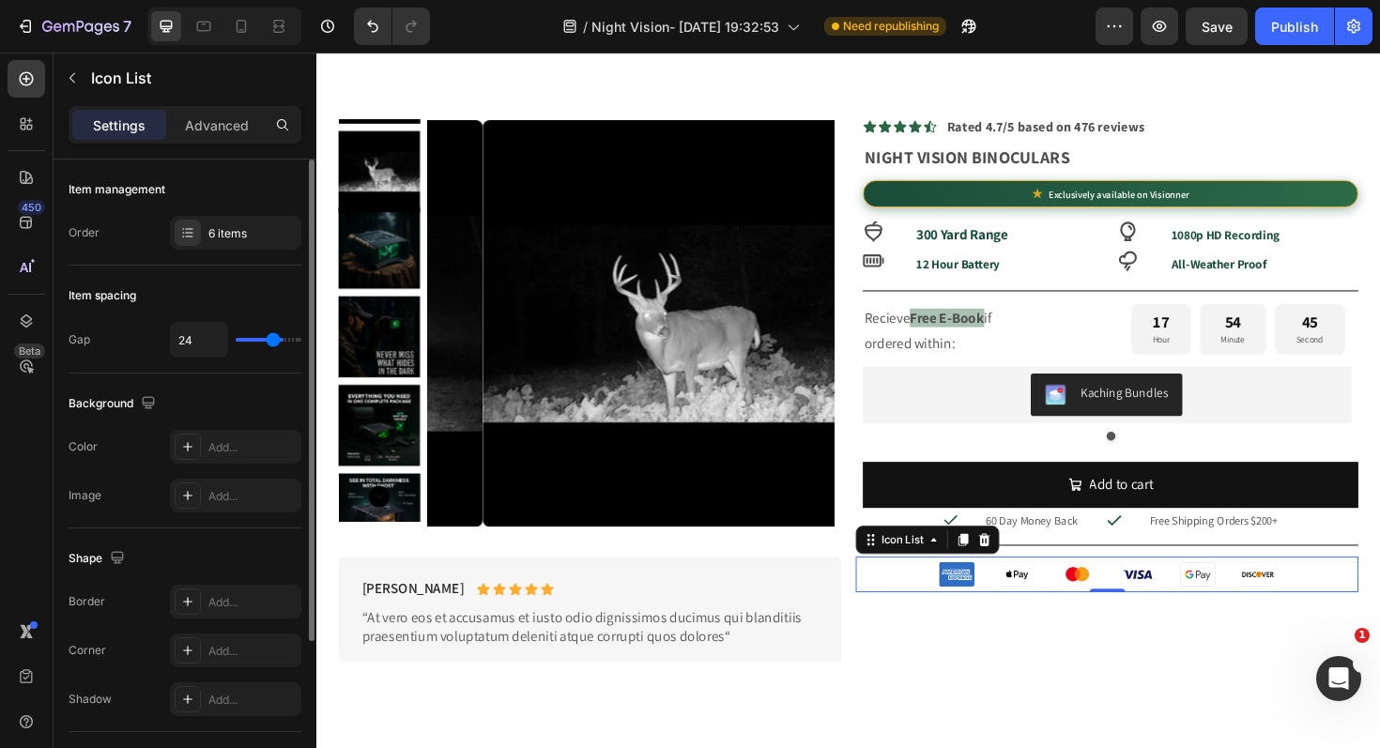
type input "23"
type input "22"
type input "23"
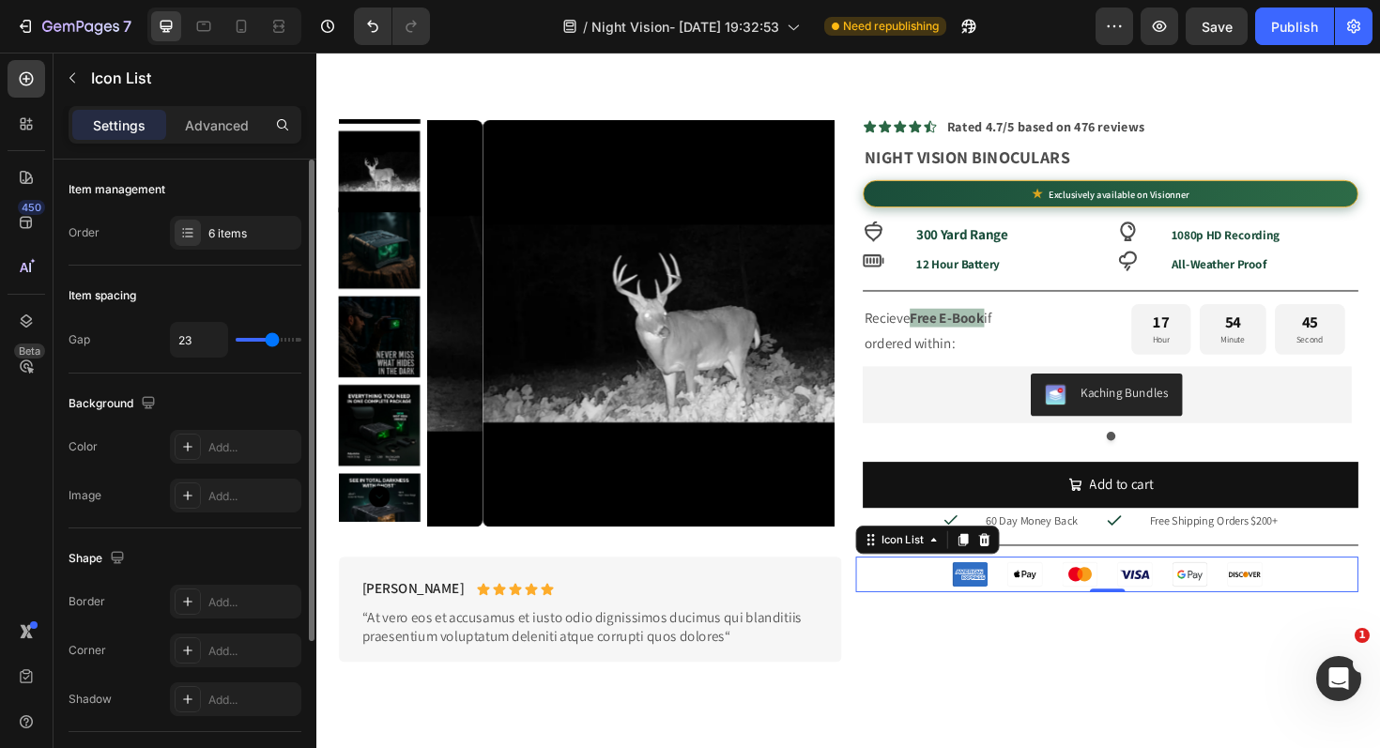
type input "24"
type input "25"
type input "26"
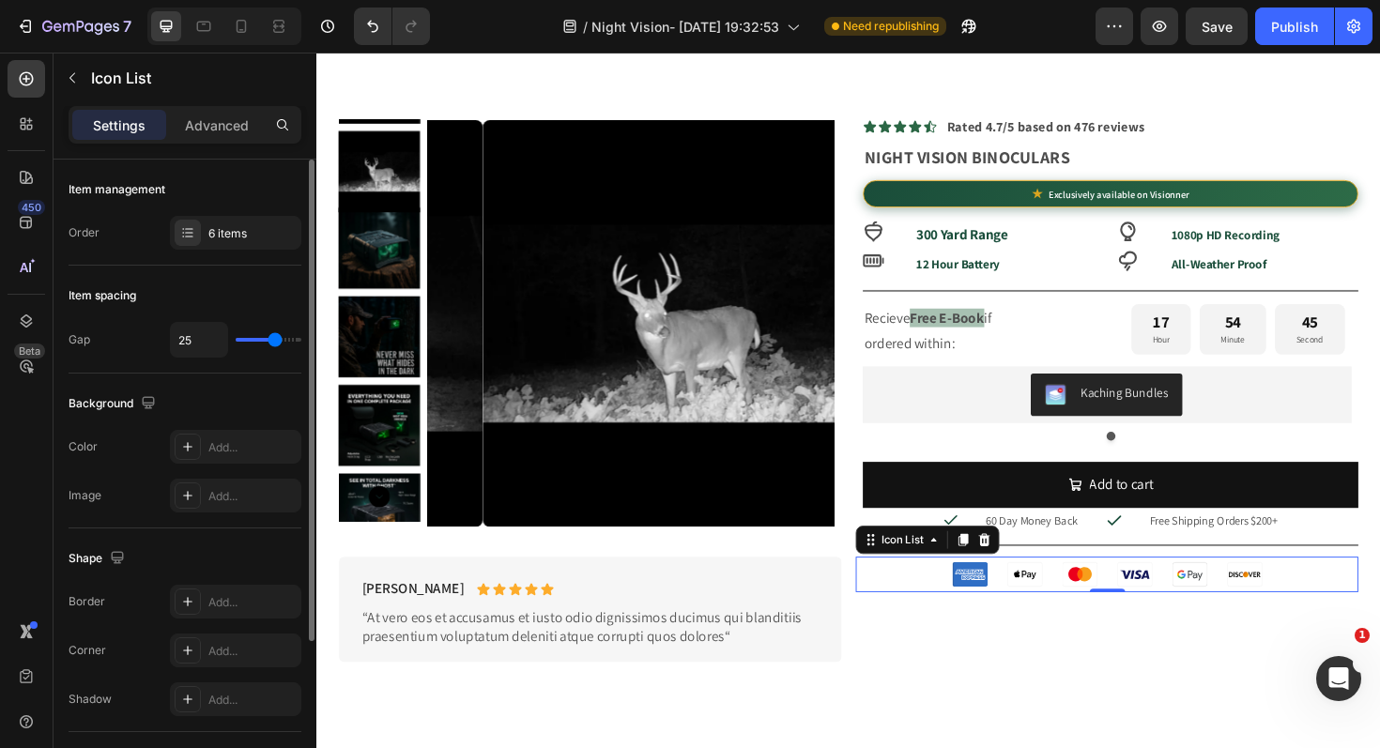
type input "26"
type input "27"
type input "25"
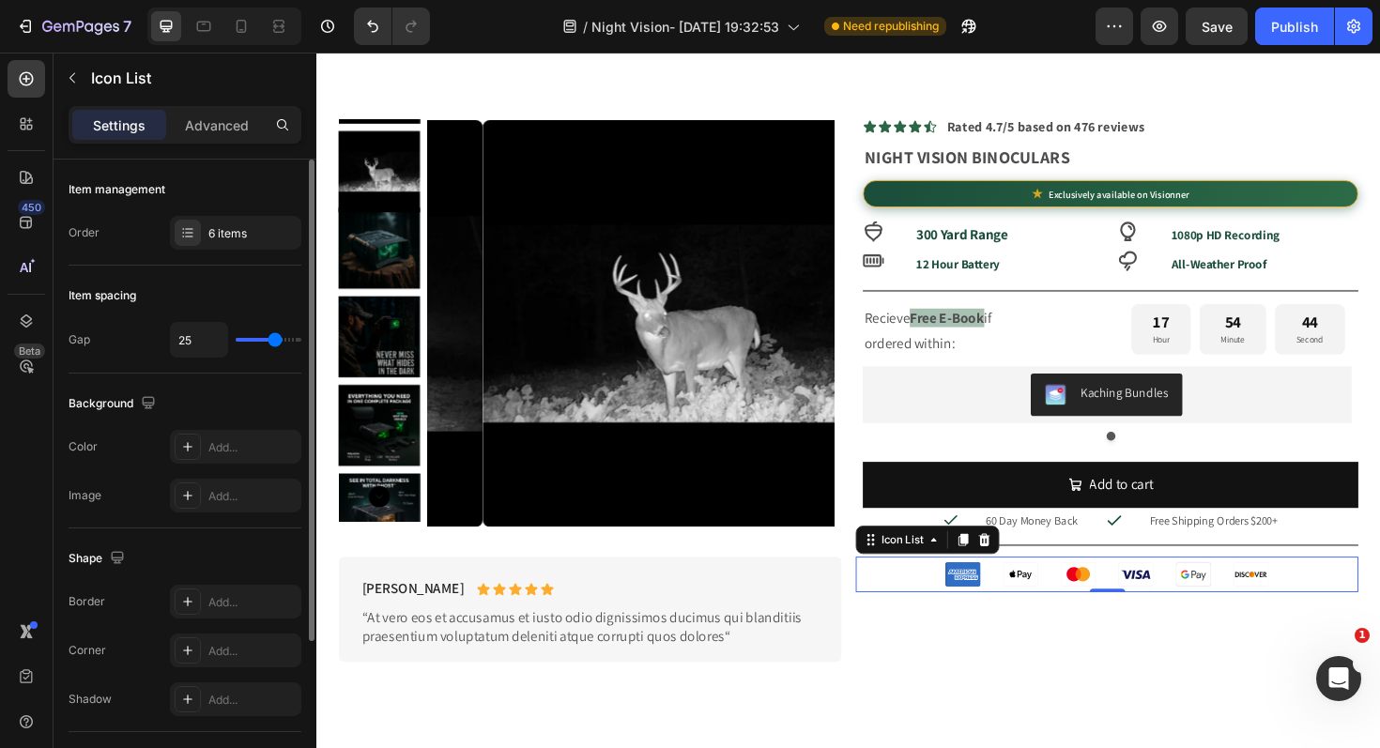
type input "24"
type input "23"
type input "22"
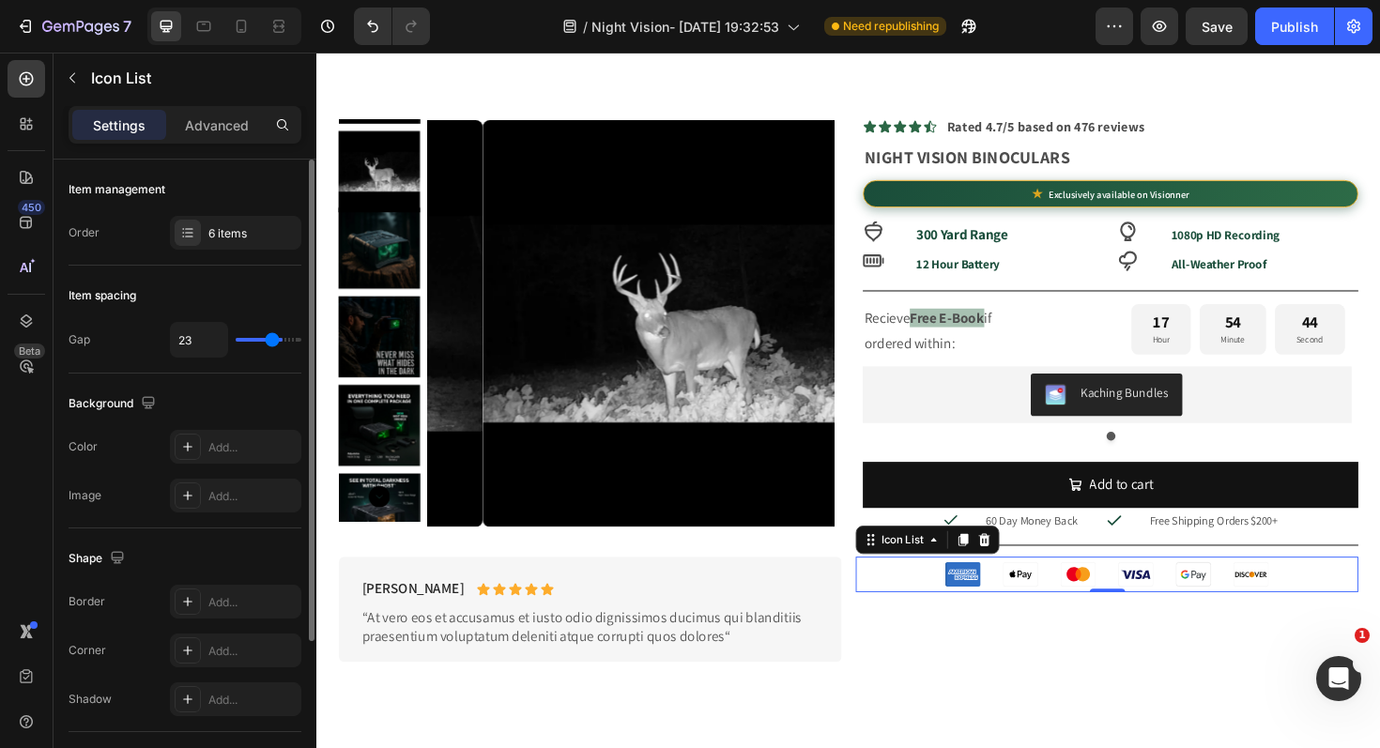
type input "22"
type input "21"
drag, startPoint x: 294, startPoint y: 342, endPoint x: 269, endPoint y: 350, distance: 25.8
type input "21"
click at [269, 342] on input "range" at bounding box center [269, 340] width 66 height 4
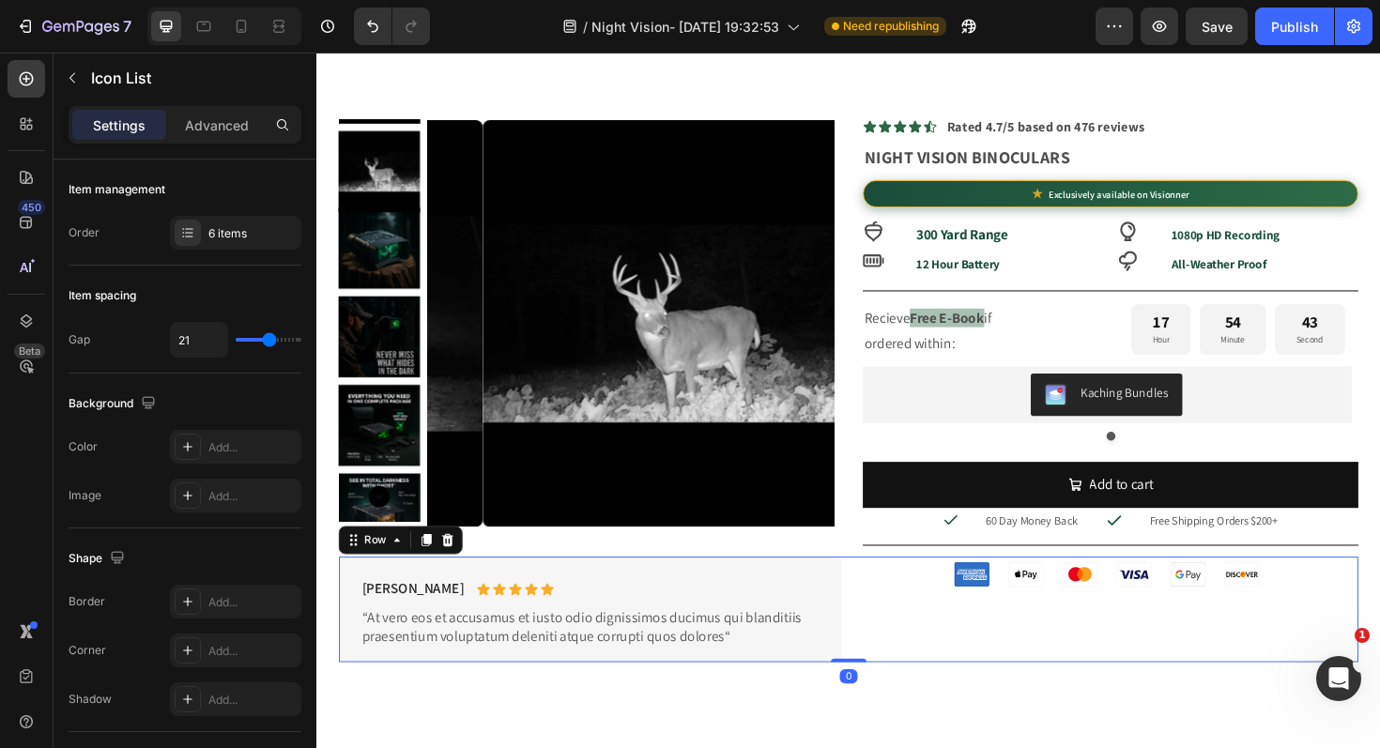
click at [1103, 684] on div "Icon Icon Icon Icon Icon Icon Icon List" at bounding box center [1153, 642] width 532 height 111
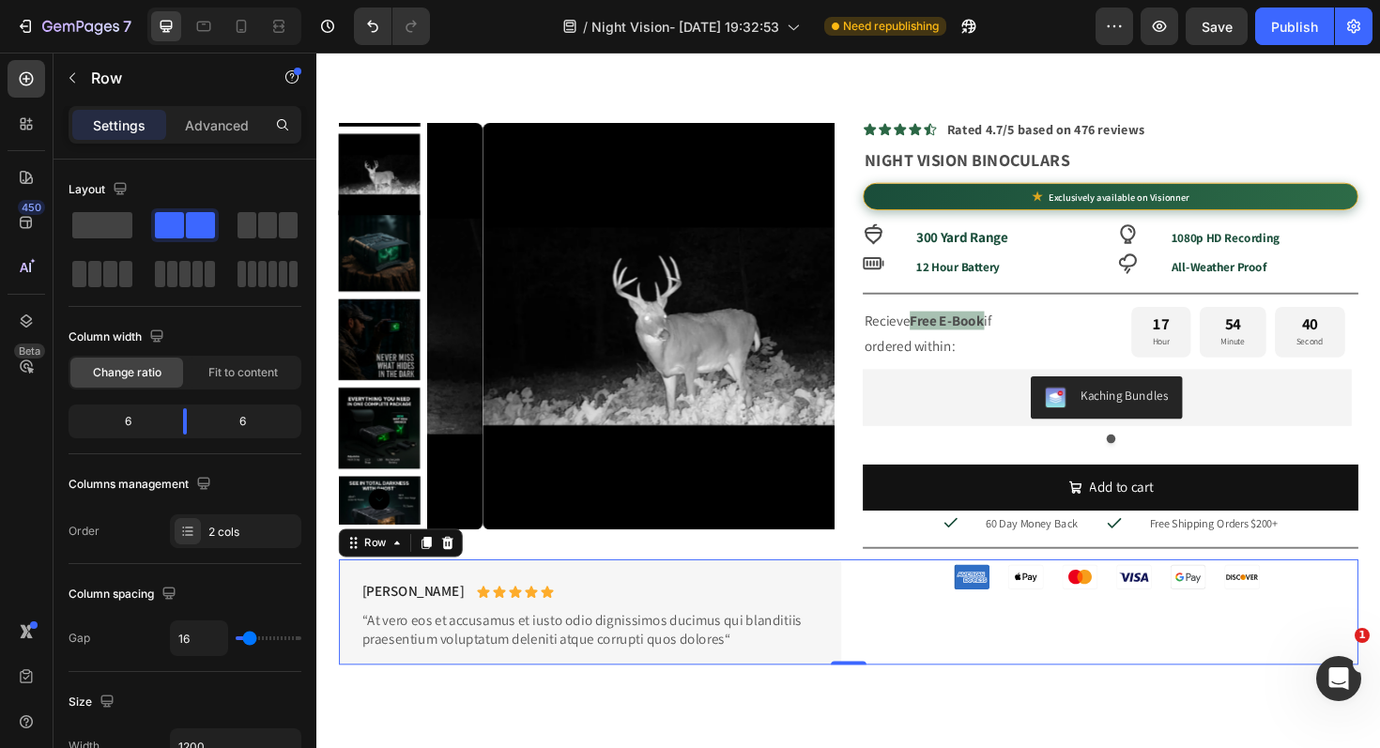
scroll to position [818, 0]
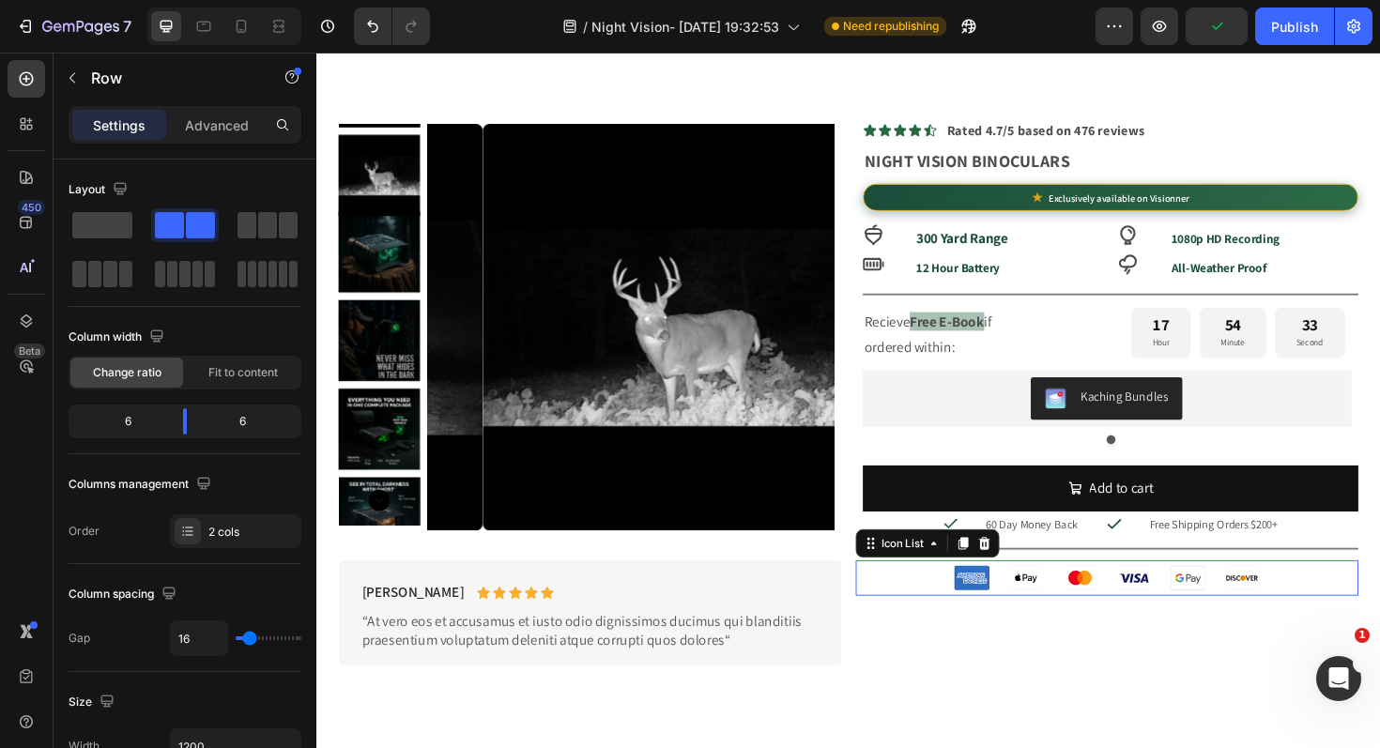
click at [965, 614] on div "Icon Icon Icon Icon Icon Icon" at bounding box center [1153, 609] width 532 height 38
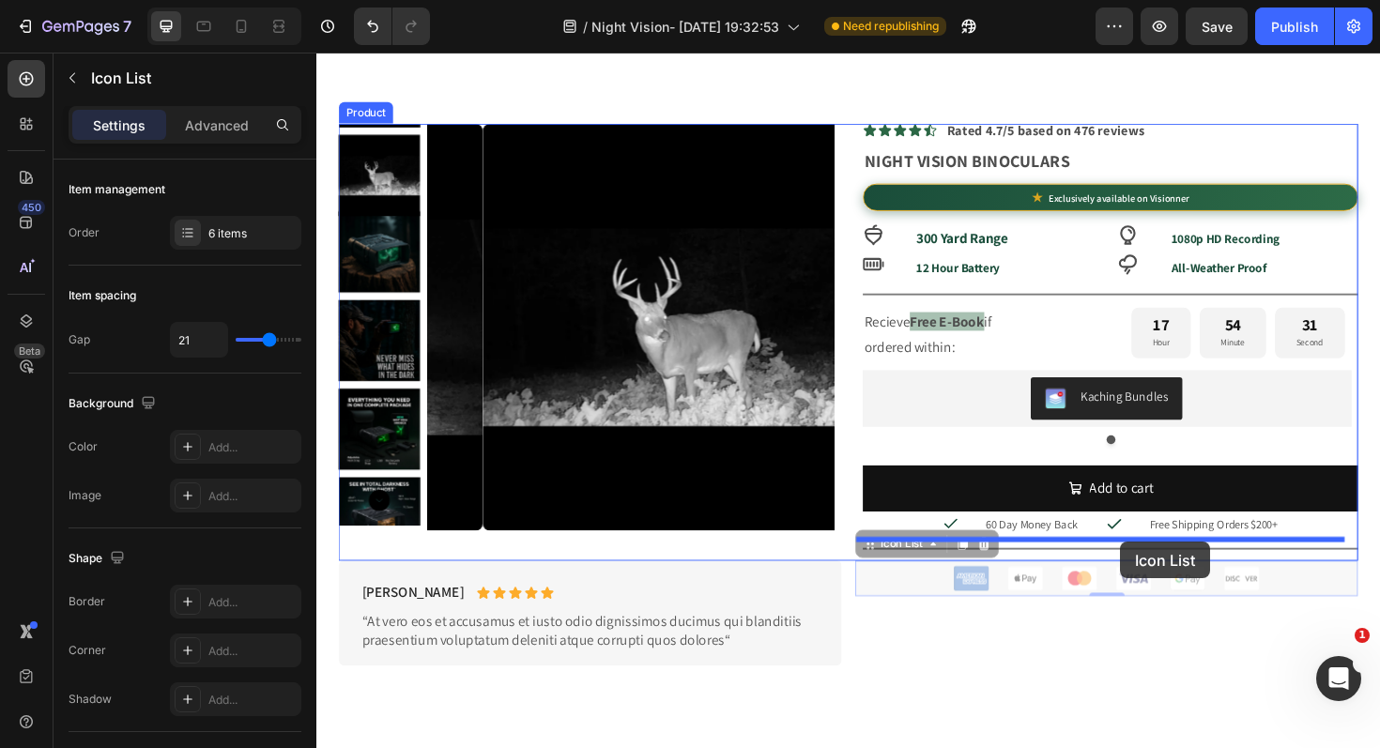
drag, startPoint x: 890, startPoint y: 574, endPoint x: 1168, endPoint y: 571, distance: 277.9
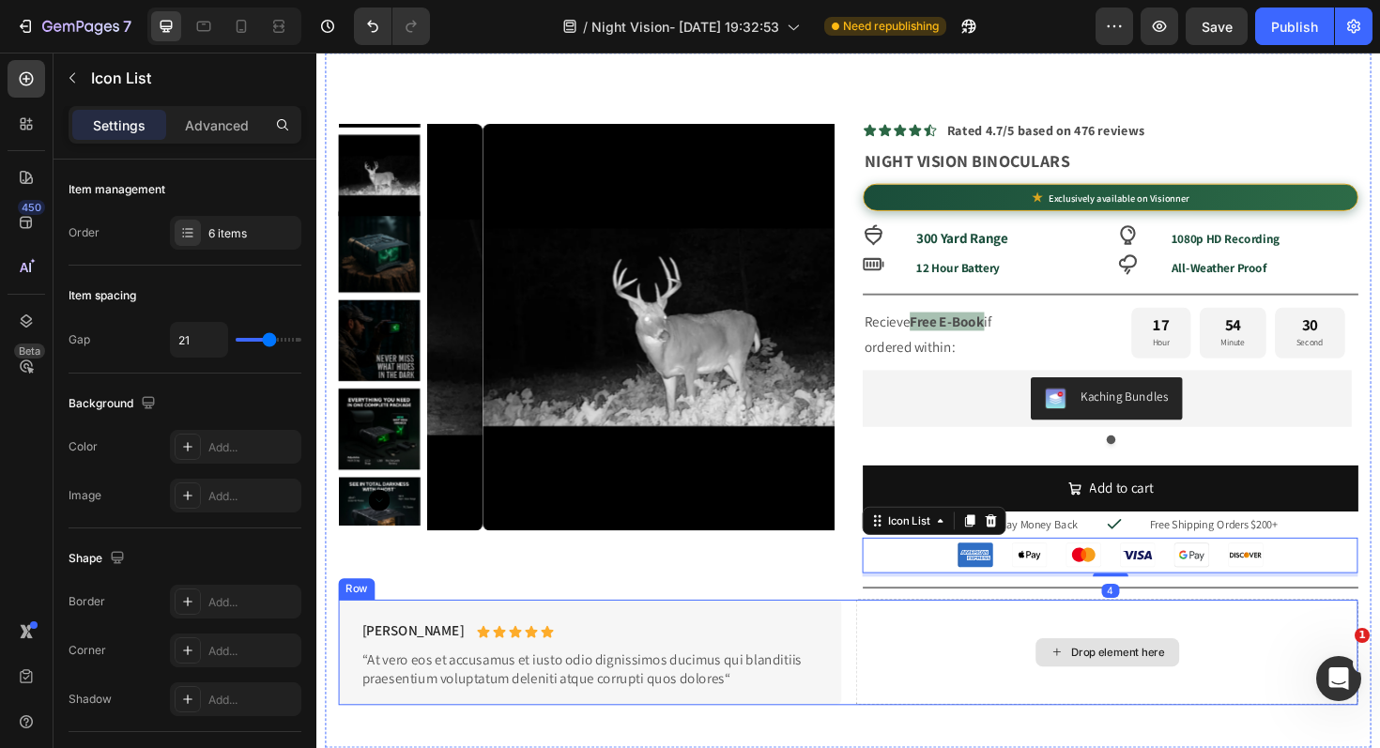
click at [1313, 671] on div "Drop element here" at bounding box center [1153, 687] width 532 height 111
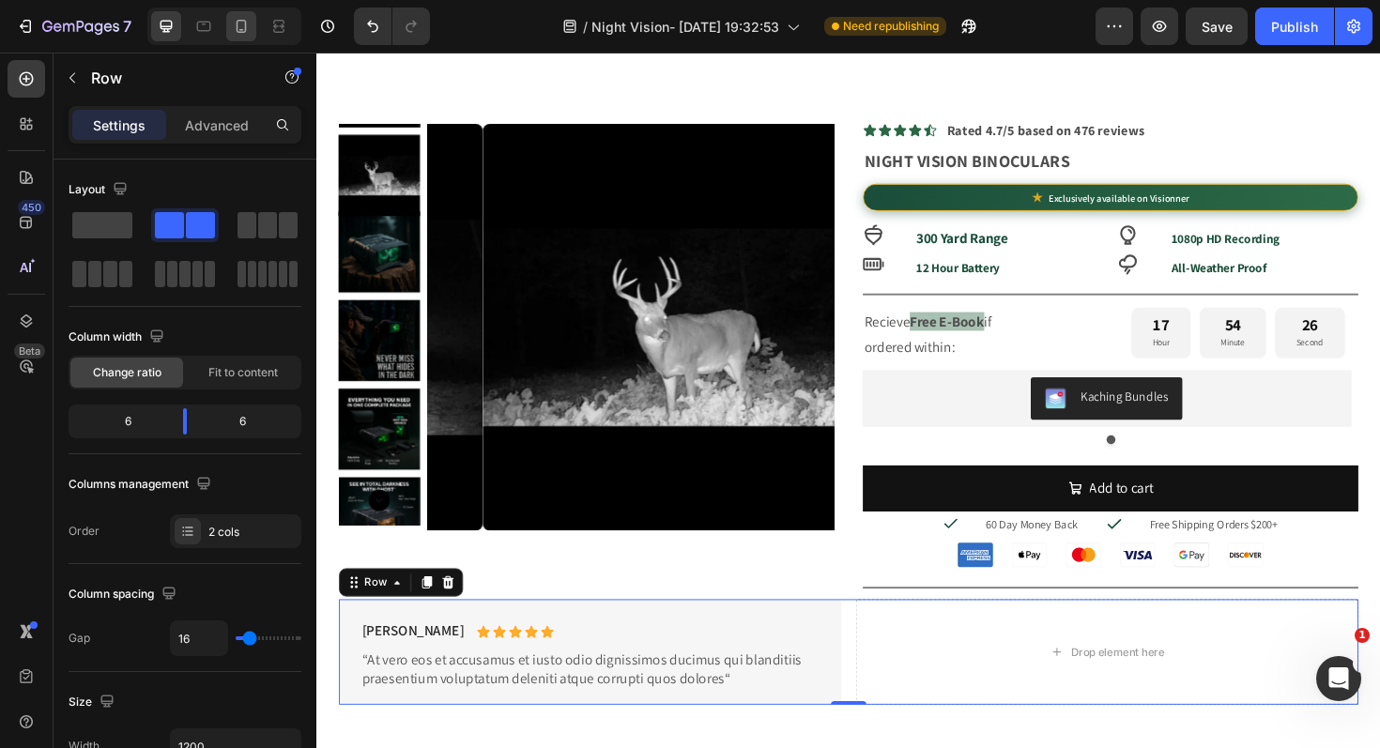
click at [253, 12] on div at bounding box center [241, 26] width 30 height 30
type input "6"
type input "100%"
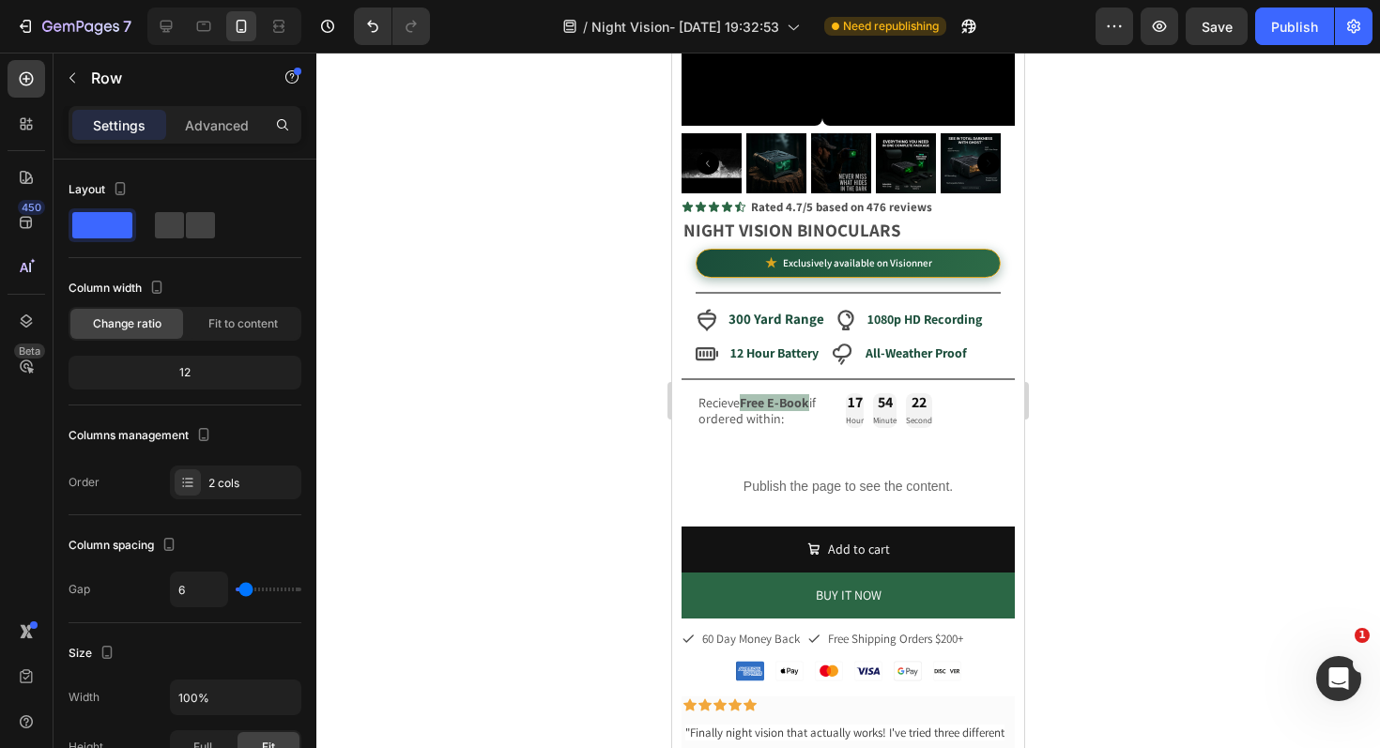
scroll to position [308, 0]
click at [170, 28] on icon at bounding box center [167, 27] width 12 height 12
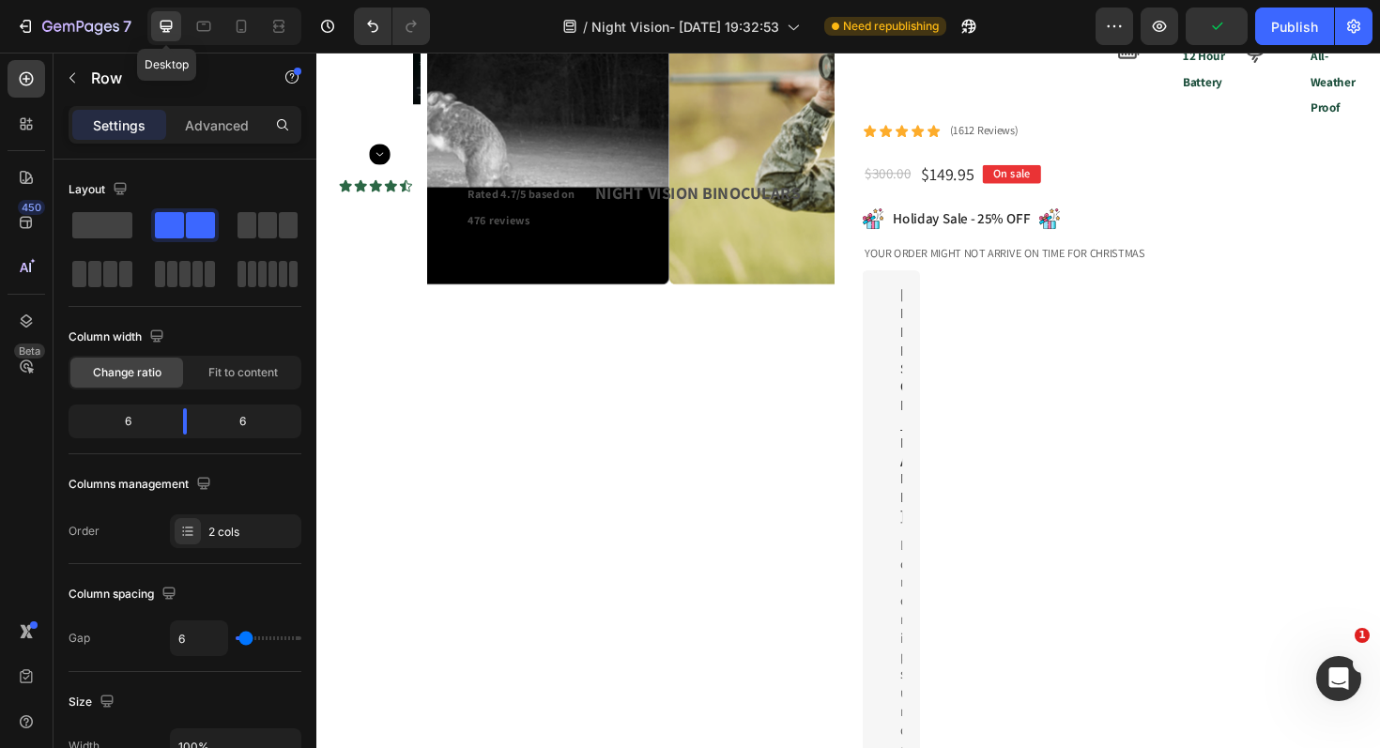
type input "16"
type input "1200"
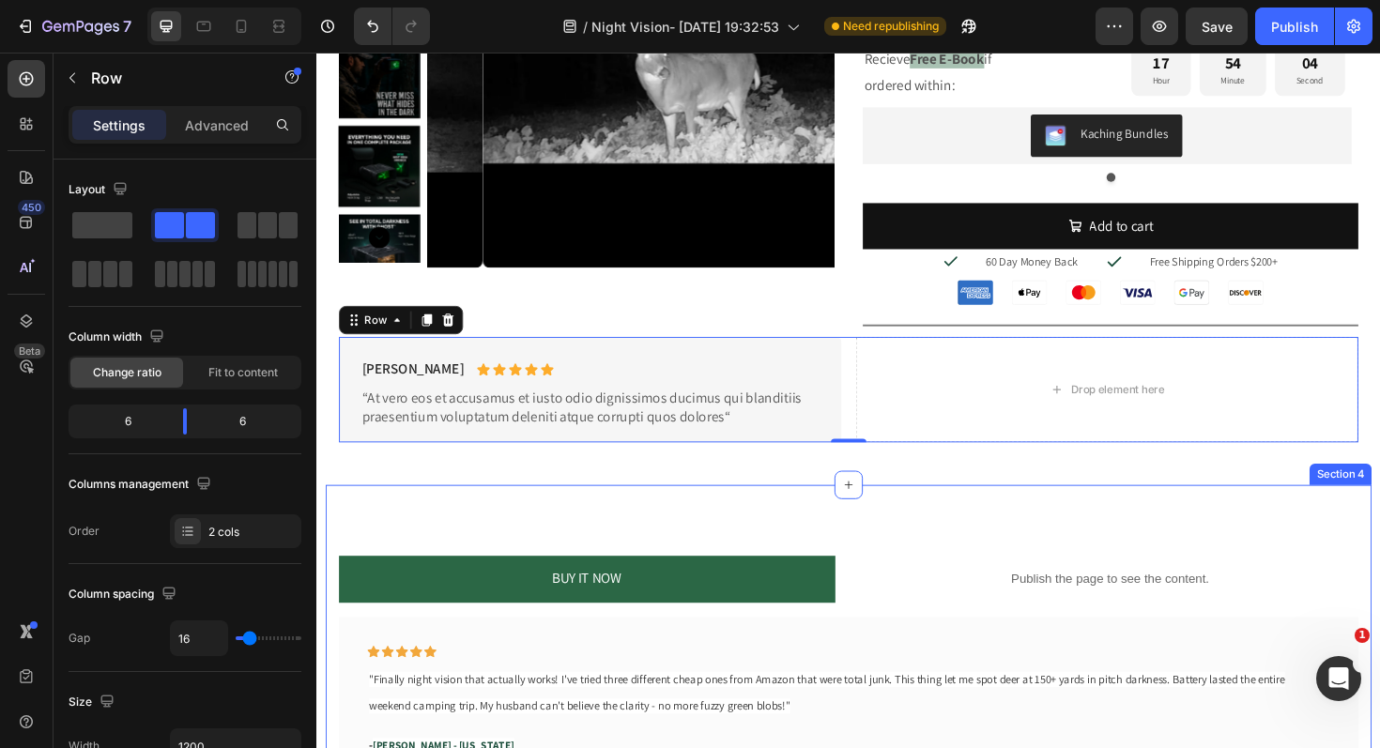
scroll to position [1099, 0]
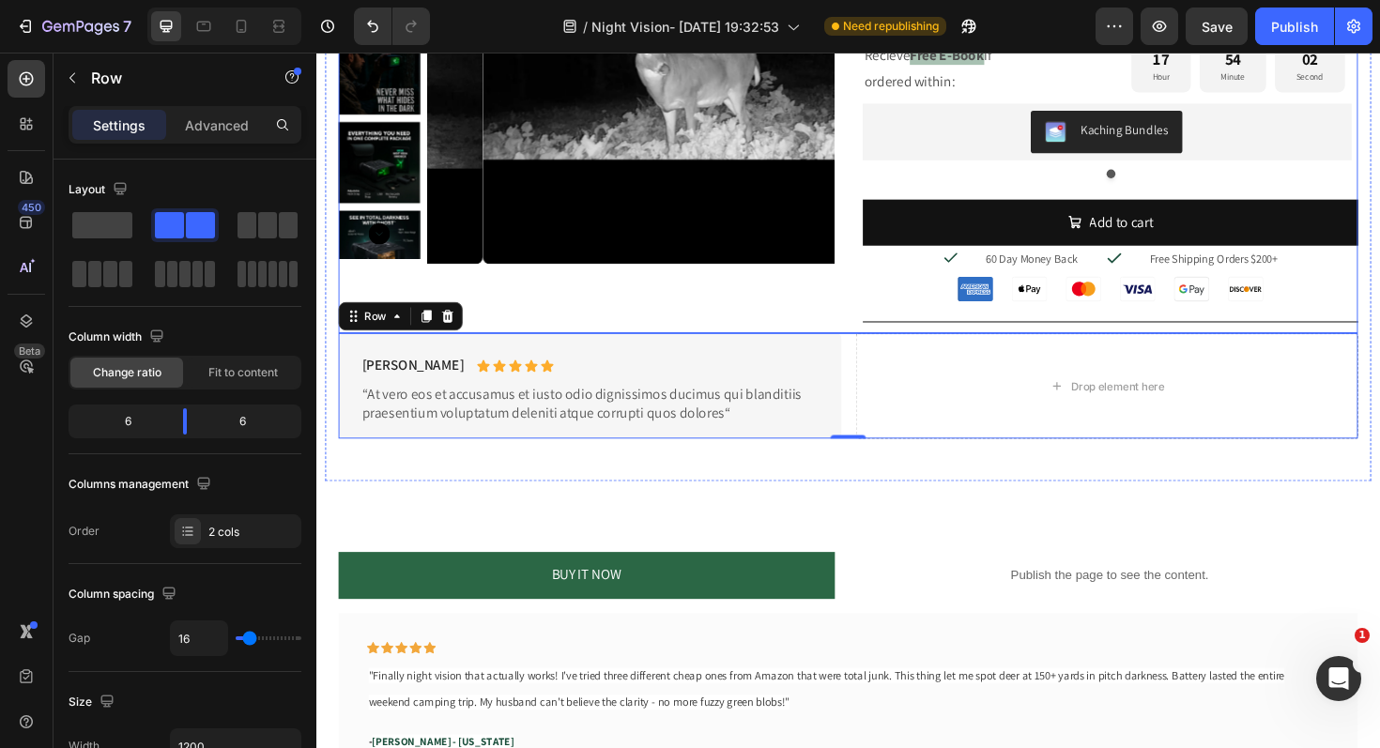
click at [725, 325] on div "Product Images" at bounding box center [602, 98] width 525 height 504
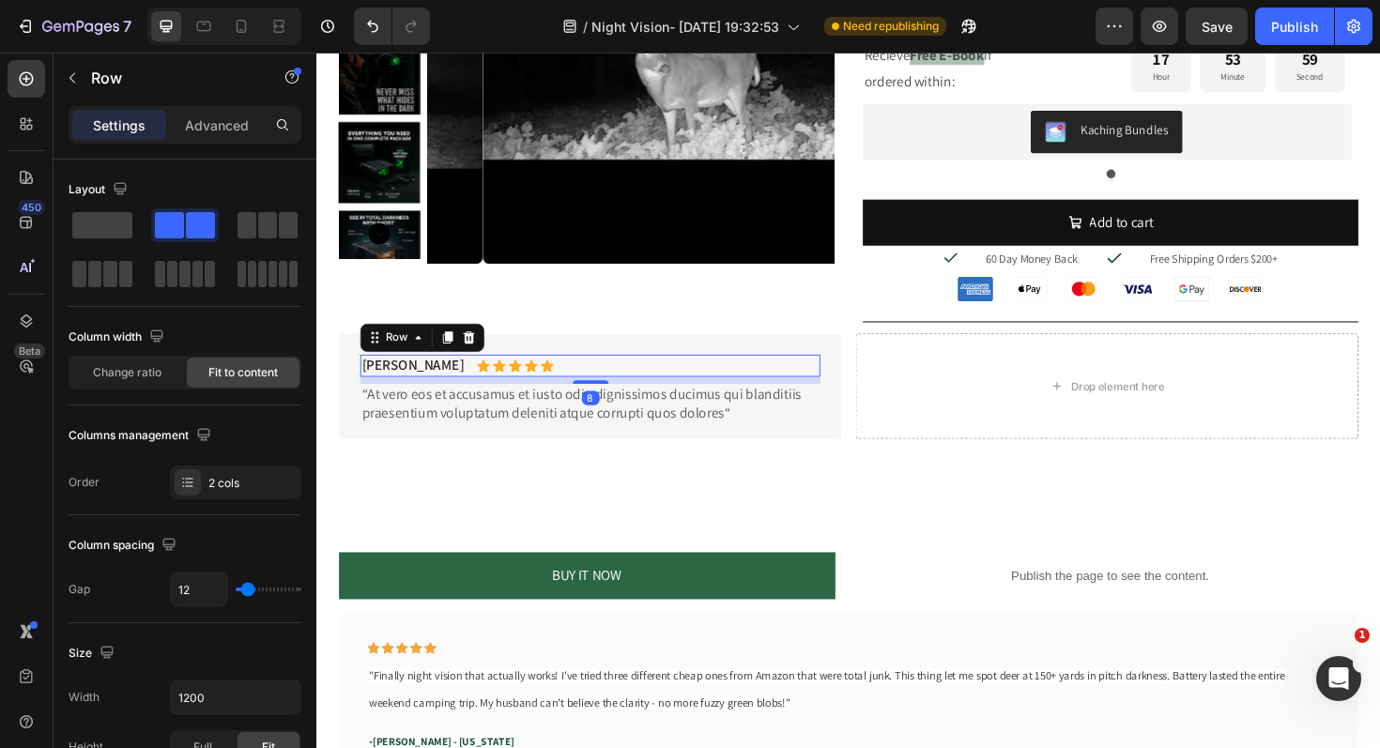
click at [614, 374] on div "Briana M. Text Block Icon Icon Icon Icon Icon Icon List Row 8" at bounding box center [605, 384] width 487 height 23
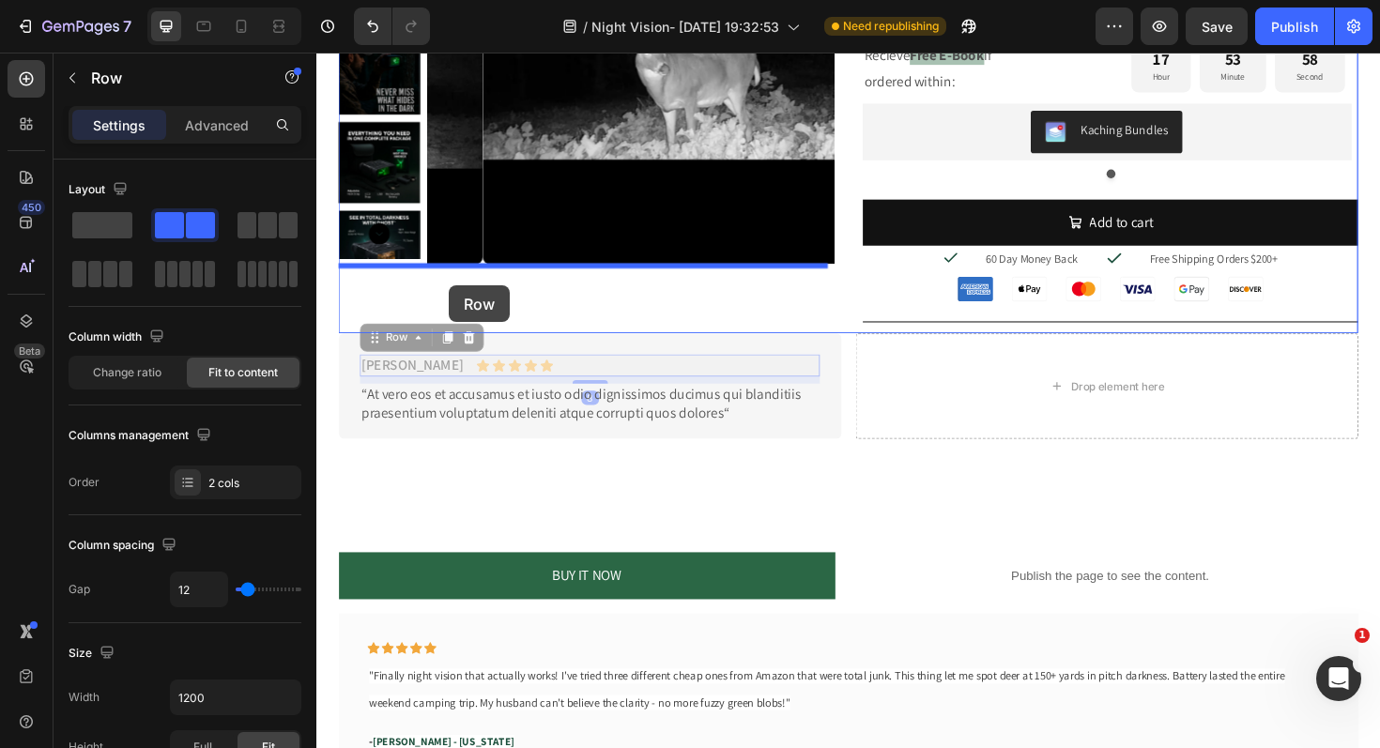
drag, startPoint x: 377, startPoint y: 355, endPoint x: 456, endPoint y: 299, distance: 96.3
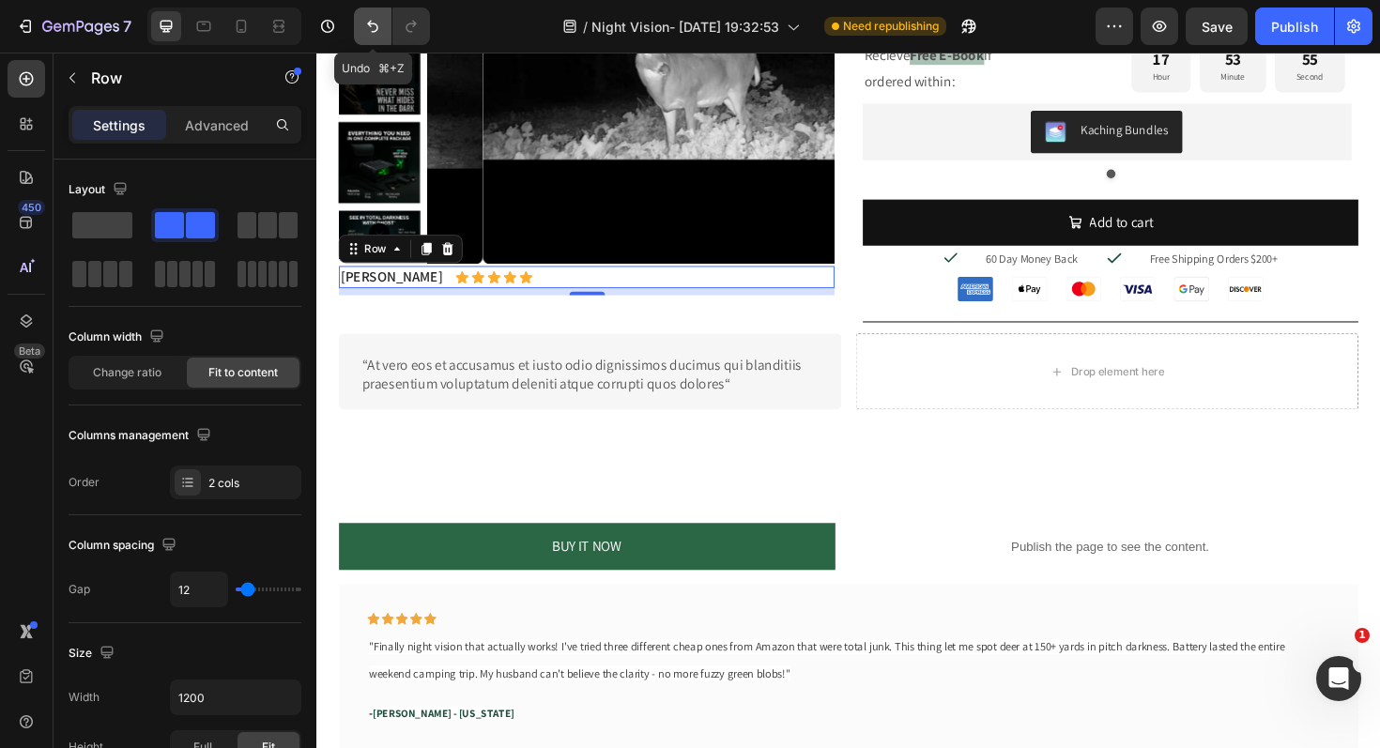
click at [375, 26] on icon "Undo/Redo" at bounding box center [372, 26] width 19 height 19
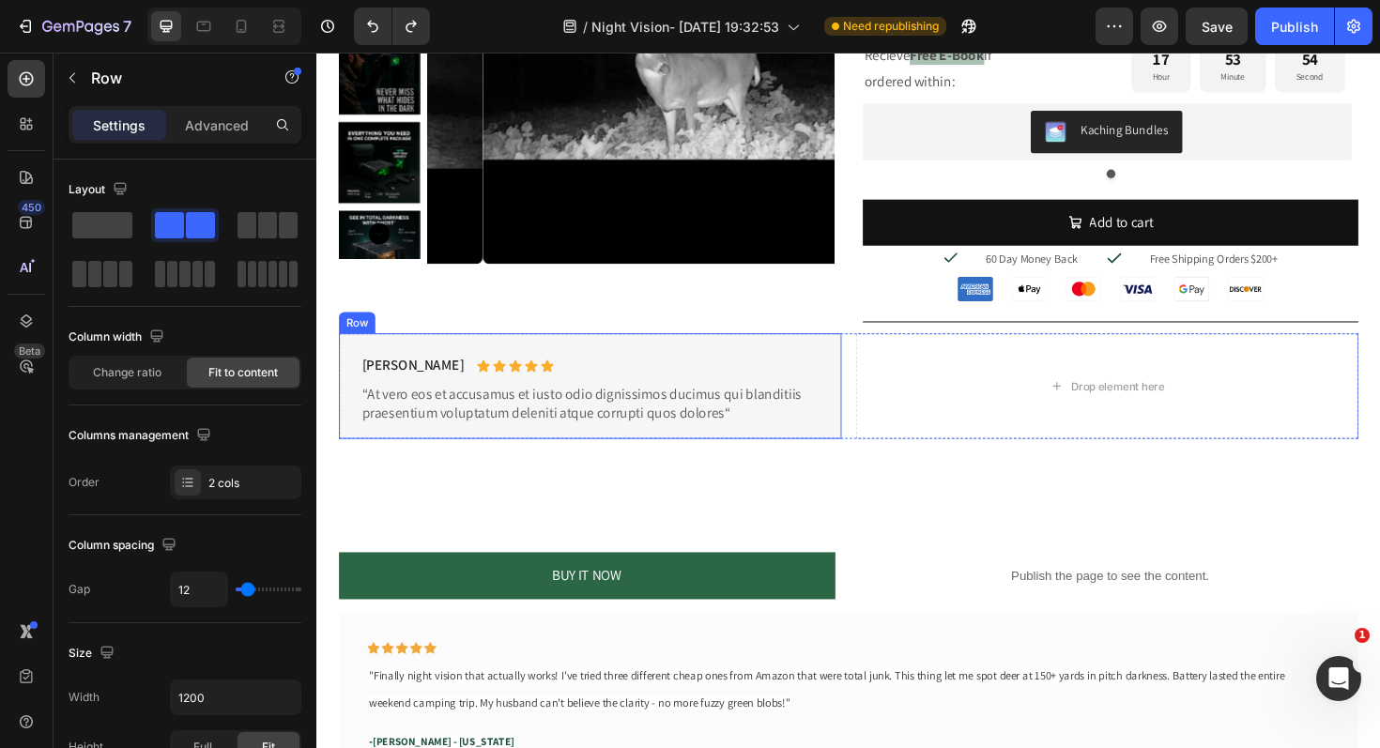
click at [848, 389] on div "Briana M. Text Block Icon Icon Icon Icon Icon Icon List Row “At vero eos et acc…" at bounding box center [606, 405] width 532 height 111
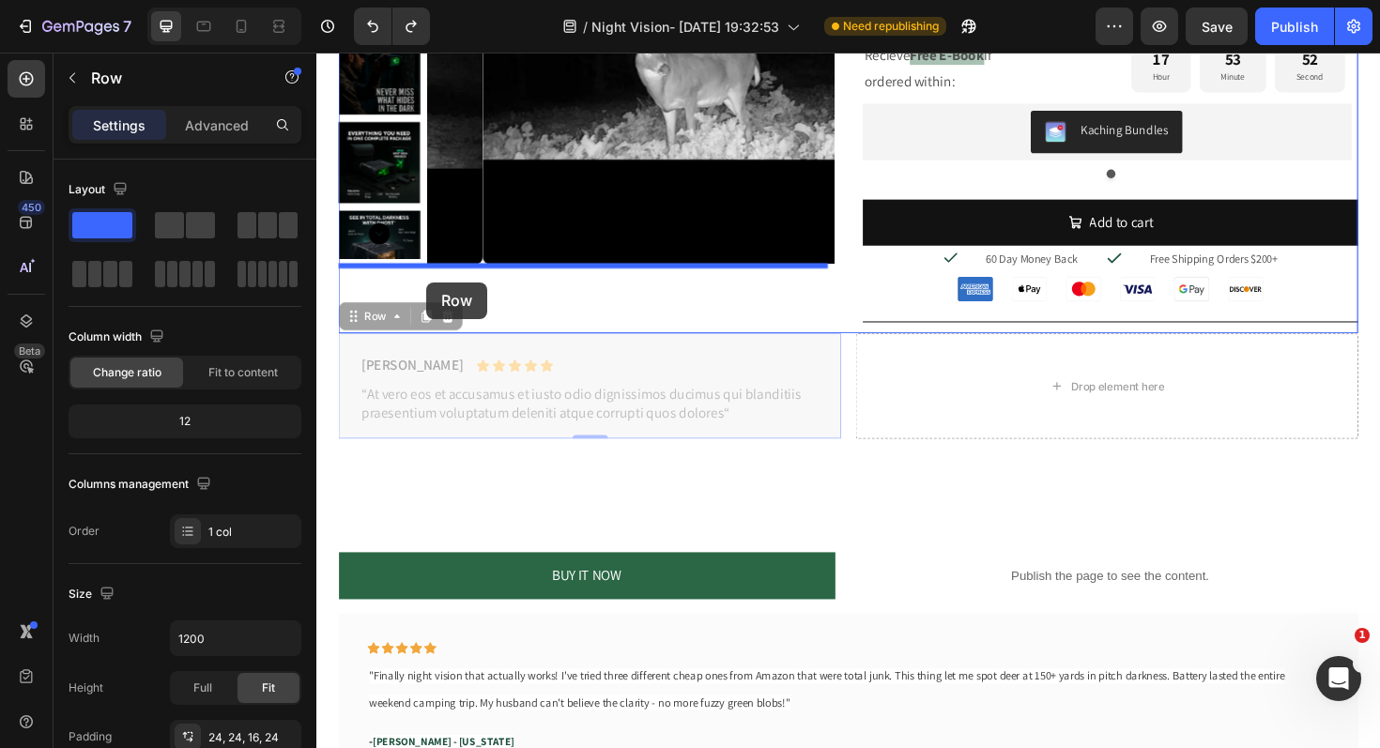
drag, startPoint x: 359, startPoint y: 337, endPoint x: 433, endPoint y: 296, distance: 84.9
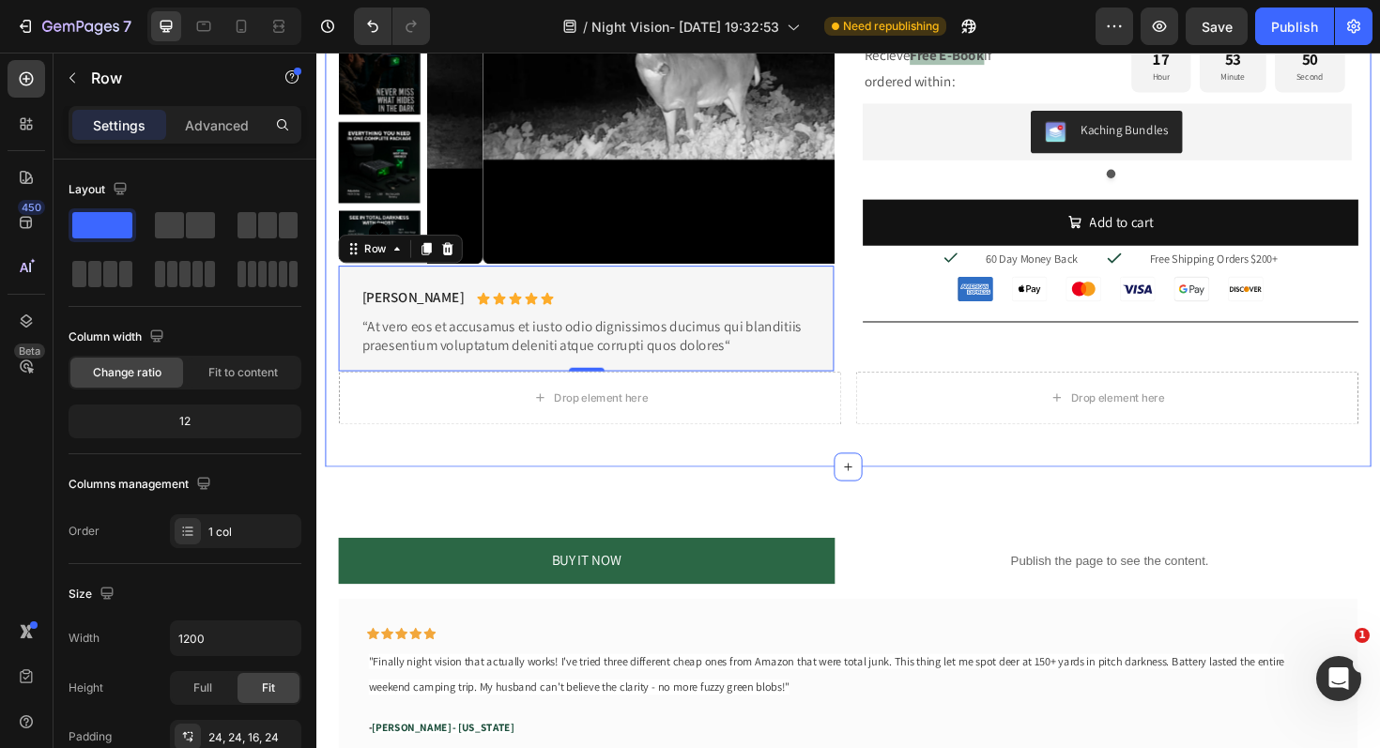
click at [1379, 432] on div "Product Images Briana M. Text Block Icon Icon Icon Icon Icon Icon List Row “At …" at bounding box center [880, 131] width 1108 height 720
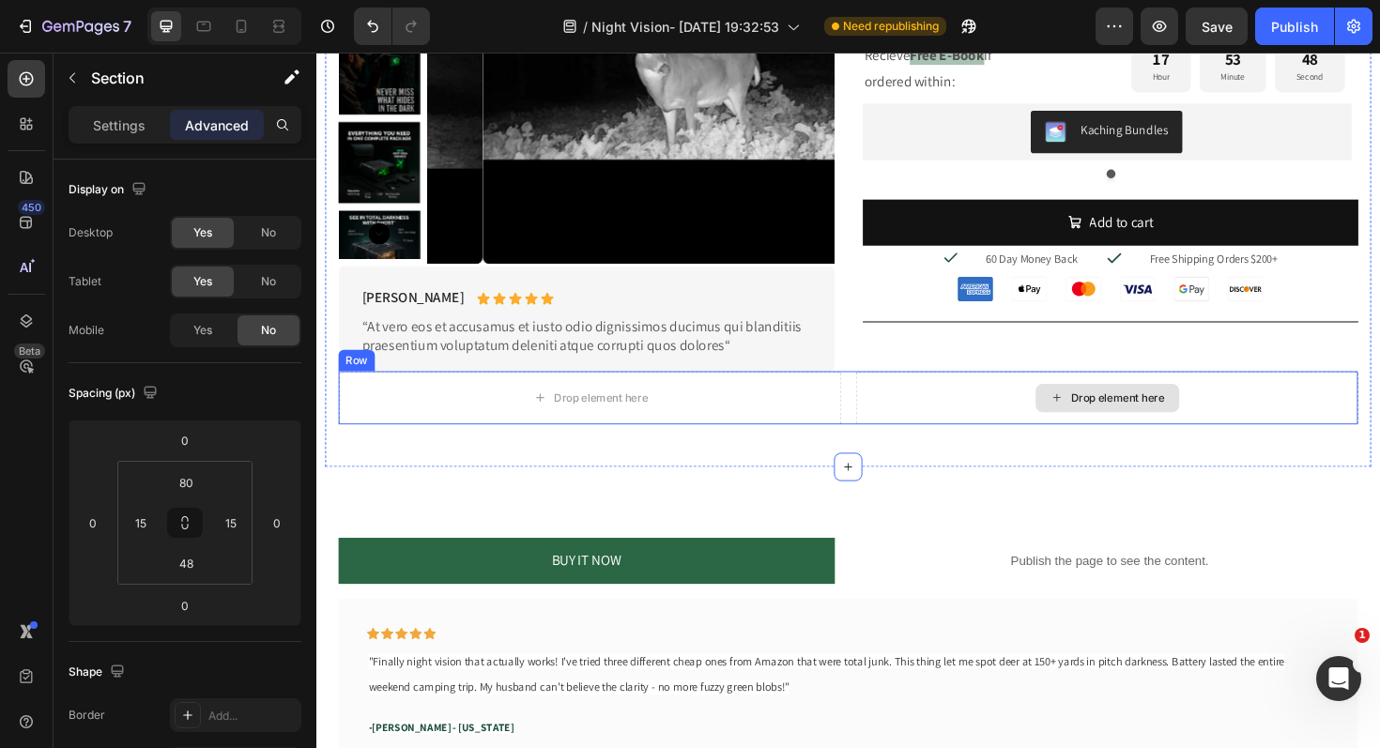
click at [1304, 431] on div "Drop element here" at bounding box center [1153, 418] width 532 height 56
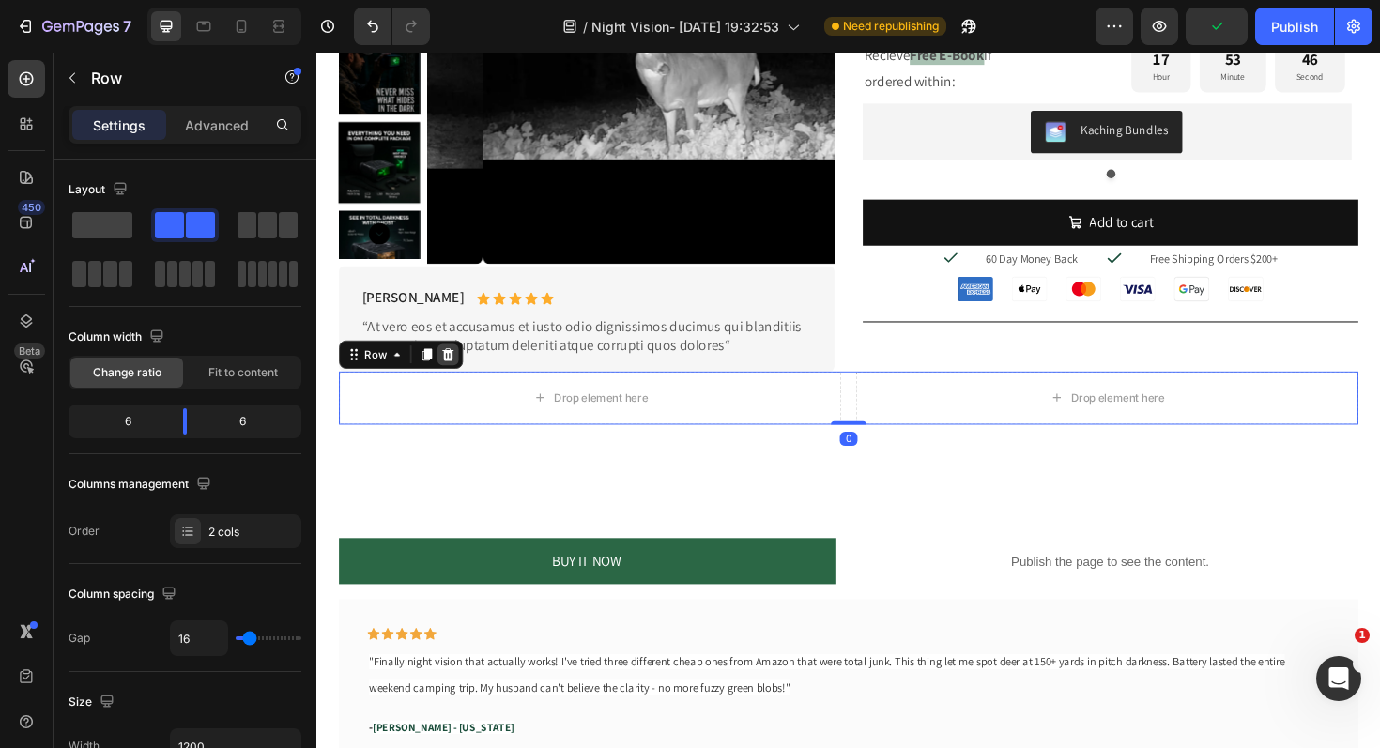
click at [457, 374] on icon at bounding box center [456, 371] width 12 height 13
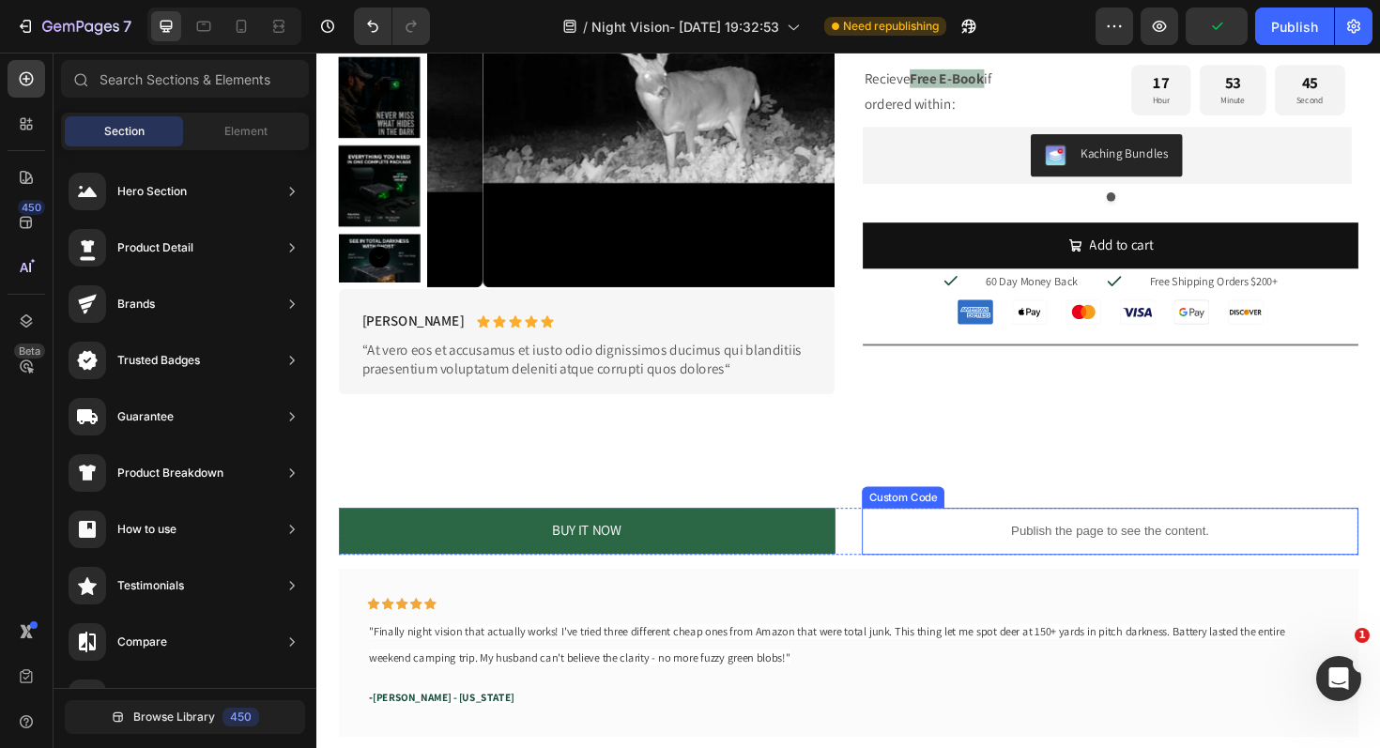
scroll to position [978, 0]
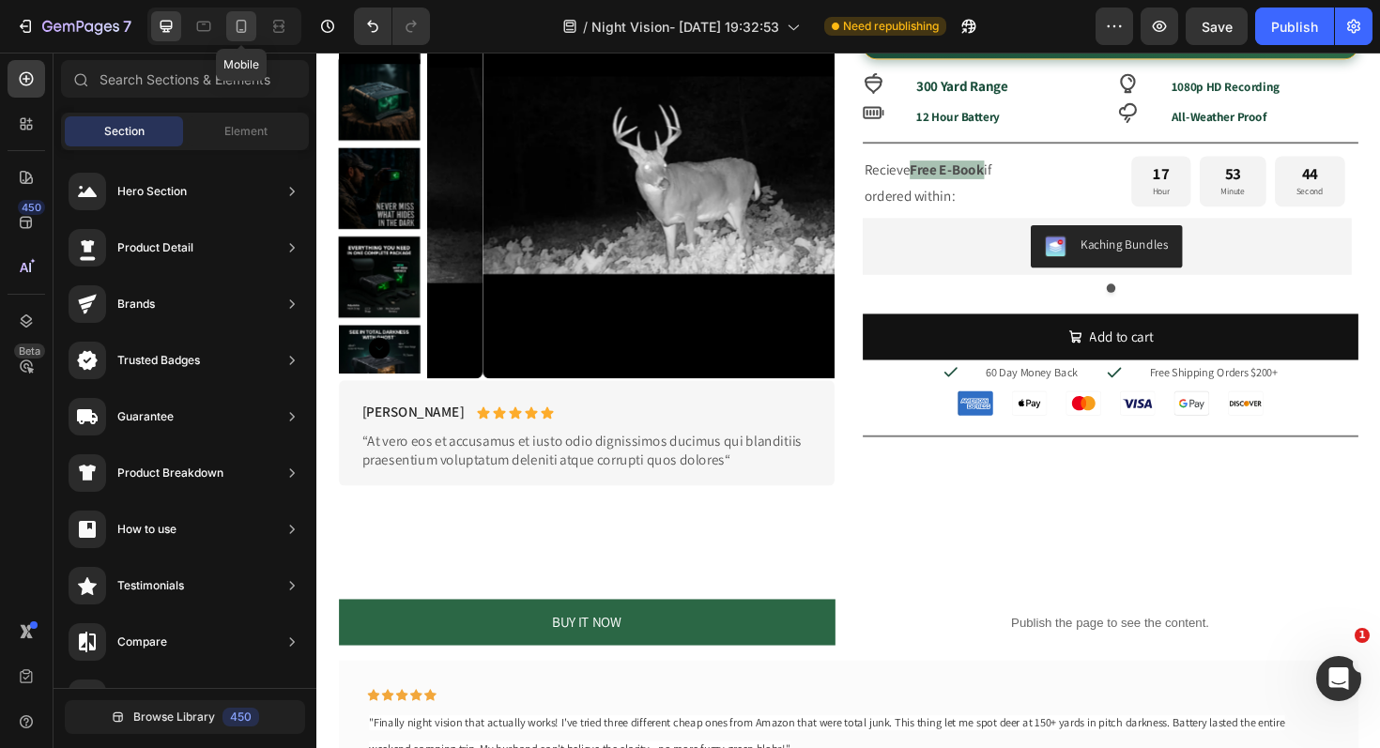
click at [237, 17] on icon at bounding box center [241, 26] width 19 height 19
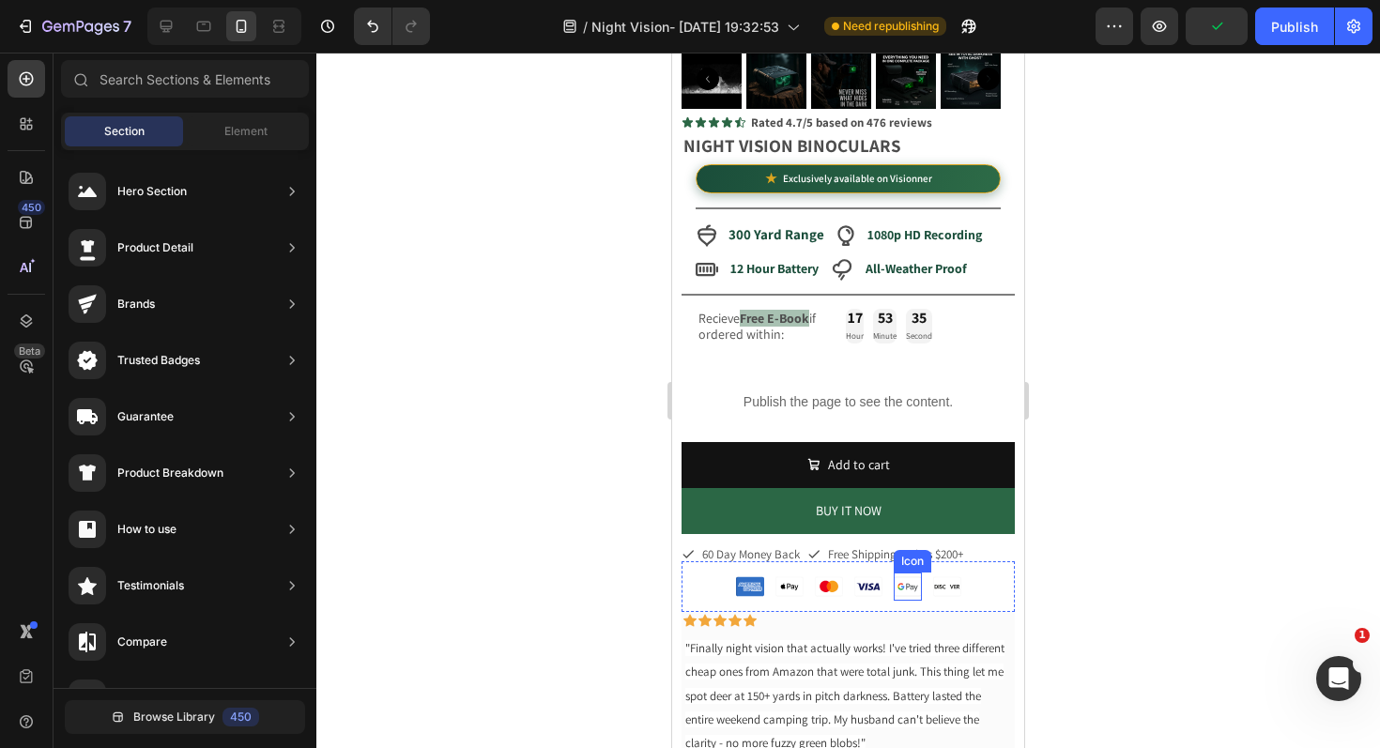
scroll to position [775, 0]
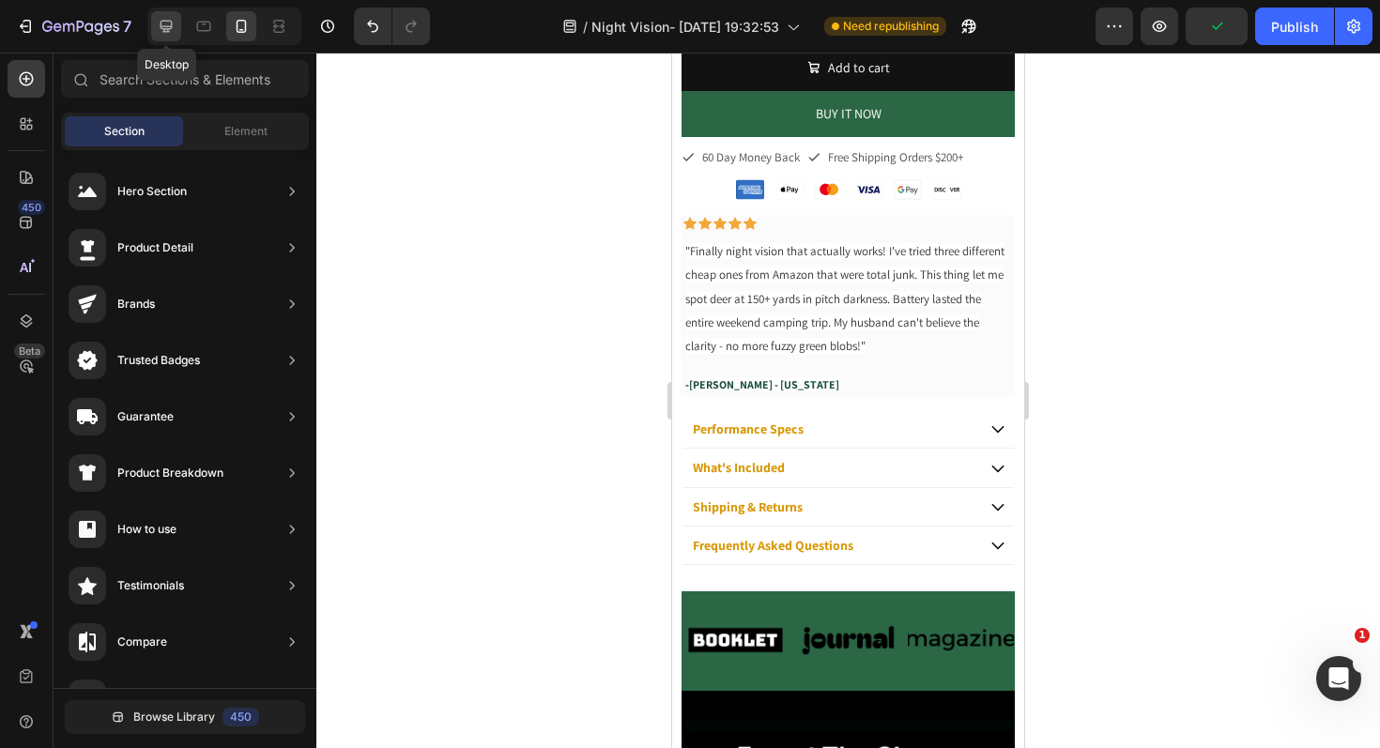
click at [173, 34] on icon at bounding box center [166, 26] width 19 height 19
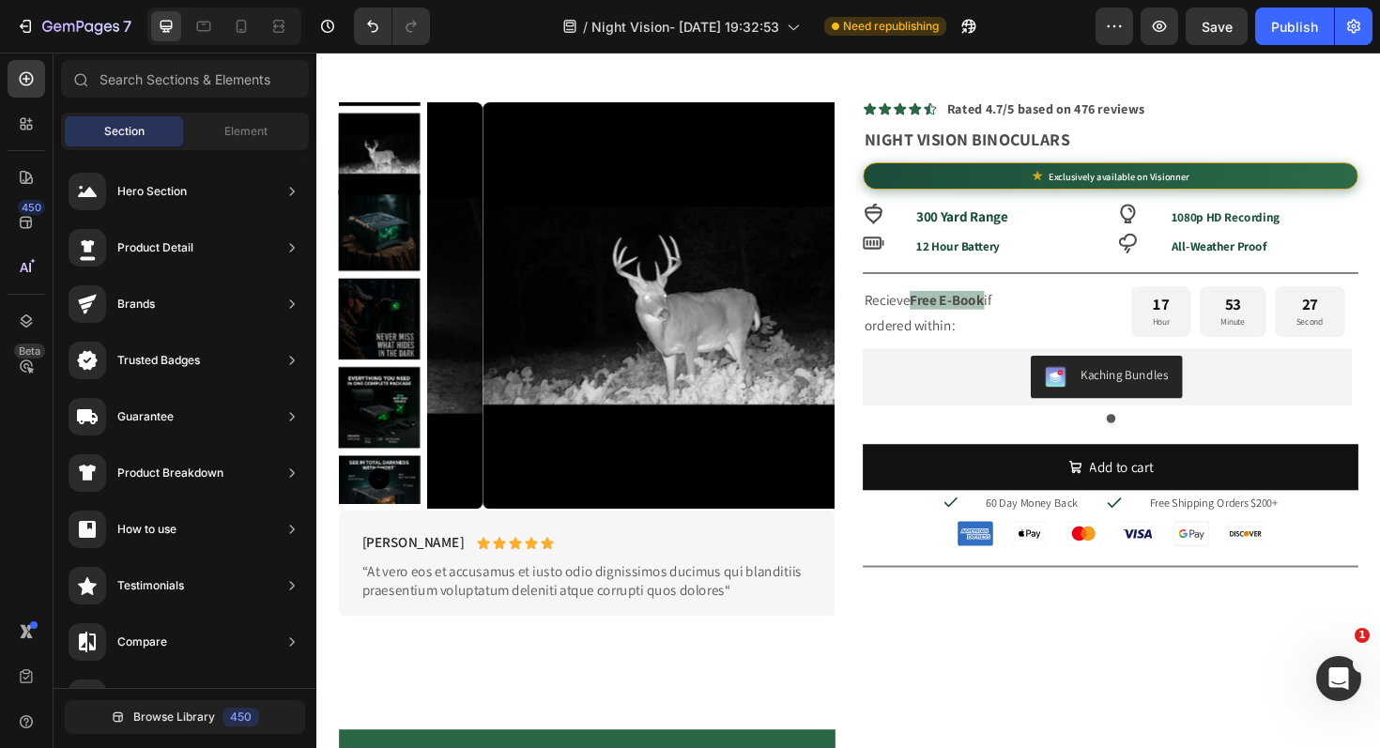
scroll to position [981, 0]
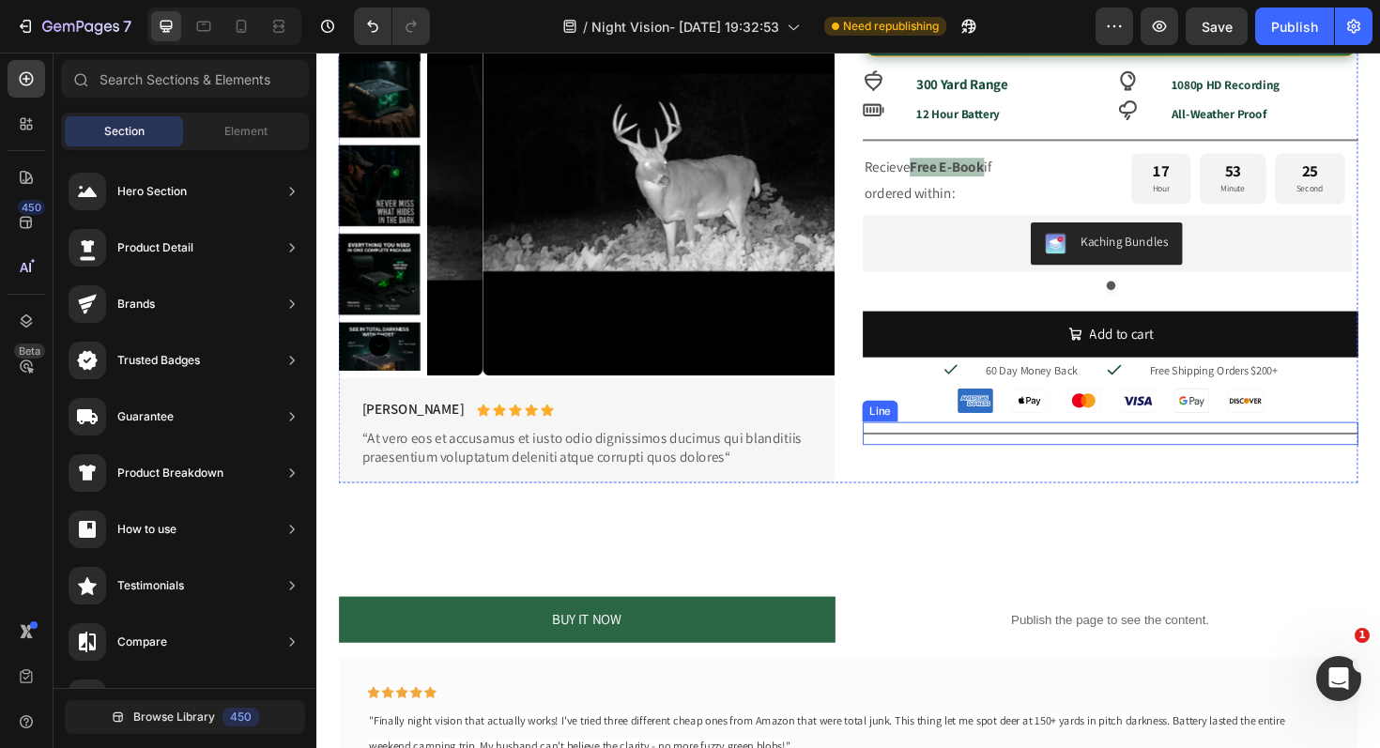
click at [1275, 457] on div at bounding box center [1156, 456] width 525 height 2
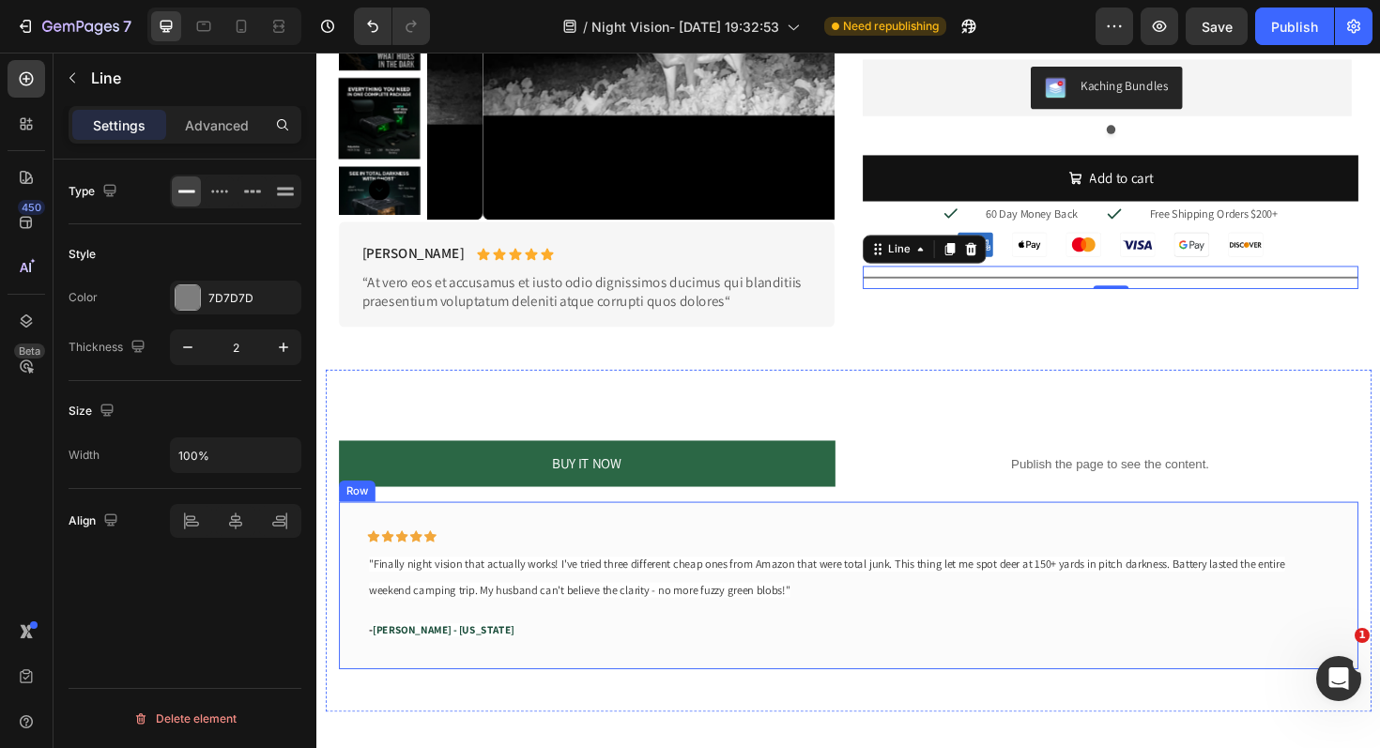
scroll to position [991, 0]
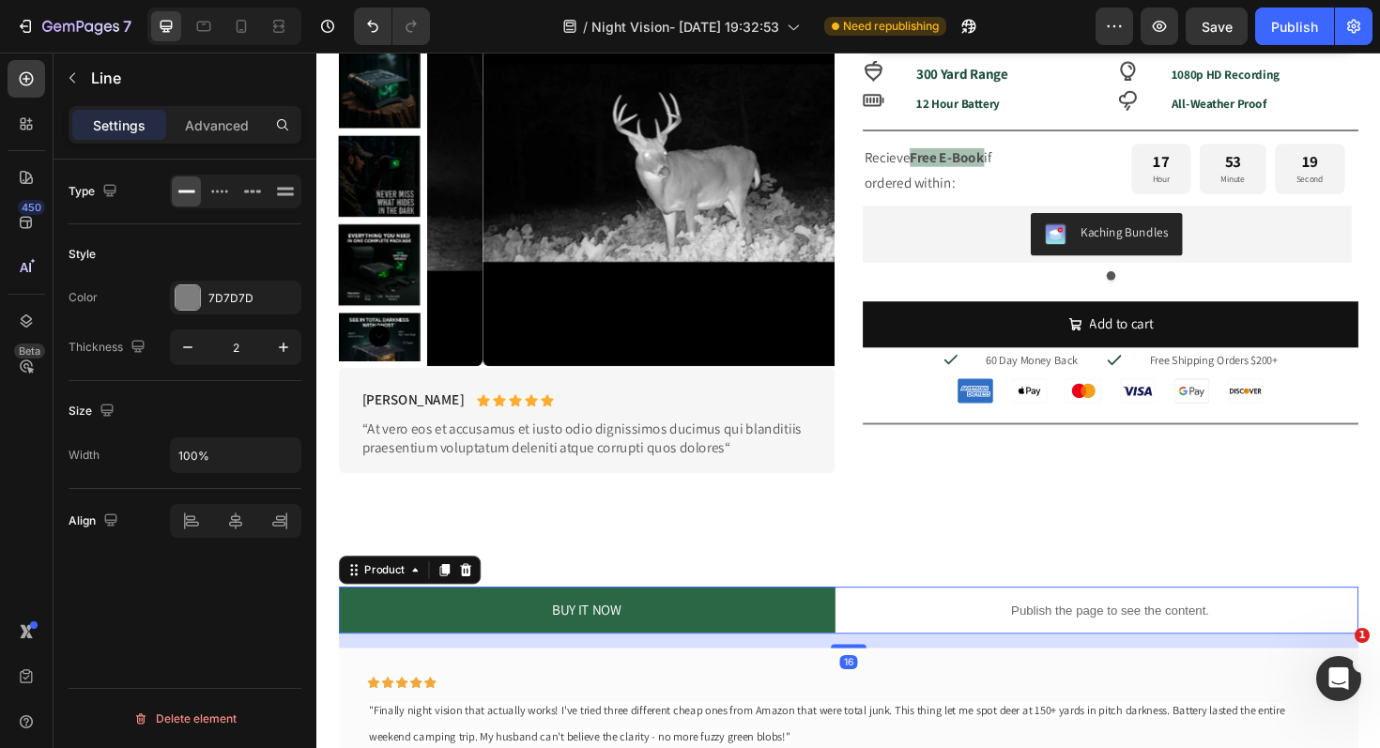
click at [880, 651] on div "BUY IT NOW Dynamic Checkout Publish the page to see the content. Custom Code Pr…" at bounding box center [879, 644] width 1079 height 50
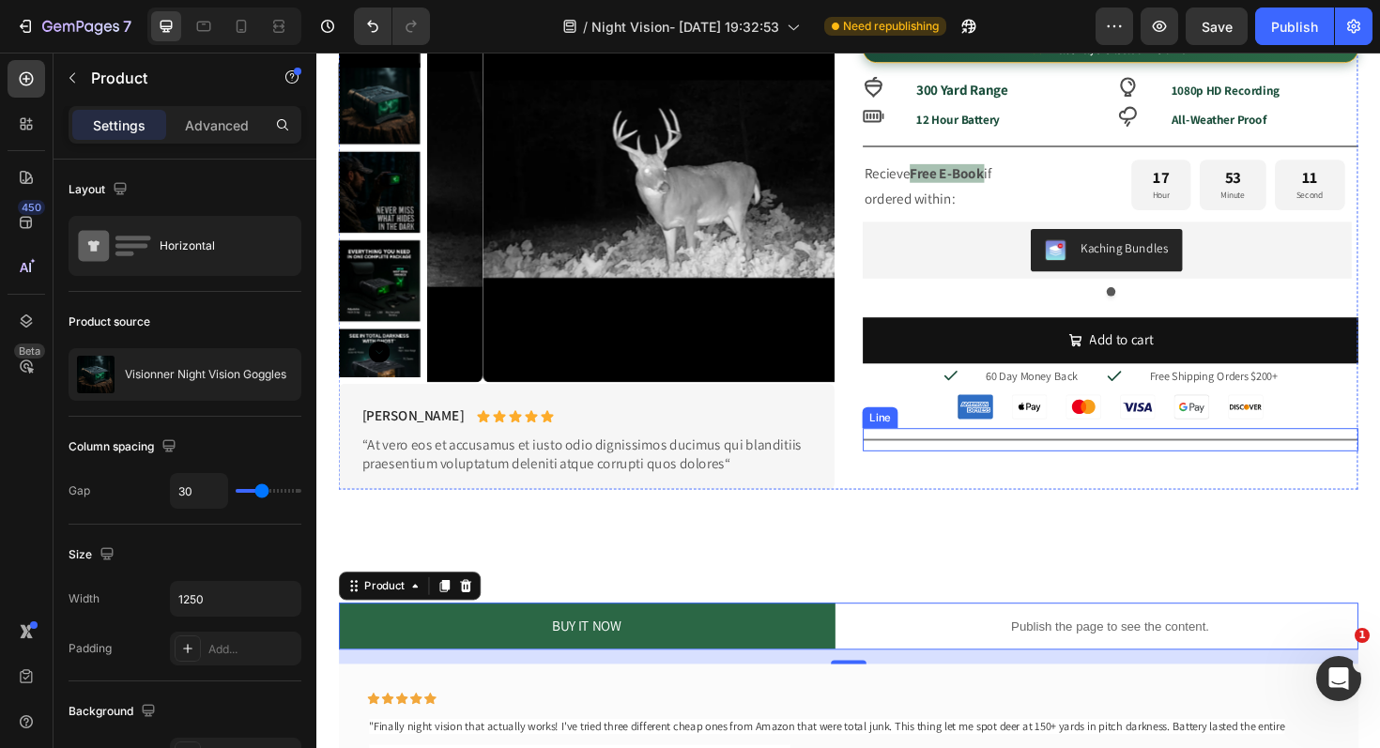
scroll to position [1172, 0]
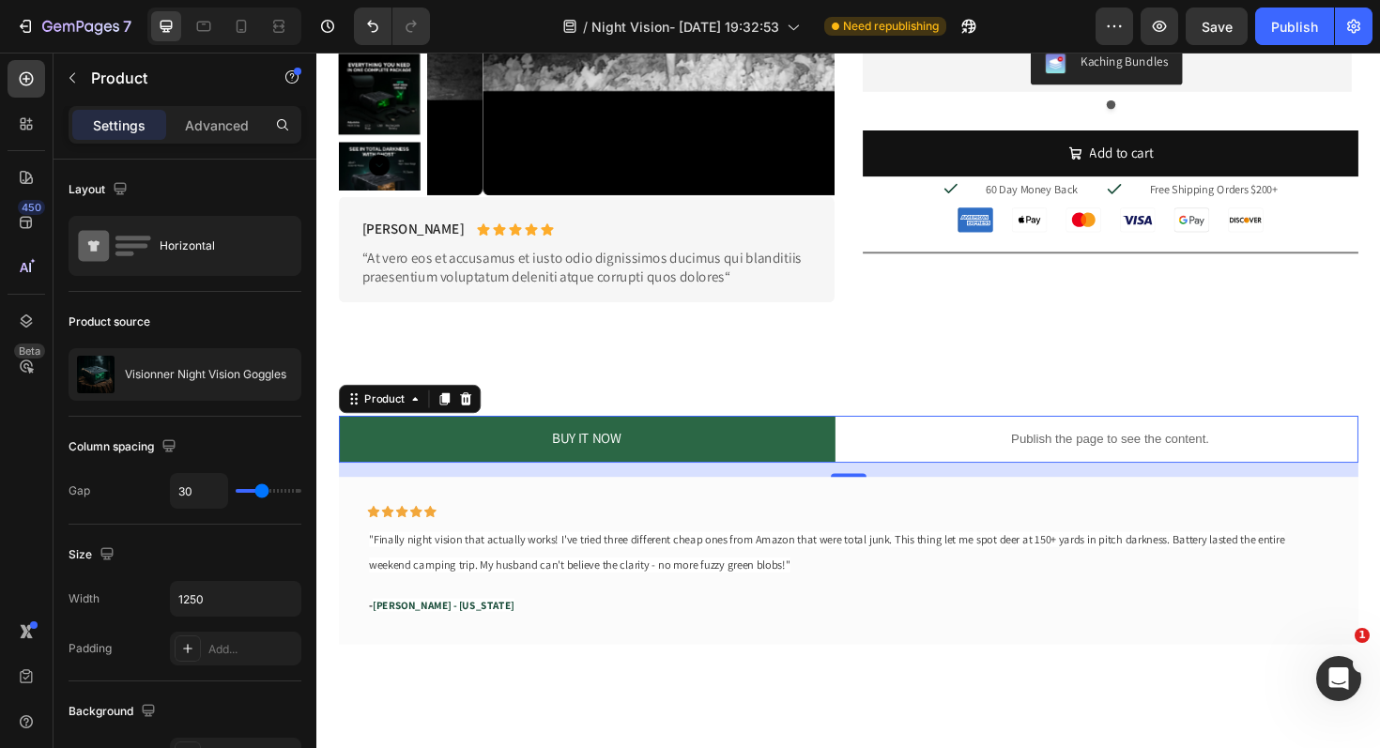
click at [456, 418] on icon at bounding box center [452, 419] width 10 height 13
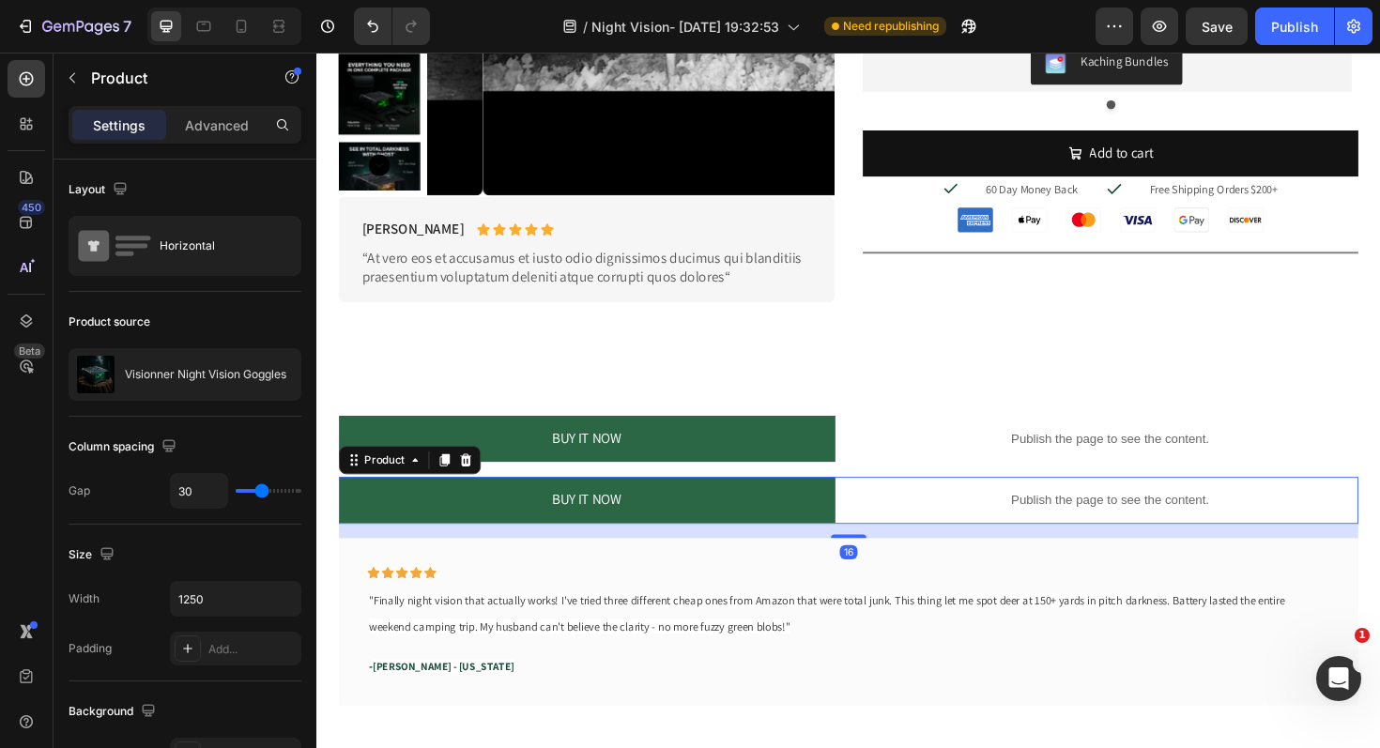
click at [868, 515] on div "BUY IT NOW Dynamic Checkout Publish the page to see the content. Custom Code Pr…" at bounding box center [879, 527] width 1079 height 50
click at [219, 129] on p "Advanced" at bounding box center [217, 125] width 64 height 20
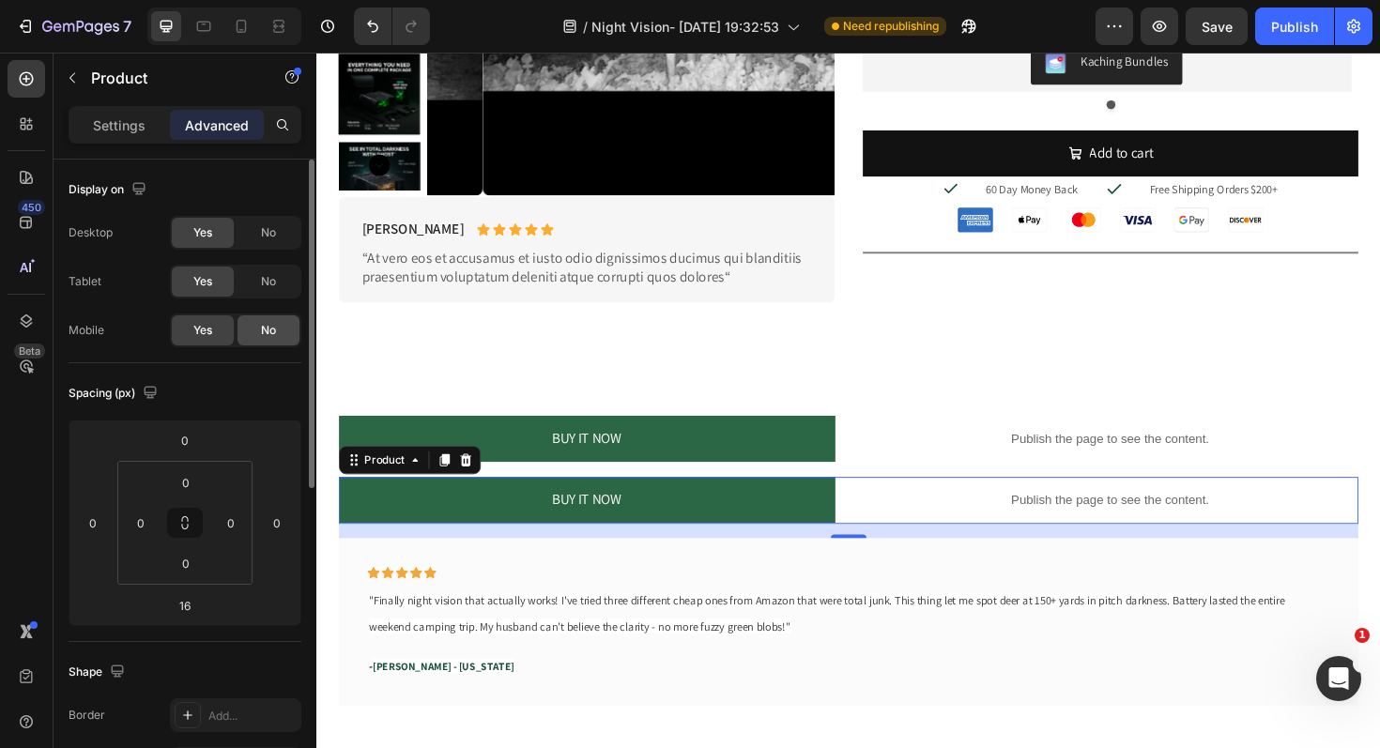
click at [270, 326] on span "No" at bounding box center [268, 330] width 15 height 17
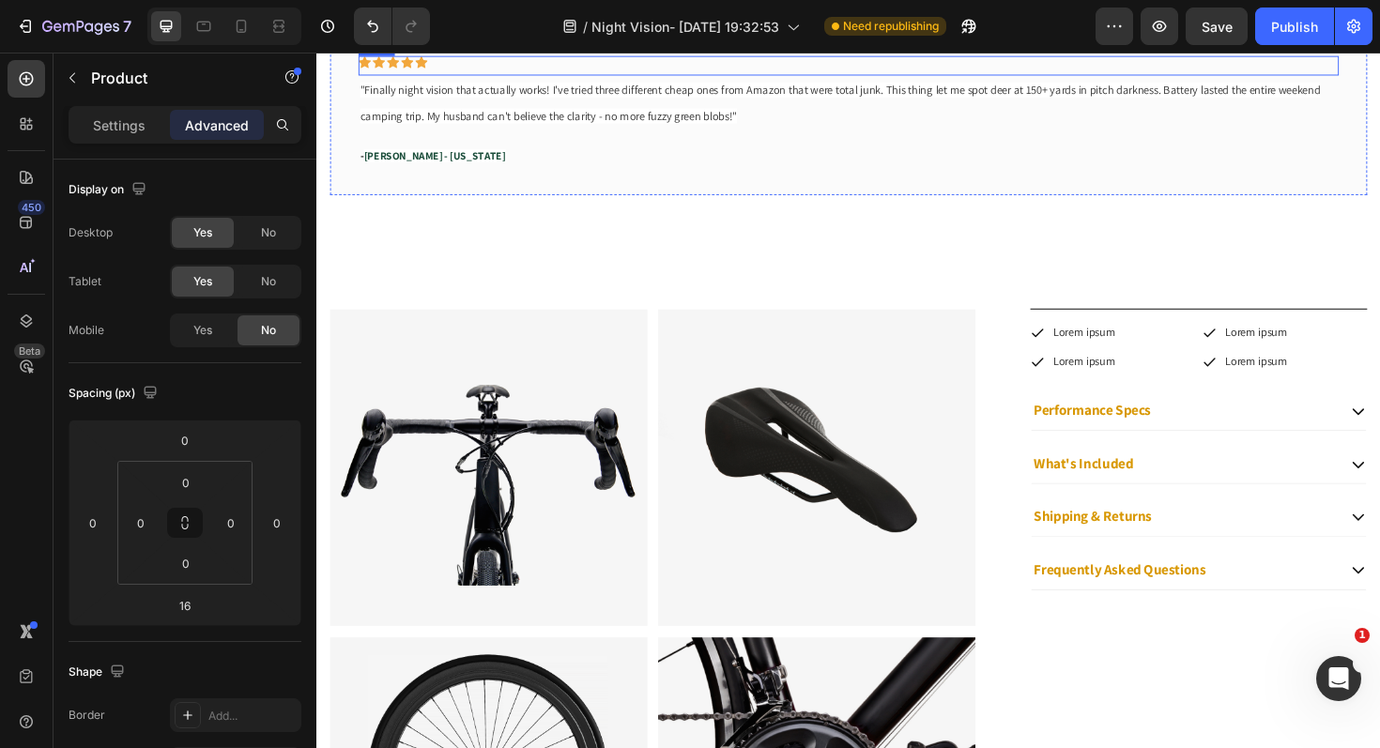
scroll to position [1702, 0]
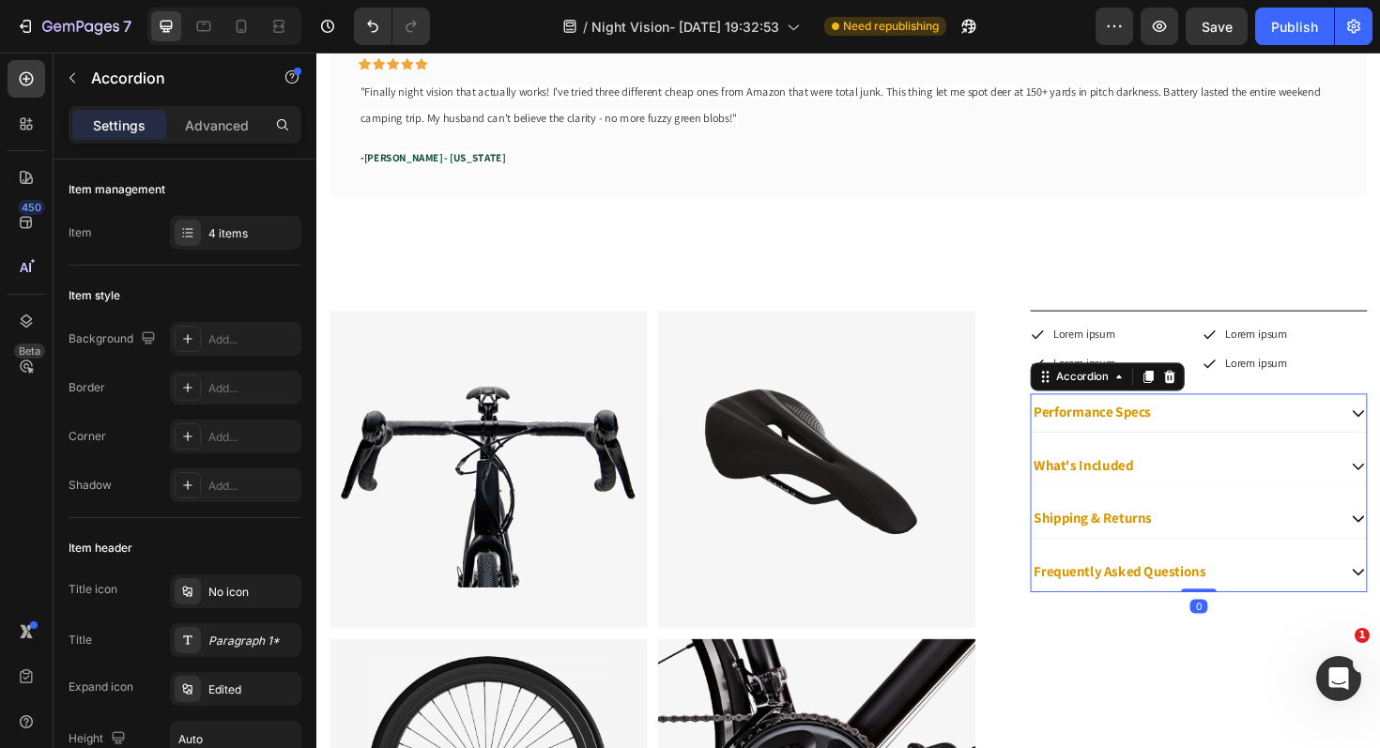
click at [1072, 459] on div "Performance Specs What's Included Shipping & Returns Frequently Asked Questions" at bounding box center [1250, 518] width 357 height 209
click at [1189, 401] on icon at bounding box center [1196, 396] width 15 height 15
click at [1168, 463] on div "Performance Specs What's Included Shipping & Returns Frequently Asked Questions" at bounding box center [1250, 518] width 357 height 209
click at [220, 118] on p "Advanced" at bounding box center [217, 125] width 64 height 20
type input "100%"
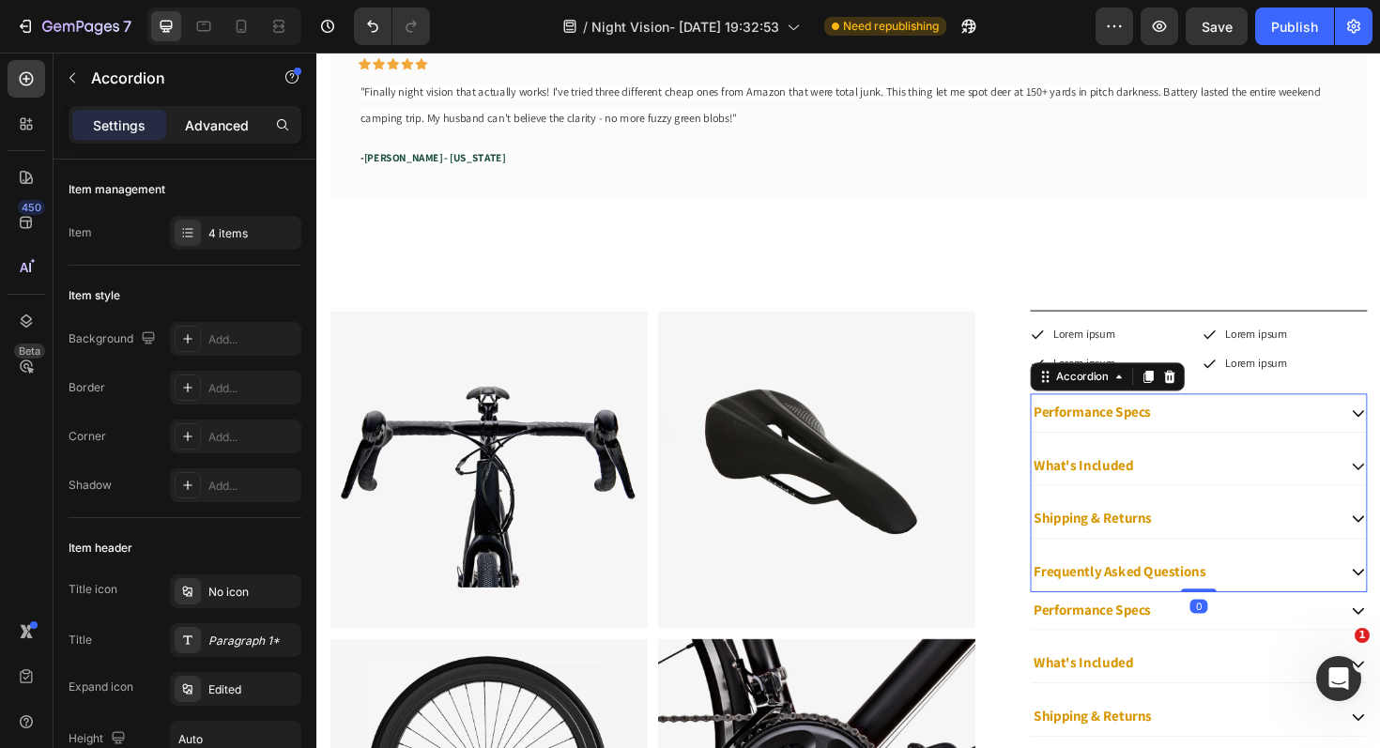
type input "100"
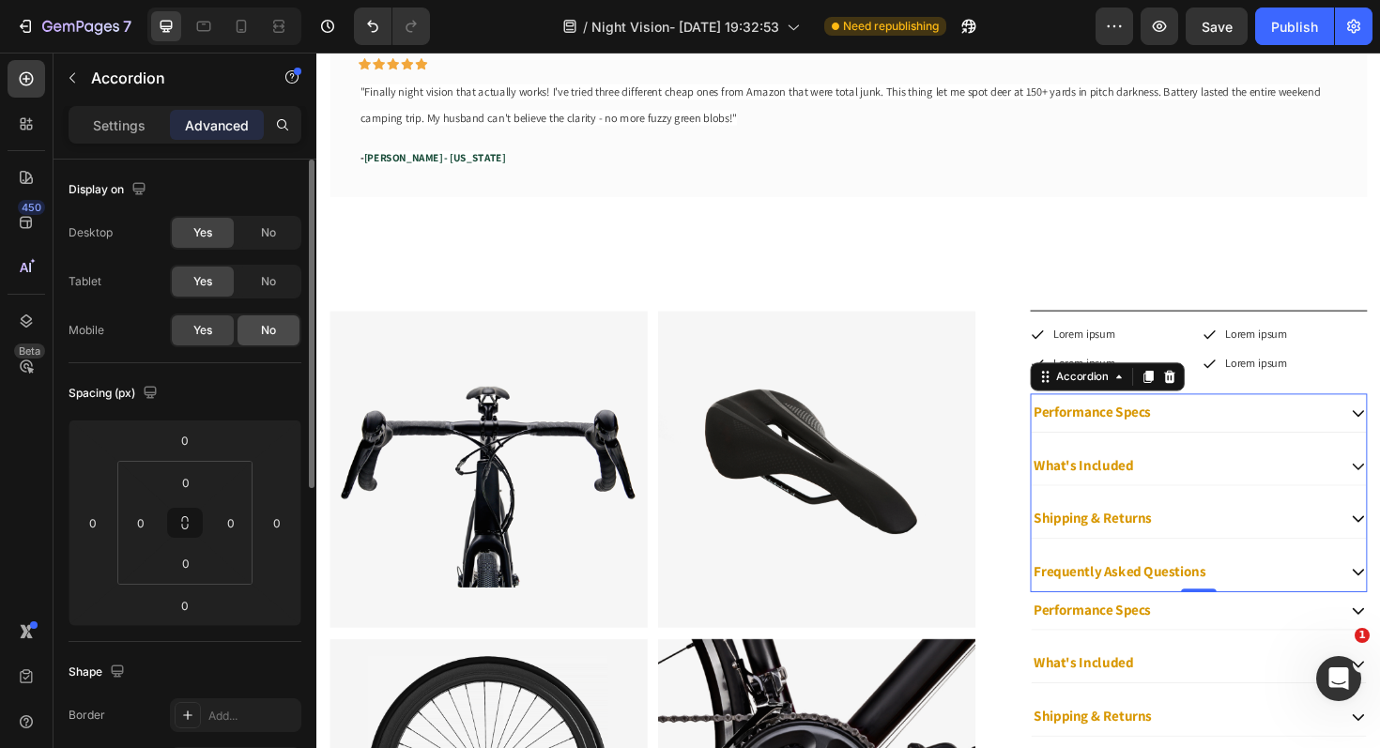
click at [280, 328] on div "No" at bounding box center [268, 330] width 62 height 30
click at [264, 276] on span "No" at bounding box center [268, 281] width 15 height 17
click at [271, 642] on div "Display on Desktop Yes No Tablet Yes No Mobile Yes No" at bounding box center [185, 744] width 233 height 204
click at [268, 229] on span "No" at bounding box center [268, 232] width 15 height 17
click at [210, 336] on span "Yes" at bounding box center [202, 330] width 19 height 17
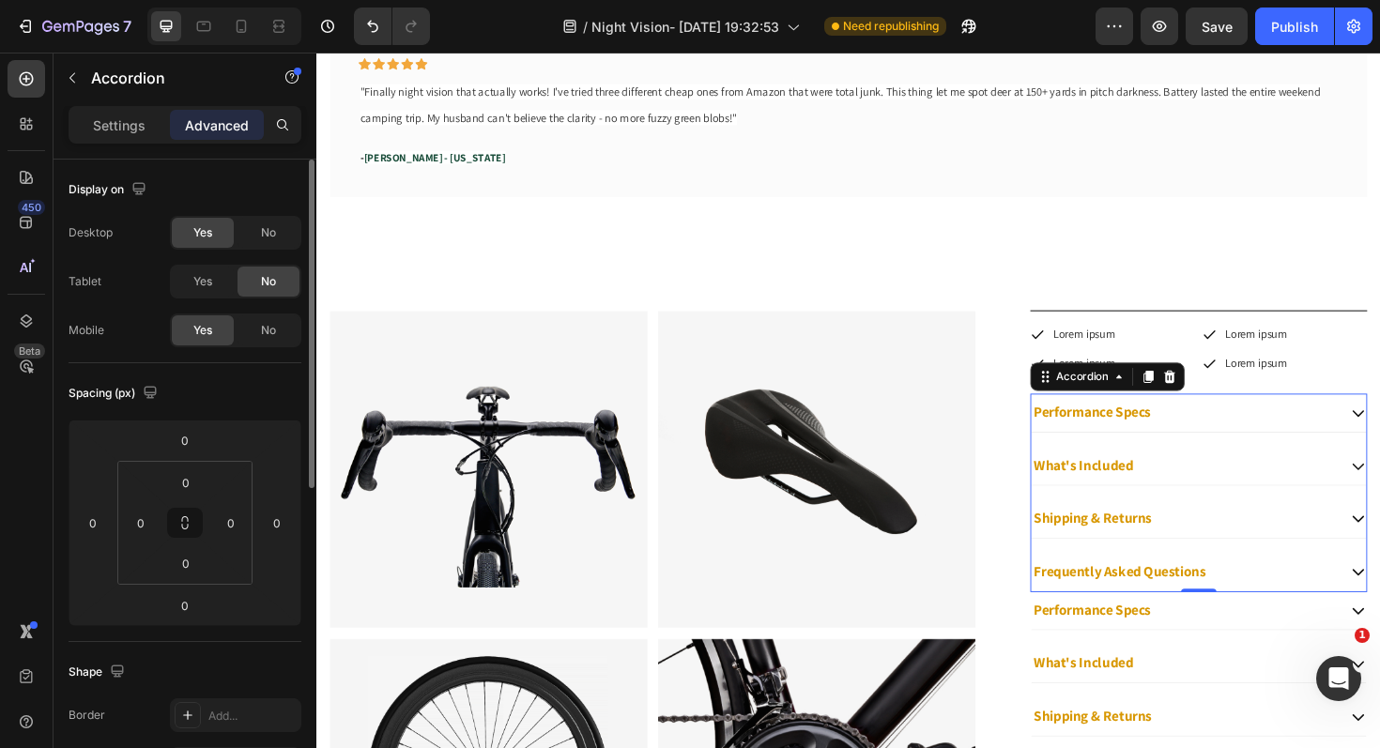
click at [299, 229] on div "Yes No" at bounding box center [235, 233] width 131 height 34
click at [279, 225] on div "No" at bounding box center [268, 233] width 62 height 30
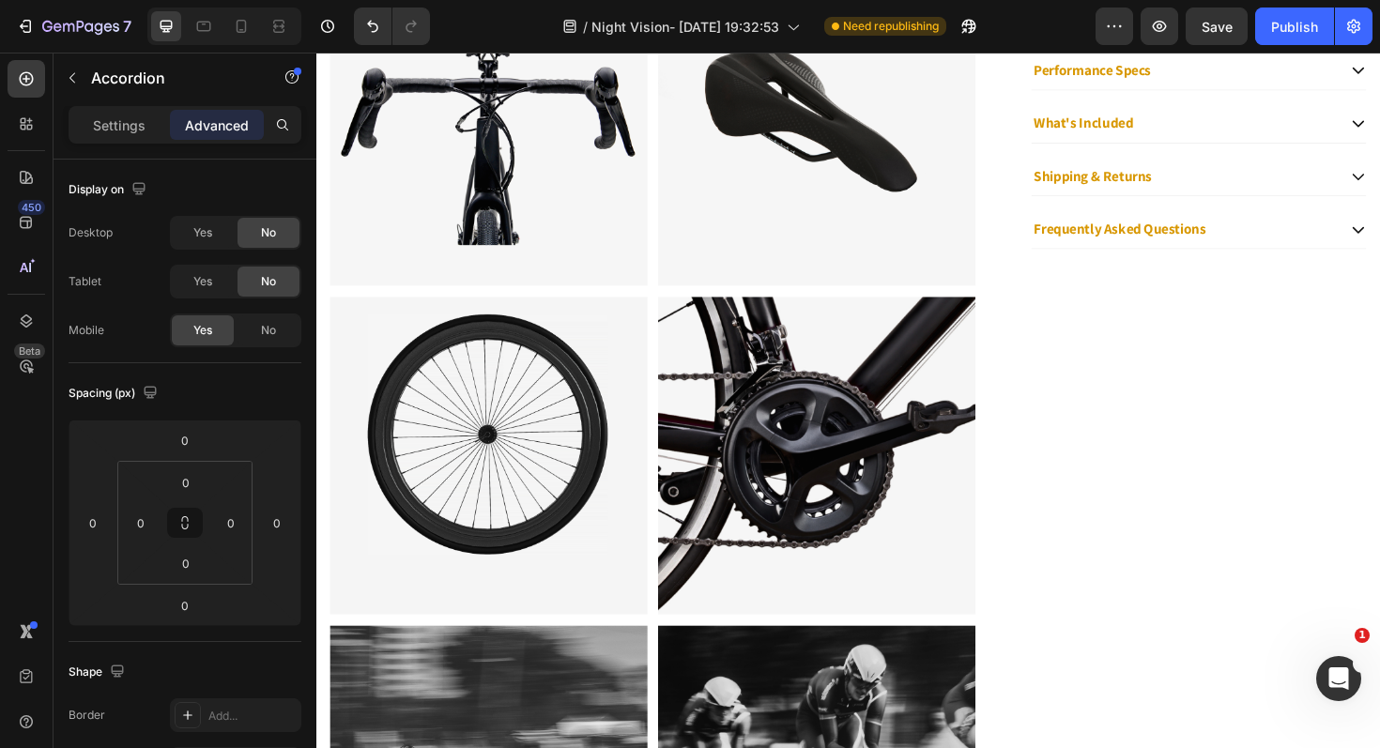
scroll to position [2062, 0]
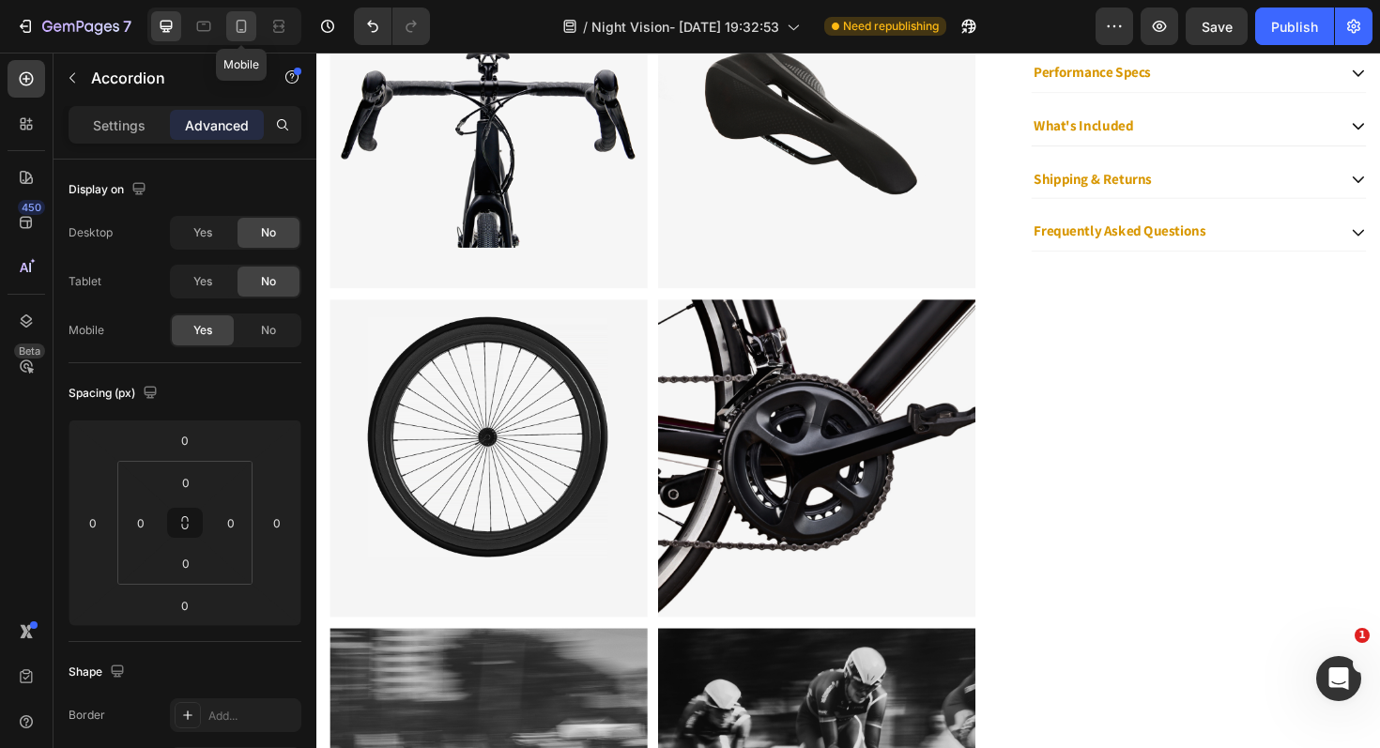
click at [243, 27] on icon at bounding box center [241, 26] width 19 height 19
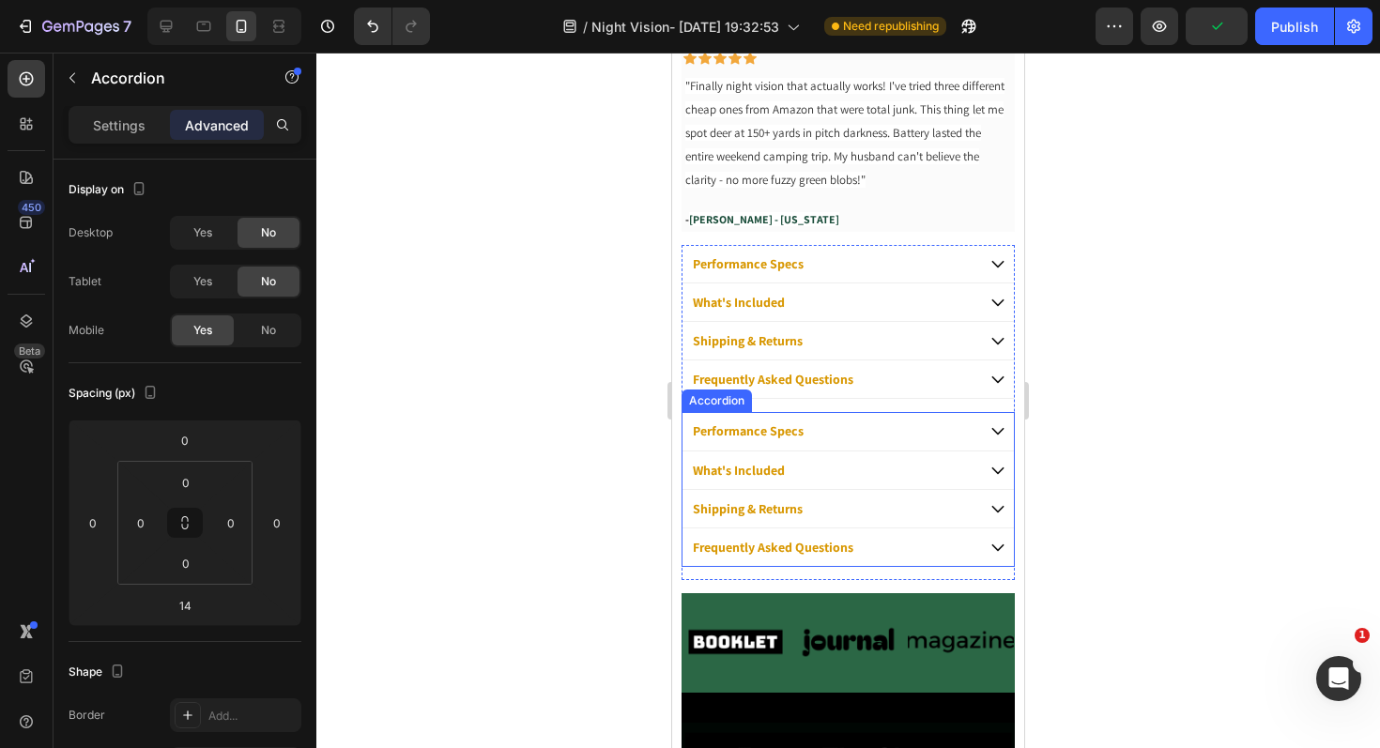
scroll to position [947, 0]
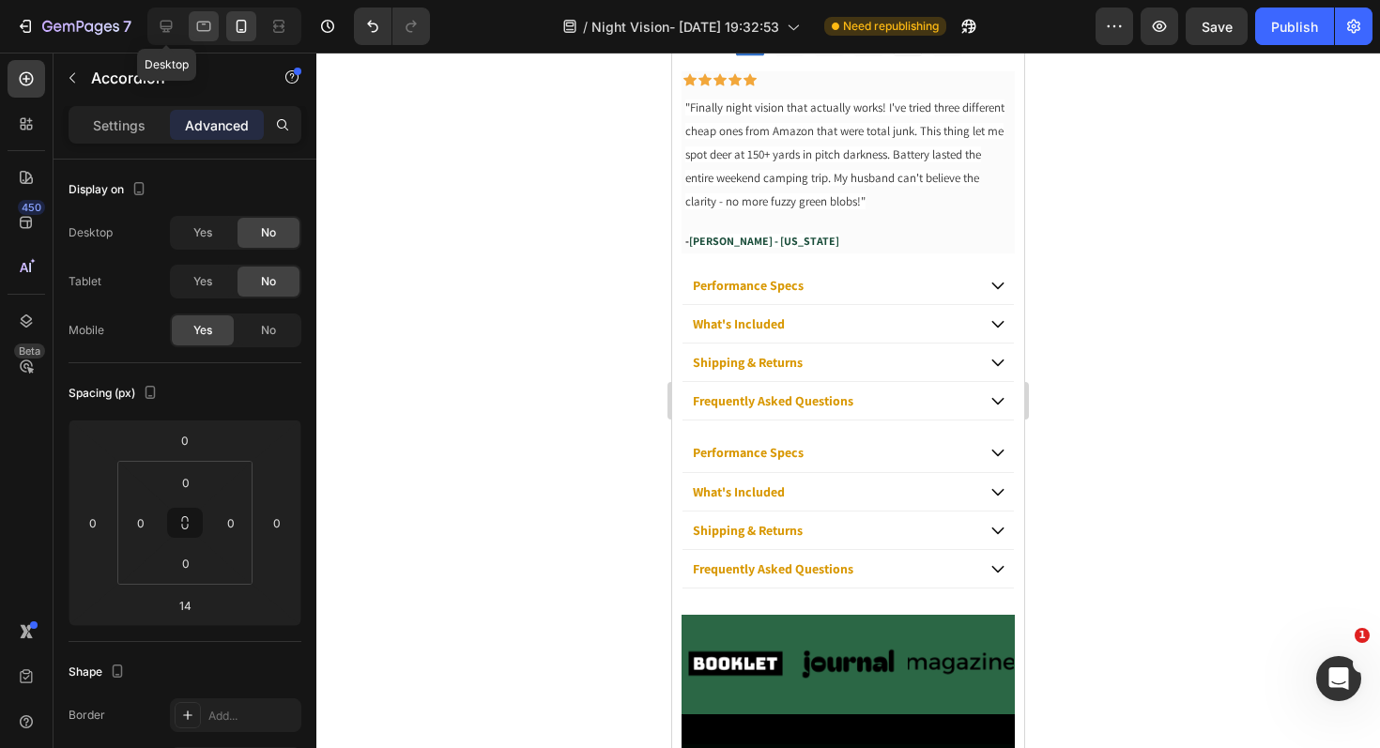
drag, startPoint x: 165, startPoint y: 29, endPoint x: 203, endPoint y: 36, distance: 38.1
click at [165, 29] on icon at bounding box center [167, 27] width 12 height 12
type input "0"
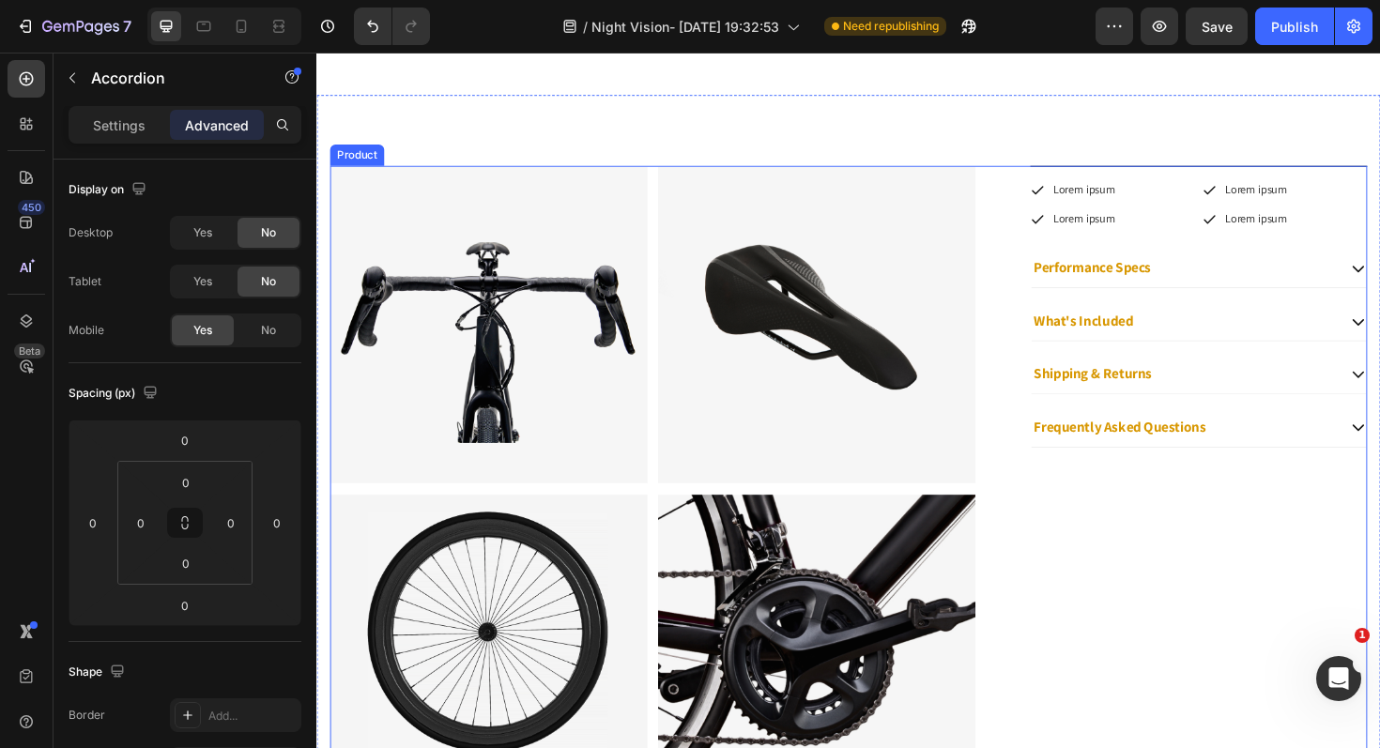
scroll to position [1856, 0]
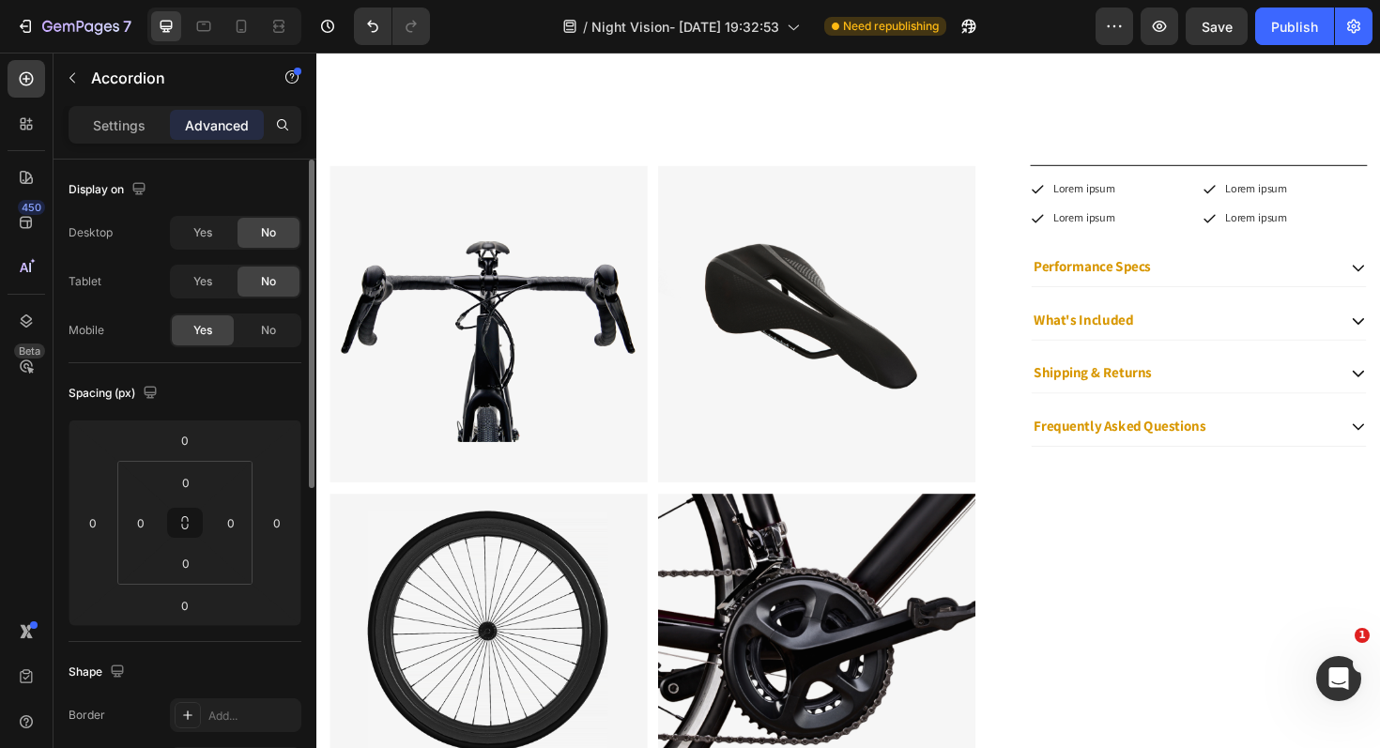
click at [180, 642] on div "Display on Desktop Yes No Tablet Yes No Mobile Yes No" at bounding box center [185, 744] width 233 height 204
click at [198, 222] on div "Yes" at bounding box center [203, 233] width 62 height 30
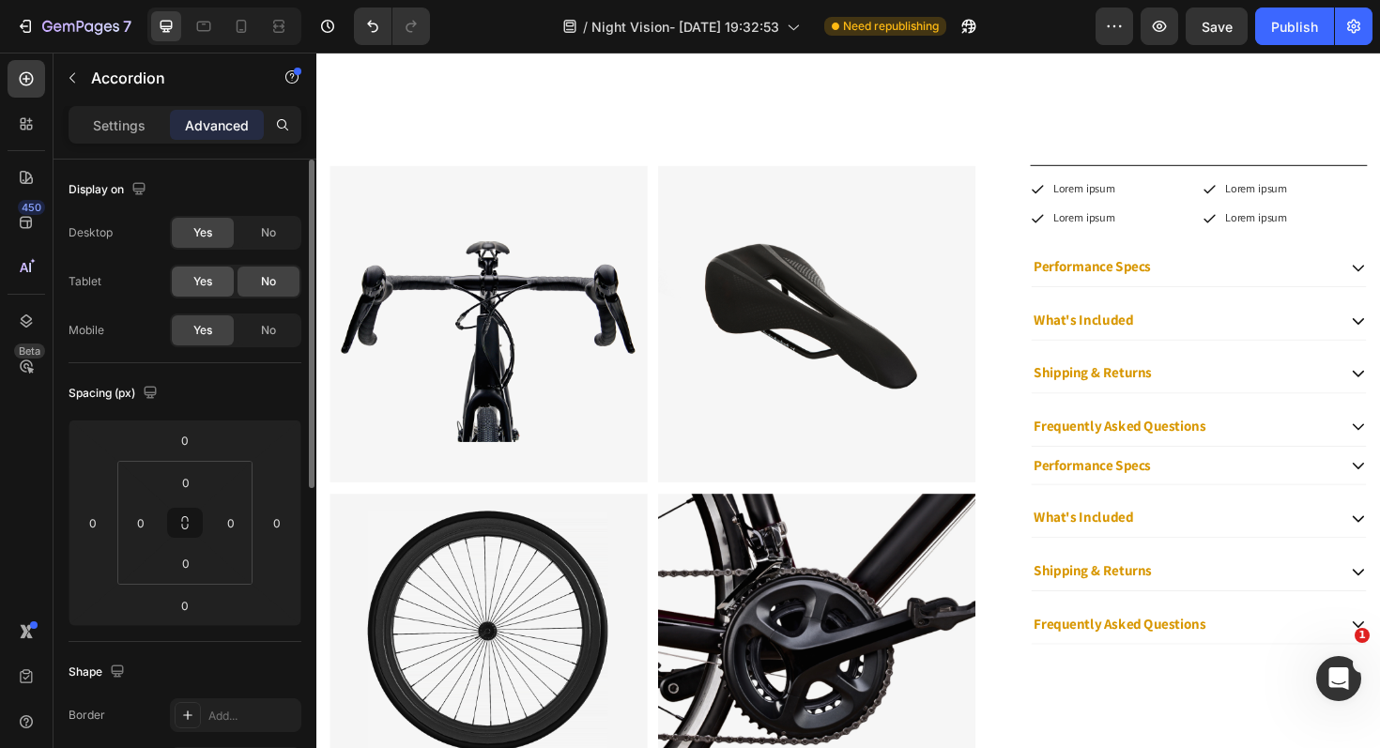
click at [206, 267] on div "Yes" at bounding box center [203, 282] width 62 height 30
click at [263, 327] on span "No" at bounding box center [268, 330] width 15 height 17
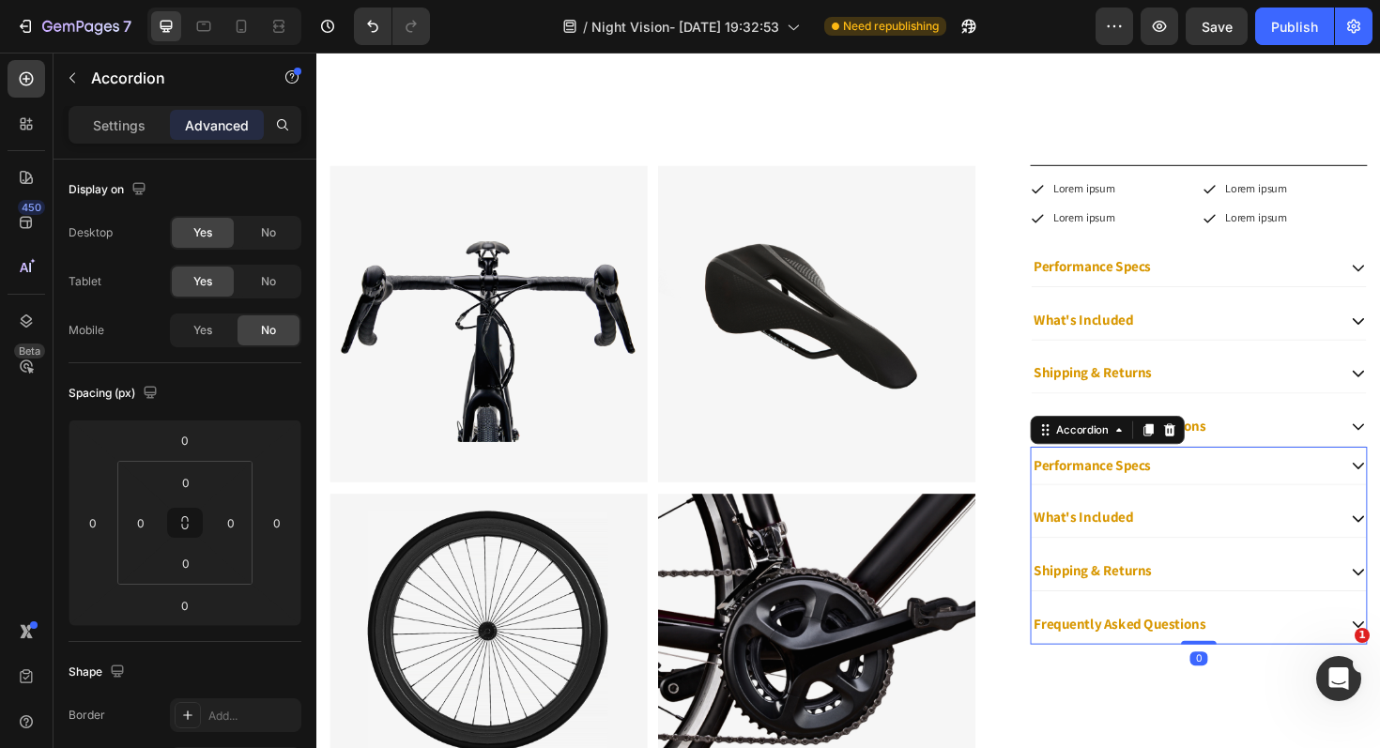
click at [1242, 528] on div "What's Included" at bounding box center [1250, 546] width 355 height 41
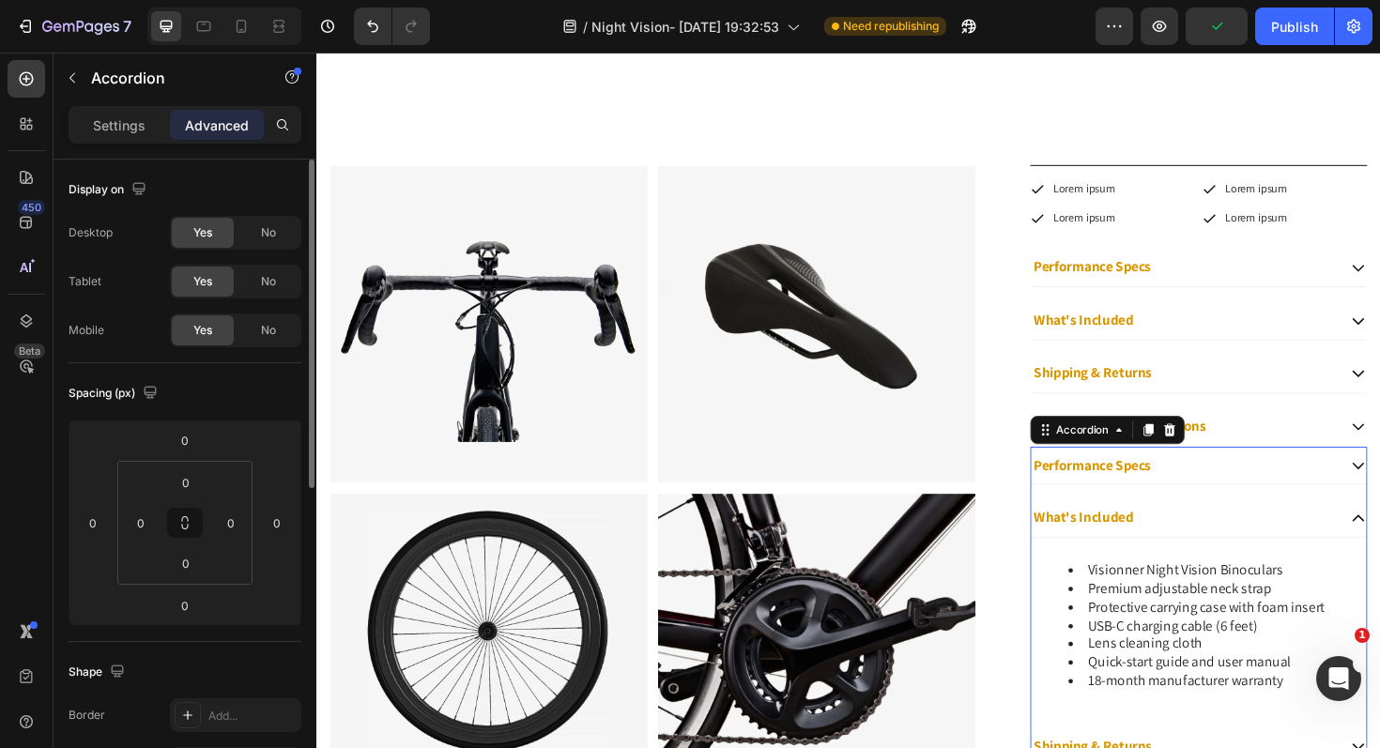
drag, startPoint x: 265, startPoint y: 275, endPoint x: 270, endPoint y: 259, distance: 16.9
click at [266, 276] on span "No" at bounding box center [268, 281] width 15 height 17
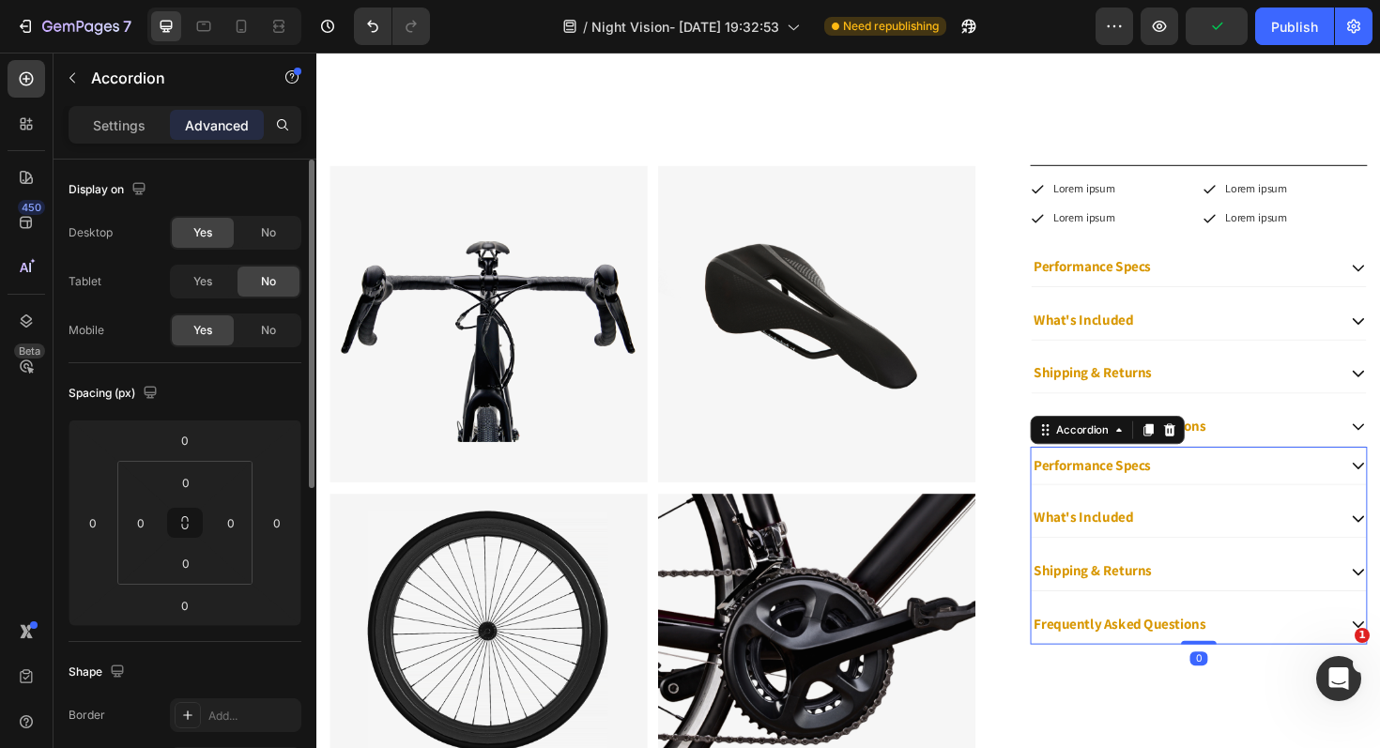
drag, startPoint x: 271, startPoint y: 226, endPoint x: 283, endPoint y: 256, distance: 32.1
click at [271, 226] on span "No" at bounding box center [268, 232] width 15 height 17
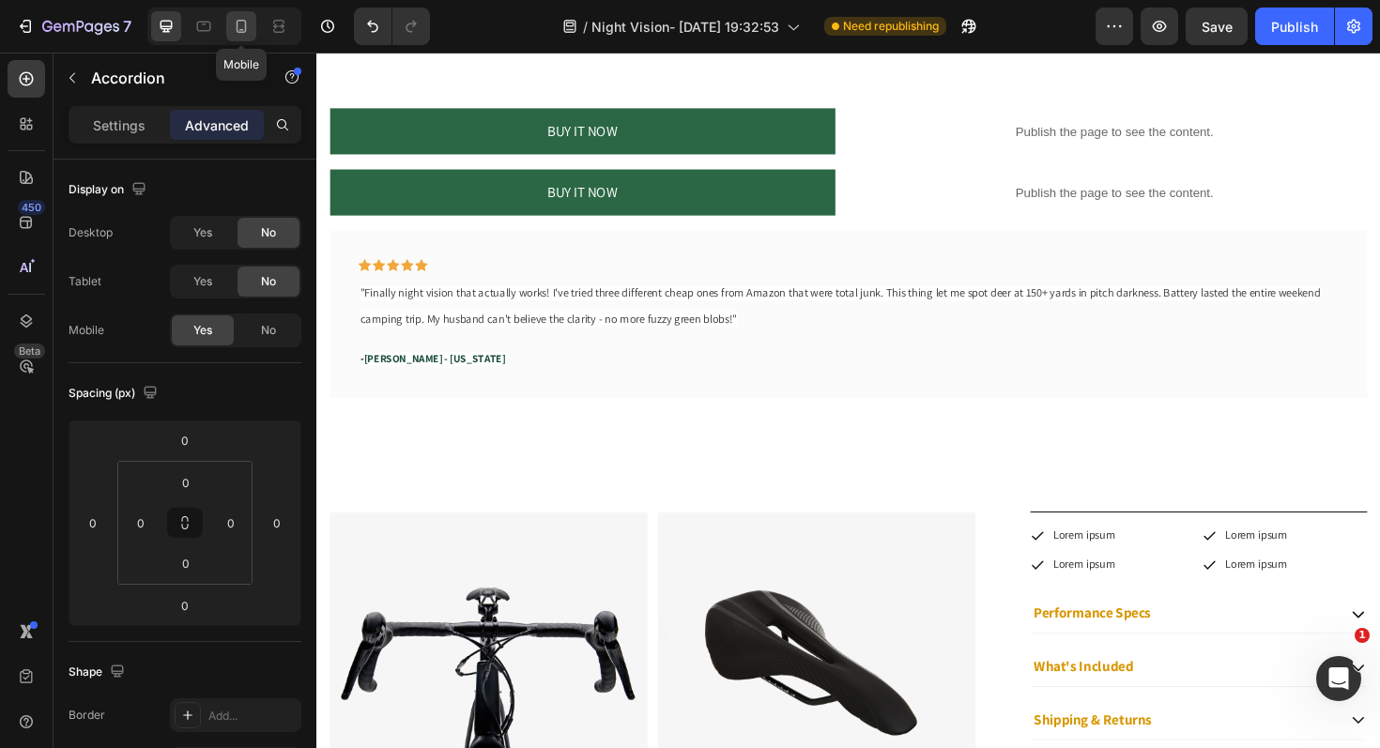
click at [229, 25] on div at bounding box center [241, 26] width 30 height 30
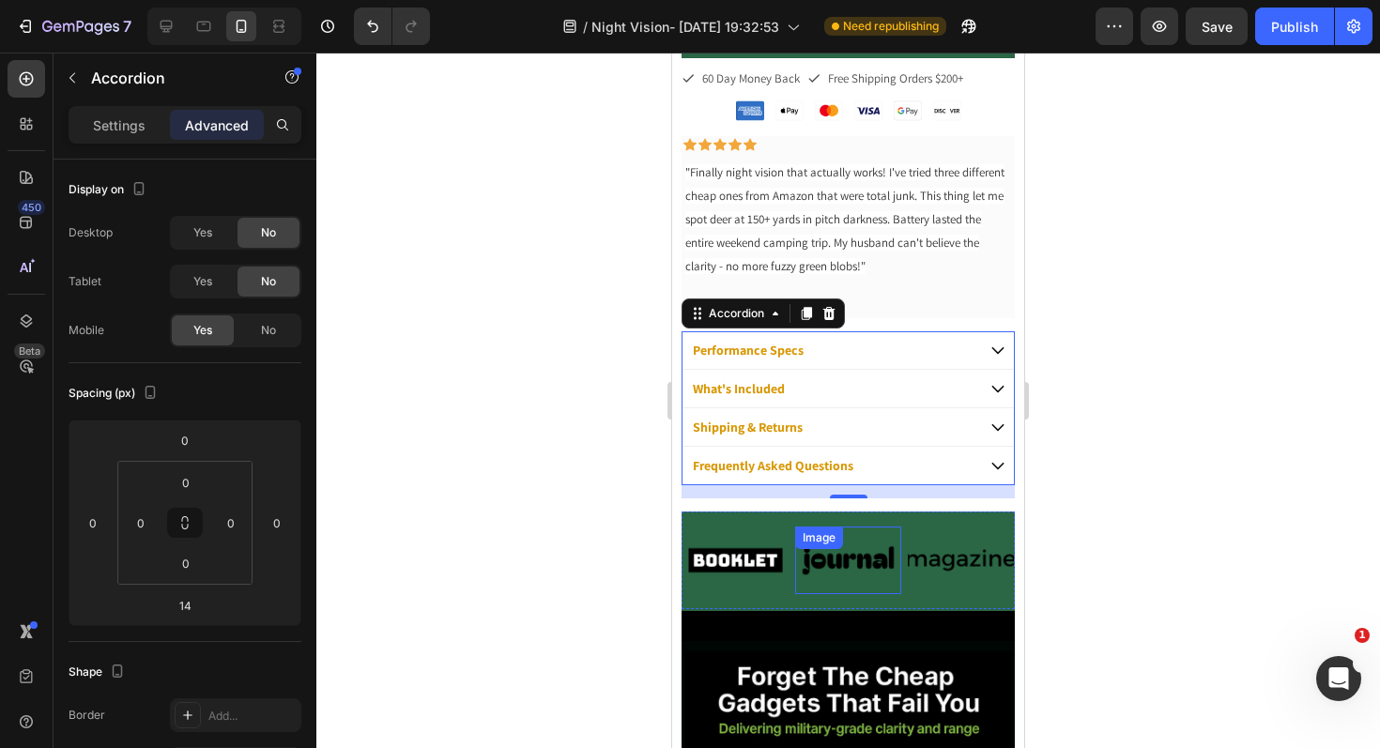
scroll to position [865, 0]
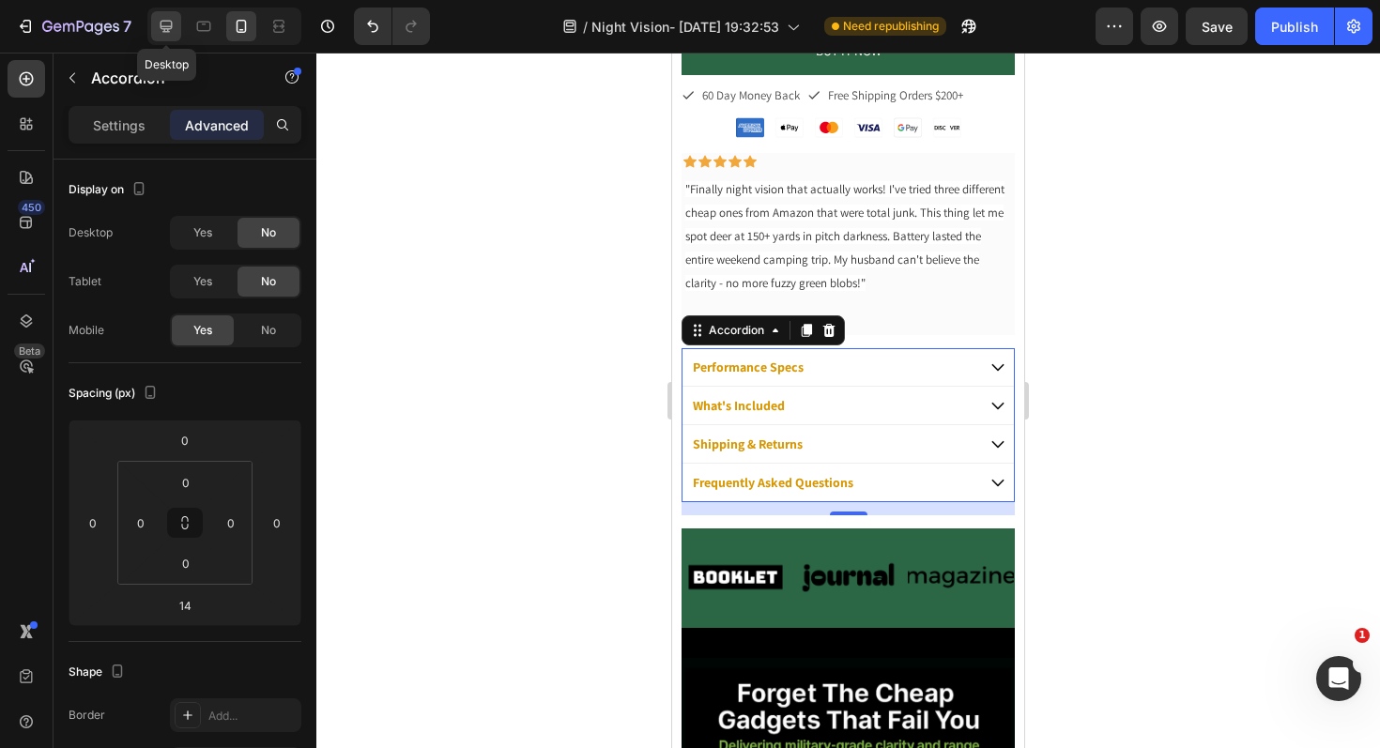
click at [158, 19] on icon at bounding box center [166, 26] width 19 height 19
type input "0"
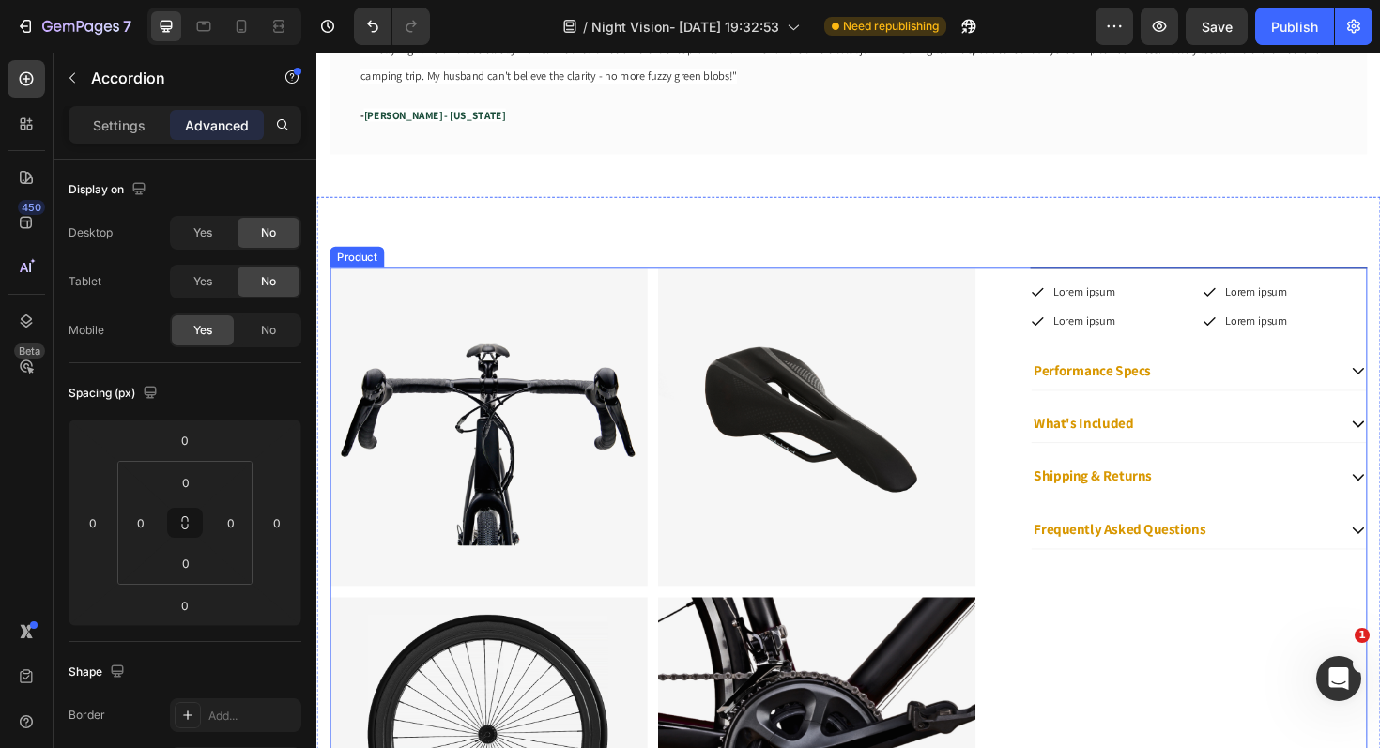
scroll to position [1684, 0]
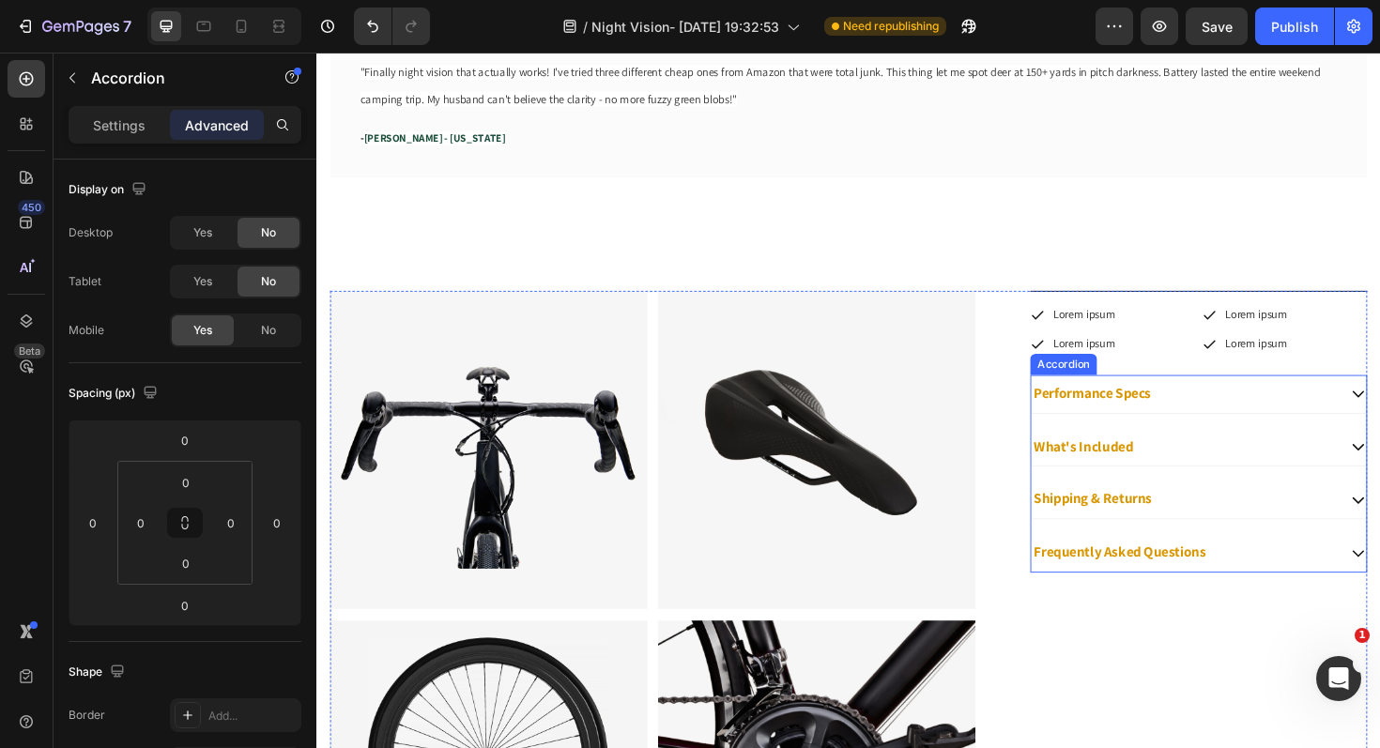
click at [1241, 455] on div "What's Included" at bounding box center [1250, 471] width 355 height 41
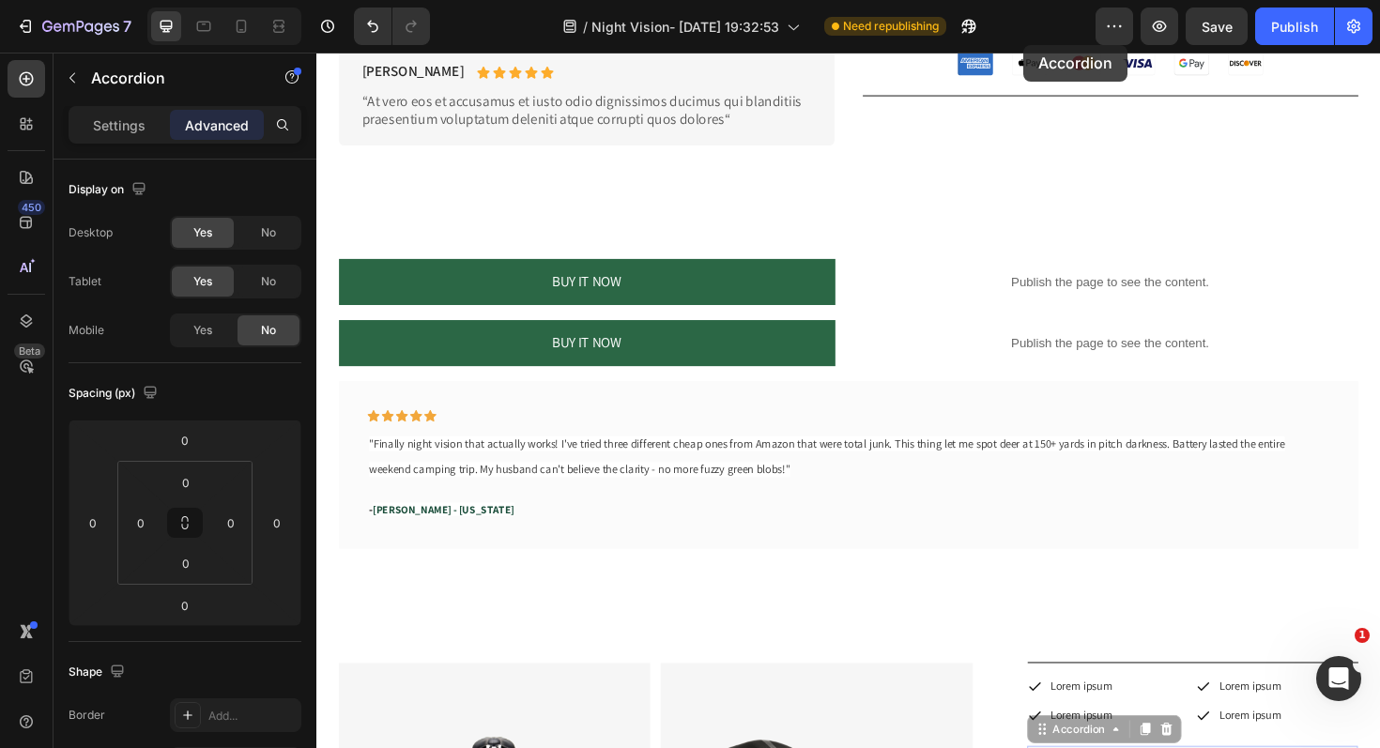
scroll to position [1282, 0]
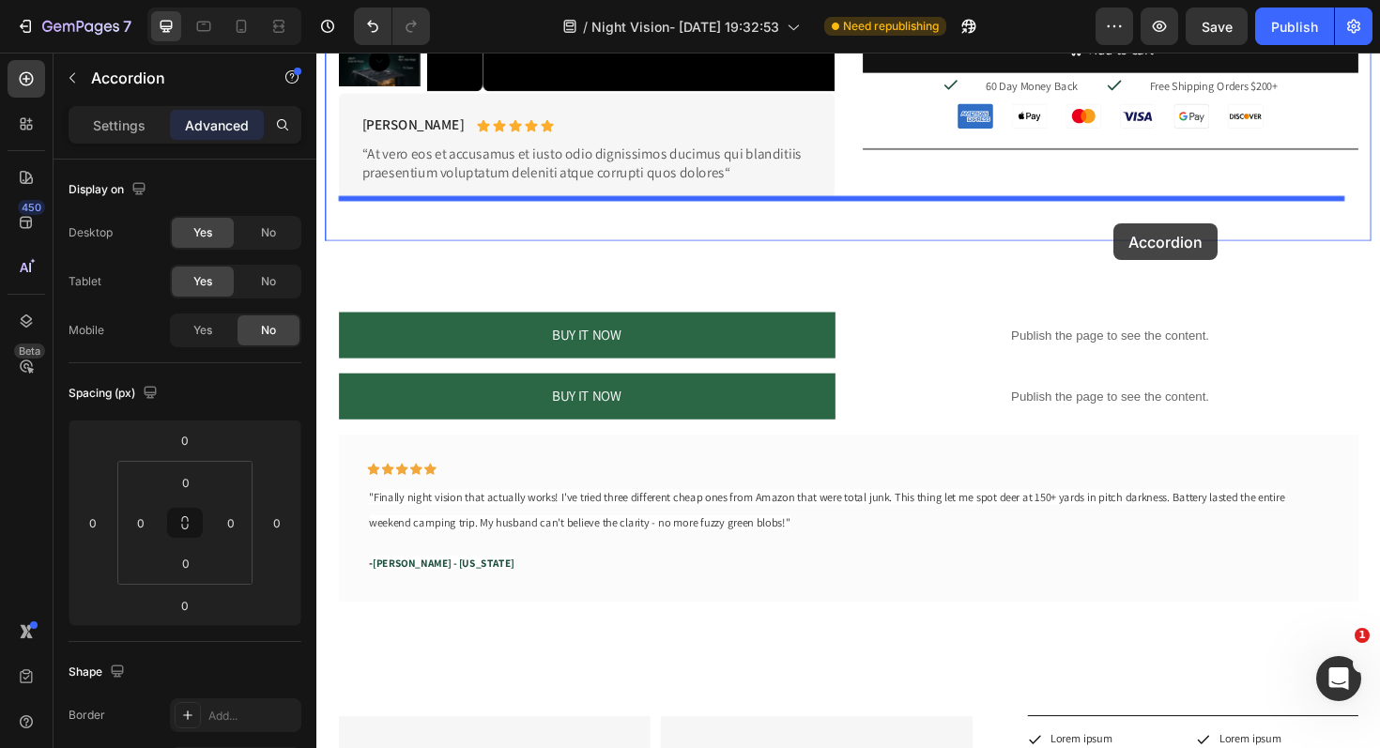
drag, startPoint x: 1081, startPoint y: 378, endPoint x: 1160, endPoint y: 234, distance: 164.7
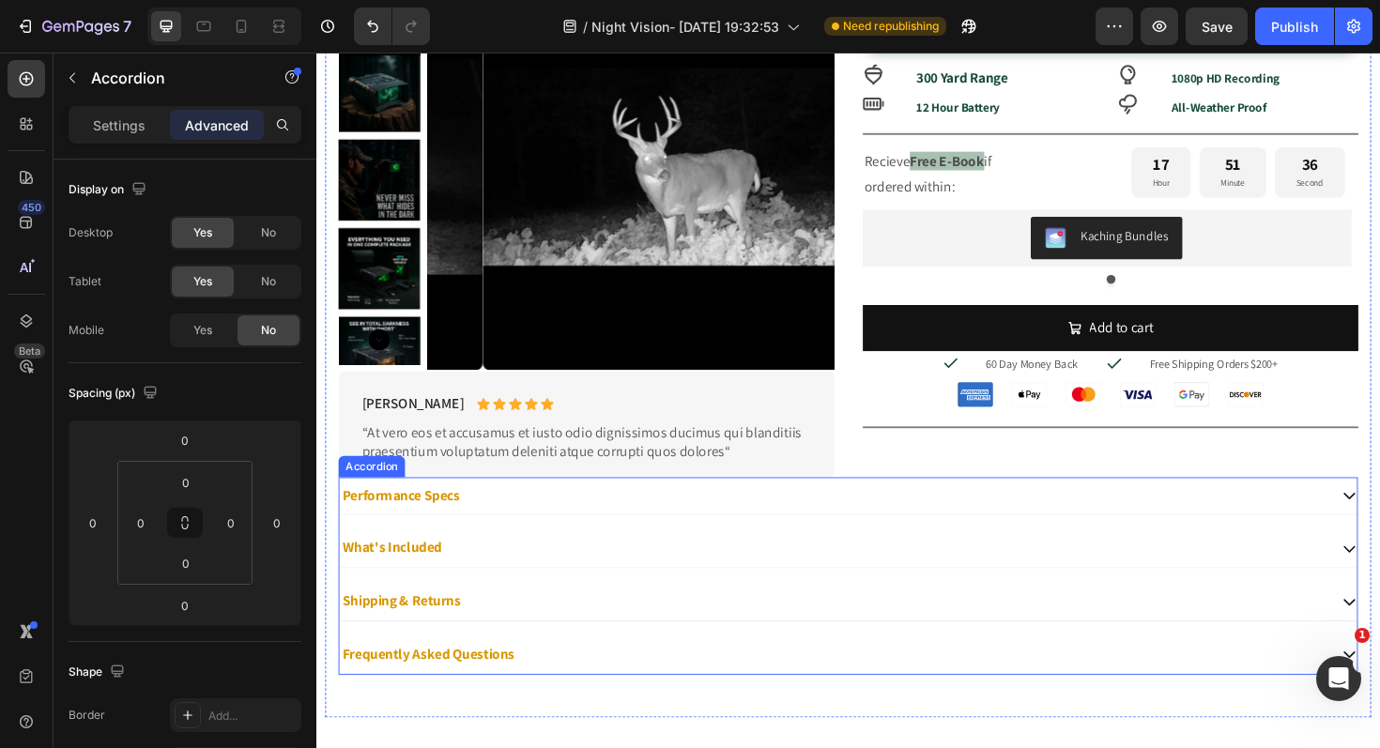
scroll to position [971, 0]
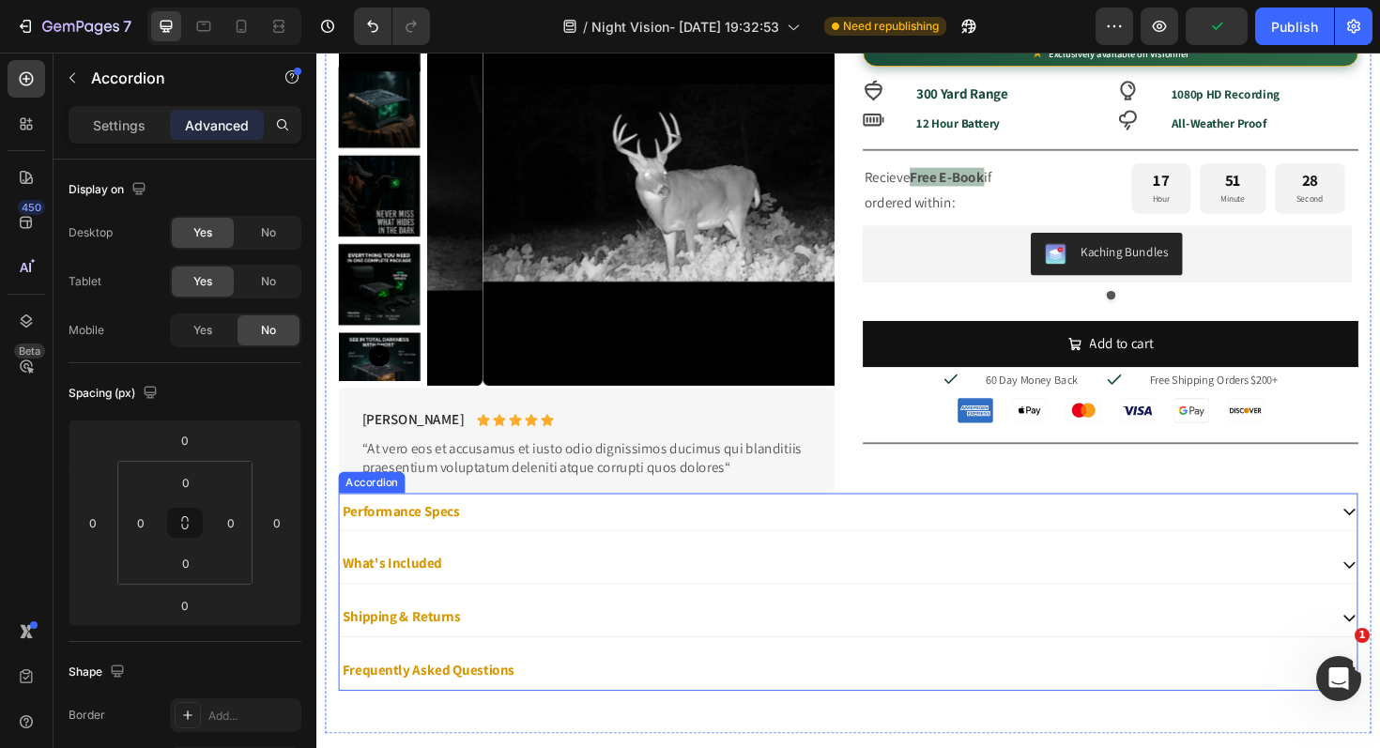
click at [820, 543] on div "Performance Specs" at bounding box center [864, 539] width 1046 height 25
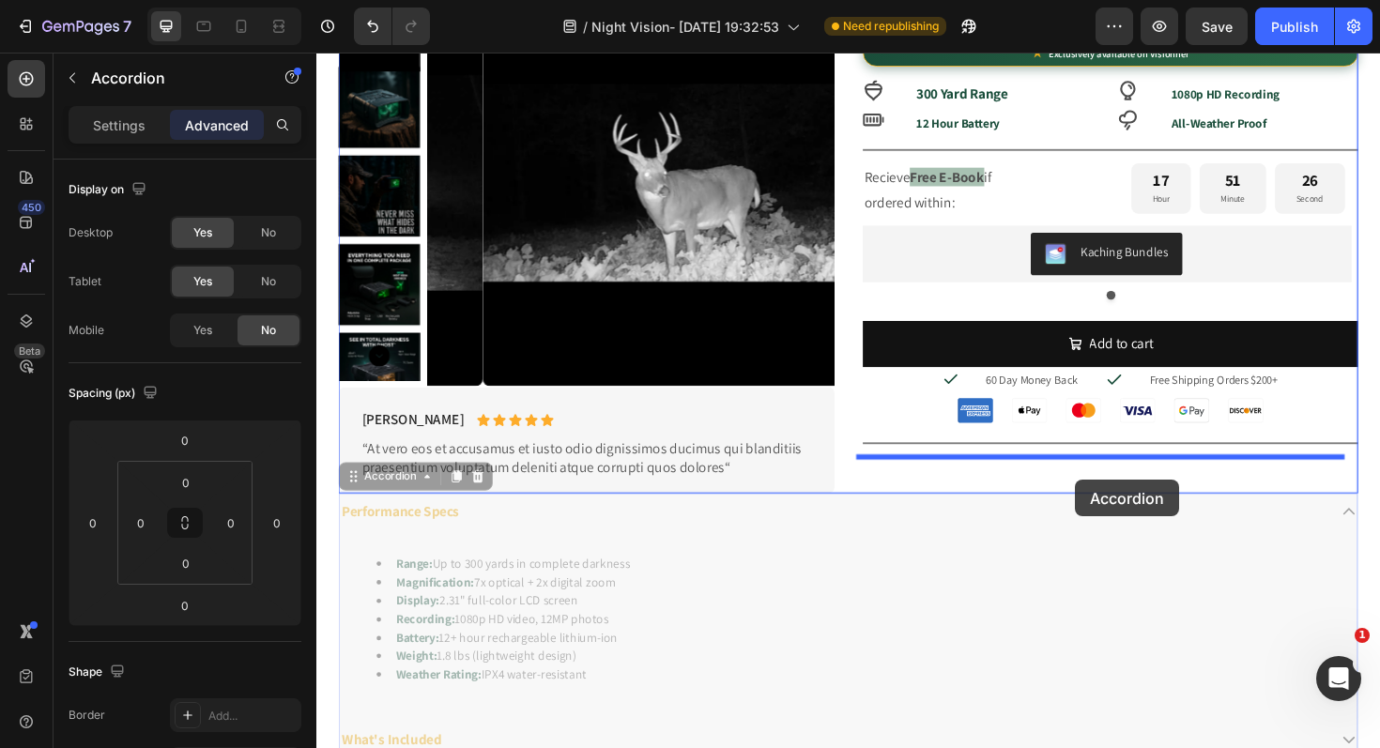
drag, startPoint x: 397, startPoint y: 507, endPoint x: 1120, endPoint y: 505, distance: 722.7
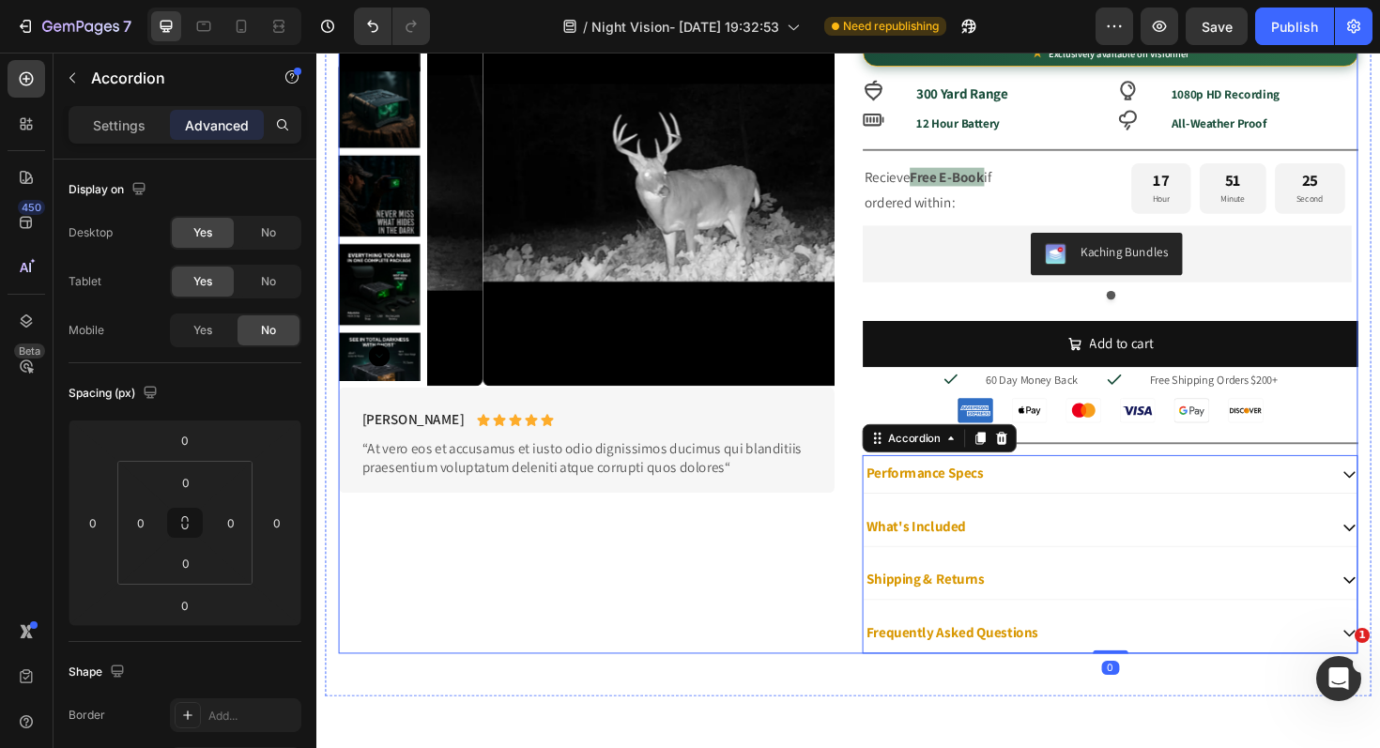
click at [766, 639] on div "Product Images Briana M. Text Block Icon Icon Icon Icon Icon Icon List Row “At …" at bounding box center [602, 331] width 525 height 713
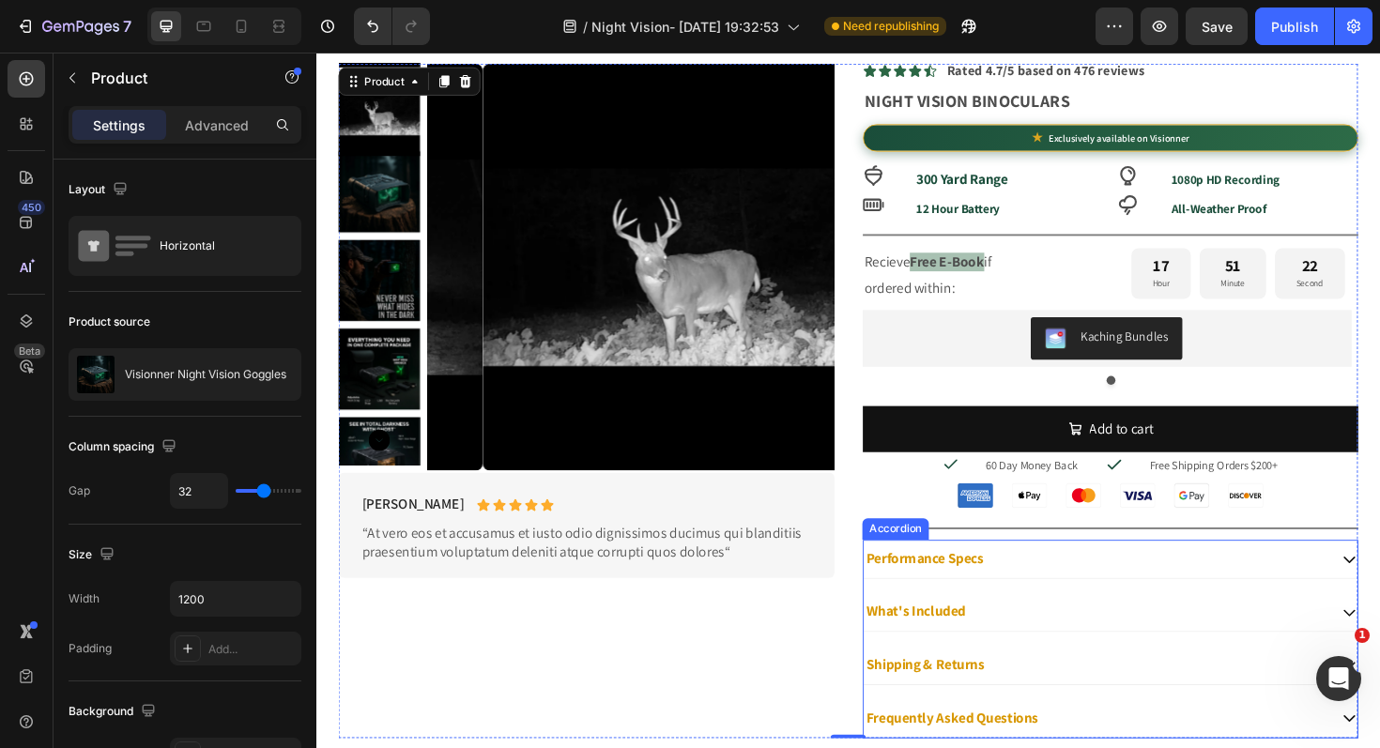
scroll to position [1041, 0]
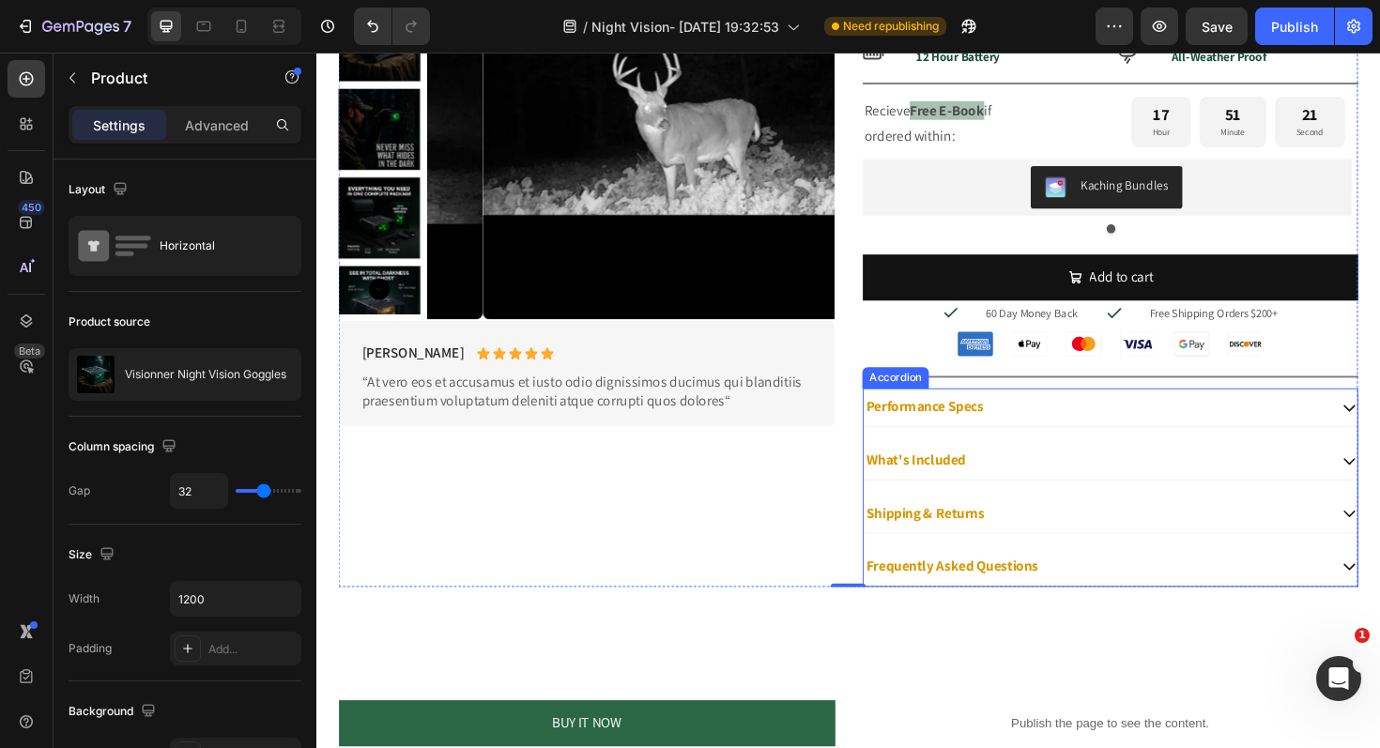
click at [1369, 452] on div "Performance Specs What's Included Shipping & Returns Frequently Asked Questions" at bounding box center [1156, 512] width 525 height 209
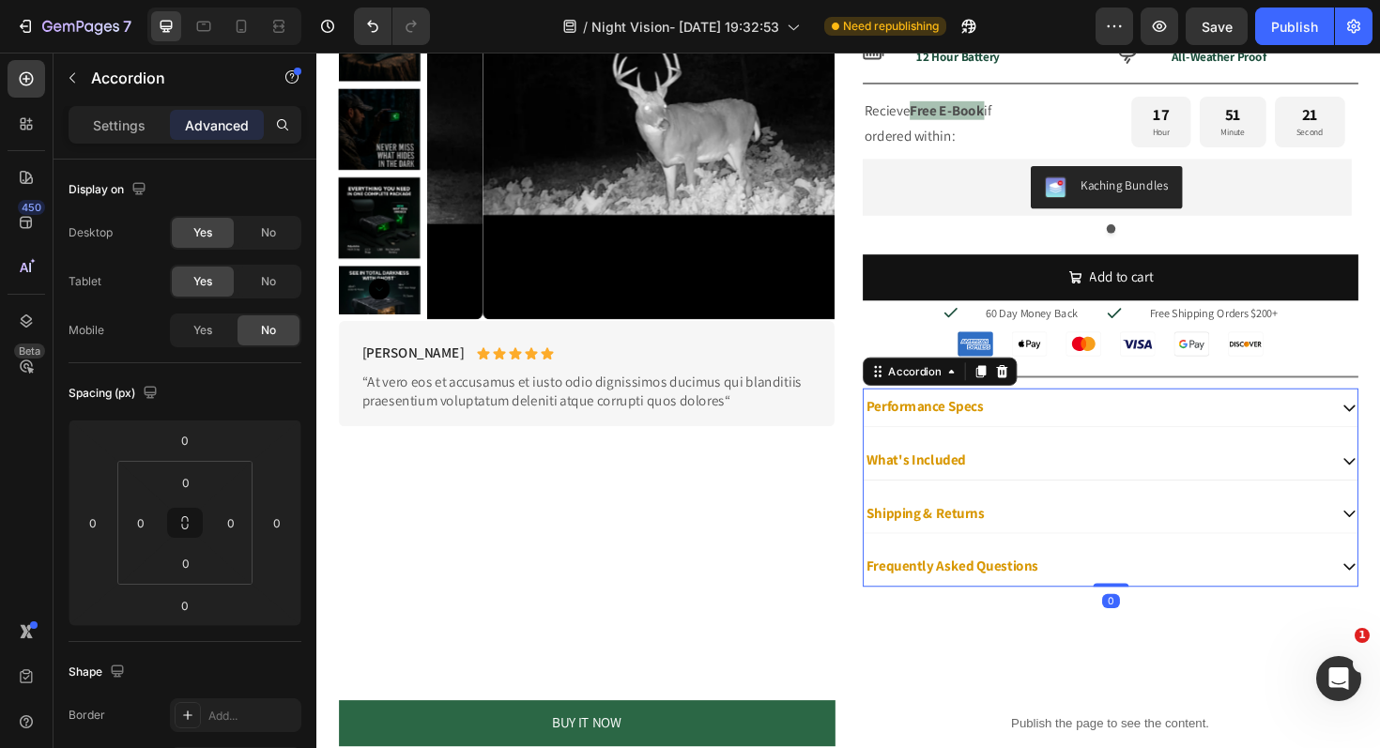
click at [1370, 443] on div "Performance Specs" at bounding box center [1156, 428] width 523 height 41
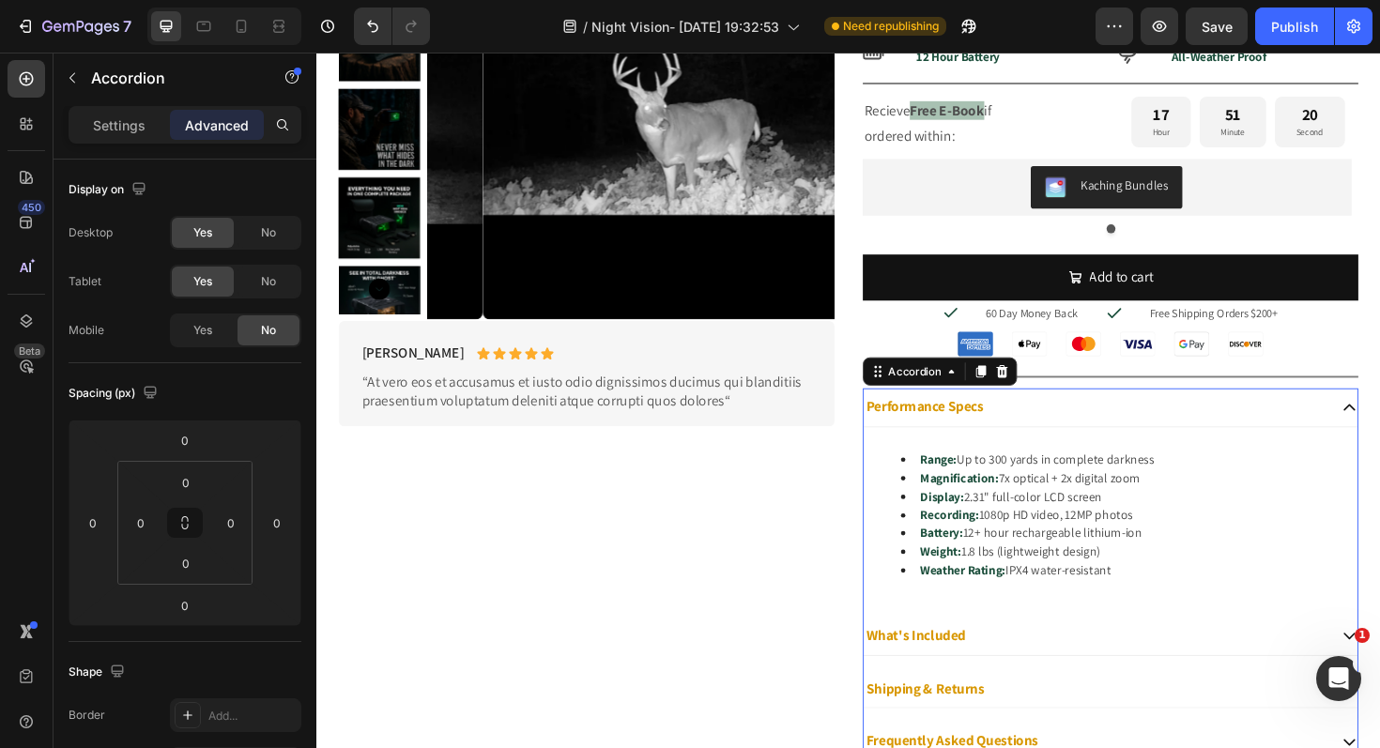
click at [1370, 443] on div "Performance Specs" at bounding box center [1156, 428] width 523 height 41
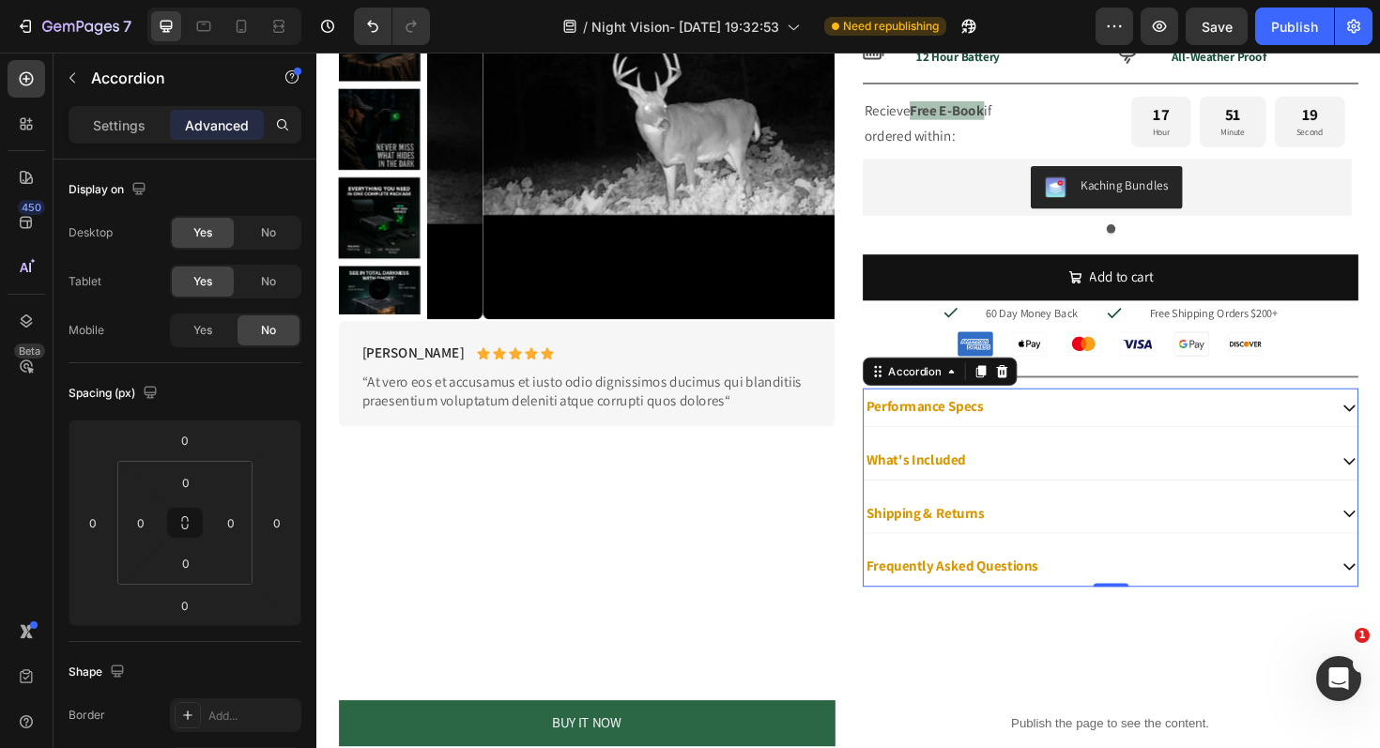
click at [1317, 488] on div "What's Included" at bounding box center [1140, 484] width 491 height 25
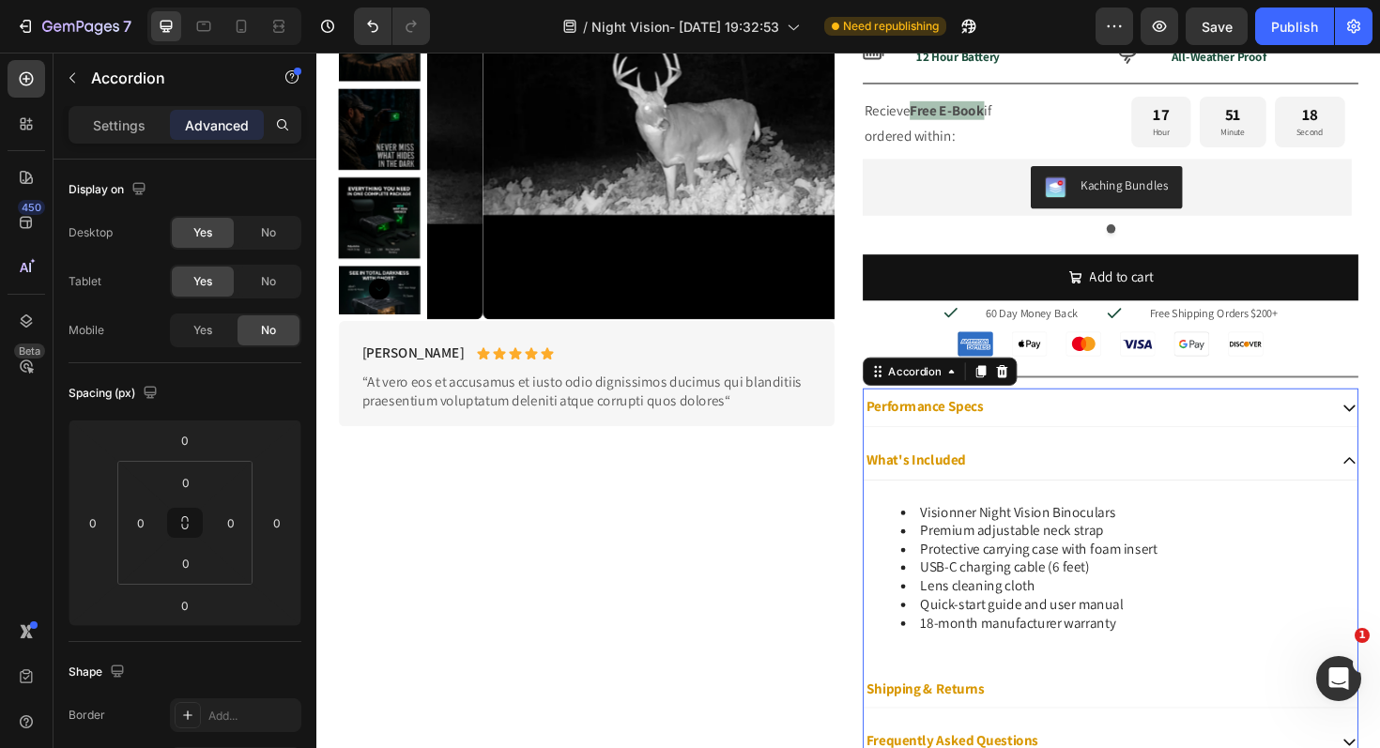
click at [1316, 488] on div "What's Included" at bounding box center [1140, 484] width 491 height 25
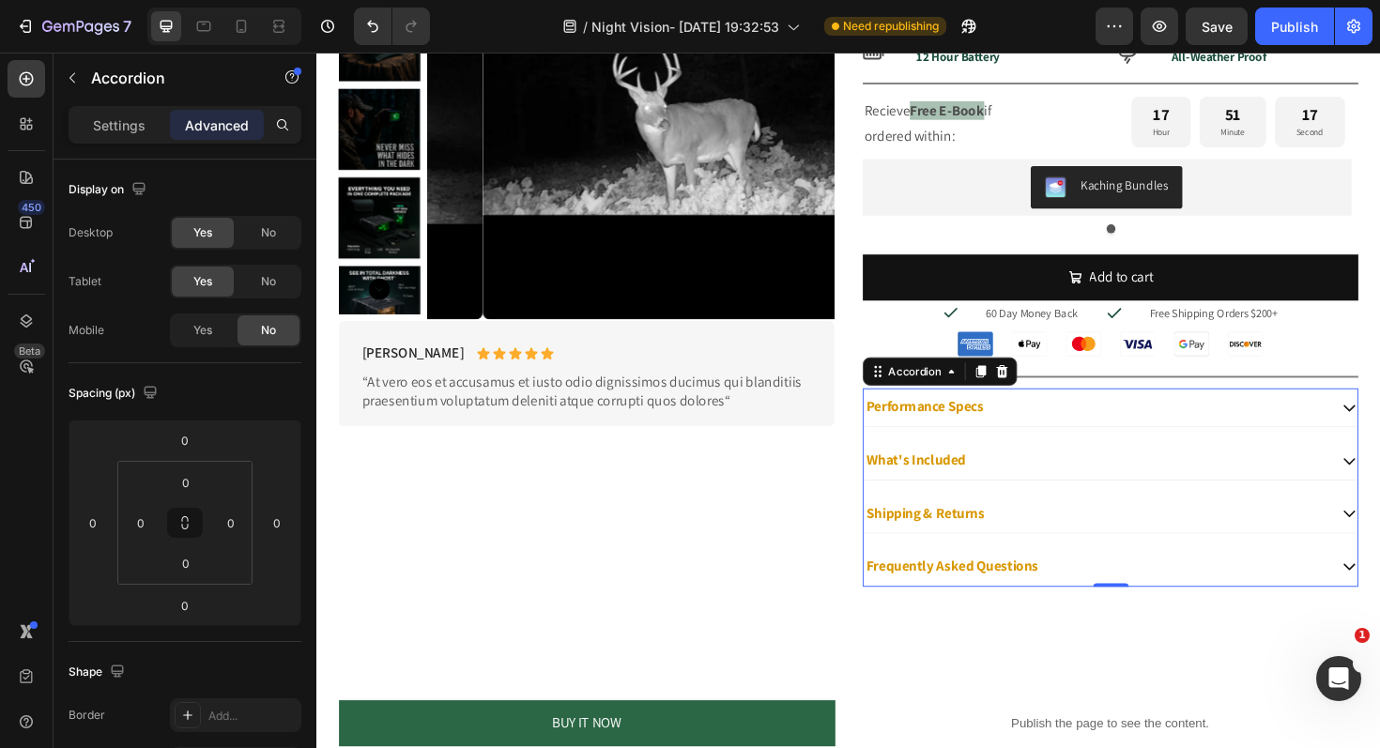
click at [1171, 548] on div "Shipping & Returns" at bounding box center [1140, 540] width 491 height 25
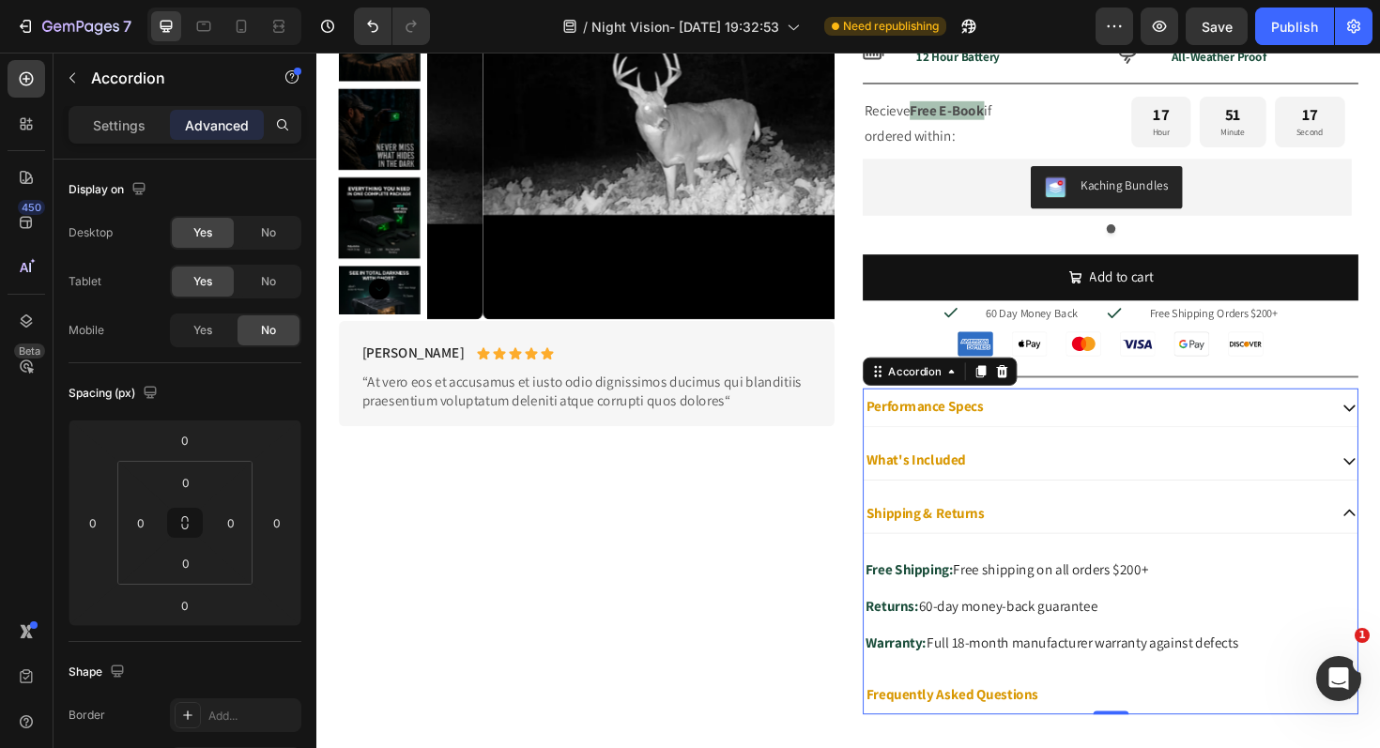
click at [1171, 548] on div "Shipping & Returns" at bounding box center [1140, 540] width 491 height 25
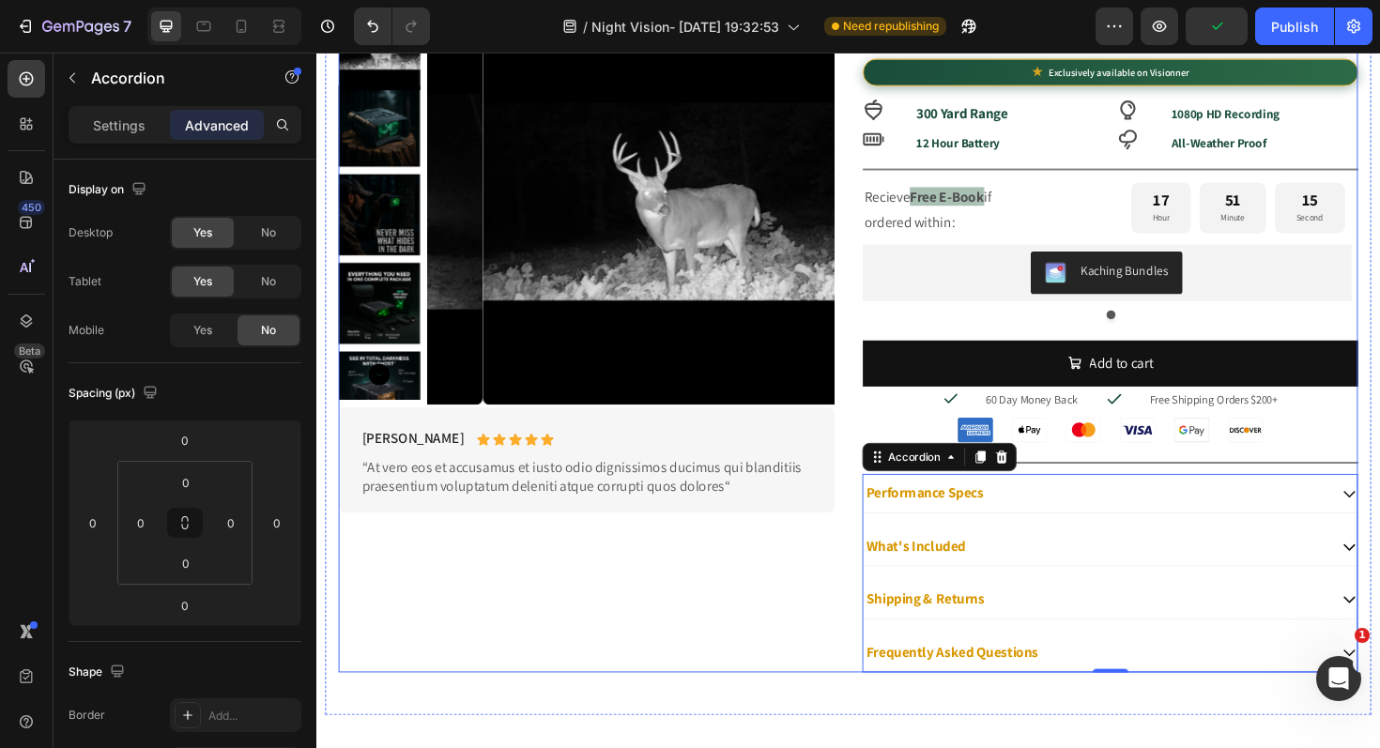
scroll to position [939, 0]
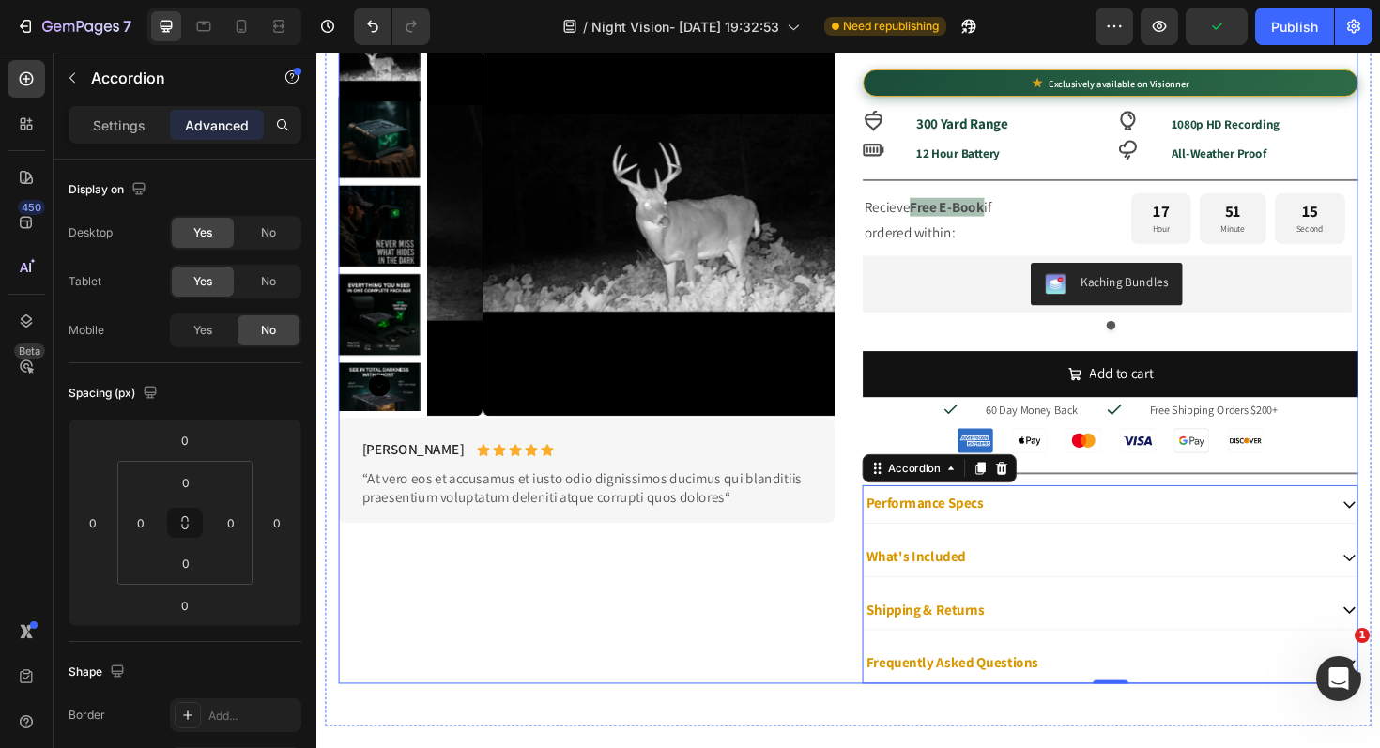
click at [780, 658] on div "Product Images Briana M. Text Block Icon Icon Icon Icon Icon Icon List Row “At …" at bounding box center [602, 363] width 525 height 713
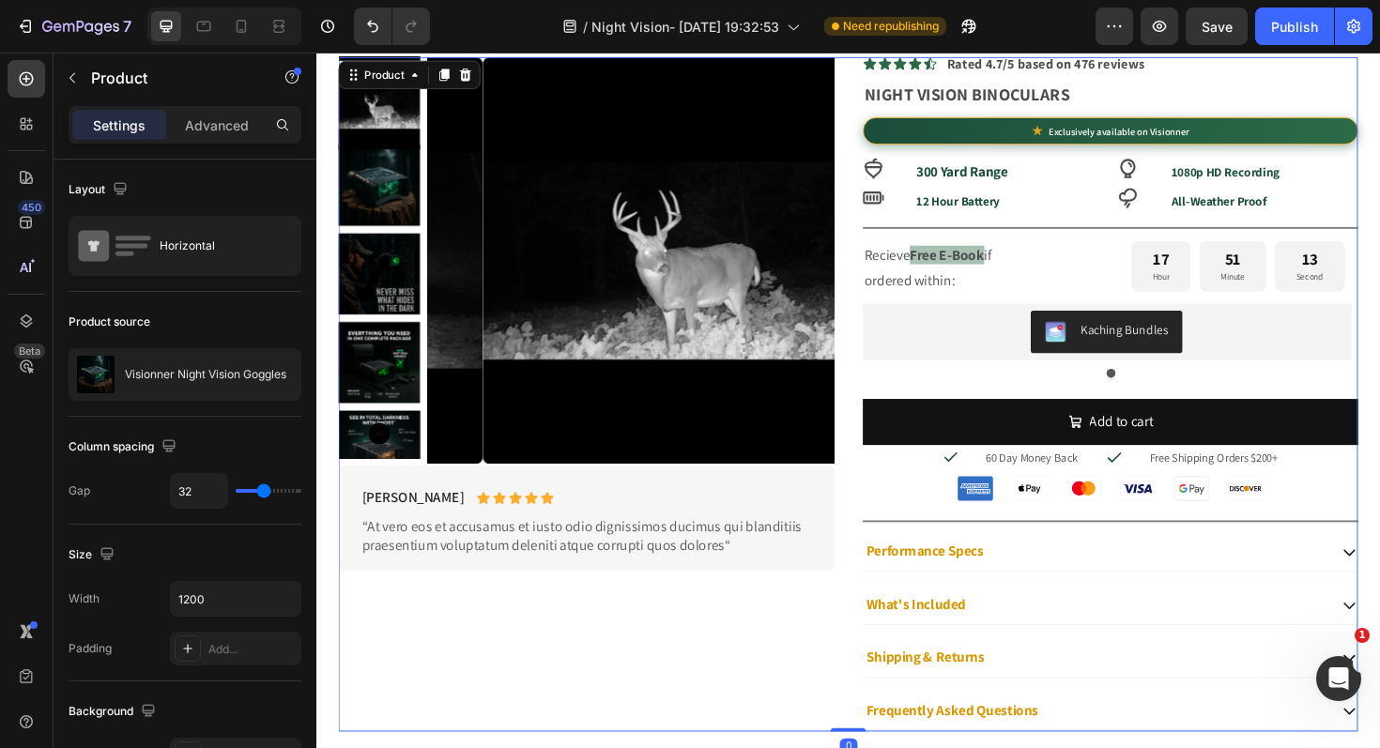
scroll to position [871, 0]
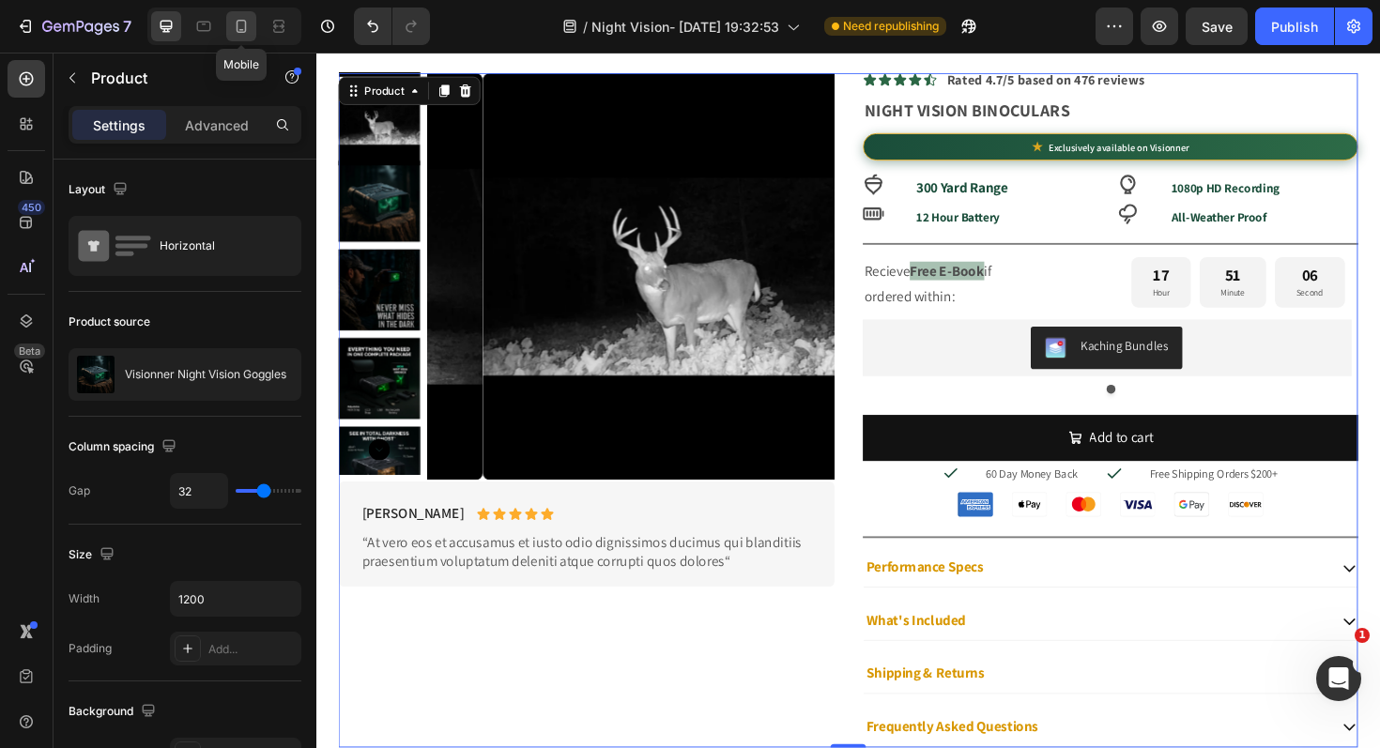
click at [236, 28] on icon at bounding box center [241, 26] width 19 height 19
type input "100%"
type input "0"
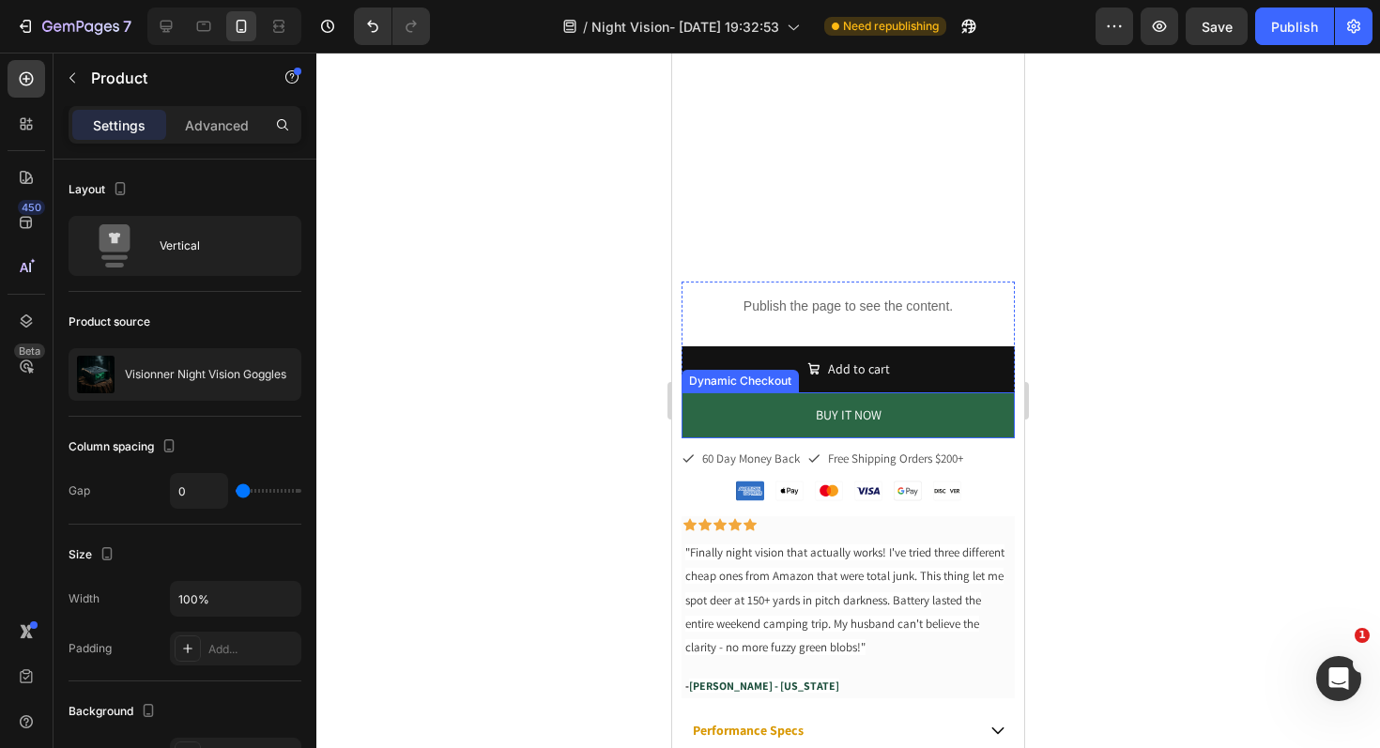
scroll to position [687, 0]
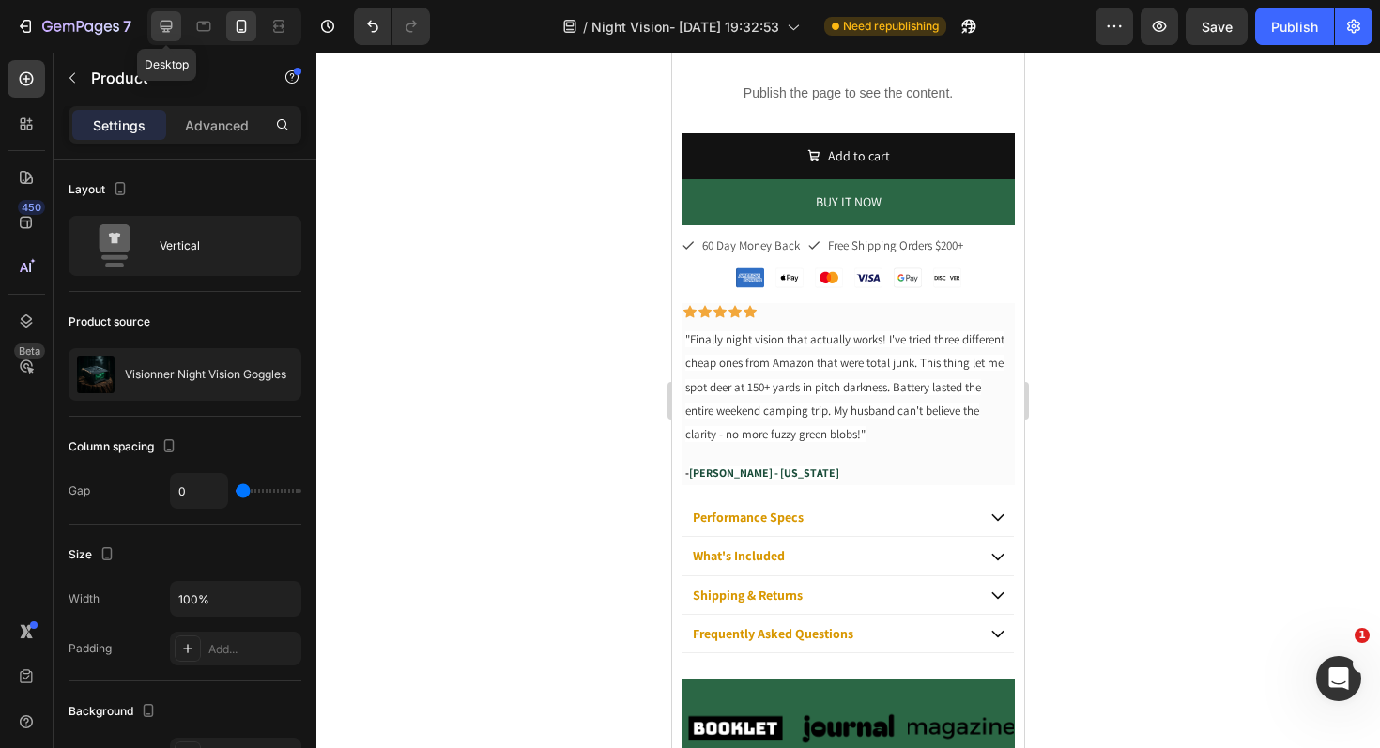
click at [165, 25] on icon at bounding box center [167, 27] width 12 height 12
type input "1200"
type input "32"
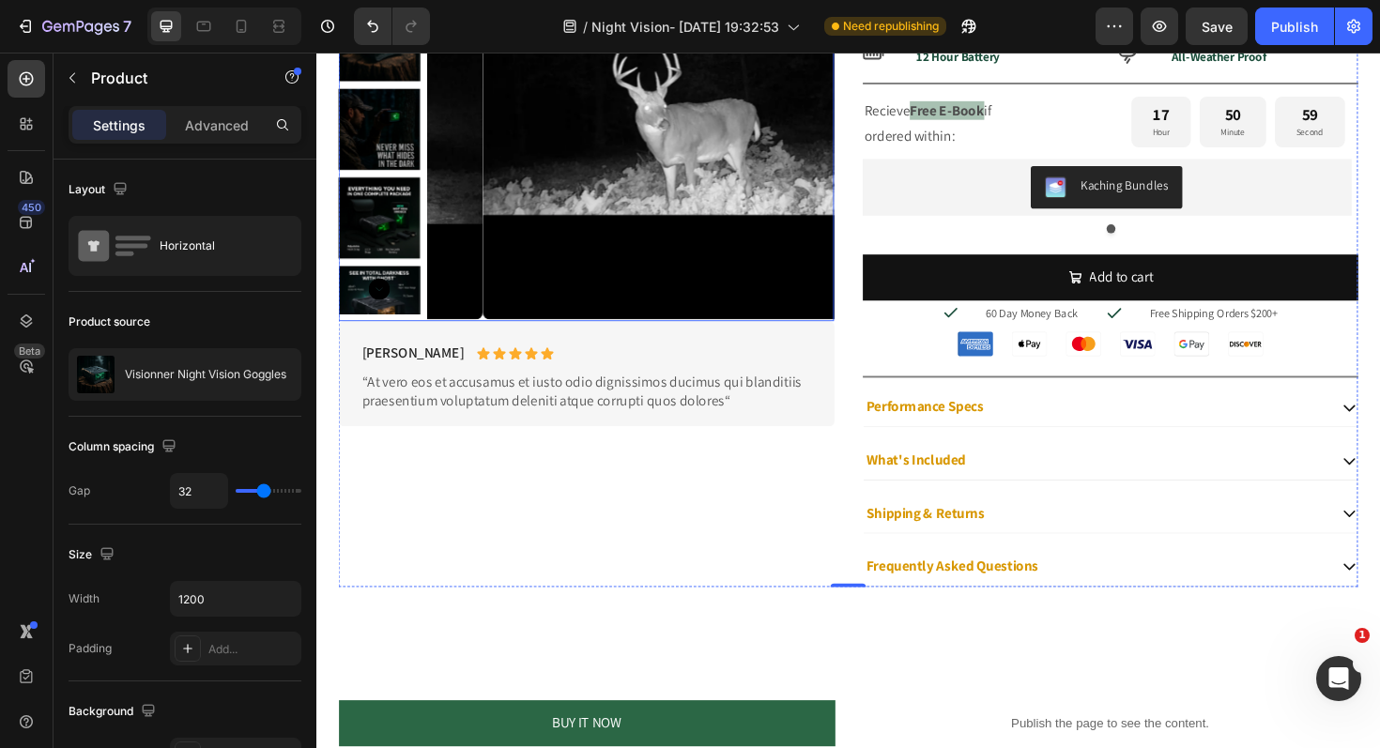
scroll to position [1031, 0]
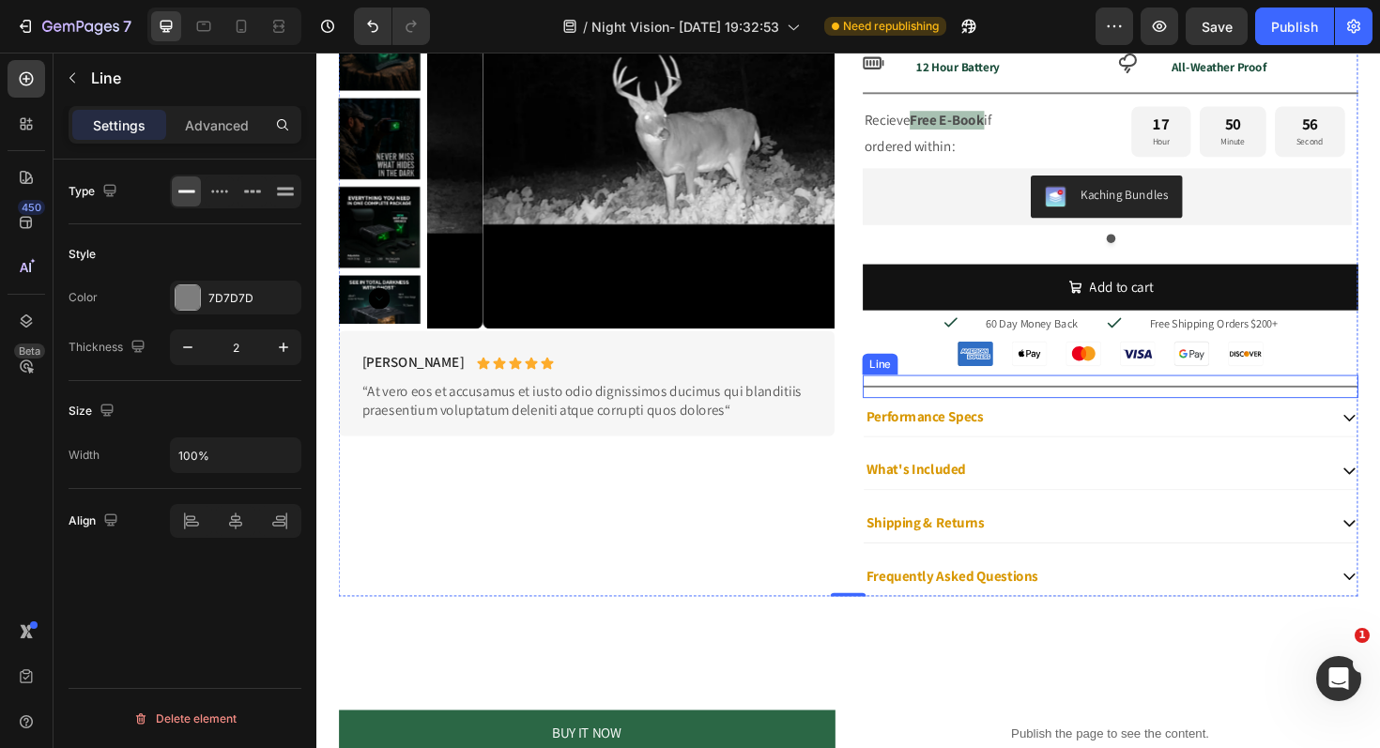
click at [1152, 403] on div "Title Line" at bounding box center [1156, 406] width 525 height 24
click at [1001, 386] on div at bounding box center [1009, 376] width 23 height 23
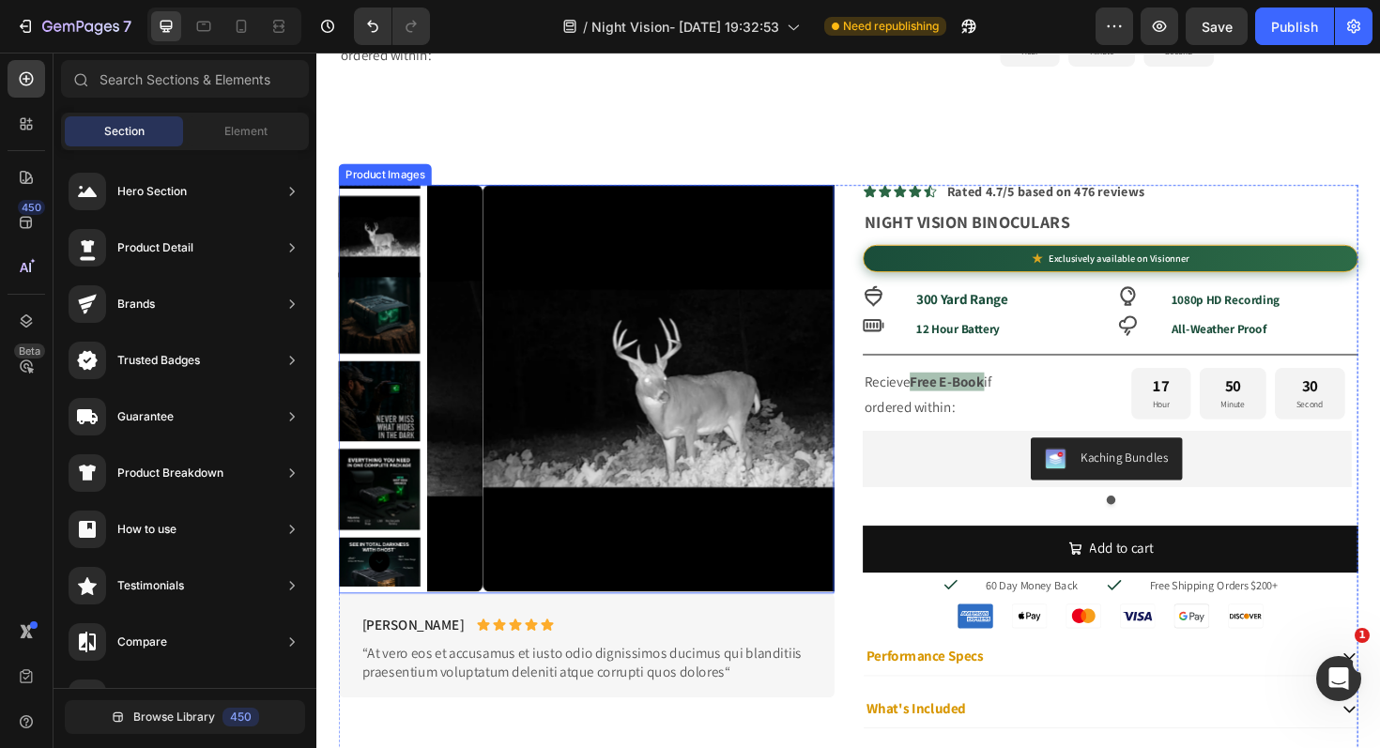
scroll to position [751, 0]
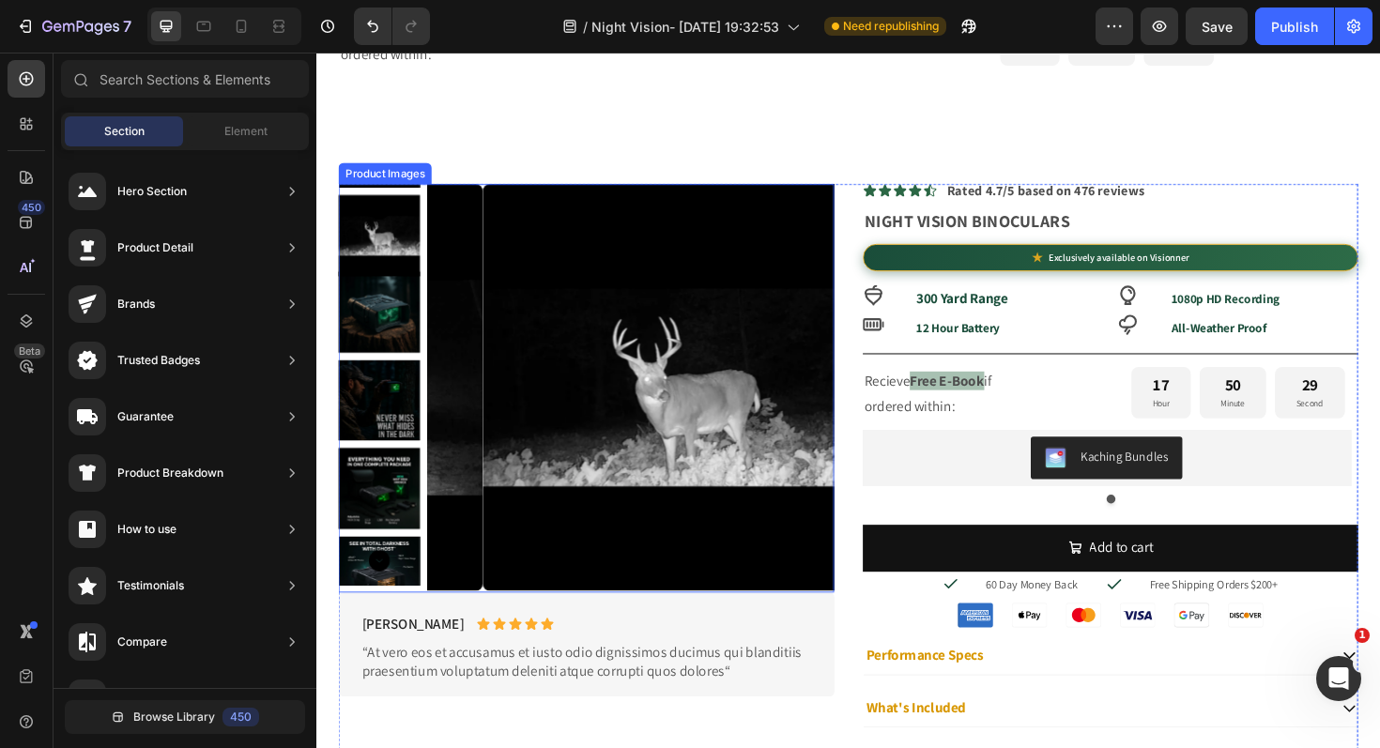
click at [676, 275] on img at bounding box center [707, 406] width 431 height 431
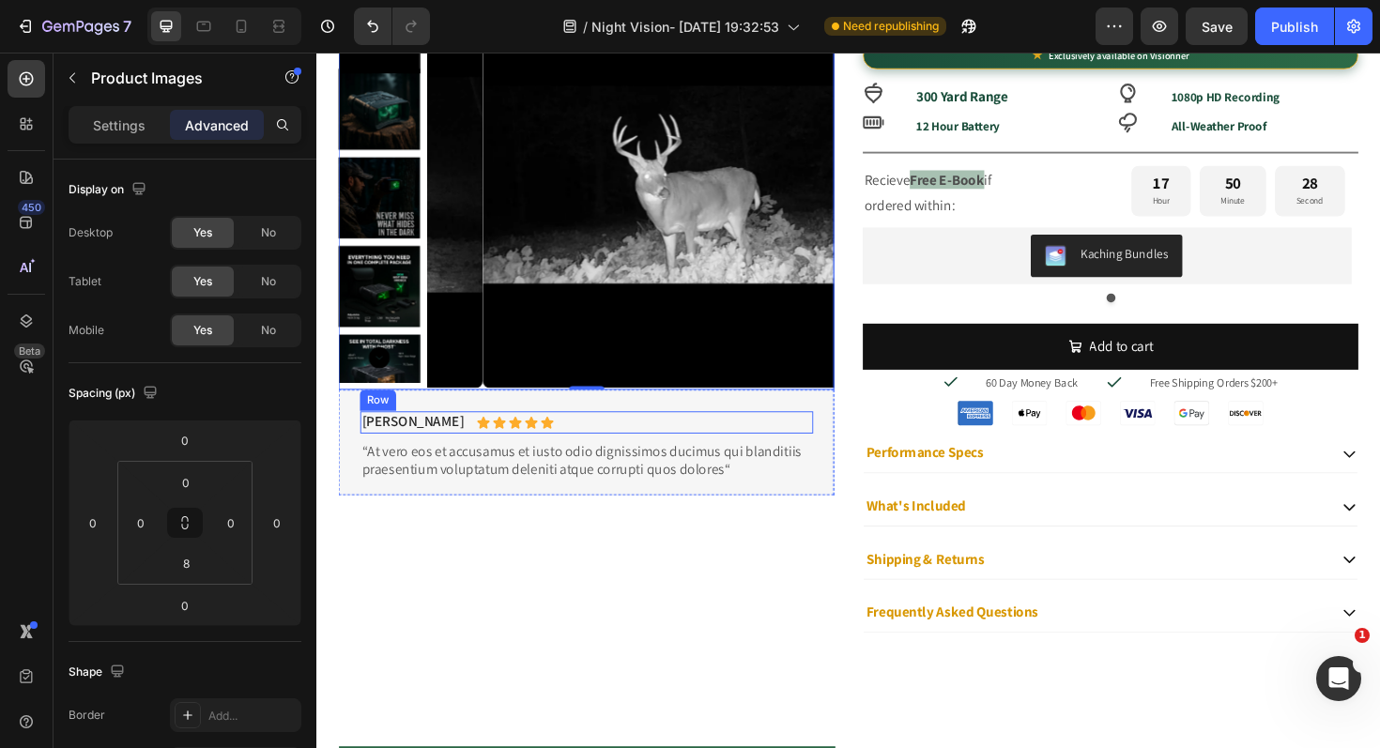
scroll to position [967, 0]
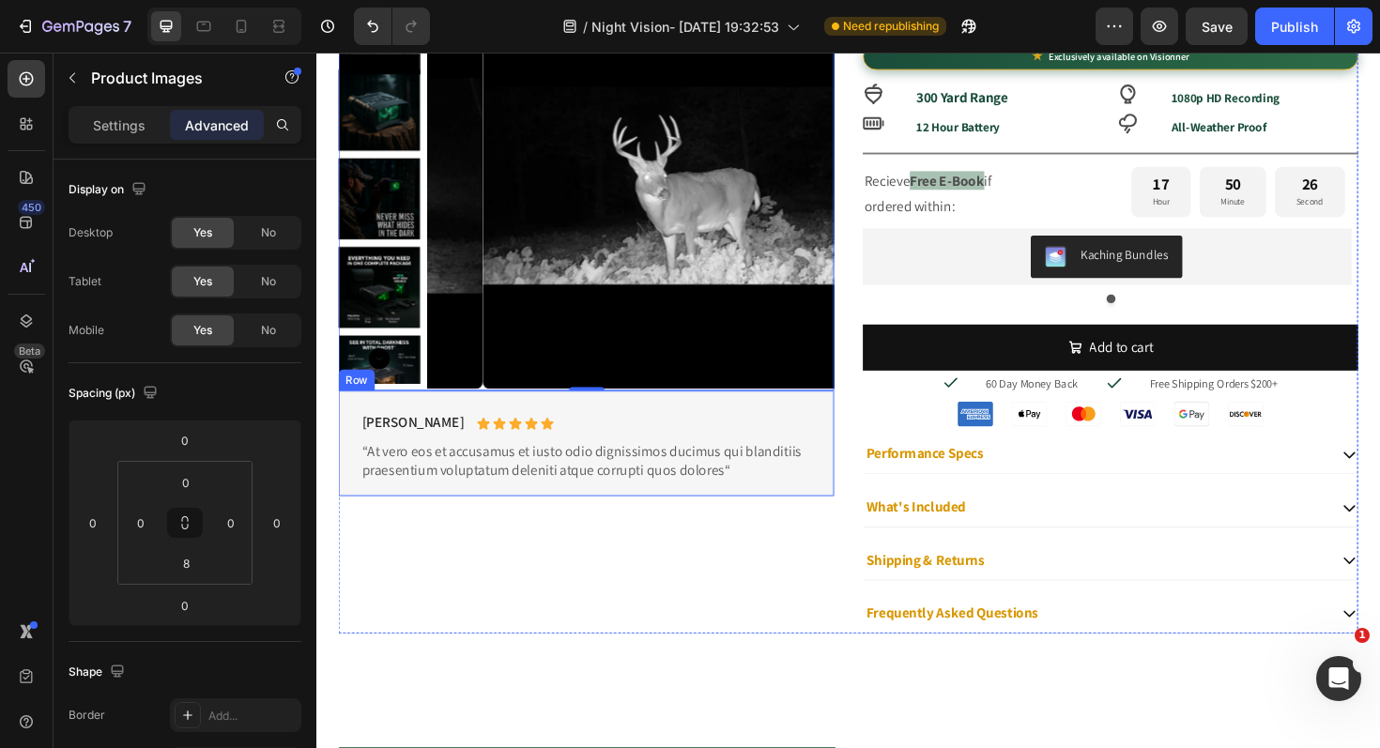
click at [834, 429] on div "Briana M. Text Block Icon Icon Icon Icon Icon Icon List Row “At vero eos et acc…" at bounding box center [602, 466] width 525 height 111
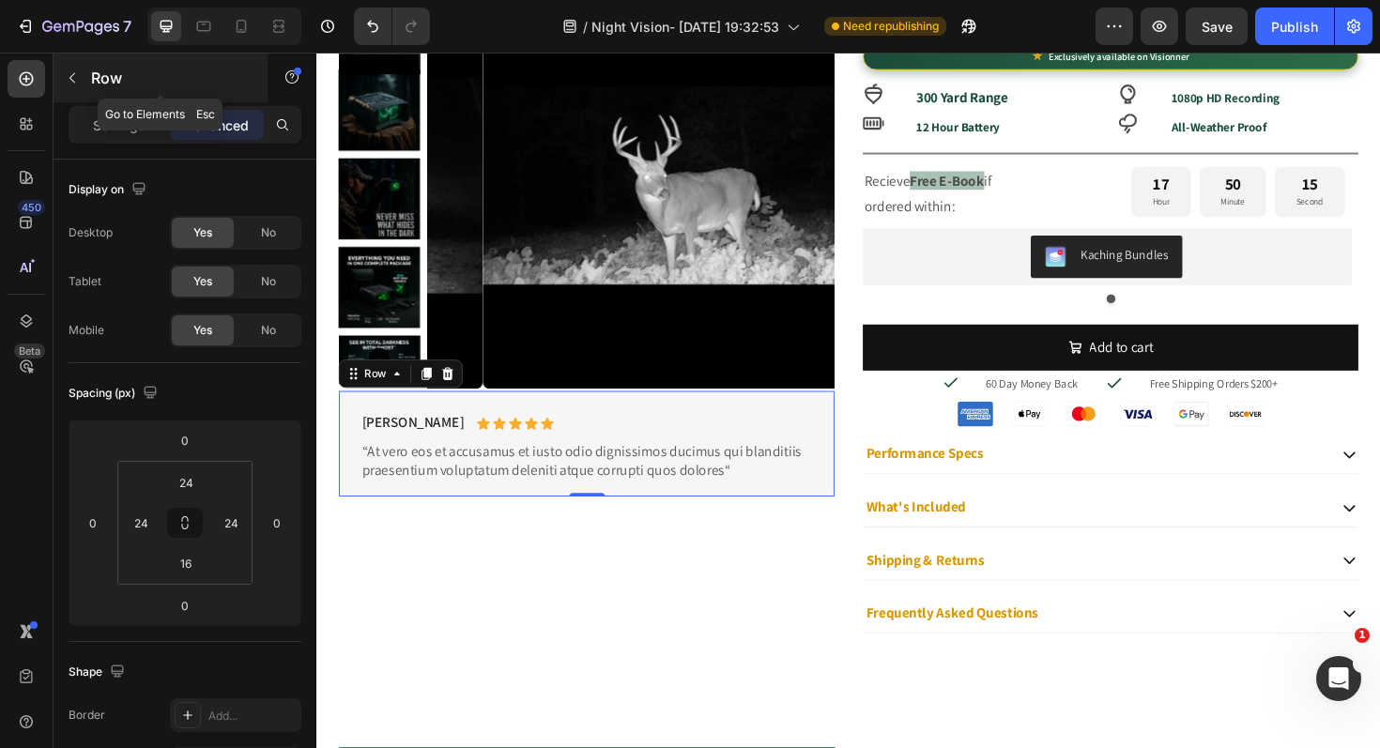
click at [68, 70] on icon "button" at bounding box center [72, 77] width 15 height 15
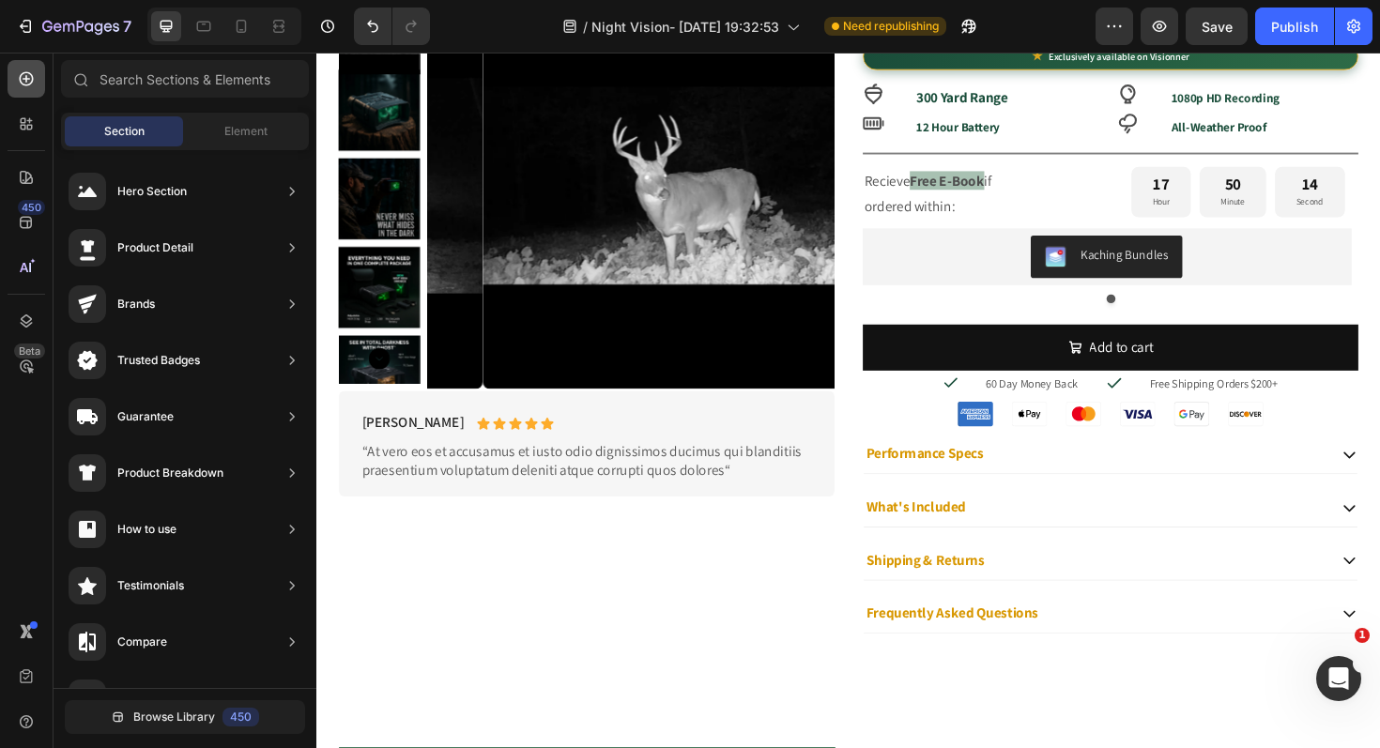
click at [14, 76] on div at bounding box center [27, 79] width 38 height 38
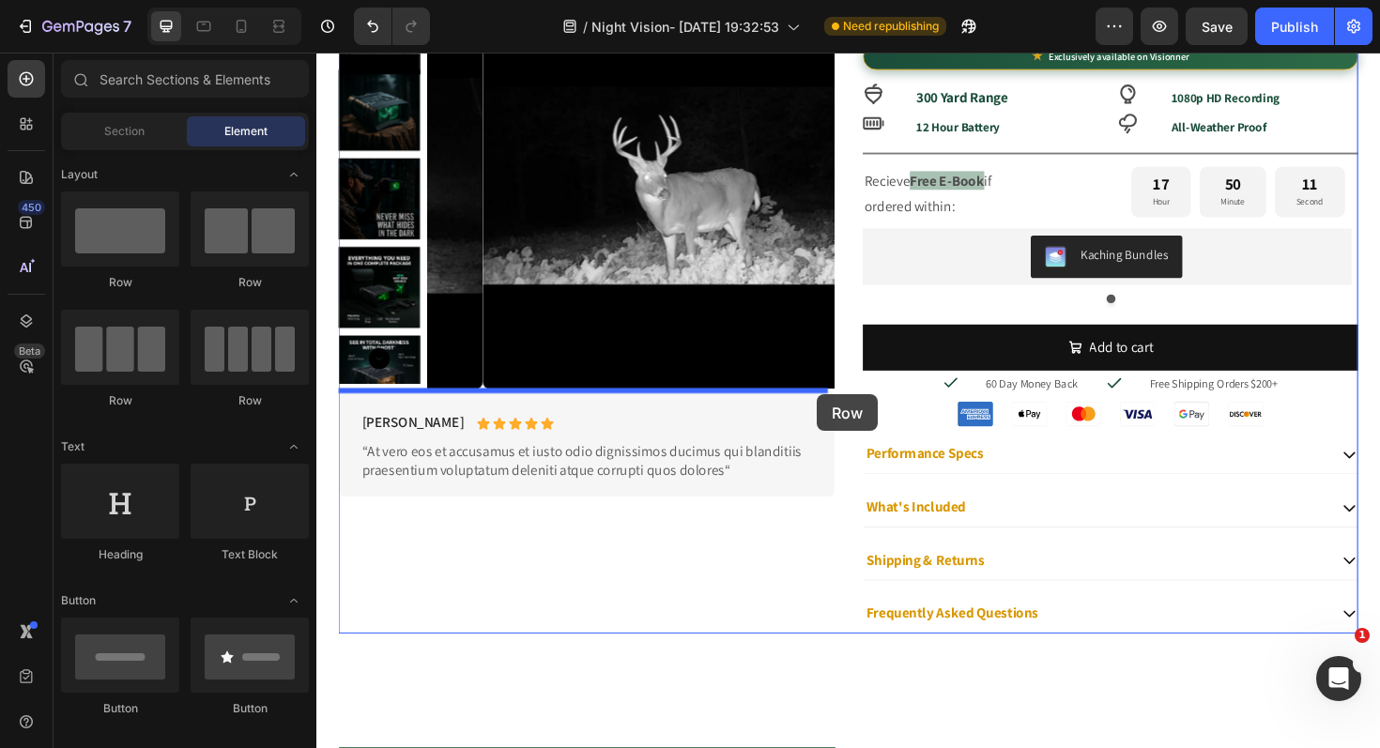
drag, startPoint x: 564, startPoint y: 310, endPoint x: 846, endPoint y: 415, distance: 300.6
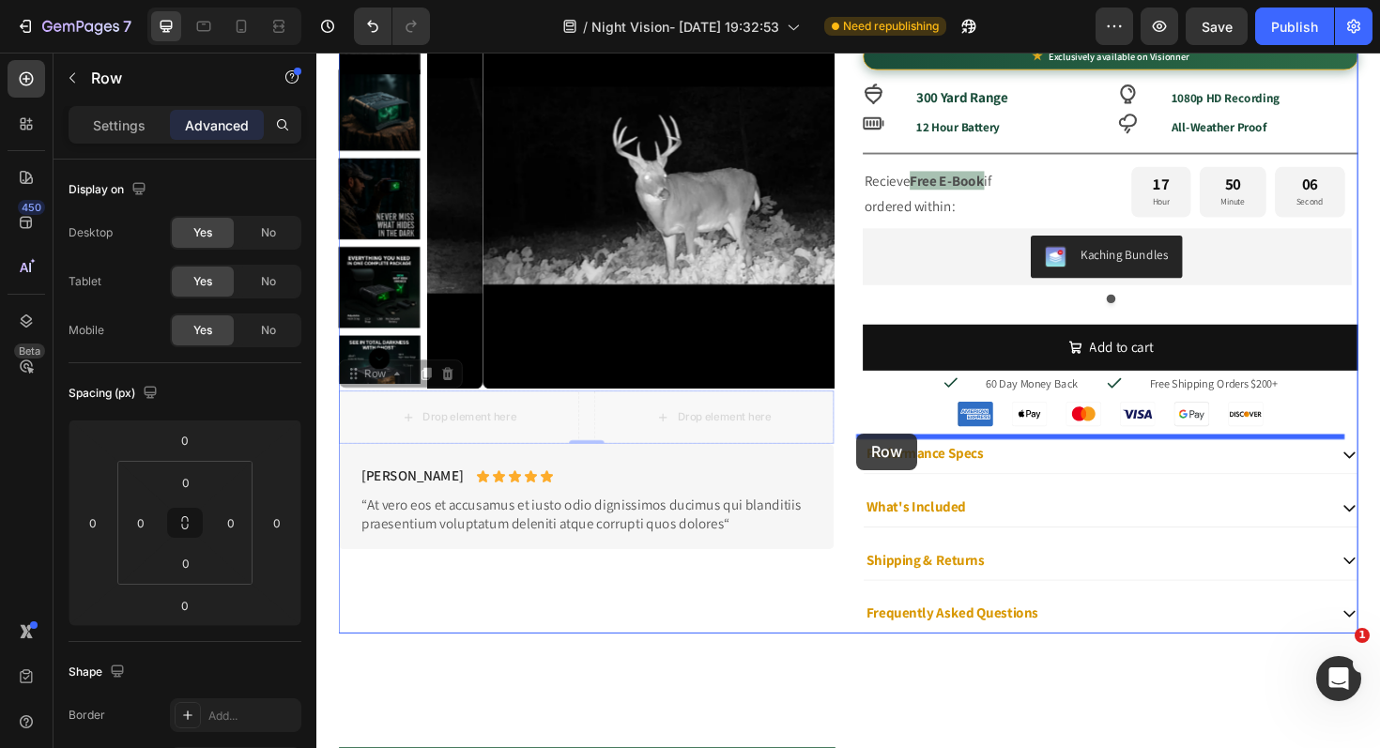
drag, startPoint x: 473, startPoint y: 428, endPoint x: 888, endPoint y: 456, distance: 415.8
type input "4"
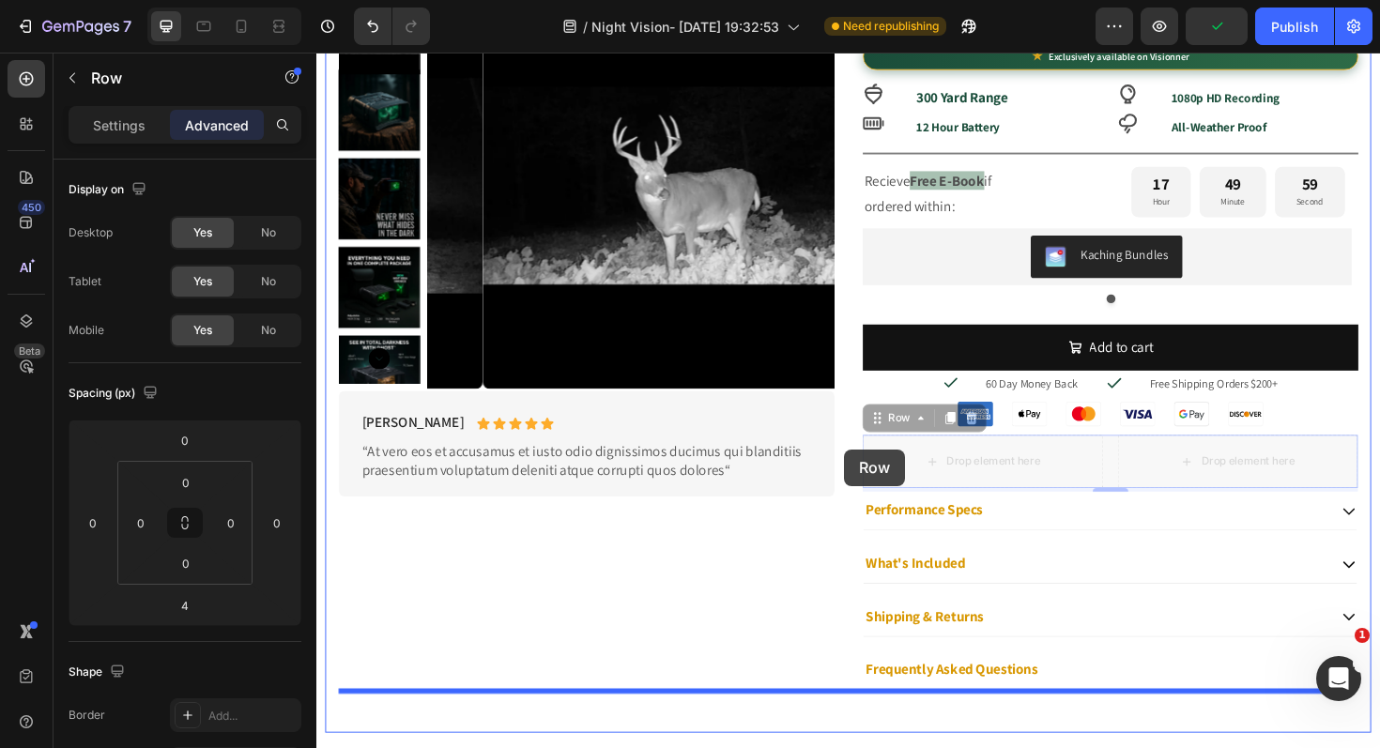
drag, startPoint x: 895, startPoint y: 450, endPoint x: 875, endPoint y: 473, distance: 31.3
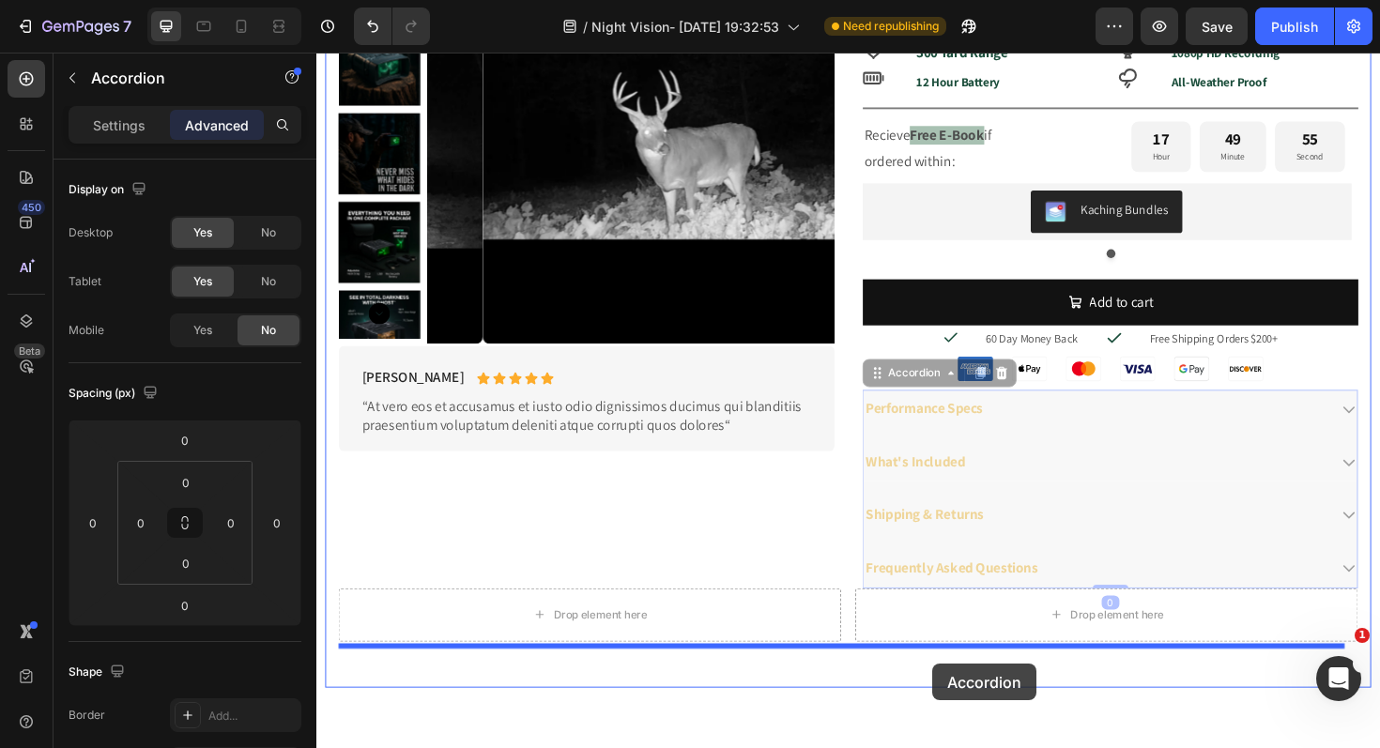
scroll to position [1086, 0]
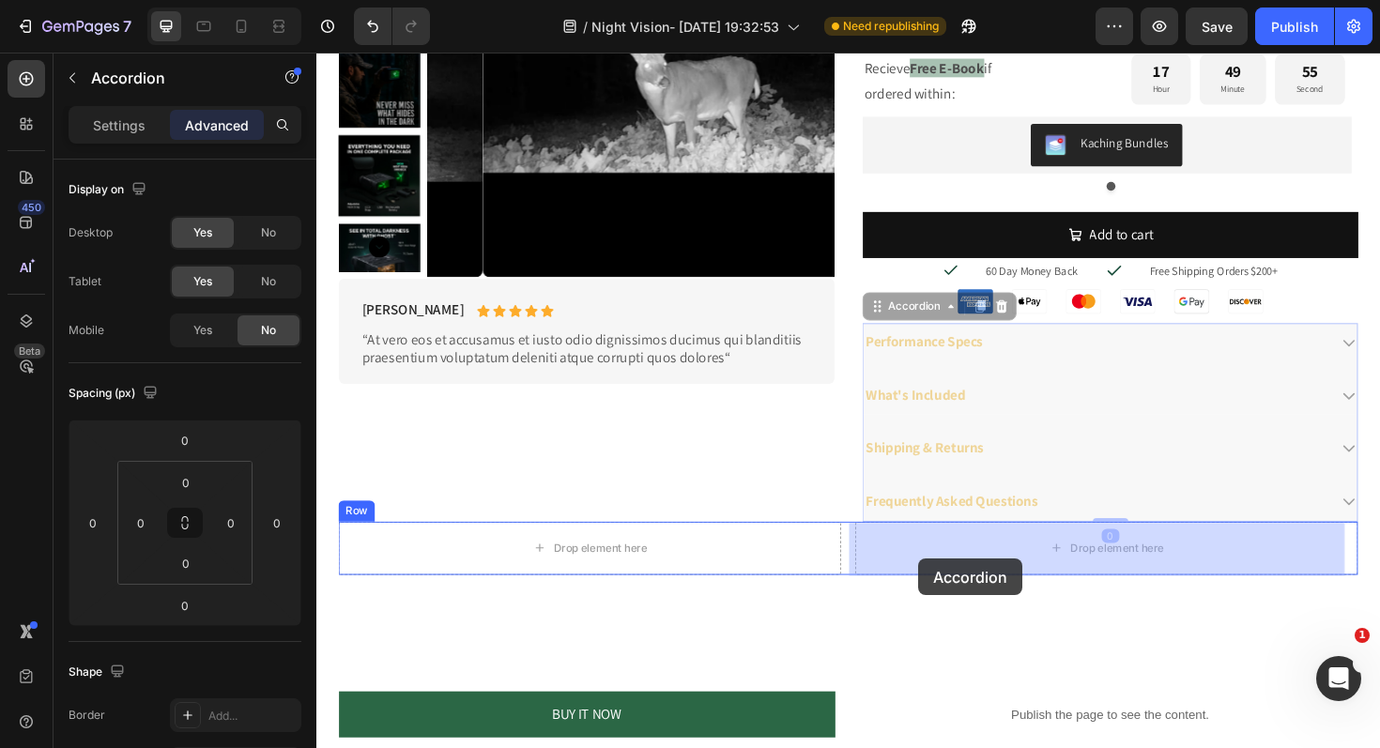
drag, startPoint x: 904, startPoint y: 455, endPoint x: 954, endPoint y: 589, distance: 142.3
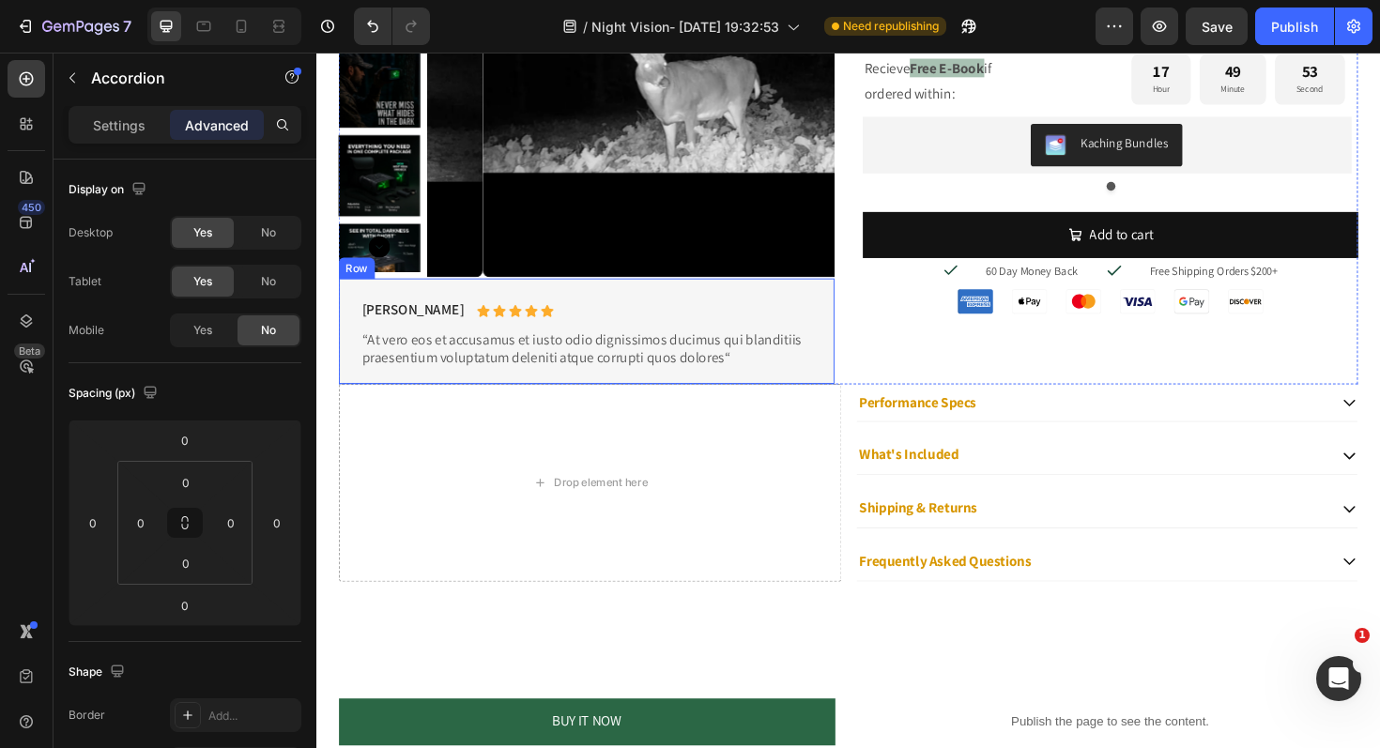
click at [365, 300] on div "Briana M. Text Block Icon Icon Icon Icon Icon Icon List Row “At vero eos et acc…" at bounding box center [602, 347] width 525 height 111
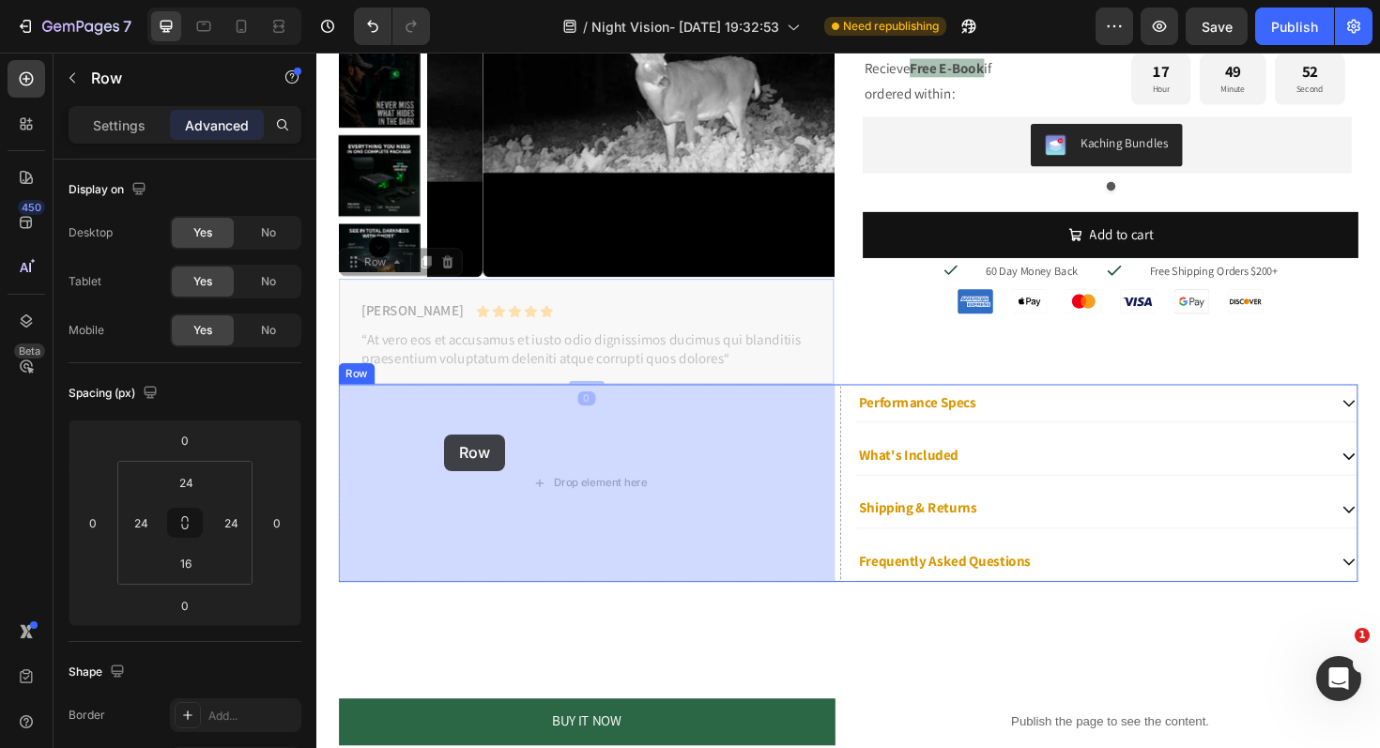
drag, startPoint x: 360, startPoint y: 279, endPoint x: 455, endPoint y: 461, distance: 205.3
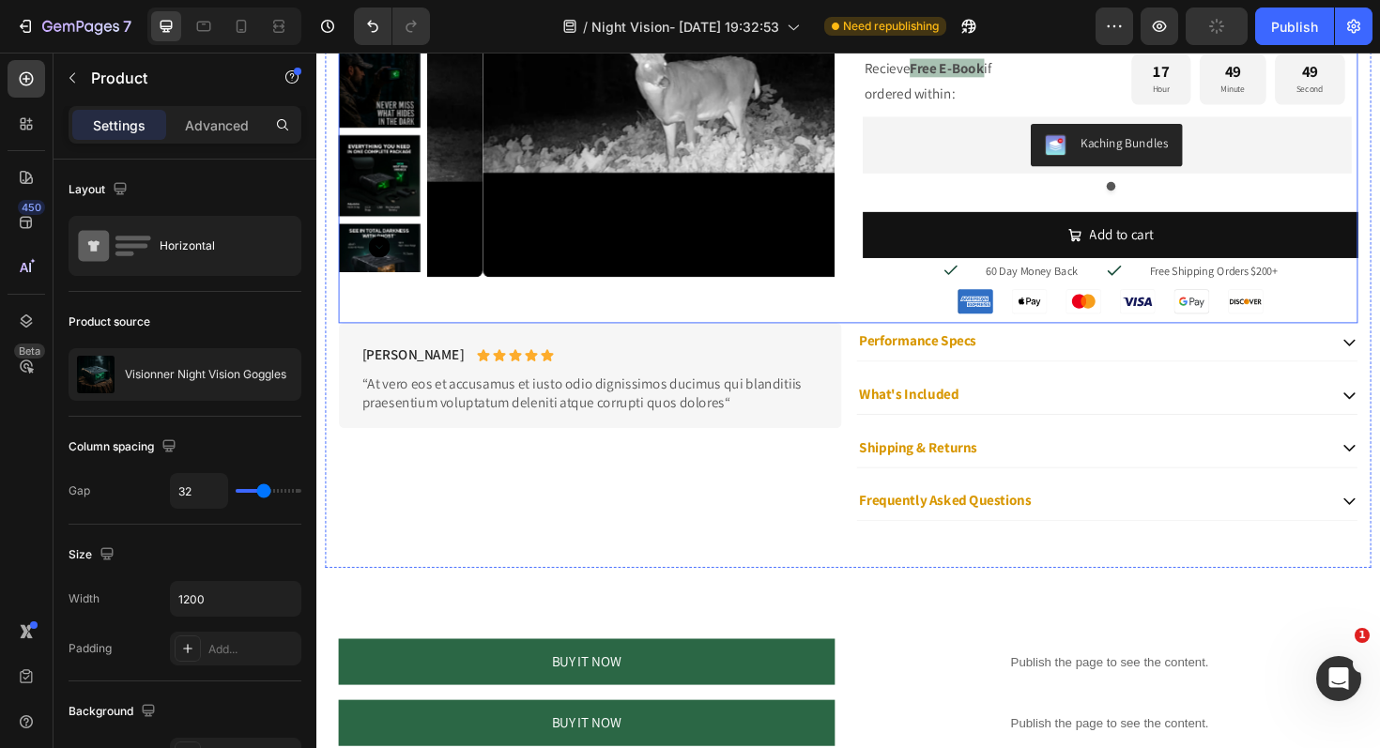
click at [838, 296] on div "Product Images" at bounding box center [602, 99] width 525 height 480
click at [225, 129] on p "Advanced" at bounding box center [217, 125] width 64 height 20
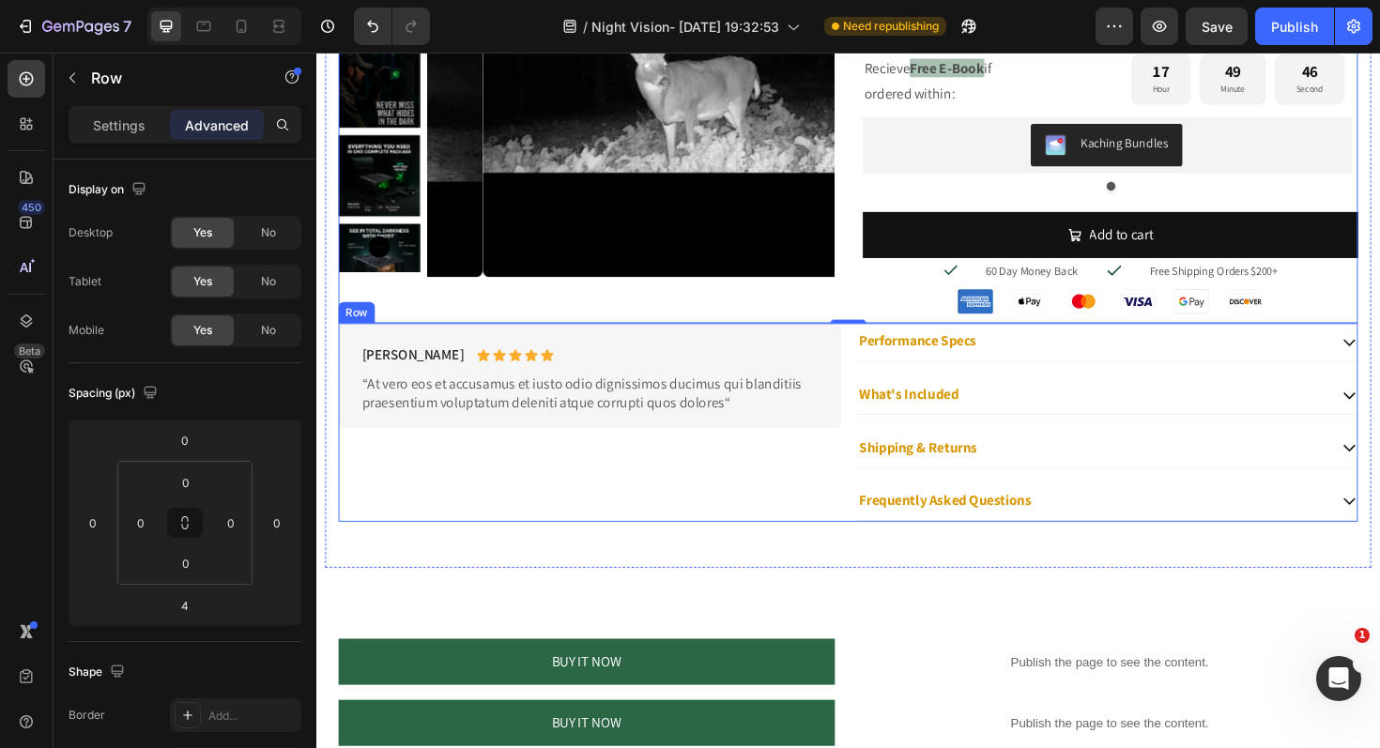
click at [848, 506] on div "Briana M. Text Block Icon Icon Icon Icon Icon Icon List Row “At vero eos et acc…" at bounding box center [606, 443] width 532 height 209
click at [884, 307] on div "Product Images Icon Icon Icon Icon Icon Icon List Rated 4.7/5 based on 476 revi…" at bounding box center [879, 99] width 1079 height 480
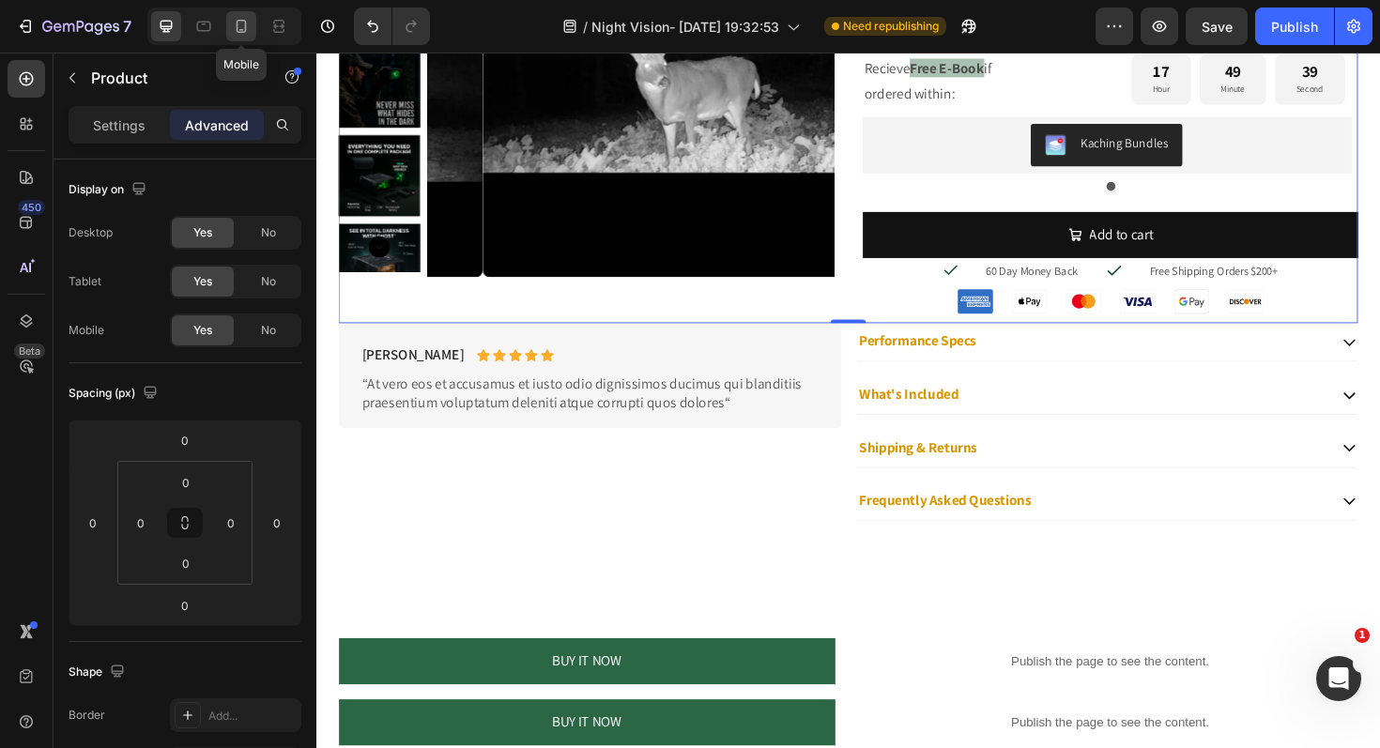
click at [230, 31] on div at bounding box center [241, 26] width 30 height 30
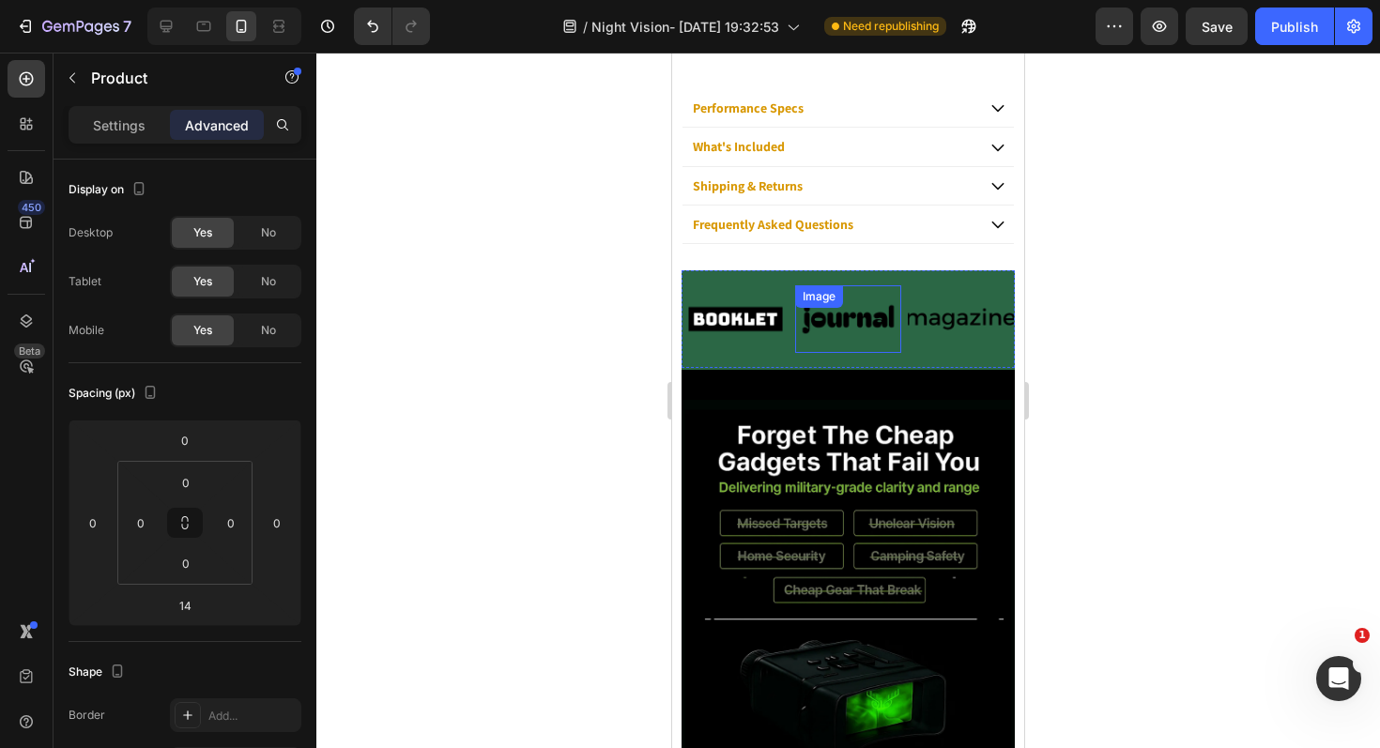
scroll to position [1132, 0]
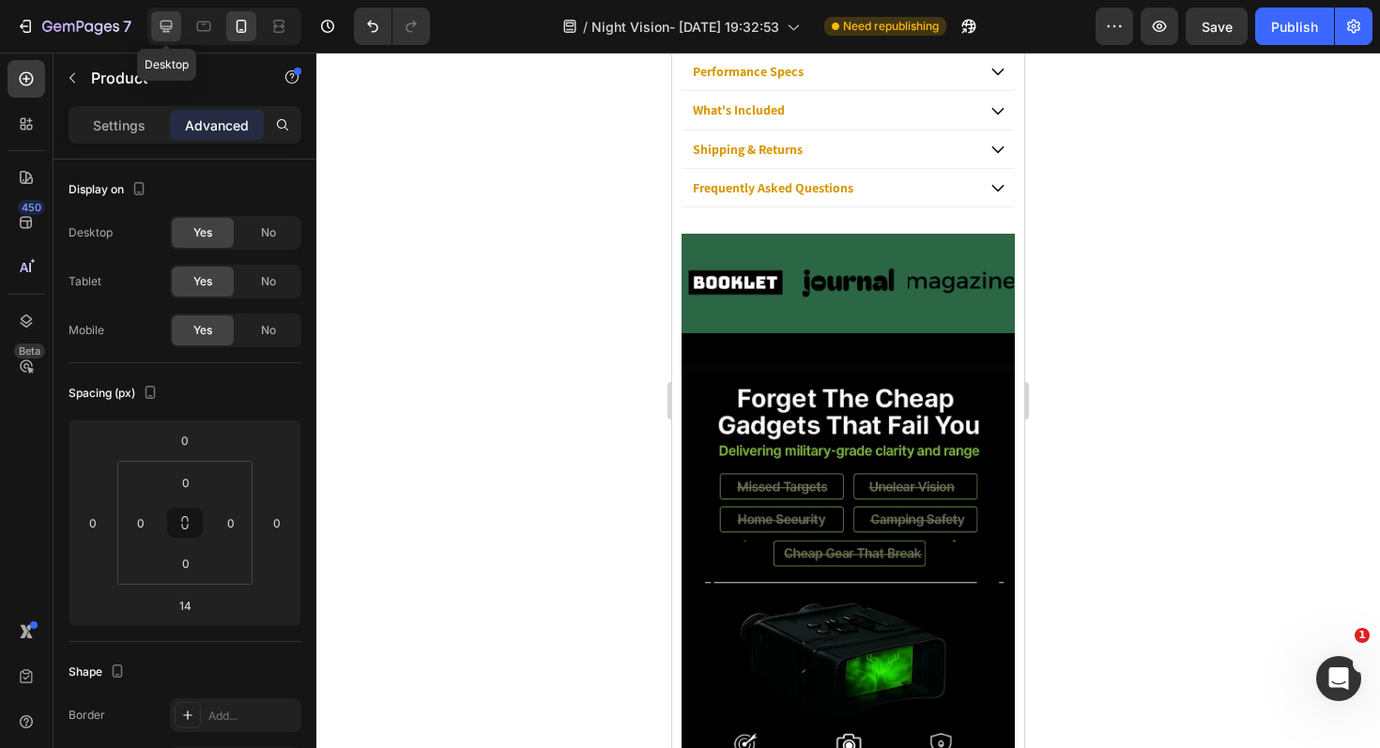
click at [177, 33] on div at bounding box center [166, 26] width 30 height 30
type input "0"
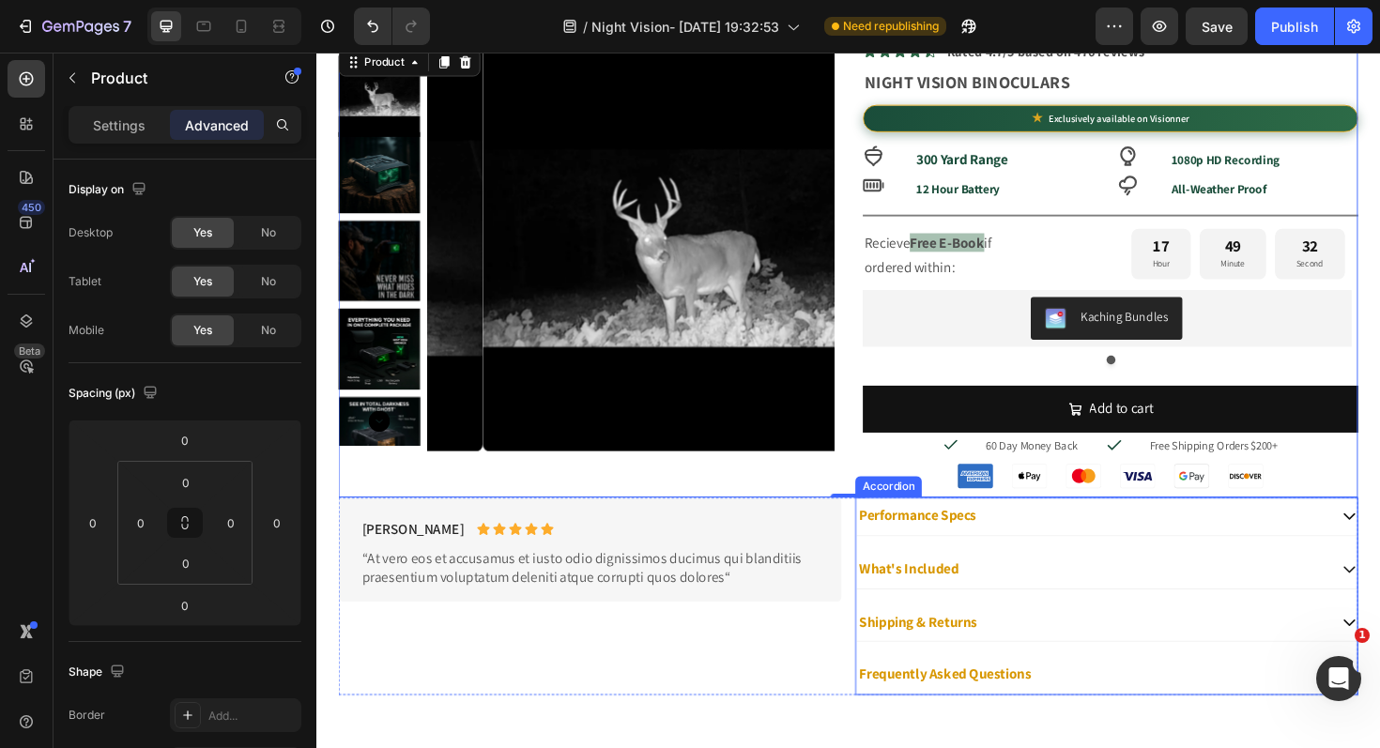
scroll to position [943, 0]
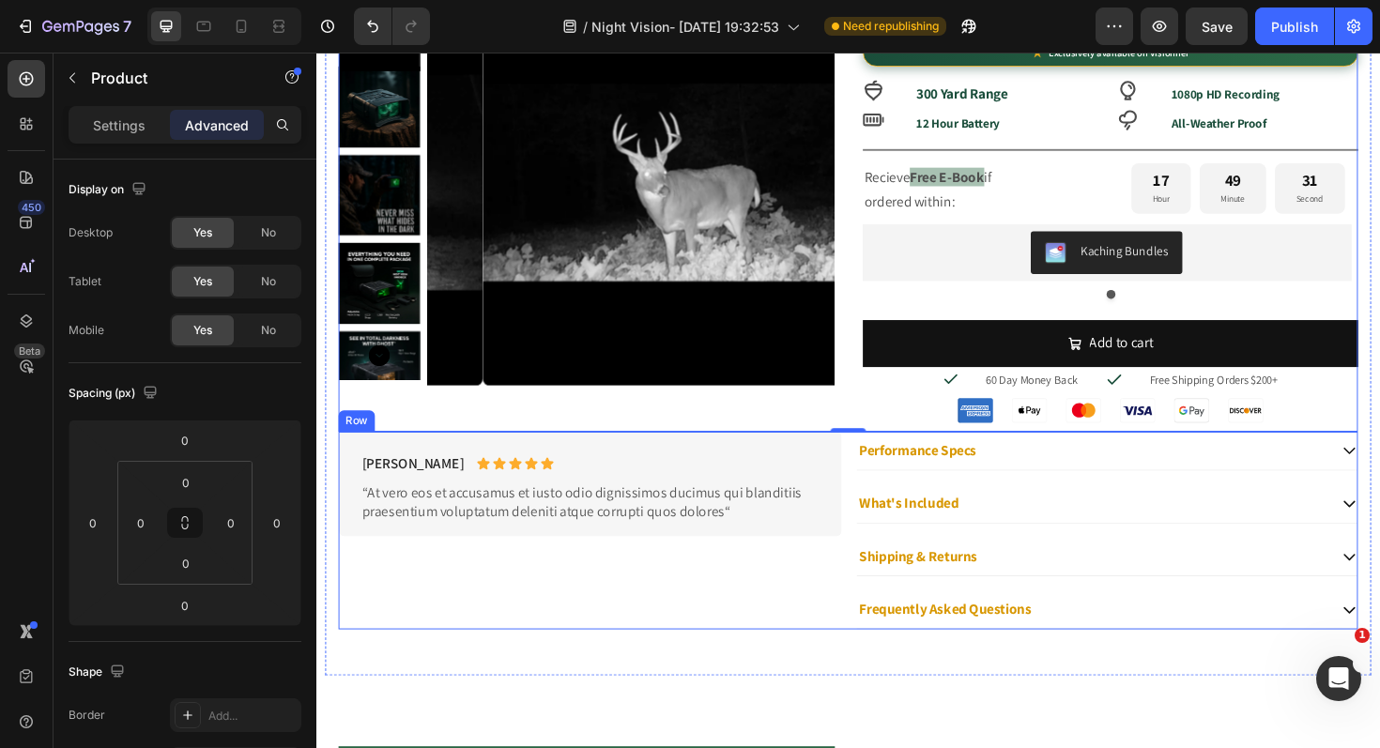
click at [598, 645] on div "Briana M. Text Block Icon Icon Icon Icon Icon Icon List Row “At vero eos et acc…" at bounding box center [606, 558] width 532 height 209
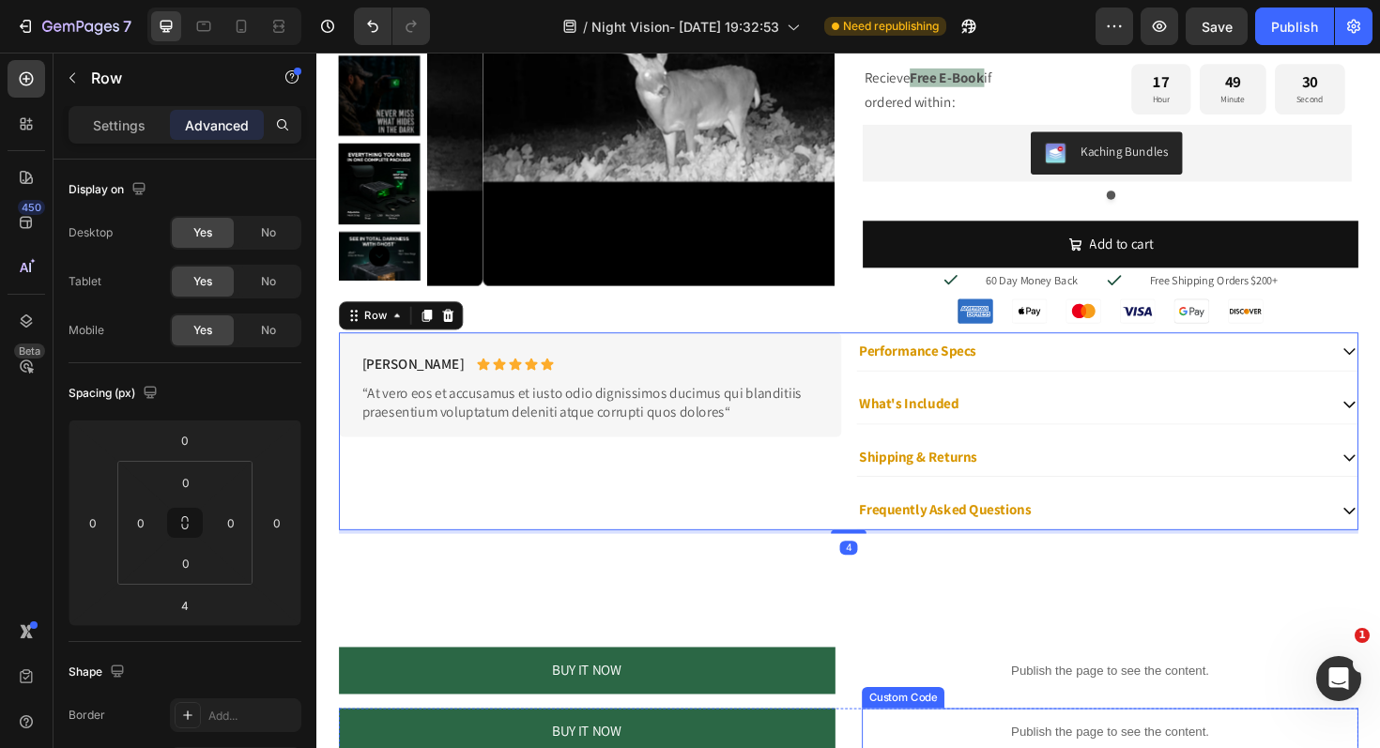
scroll to position [1099, 0]
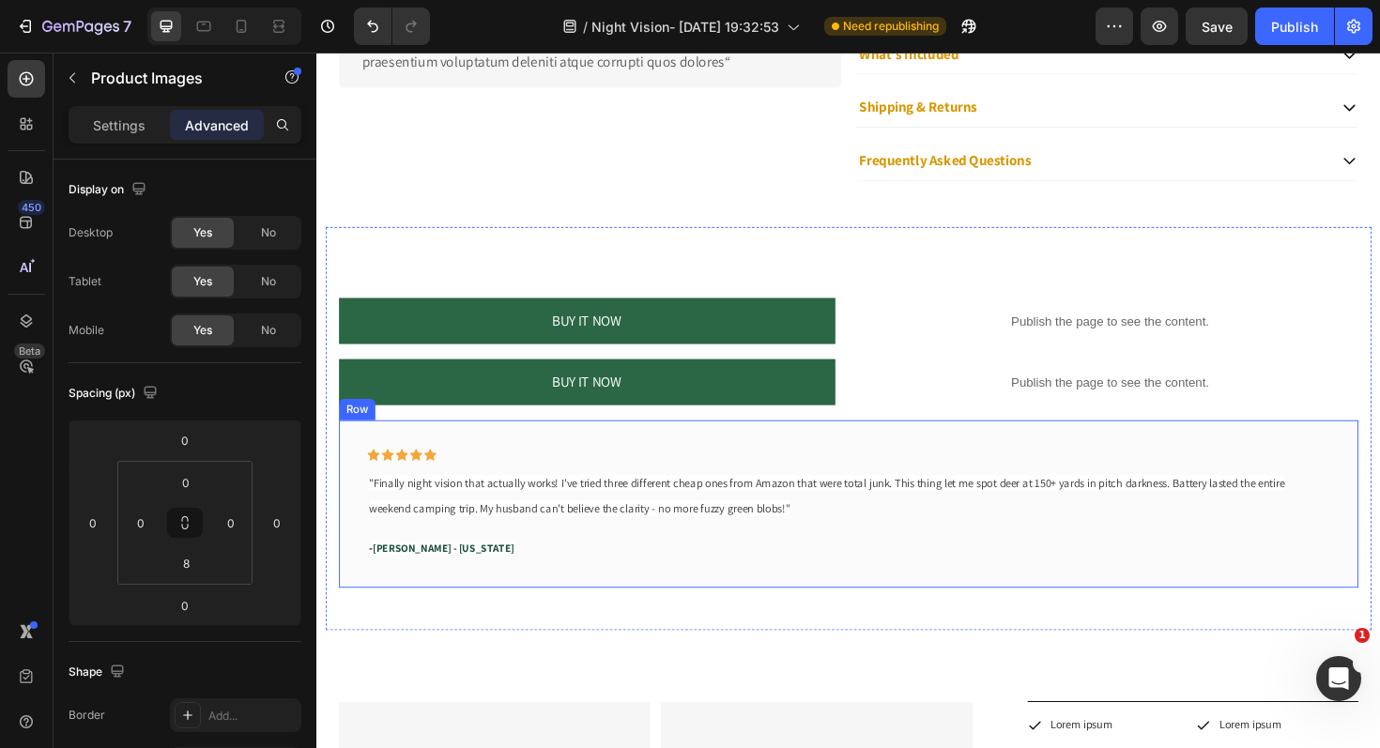
scroll to position [1425, 0]
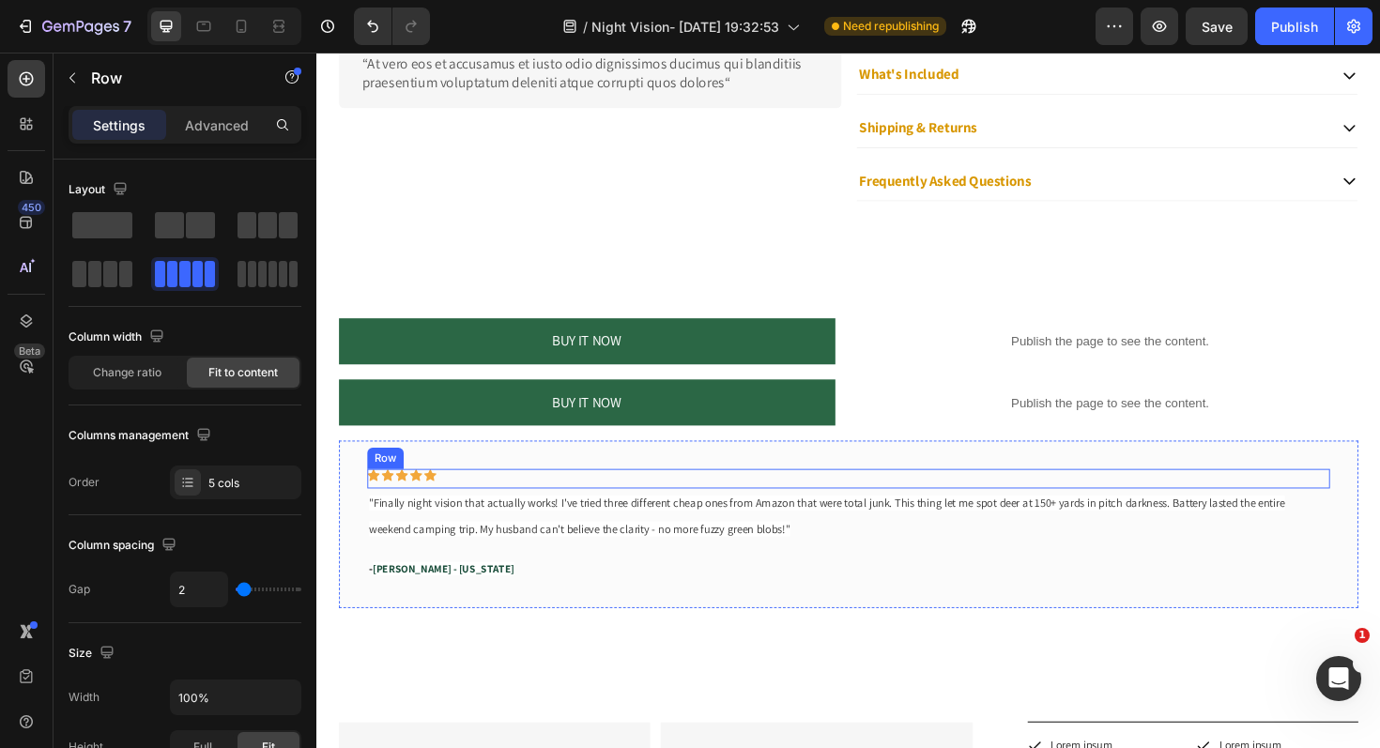
click at [571, 506] on div "Icon Icon Icon Icon Icon Row 0" at bounding box center [879, 504] width 1019 height 21
click at [536, 482] on div "Icon Icon Icon Icon Icon Row 0 "Finally night vision that actually works! I've …" at bounding box center [879, 552] width 1079 height 177
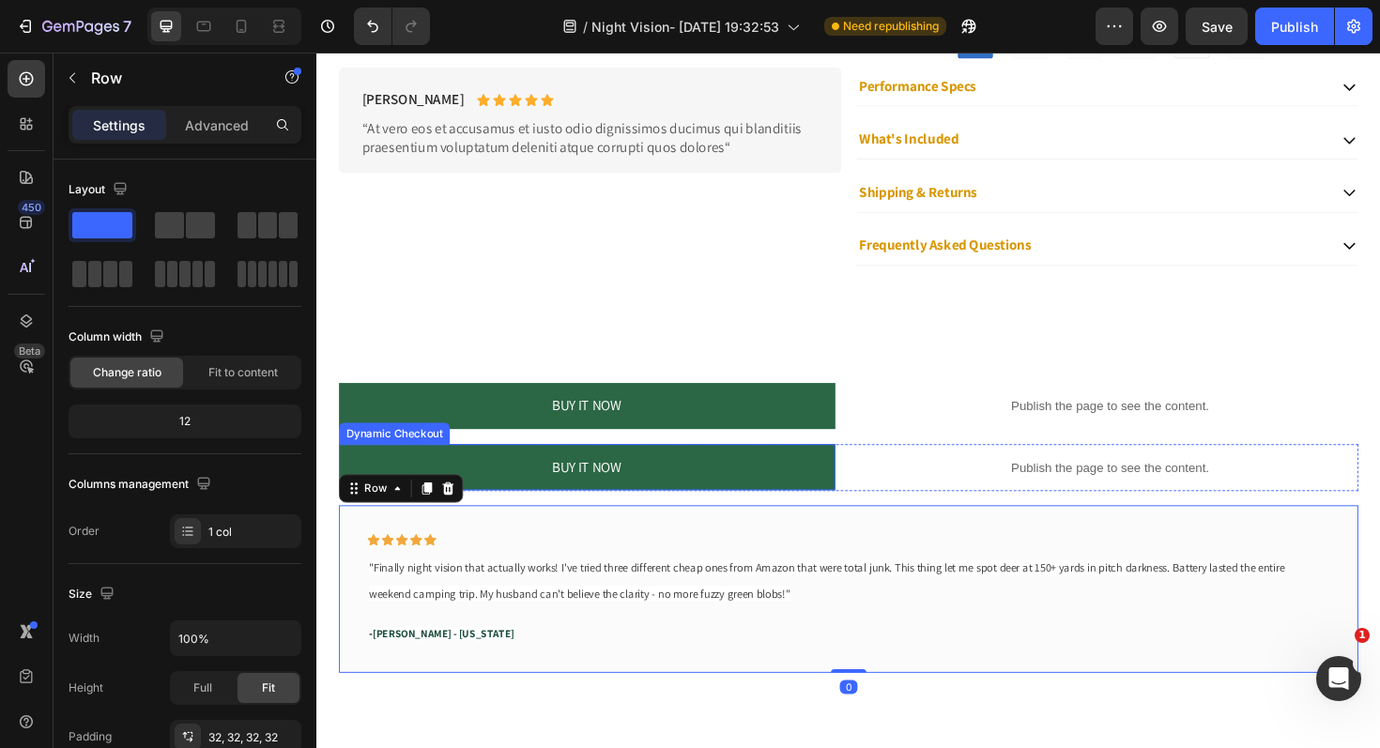
scroll to position [1275, 0]
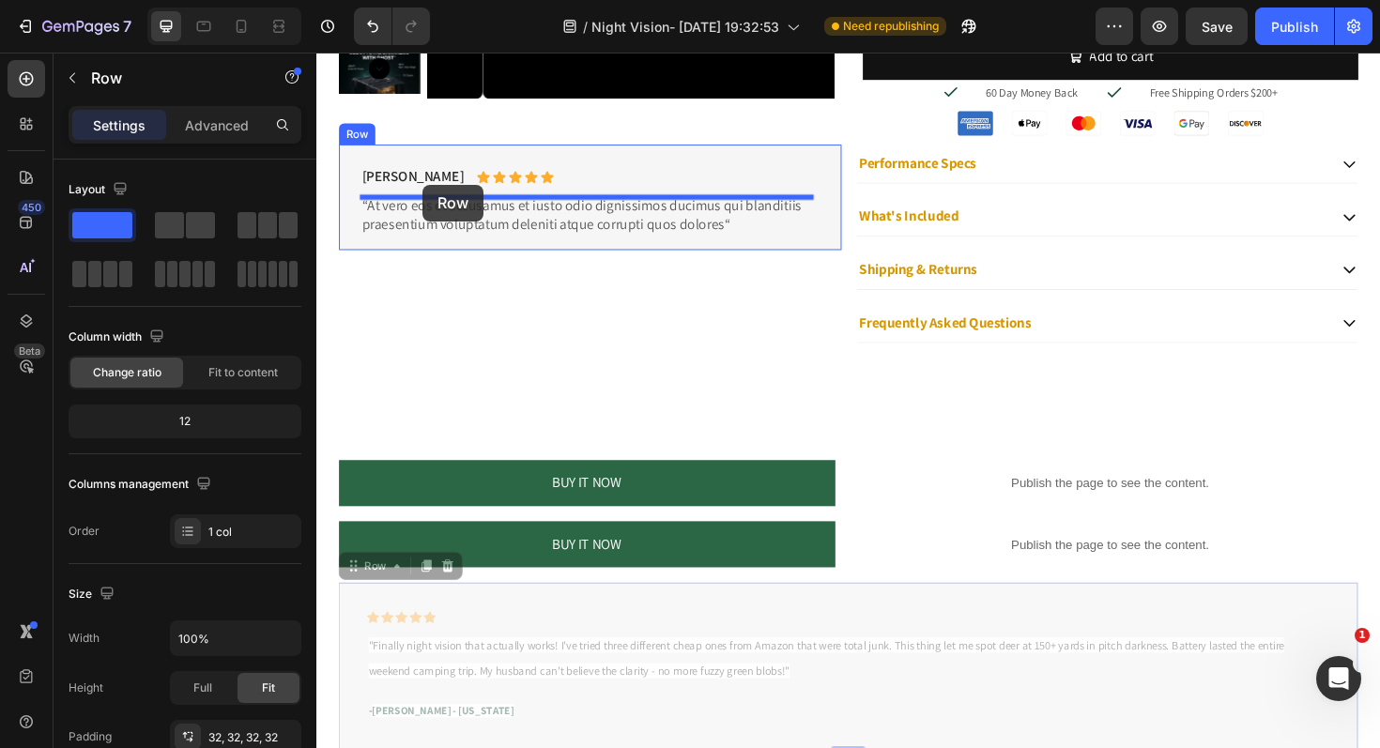
drag, startPoint x: 358, startPoint y: 599, endPoint x: 429, endPoint y: 192, distance: 412.6
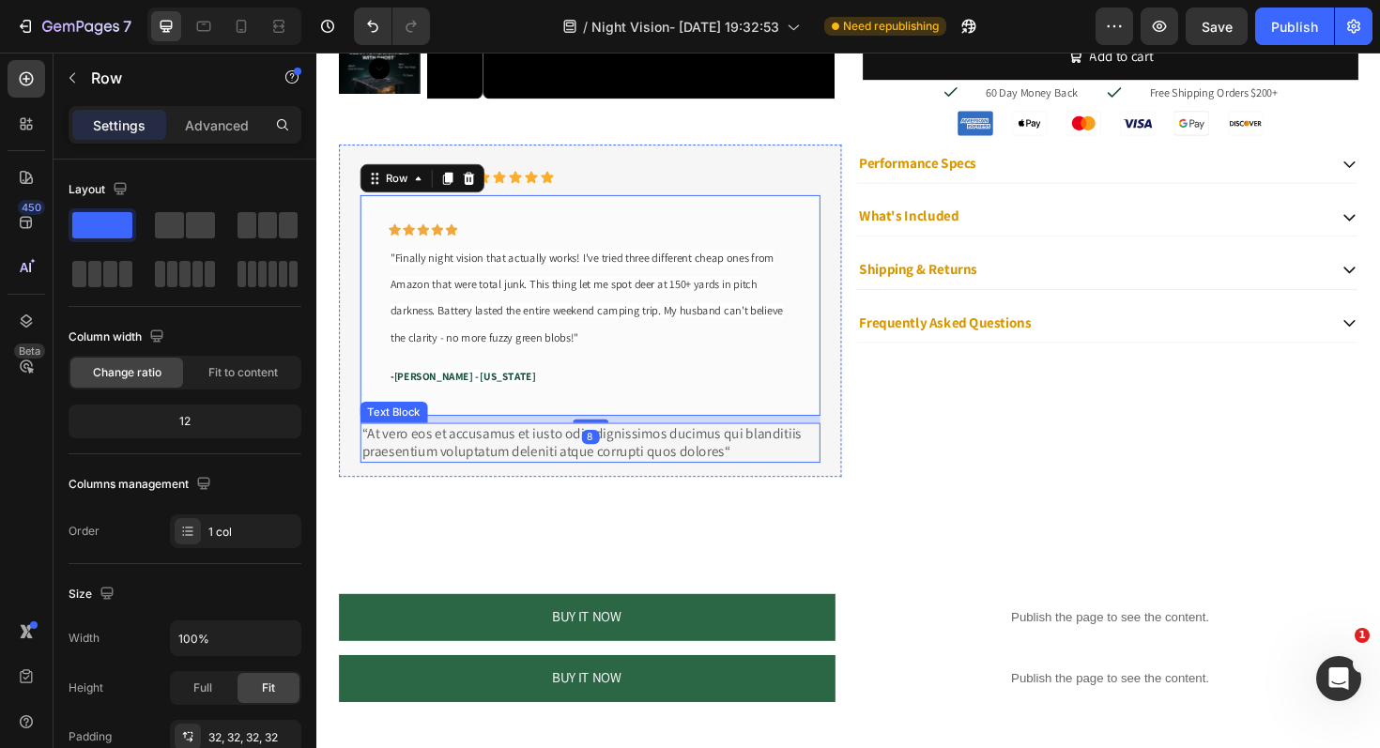
click at [485, 469] on p "“At vero eos et accusamus et iusto odio dignissimos ducimus qui blanditiis prae…" at bounding box center [605, 466] width 483 height 39
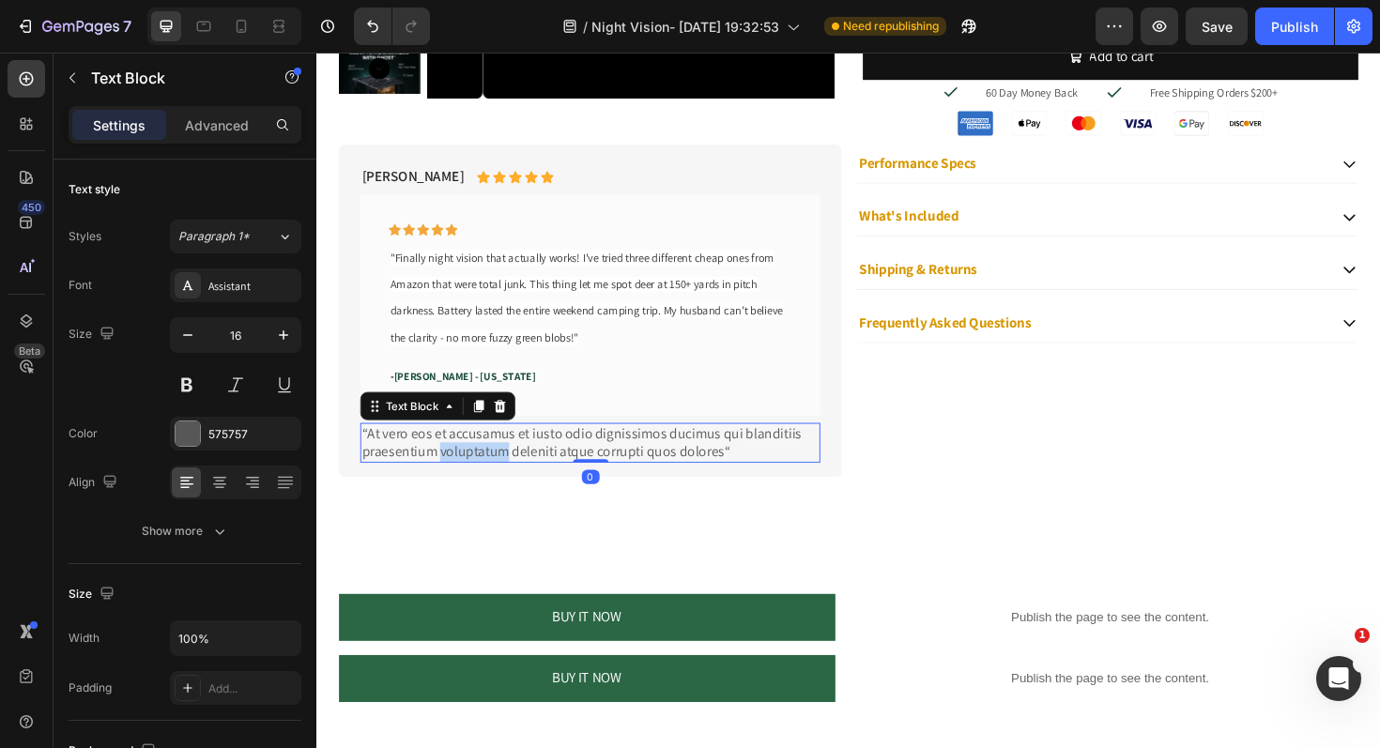
click at [485, 469] on p "“At vero eos et accusamus et iusto odio dignissimos ducimus qui blanditiis prae…" at bounding box center [605, 466] width 483 height 39
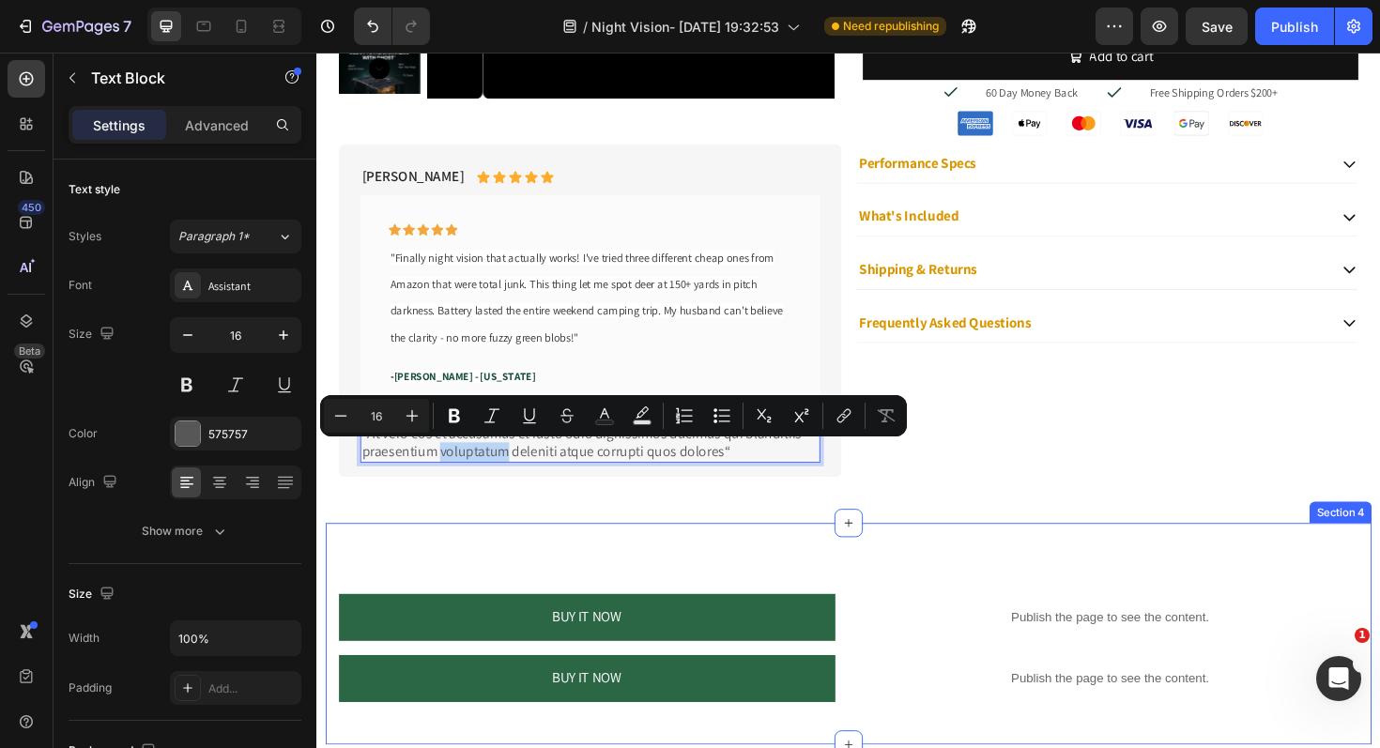
click at [675, 564] on div "BUY IT NOW Dynamic Checkout Publish the page to see the content. Custom Code Pr…" at bounding box center [880, 668] width 1108 height 235
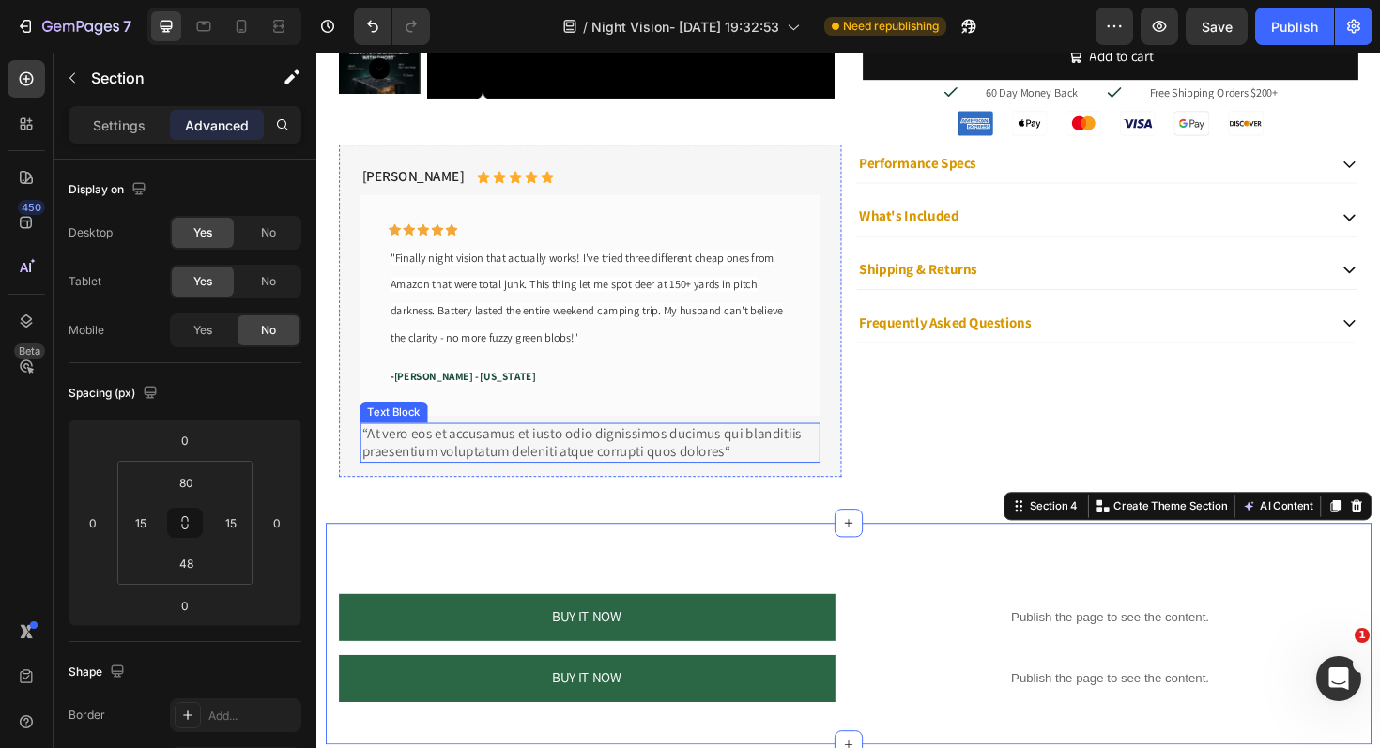
click at [793, 470] on p "“At vero eos et accusamus et iusto odio dignissimos ducimus qui blanditiis prae…" at bounding box center [605, 466] width 483 height 39
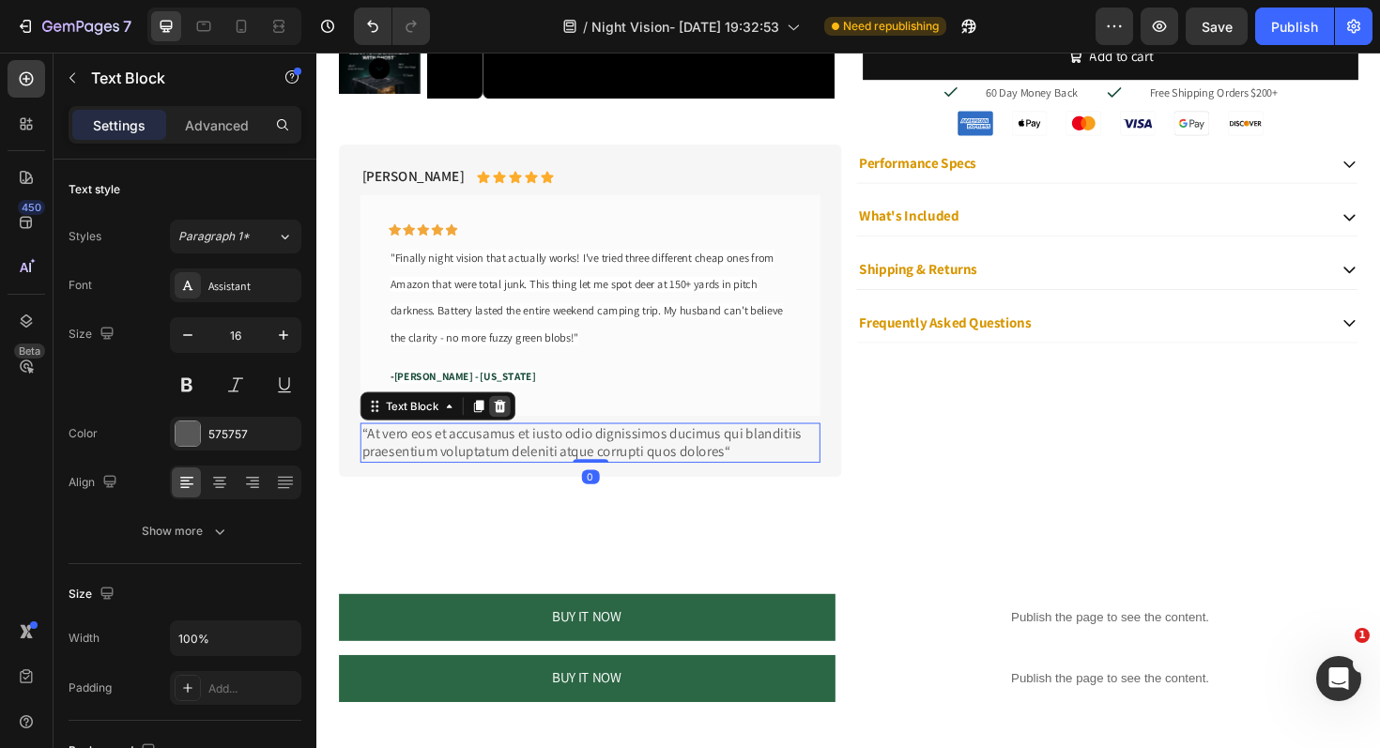
click at [520, 425] on div at bounding box center [510, 427] width 23 height 23
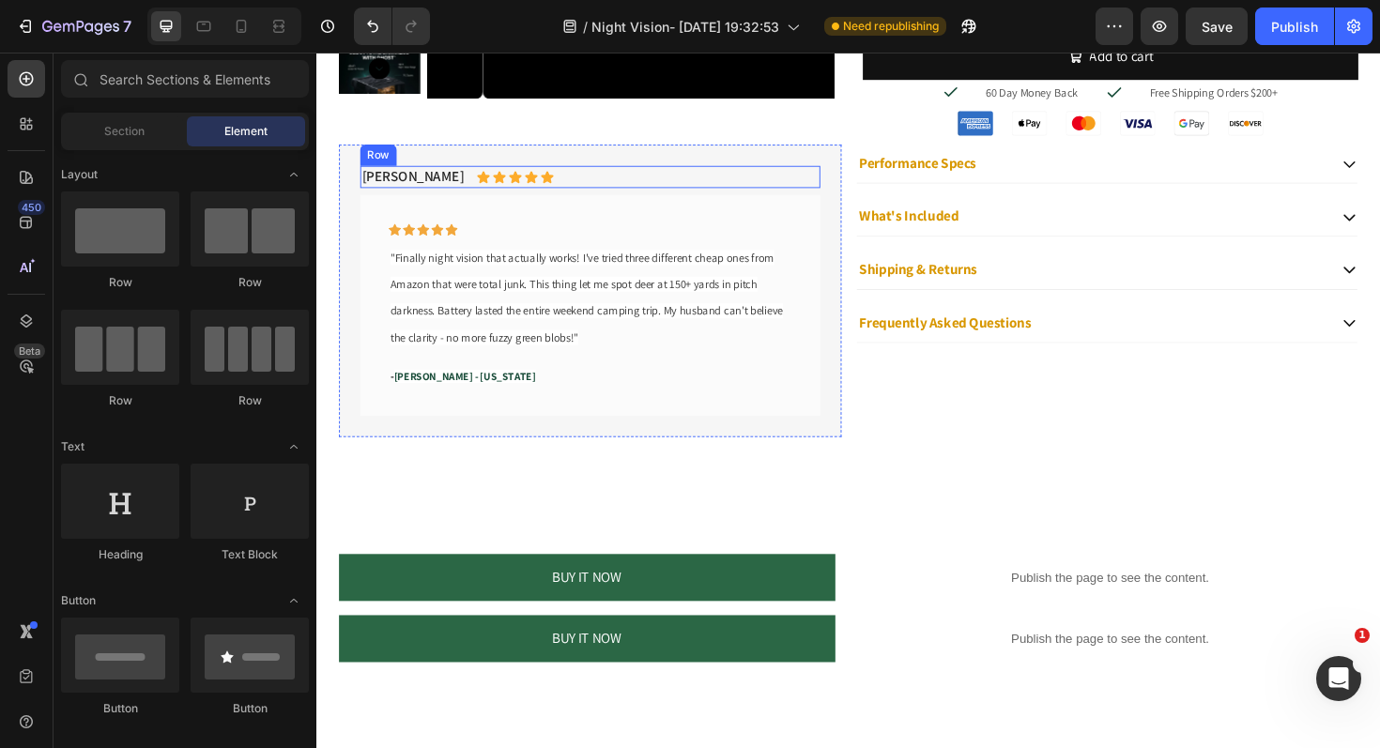
click at [558, 186] on div "Briana M. Text Block Icon Icon Icon Icon Icon Icon List Row" at bounding box center [605, 184] width 487 height 23
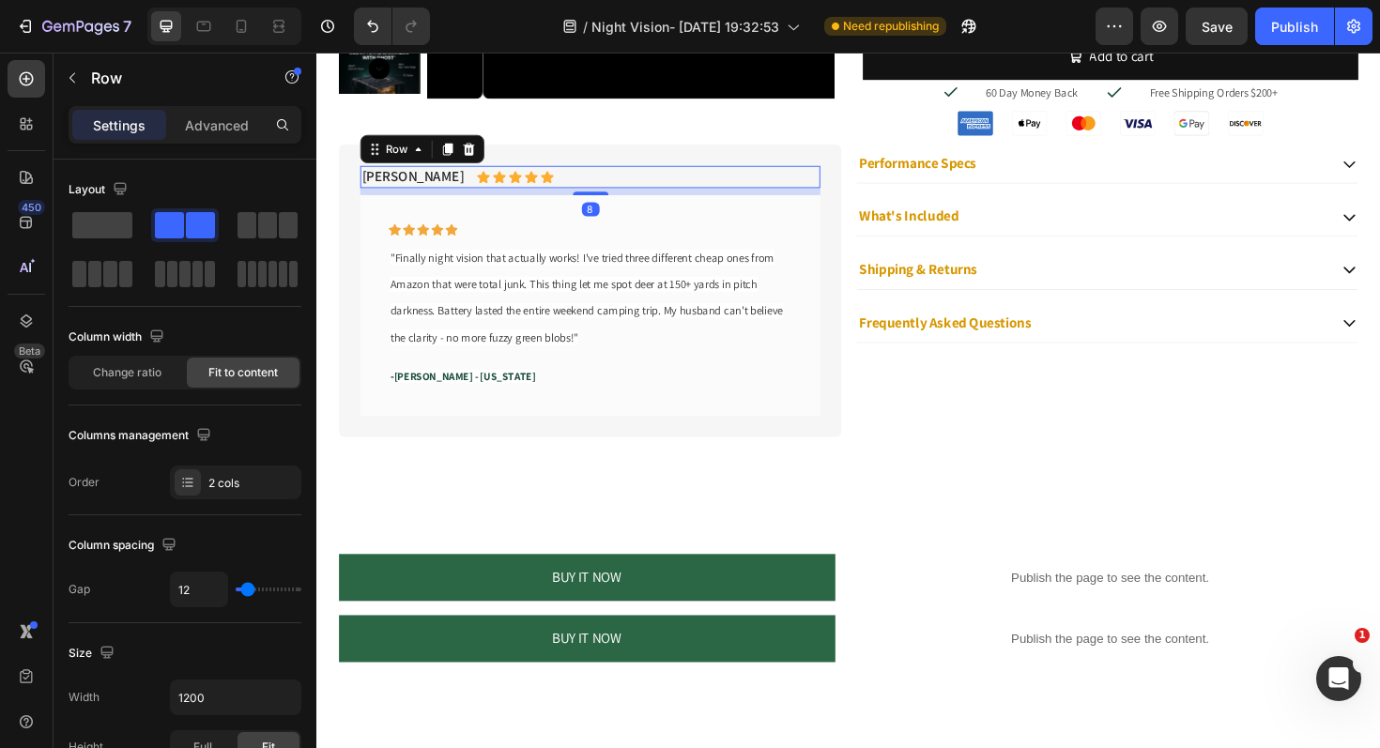
click at [480, 153] on icon at bounding box center [478, 154] width 12 height 13
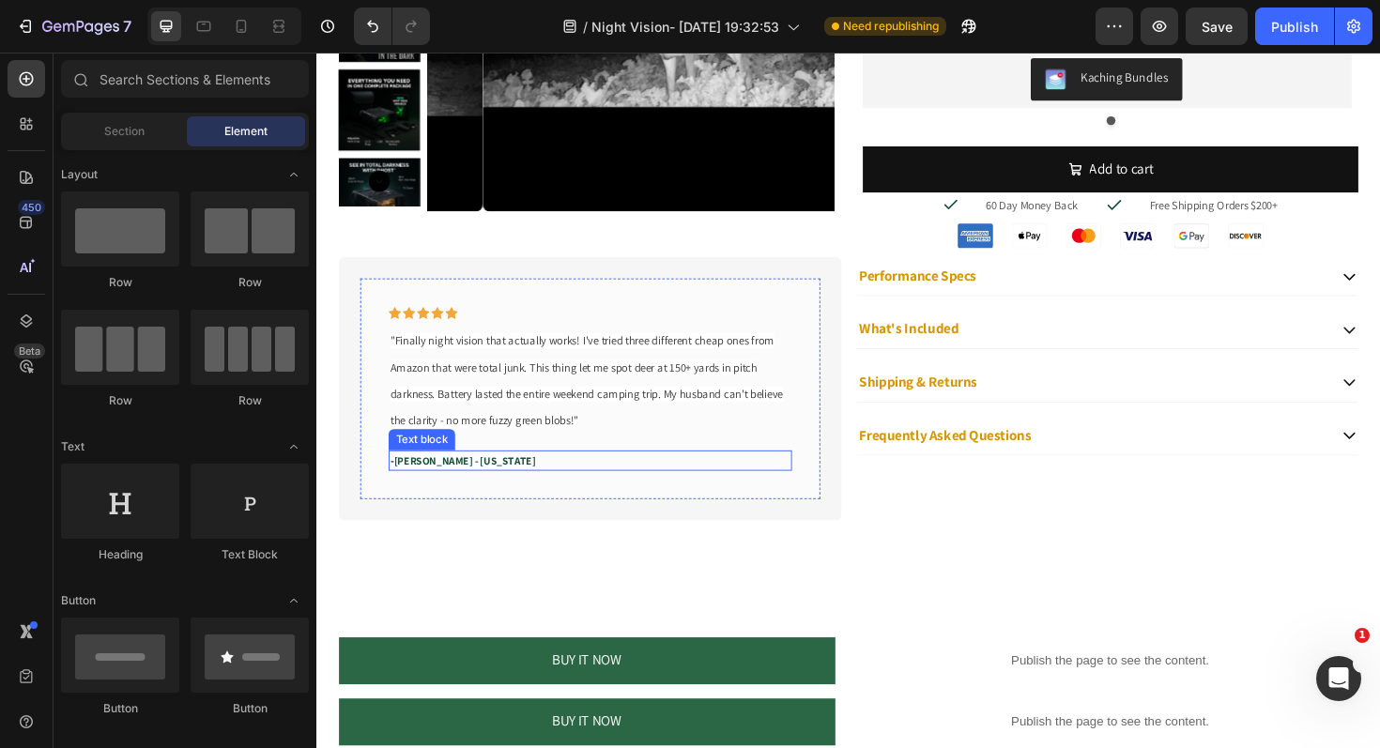
scroll to position [1125, 0]
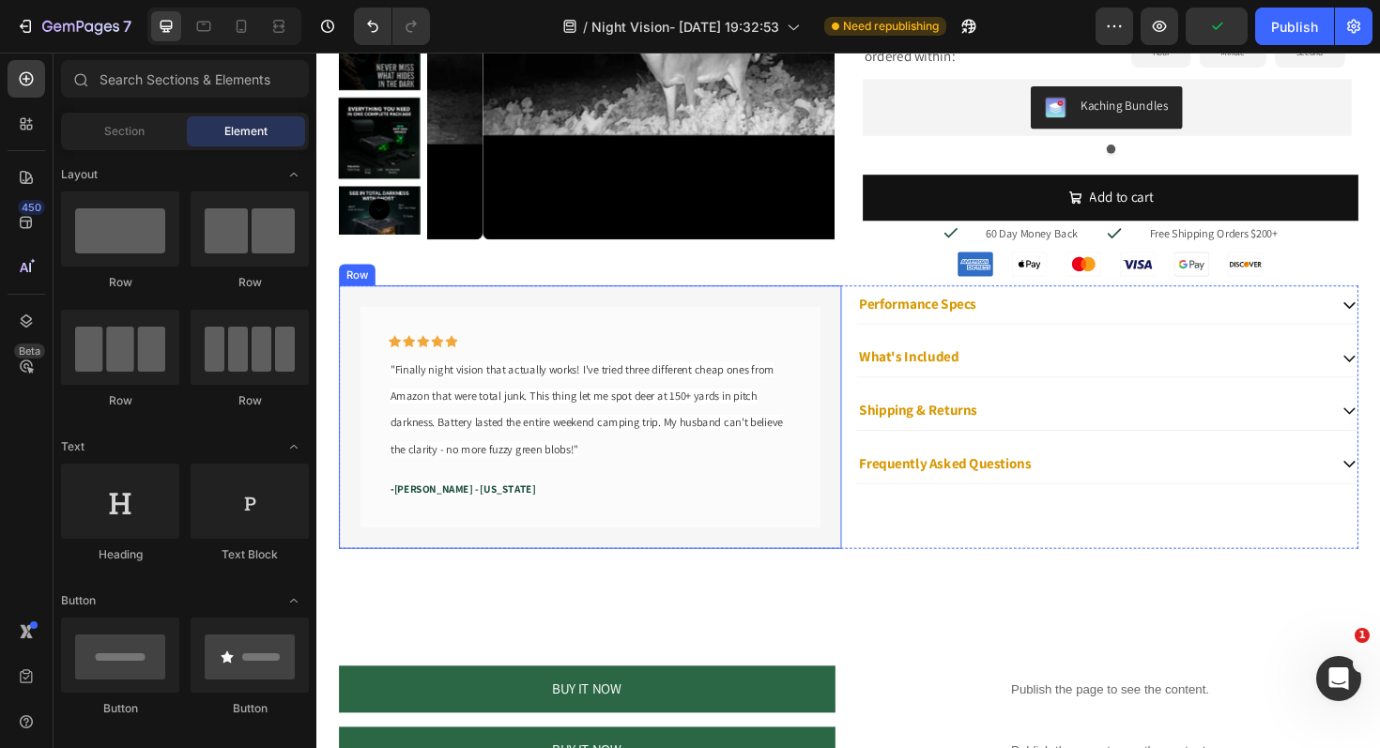
click at [607, 316] on div "Icon Icon Icon Icon Icon Row "Finally night vision that actually works! I've tr…" at bounding box center [606, 438] width 532 height 279
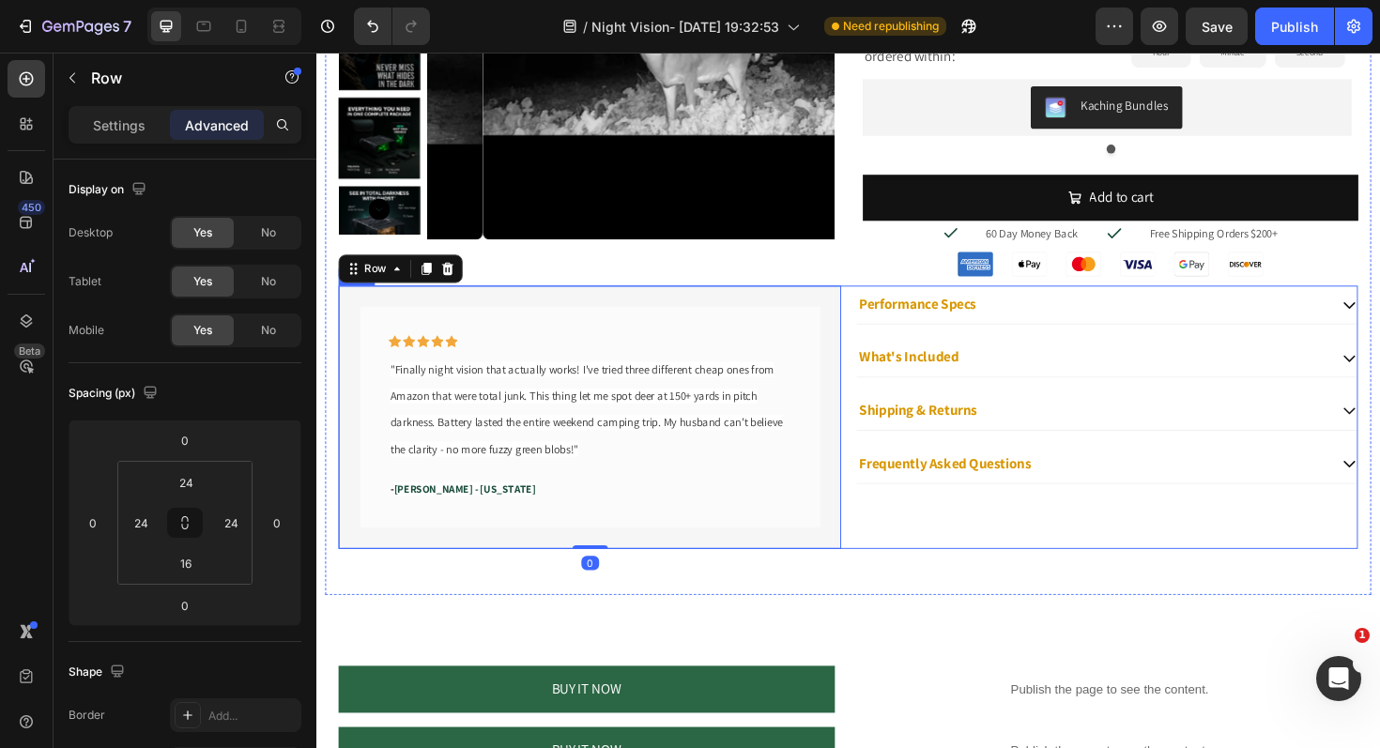
click at [873, 305] on div "Icon Icon Icon Icon Icon Row "Finally night vision that actually works! I've tr…" at bounding box center [879, 438] width 1079 height 279
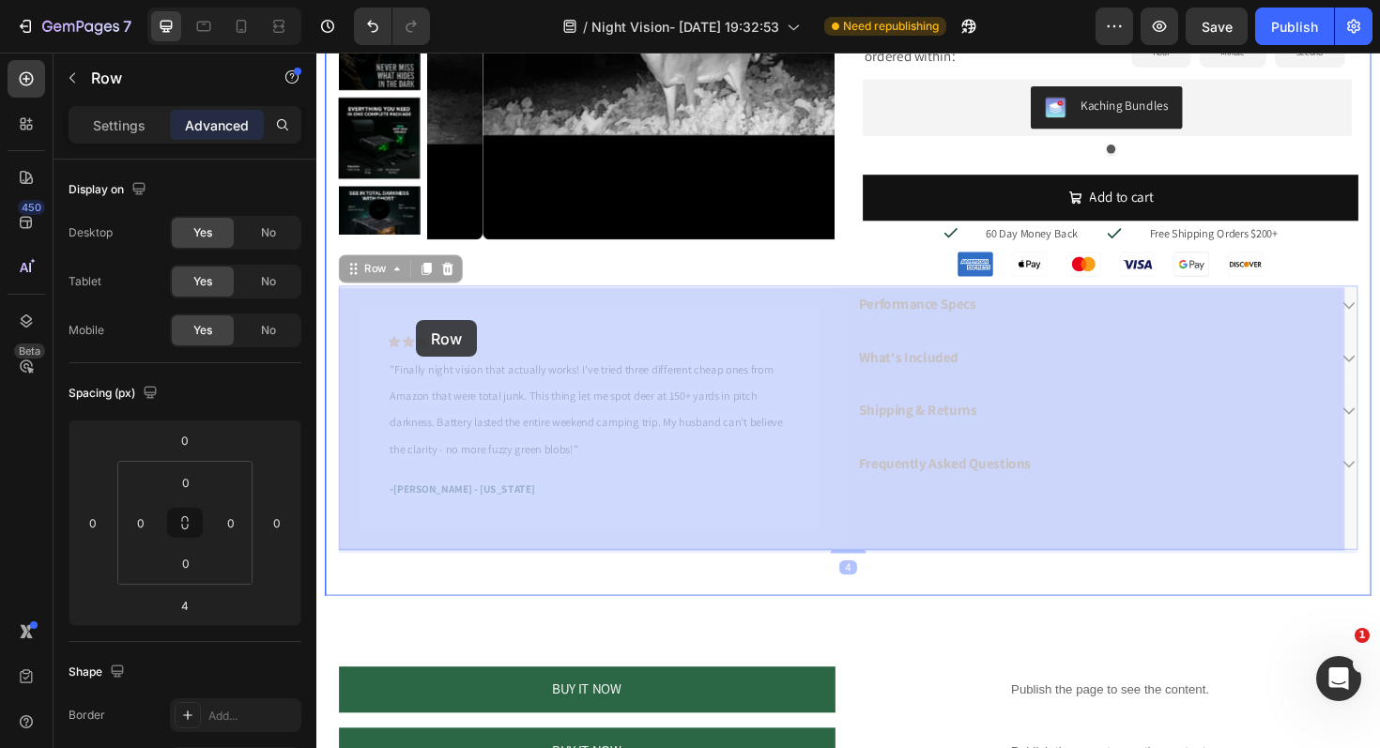
drag, startPoint x: 352, startPoint y: 288, endPoint x: 421, endPoint y: 336, distance: 84.4
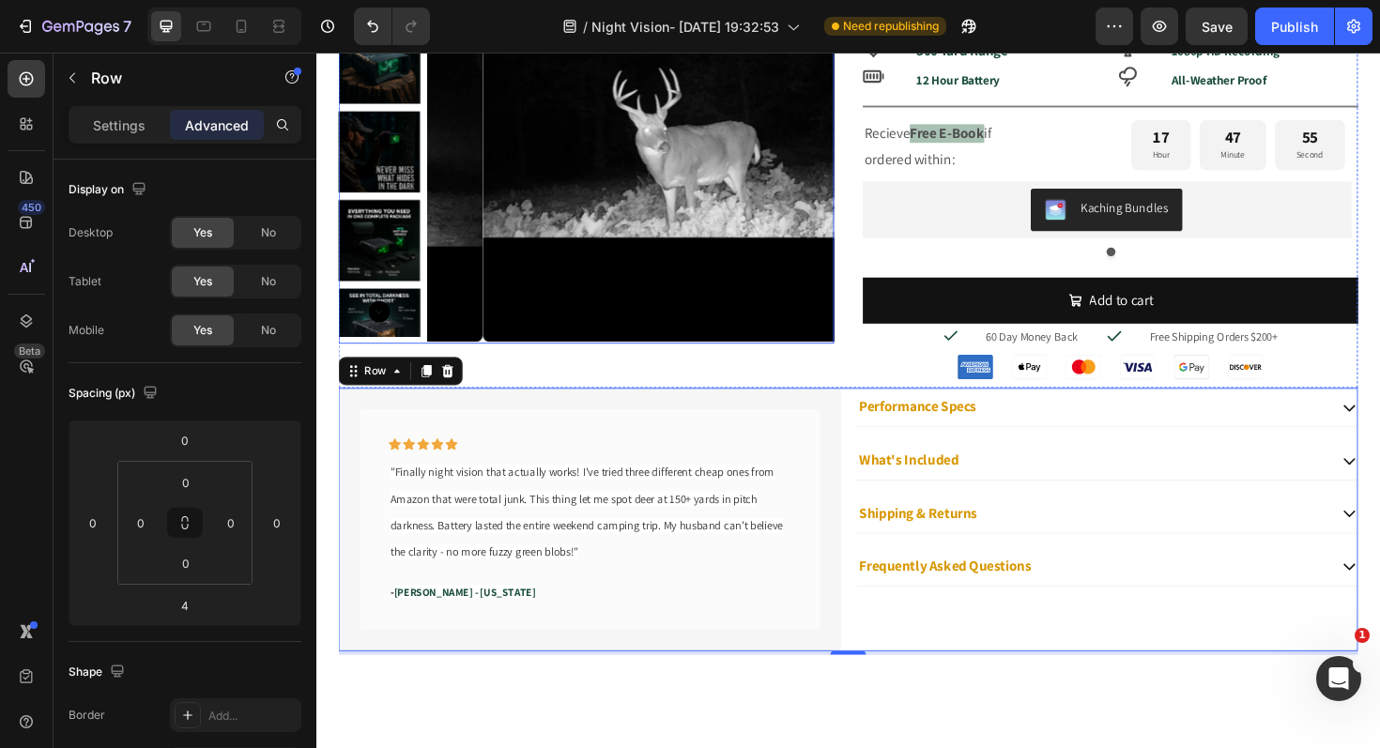
scroll to position [965, 0]
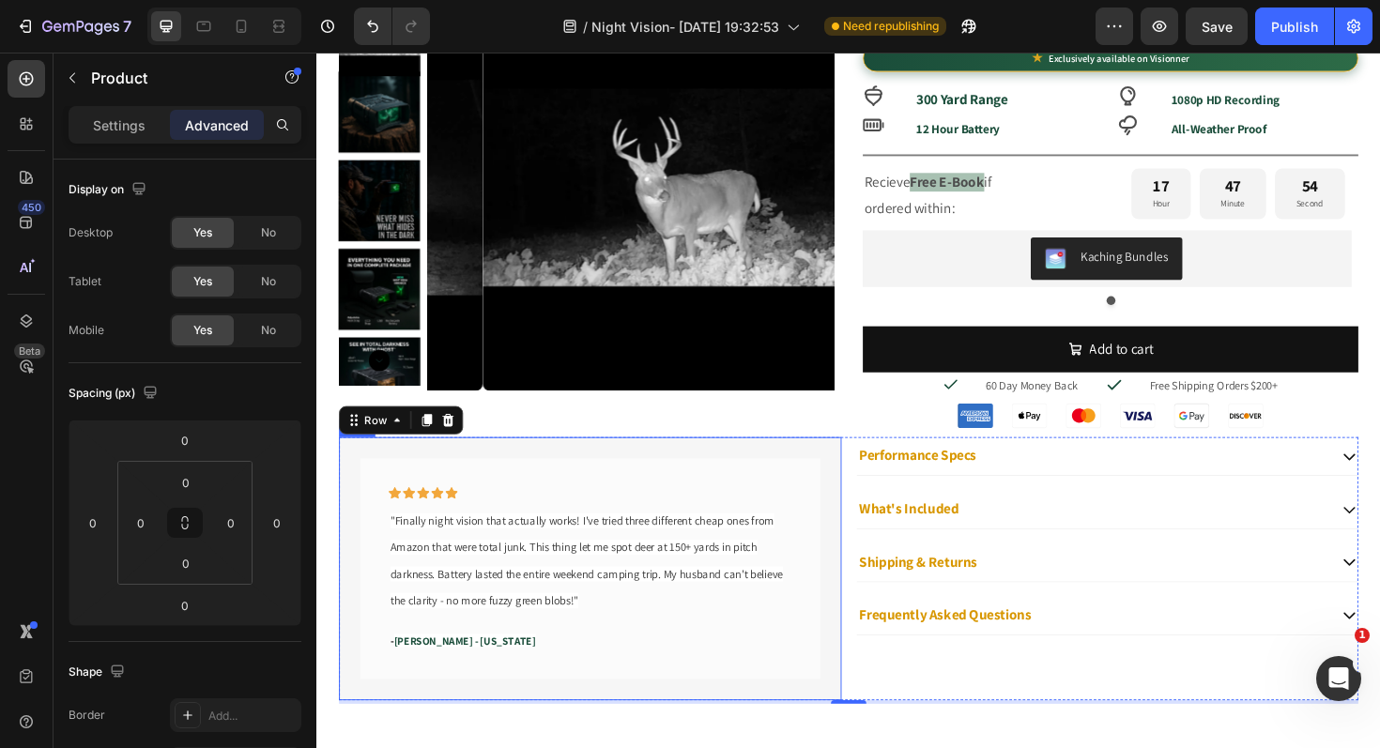
click at [802, 445] on div "Product Images" at bounding box center [602, 220] width 525 height 480
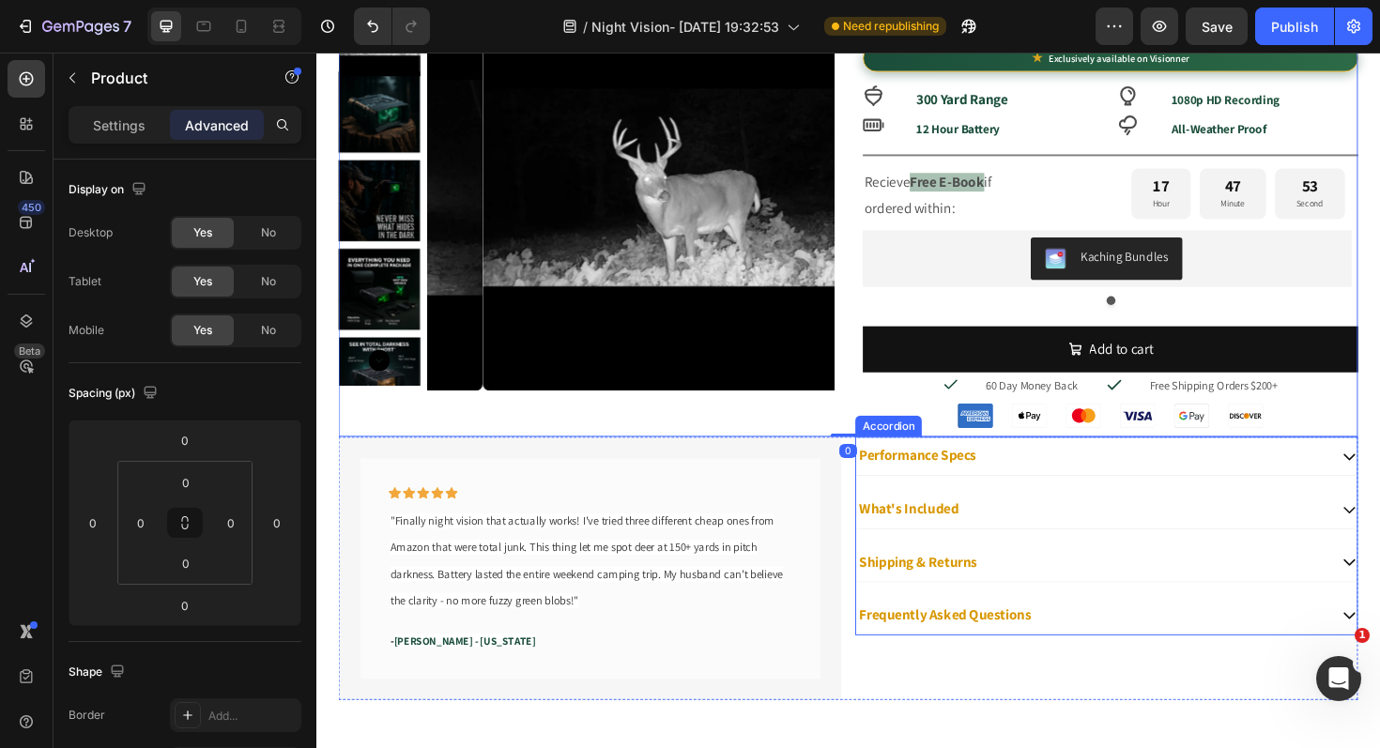
scroll to position [1130, 0]
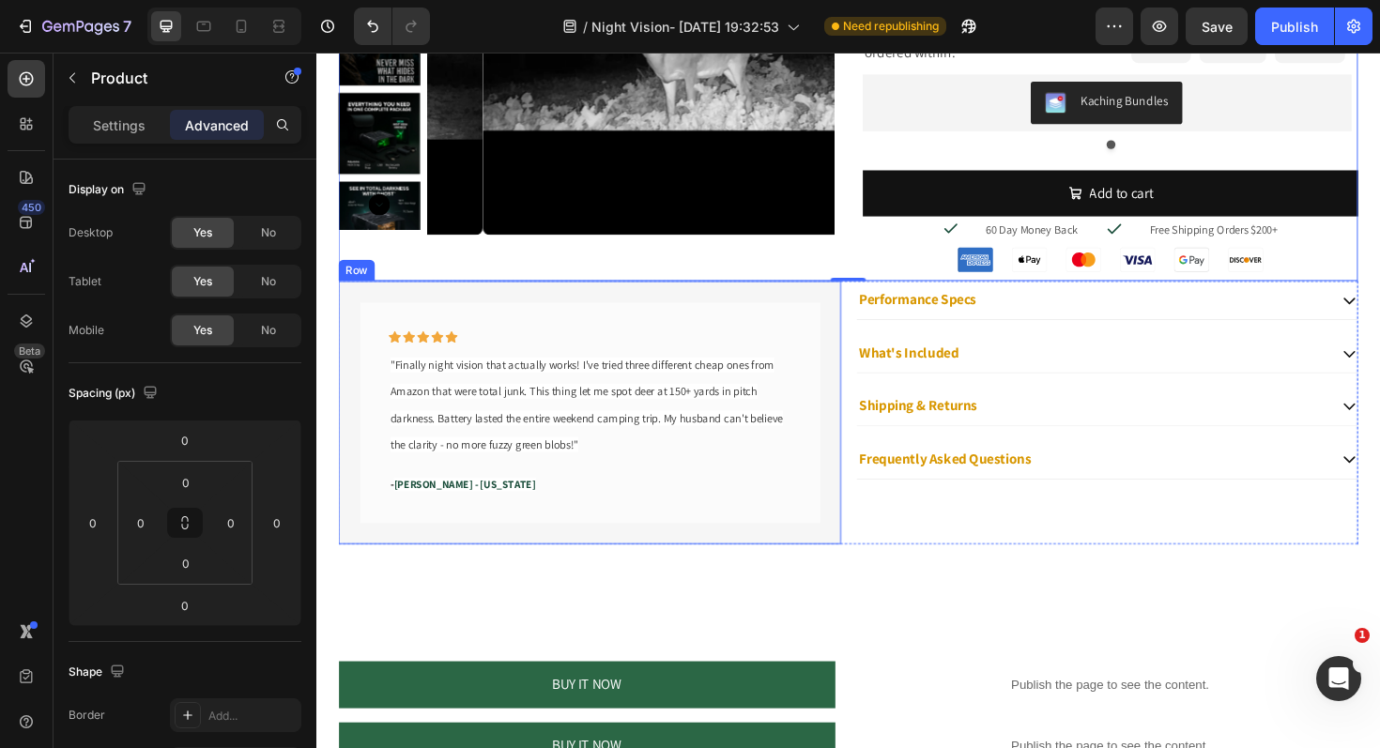
click at [799, 565] on div "Icon Icon Icon Icon Icon Row "Finally night vision that actually works! I've tr…" at bounding box center [606, 434] width 532 height 279
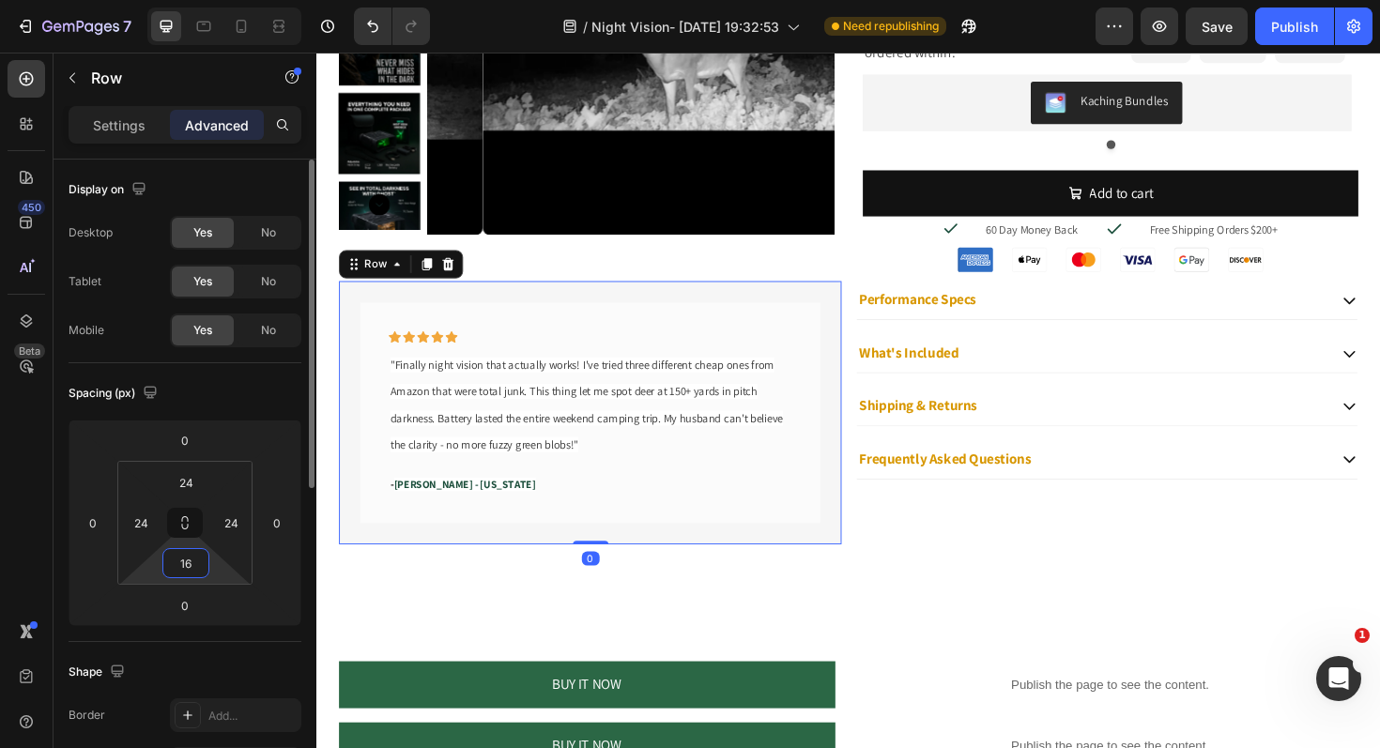
click at [193, 562] on input "16" at bounding box center [186, 563] width 38 height 28
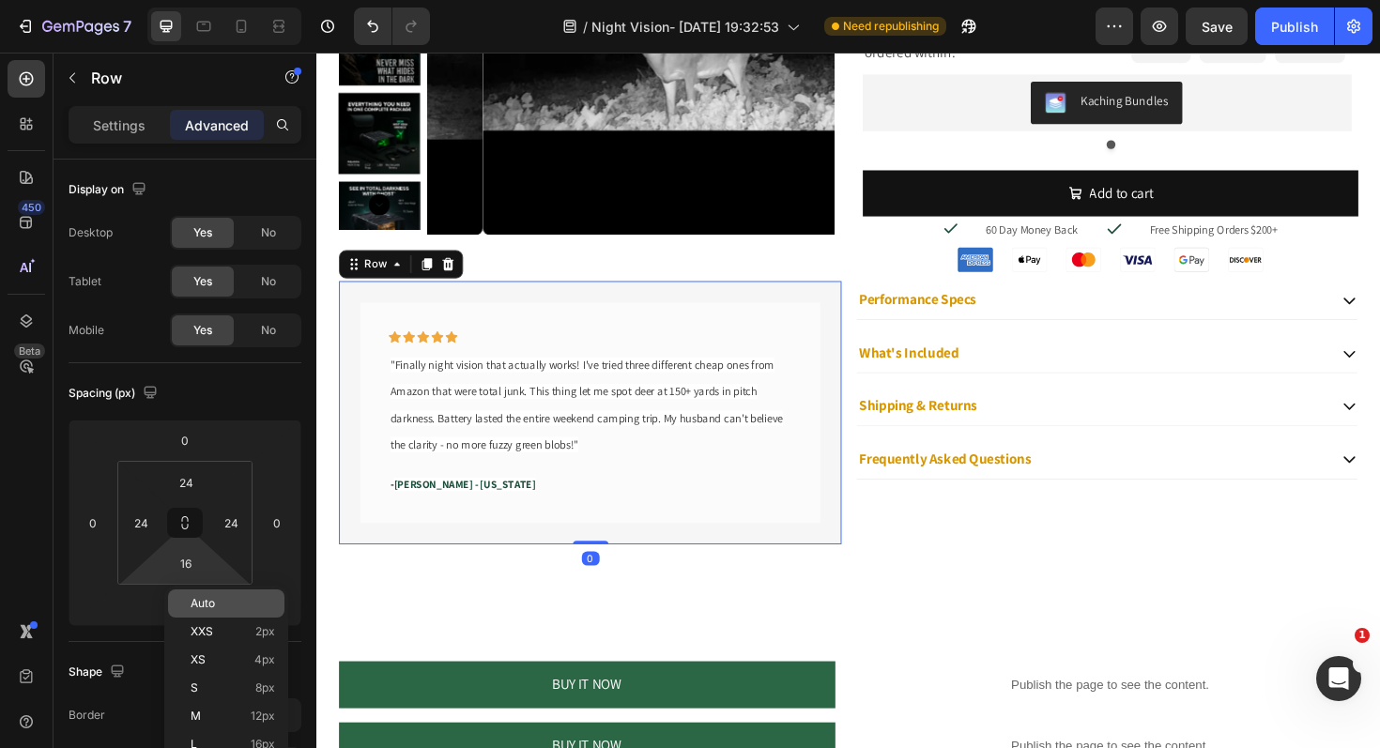
click at [244, 605] on p "Auto" at bounding box center [233, 603] width 84 height 13
type input "Auto"
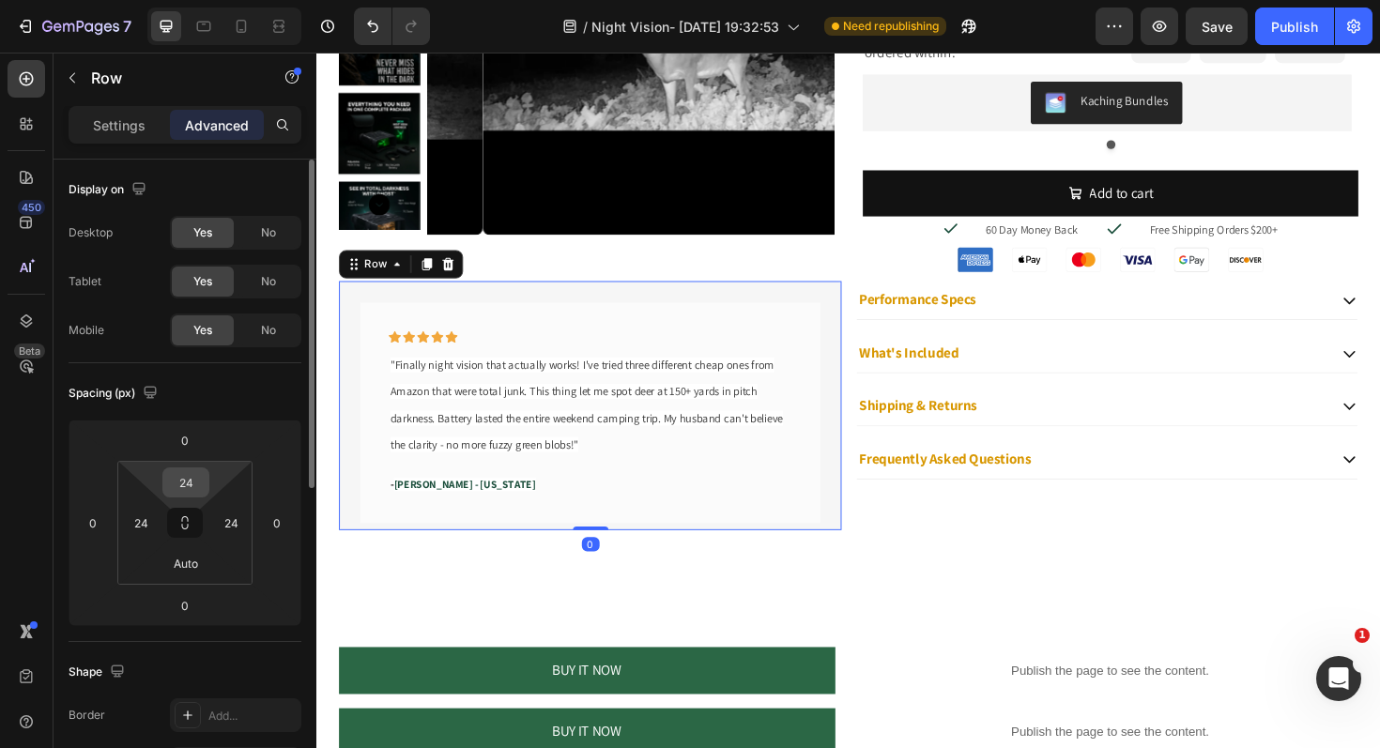
click at [196, 491] on input "24" at bounding box center [186, 482] width 38 height 28
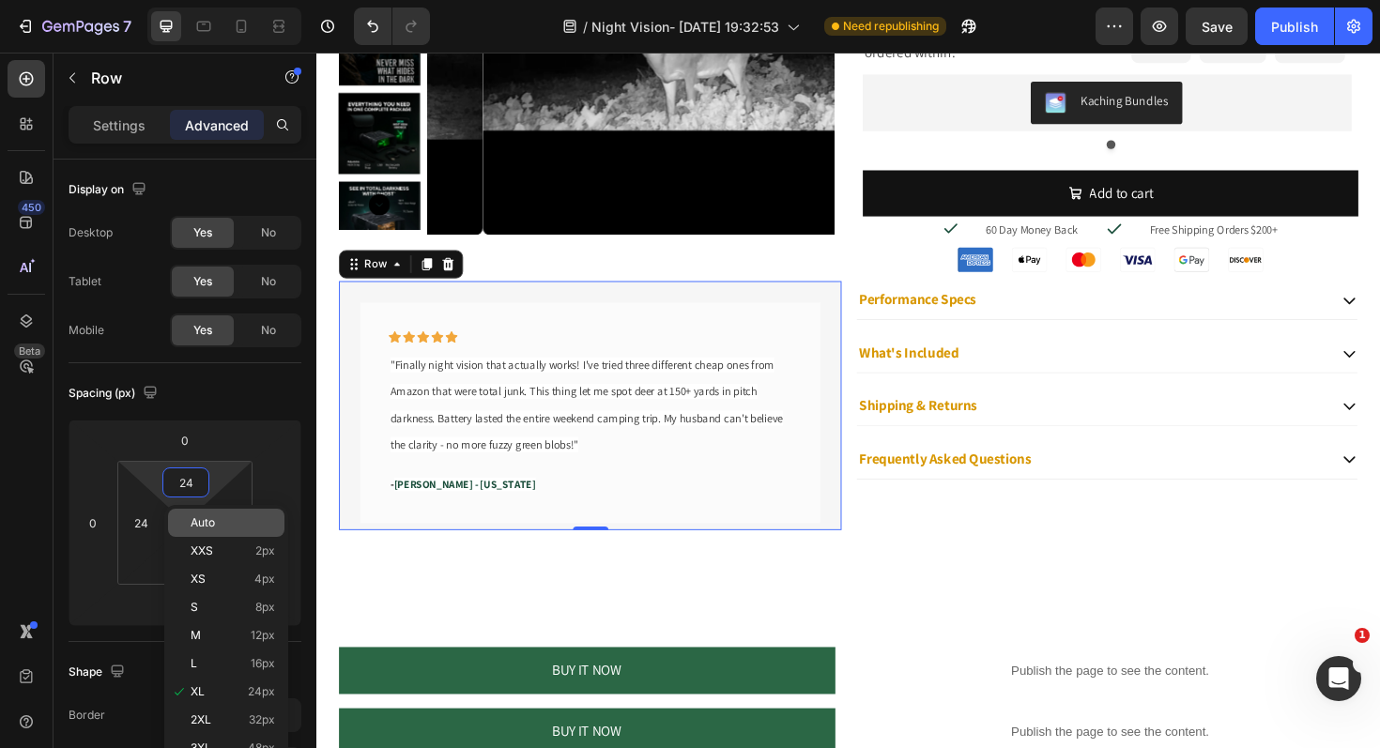
click at [254, 524] on p "Auto" at bounding box center [233, 522] width 84 height 13
type input "Auto"
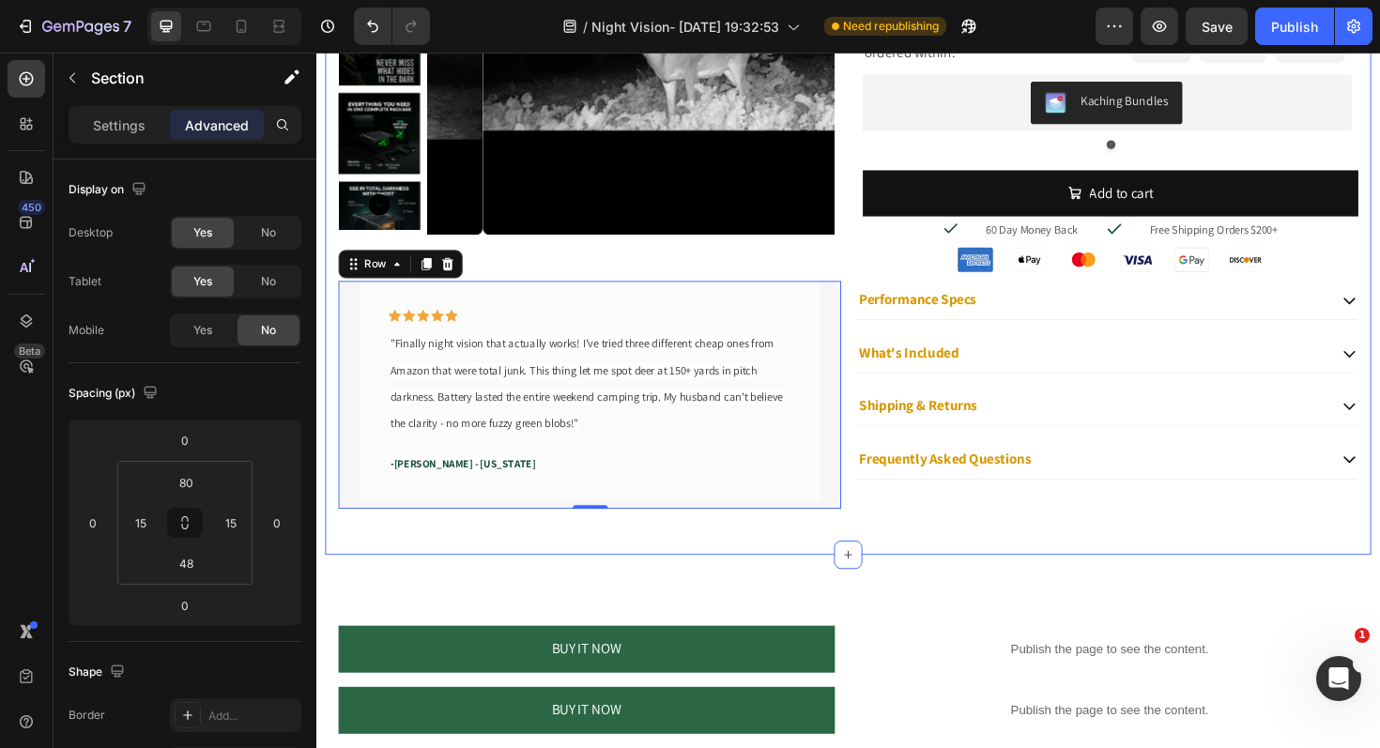
click at [1002, 563] on div "Product Images Icon Icon Icon Icon Icon Icon List Rated 4.7/5 based on 476 revi…" at bounding box center [880, 162] width 1108 height 845
click at [849, 302] on div "Icon Icon Icon Icon Icon Row "Finally night vision that actually works! I've tr…" at bounding box center [606, 415] width 532 height 241
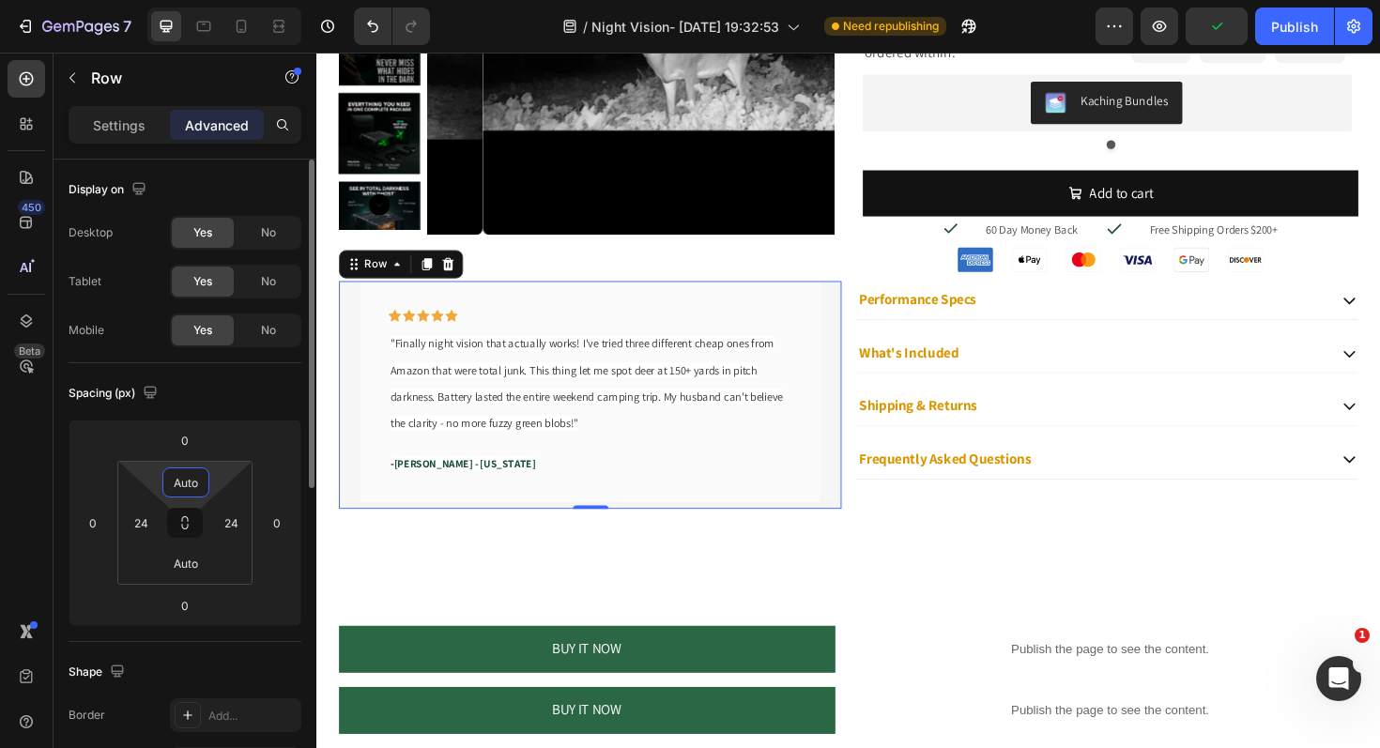
click at [191, 484] on input "Auto" at bounding box center [186, 482] width 38 height 28
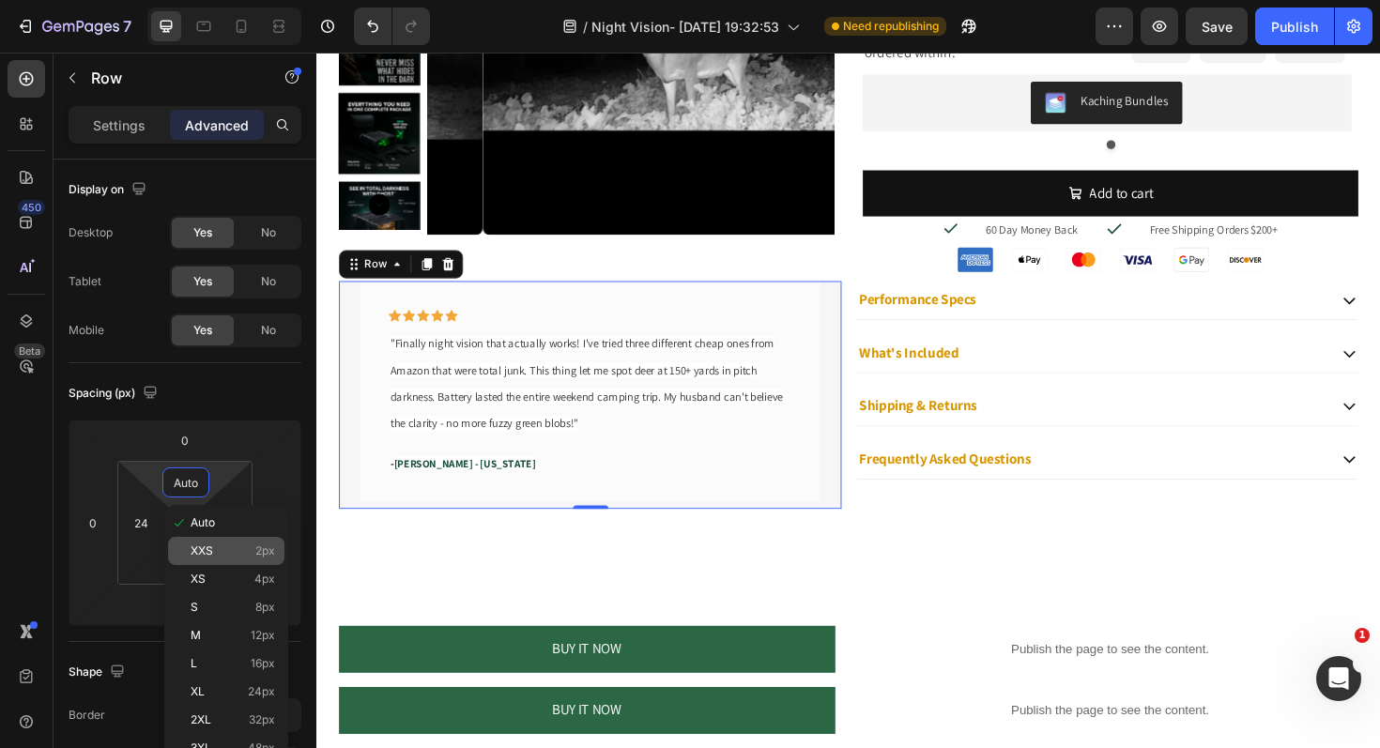
click at [227, 544] on p "XXS 2px" at bounding box center [233, 550] width 84 height 13
type input "2"
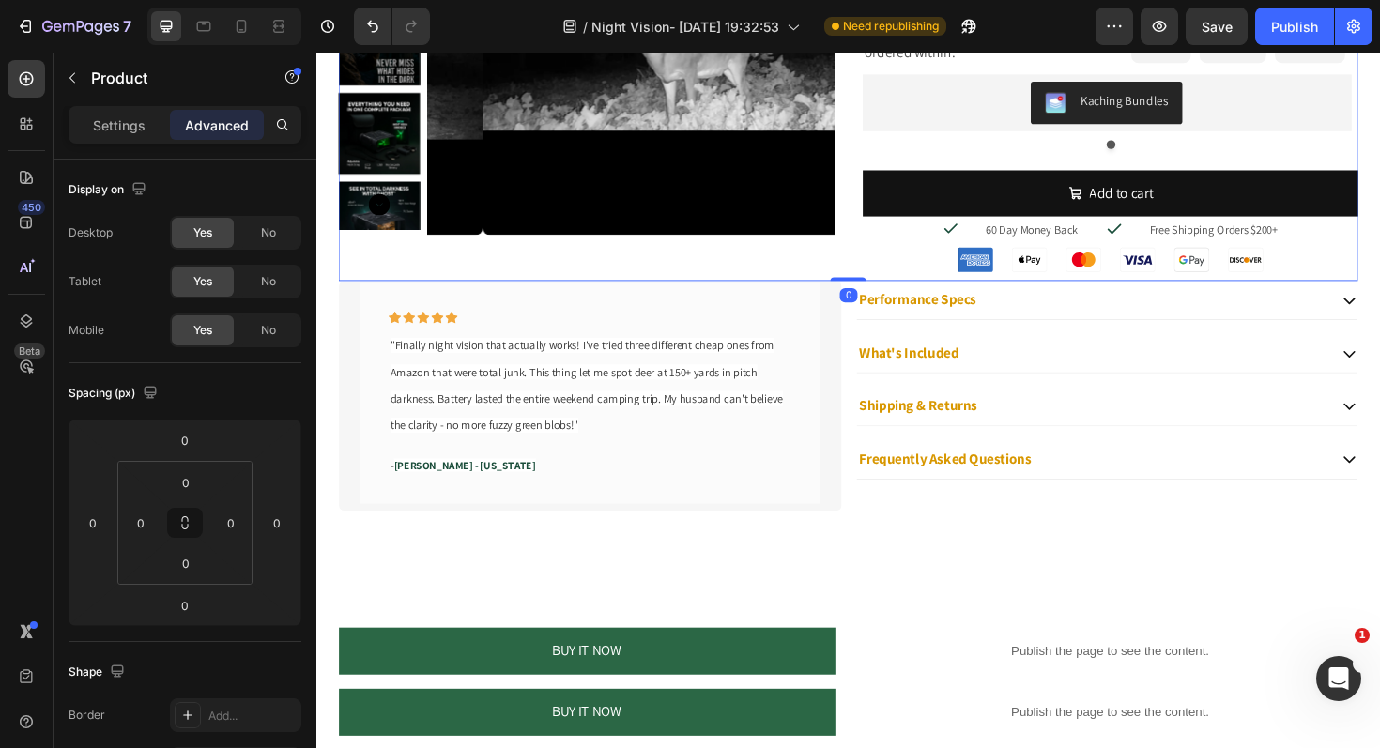
click at [865, 264] on div "Product Images Icon Icon Icon Icon Icon Icon List Rated 4.7/5 based on 476 revi…" at bounding box center [879, 55] width 1079 height 480
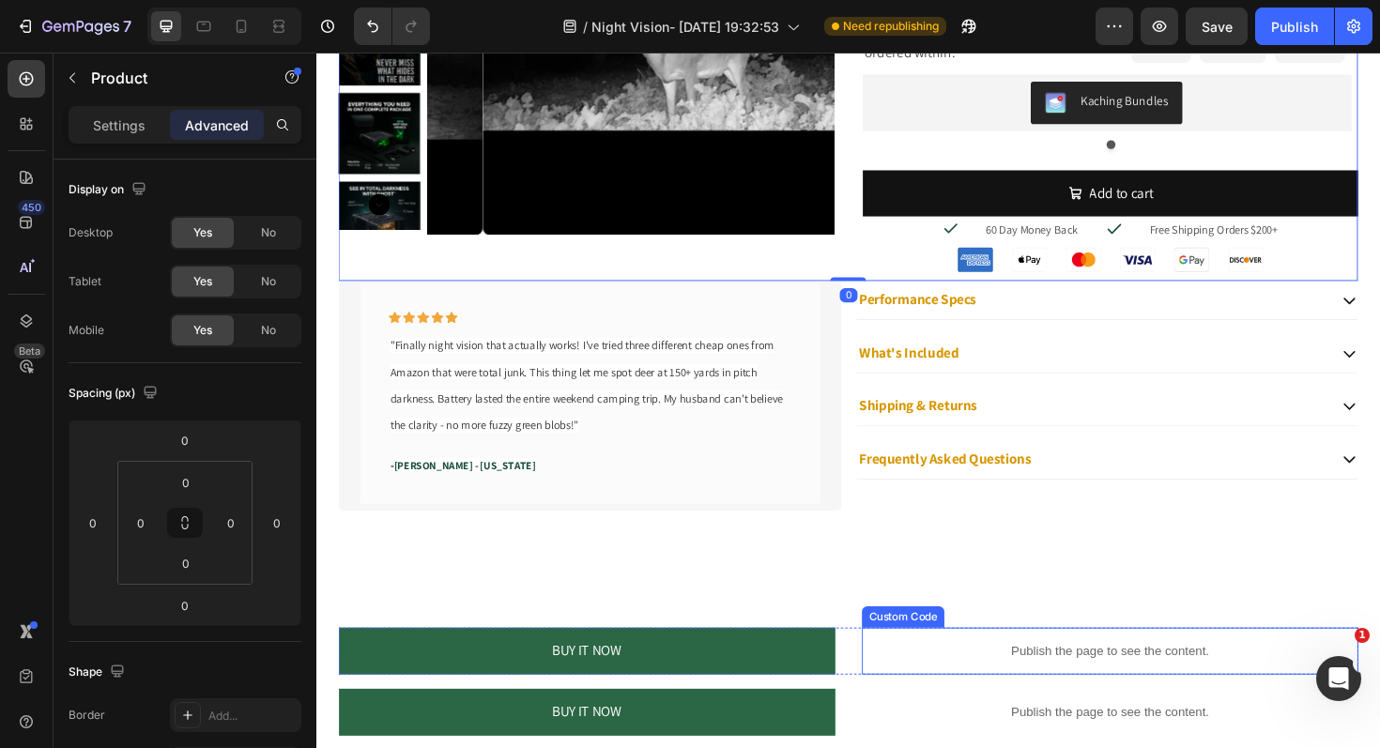
click at [964, 644] on div "Custom Code" at bounding box center [937, 650] width 80 height 17
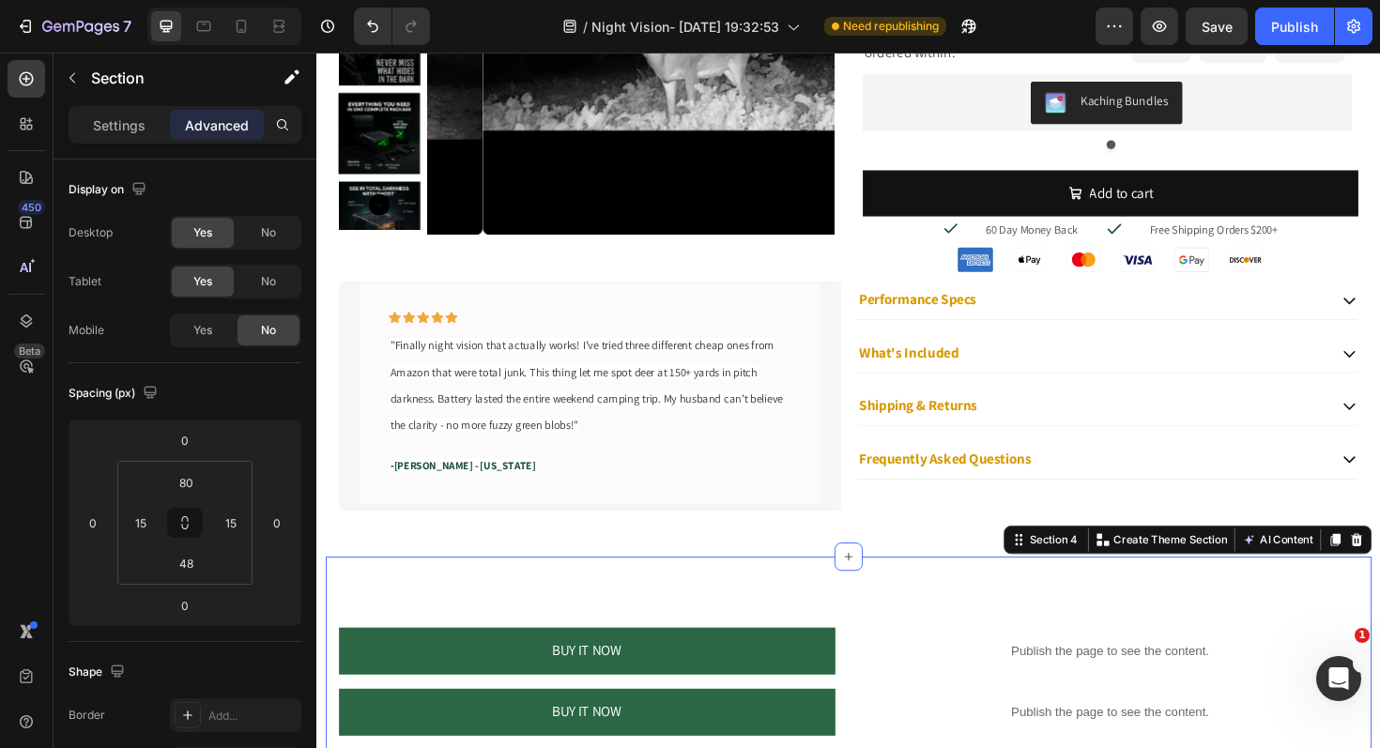
click at [763, 629] on div "BUY IT NOW Dynamic Checkout Publish the page to see the content. Custom Code Pr…" at bounding box center [880, 704] width 1108 height 235
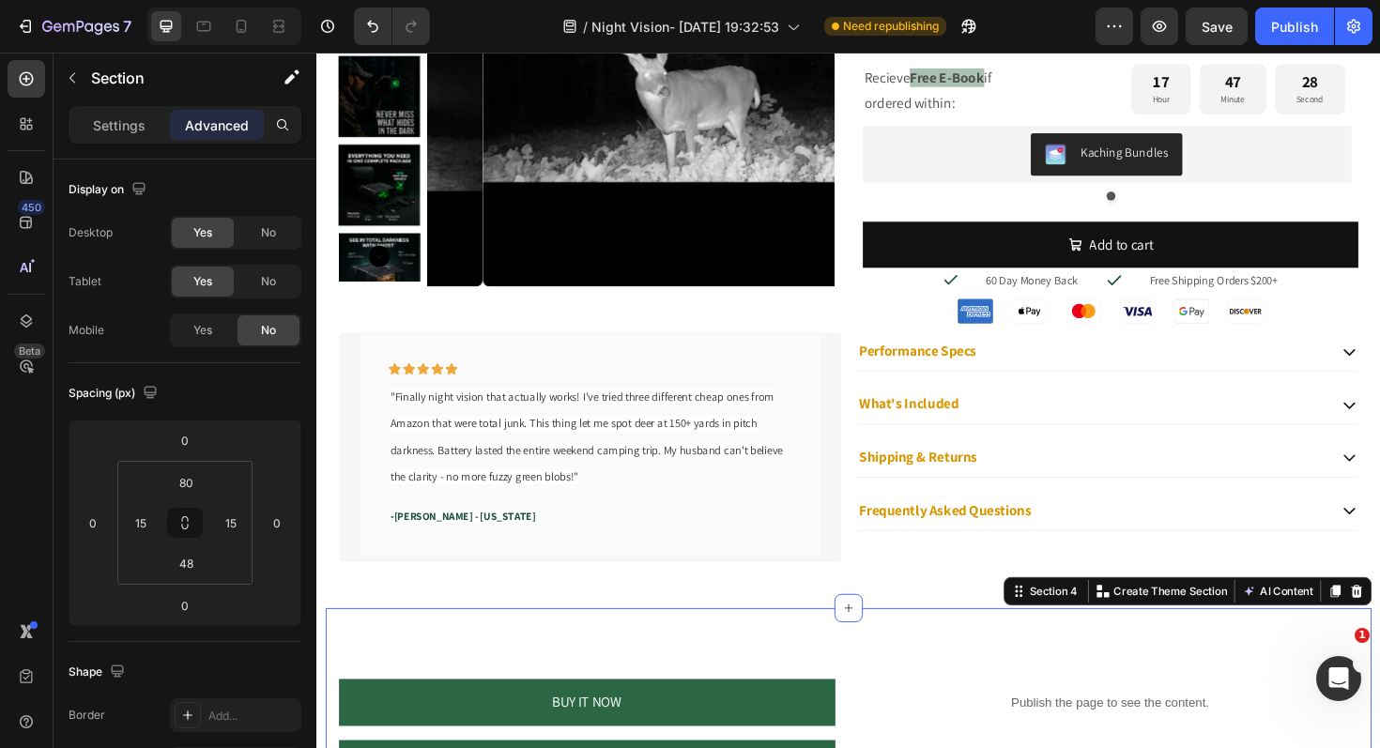
scroll to position [997, 0]
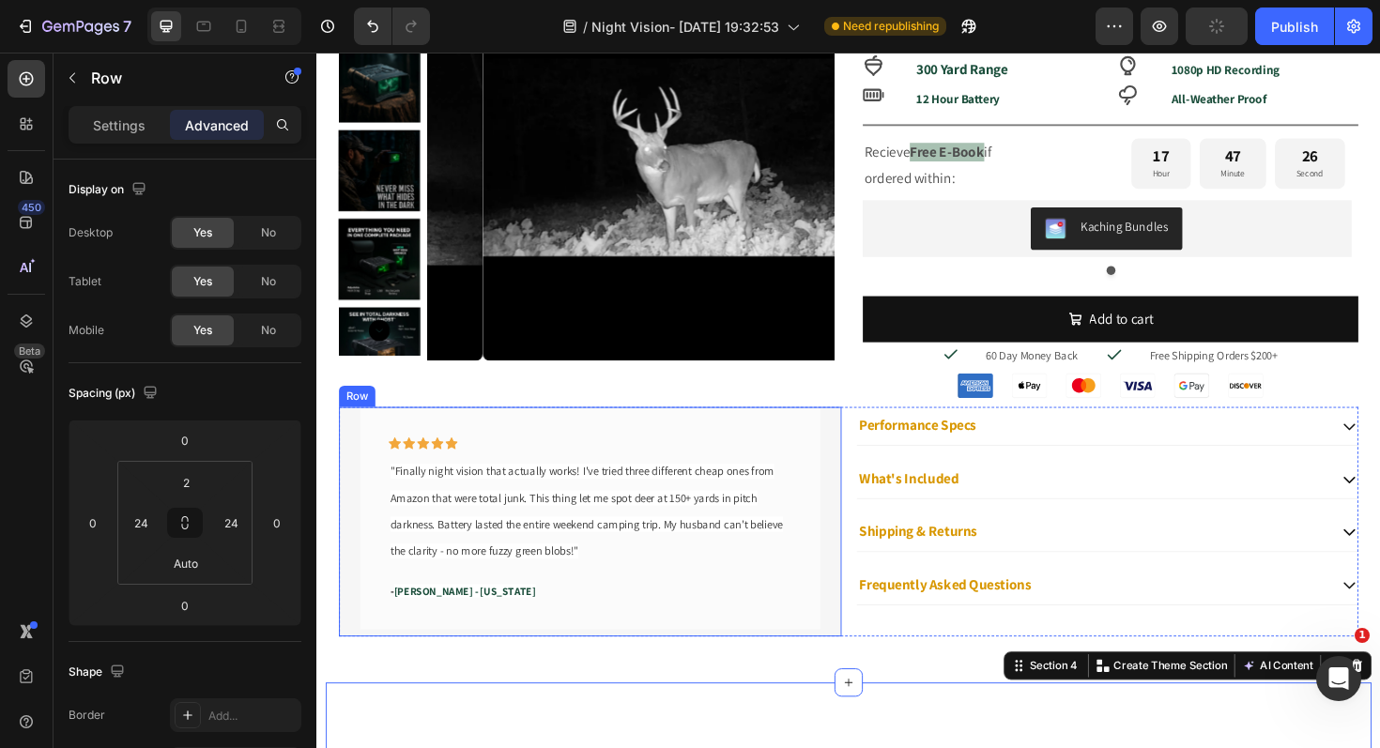
click at [854, 453] on div "Icon Icon Icon Icon Icon Row "Finally night vision that actually works! I've tr…" at bounding box center [606, 549] width 532 height 243
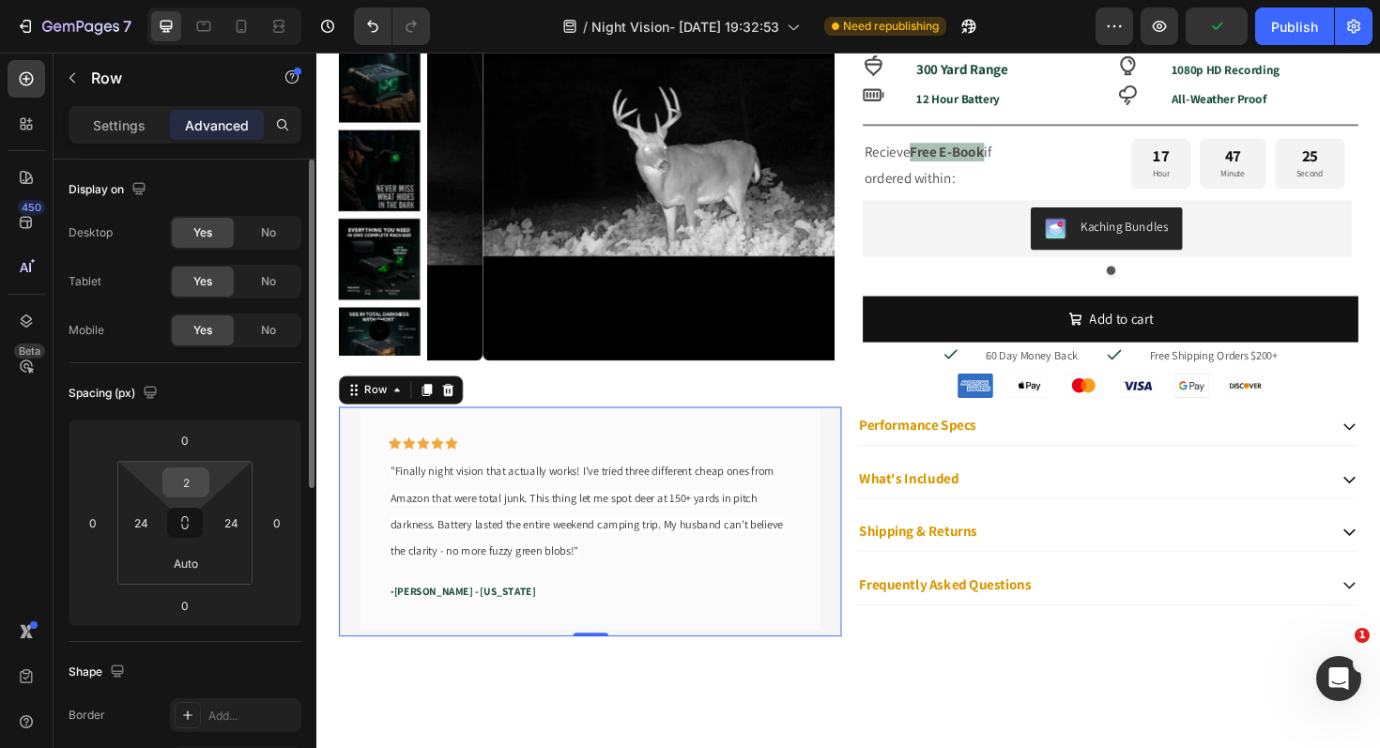
click at [192, 484] on input "2" at bounding box center [186, 482] width 38 height 28
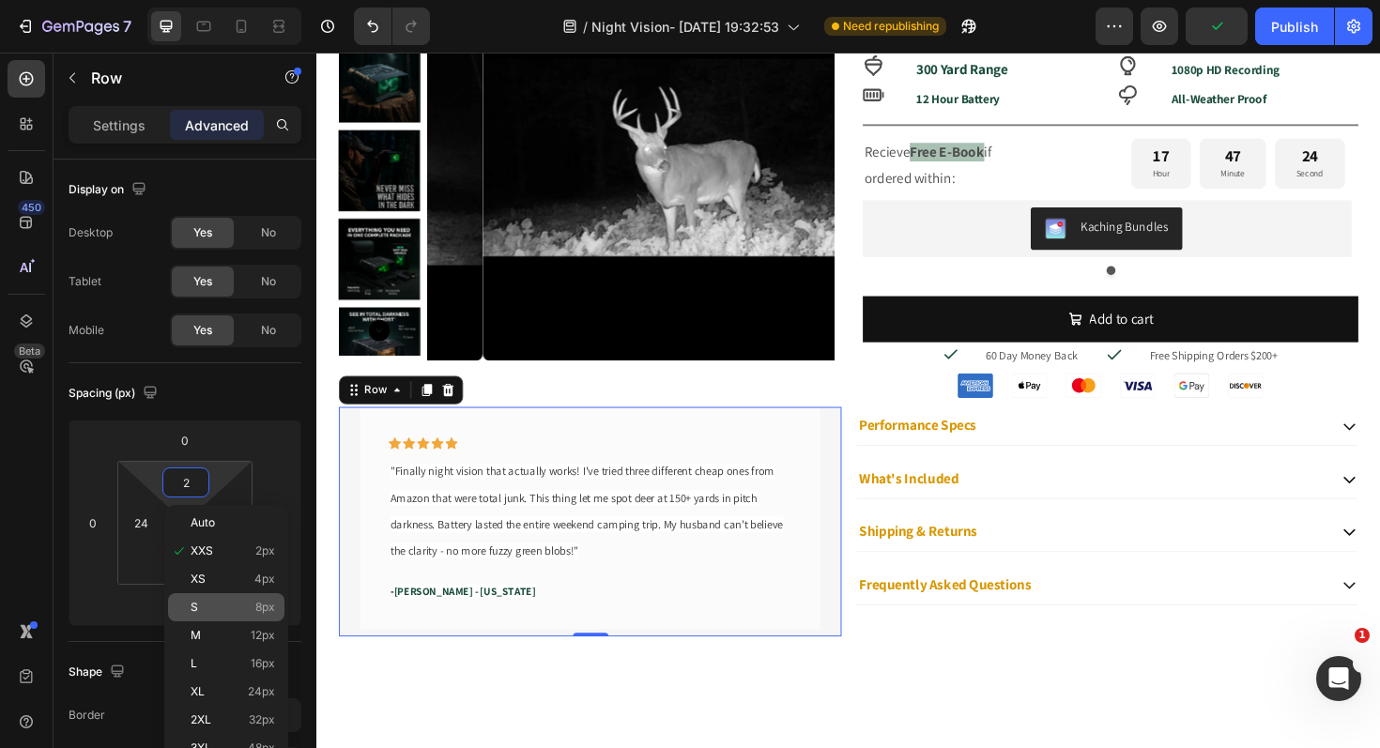
click at [226, 607] on p "S 8px" at bounding box center [233, 607] width 84 height 13
type input "8"
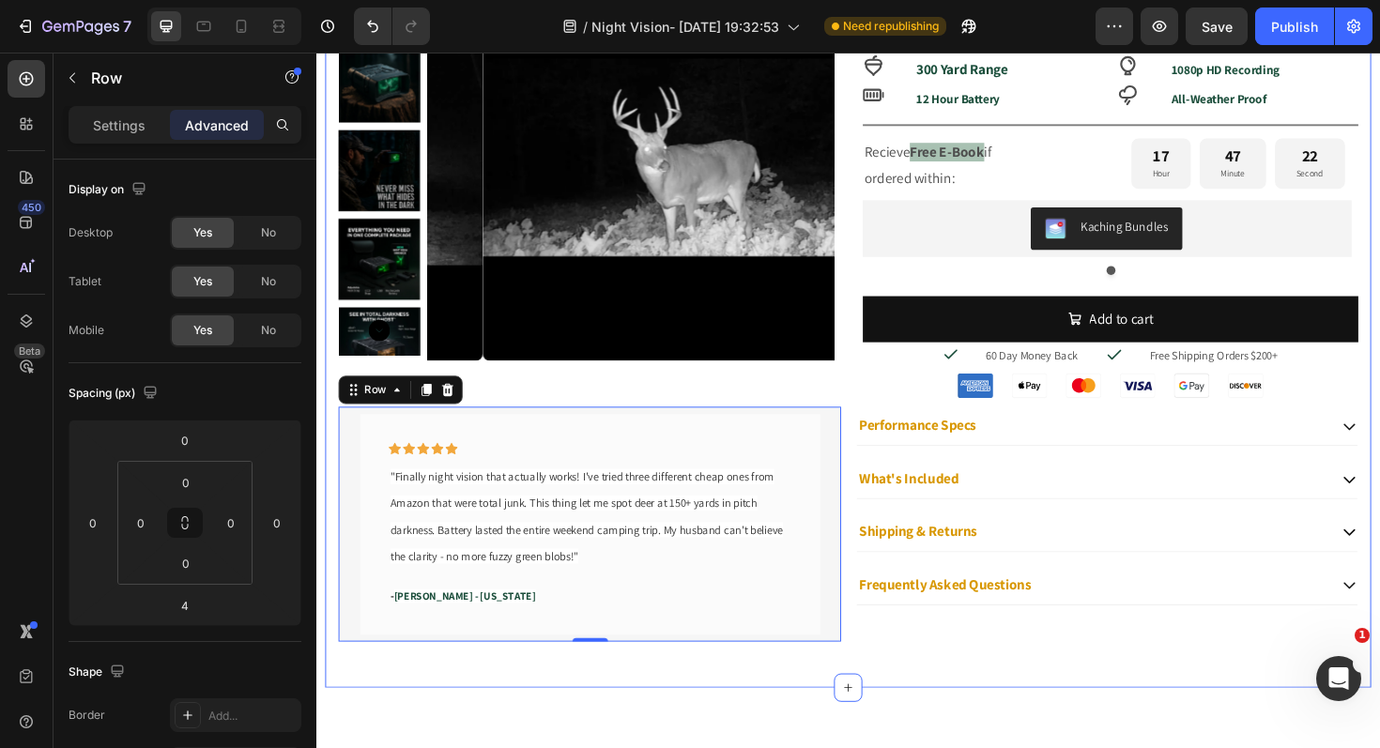
click at [926, 676] on div "Performance Specs What's Included Shipping & Returns Frequently Asked Questions…" at bounding box center [1153, 552] width 532 height 249
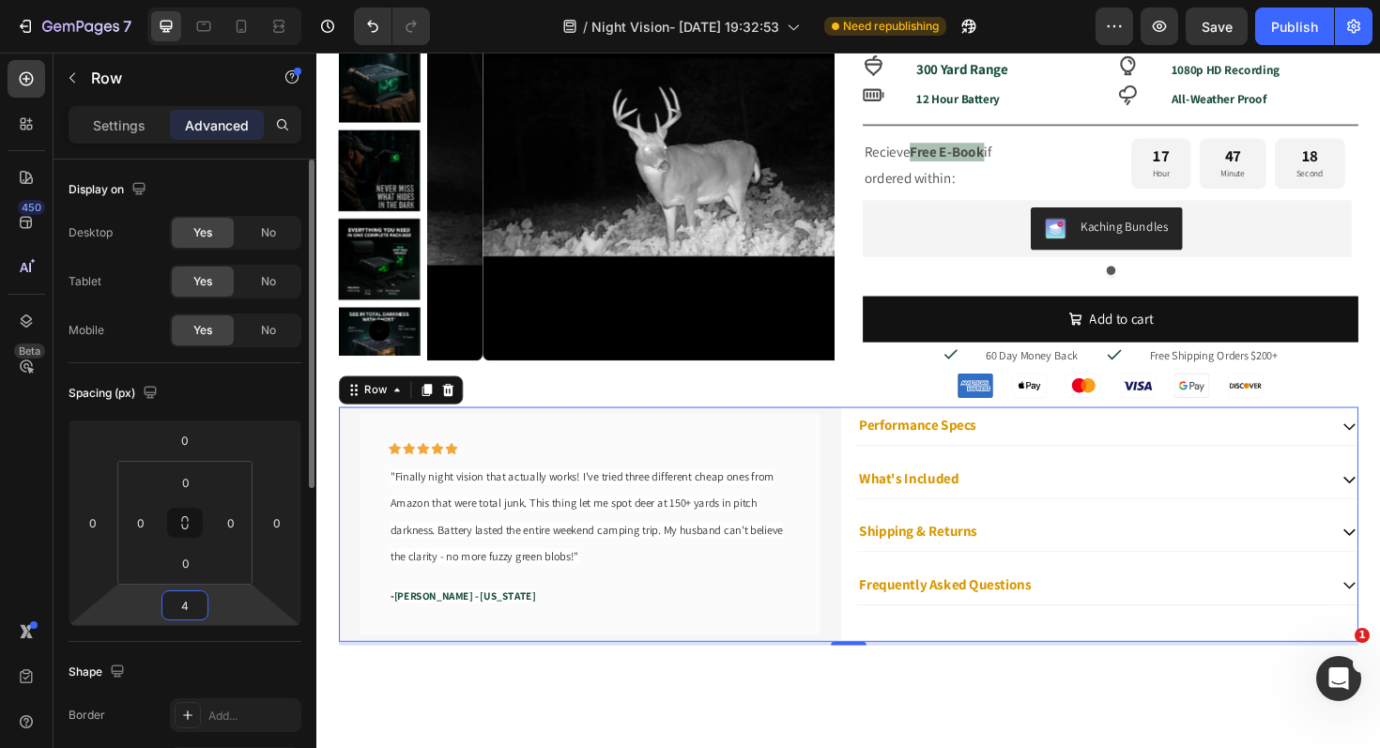
drag, startPoint x: 168, startPoint y: 609, endPoint x: 179, endPoint y: 605, distance: 11.9
click at [169, 608] on input "4" at bounding box center [185, 605] width 38 height 28
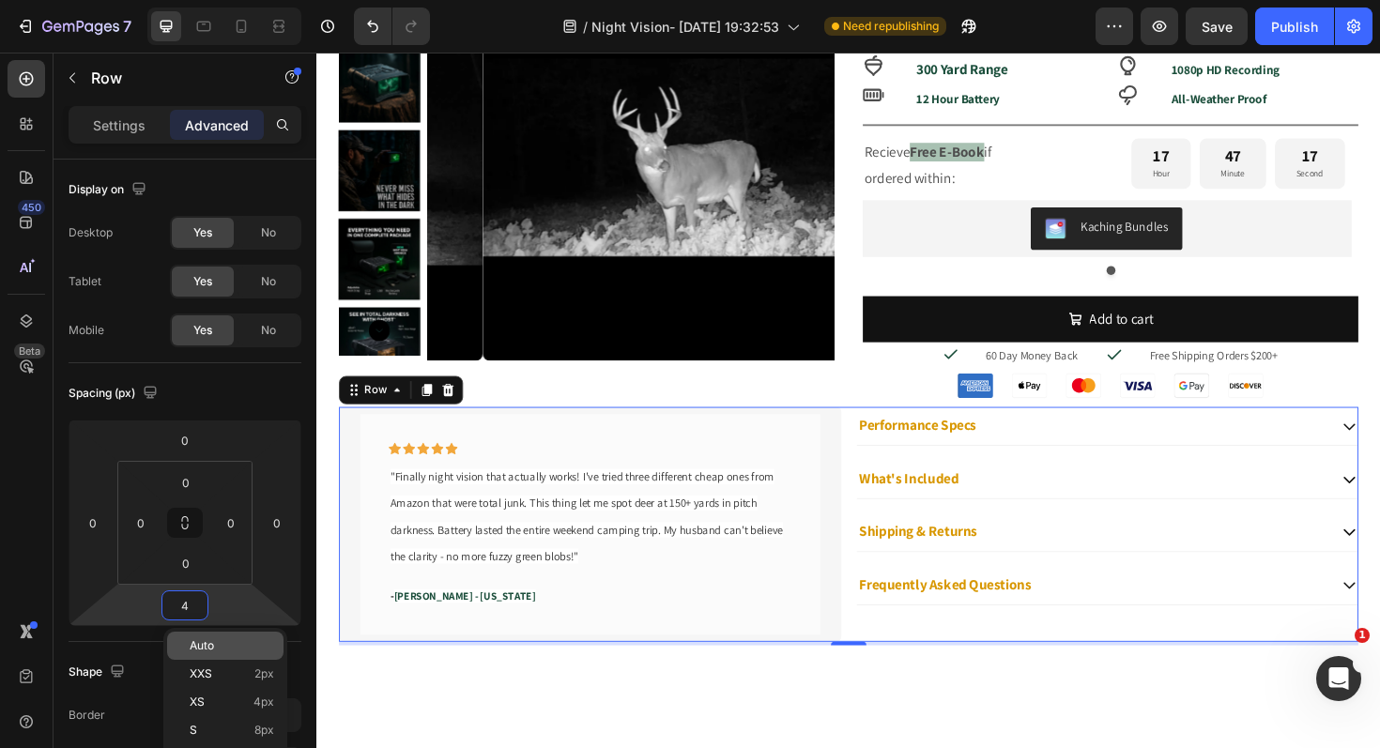
click at [204, 658] on div "Auto" at bounding box center [225, 646] width 116 height 28
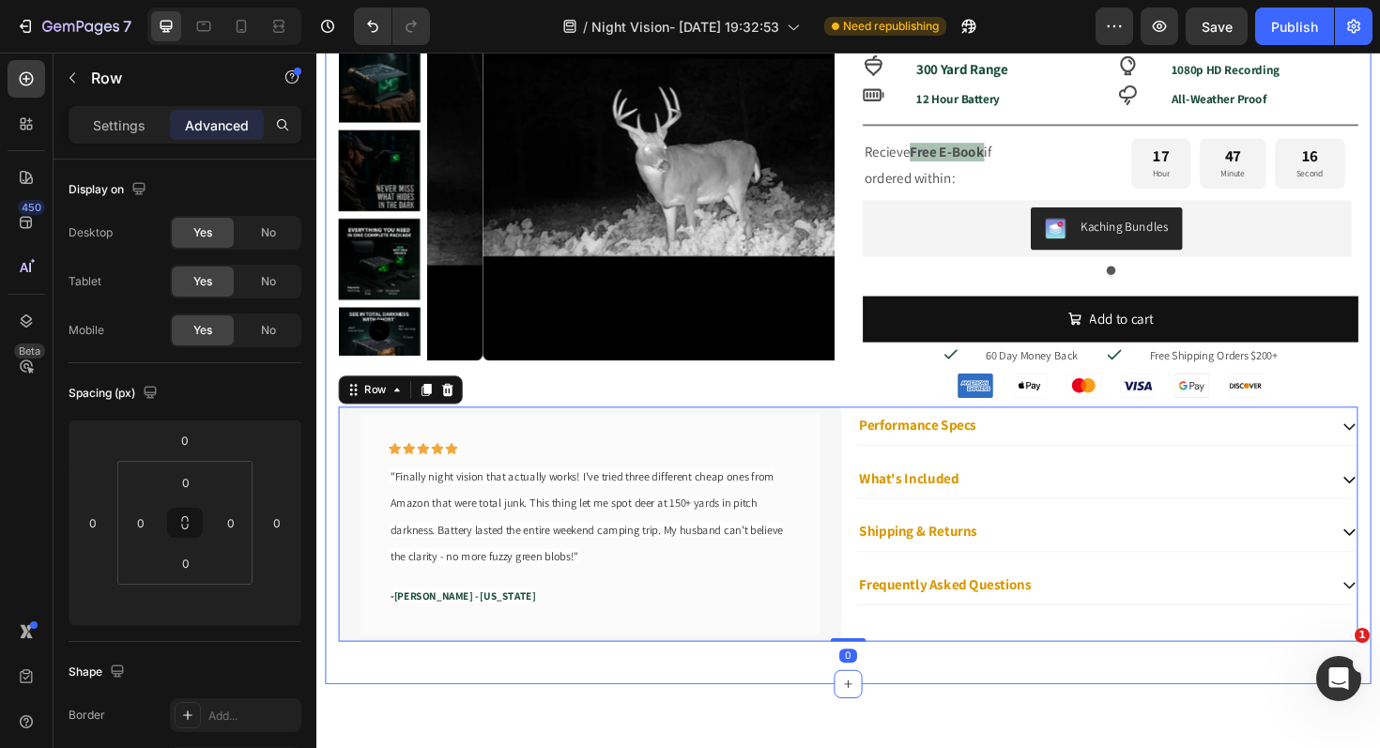
click at [716, 706] on div "Product Images Icon Icon Icon Icon Icon Icon List Rated 4.7/5 based on 476 revi…" at bounding box center [880, 297] width 1108 height 849
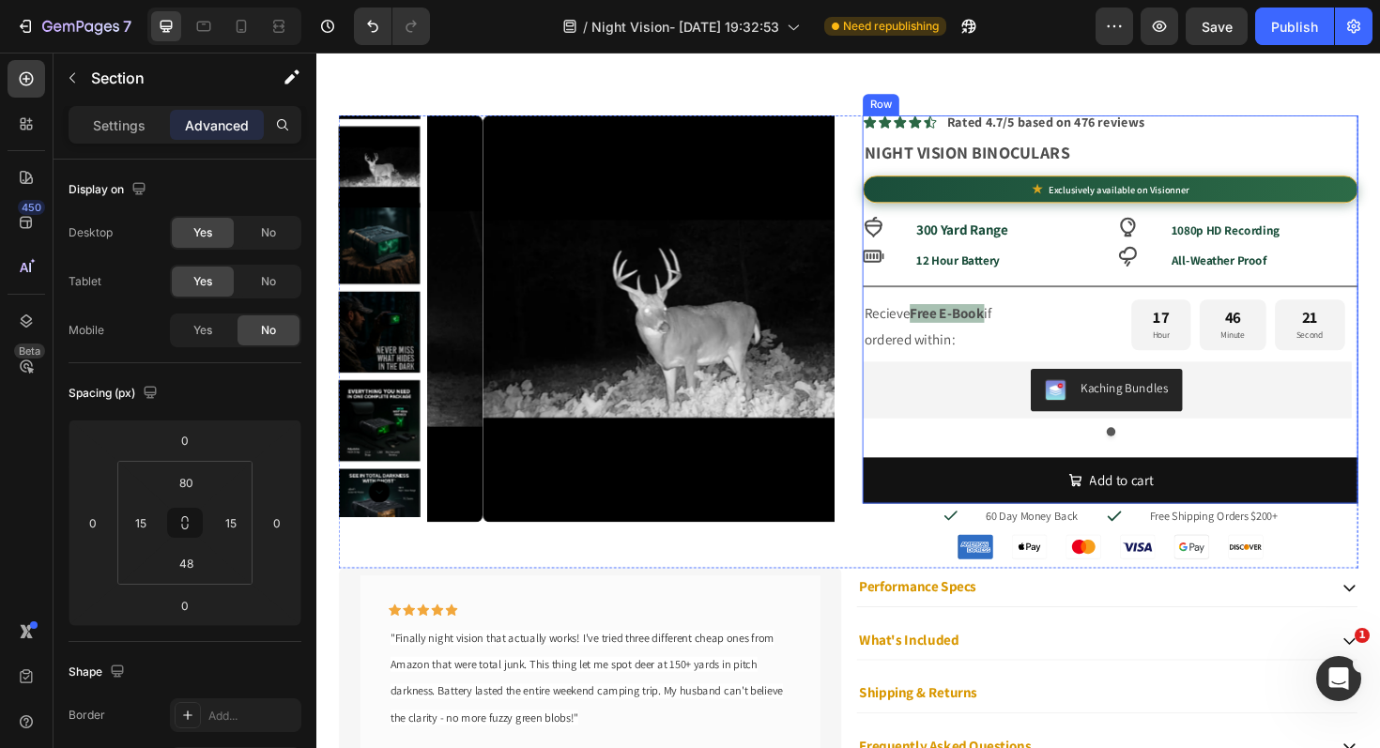
scroll to position [827, 0]
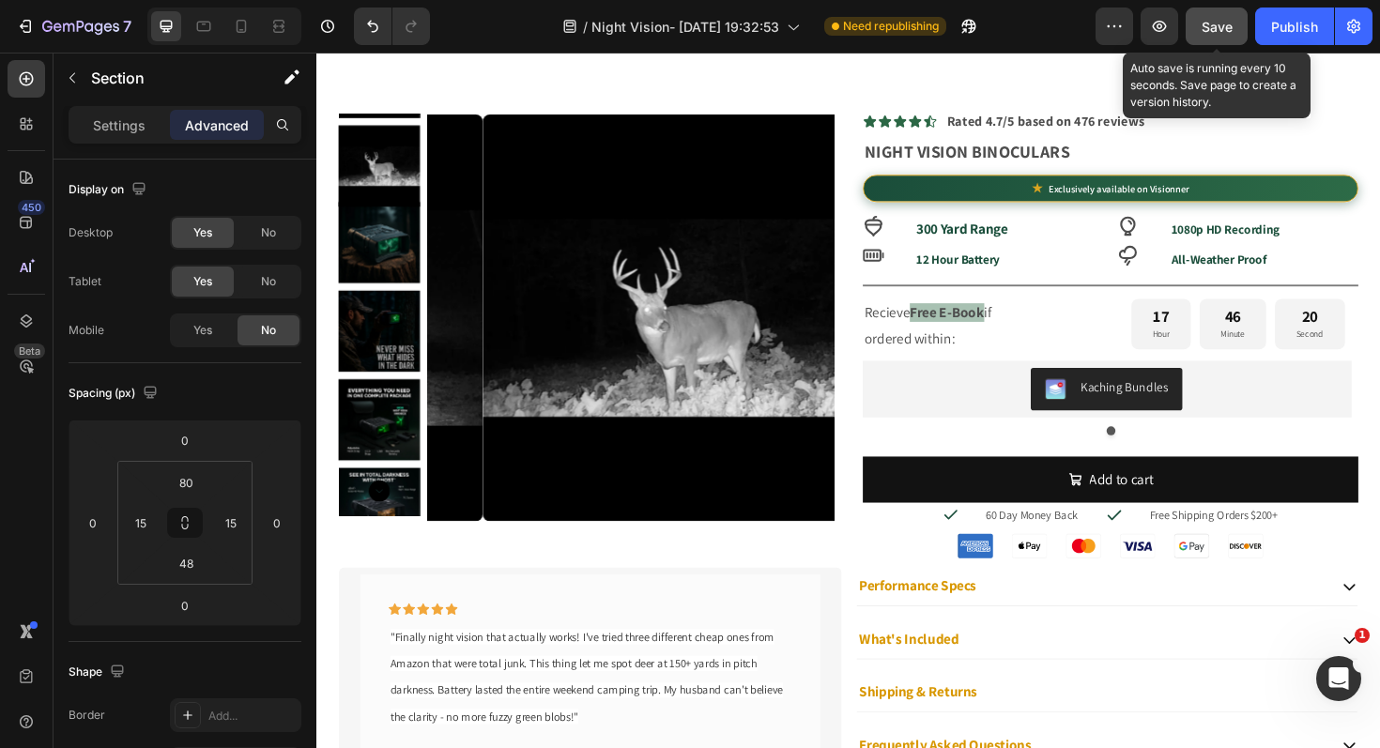
click at [1222, 23] on span "Save" at bounding box center [1216, 27] width 31 height 16
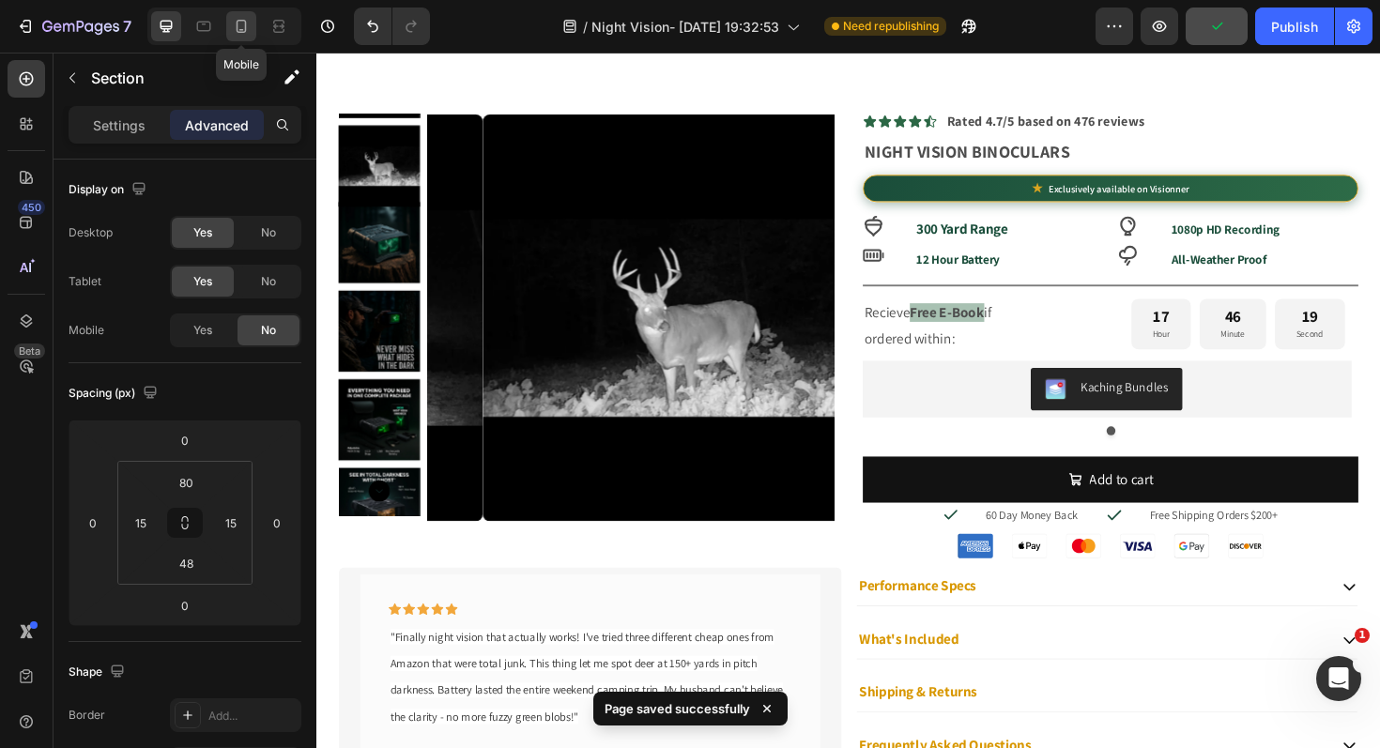
click at [247, 34] on icon at bounding box center [241, 26] width 19 height 19
type input "0"
type input "14"
type input "0"
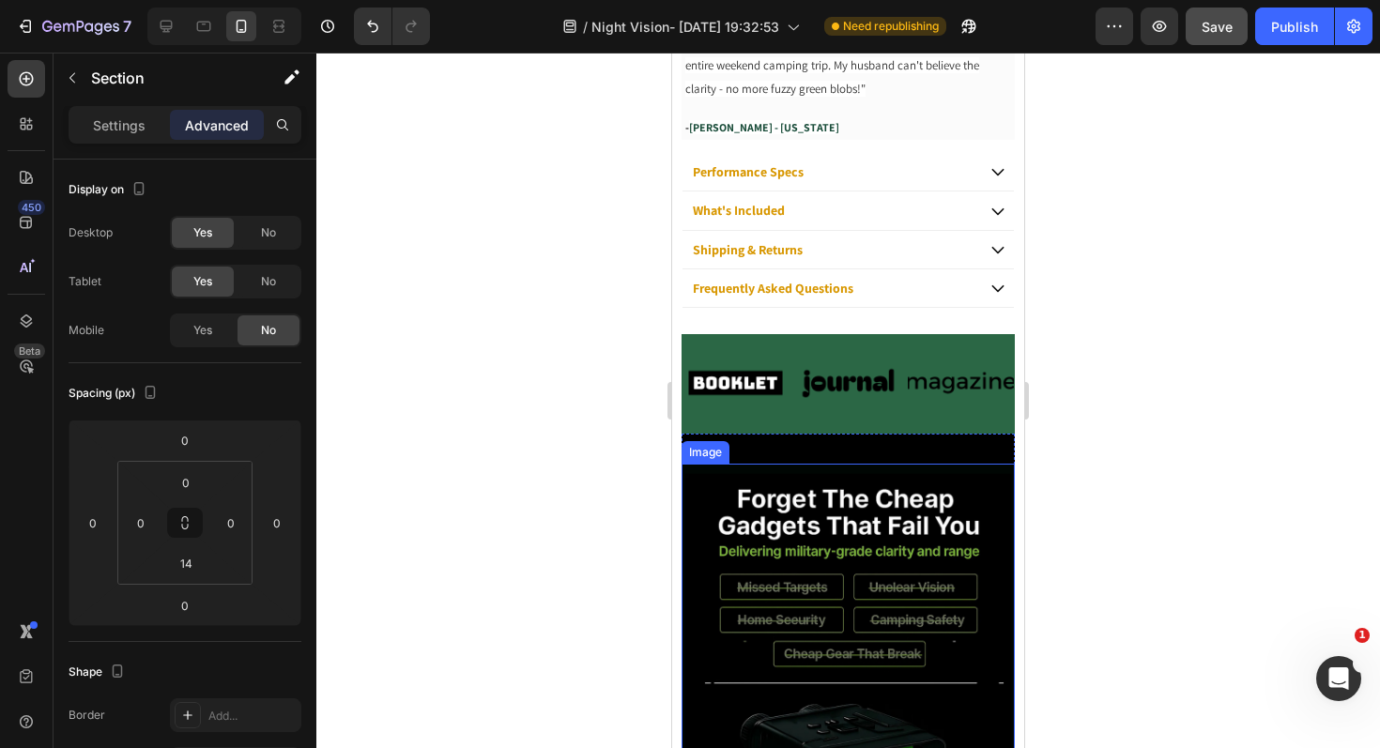
scroll to position [1101, 0]
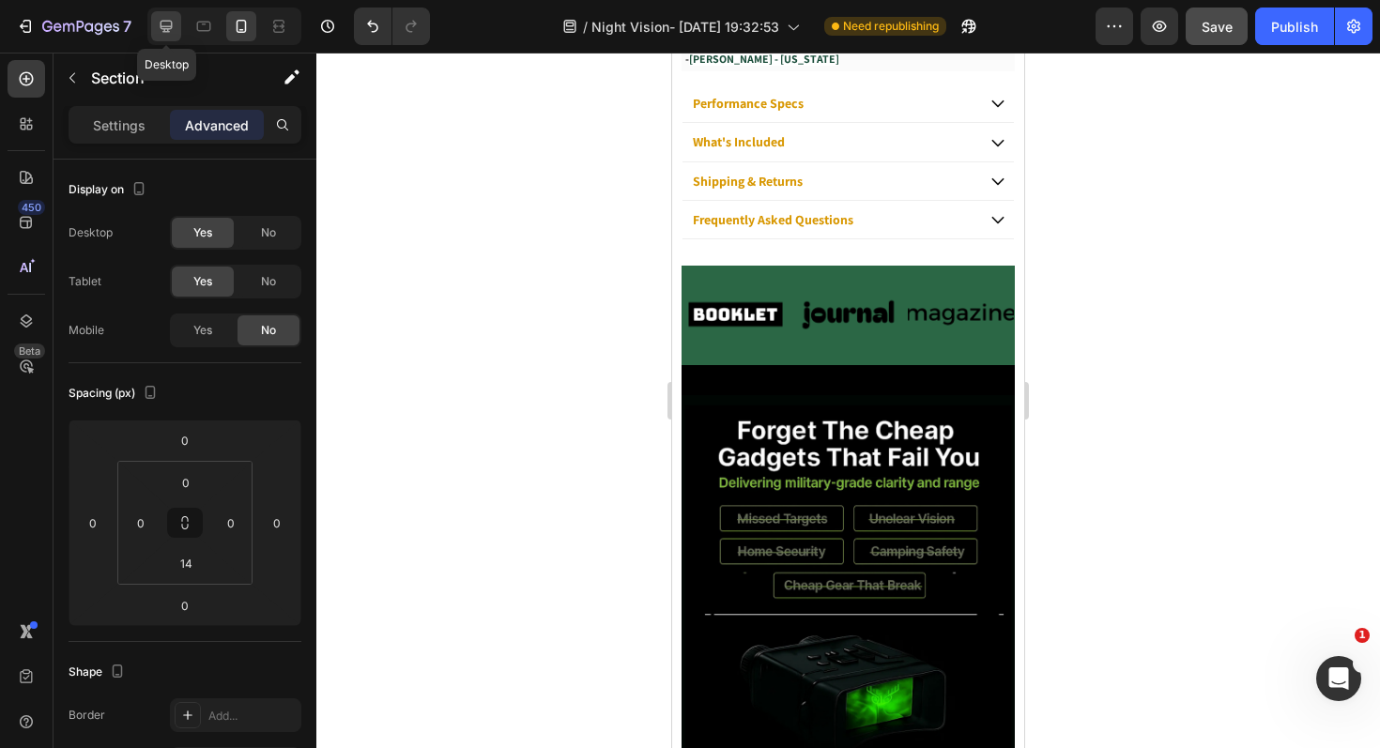
click at [165, 31] on icon at bounding box center [167, 27] width 12 height 12
type input "80"
type input "15"
type input "48"
type input "15"
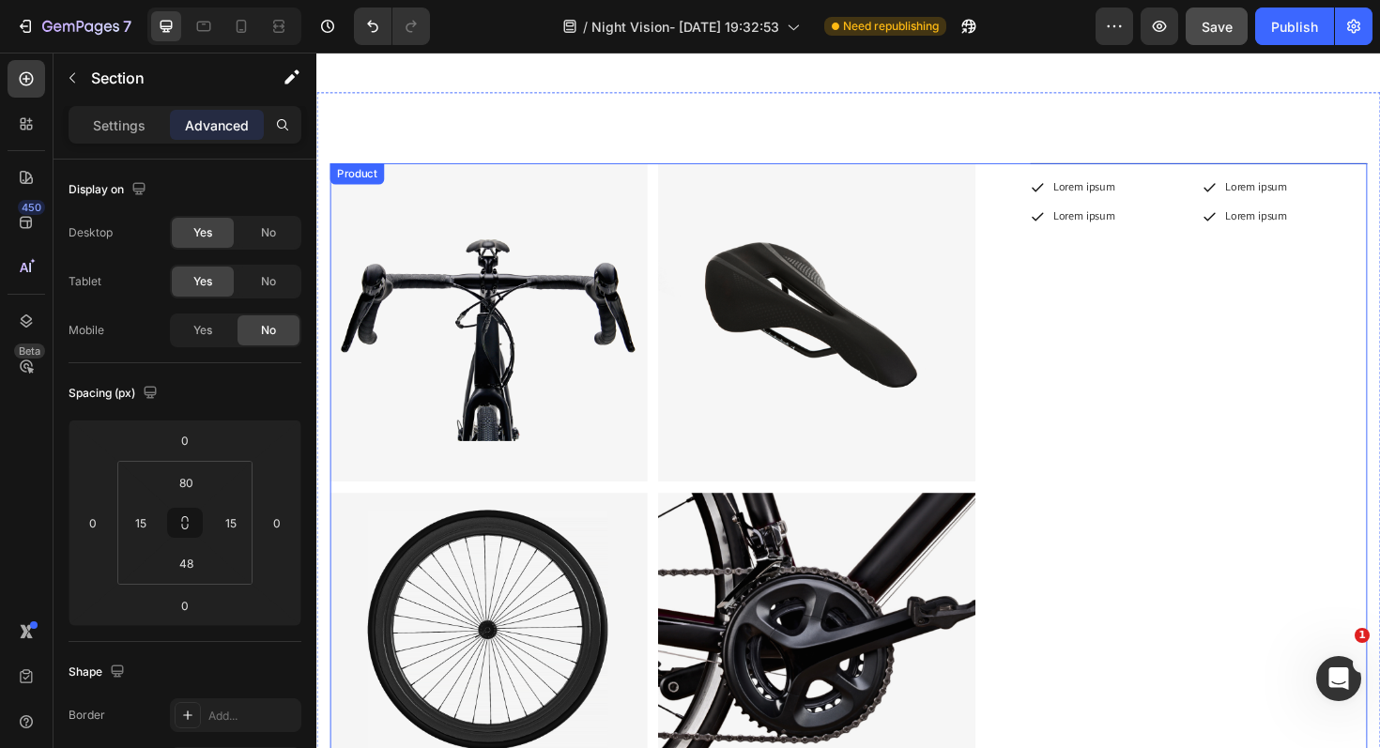
scroll to position [1568, 0]
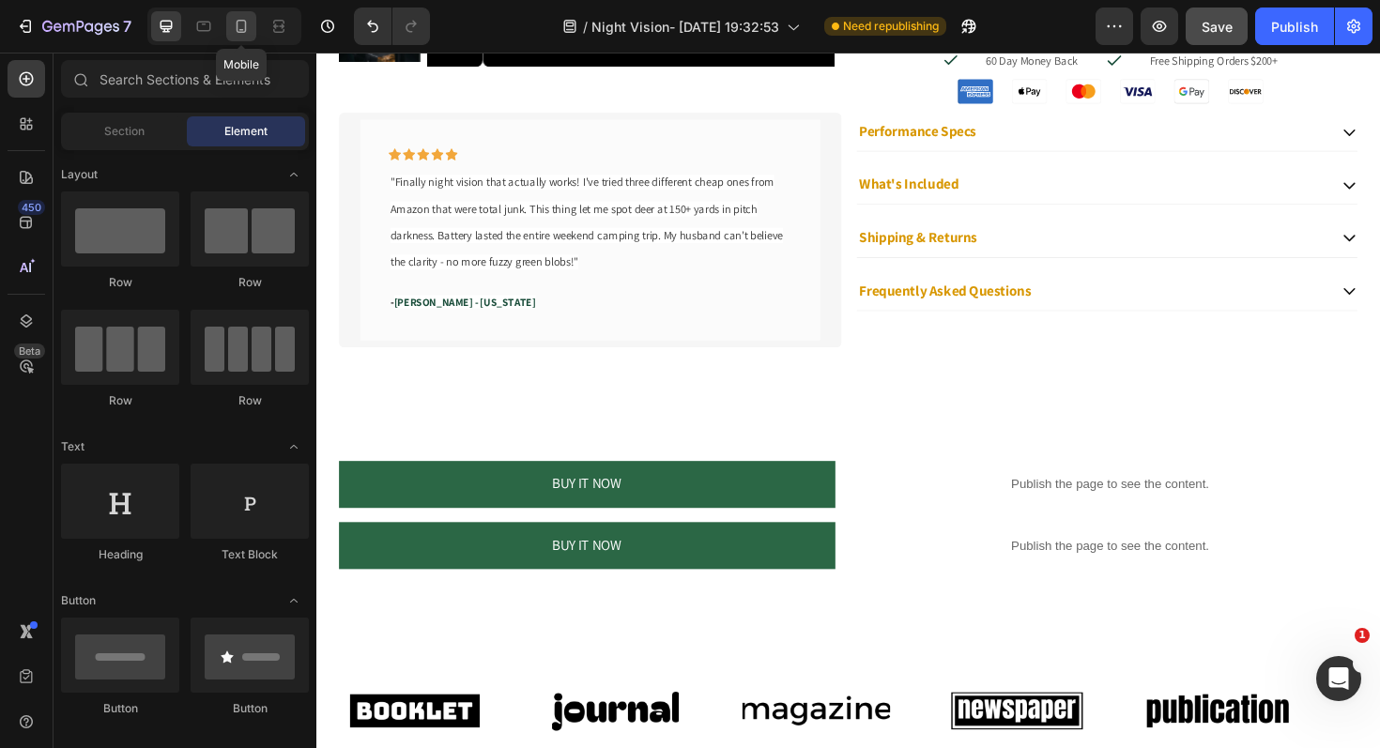
click at [250, 28] on icon at bounding box center [241, 26] width 19 height 19
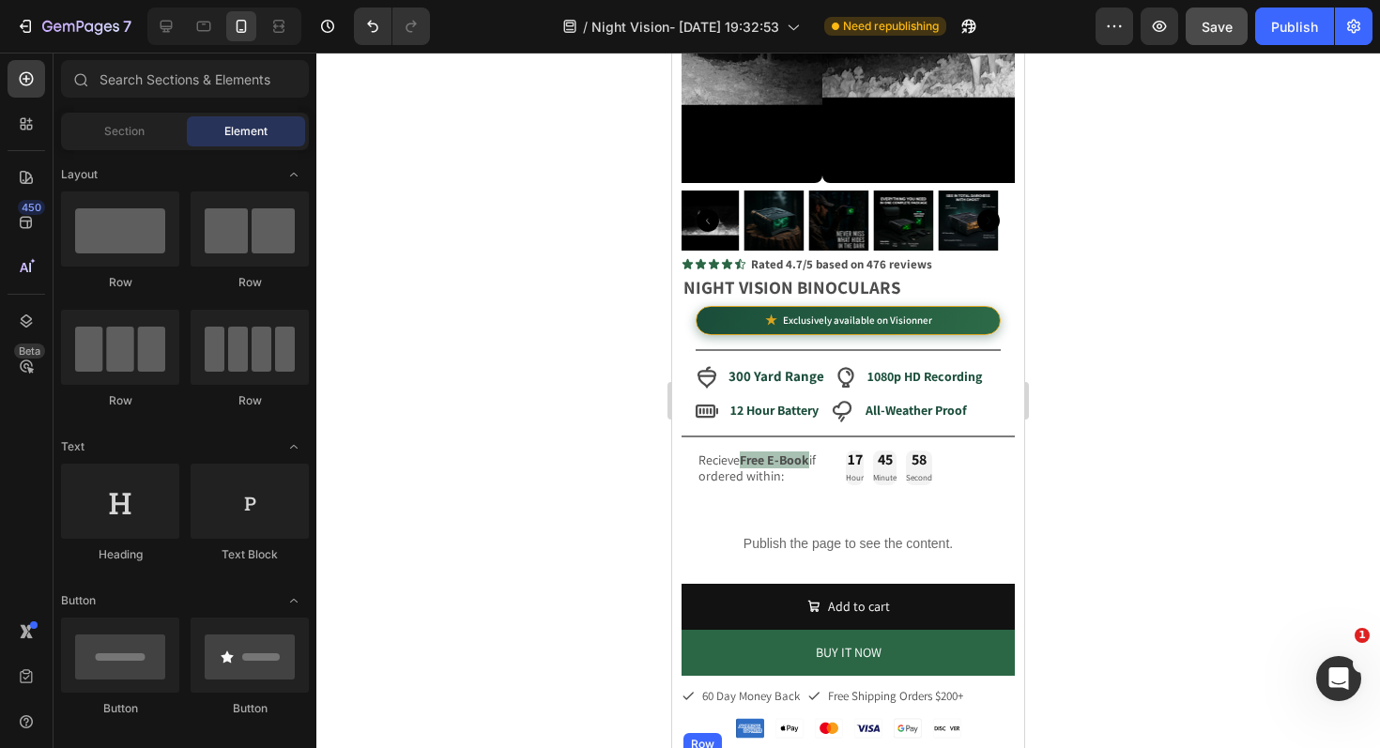
scroll to position [145, 0]
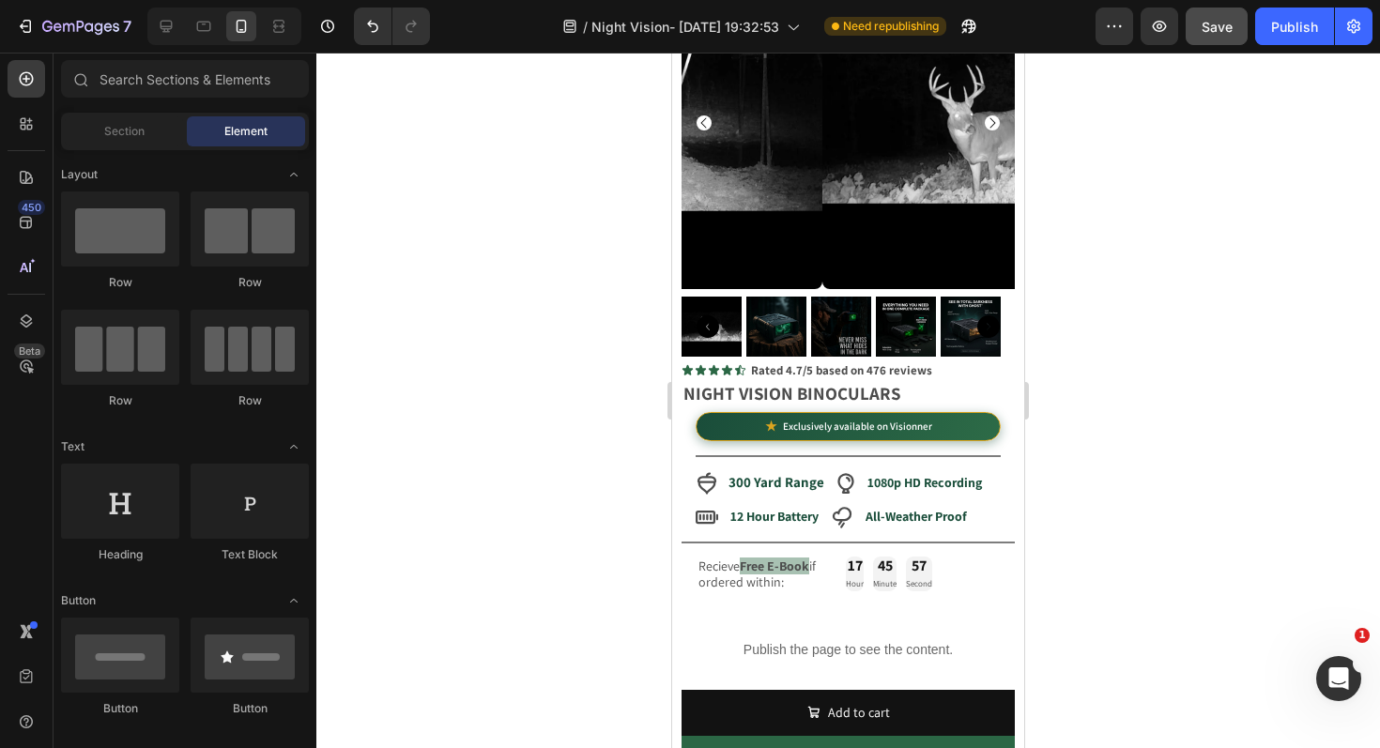
click at [185, 24] on div at bounding box center [224, 27] width 154 height 38
click at [173, 23] on icon at bounding box center [166, 26] width 19 height 19
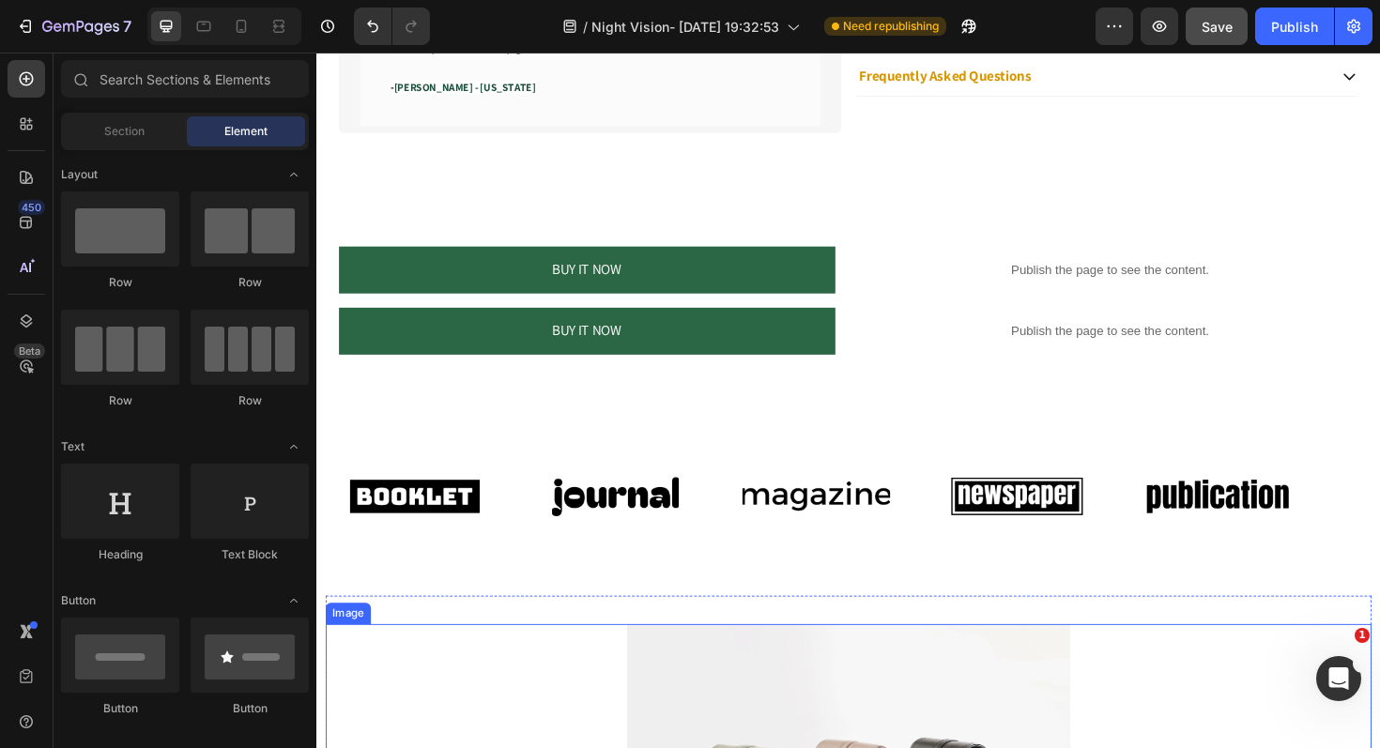
scroll to position [1615, 0]
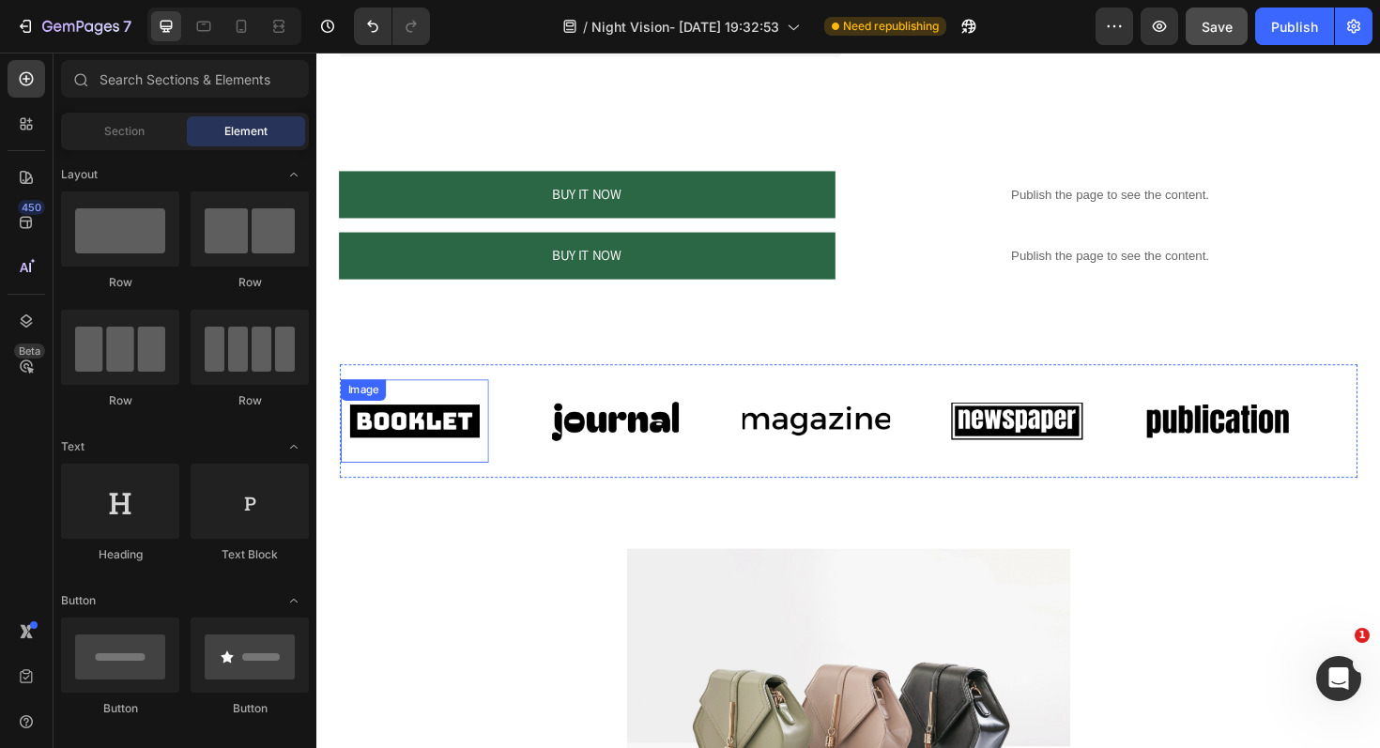
click at [478, 408] on div "Image" at bounding box center [420, 443] width 157 height 88
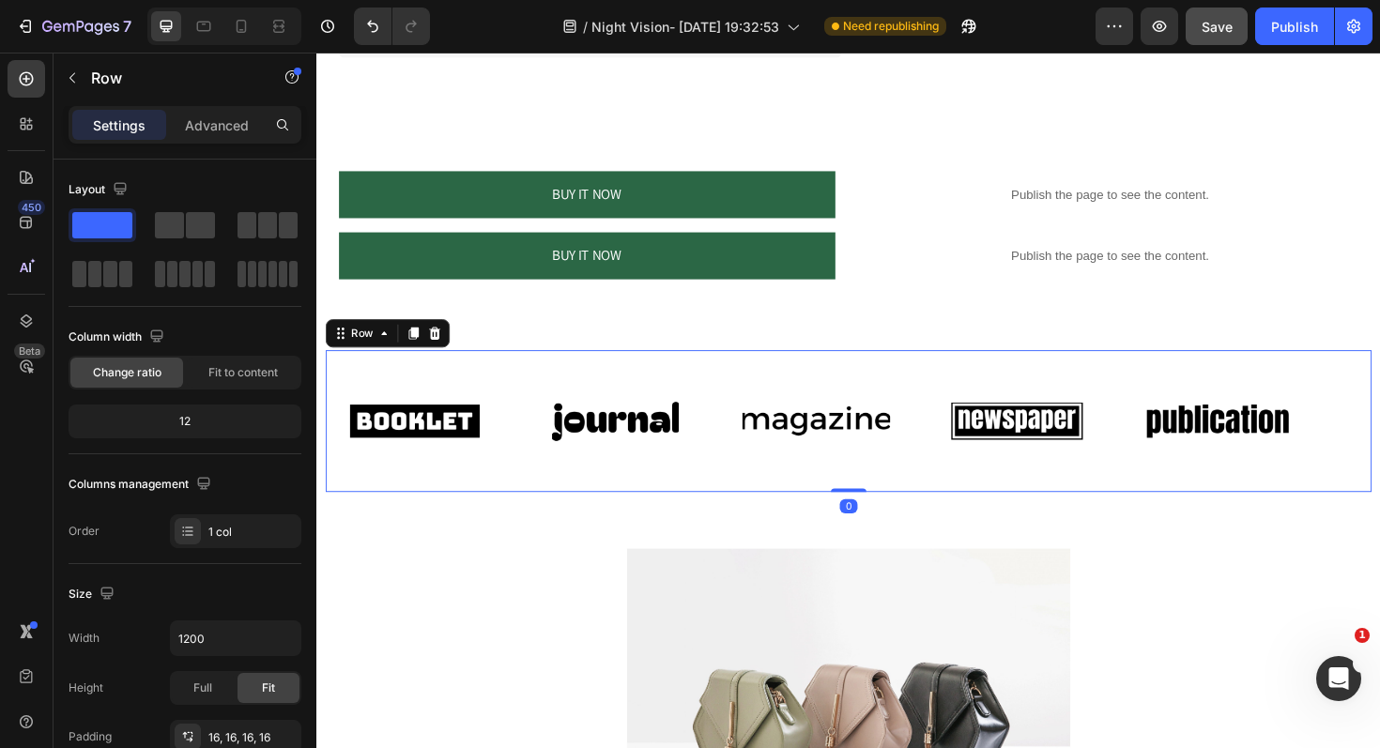
click at [407, 373] on div "Image Image Image Image Image Image Image Image Image Image Marquee Row 0" at bounding box center [880, 443] width 1108 height 150
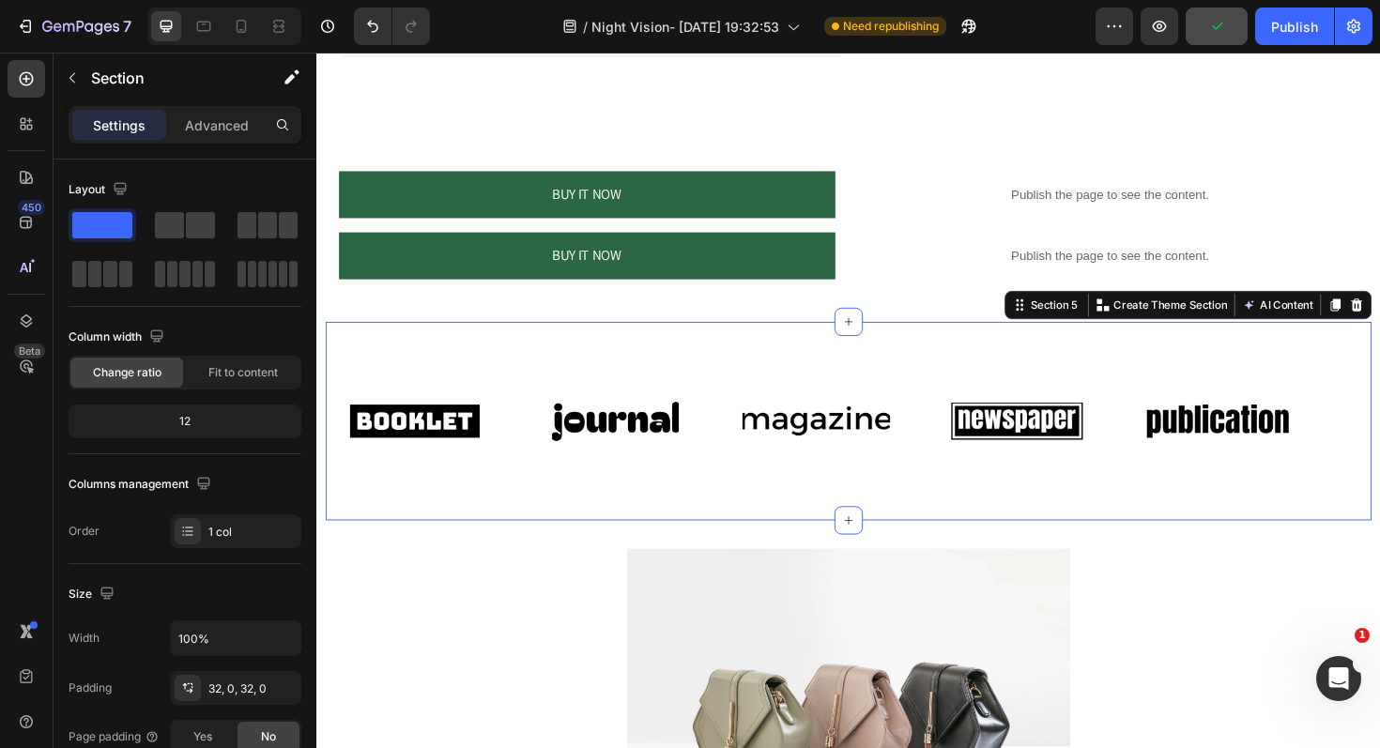
click at [483, 354] on div "Image Image Image Image Image Image Image Image Image Image Marquee Row Section…" at bounding box center [880, 443] width 1108 height 210
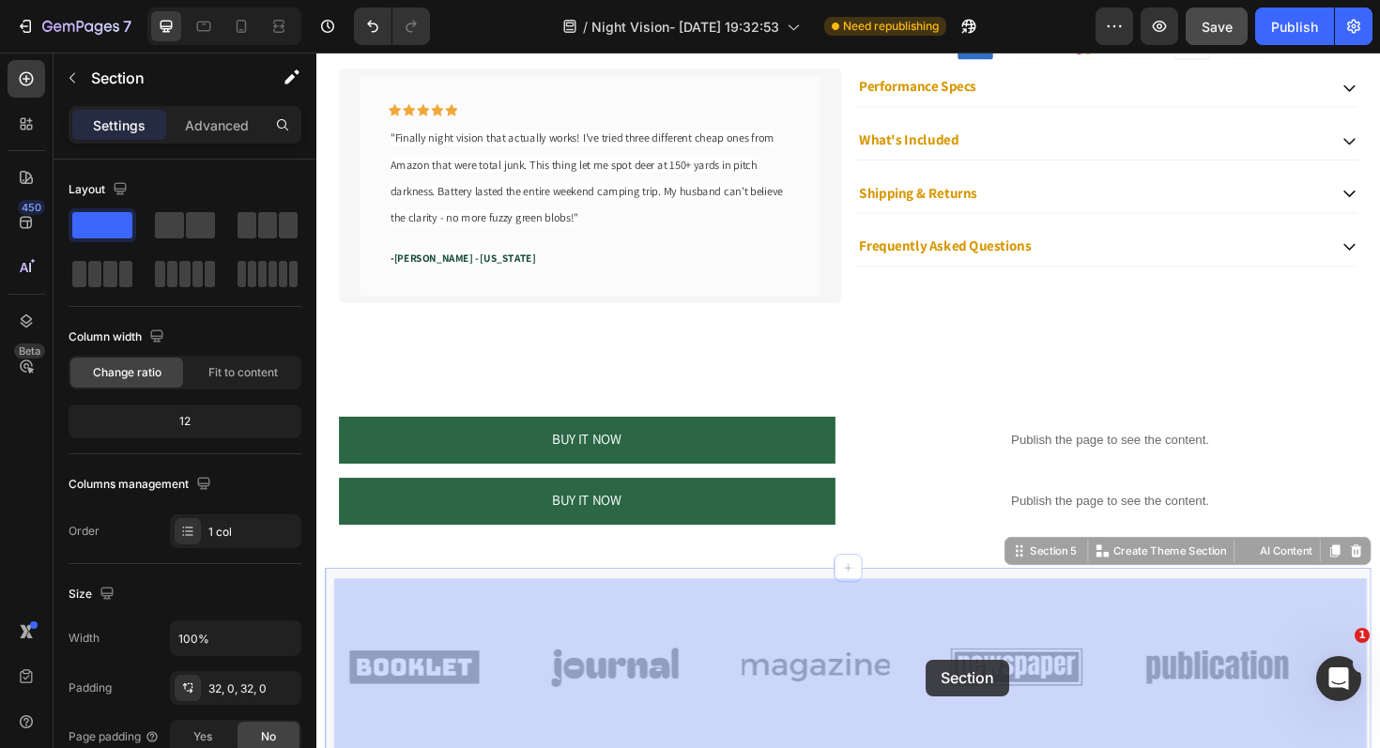
scroll to position [1386, 0]
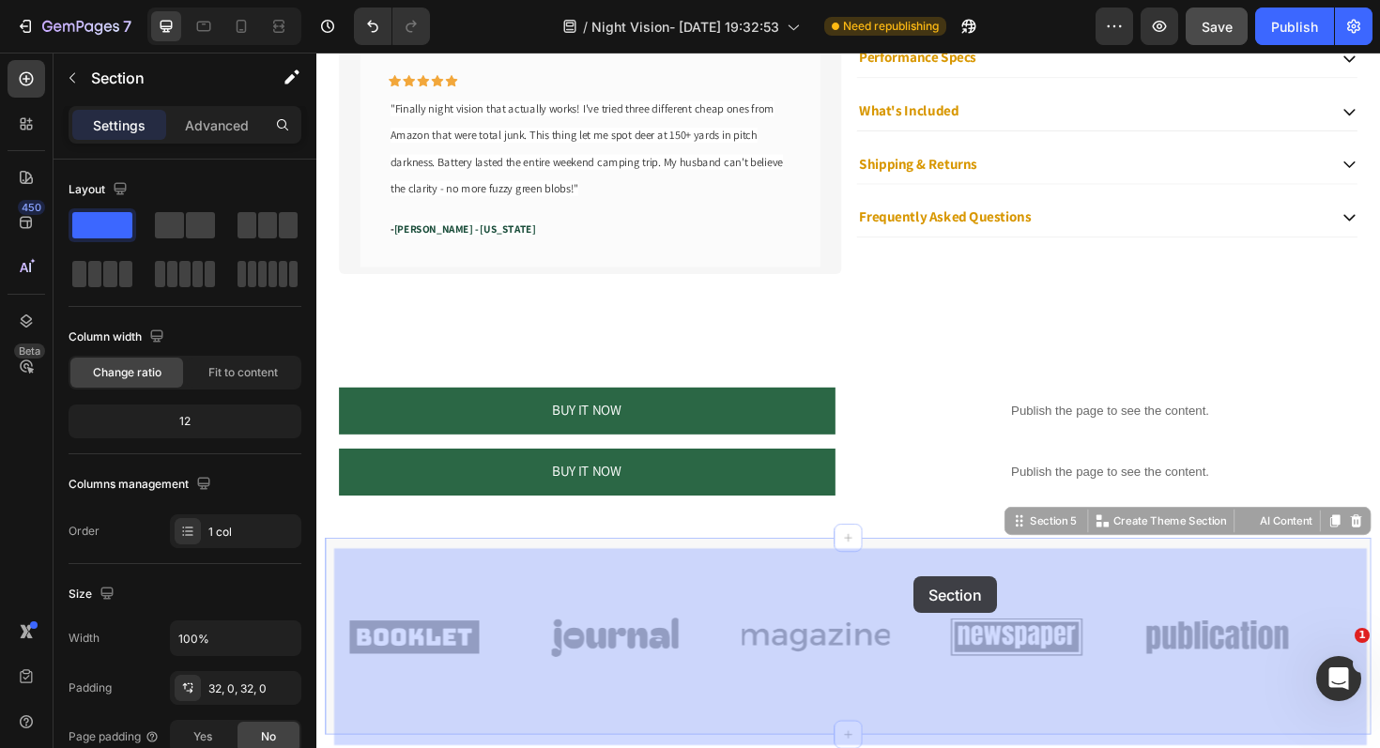
drag, startPoint x: 1037, startPoint y: 680, endPoint x: 949, endPoint y: 607, distance: 114.6
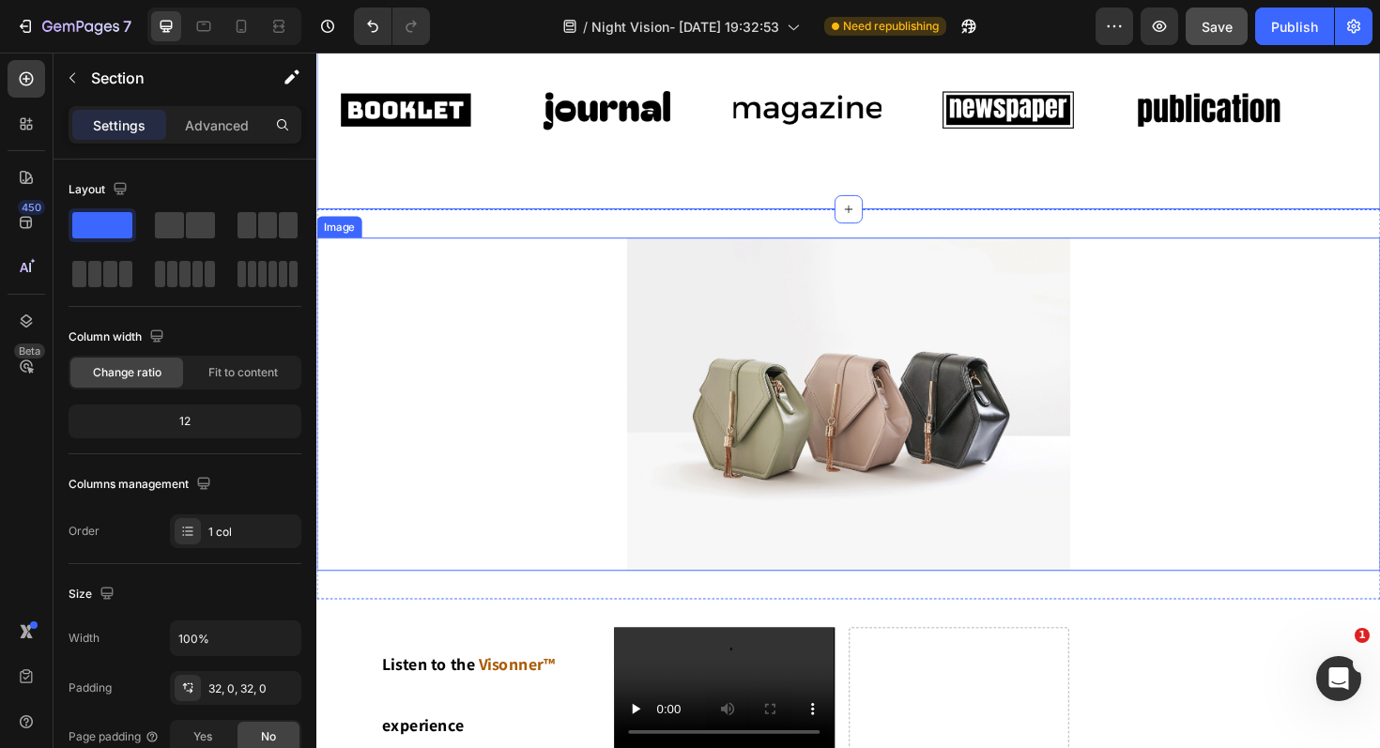
scroll to position [1798, 0]
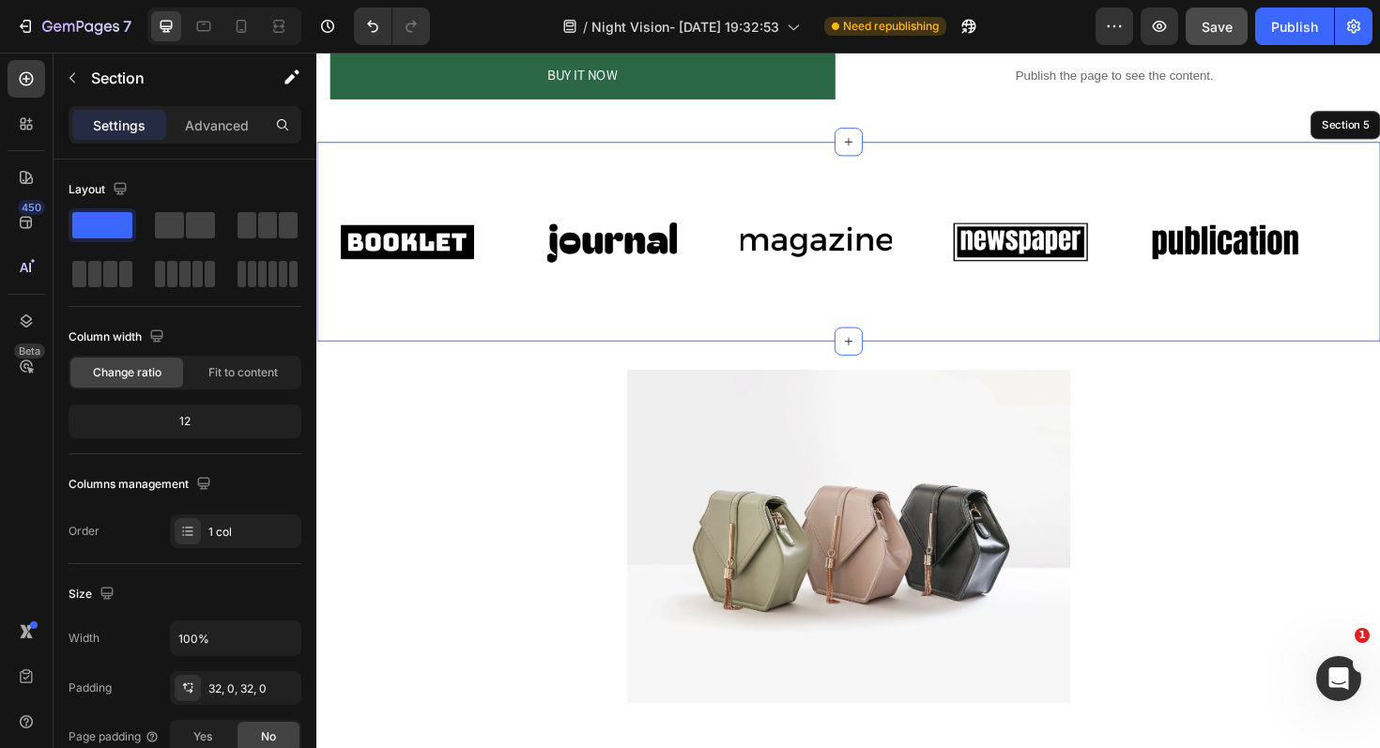
click at [1240, 338] on div "Image Image Image Image Image Image Image Image Image Image Marquee Row Section…" at bounding box center [879, 252] width 1126 height 211
click at [1218, 168] on div "Image Image Image Image Image Image Image Image Image Image Marquee Row Section…" at bounding box center [879, 252] width 1126 height 211
click at [1013, 108] on div "BUY IT NOW Dynamic Checkout Publish the page to see the content. Custom Code Pr…" at bounding box center [879, 30] width 1126 height 235
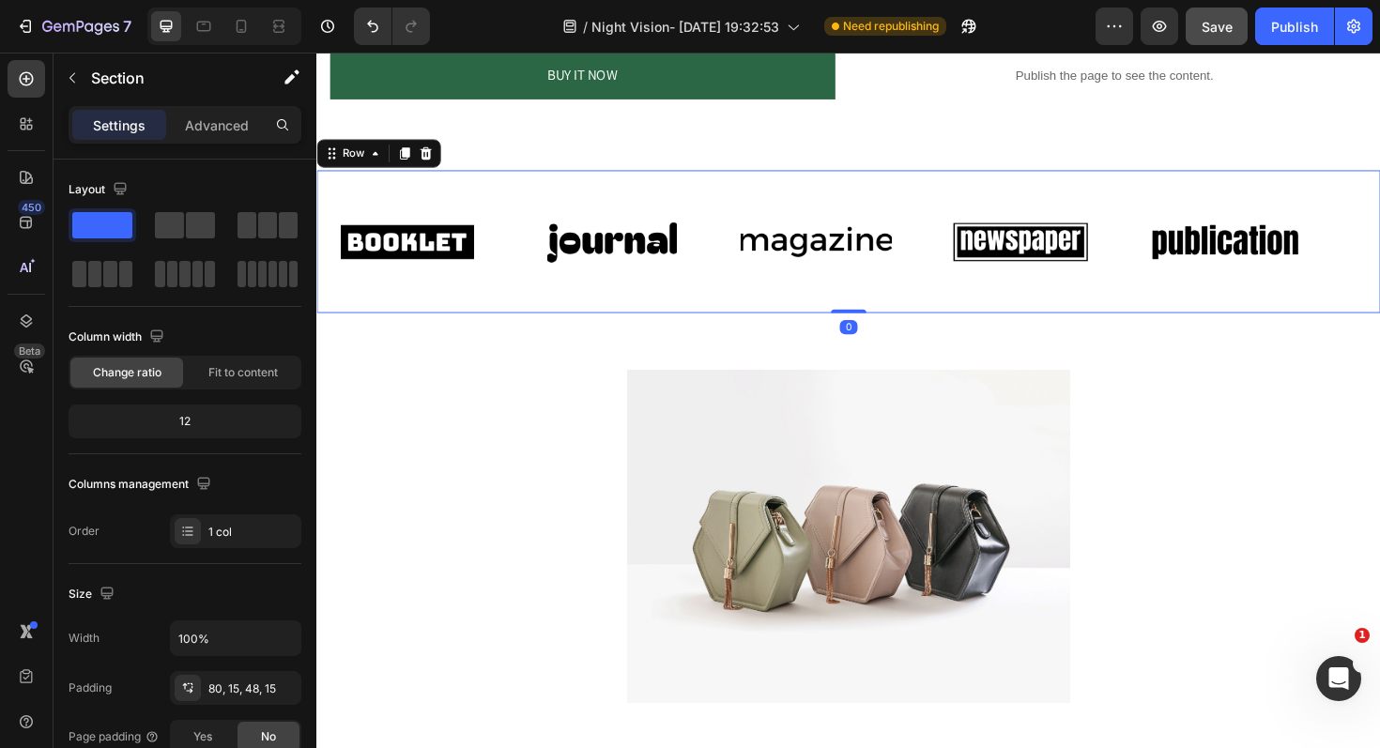
click at [1038, 181] on div "Image Image Image Image Image Image Image Image Image Image Marquee Row 0" at bounding box center [879, 252] width 1126 height 151
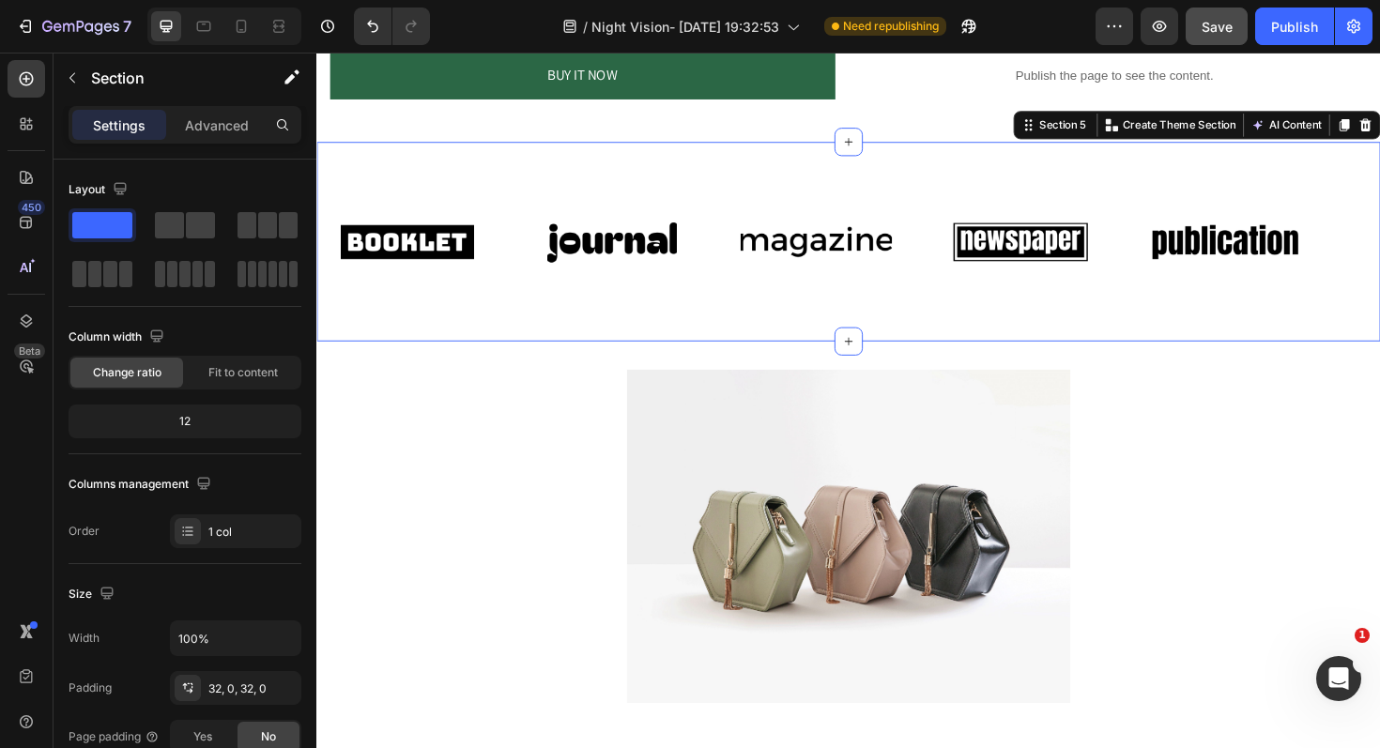
click at [667, 147] on div "Image Image Image Image Image Image Image Image Image Image Marquee Row Section…" at bounding box center [879, 252] width 1126 height 211
click at [1379, 123] on icon at bounding box center [1404, 129] width 15 height 15
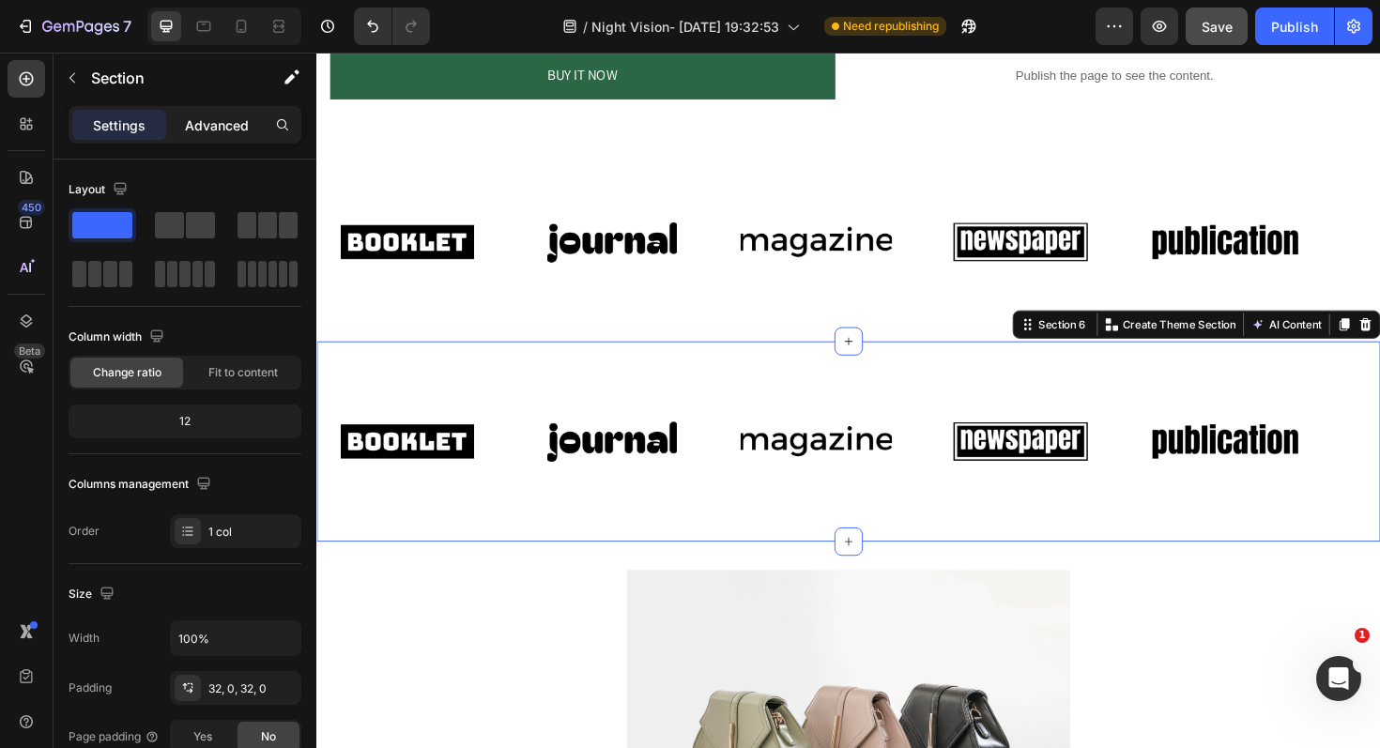
click at [212, 121] on p "Advanced" at bounding box center [217, 125] width 64 height 20
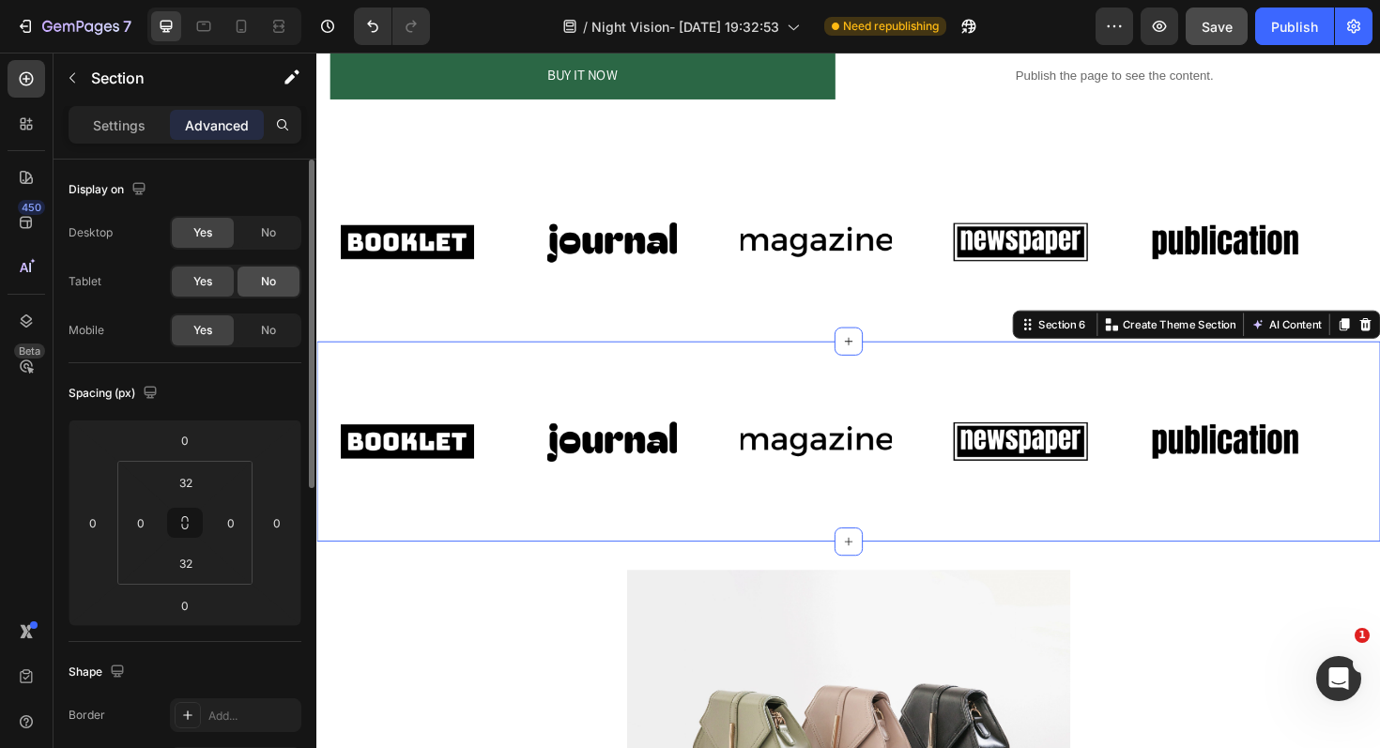
click at [276, 284] on div "No" at bounding box center [268, 282] width 62 height 30
click at [276, 233] on span "No" at bounding box center [268, 232] width 15 height 17
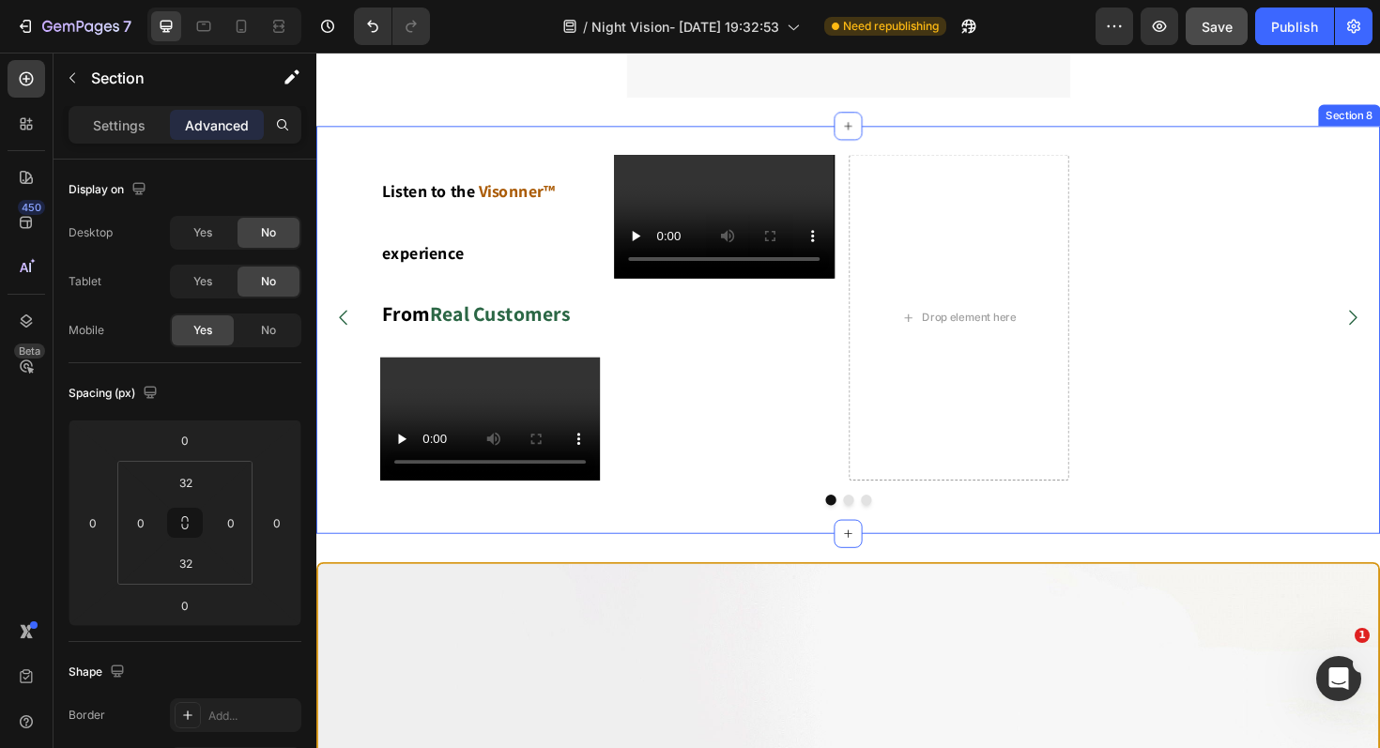
scroll to position [1861, 0]
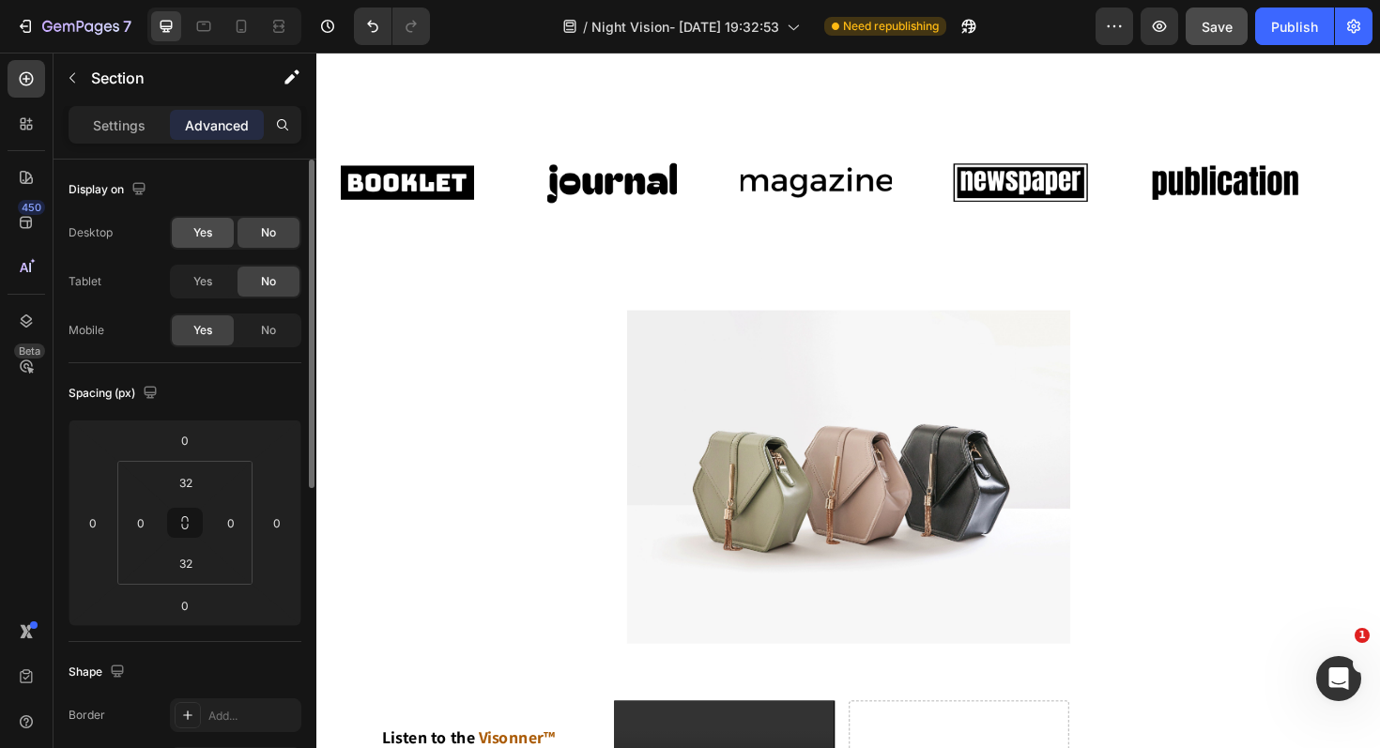
click at [202, 226] on span "Yes" at bounding box center [202, 232] width 19 height 17
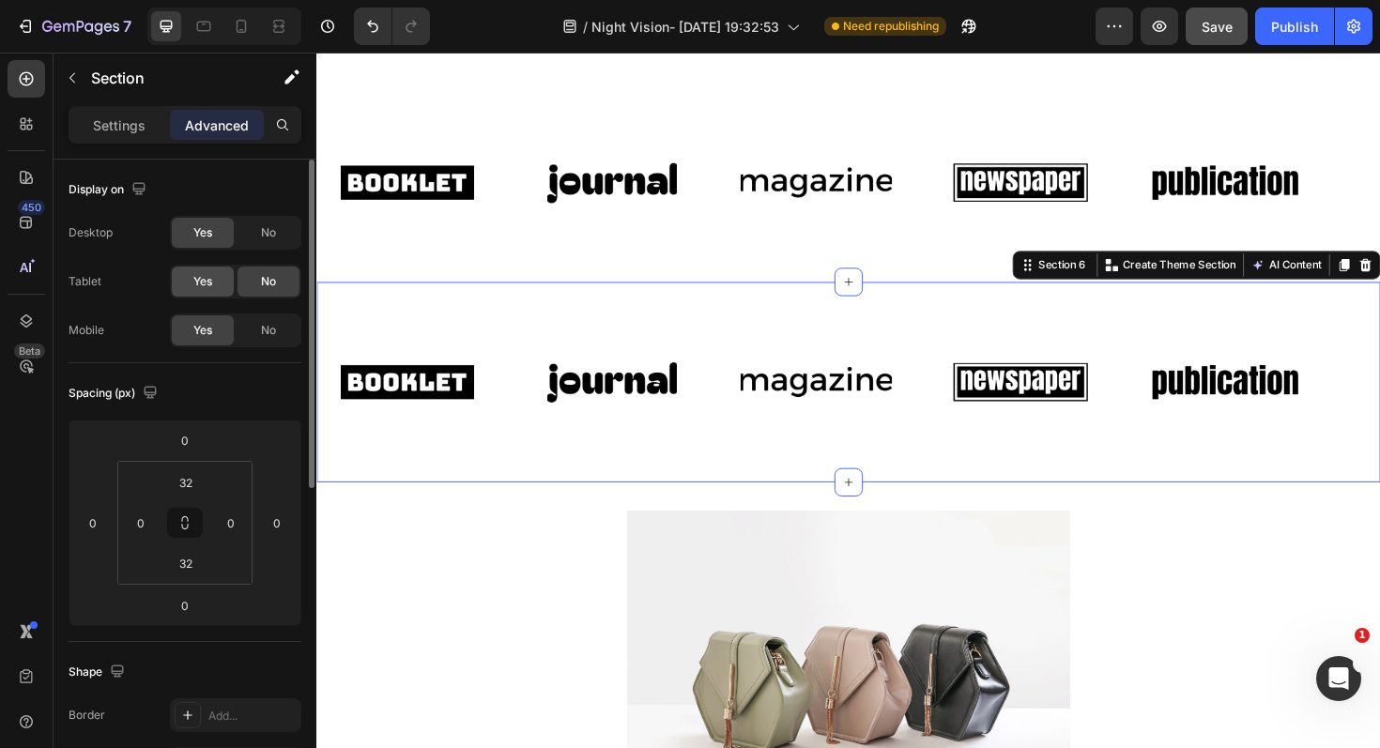
click at [206, 269] on div "Yes" at bounding box center [203, 282] width 62 height 30
click at [285, 335] on div "No" at bounding box center [268, 330] width 62 height 30
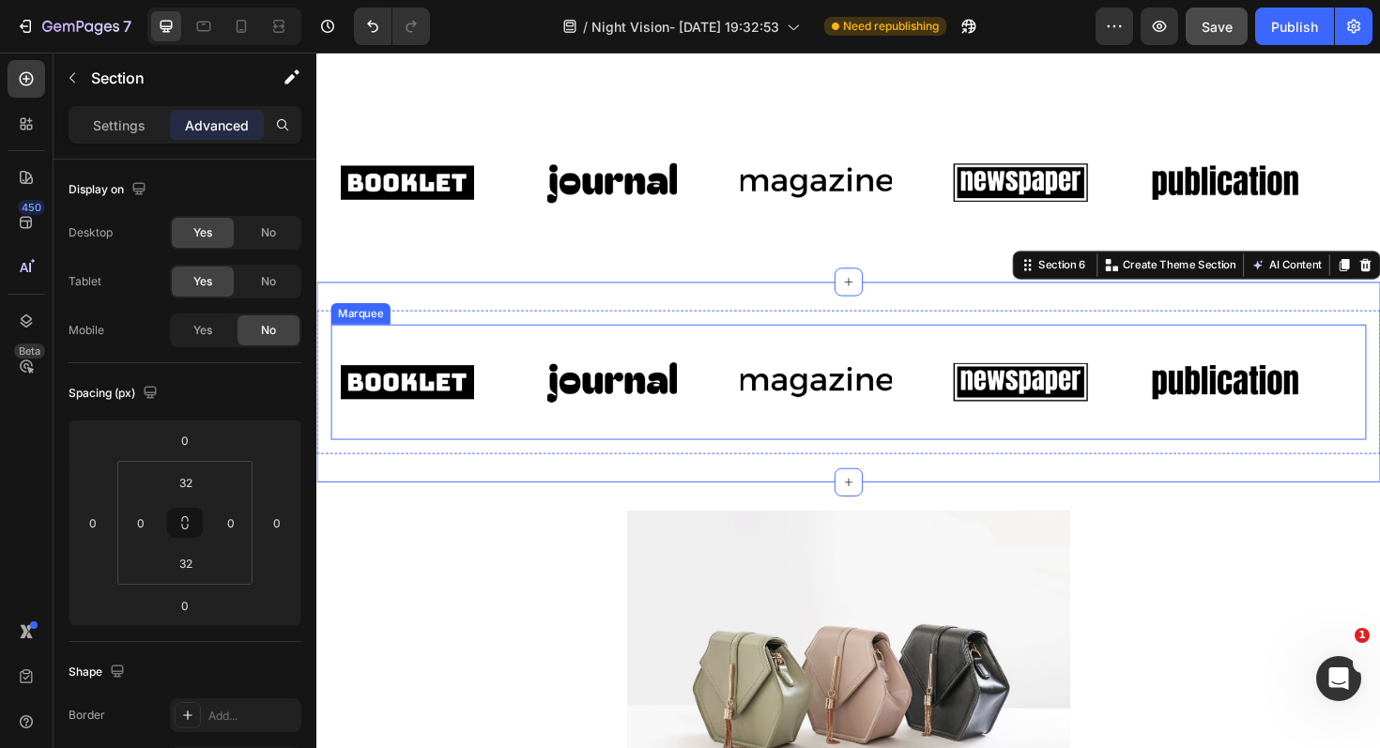
click at [955, 341] on div "Image Image Image Image Image Image Image Image Image Image Marquee" at bounding box center [879, 401] width 1096 height 121
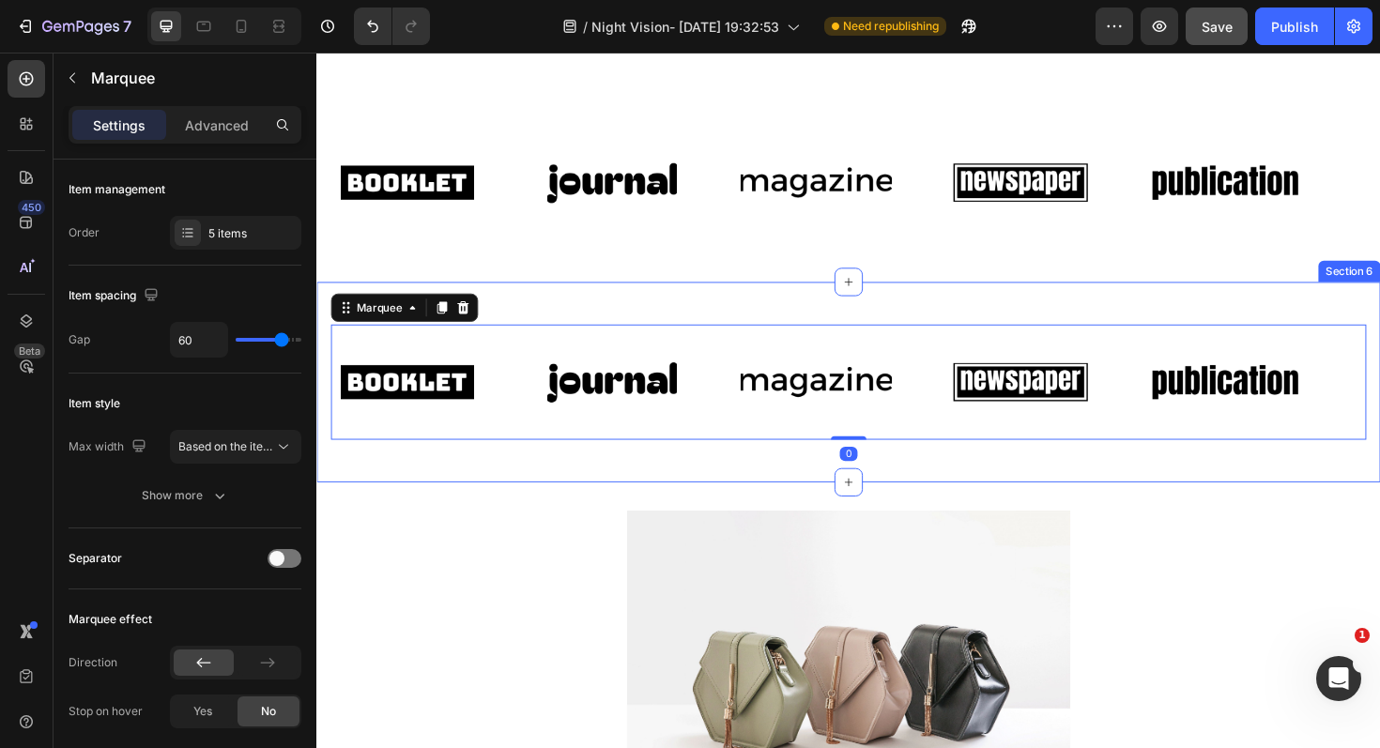
click at [943, 308] on div "Image Image Image Image Image Image Image Image Image Image Marquee 0 Row Secti…" at bounding box center [879, 401] width 1126 height 211
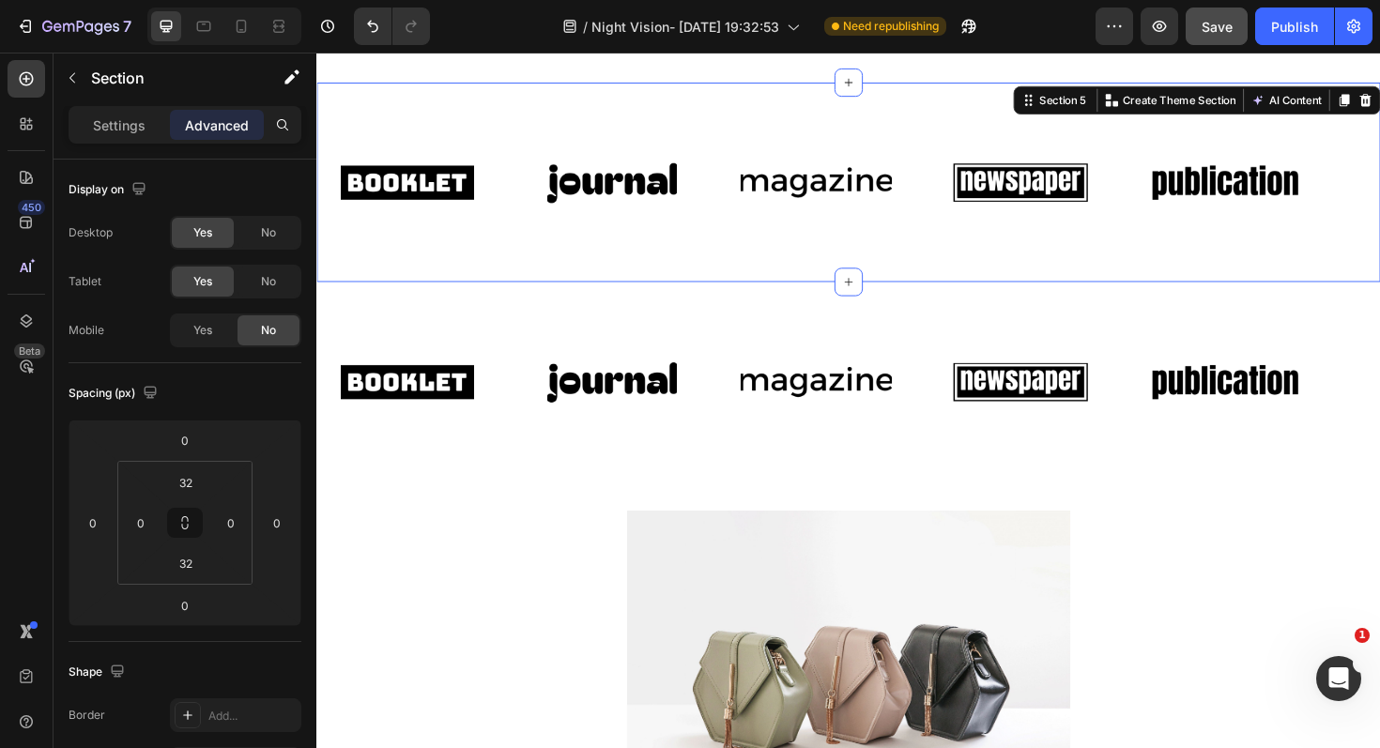
click at [986, 272] on div "Image Image Image Image Image Image Image Image Image Image Marquee Row Section…" at bounding box center [879, 189] width 1126 height 211
drag, startPoint x: 281, startPoint y: 238, endPoint x: 272, endPoint y: 288, distance: 50.5
click at [281, 238] on div "No" at bounding box center [268, 233] width 62 height 30
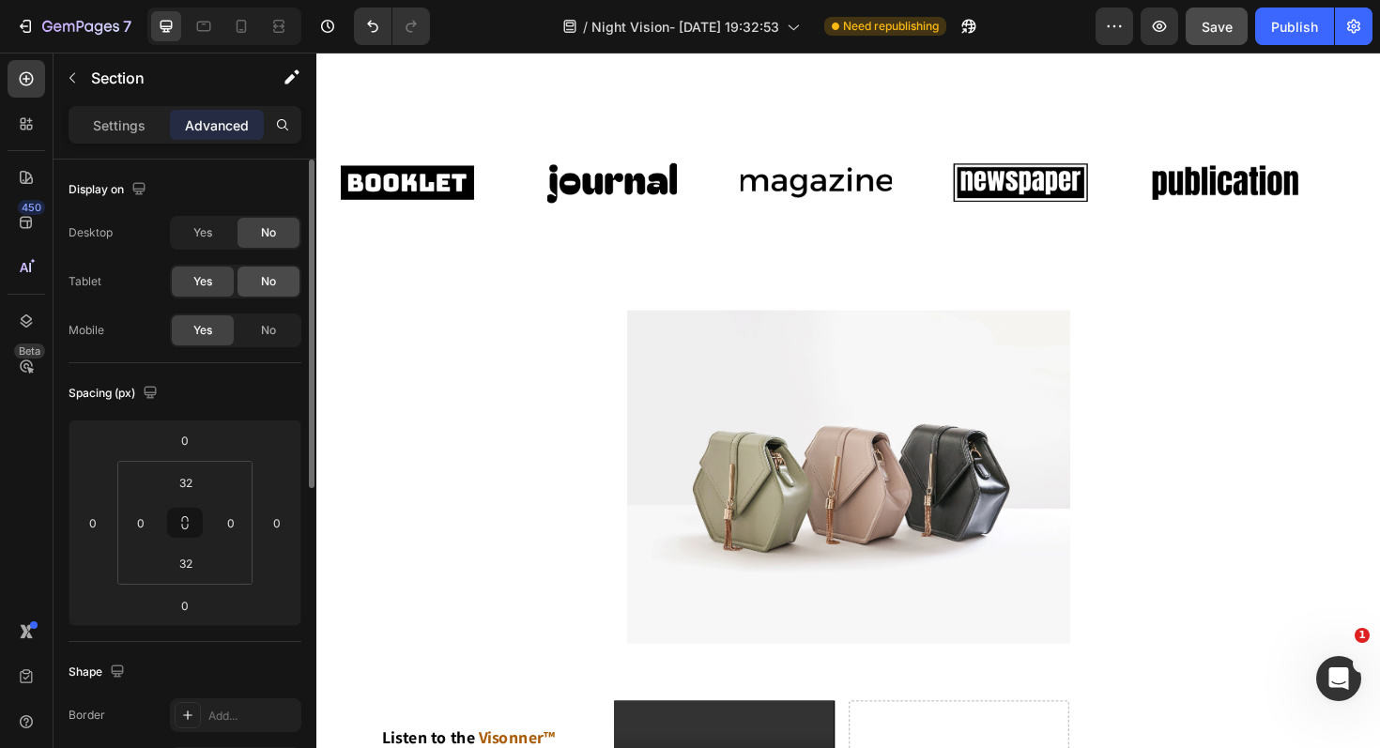
click at [271, 289] on span "No" at bounding box center [268, 281] width 15 height 17
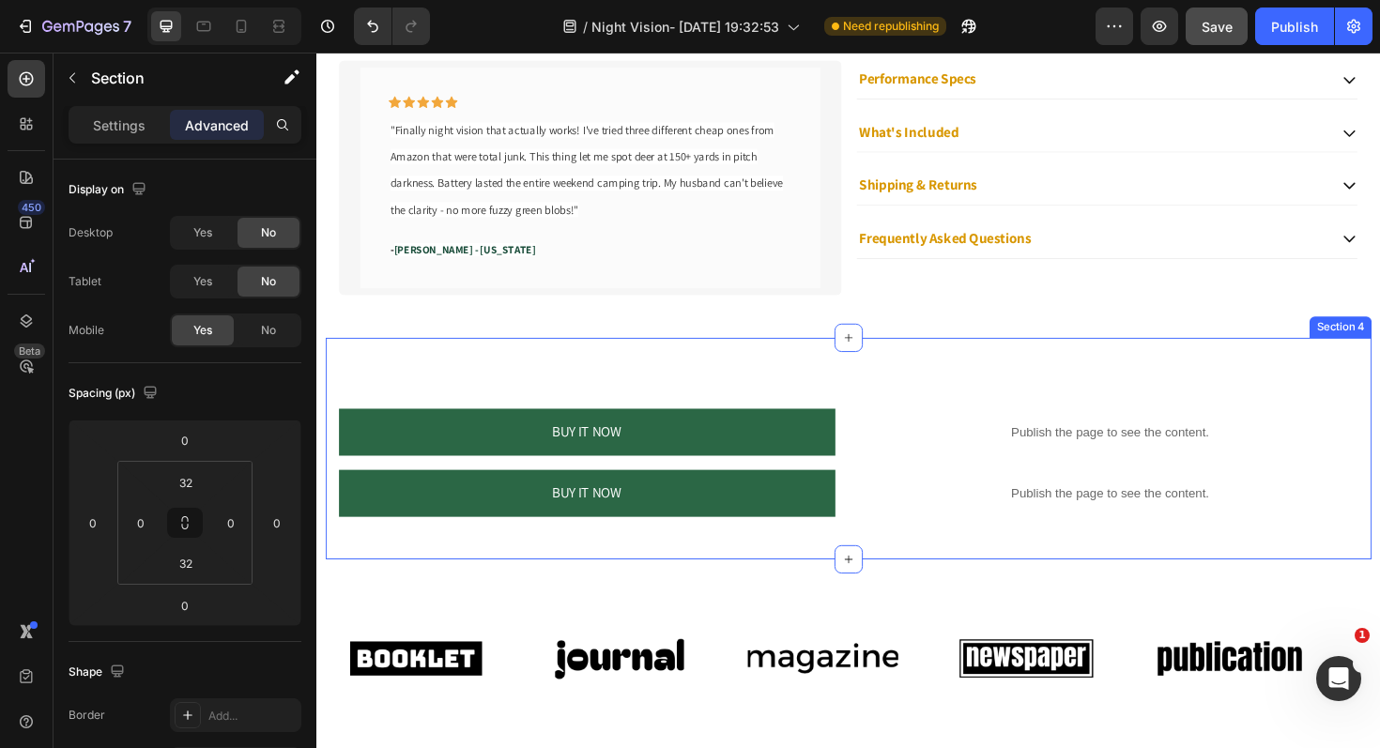
scroll to position [1439, 0]
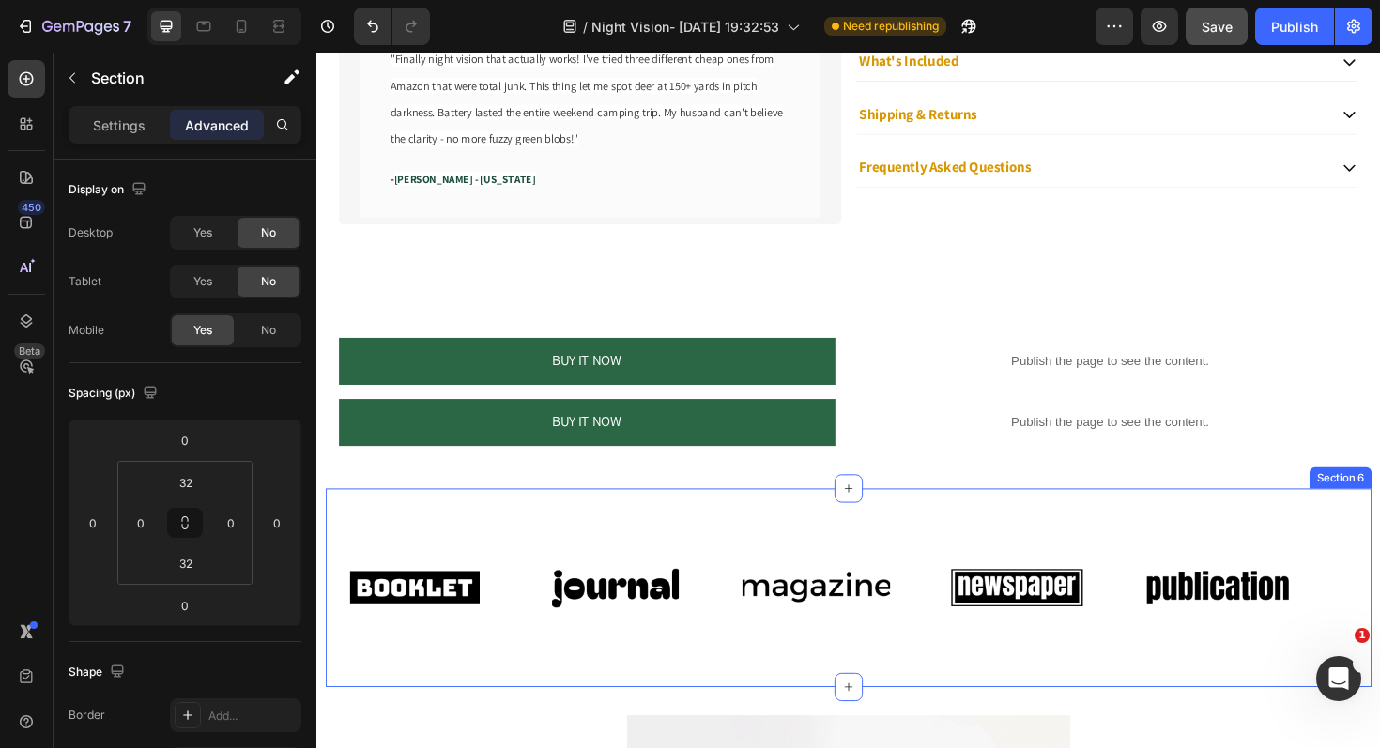
click at [451, 530] on div "Image Image Image Image Image Image Image Image Image Image Marquee Row Section…" at bounding box center [880, 619] width 1108 height 210
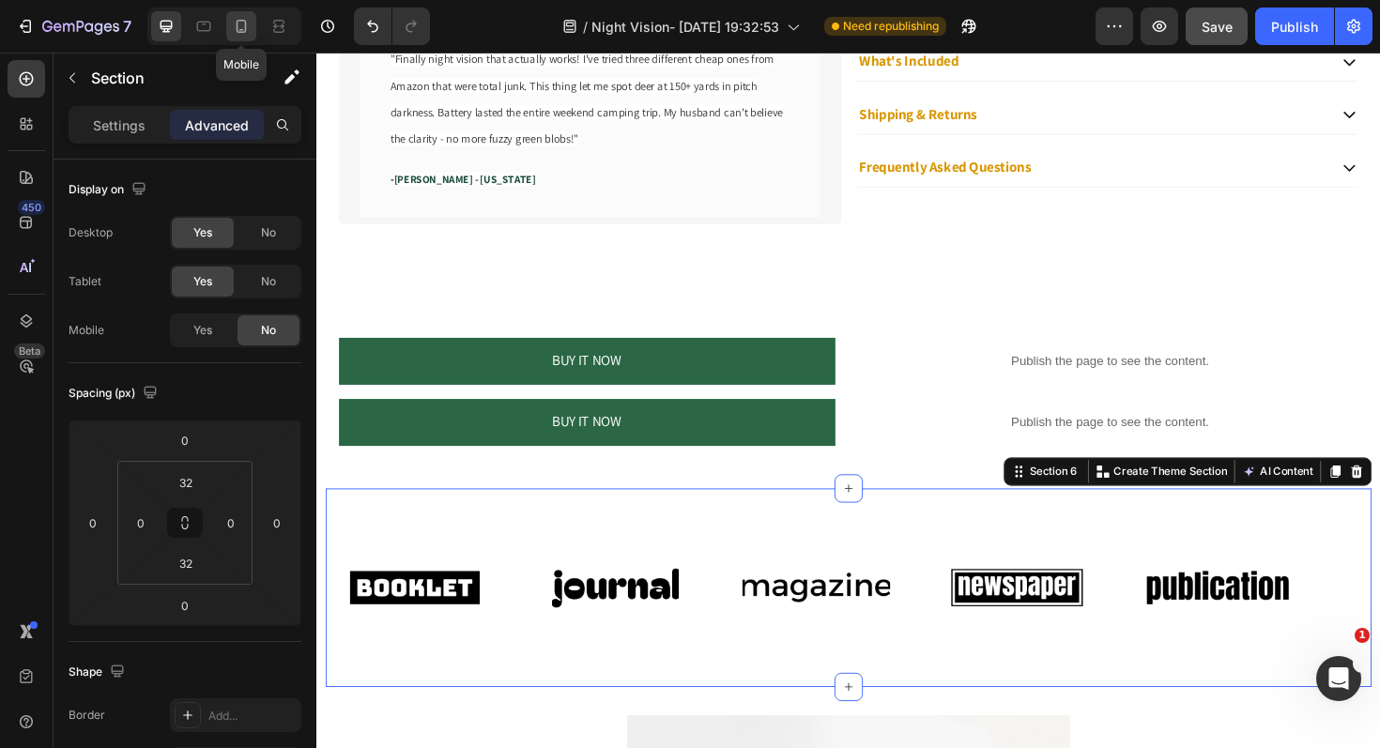
click at [233, 16] on div at bounding box center [241, 26] width 30 height 30
type input "0"
type input "2"
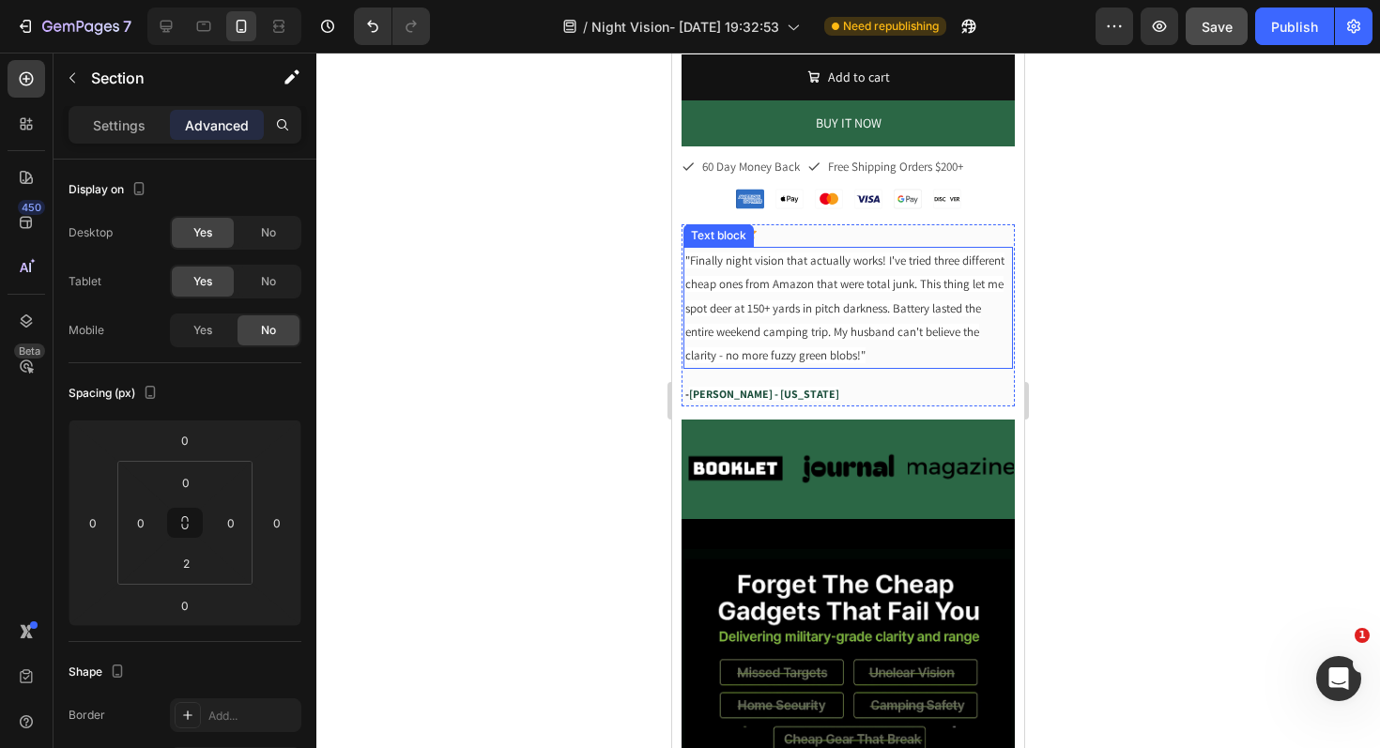
scroll to position [777, 0]
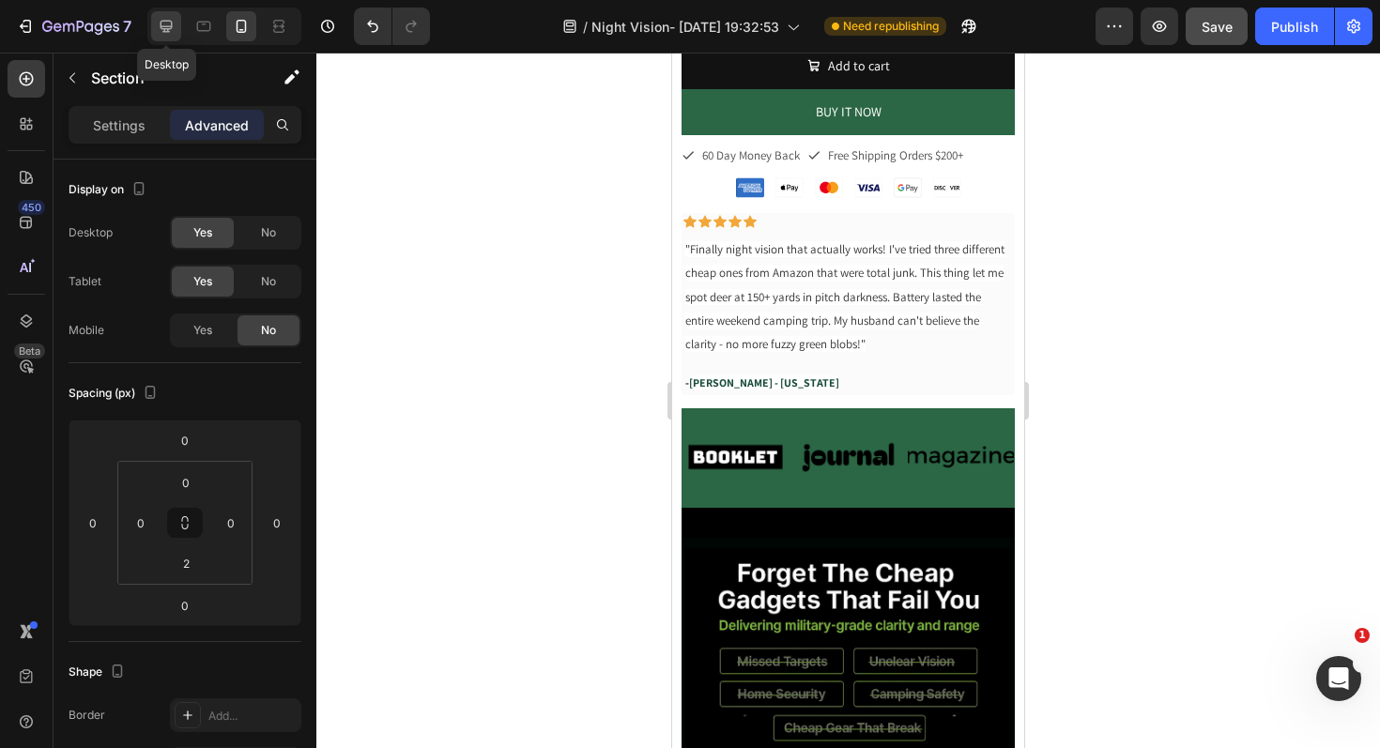
click at [173, 17] on icon at bounding box center [166, 26] width 19 height 19
type input "32"
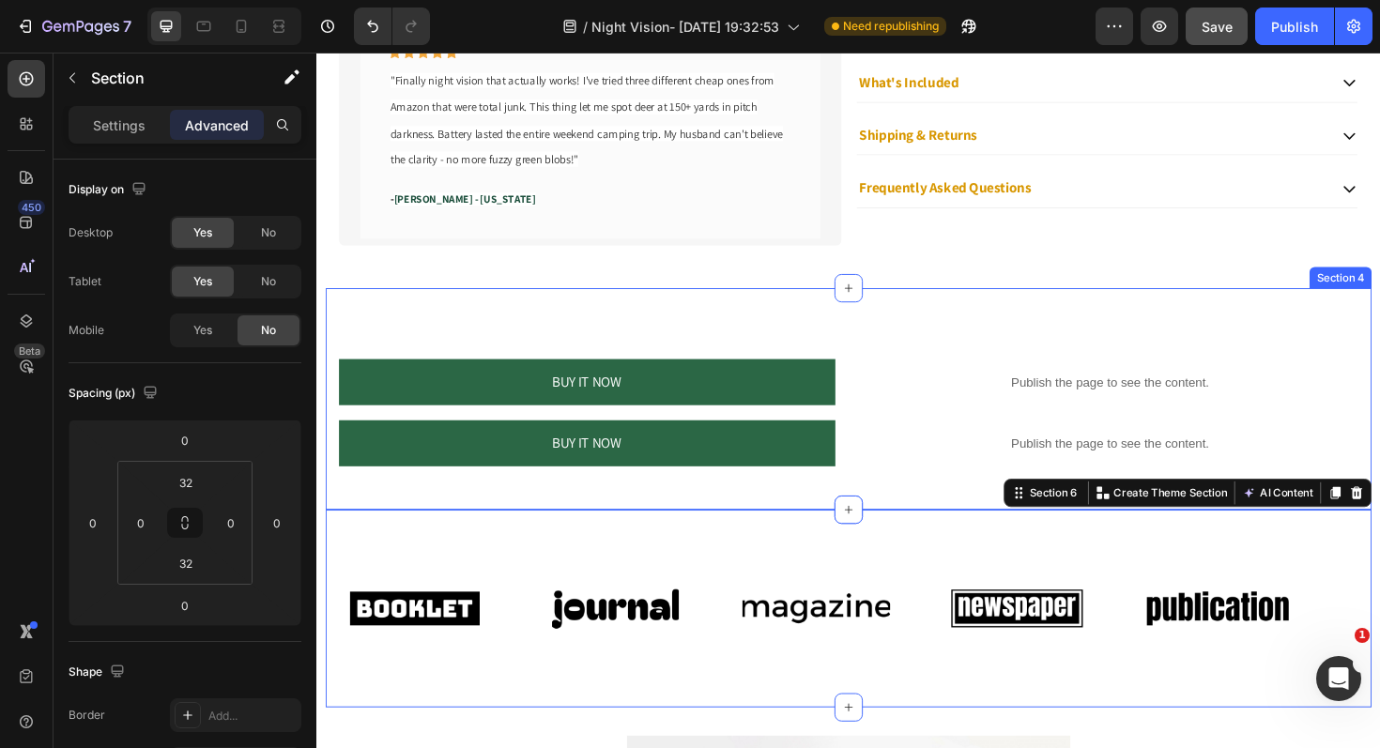
scroll to position [1388, 0]
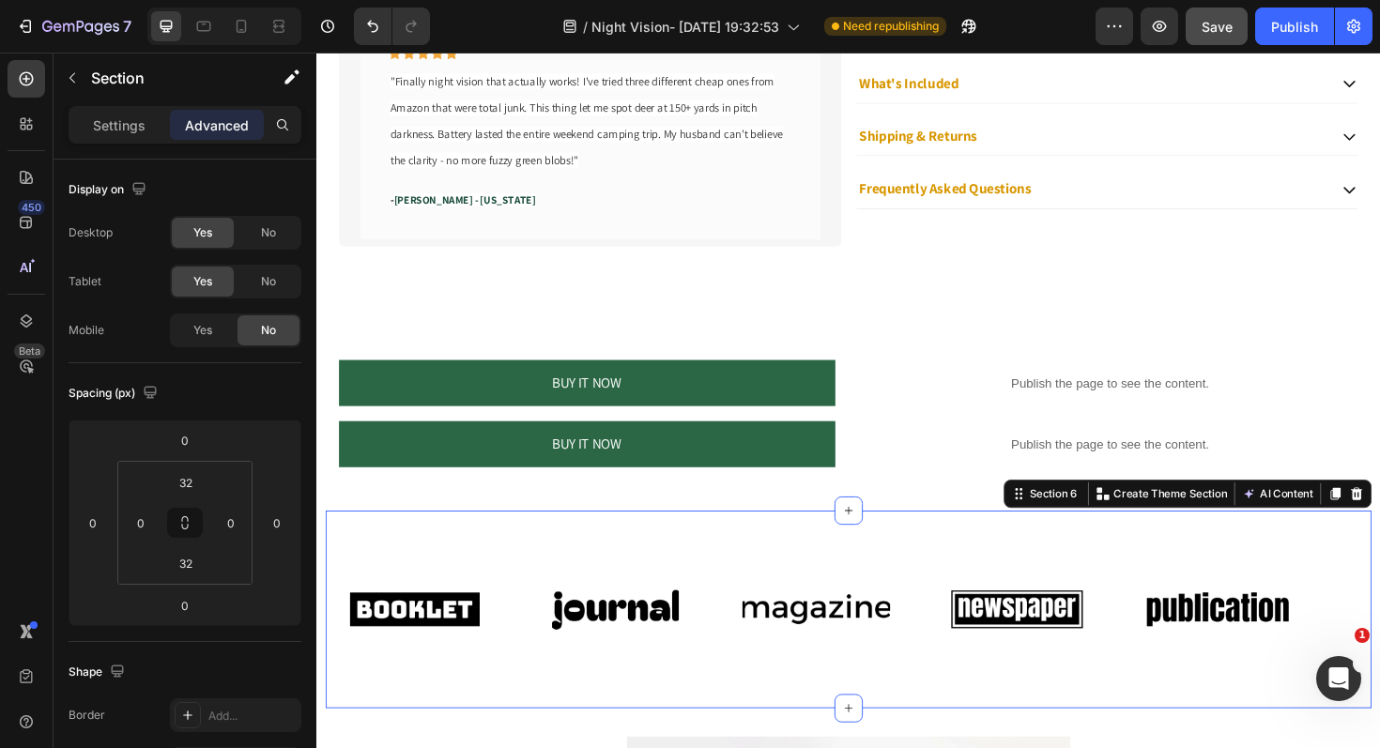
click at [357, 557] on div "Image Image Image Image Image Image Image Image Image Image Marquee Row Section…" at bounding box center [880, 643] width 1108 height 210
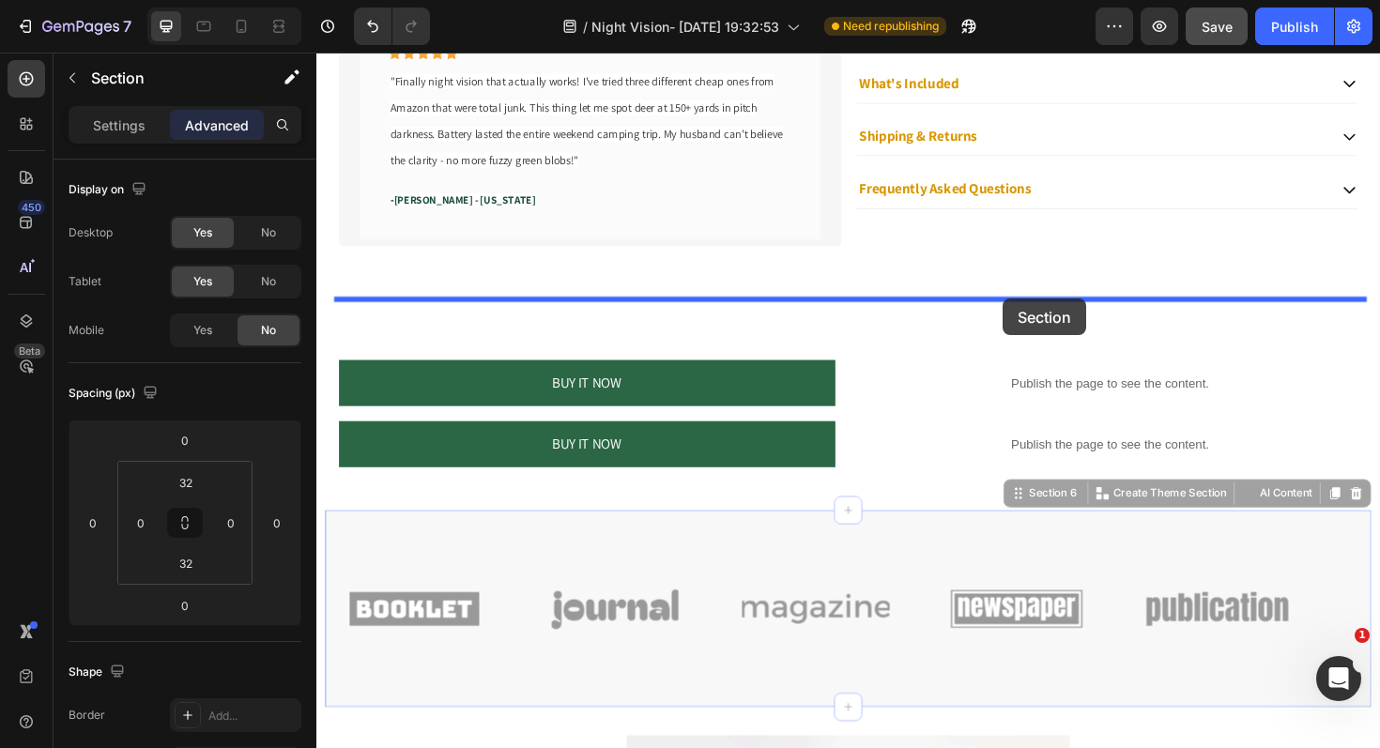
drag, startPoint x: 1044, startPoint y: 531, endPoint x: 1043, endPoint y: 317, distance: 214.0
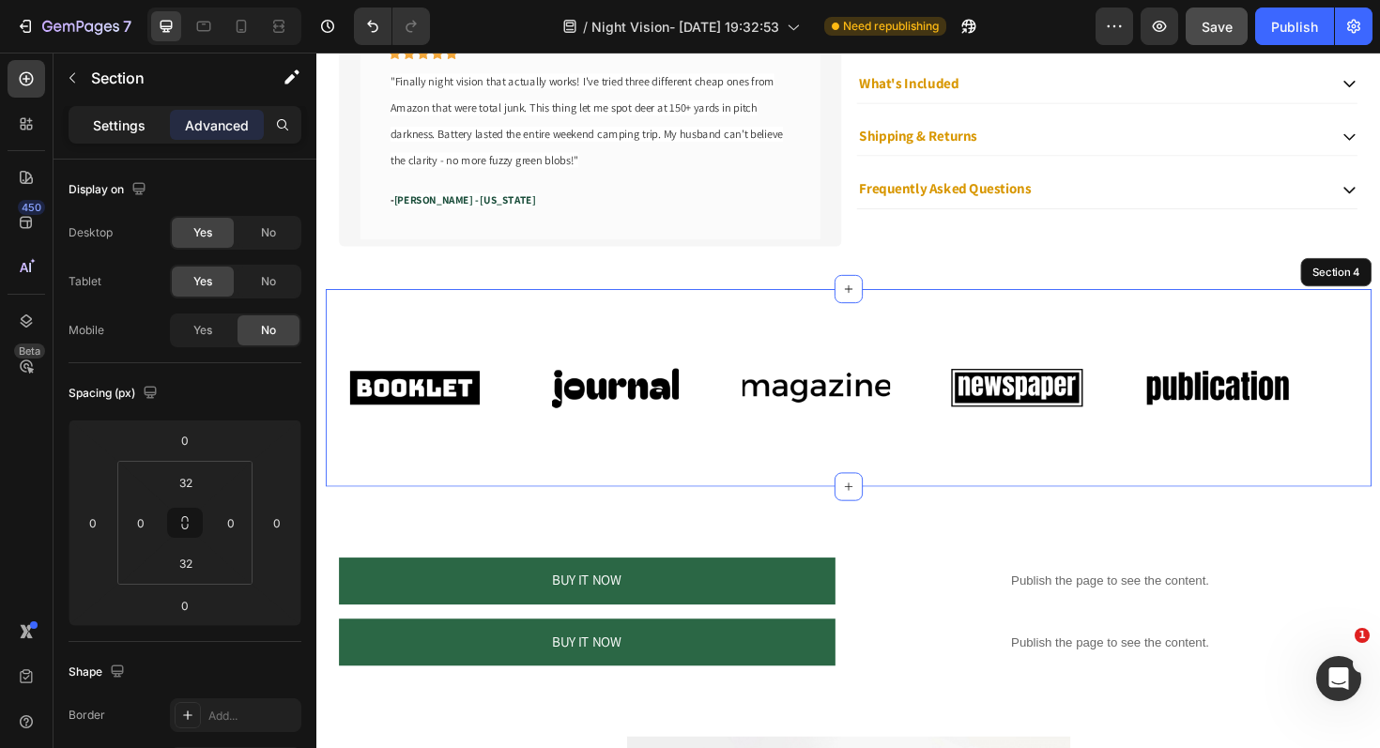
click at [142, 127] on p "Settings" at bounding box center [119, 125] width 53 height 20
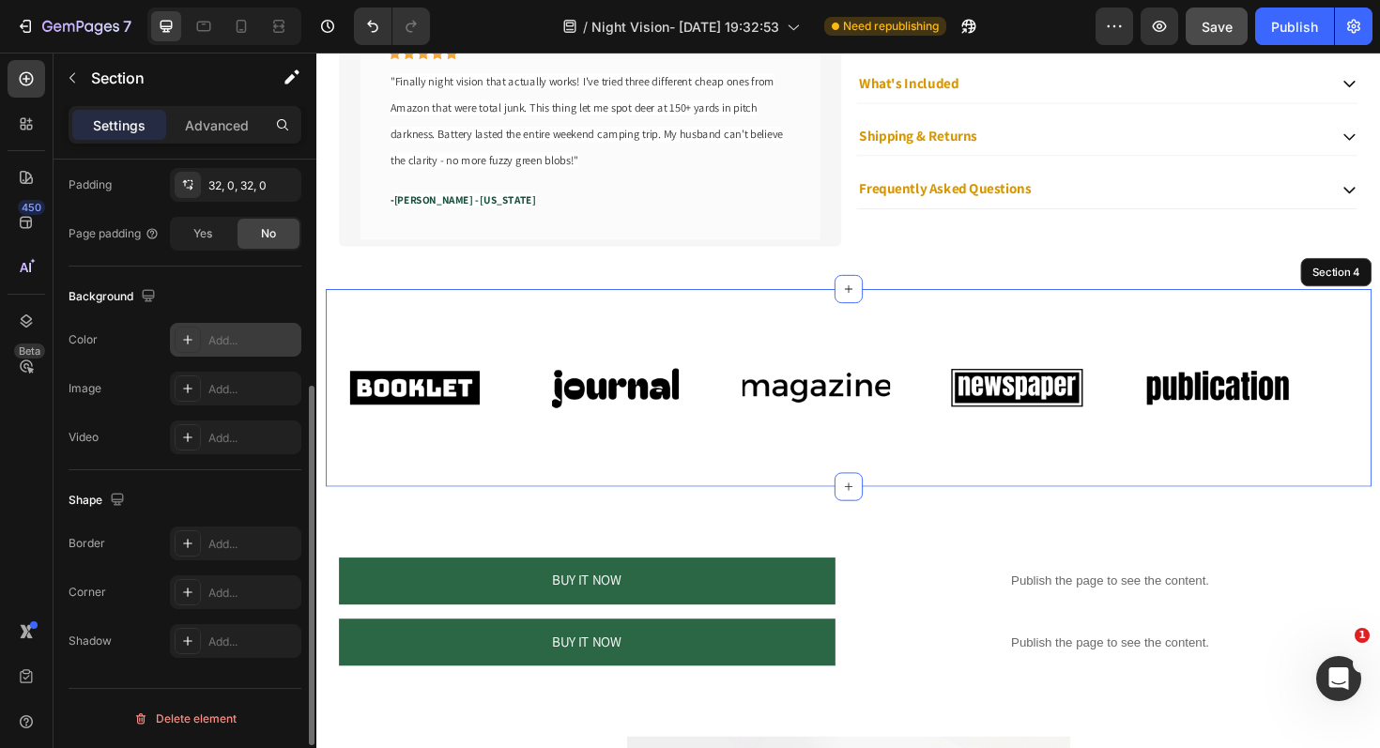
scroll to position [359, 0]
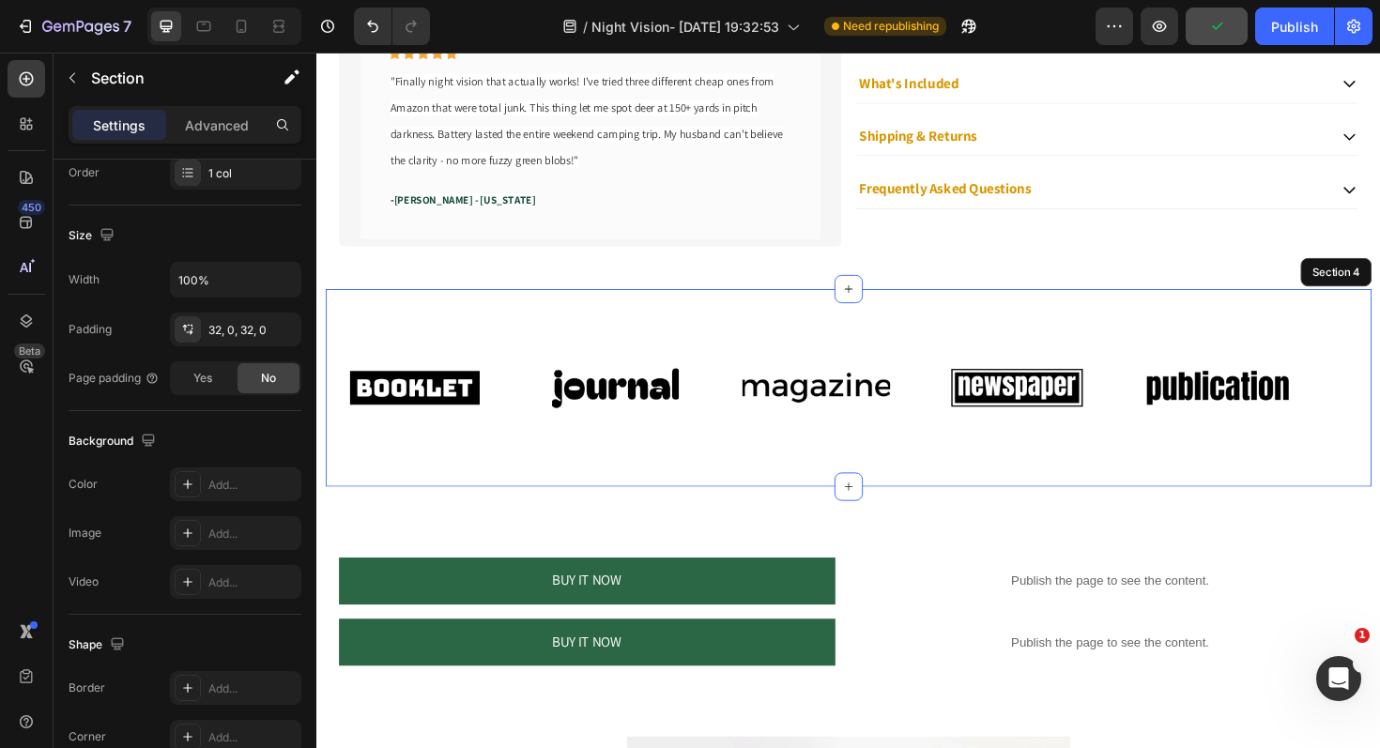
click at [733, 498] on div "Image Image Image Image Image Image Image Image Image Image Marquee Row Section…" at bounding box center [880, 408] width 1108 height 210
click at [229, 332] on div "32, 0, 32, 0" at bounding box center [235, 330] width 54 height 17
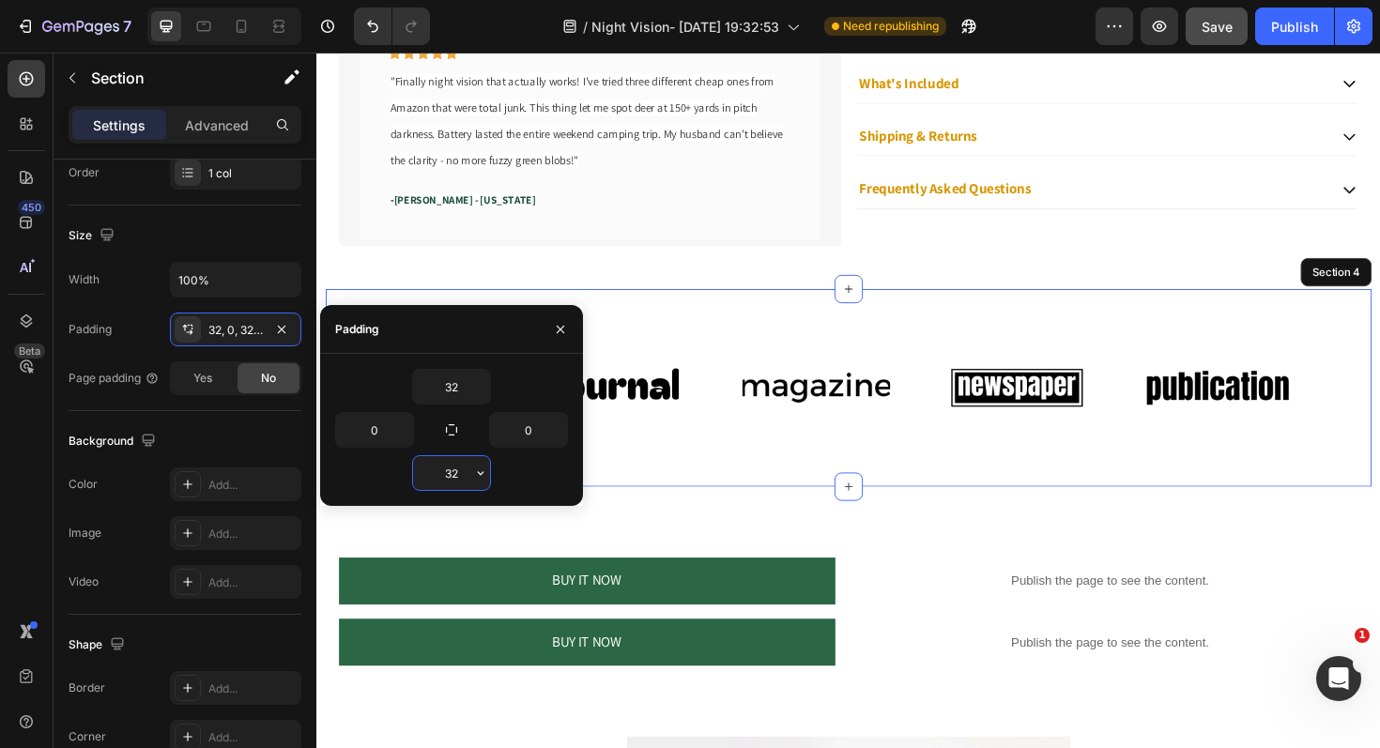
click at [465, 463] on input "32" at bounding box center [451, 473] width 77 height 34
click at [481, 481] on button "button" at bounding box center [480, 473] width 19 height 34
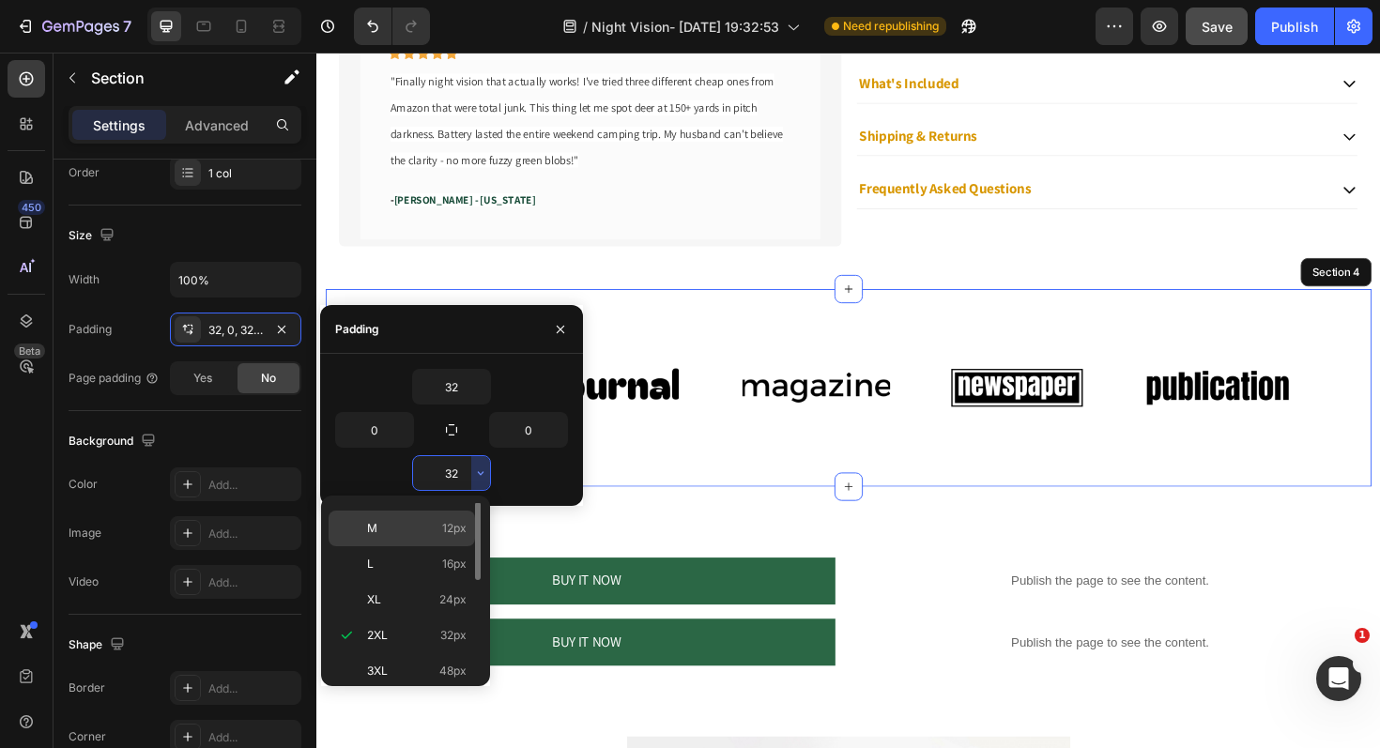
scroll to position [0, 0]
click at [455, 521] on span "Auto" at bounding box center [454, 520] width 24 height 17
type input "Auto"
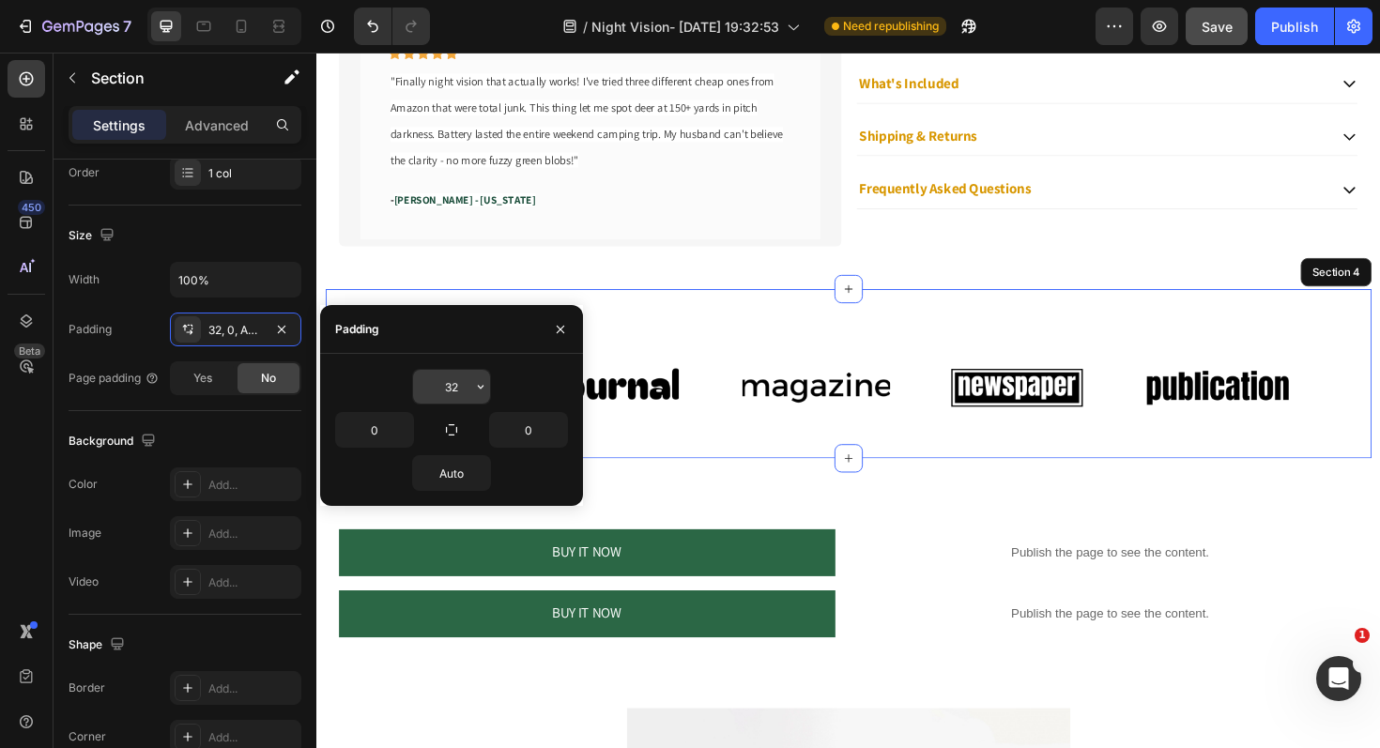
click at [459, 388] on input "32" at bounding box center [451, 387] width 77 height 34
click at [482, 395] on button "button" at bounding box center [480, 387] width 19 height 34
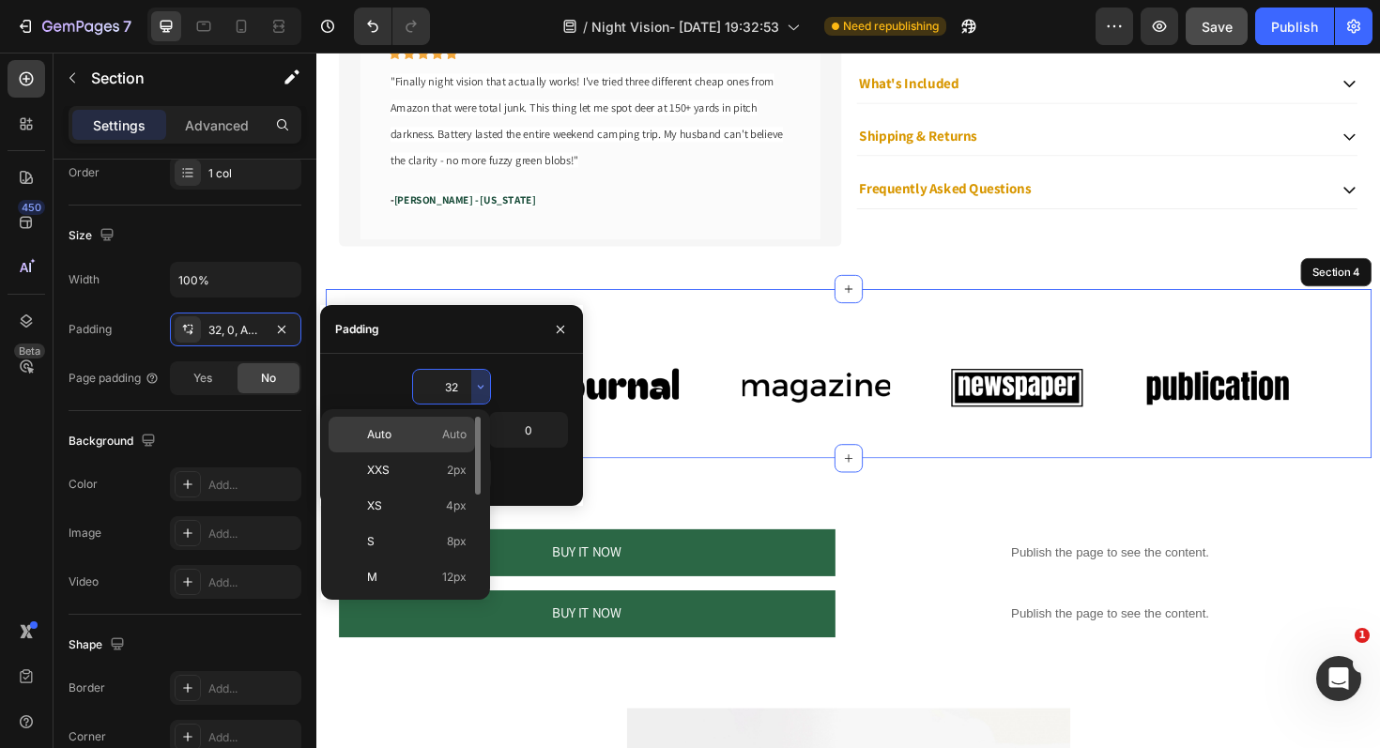
click at [396, 452] on div "Auto Auto" at bounding box center [402, 470] width 146 height 36
type input "Auto"
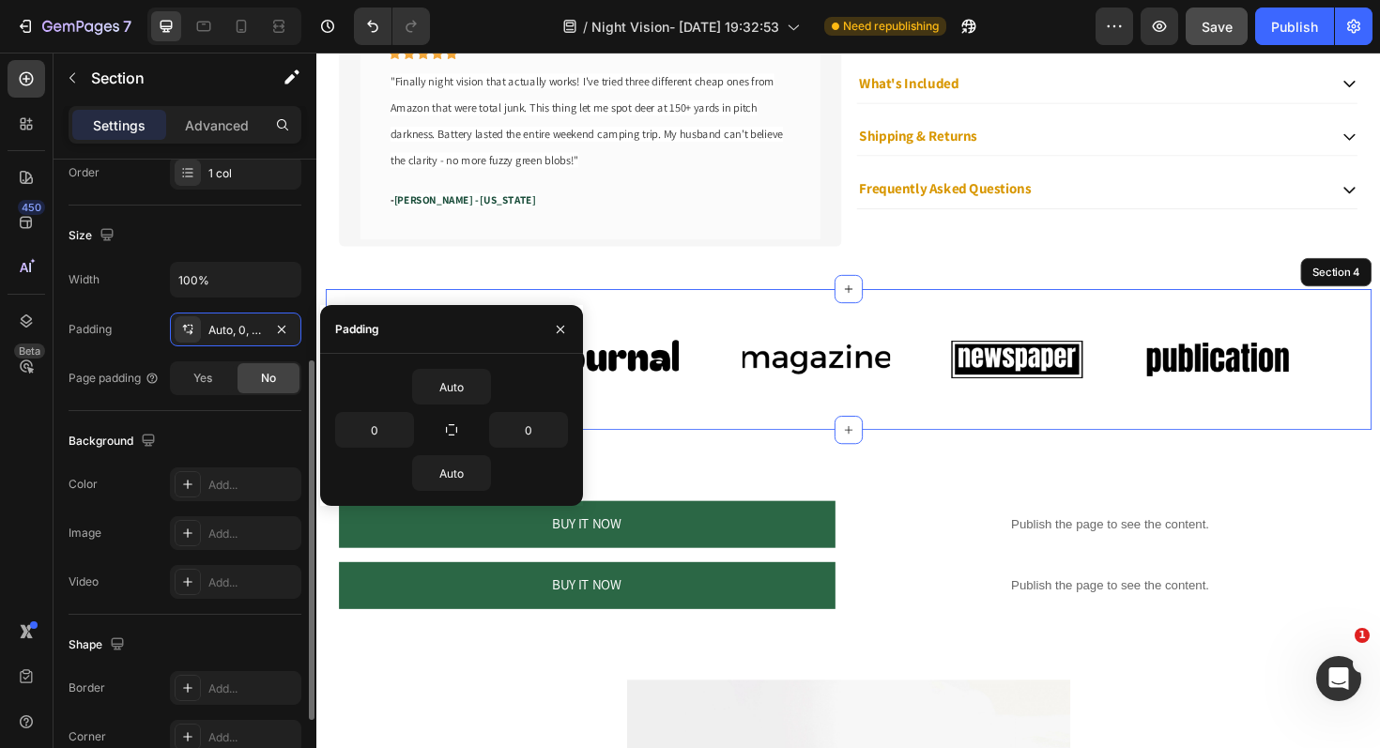
click at [250, 221] on div "Size" at bounding box center [185, 236] width 233 height 30
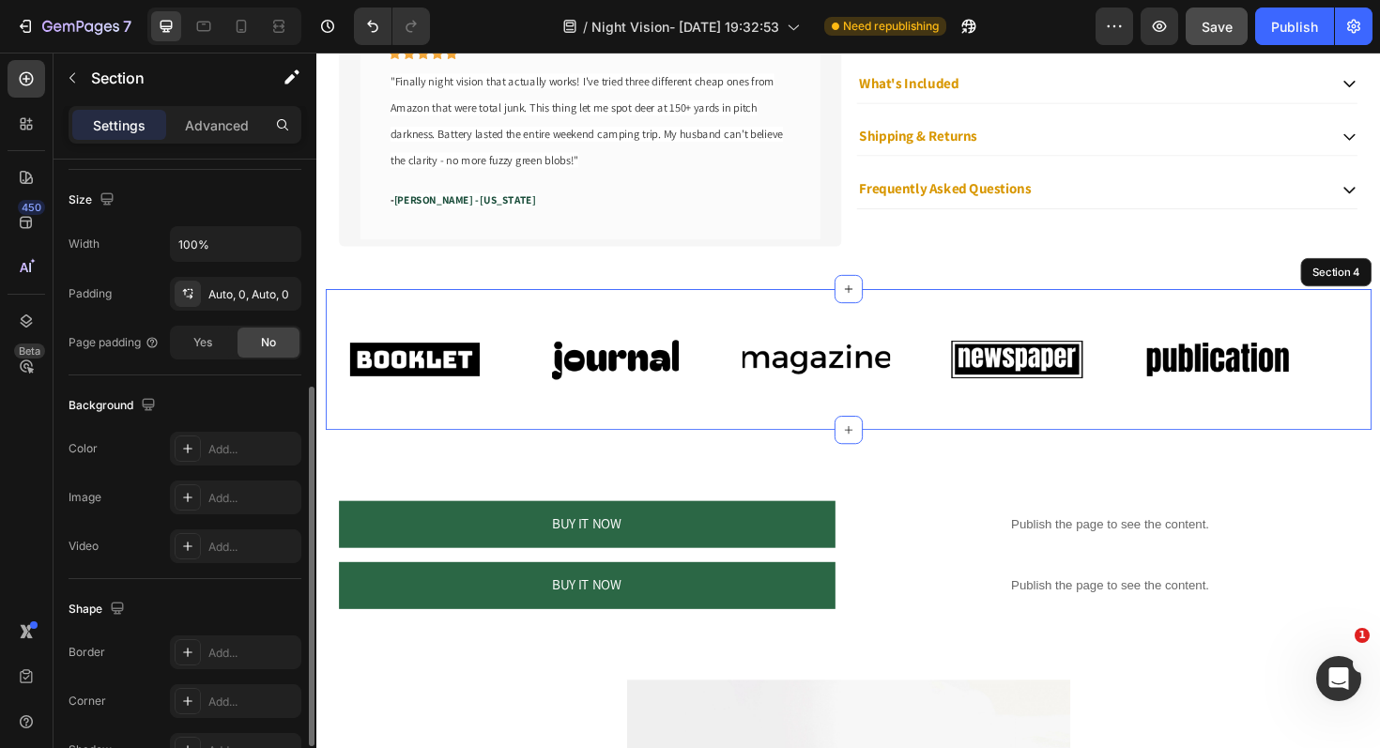
scroll to position [503, 0]
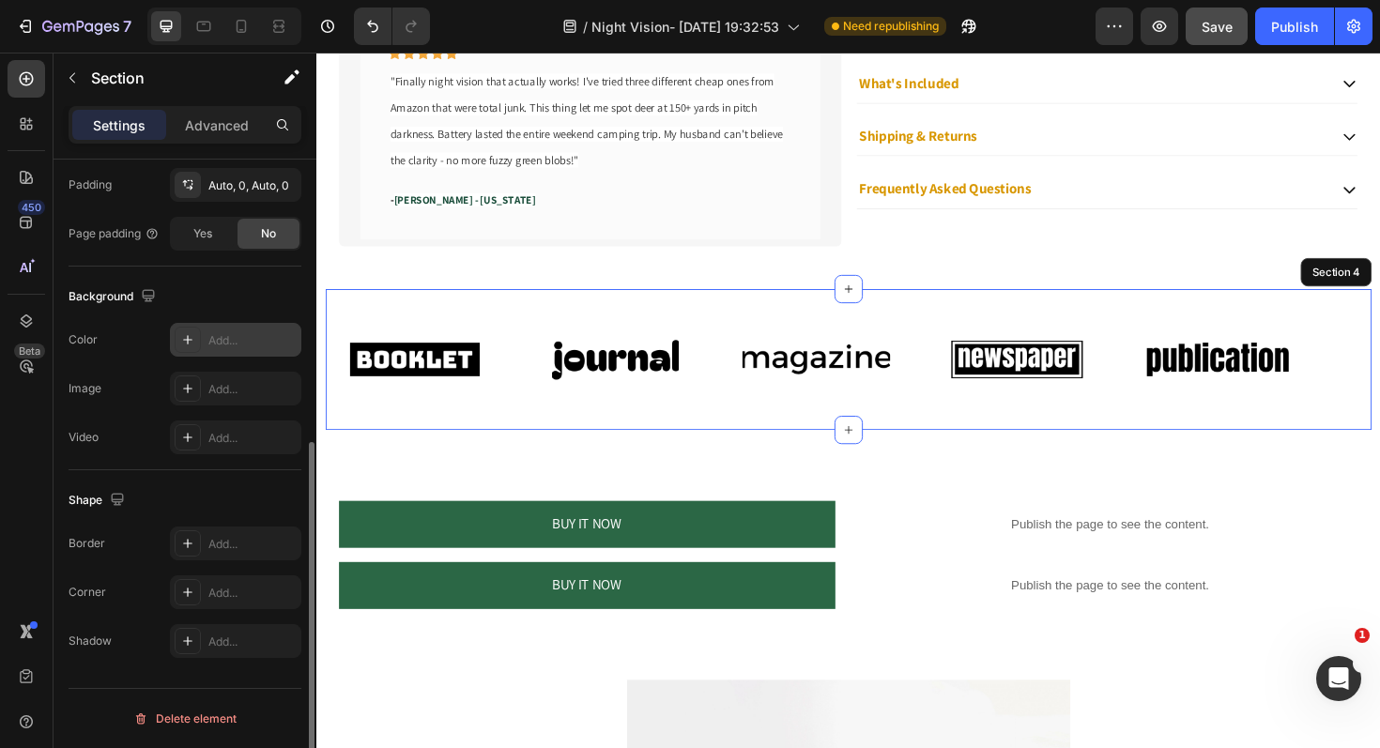
click at [251, 345] on div "Add..." at bounding box center [252, 340] width 88 height 17
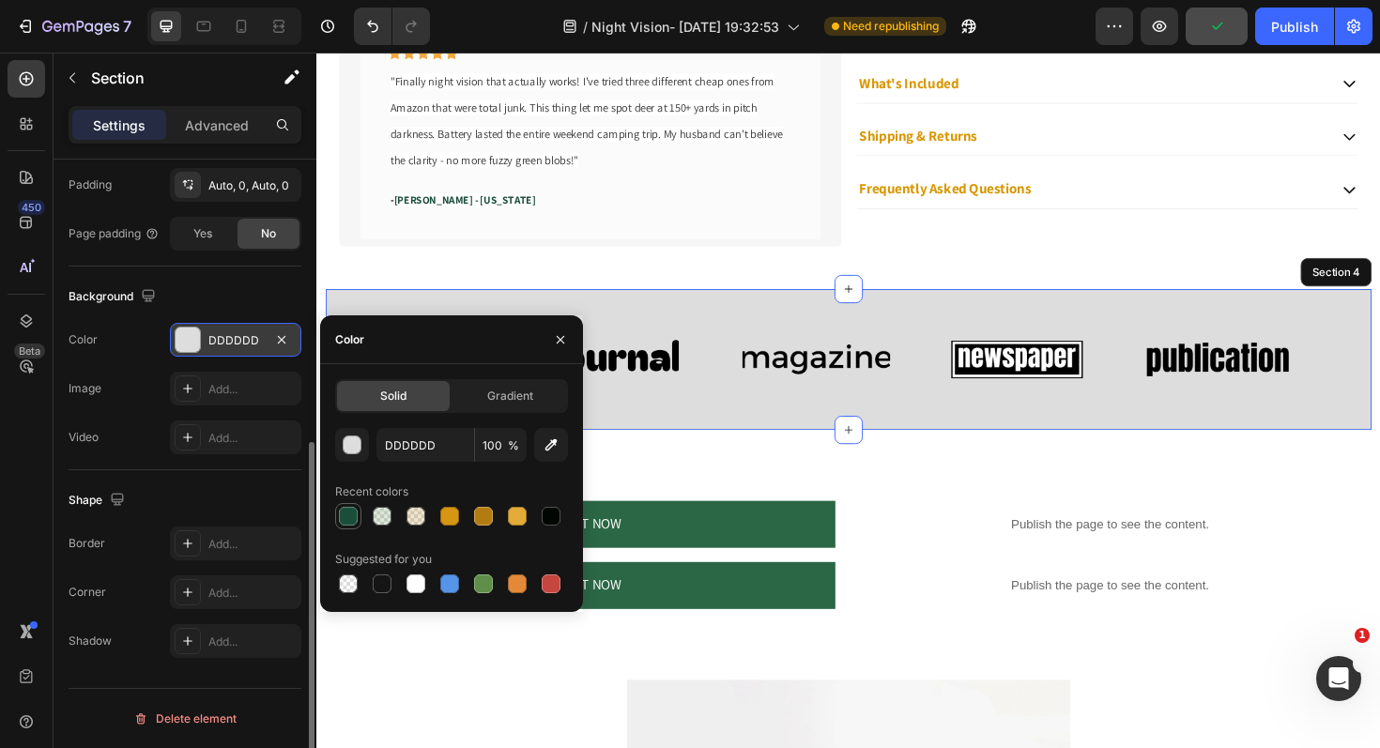
click at [341, 519] on div at bounding box center [348, 516] width 19 height 19
type input "1A4E3B"
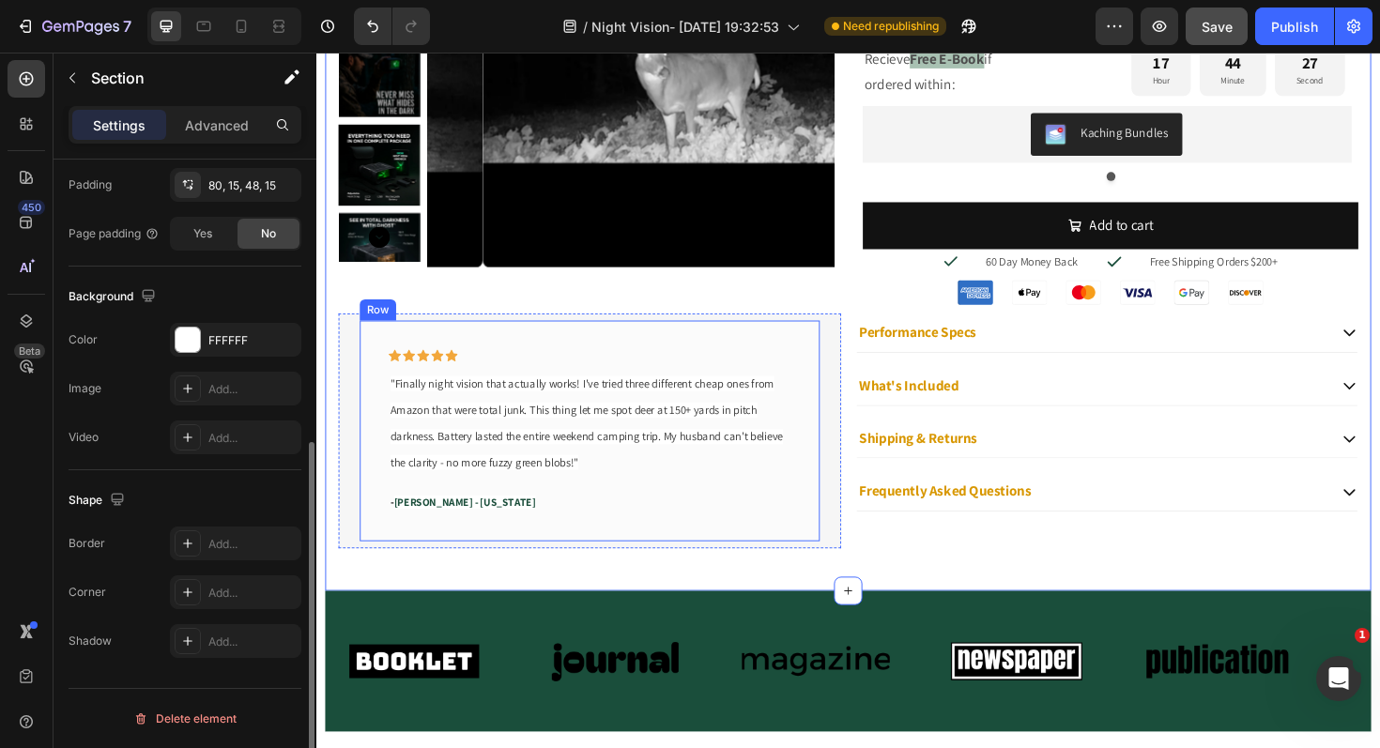
scroll to position [1160, 0]
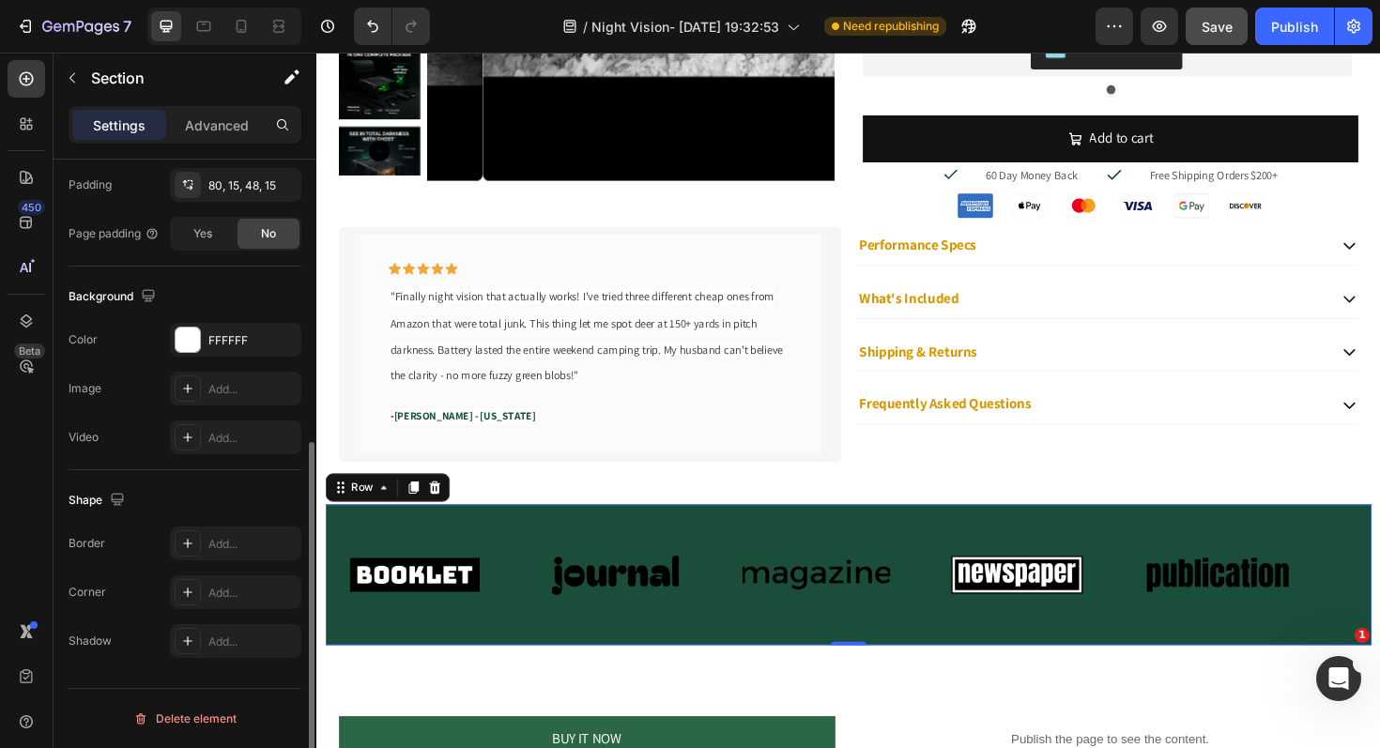
click at [729, 672] on div "Image Image Image Image Image Image Image Image Image Image Marquee Row 0" at bounding box center [880, 606] width 1108 height 150
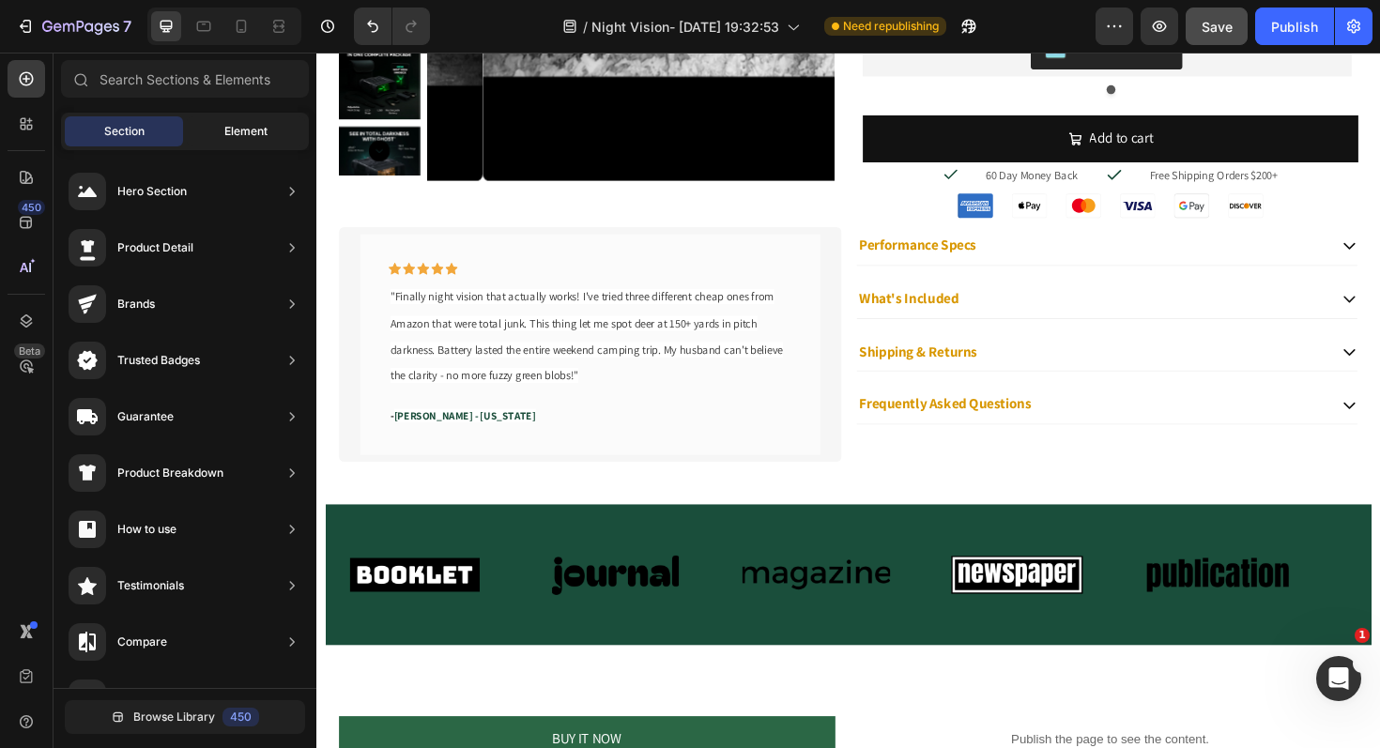
click at [232, 128] on span "Element" at bounding box center [245, 131] width 43 height 17
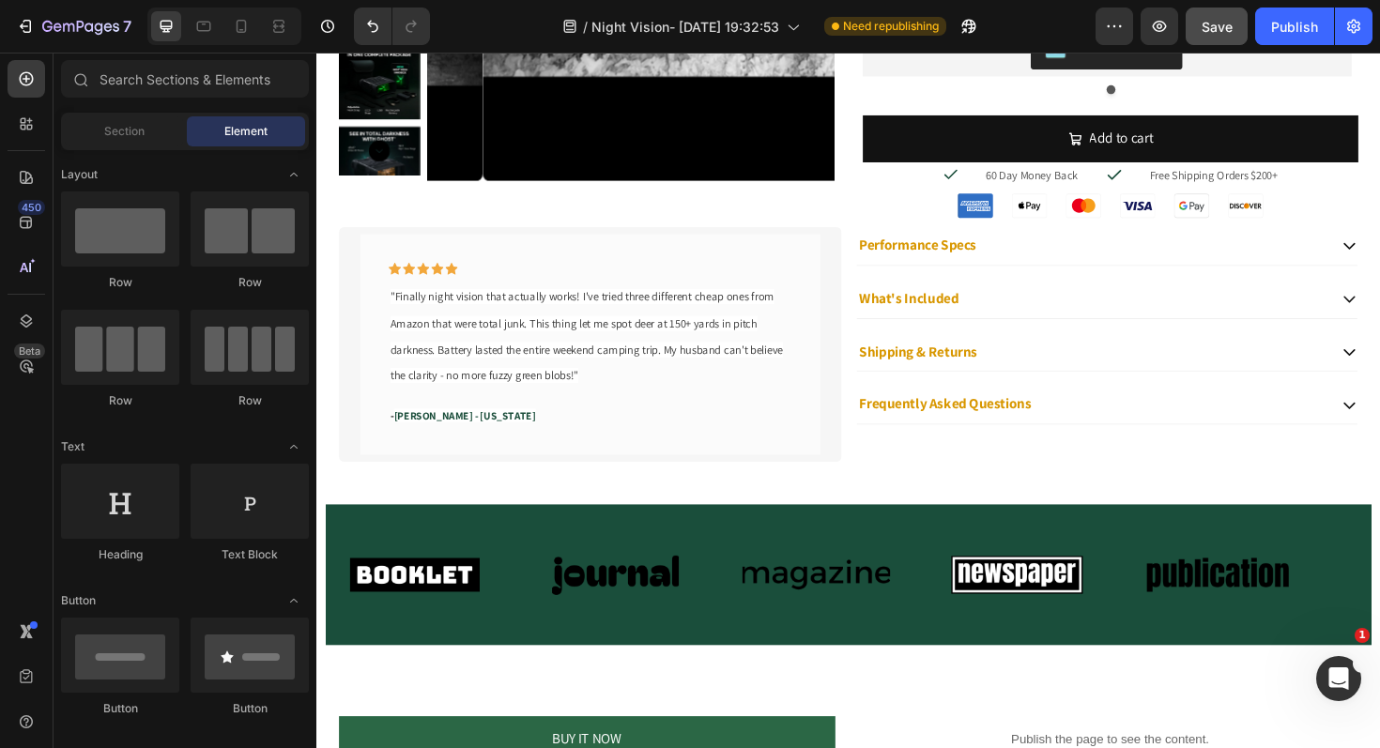
click at [131, 137] on span "Section" at bounding box center [124, 131] width 40 height 17
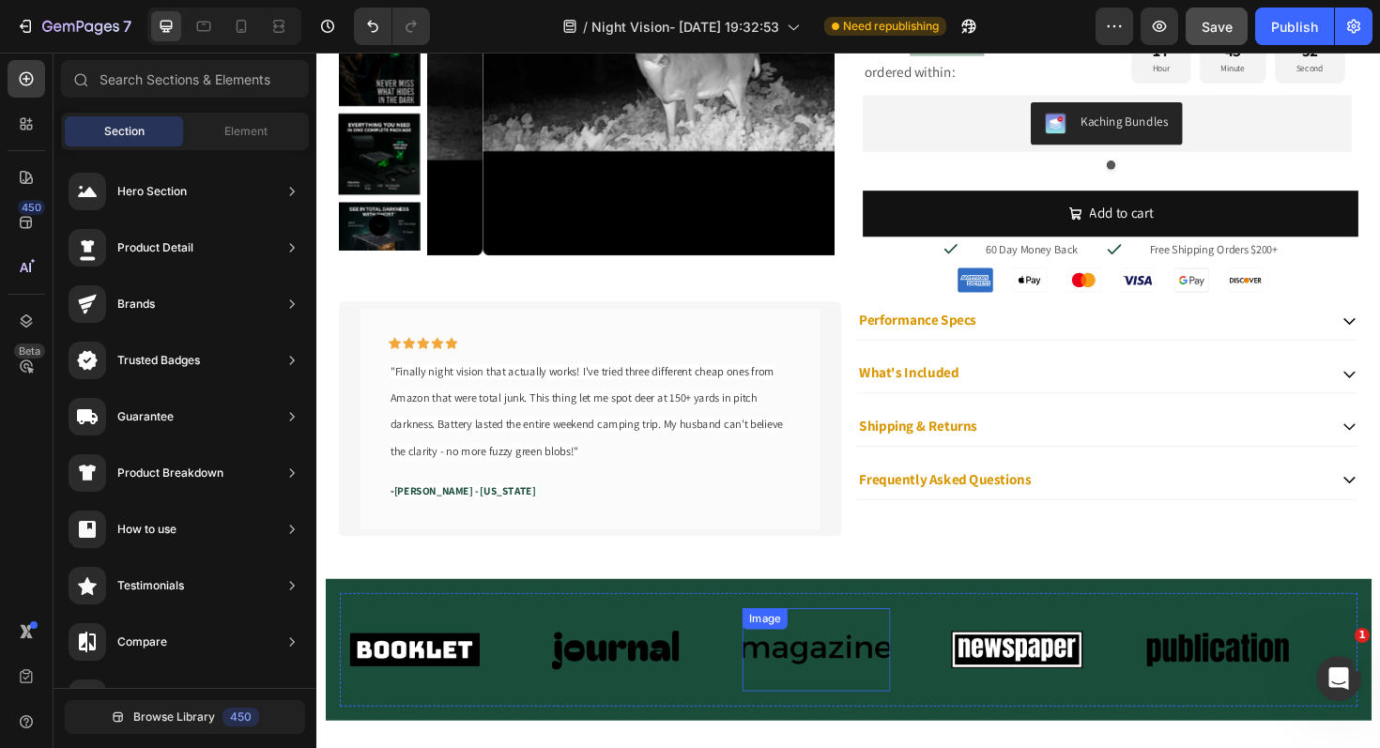
scroll to position [1189, 0]
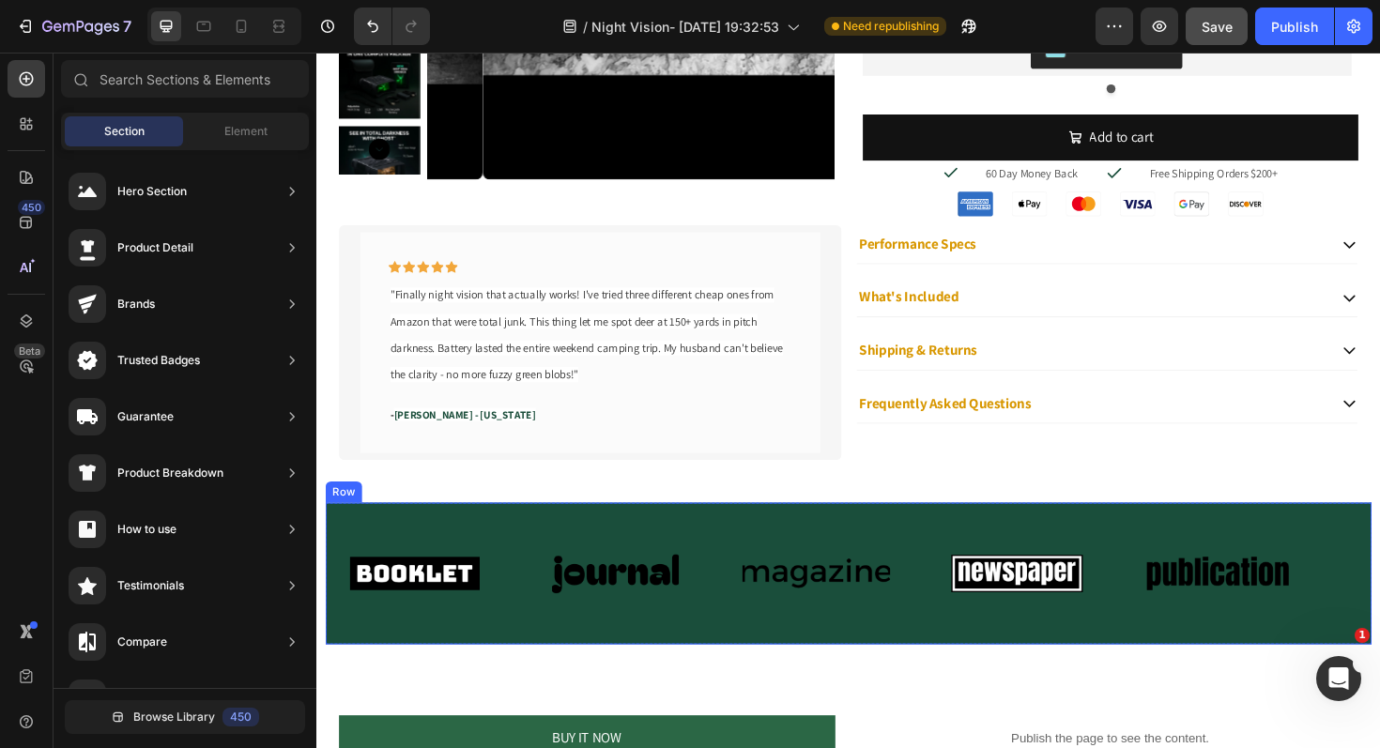
click at [391, 531] on div "Image Image Image Image Image Image Image Image Image Image Marquee Row" at bounding box center [880, 604] width 1108 height 150
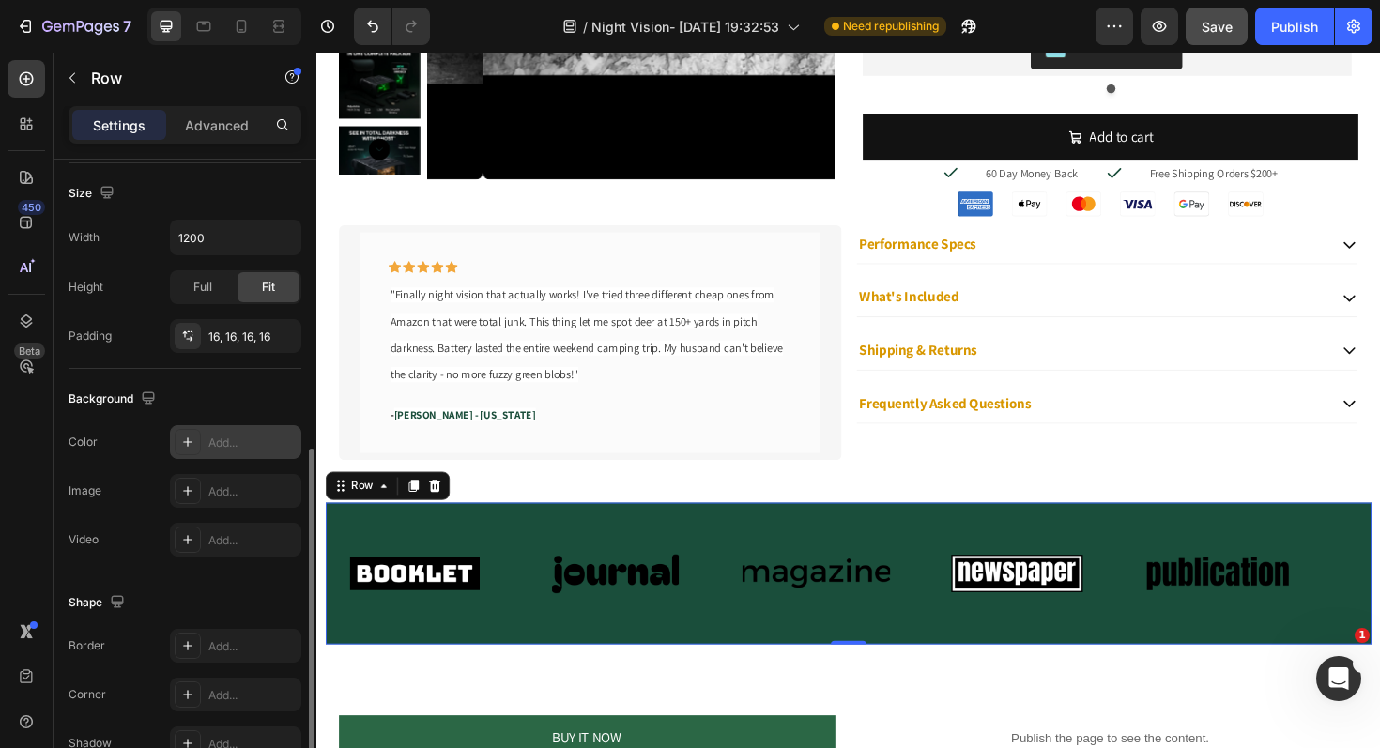
scroll to position [503, 0]
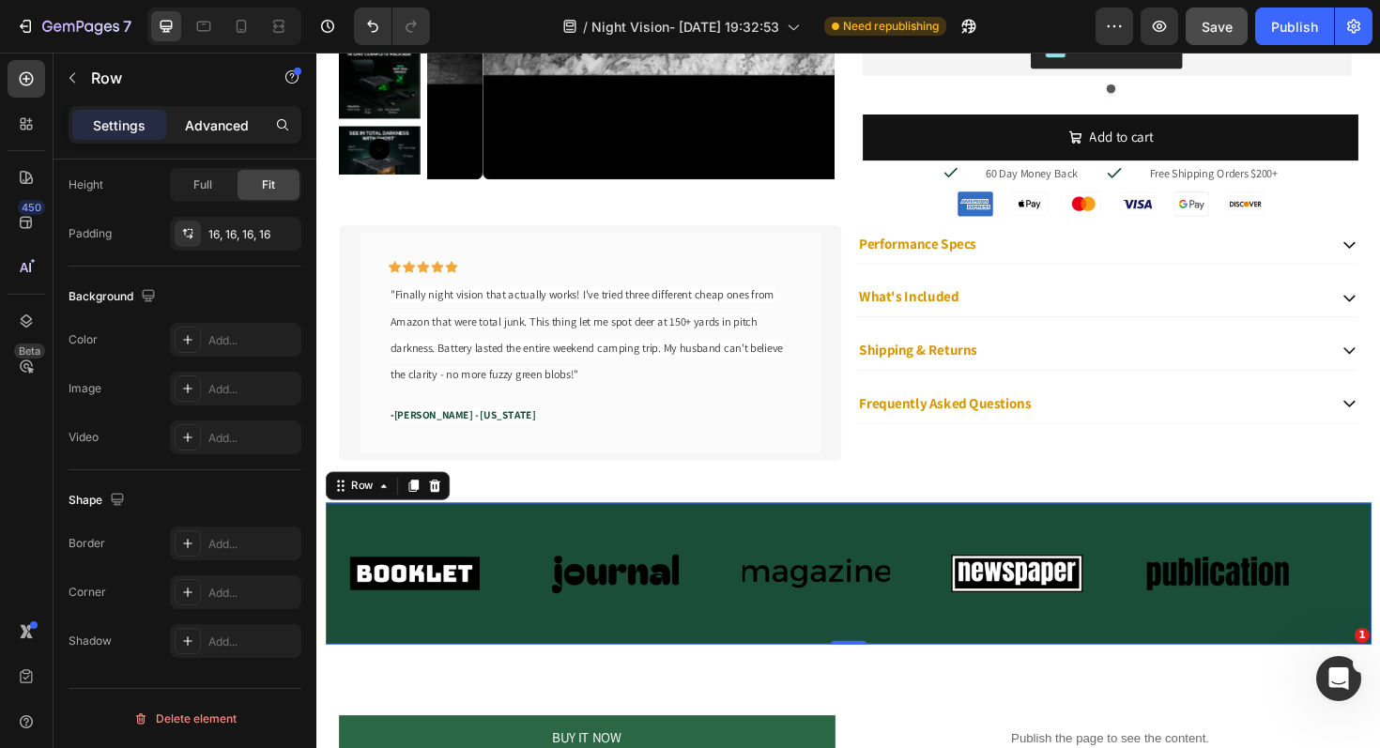
click at [226, 129] on p "Advanced" at bounding box center [217, 125] width 64 height 20
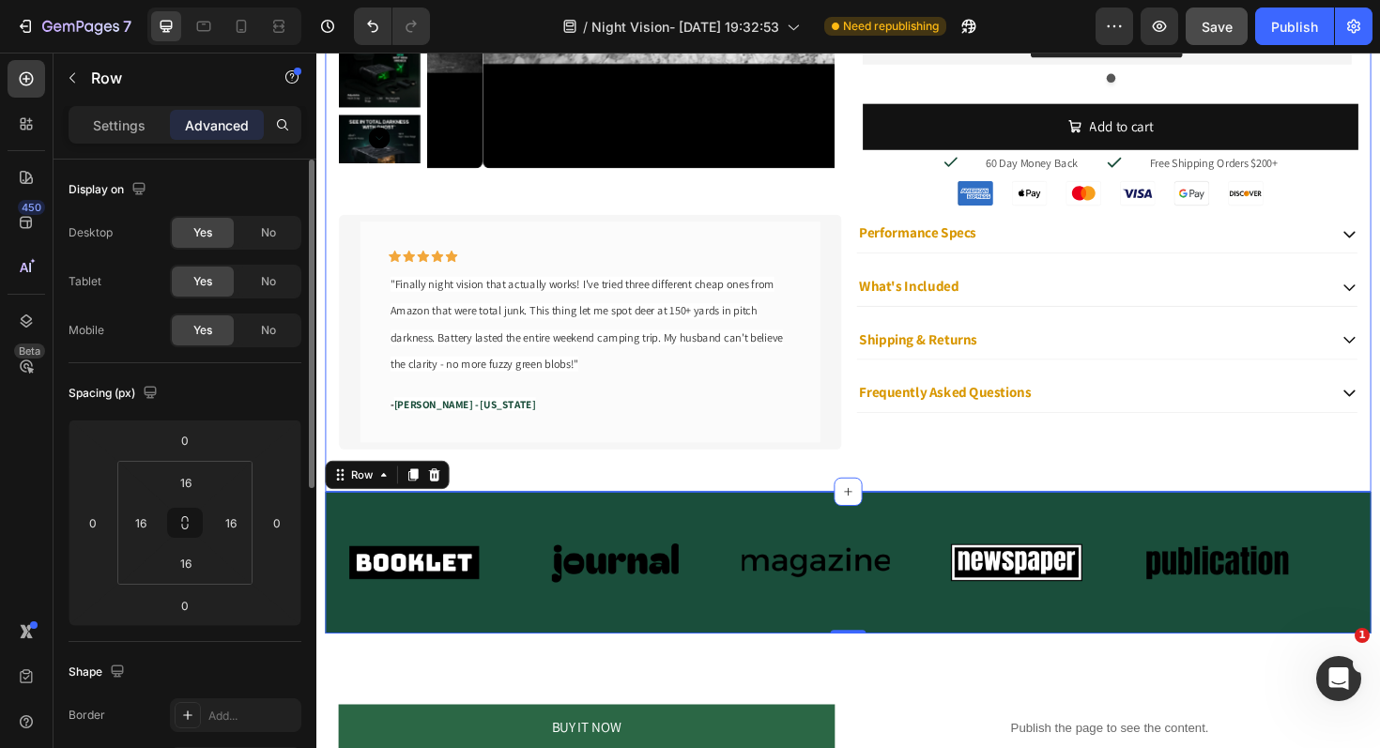
scroll to position [1215, 0]
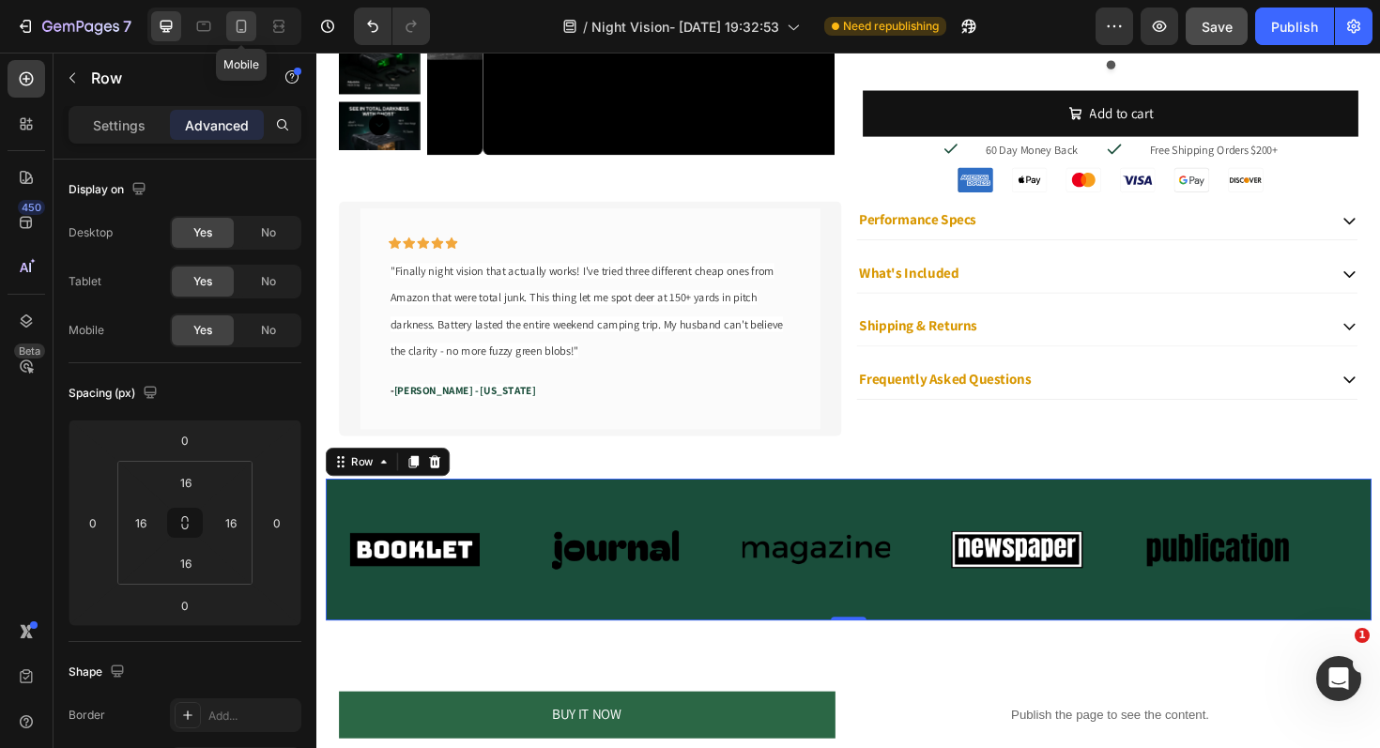
click at [232, 27] on icon at bounding box center [241, 26] width 19 height 19
type input "0"
type input "Auto"
type input "0"
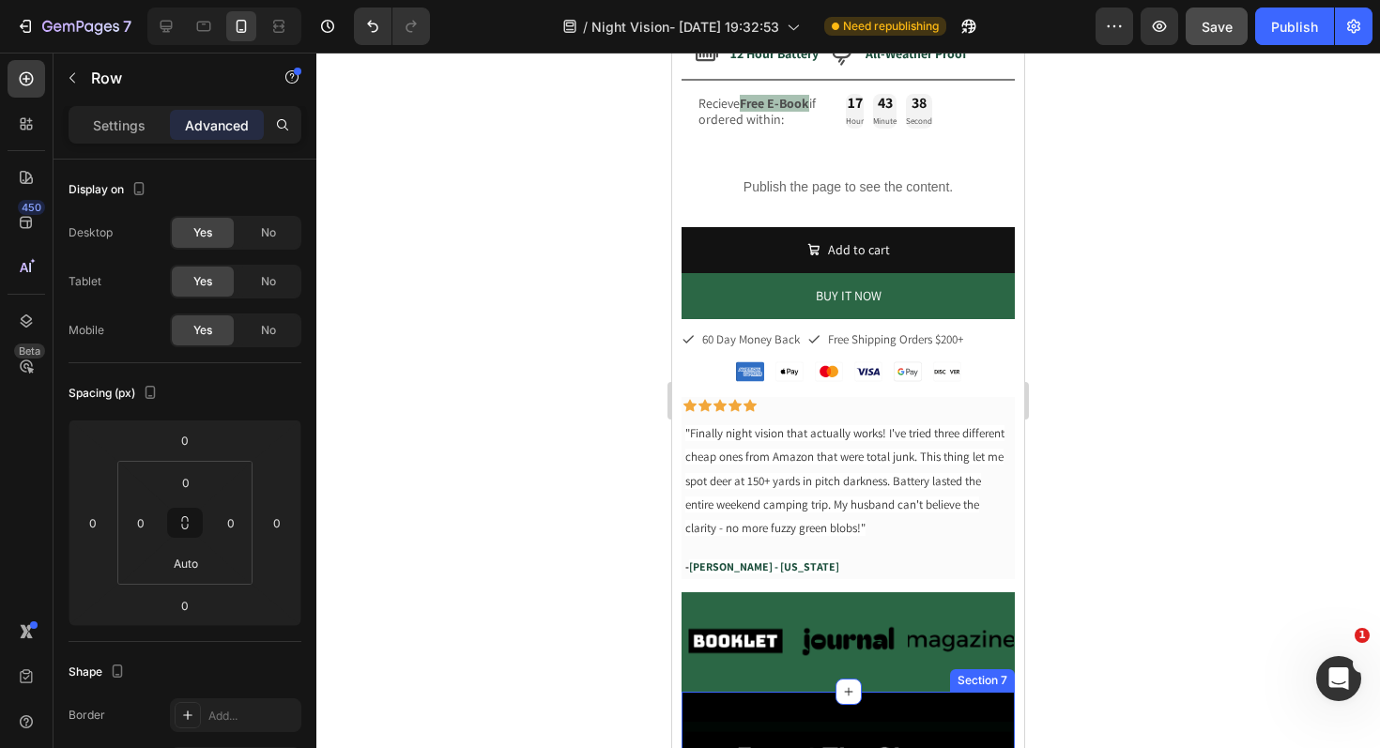
scroll to position [608, 0]
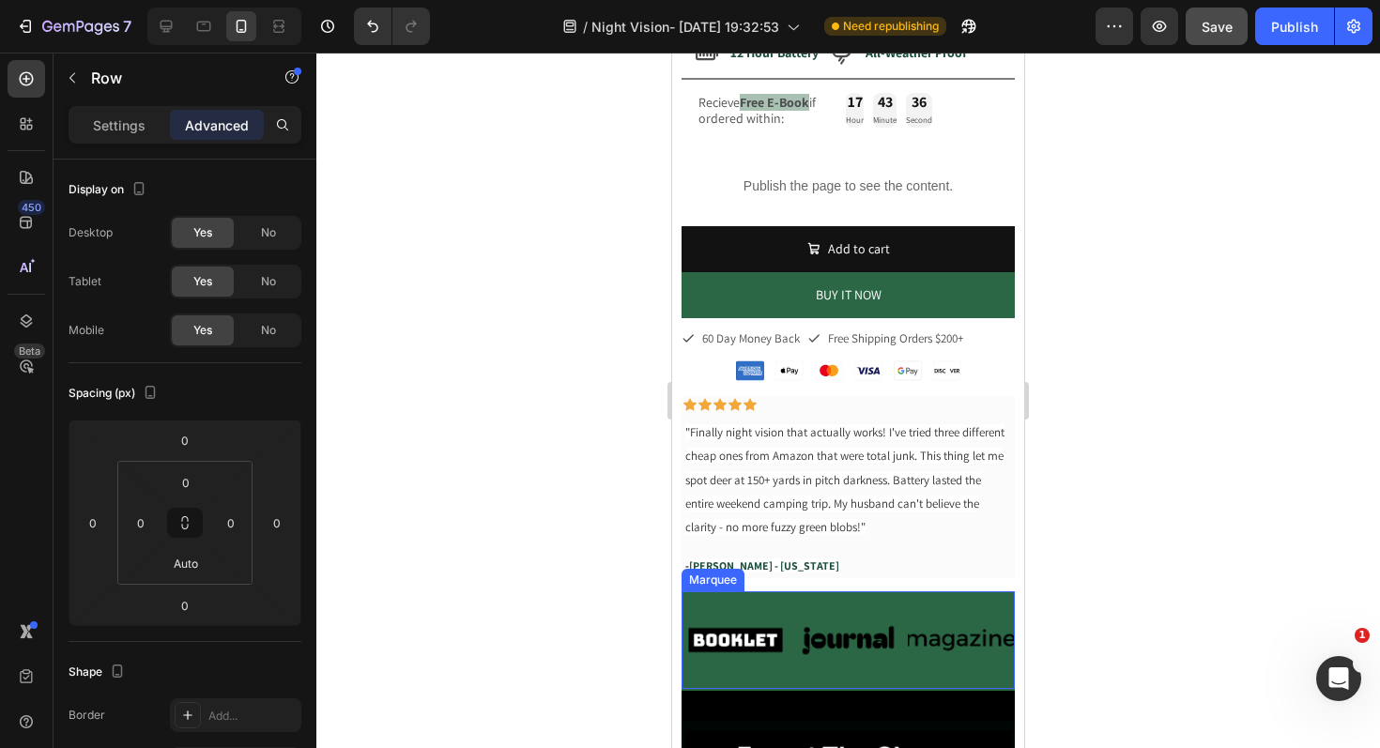
click at [908, 664] on div "Image Image Image Image Image Image Image Image Image Image Marquee" at bounding box center [847, 640] width 333 height 98
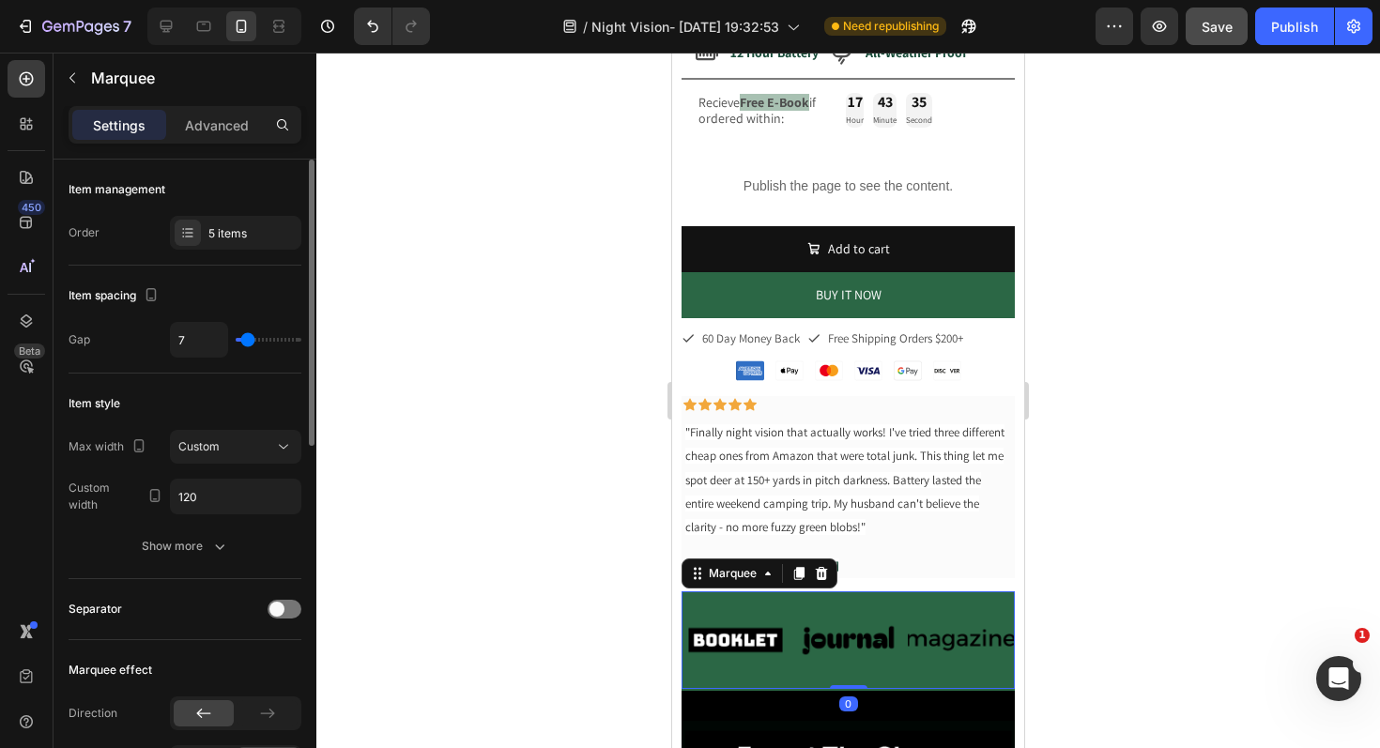
scroll to position [633, 0]
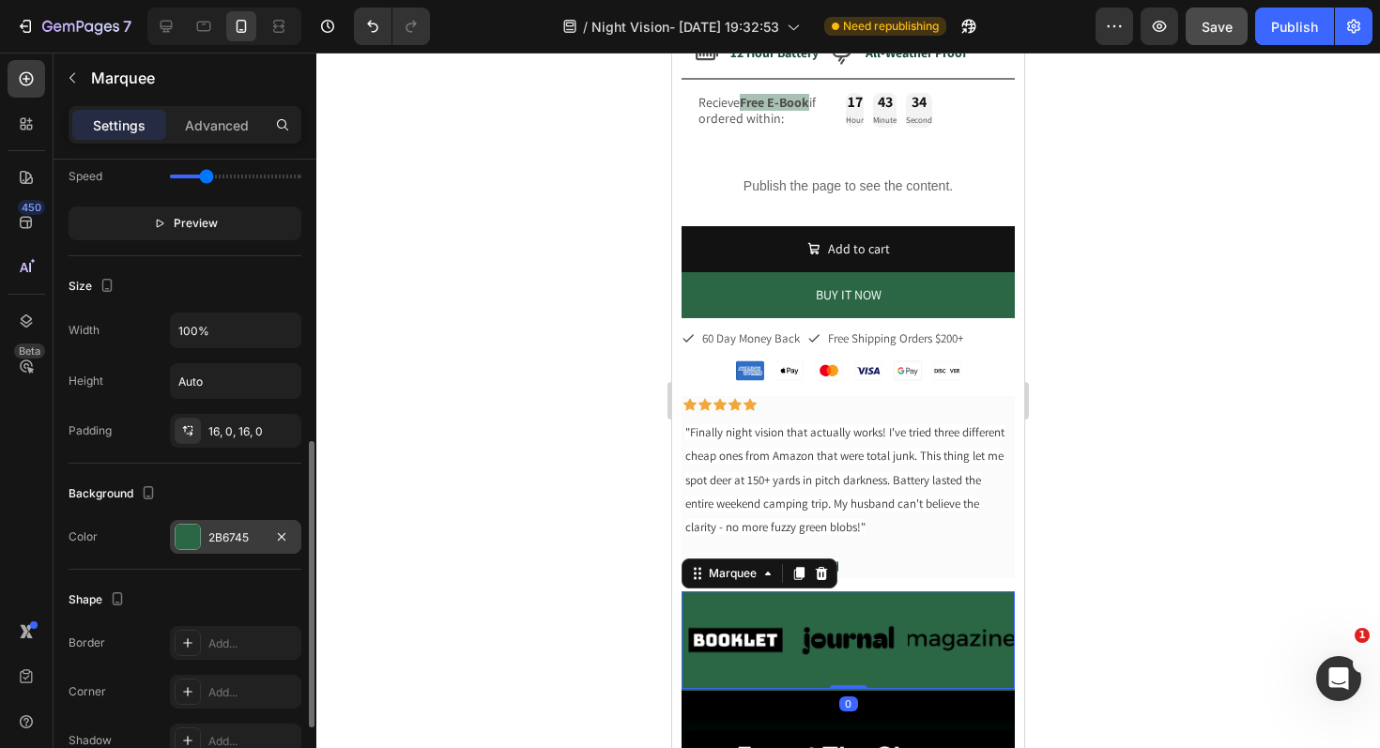
click at [197, 533] on div at bounding box center [188, 537] width 24 height 24
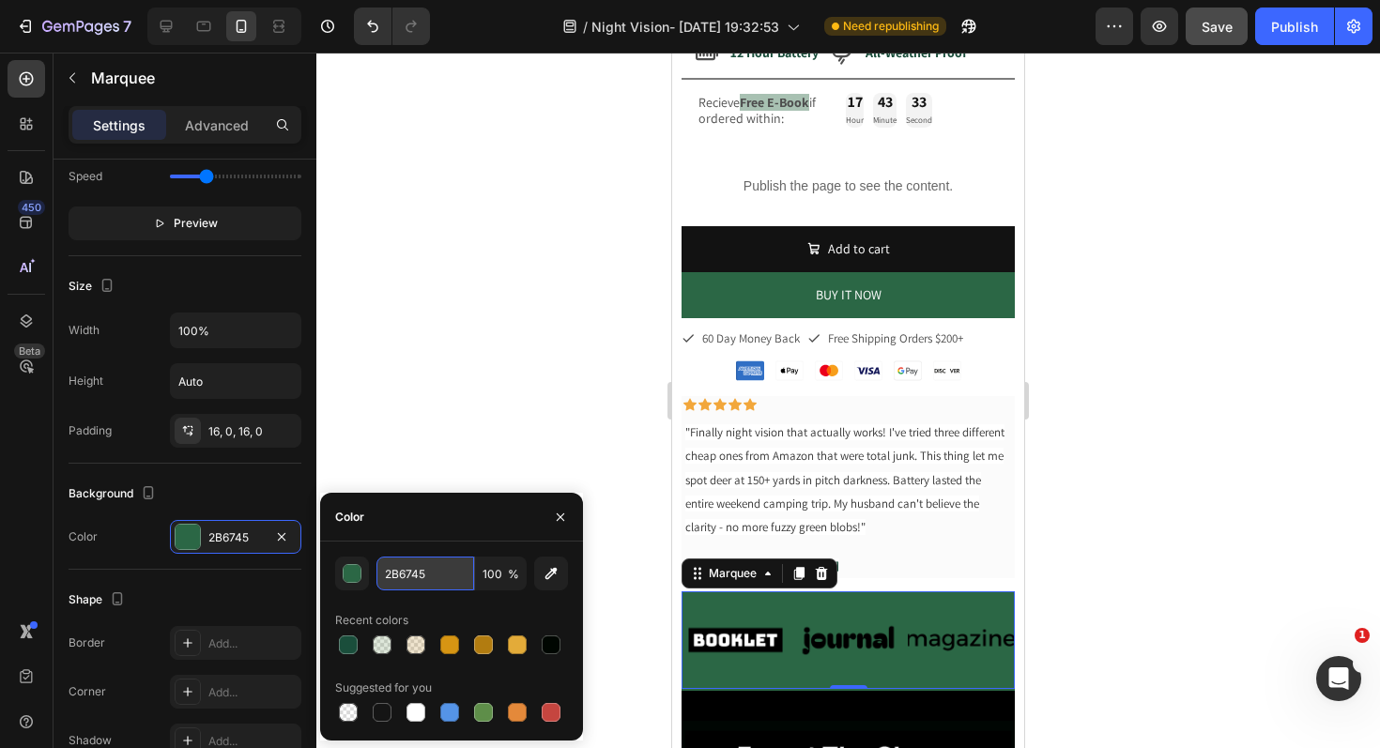
click at [427, 573] on input "2B6745" at bounding box center [425, 574] width 98 height 34
drag, startPoint x: 410, startPoint y: 369, endPoint x: 289, endPoint y: 249, distance: 170.6
click at [410, 369] on div at bounding box center [847, 401] width 1063 height 696
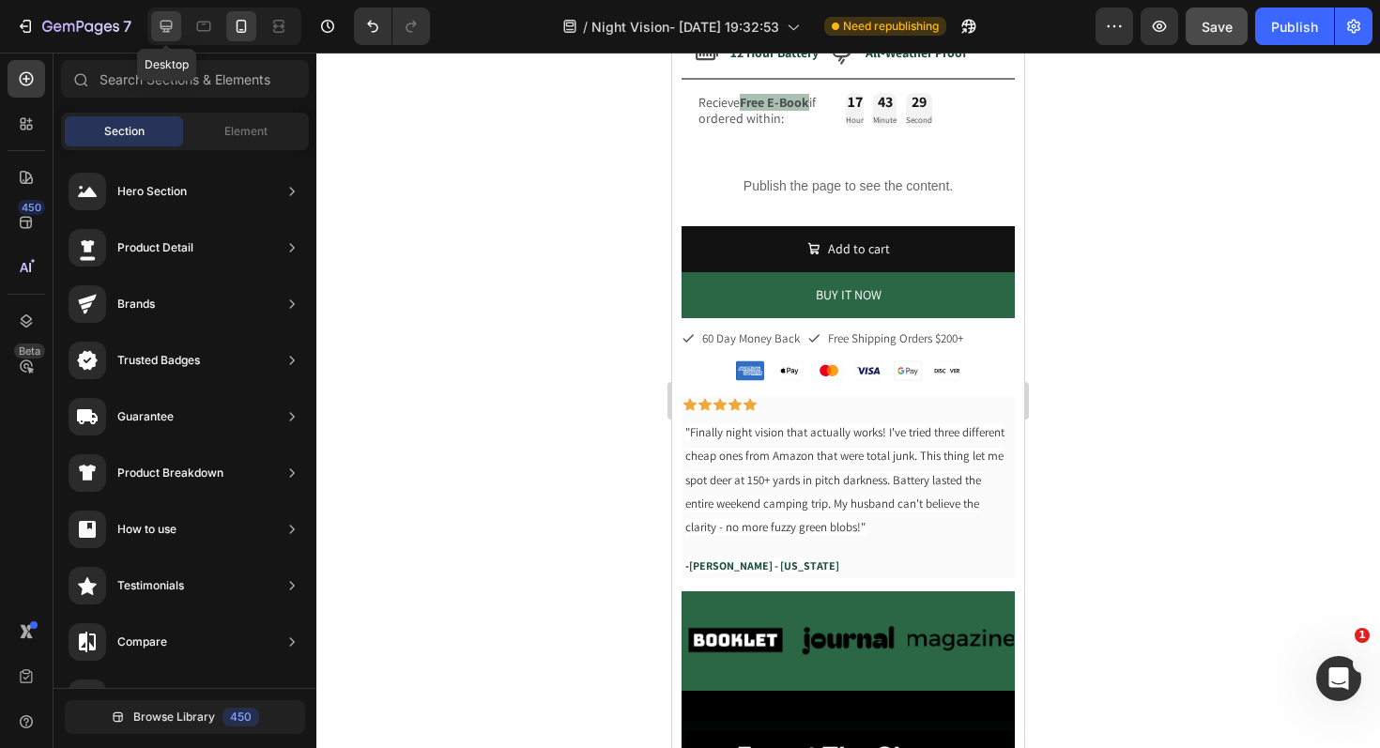
click at [159, 25] on icon at bounding box center [166, 26] width 19 height 19
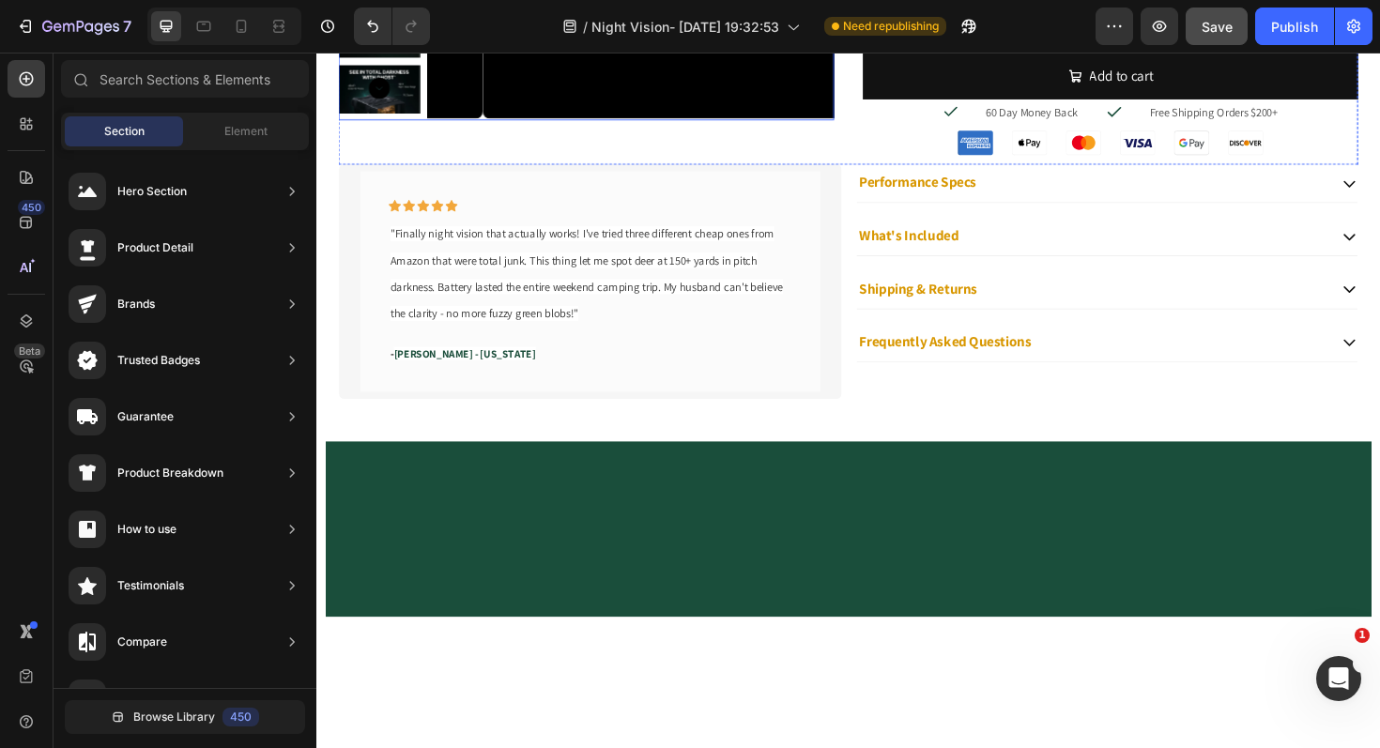
scroll to position [1466, 0]
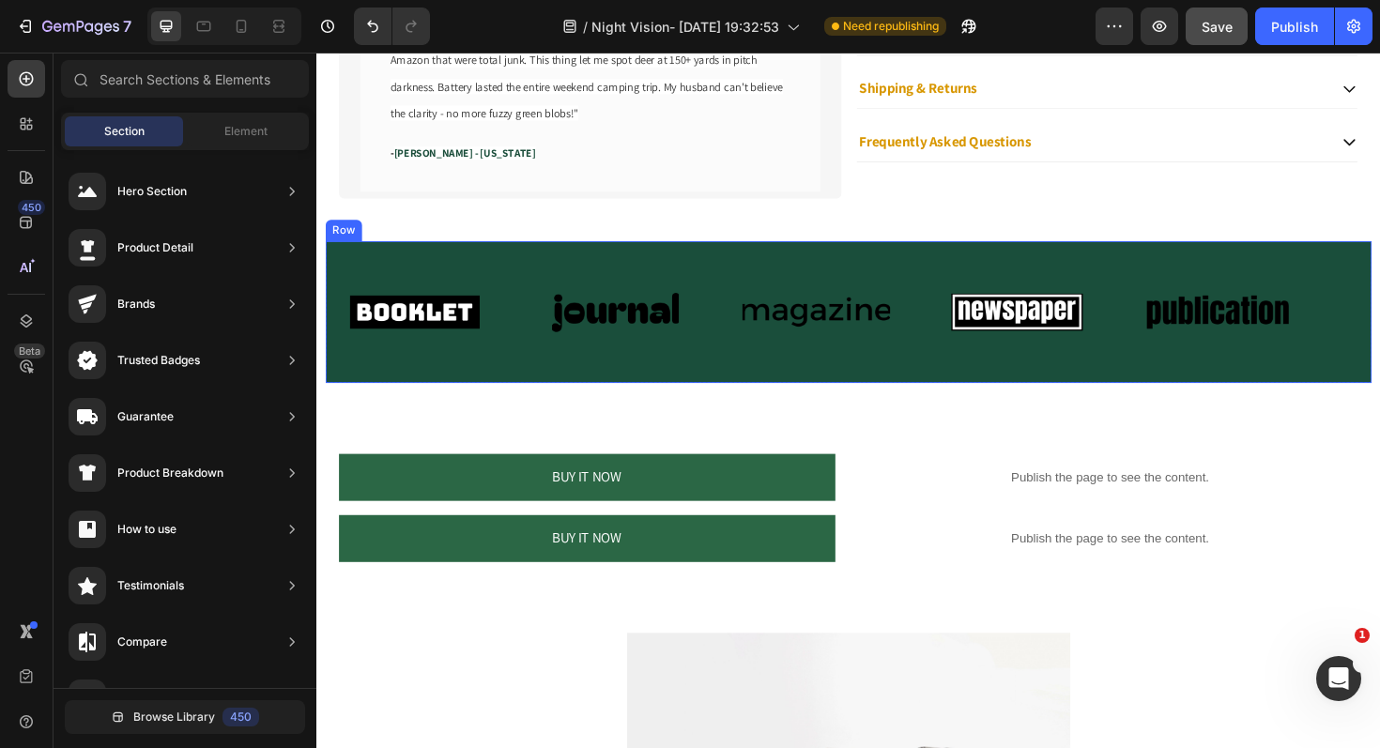
click at [949, 389] on div "Image Image Image Image Image Image Image Image Image Image Marquee Row" at bounding box center [880, 327] width 1108 height 150
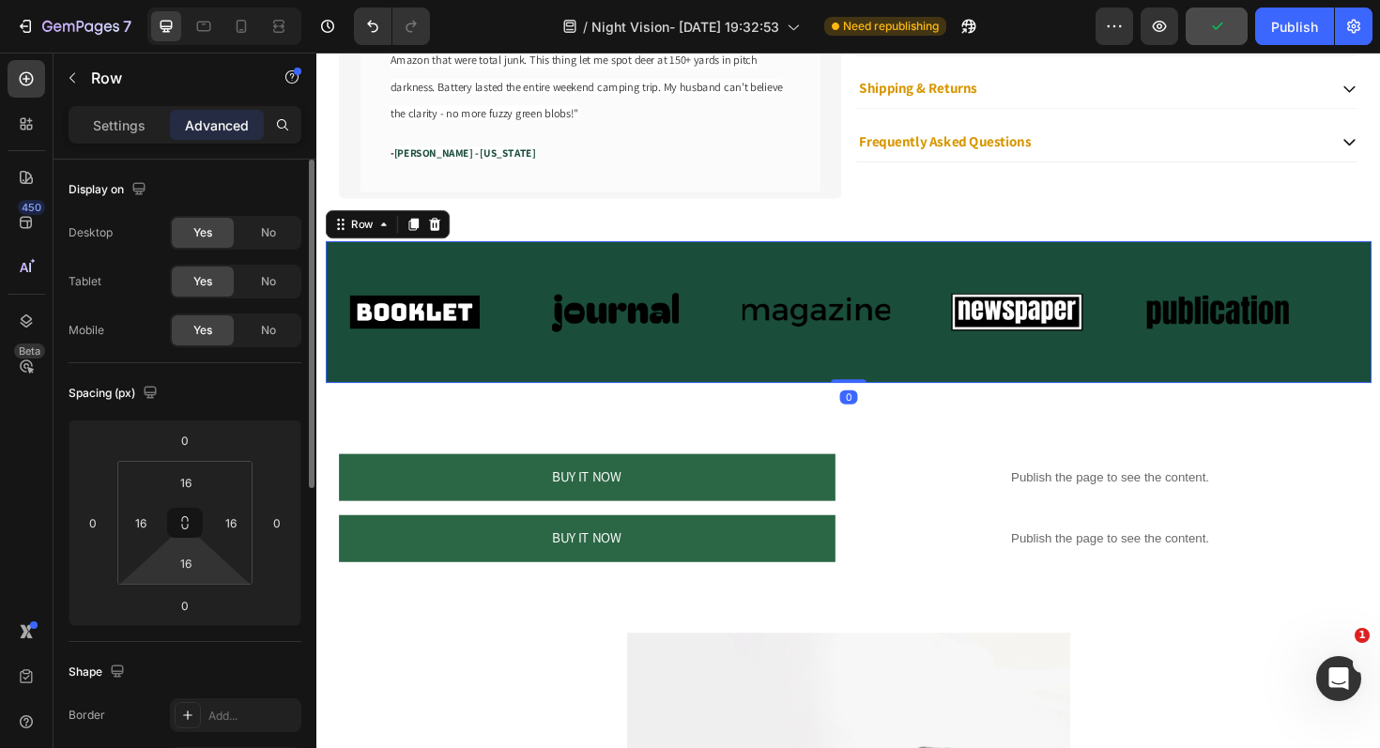
scroll to position [361, 0]
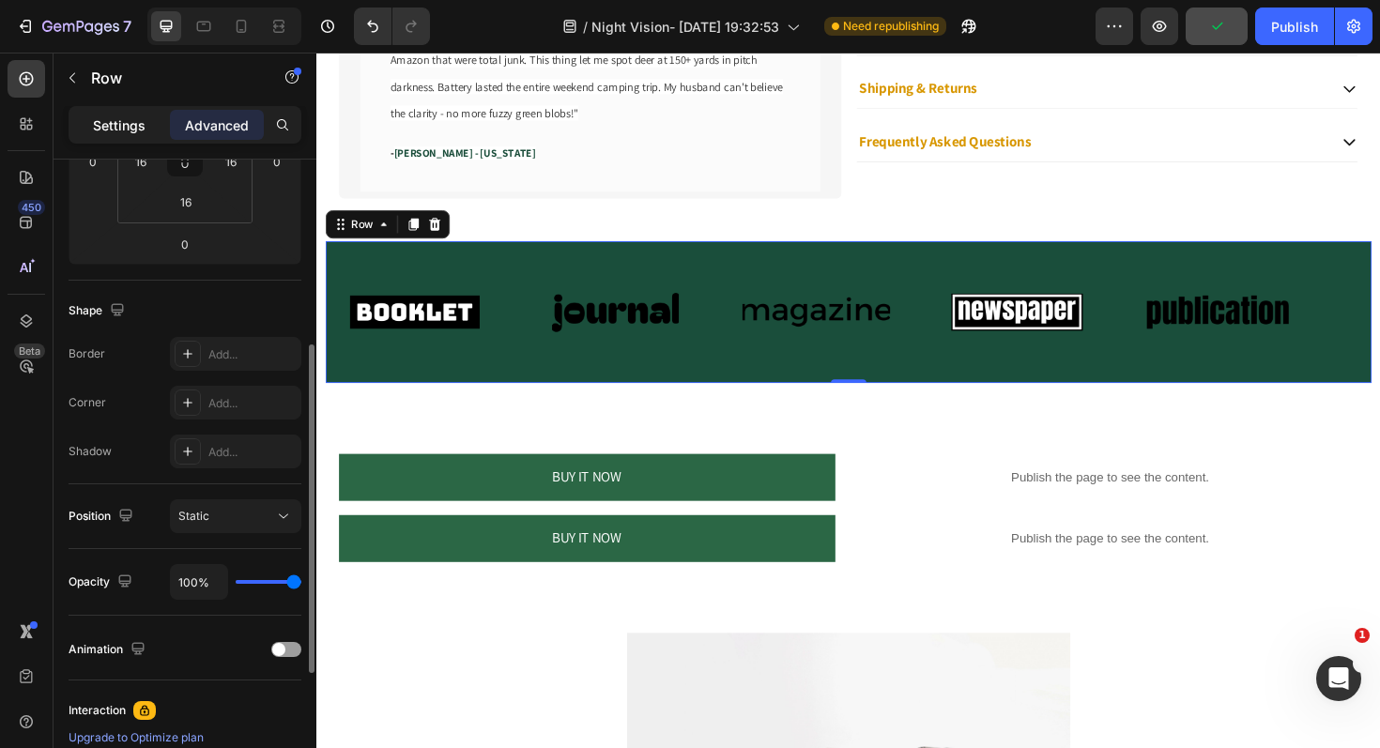
click at [127, 122] on p "Settings" at bounding box center [119, 125] width 53 height 20
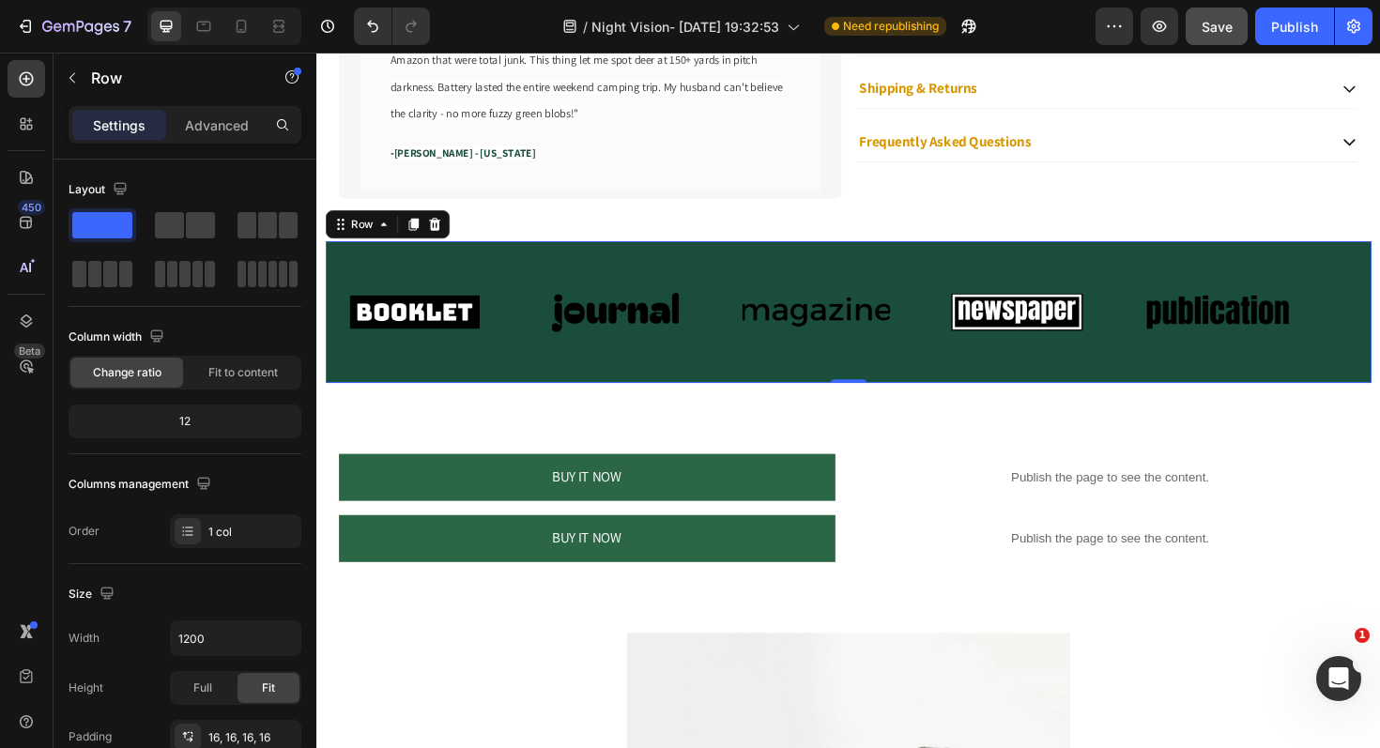
scroll to position [503, 0]
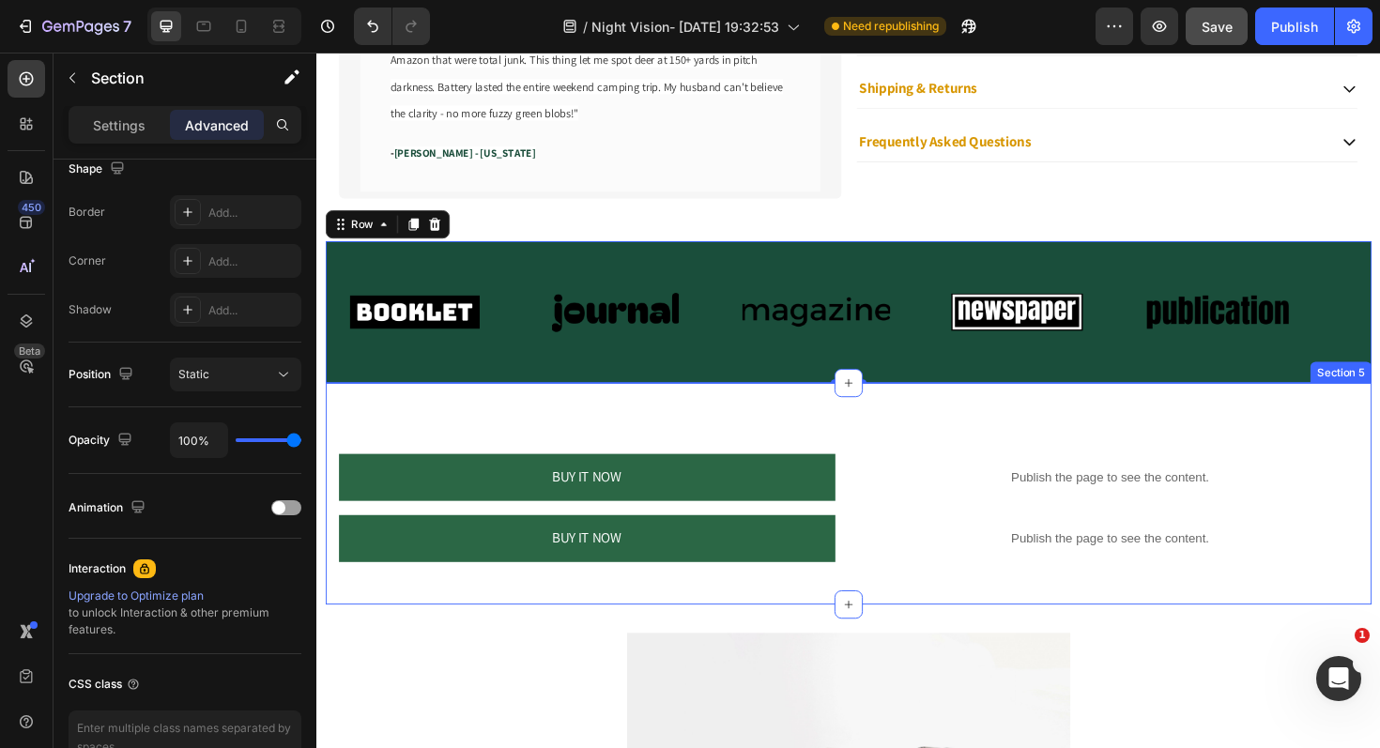
click at [769, 415] on div "BUY IT NOW Dynamic Checkout Publish the page to see the content. Custom Code Pr…" at bounding box center [880, 520] width 1108 height 235
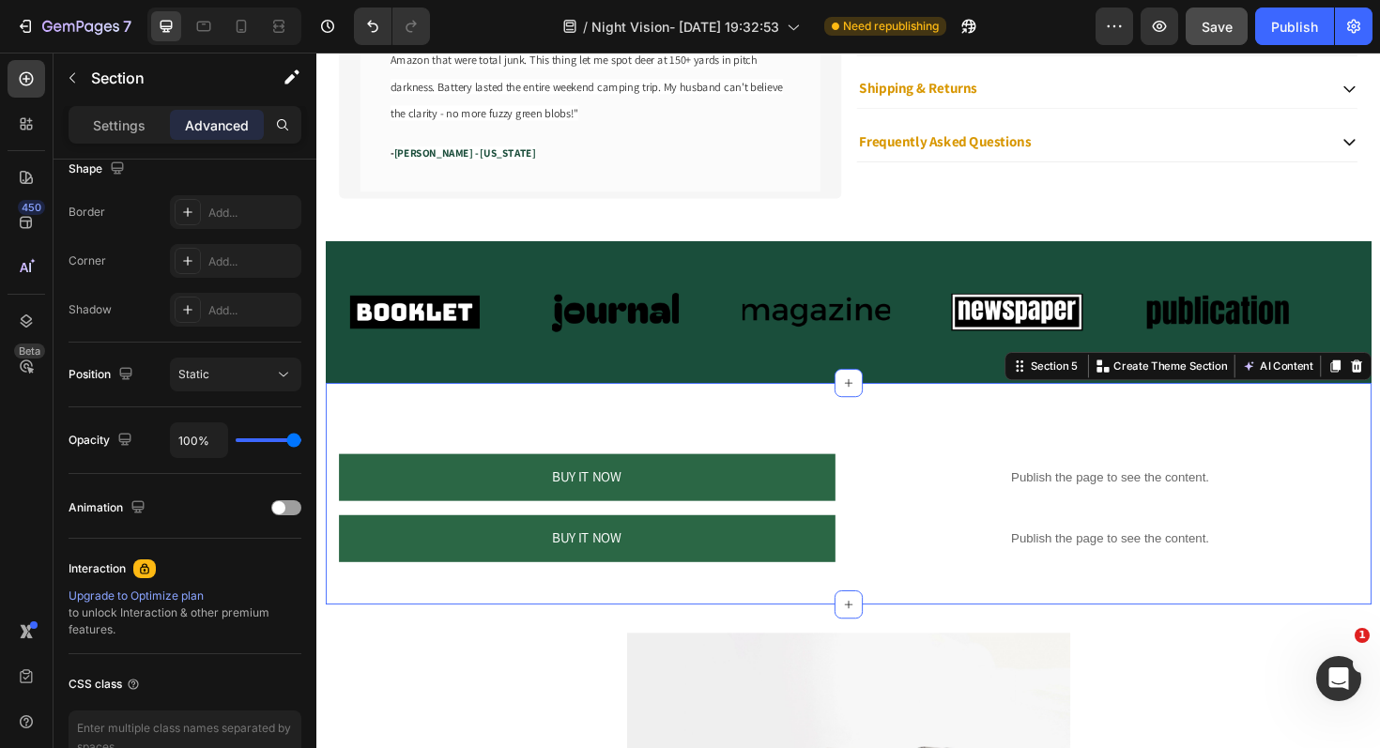
scroll to position [0, 0]
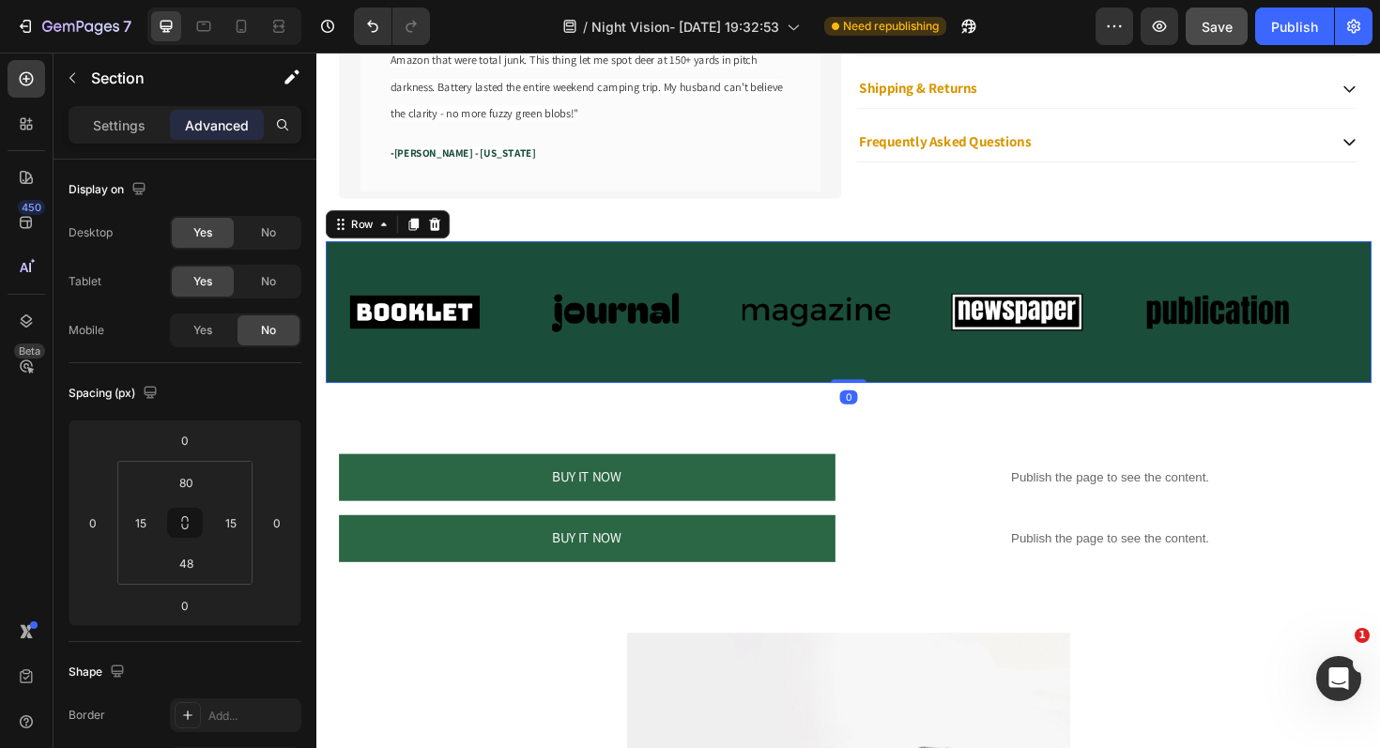
click at [726, 265] on div "Image Image Image Image Image Image Image Image Image Image Marquee Row 0" at bounding box center [880, 327] width 1108 height 150
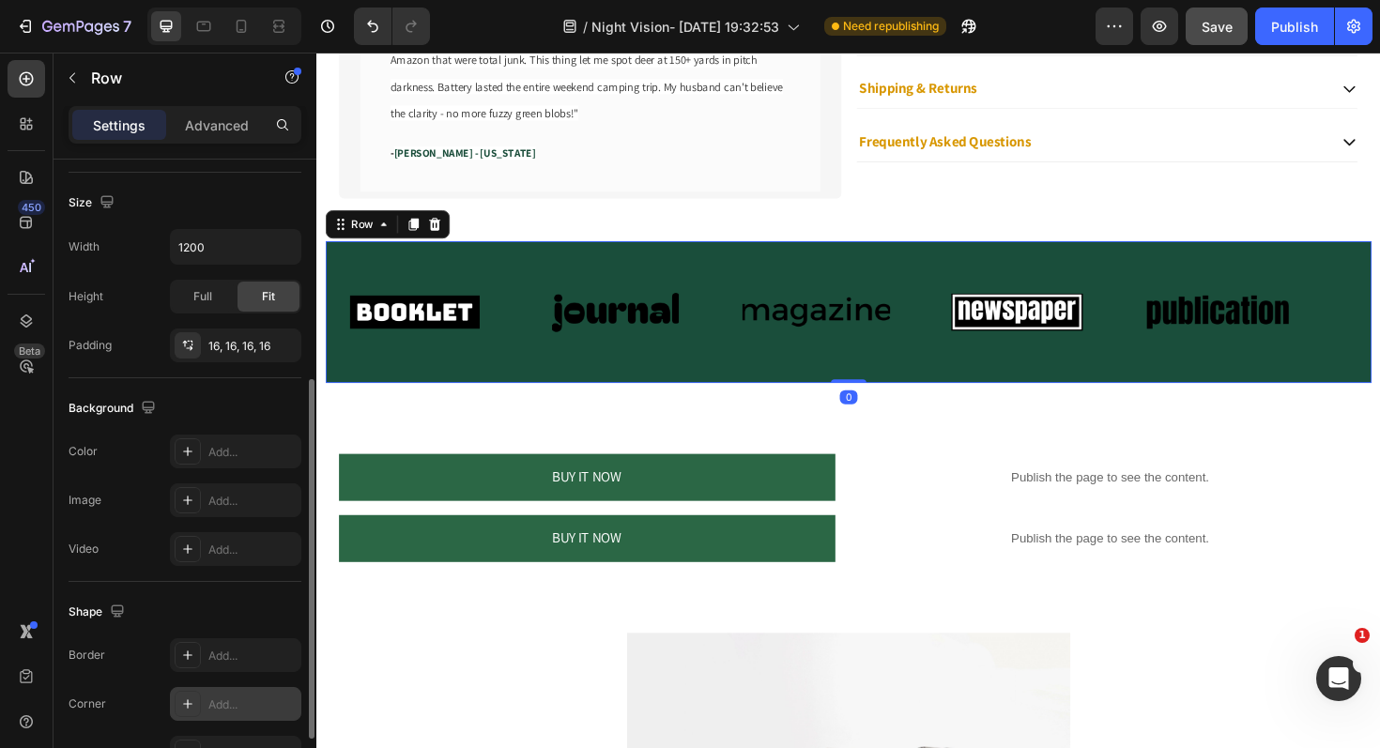
scroll to position [503, 0]
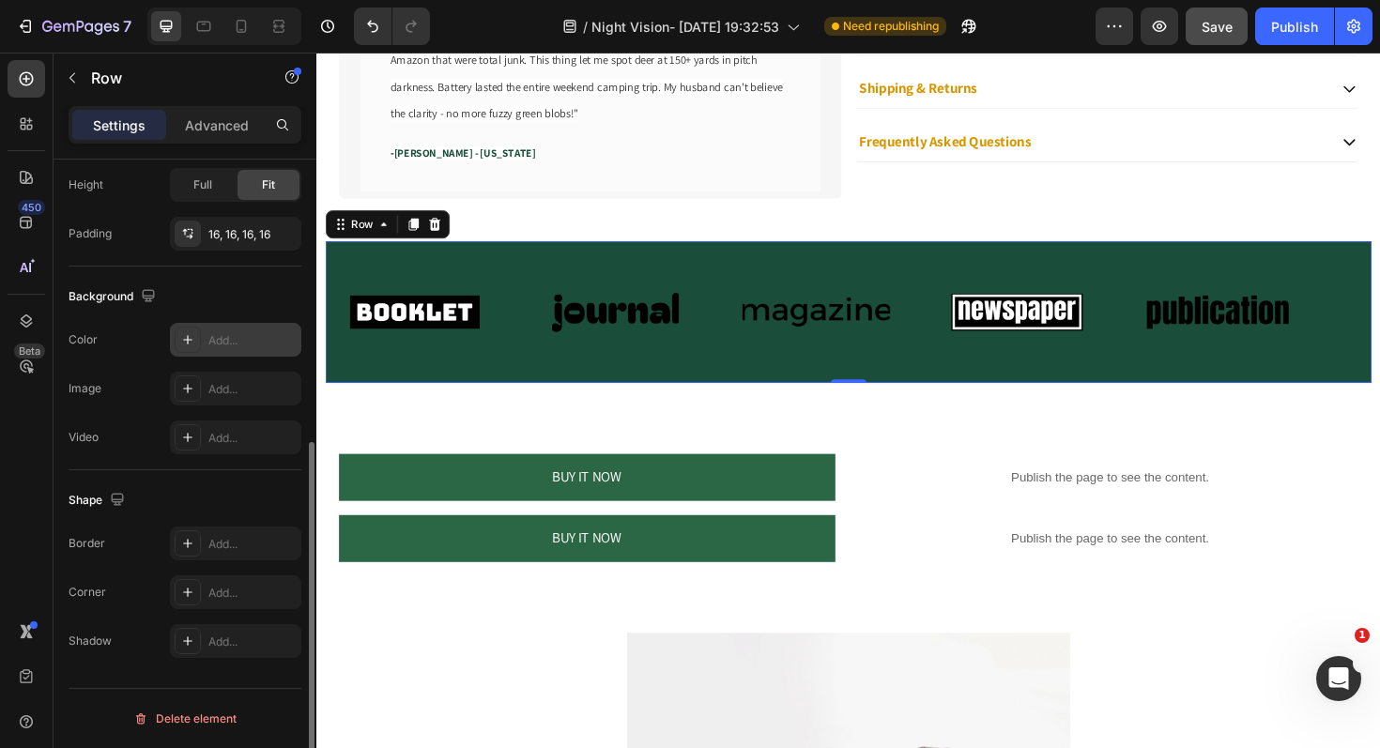
click at [234, 330] on div "Add..." at bounding box center [235, 340] width 131 height 34
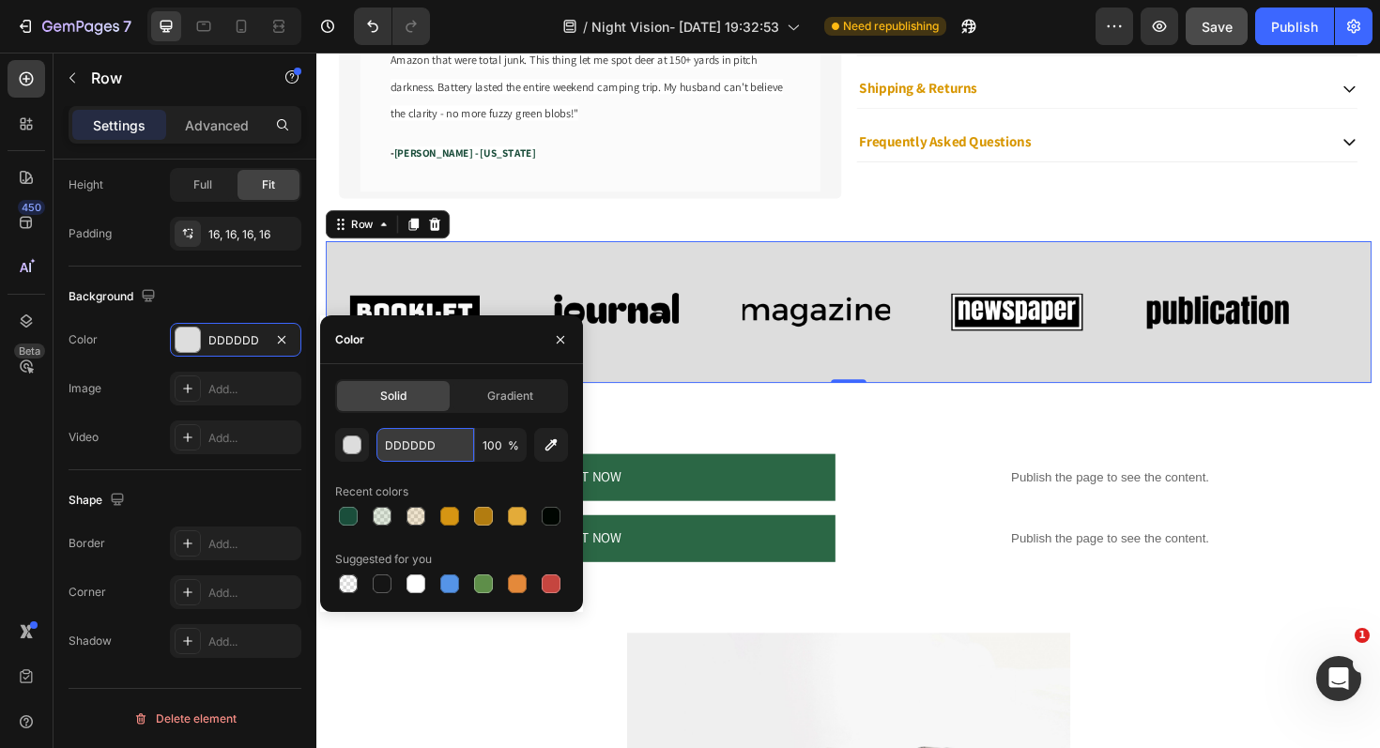
click at [434, 449] on input "DDDDDD" at bounding box center [425, 445] width 98 height 34
click at [434, 448] on input "DDDDDD" at bounding box center [425, 445] width 98 height 34
paste input "2B6745"
type input "2B6745"
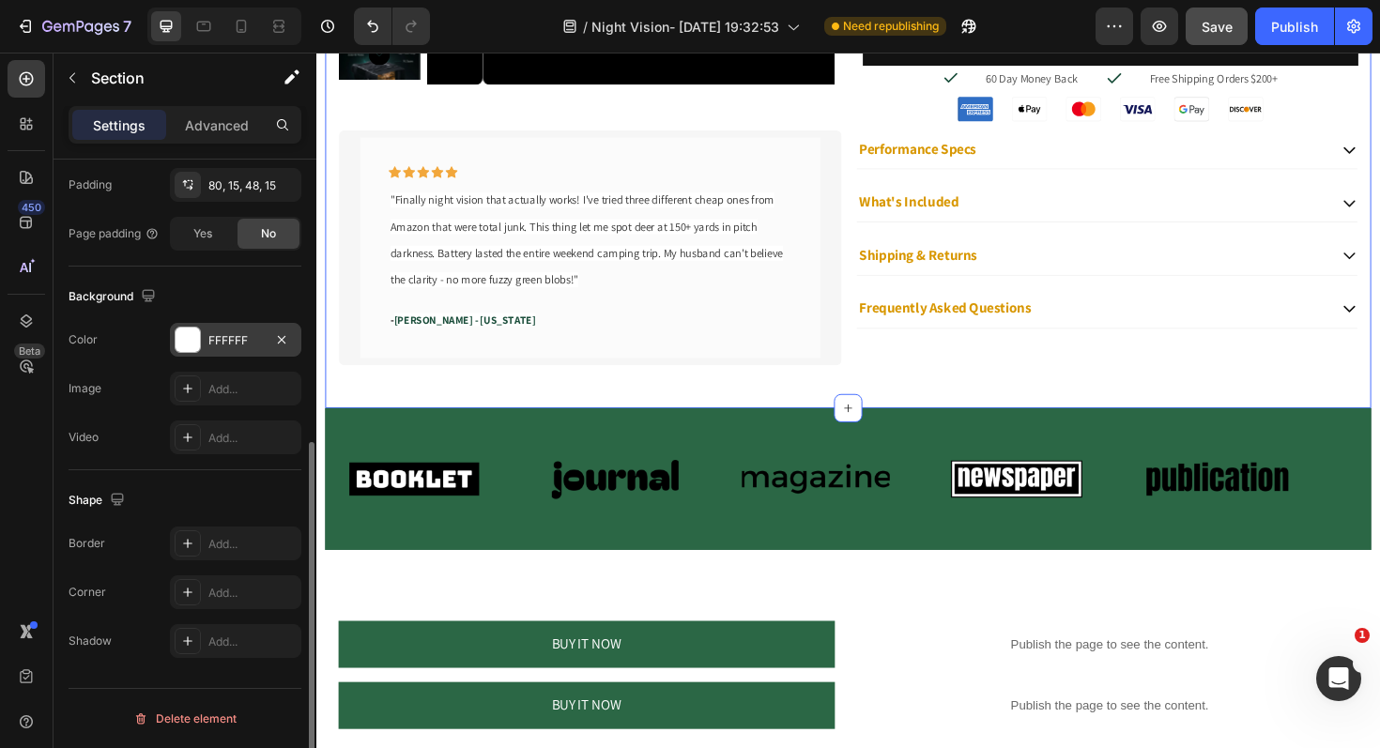
click at [217, 350] on div "FFFFFF" at bounding box center [235, 340] width 131 height 34
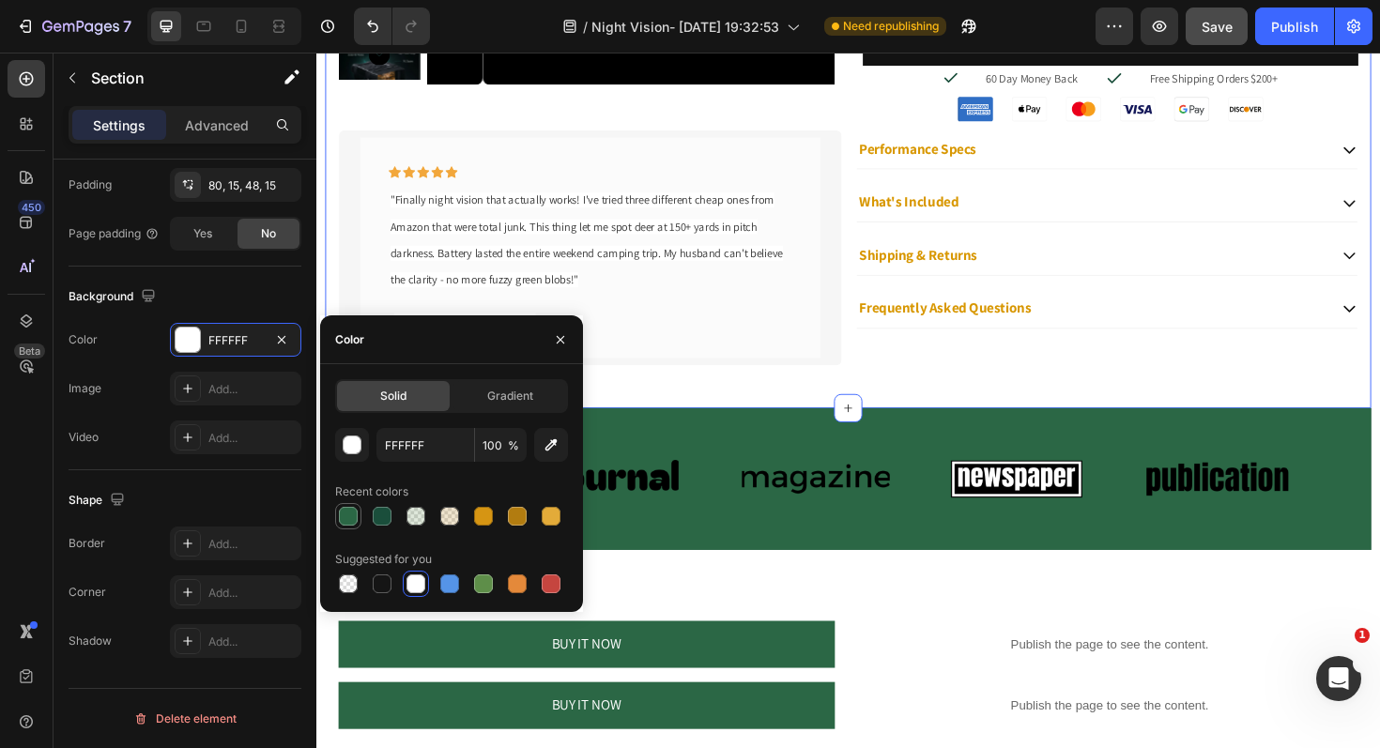
click at [350, 519] on div at bounding box center [348, 516] width 19 height 19
type input "2B6745"
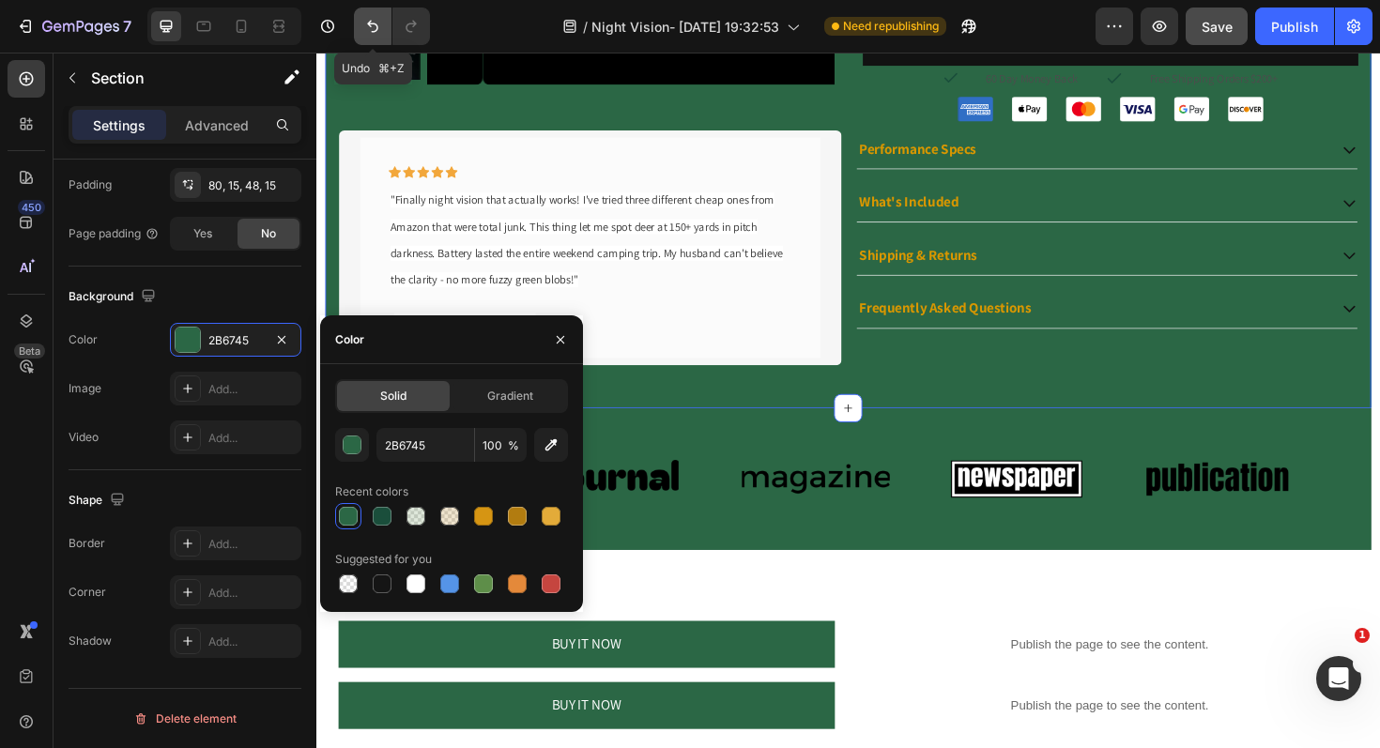
click at [387, 31] on button "Undo/Redo" at bounding box center [373, 27] width 38 height 38
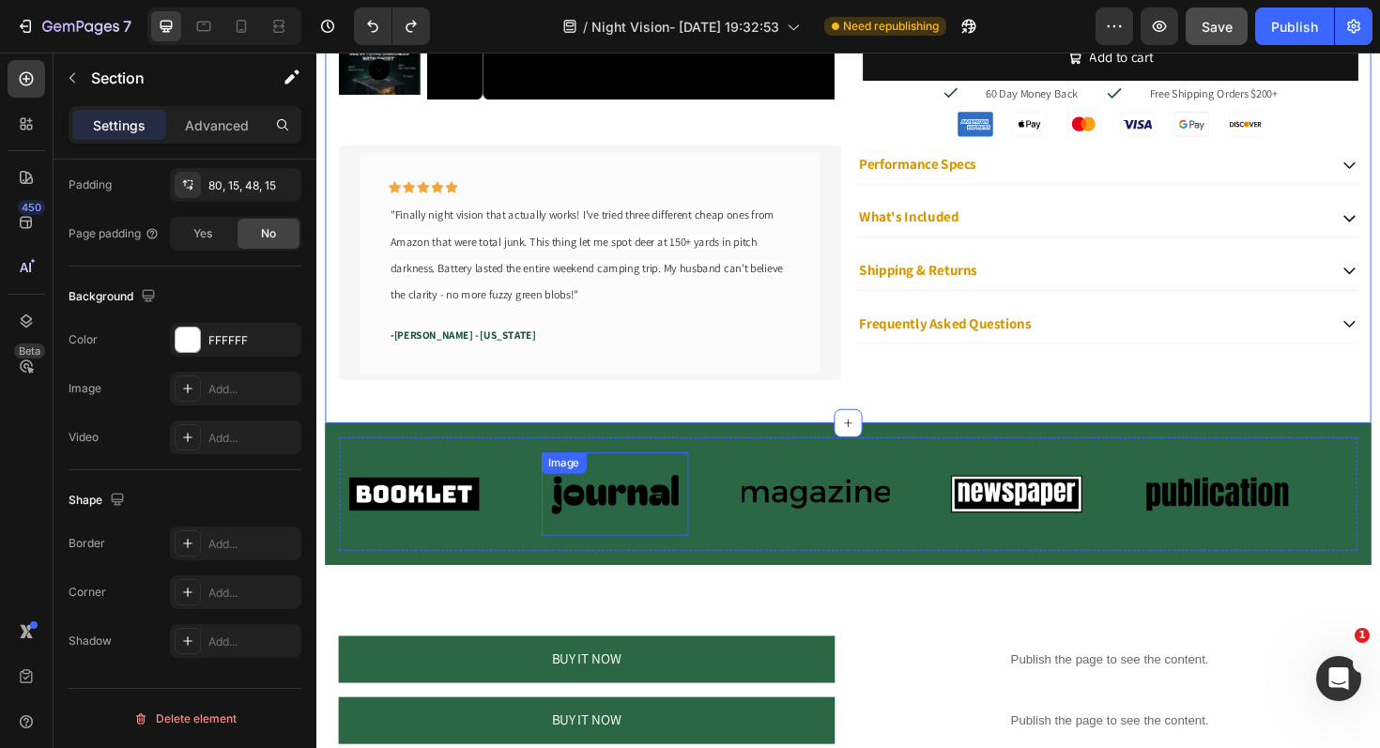
scroll to position [1256, 0]
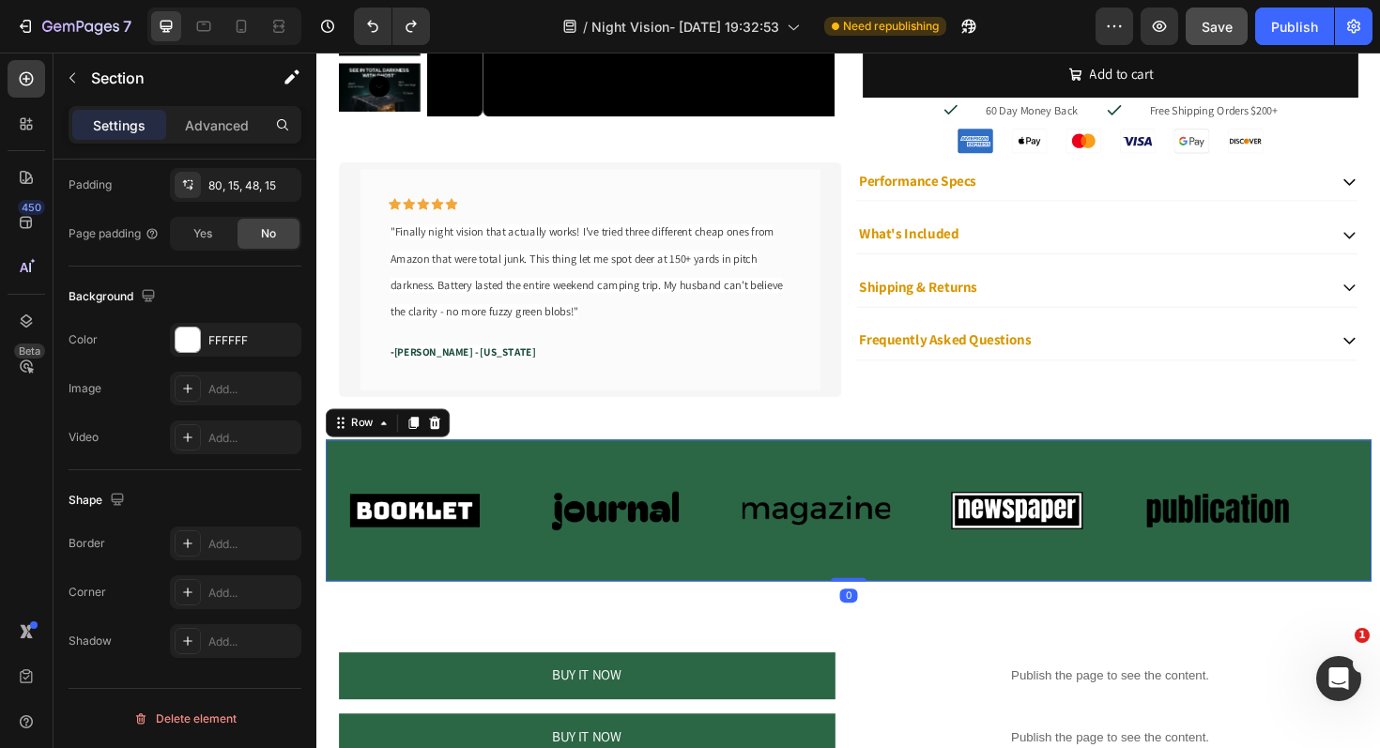
click at [341, 602] on div "Image Image Image Image Image Image Image Image Image Image Marquee Row 0" at bounding box center [880, 538] width 1108 height 150
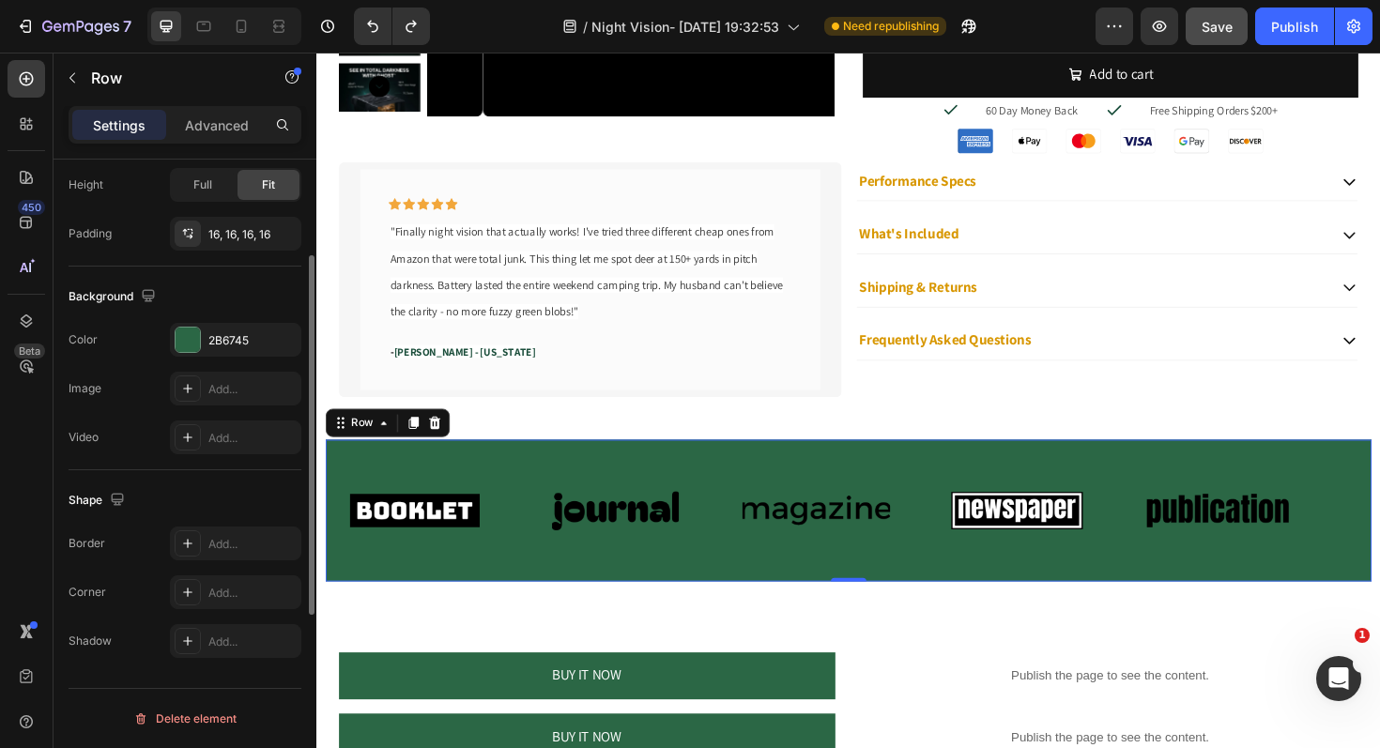
scroll to position [0, 0]
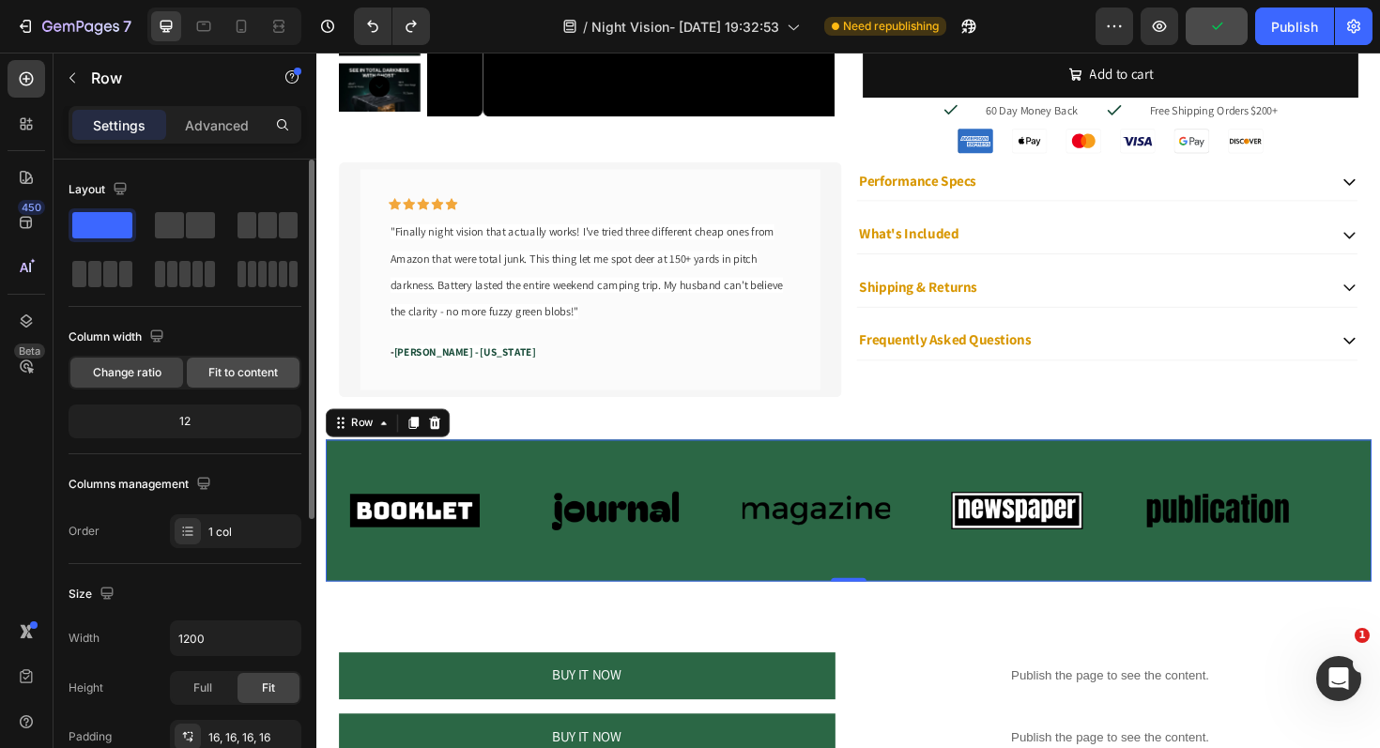
click at [229, 375] on span "Fit to content" at bounding box center [242, 372] width 69 height 17
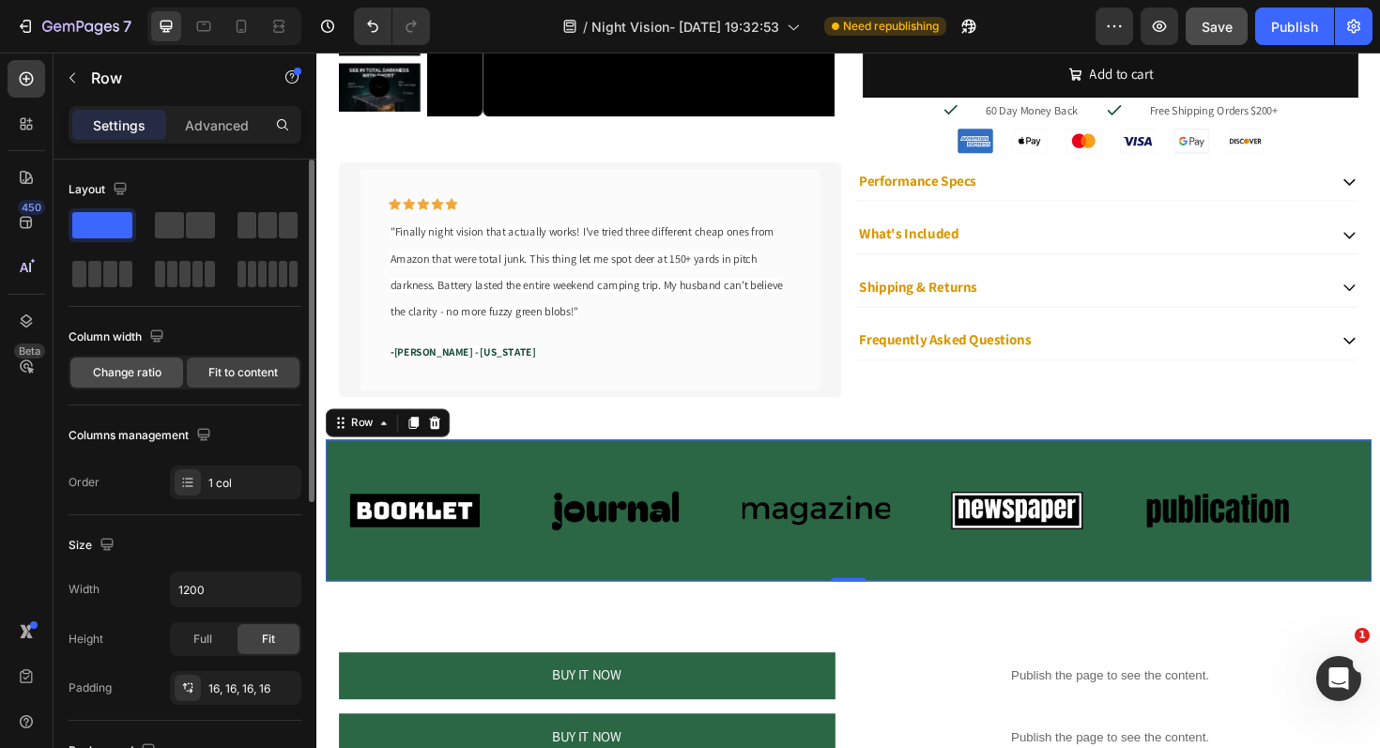
click at [153, 376] on span "Change ratio" at bounding box center [127, 372] width 69 height 17
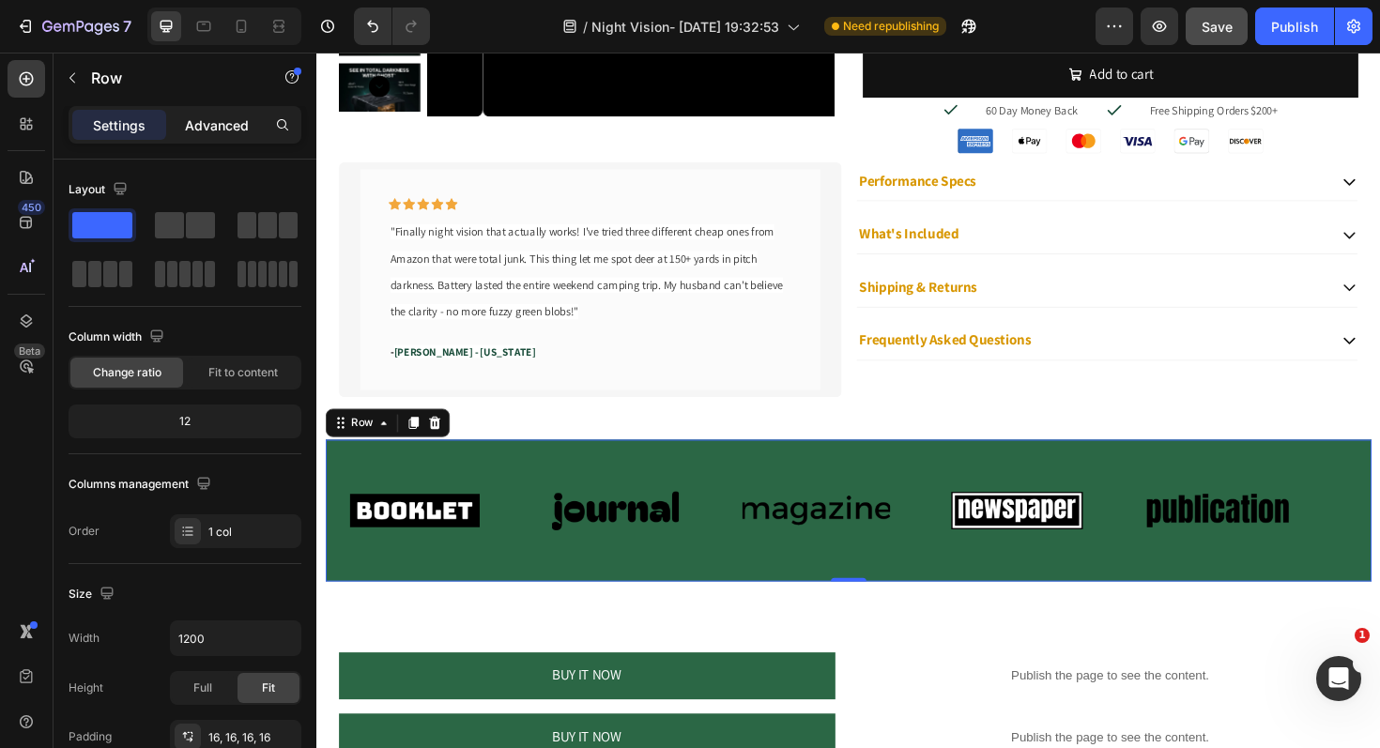
click at [212, 128] on p "Advanced" at bounding box center [217, 125] width 64 height 20
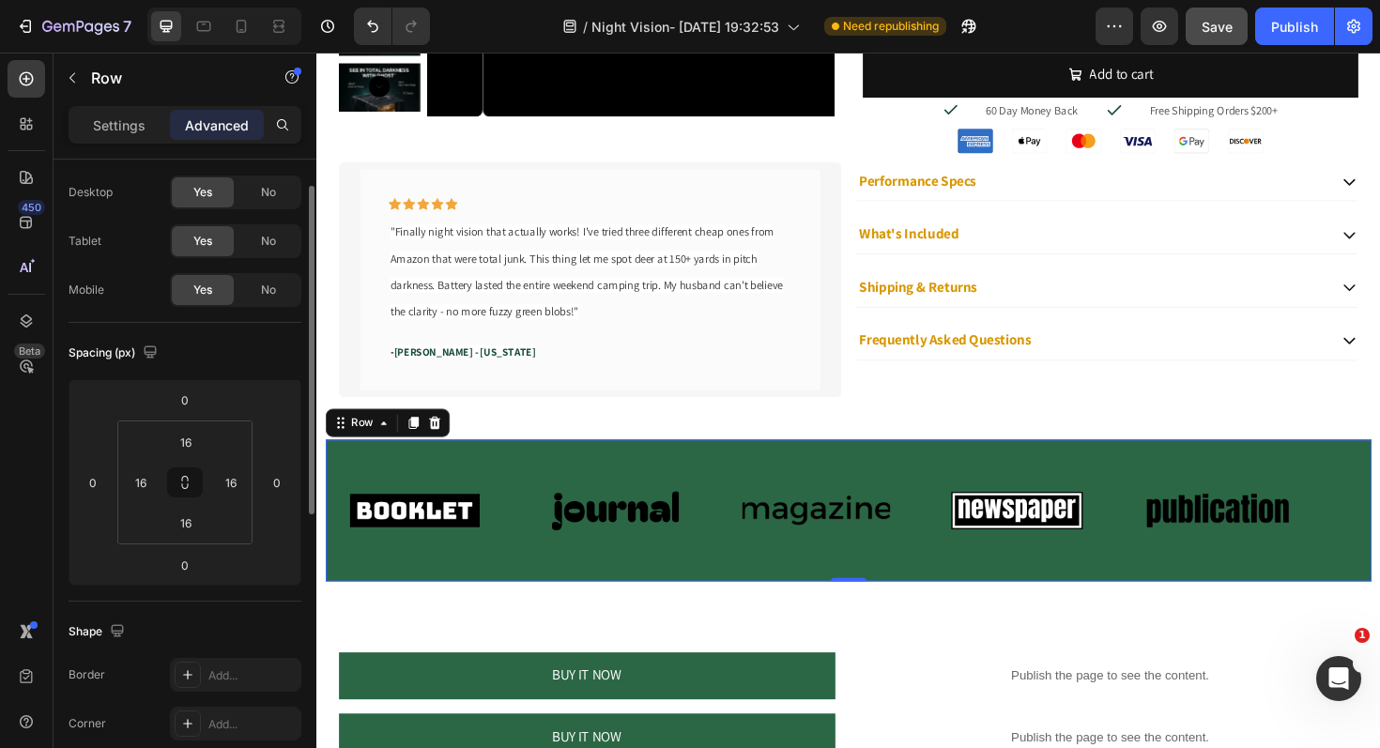
scroll to position [201, 0]
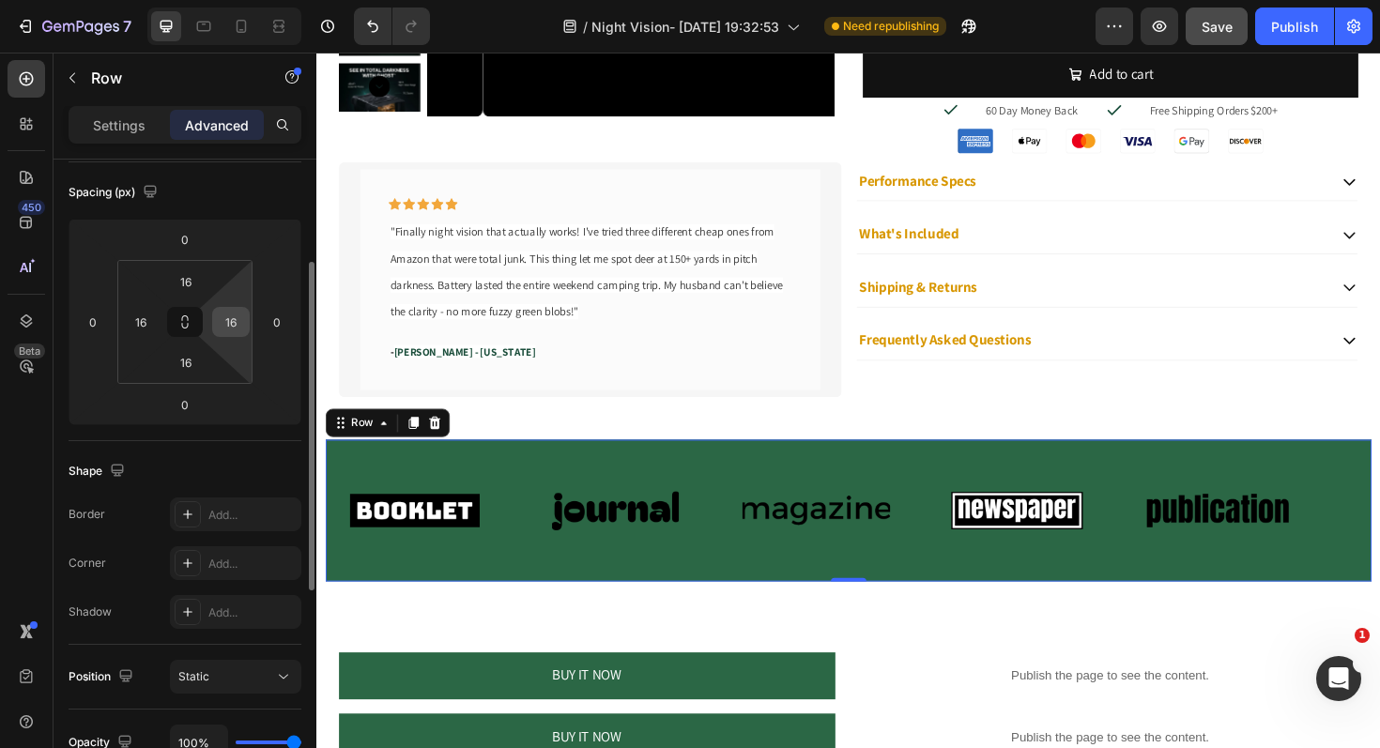
click at [244, 319] on input "16" at bounding box center [231, 322] width 28 height 28
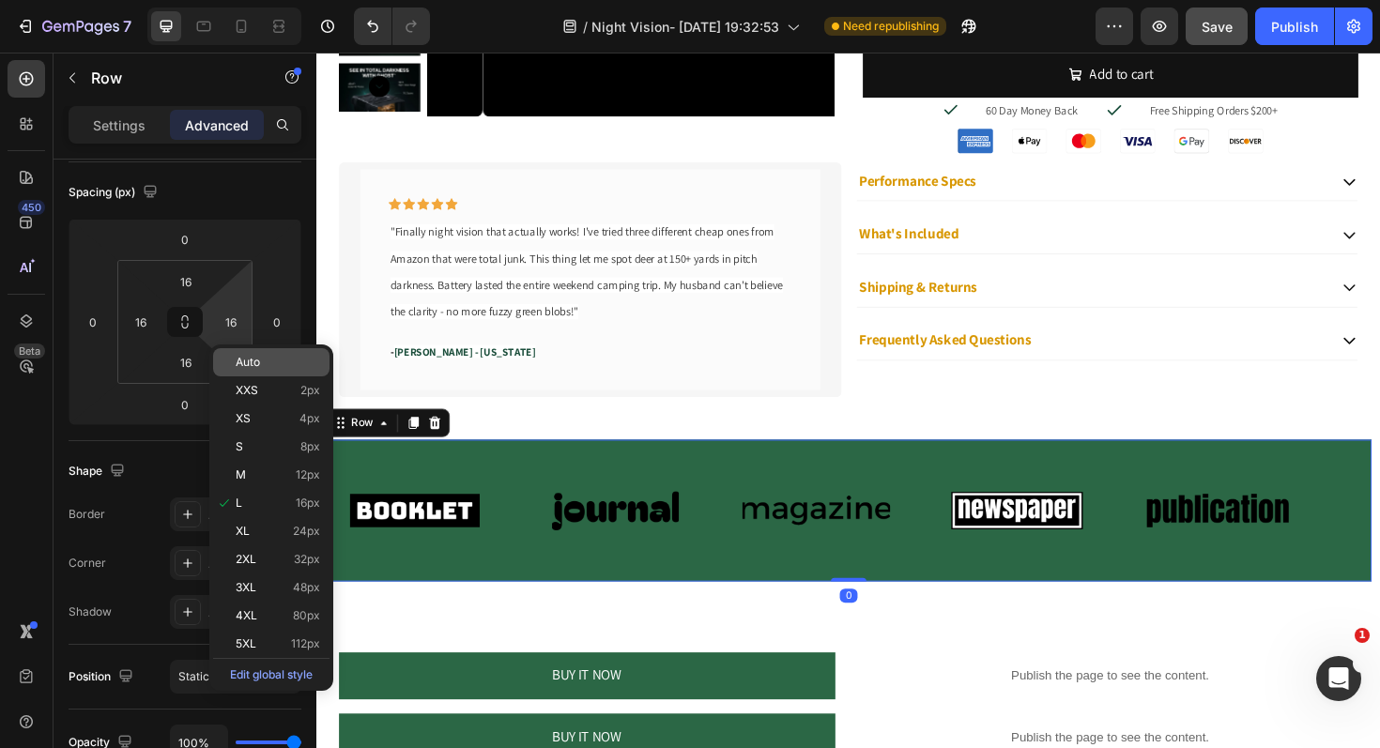
click at [268, 359] on p "Auto" at bounding box center [278, 362] width 84 height 13
type input "Auto"
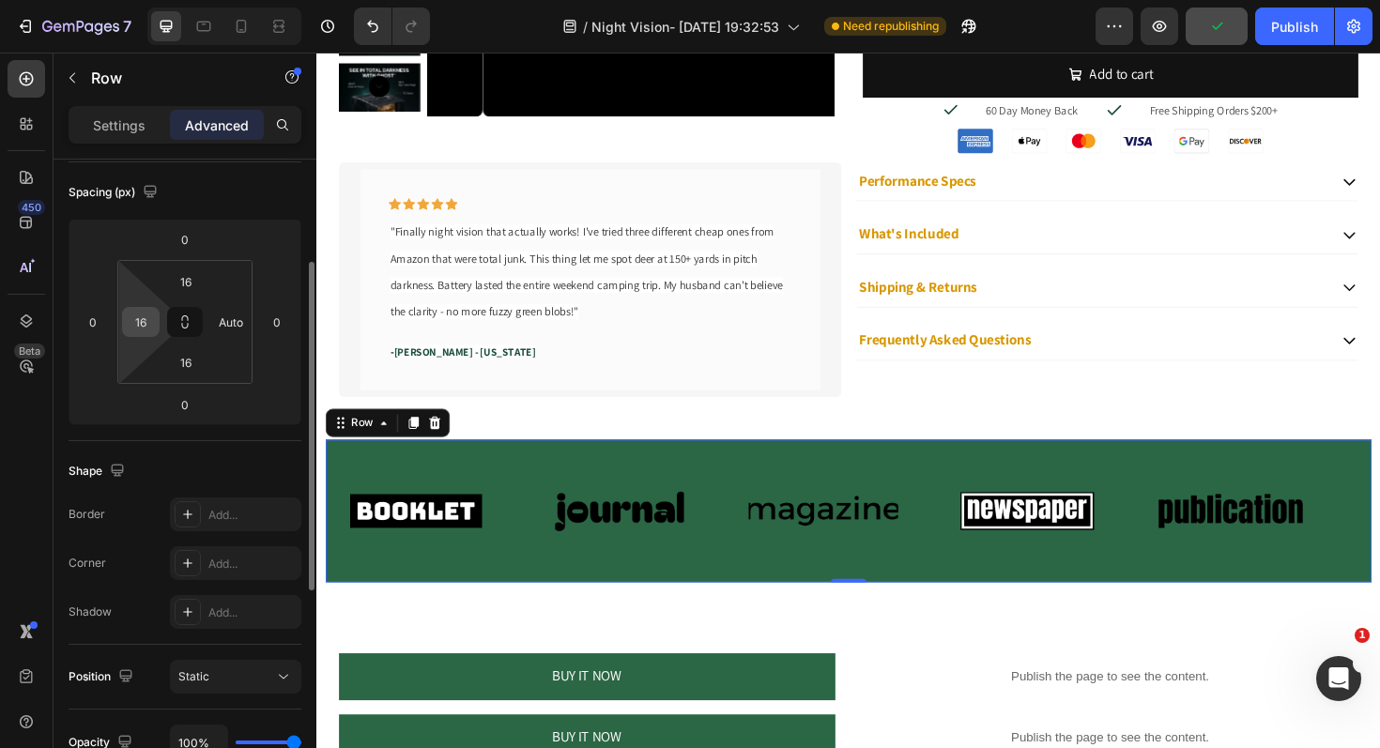
click at [133, 324] on input "16" at bounding box center [141, 322] width 28 height 28
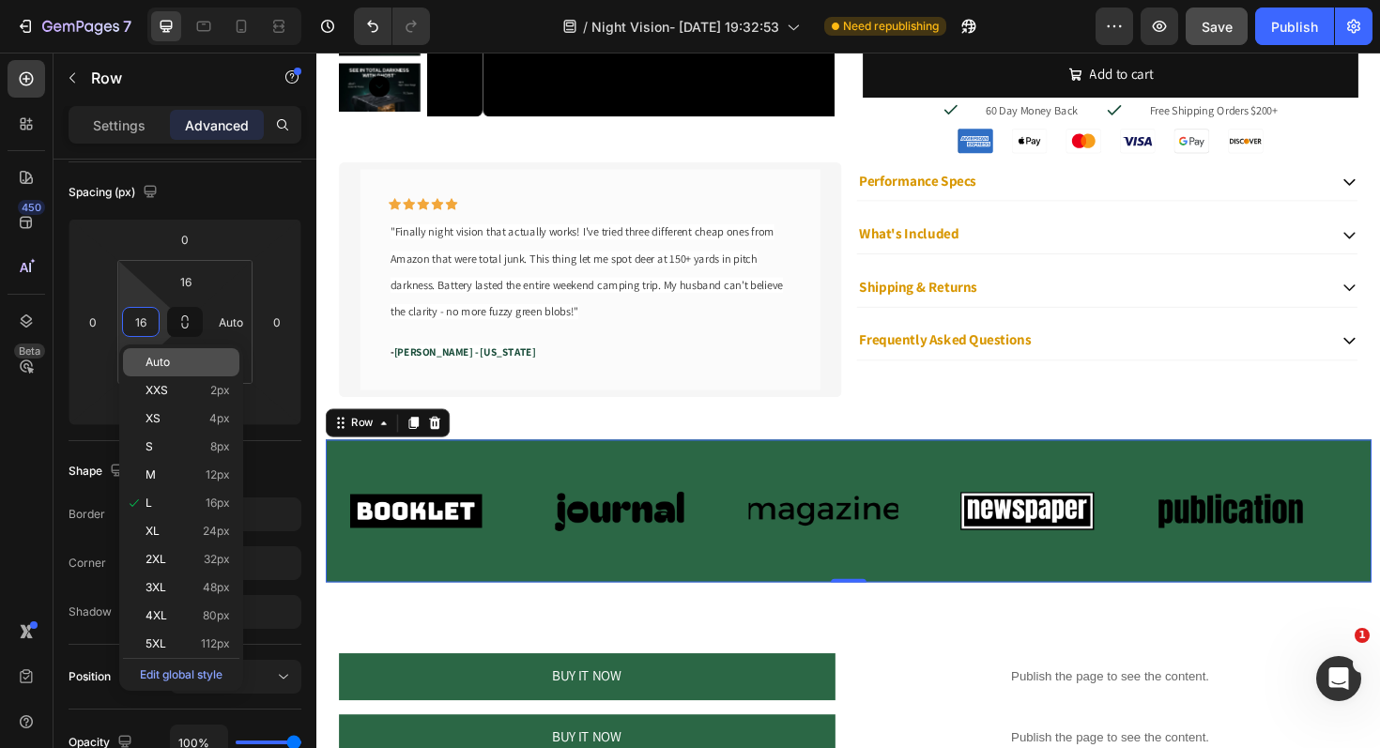
click at [174, 361] on p "Auto" at bounding box center [187, 362] width 84 height 13
type input "Auto"
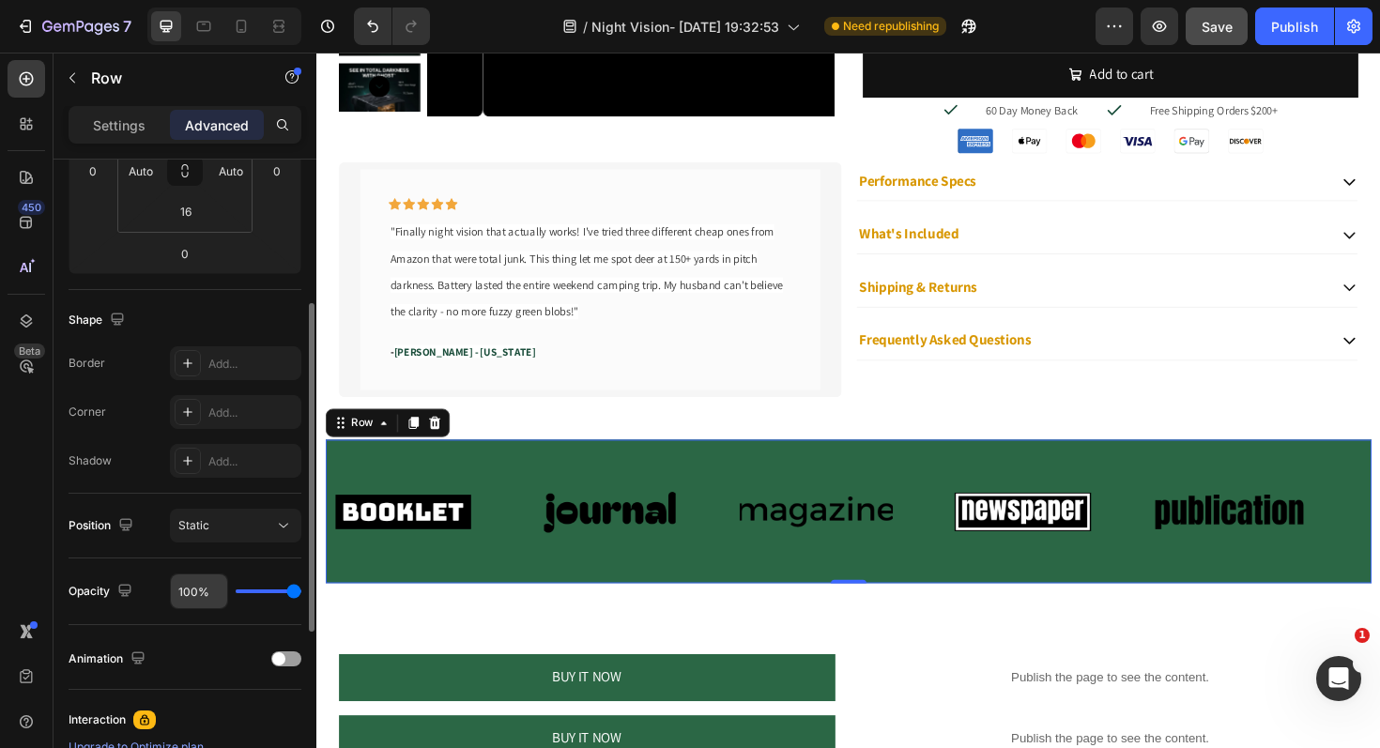
scroll to position [328, 0]
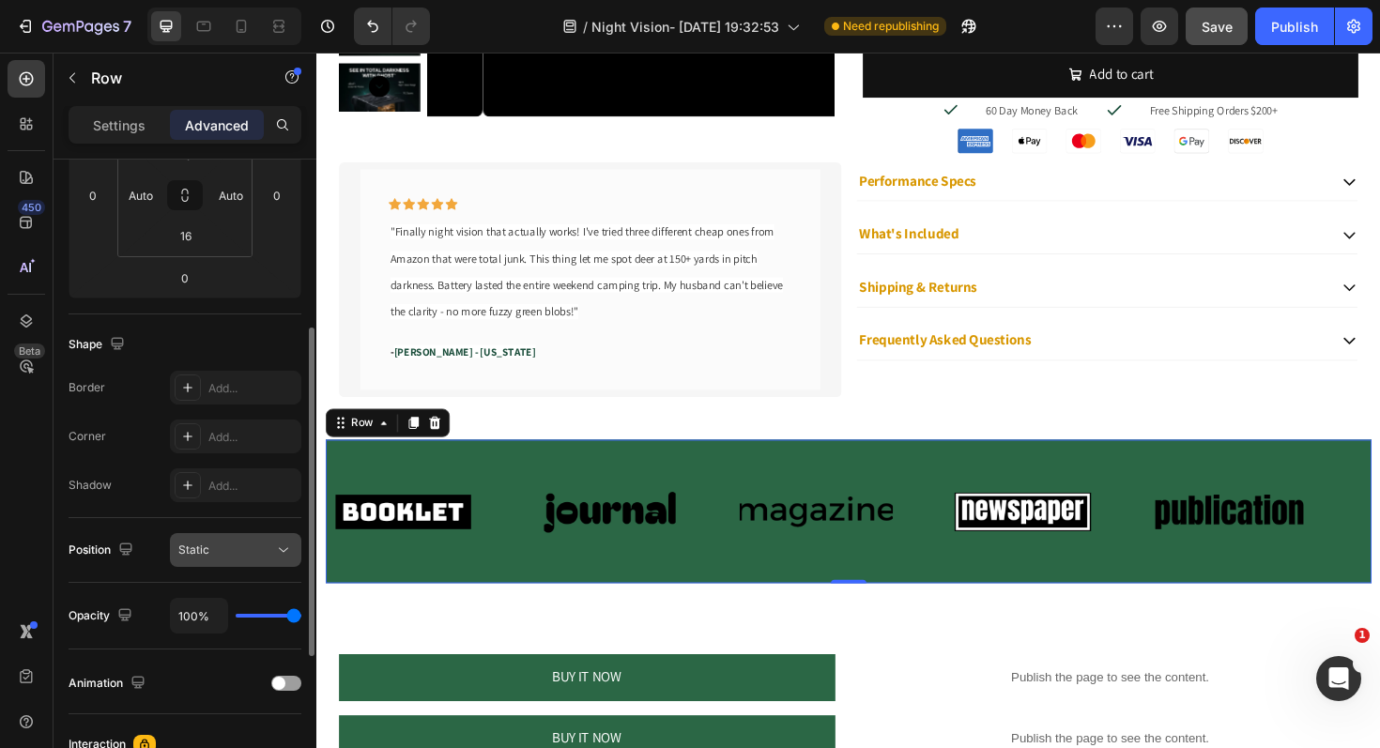
click at [220, 547] on div "Static" at bounding box center [226, 550] width 96 height 17
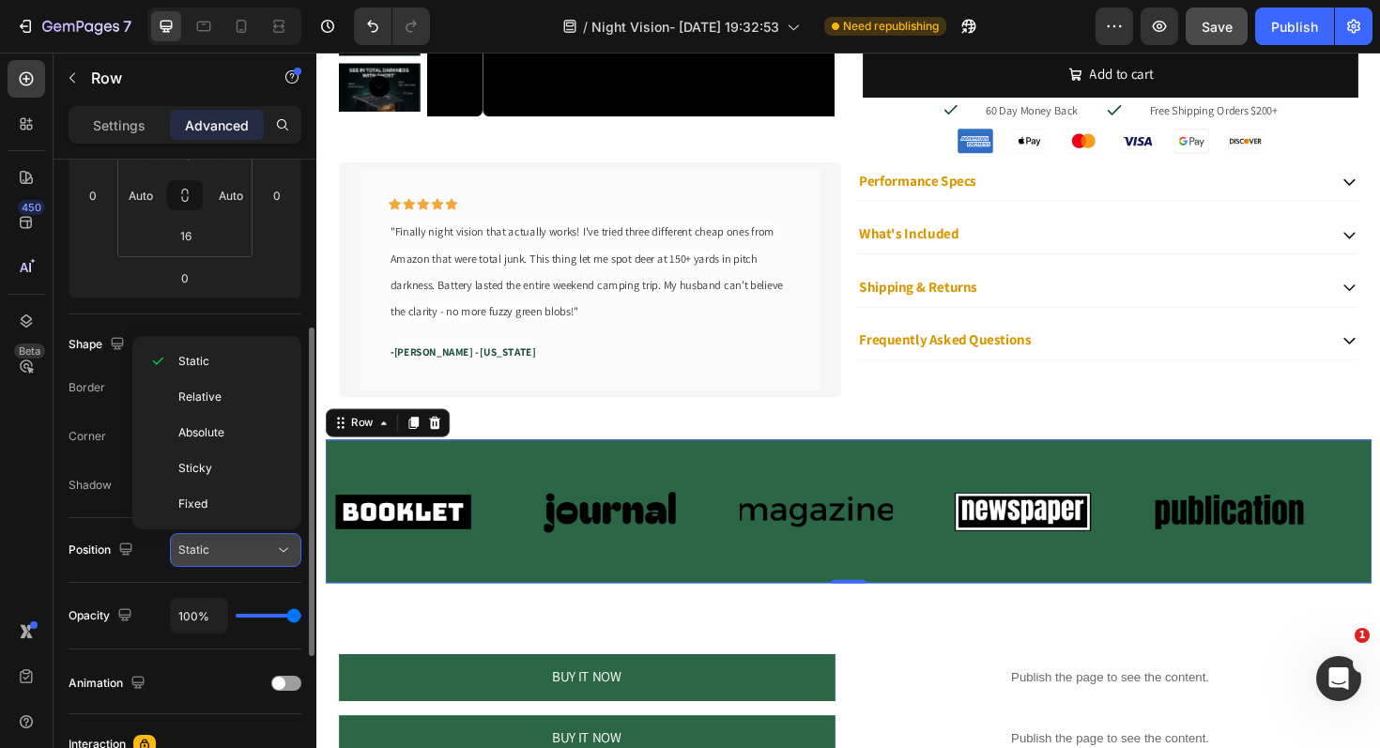
click at [221, 547] on div "Static" at bounding box center [226, 550] width 96 height 17
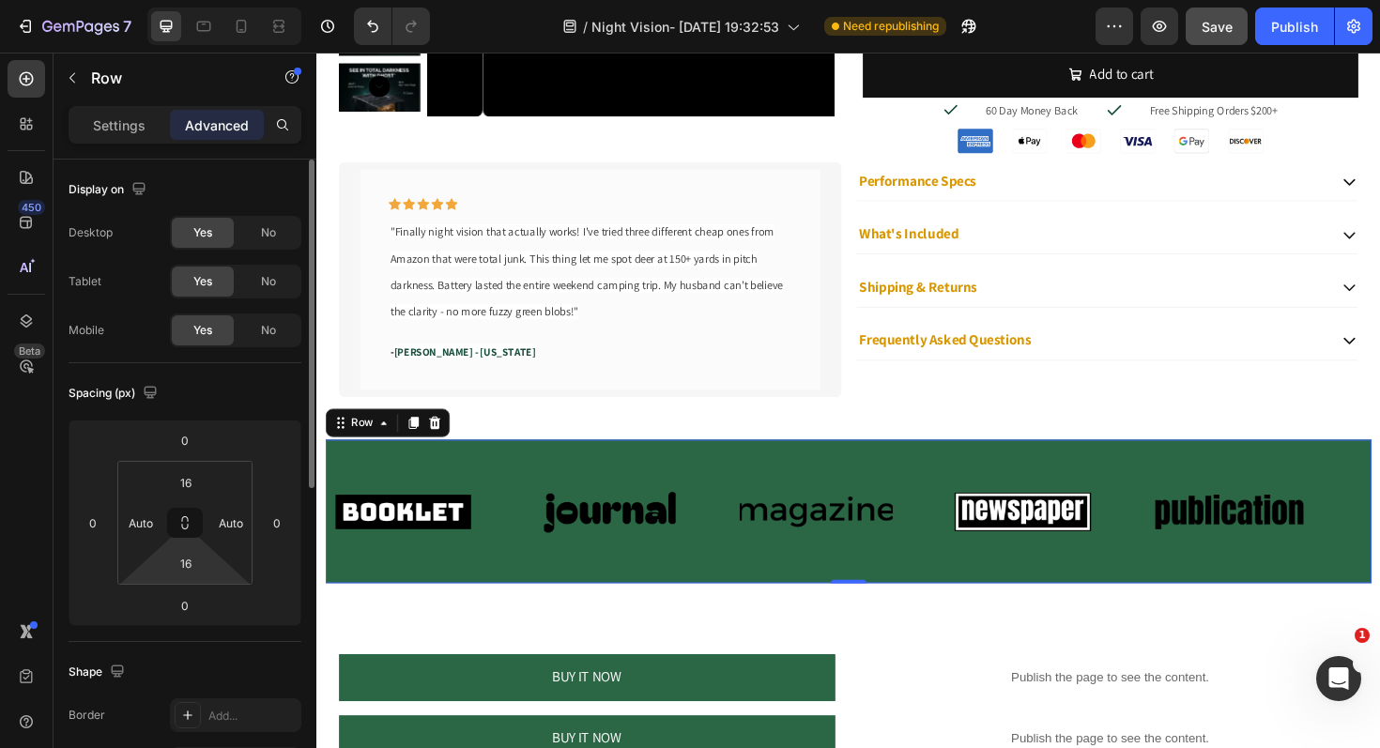
scroll to position [610, 0]
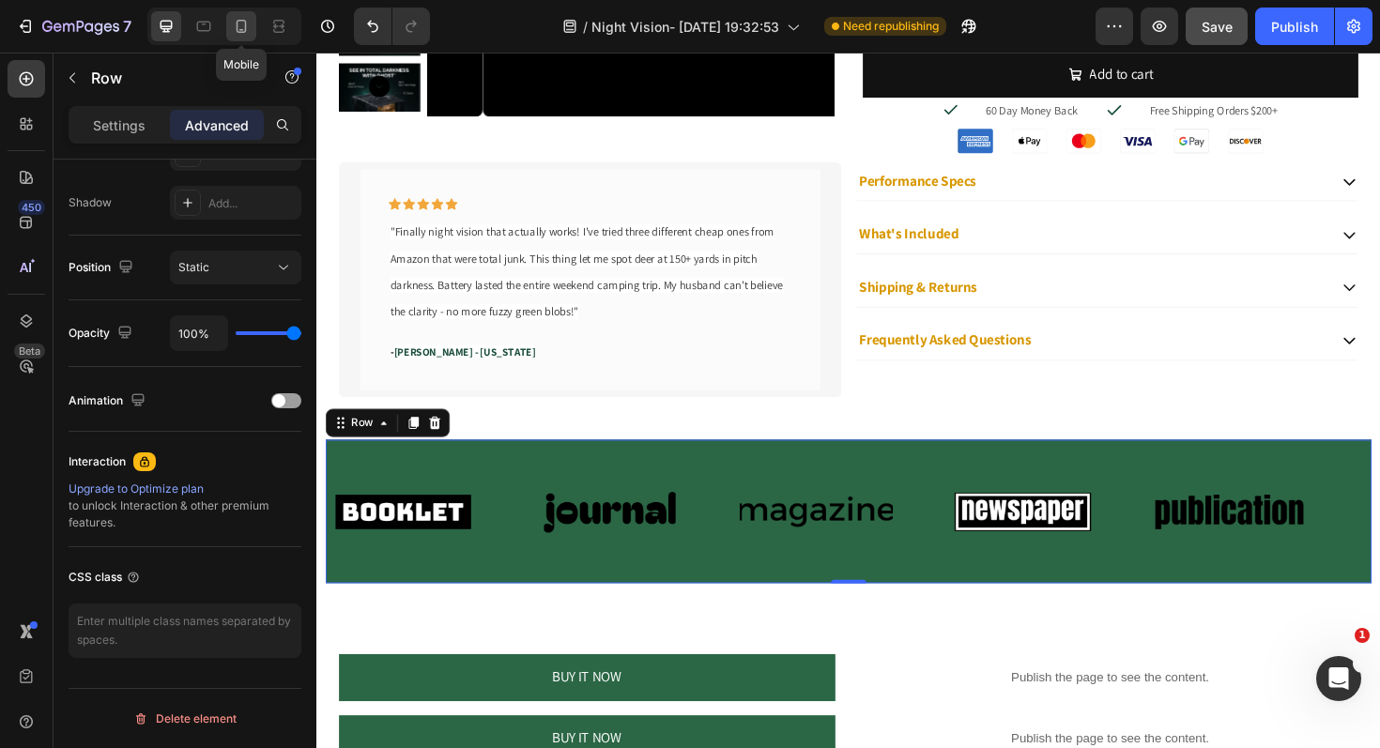
click at [232, 35] on icon at bounding box center [241, 26] width 19 height 19
type input "0"
type input "Auto"
type input "0"
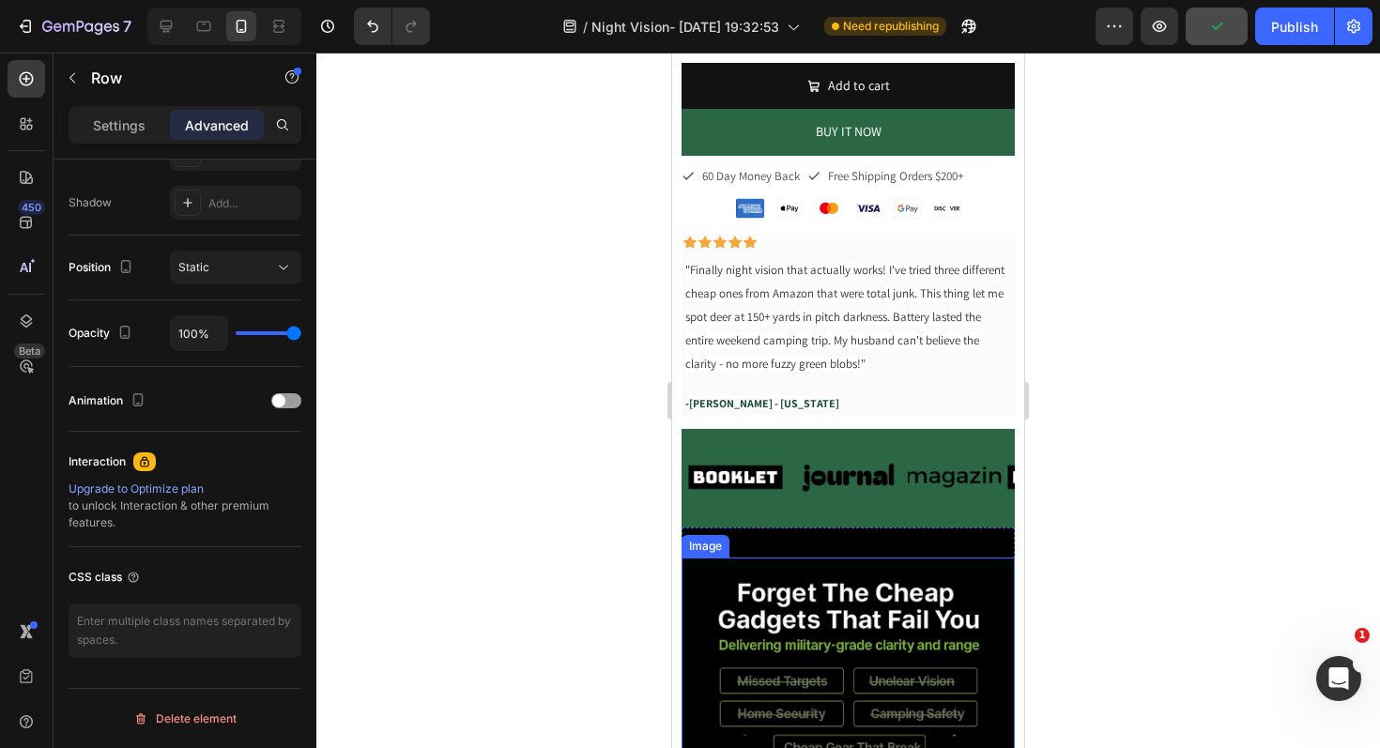
scroll to position [691, 0]
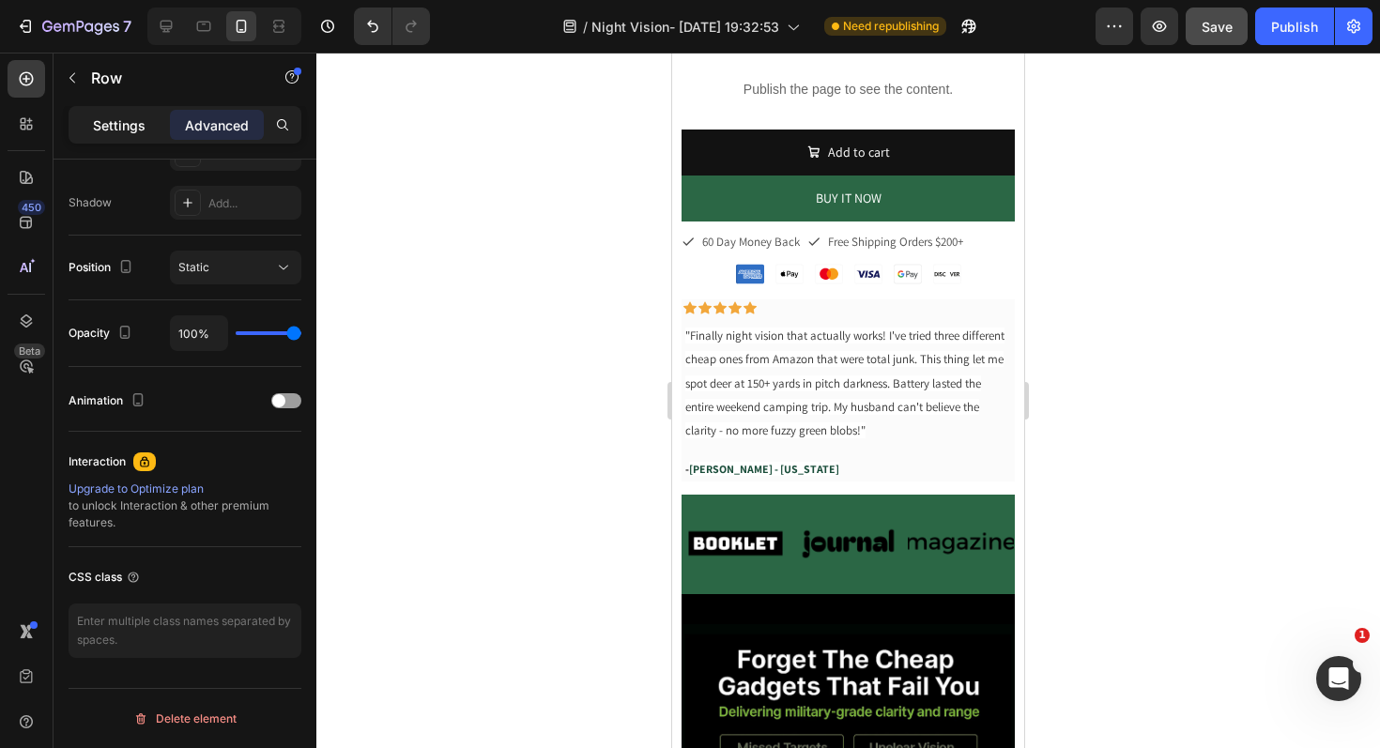
click at [124, 123] on p "Settings" at bounding box center [119, 125] width 53 height 20
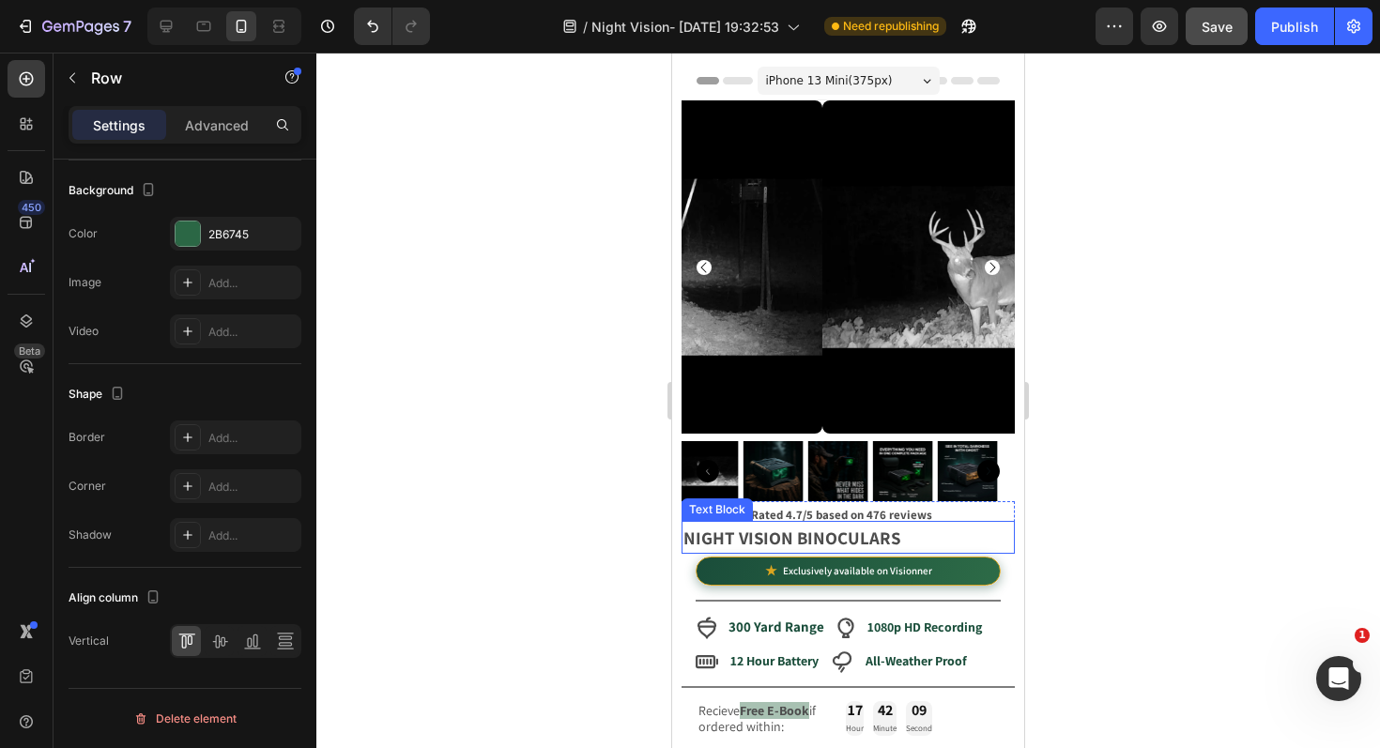
scroll to position [0, 0]
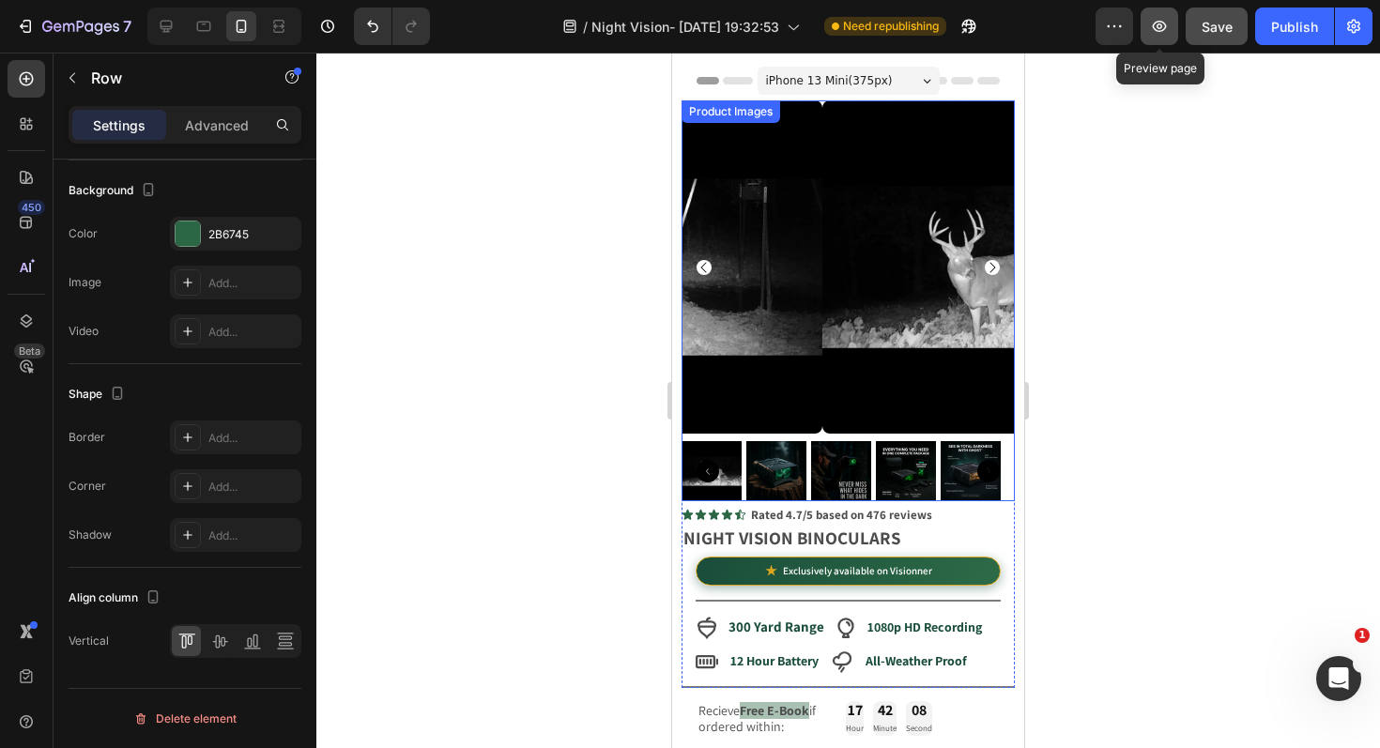
click at [1143, 28] on button "button" at bounding box center [1159, 27] width 38 height 38
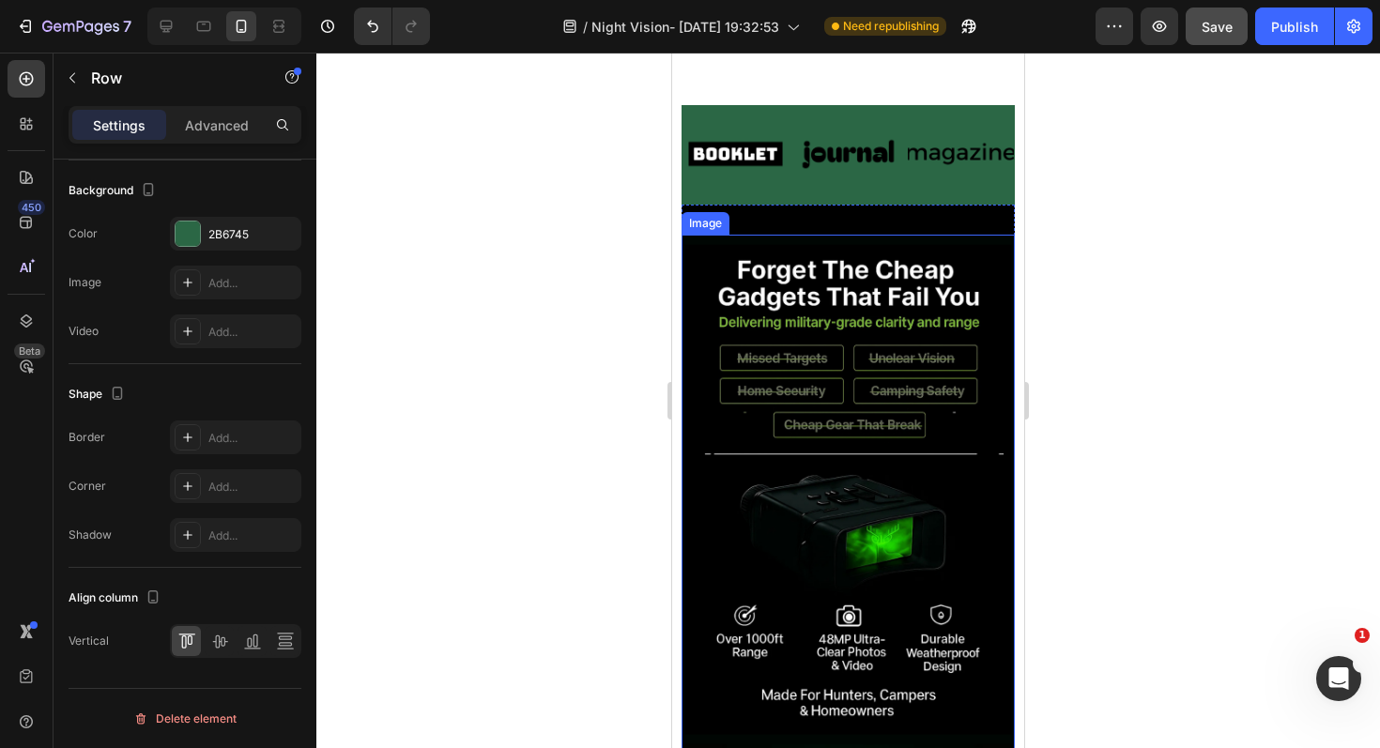
scroll to position [929, 0]
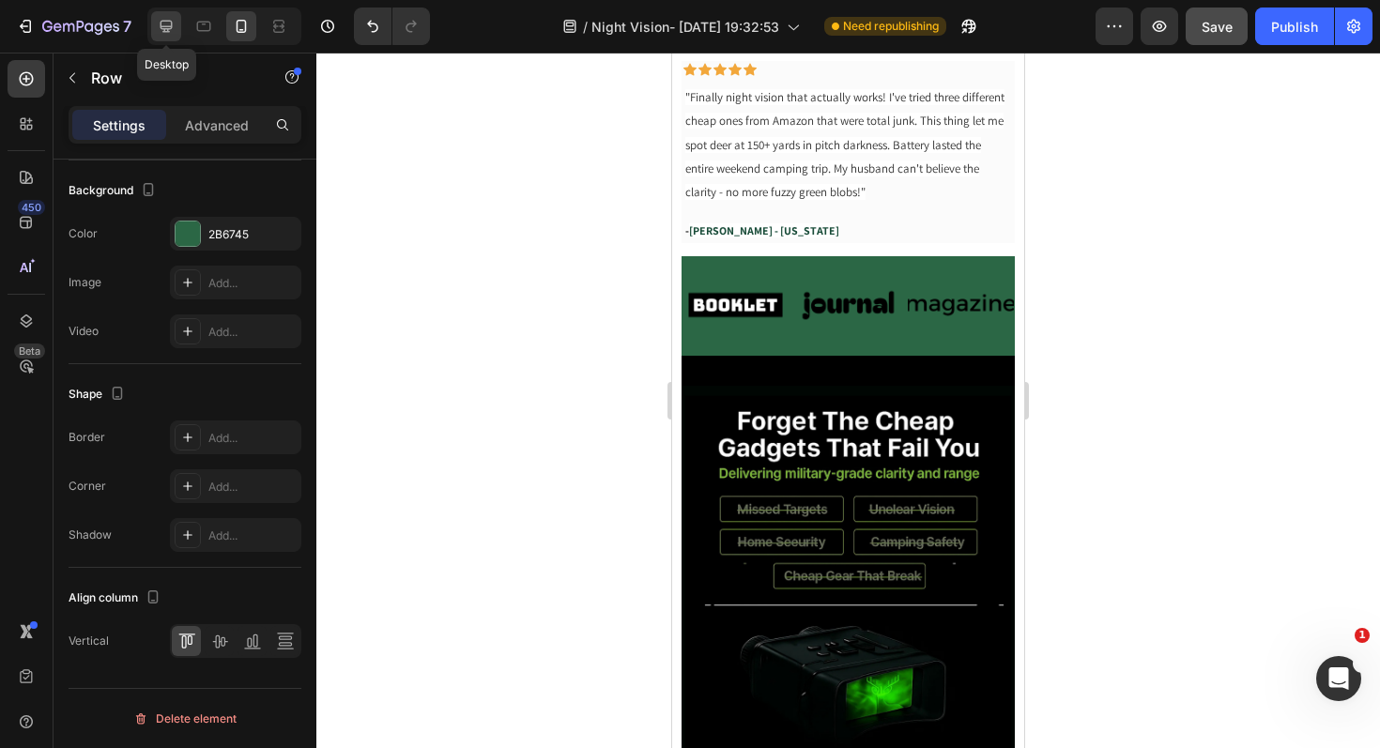
click at [160, 17] on icon at bounding box center [166, 26] width 19 height 19
type input "1200"
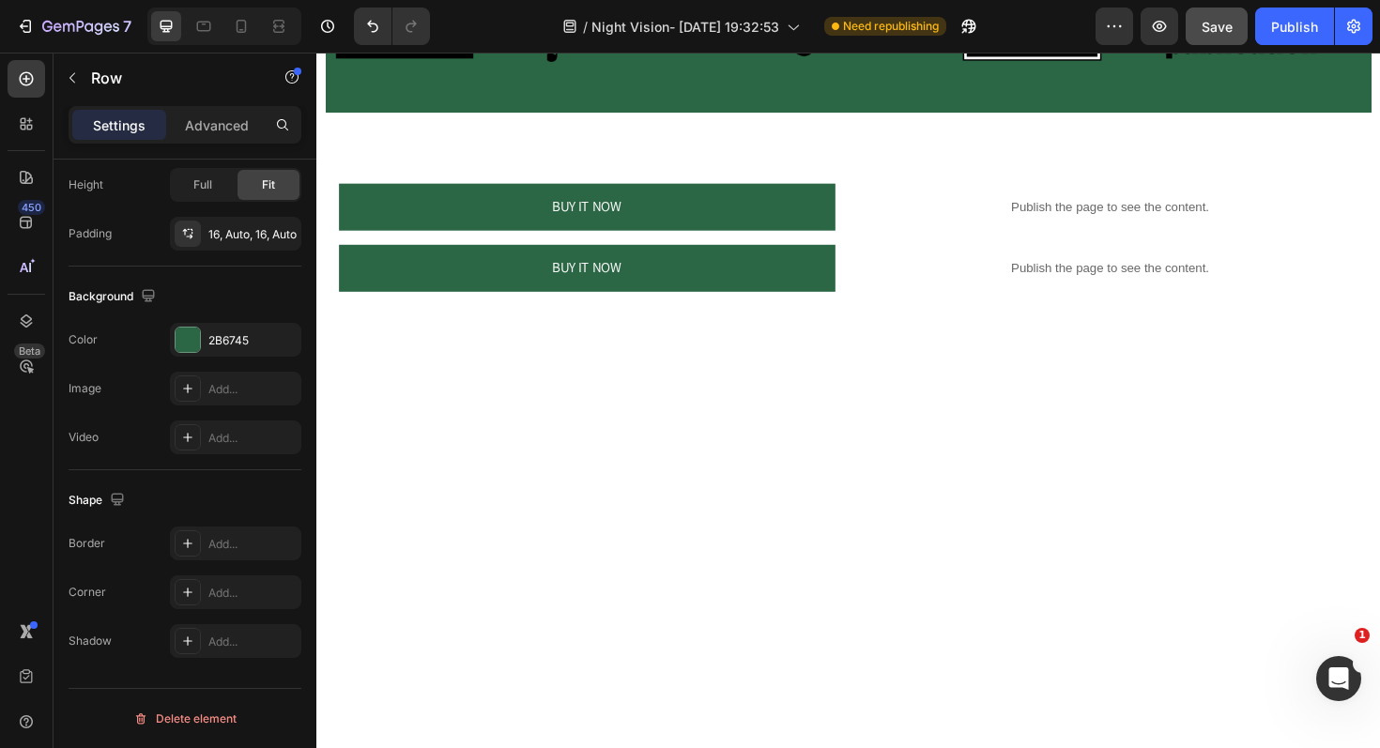
scroll to position [1108, 0]
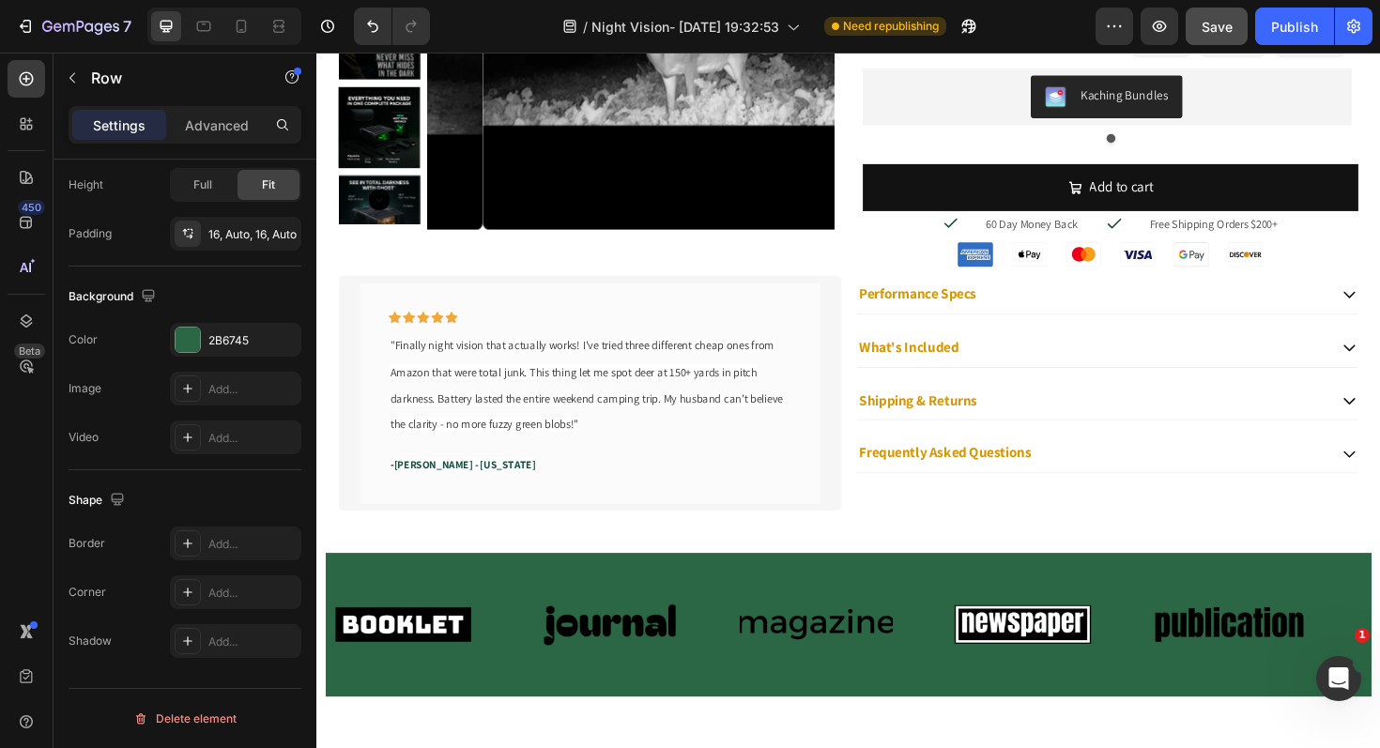
click at [1137, 598] on div "Image Image Image Image Image Image Image Image Image Image Marquee Row" at bounding box center [880, 659] width 1108 height 152
click at [335, 732] on div "Image Image Image Image Image Image Image Image Image Image Marquee Row" at bounding box center [880, 659] width 1108 height 152
click at [201, 339] on div "2B6745" at bounding box center [235, 340] width 131 height 34
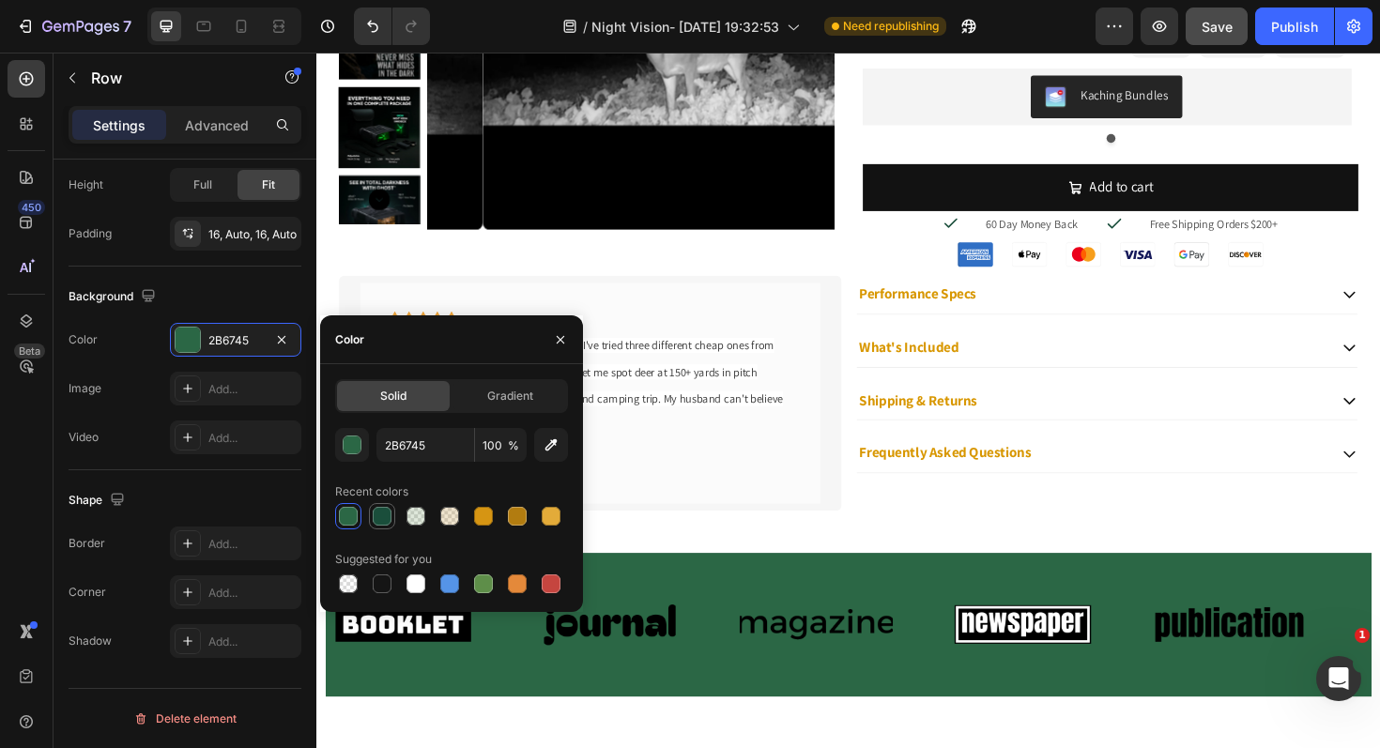
click at [380, 515] on div at bounding box center [382, 516] width 19 height 19
type input "1A4E3B"
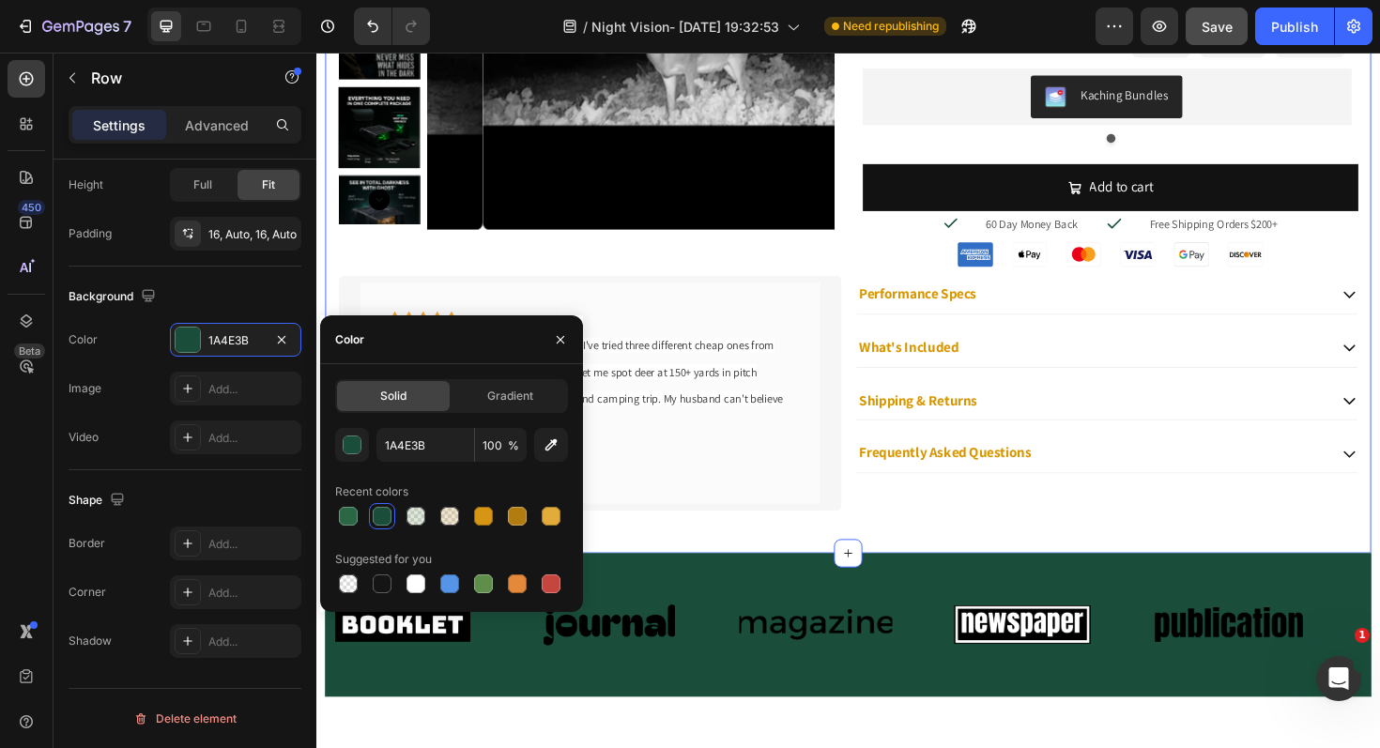
click at [1016, 558] on div "Product Images Icon Icon Icon Icon Icon Icon List Rated 4.7/5 based on 476 revi…" at bounding box center [880, 158] width 1108 height 849
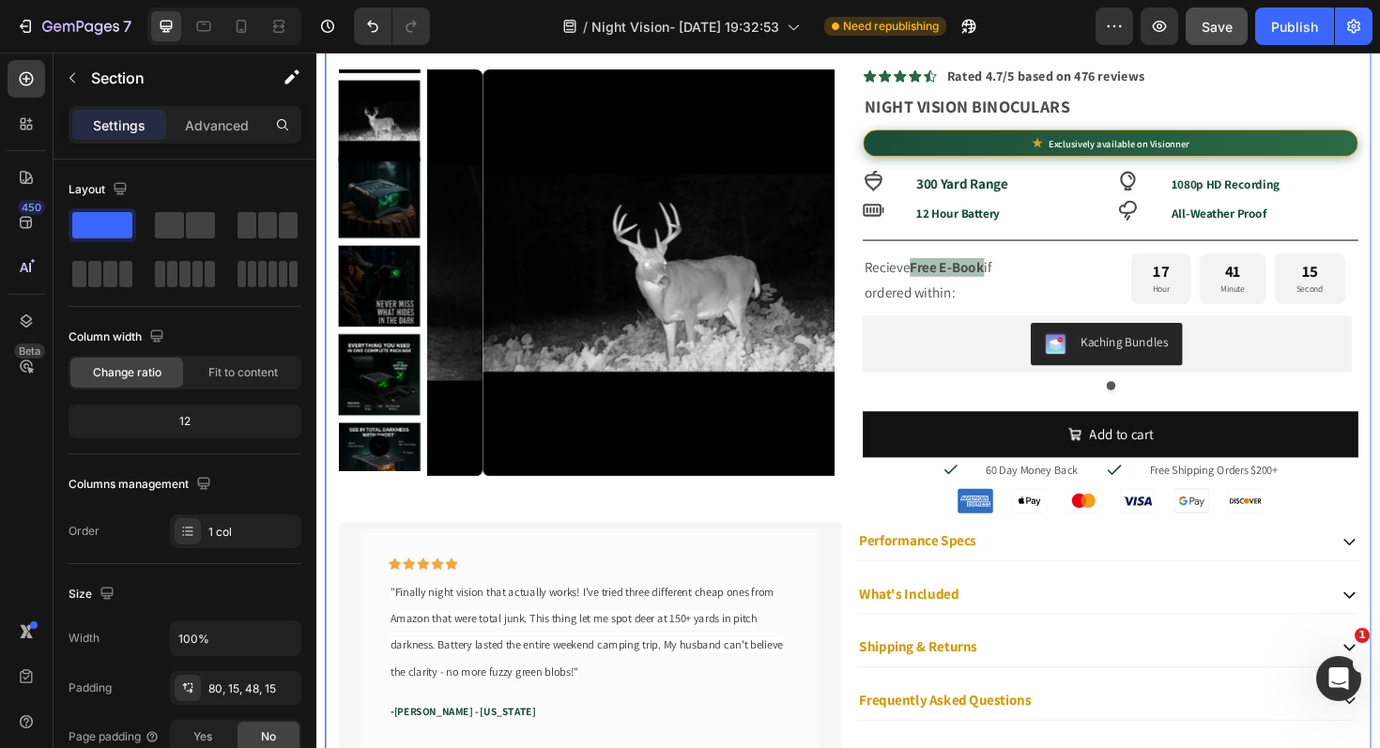
scroll to position [1255, 0]
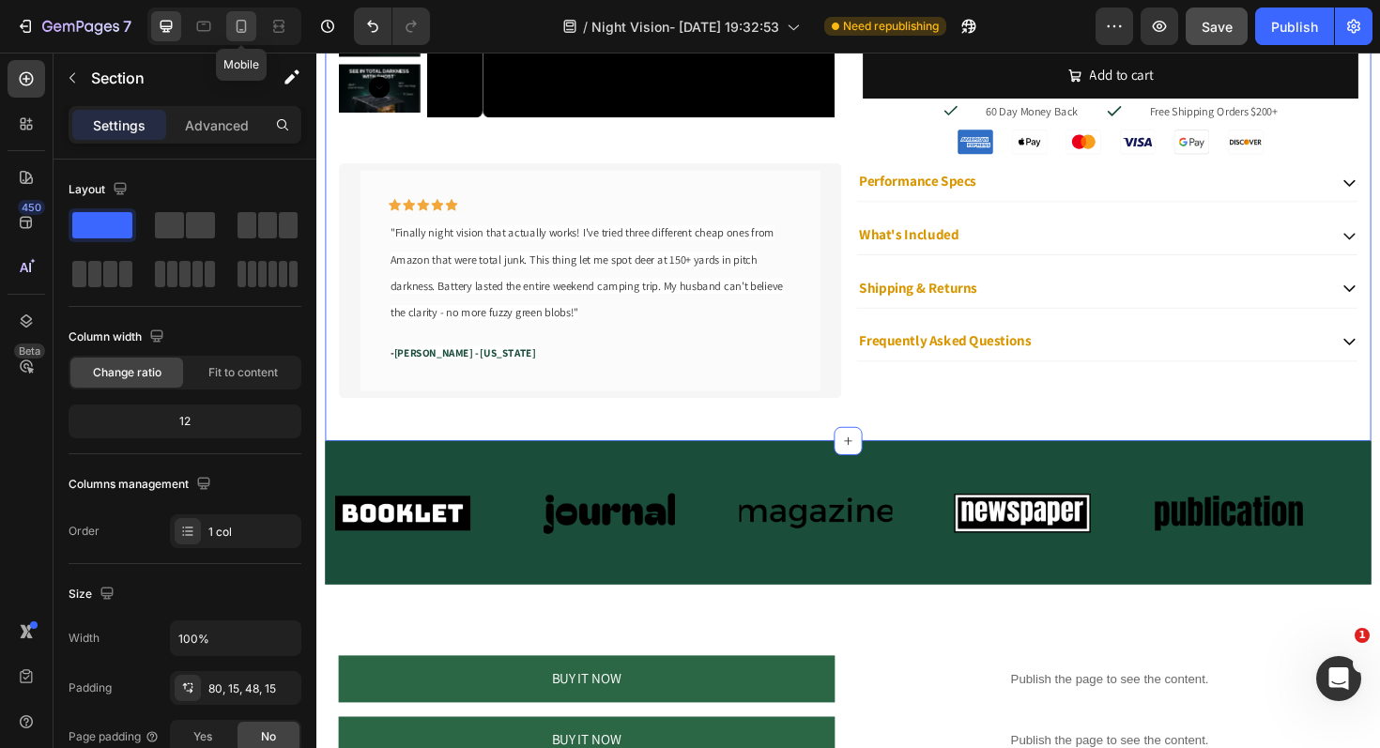
click at [237, 22] on icon at bounding box center [242, 26] width 10 height 13
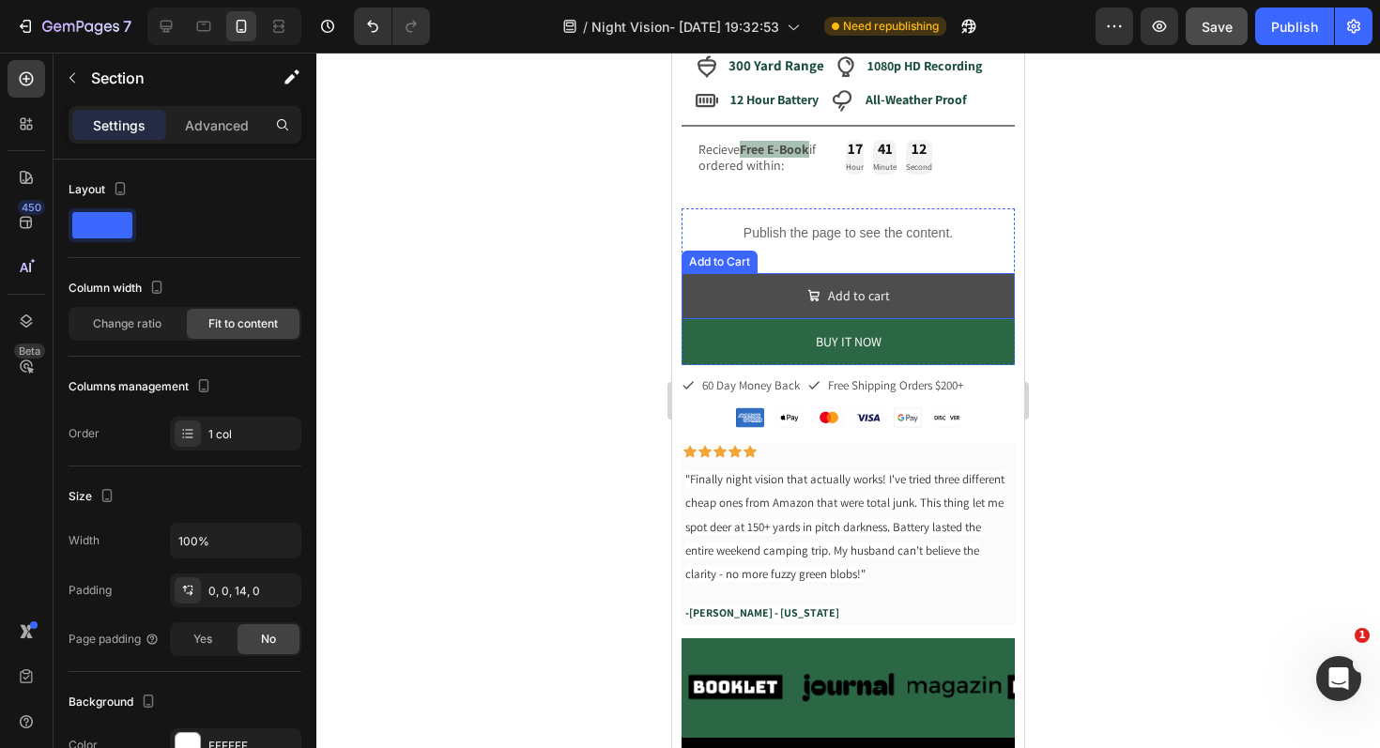
scroll to position [457, 0]
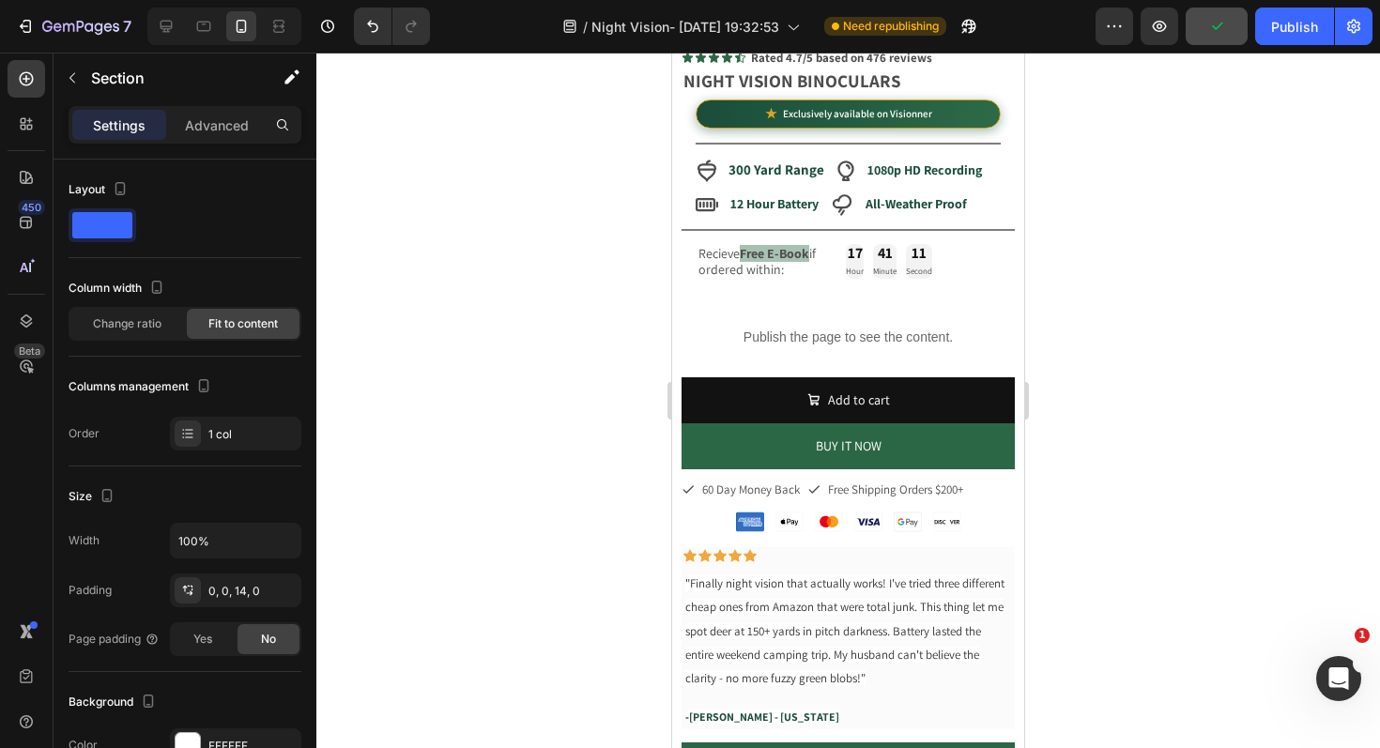
click at [143, 18] on div at bounding box center [220, 27] width 161 height 38
click at [159, 21] on icon at bounding box center [166, 26] width 19 height 19
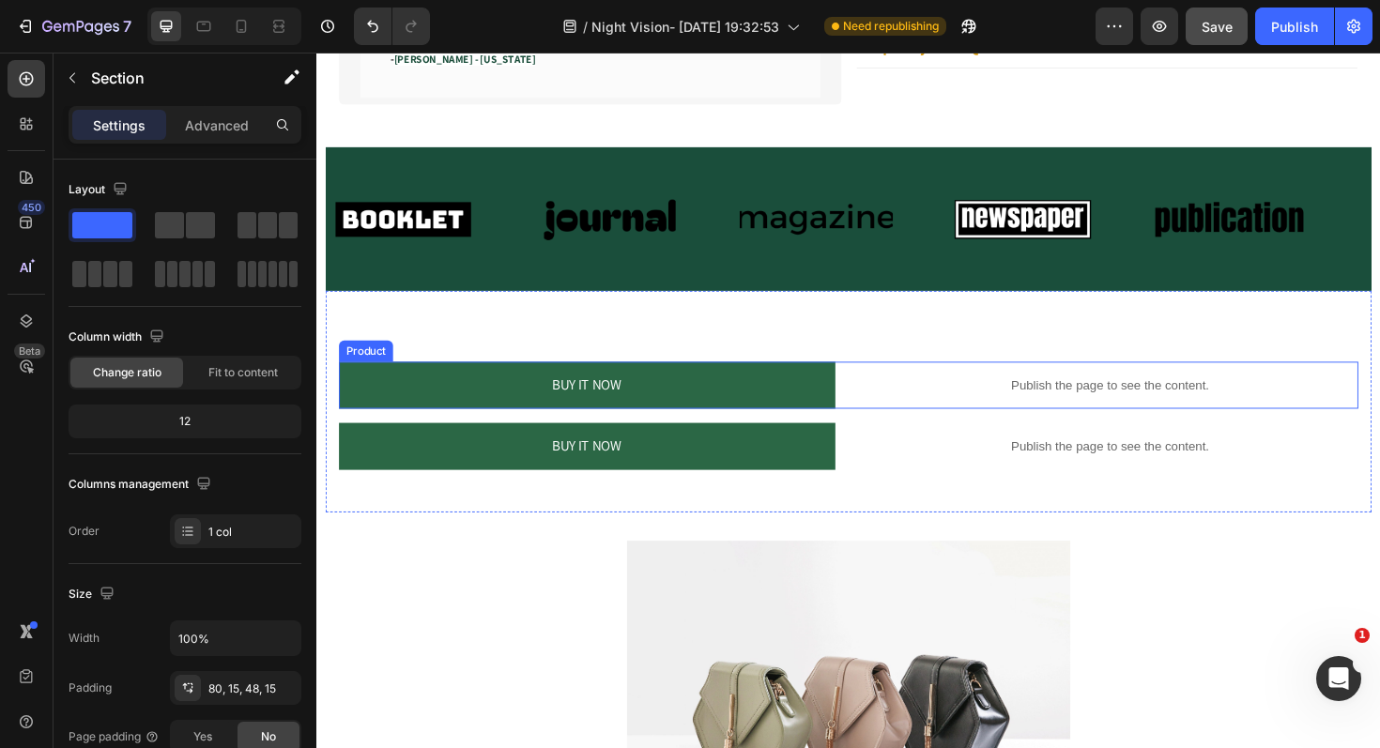
scroll to position [1564, 0]
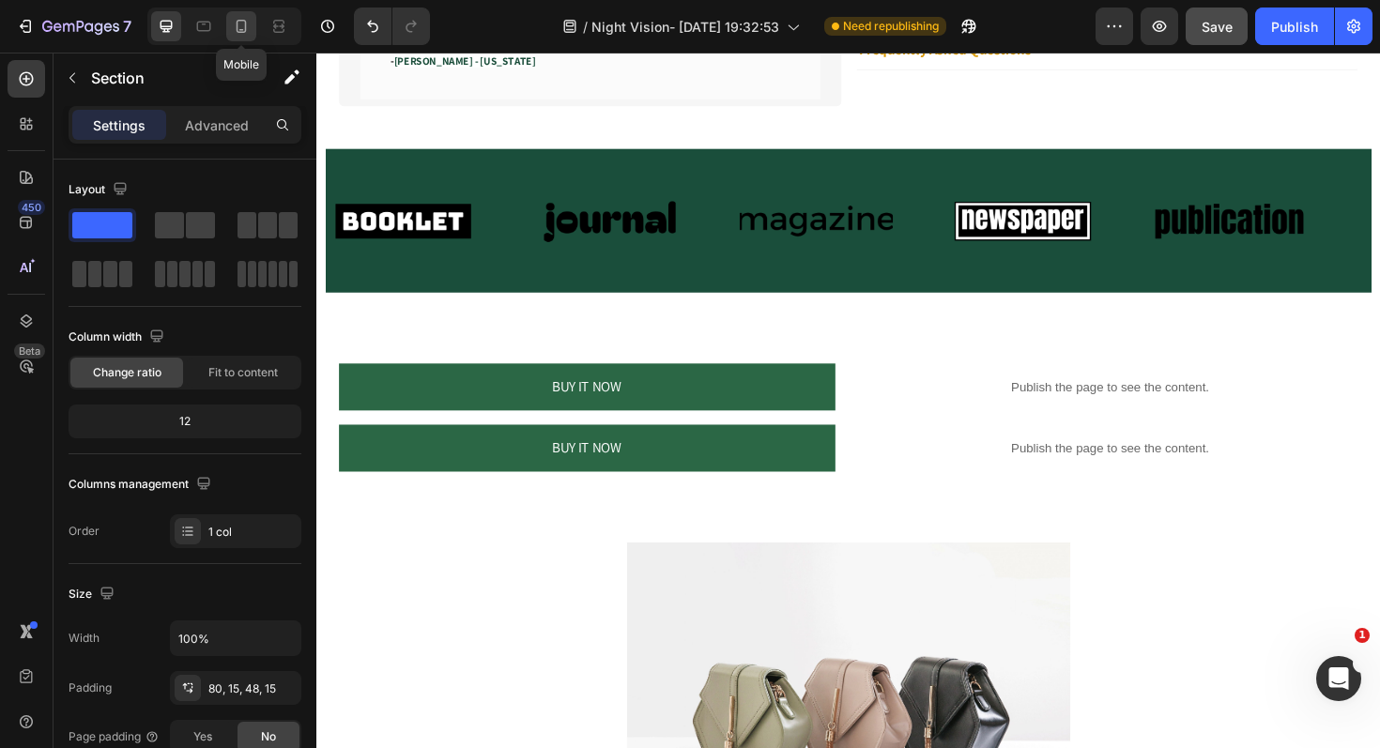
click at [243, 18] on icon at bounding box center [241, 26] width 19 height 19
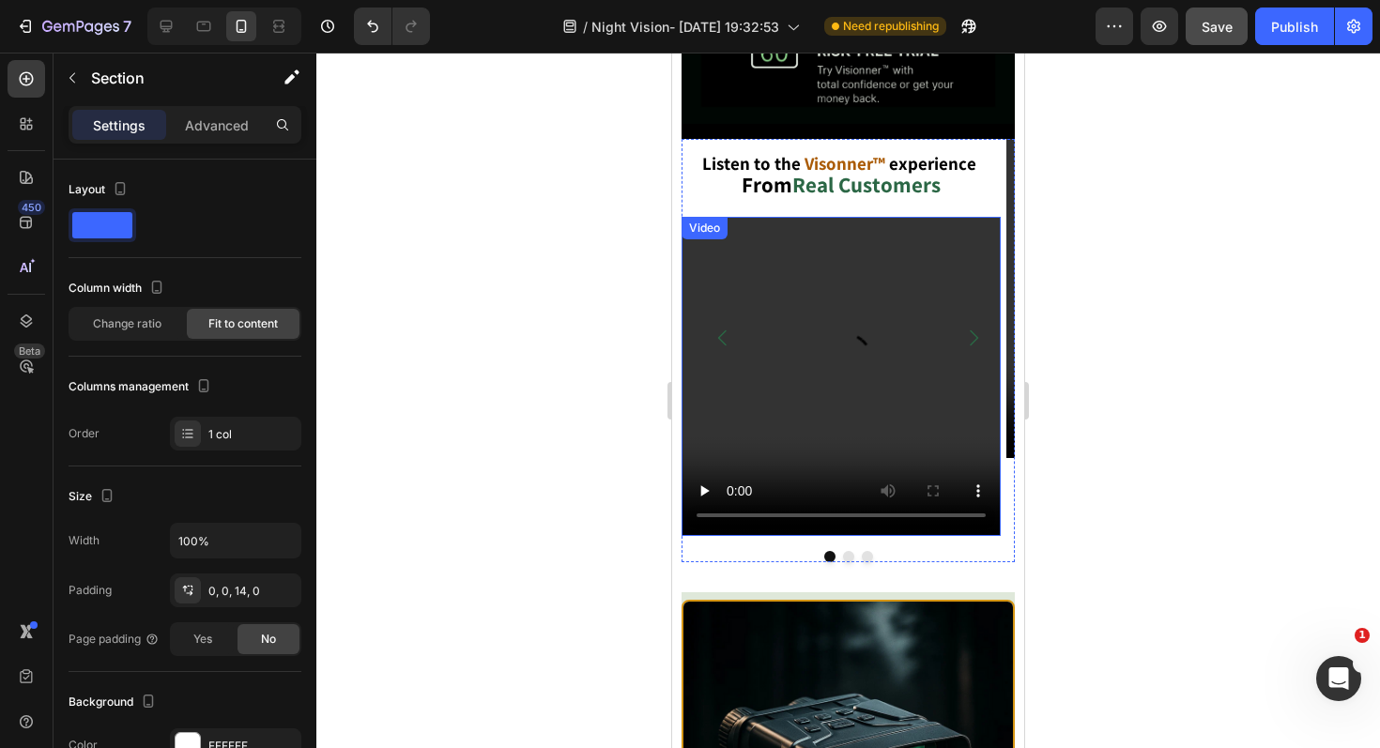
scroll to position [2362, 0]
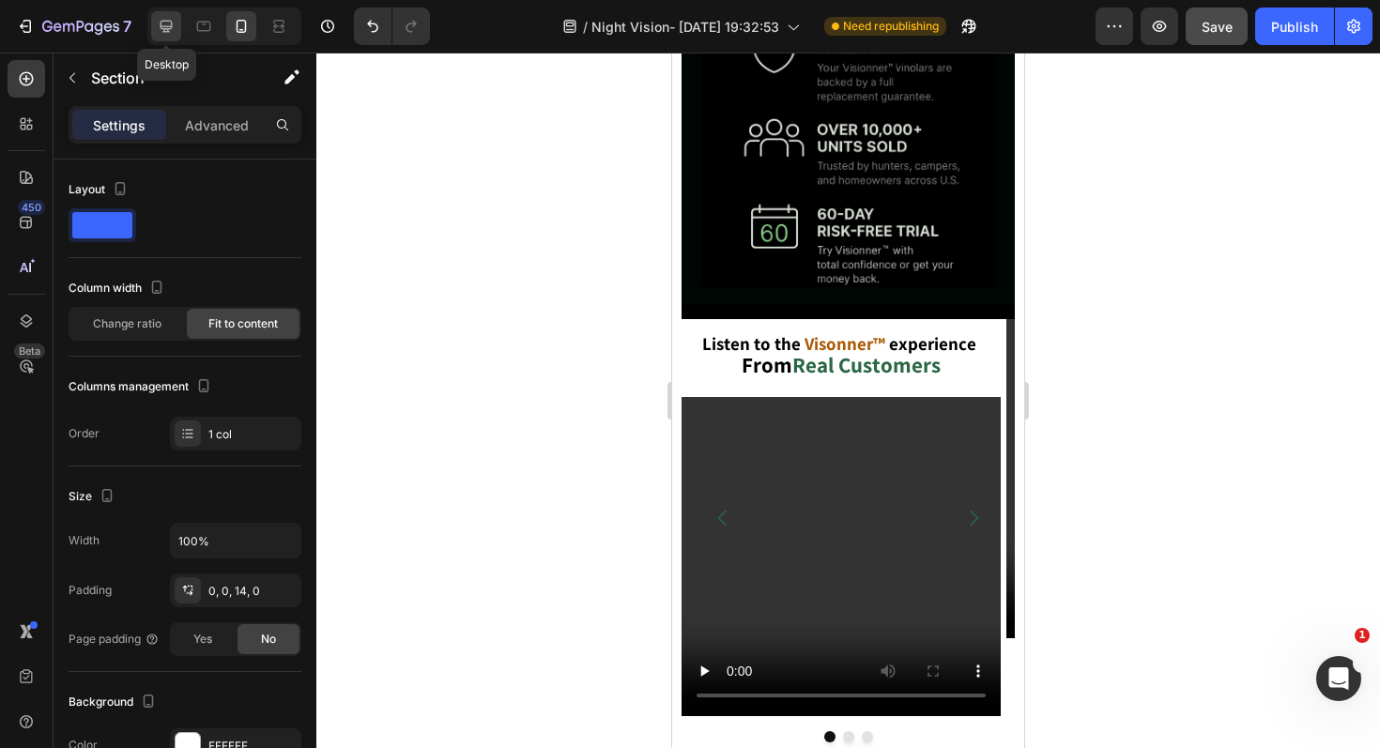
click at [162, 17] on icon at bounding box center [166, 26] width 19 height 19
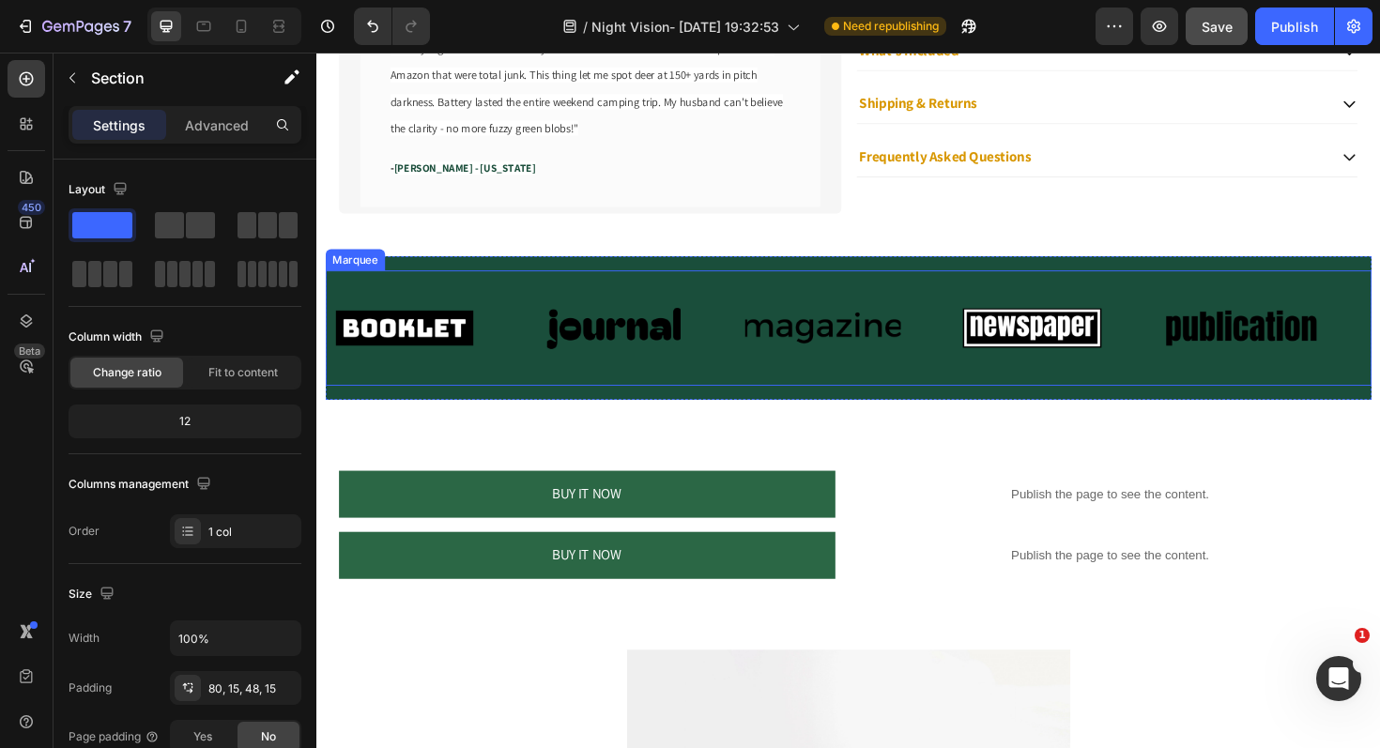
scroll to position [1508, 0]
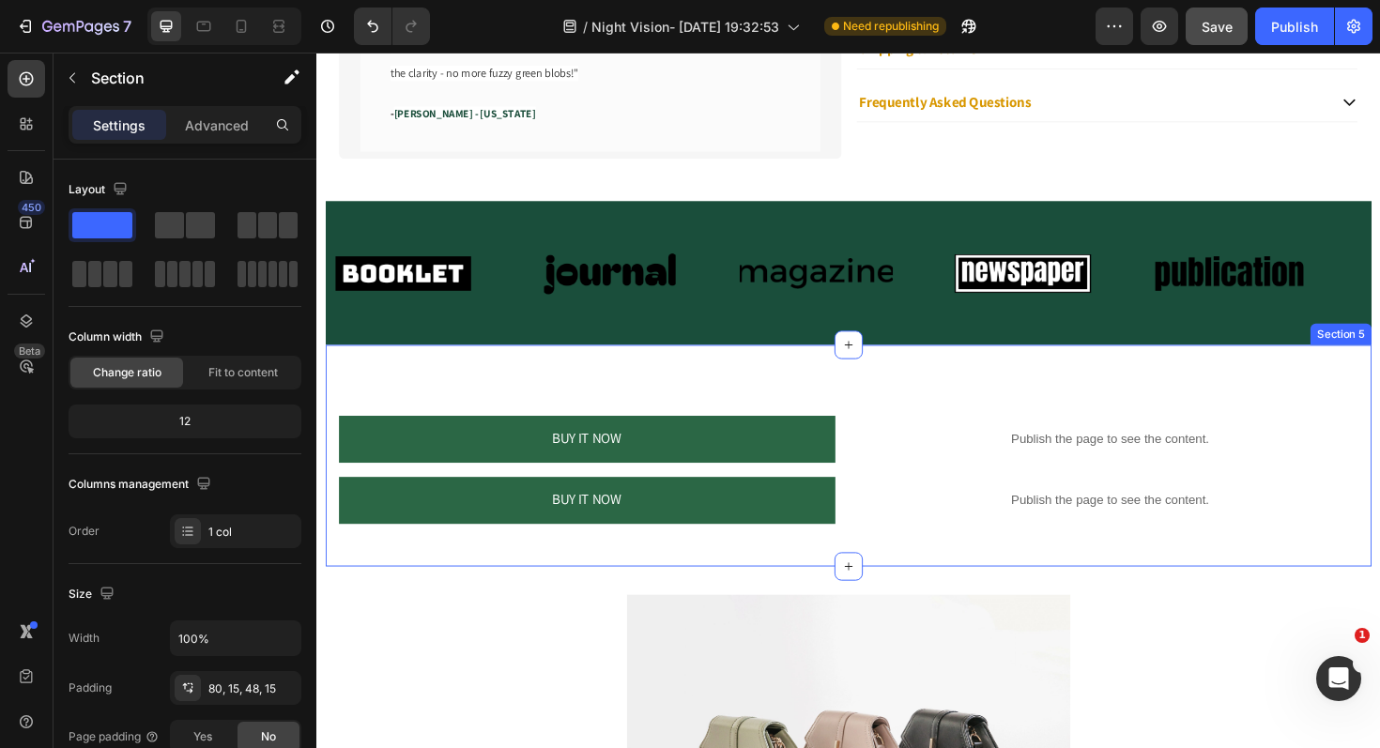
click at [958, 408] on div "BUY IT NOW Dynamic Checkout Publish the page to see the content. Custom Code Pr…" at bounding box center [880, 479] width 1108 height 235
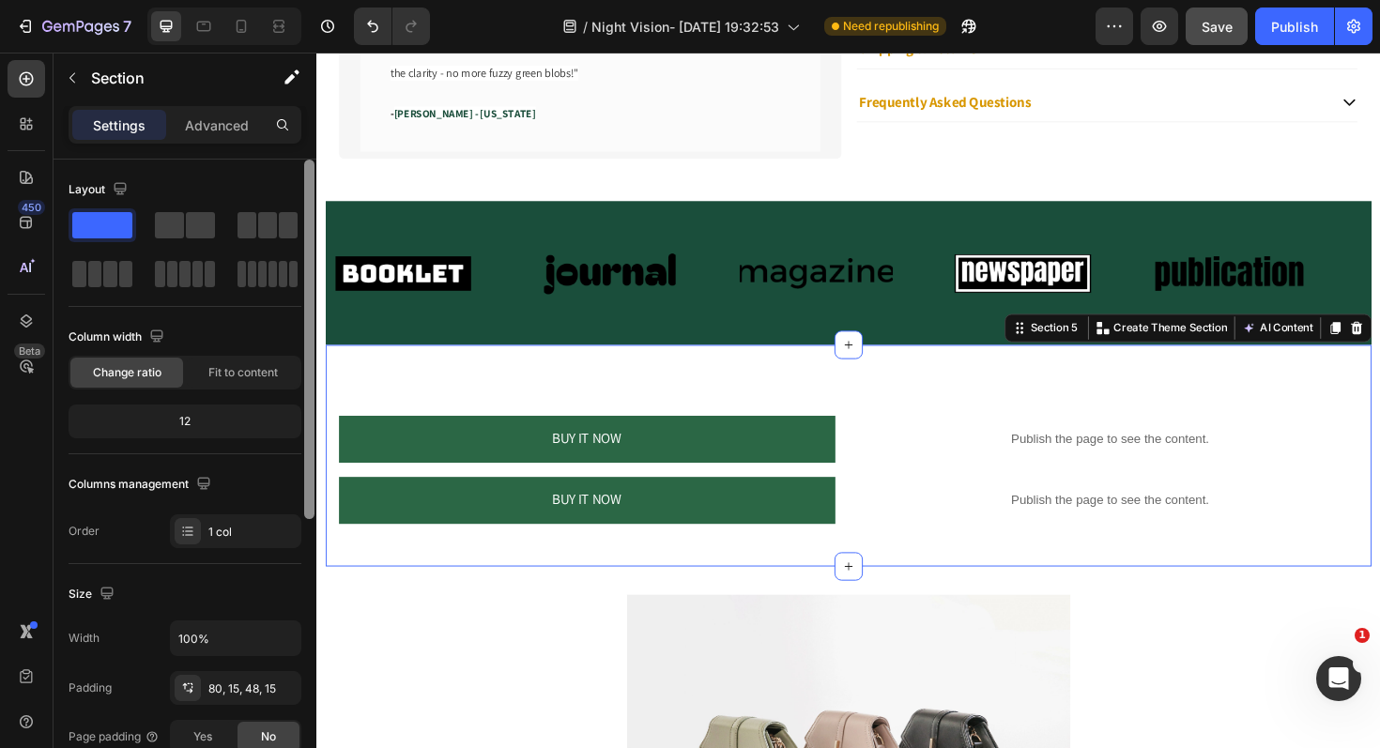
scroll to position [503, 0]
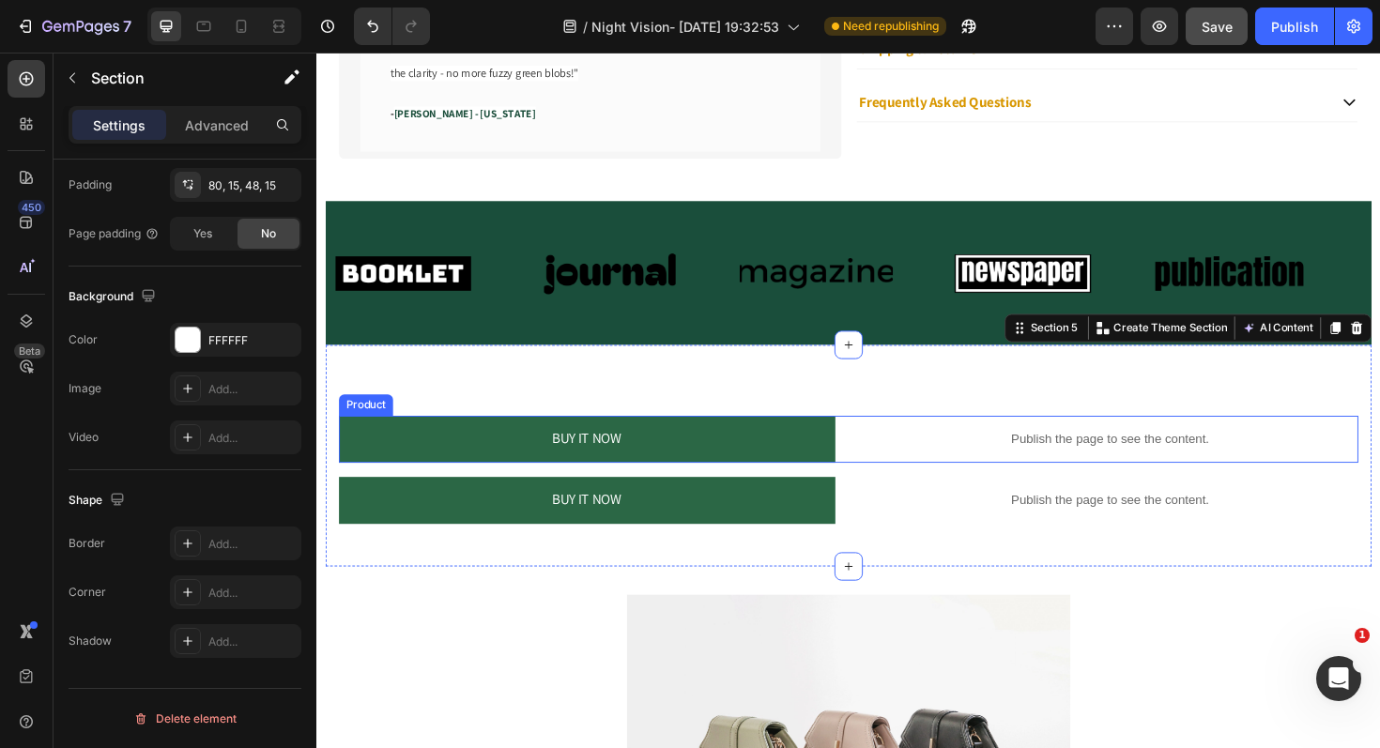
click at [878, 461] on div "BUY IT NOW Dynamic Checkout Publish the page to see the content. Custom Code Pr…" at bounding box center [879, 462] width 1079 height 50
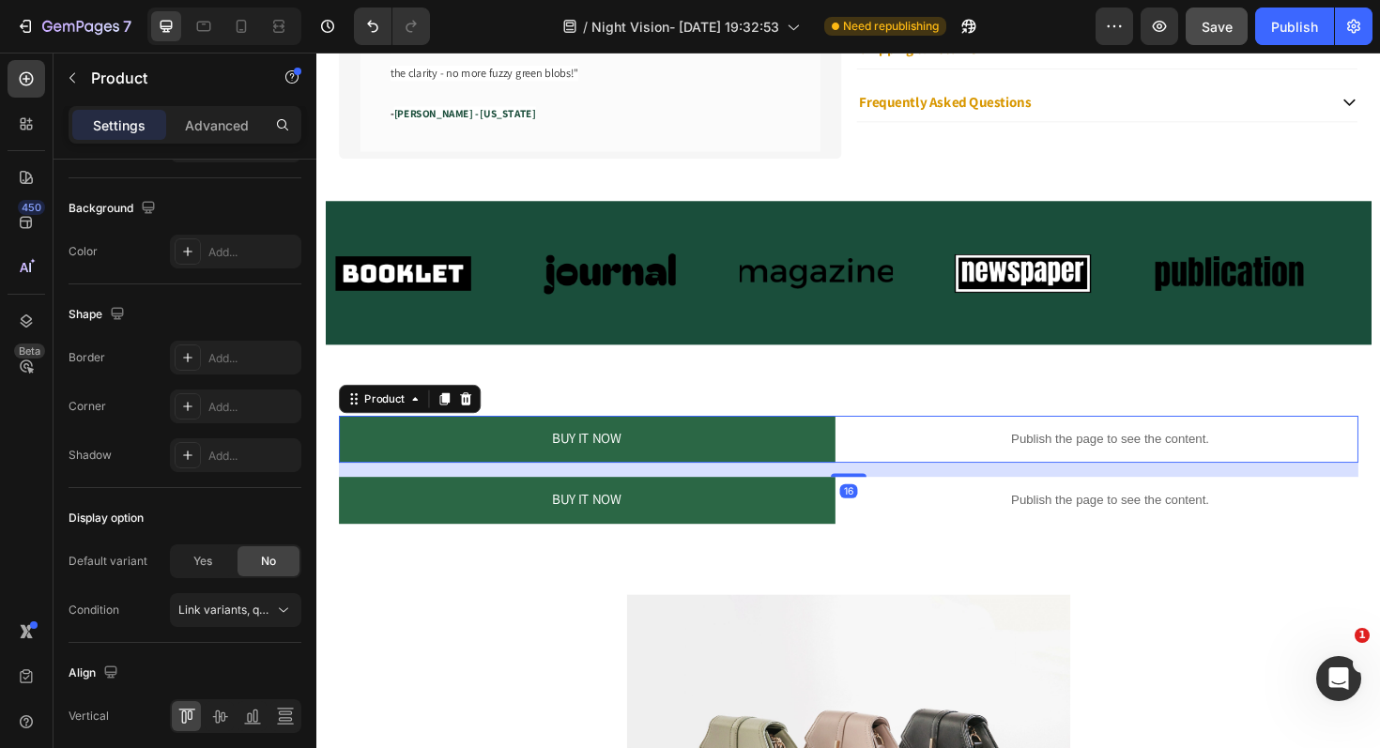
scroll to position [0, 0]
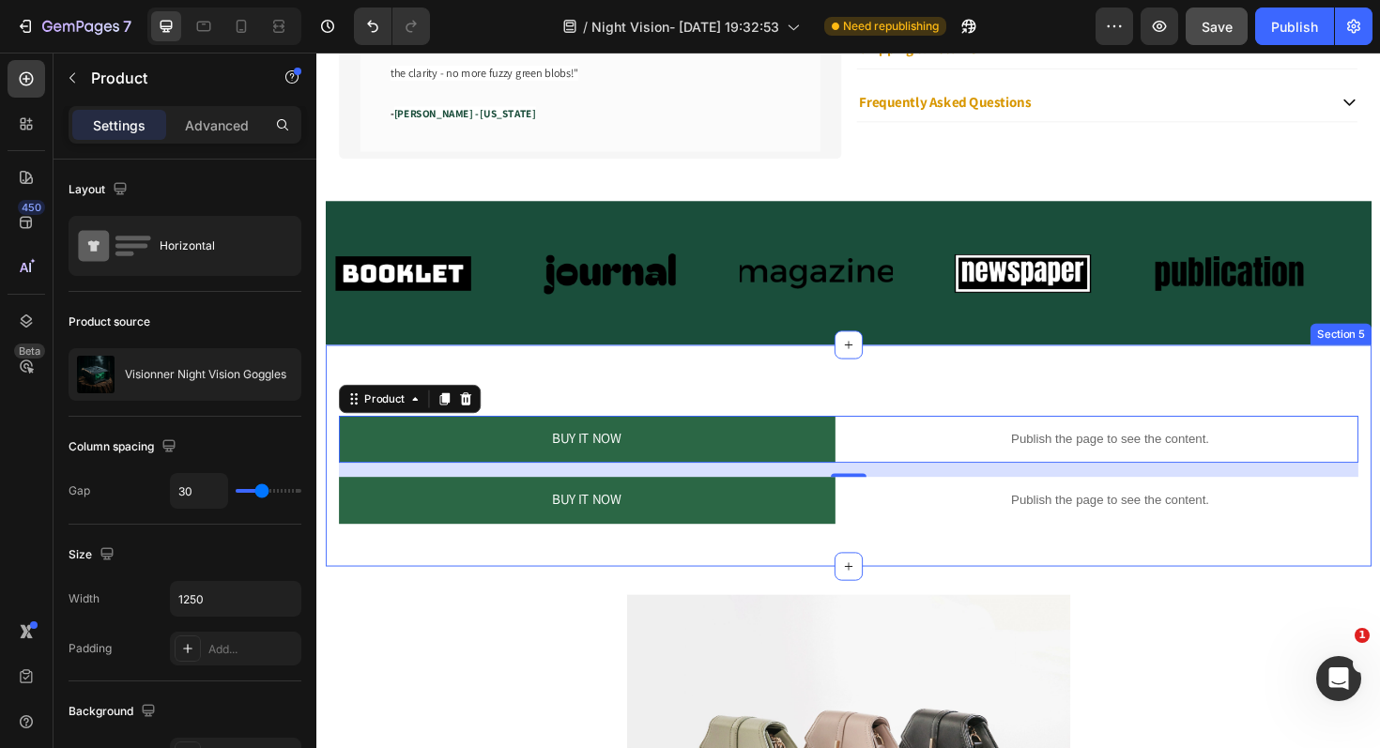
click at [956, 561] on div "BUY IT NOW Dynamic Checkout Publish the page to see the content. Custom Code Pr…" at bounding box center [880, 479] width 1108 height 235
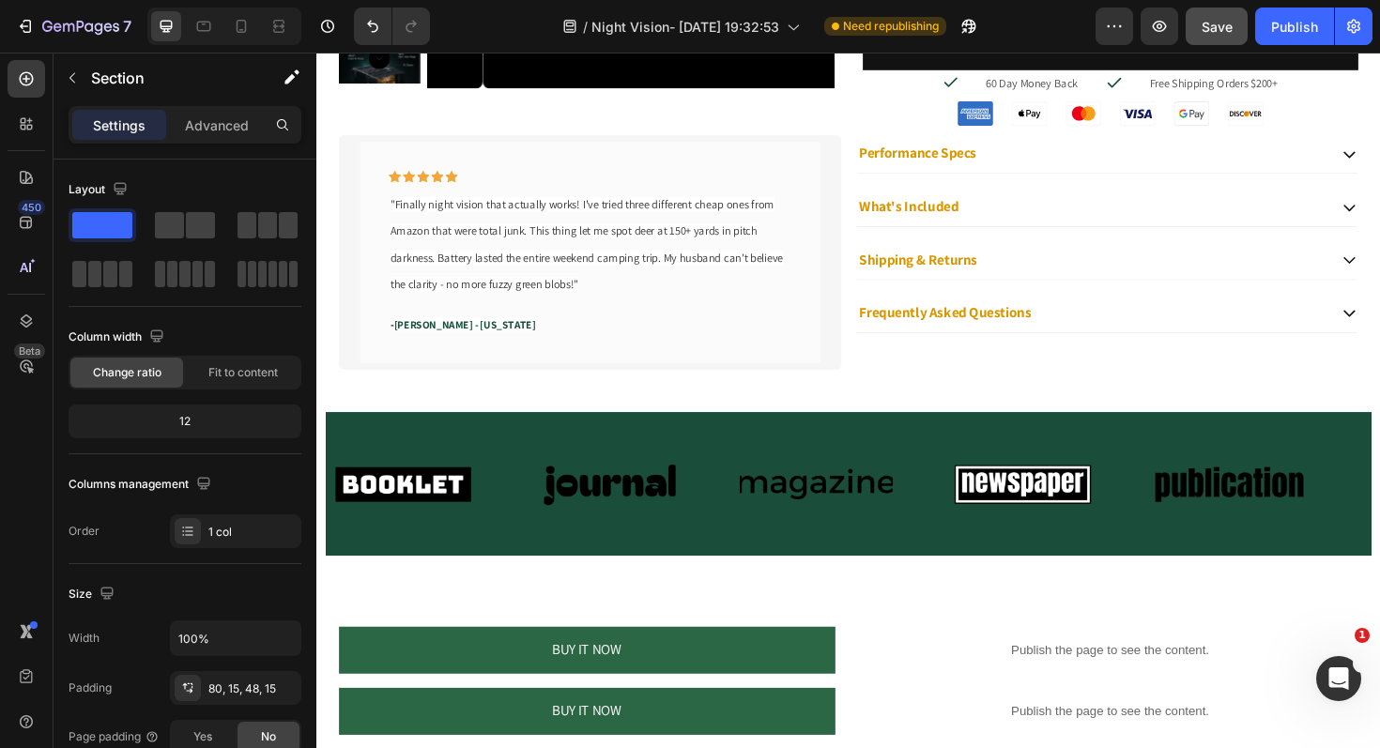
scroll to position [1433, 0]
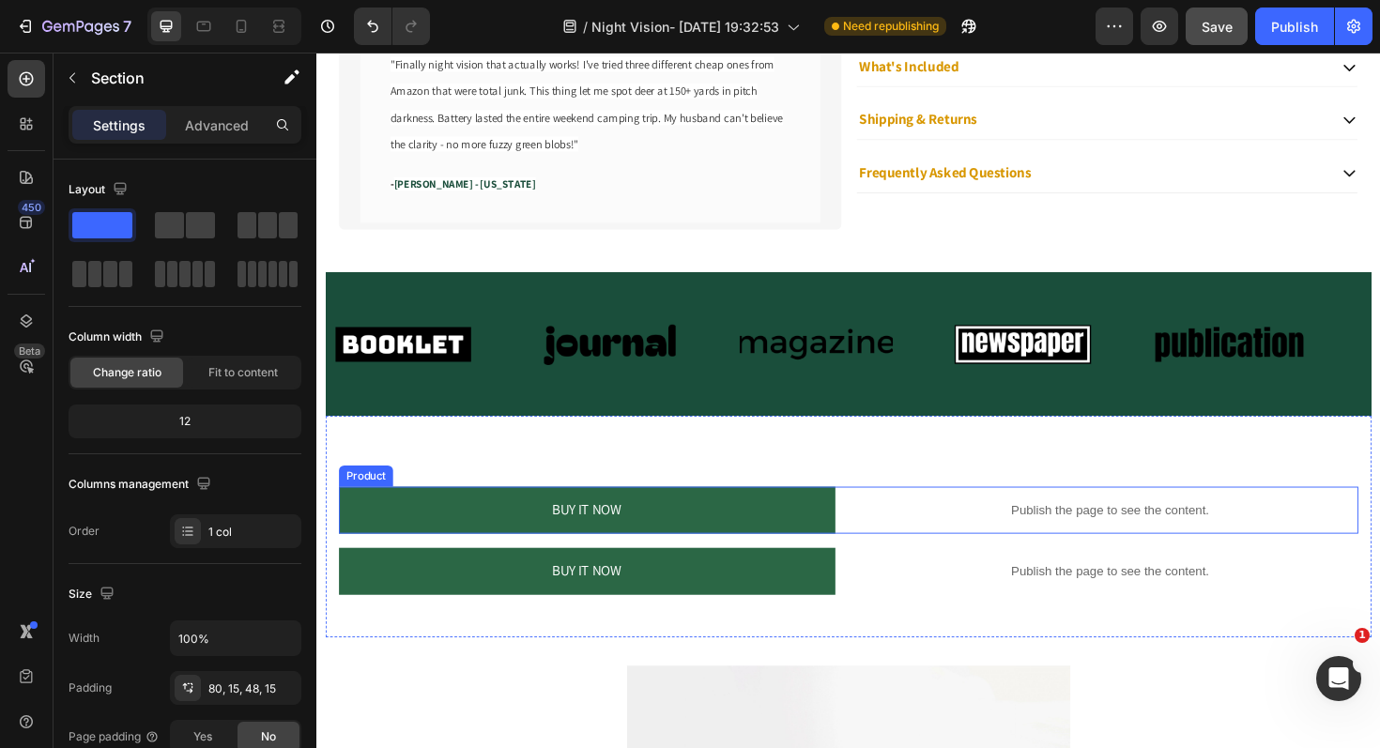
click at [879, 532] on div "BUY IT NOW Dynamic Checkout Publish the page to see the content. Custom Code Pr…" at bounding box center [879, 537] width 1079 height 50
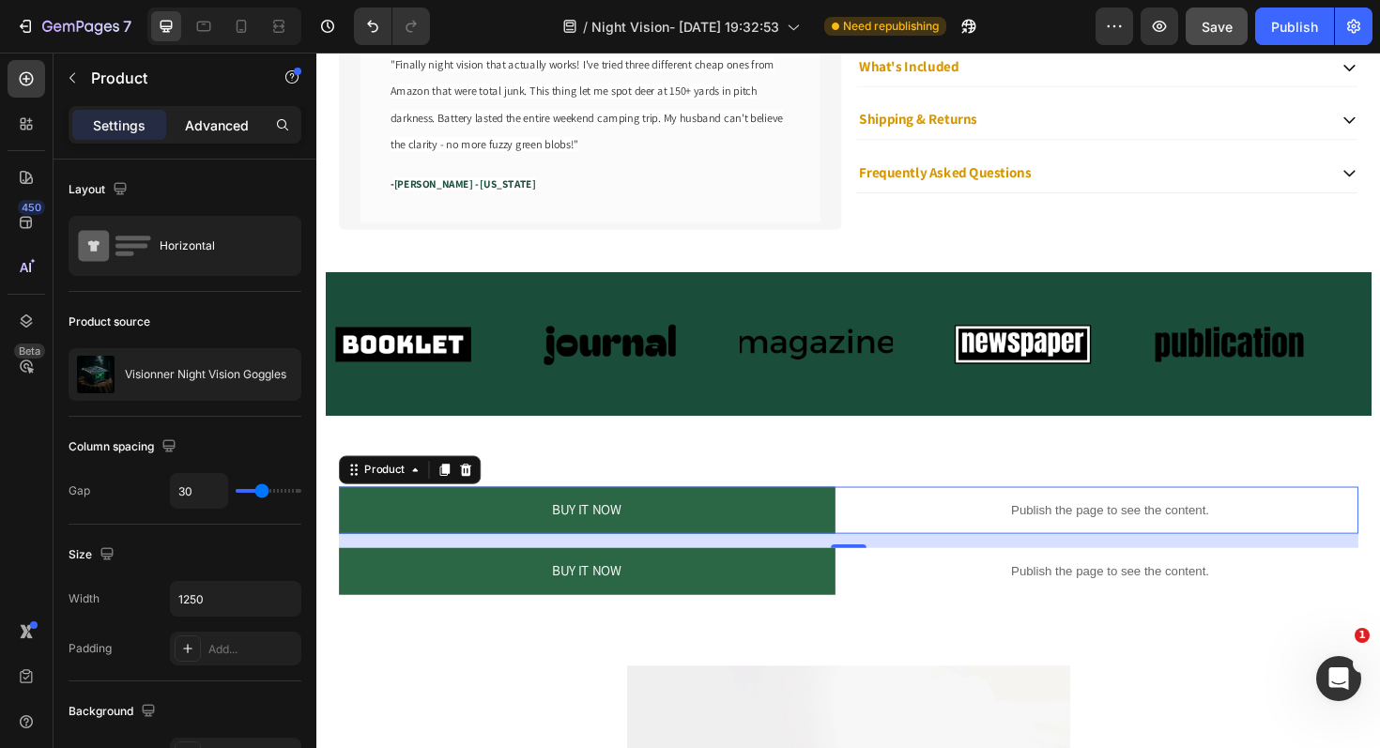
click at [186, 133] on p "Advanced" at bounding box center [217, 125] width 64 height 20
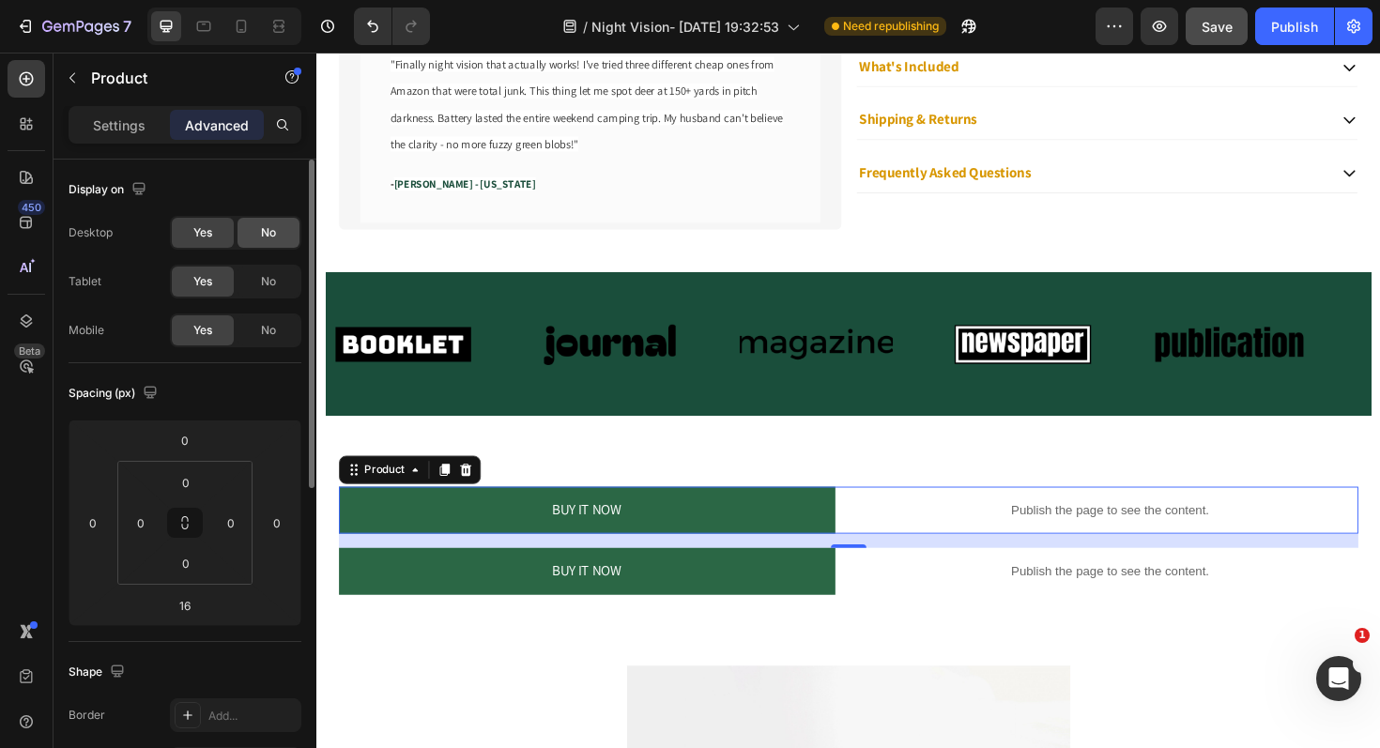
click at [277, 234] on div "No" at bounding box center [268, 233] width 62 height 30
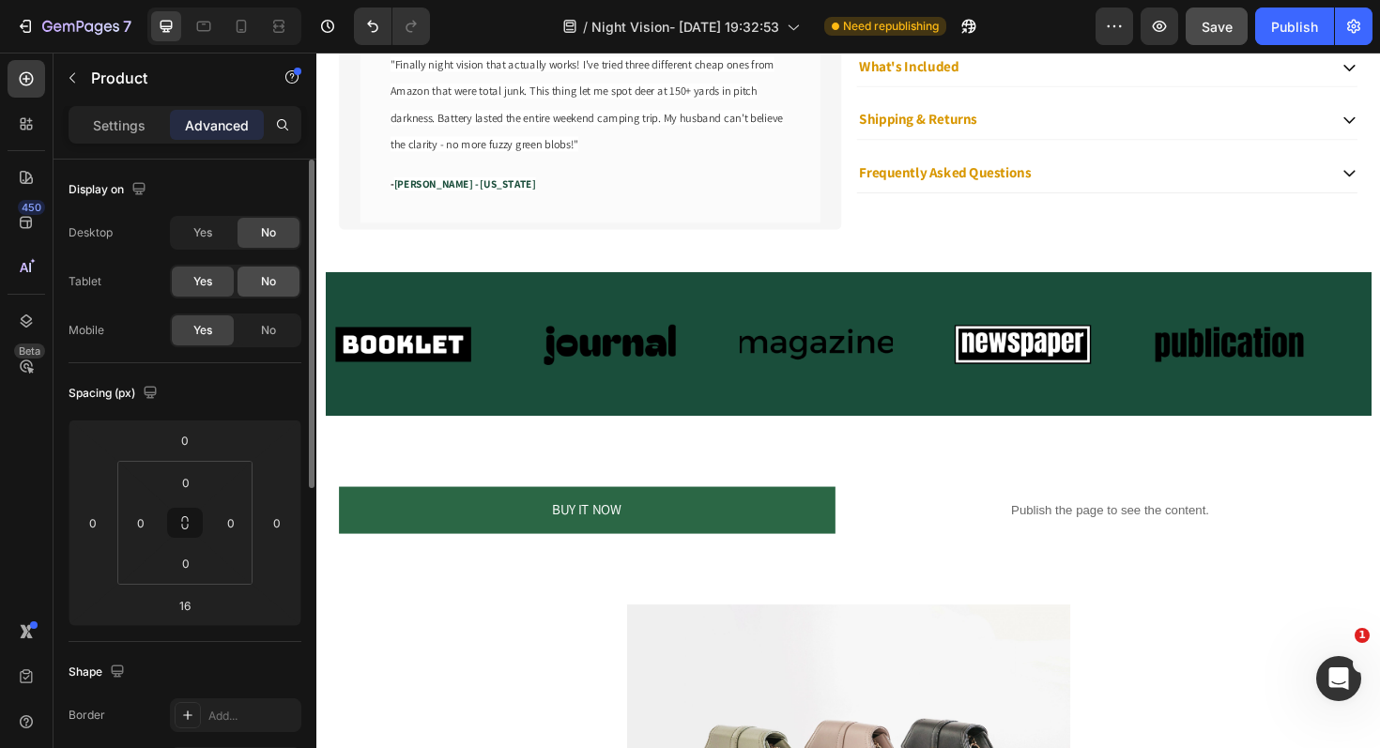
click at [278, 288] on div "No" at bounding box center [268, 282] width 62 height 30
click at [240, 21] on icon at bounding box center [242, 26] width 10 height 13
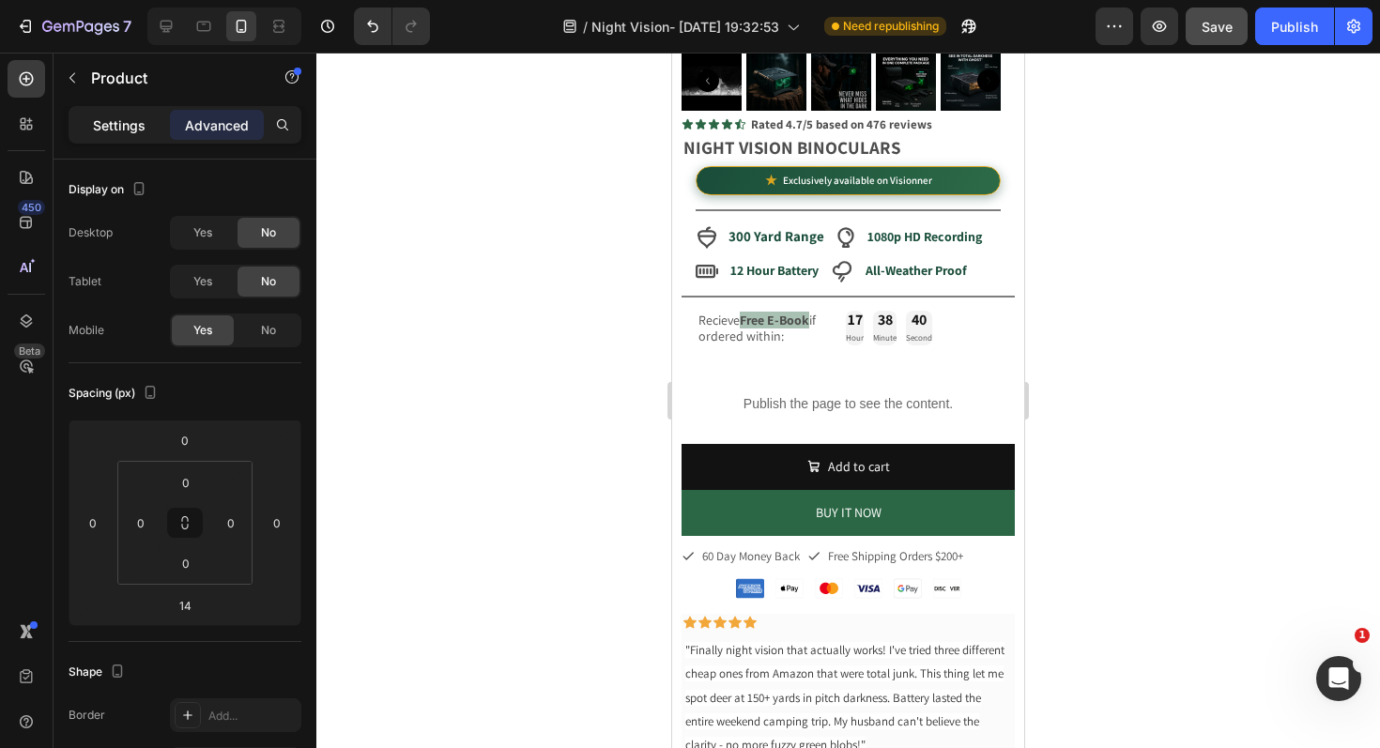
scroll to position [145, 0]
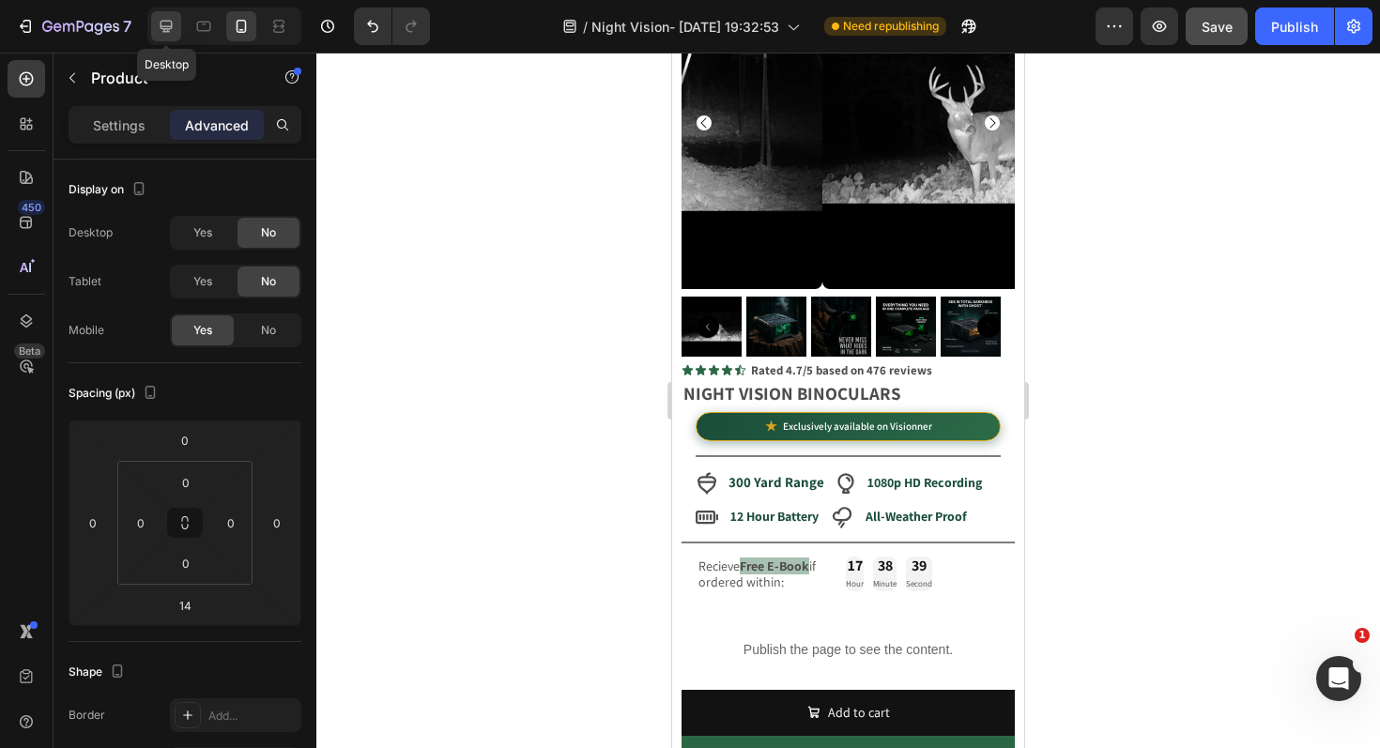
click at [156, 17] on div at bounding box center [166, 26] width 30 height 30
type input "16"
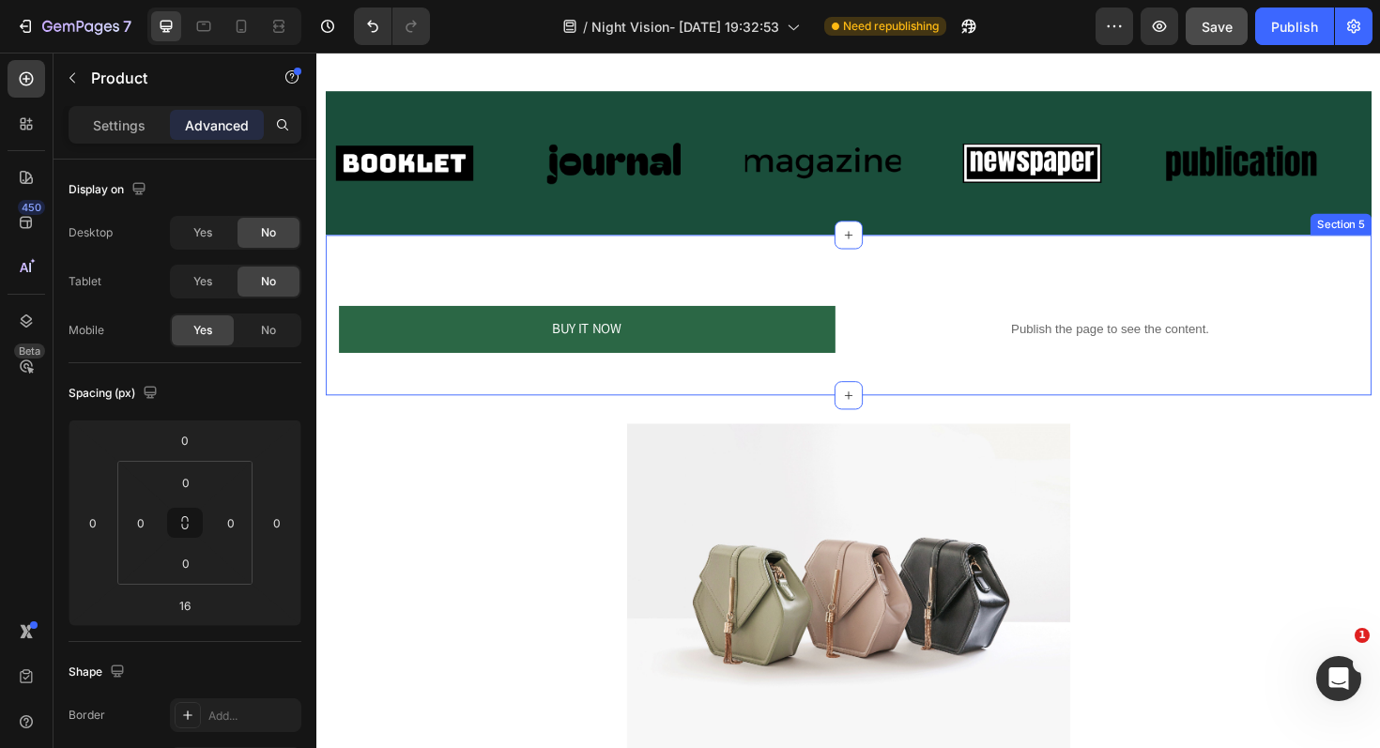
scroll to position [1624, 0]
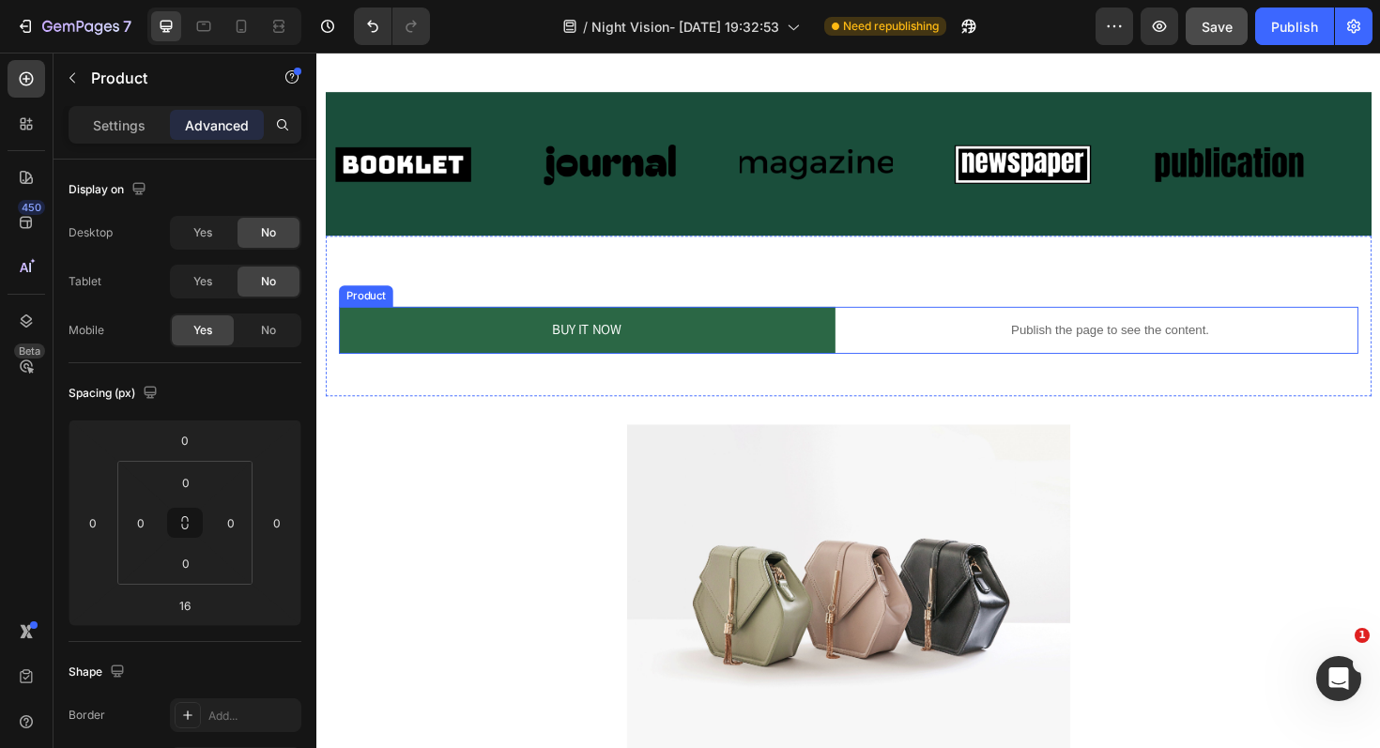
click at [885, 353] on div "BUY IT NOW Dynamic Checkout Publish the page to see the content. Custom Code Pr…" at bounding box center [879, 347] width 1079 height 50
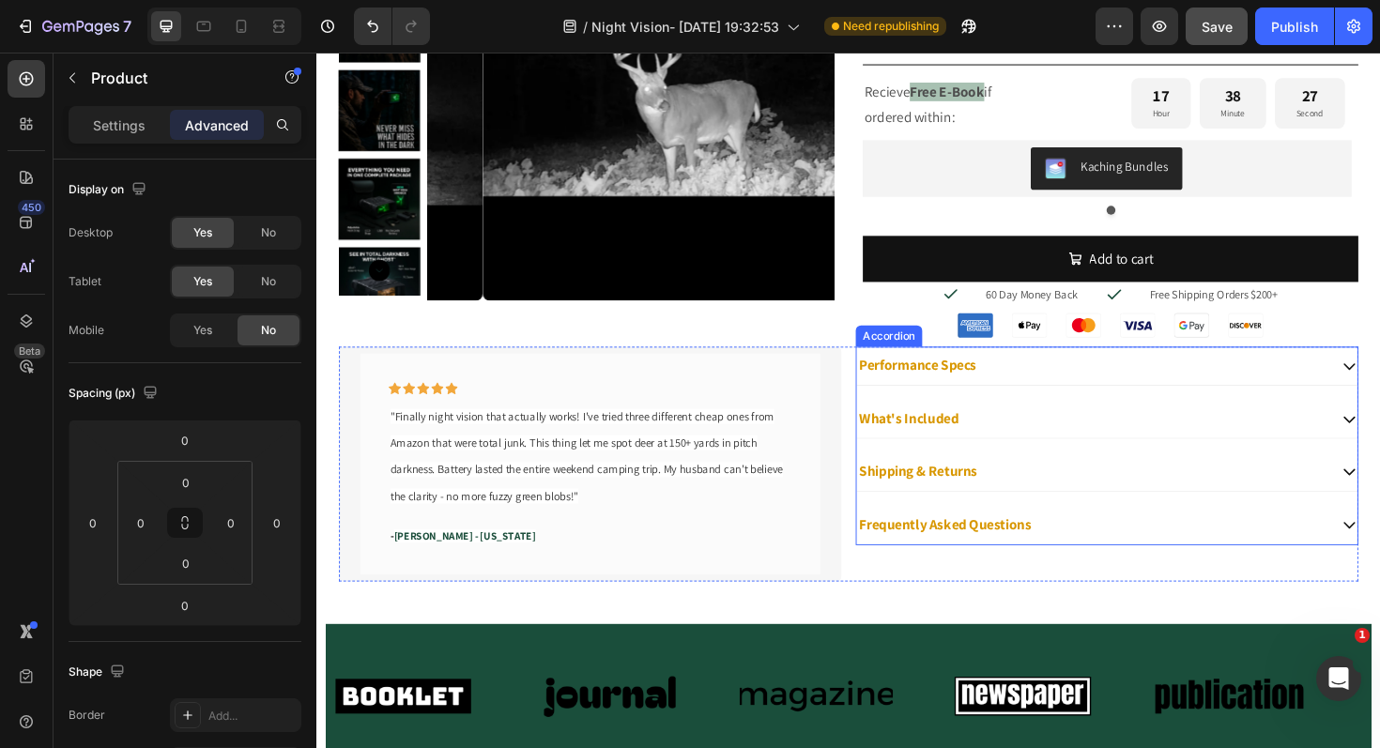
scroll to position [1679, 0]
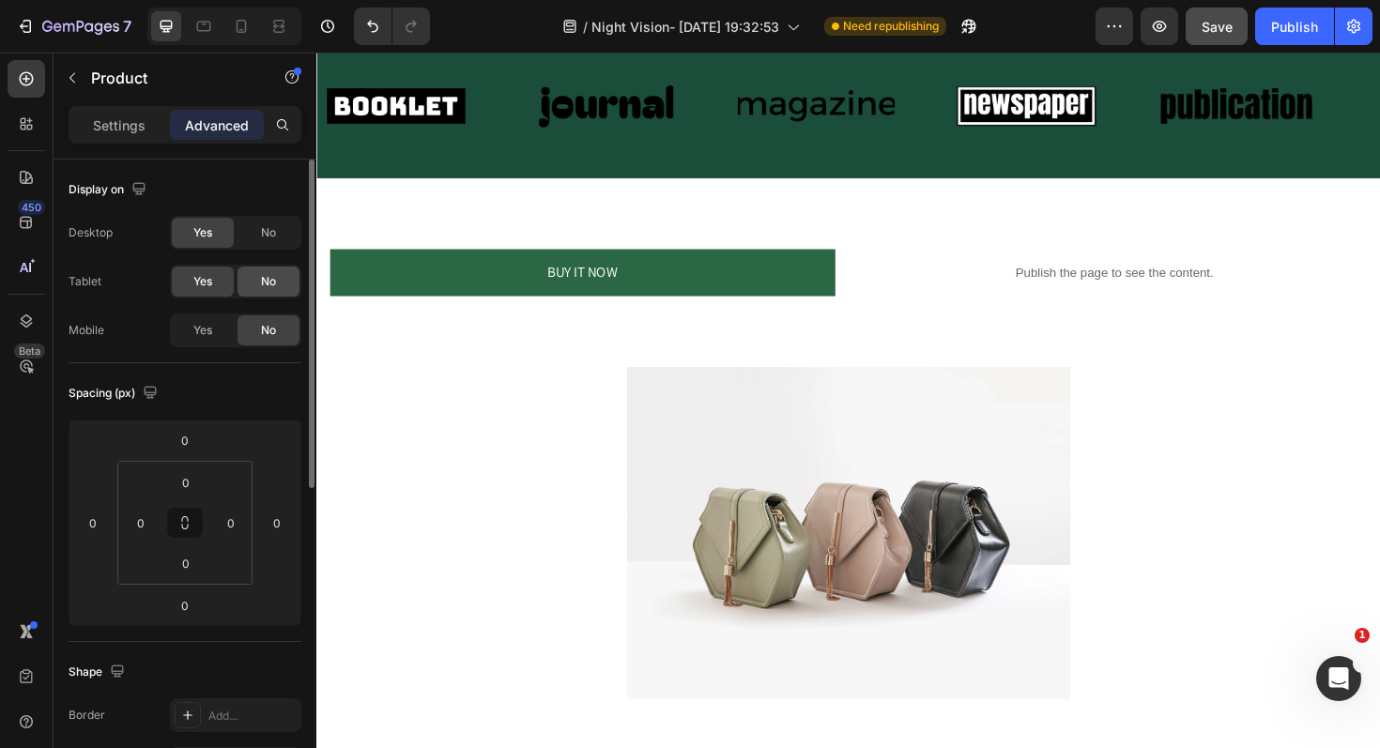
click at [278, 271] on div "No" at bounding box center [268, 282] width 62 height 30
click at [275, 239] on span "No" at bounding box center [268, 232] width 15 height 17
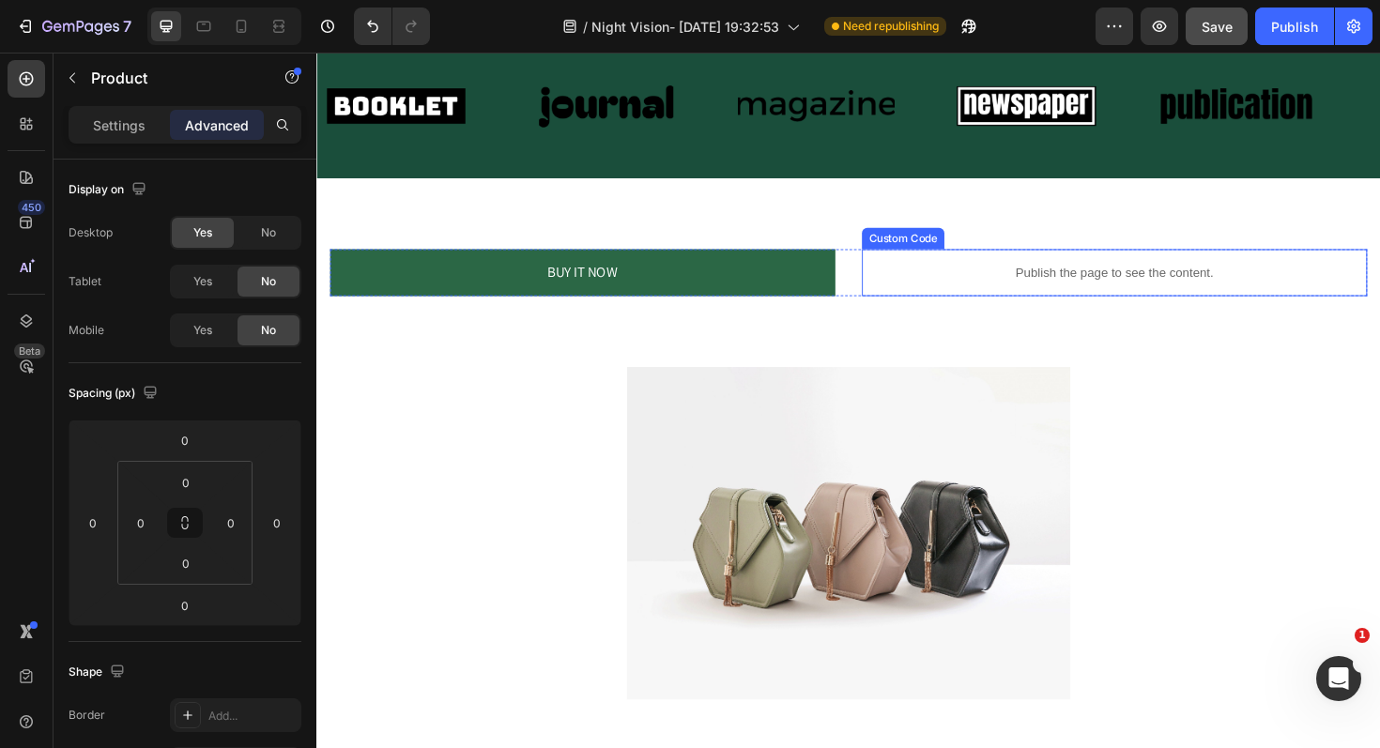
click at [900, 292] on p "Publish the page to see the content." at bounding box center [1161, 286] width 535 height 20
click at [868, 290] on div "BUY IT NOW Dynamic Checkout Publish the page to see the content. Custom Code 0 …" at bounding box center [879, 286] width 1098 height 50
click at [462, 237] on icon at bounding box center [465, 243] width 12 height 13
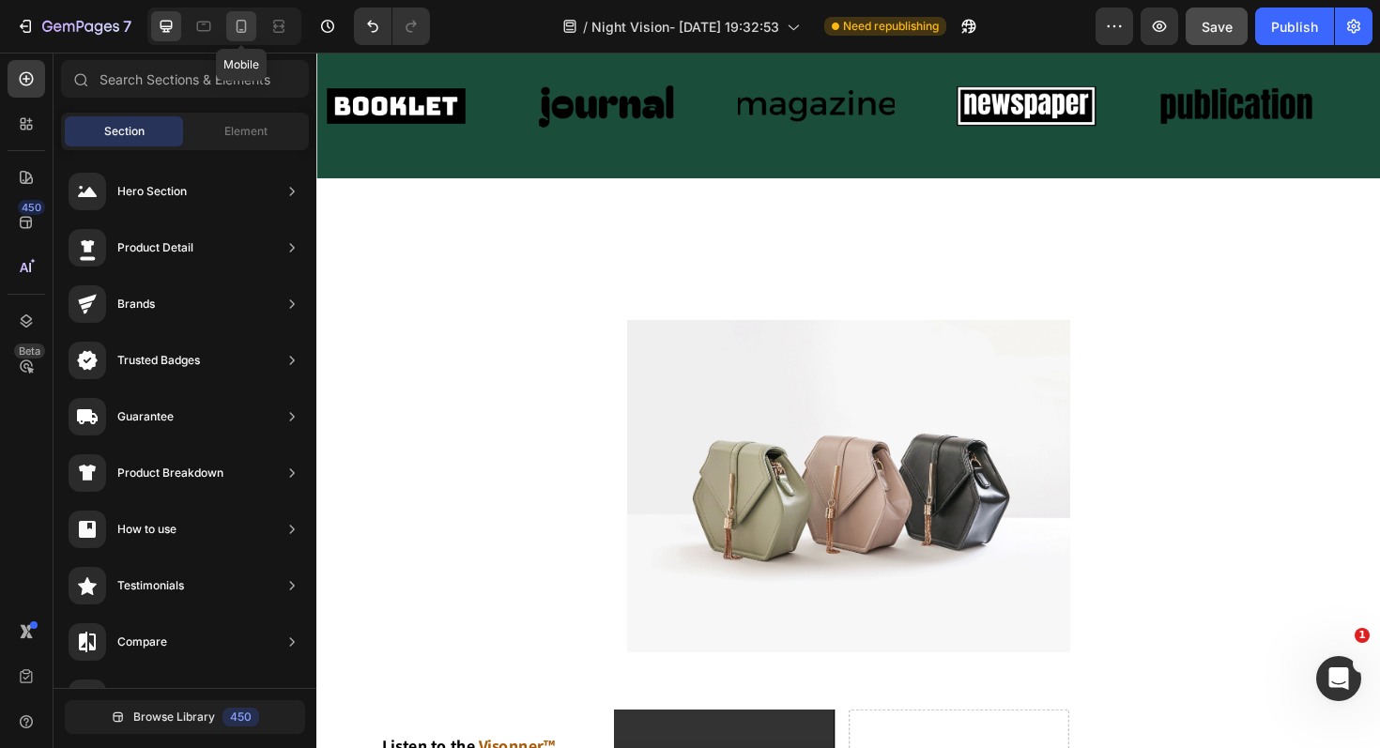
click at [237, 30] on icon at bounding box center [241, 26] width 19 height 19
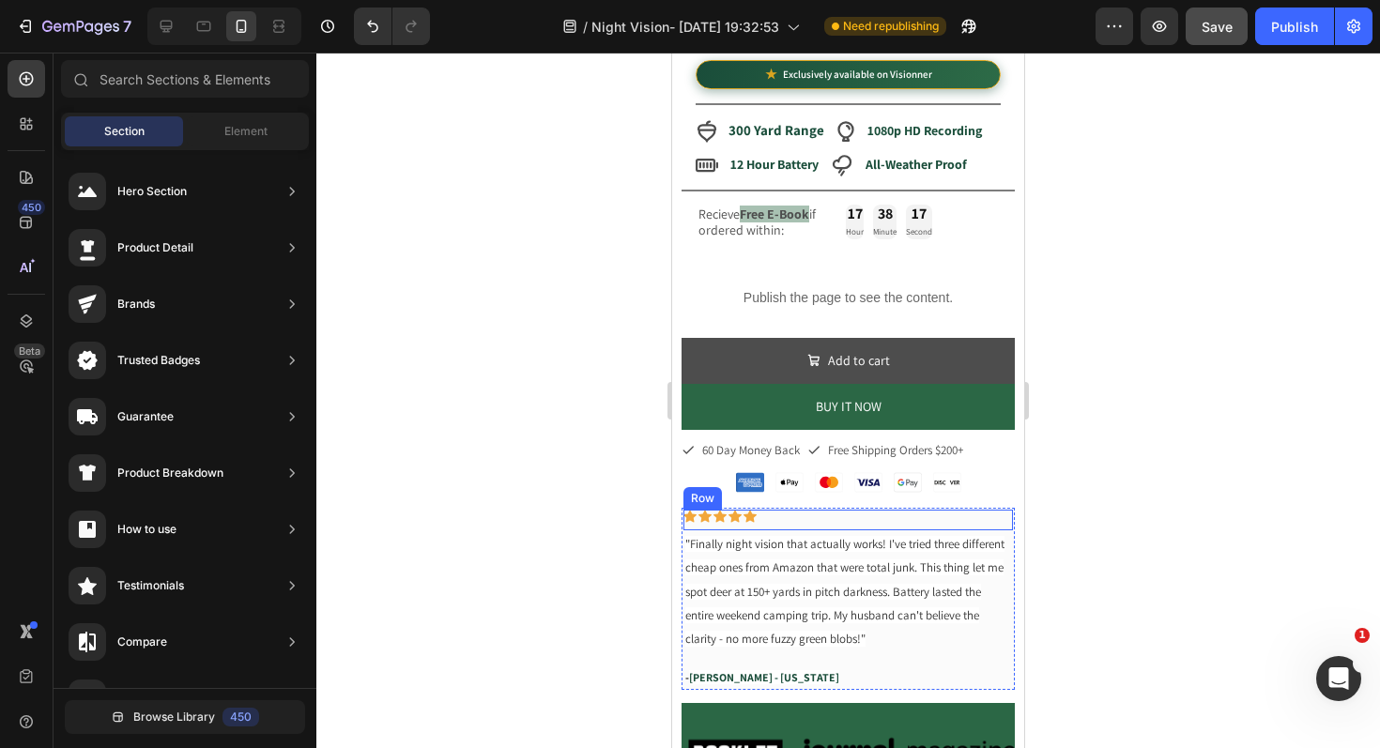
scroll to position [429, 0]
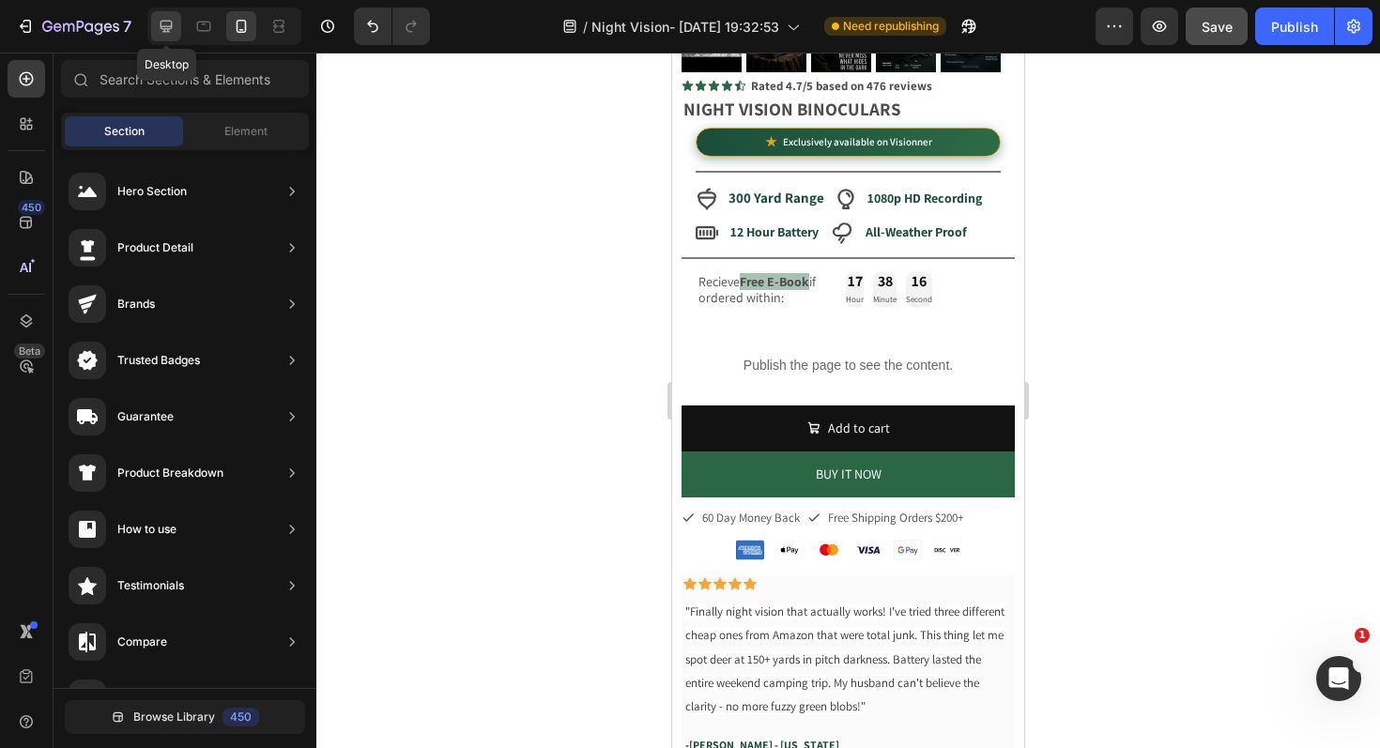
click at [153, 28] on div at bounding box center [166, 26] width 30 height 30
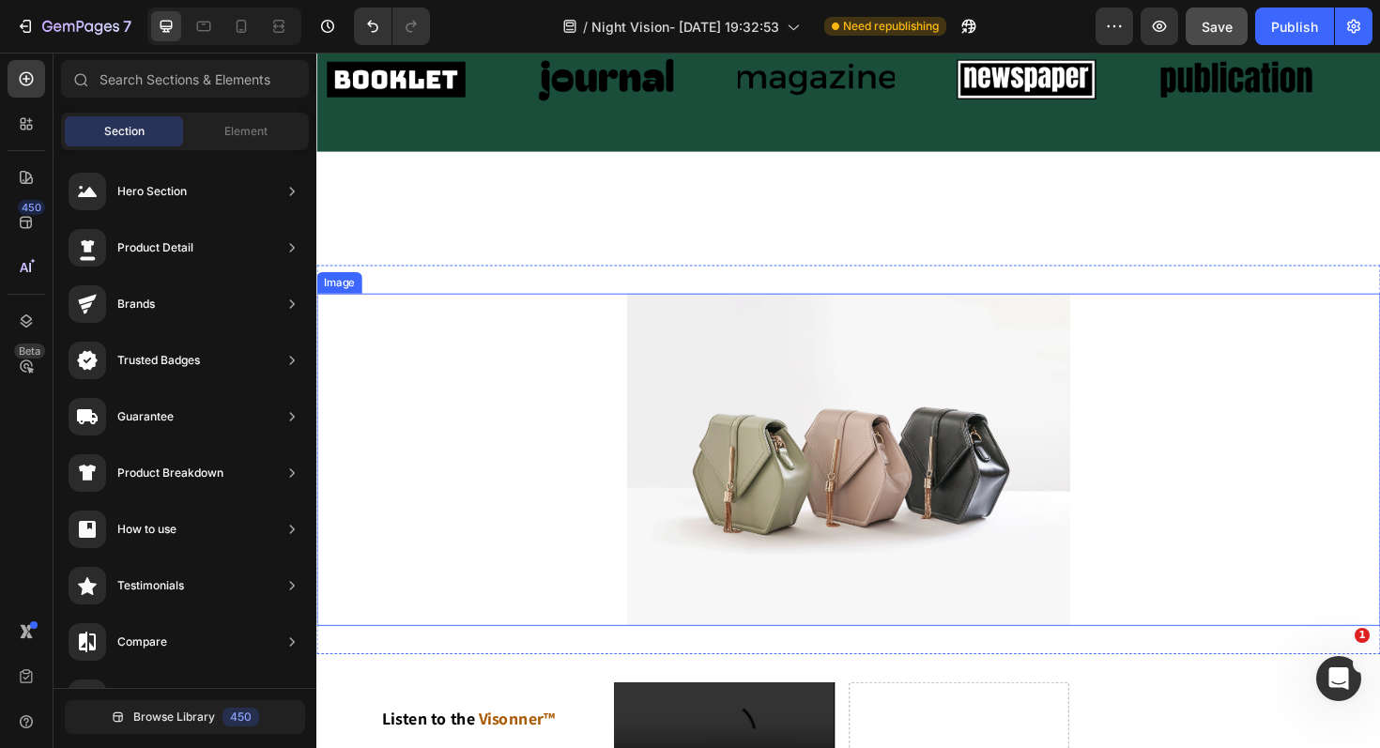
scroll to position [1575, 0]
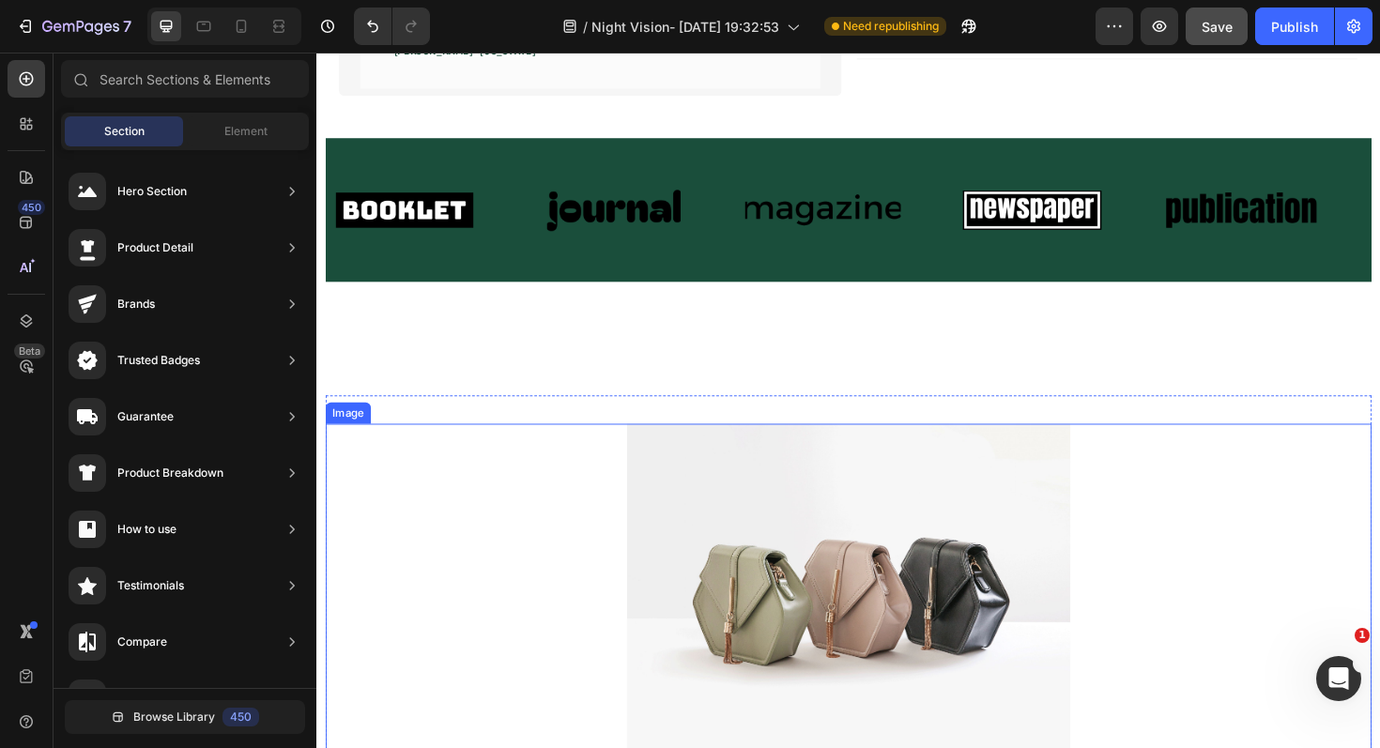
click at [490, 532] on div at bounding box center [880, 622] width 1108 height 352
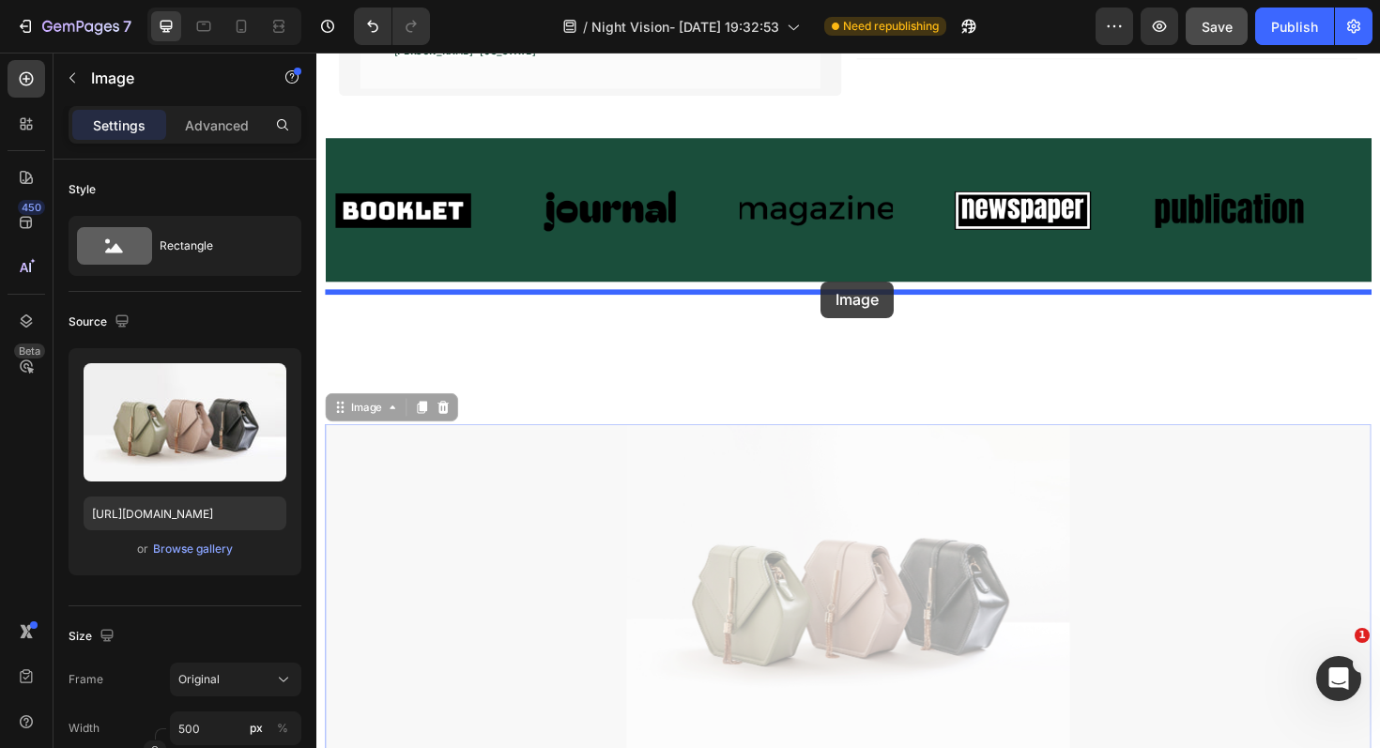
drag, startPoint x: 334, startPoint y: 436, endPoint x: 850, endPoint y: 295, distance: 535.1
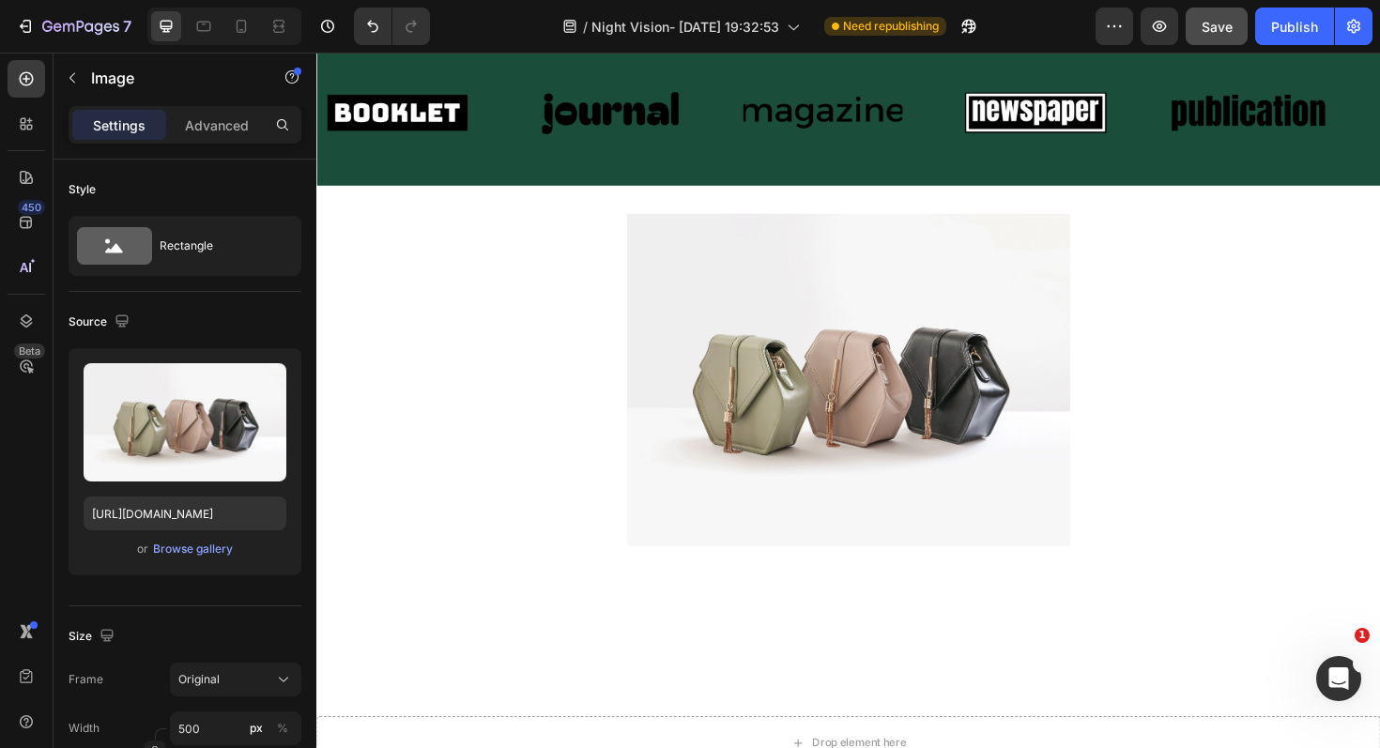
scroll to position [1660, 0]
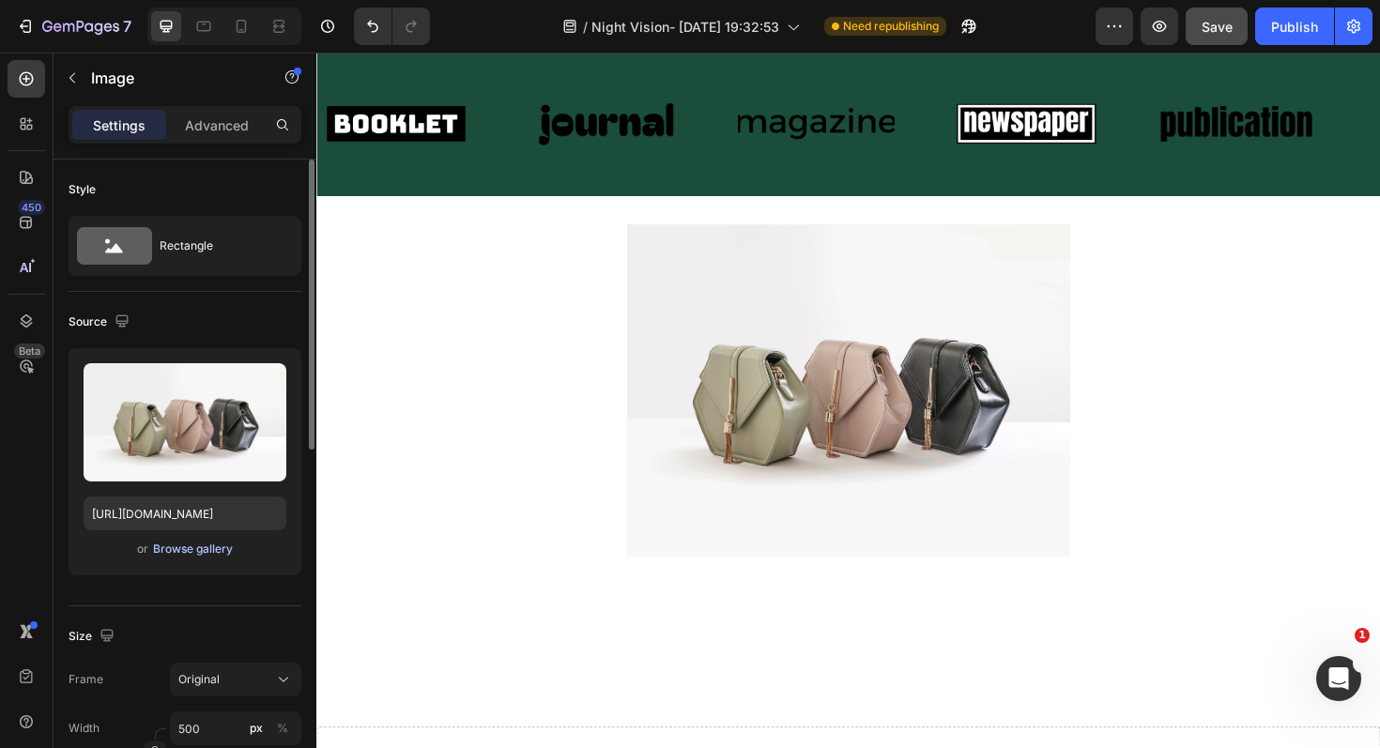
click at [204, 551] on div "Browse gallery" at bounding box center [193, 549] width 80 height 17
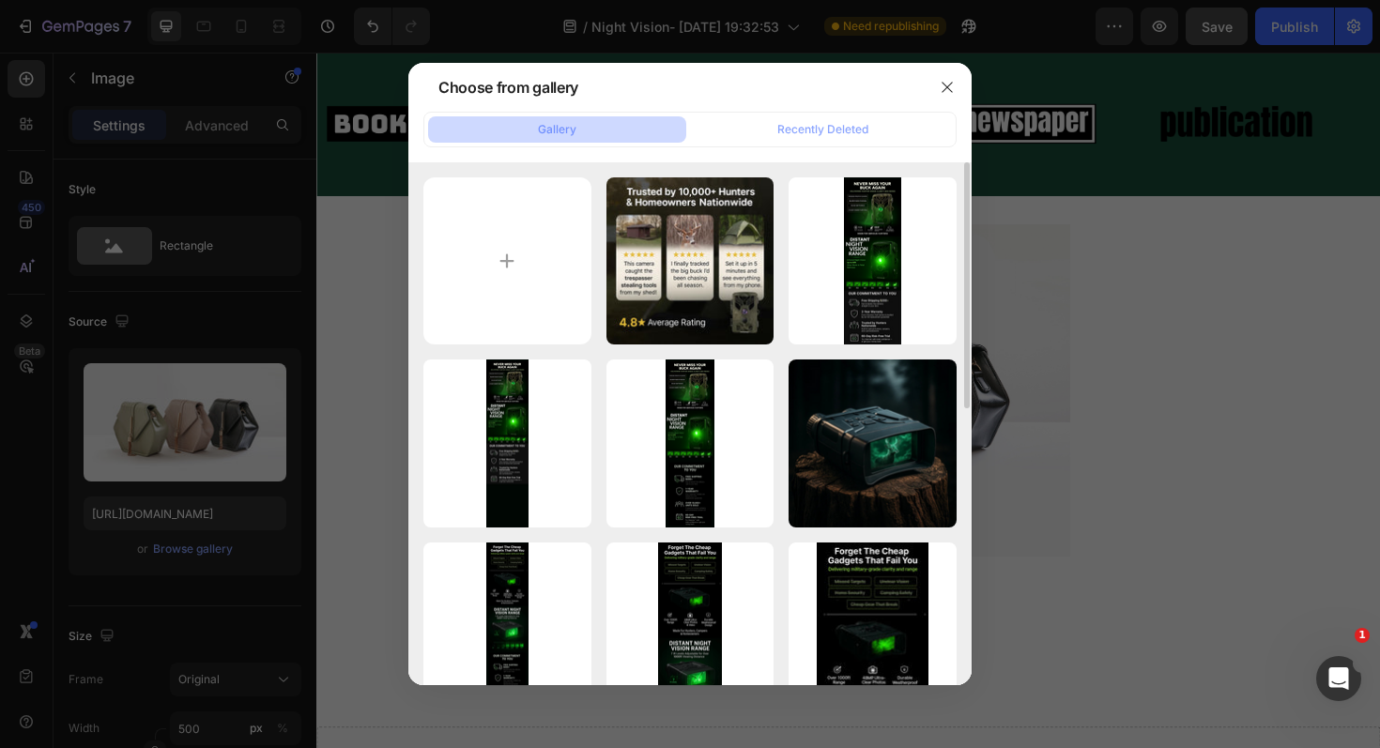
scroll to position [29, 0]
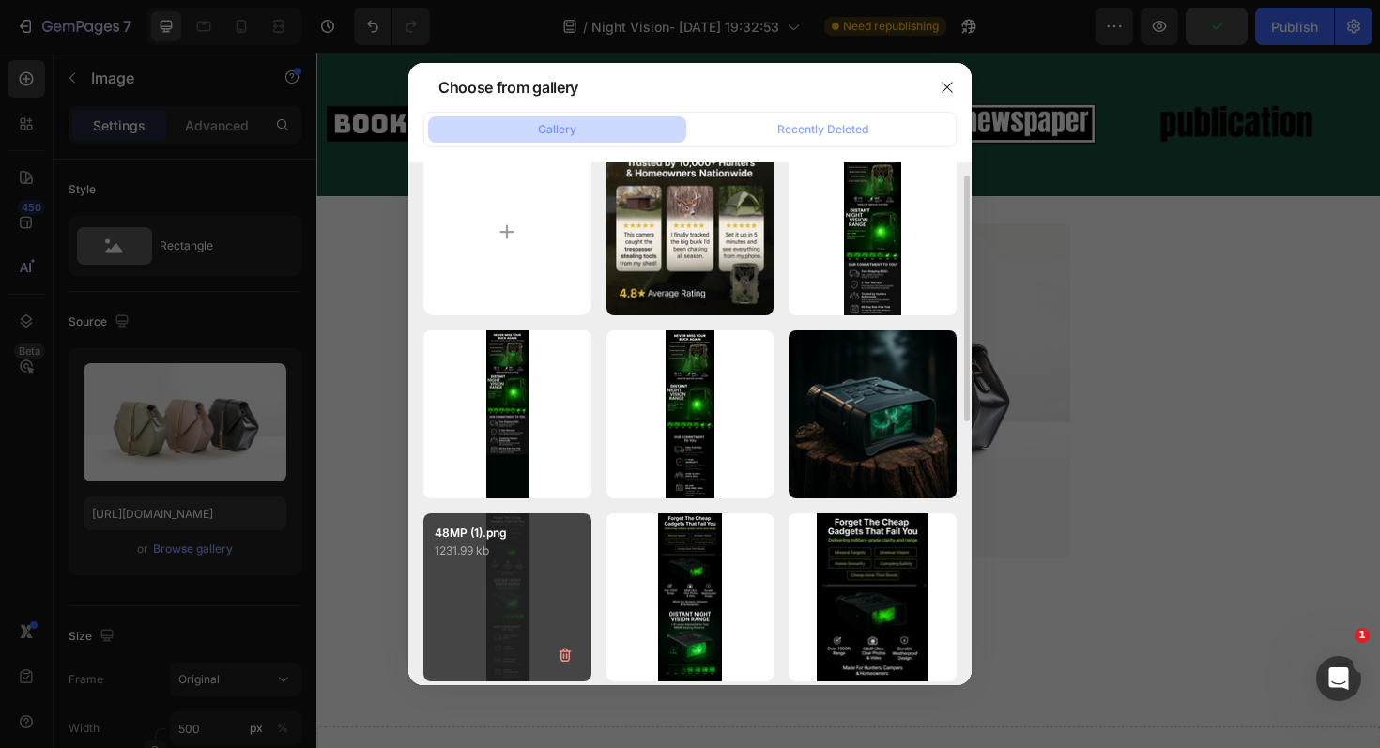
click at [562, 542] on p "1231.99 kb" at bounding box center [507, 551] width 145 height 19
type input "[URL][DOMAIN_NAME]"
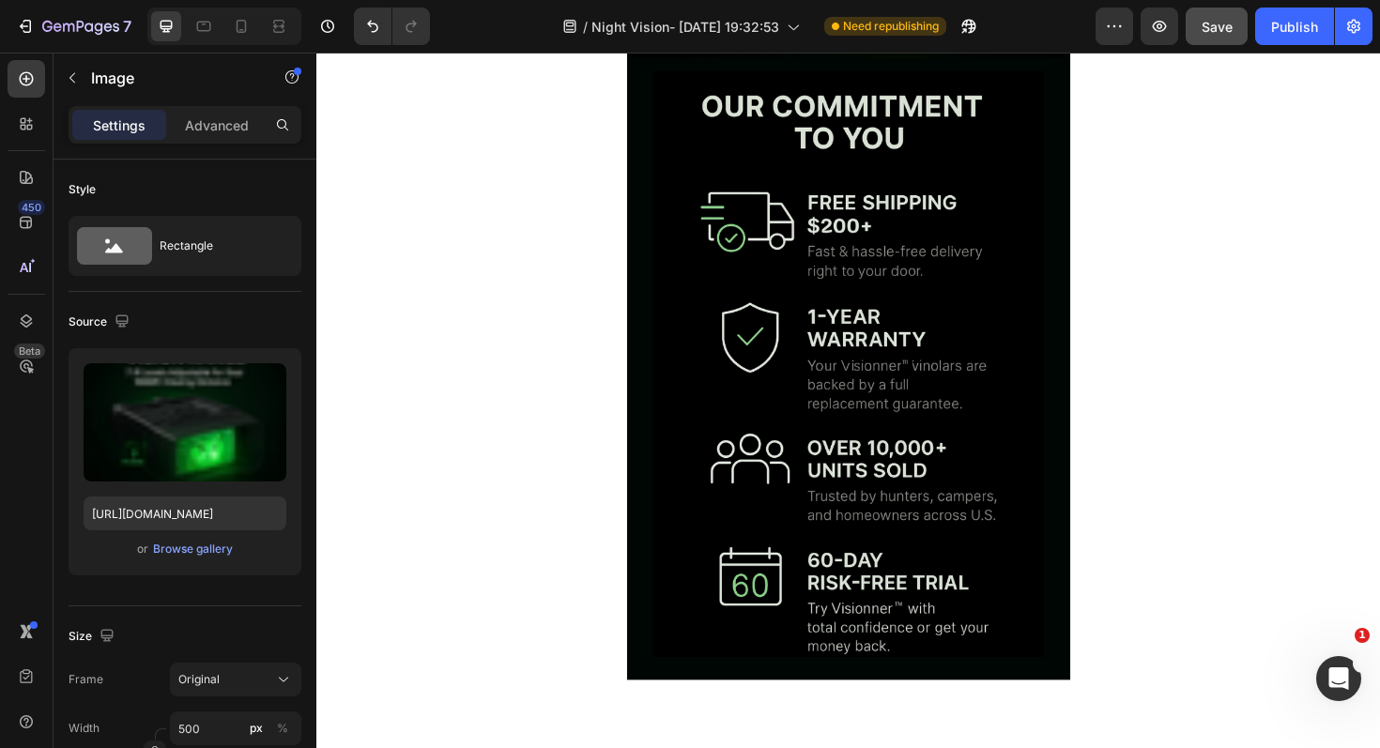
scroll to position [3024, 0]
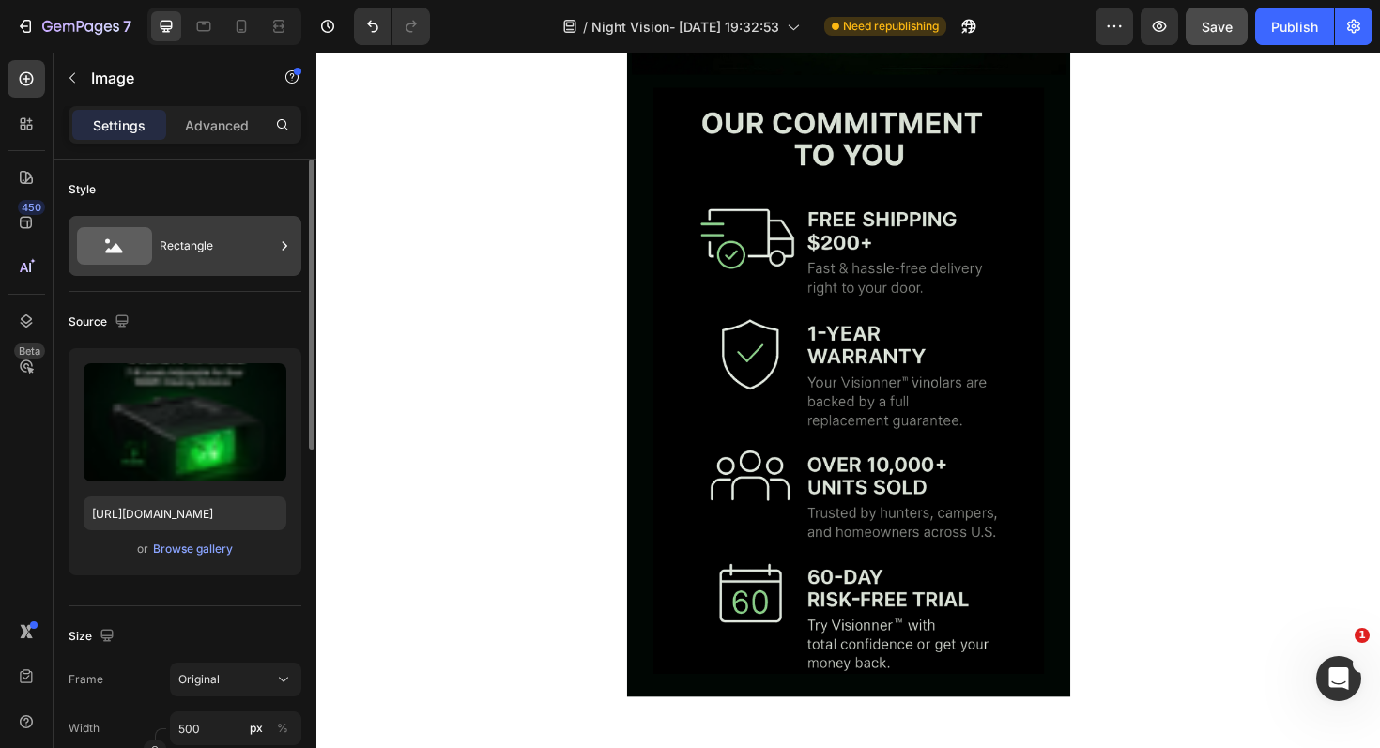
click at [238, 265] on div "Rectangle" at bounding box center [217, 245] width 115 height 43
click at [237, 177] on div "Style" at bounding box center [185, 190] width 233 height 30
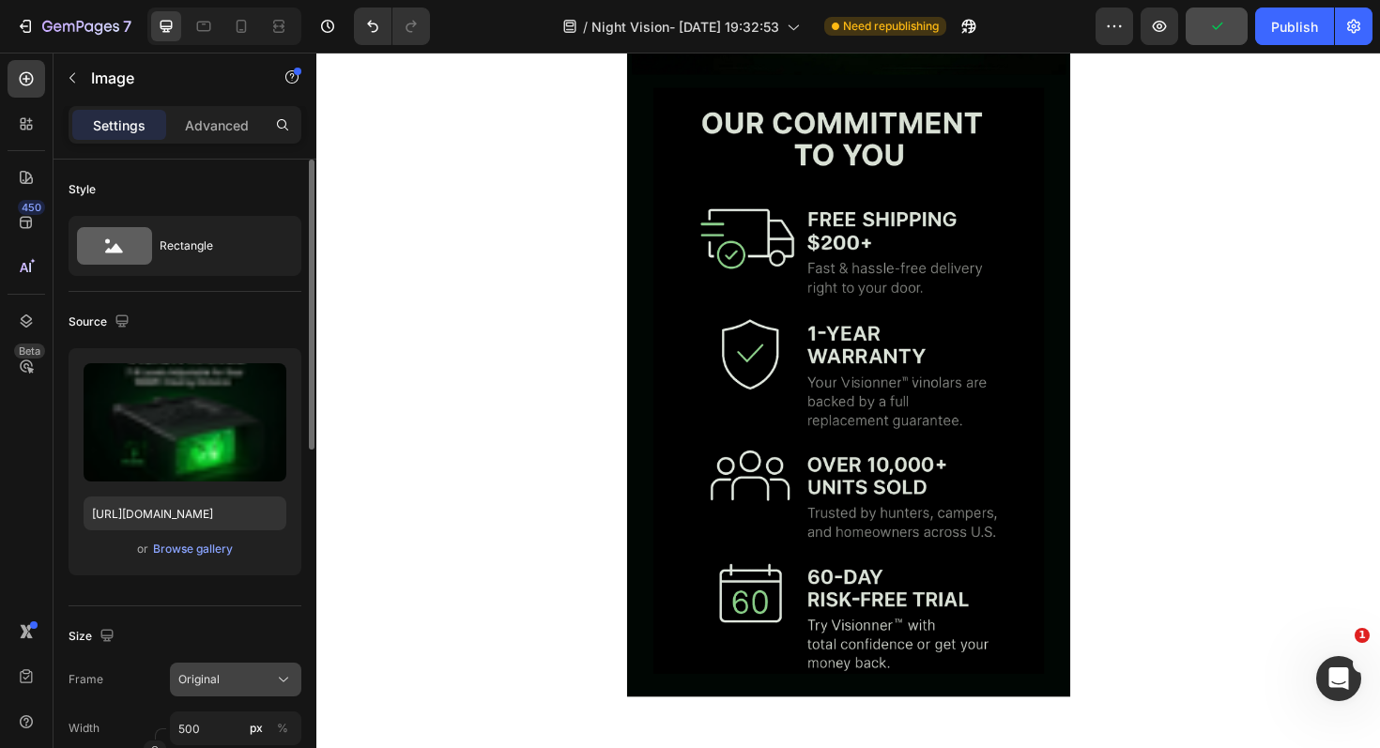
scroll to position [173, 0]
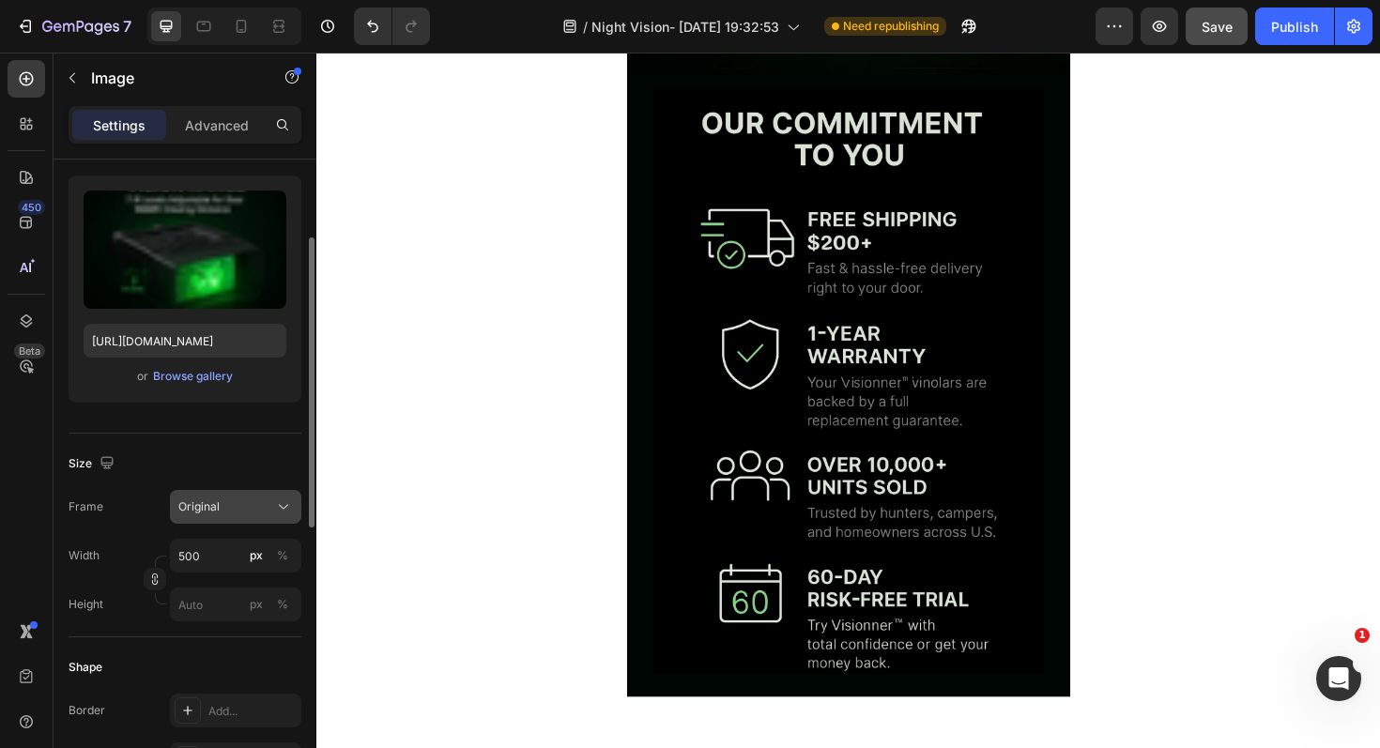
click at [246, 512] on div "Original" at bounding box center [224, 506] width 92 height 17
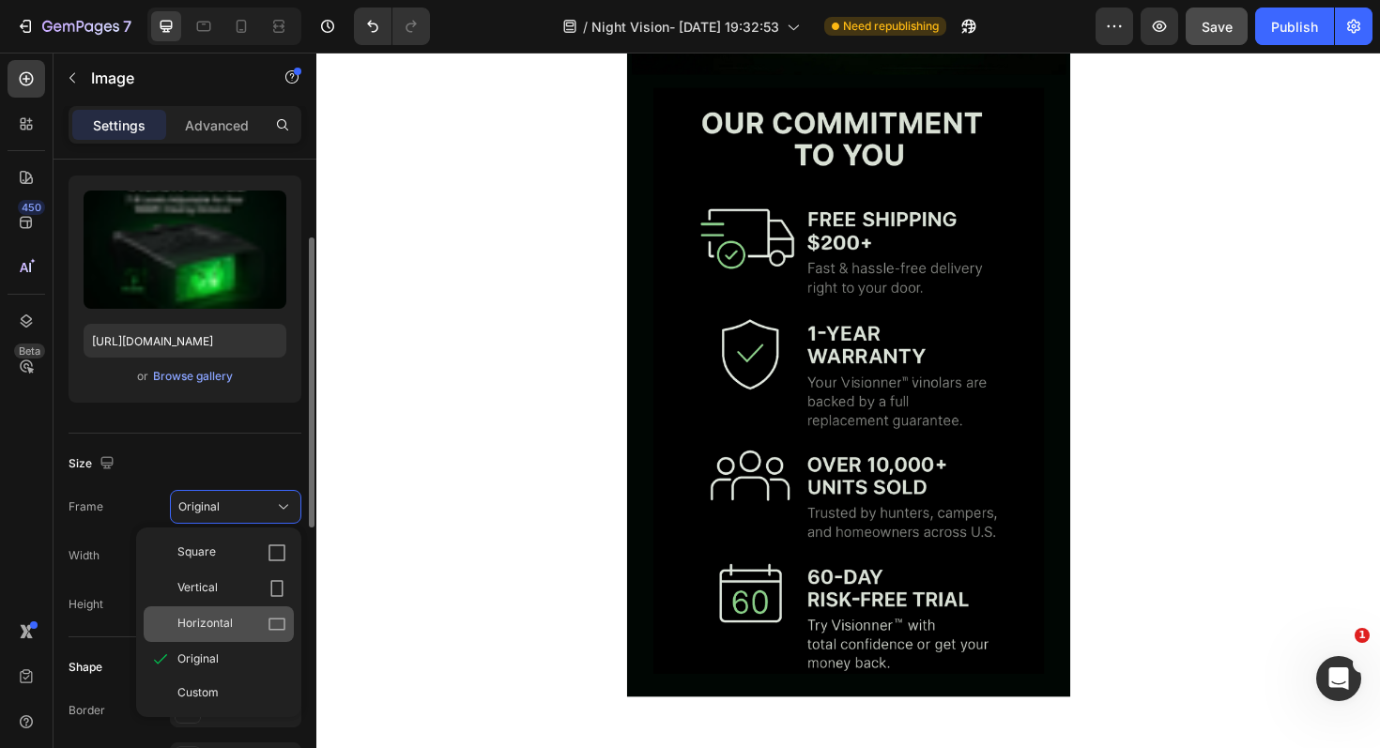
click at [262, 631] on div "Horizontal" at bounding box center [231, 624] width 109 height 19
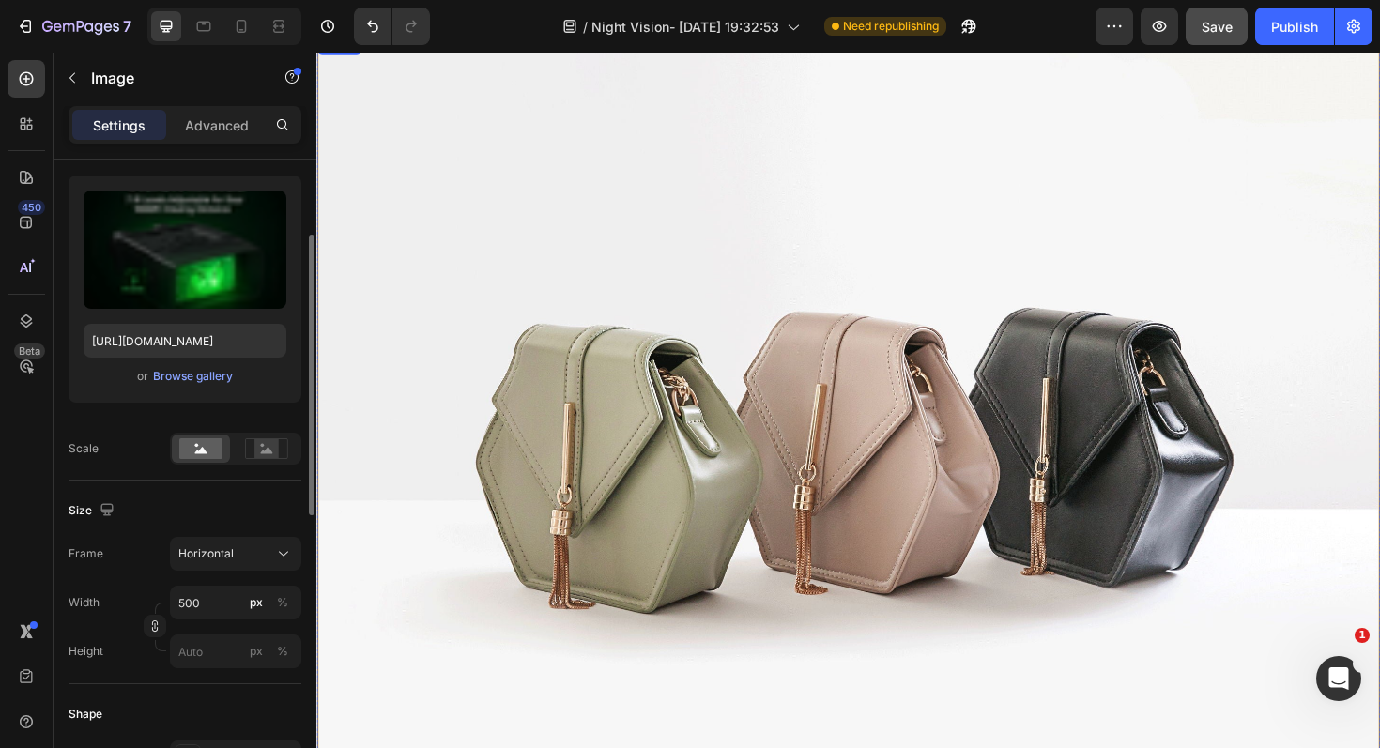
scroll to position [2931, 0]
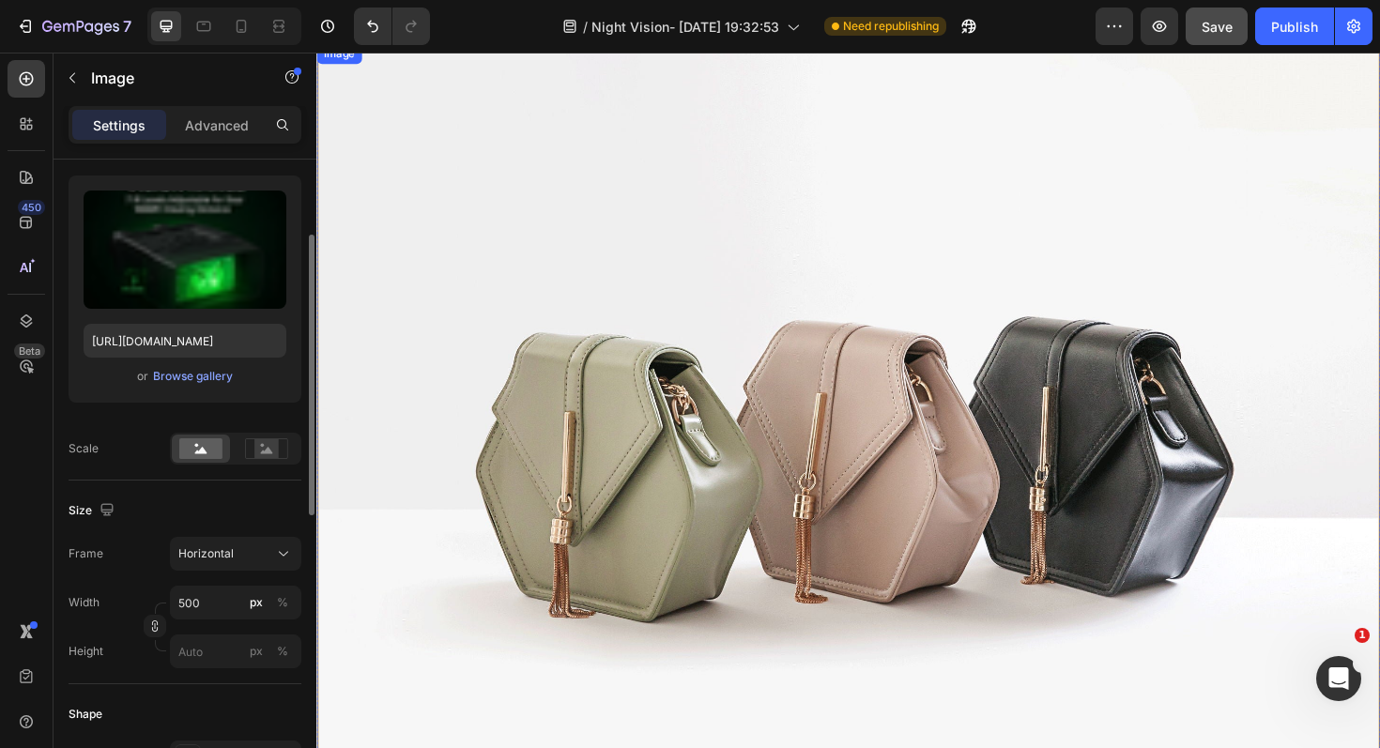
click at [1014, 349] on img at bounding box center [879, 465] width 1126 height 846
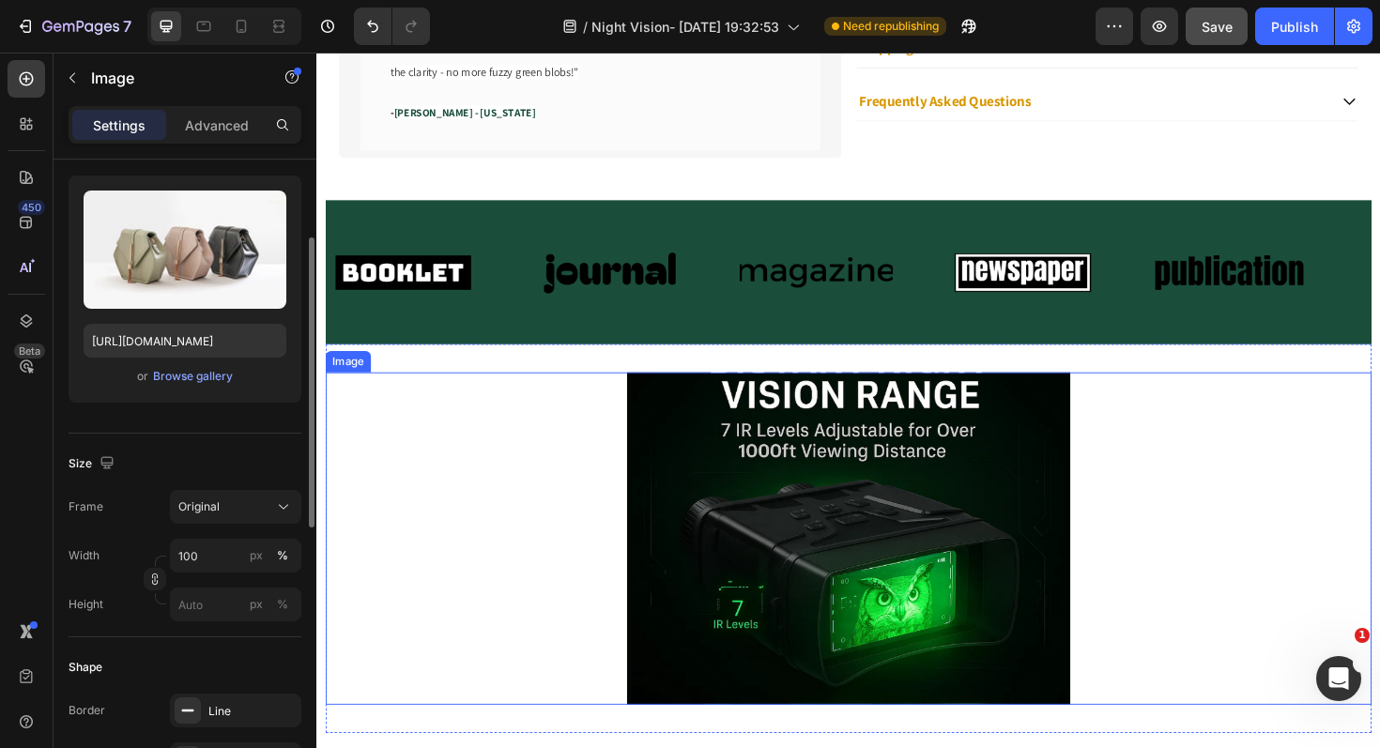
scroll to position [1791, 0]
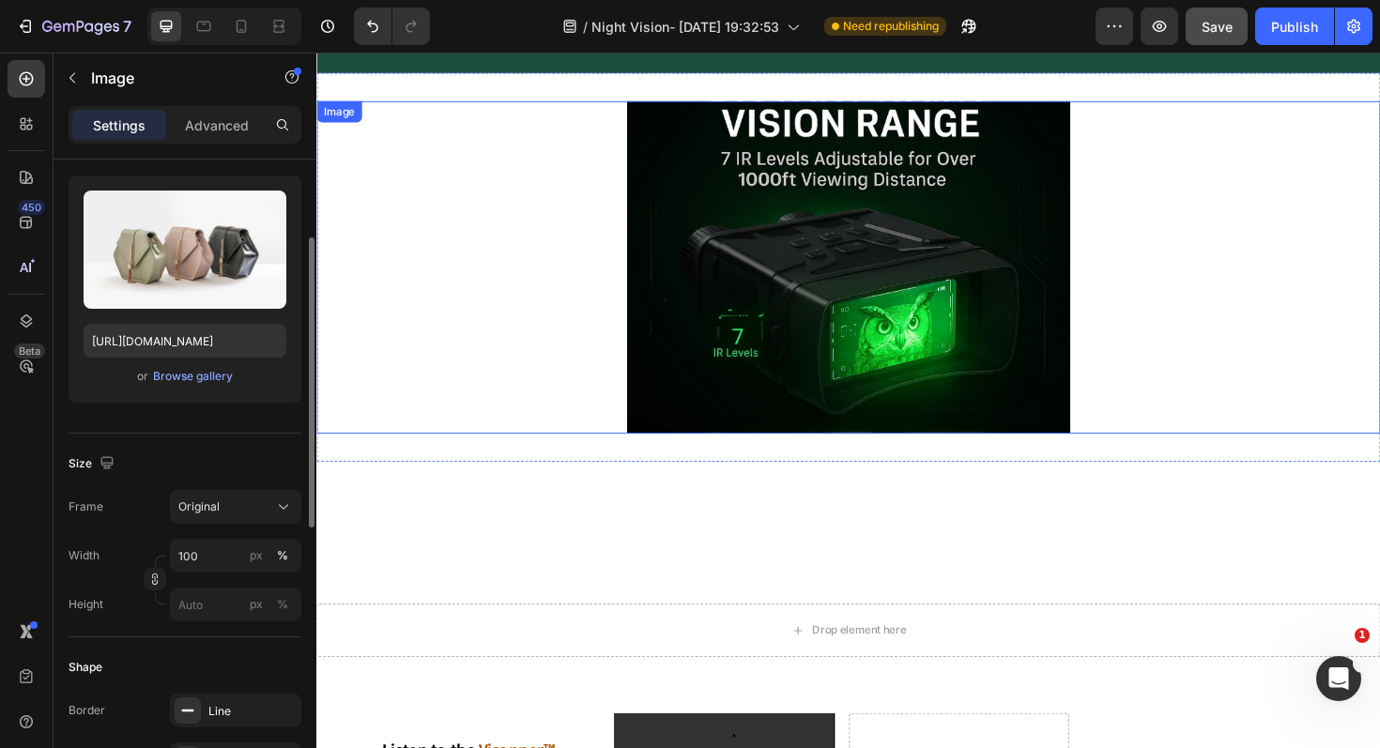
click at [1133, 353] on div at bounding box center [879, 280] width 1126 height 352
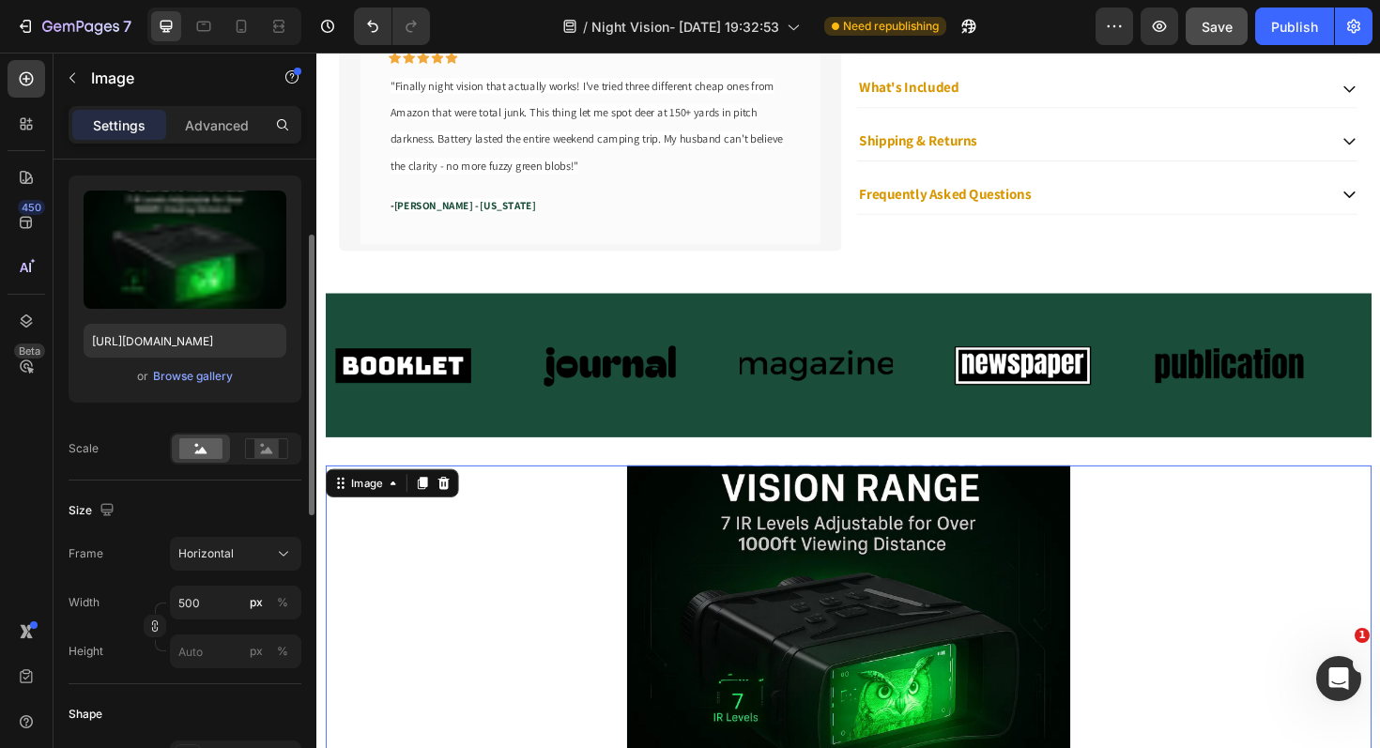
scroll to position [1743, 0]
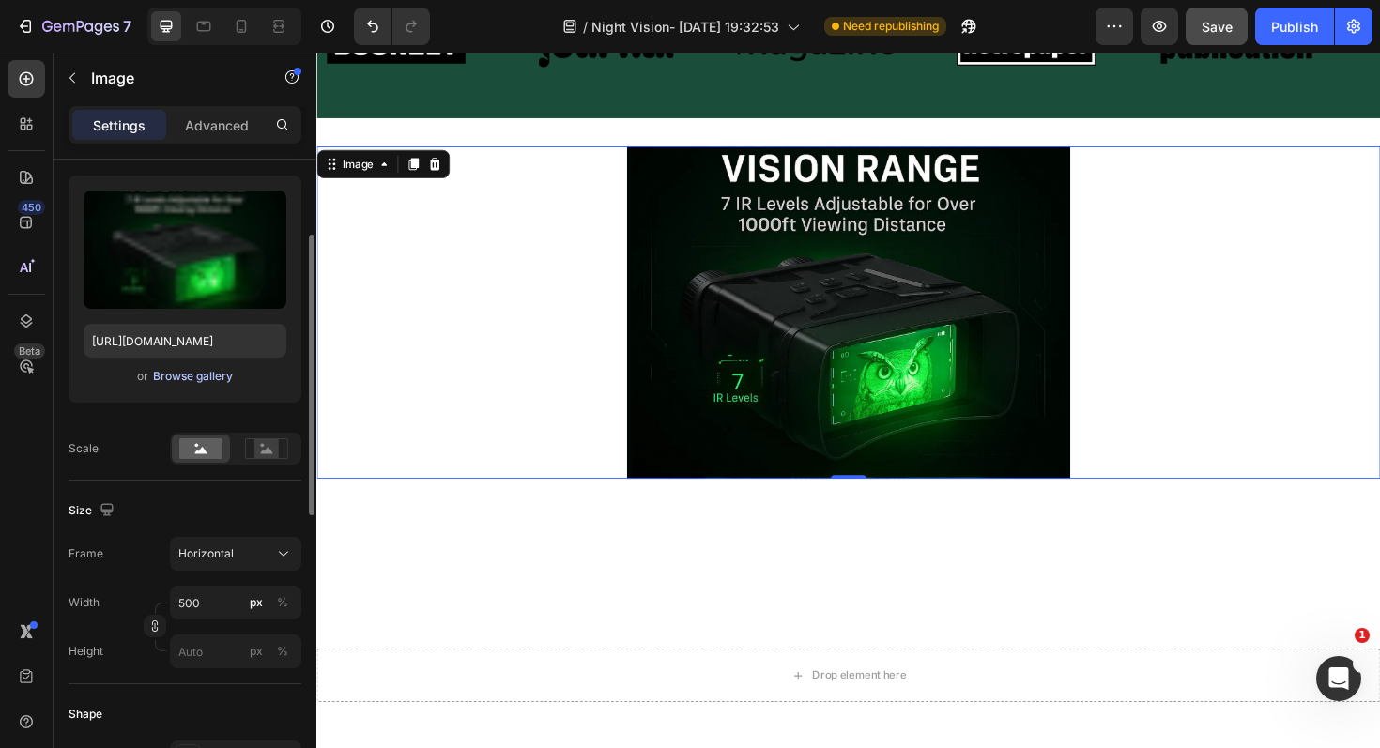
click at [205, 383] on div "Browse gallery" at bounding box center [193, 376] width 80 height 17
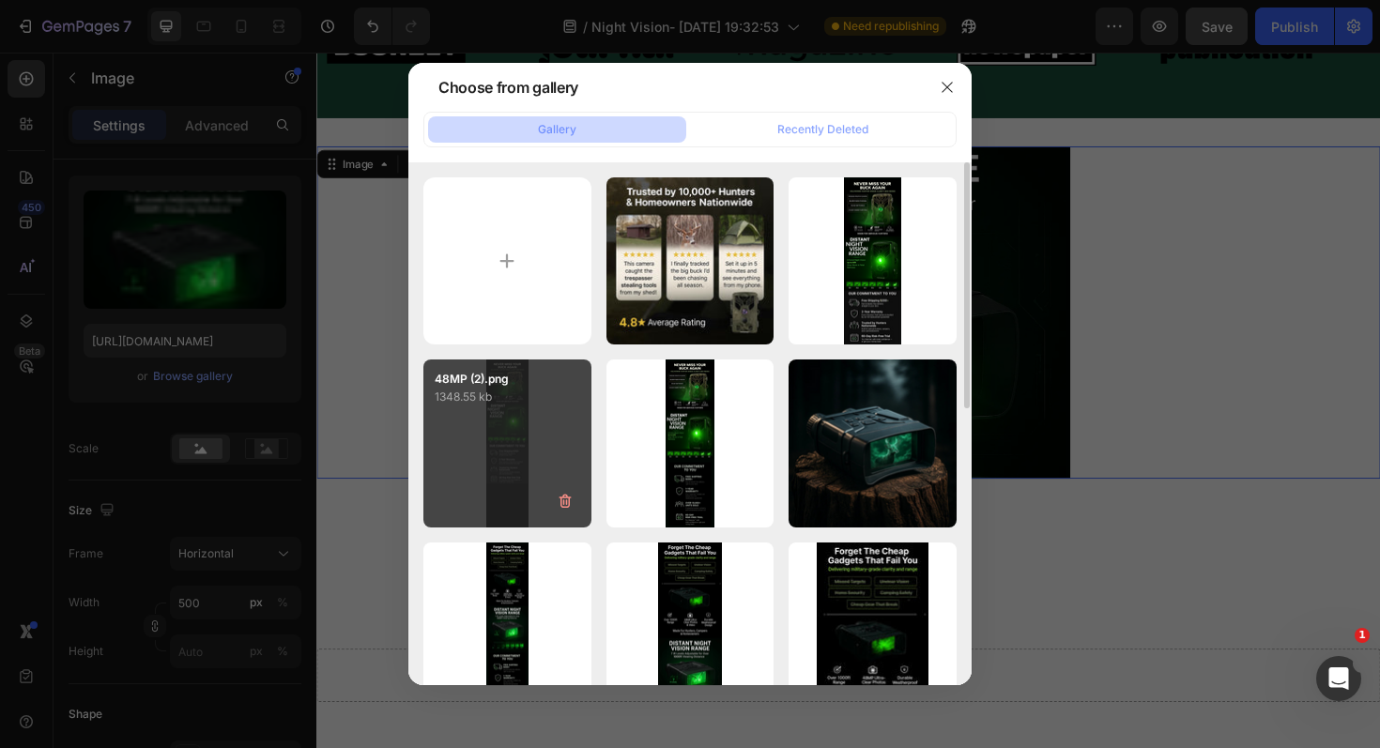
click at [536, 436] on div "48MP (2).png 1348.55 kb" at bounding box center [507, 443] width 168 height 168
type input "https://cdn.shopify.com/s/files/1/0559/3507/4498/files/gempages_491335388313420…"
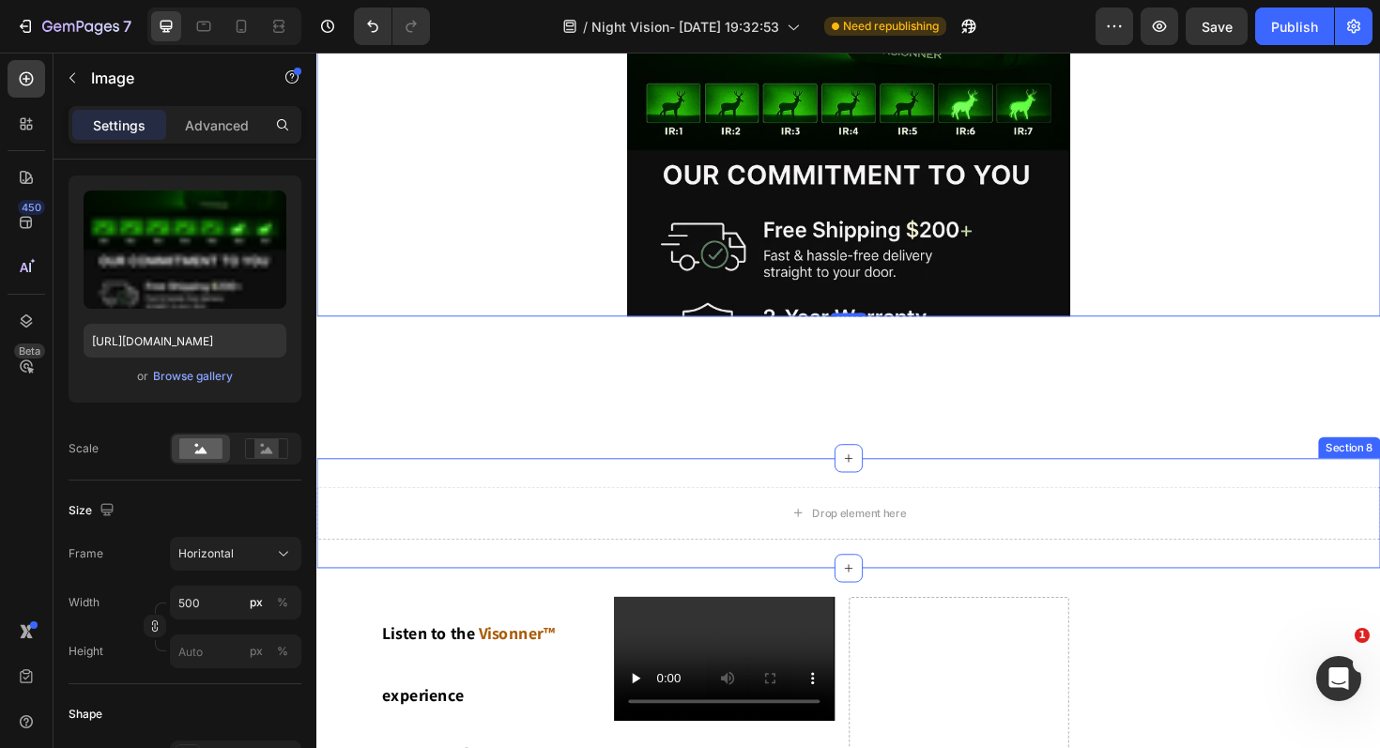
scroll to position [2093, 0]
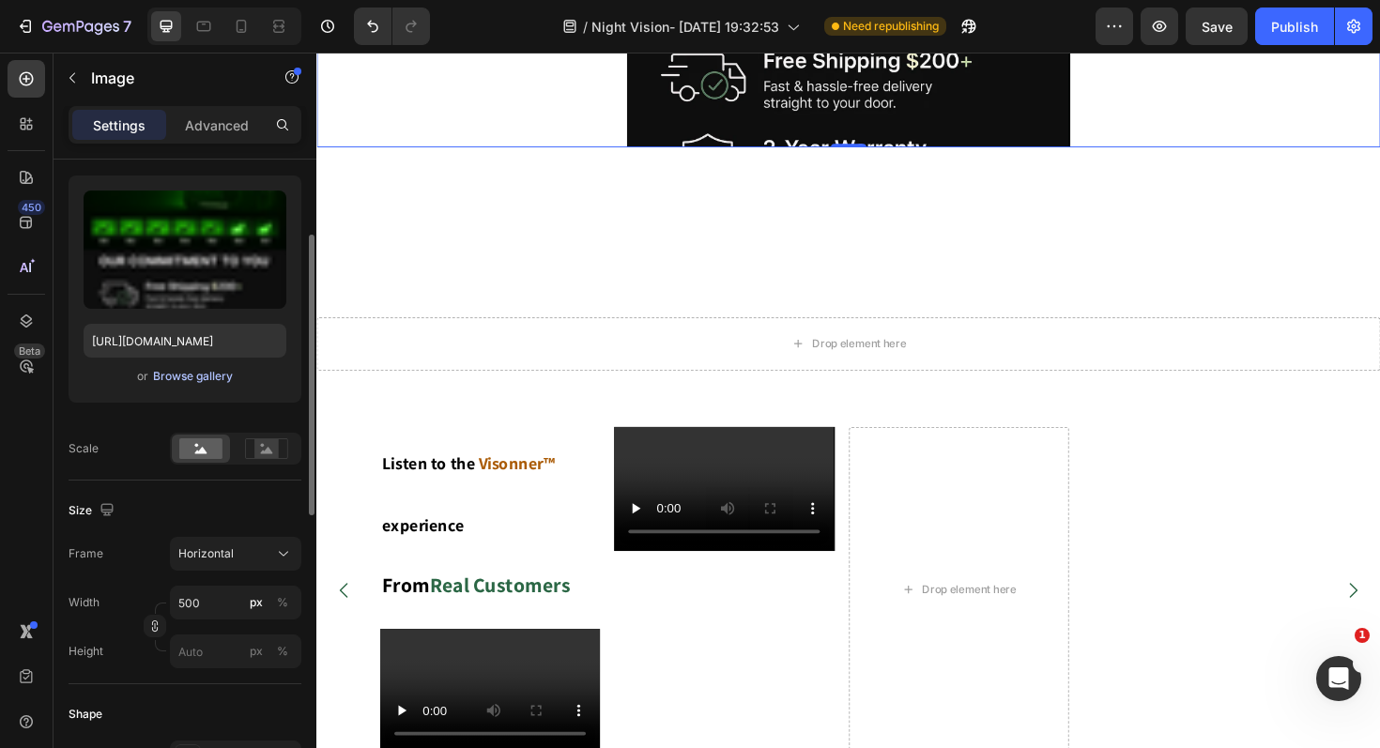
click at [212, 381] on div "Browse gallery" at bounding box center [193, 376] width 80 height 17
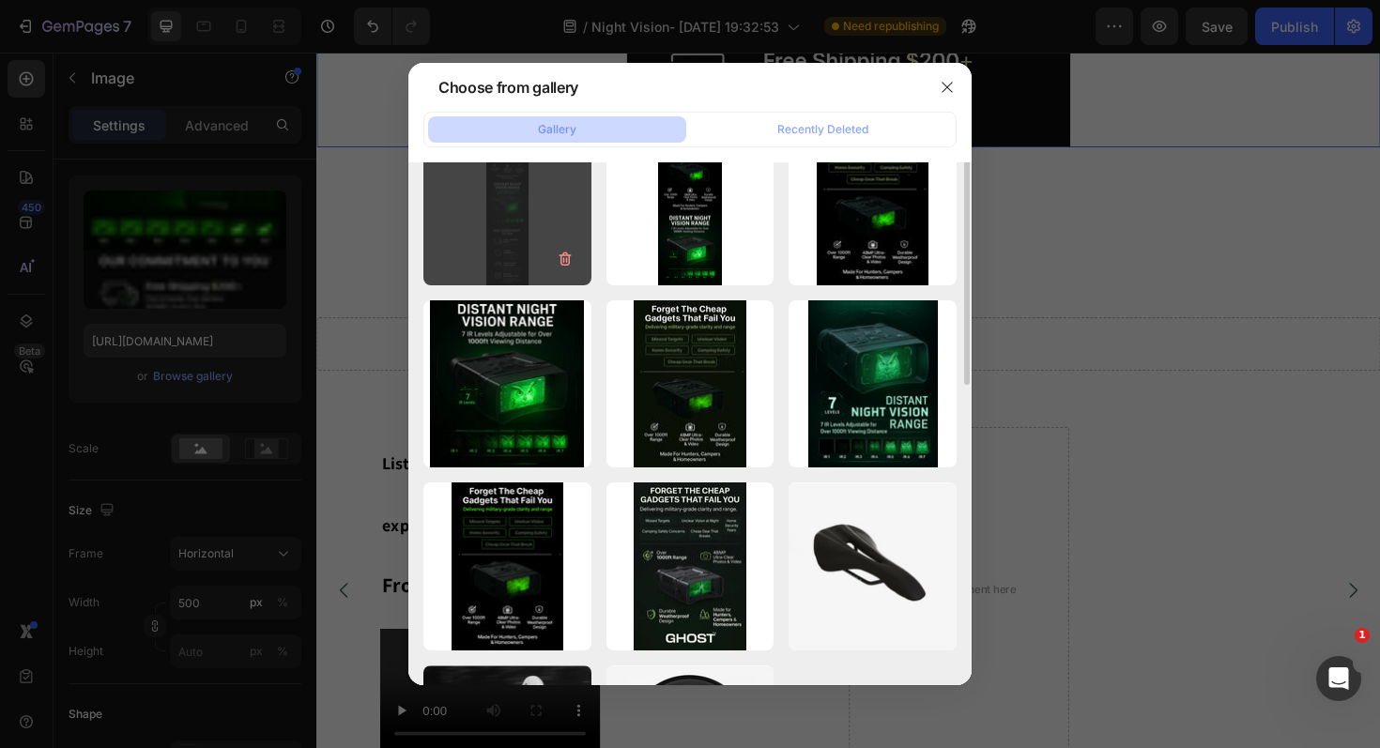
scroll to position [273, 0]
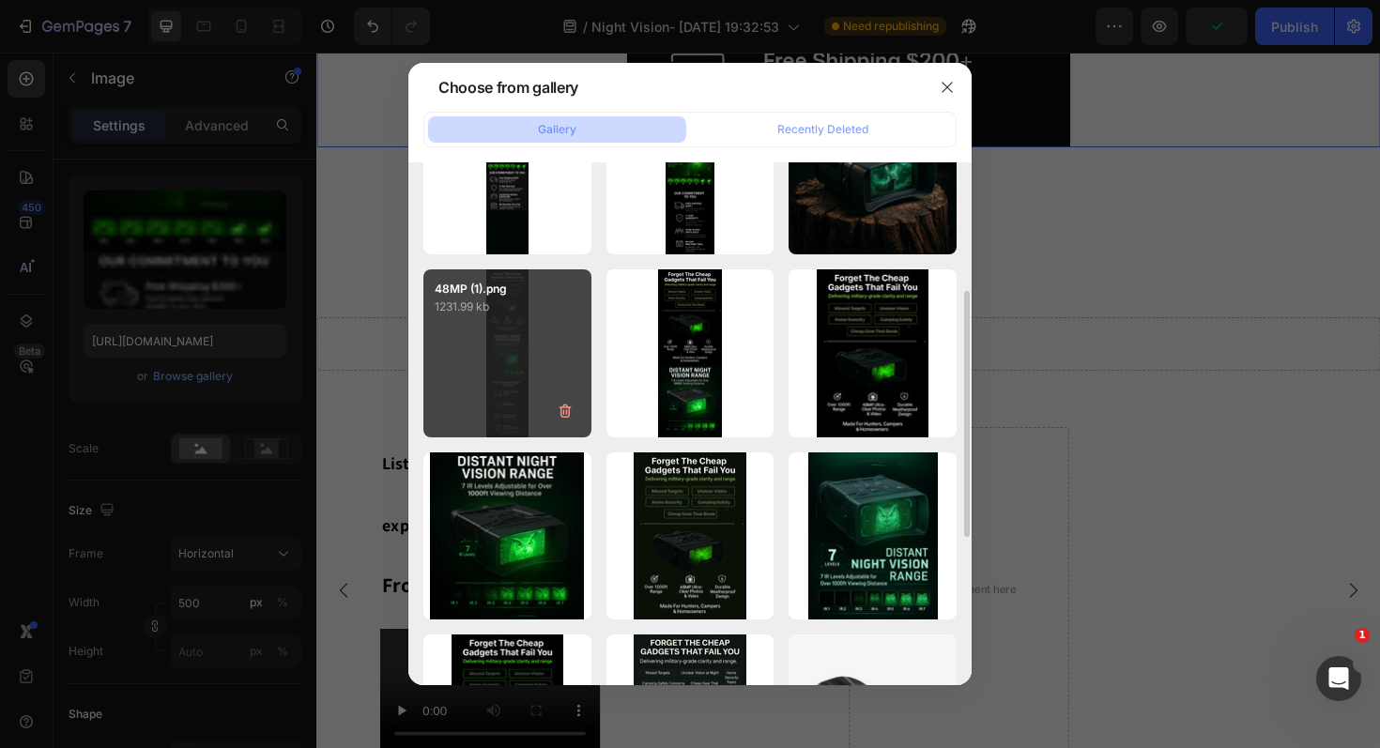
click at [504, 360] on div "48MP (1).png 1231.99 kb" at bounding box center [507, 353] width 168 height 168
type input "[URL][DOMAIN_NAME]"
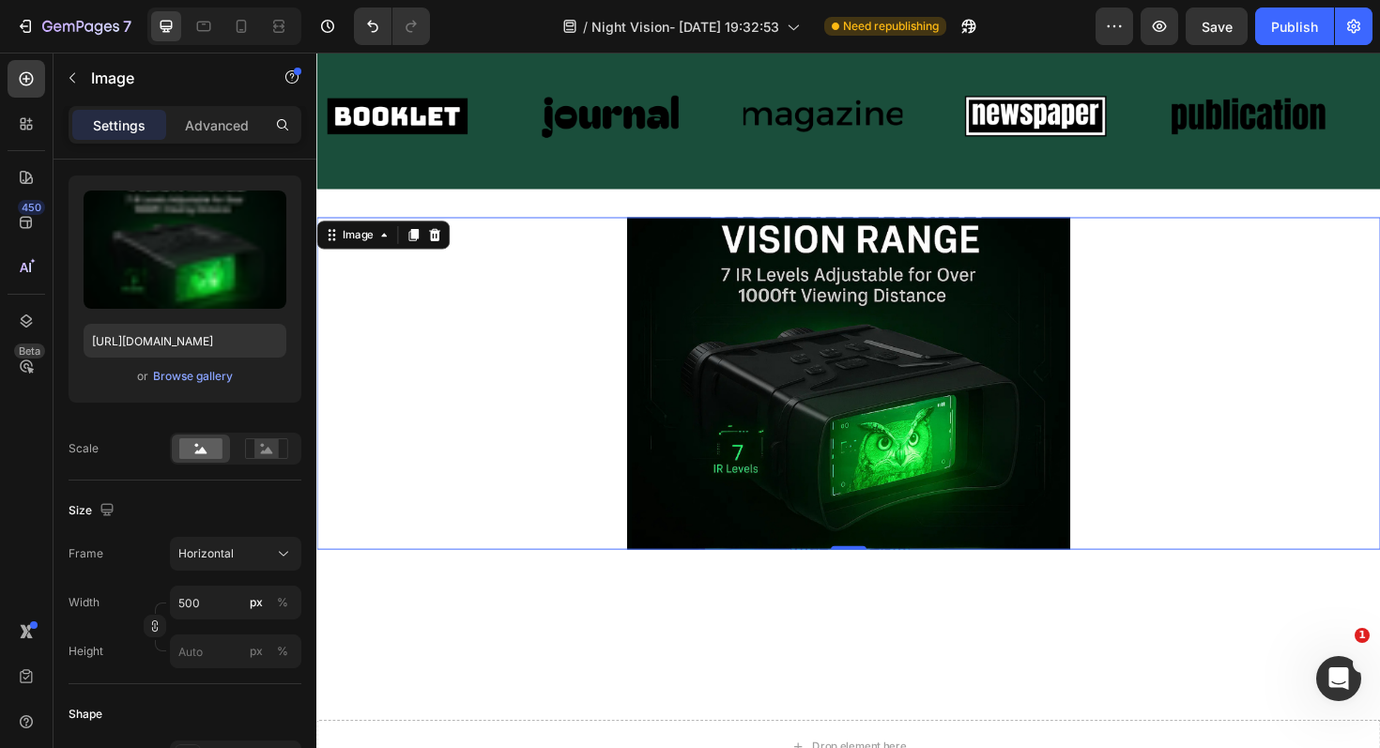
scroll to position [1588, 0]
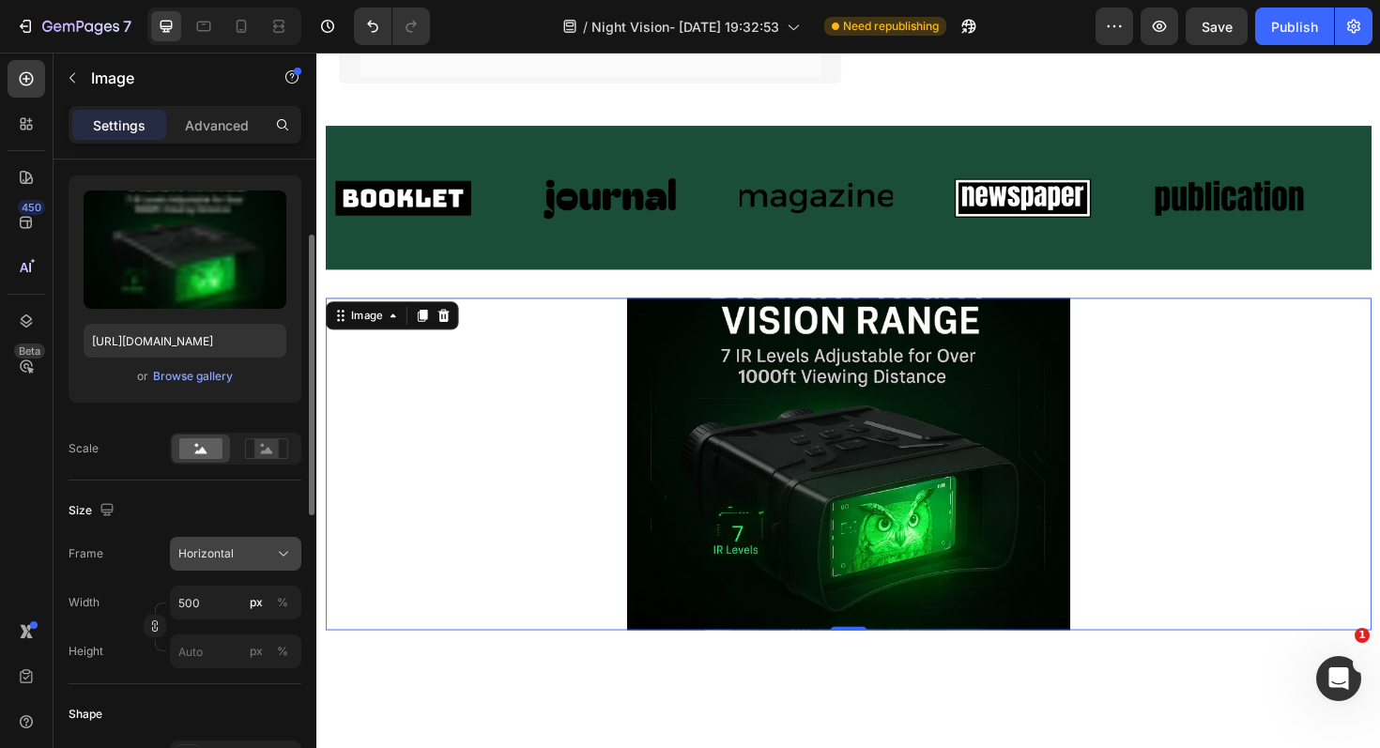
click at [237, 555] on div "Horizontal" at bounding box center [224, 553] width 92 height 17
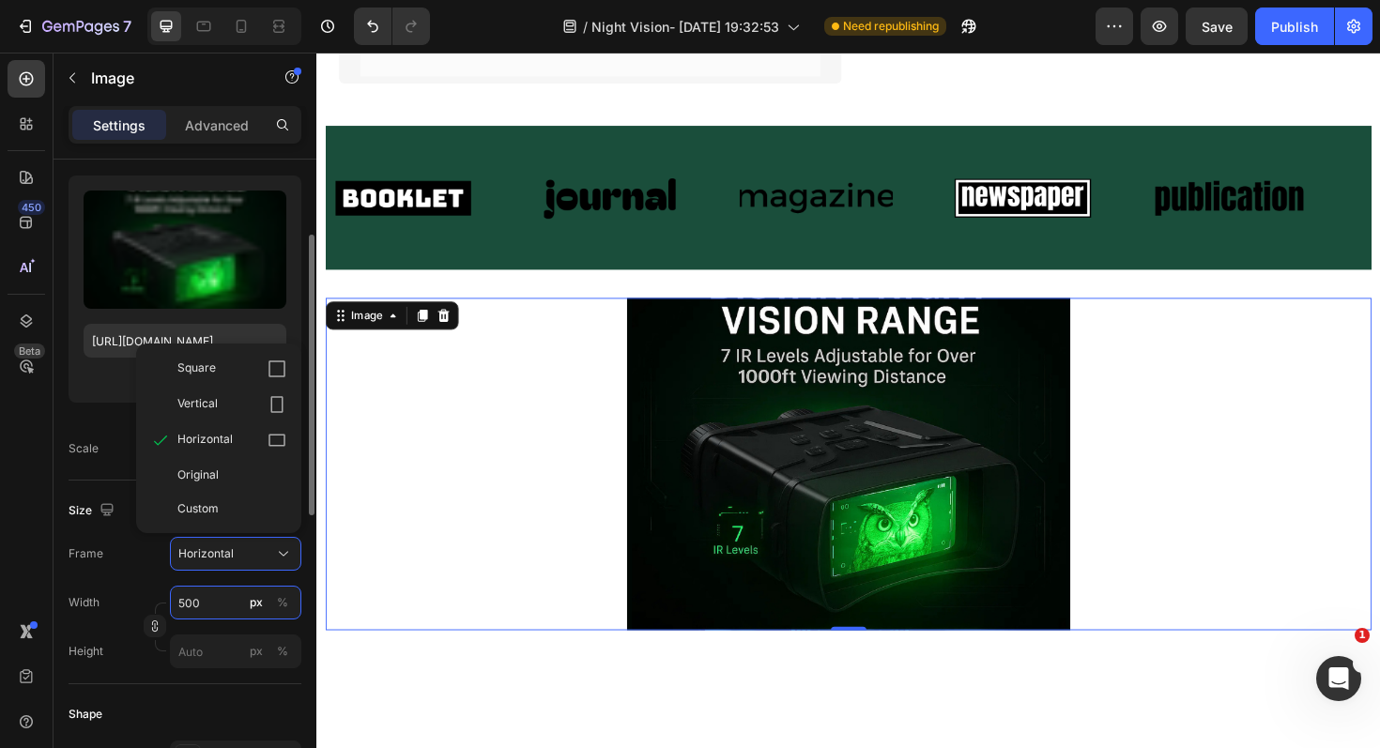
click at [235, 609] on input "500" at bounding box center [235, 603] width 131 height 34
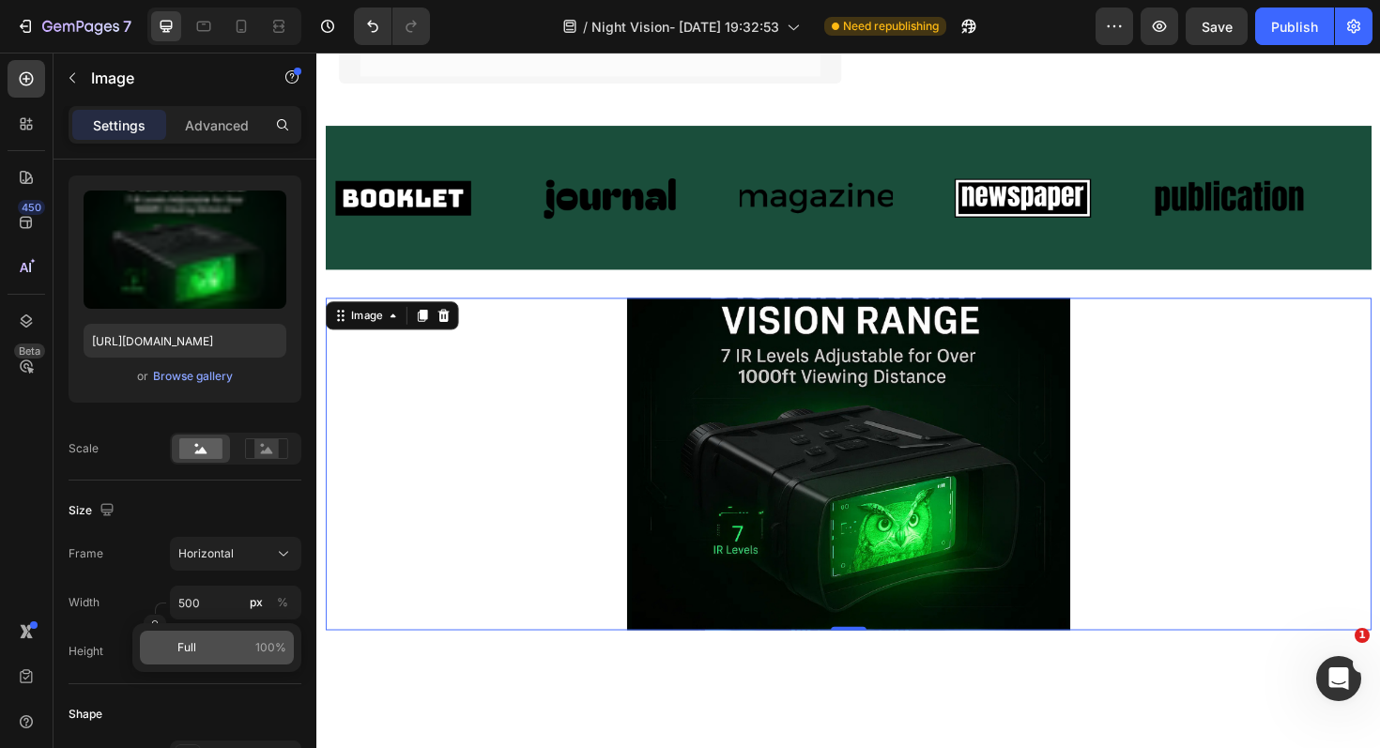
click at [246, 656] on div "Full 100%" at bounding box center [217, 648] width 154 height 34
type input "100"
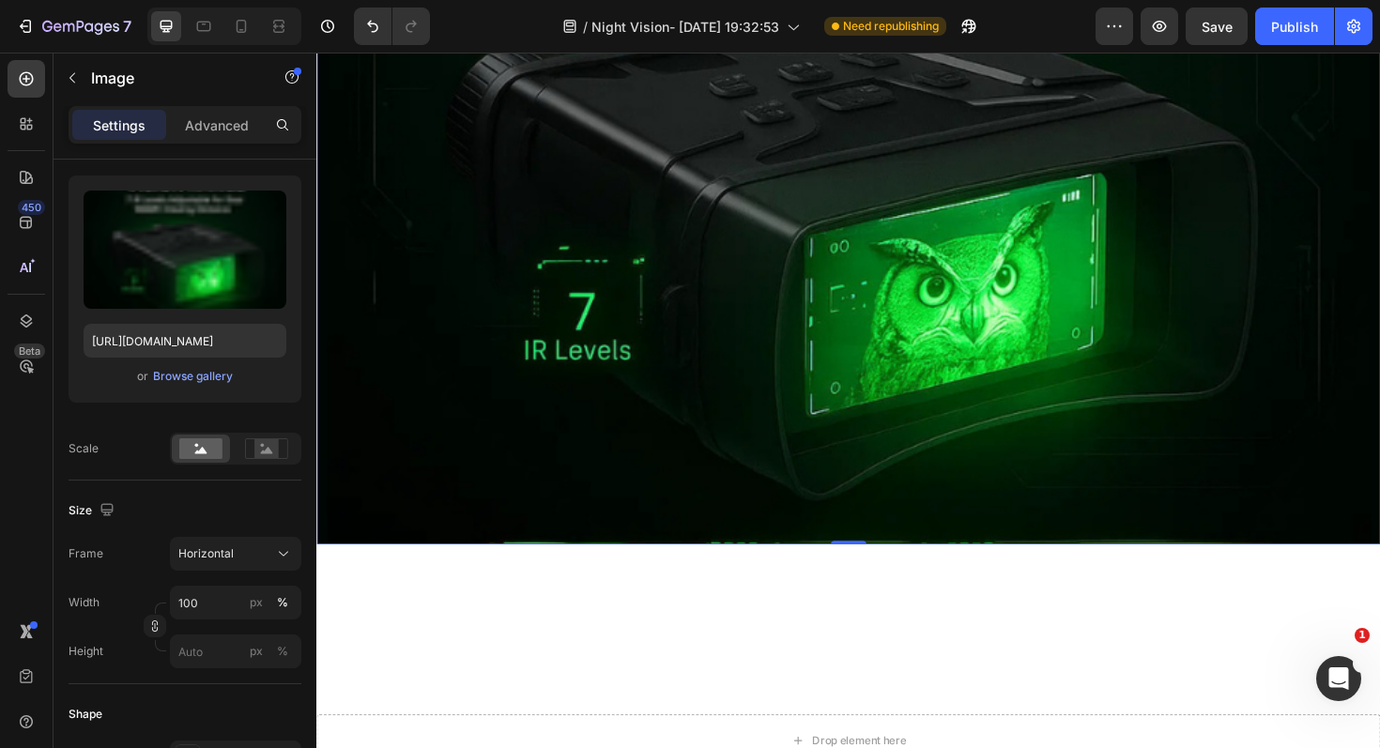
scroll to position [2165, 0]
click at [235, 558] on div "Horizontal" at bounding box center [224, 553] width 92 height 17
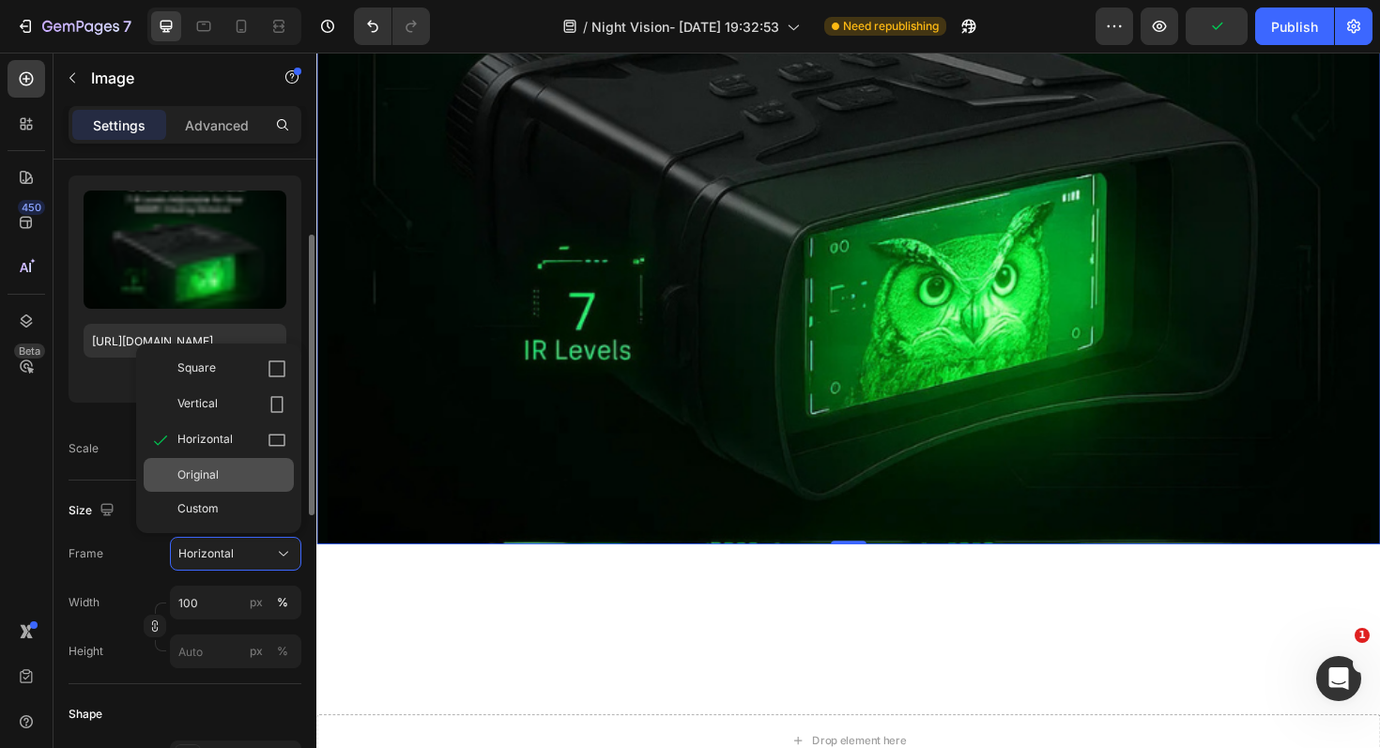
click at [234, 481] on div "Original" at bounding box center [231, 474] width 109 height 17
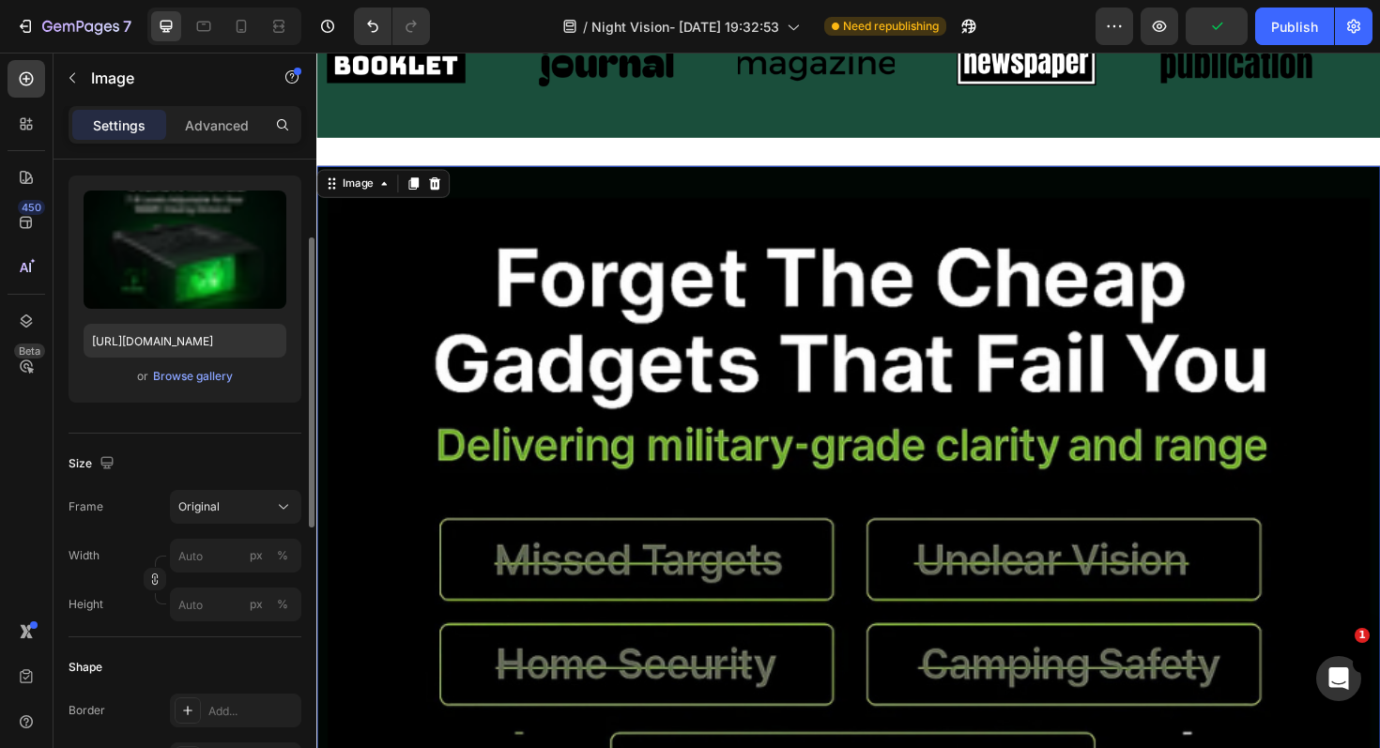
scroll to position [1651, 0]
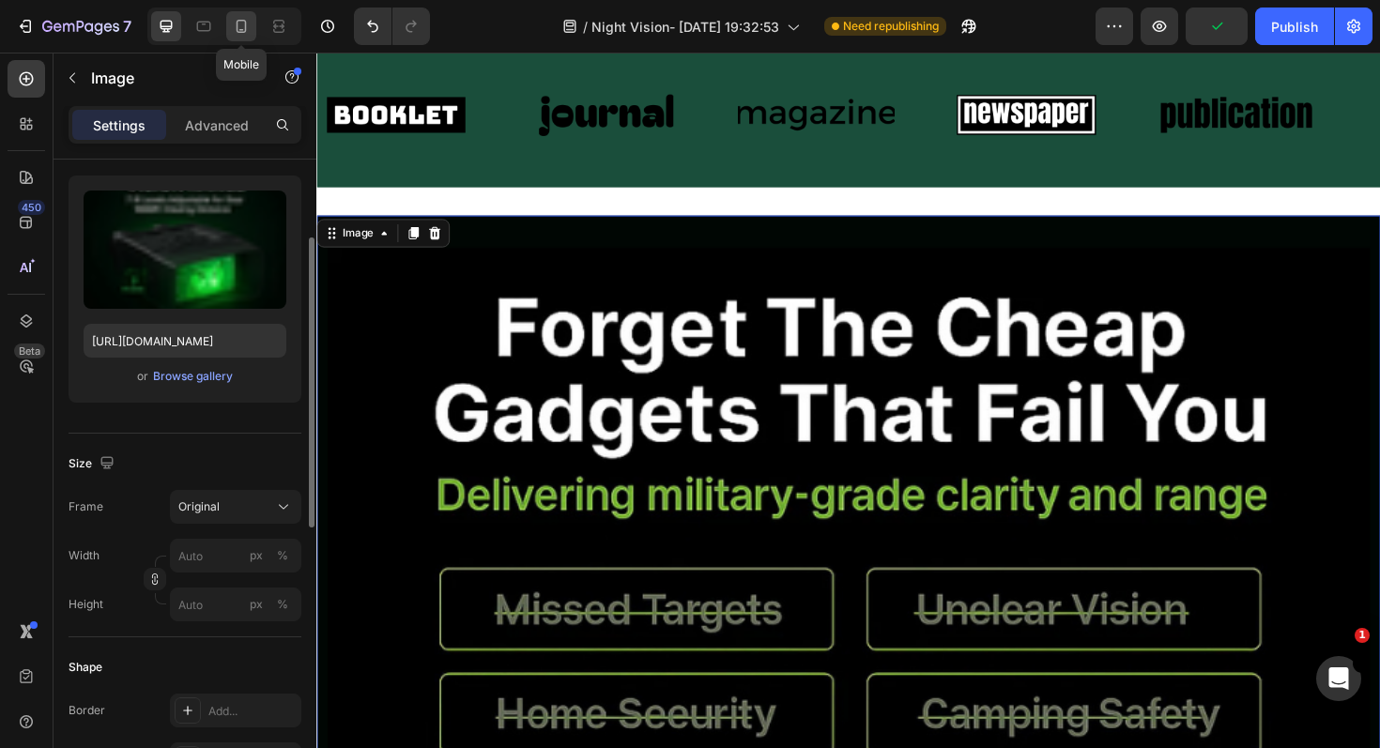
click at [248, 28] on icon at bounding box center [241, 26] width 19 height 19
type input "100"
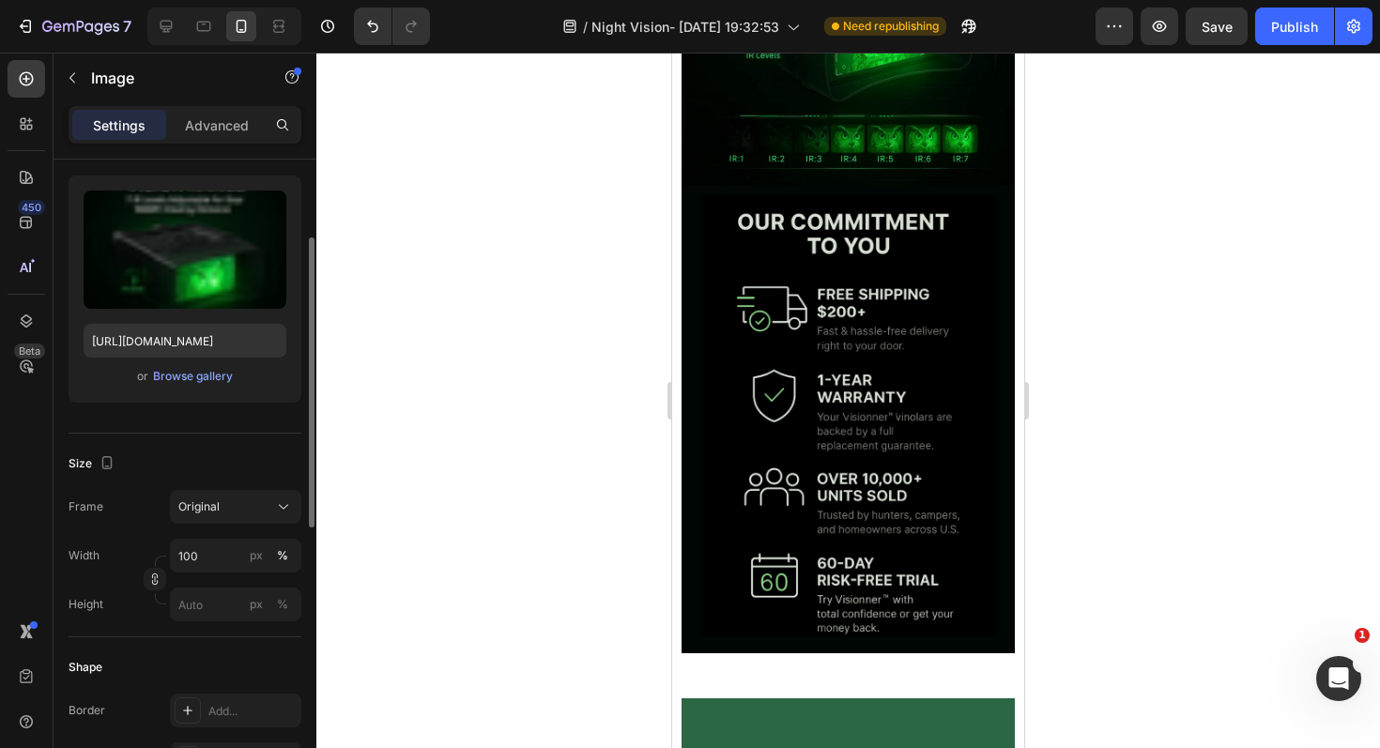
scroll to position [1901, 0]
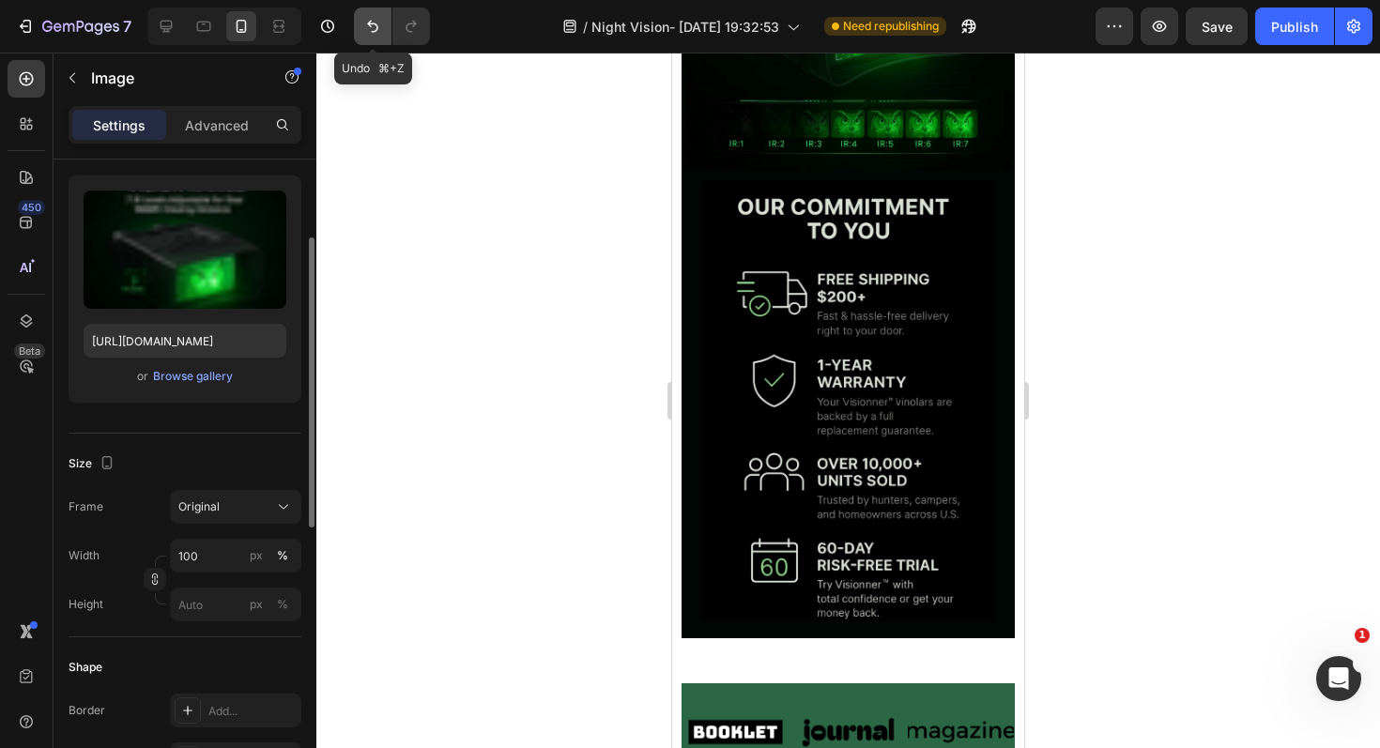
click at [381, 31] on button "Undo/Redo" at bounding box center [373, 27] width 38 height 38
click at [365, 38] on button "Undo/Redo" at bounding box center [373, 27] width 38 height 38
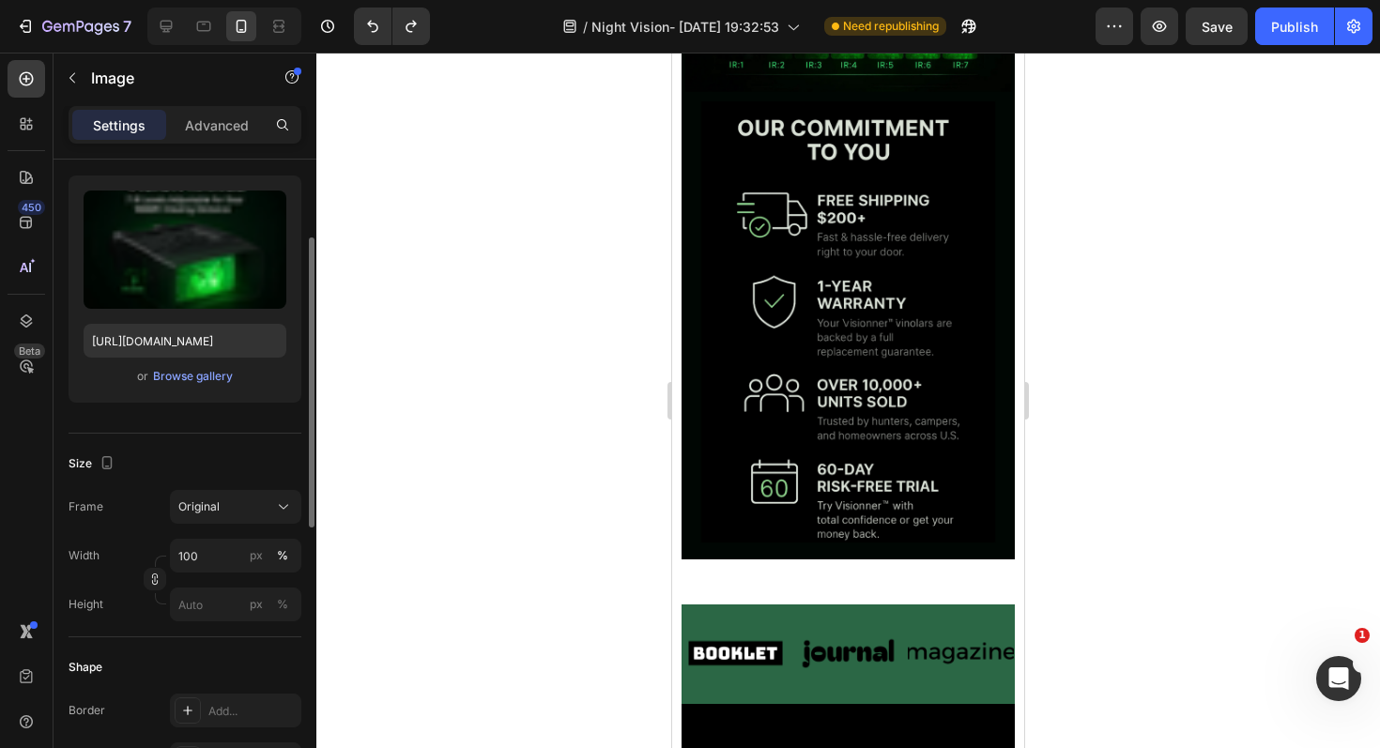
scroll to position [1805, 0]
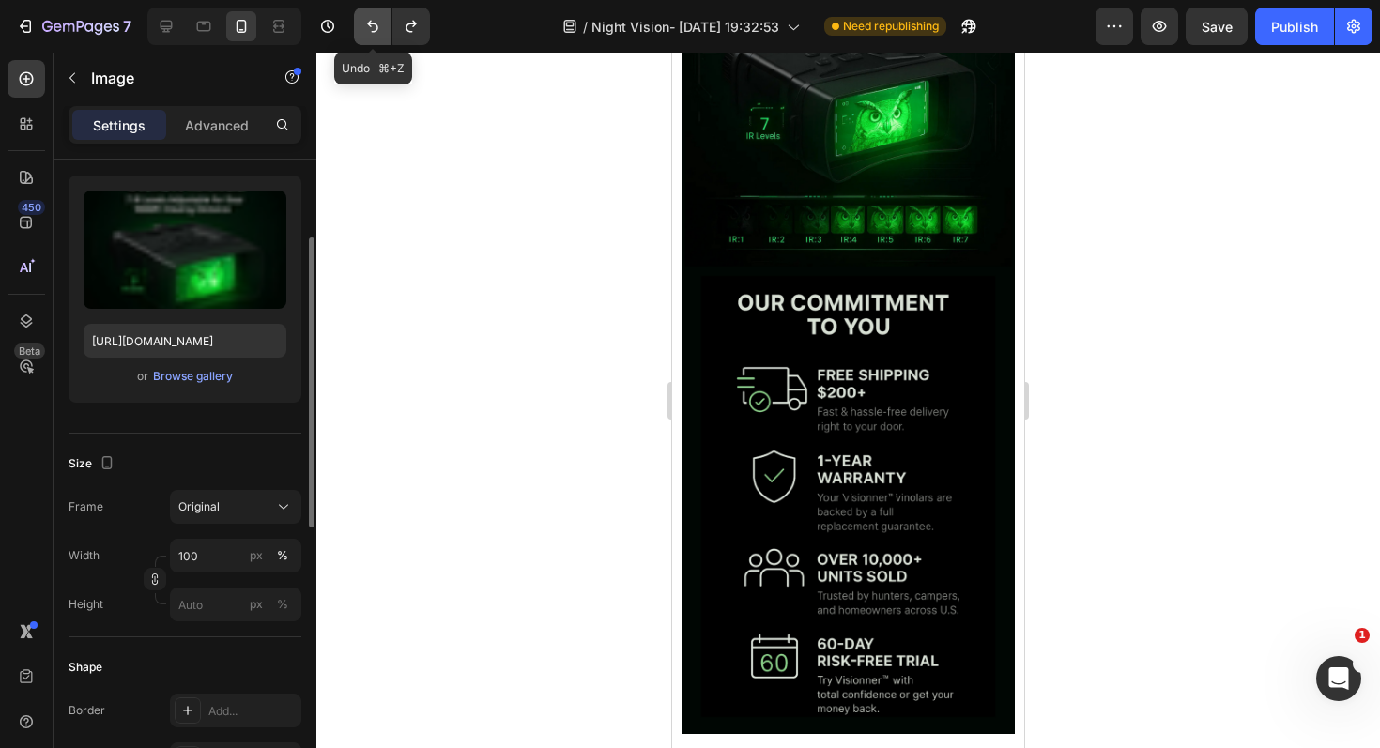
click at [374, 32] on icon "Undo/Redo" at bounding box center [372, 26] width 19 height 19
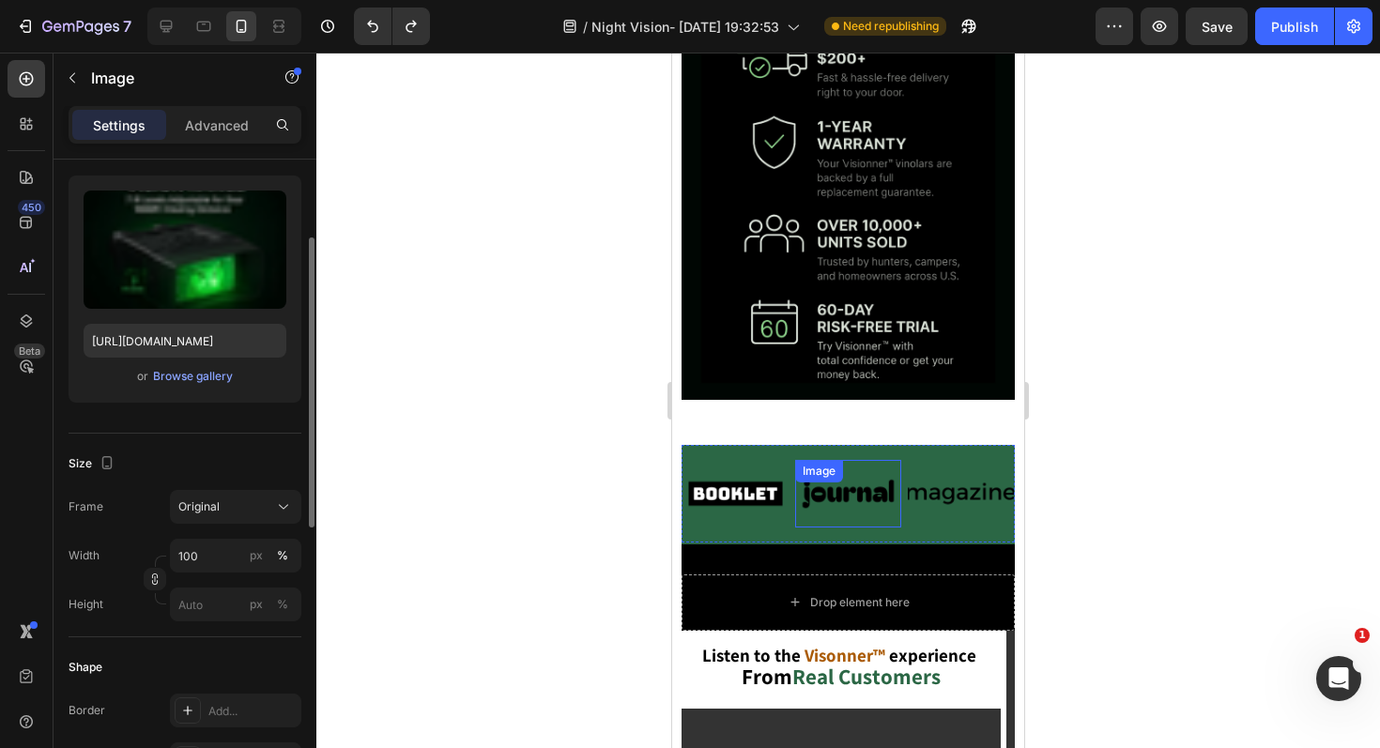
scroll to position [1983, 0]
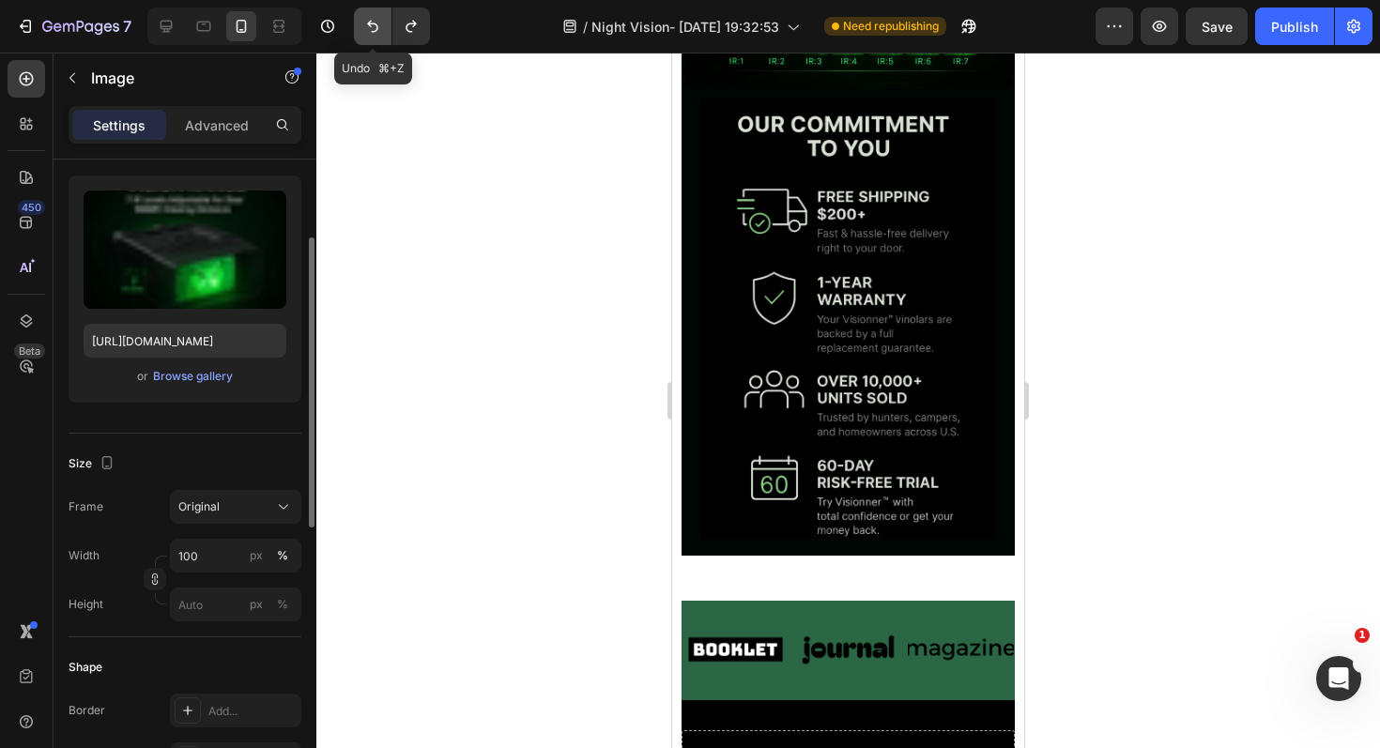
click at [375, 25] on icon "Undo/Redo" at bounding box center [372, 26] width 19 height 19
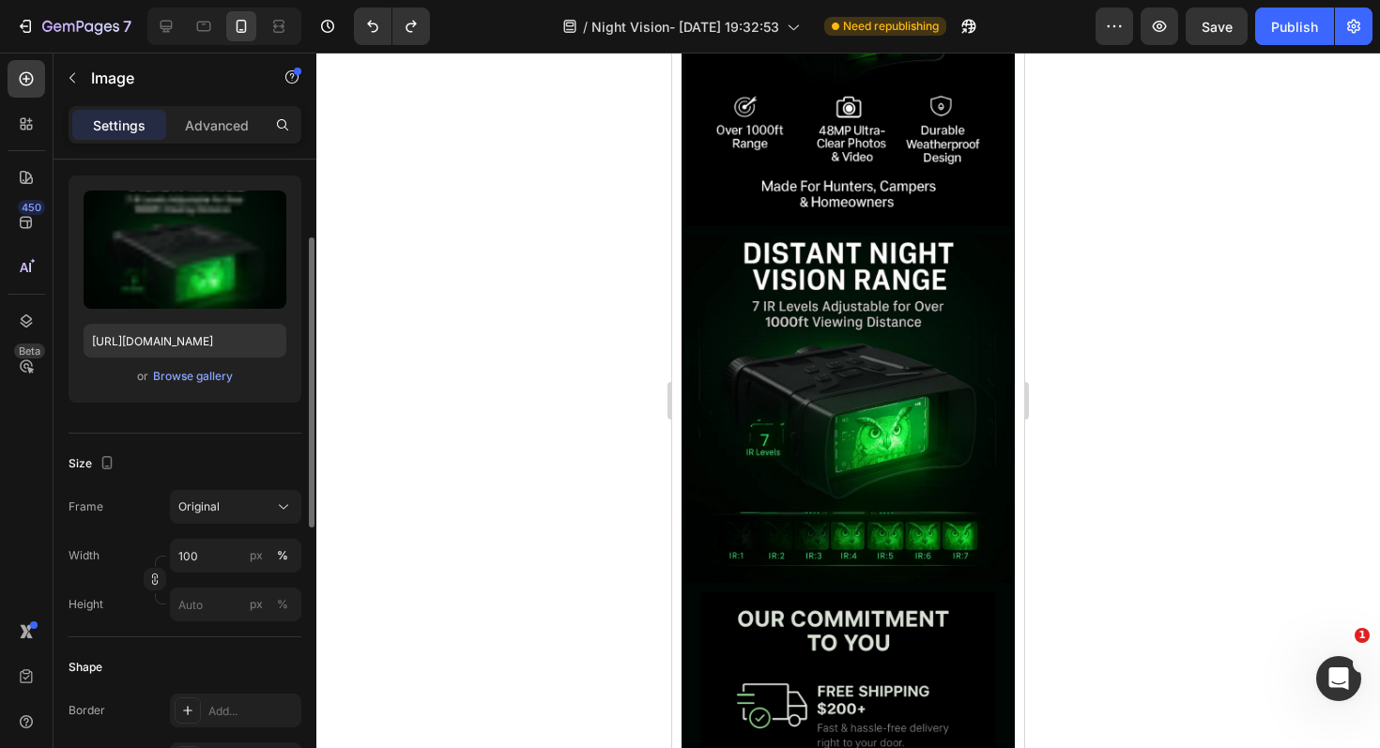
scroll to position [1573, 0]
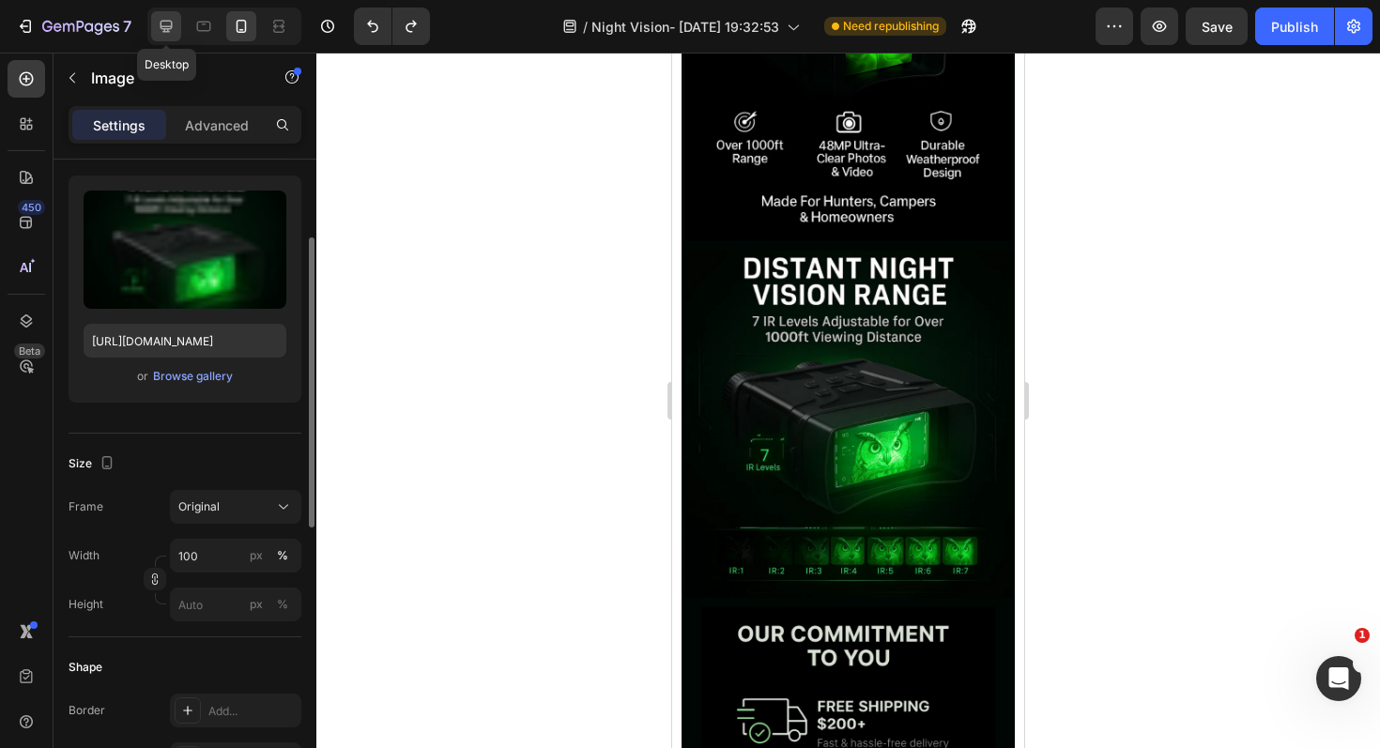
click at [166, 27] on icon at bounding box center [166, 26] width 19 height 19
type input "[URL][DOMAIN_NAME]"
type input "500"
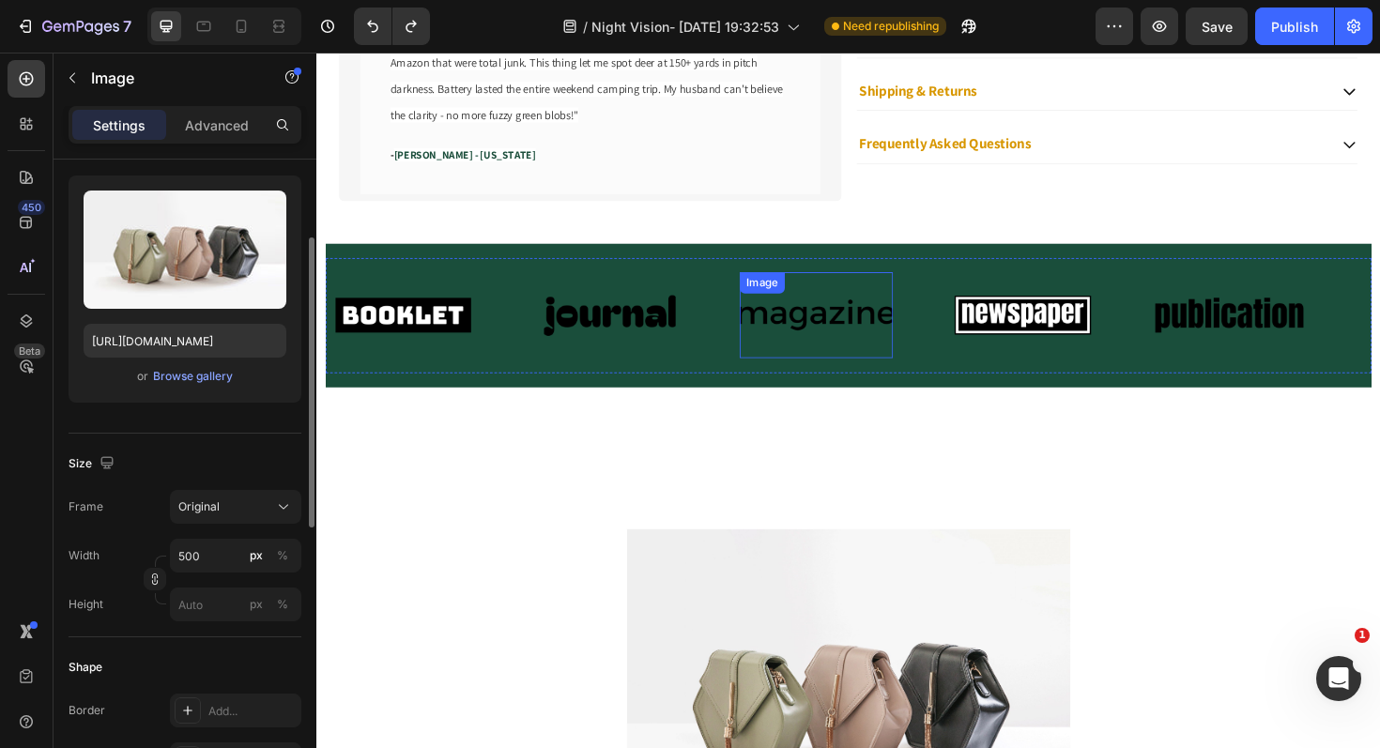
scroll to position [1517, 0]
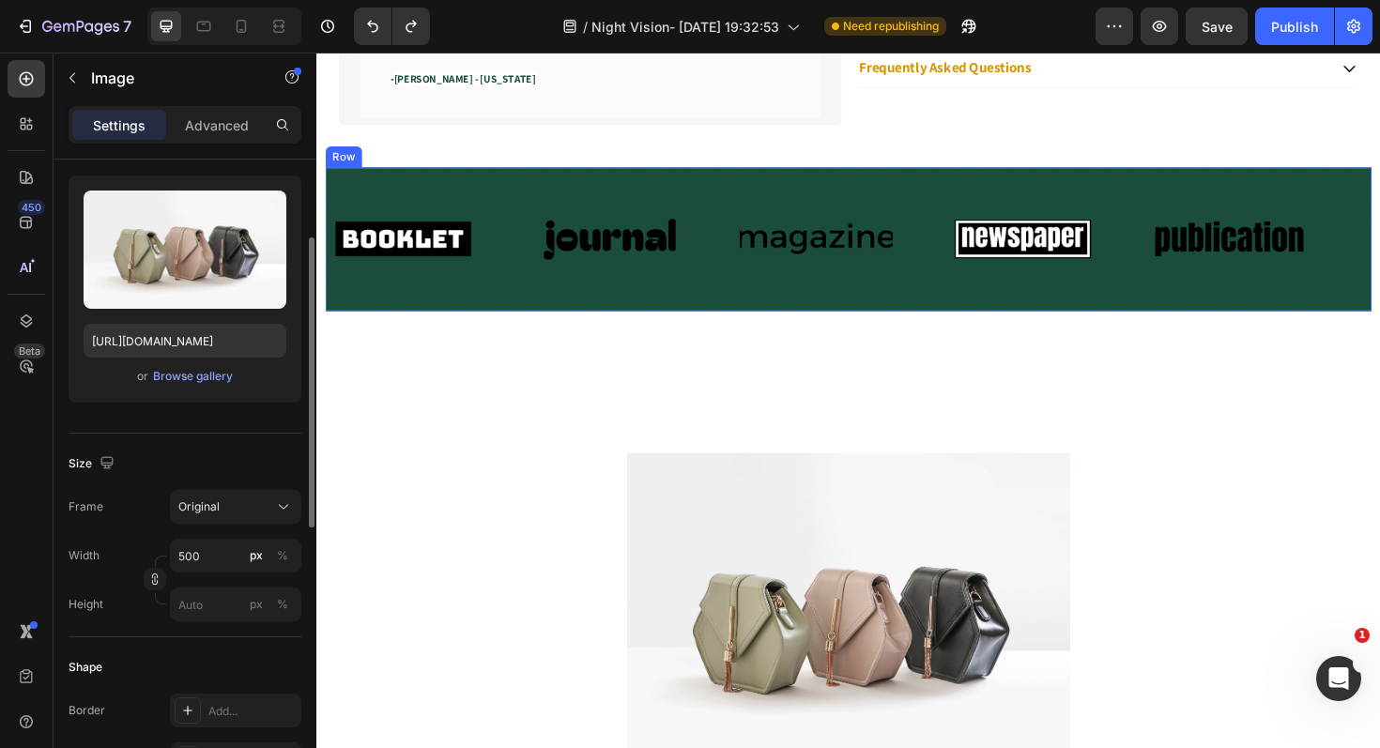
click at [720, 184] on div "Image Image Image Image Image Image Image Image Image Image Marquee Row" at bounding box center [880, 251] width 1108 height 152
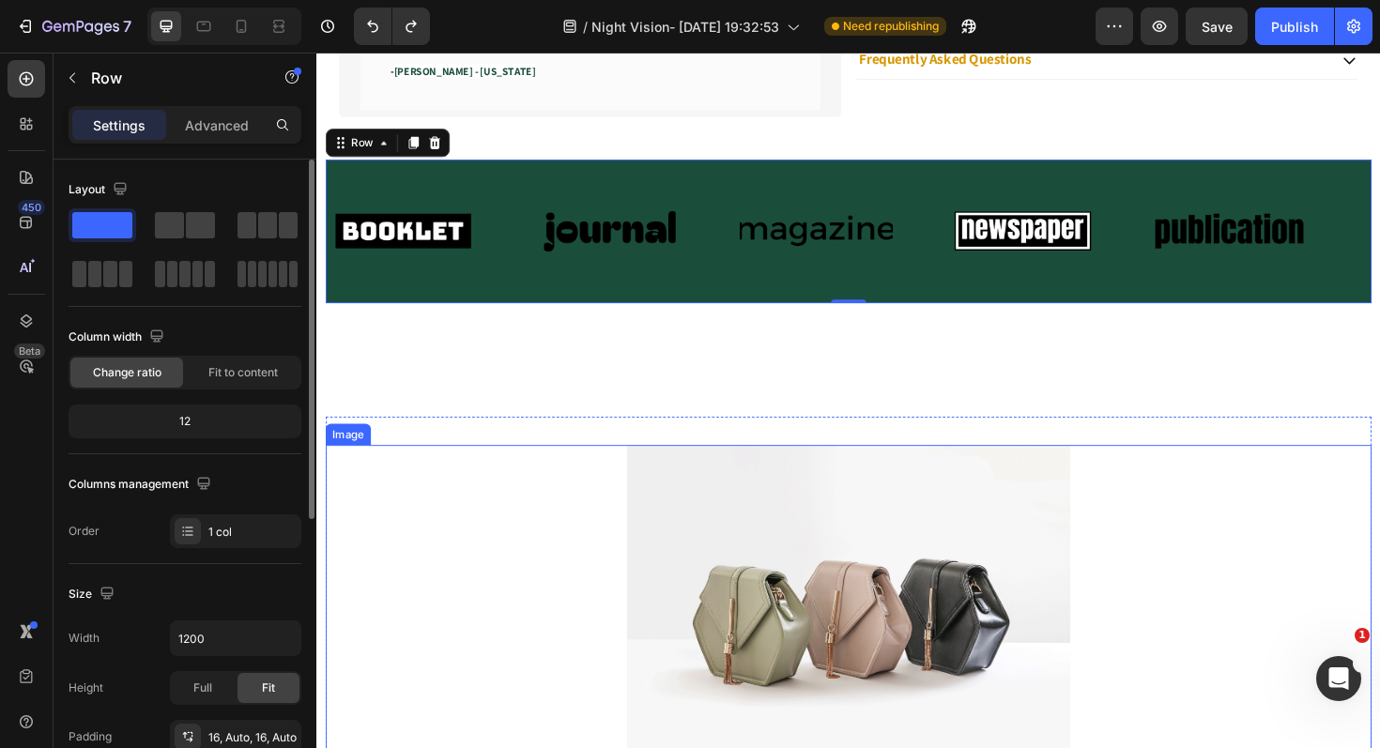
scroll to position [1621, 0]
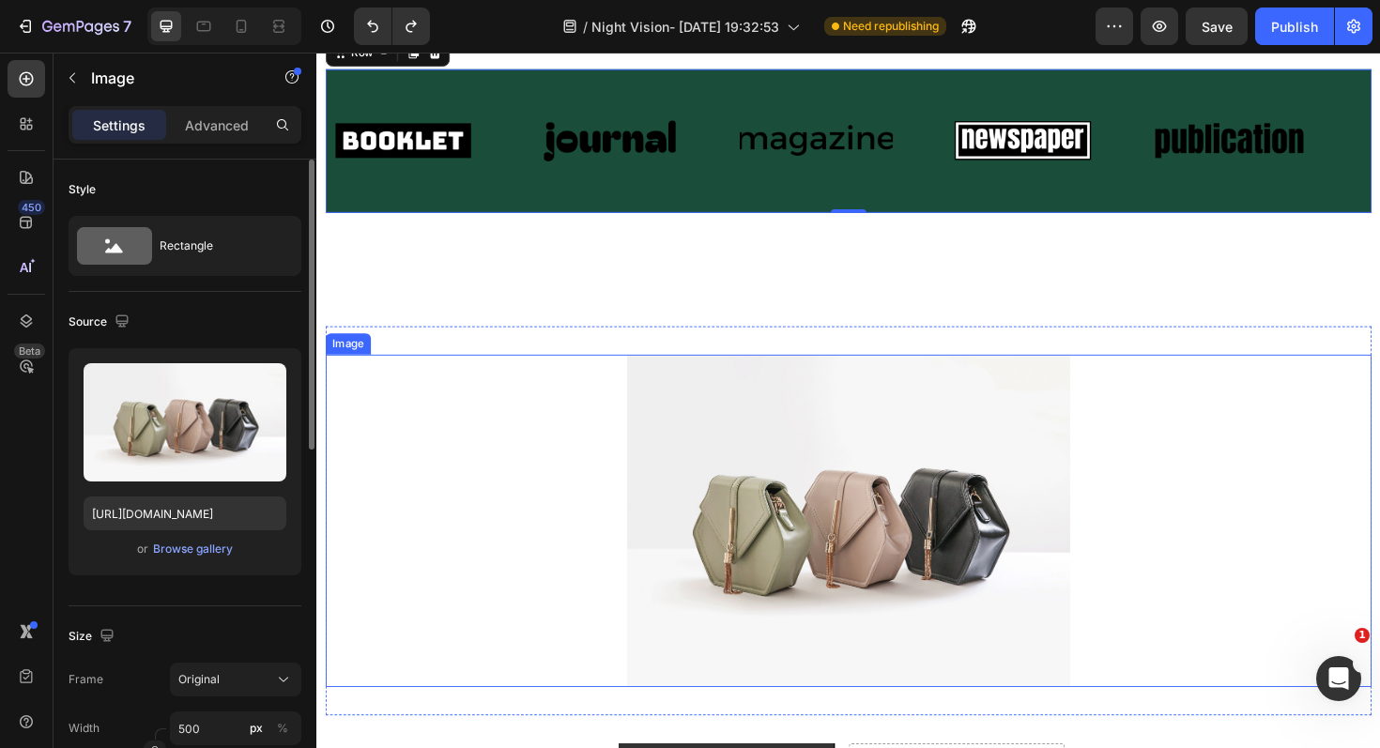
click at [390, 406] on div at bounding box center [880, 549] width 1108 height 352
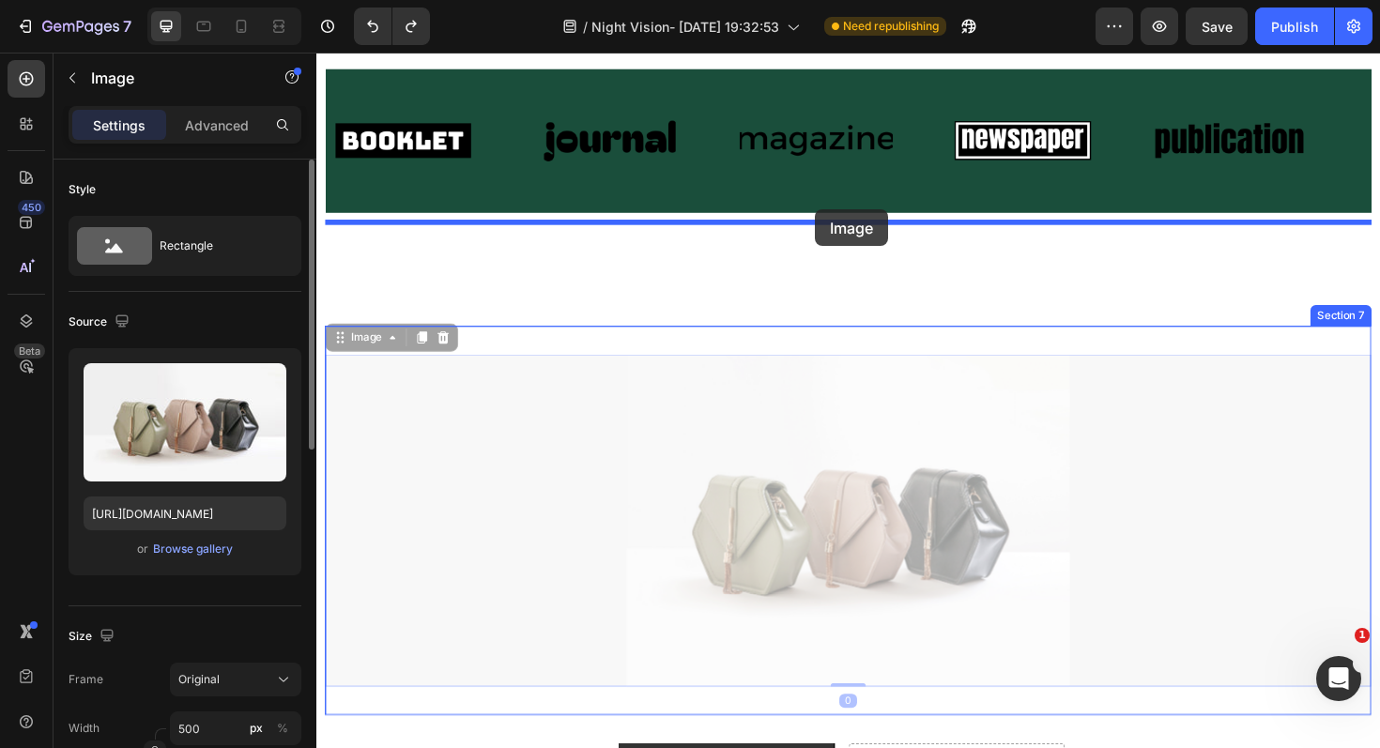
drag, startPoint x: 344, startPoint y: 359, endPoint x: 844, endPoint y: 219, distance: 519.5
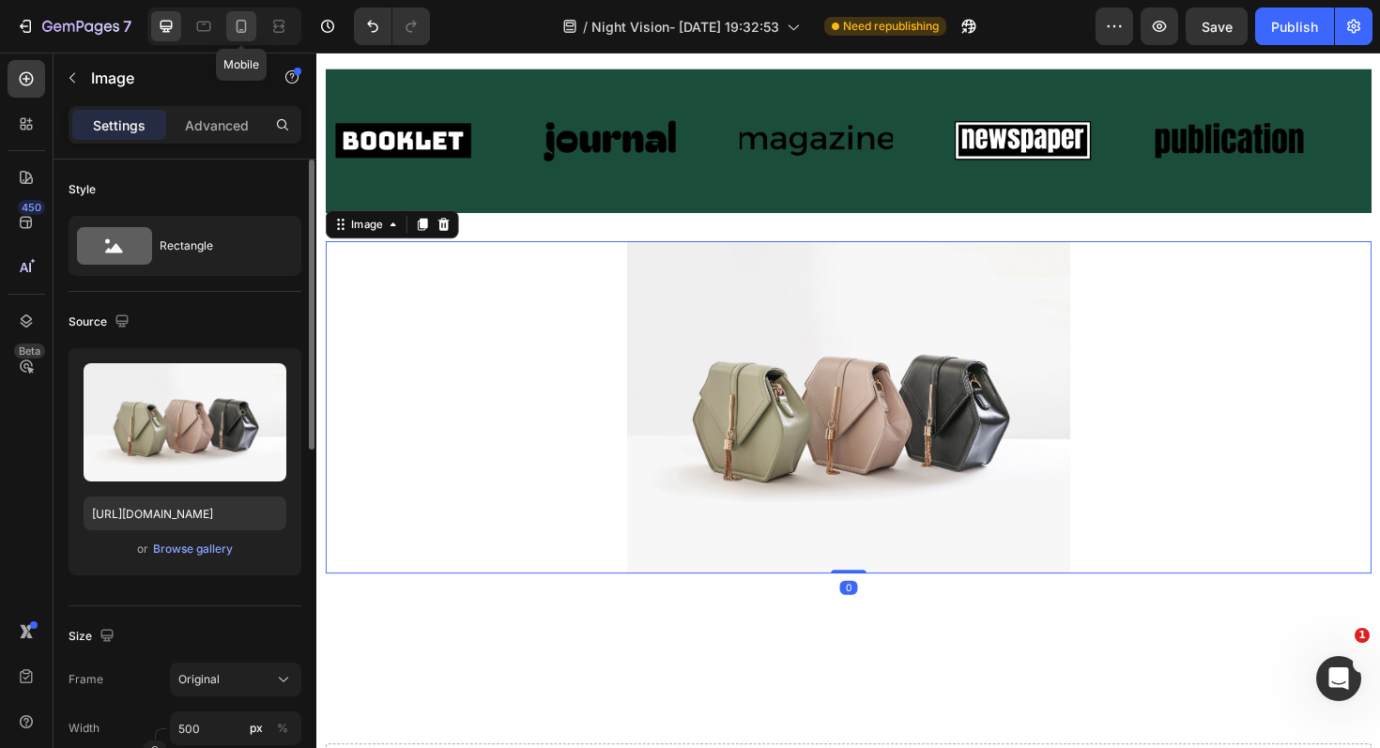
click at [237, 14] on div at bounding box center [241, 26] width 30 height 30
type input "[URL][DOMAIN_NAME]"
type input "100"
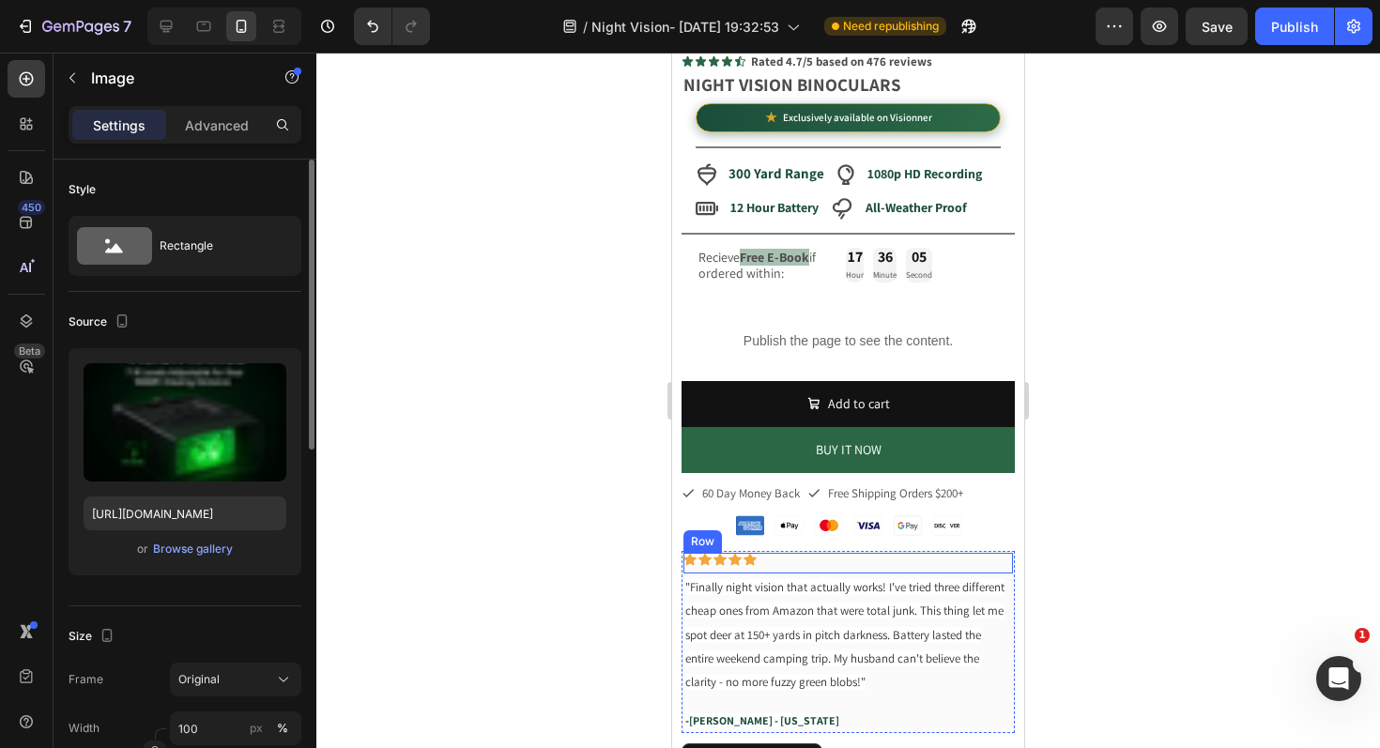
scroll to position [805, 0]
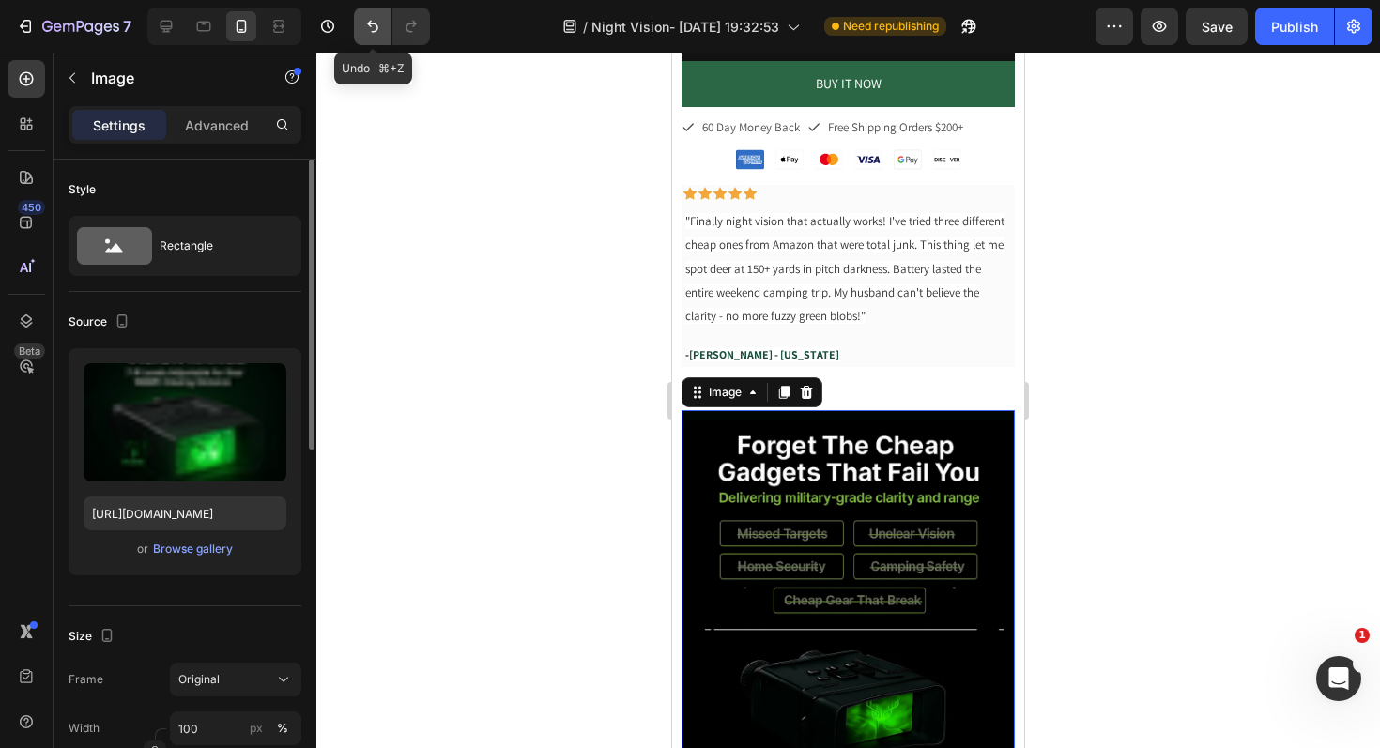
click at [376, 28] on icon "Undo/Redo" at bounding box center [372, 27] width 11 height 12
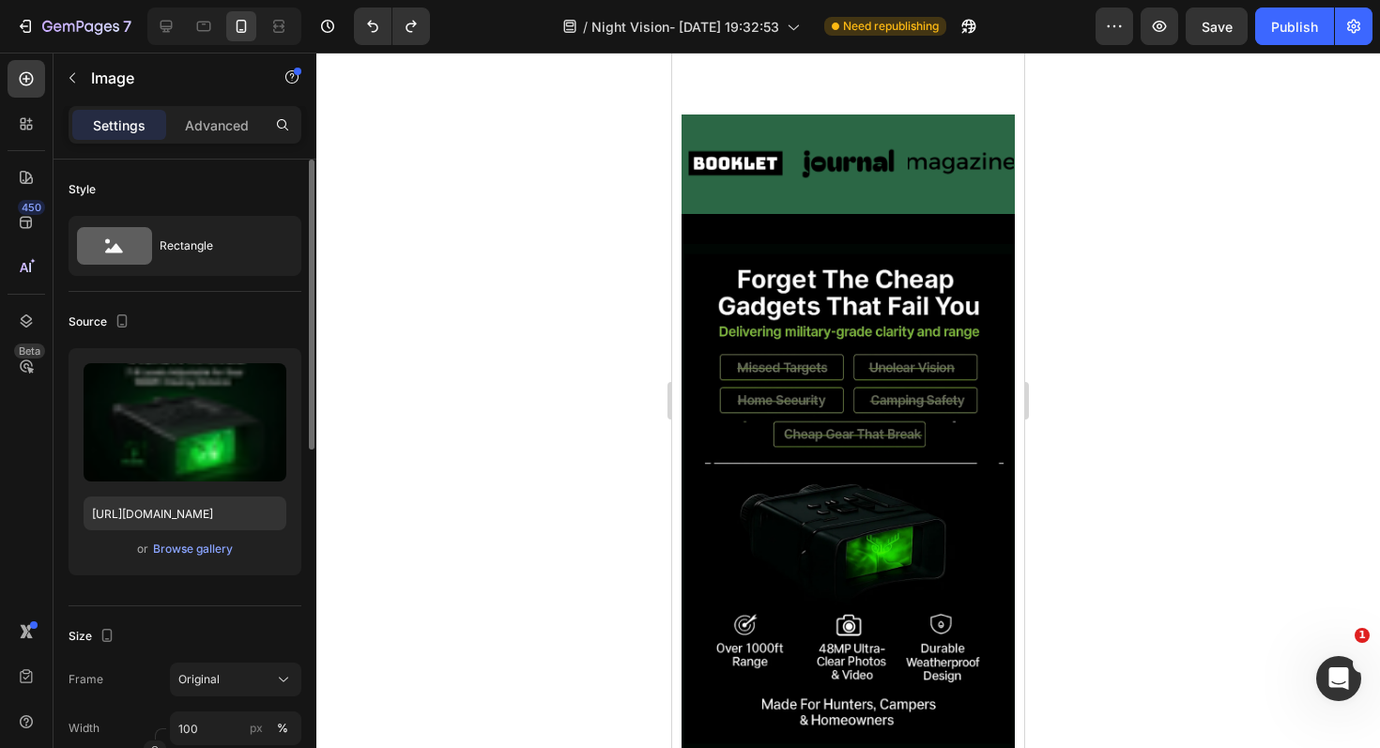
scroll to position [1000, 0]
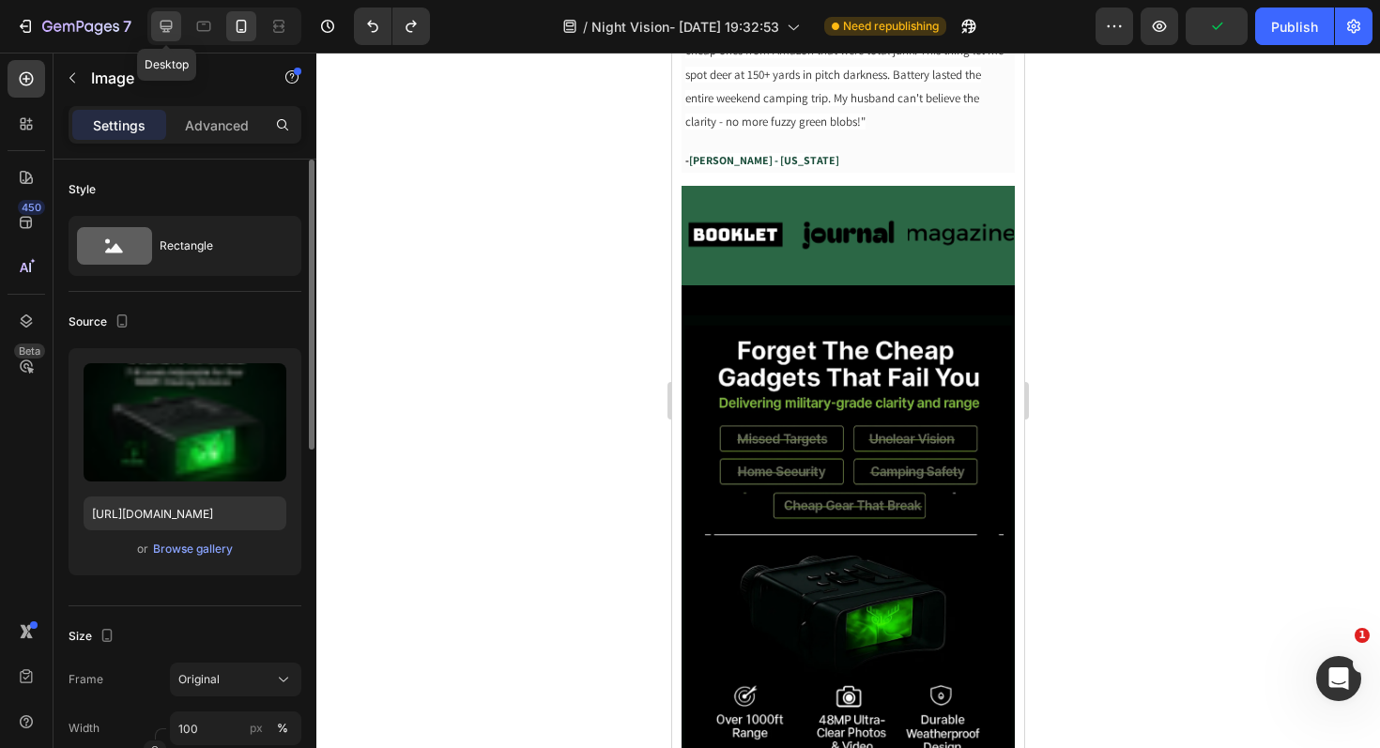
click at [159, 24] on icon at bounding box center [166, 26] width 19 height 19
type input "[URL][DOMAIN_NAME]"
type input "500"
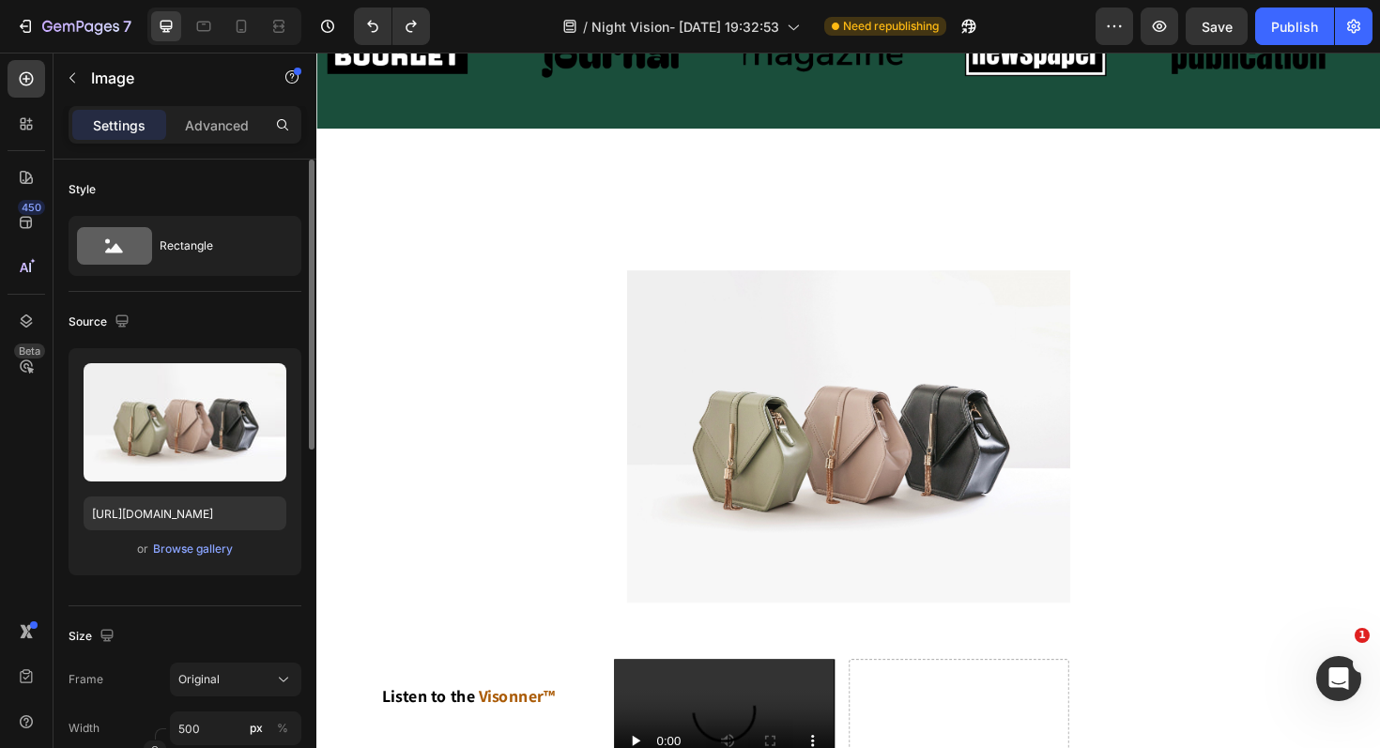
scroll to position [1665, 0]
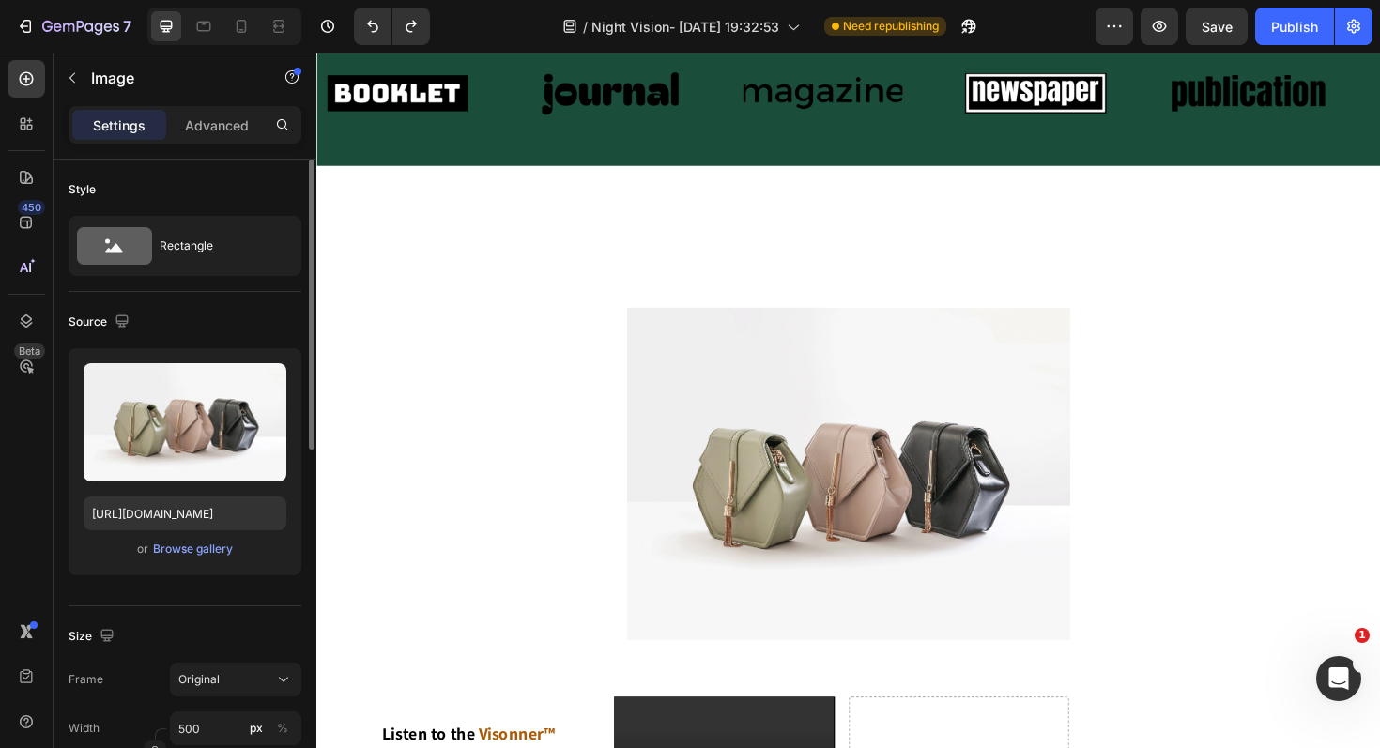
click at [556, 446] on div at bounding box center [879, 499] width 1126 height 352
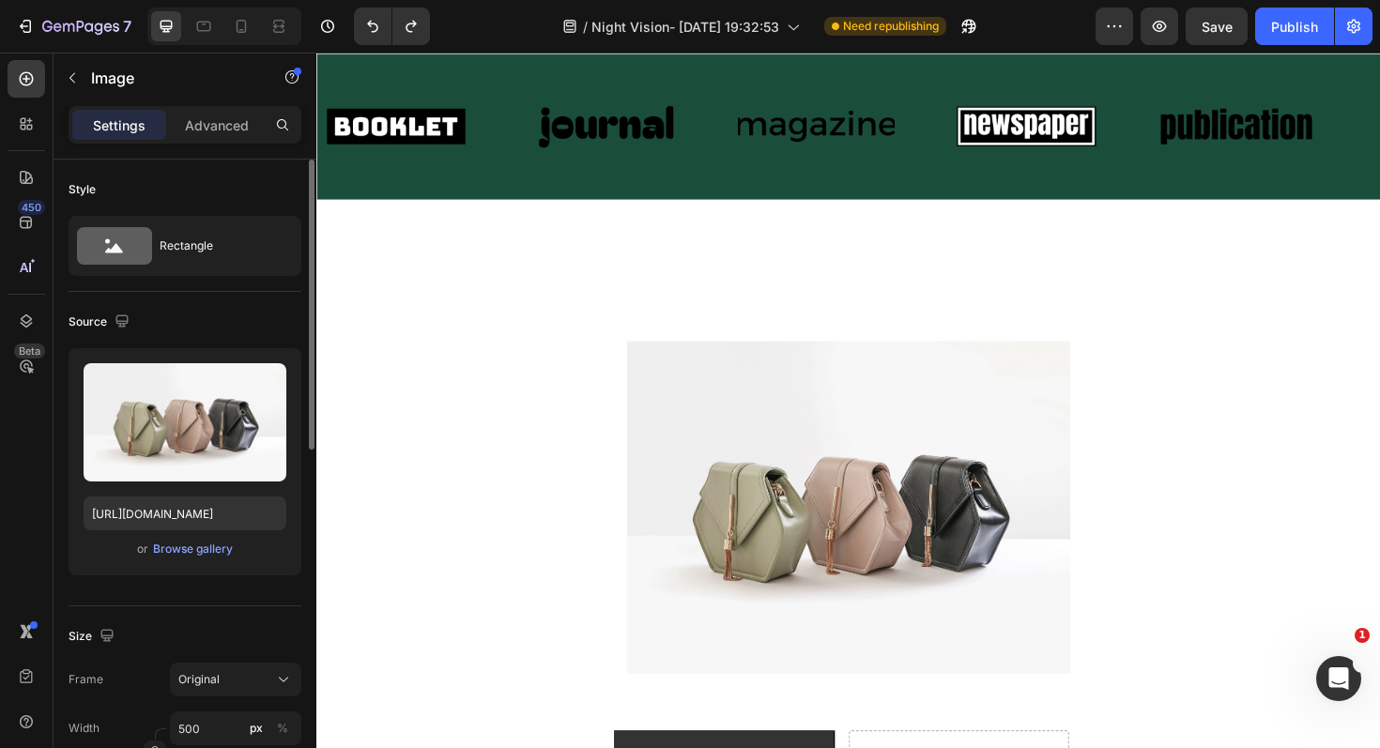
scroll to position [1516, 0]
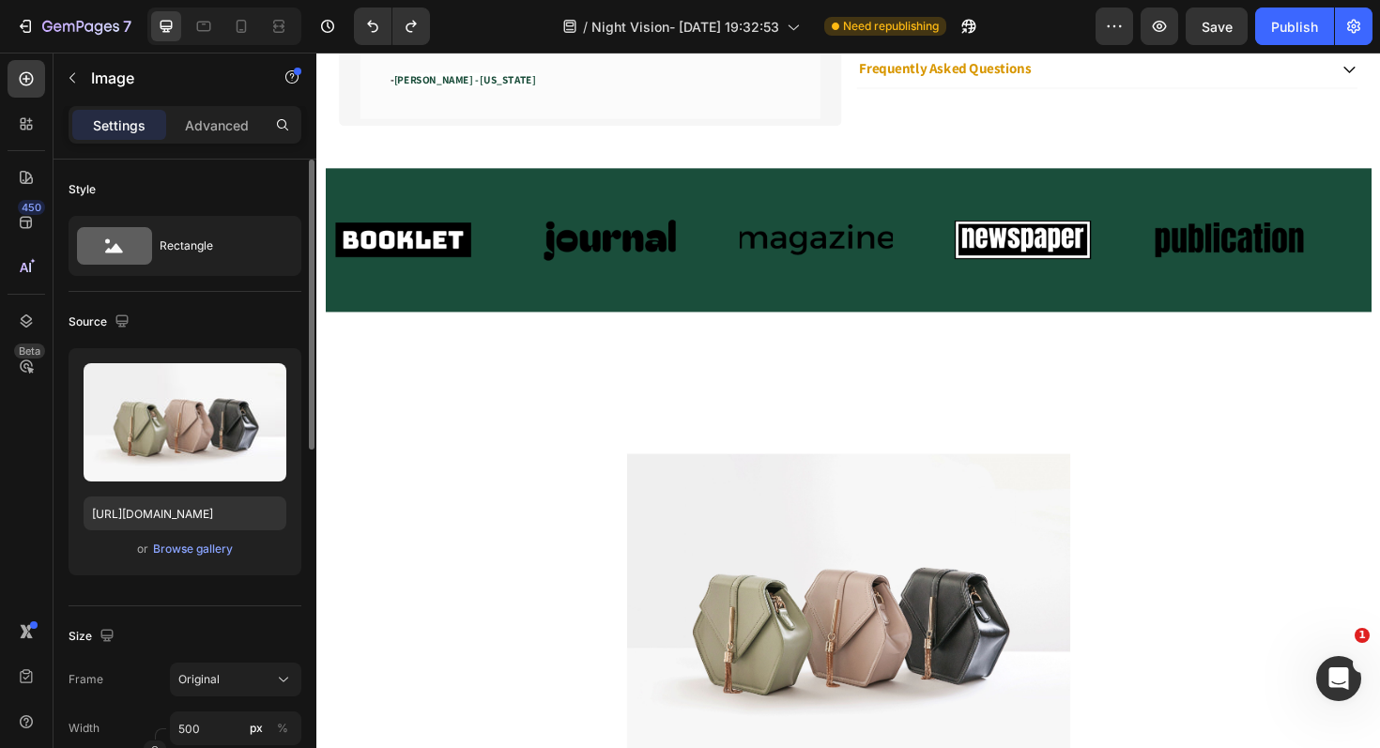
click at [572, 508] on div at bounding box center [880, 654] width 1108 height 352
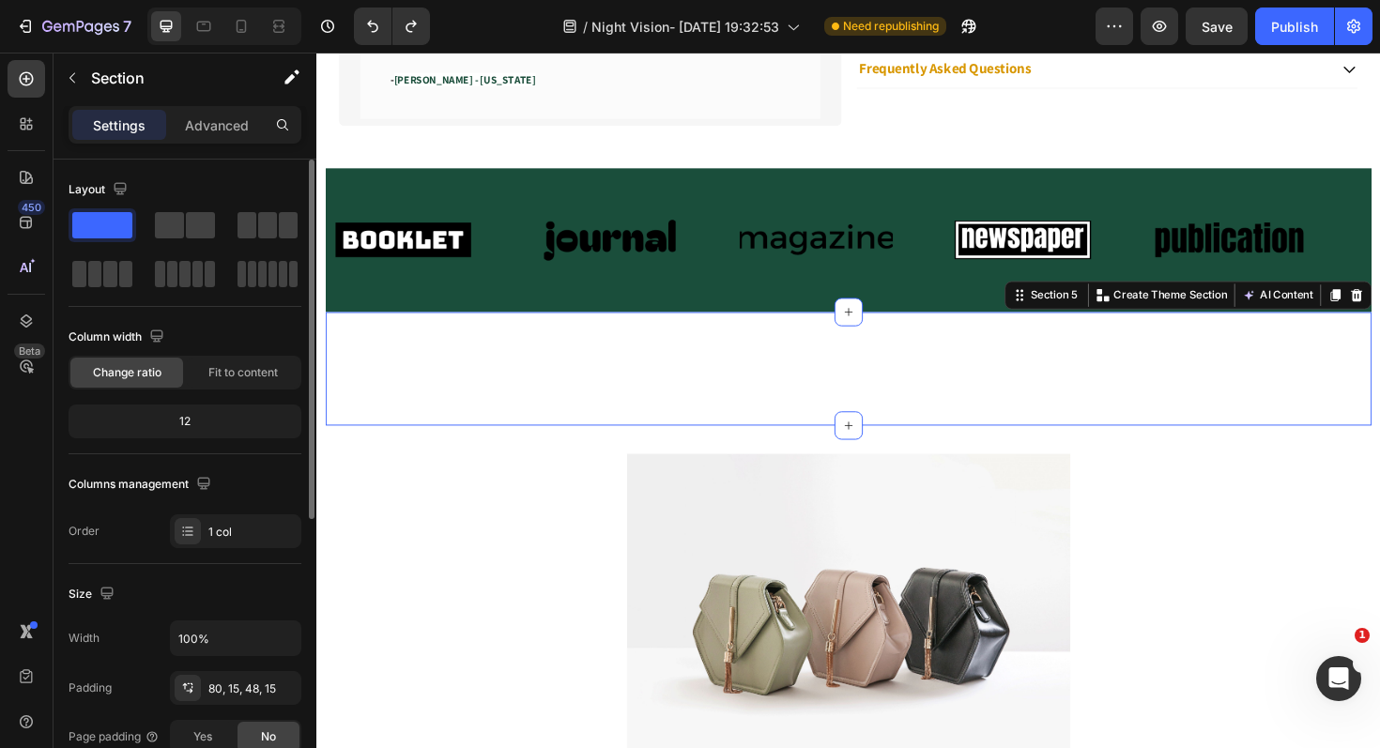
click at [598, 412] on div "BUY IT NOW Dynamic Checkout Publish the page to see the content. Custom Code Pr…" at bounding box center [880, 388] width 1108 height 120
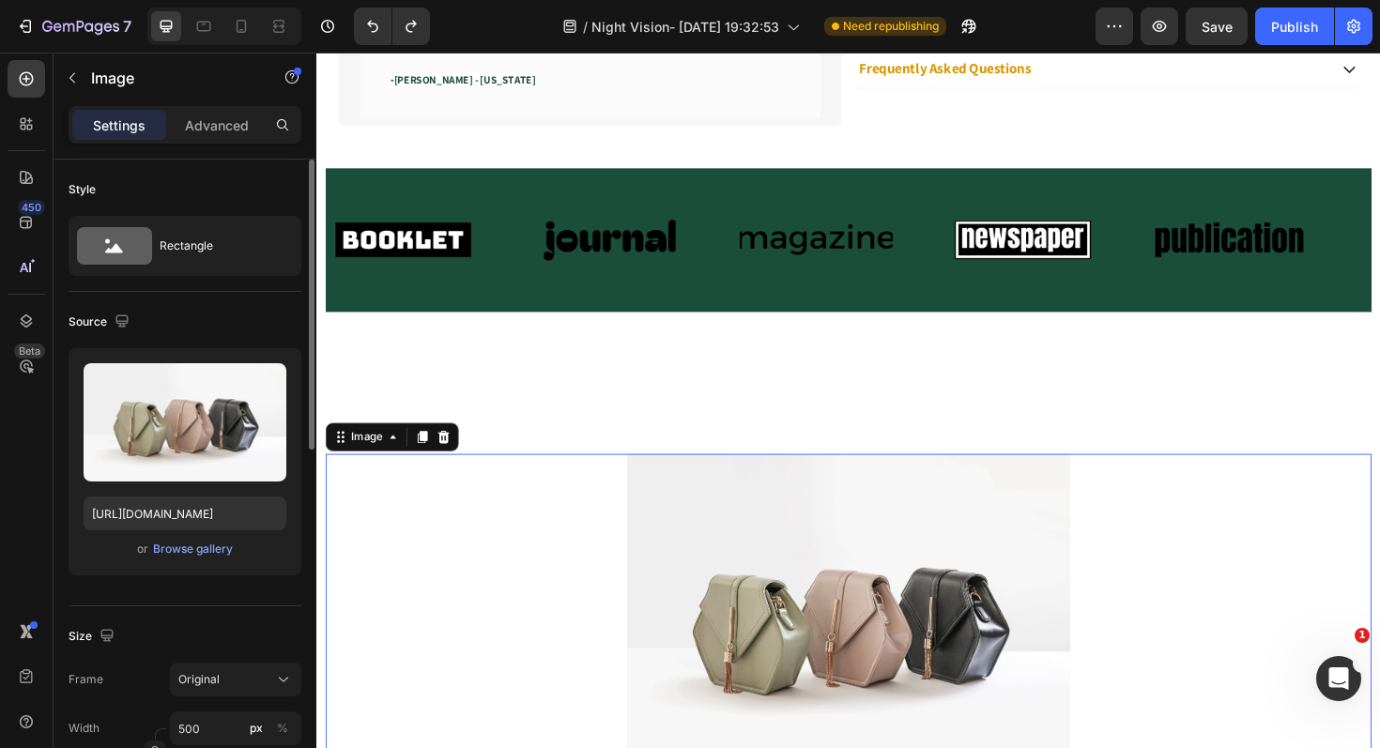
click at [510, 578] on div at bounding box center [880, 654] width 1108 height 352
click at [422, 458] on icon at bounding box center [427, 459] width 15 height 15
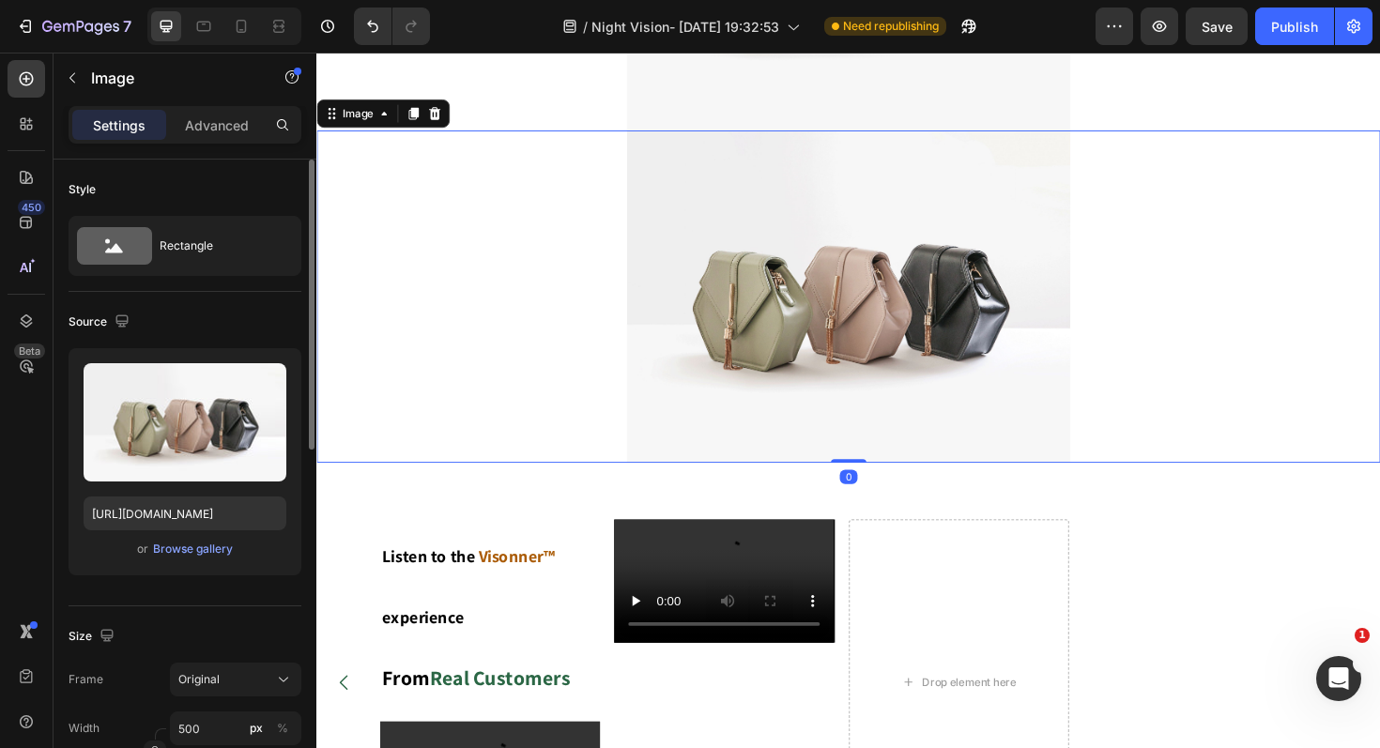
scroll to position [2228, 0]
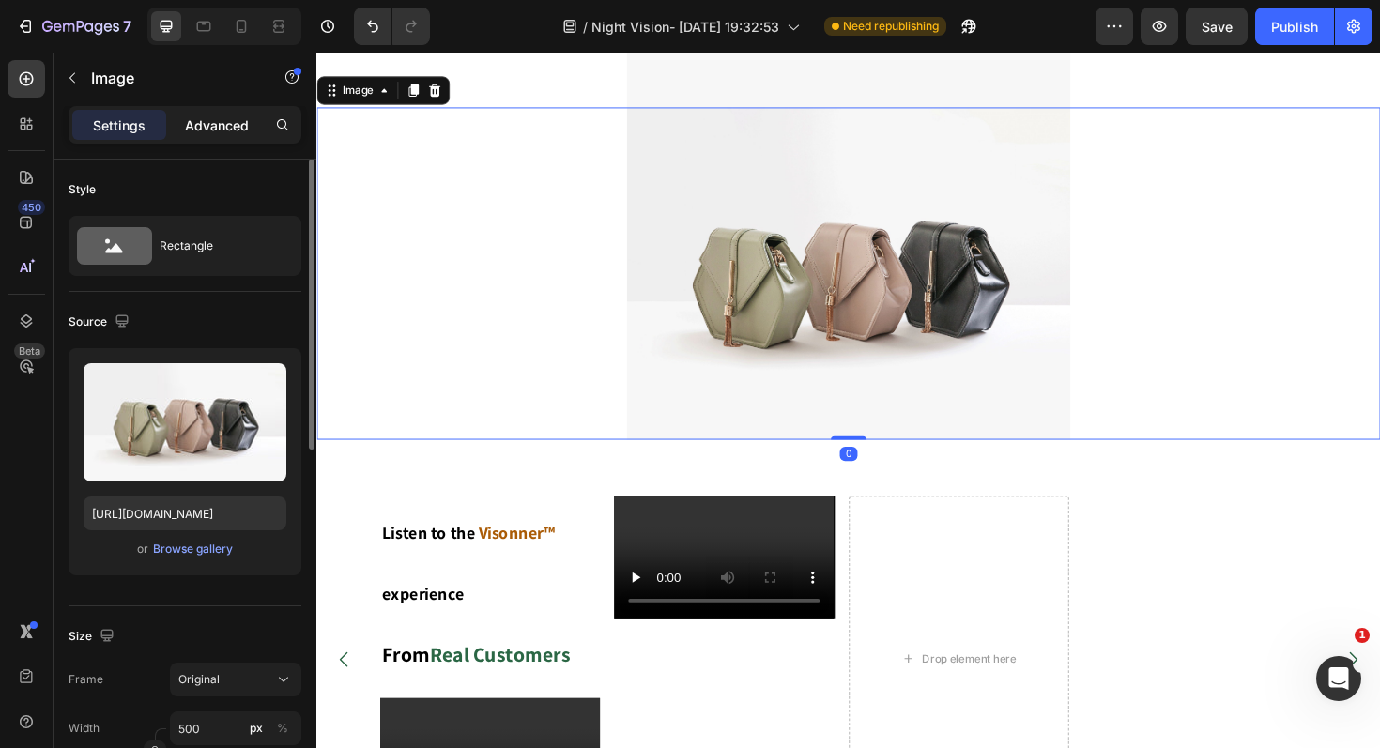
click at [201, 125] on p "Advanced" at bounding box center [217, 125] width 64 height 20
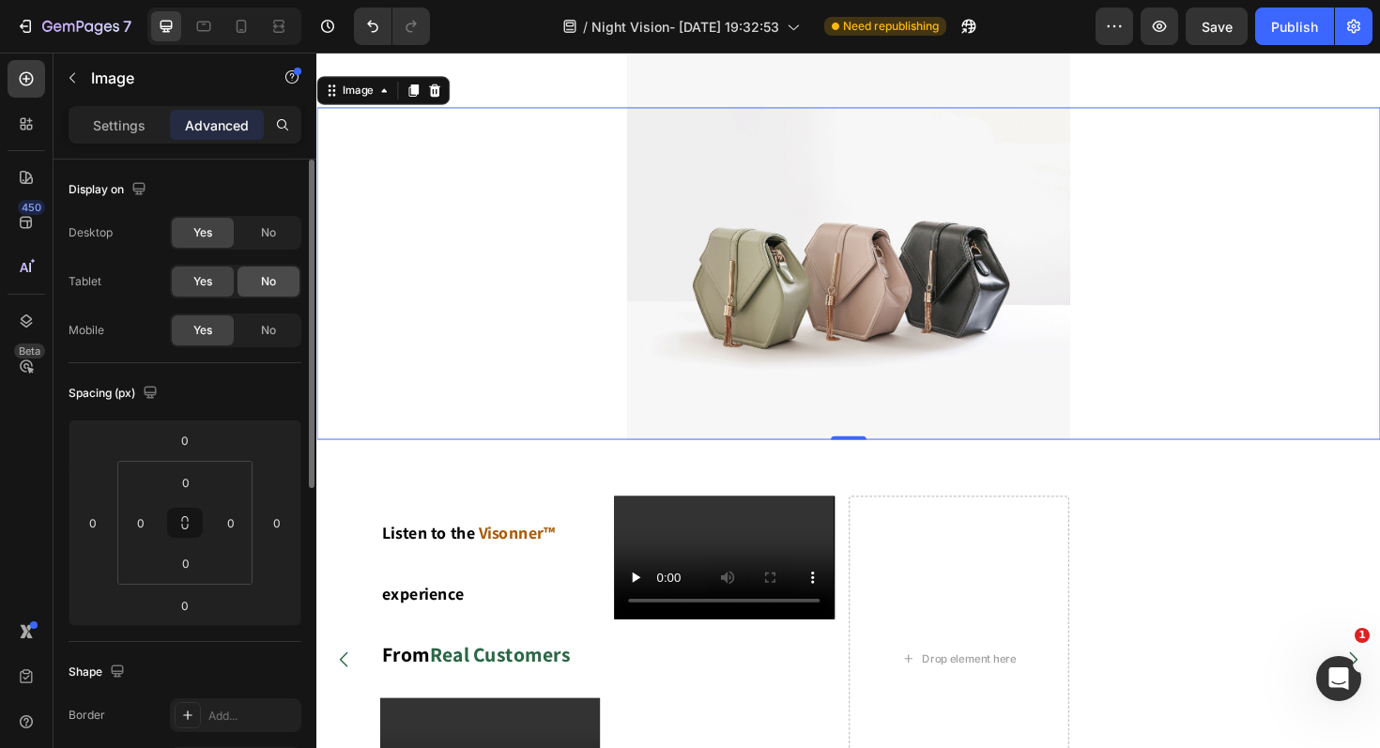
click at [270, 283] on span "No" at bounding box center [268, 281] width 15 height 17
click at [283, 238] on div "No" at bounding box center [268, 233] width 62 height 30
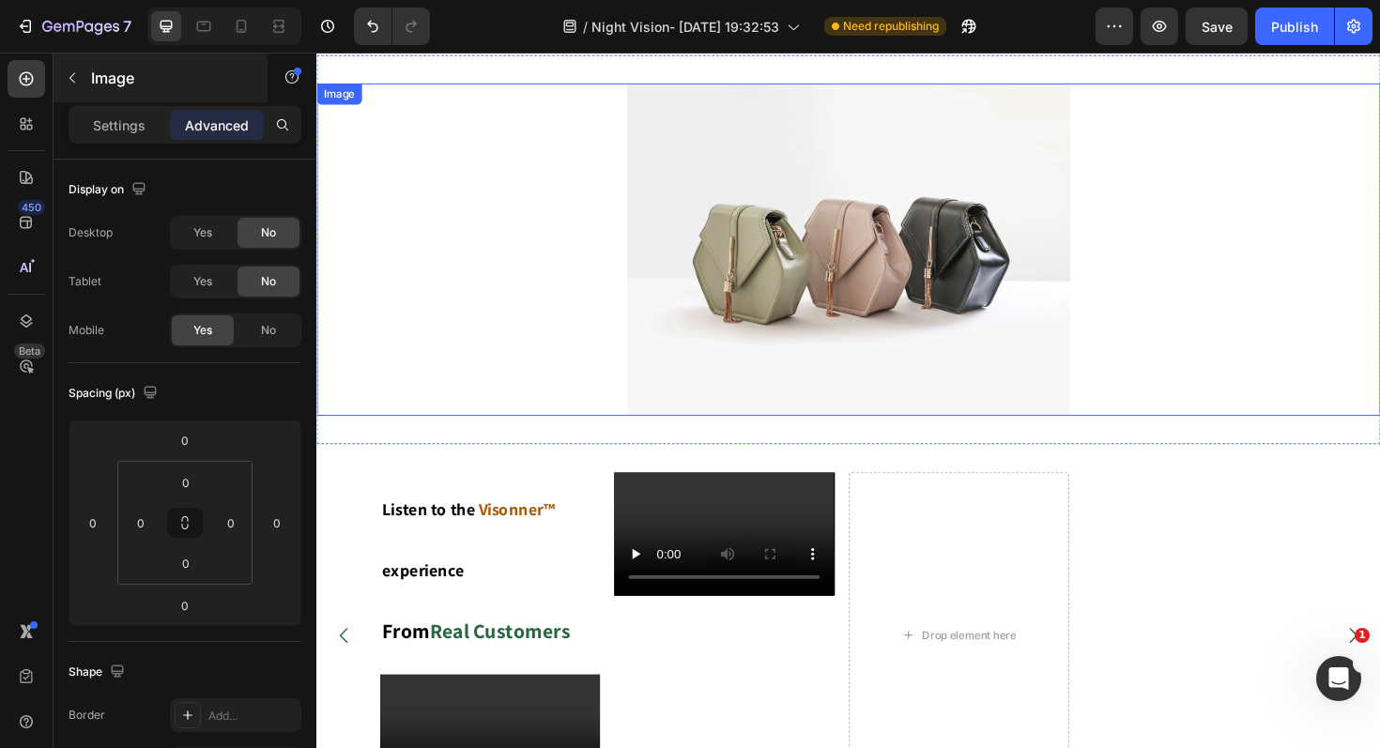
scroll to position [1880, 0]
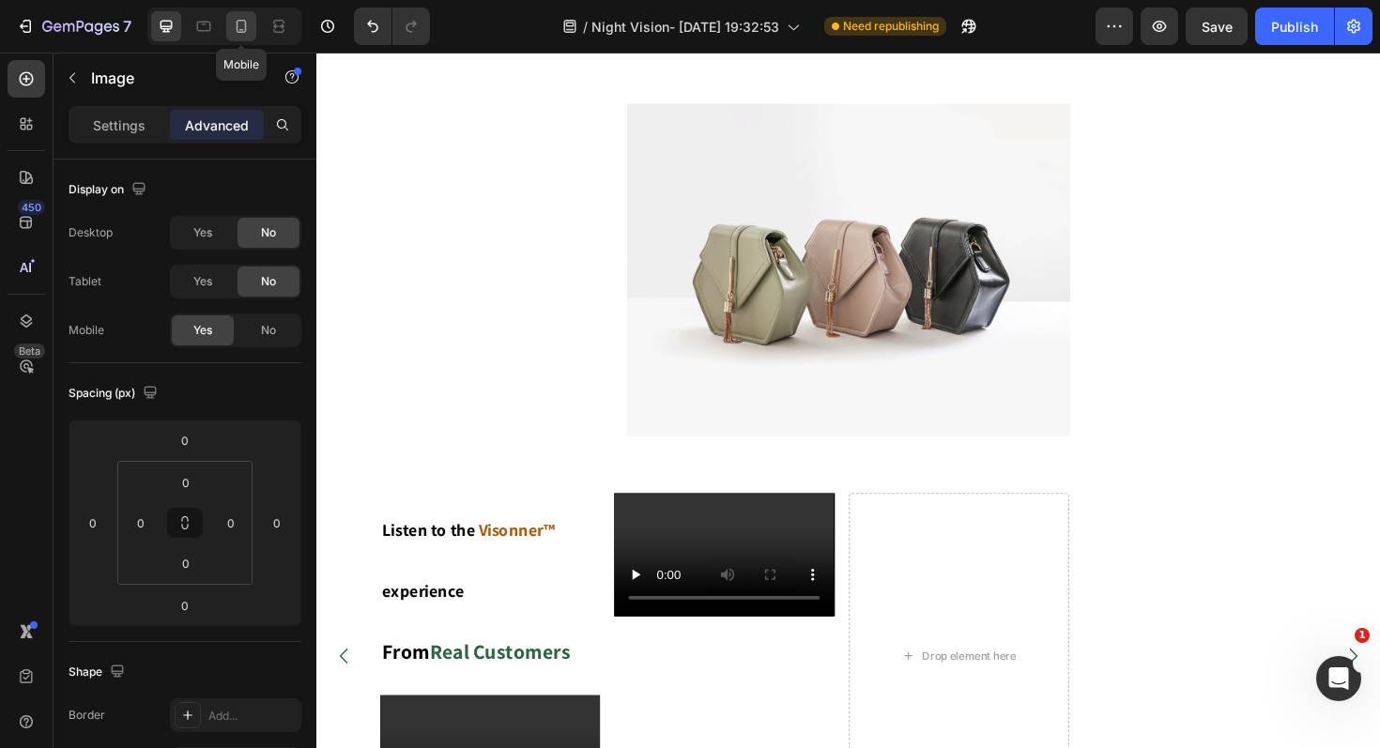
click at [240, 25] on icon at bounding box center [241, 26] width 19 height 19
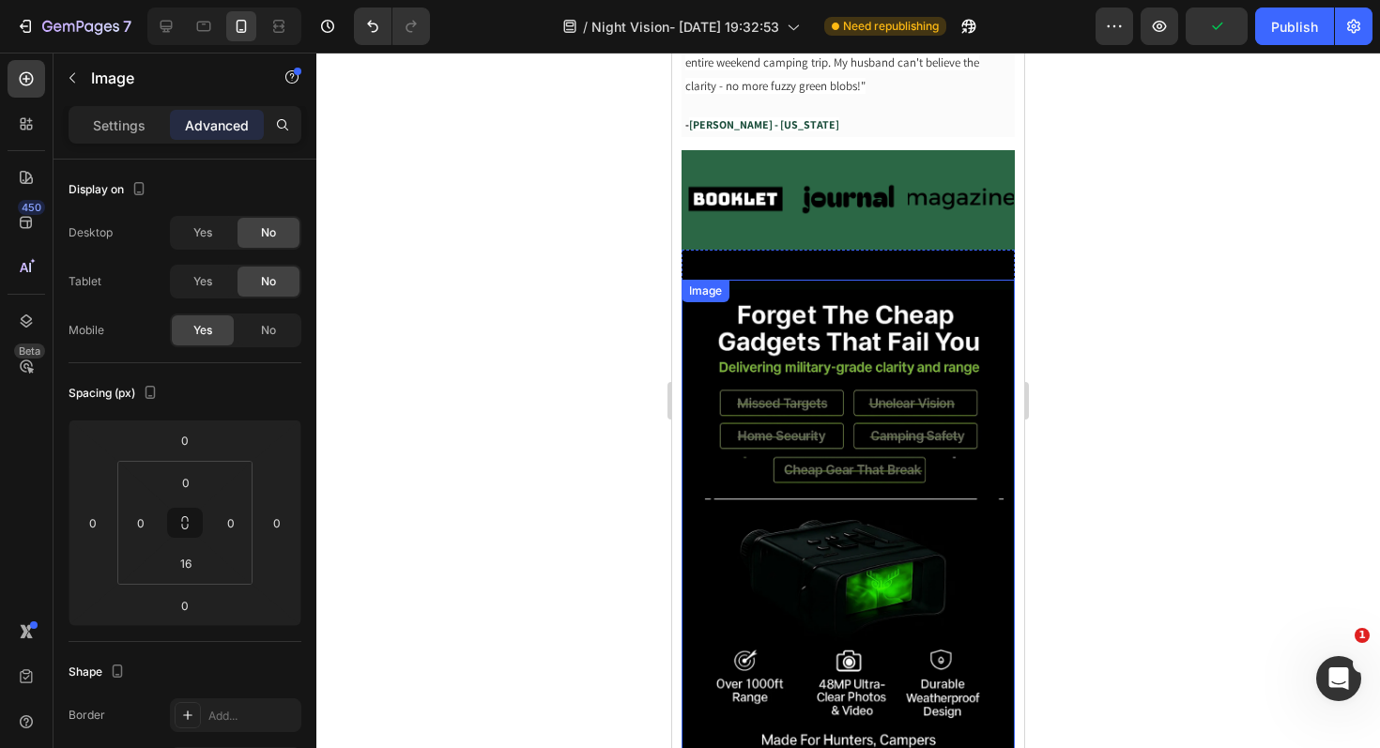
scroll to position [850, 0]
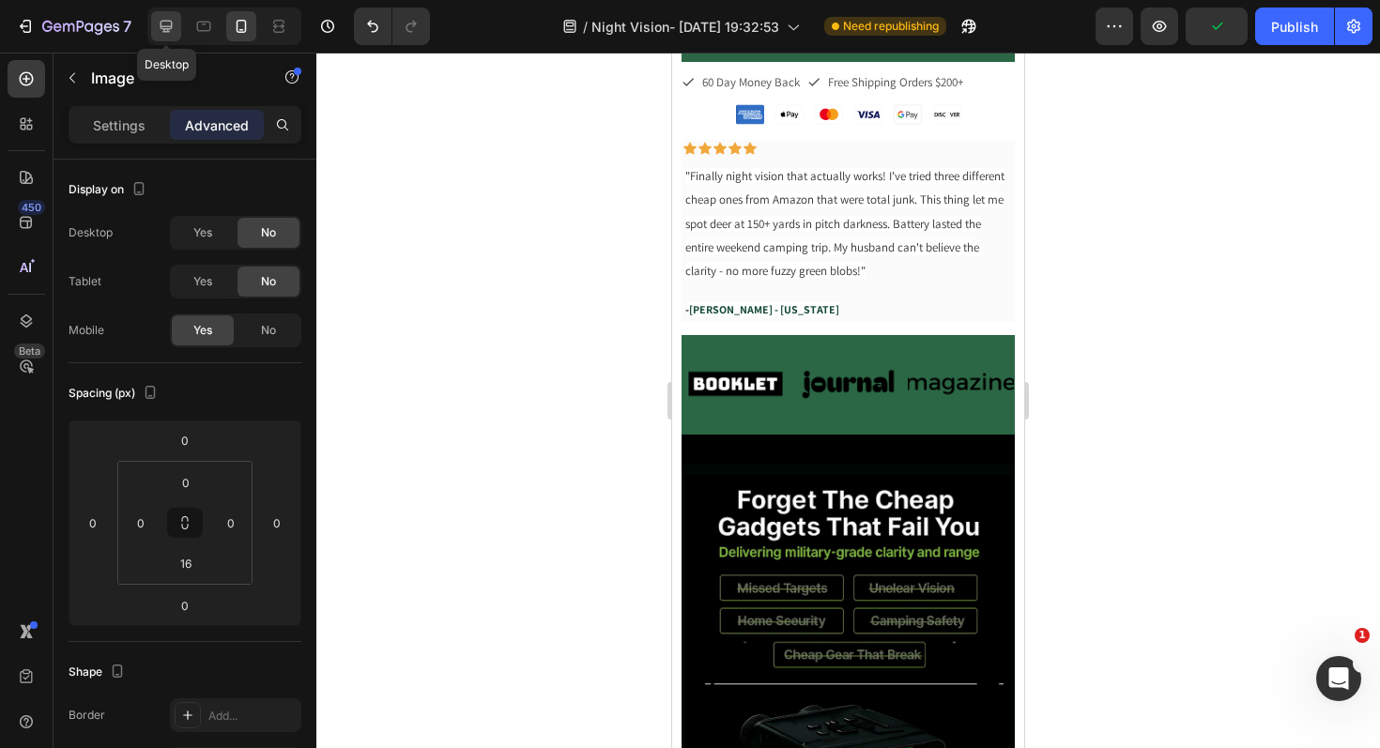
click at [168, 26] on icon at bounding box center [167, 27] width 12 height 12
type input "0"
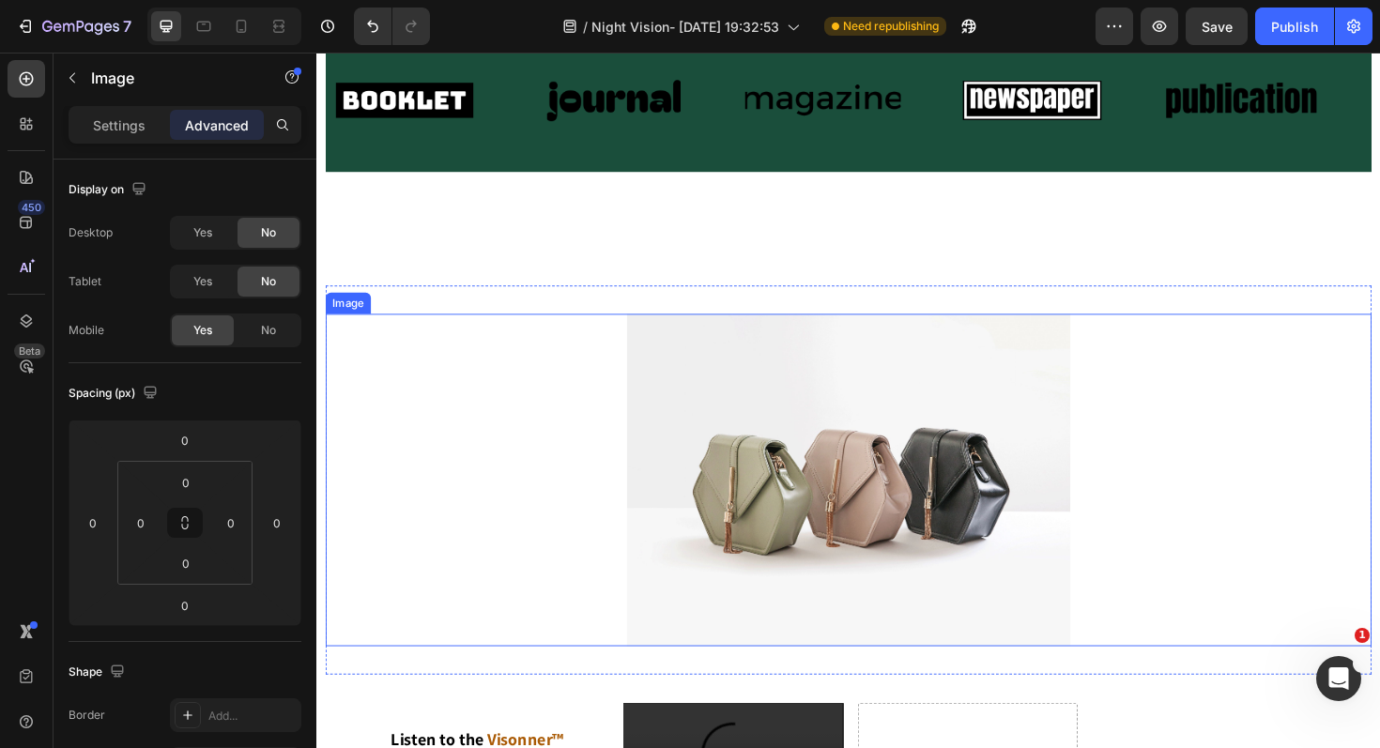
scroll to position [1630, 0]
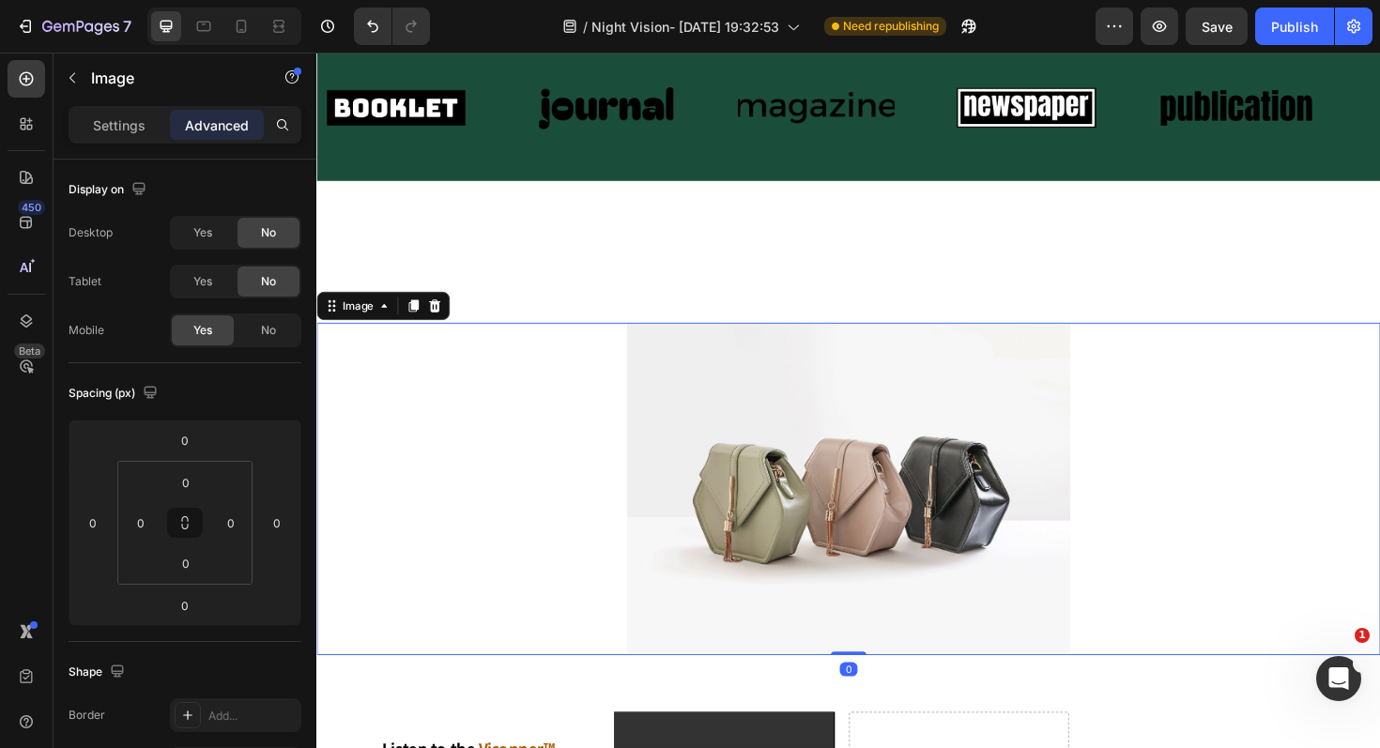
click at [471, 416] on div at bounding box center [879, 515] width 1126 height 352
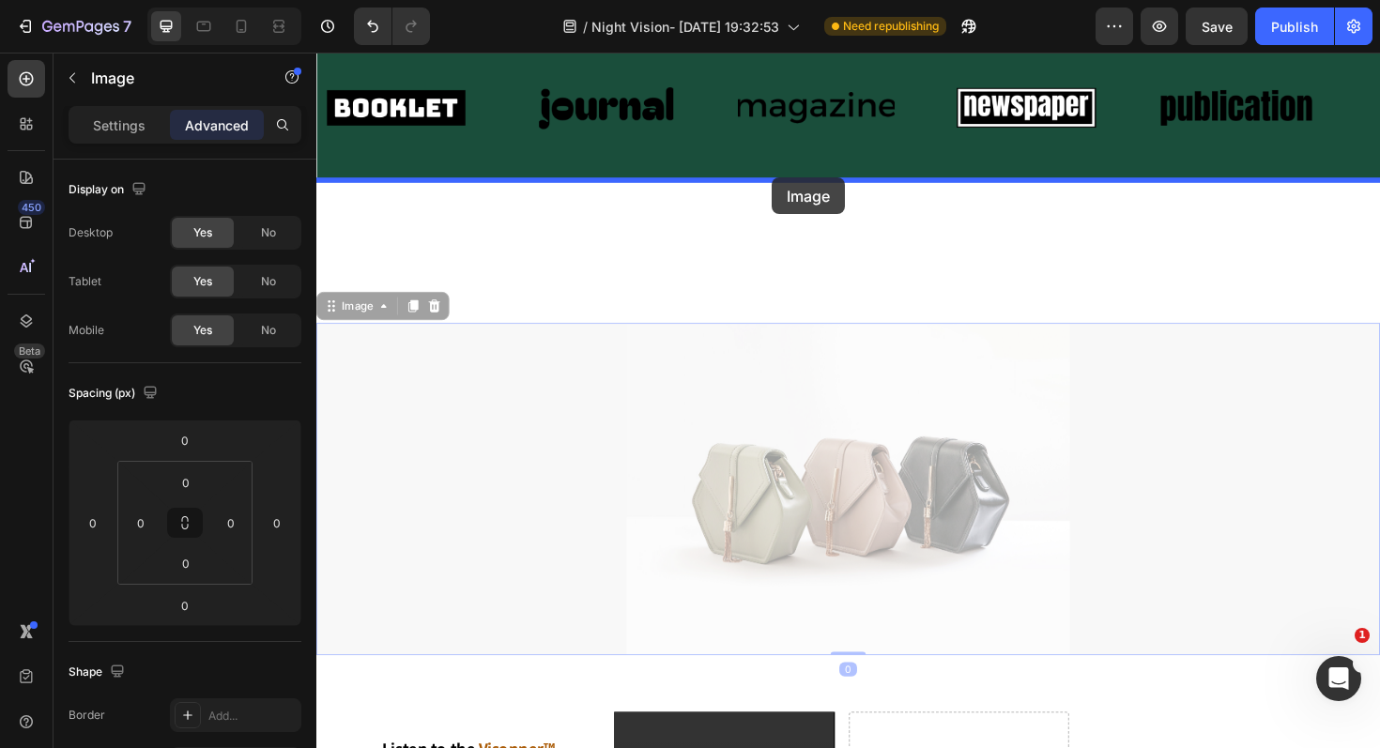
drag, startPoint x: 329, startPoint y: 327, endPoint x: 799, endPoint y: 185, distance: 490.2
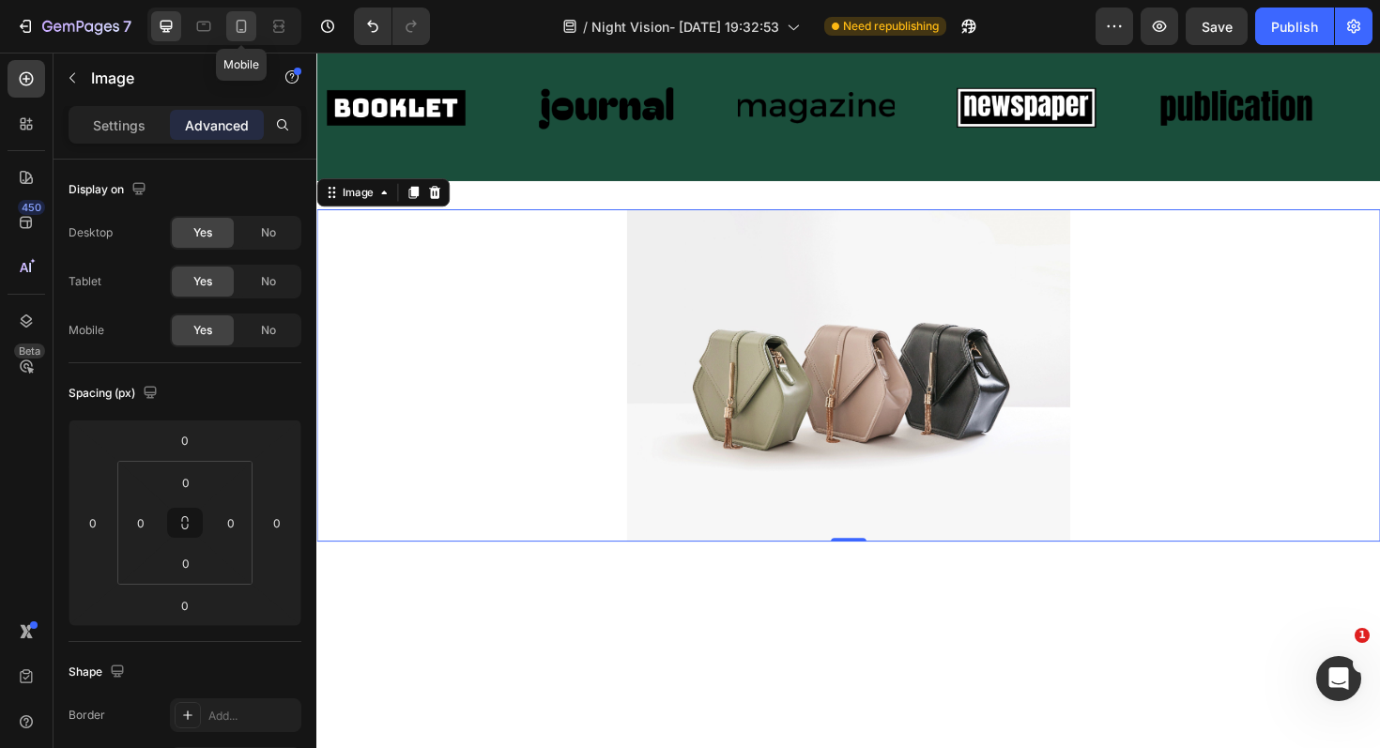
click at [250, 26] on icon at bounding box center [241, 26] width 19 height 19
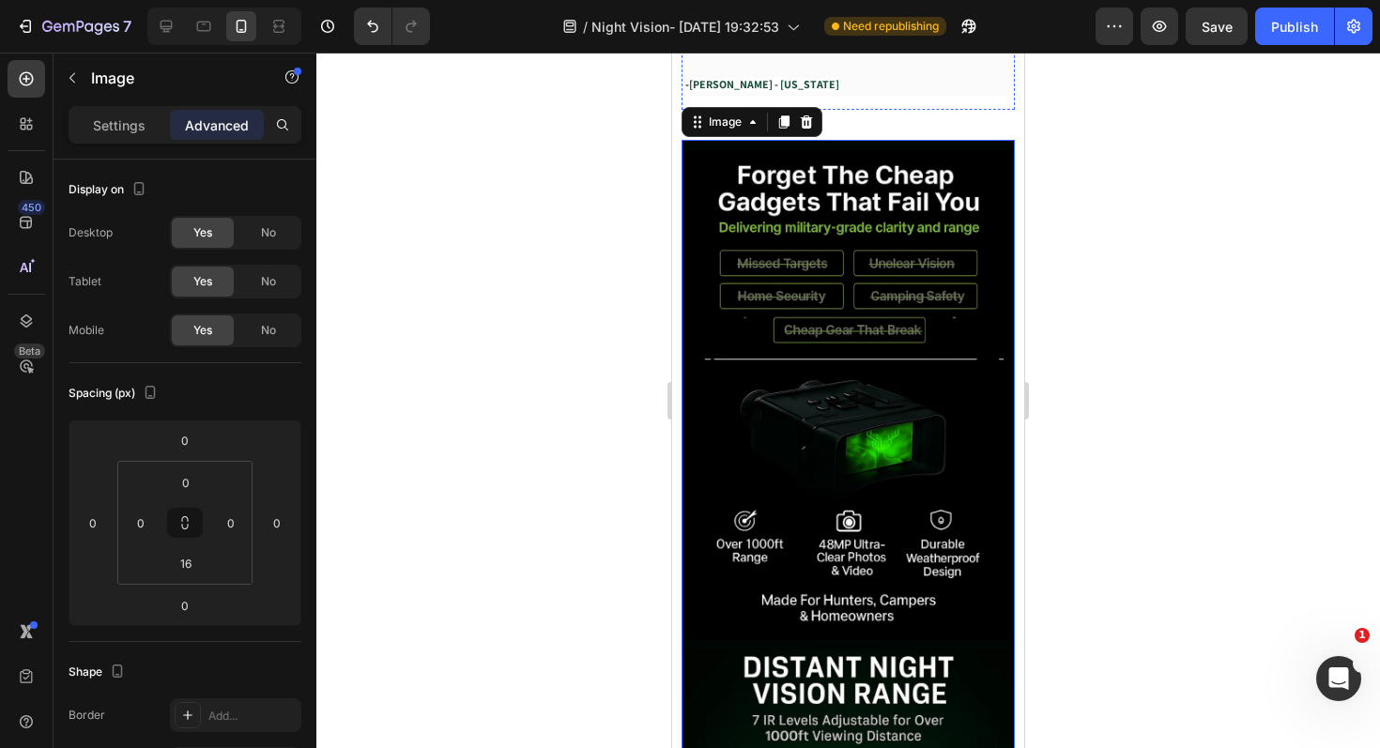
scroll to position [1091, 0]
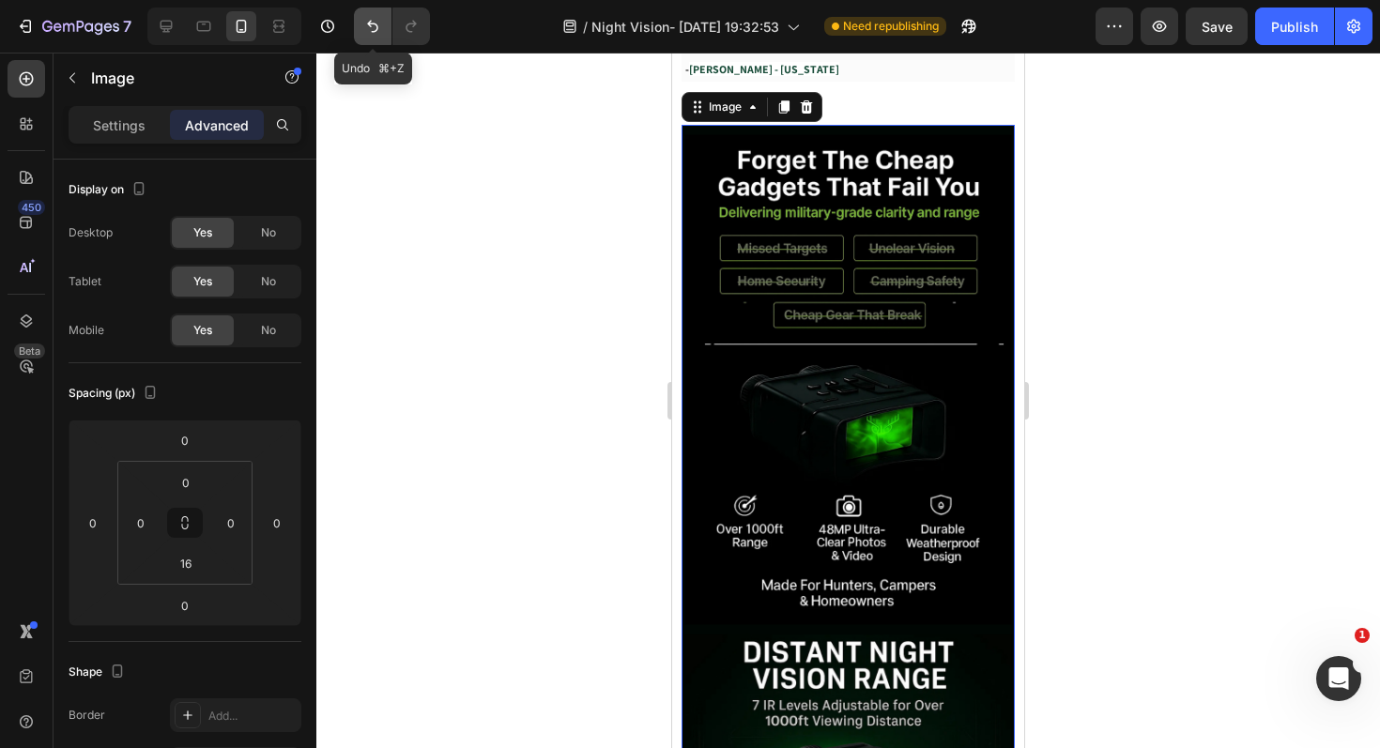
click at [364, 29] on icon "Undo/Redo" at bounding box center [372, 26] width 19 height 19
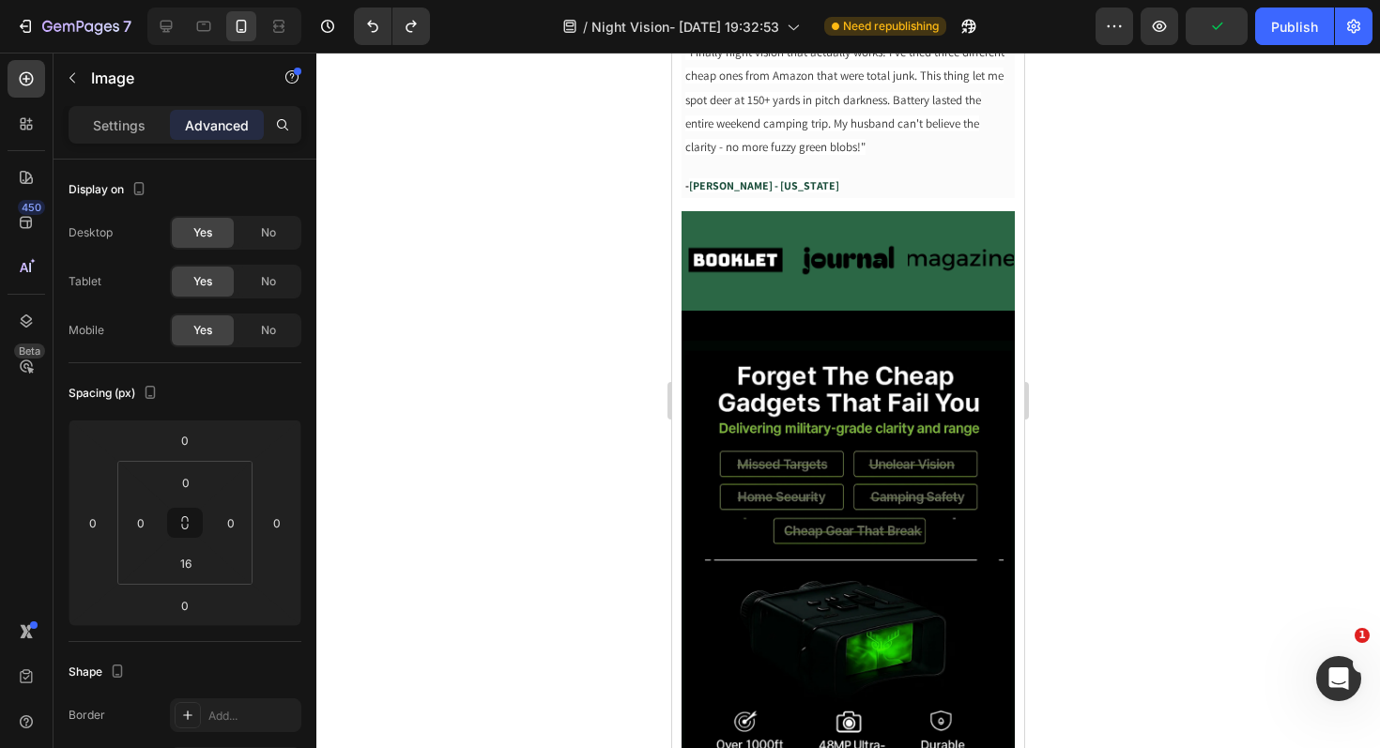
scroll to position [970, 0]
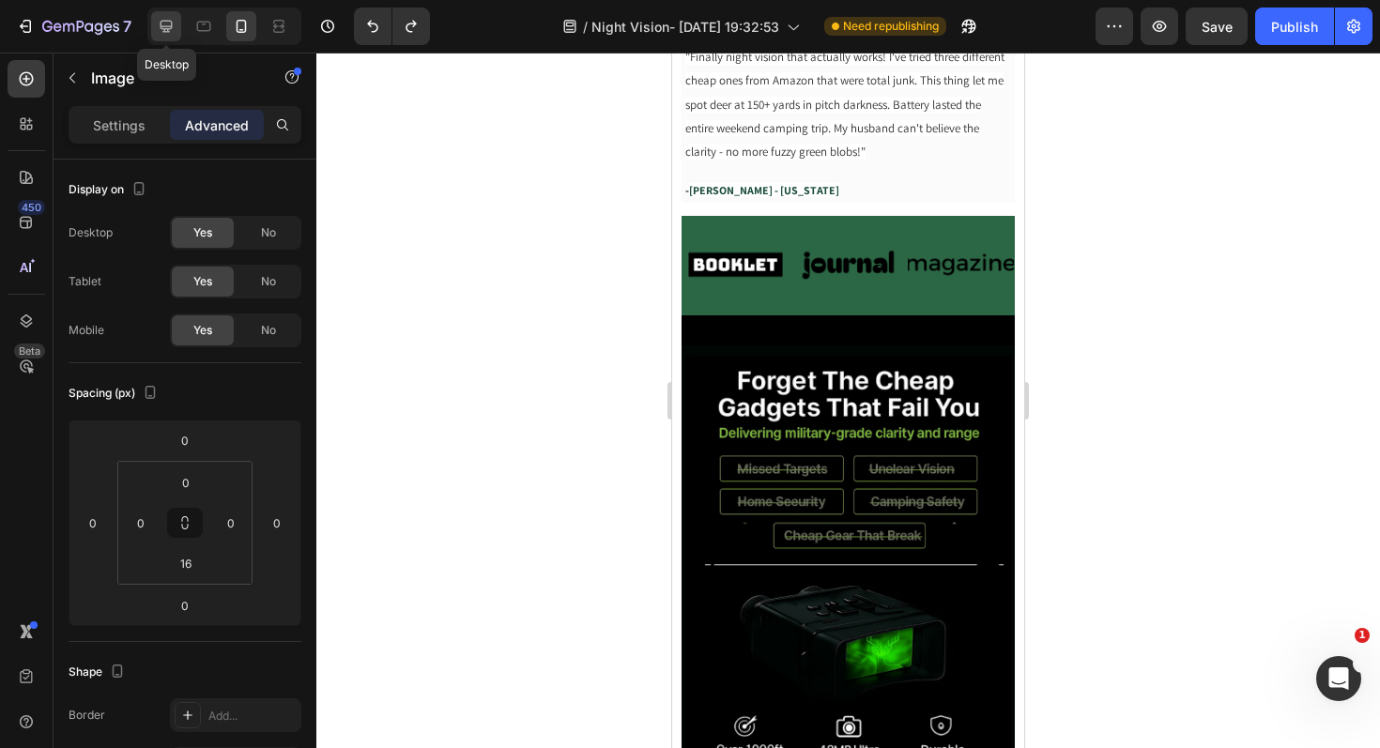
click at [165, 33] on icon at bounding box center [166, 26] width 19 height 19
type input "0"
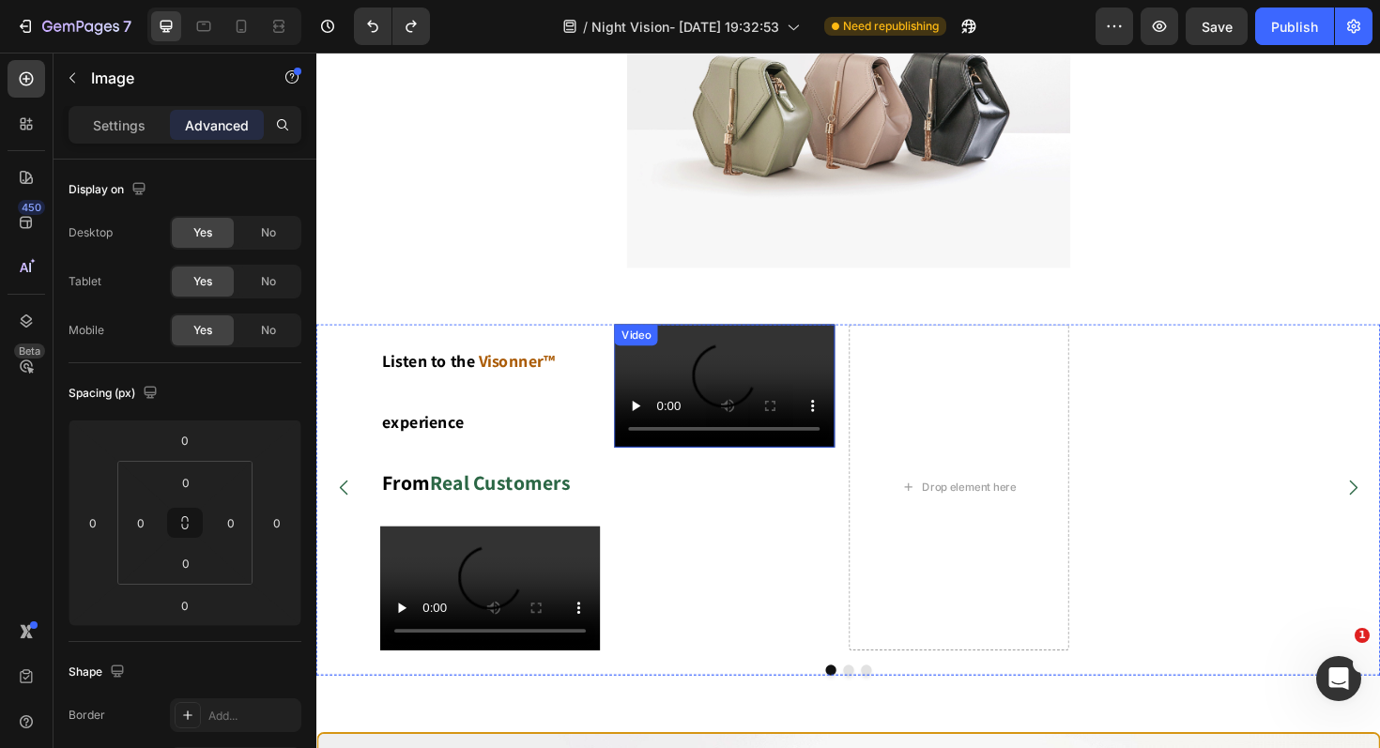
scroll to position [1790, 0]
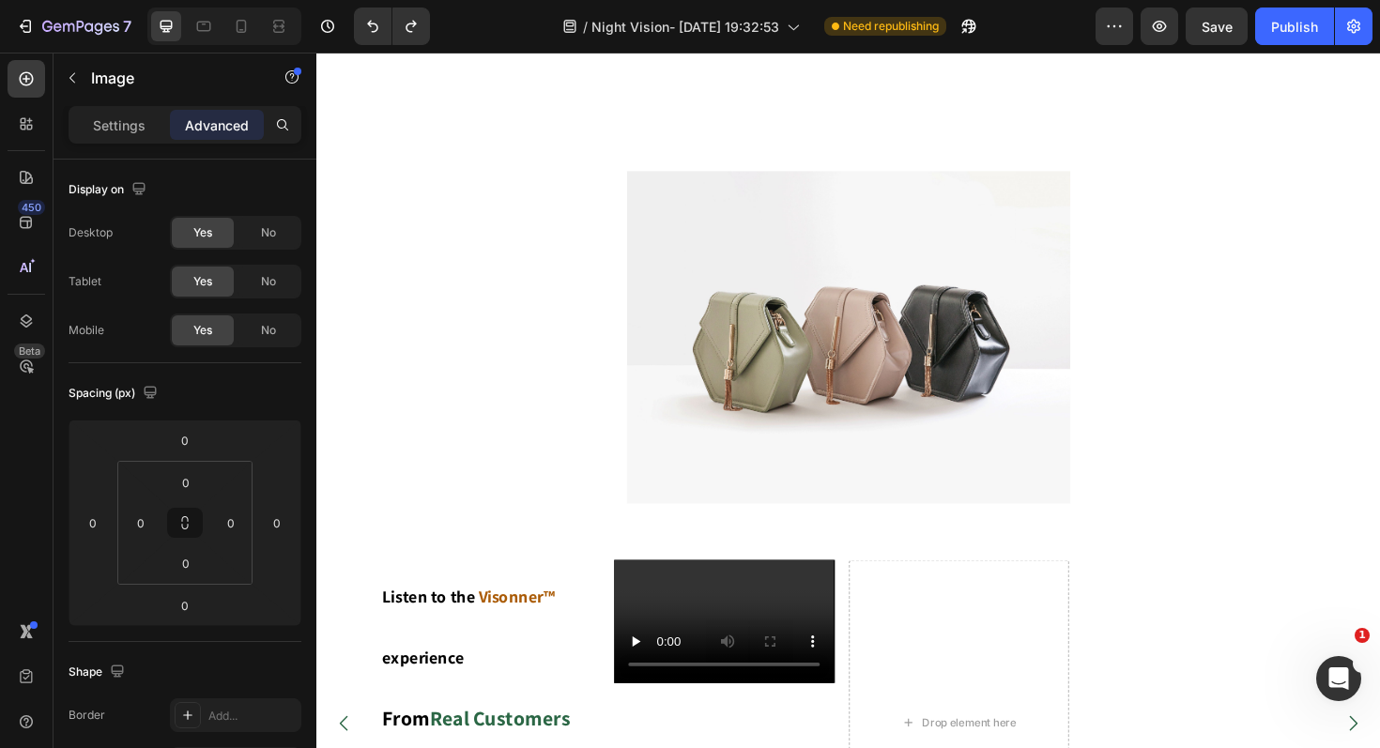
click at [1106, 383] on img at bounding box center [879, 354] width 469 height 352
click at [609, 409] on div at bounding box center [879, 354] width 1126 height 352
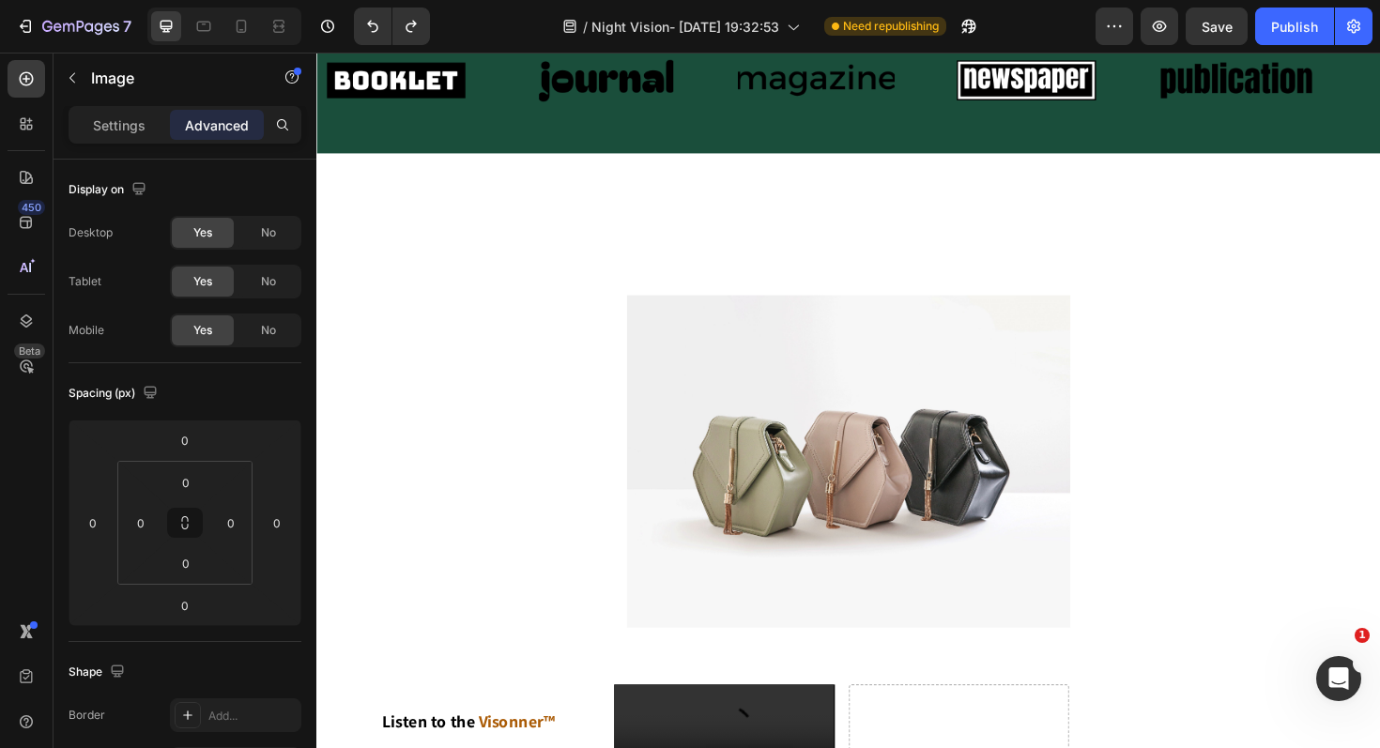
click at [735, 446] on img at bounding box center [879, 486] width 469 height 352
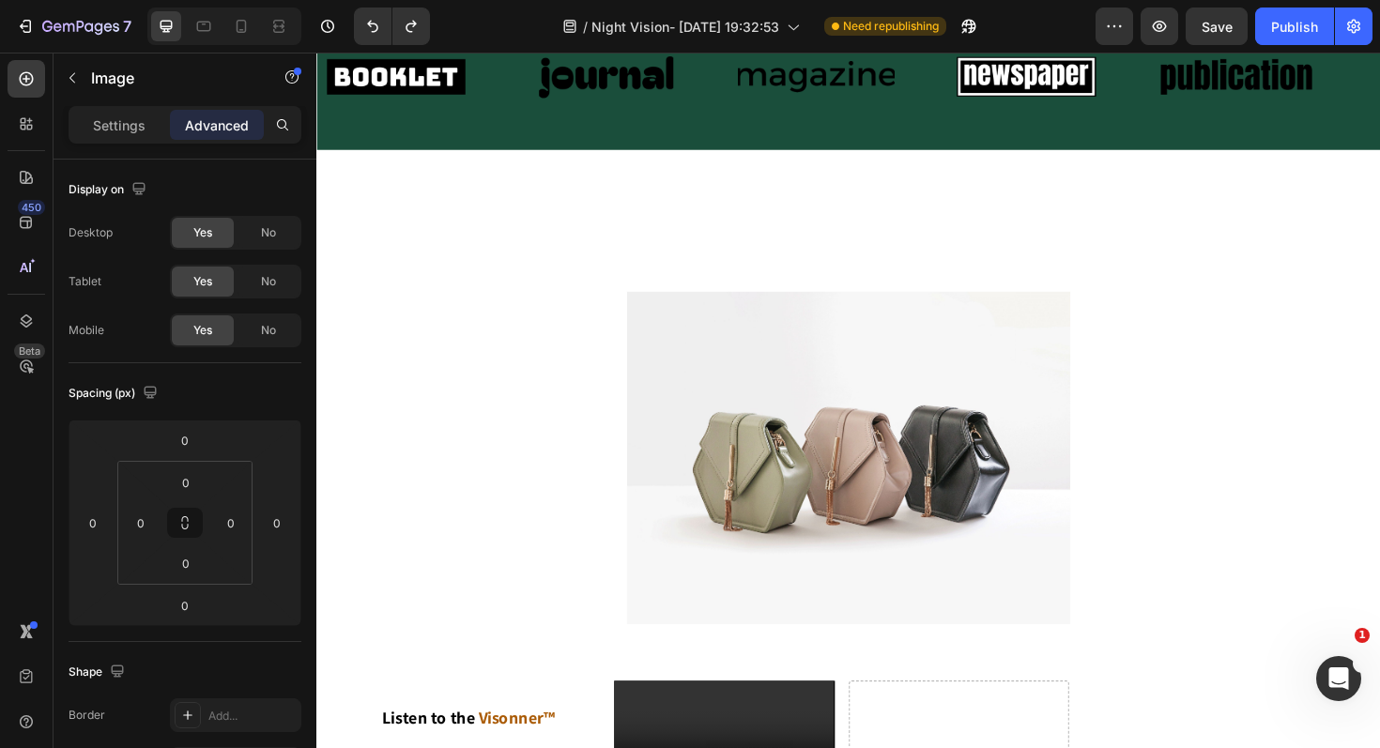
scroll to position [1682, 0]
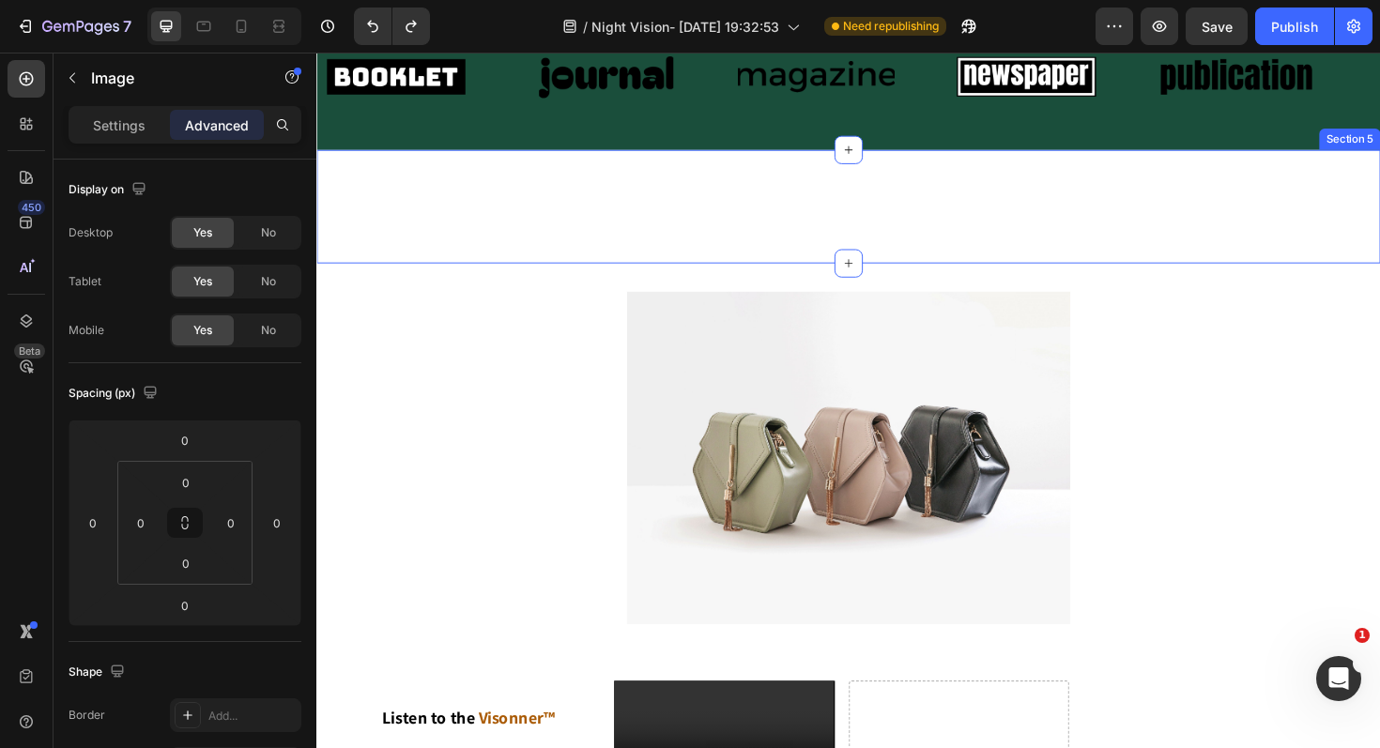
click at [638, 233] on div "BUY IT NOW Dynamic Checkout Publish the page to see the content. Custom Code Pr…" at bounding box center [879, 216] width 1126 height 120
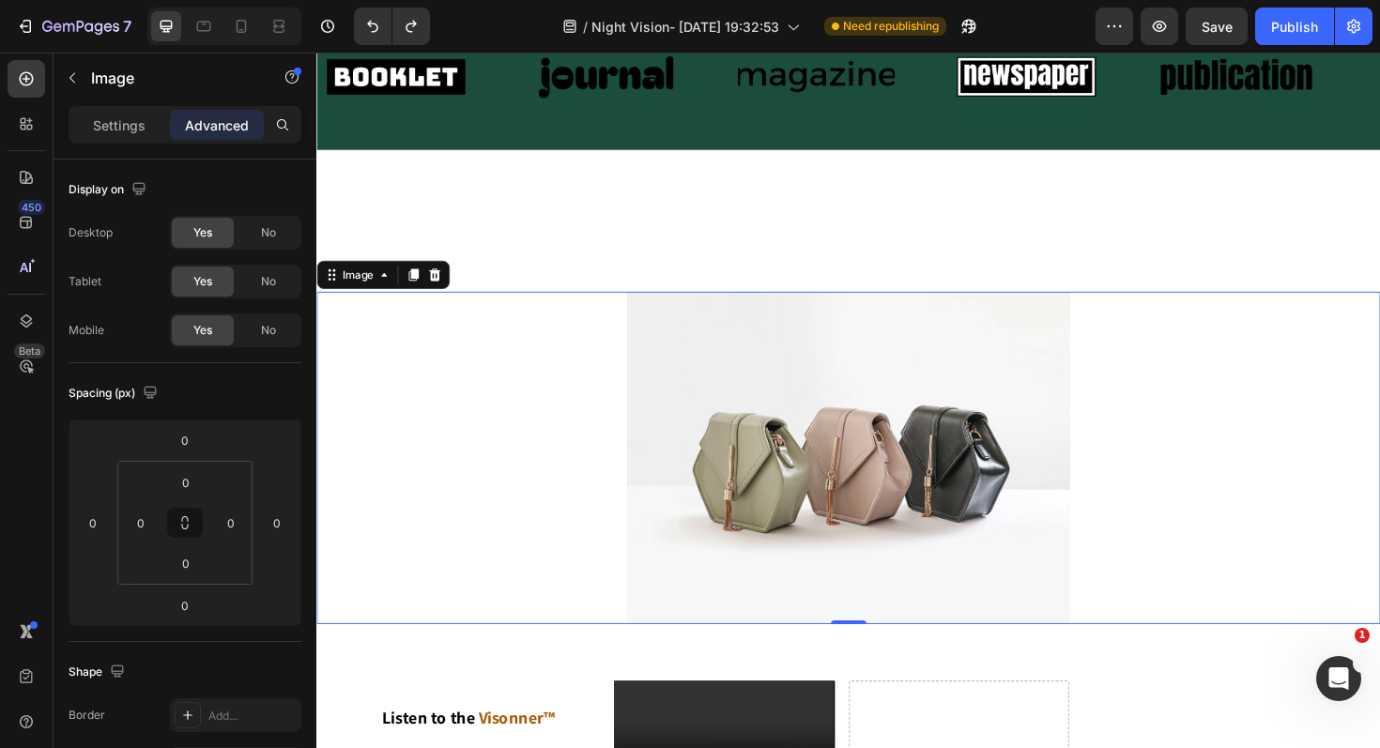
click at [597, 313] on div at bounding box center [879, 482] width 1126 height 352
click at [264, 329] on span "No" at bounding box center [268, 330] width 15 height 17
click at [193, 320] on div "Yes" at bounding box center [203, 330] width 62 height 30
click at [418, 294] on div at bounding box center [418, 288] width 23 height 23
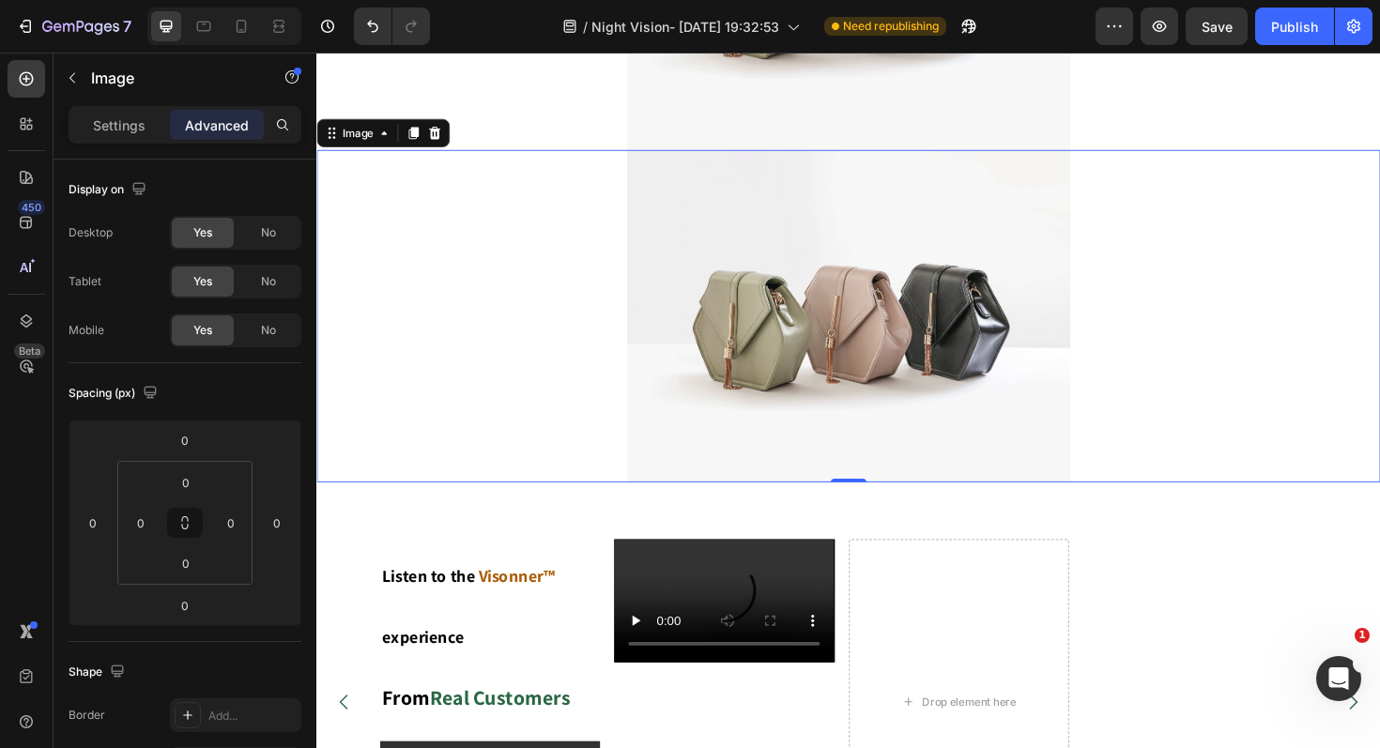
scroll to position [2220, 0]
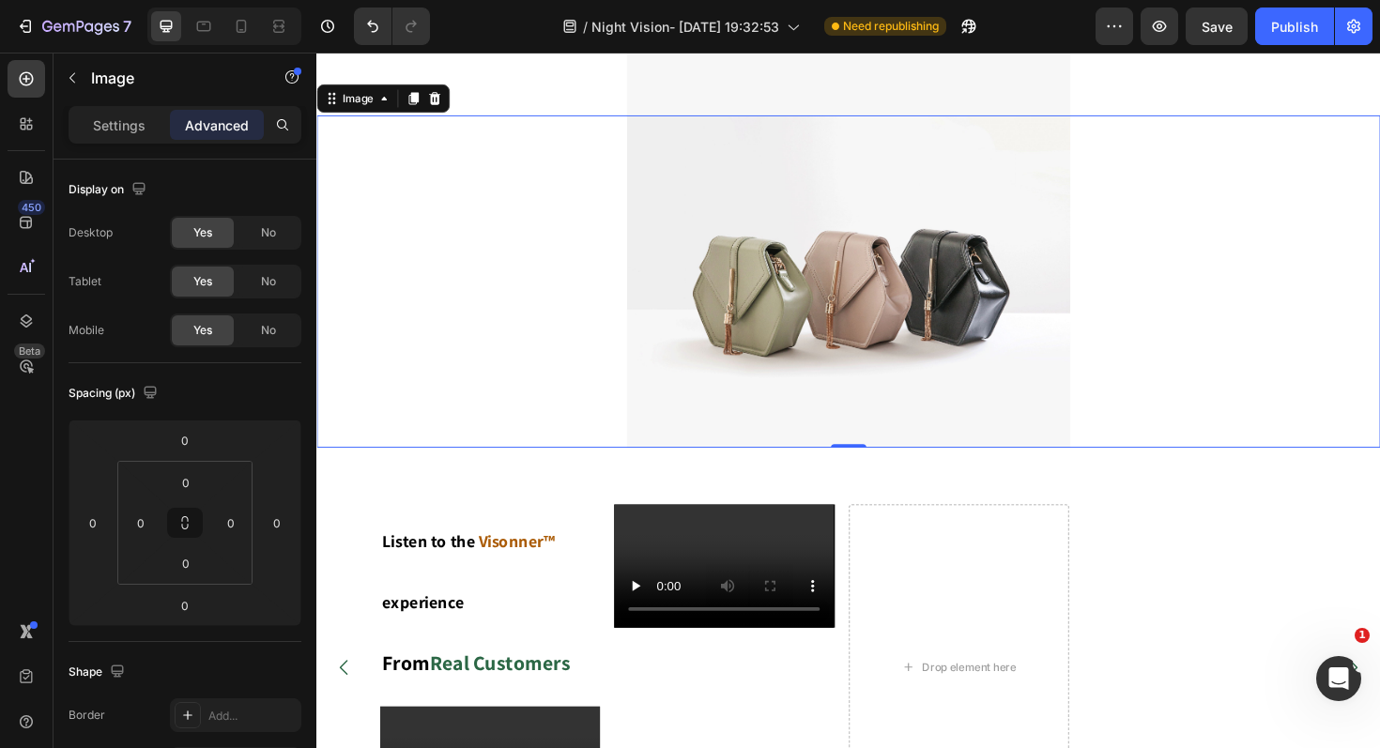
click at [448, 264] on div at bounding box center [879, 295] width 1126 height 352
click at [259, 235] on div "No" at bounding box center [268, 233] width 62 height 30
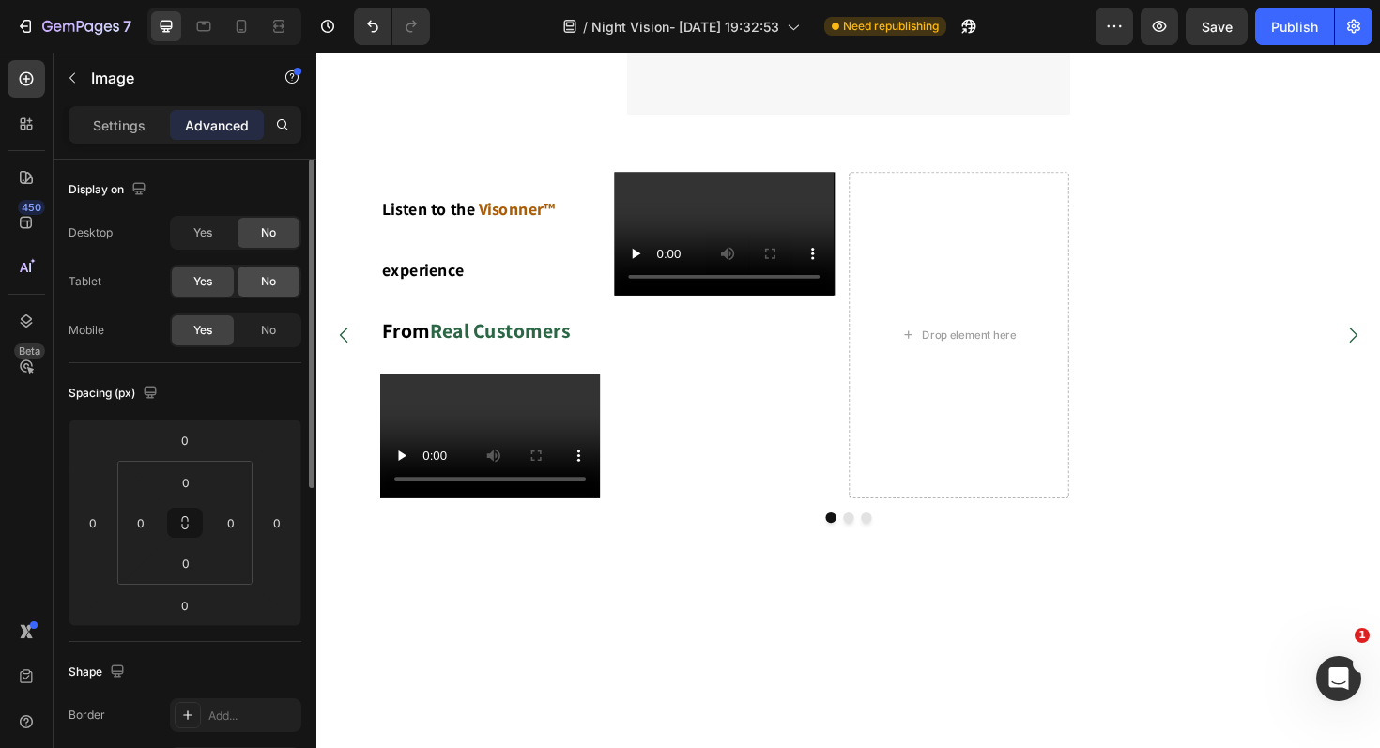
click at [277, 269] on div "No" at bounding box center [268, 282] width 62 height 30
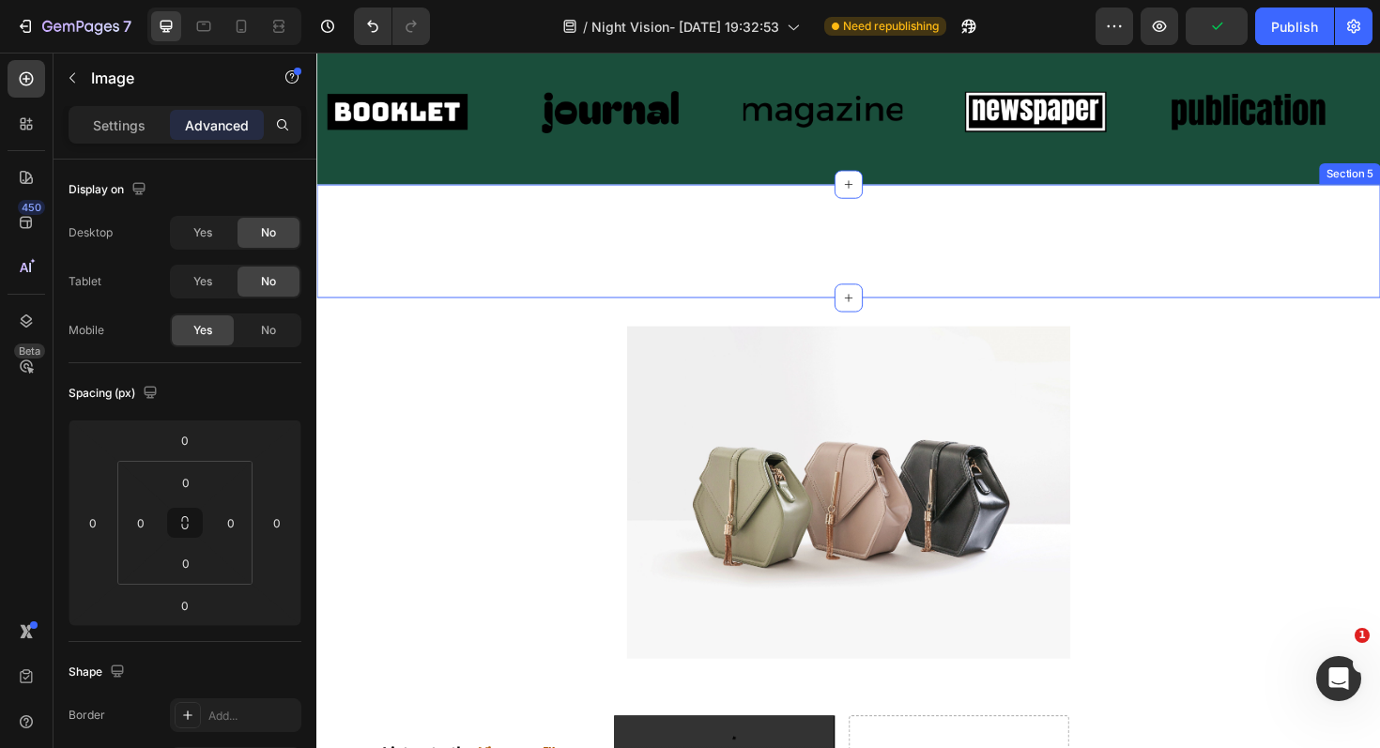
scroll to position [1726, 0]
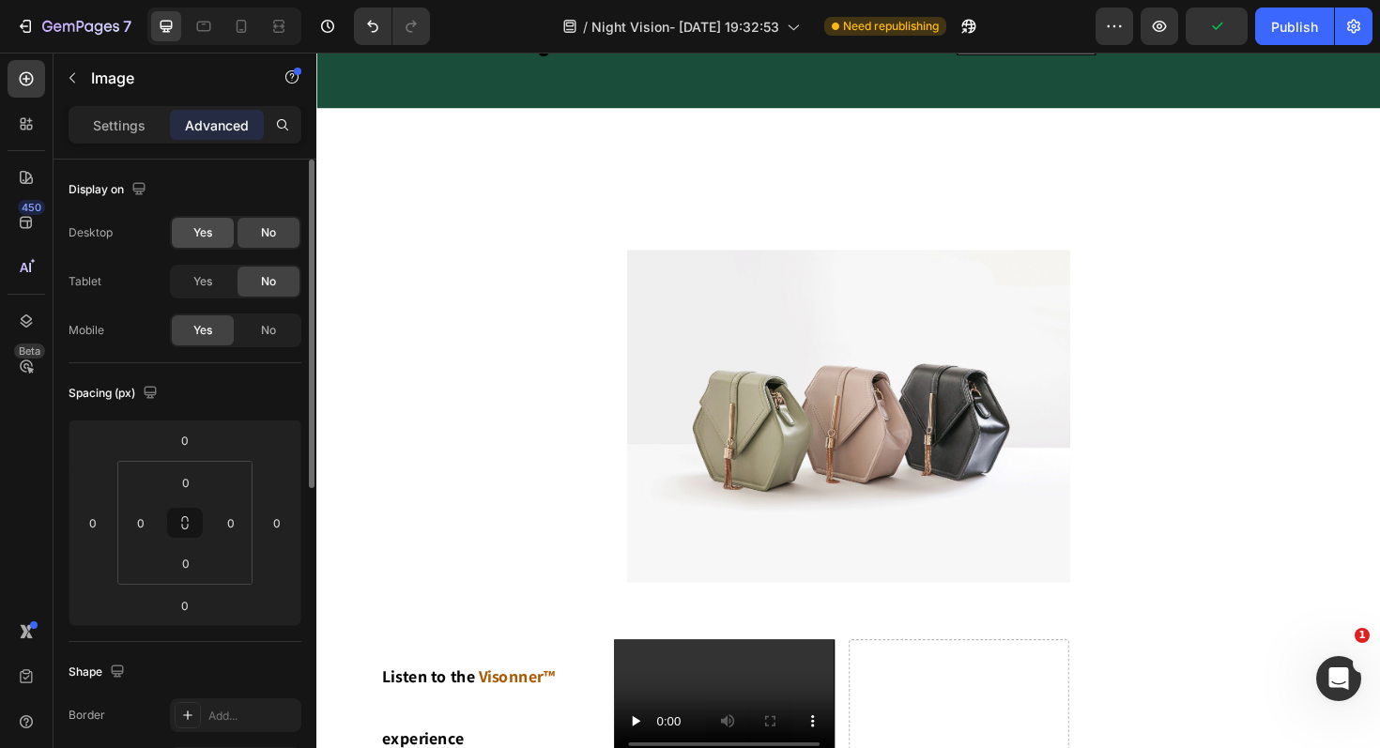
click at [175, 242] on div "Yes" at bounding box center [203, 233] width 62 height 30
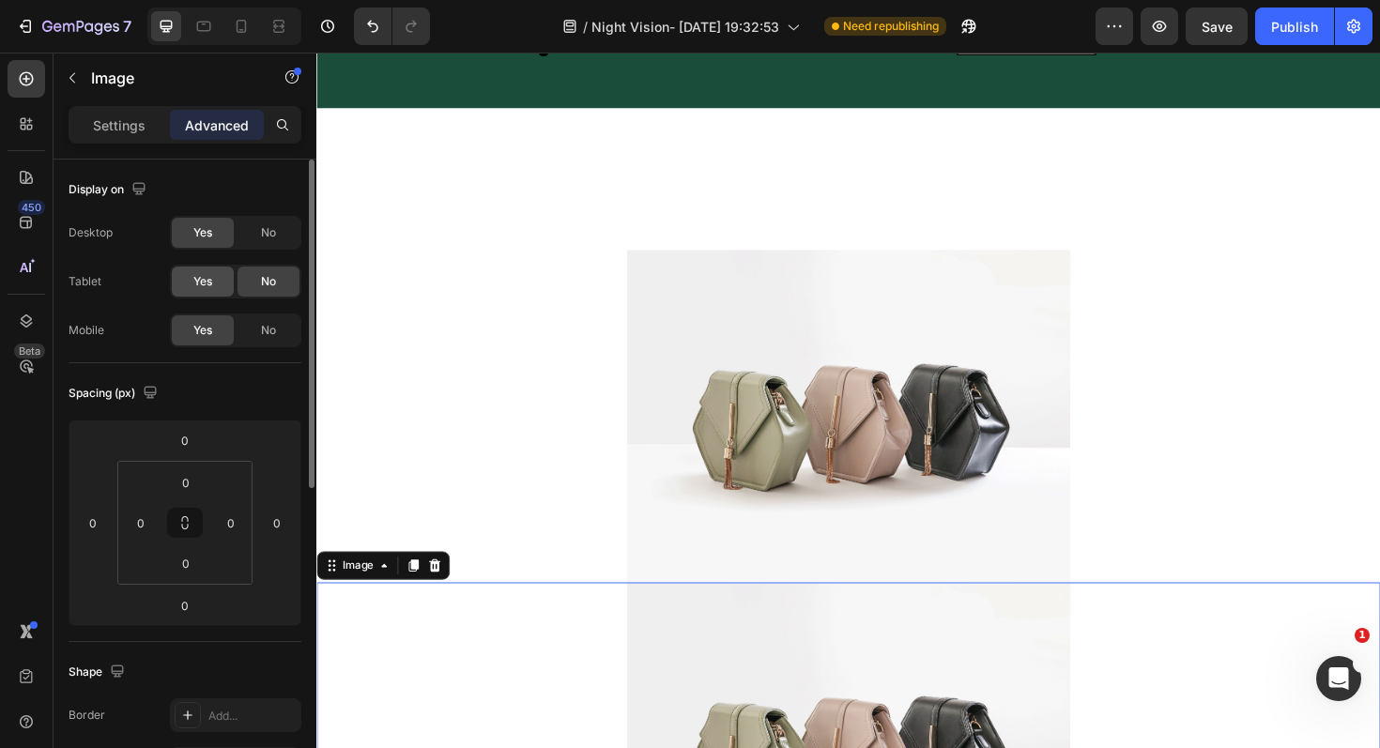
click at [222, 281] on div "Yes" at bounding box center [203, 282] width 62 height 30
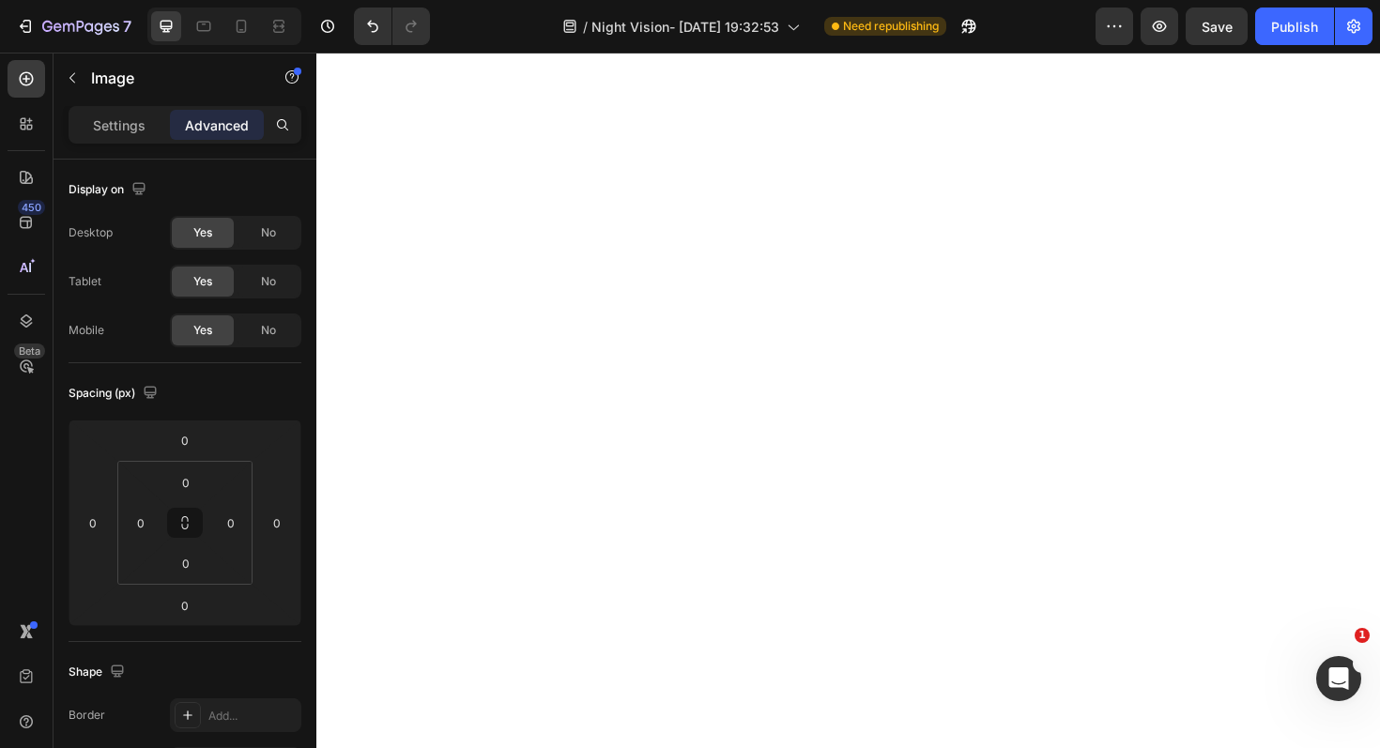
scroll to position [0, 0]
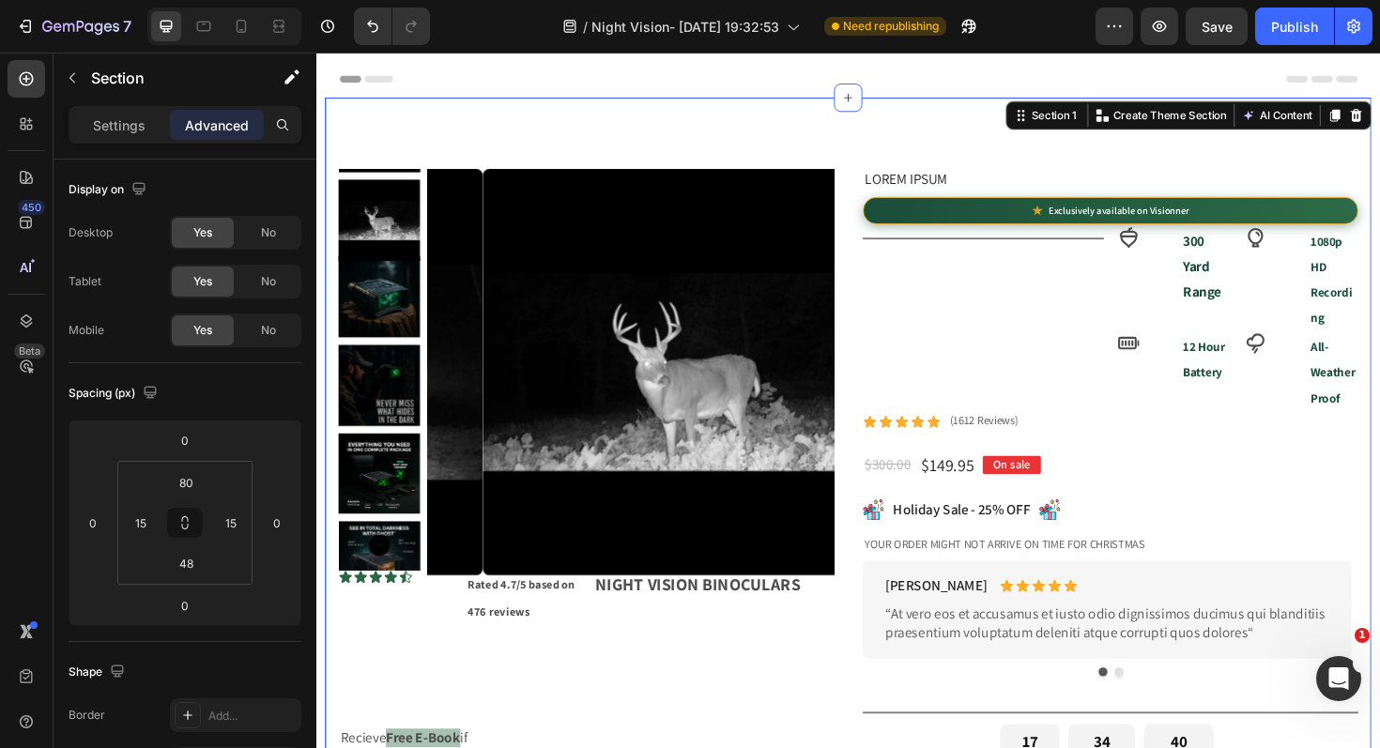
click at [850, 157] on div "Product Images Icon Icon Icon Icon Icon Icon List Rated 4.7/5 based on 476 revi…" at bounding box center [880, 483] width 1108 height 767
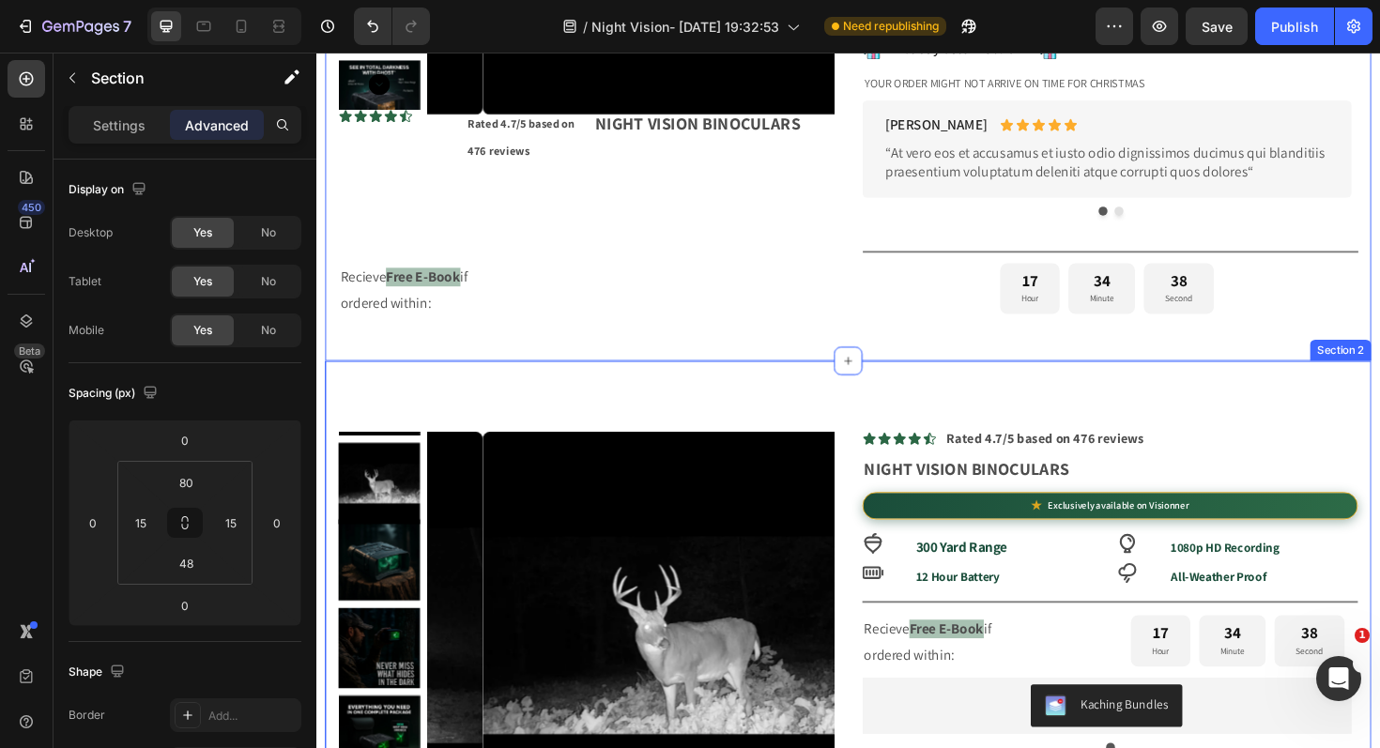
scroll to position [507, 0]
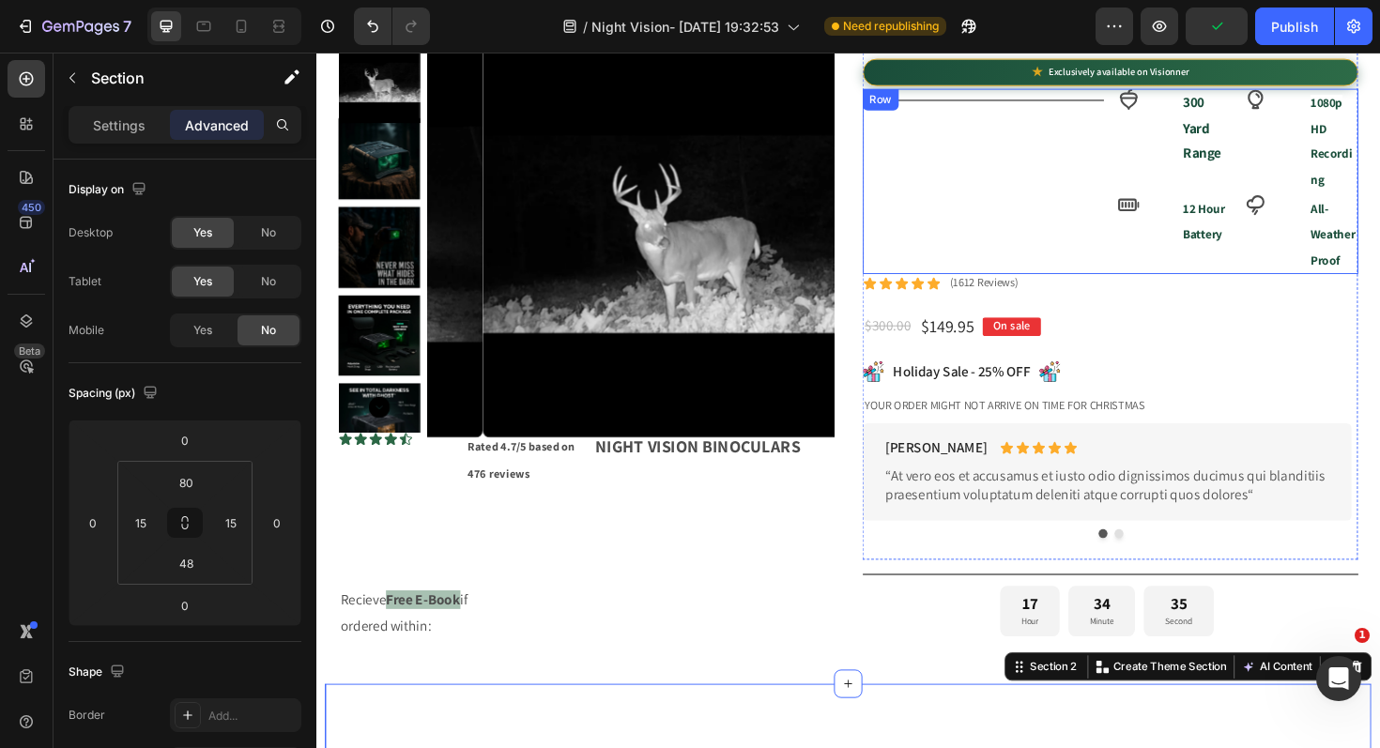
scroll to position [0, 0]
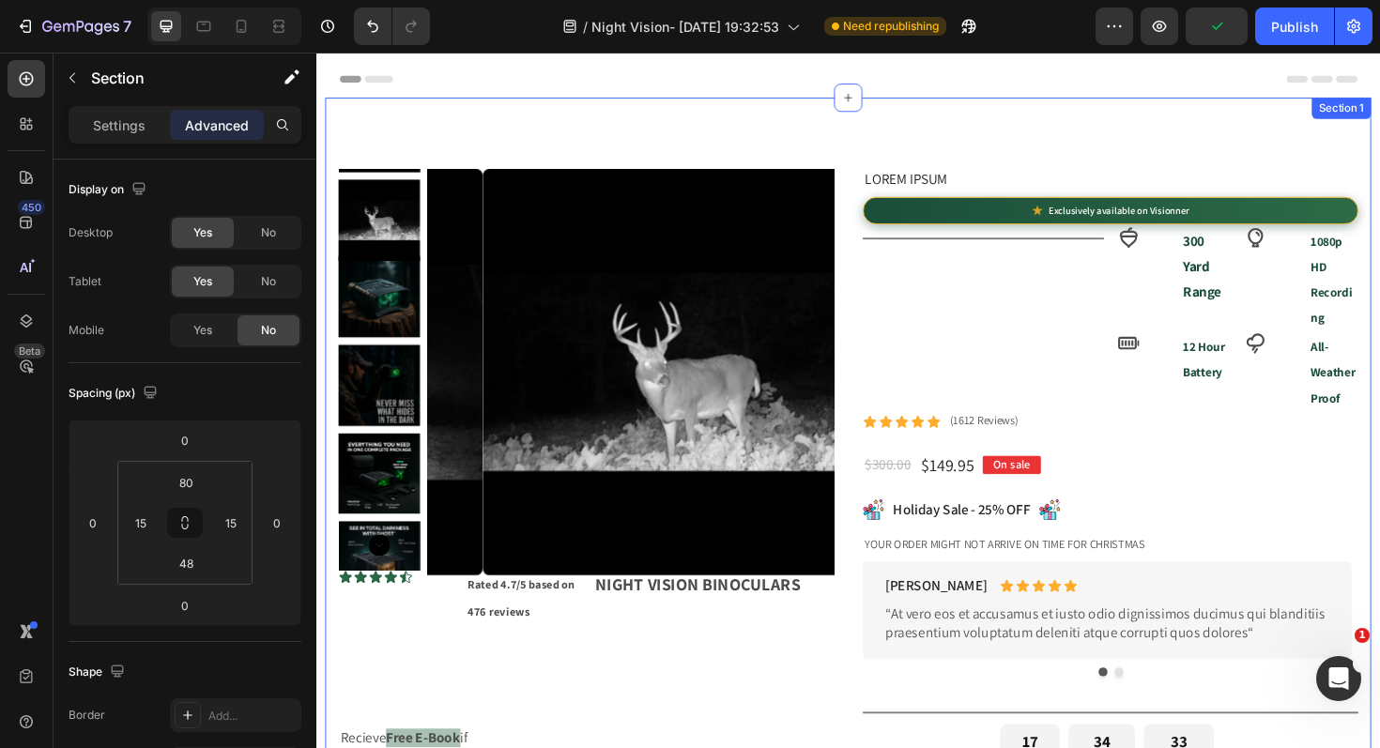
click at [864, 131] on div "Product Images Icon Icon Icon Icon Icon Icon List Rated 4.7/5 based on 476 revi…" at bounding box center [880, 483] width 1108 height 767
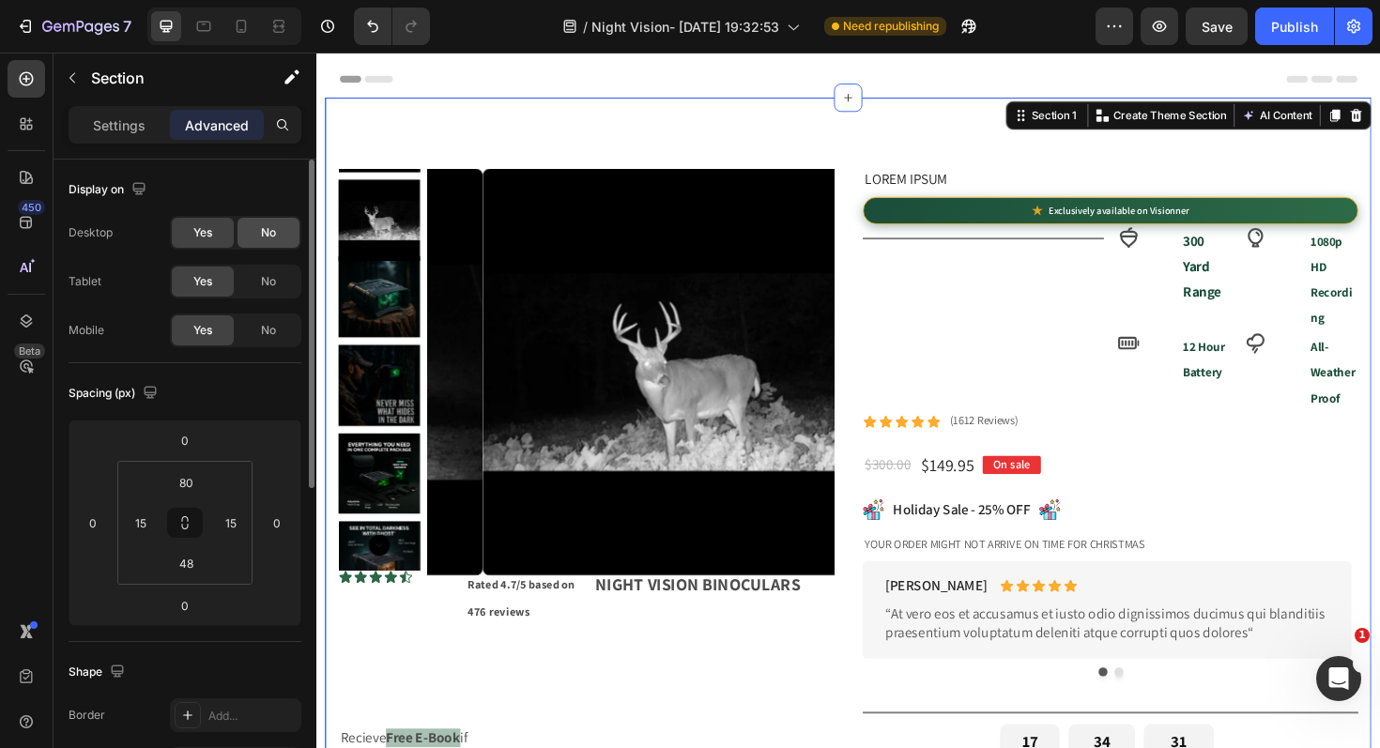
click at [282, 236] on div "No" at bounding box center [268, 233] width 62 height 30
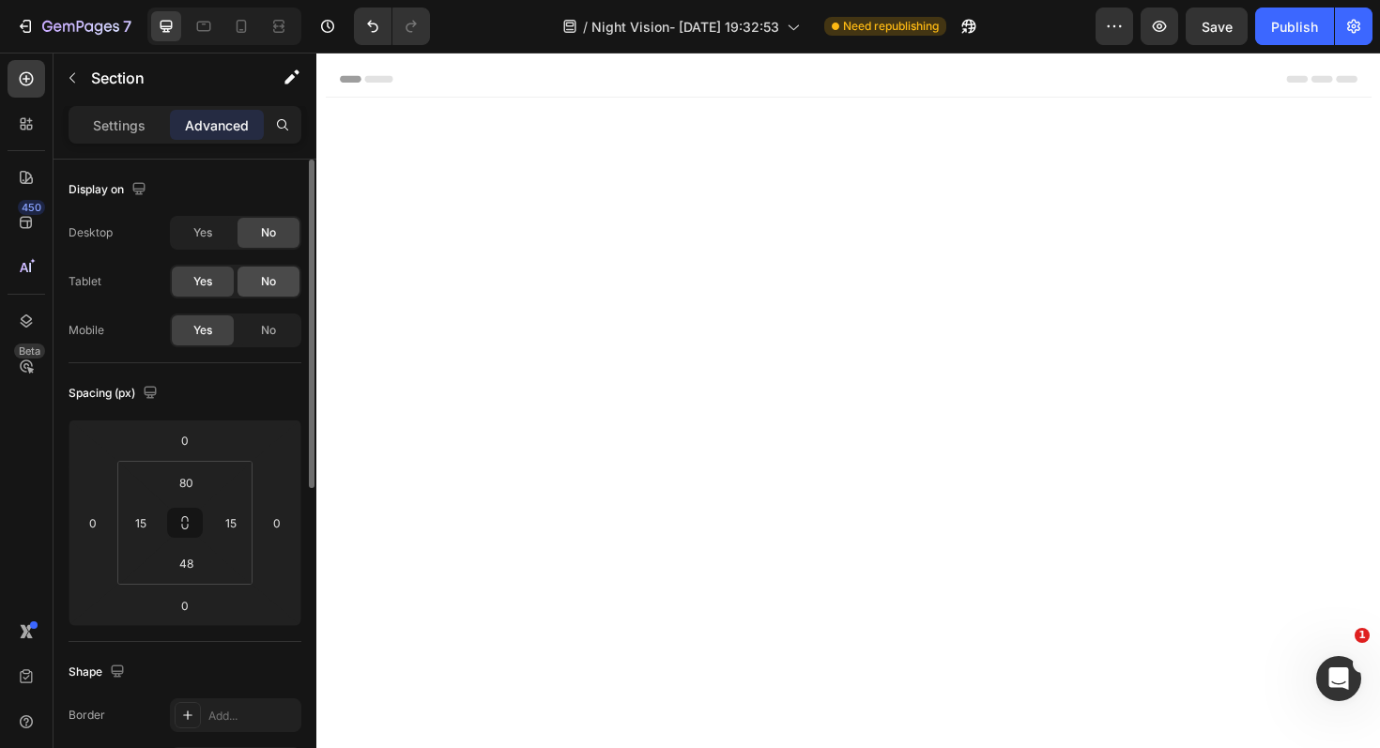
click at [276, 277] on div "No" at bounding box center [268, 282] width 62 height 30
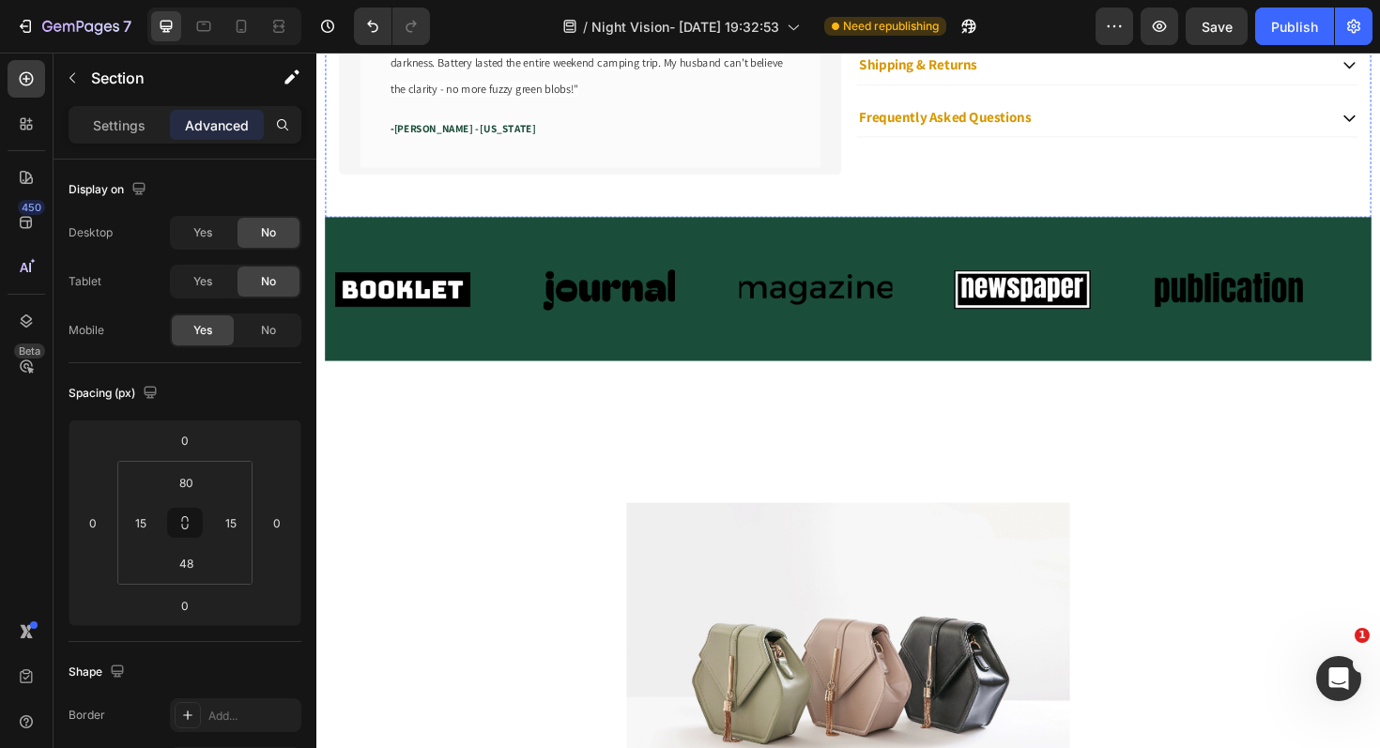
scroll to position [971, 0]
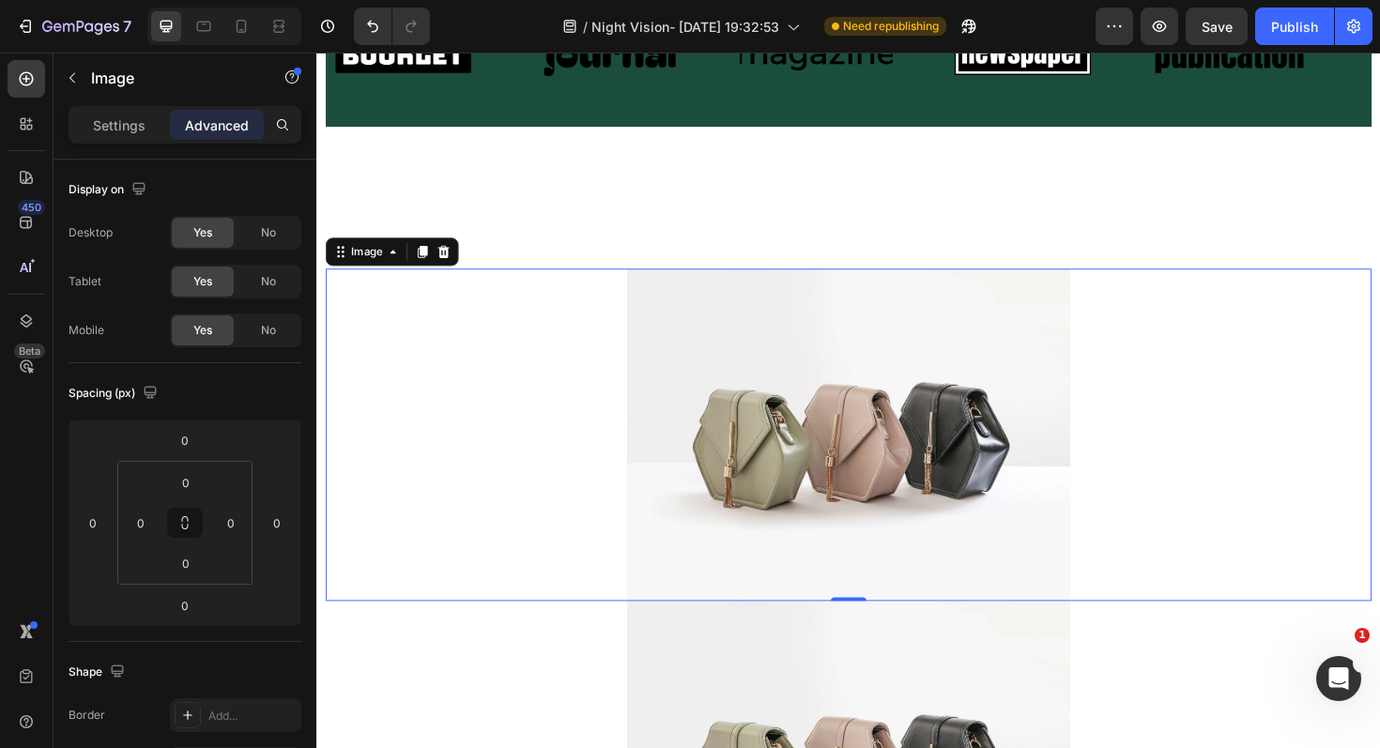
click at [459, 334] on div at bounding box center [880, 458] width 1108 height 352
click at [280, 234] on div "No" at bounding box center [268, 233] width 62 height 30
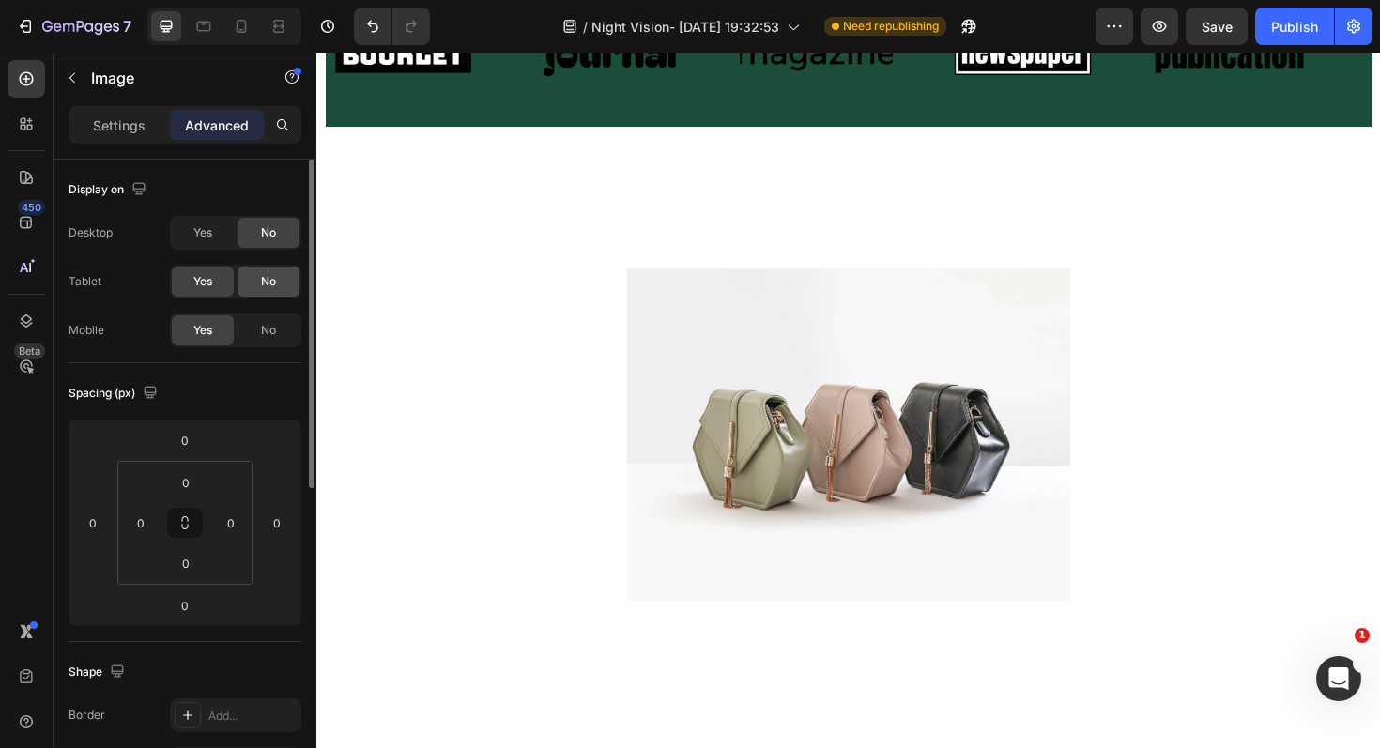
click at [267, 280] on span "No" at bounding box center [268, 281] width 15 height 17
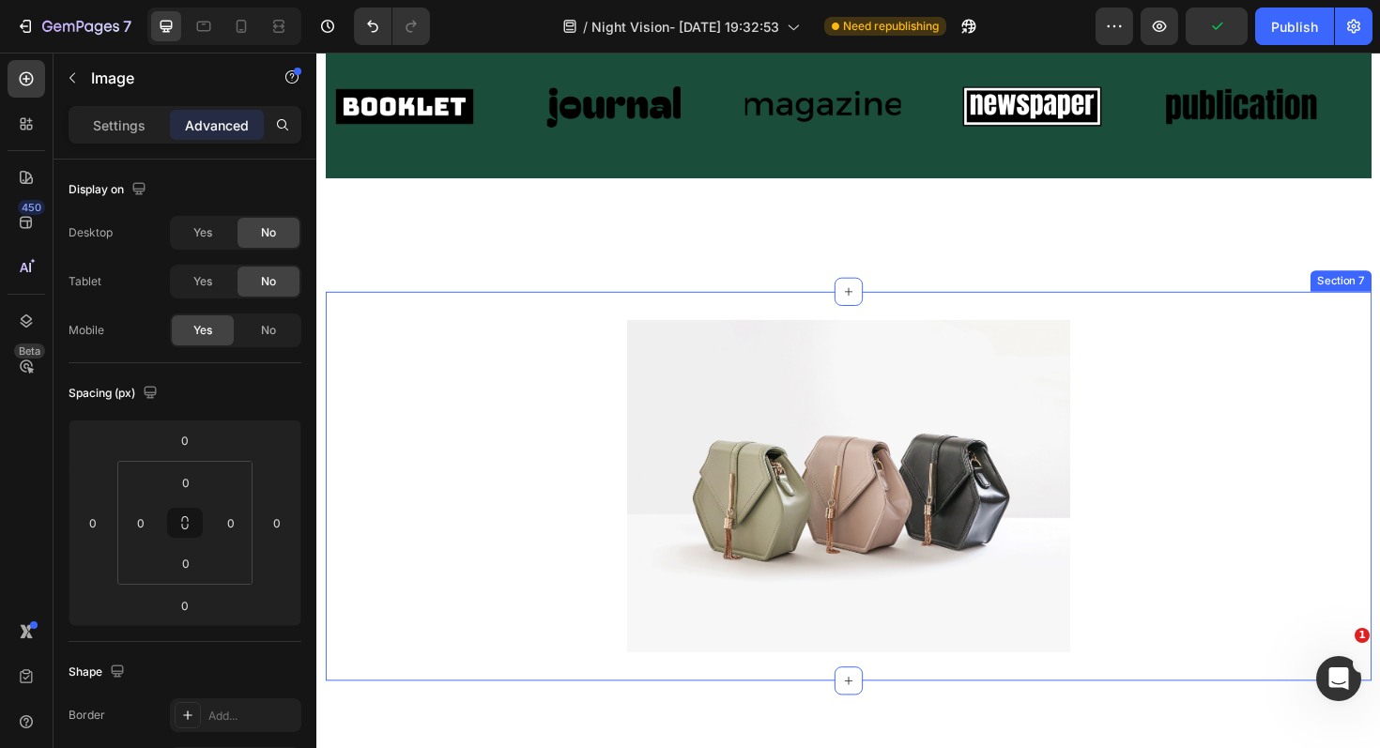
scroll to position [966, 0]
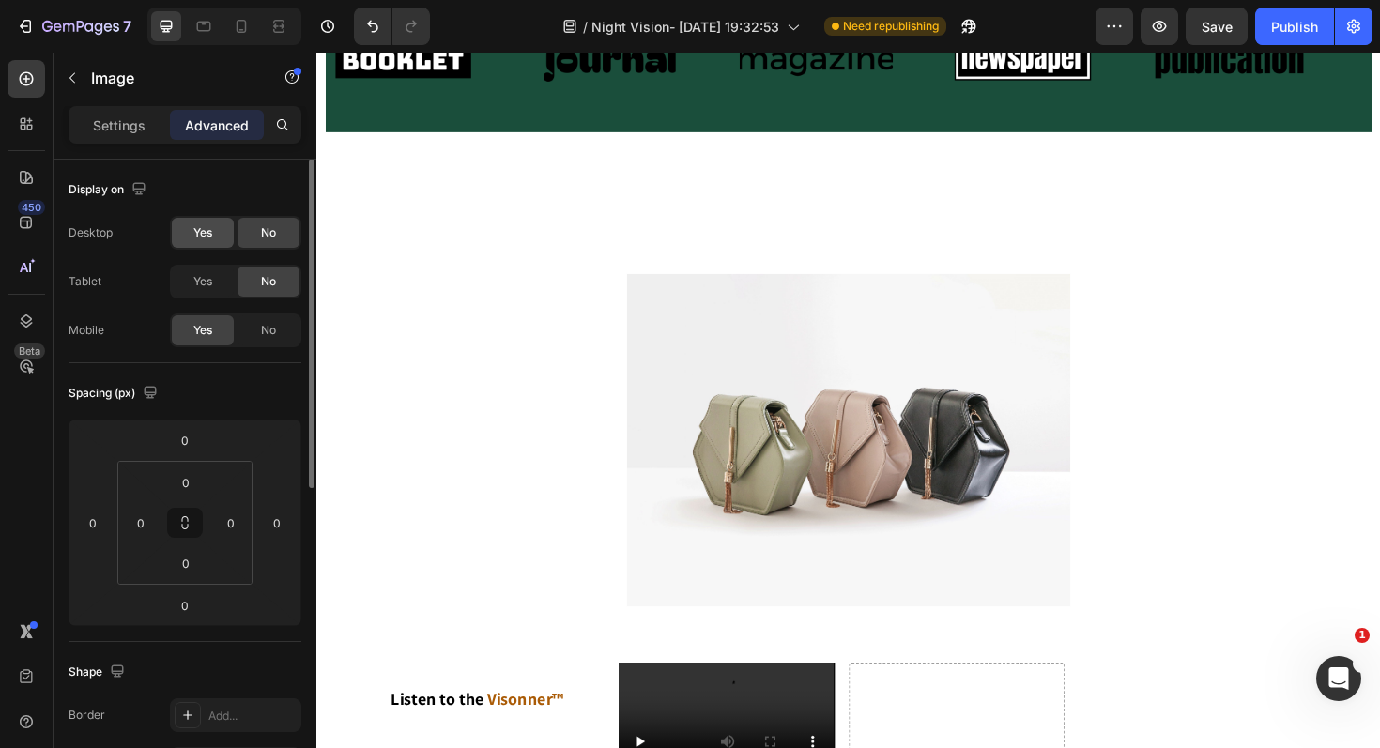
click at [201, 229] on span "Yes" at bounding box center [202, 232] width 19 height 17
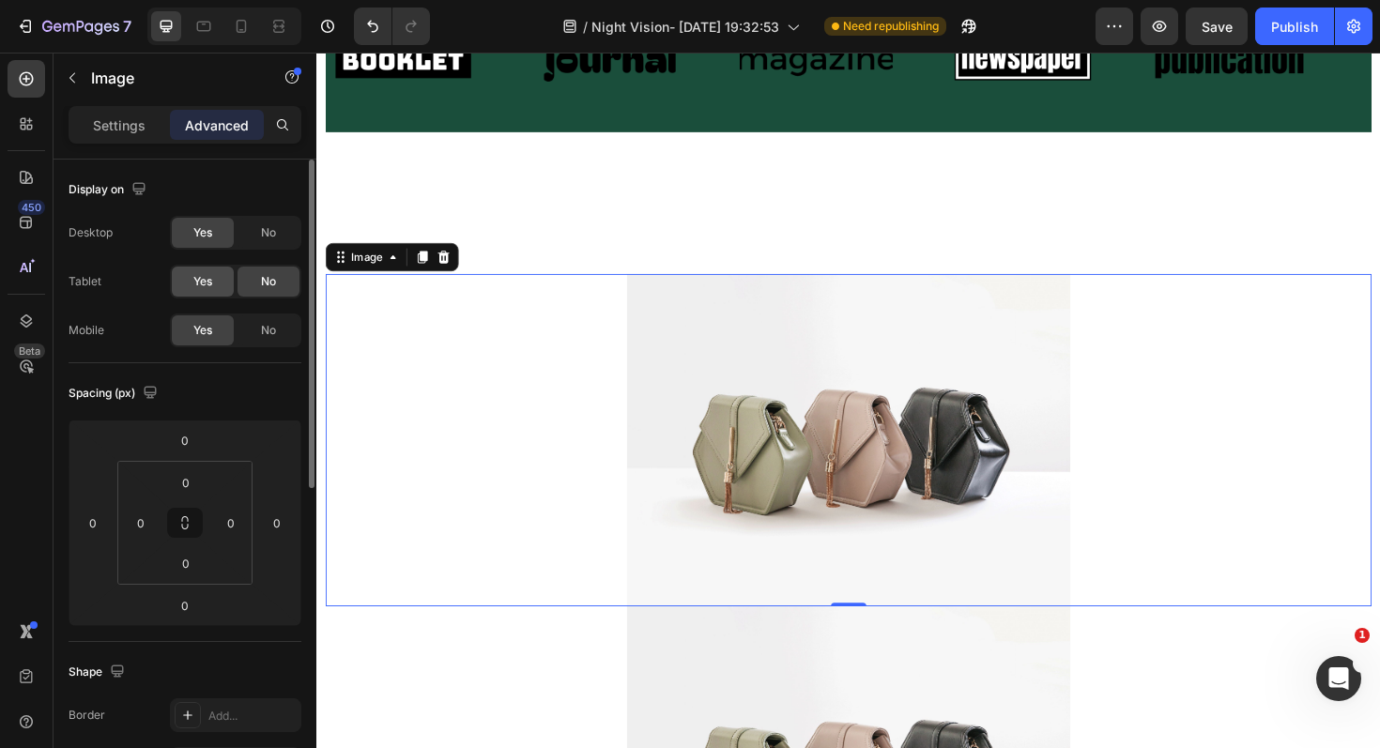
click at [203, 271] on div "Yes" at bounding box center [203, 282] width 62 height 30
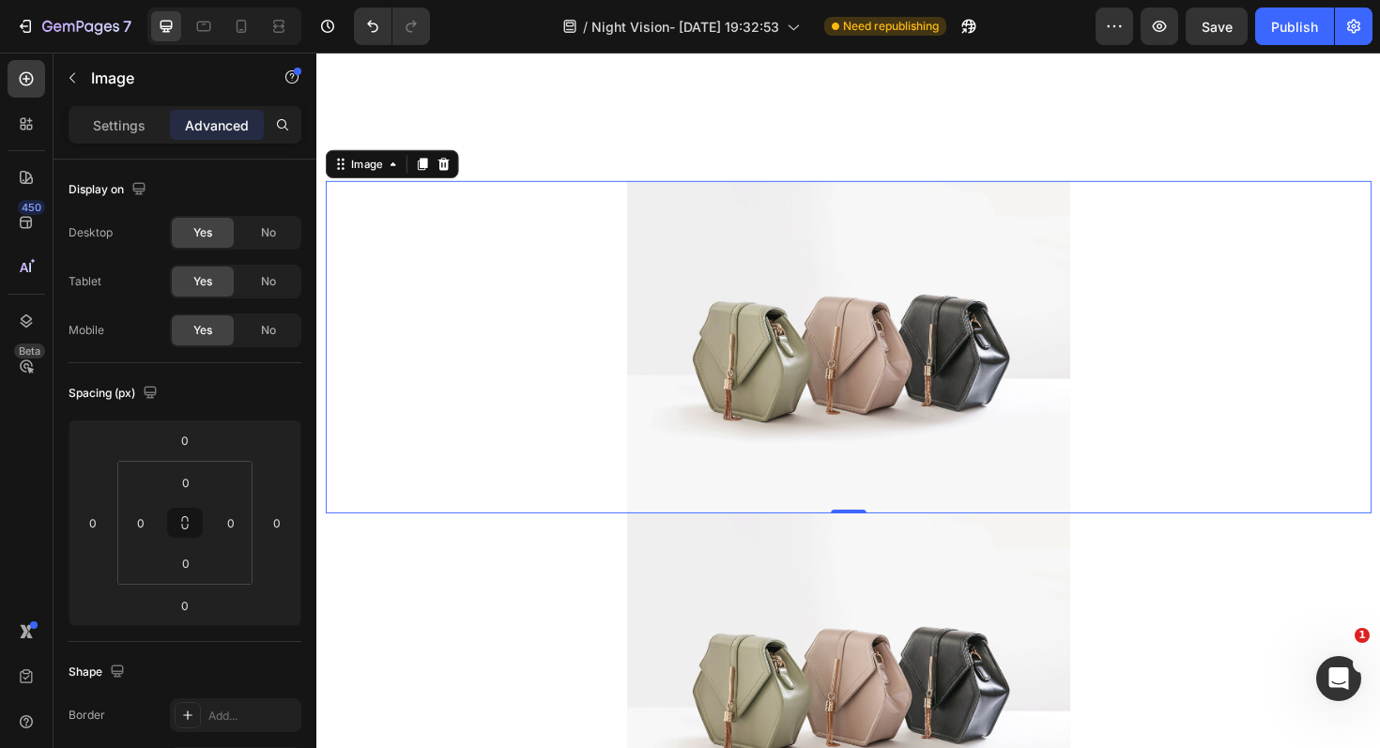
scroll to position [1206, 0]
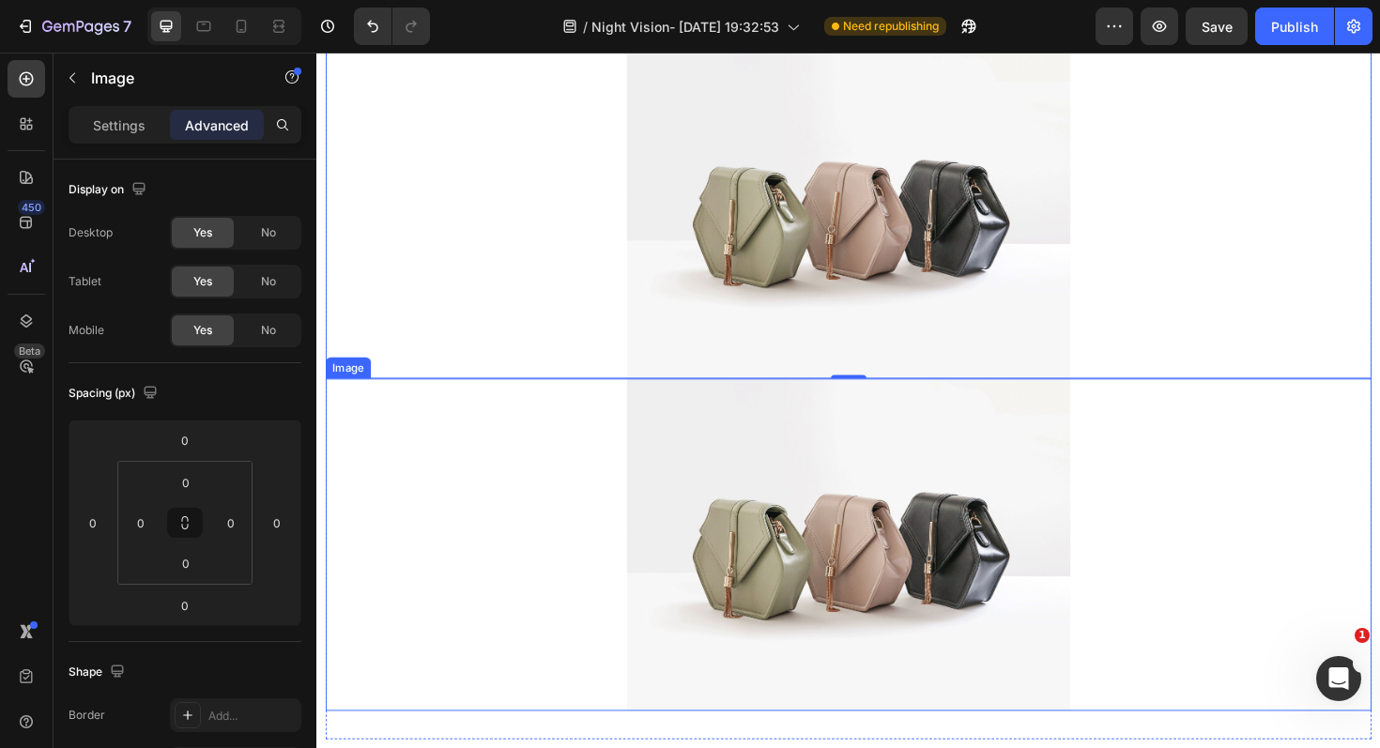
click at [512, 570] on div at bounding box center [880, 574] width 1108 height 352
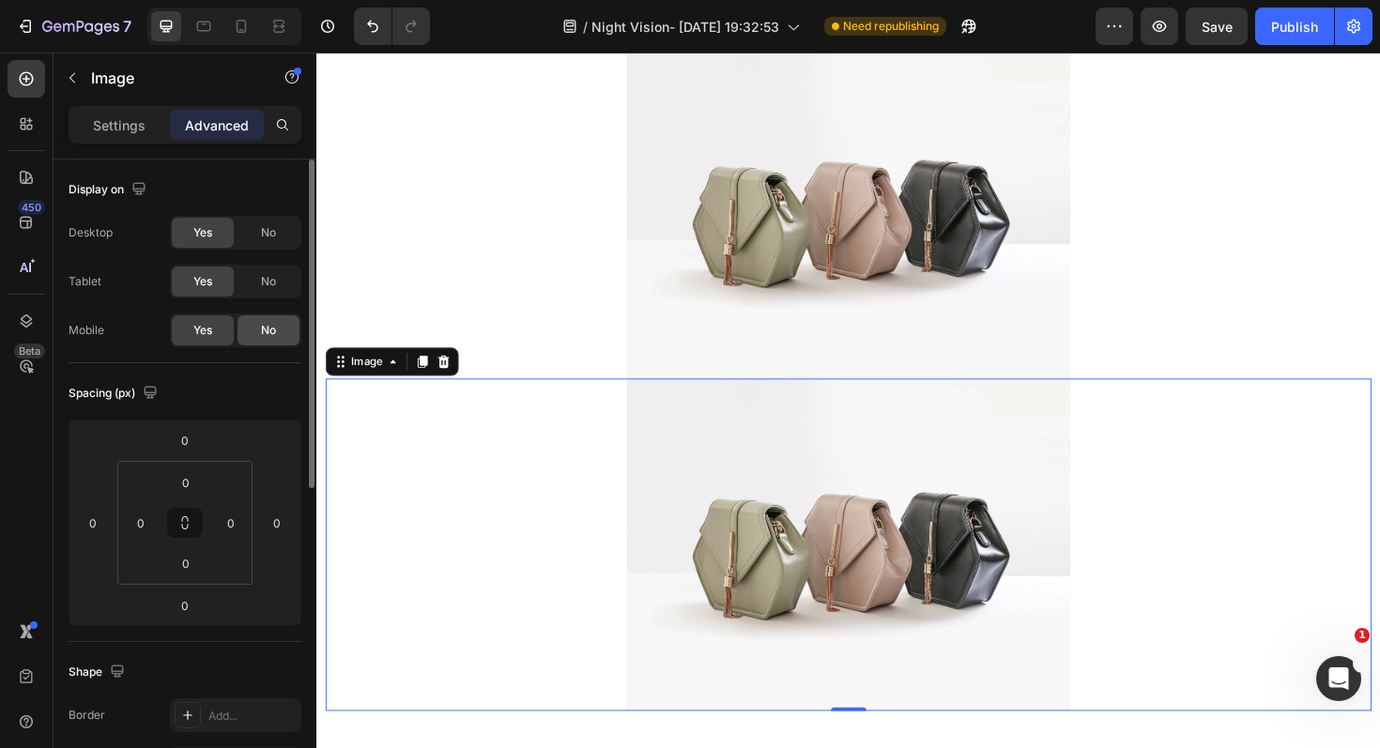
click at [268, 331] on span "No" at bounding box center [268, 330] width 15 height 17
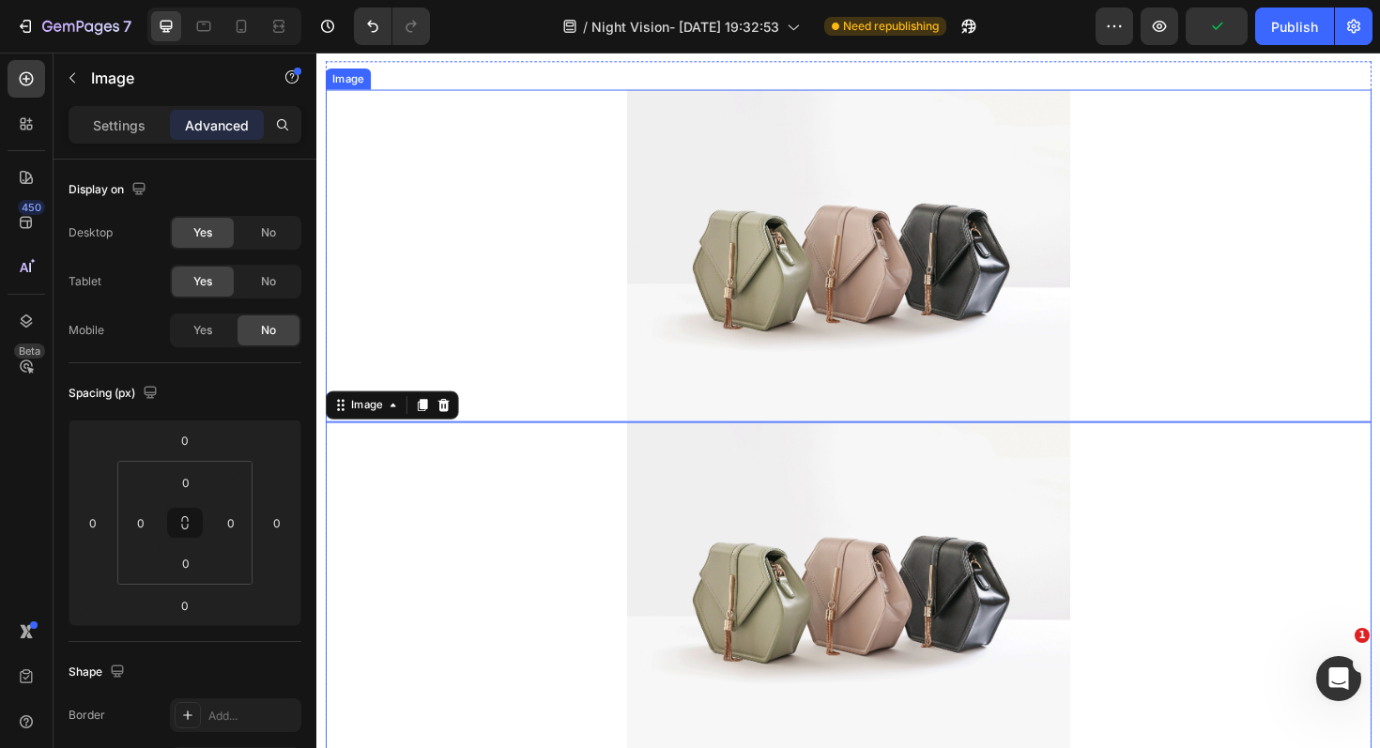
scroll to position [1051, 0]
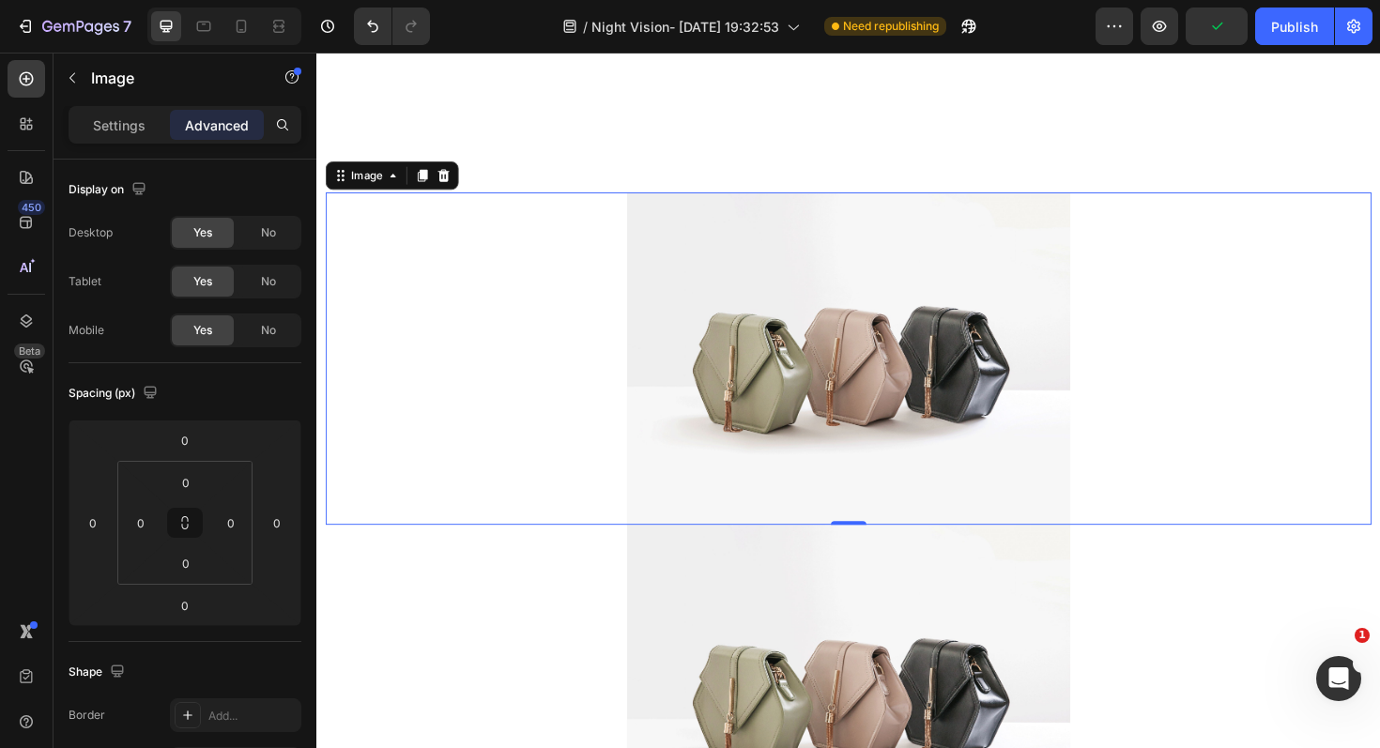
click at [468, 379] on div at bounding box center [880, 377] width 1108 height 352
click at [286, 241] on div "No" at bounding box center [268, 233] width 62 height 30
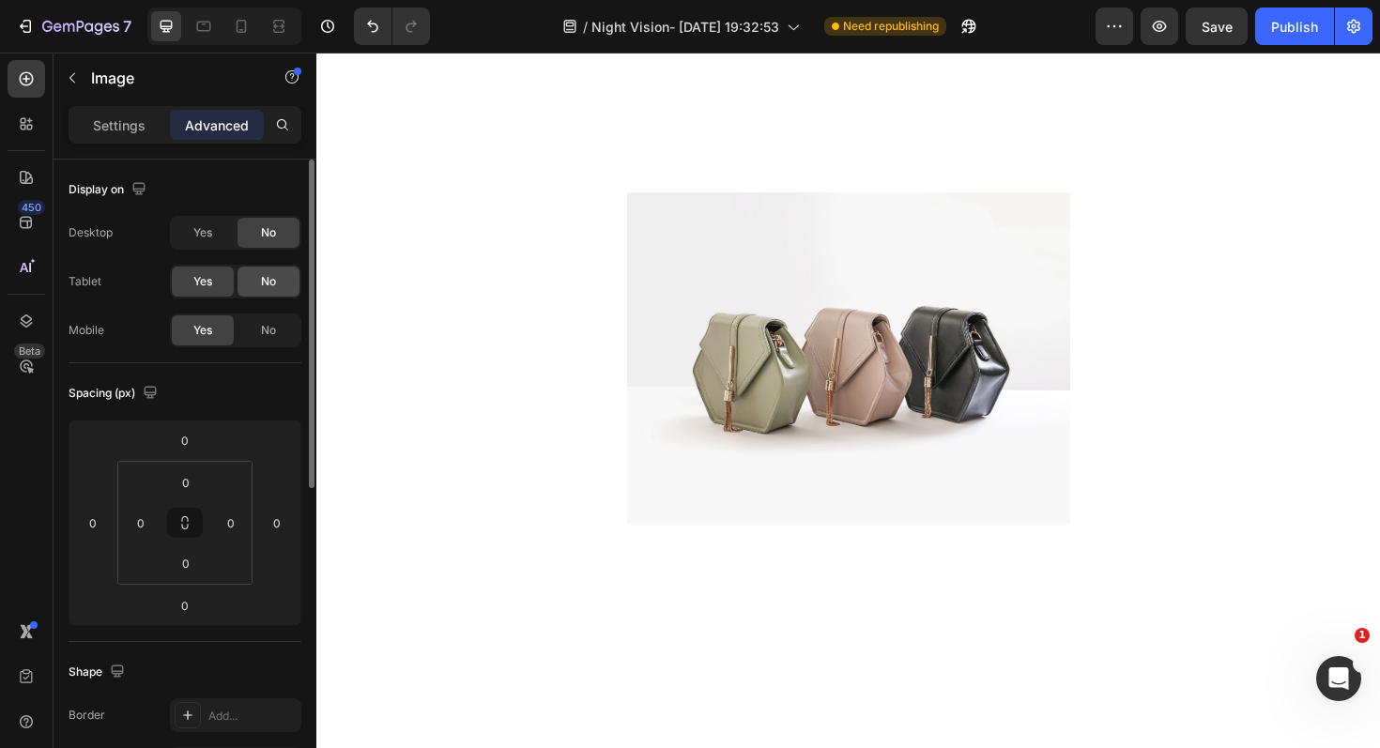
click at [281, 273] on div "No" at bounding box center [268, 282] width 62 height 30
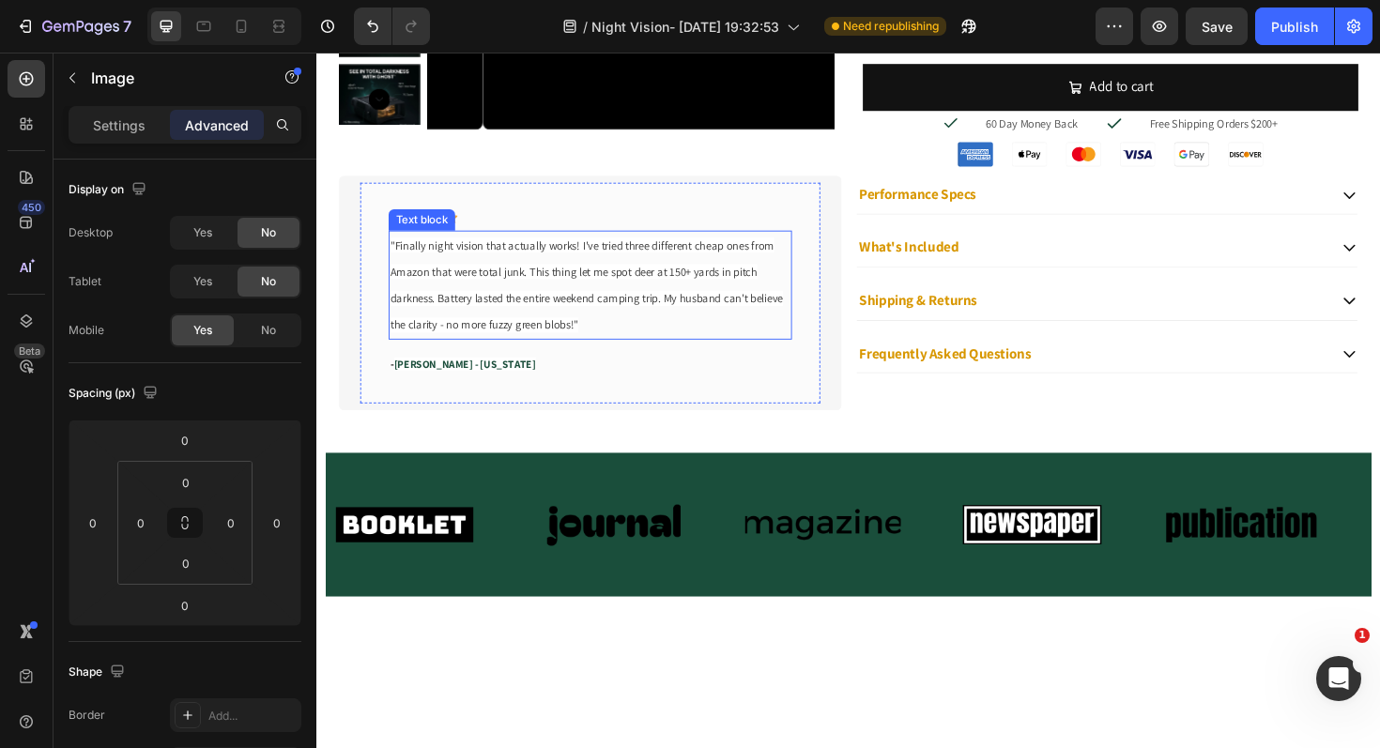
scroll to position [854, 0]
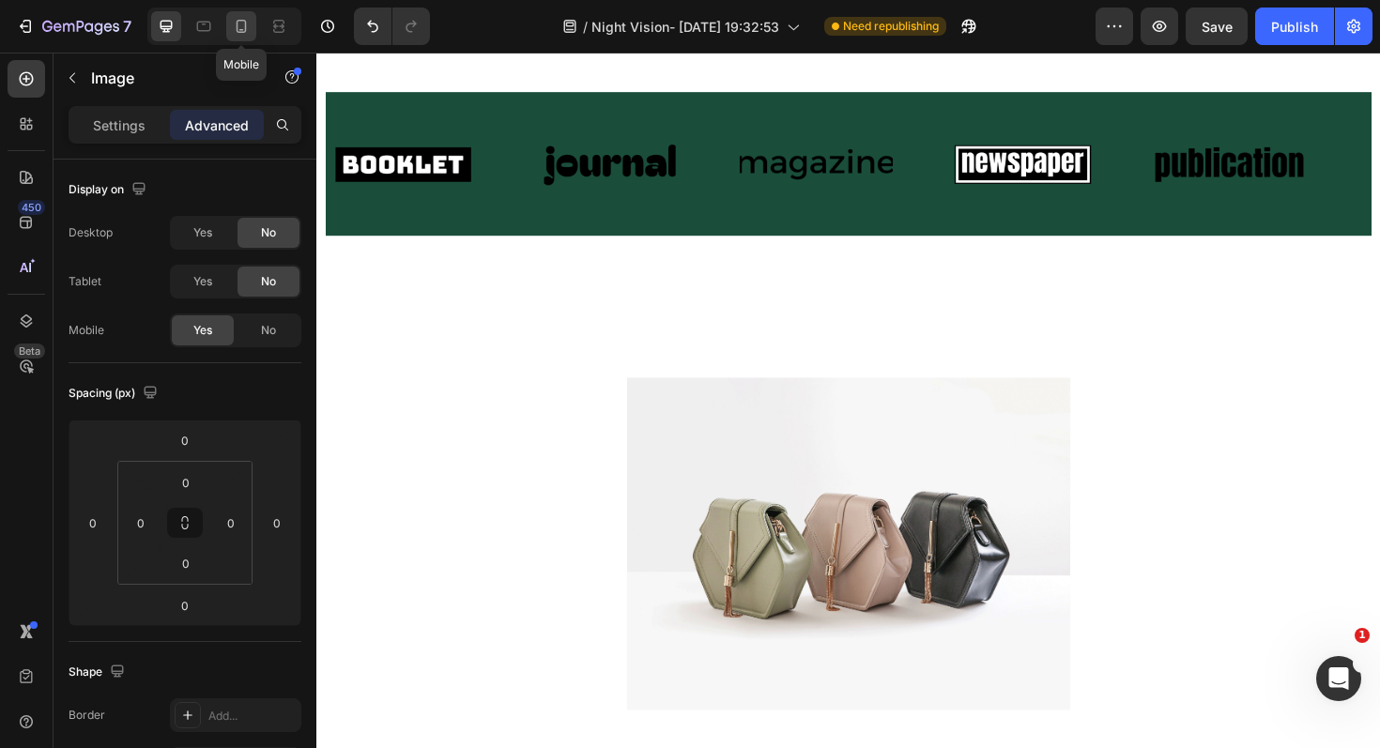
click at [232, 36] on div at bounding box center [241, 26] width 30 height 30
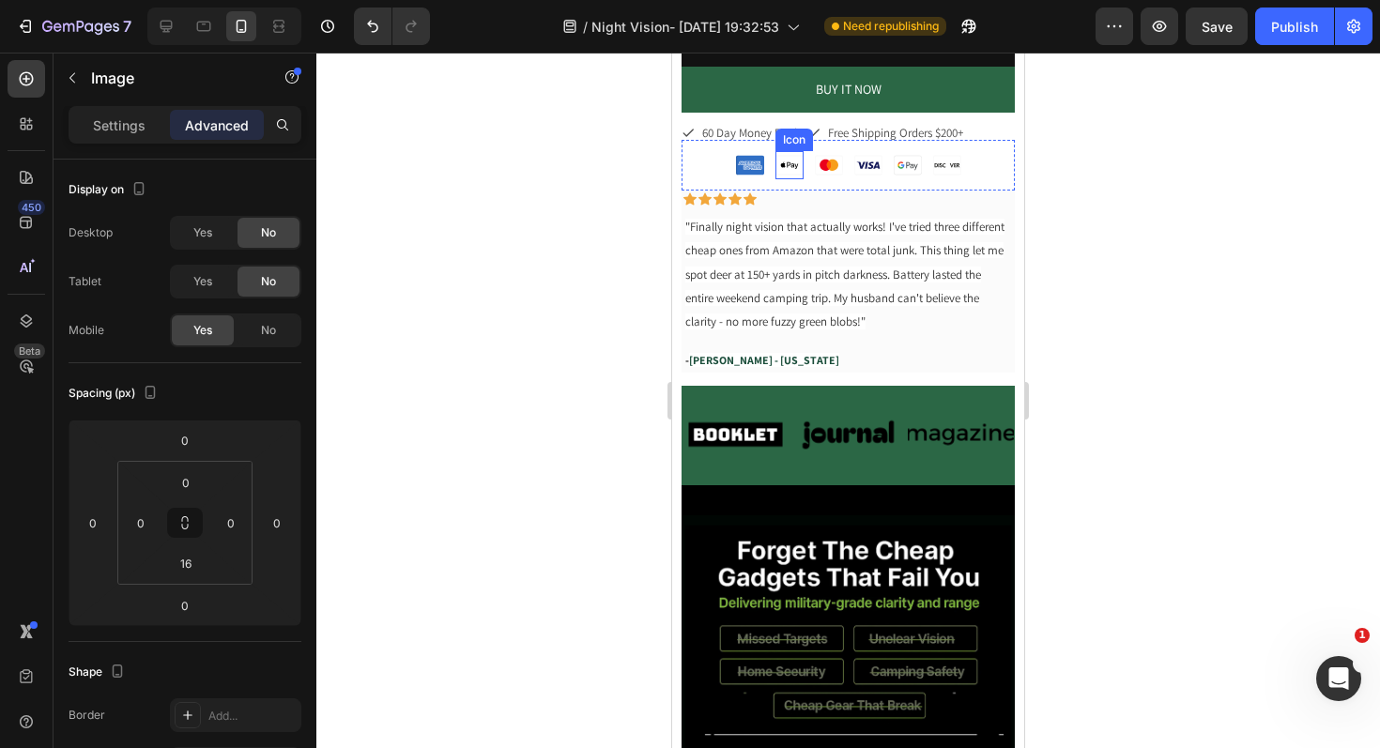
scroll to position [959, 0]
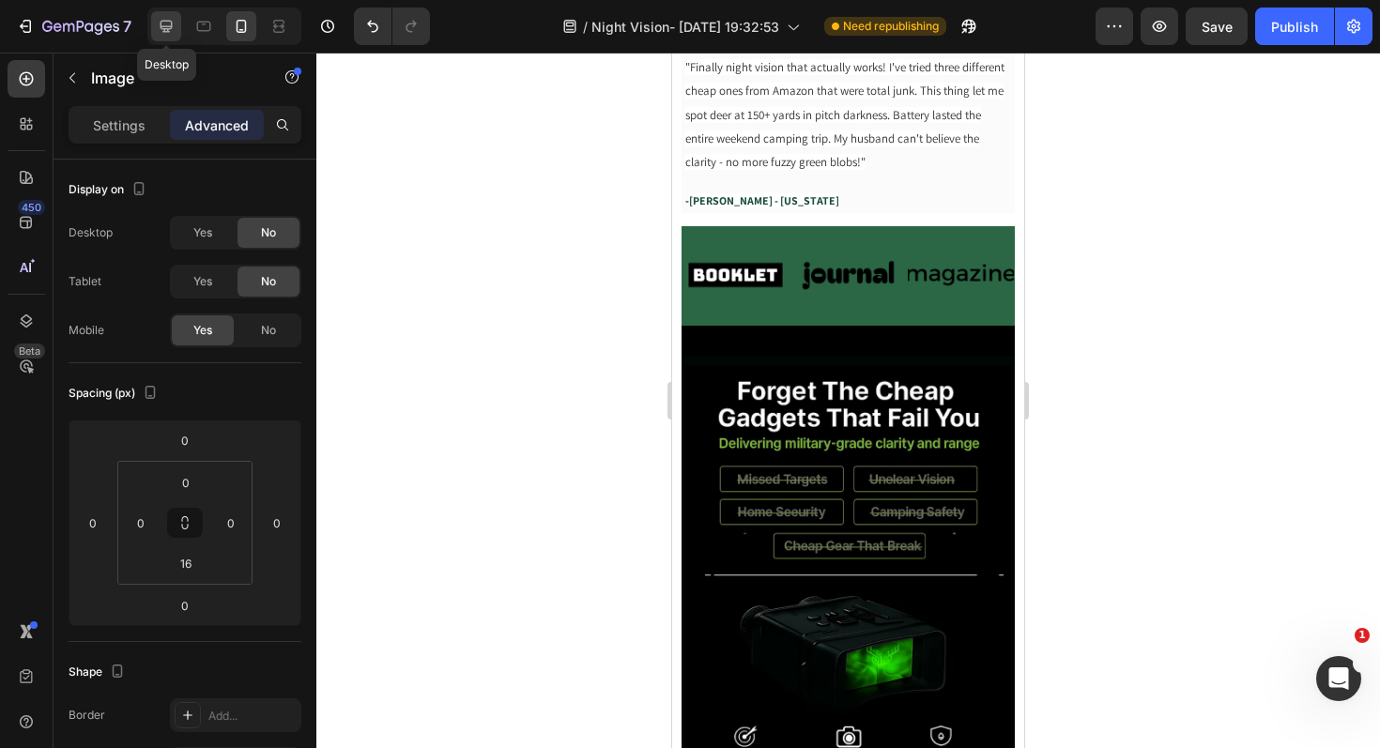
click at [164, 23] on icon at bounding box center [166, 26] width 19 height 19
type input "0"
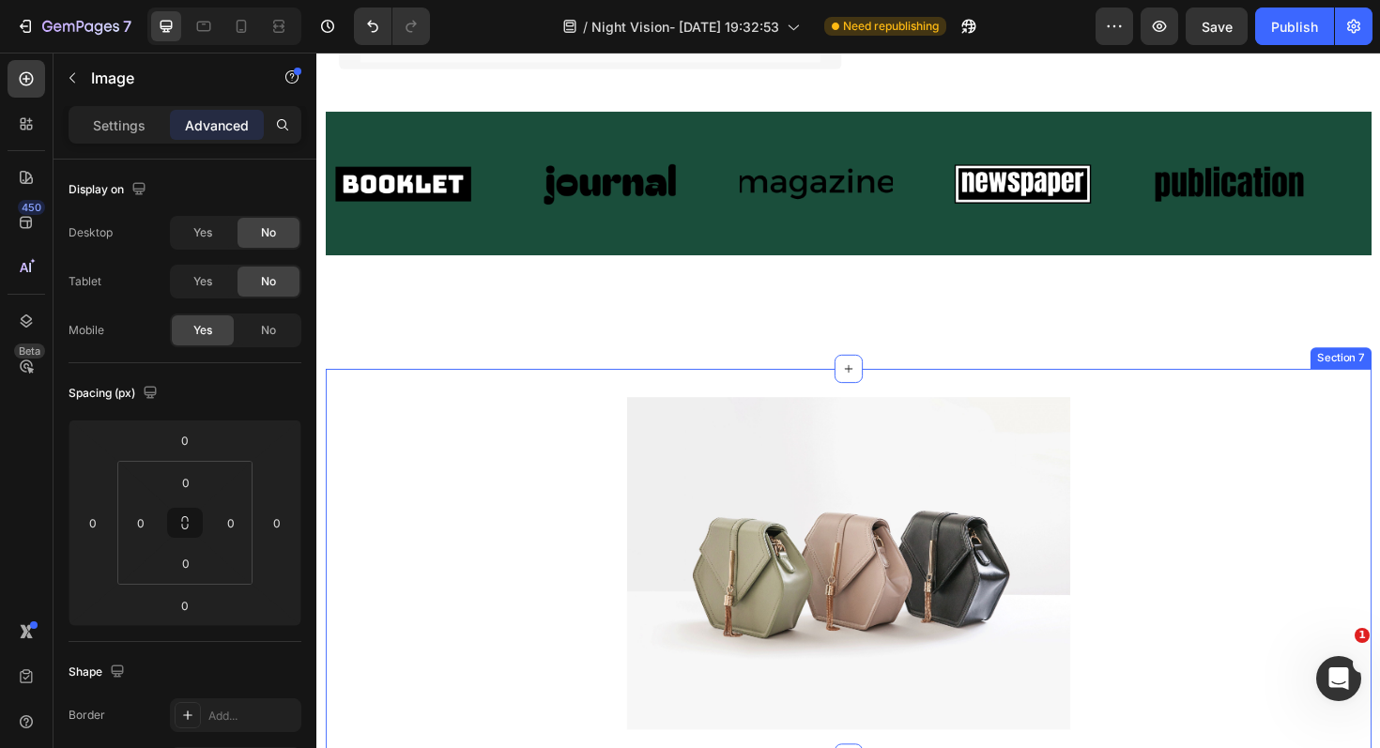
scroll to position [845, 0]
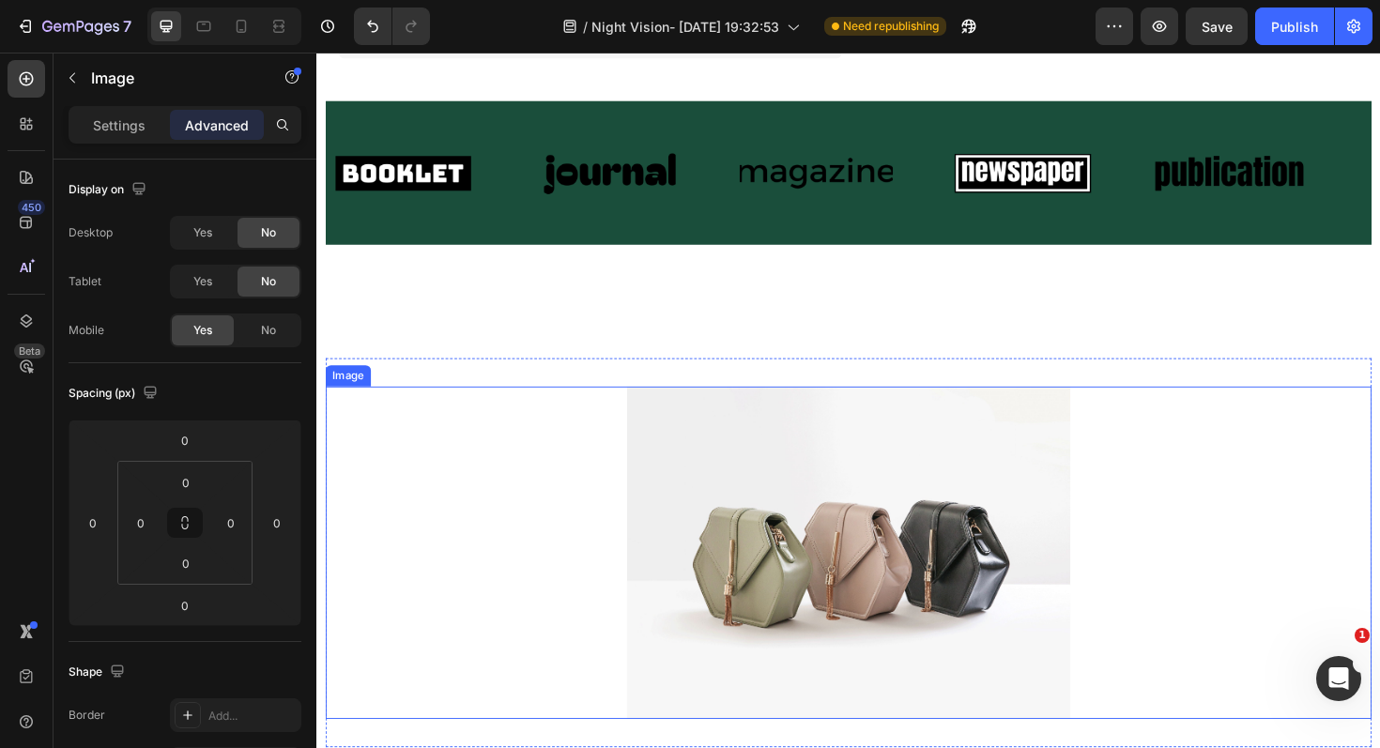
click at [429, 464] on div at bounding box center [880, 582] width 1108 height 352
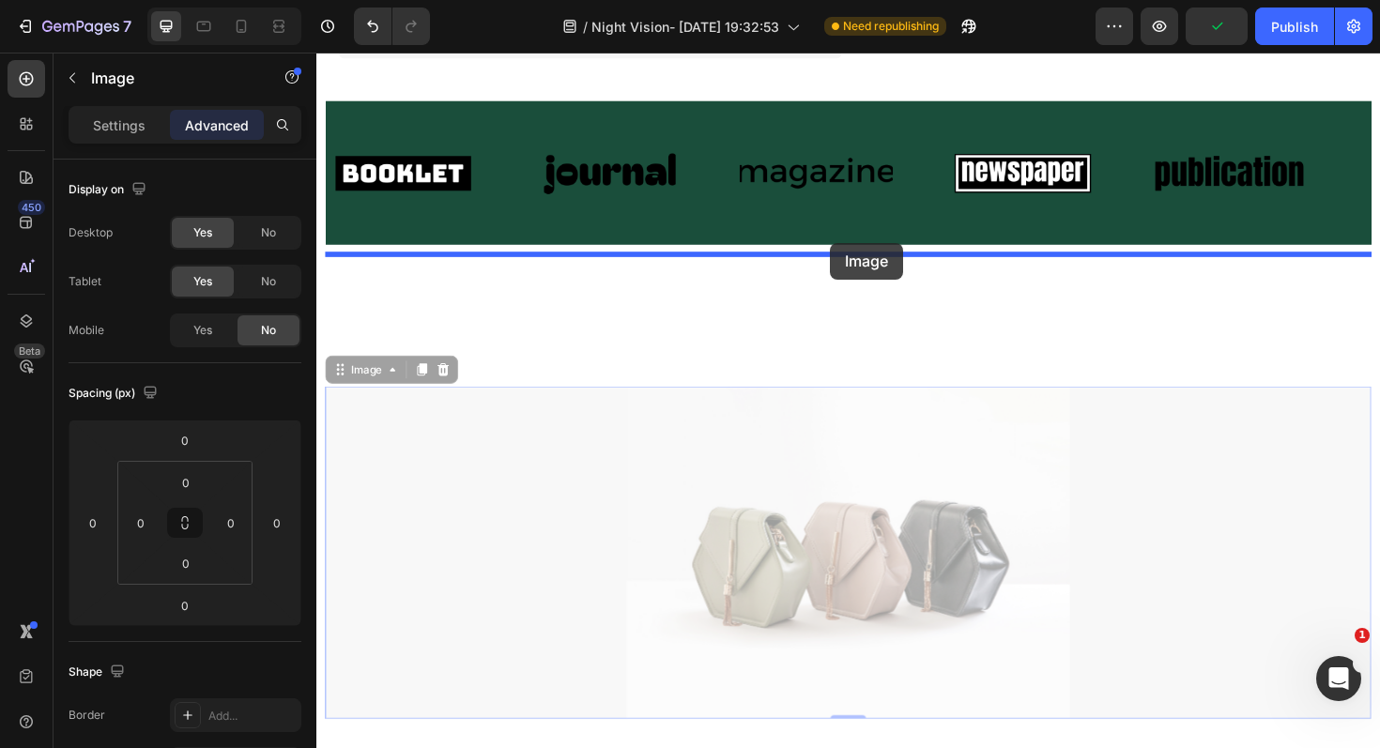
drag, startPoint x: 352, startPoint y: 387, endPoint x: 859, endPoint y: 252, distance: 524.3
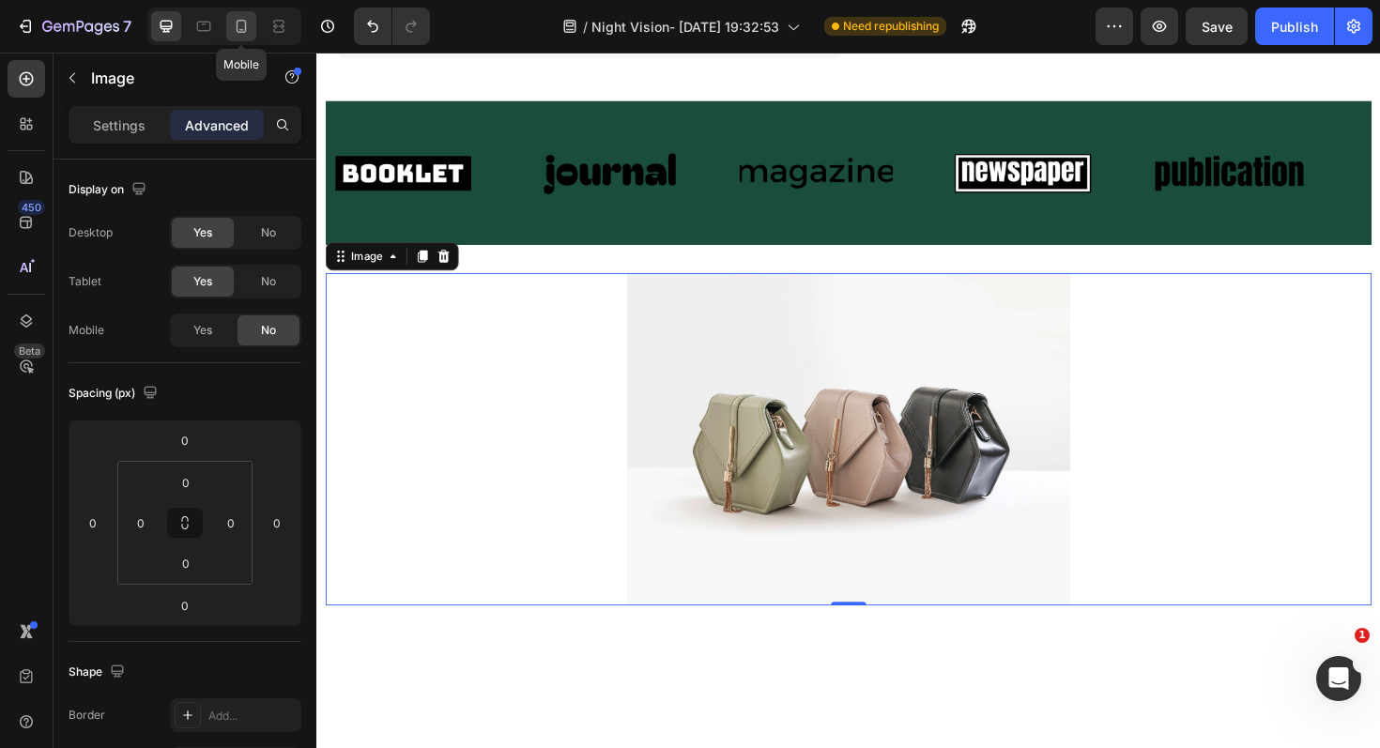
click at [244, 38] on div at bounding box center [241, 26] width 30 height 30
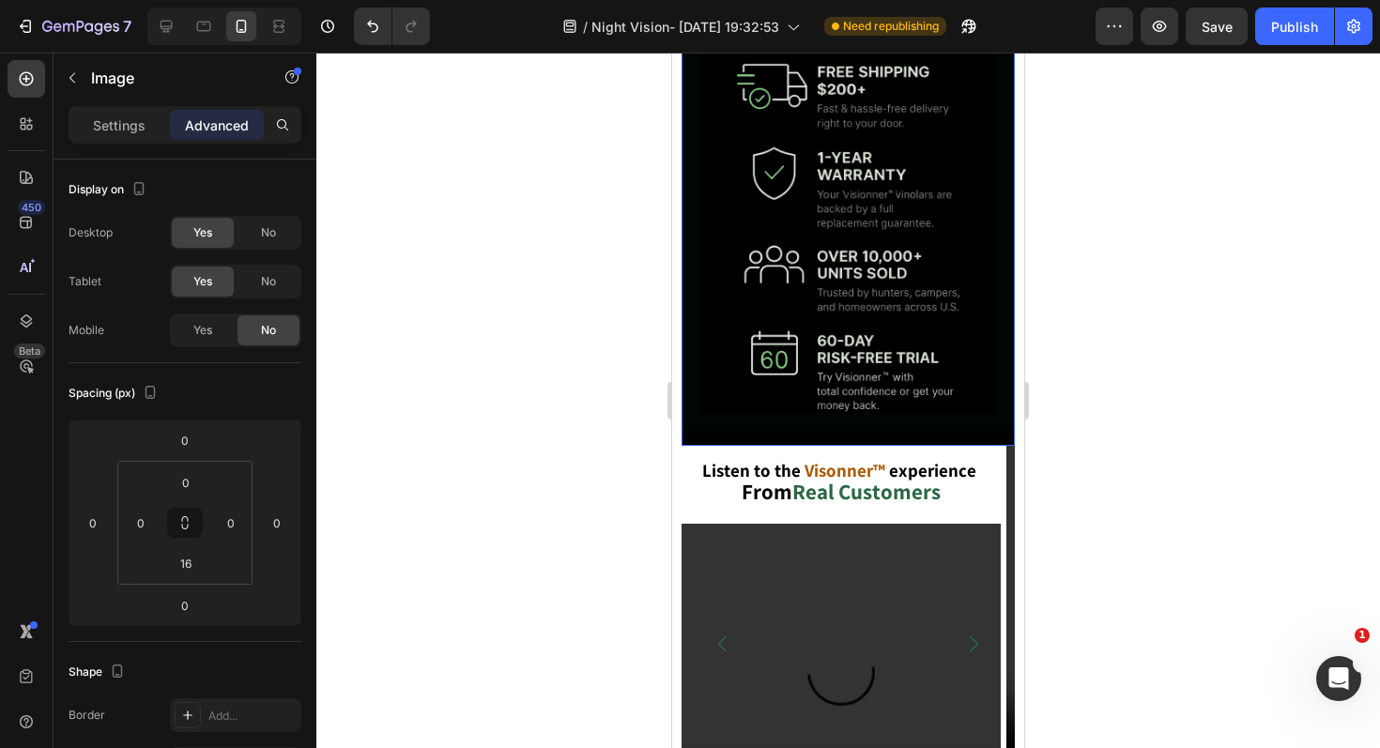
scroll to position [3683, 0]
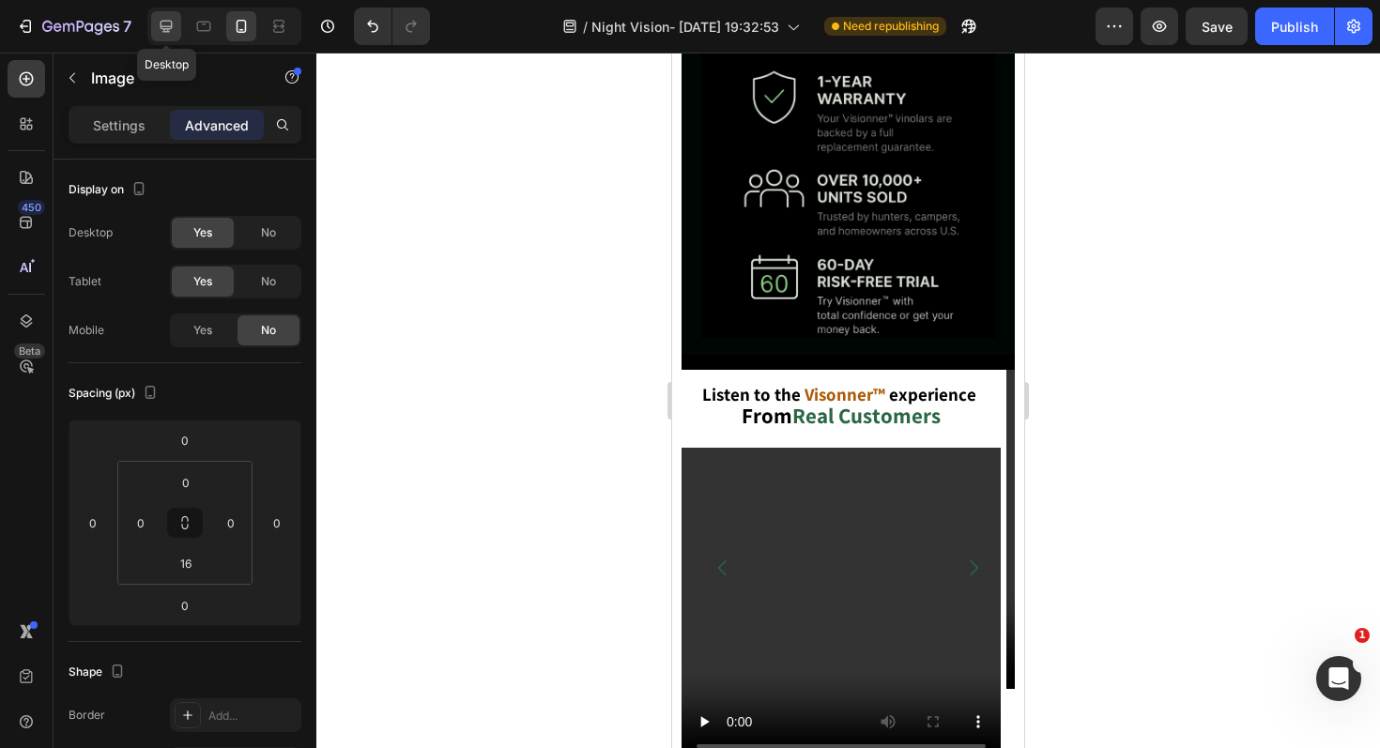
click at [164, 23] on icon at bounding box center [166, 26] width 19 height 19
type input "0"
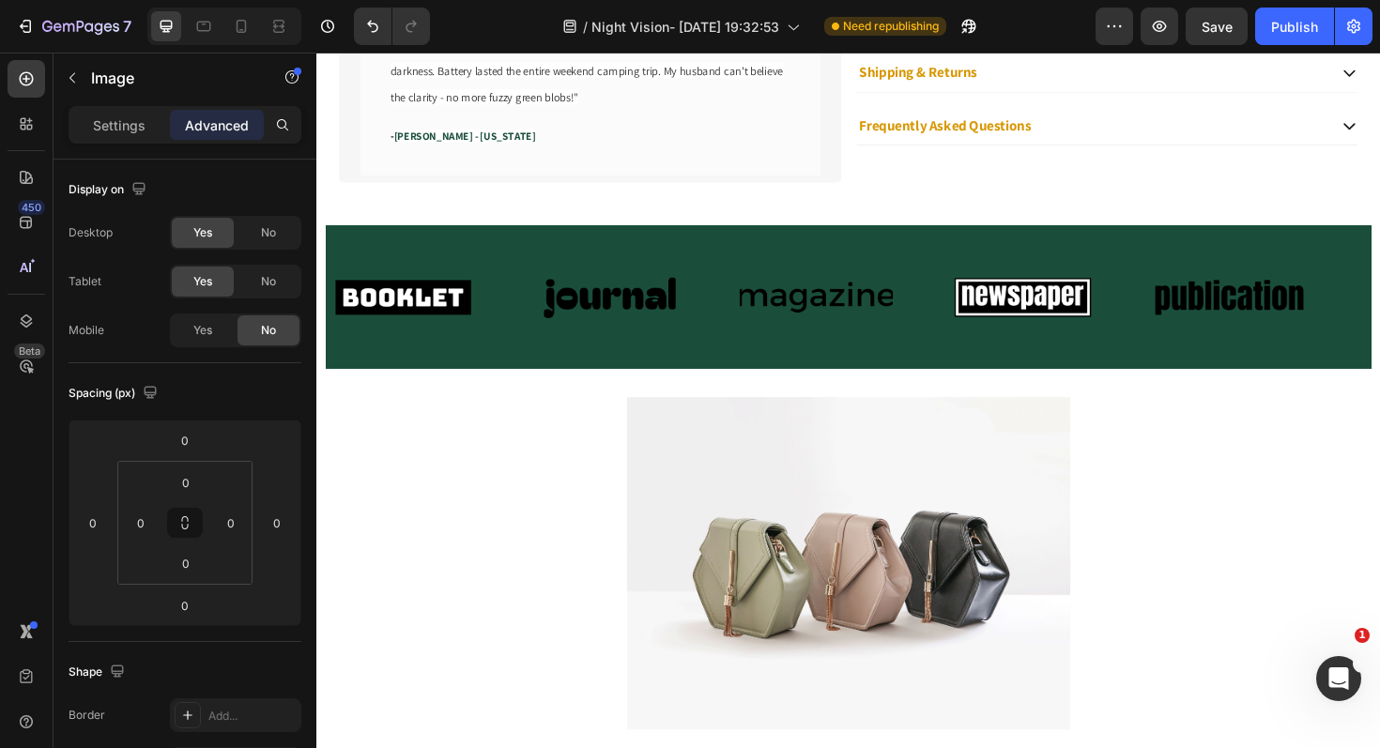
scroll to position [817, 0]
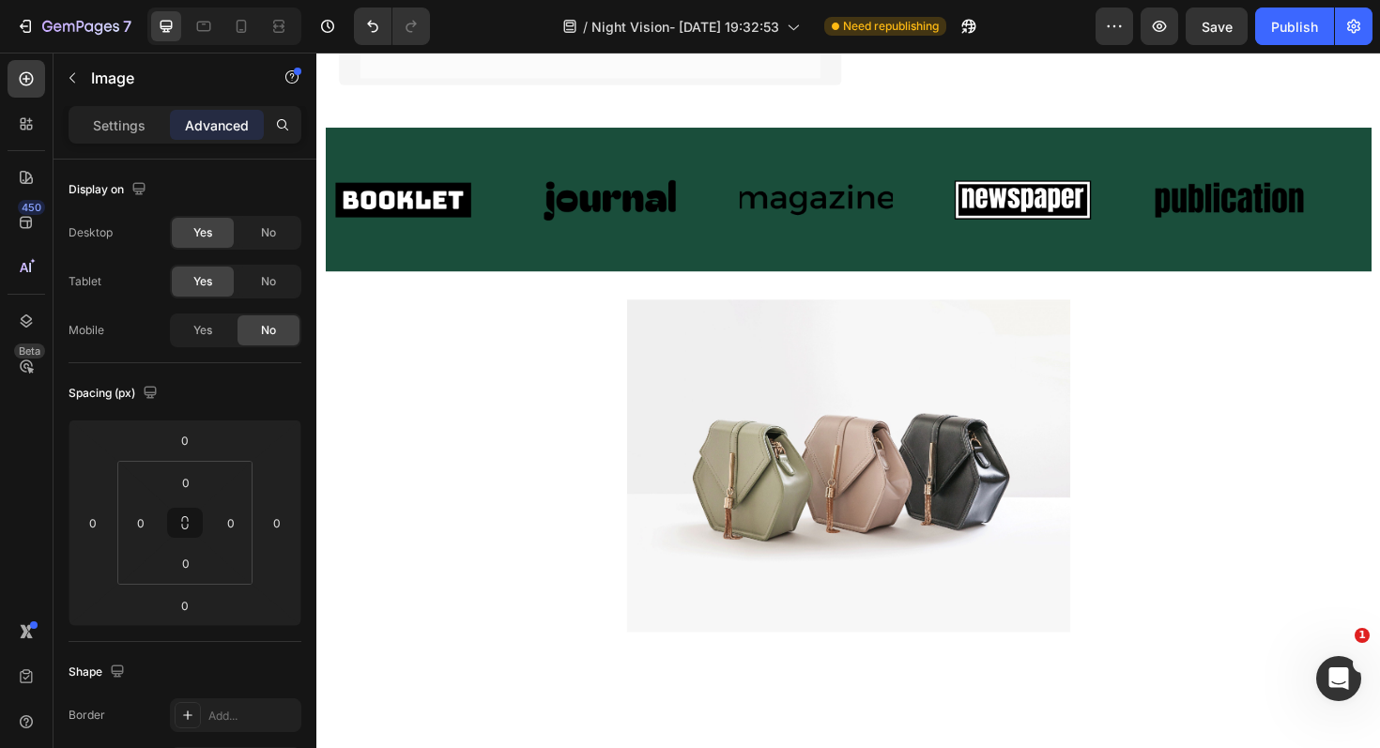
click at [1178, 440] on div at bounding box center [880, 490] width 1108 height 352
click at [650, 388] on img at bounding box center [879, 490] width 469 height 352
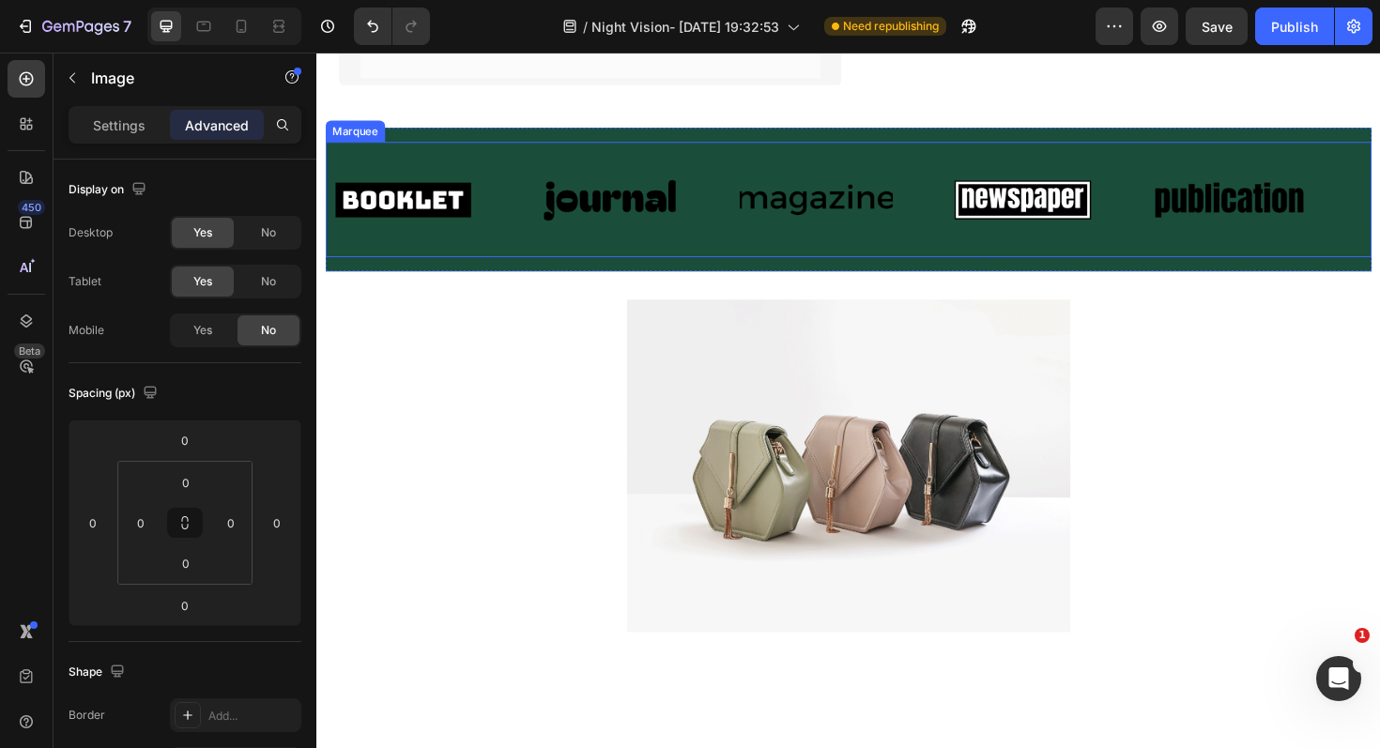
click at [673, 254] on div "Image Image Image Image Image Image Image Image Image Image Marquee" at bounding box center [880, 208] width 1108 height 122
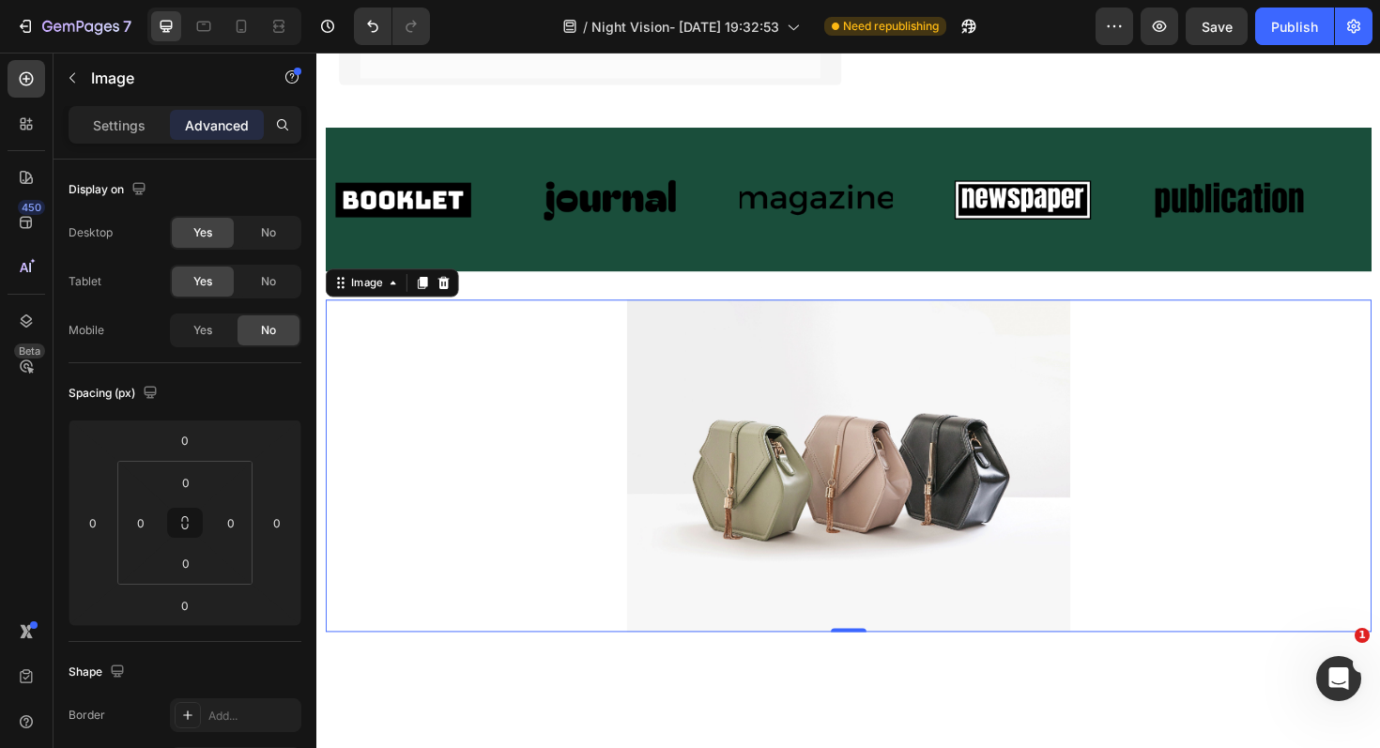
click at [482, 426] on div at bounding box center [880, 490] width 1108 height 352
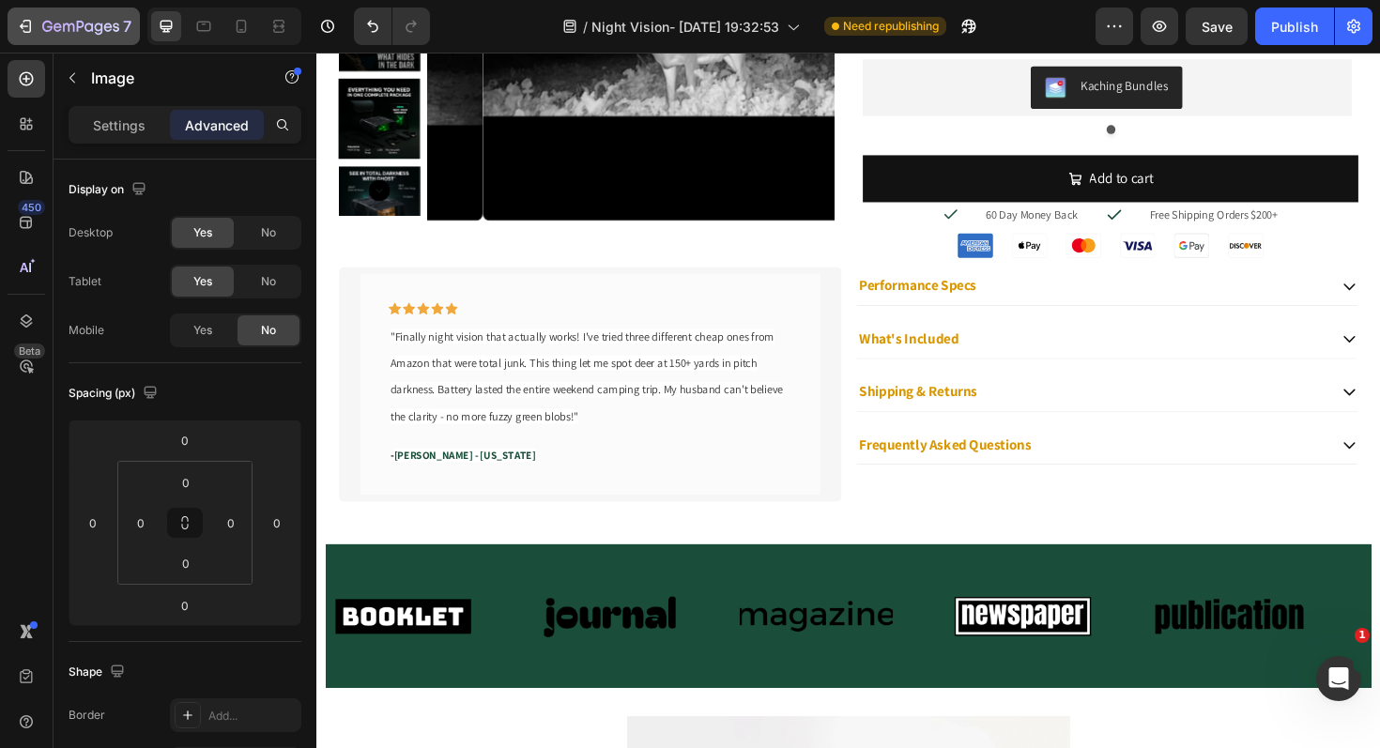
scroll to position [375, 0]
click at [237, 17] on icon at bounding box center [241, 26] width 19 height 19
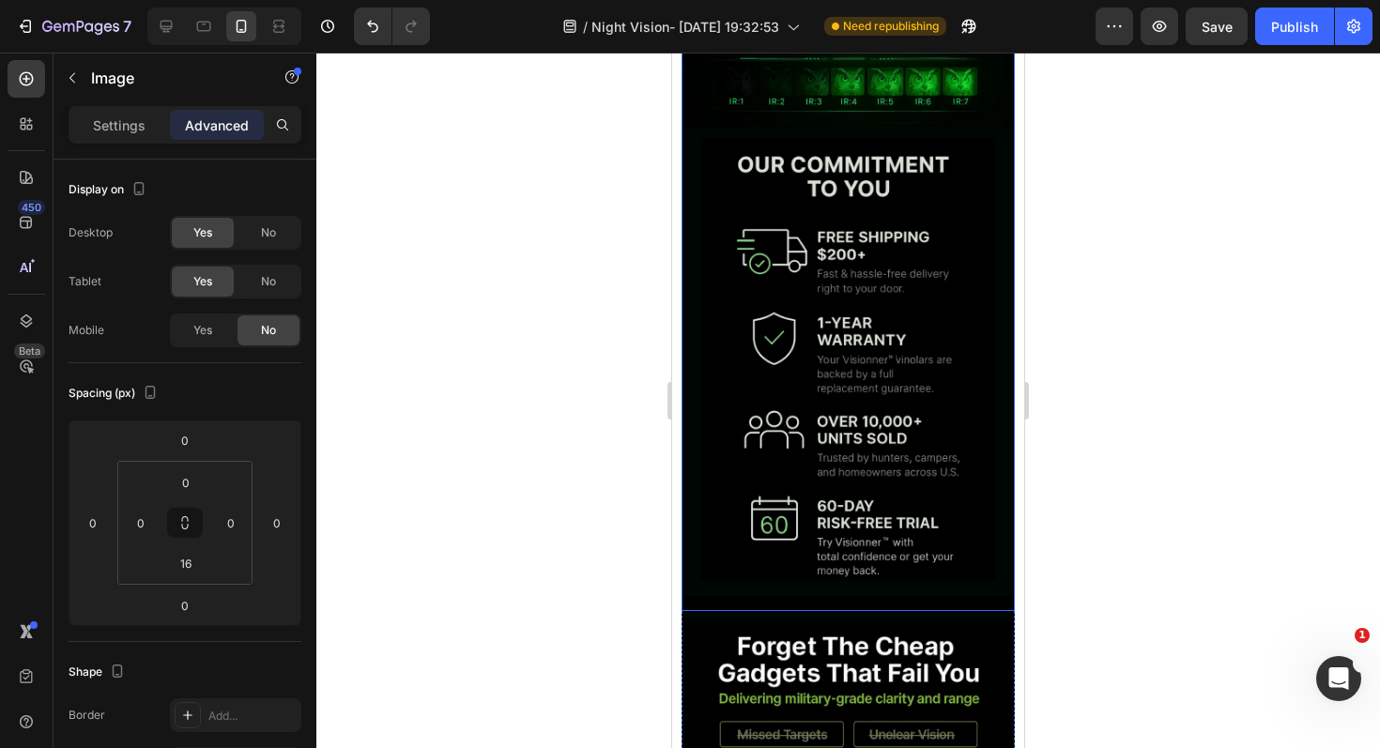
scroll to position [1848, 0]
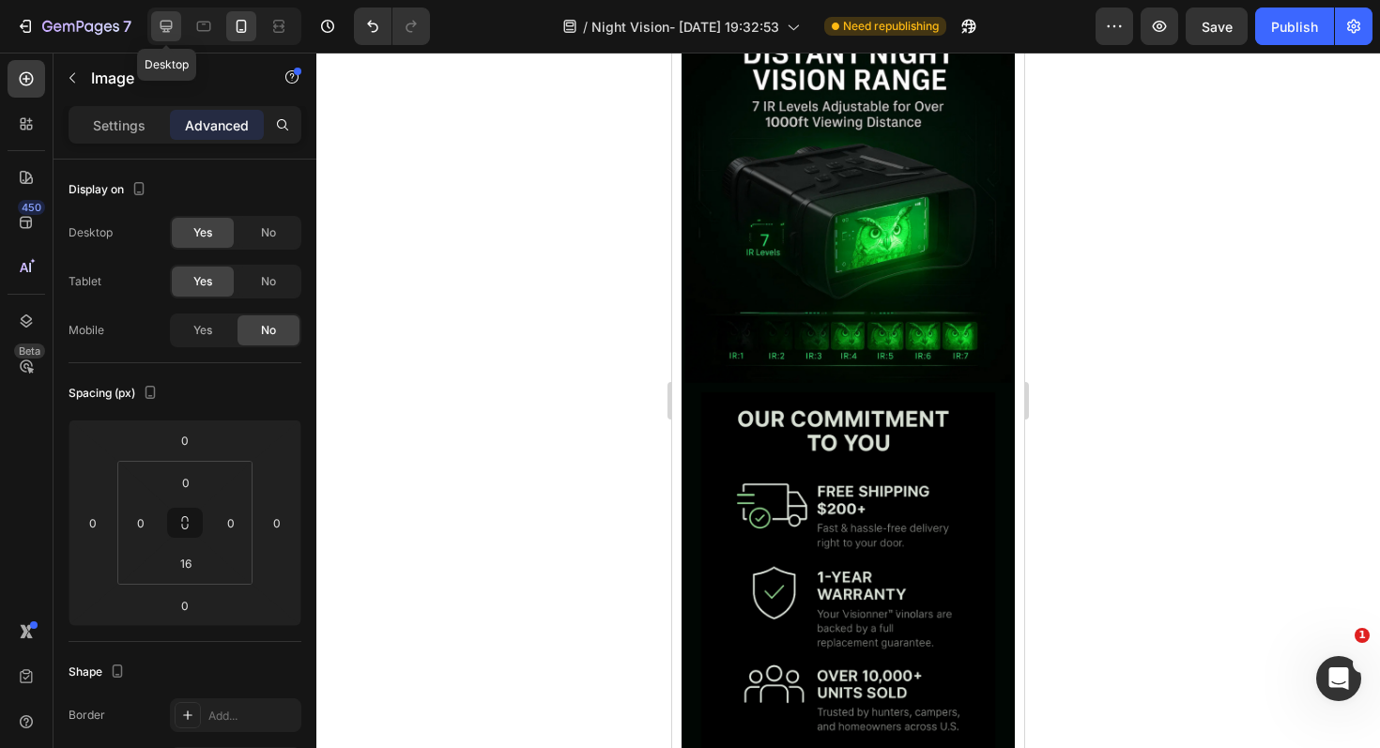
click at [177, 29] on div at bounding box center [166, 26] width 30 height 30
type input "0"
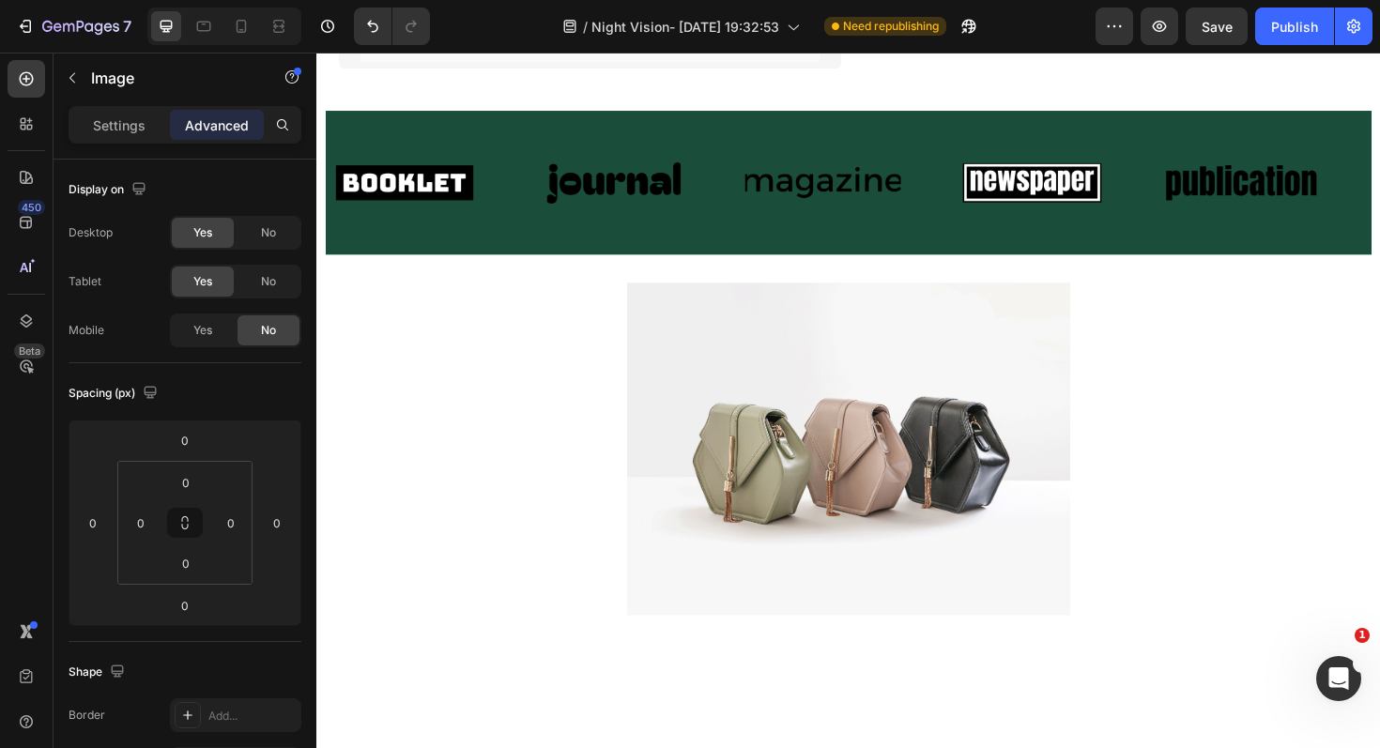
scroll to position [801, 0]
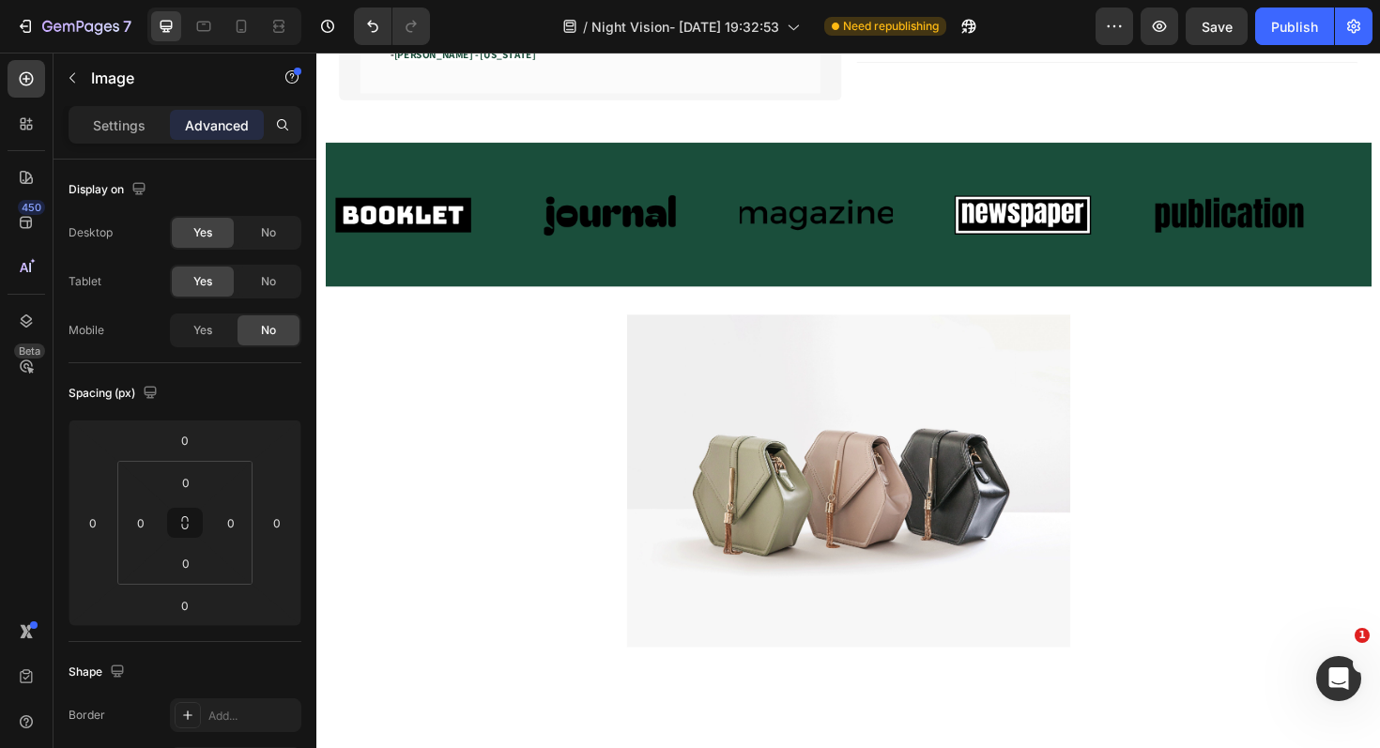
click at [616, 428] on div at bounding box center [880, 506] width 1108 height 352
click at [771, 439] on img at bounding box center [879, 506] width 469 height 352
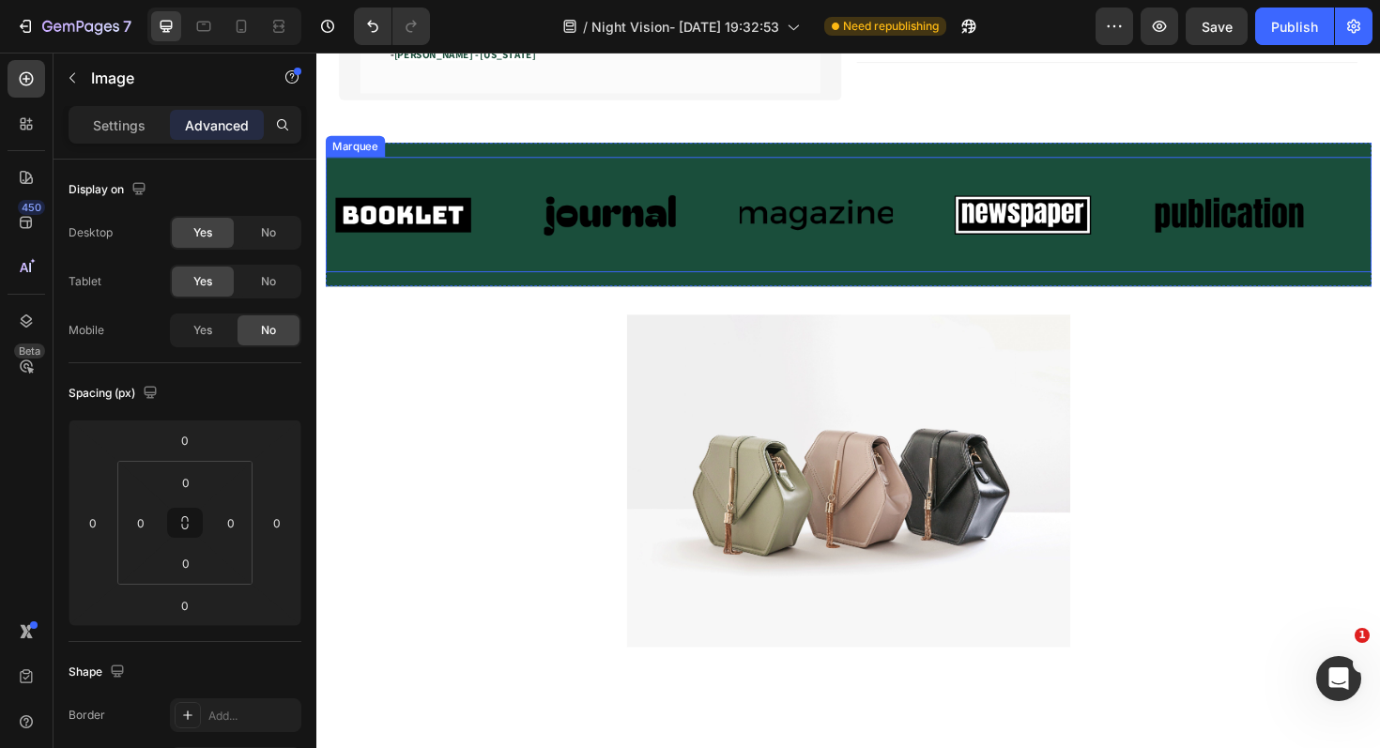
click at [796, 275] on div "Image Image Image Image Image Image Image Image Image Image Marquee" at bounding box center [880, 224] width 1108 height 122
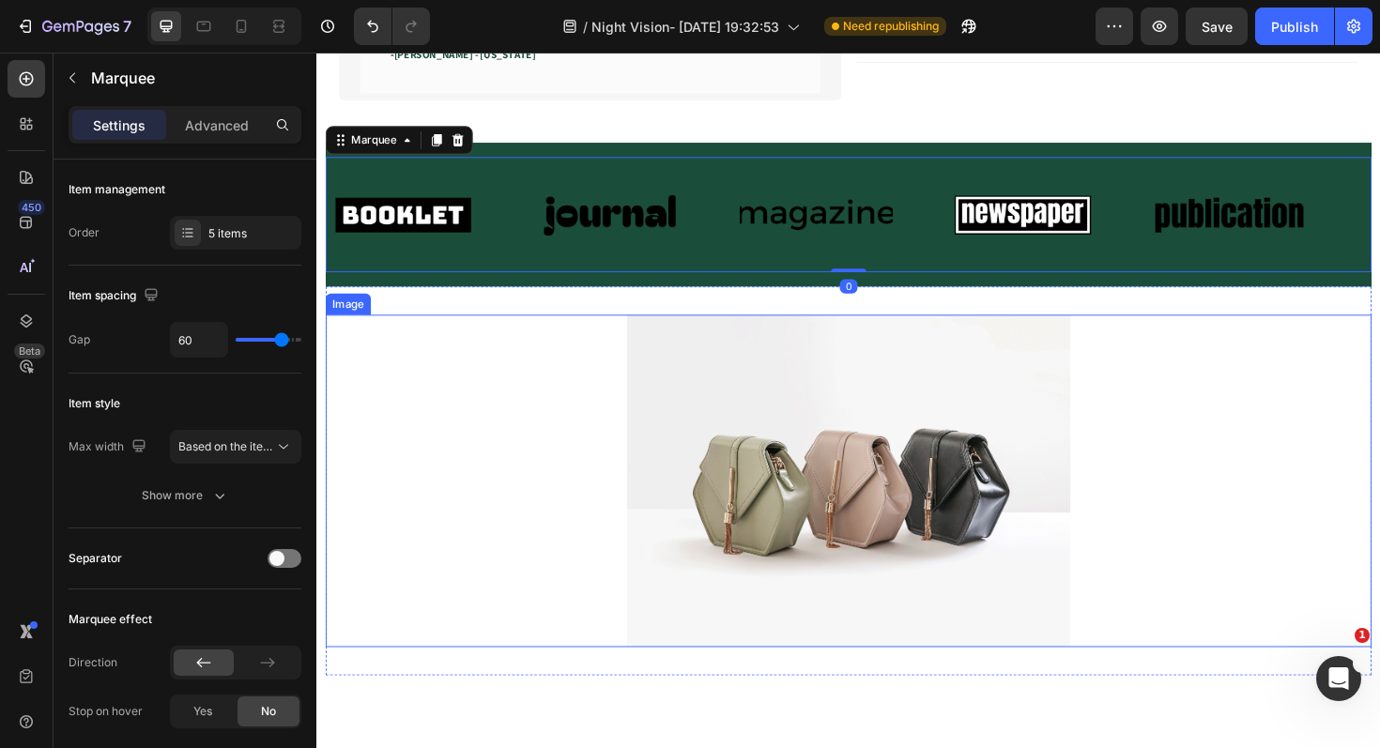
click at [557, 465] on div at bounding box center [880, 506] width 1108 height 352
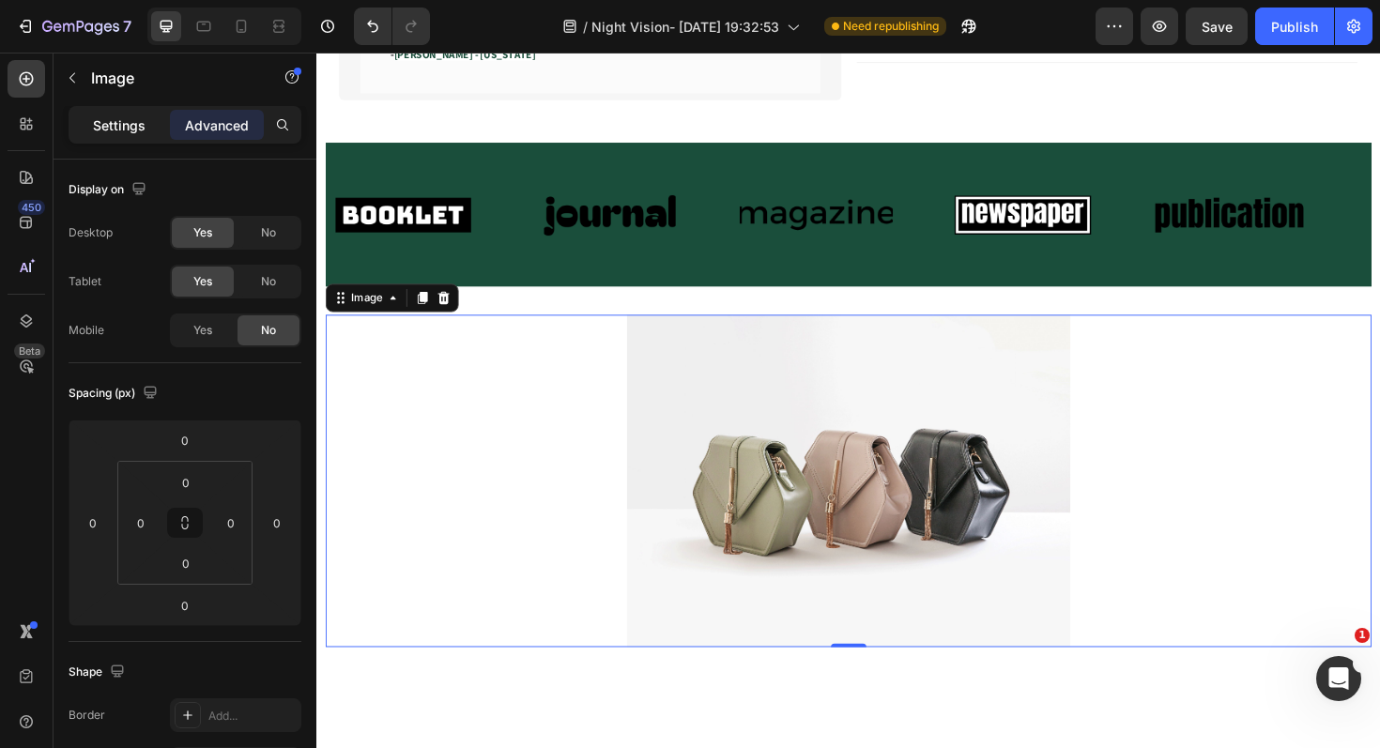
click at [100, 130] on p "Settings" at bounding box center [119, 125] width 53 height 20
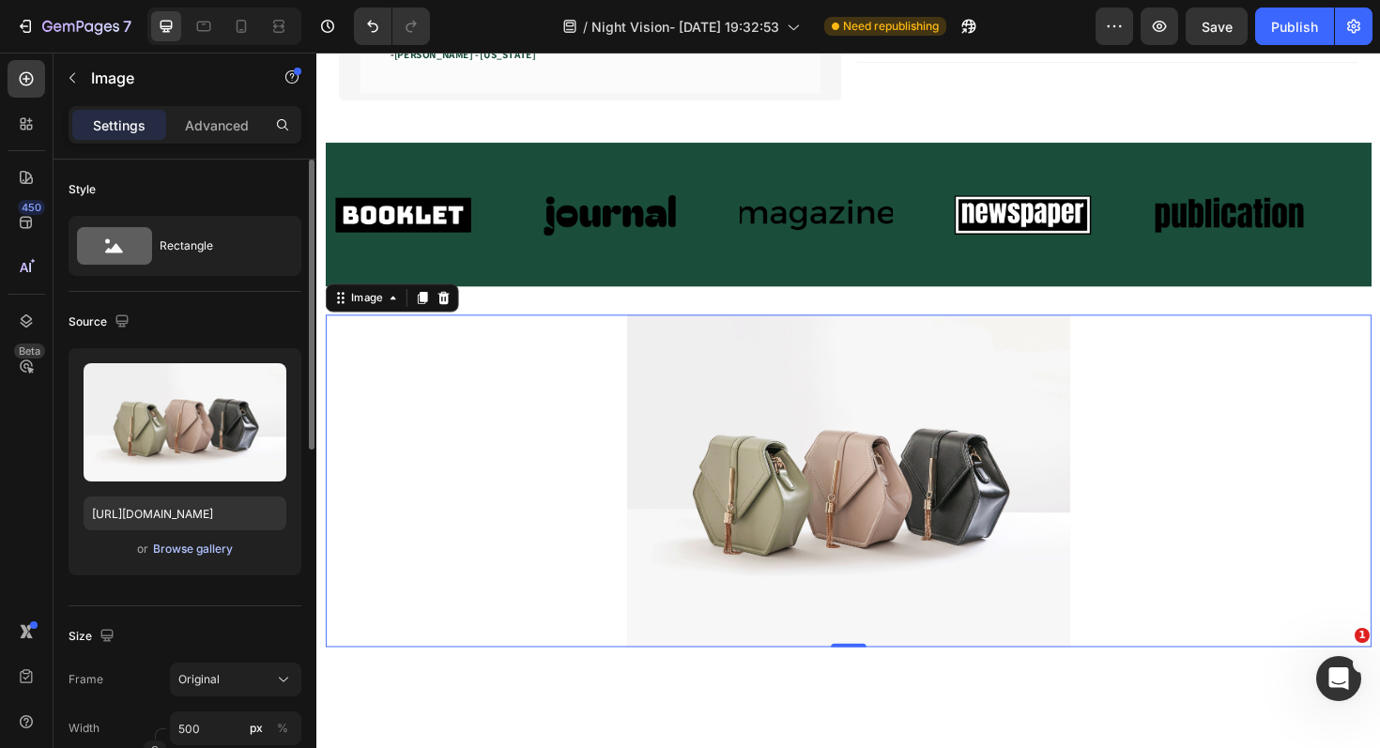
click at [184, 547] on div "Browse gallery" at bounding box center [193, 549] width 80 height 17
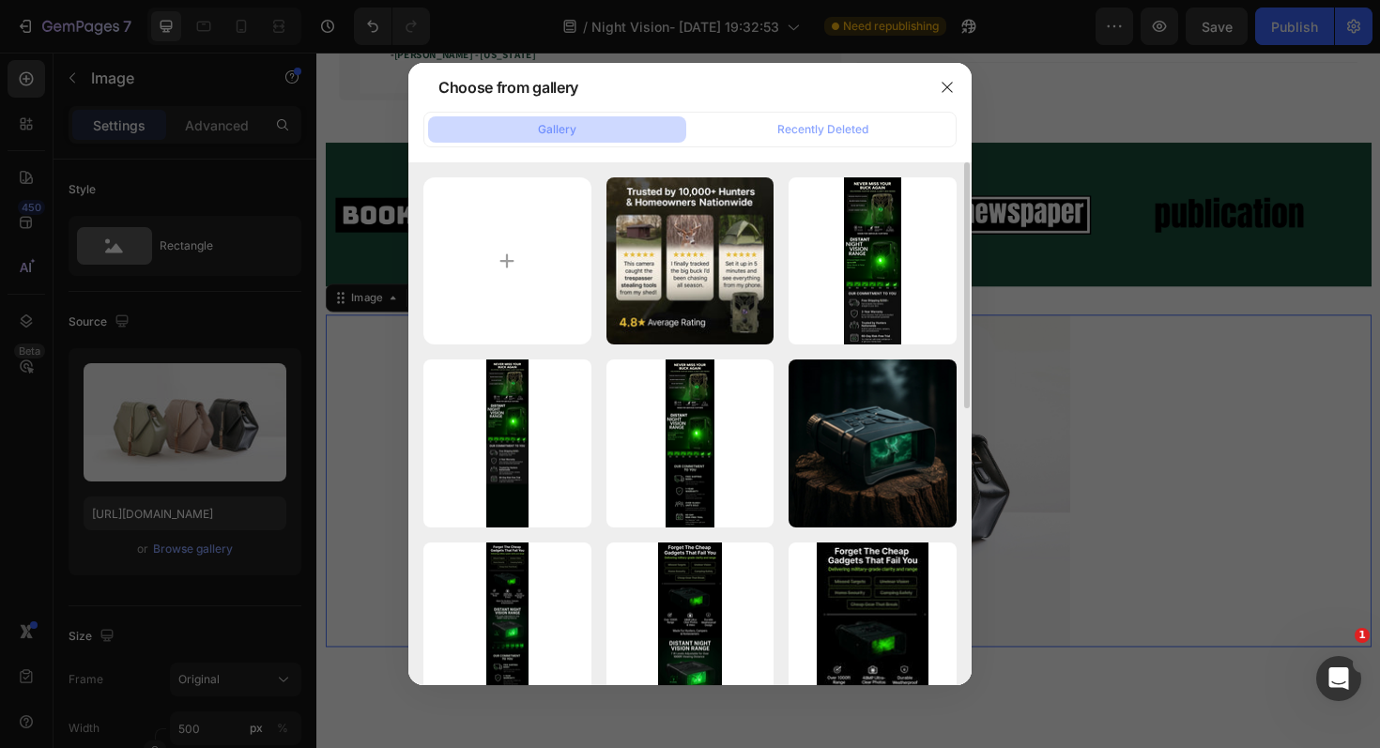
scroll to position [161, 0]
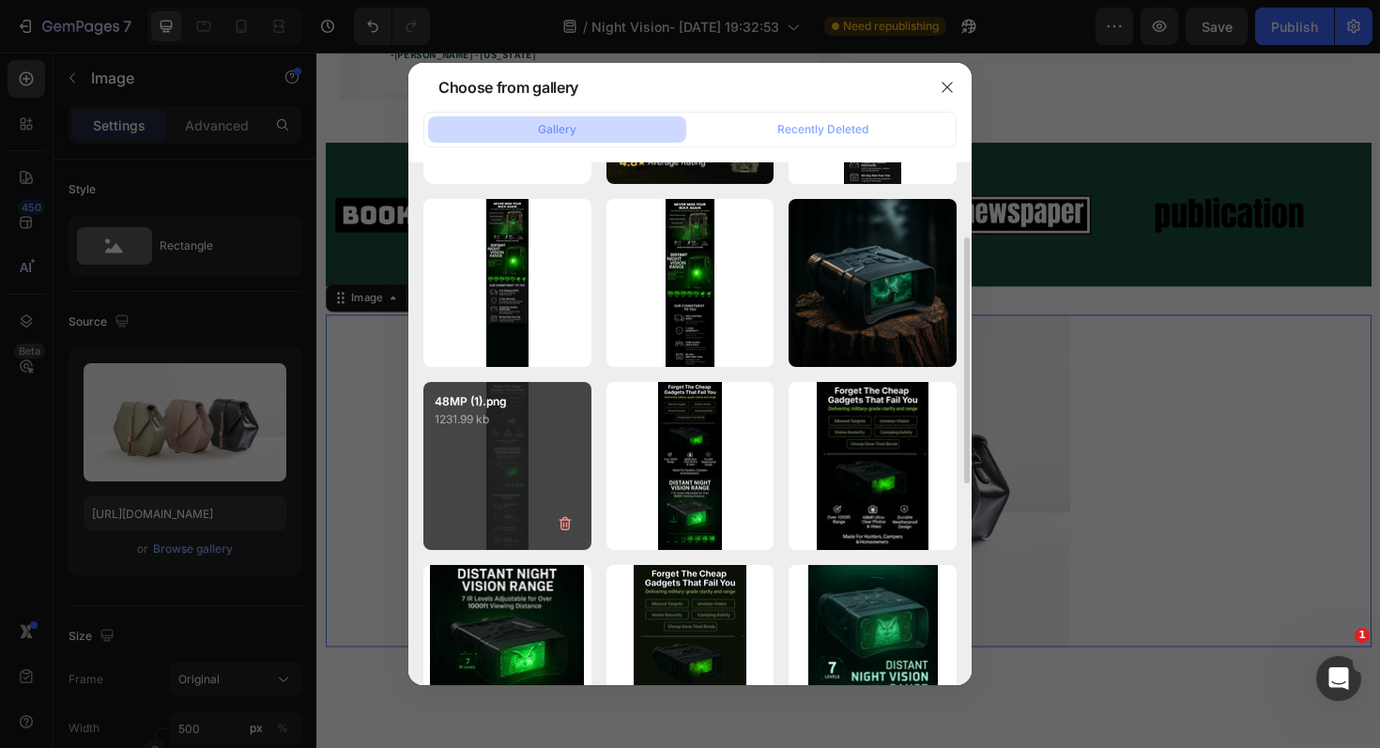
click at [514, 464] on div "48MP (1).png 1231.99 kb" at bounding box center [507, 466] width 168 height 168
type input "[URL][DOMAIN_NAME]"
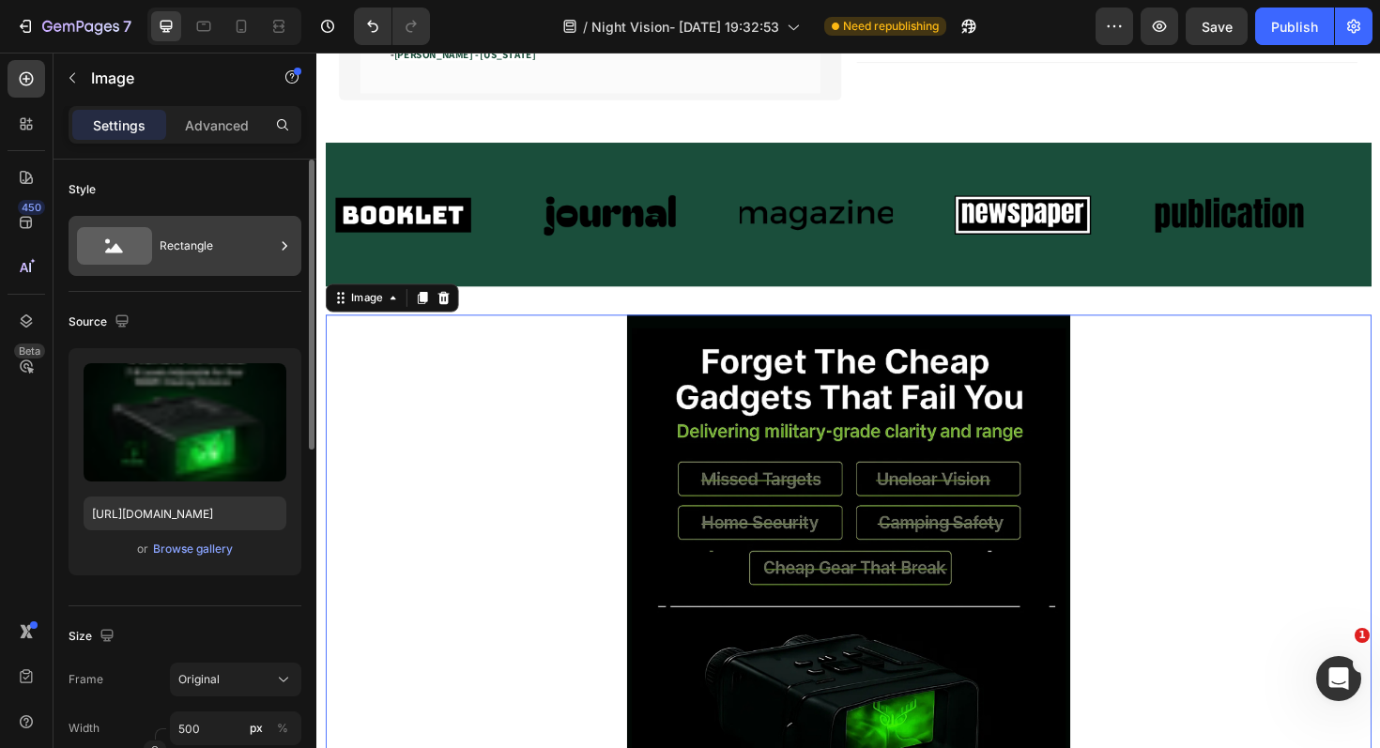
click at [204, 254] on div "Rectangle" at bounding box center [217, 245] width 115 height 43
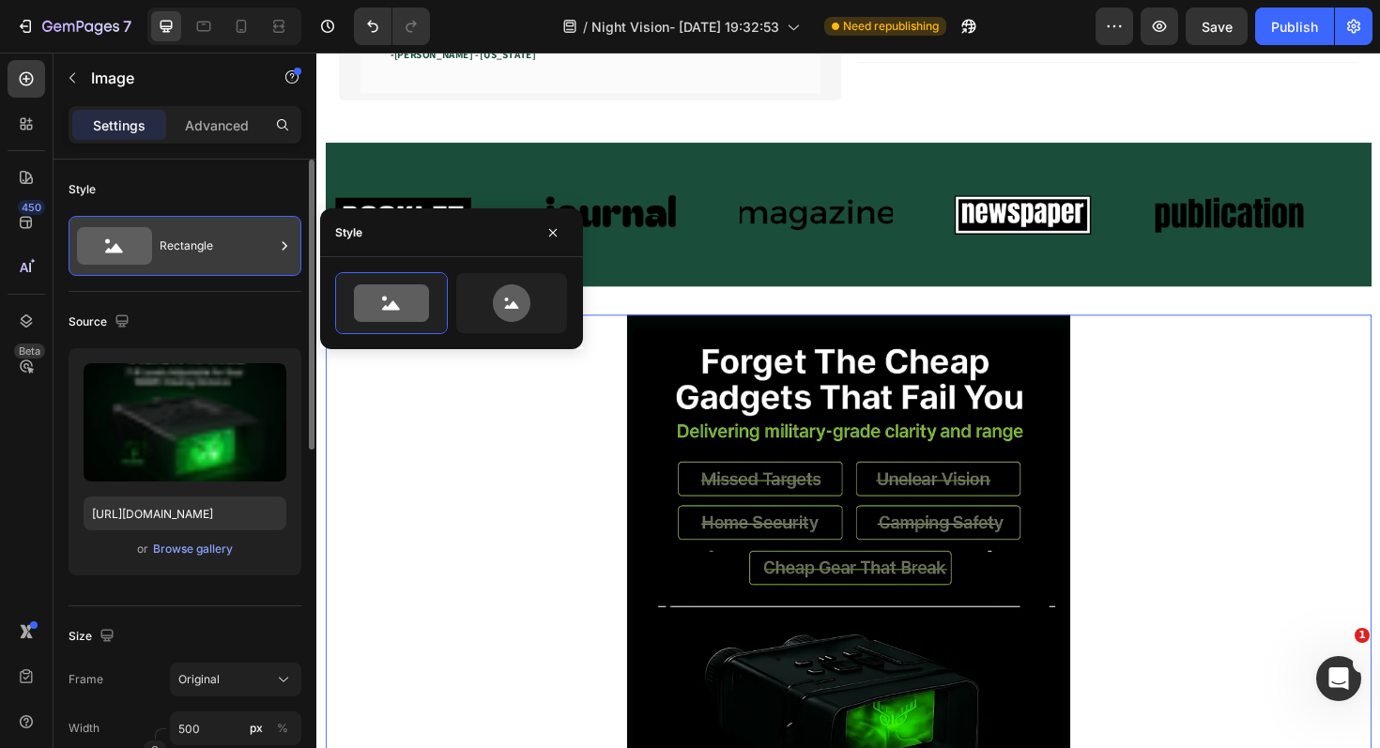
click at [204, 254] on div "Rectangle" at bounding box center [217, 245] width 115 height 43
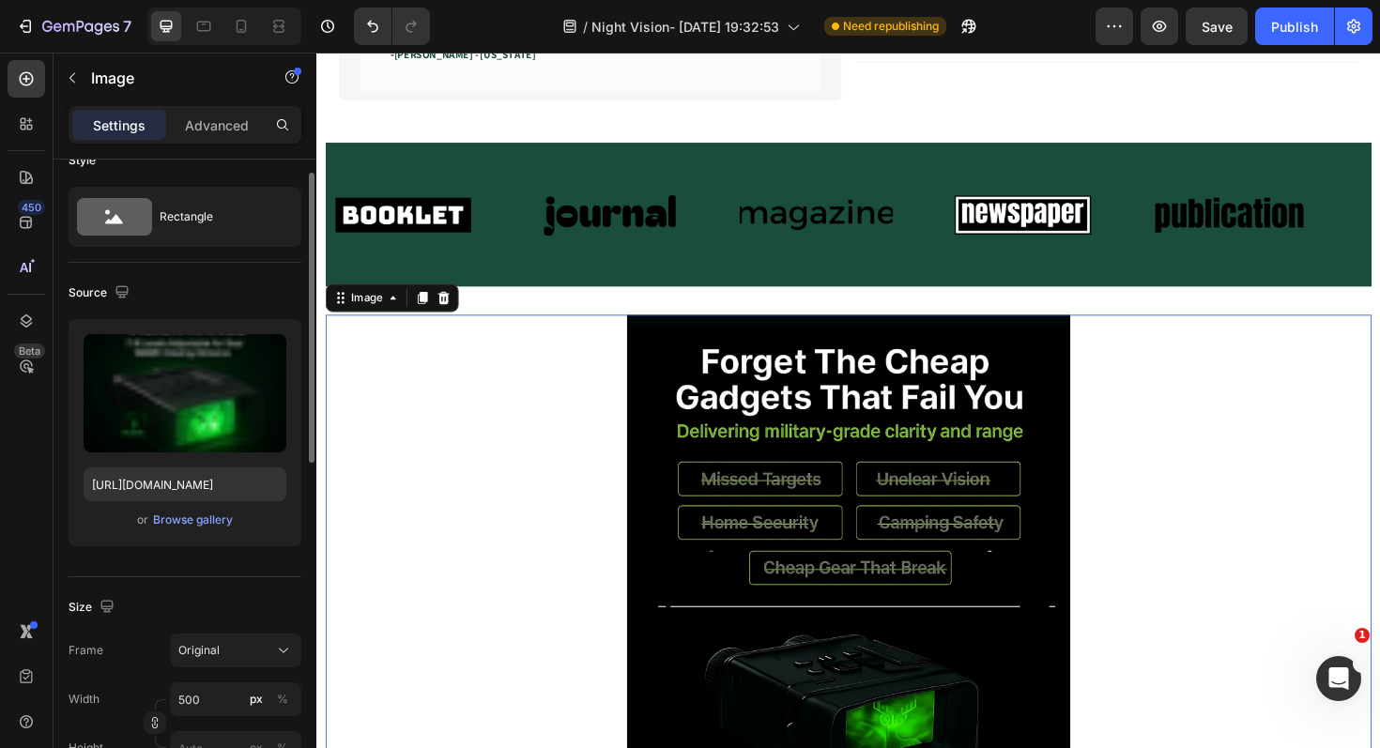
scroll to position [104, 0]
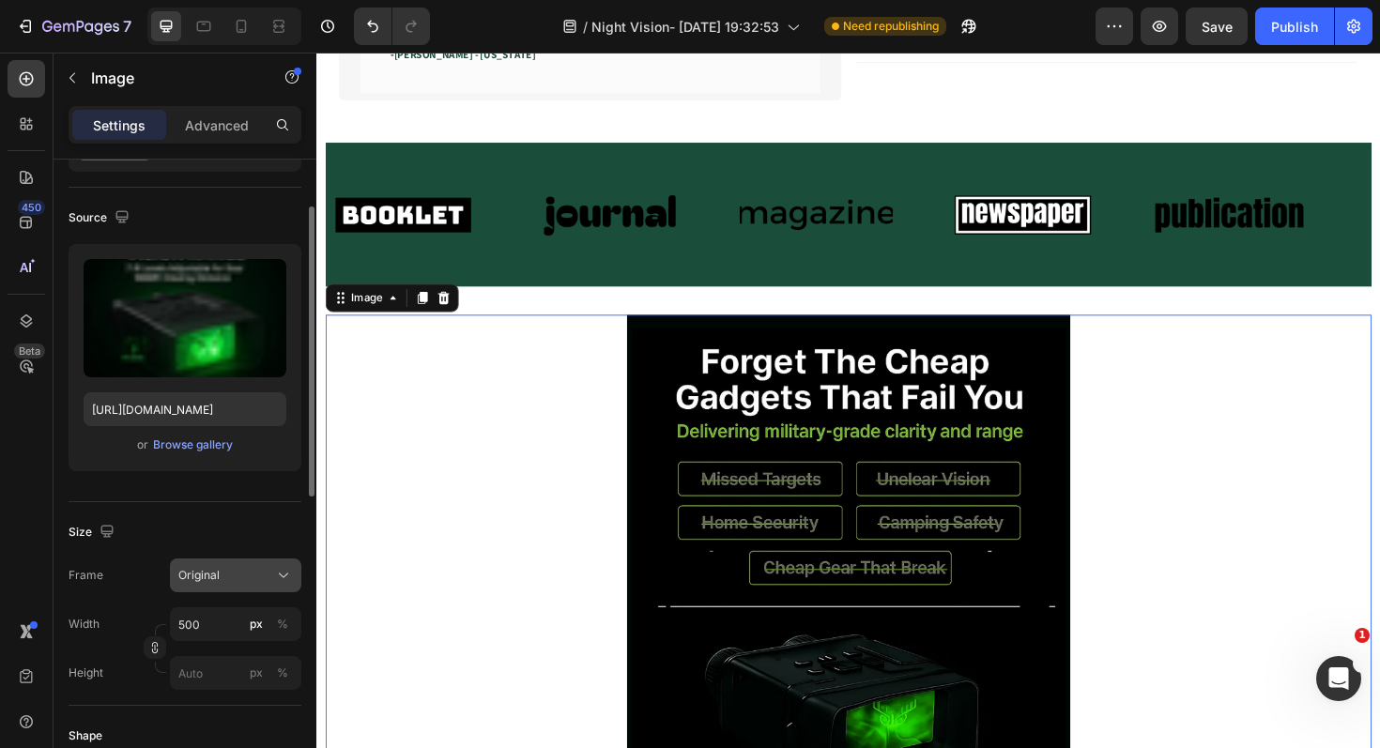
click at [218, 568] on span "Original" at bounding box center [198, 575] width 41 height 17
click at [237, 633] on input "500" at bounding box center [235, 624] width 131 height 34
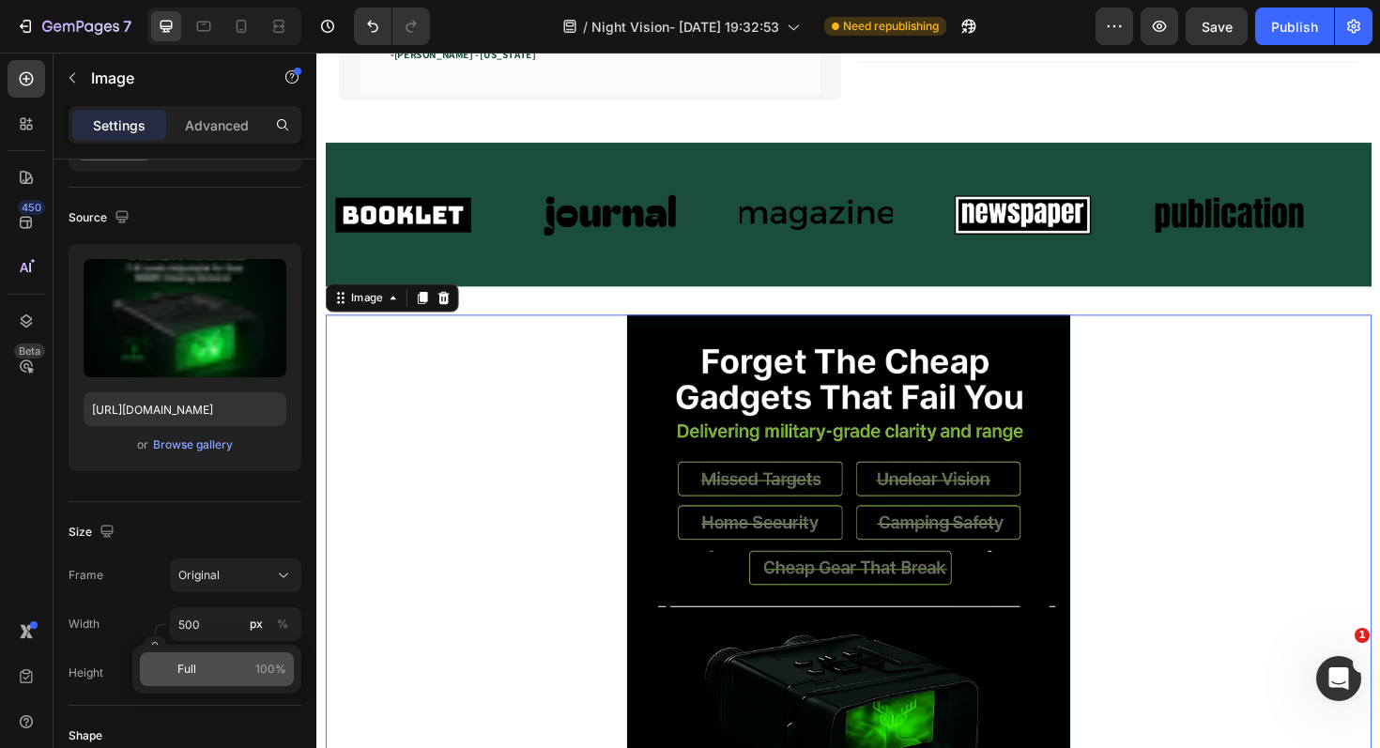
click at [238, 663] on p "Full 100%" at bounding box center [231, 669] width 109 height 17
type input "100"
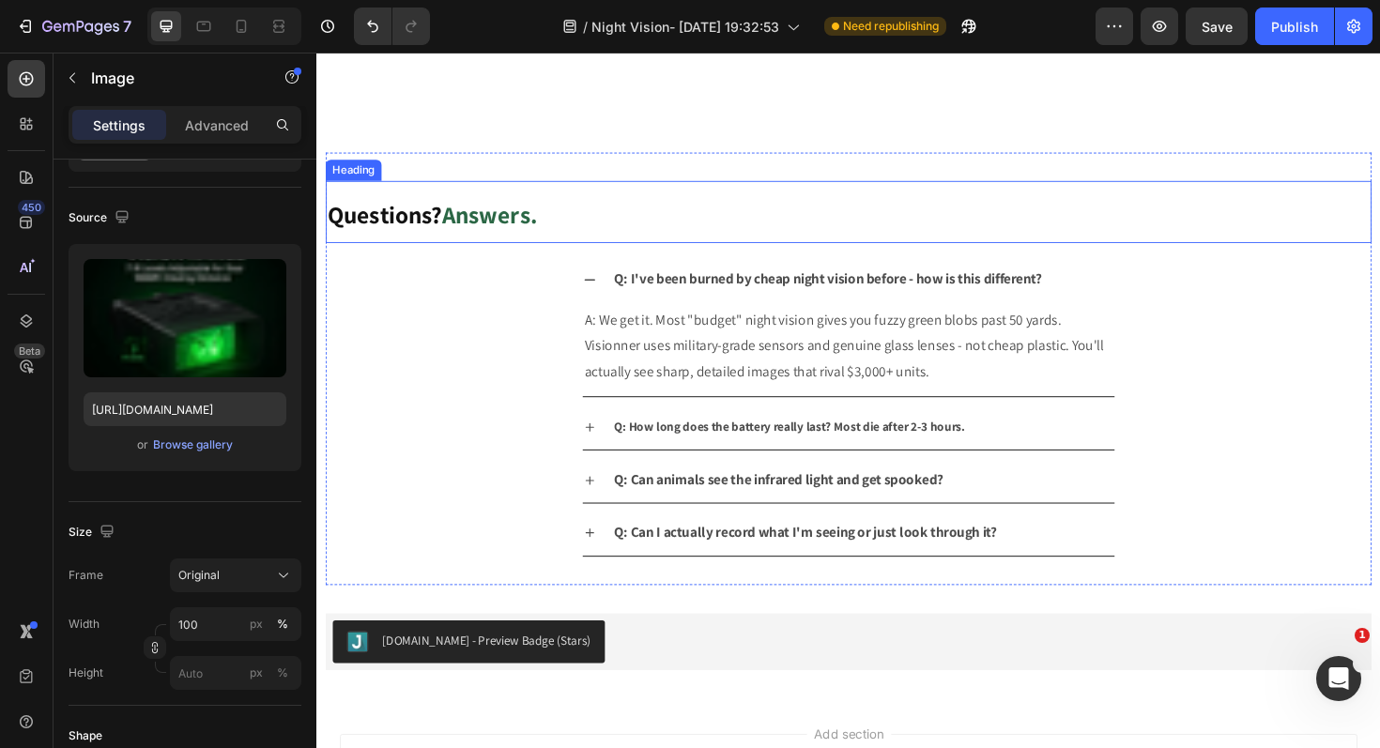
scroll to position [7710, 0]
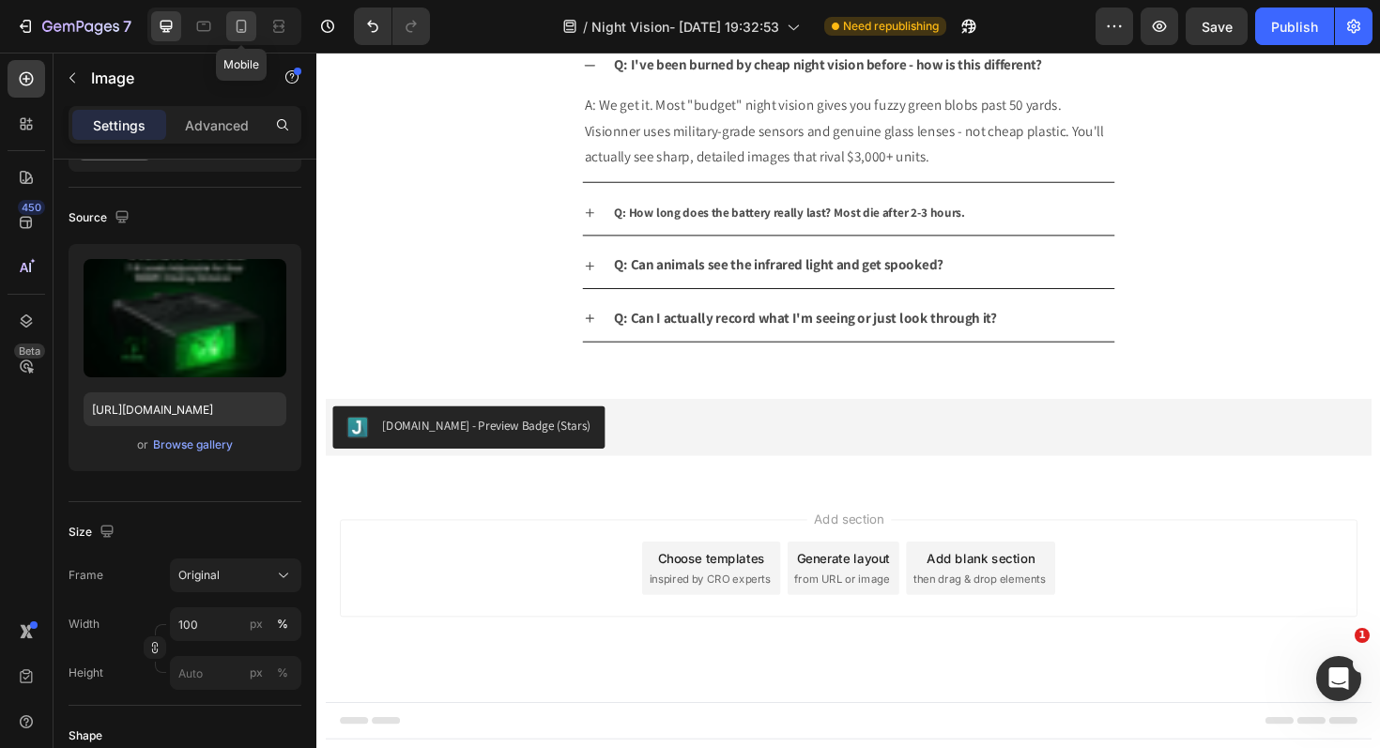
click at [243, 34] on icon at bounding box center [241, 26] width 19 height 19
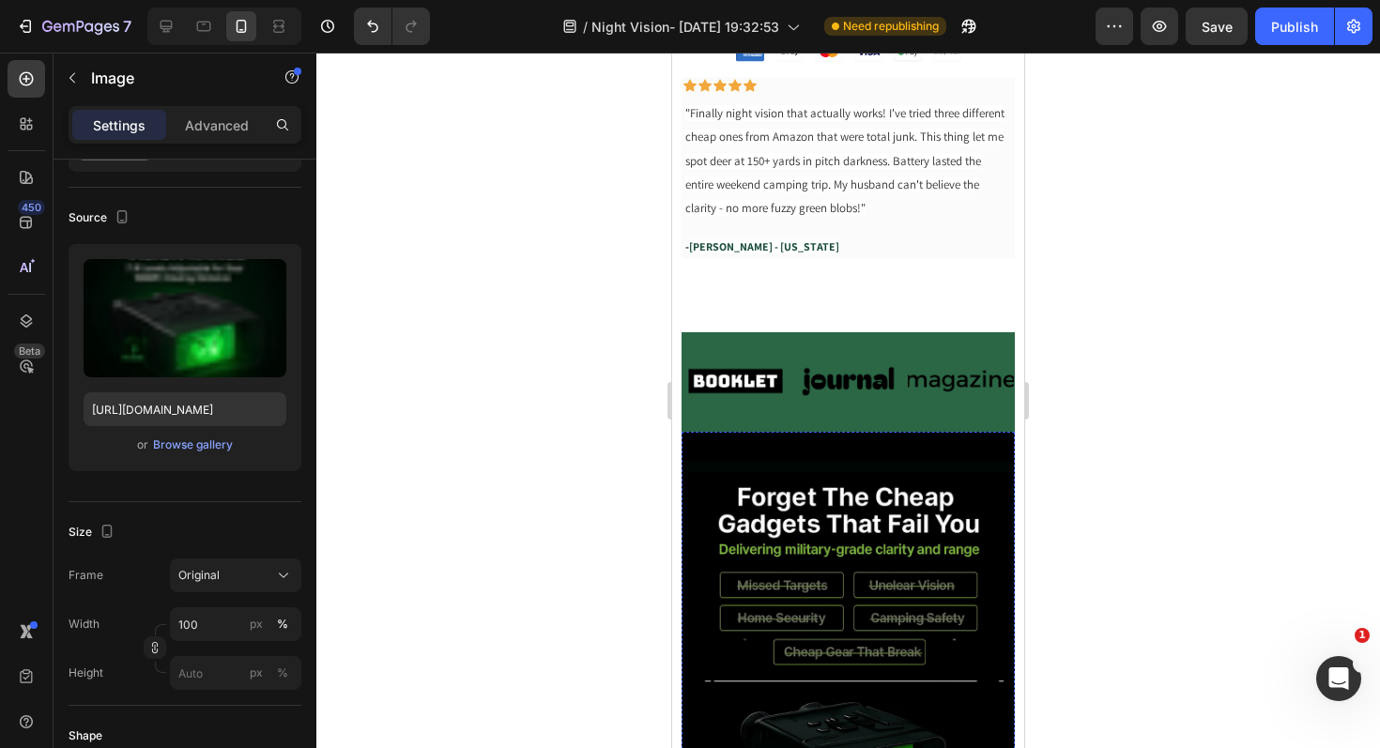
scroll to position [604, 0]
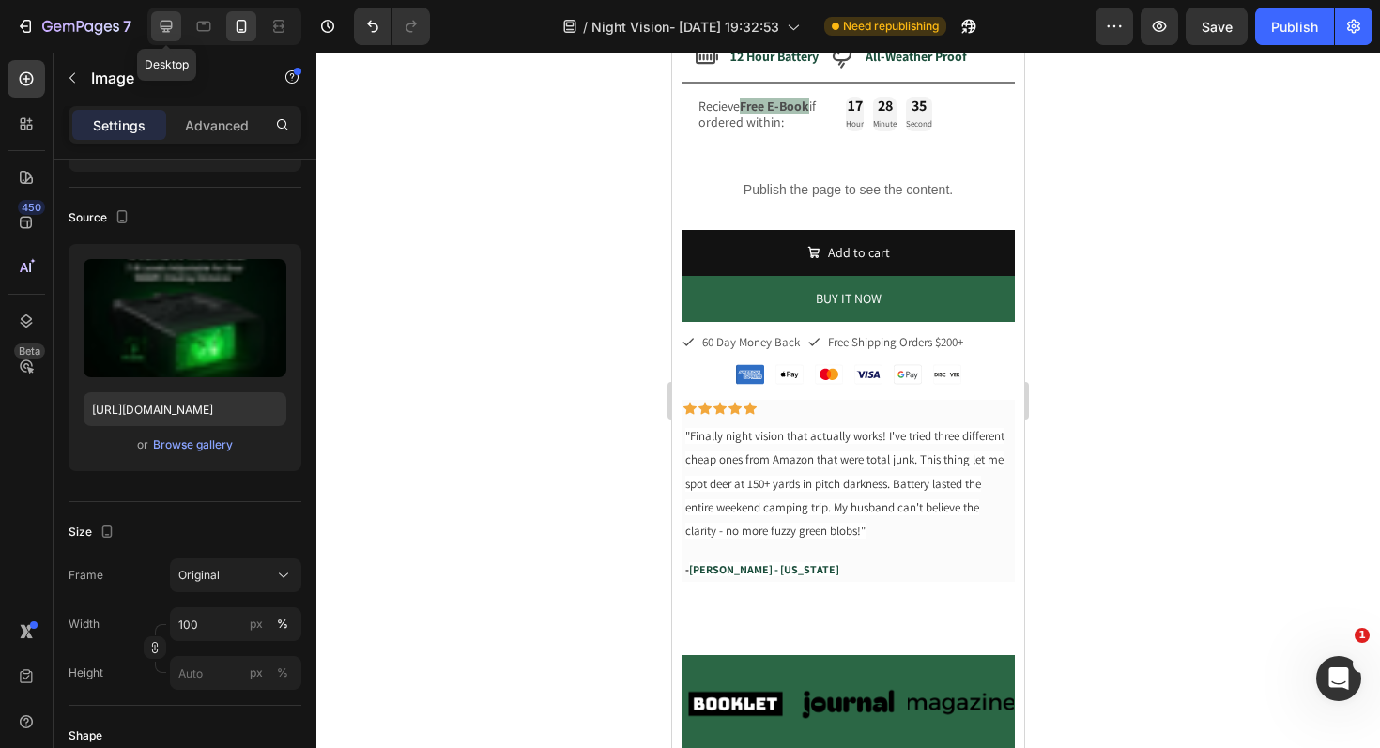
click at [156, 32] on div at bounding box center [166, 26] width 30 height 30
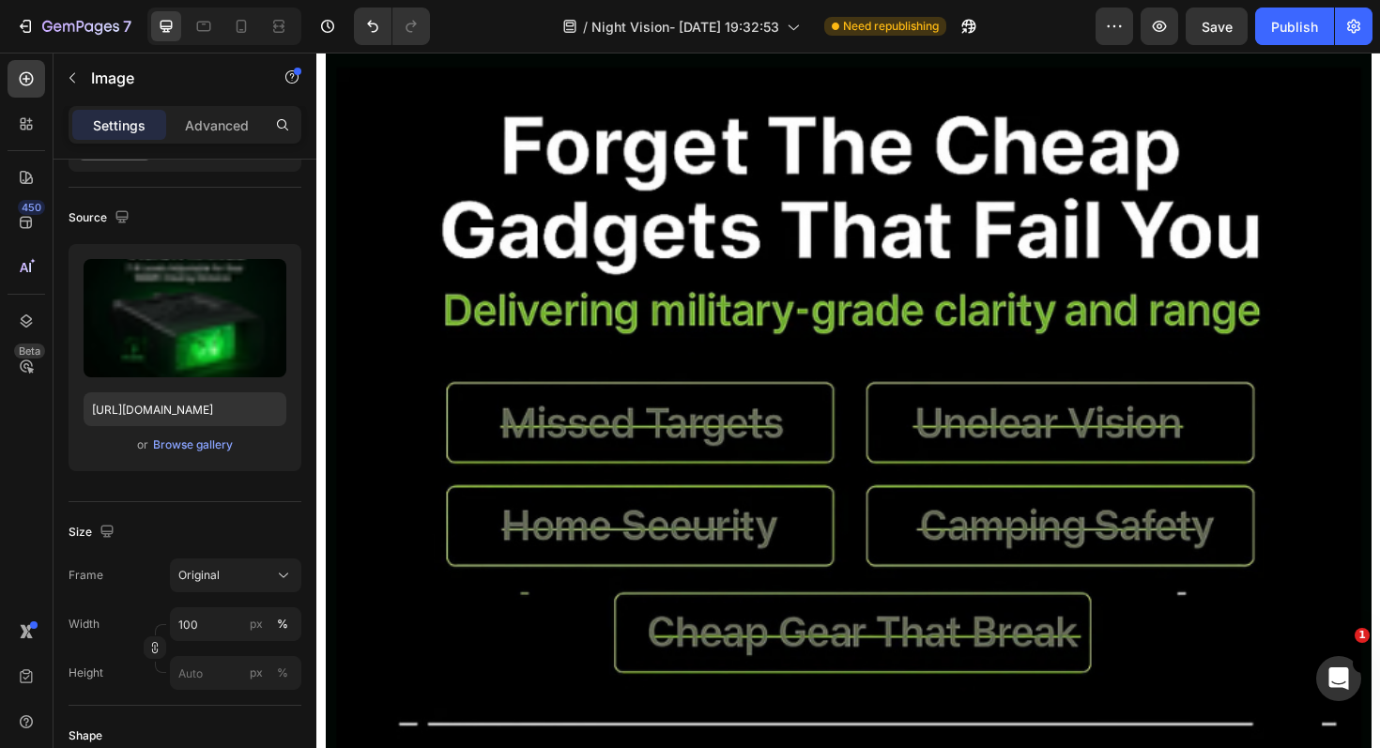
scroll to position [455, 0]
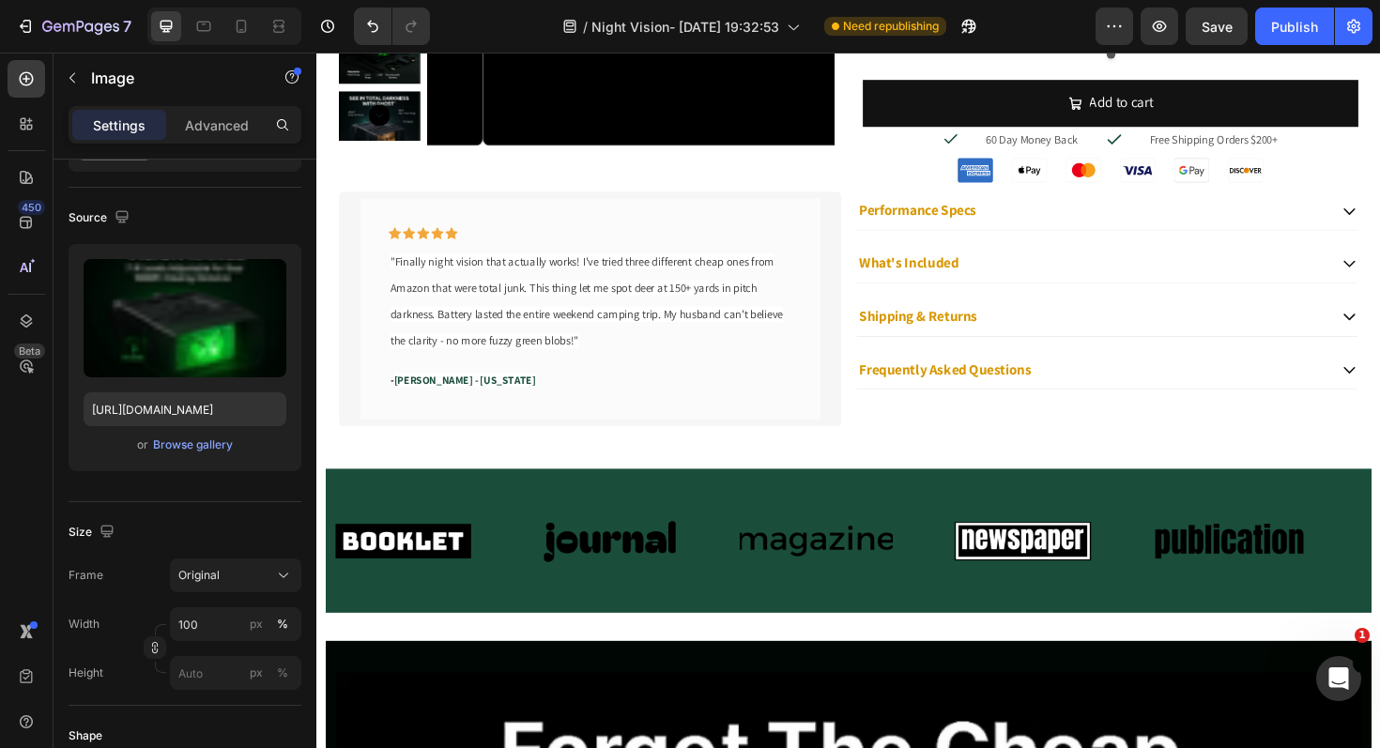
click at [192, 118] on p "Advanced" at bounding box center [217, 125] width 64 height 20
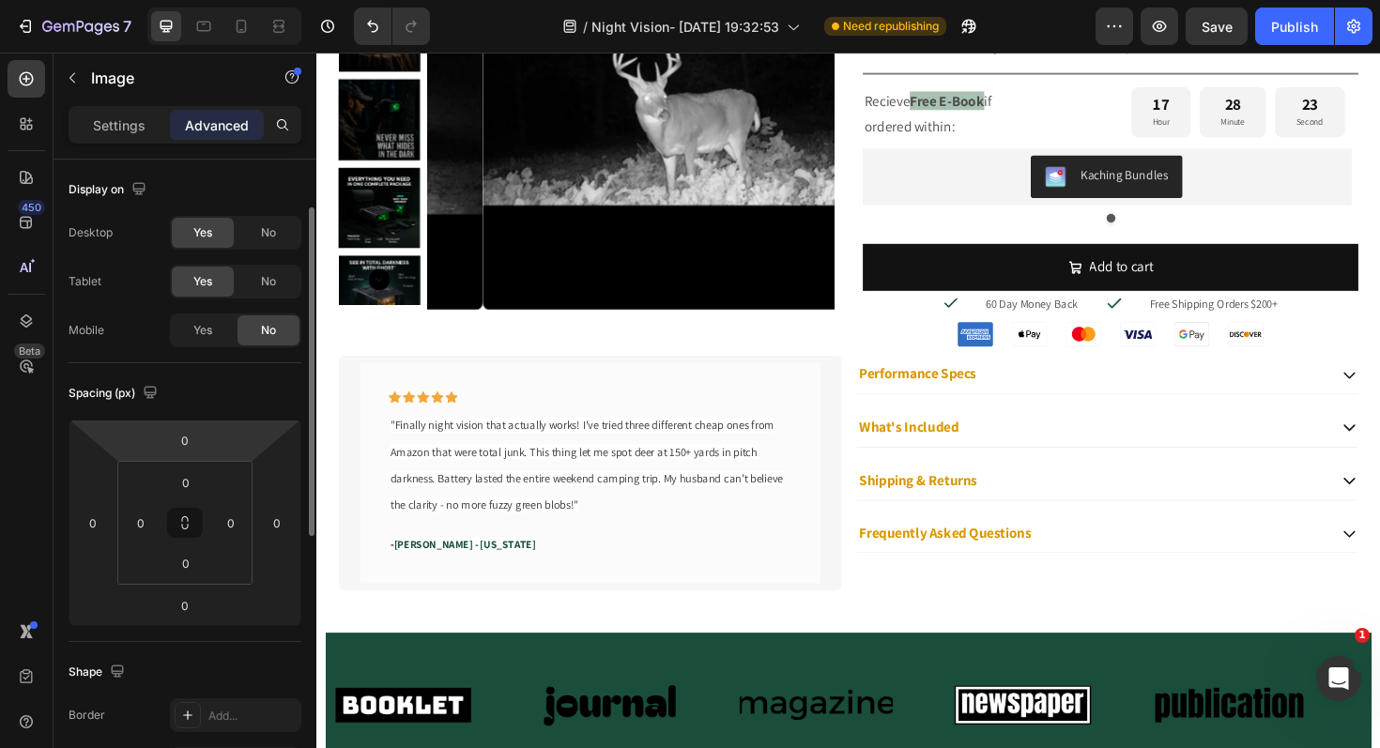
scroll to position [128, 0]
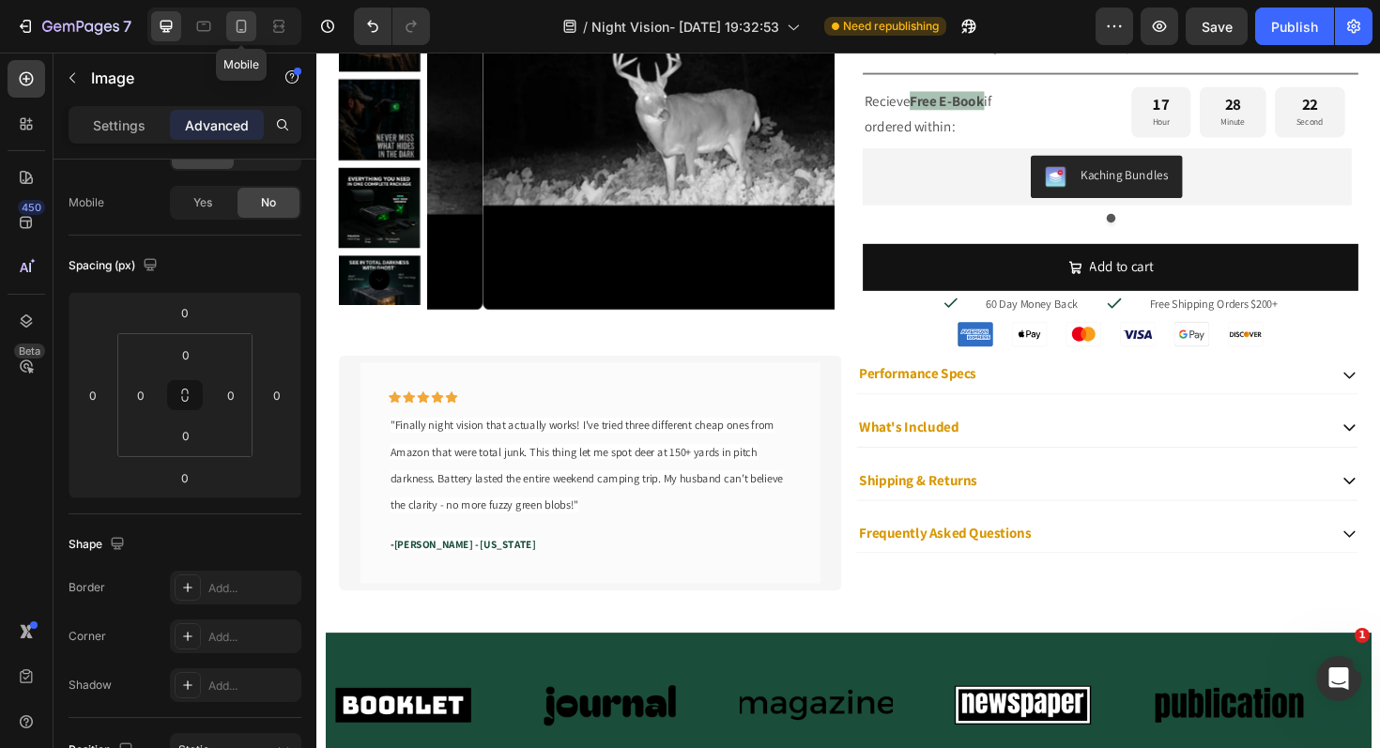
click at [242, 25] on icon at bounding box center [241, 26] width 19 height 19
type input "16"
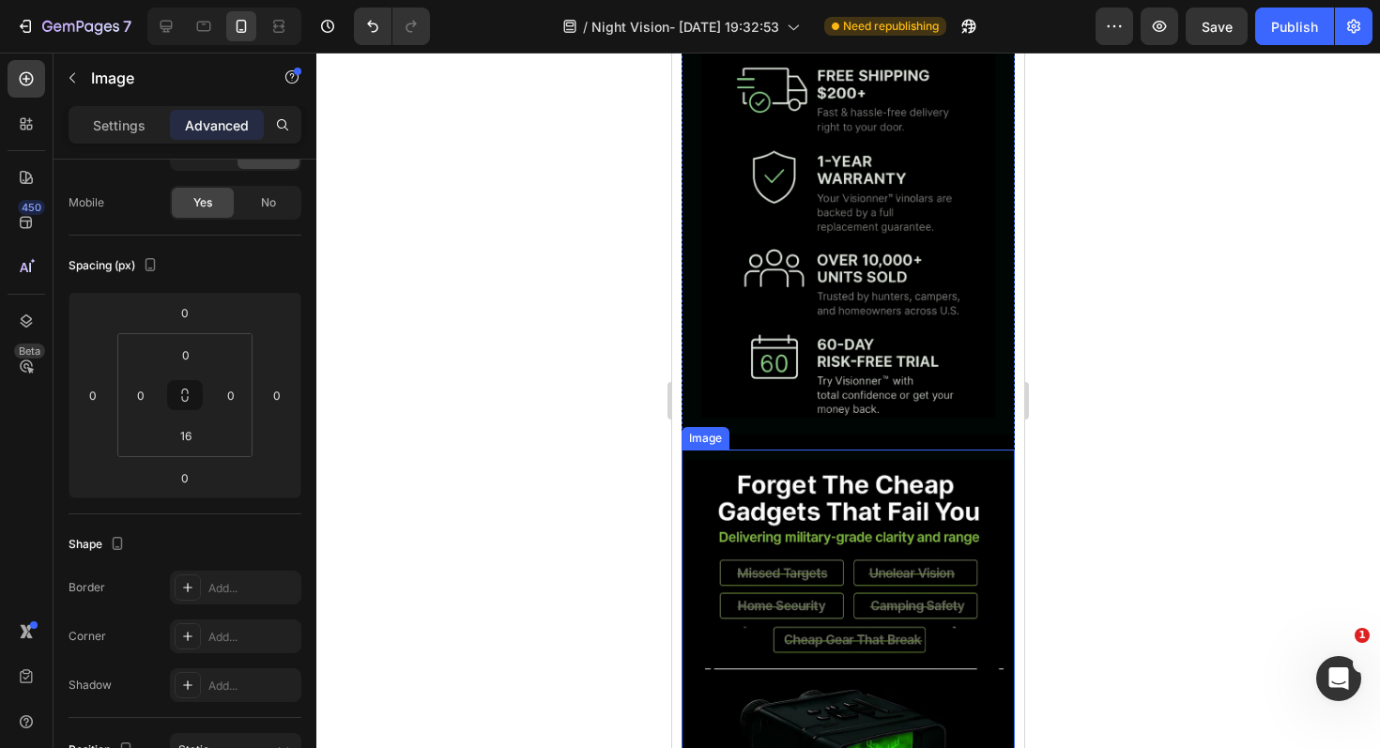
scroll to position [128, 0]
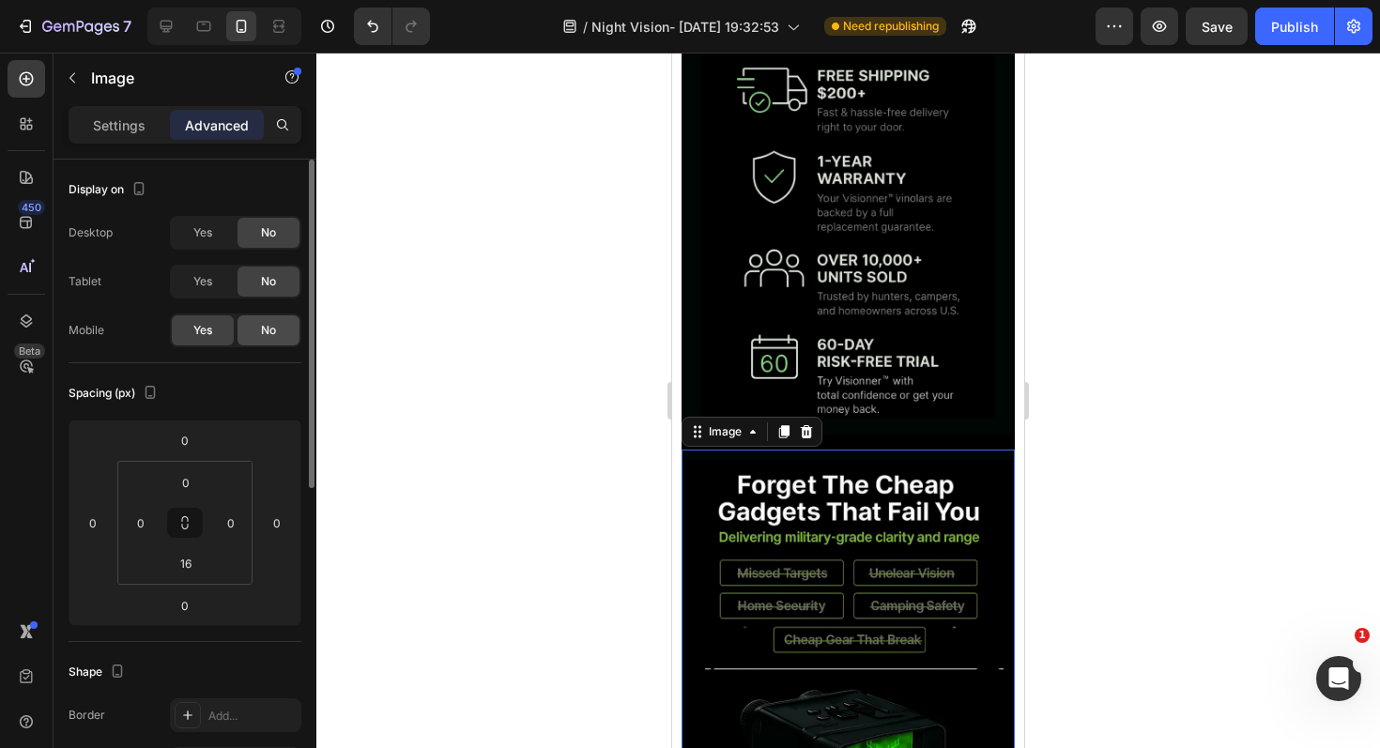
click at [273, 334] on span "No" at bounding box center [268, 330] width 15 height 17
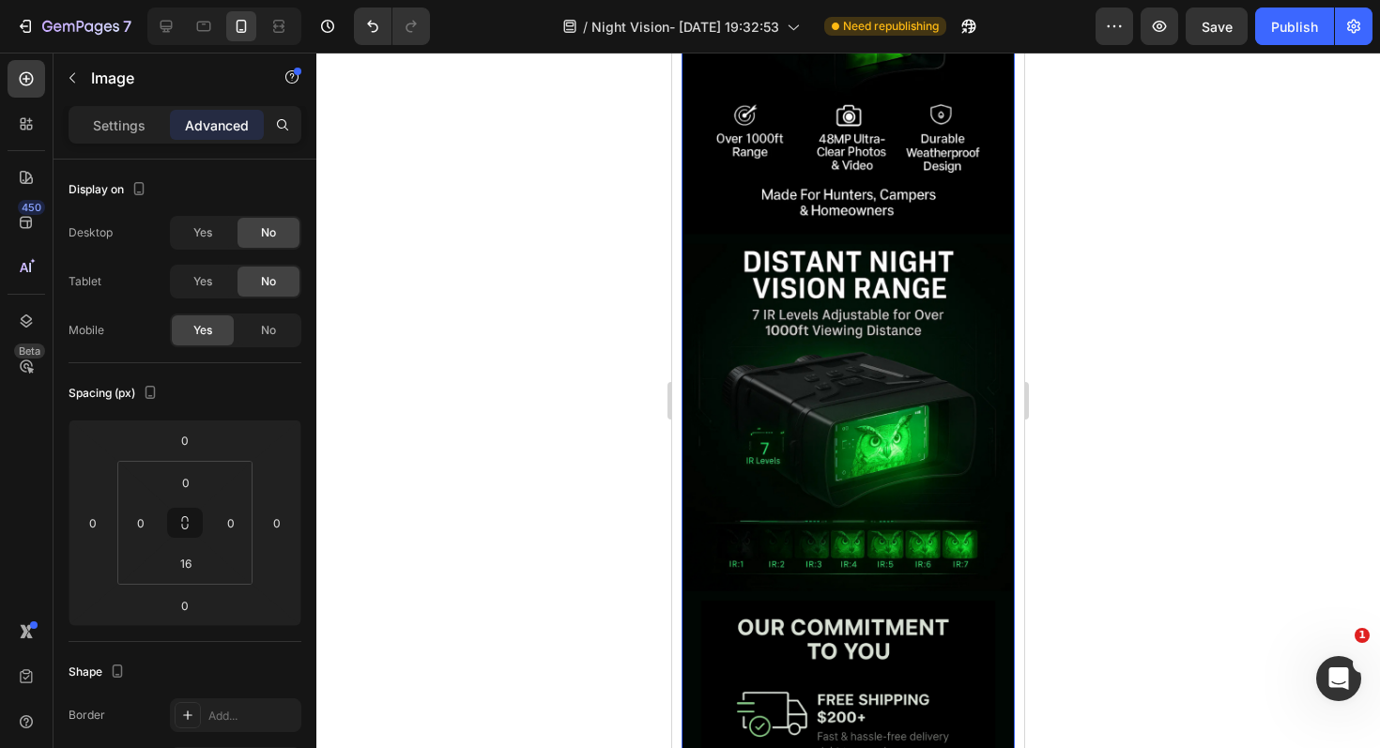
scroll to position [1537, 0]
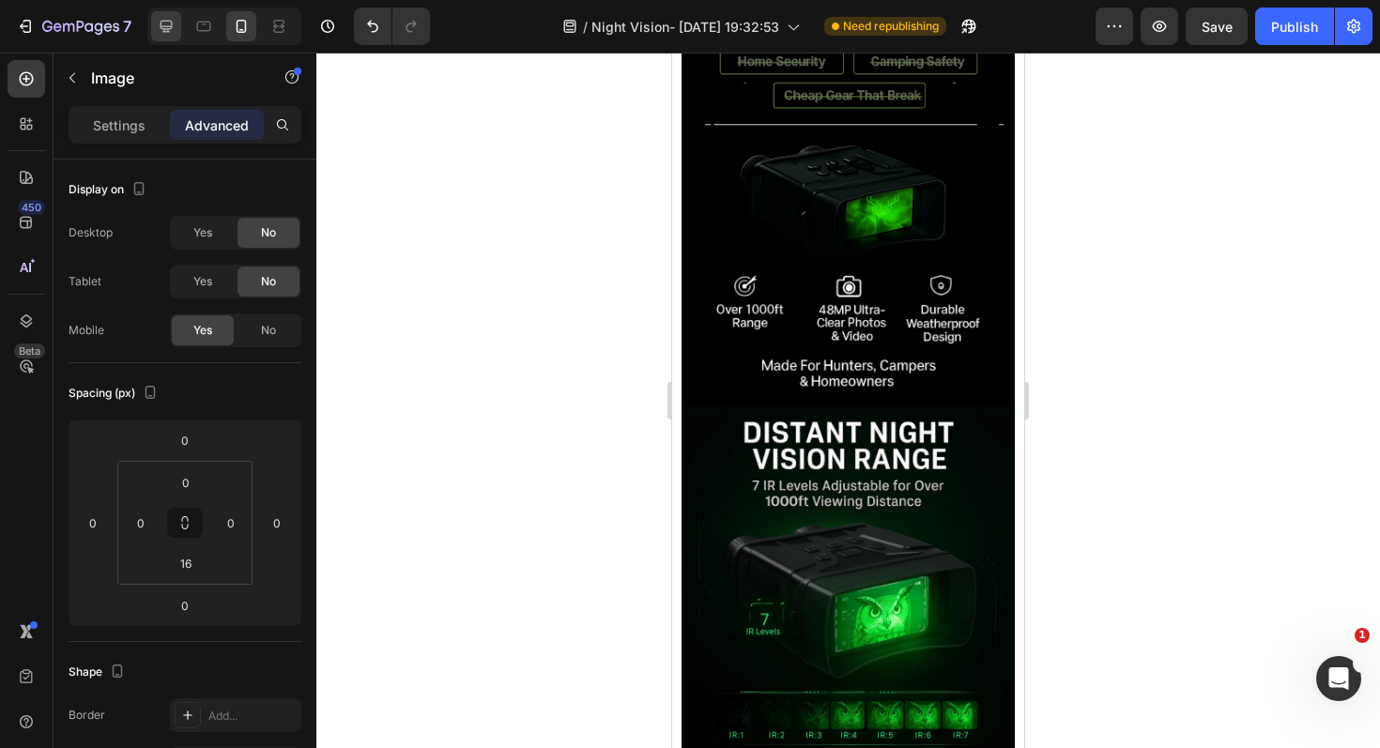
click at [157, 24] on icon at bounding box center [166, 26] width 19 height 19
type input "0"
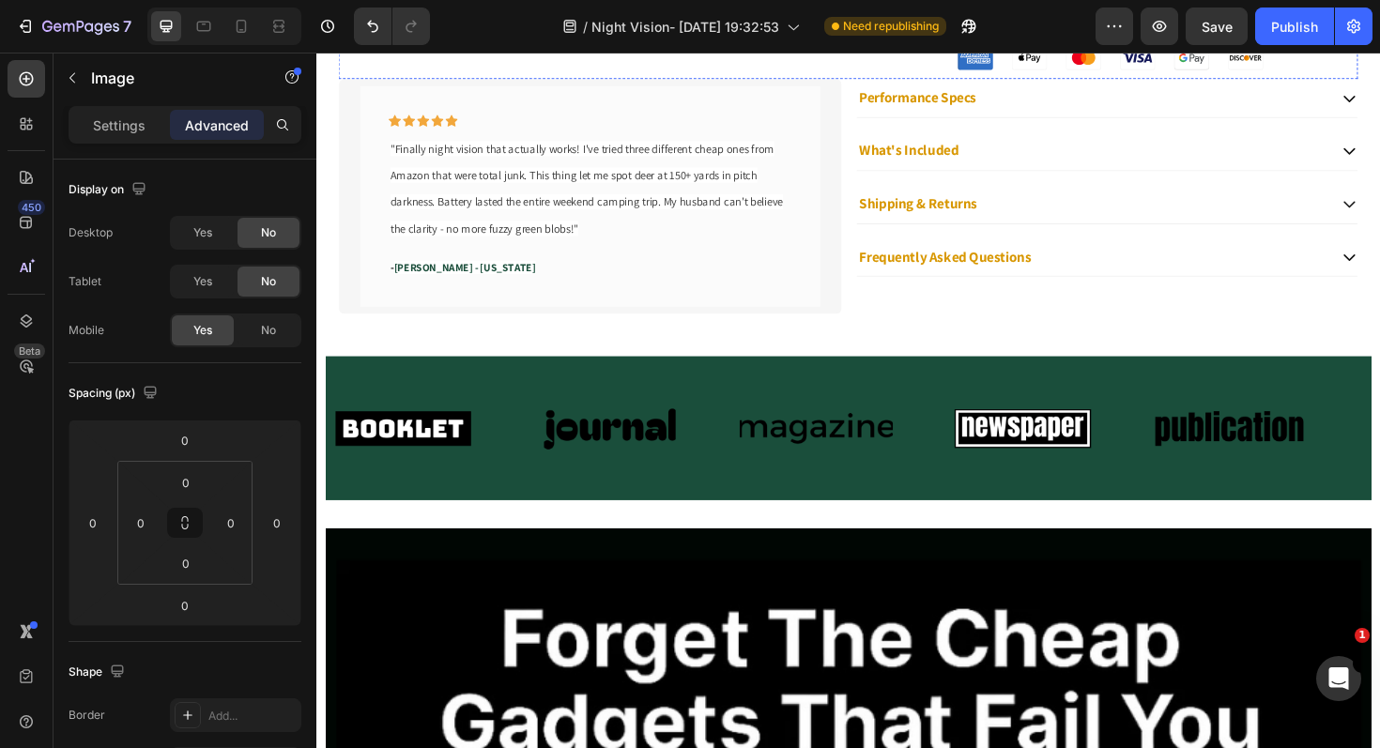
scroll to position [876, 0]
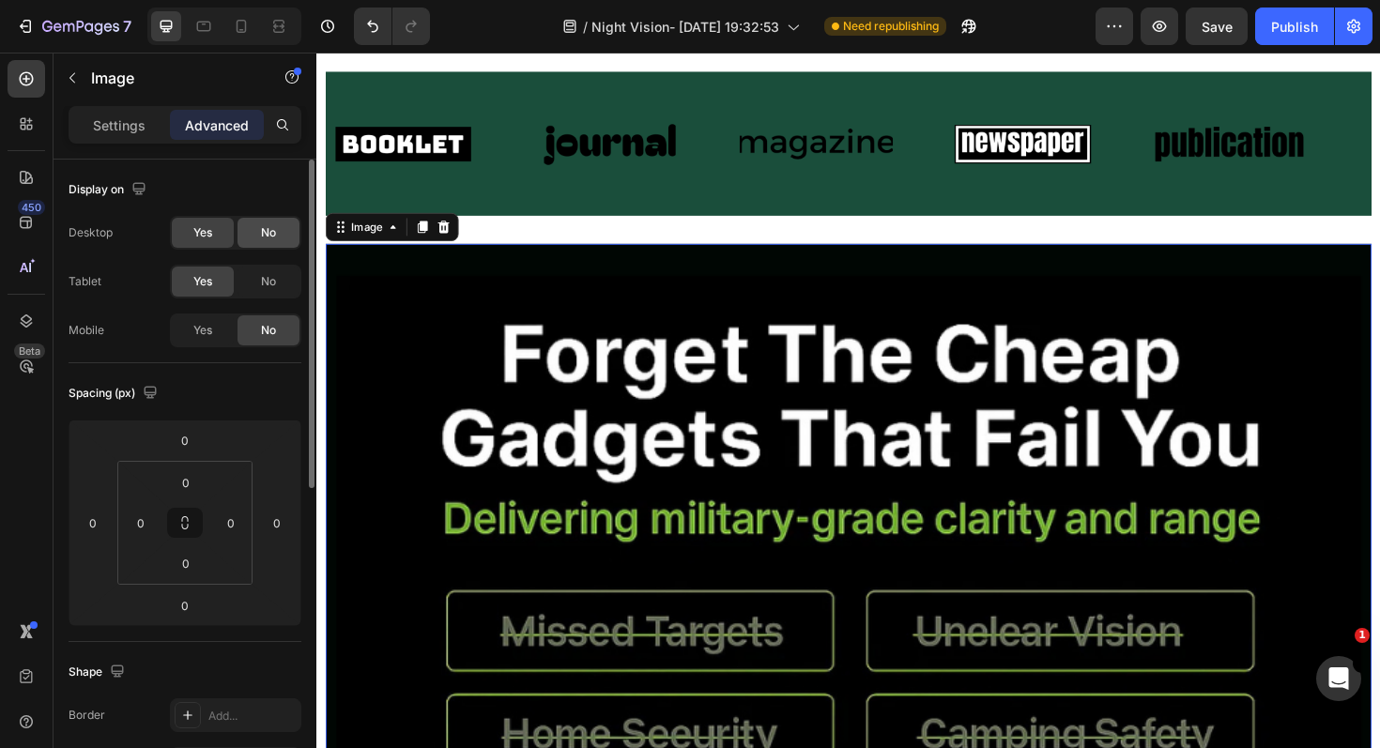
click at [248, 240] on div "No" at bounding box center [268, 233] width 62 height 30
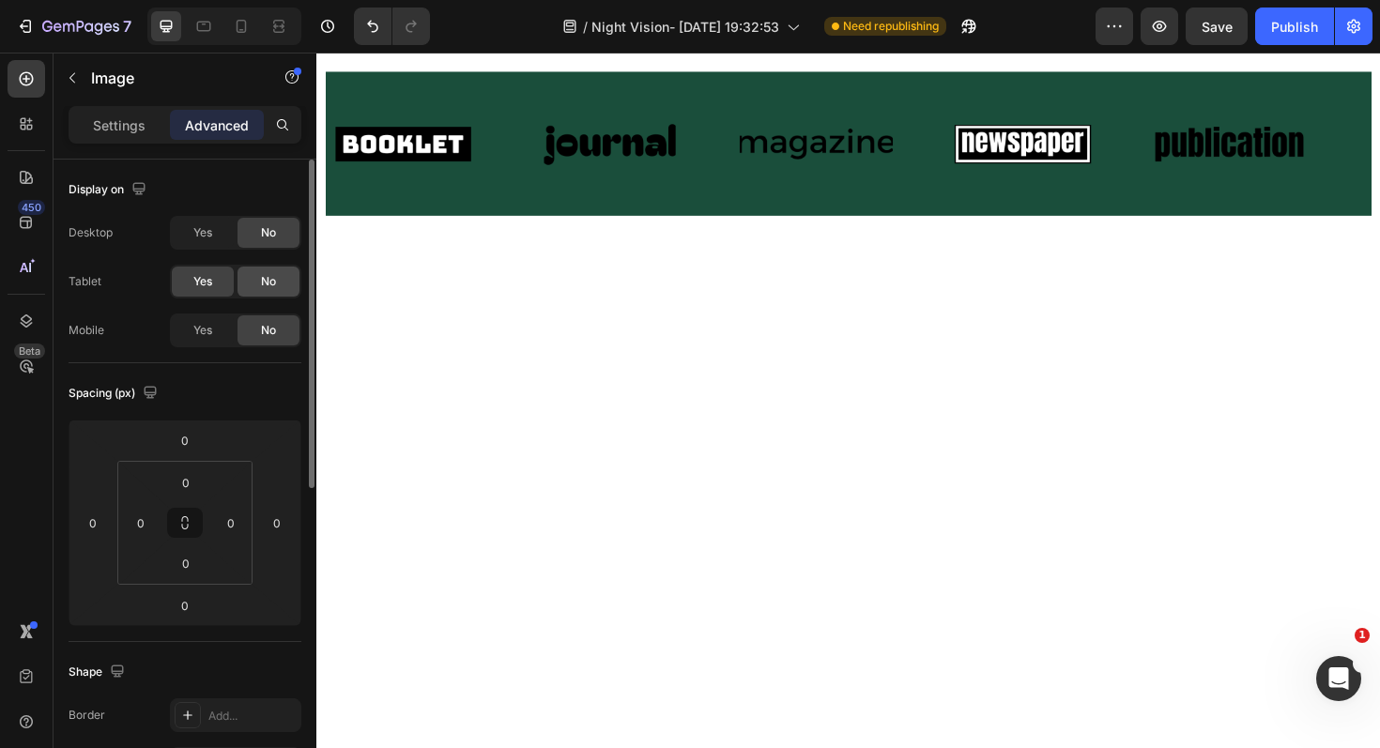
click at [241, 280] on div "No" at bounding box center [268, 282] width 62 height 30
click at [195, 336] on span "Yes" at bounding box center [202, 330] width 19 height 17
click at [280, 288] on div "No" at bounding box center [268, 282] width 62 height 30
click at [245, 25] on icon at bounding box center [242, 26] width 10 height 13
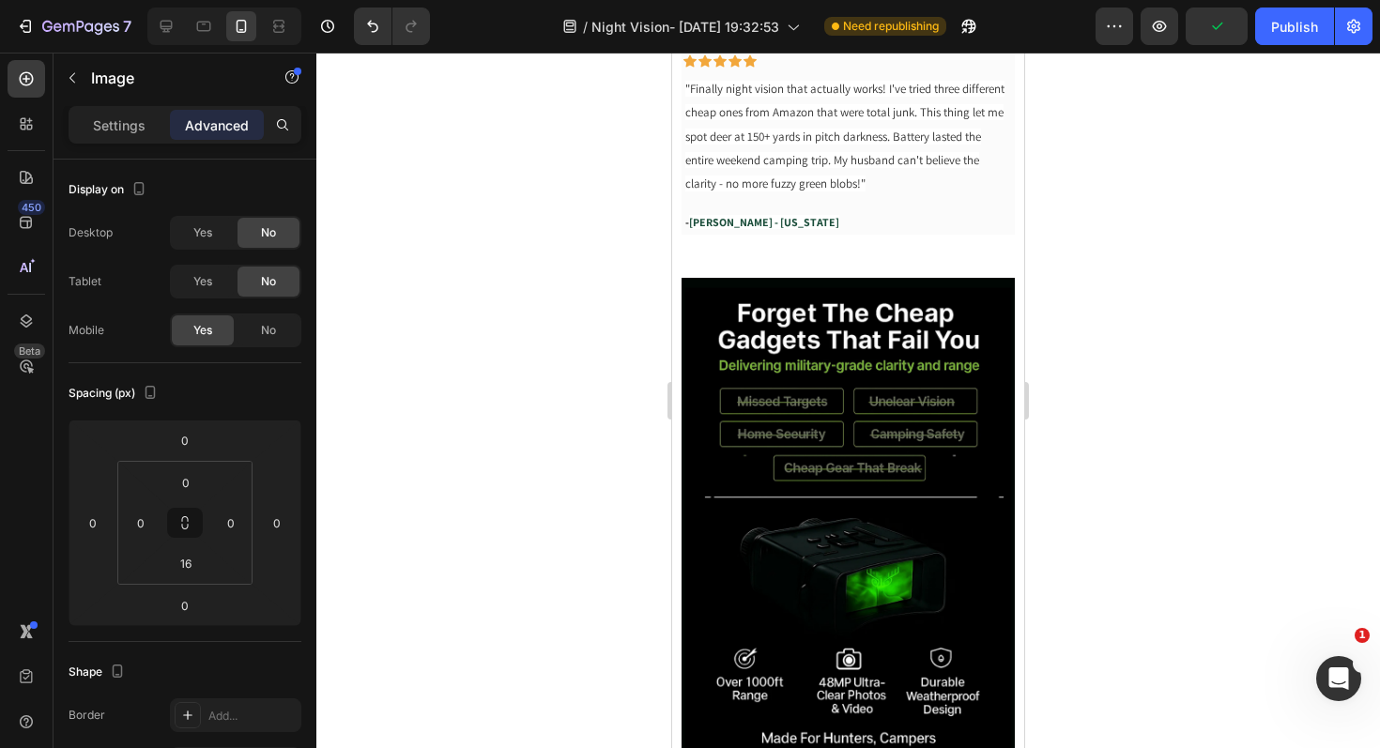
scroll to position [1325, 0]
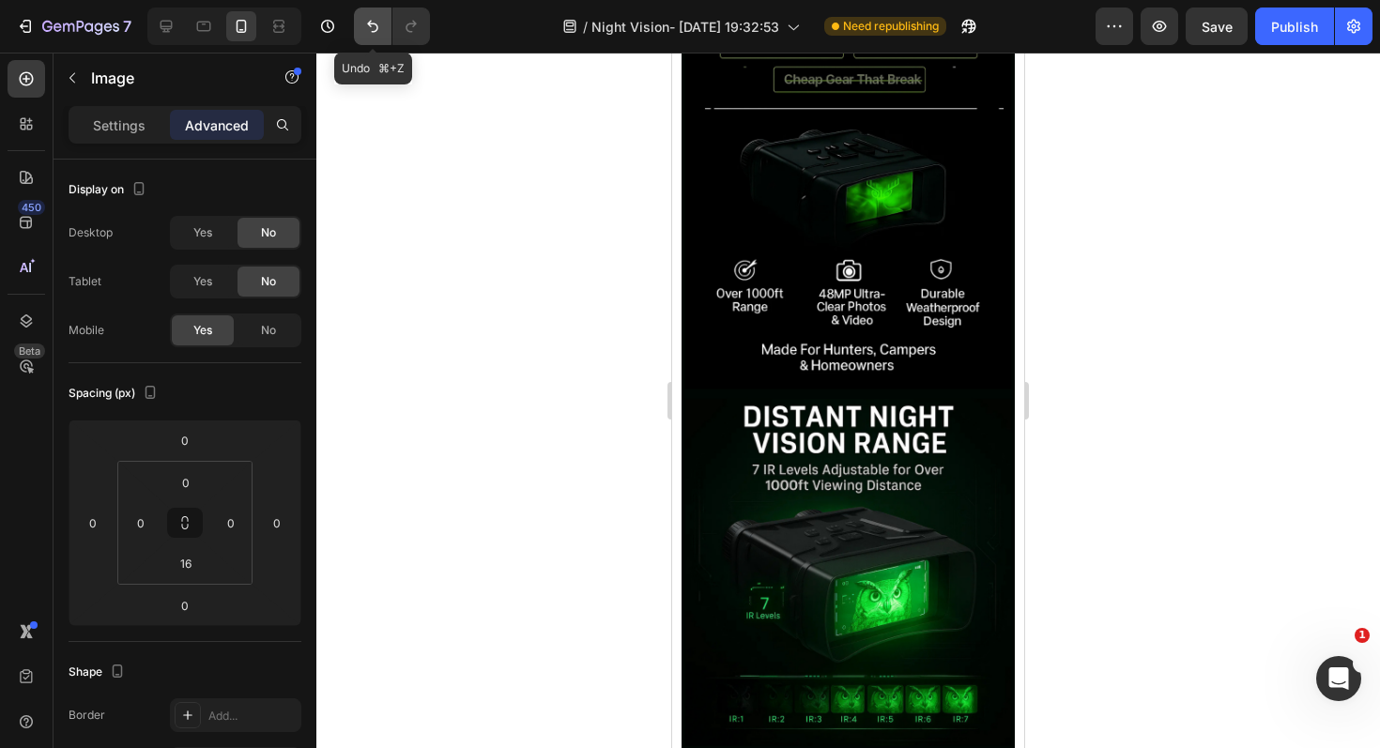
click at [382, 25] on button "Undo/Redo" at bounding box center [373, 27] width 38 height 38
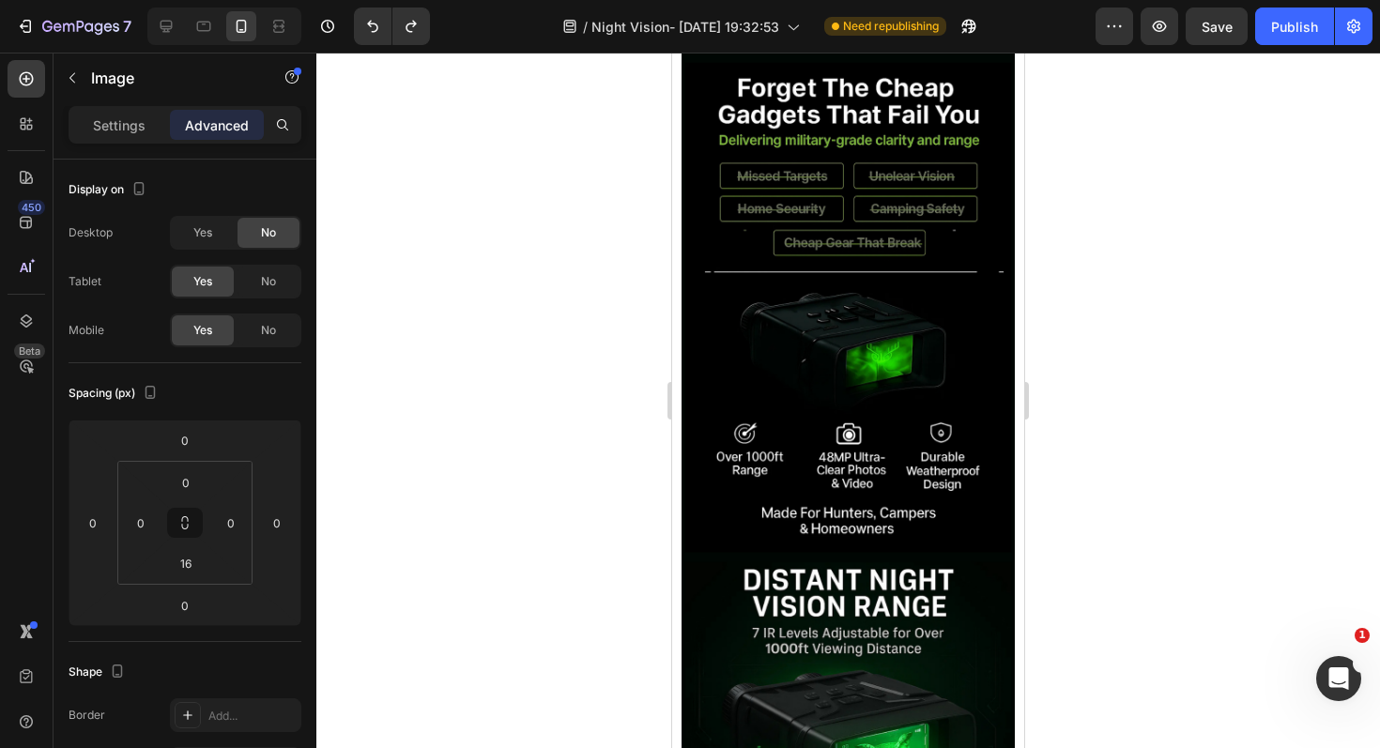
scroll to position [691, 0]
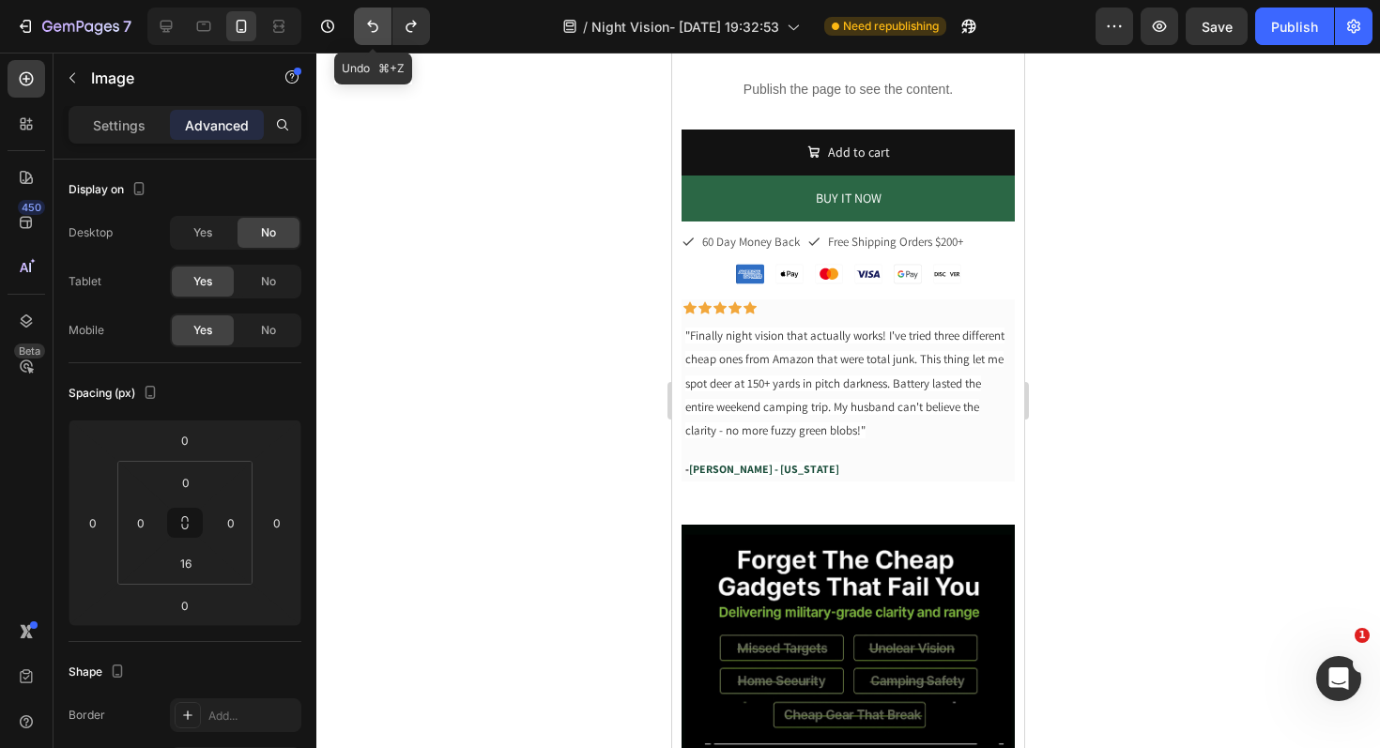
click at [372, 31] on icon "Undo/Redo" at bounding box center [372, 27] width 11 height 12
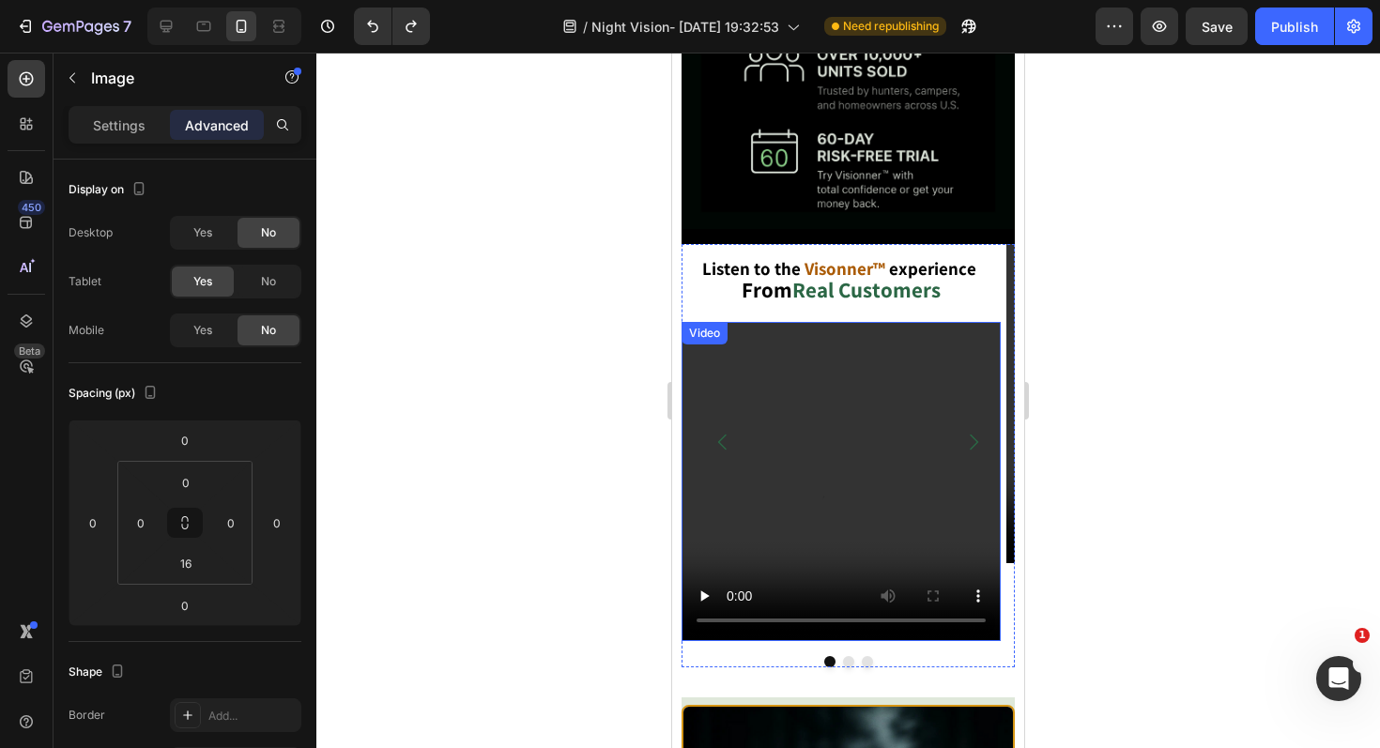
scroll to position [3812, 0]
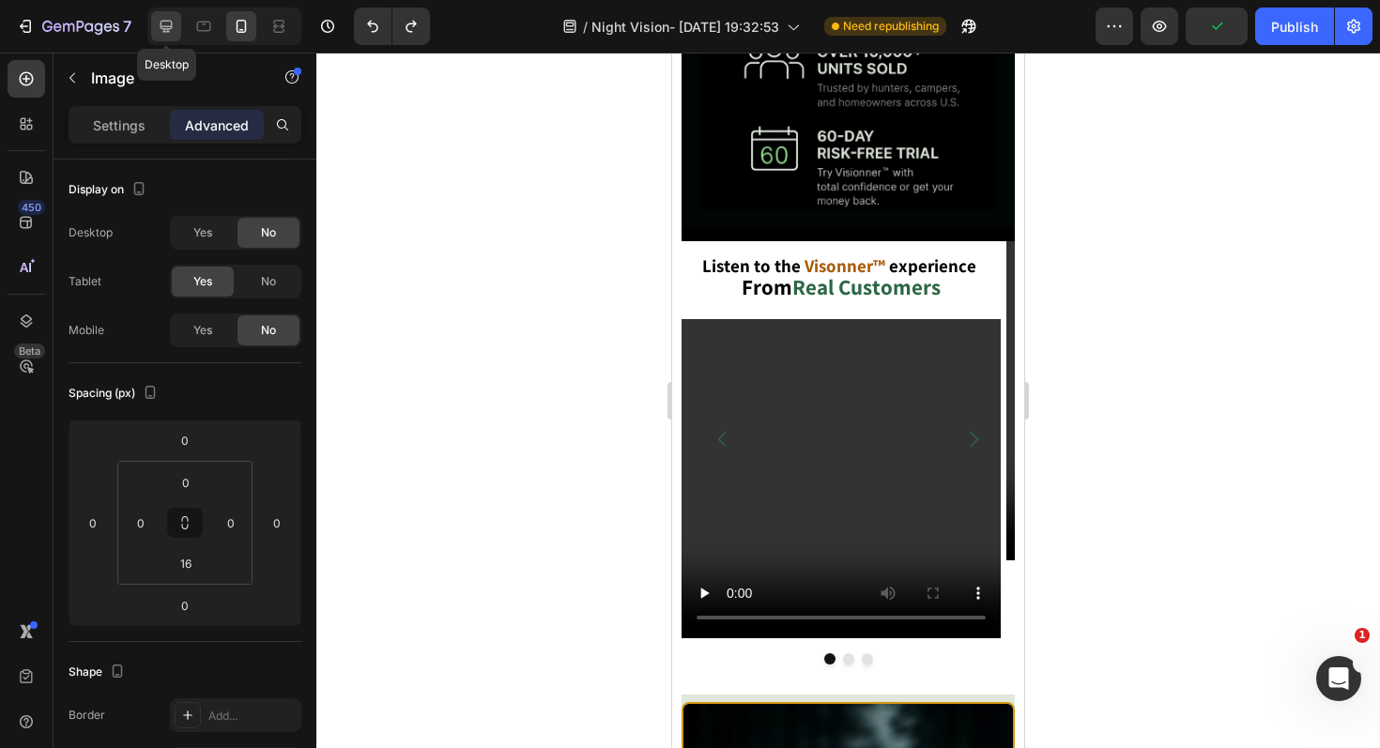
click at [161, 28] on icon at bounding box center [167, 27] width 12 height 12
type input "0"
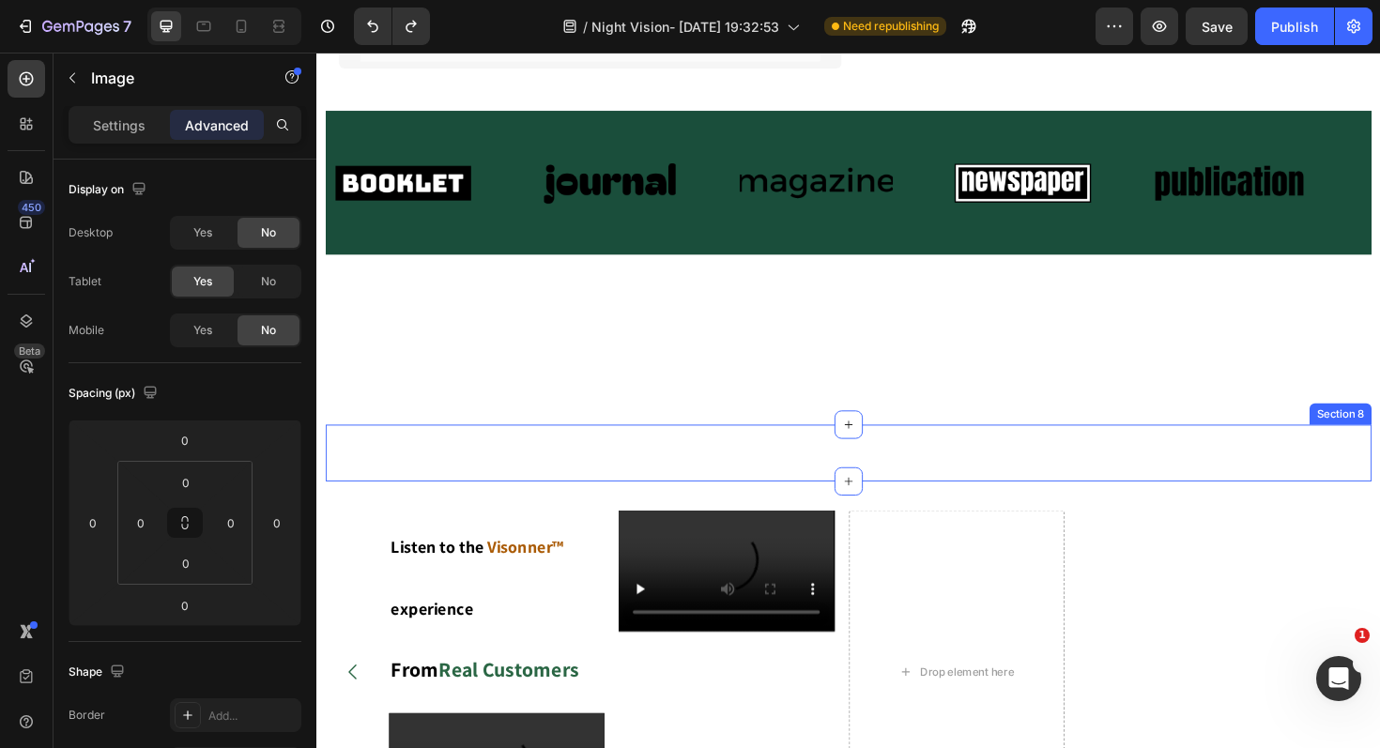
scroll to position [838, 0]
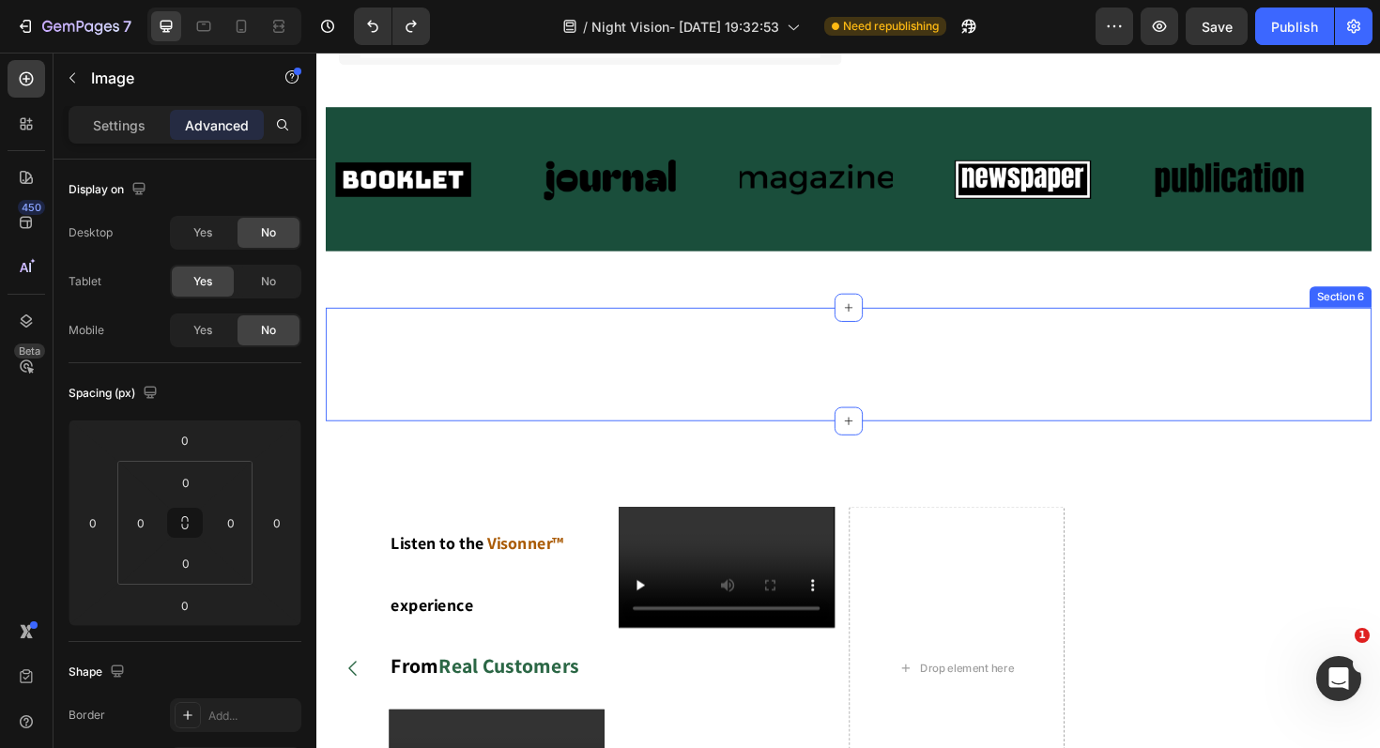
click at [635, 351] on div "BUY IT NOW Dynamic Checkout Publish the page to see the content. Custom Code Pr…" at bounding box center [880, 383] width 1108 height 120
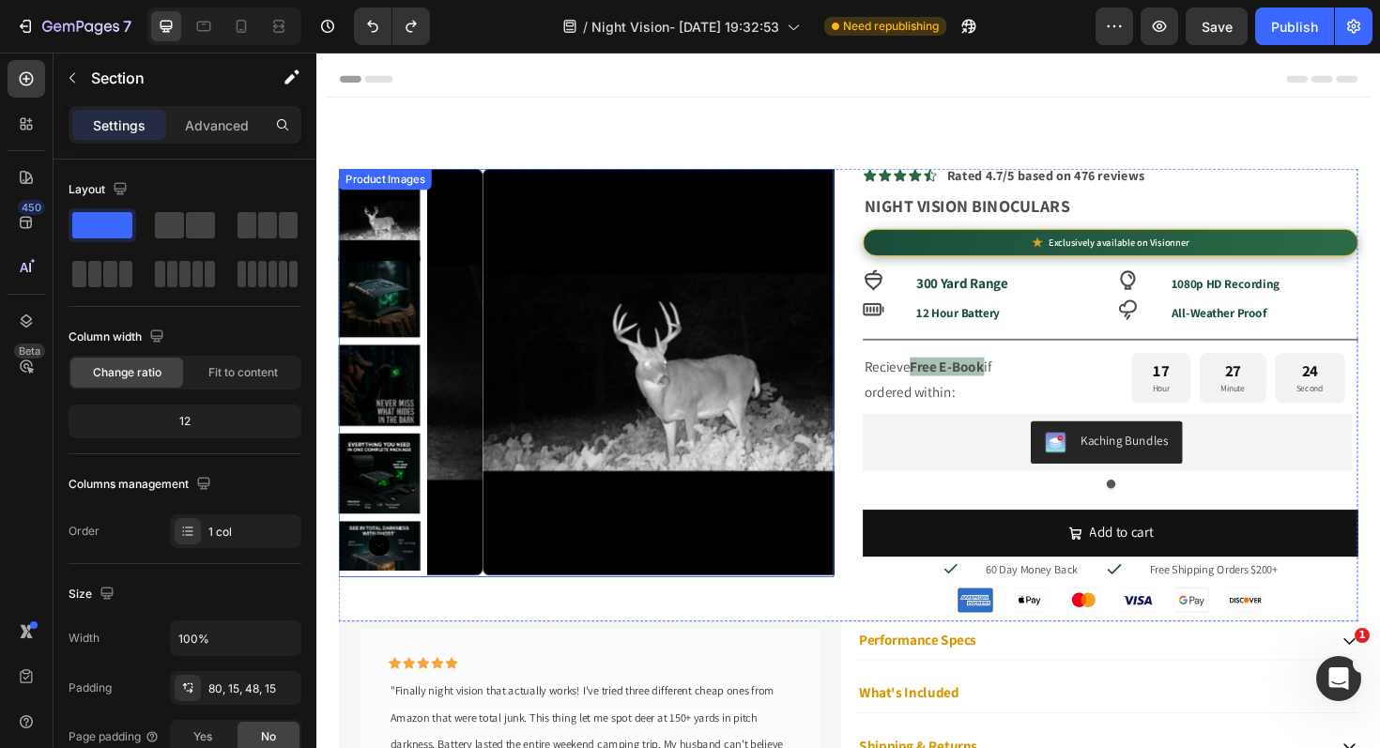
scroll to position [392, 0]
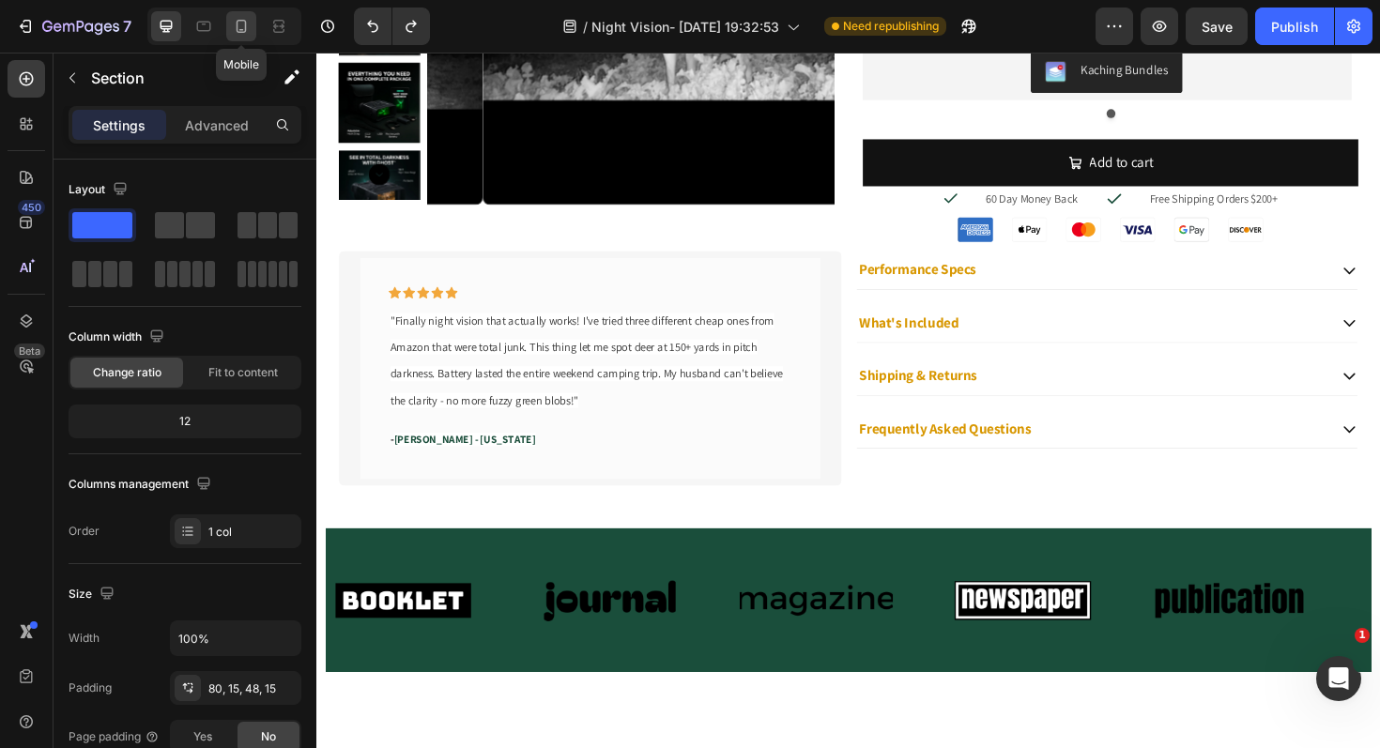
click at [230, 25] on div at bounding box center [241, 26] width 30 height 30
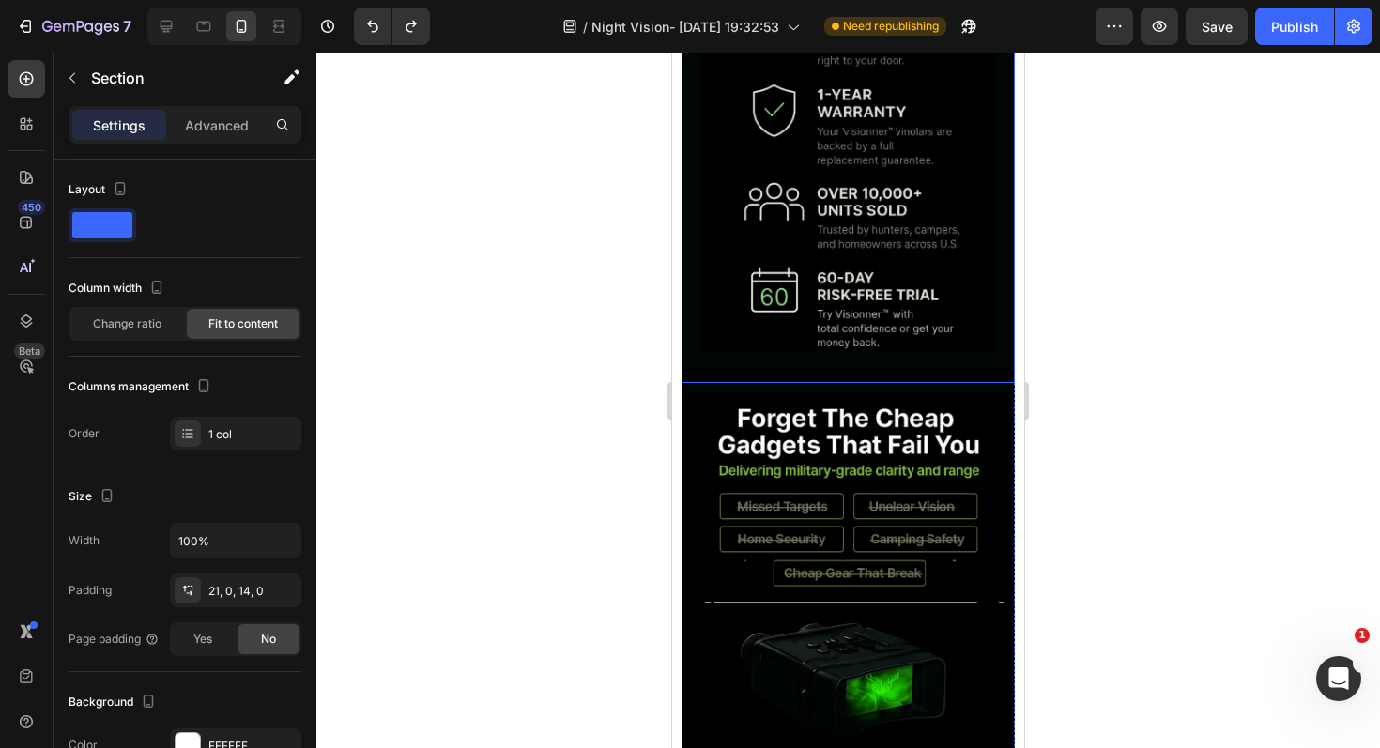
scroll to position [2576, 0]
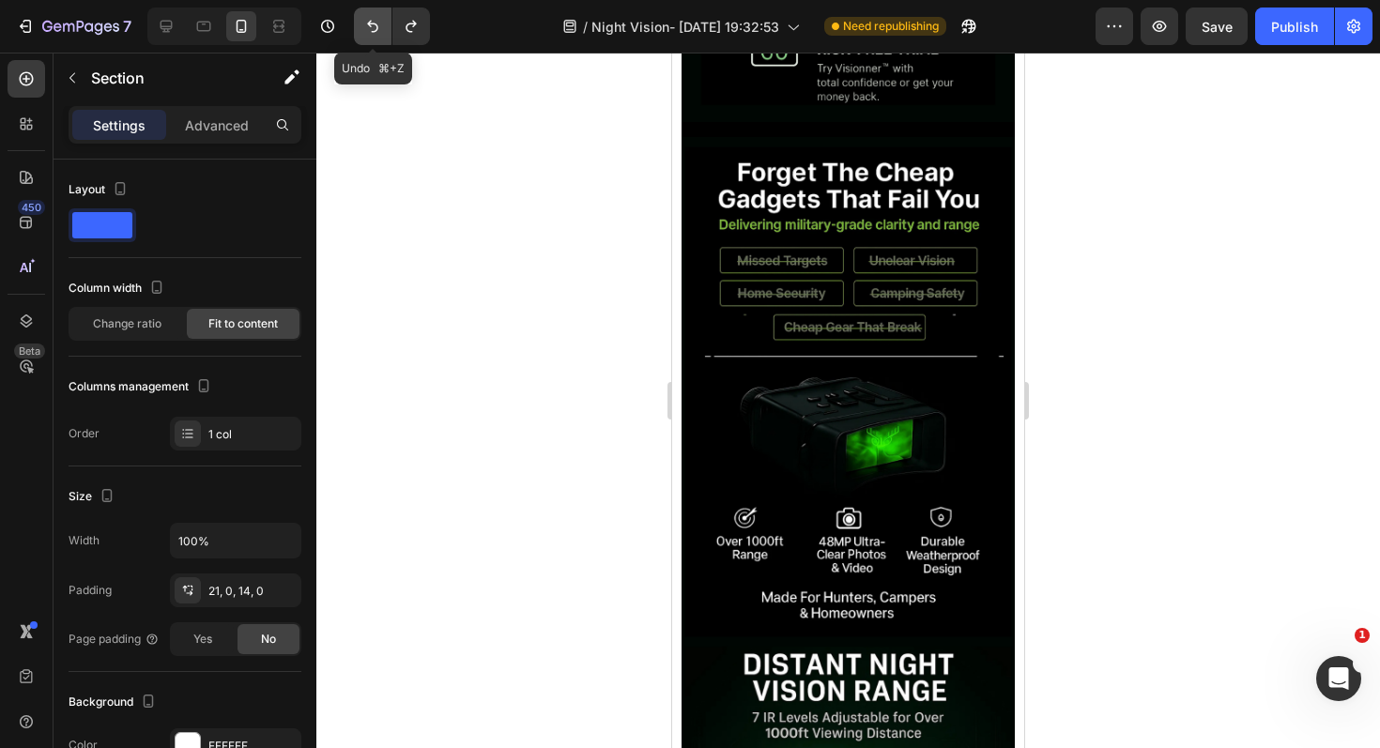
click at [375, 19] on icon "Undo/Redo" at bounding box center [372, 26] width 19 height 19
click at [375, 38] on button "Undo/Redo" at bounding box center [373, 27] width 38 height 38
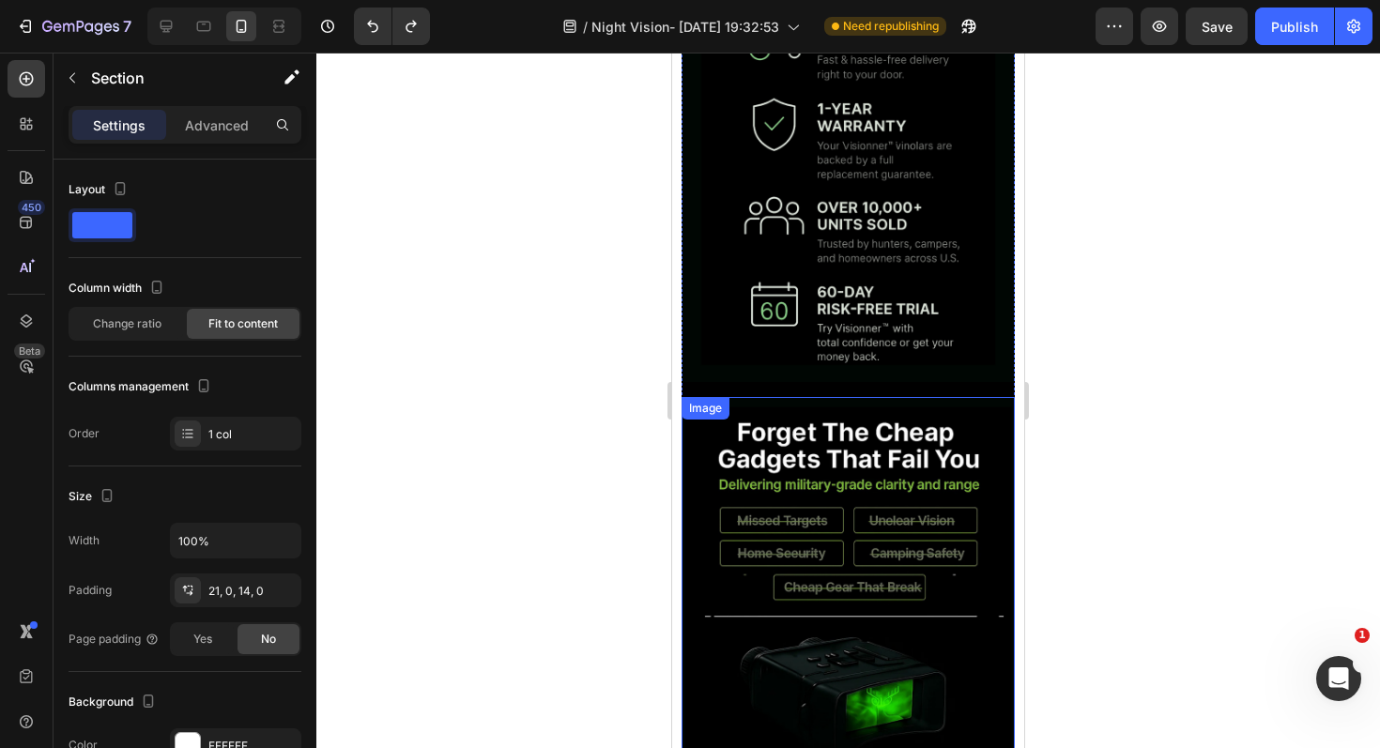
scroll to position [2187, 0]
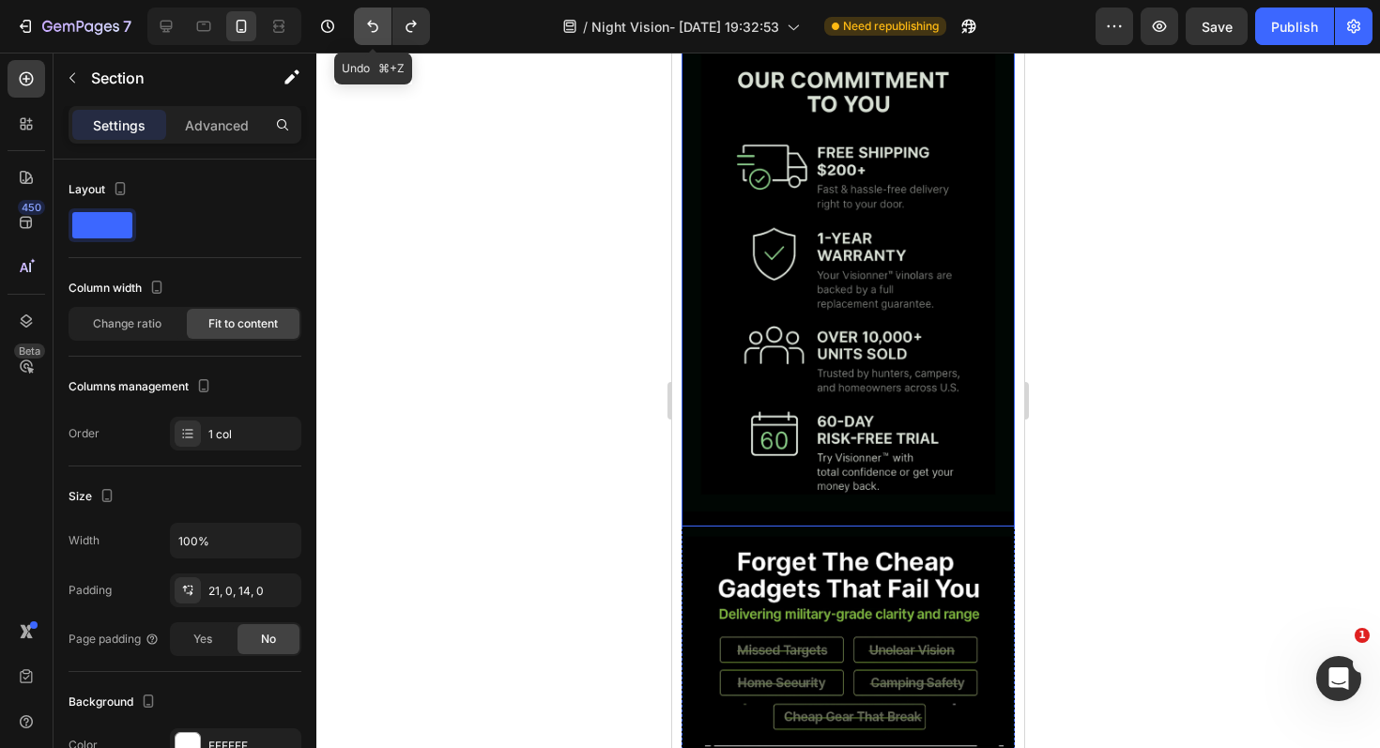
click at [365, 23] on icon "Undo/Redo" at bounding box center [372, 26] width 19 height 19
click at [366, 23] on icon "Undo/Redo" at bounding box center [372, 26] width 19 height 19
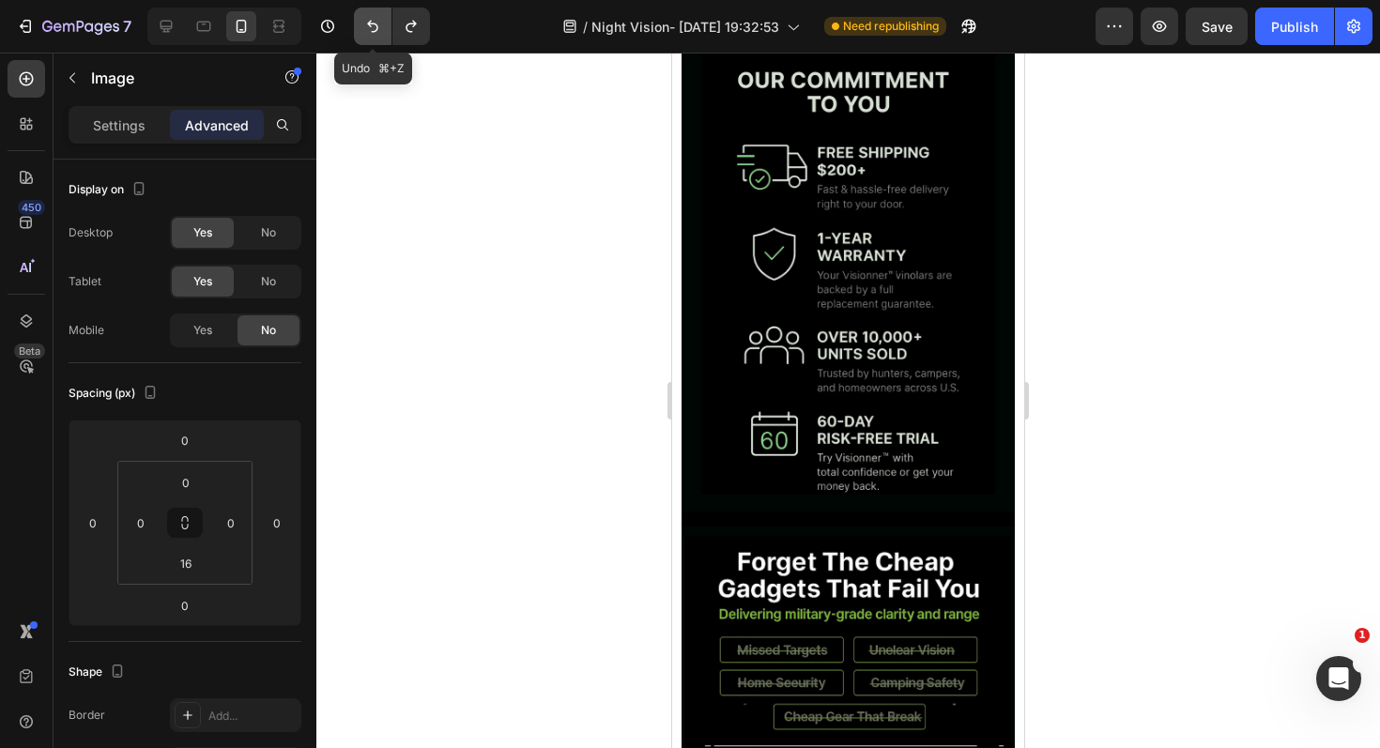
click at [373, 27] on icon "Undo/Redo" at bounding box center [372, 26] width 19 height 19
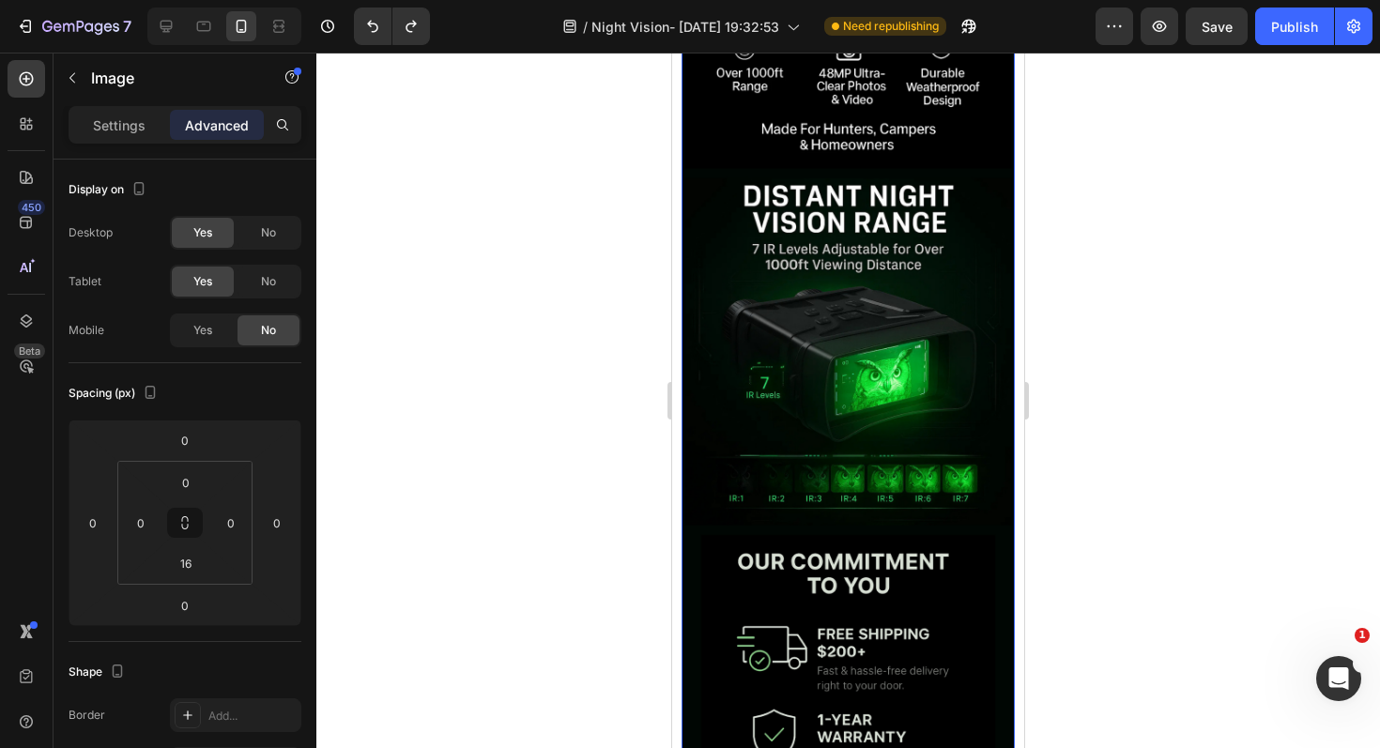
scroll to position [1756, 0]
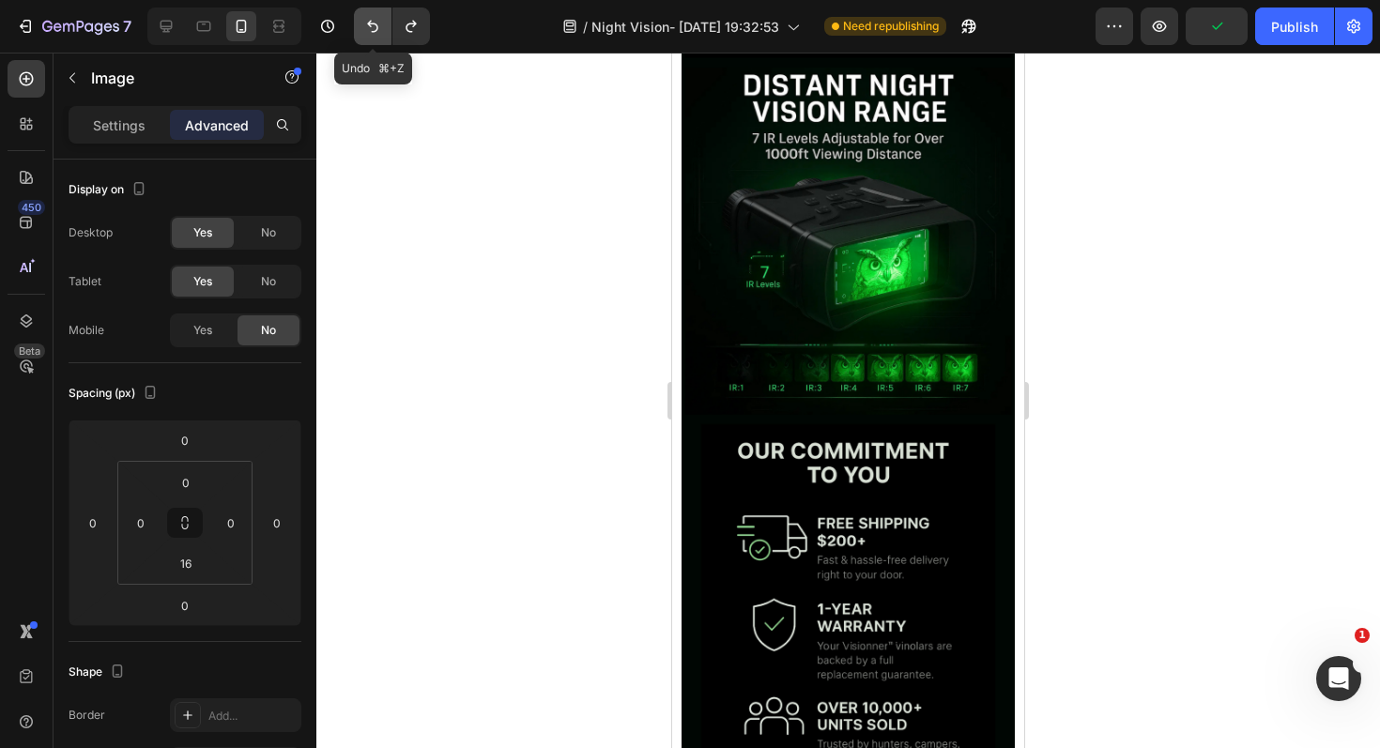
click at [379, 20] on icon "Undo/Redo" at bounding box center [372, 26] width 19 height 19
click at [378, 20] on icon "Undo/Redo" at bounding box center [372, 26] width 19 height 19
click at [382, 29] on button "Undo/Redo" at bounding box center [373, 27] width 38 height 38
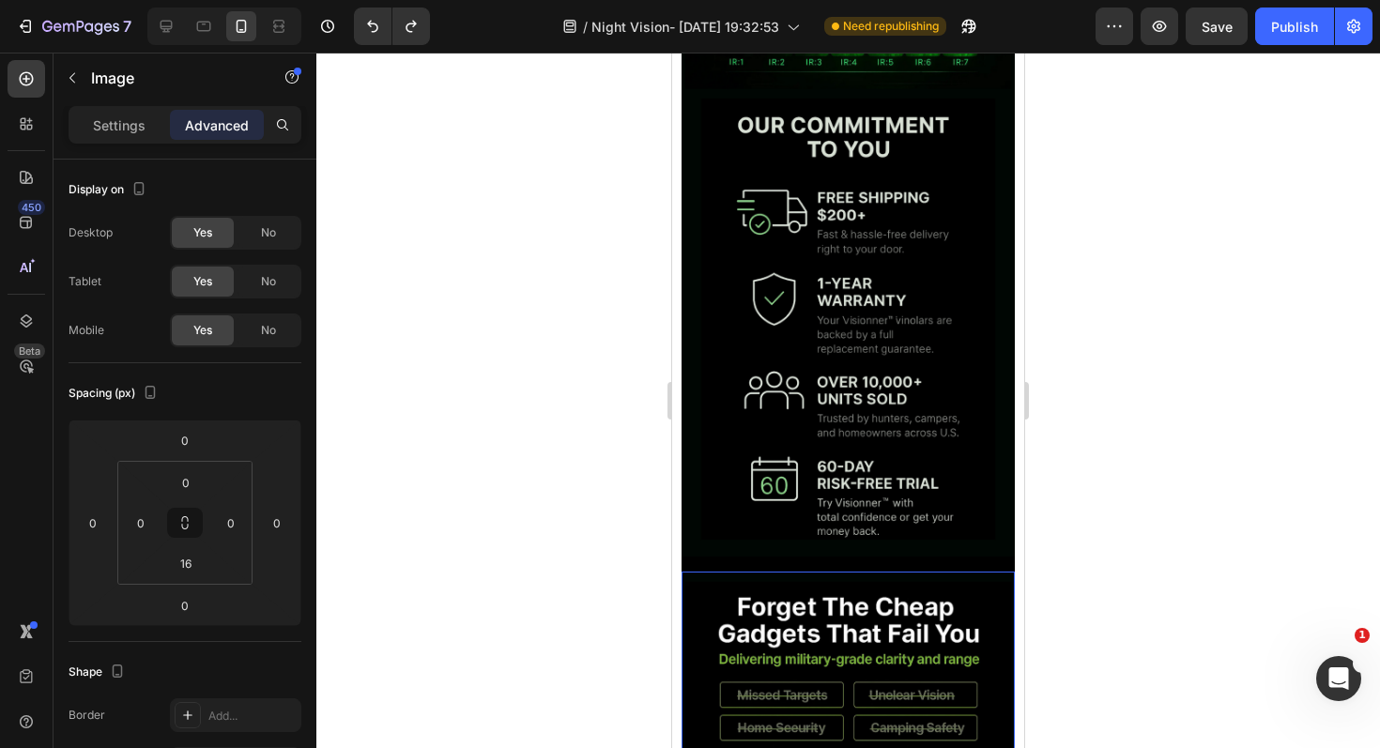
scroll to position [2286, 0]
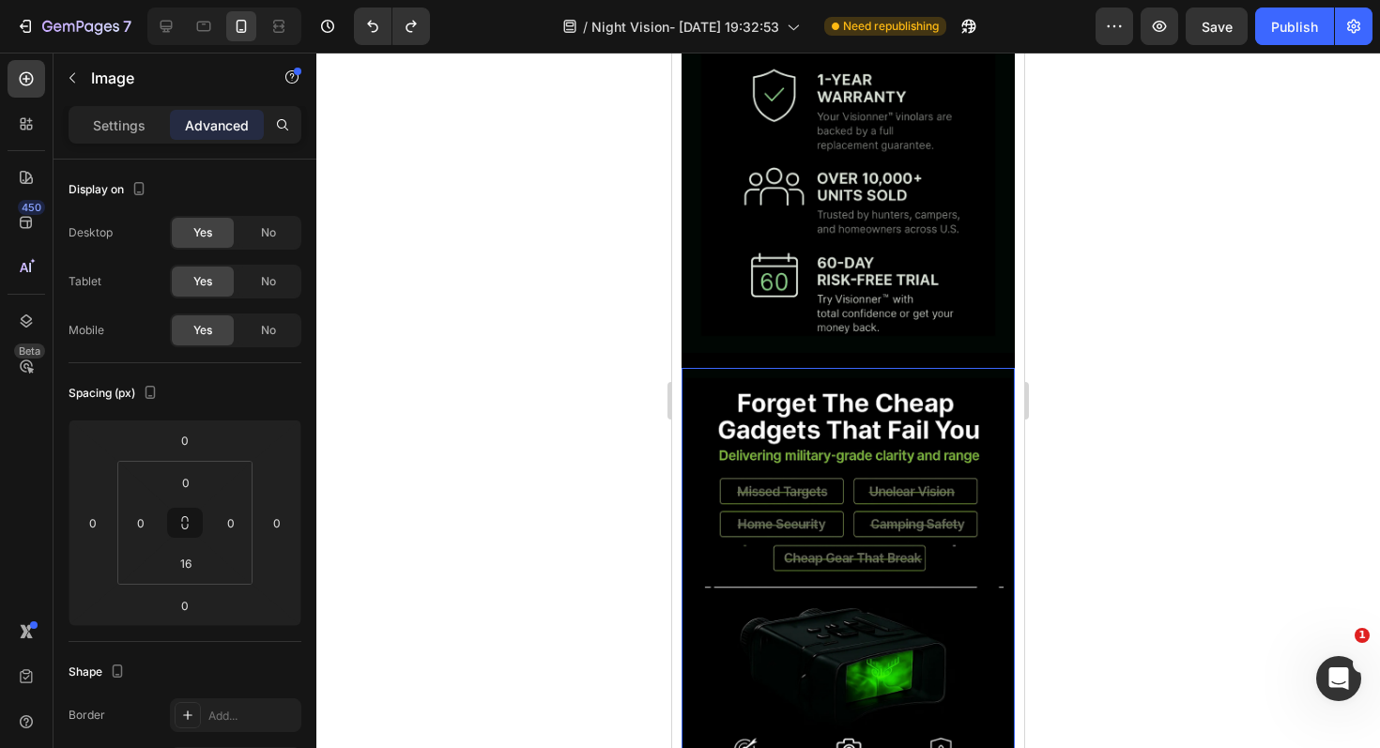
click at [258, 319] on div "No" at bounding box center [268, 330] width 62 height 30
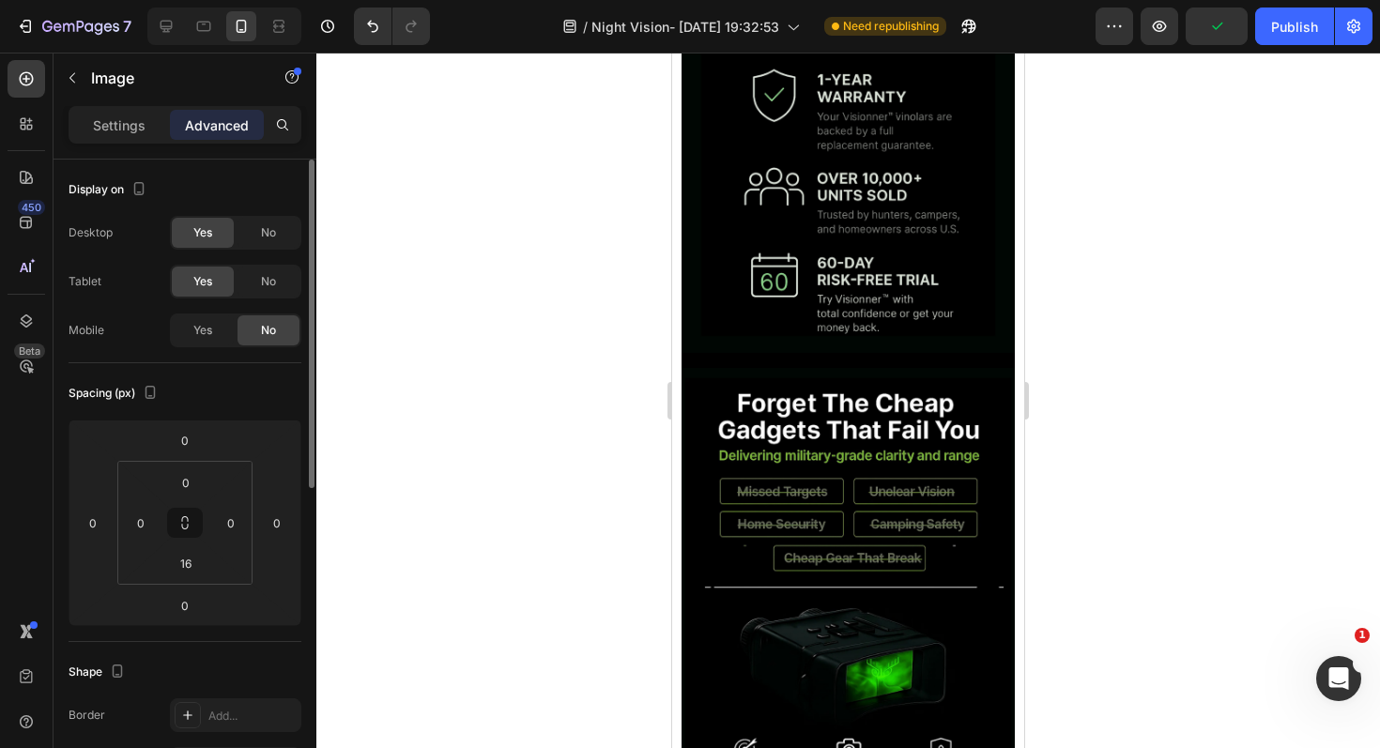
click at [236, 327] on div "Yes No" at bounding box center [235, 330] width 131 height 34
click at [218, 328] on div "Yes" at bounding box center [203, 330] width 62 height 30
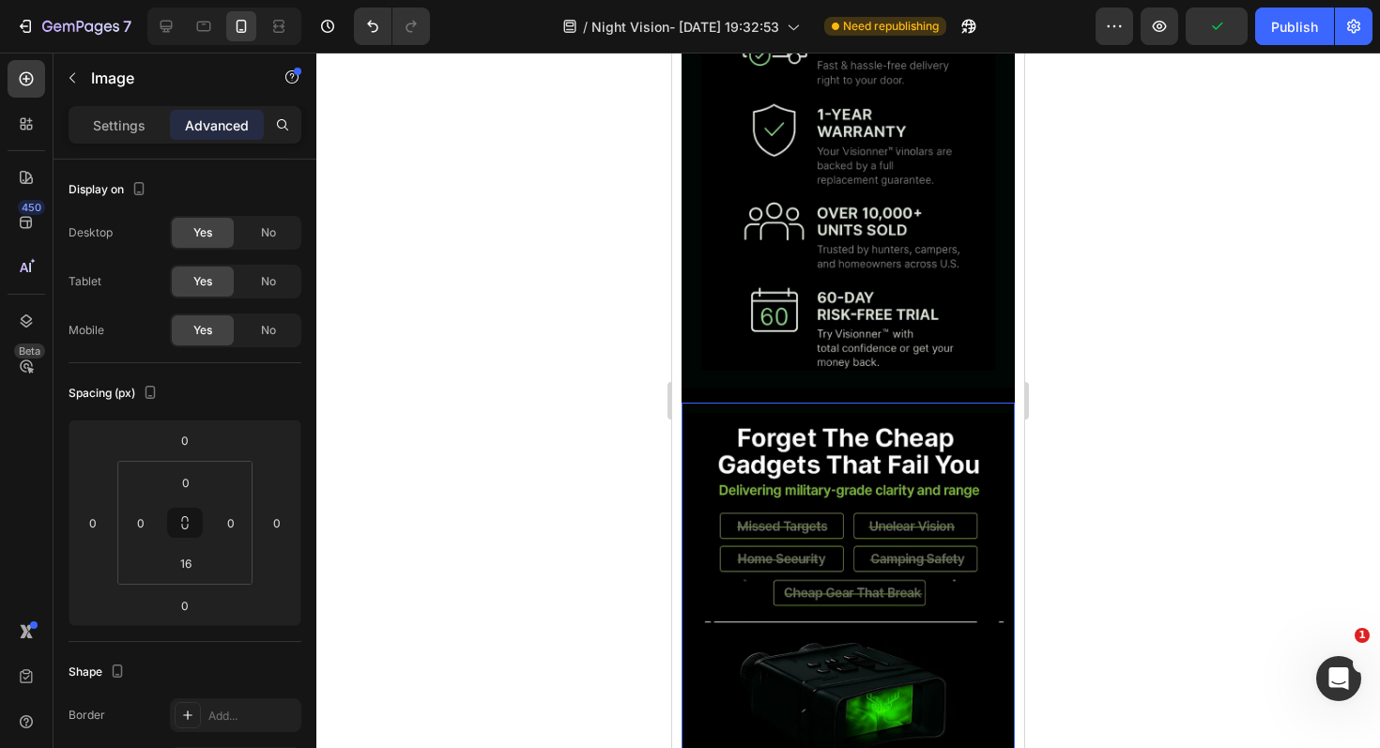
scroll to position [2251, 0]
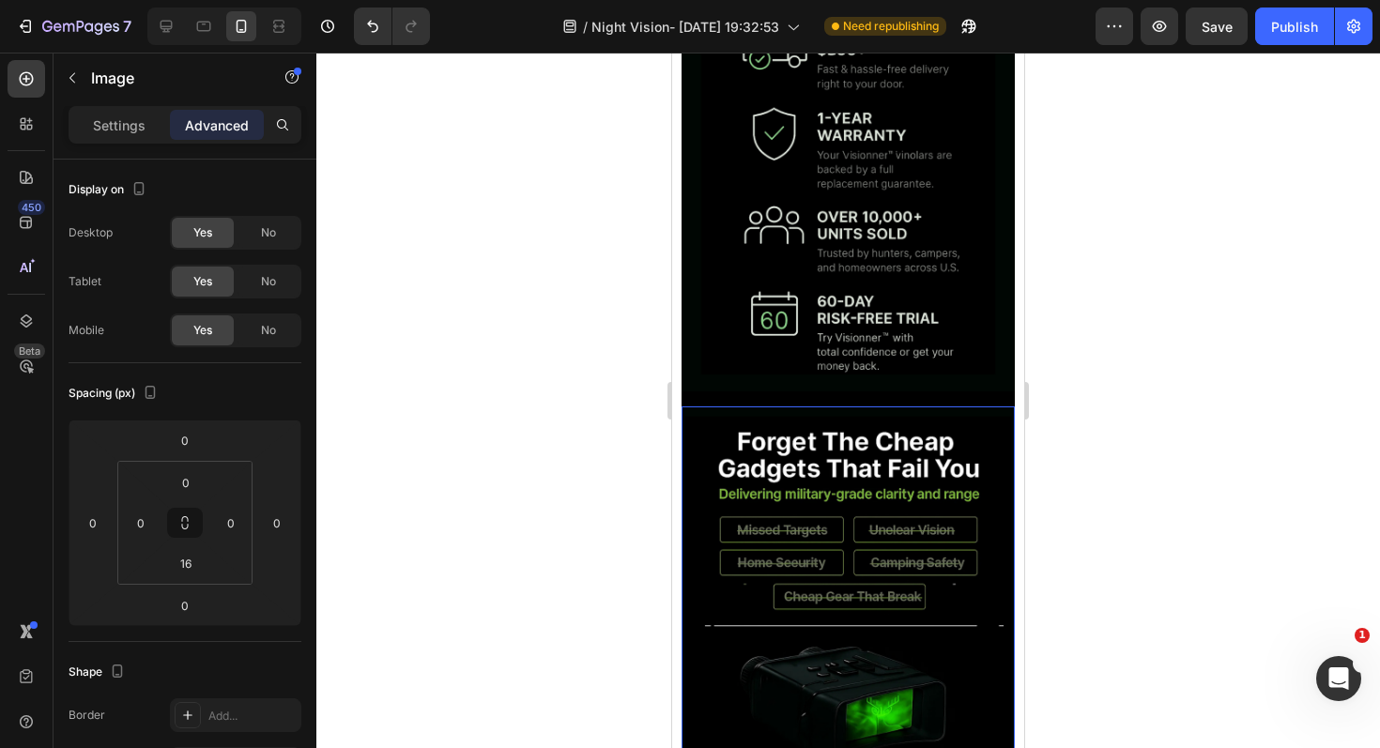
scroll to position [2247, 0]
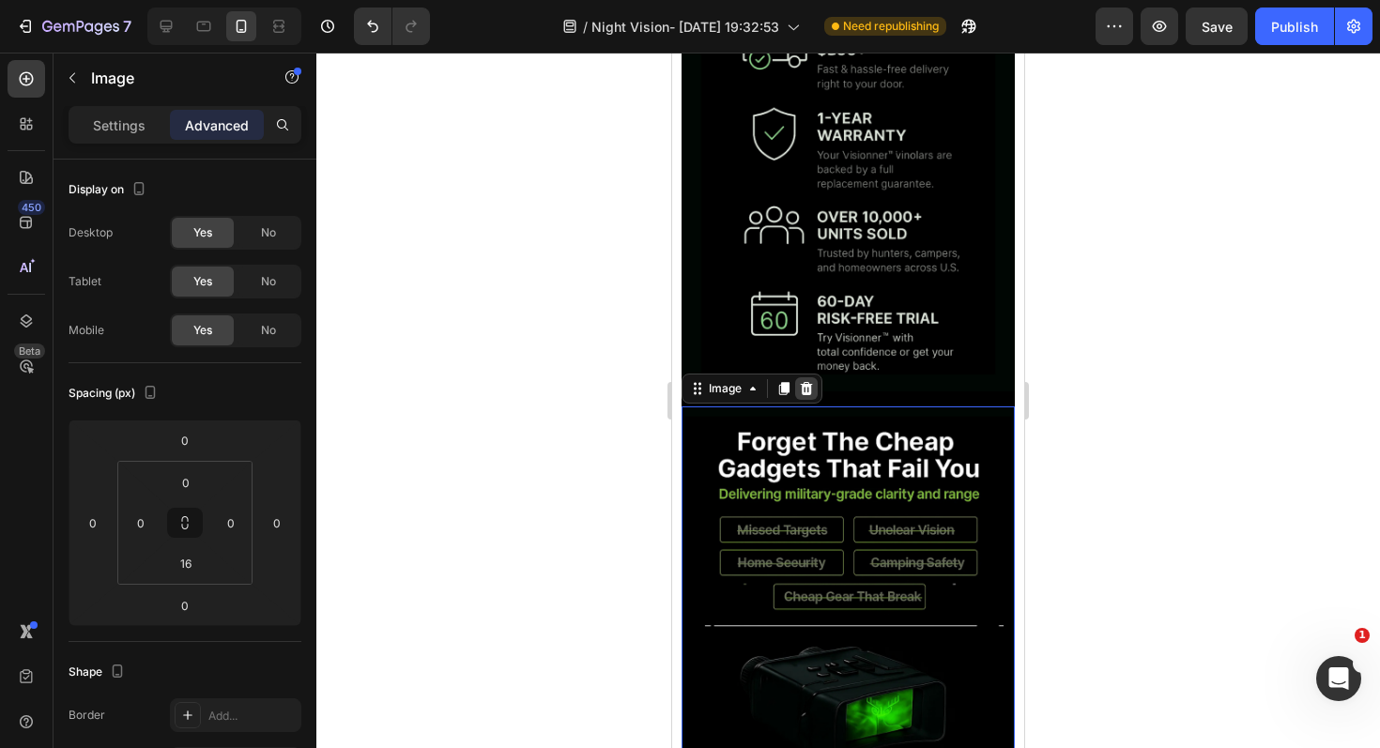
click at [808, 381] on icon at bounding box center [806, 388] width 15 height 15
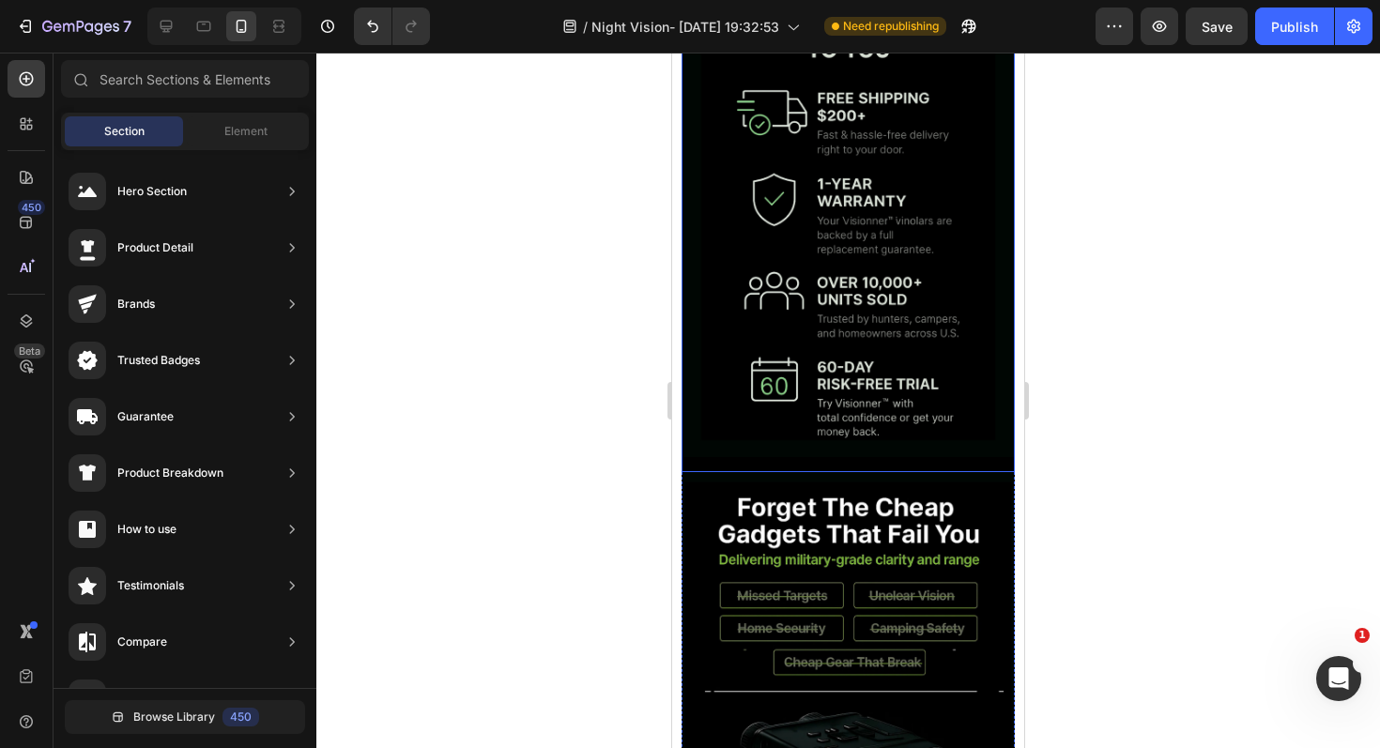
scroll to position [2308, 0]
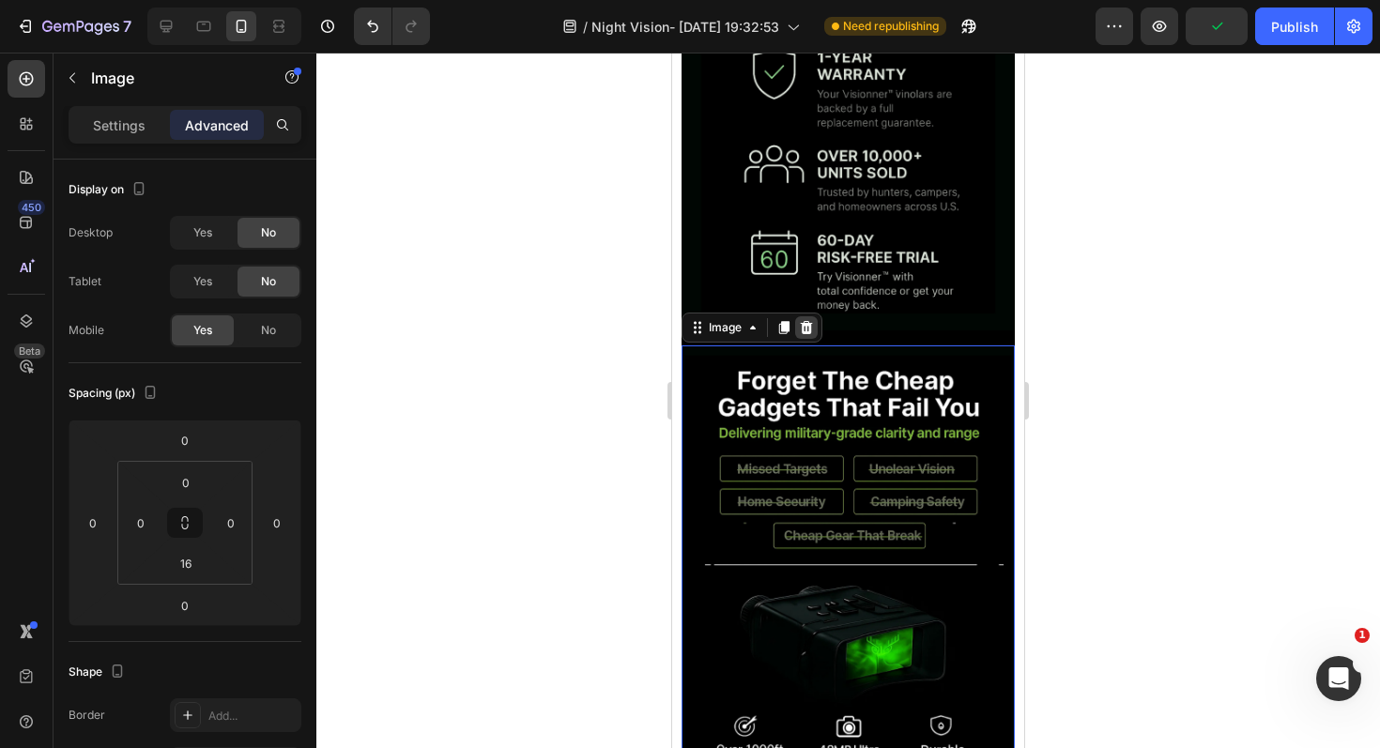
click at [801, 320] on icon at bounding box center [806, 327] width 15 height 15
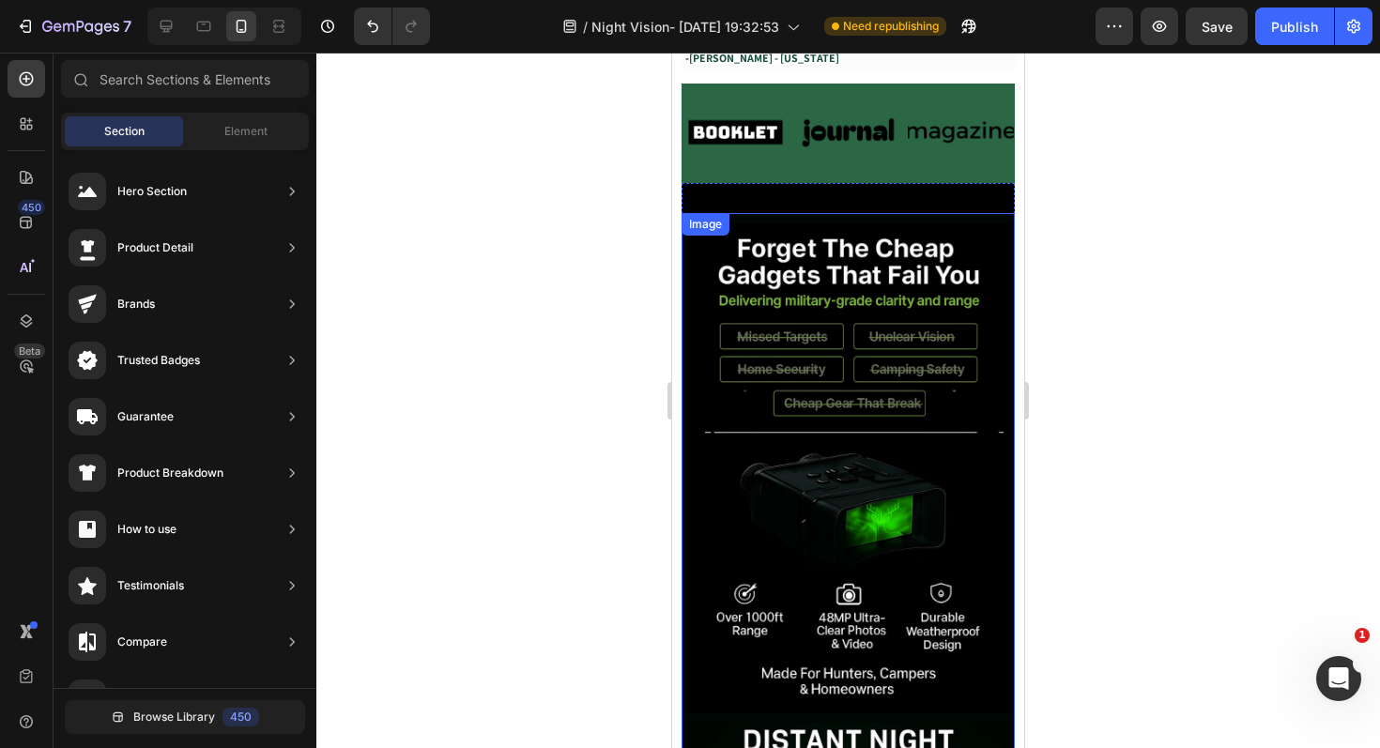
scroll to position [700, 0]
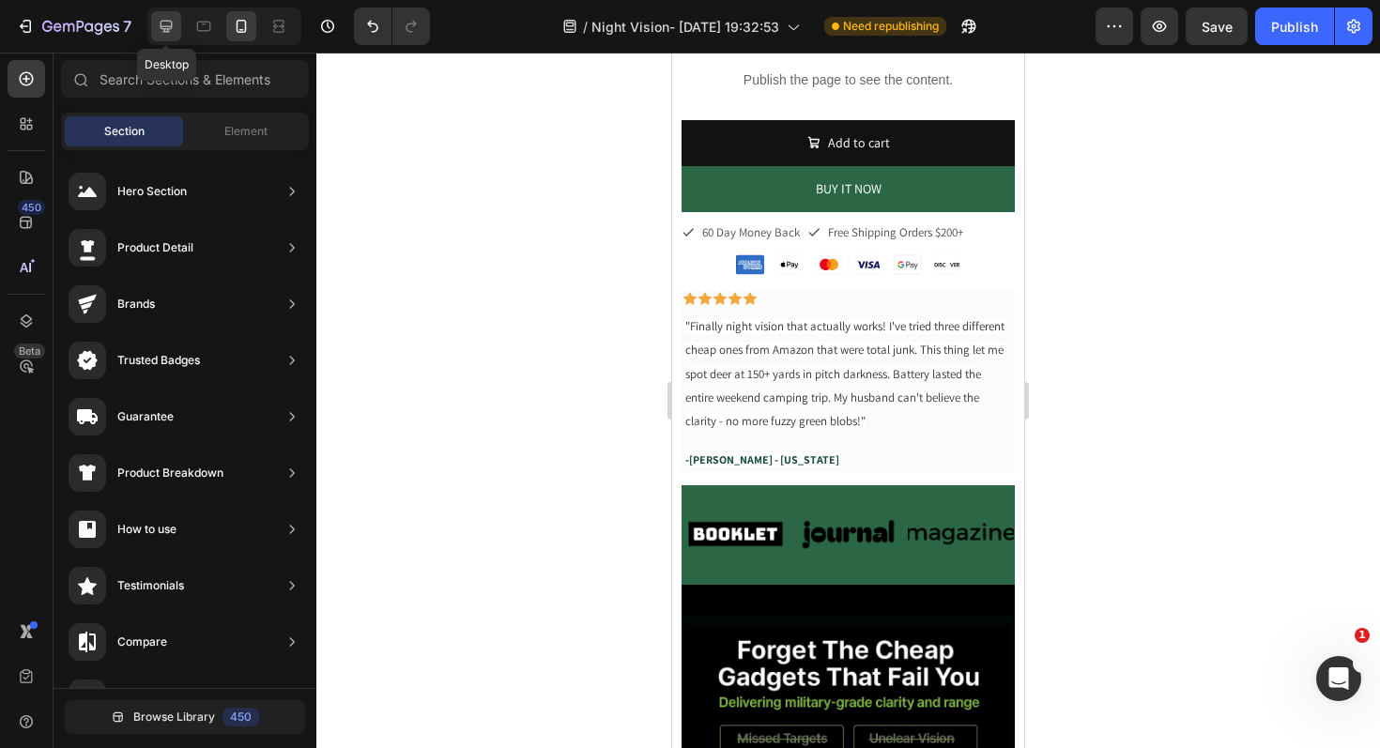
click at [157, 25] on icon at bounding box center [166, 26] width 19 height 19
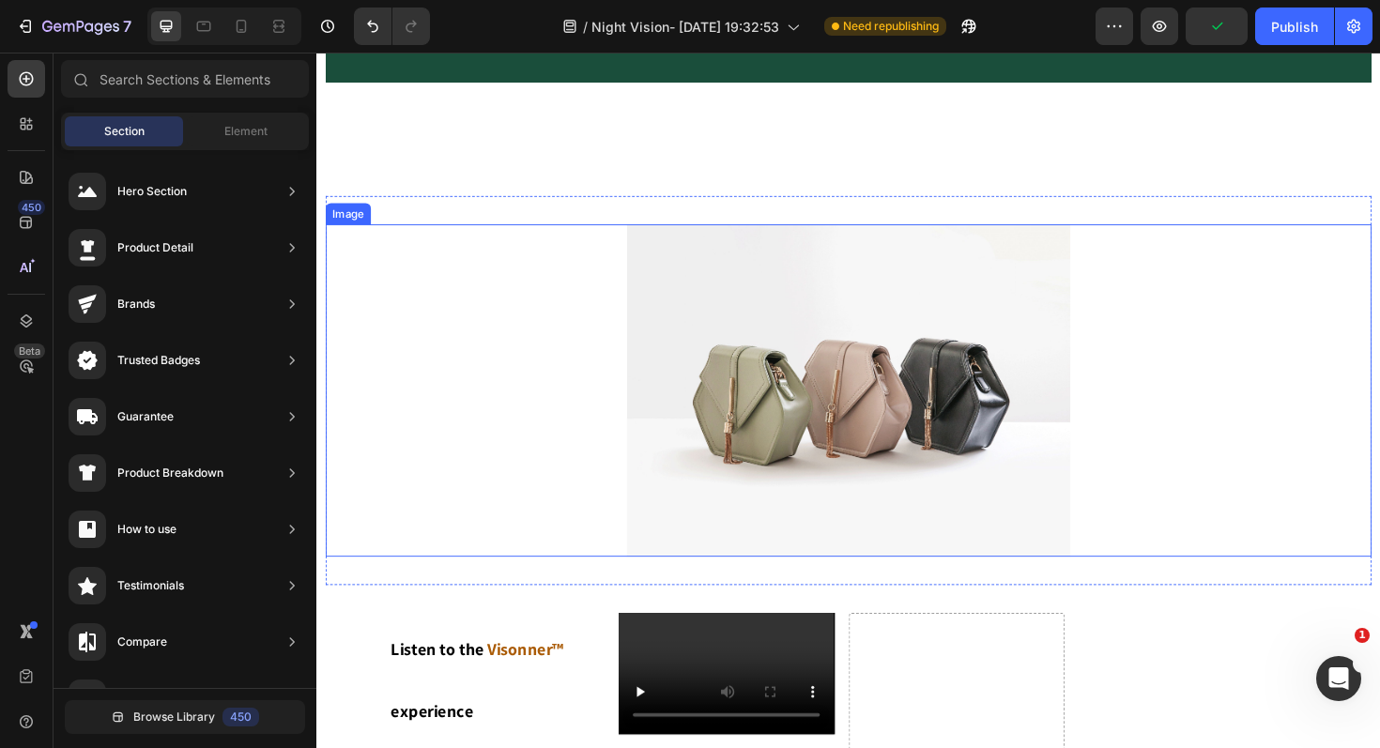
scroll to position [934, 0]
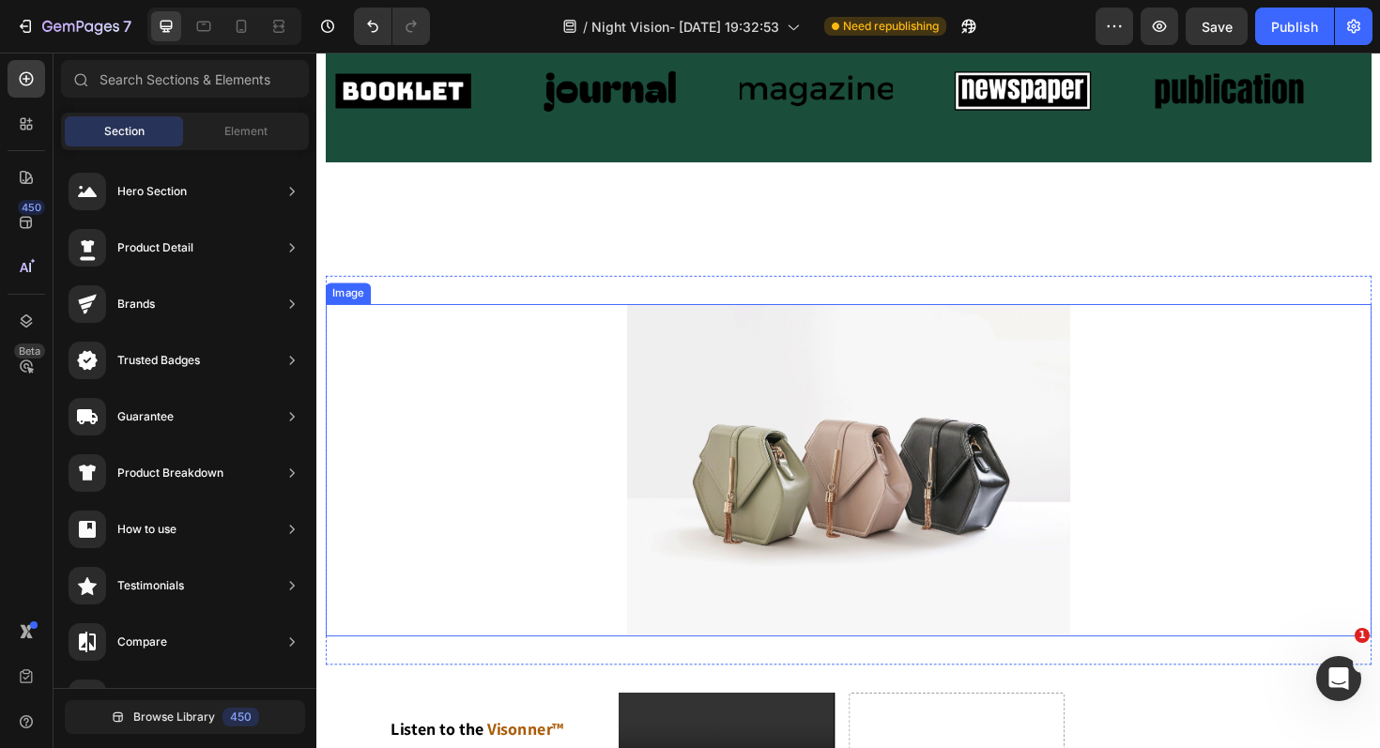
click at [1174, 362] on div at bounding box center [880, 495] width 1108 height 352
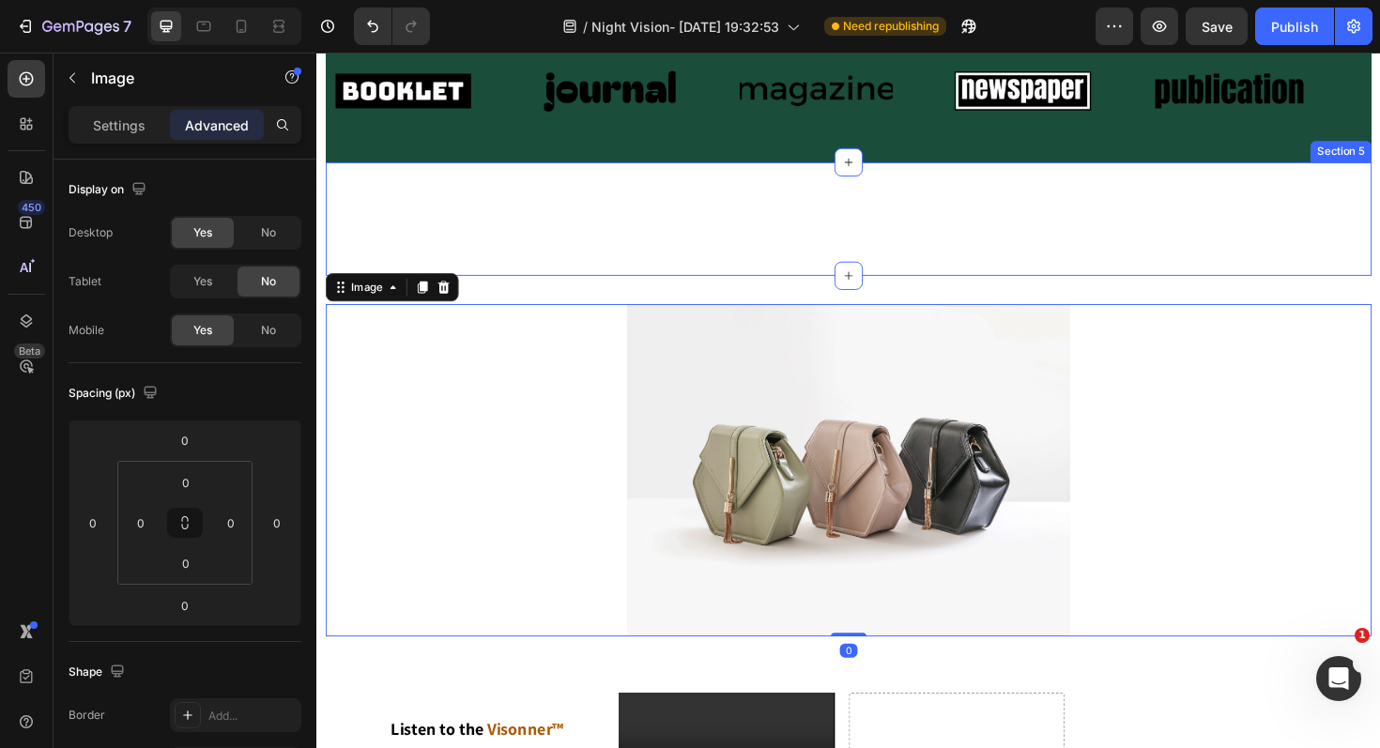
click at [1085, 257] on div "BUY IT NOW Dynamic Checkout Publish the page to see the content. Custom Code Pr…" at bounding box center [880, 229] width 1108 height 120
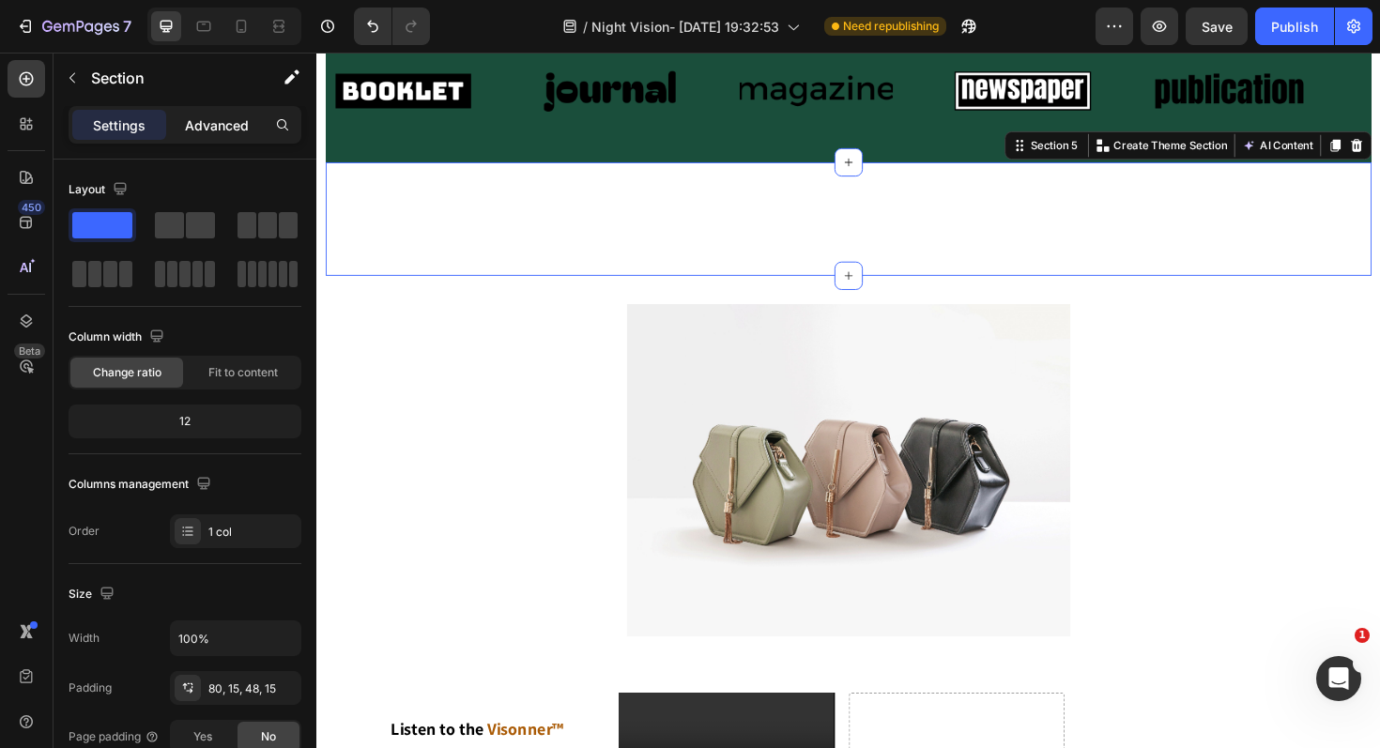
click at [211, 119] on p "Advanced" at bounding box center [217, 125] width 64 height 20
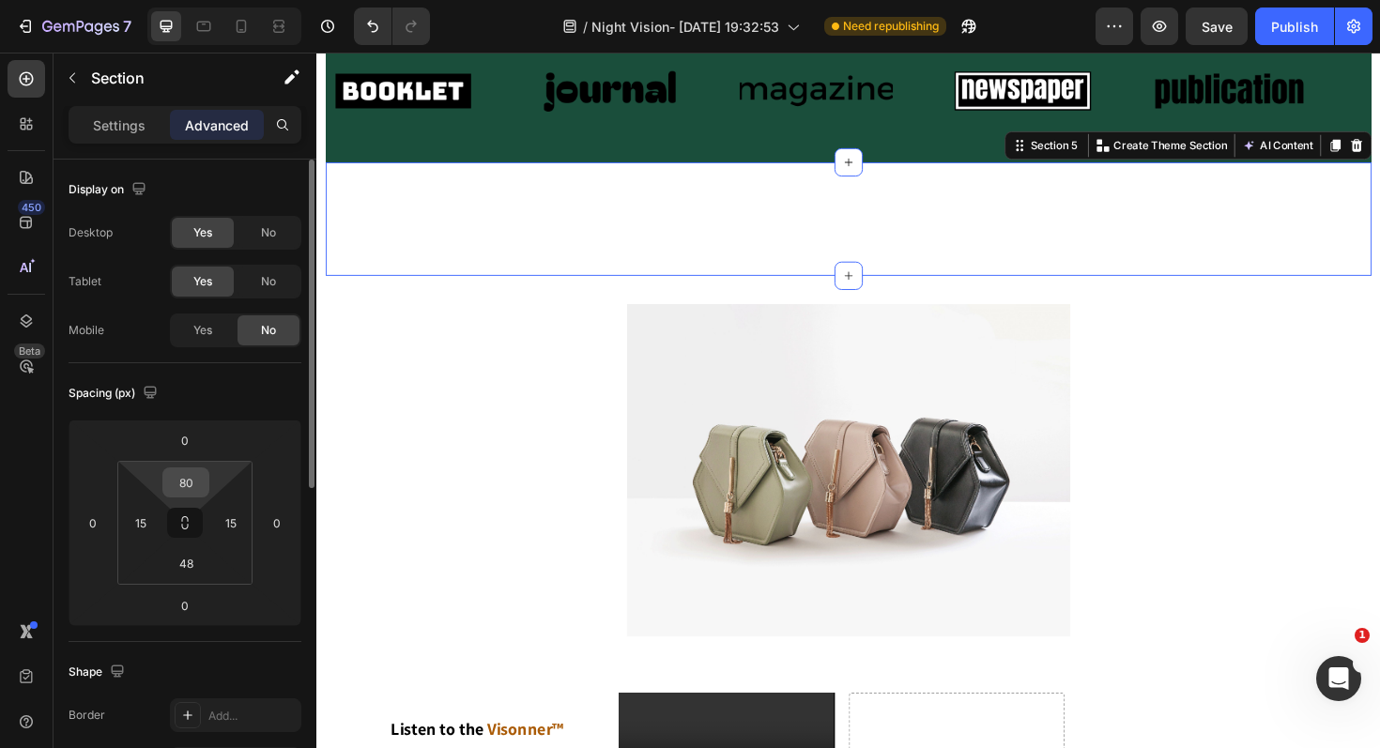
click at [164, 493] on div "80" at bounding box center [185, 482] width 47 height 30
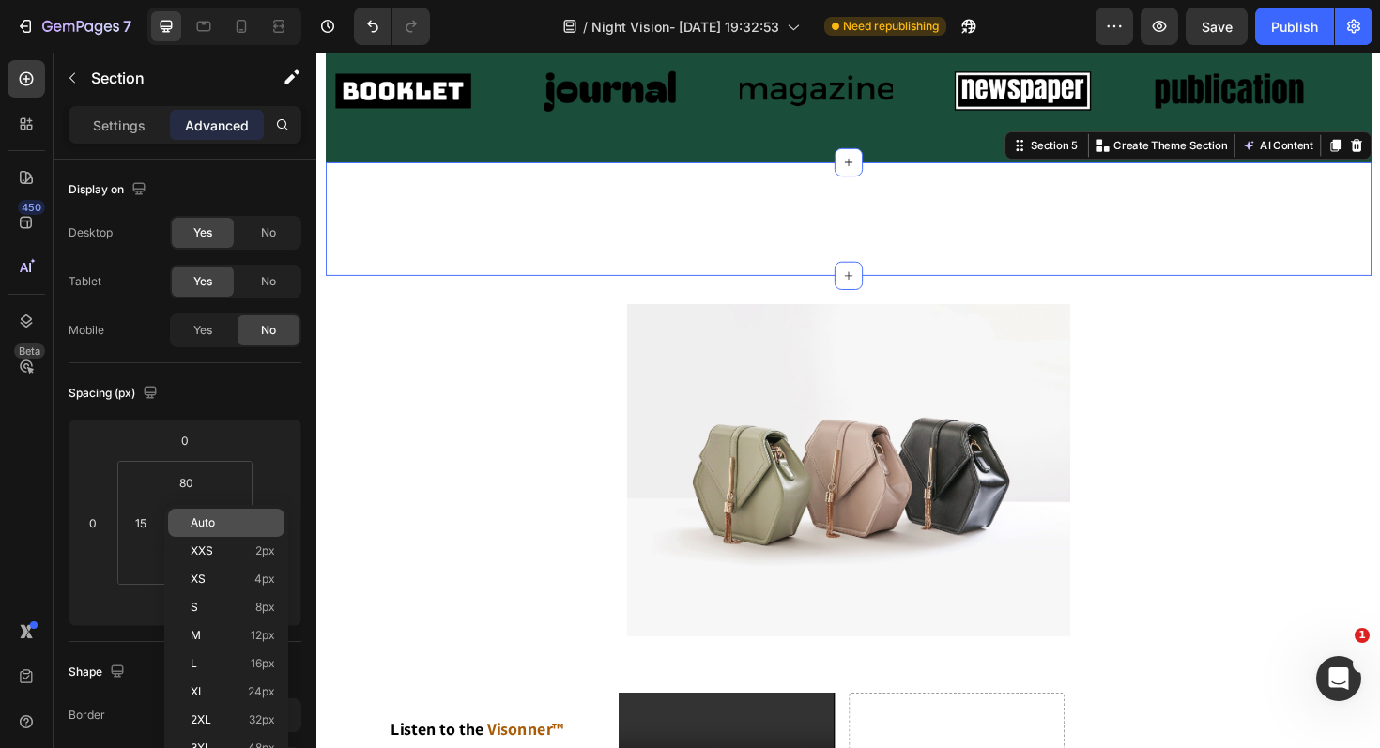
click at [201, 522] on span "Auto" at bounding box center [203, 522] width 24 height 13
type input "Auto"
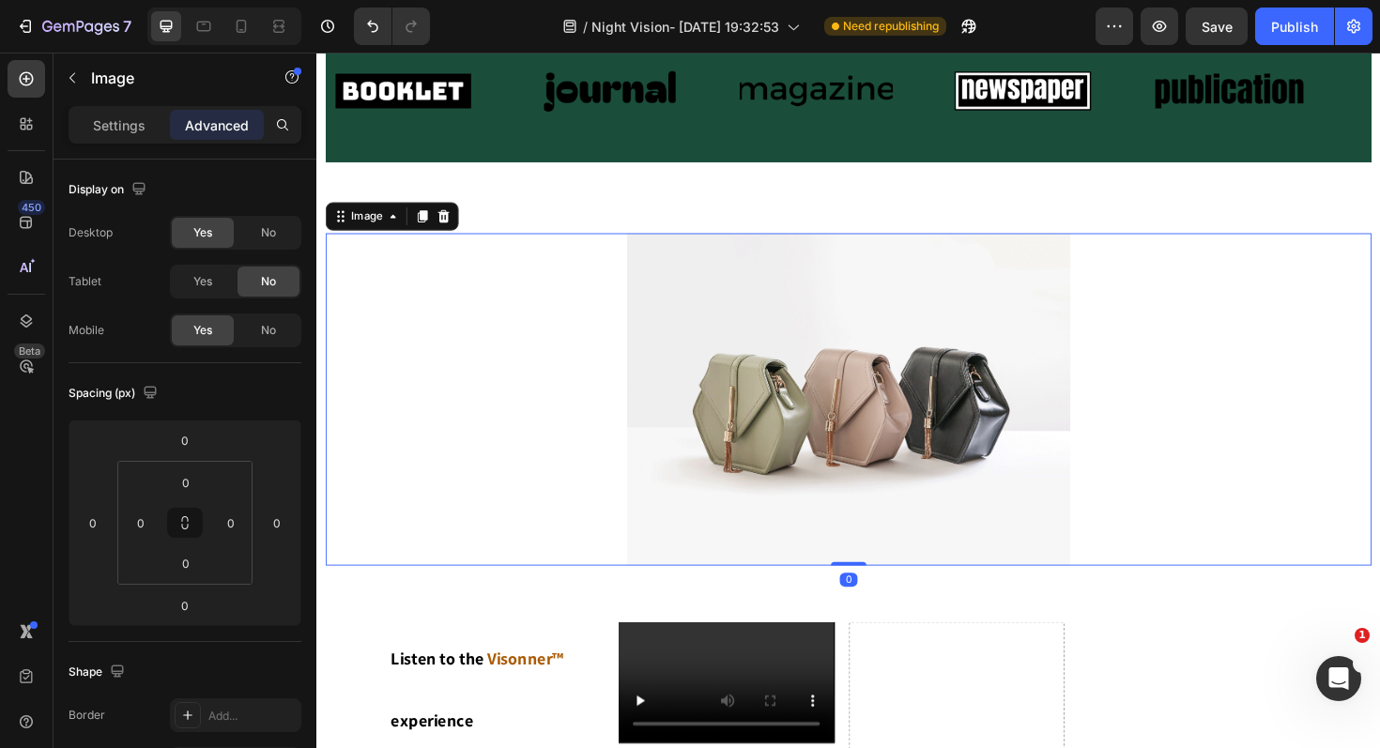
click at [429, 460] on div at bounding box center [880, 420] width 1108 height 352
click at [216, 278] on div "Yes" at bounding box center [203, 282] width 62 height 30
click at [422, 229] on icon at bounding box center [427, 226] width 15 height 15
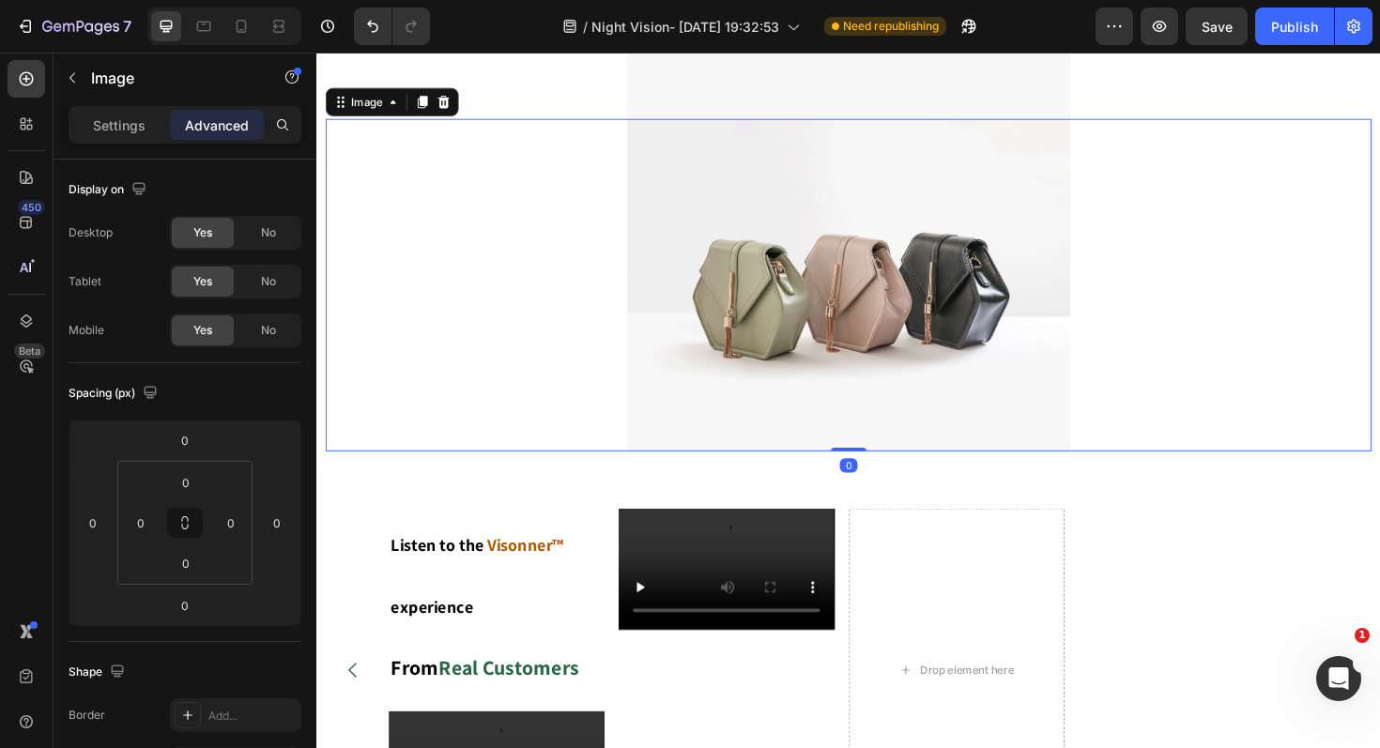
scroll to position [1411, 0]
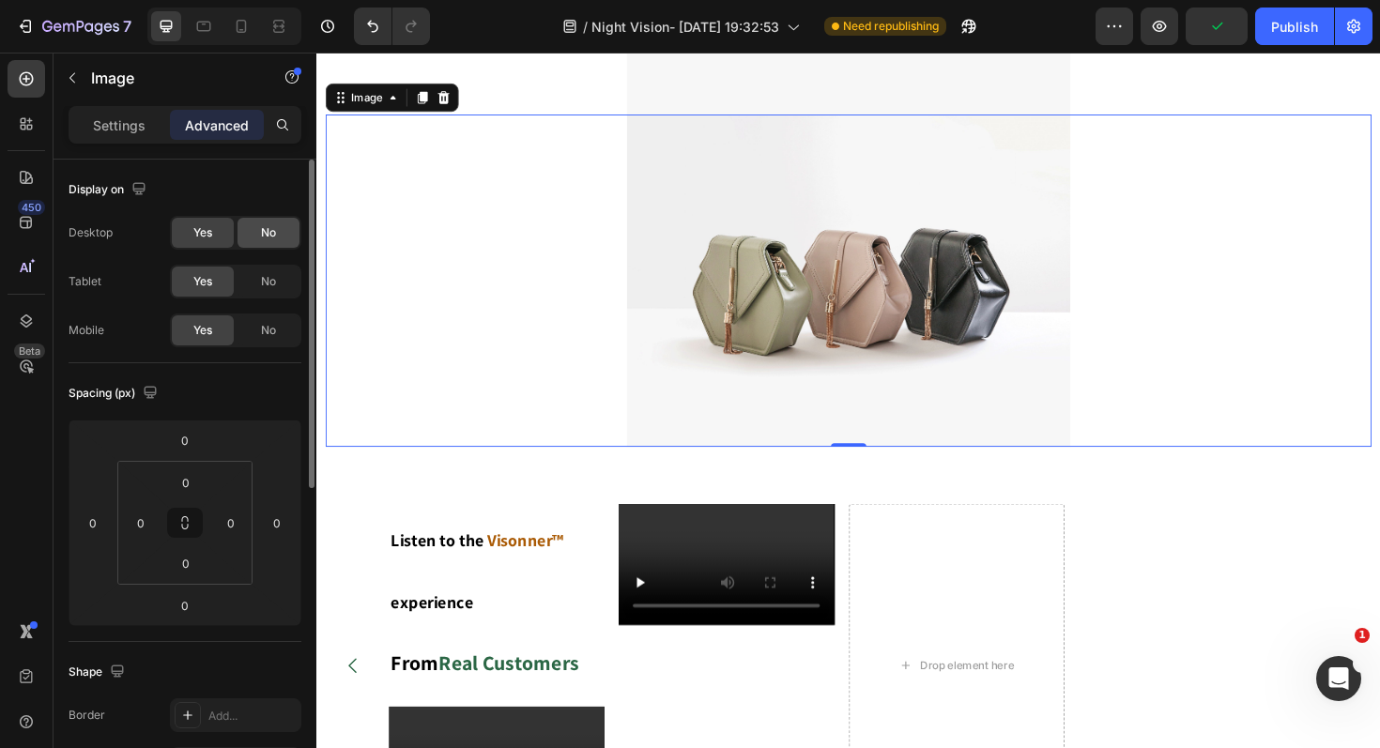
click at [275, 233] on span "No" at bounding box center [268, 232] width 15 height 17
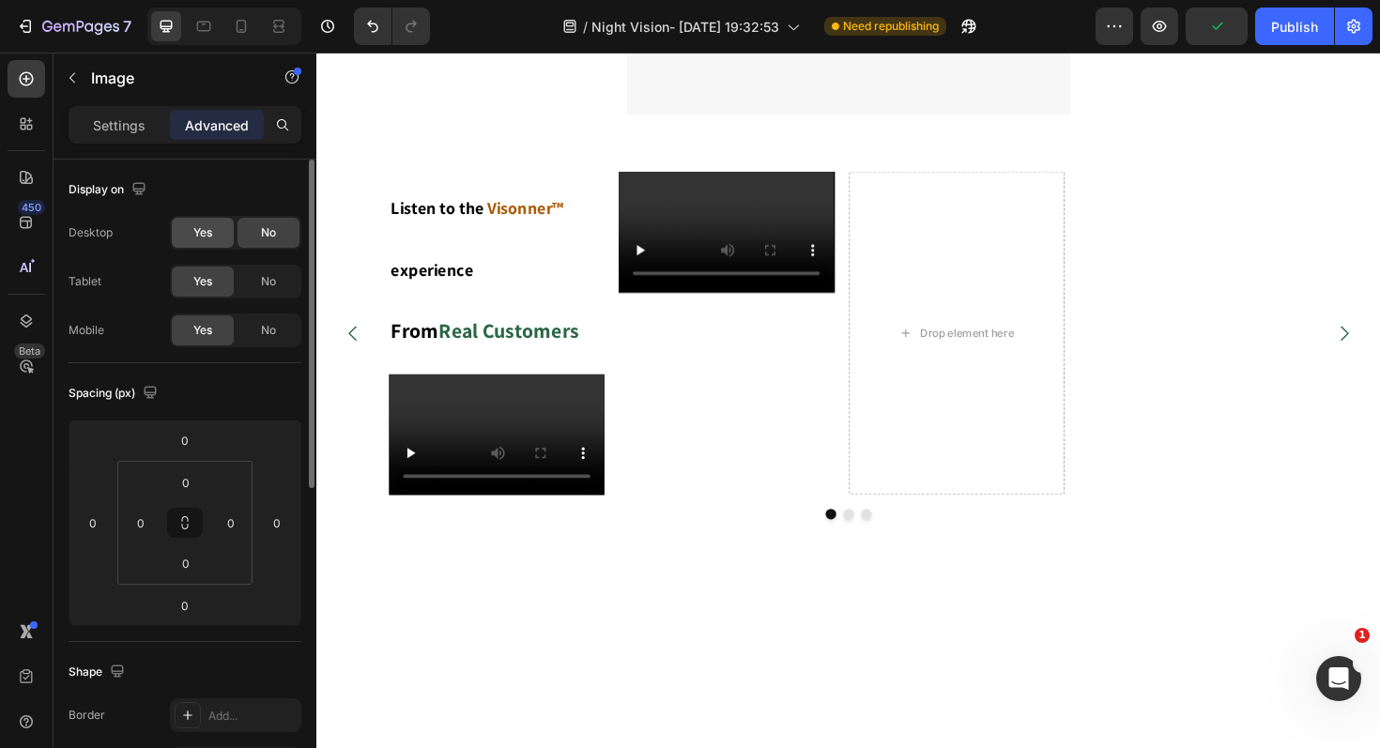
click at [190, 240] on div "Yes" at bounding box center [203, 233] width 62 height 30
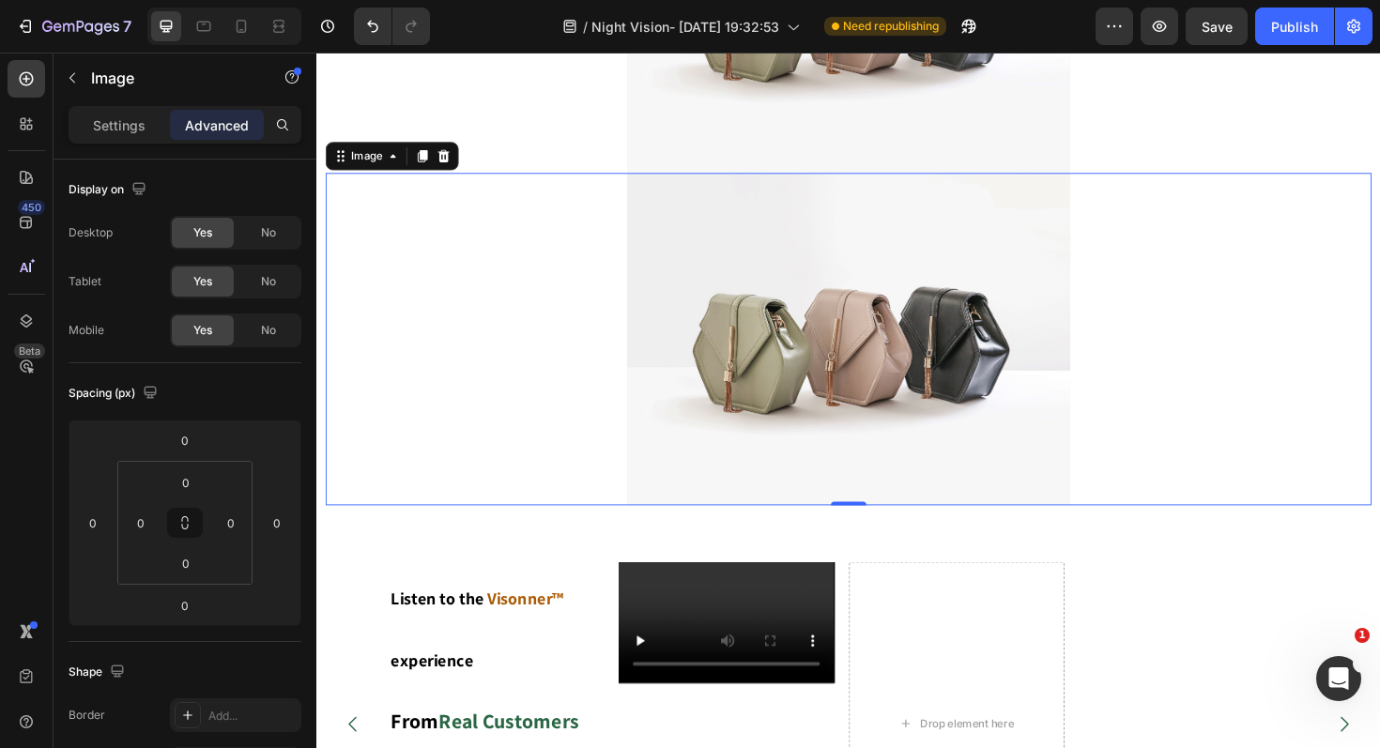
scroll to position [1246, 0]
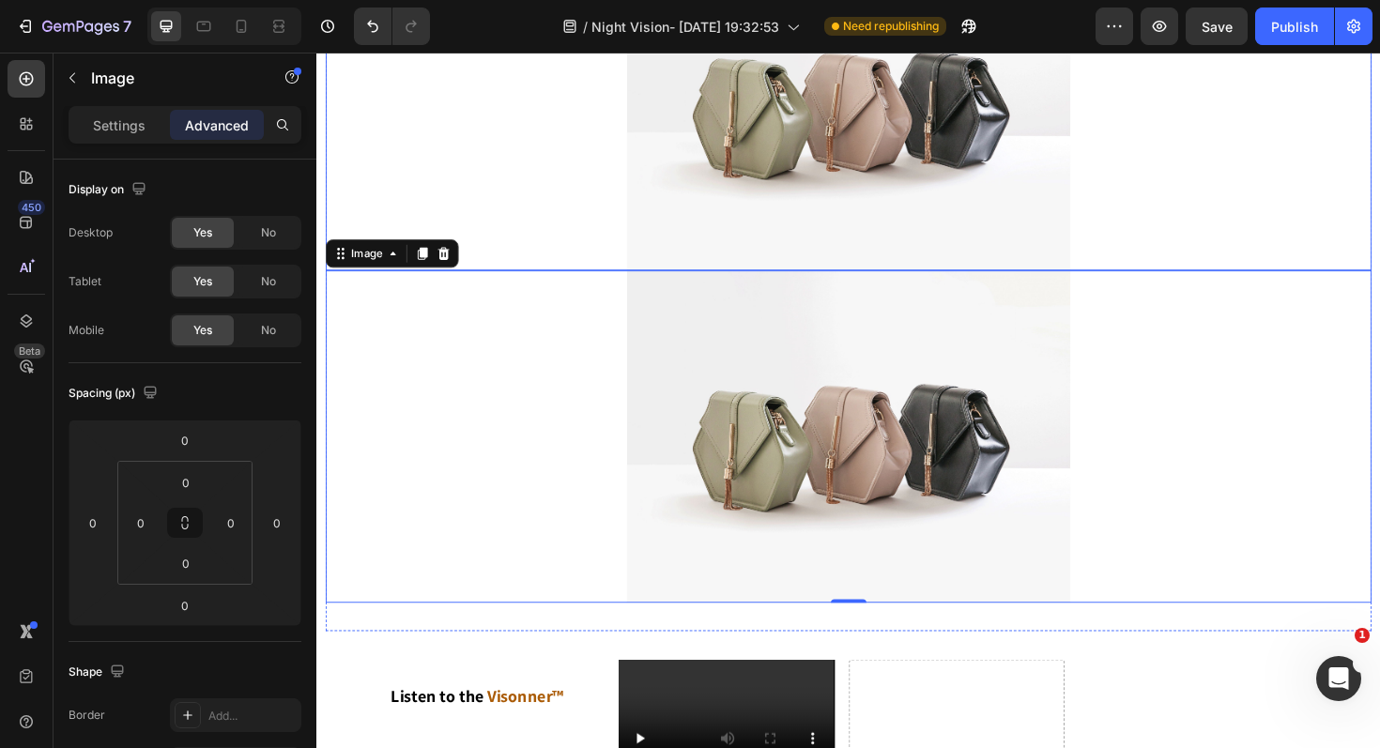
click at [603, 145] on div at bounding box center [880, 107] width 1108 height 352
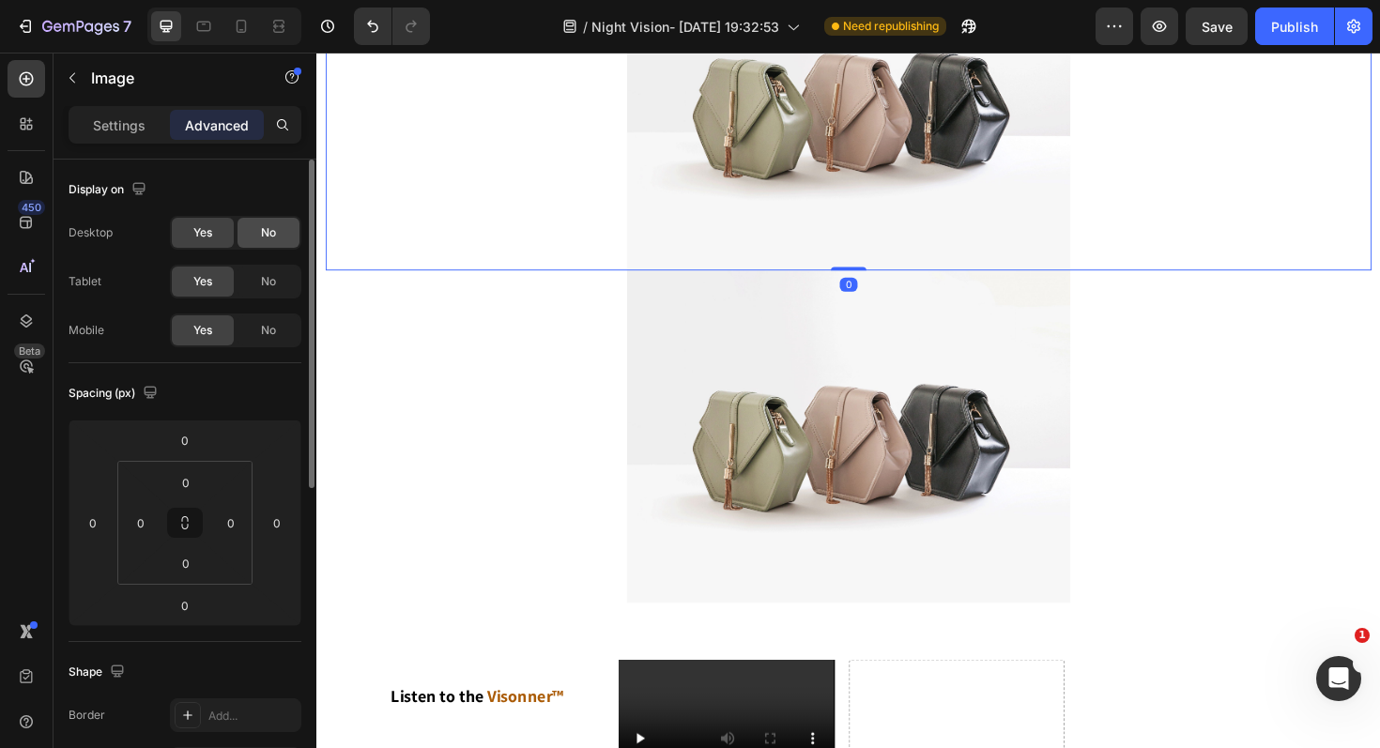
click at [269, 229] on span "No" at bounding box center [268, 232] width 15 height 17
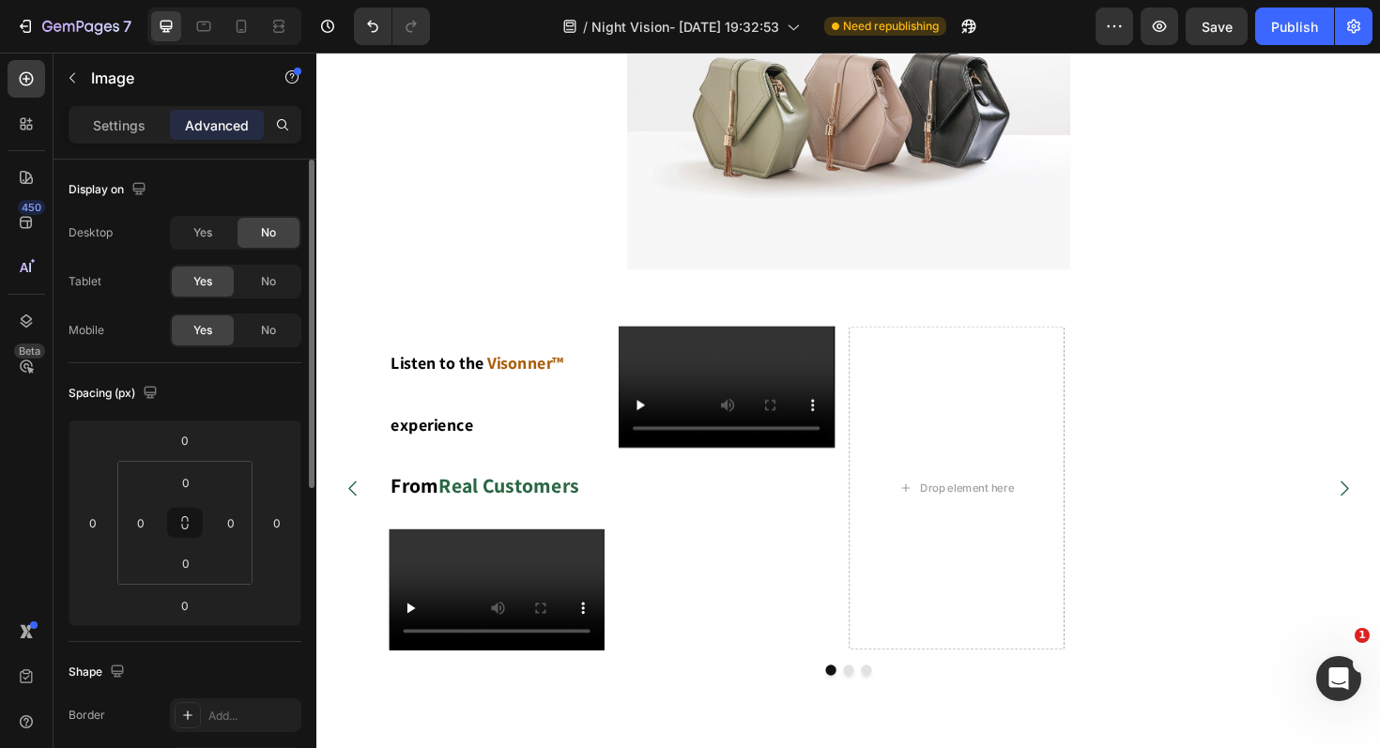
scroll to position [894, 0]
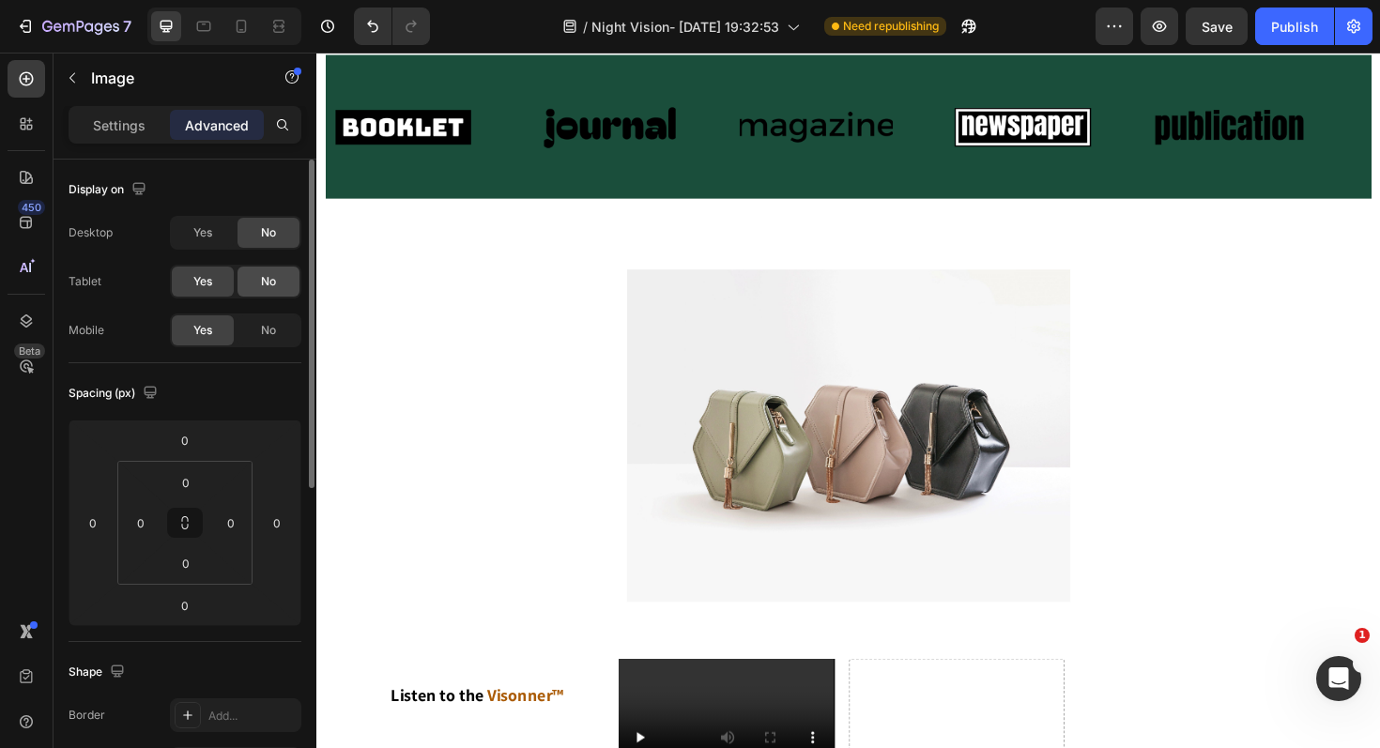
click at [277, 275] on div "No" at bounding box center [268, 282] width 62 height 30
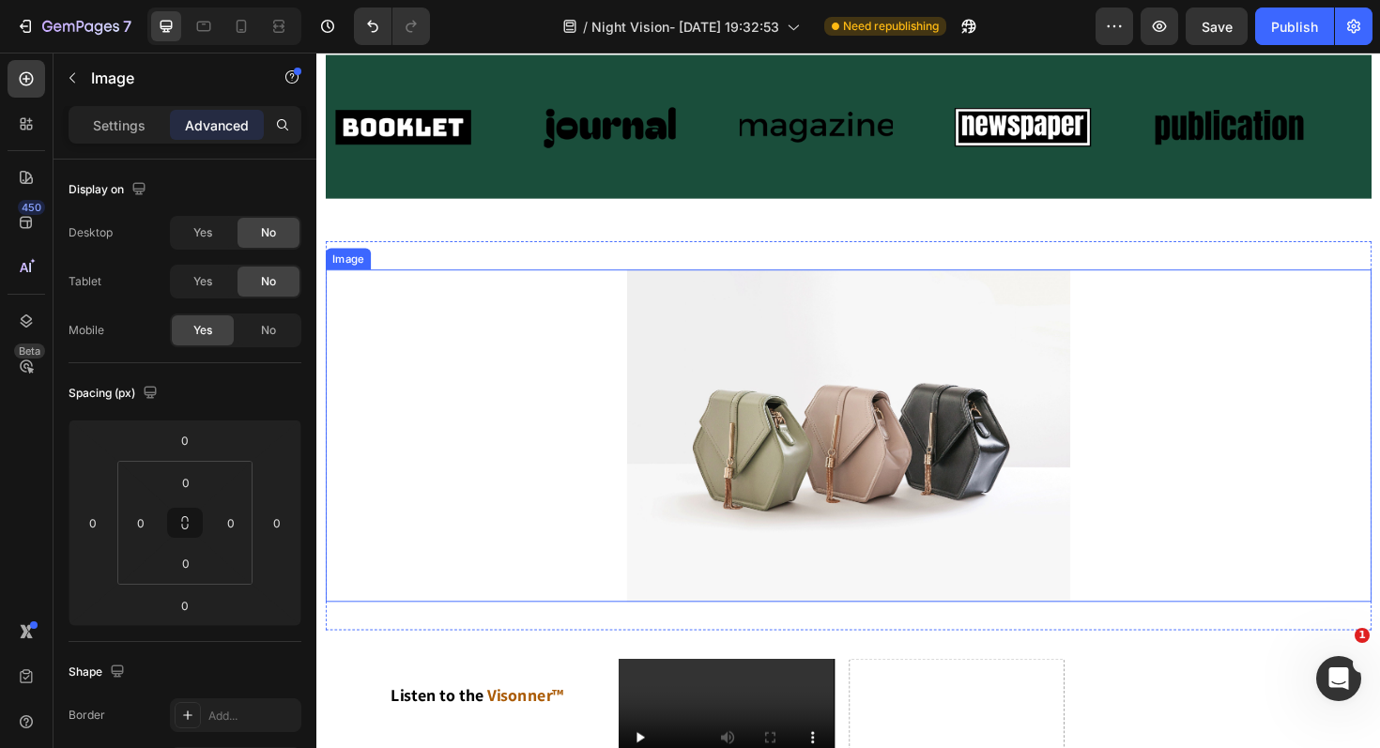
click at [511, 420] on div at bounding box center [880, 459] width 1108 height 352
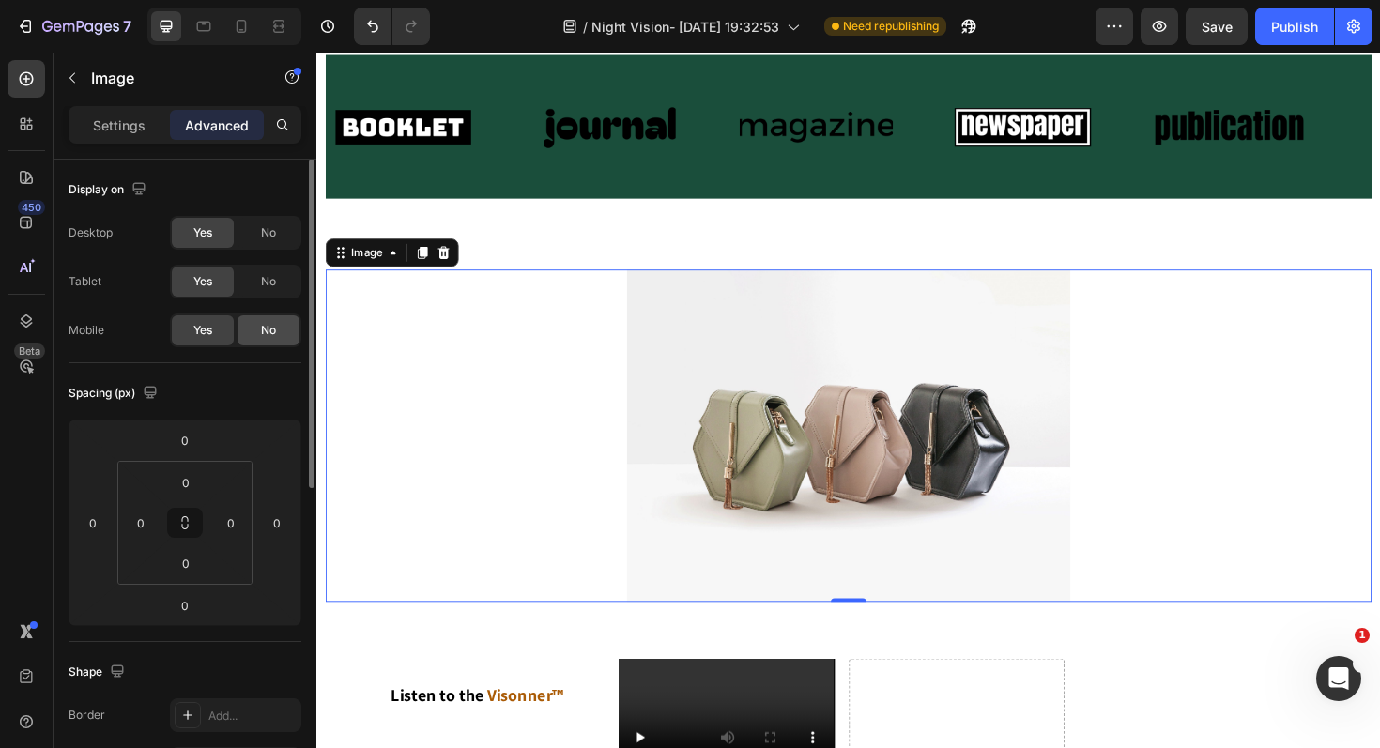
click at [273, 338] on span "No" at bounding box center [268, 330] width 15 height 17
click at [246, 25] on icon at bounding box center [241, 26] width 19 height 19
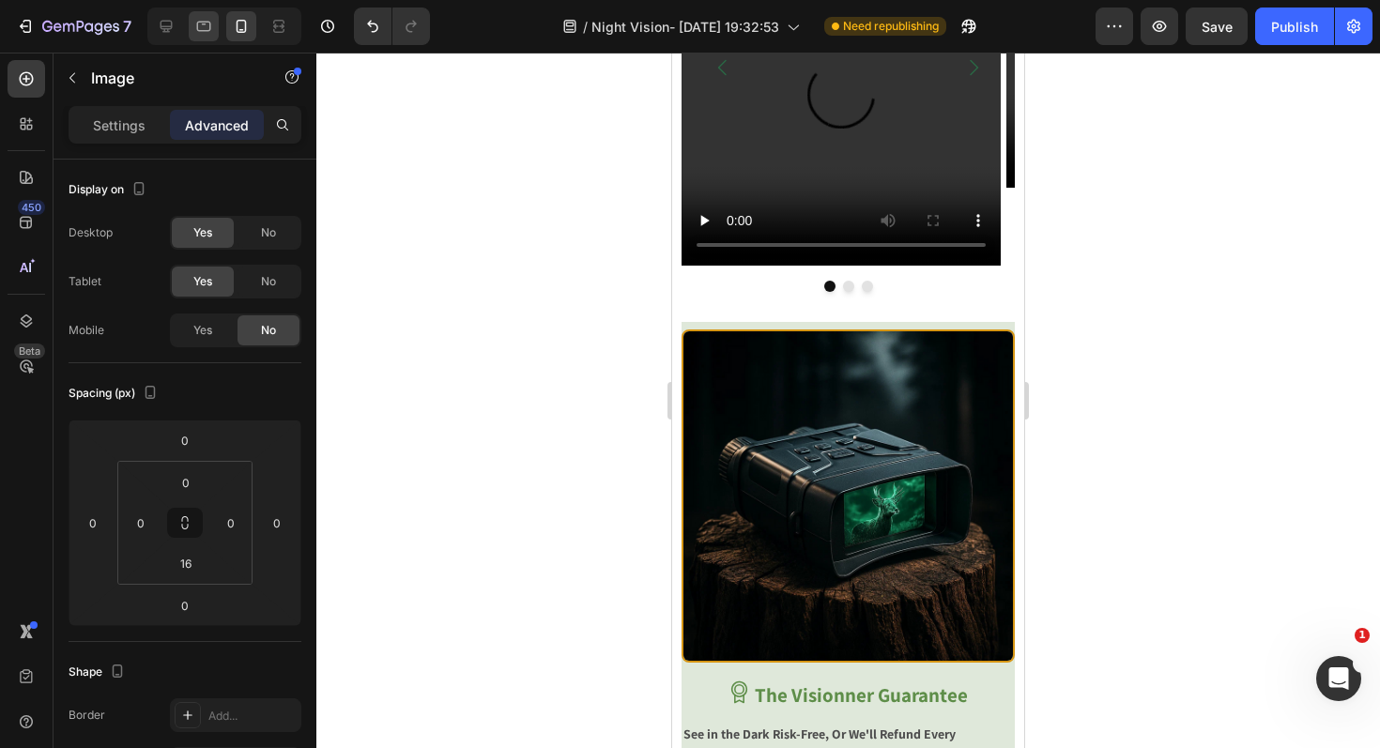
scroll to position [2714, 0]
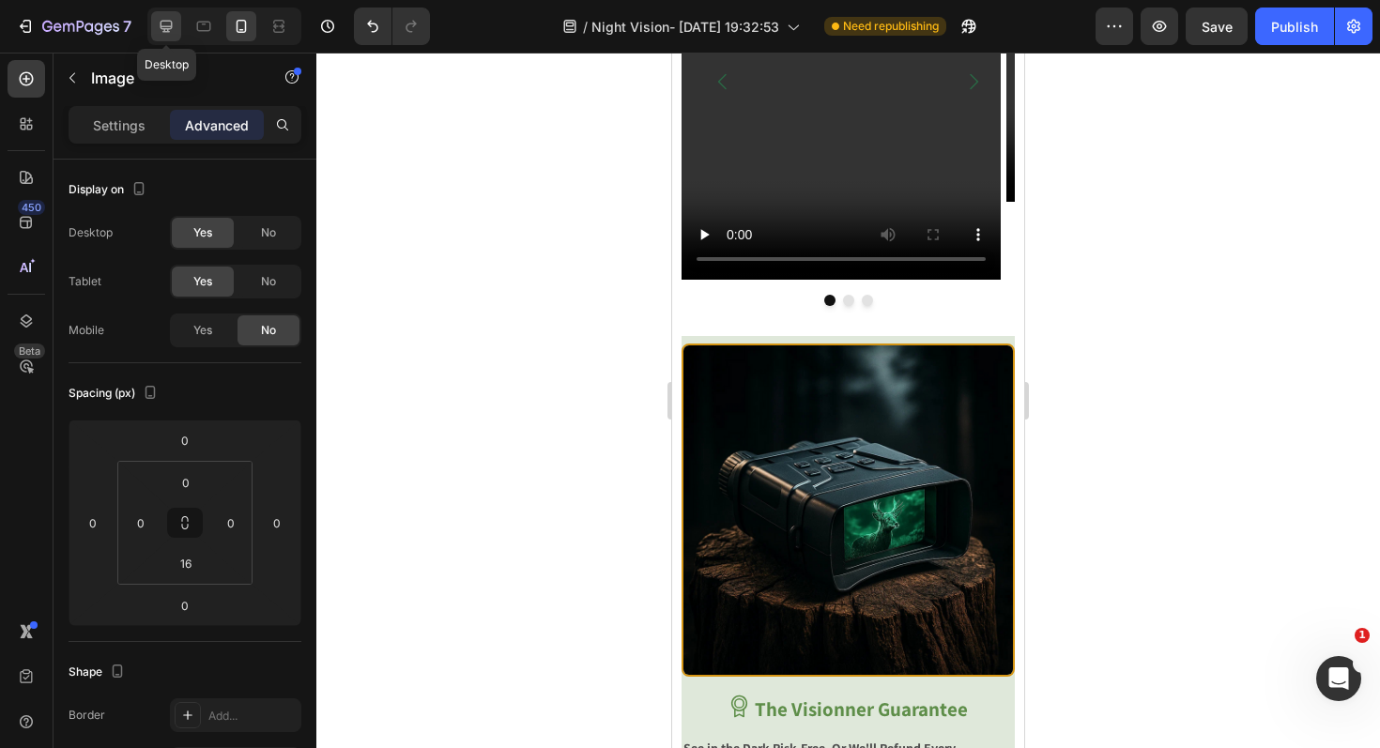
click at [162, 28] on icon at bounding box center [167, 27] width 12 height 12
type input "0"
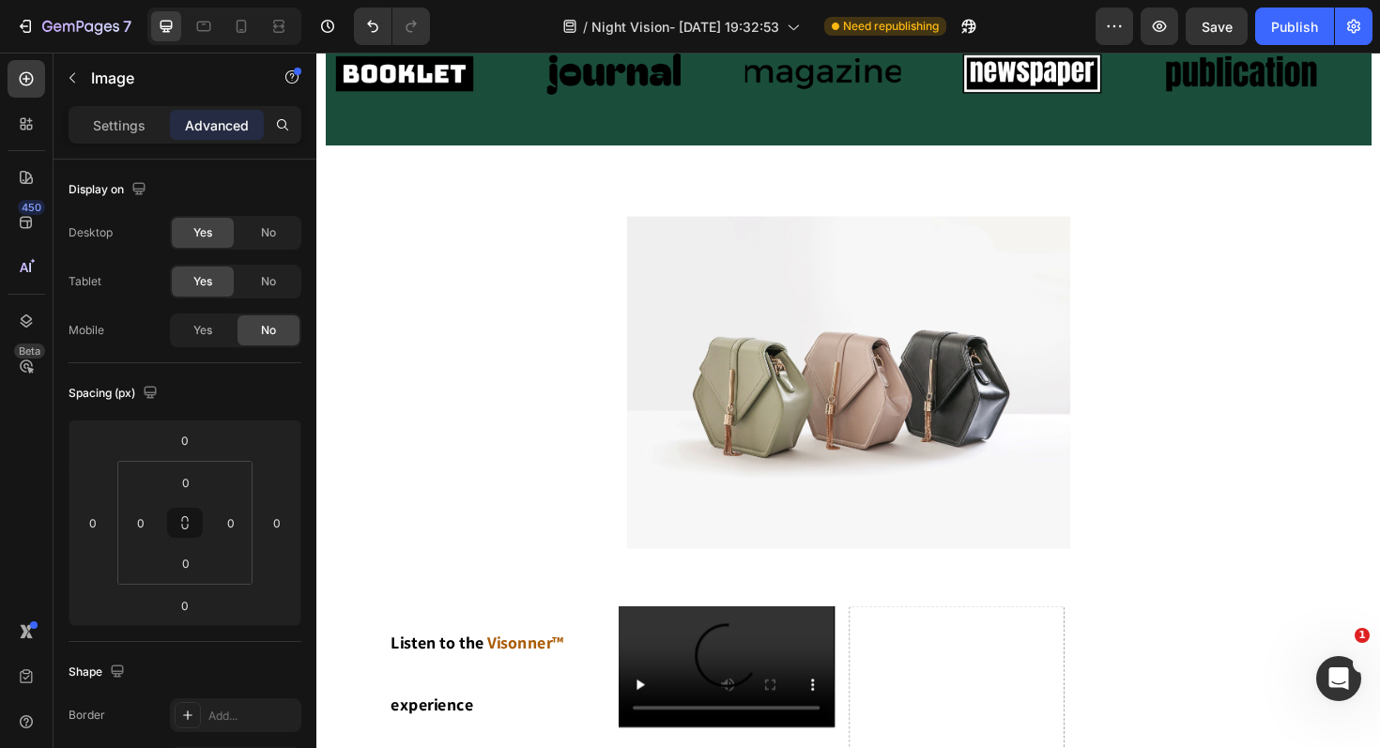
scroll to position [1098, 0]
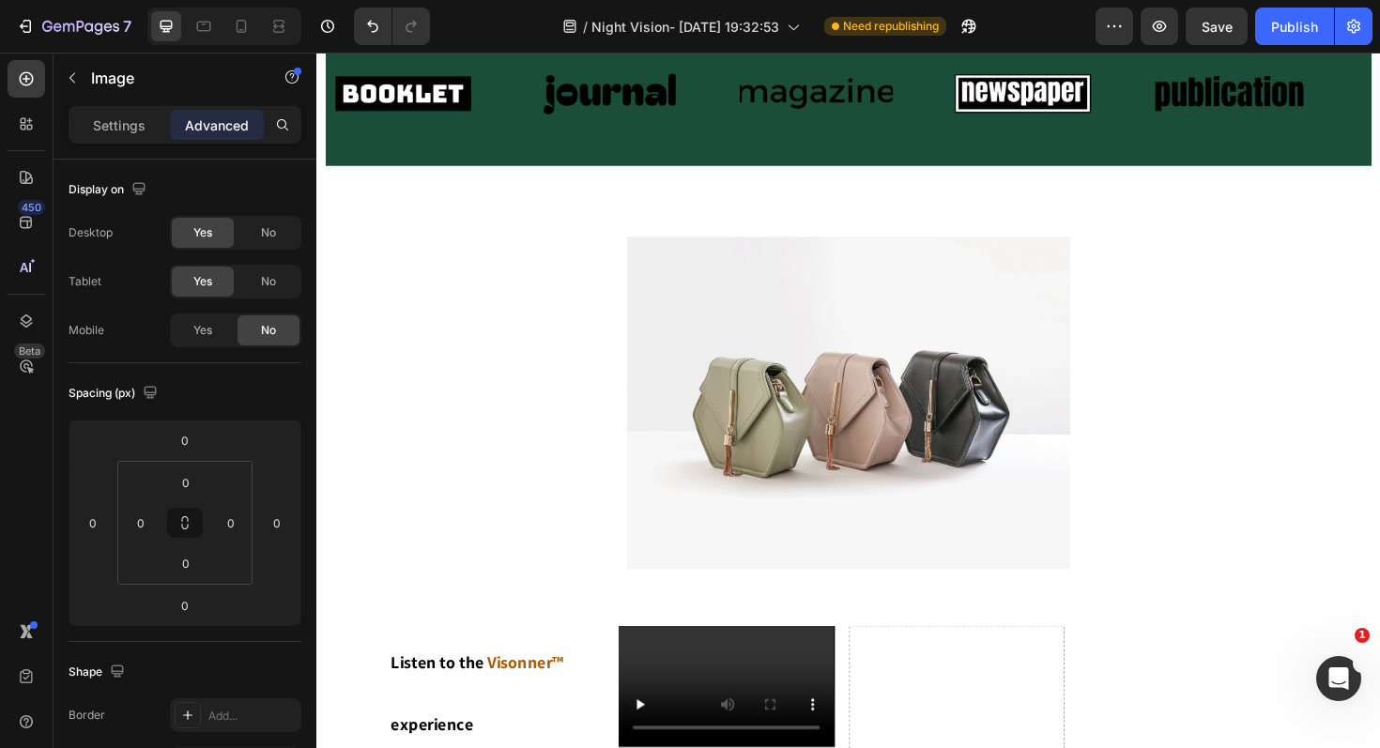
click at [798, 397] on img at bounding box center [879, 424] width 469 height 352
click at [473, 364] on div at bounding box center [880, 424] width 1108 height 352
click at [781, 130] on div "Image" at bounding box center [845, 96] width 162 height 91
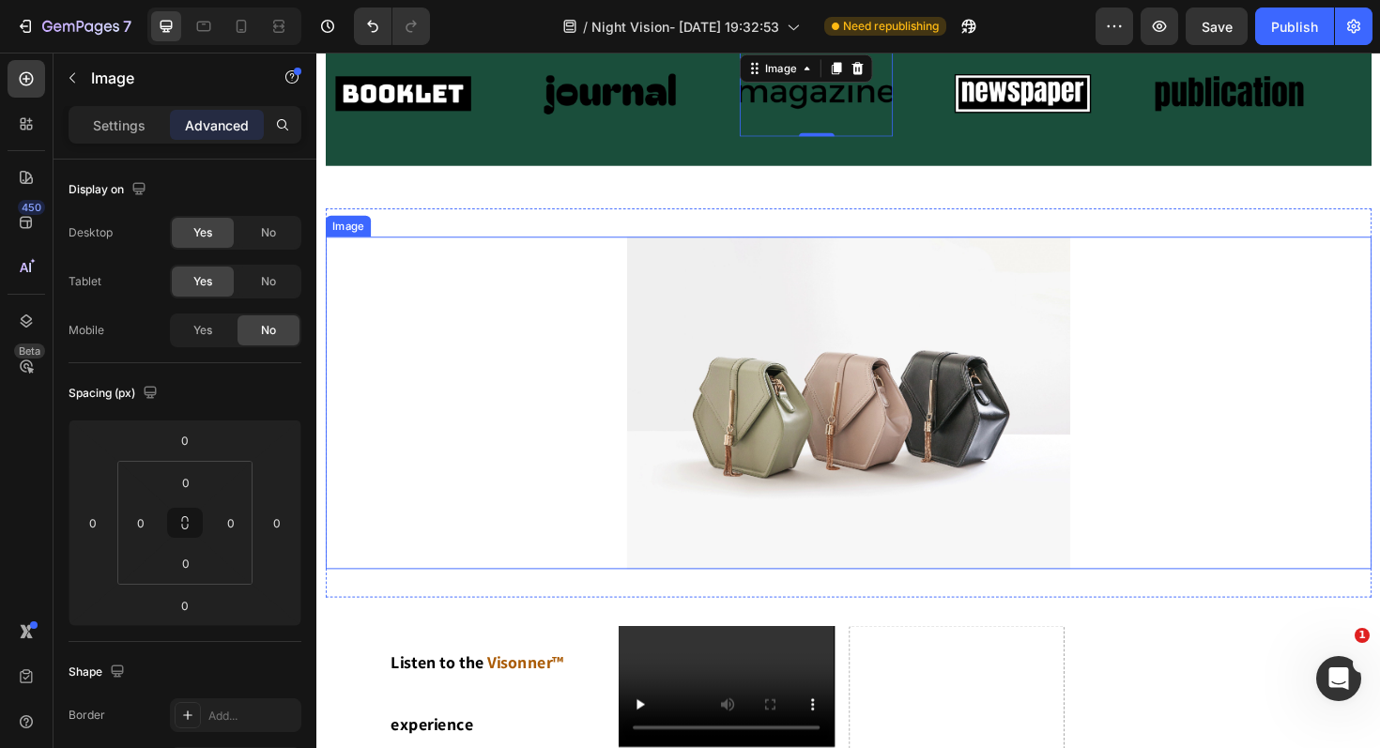
click at [458, 377] on div at bounding box center [880, 424] width 1108 height 352
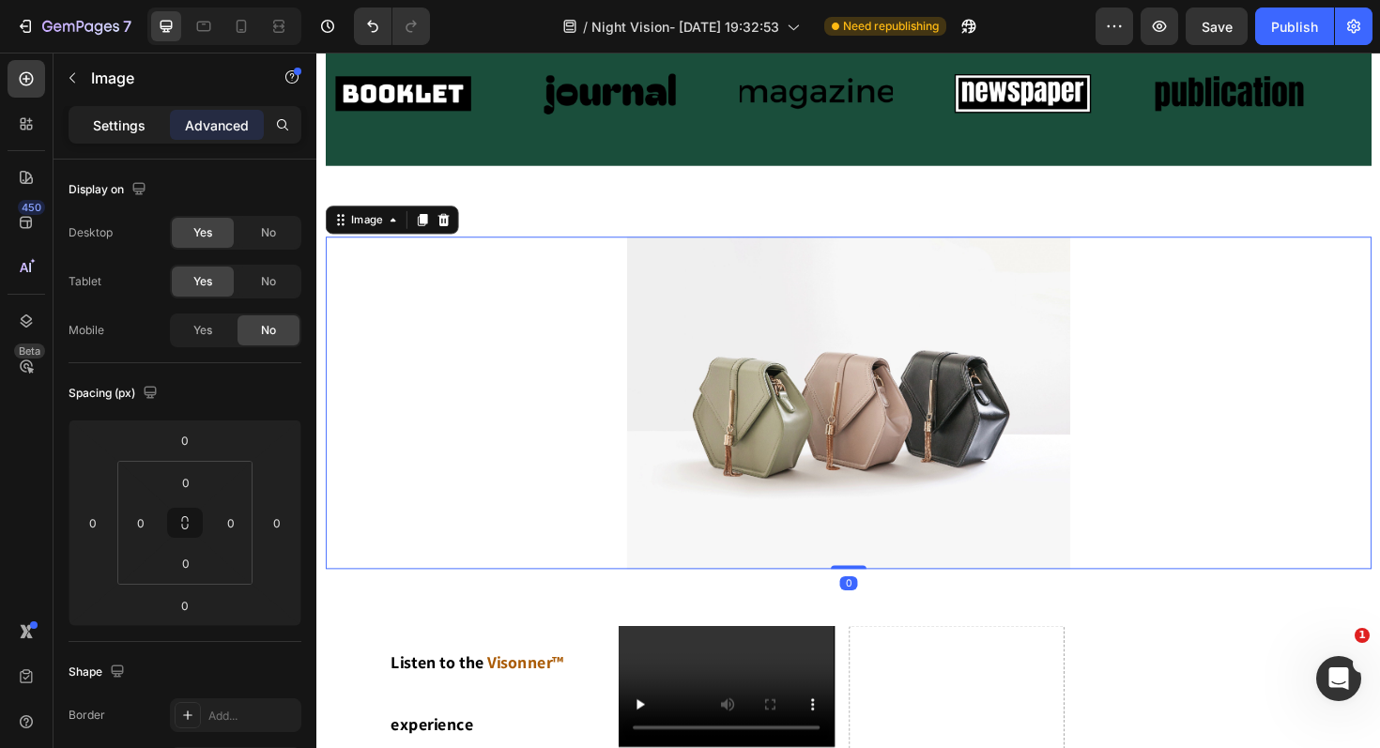
click at [108, 115] on p "Settings" at bounding box center [119, 125] width 53 height 20
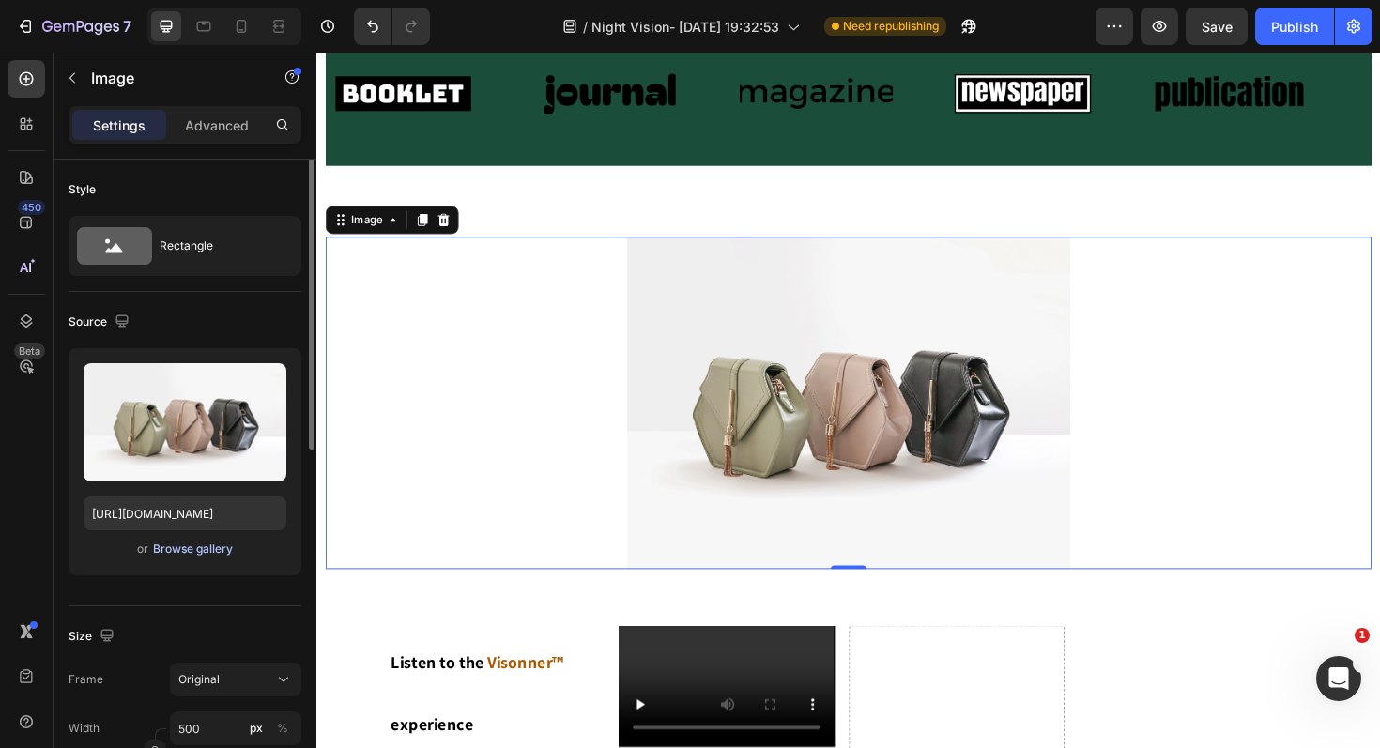
click at [196, 547] on div "Browse gallery" at bounding box center [193, 549] width 80 height 17
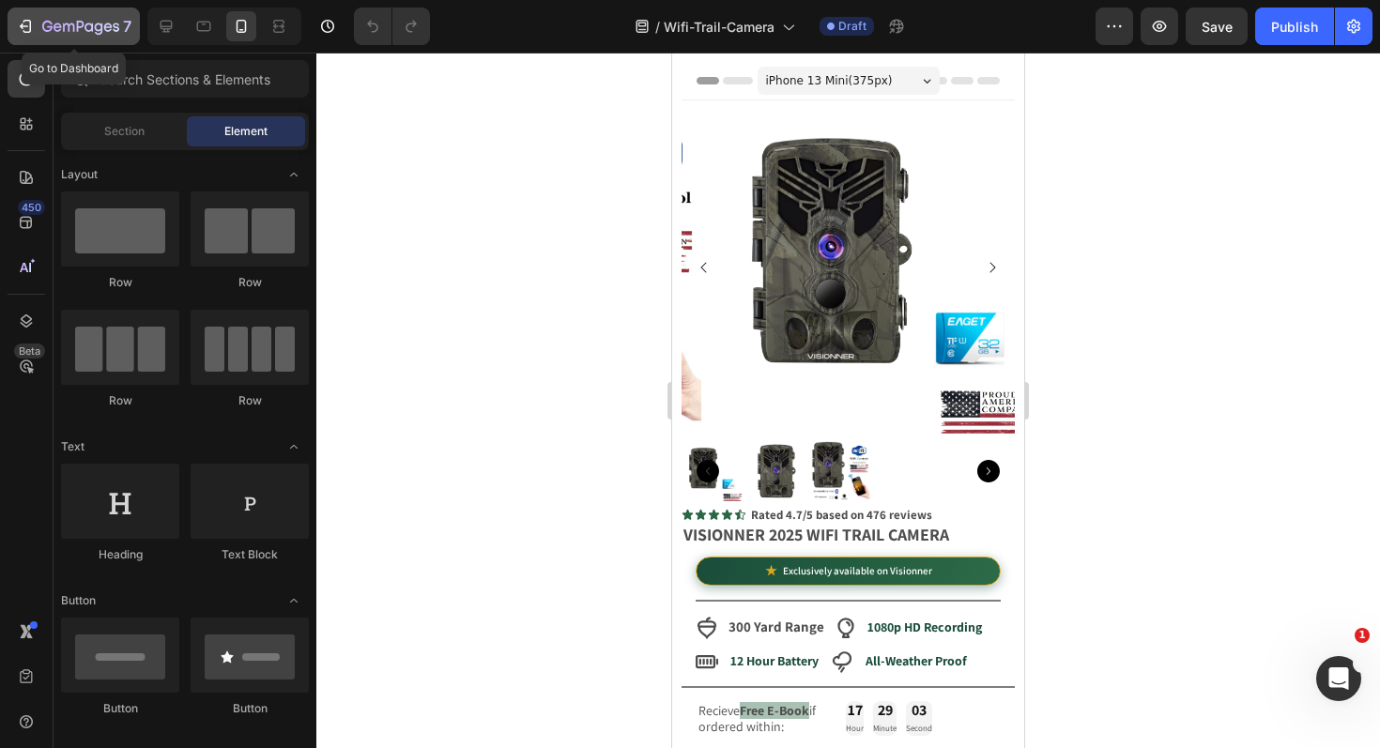
click at [31, 24] on icon "button" at bounding box center [25, 26] width 19 height 19
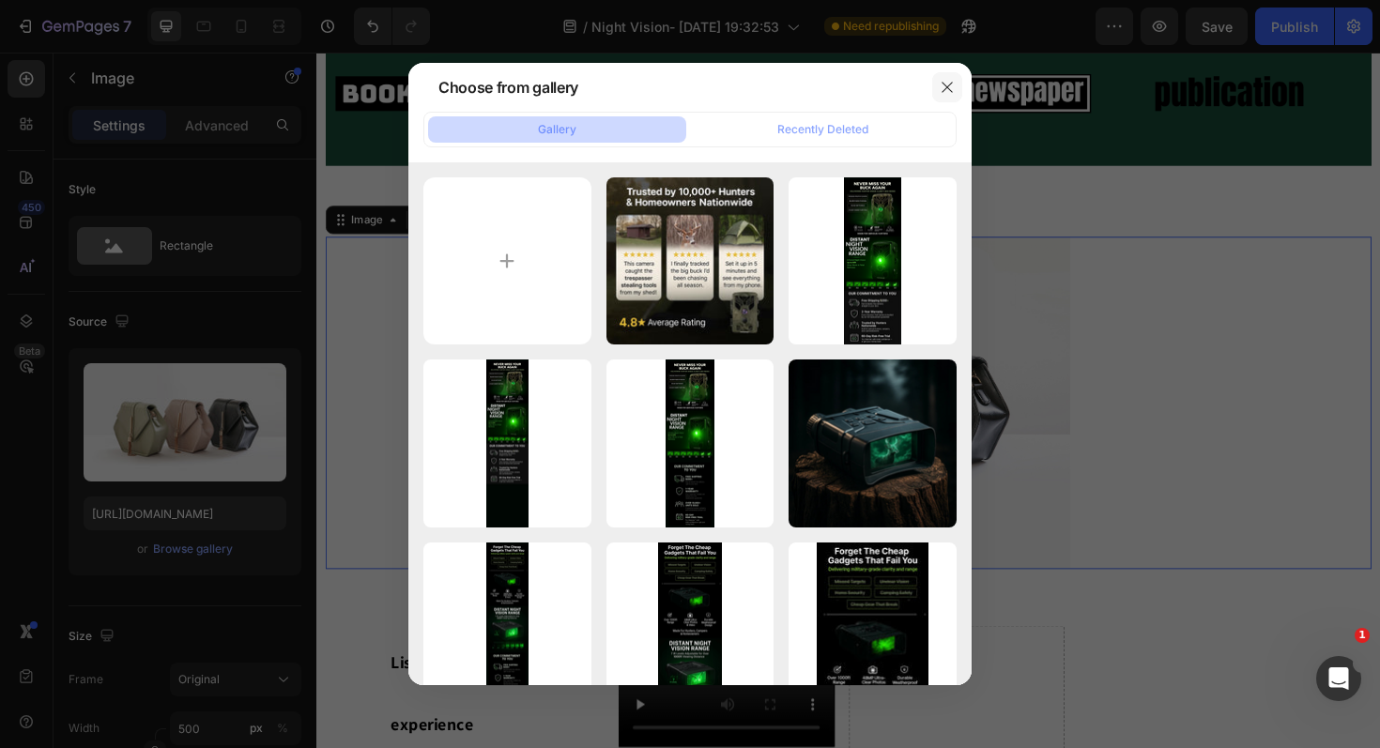
click at [942, 86] on icon "button" at bounding box center [947, 87] width 15 height 15
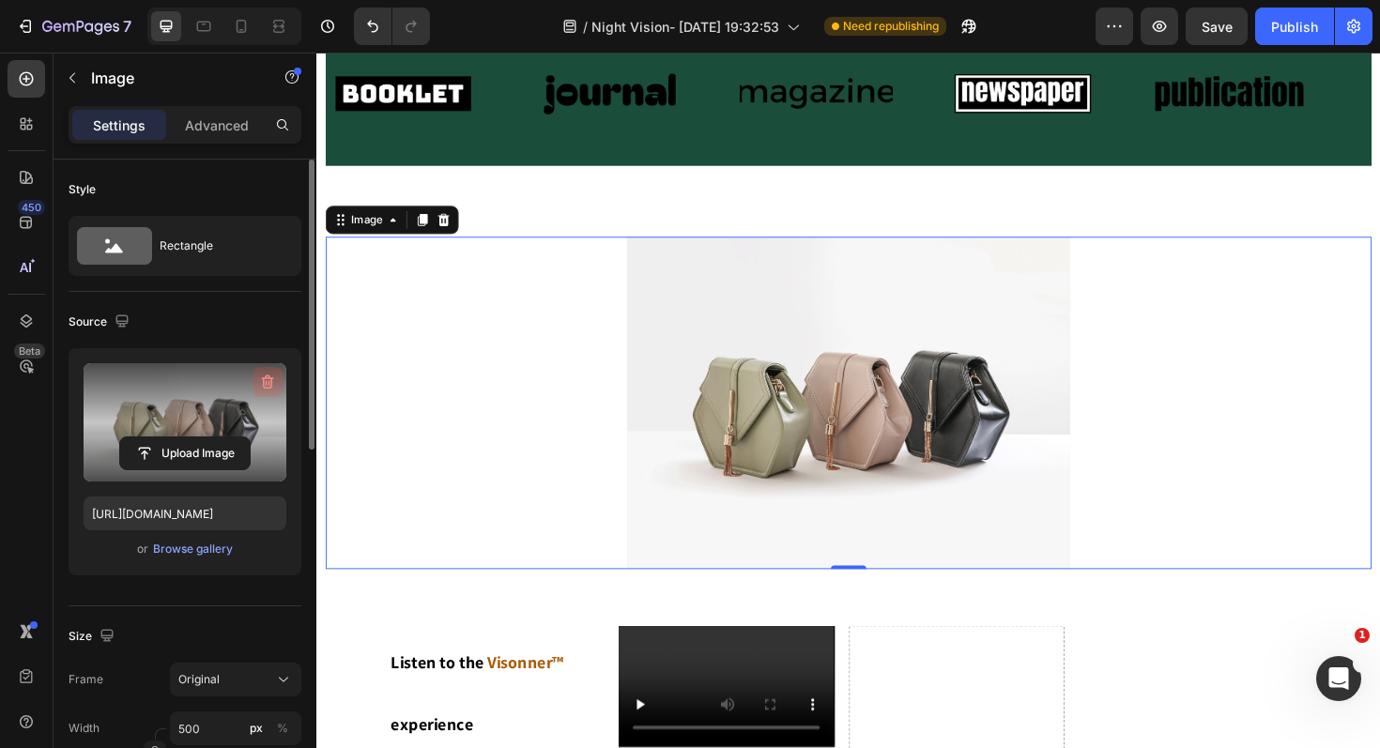
click at [263, 384] on icon "button" at bounding box center [268, 382] width 12 height 14
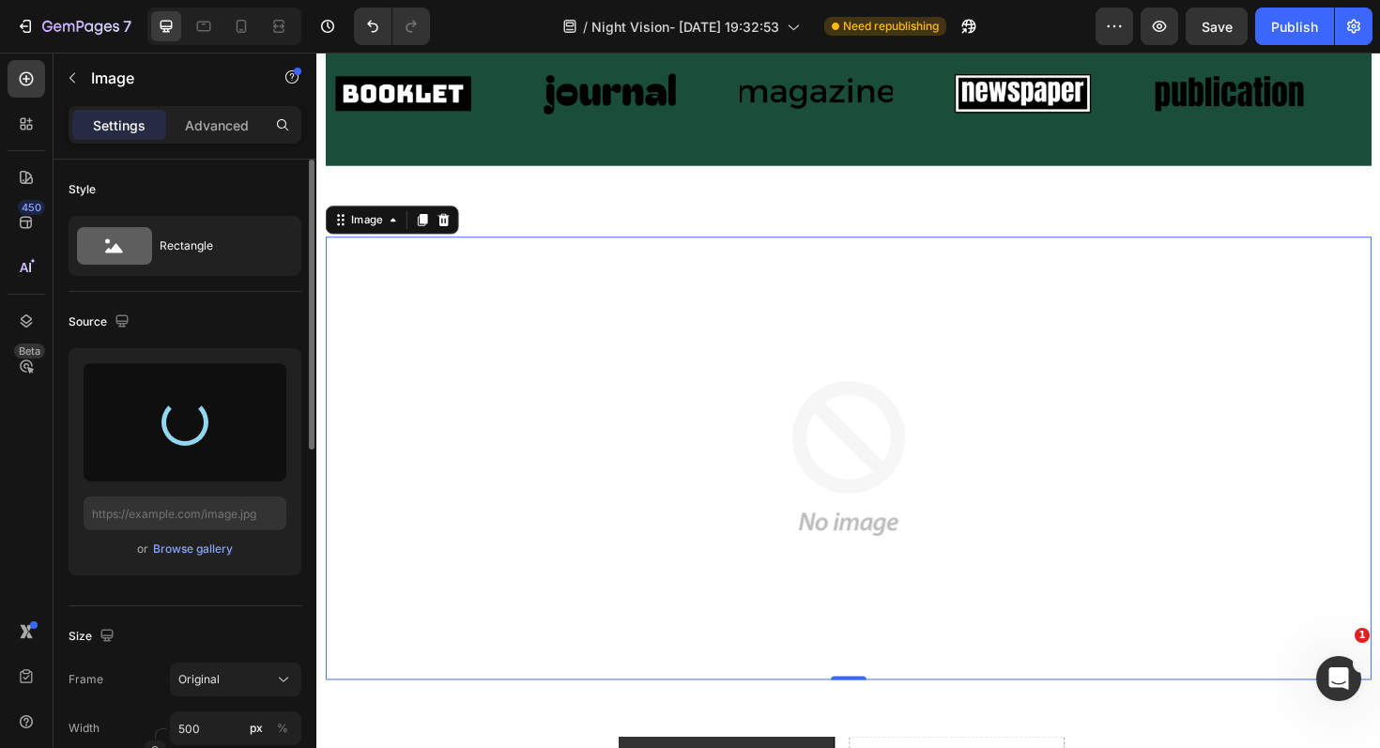
type input "[URL][DOMAIN_NAME]"
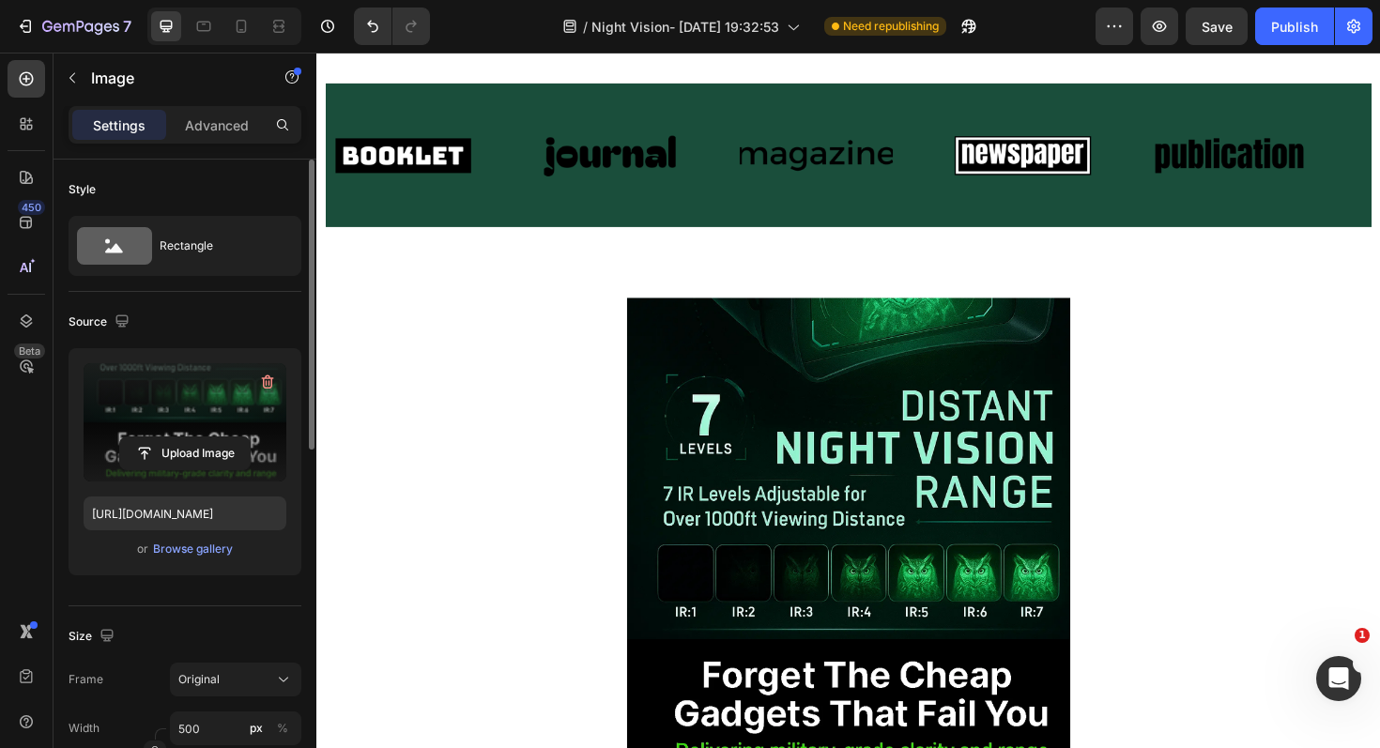
scroll to position [353, 0]
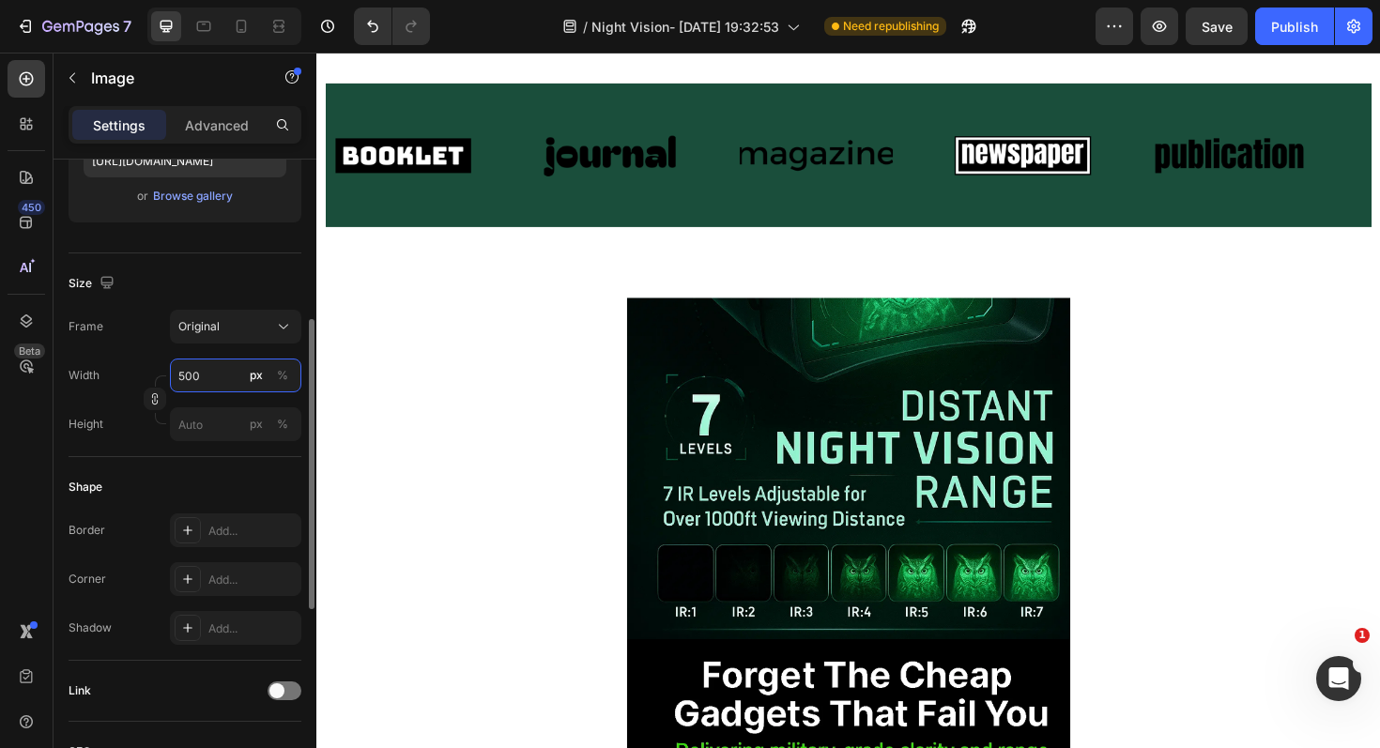
click at [212, 382] on input "500" at bounding box center [235, 376] width 131 height 34
click at [266, 334] on div "Original" at bounding box center [235, 326] width 115 height 19
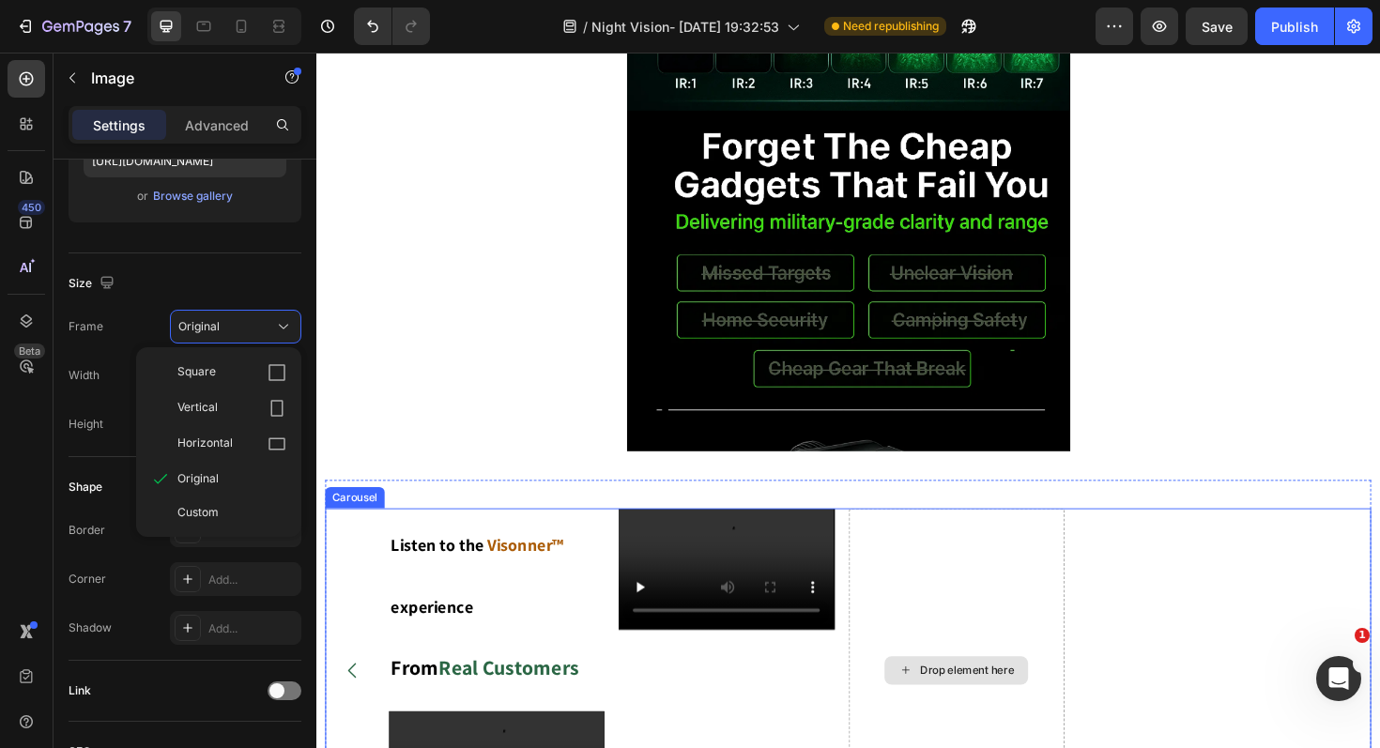
scroll to position [1301, 0]
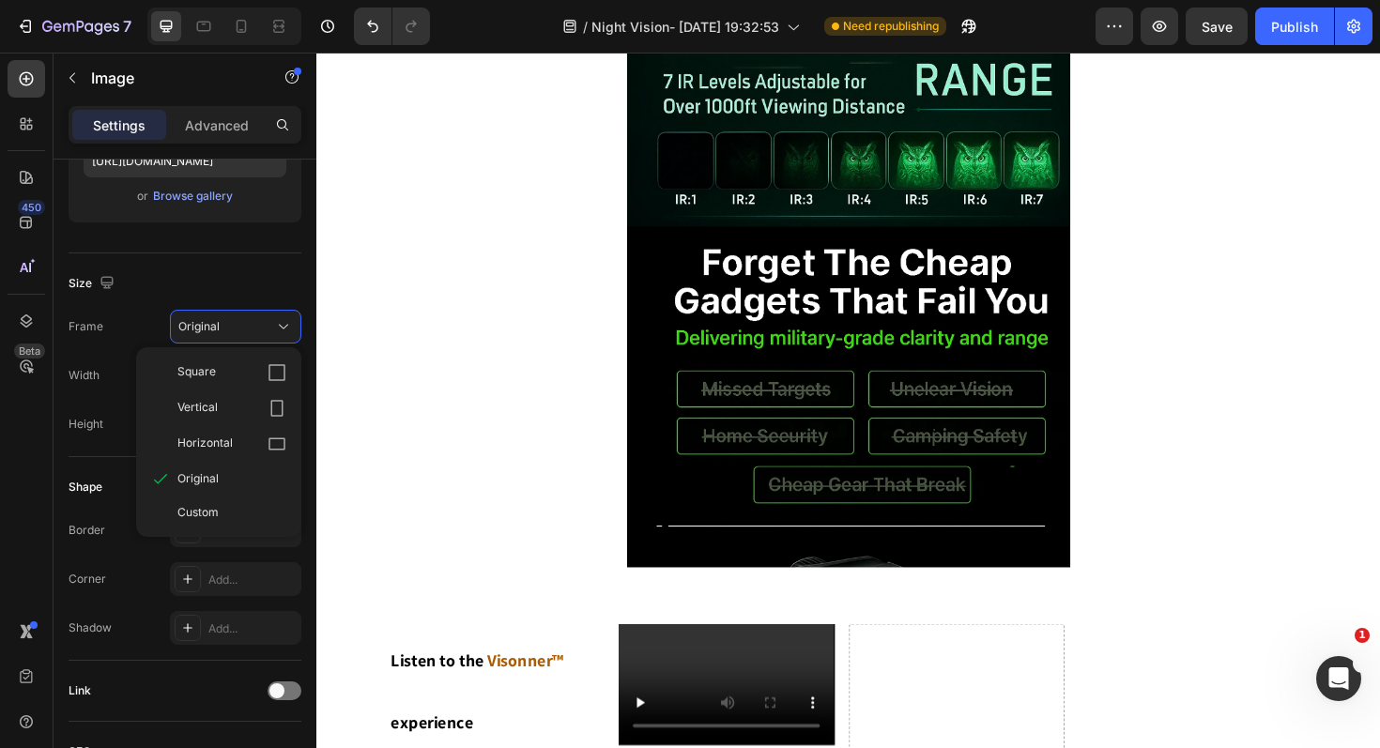
drag, startPoint x: 1320, startPoint y: 460, endPoint x: 1307, endPoint y: 442, distance: 22.2
click at [1320, 460] on div at bounding box center [880, 237] width 1108 height 722
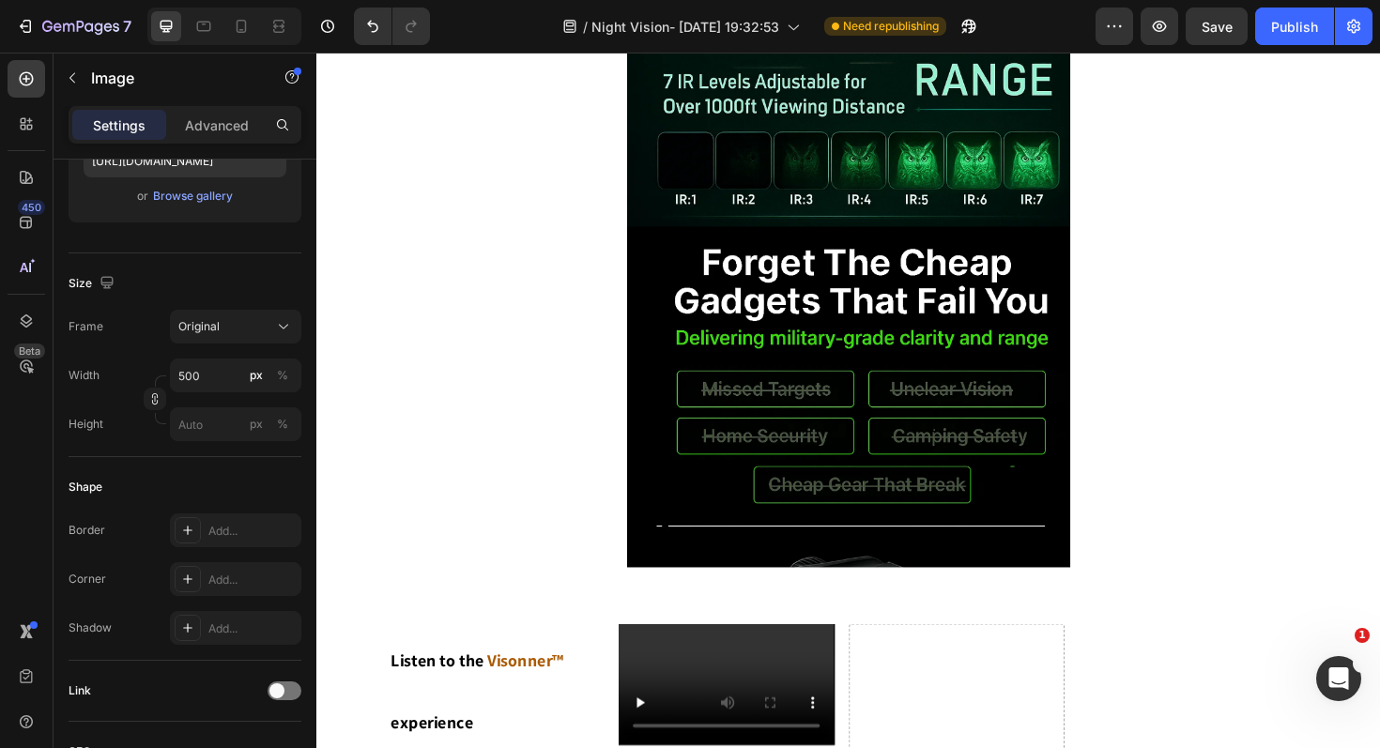
click at [816, 412] on img at bounding box center [879, 237] width 469 height 722
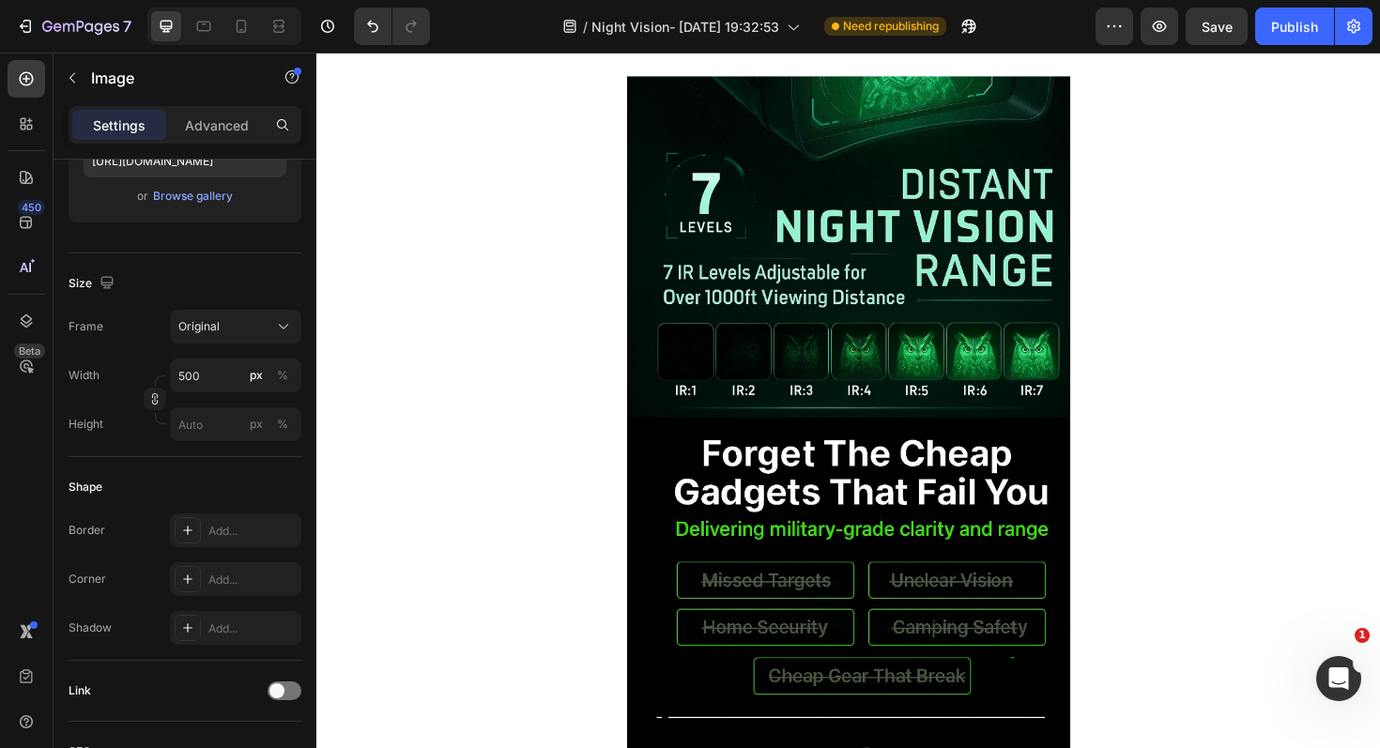
scroll to position [971, 0]
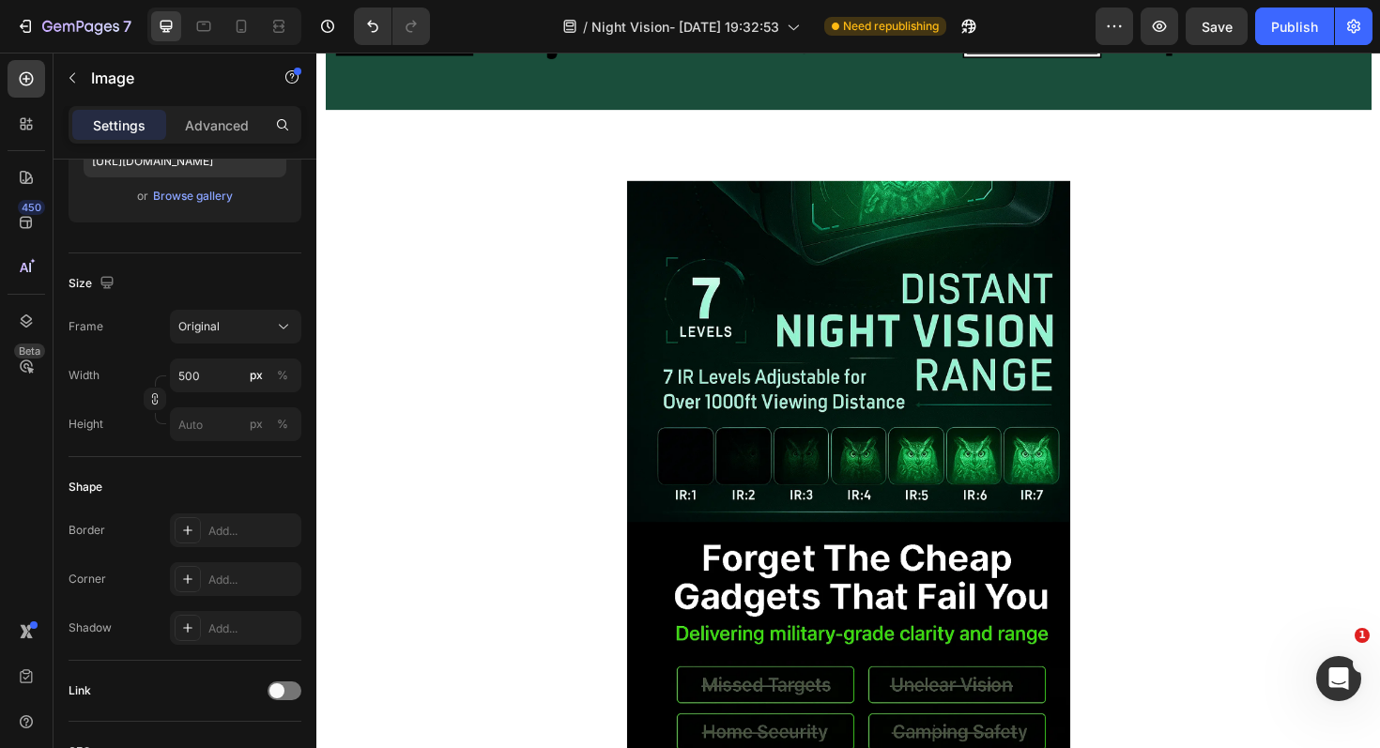
click at [957, 350] on img at bounding box center [879, 550] width 469 height 722
click at [912, 380] on img at bounding box center [879, 550] width 469 height 722
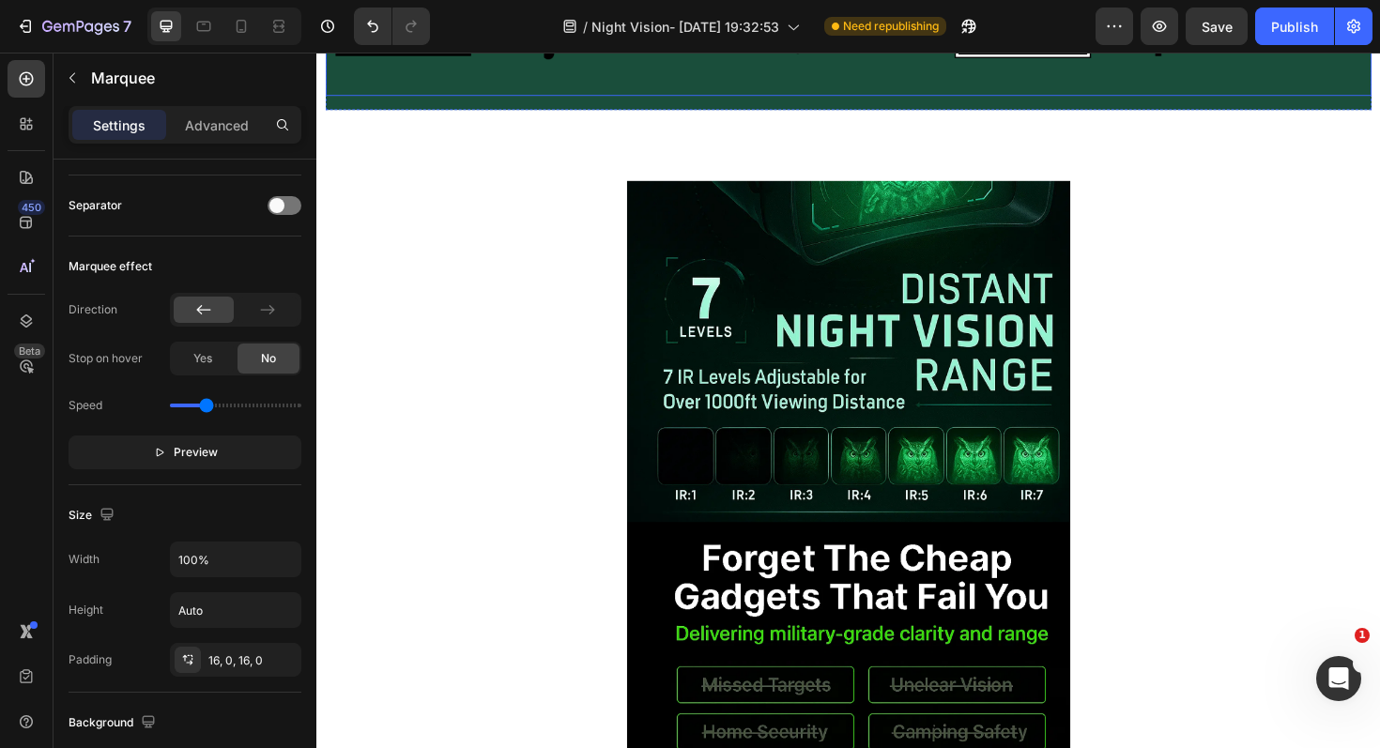
click at [505, 91] on div "Image Image Image Image Image Image Image Image Image Image Marquee" at bounding box center [880, 38] width 1108 height 122
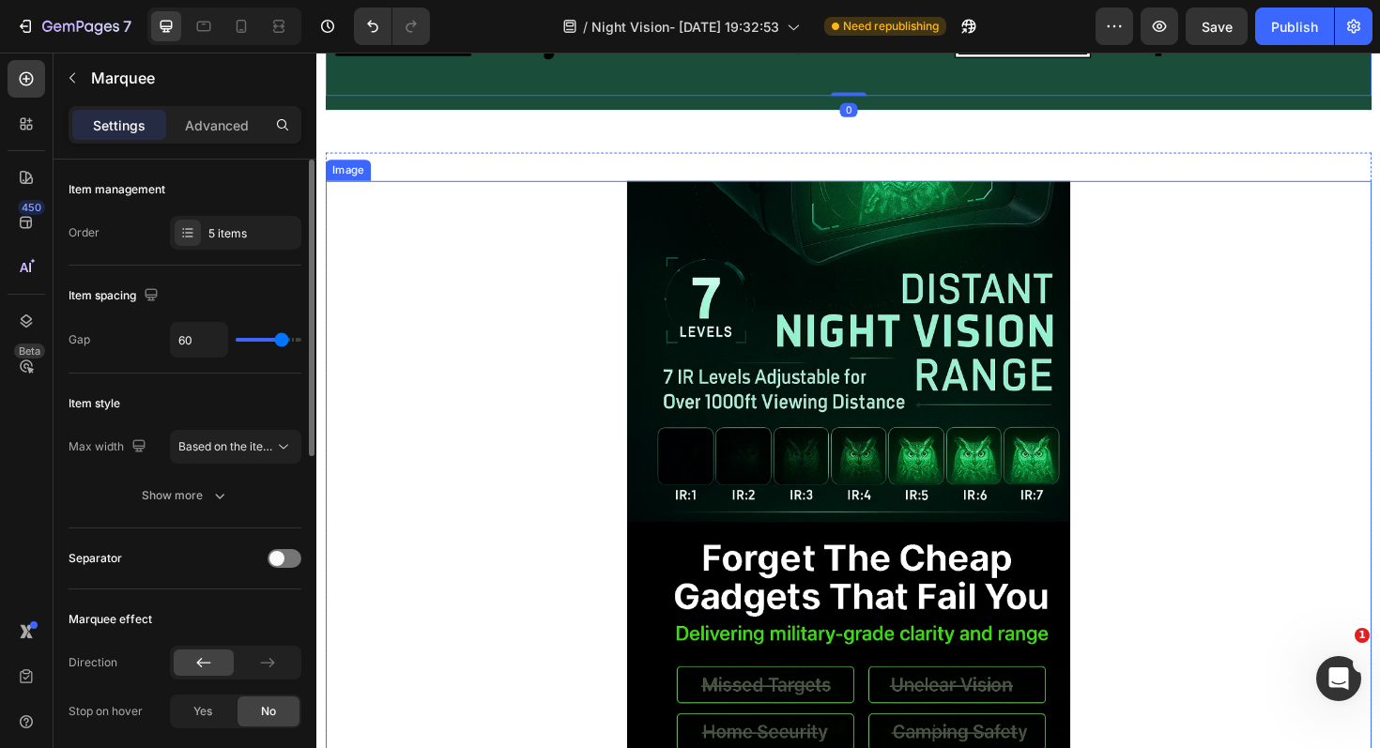
click at [849, 474] on img at bounding box center [879, 550] width 469 height 722
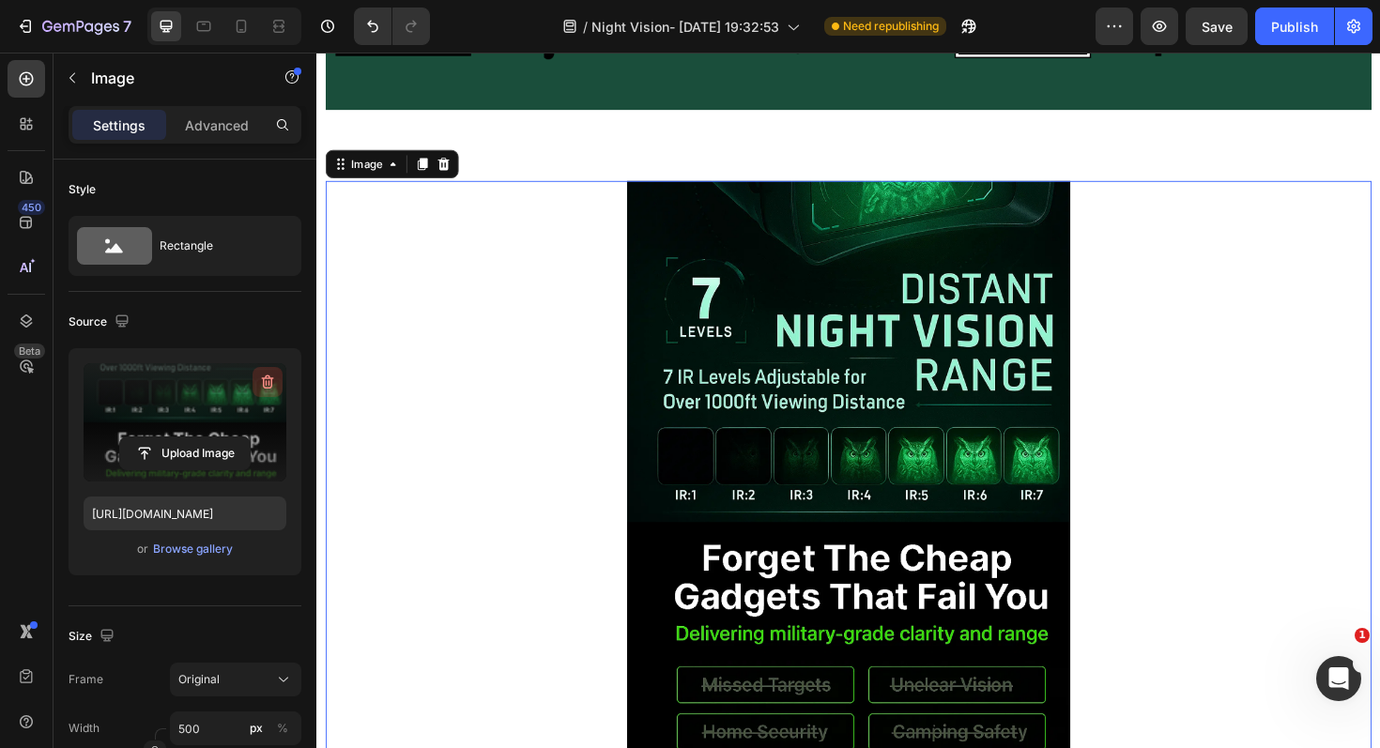
click at [267, 385] on icon "button" at bounding box center [267, 382] width 19 height 19
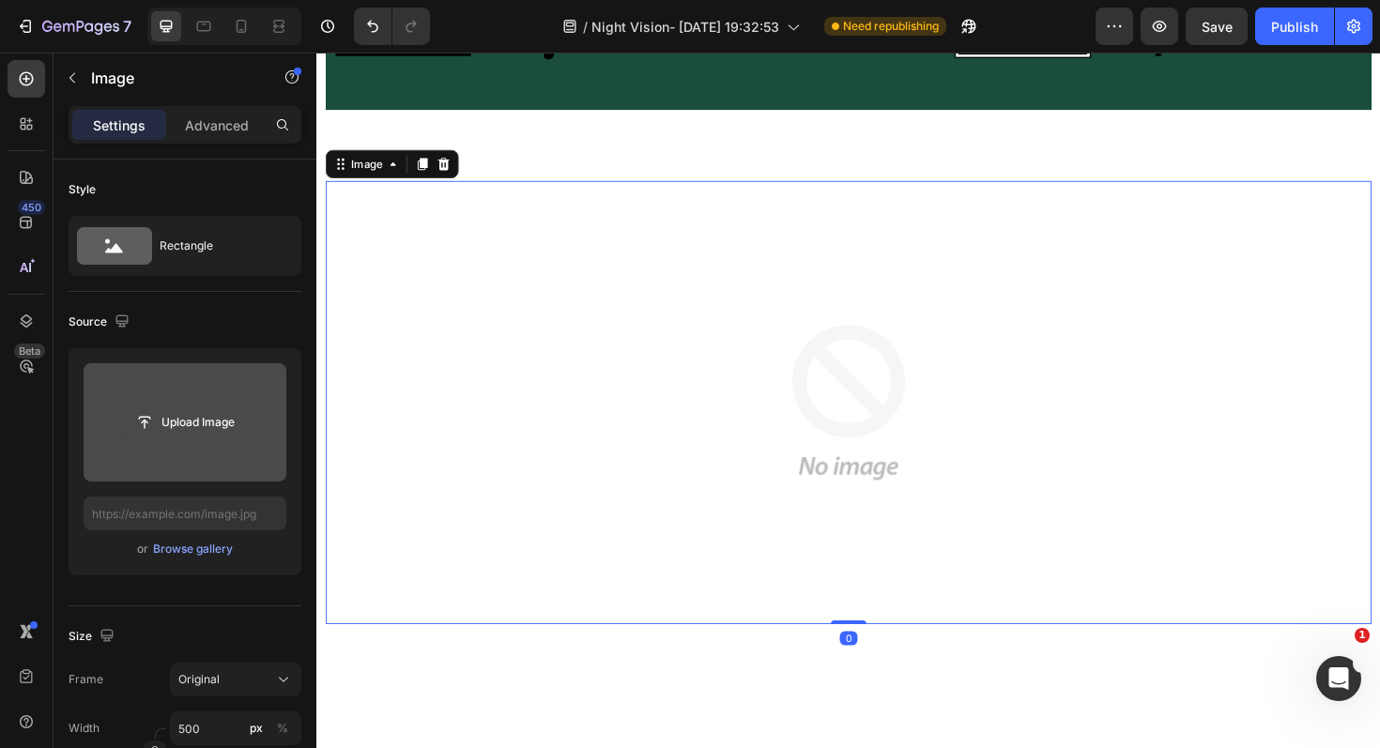
click at [197, 421] on input "file" at bounding box center [185, 422] width 130 height 32
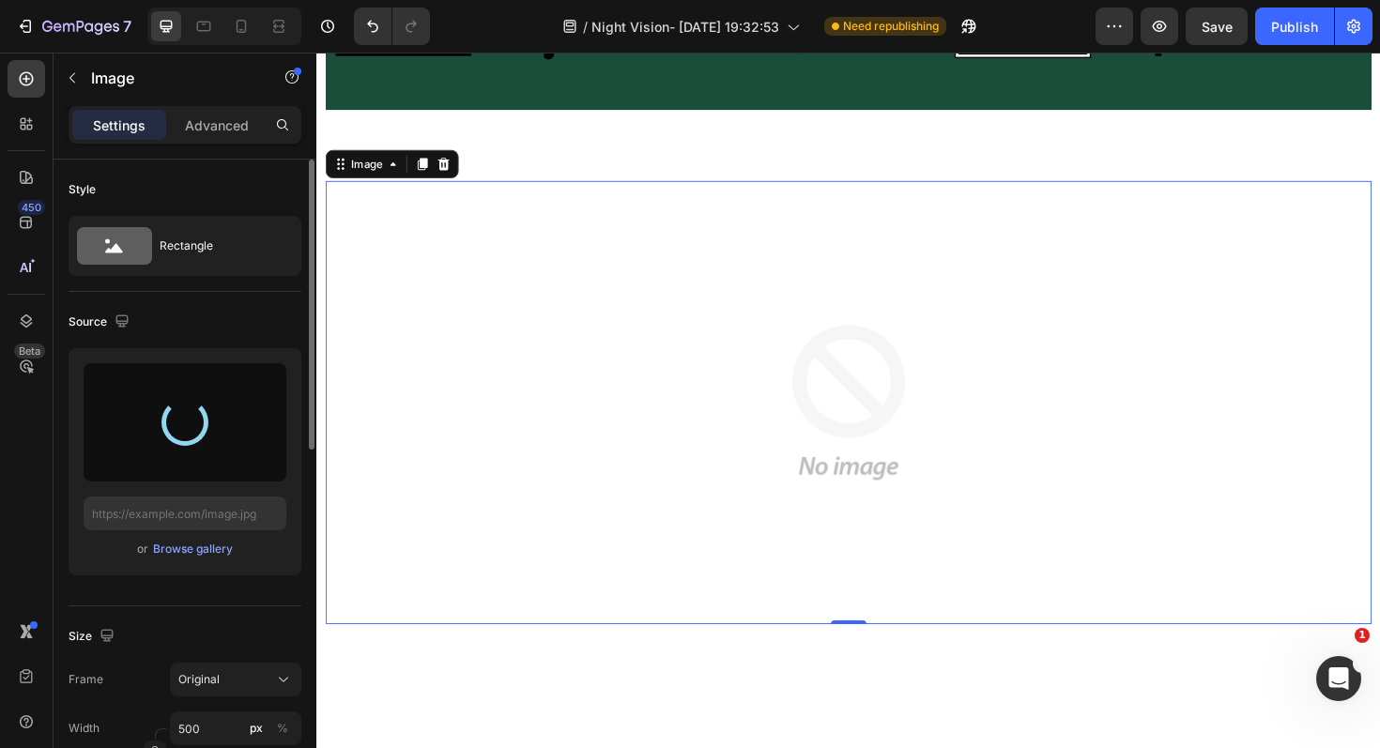
type input "[URL][DOMAIN_NAME]"
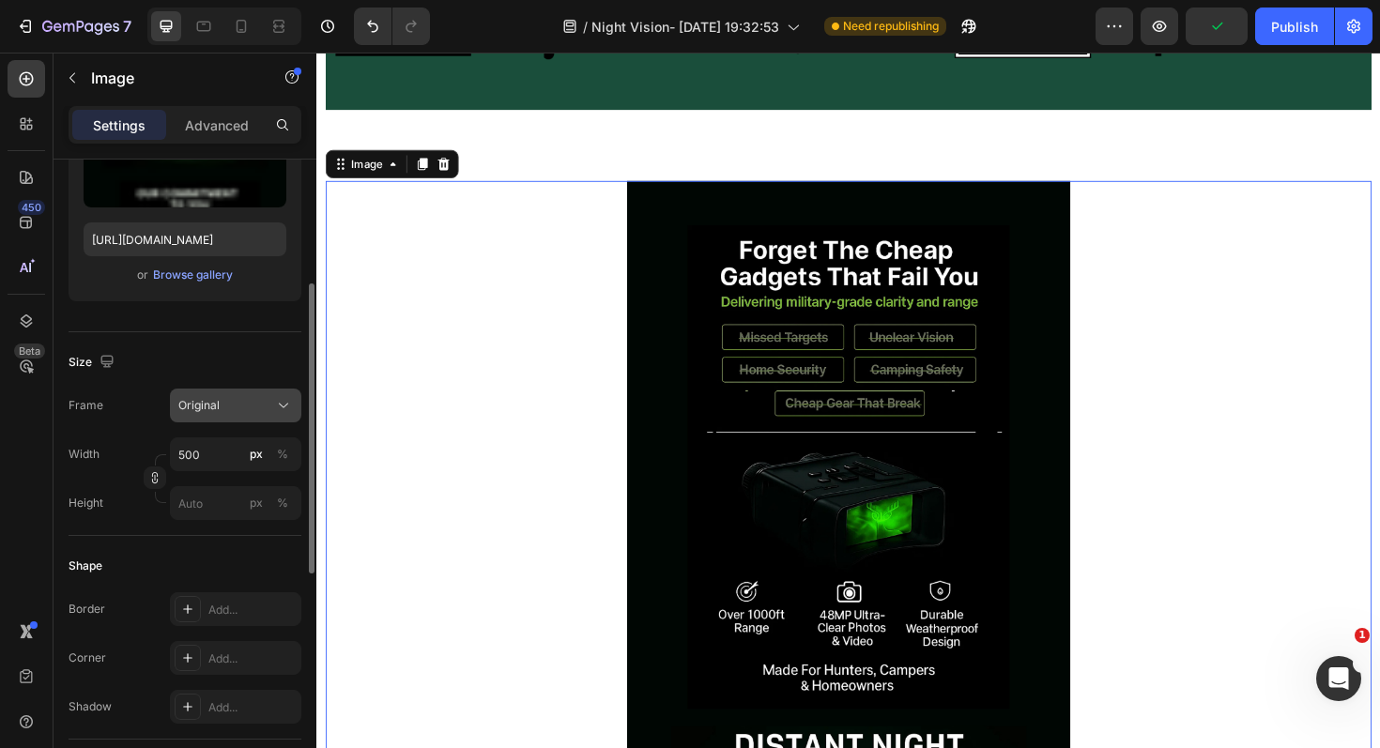
scroll to position [302, 0]
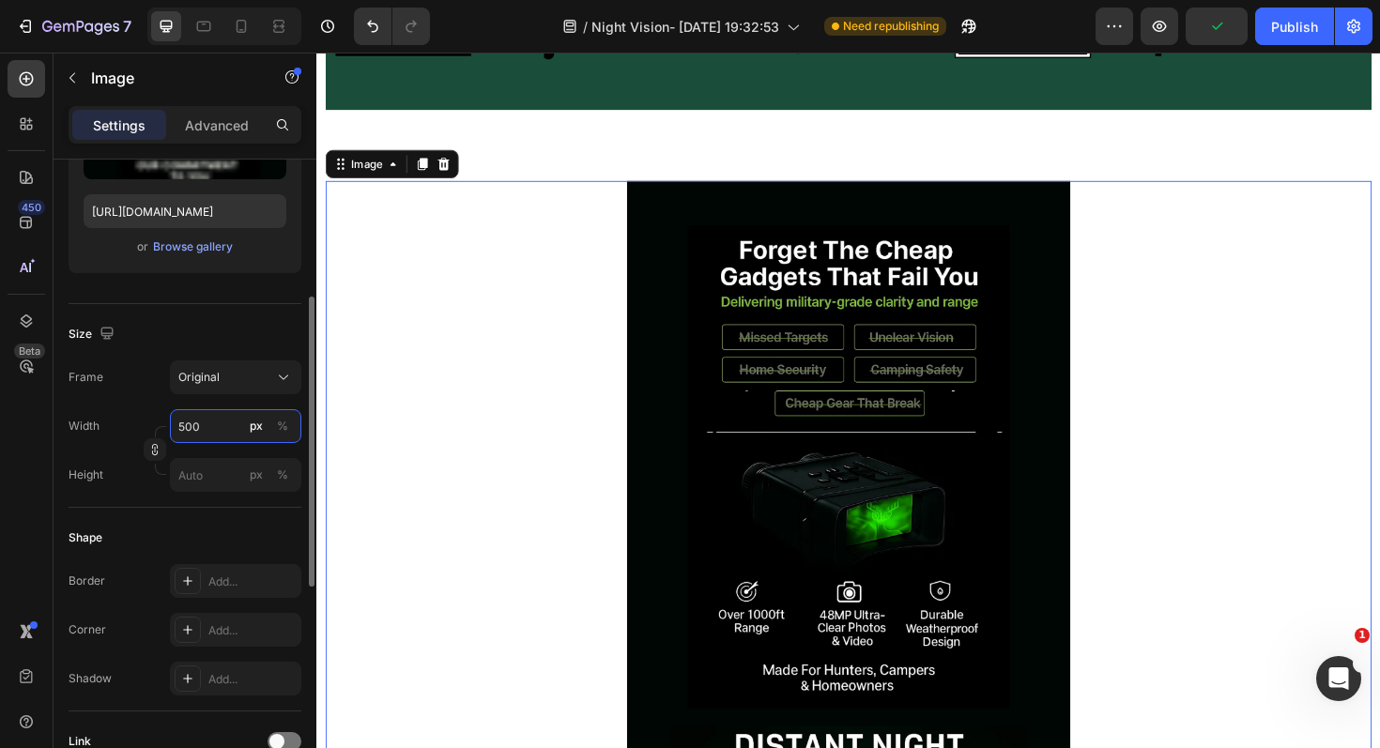
click at [235, 429] on input "500" at bounding box center [235, 426] width 131 height 34
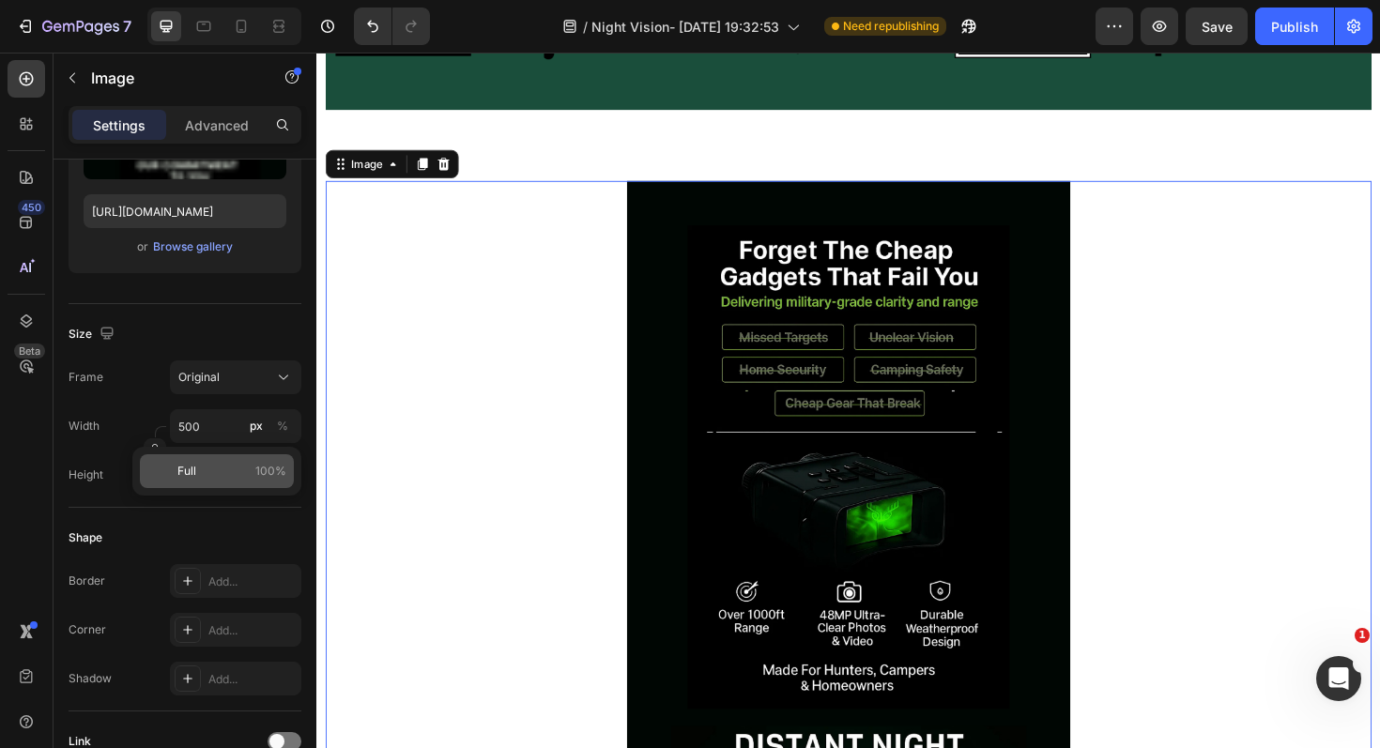
click at [249, 471] on p "Full 100%" at bounding box center [231, 471] width 109 height 17
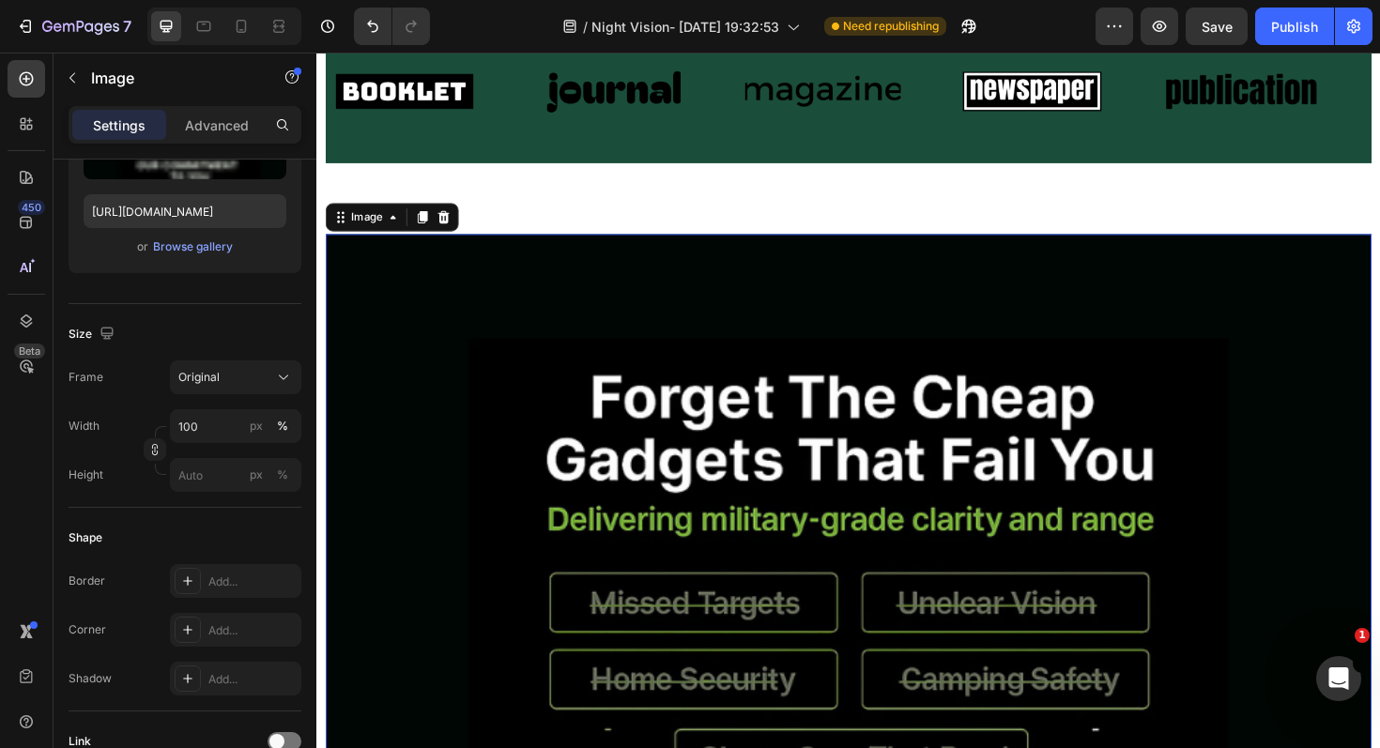
scroll to position [986, 0]
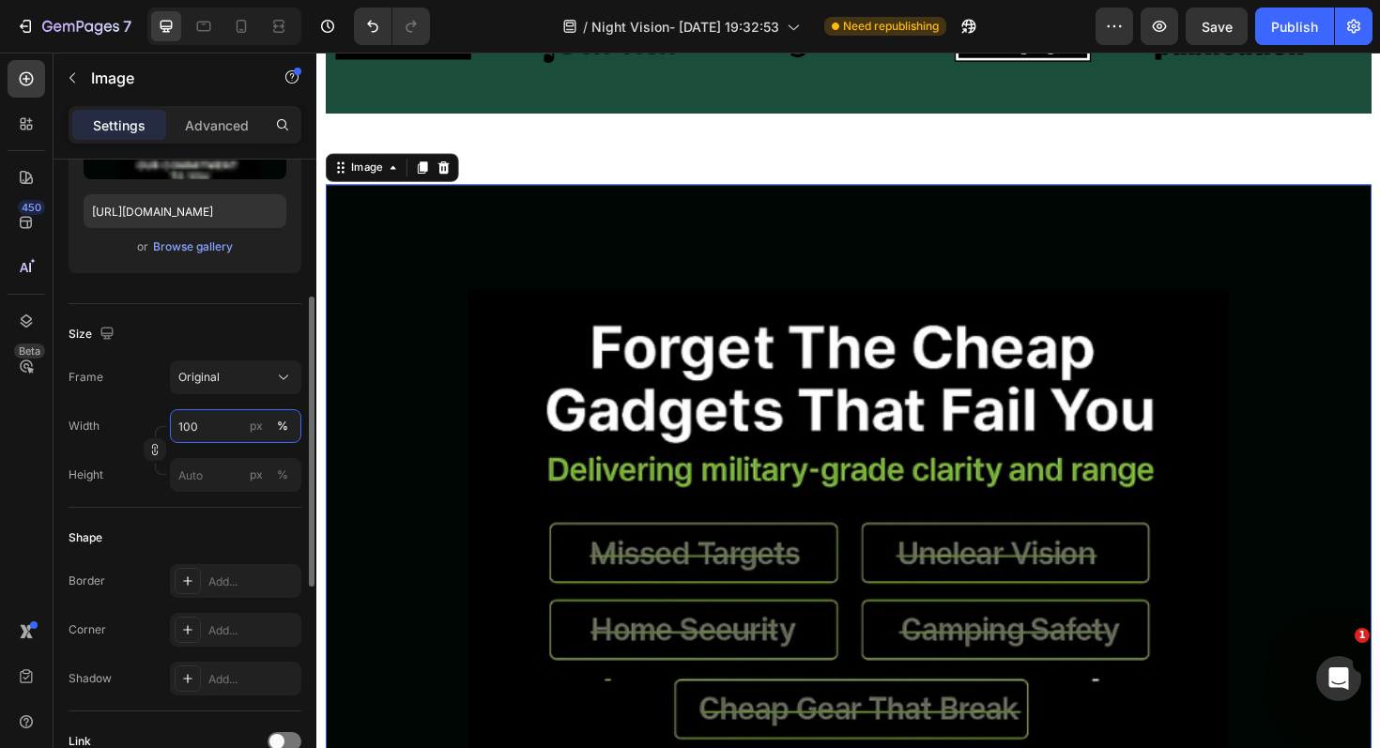
click at [222, 430] on input "100" at bounding box center [235, 426] width 131 height 34
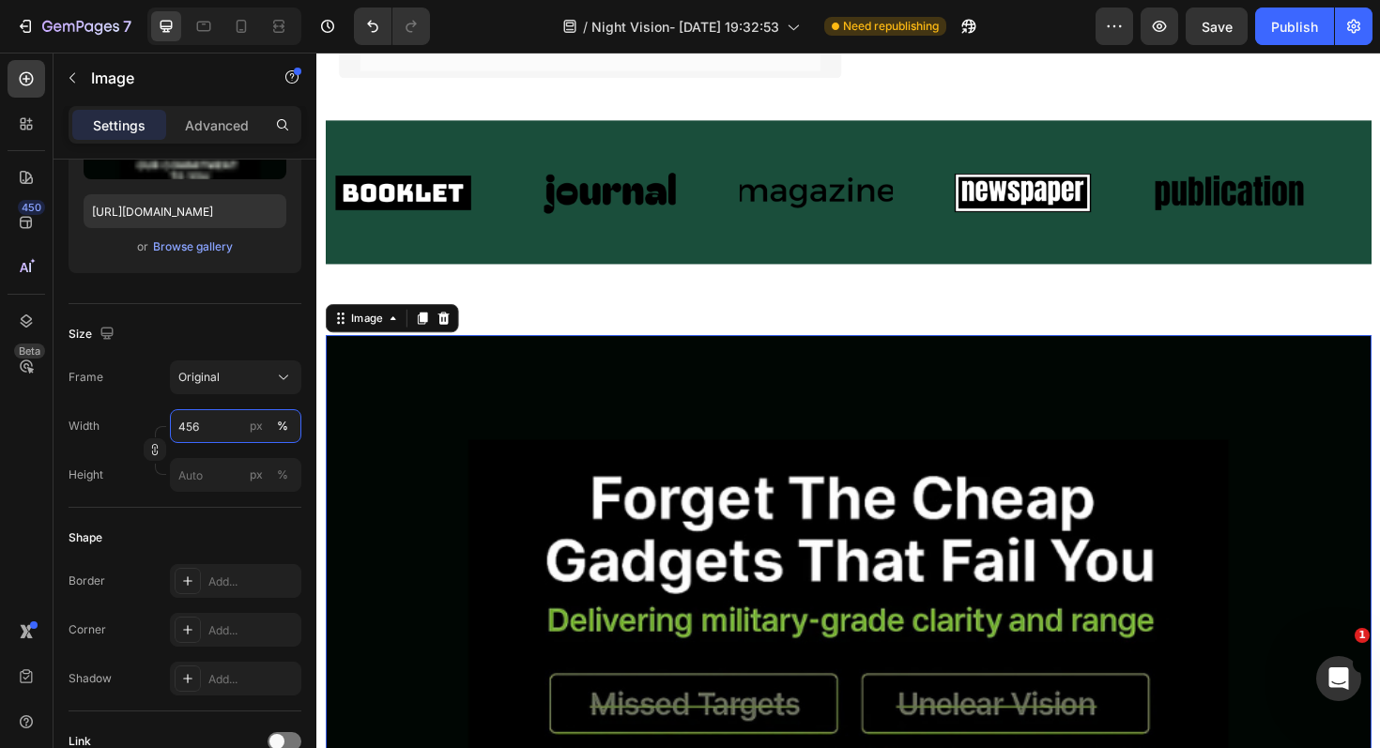
scroll to position [823, 0]
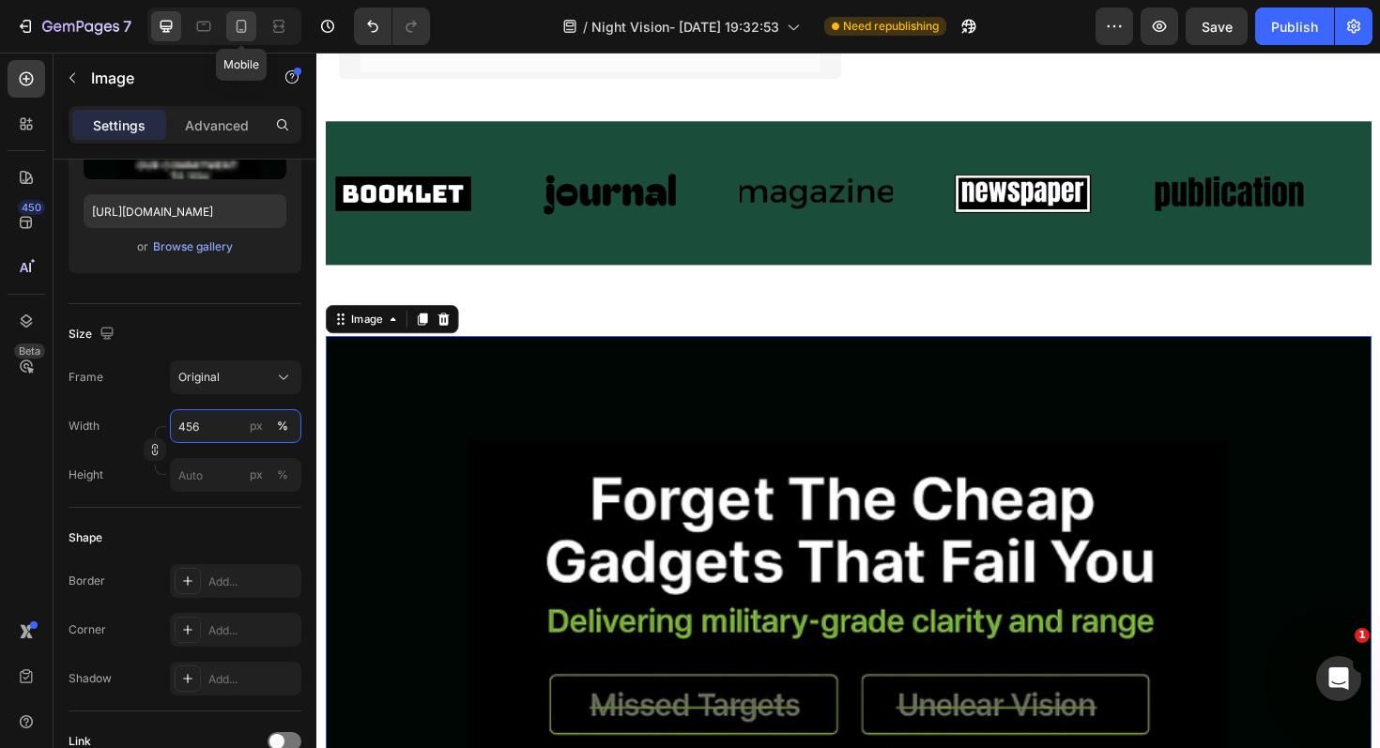
type input "456"
click at [240, 35] on icon at bounding box center [241, 26] width 19 height 19
type input "[URL][DOMAIN_NAME]"
type input "100"
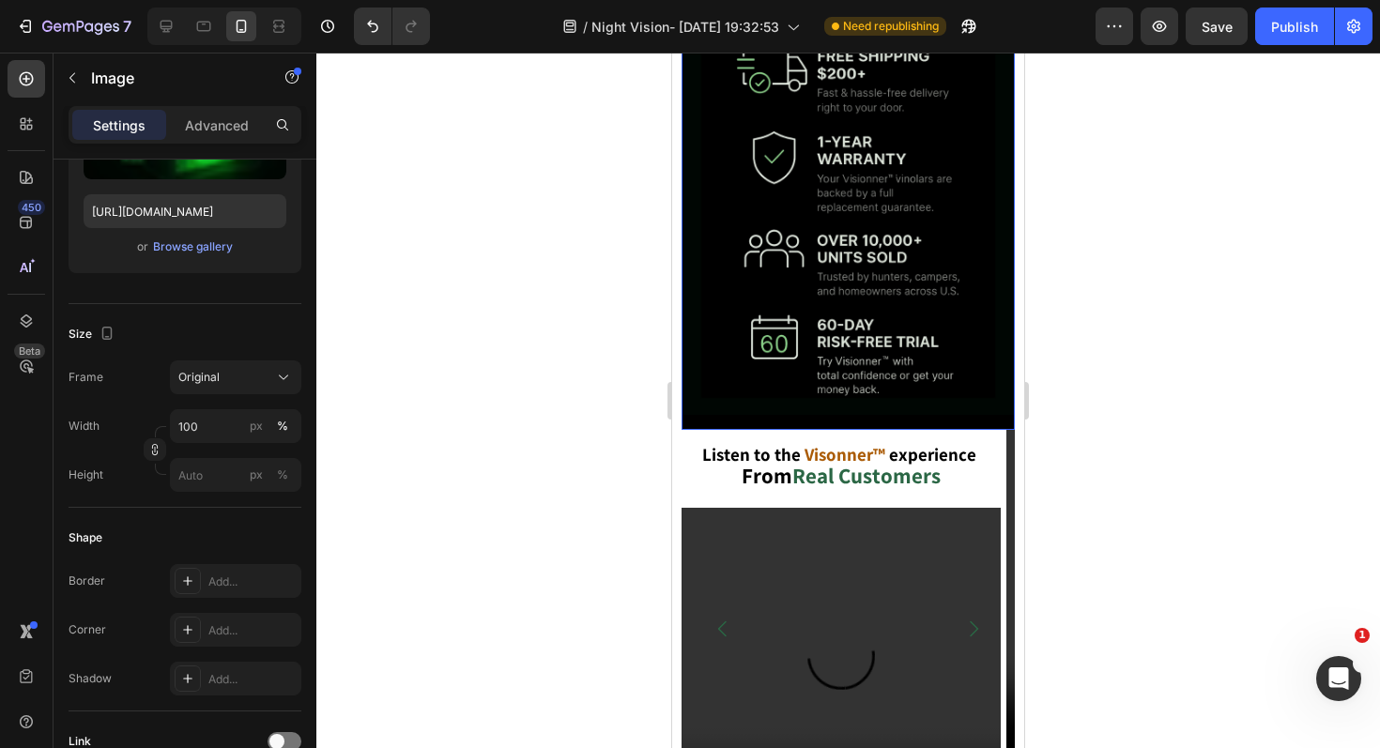
scroll to position [2405, 0]
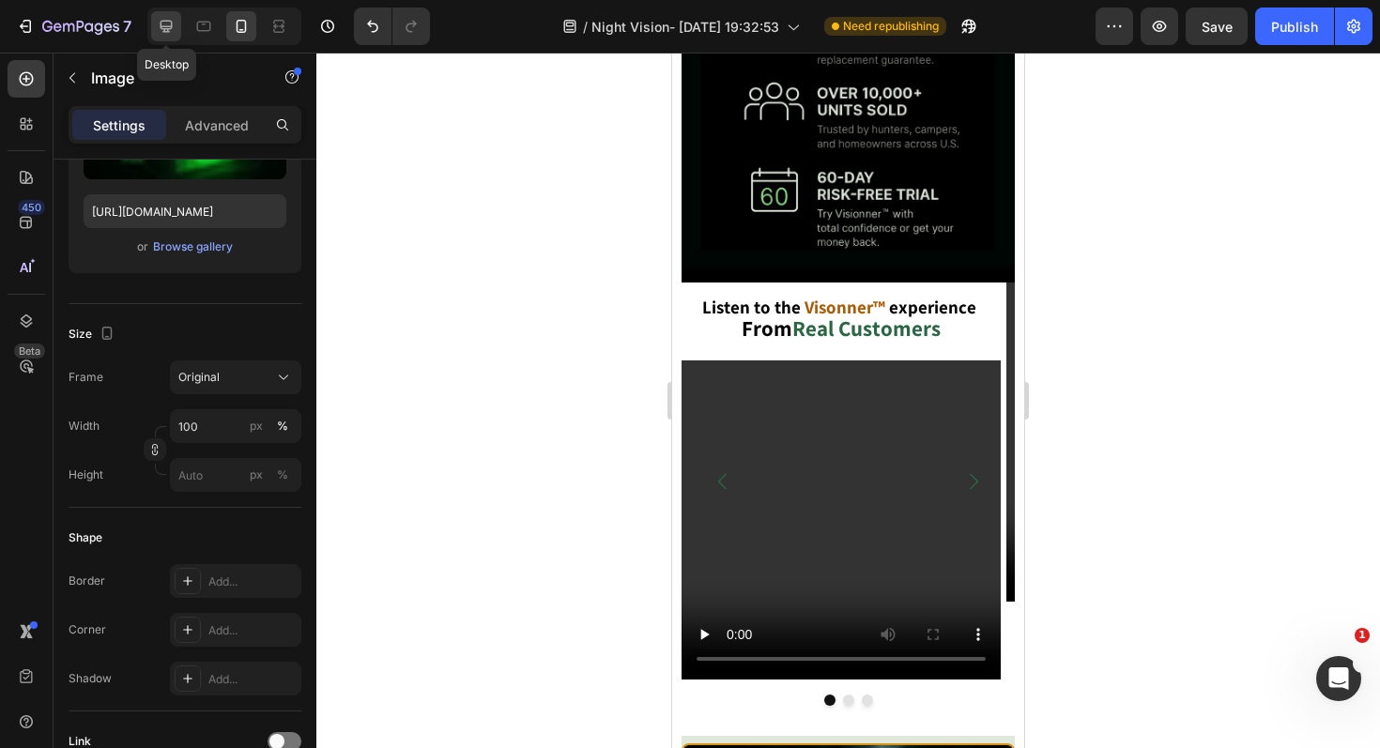
click at [175, 36] on div at bounding box center [166, 26] width 30 height 30
type input "[URL][DOMAIN_NAME]"
type input "456"
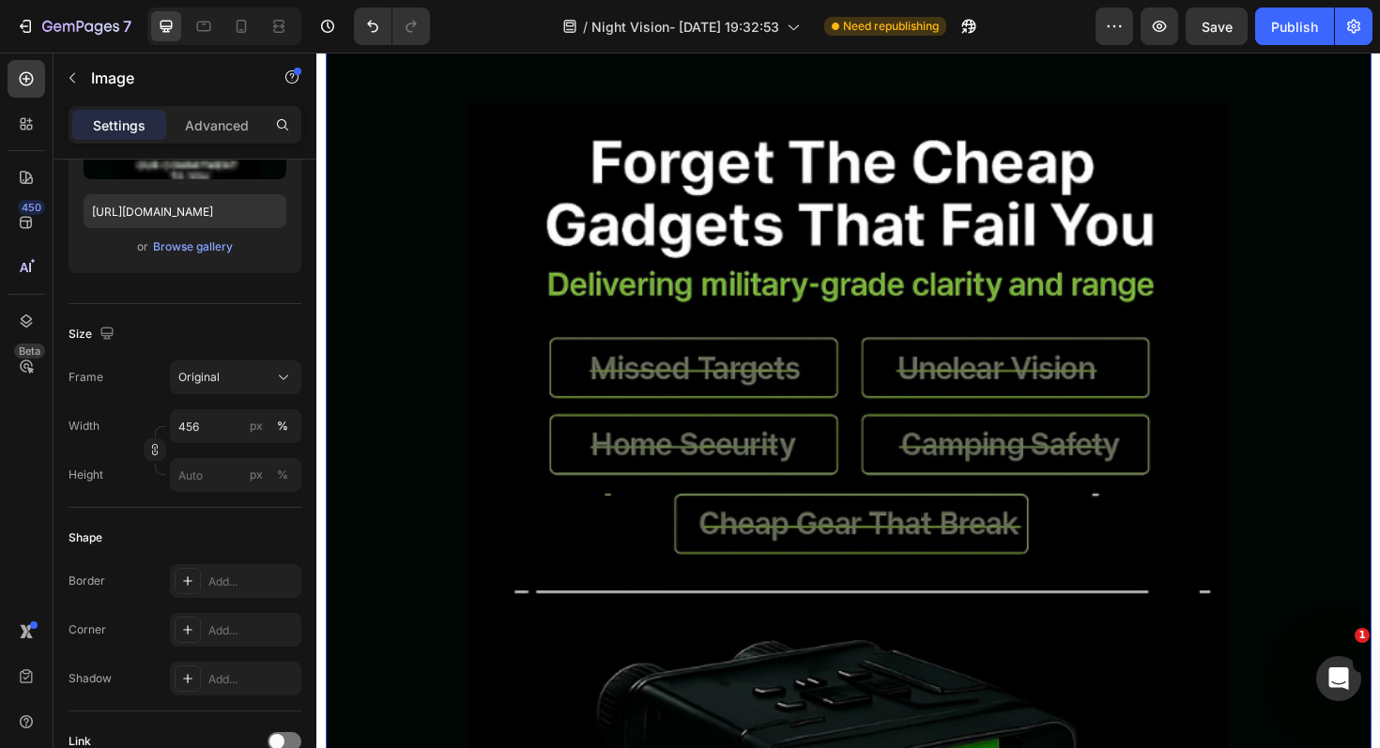
scroll to position [1033, 0]
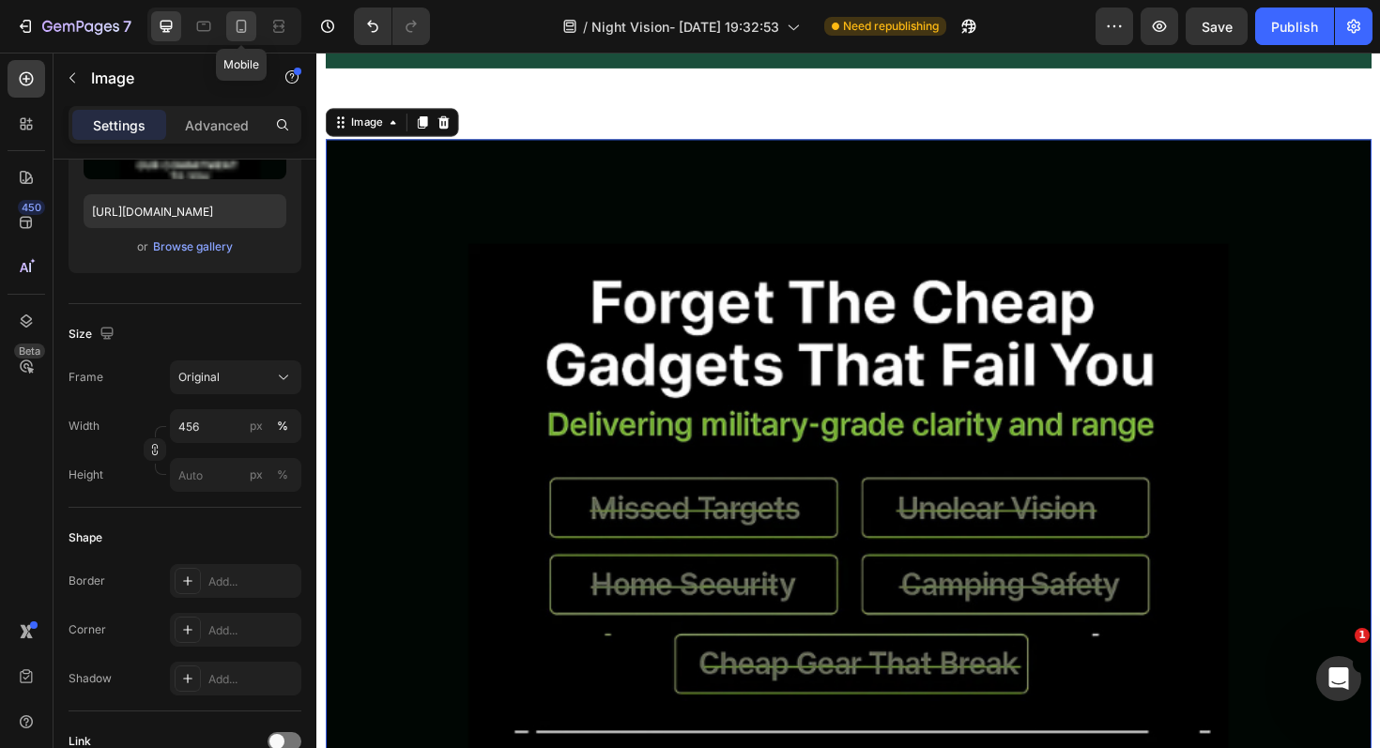
click at [233, 28] on icon at bounding box center [241, 26] width 19 height 19
type input "[URL][DOMAIN_NAME]"
type input "100"
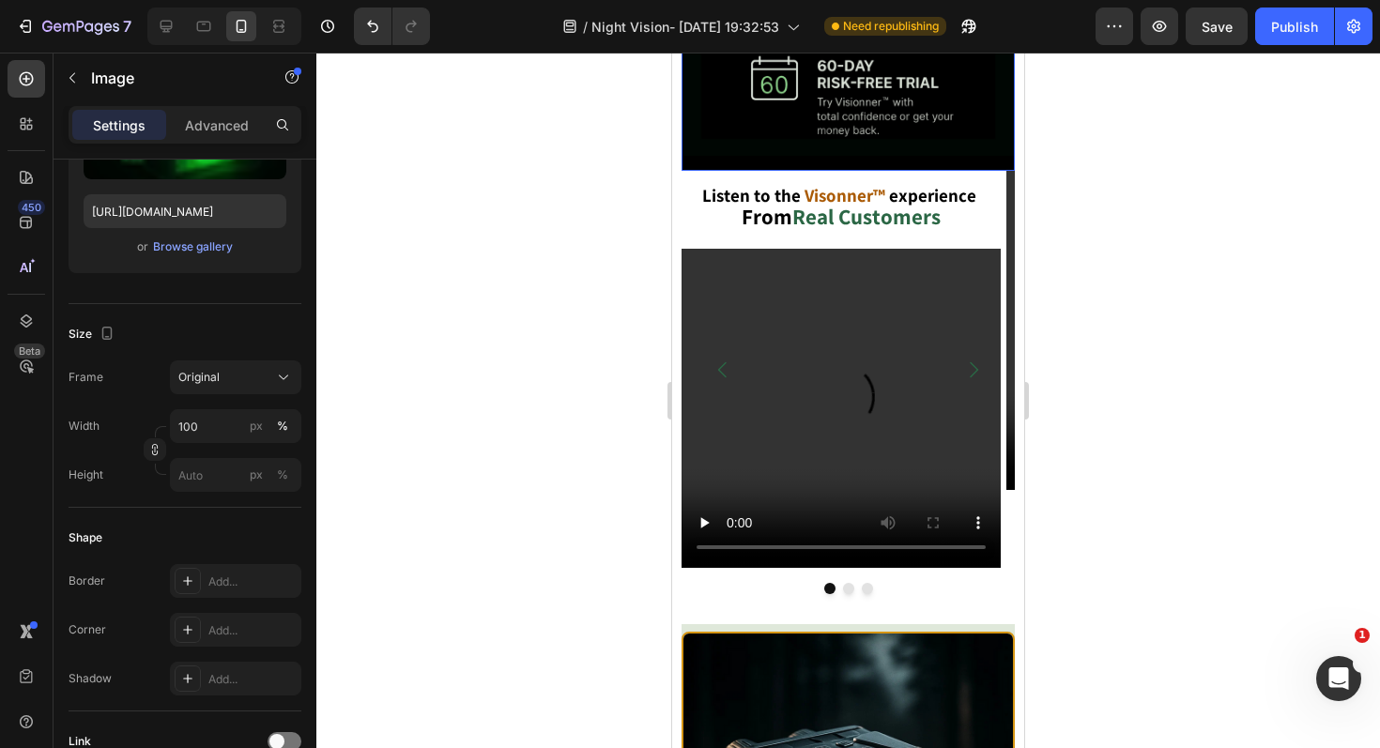
scroll to position [2253, 0]
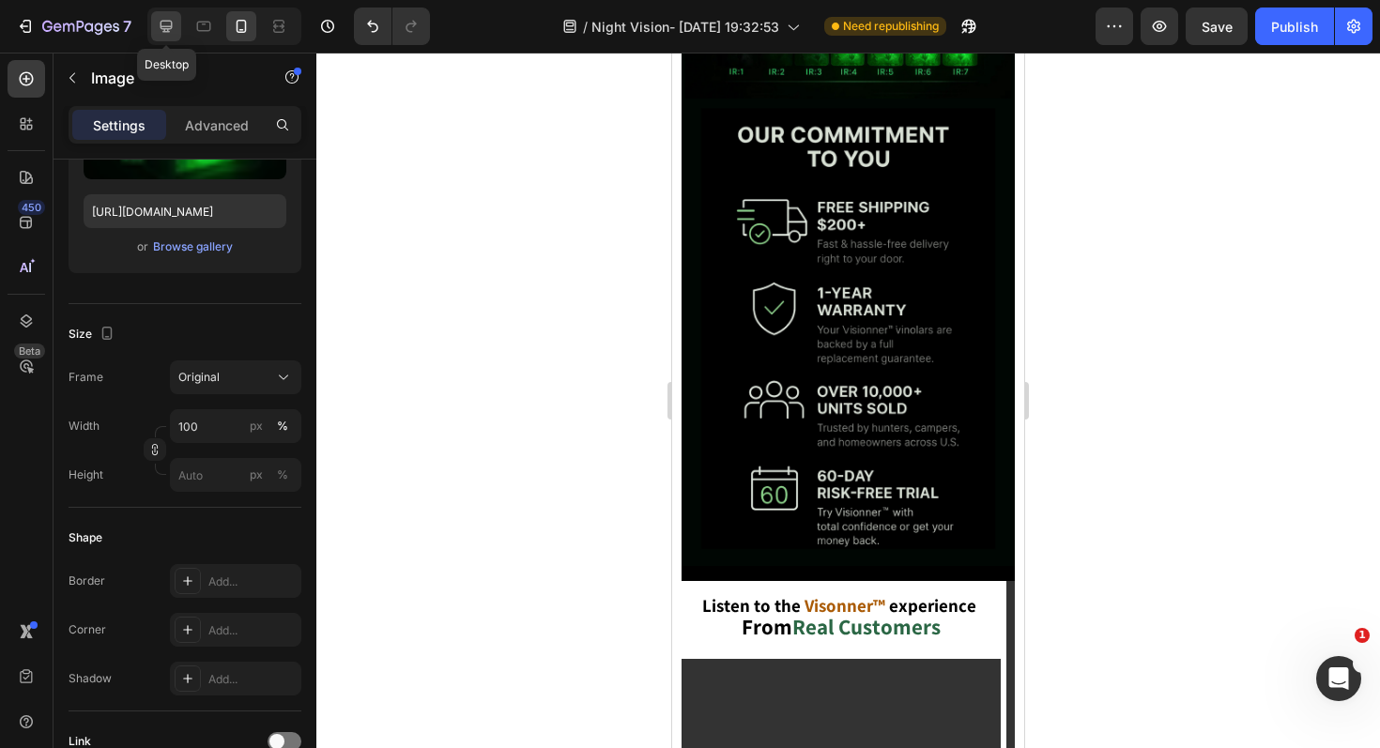
click at [172, 23] on icon at bounding box center [167, 27] width 12 height 12
type input "[URL][DOMAIN_NAME]"
type input "456"
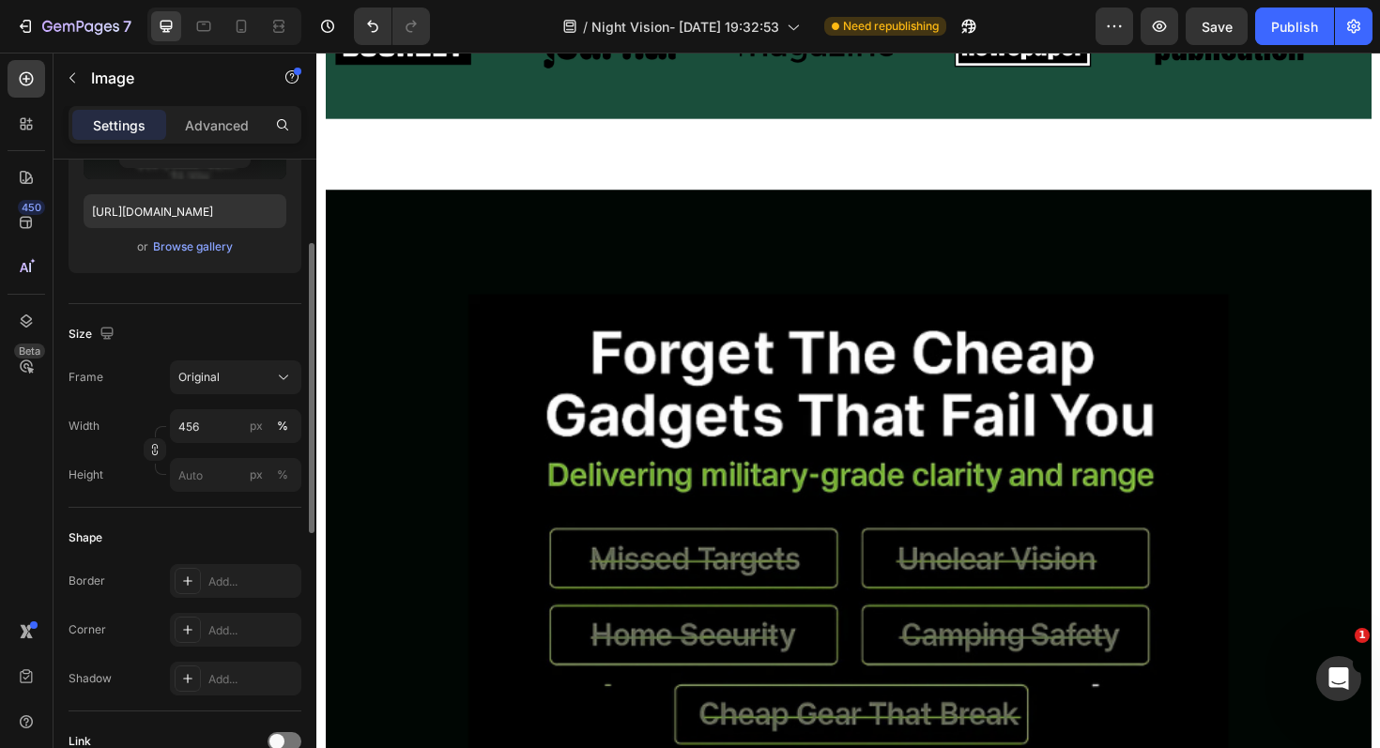
scroll to position [139, 0]
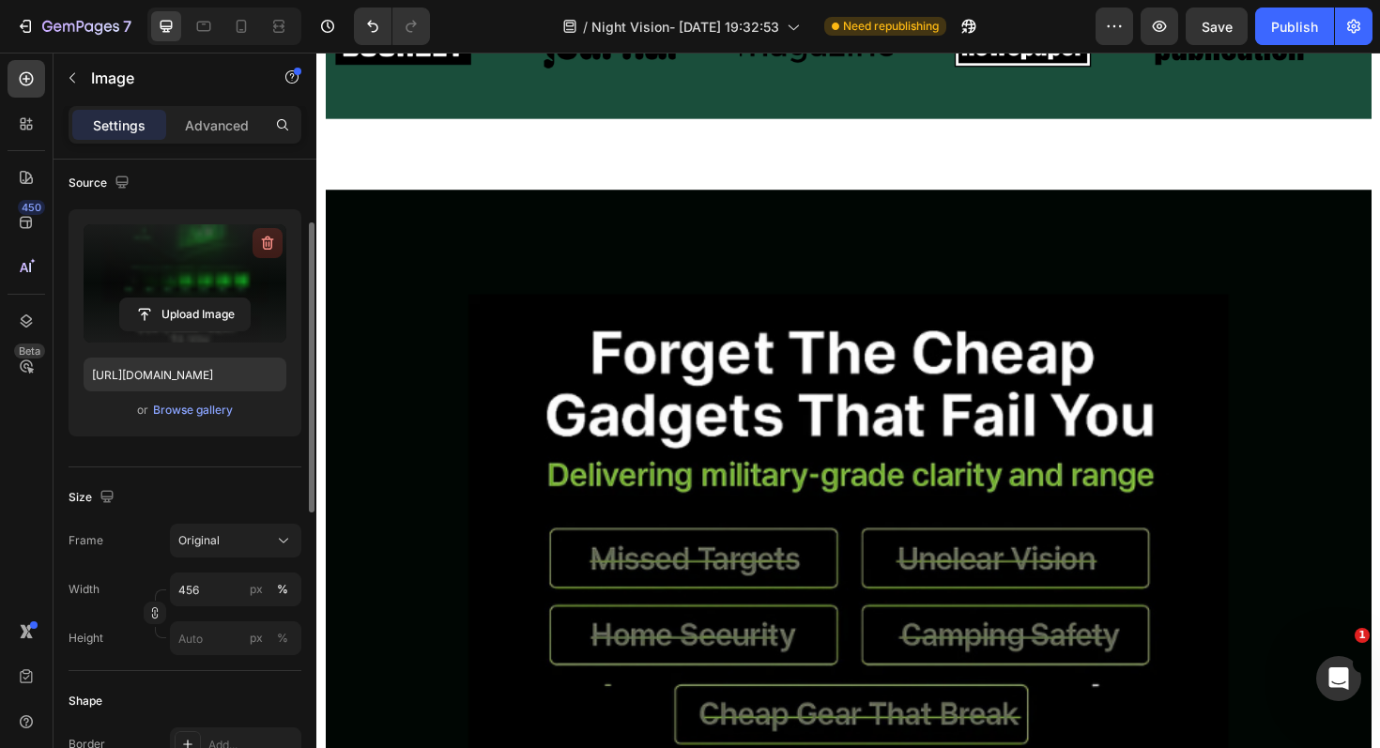
click at [263, 243] on icon "button" at bounding box center [268, 244] width 12 height 14
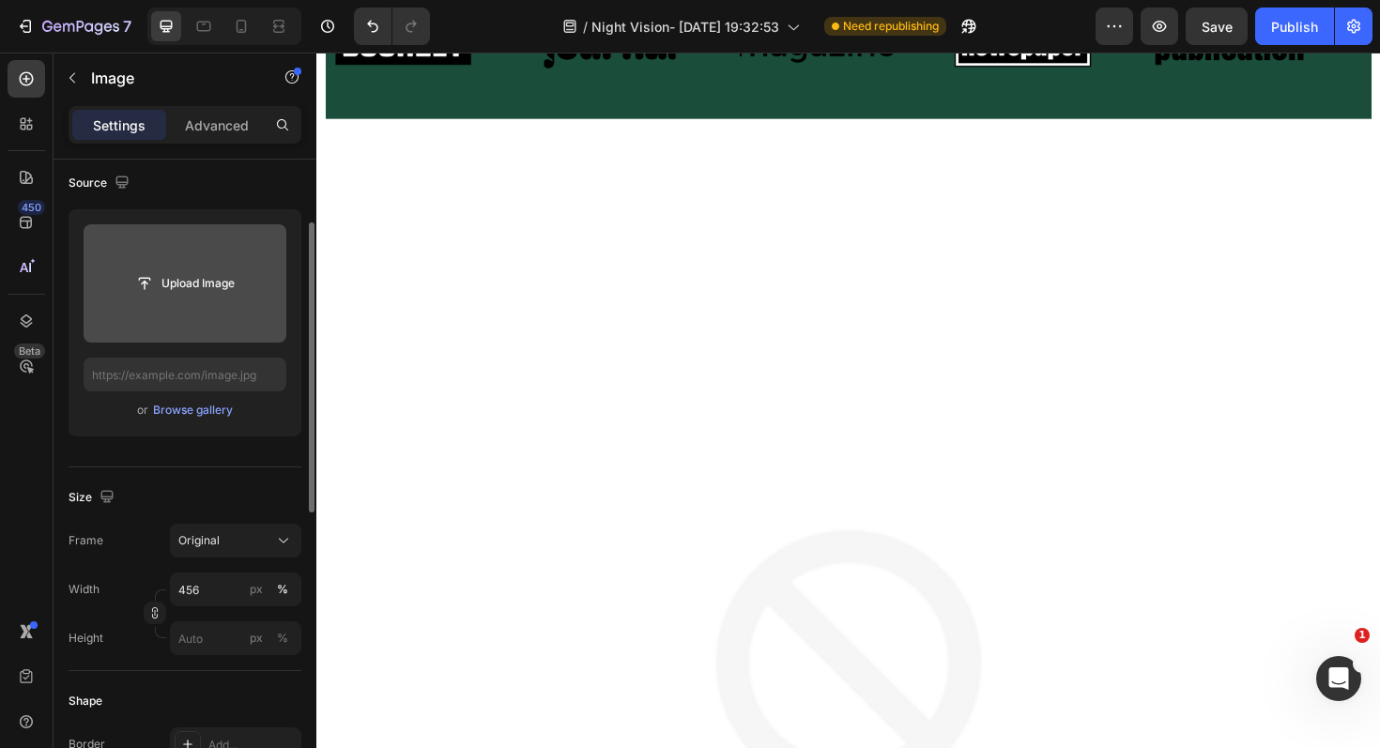
click at [196, 283] on input "file" at bounding box center [185, 284] width 130 height 32
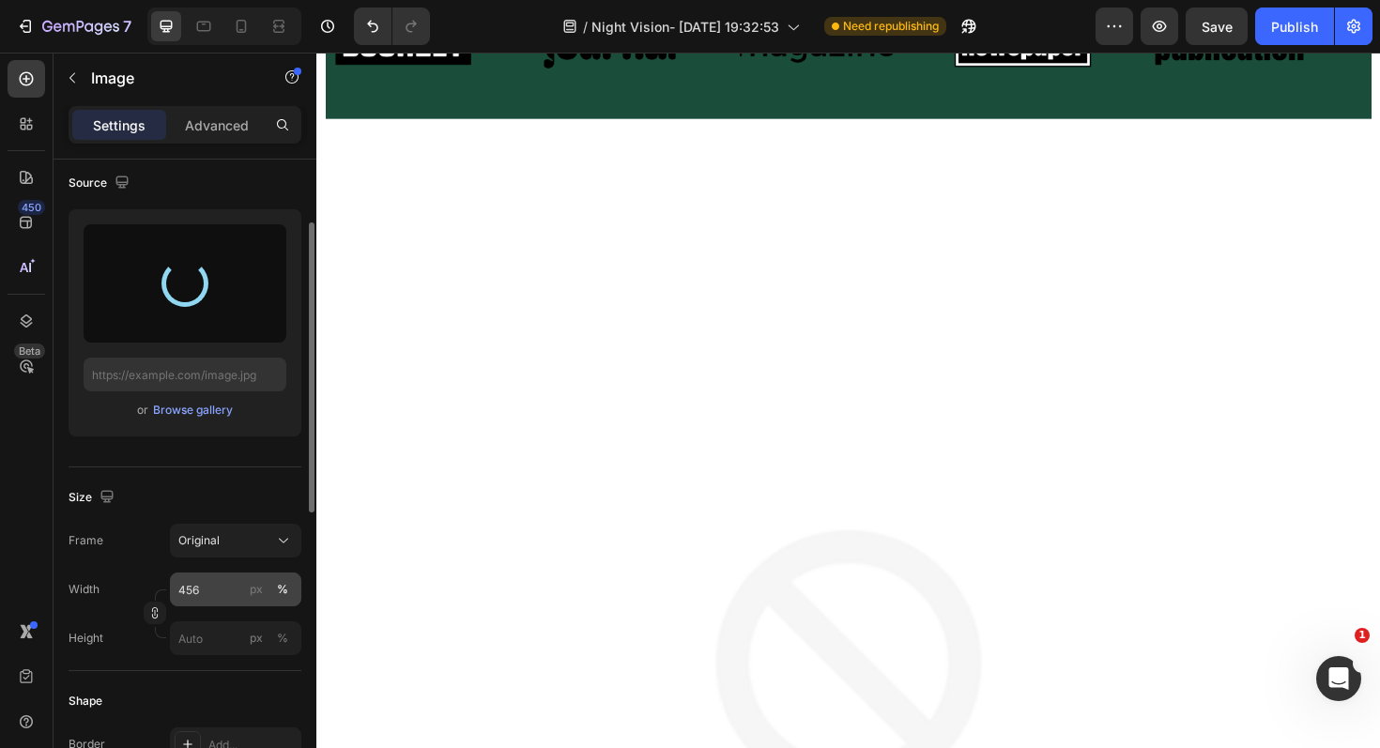
type input "[URL][DOMAIN_NAME]"
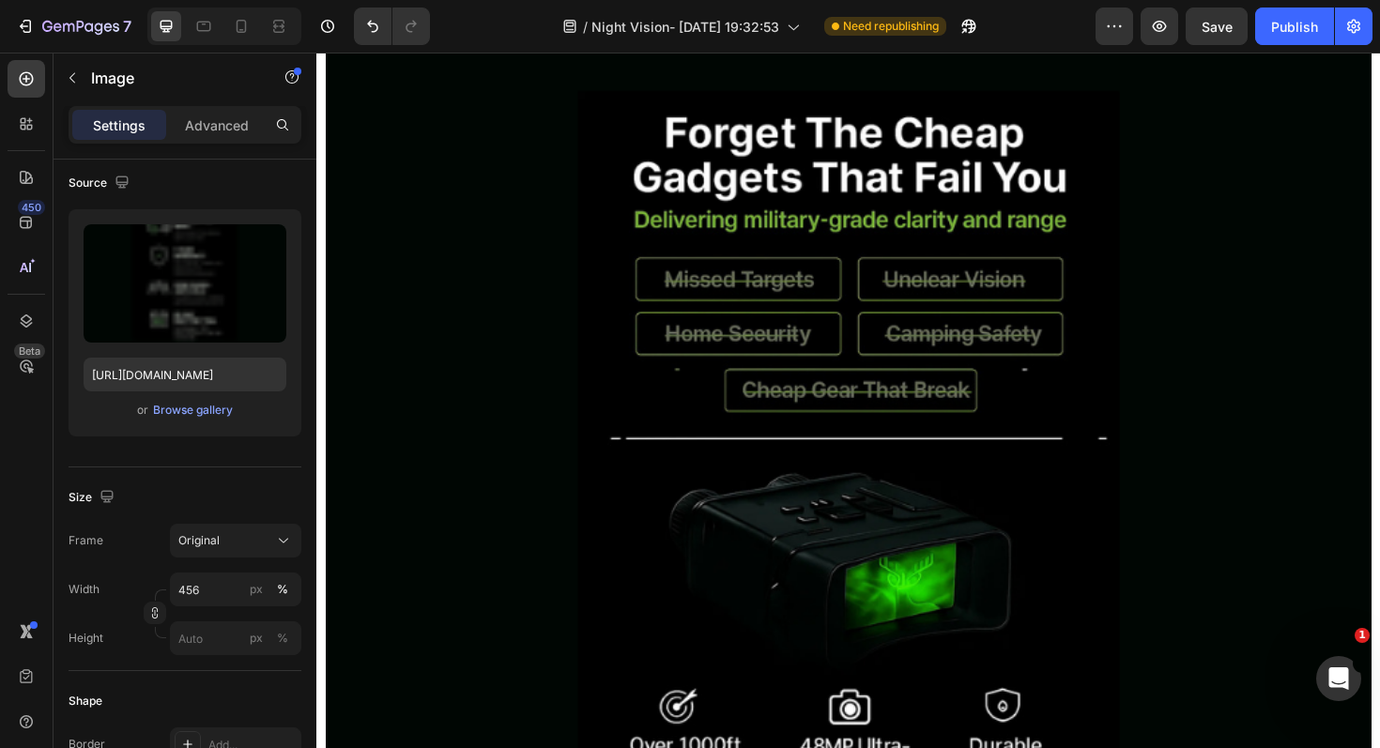
scroll to position [835, 0]
